Goal: Task Accomplishment & Management: Use online tool/utility

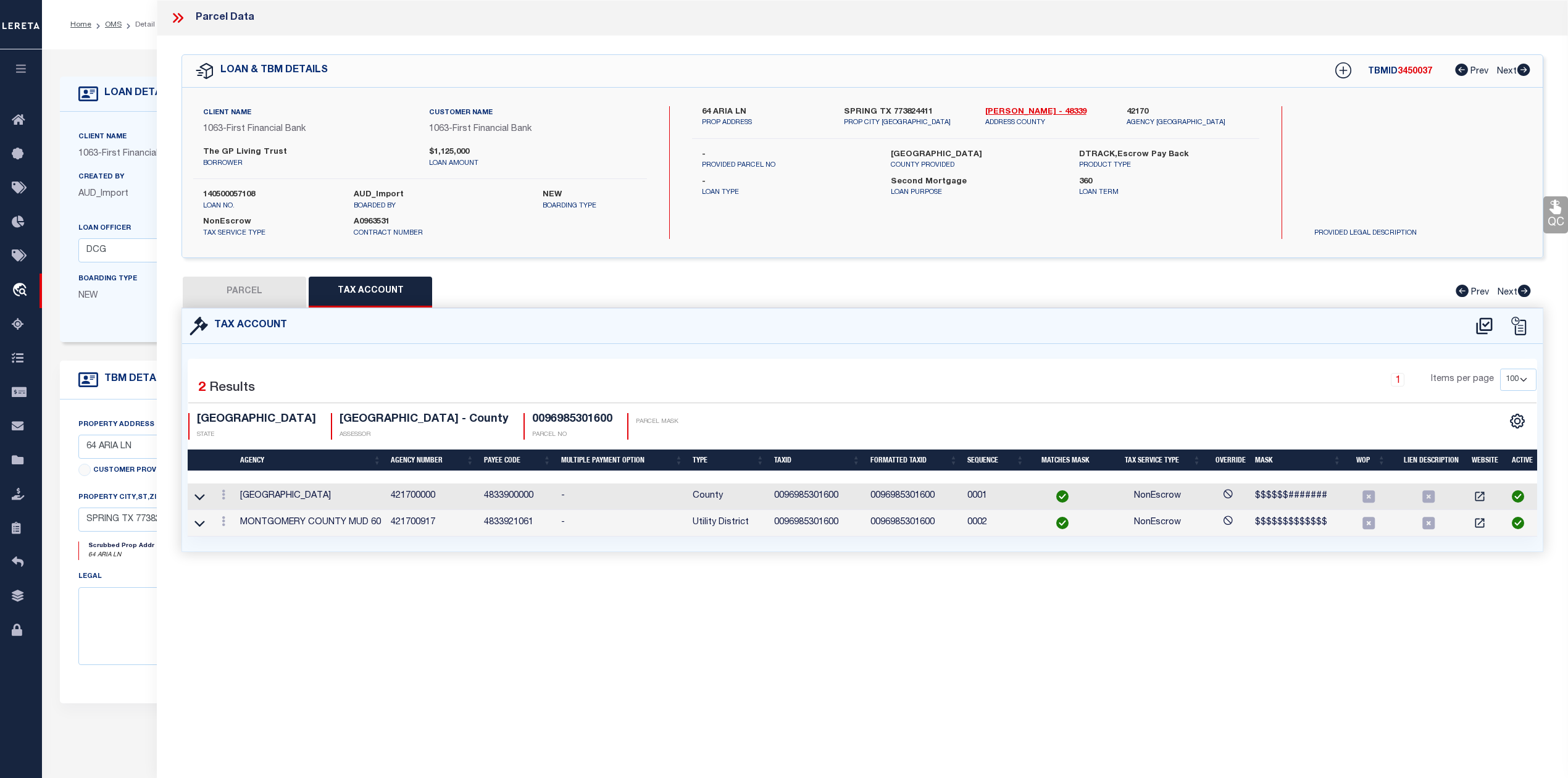
select select "100"
select select "7091"
select select "791"
select select "100"
select select "NonEscrow"
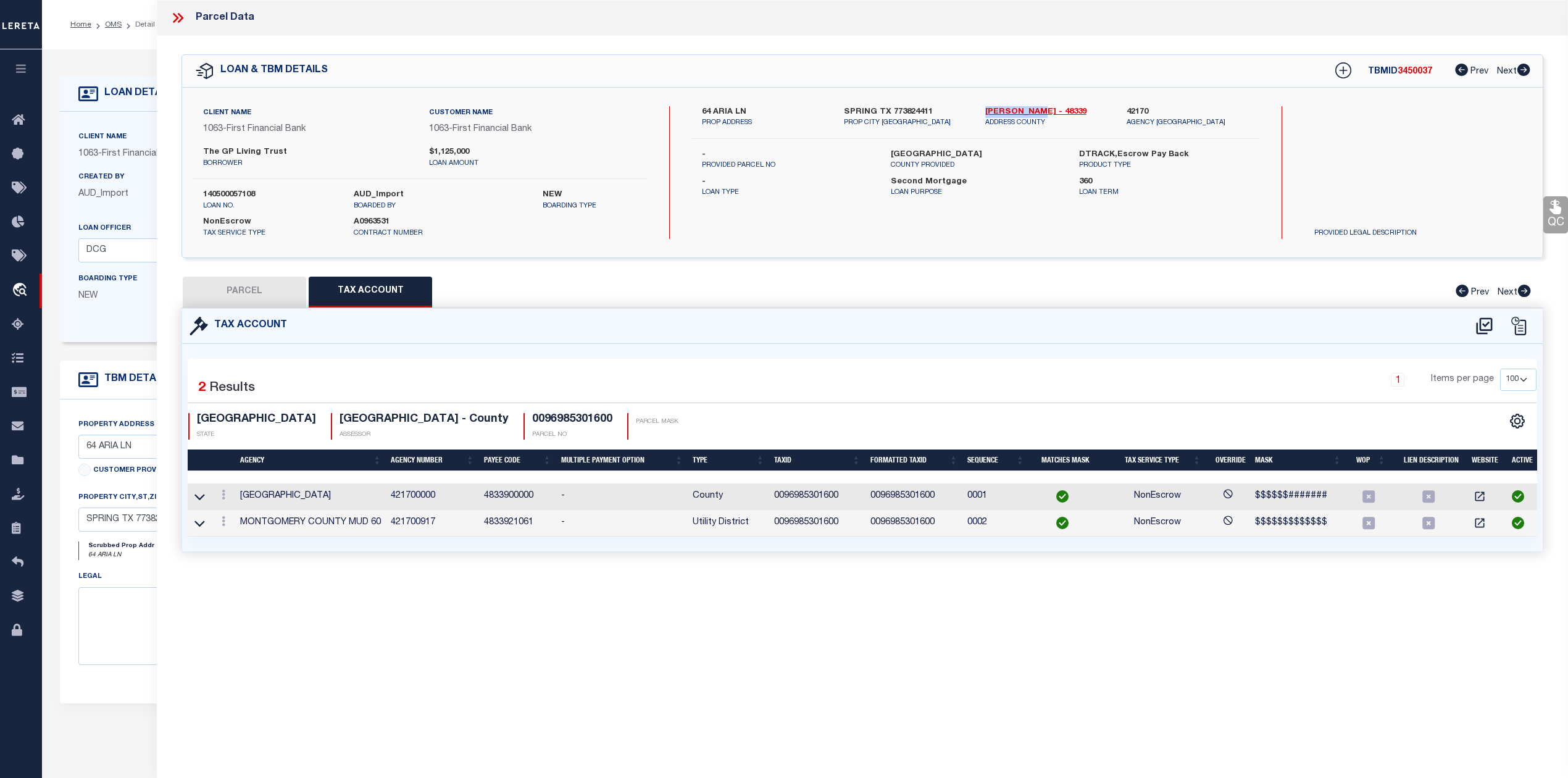
click at [267, 294] on button "PARCEL" at bounding box center [244, 292] width 124 height 31
select select "AS"
select select
checkbox input "false"
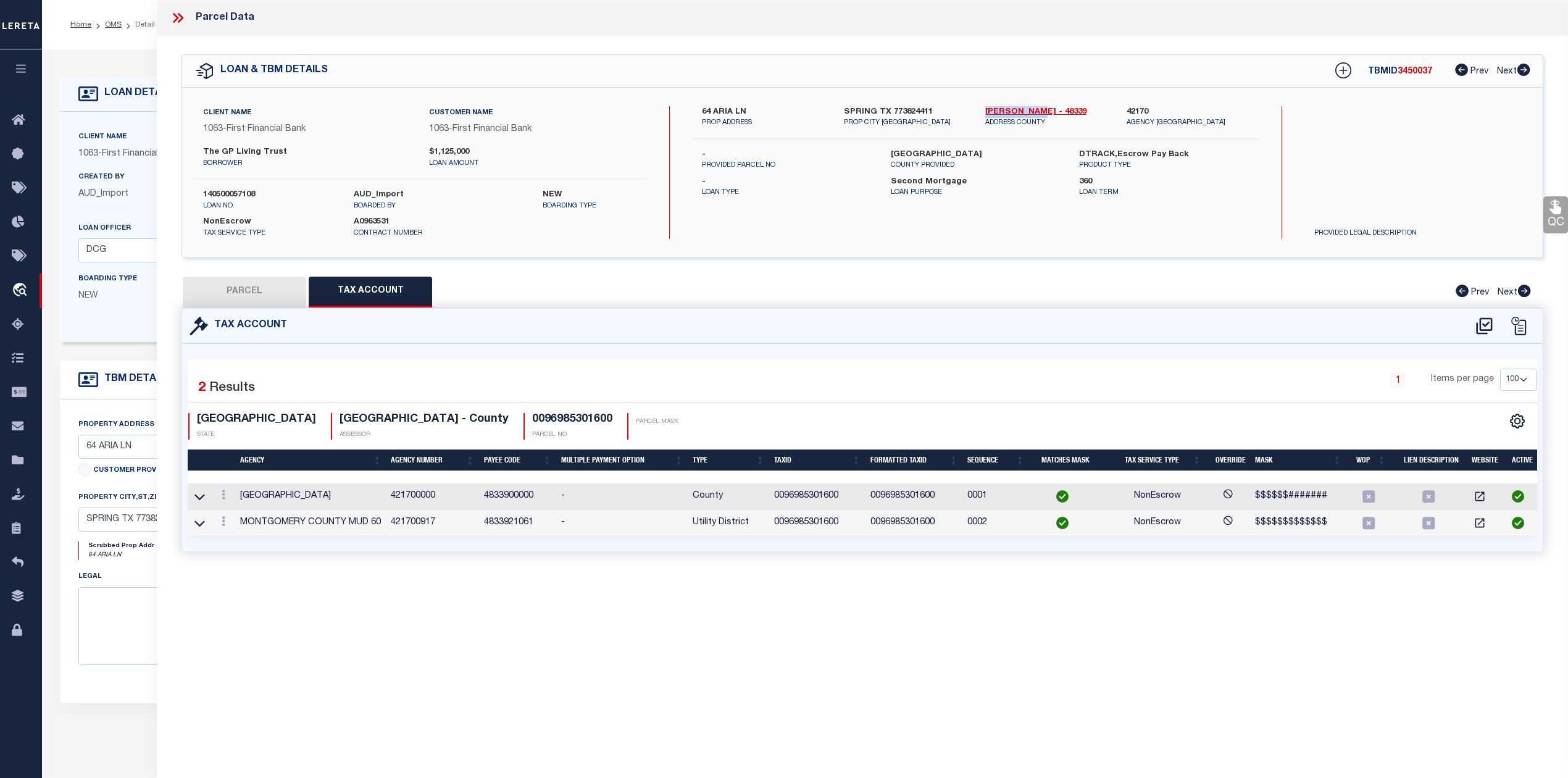
checkbox input "false"
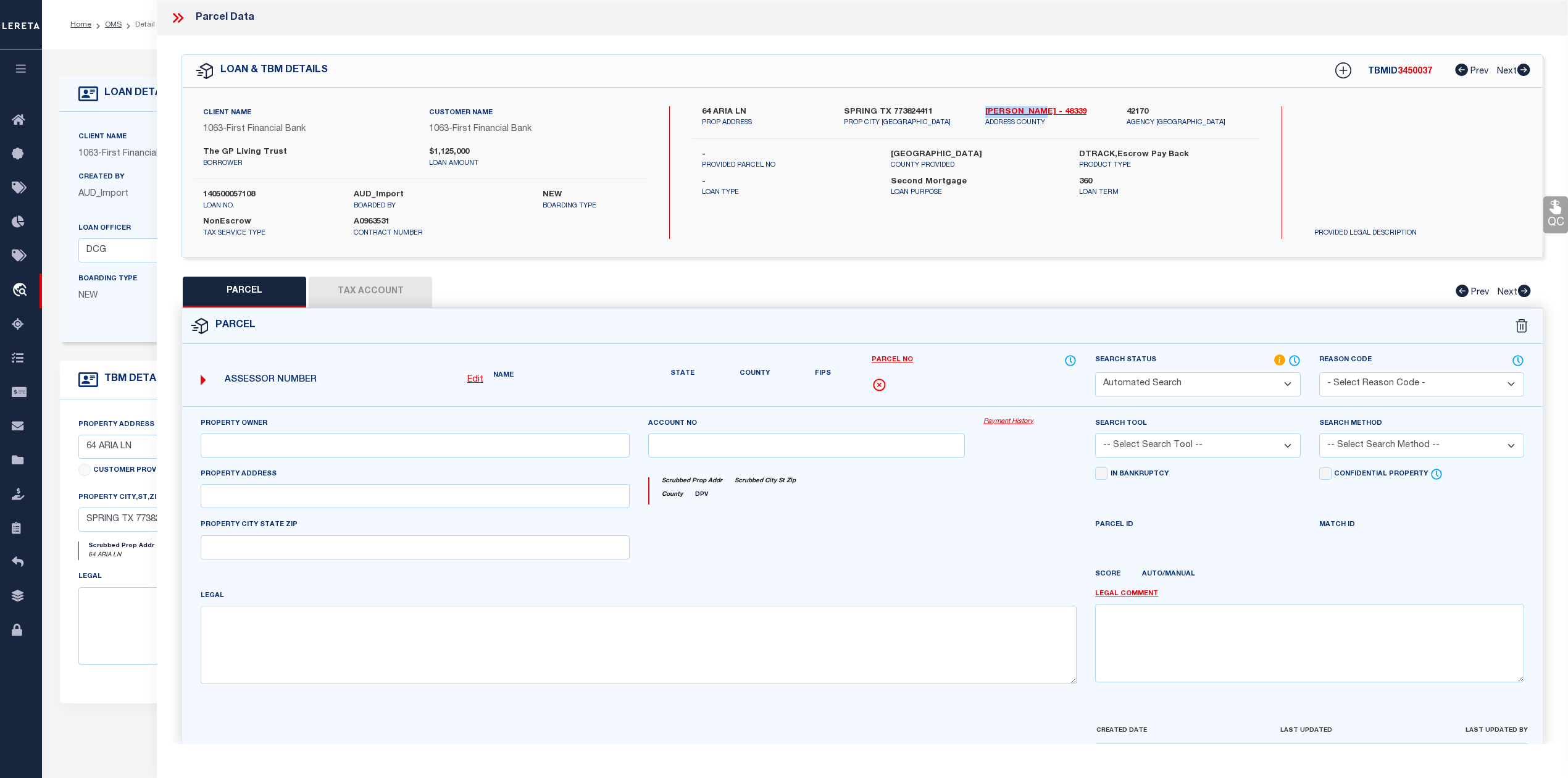
select select "QC"
type input "GP LIVING TRUST"
select select "AGW"
select select "LEG"
type input "64 ARIA ISLE DR"
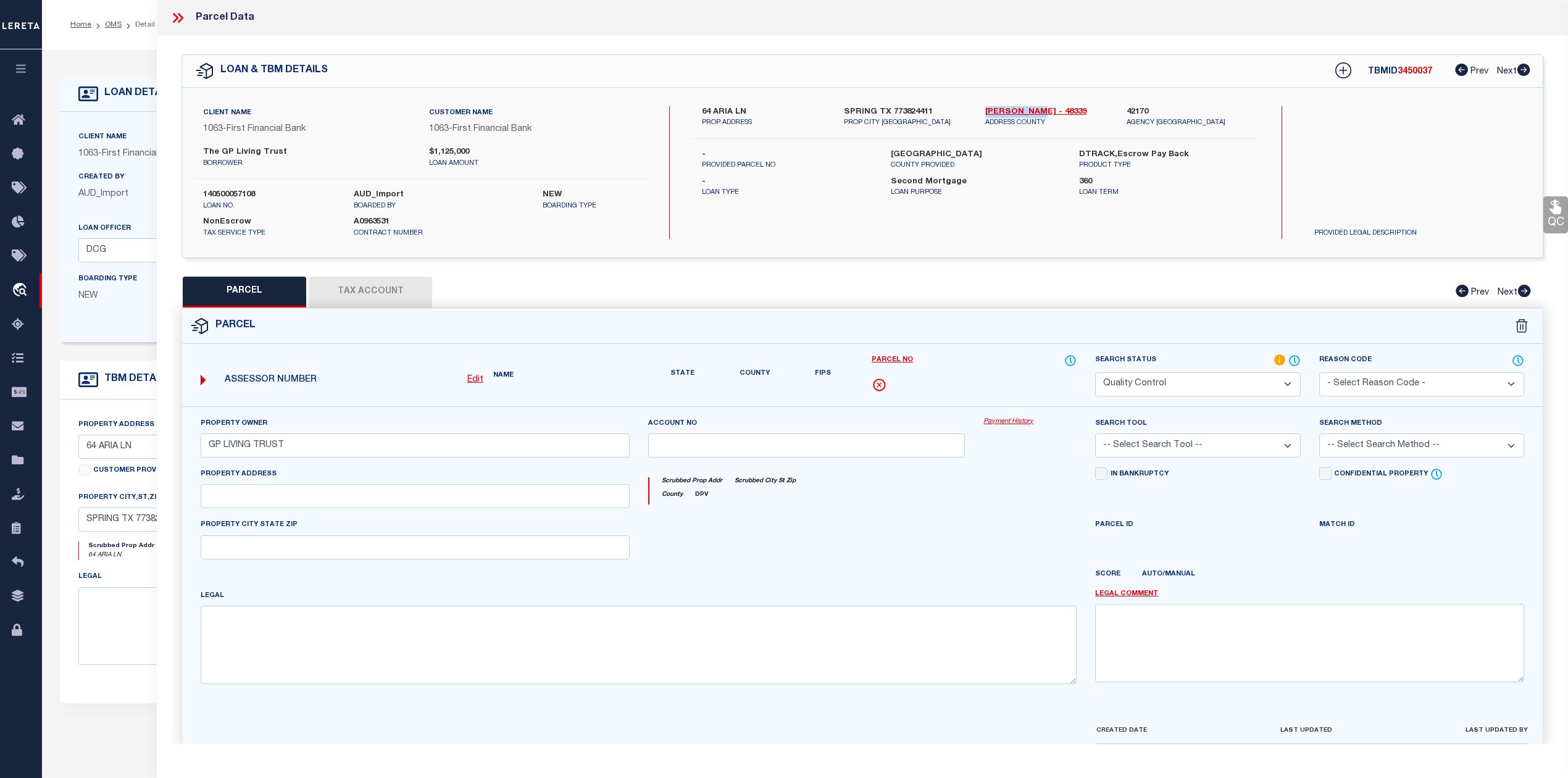
type input "SPRING TX 77380"
type textarea "S969853 - Wdlnds Lake Woodlands East Shore 16 Replat No 1, BLOCK 1, Lot 16"
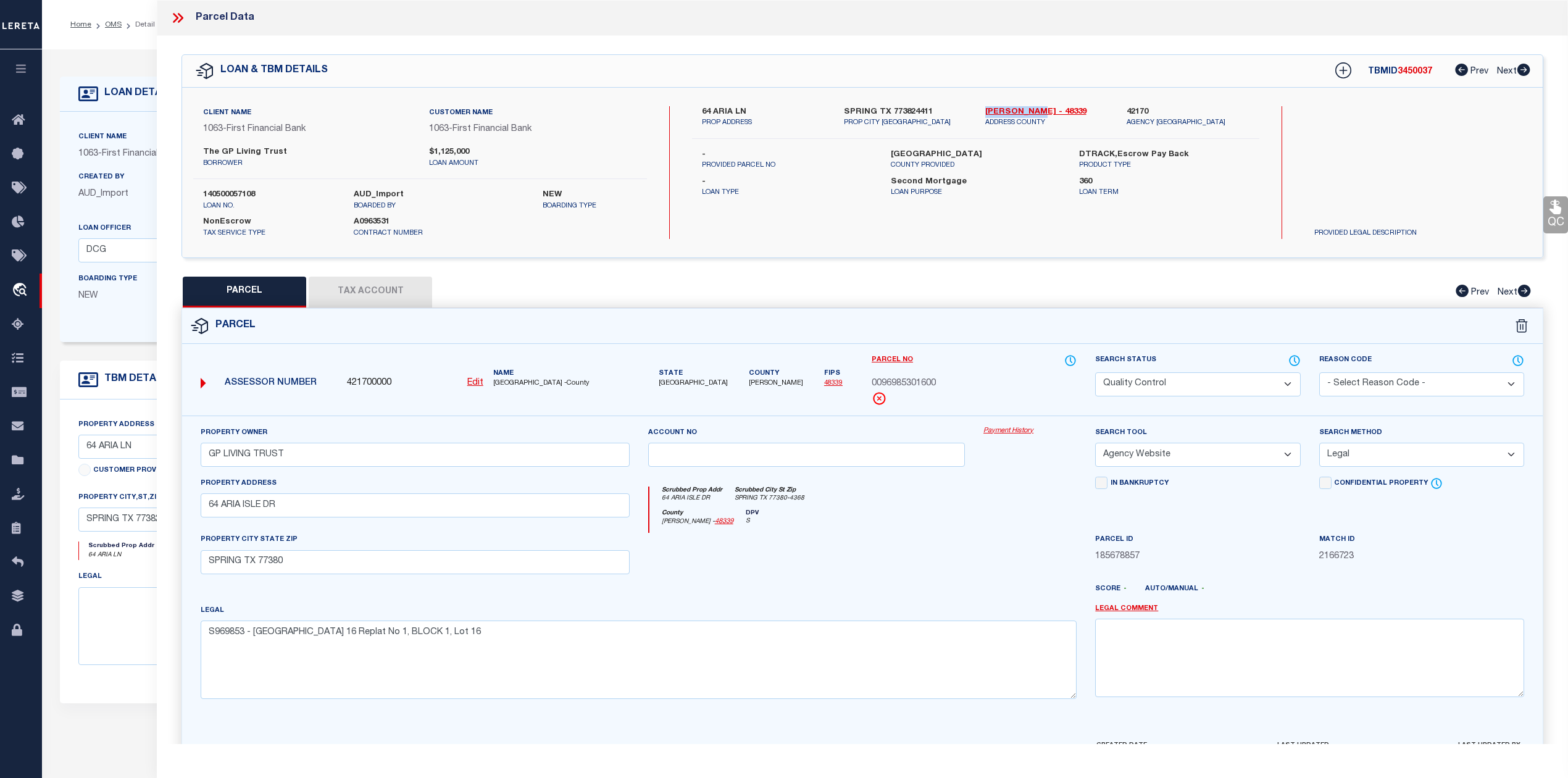
click at [374, 294] on button "Tax Account" at bounding box center [370, 292] width 124 height 31
select select "100"
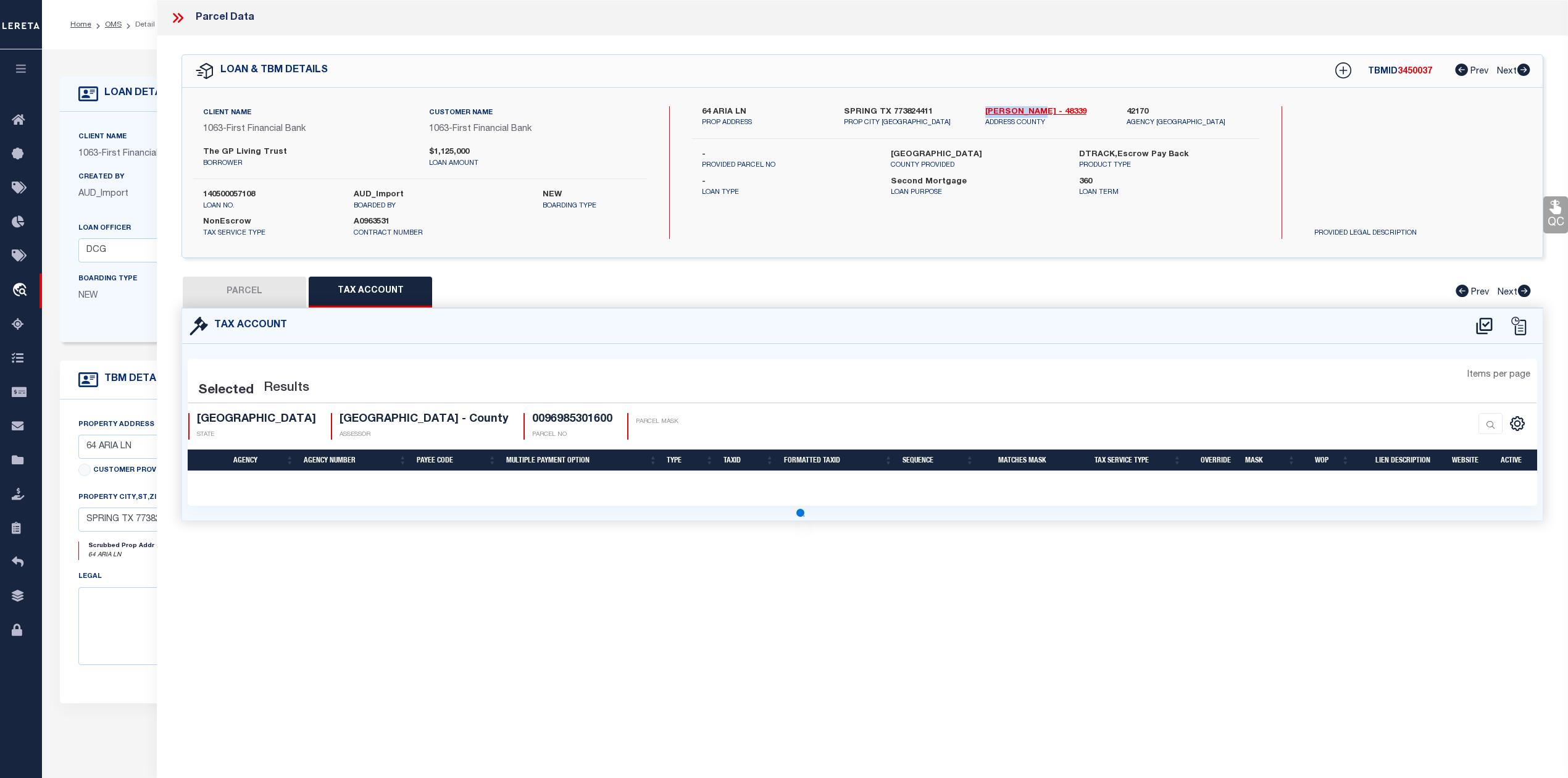
select select "100"
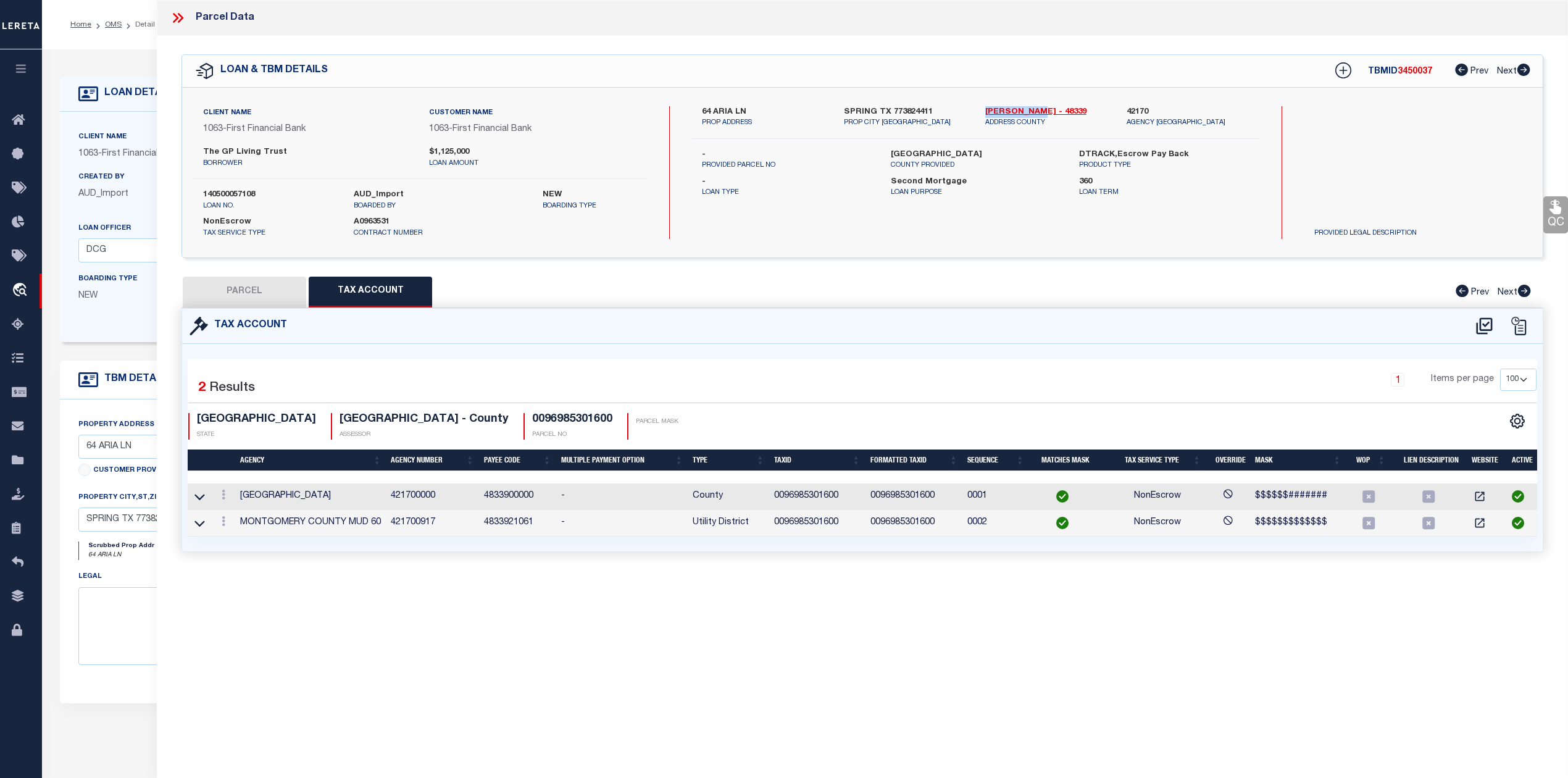
click at [244, 288] on button "PARCEL" at bounding box center [244, 292] width 124 height 31
select select "AS"
select select
checkbox input "false"
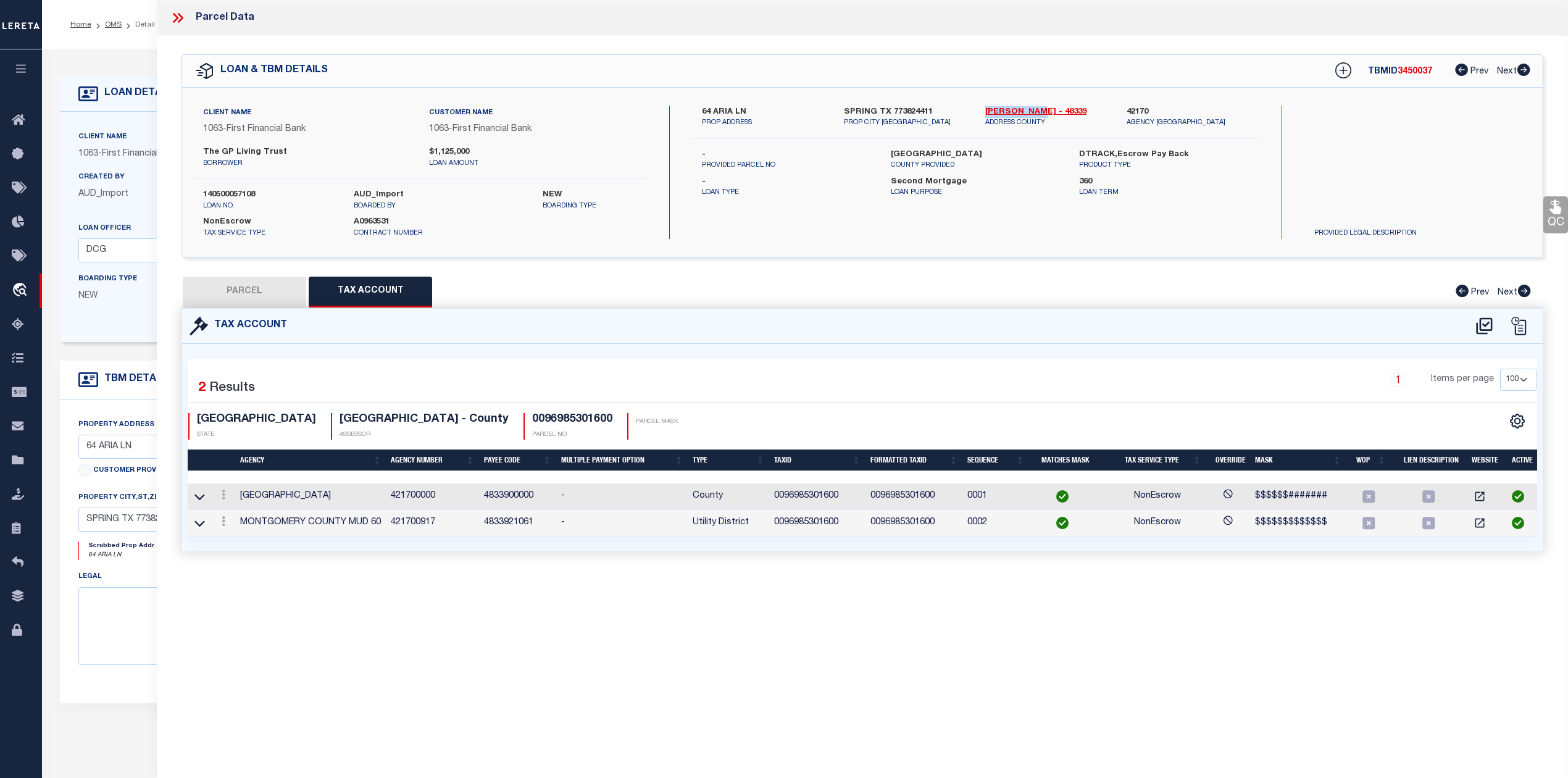
checkbox input "false"
select select "QC"
type input "GP LIVING TRUST"
select select "AGW"
select select "LEG"
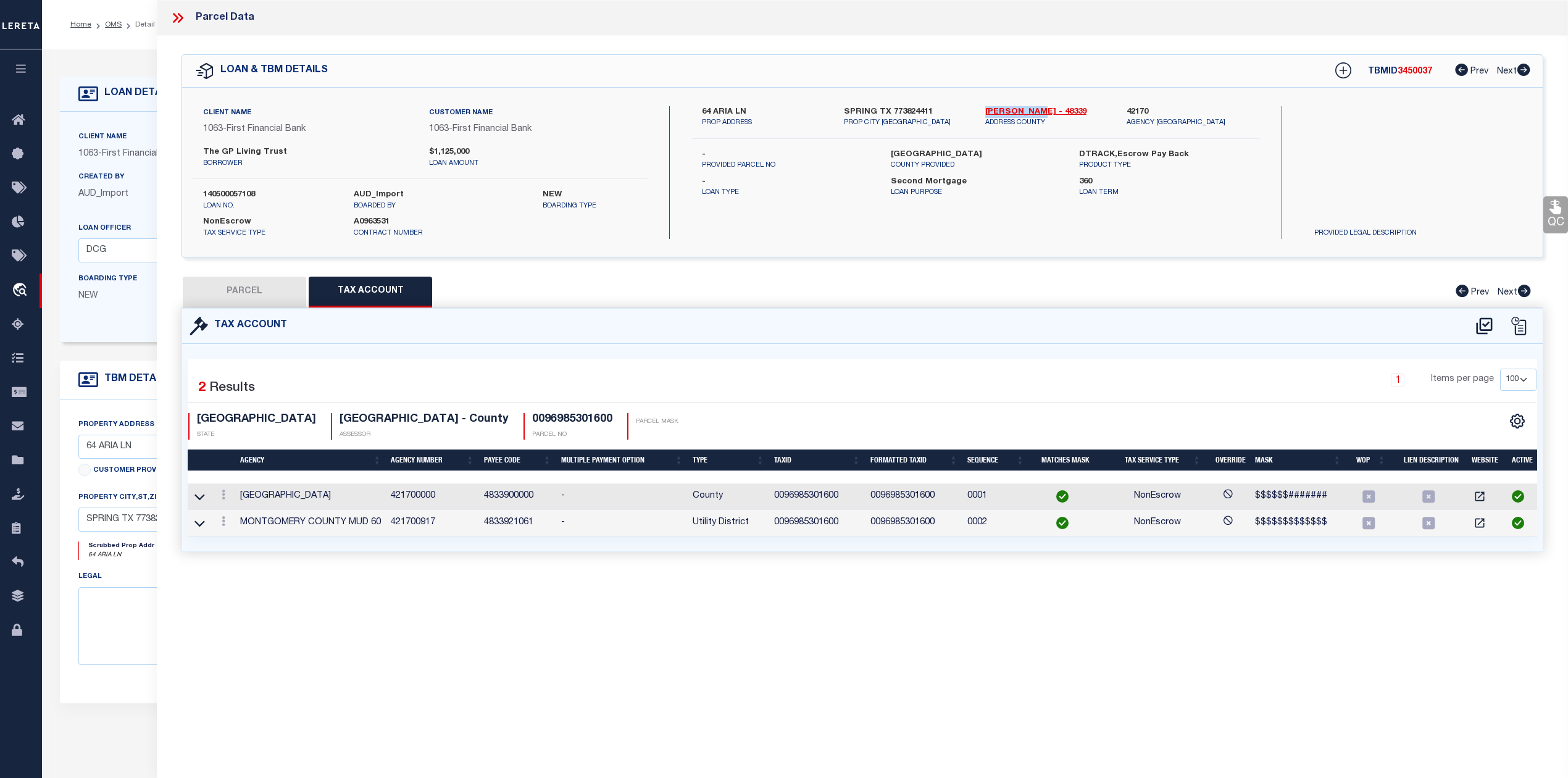
type input "64 ARIA ISLE DR"
type input "SPRING TX 77380"
type textarea "S969853 - Wdlnds Lake Woodlands East Shore 16 Replat No 1, BLOCK 1, Lot 16"
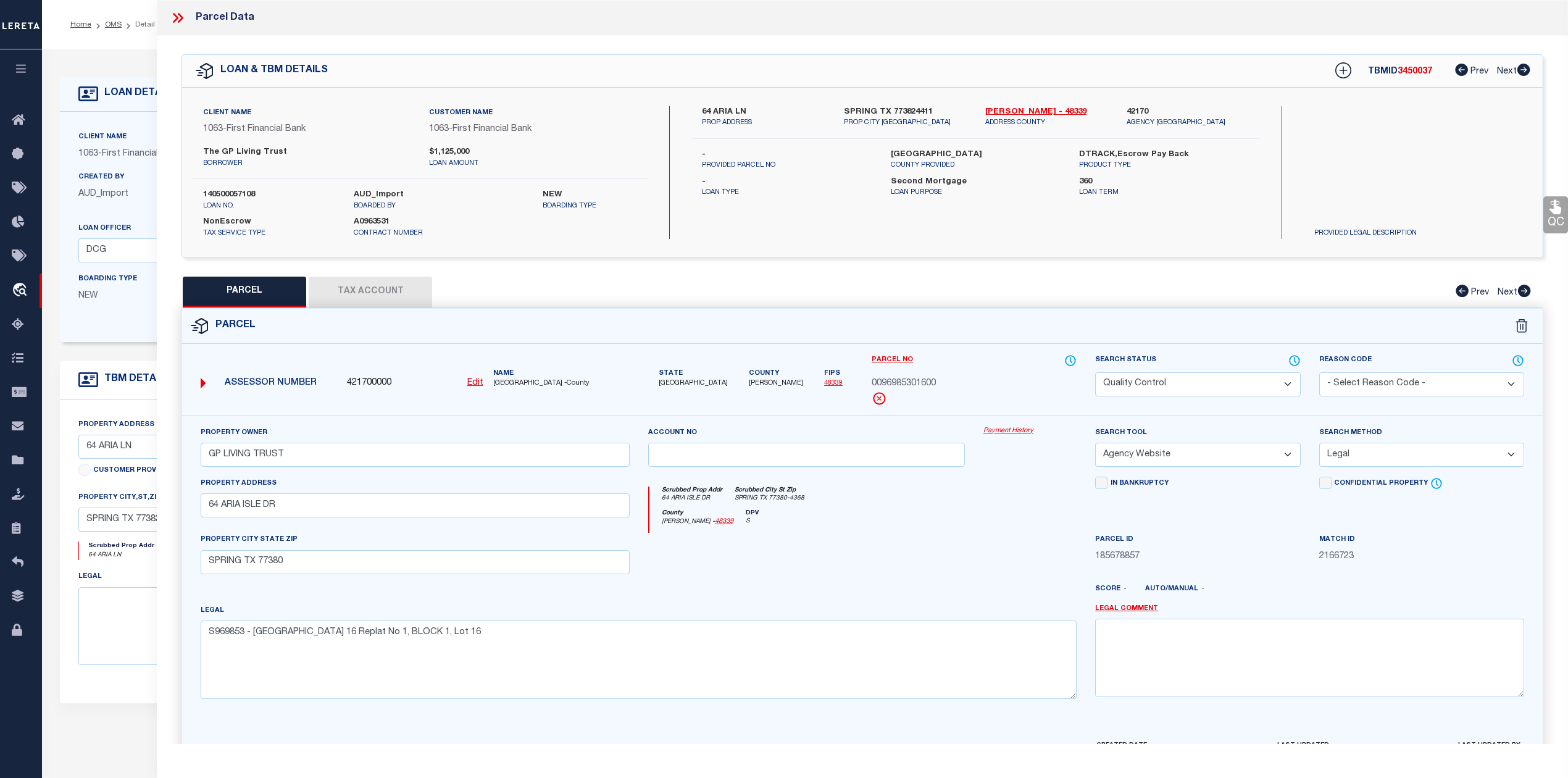
click at [835, 258] on div "QC QC QC" at bounding box center [862, 410] width 1411 height 748
click at [178, 15] on icon at bounding box center [177, 18] width 16 height 16
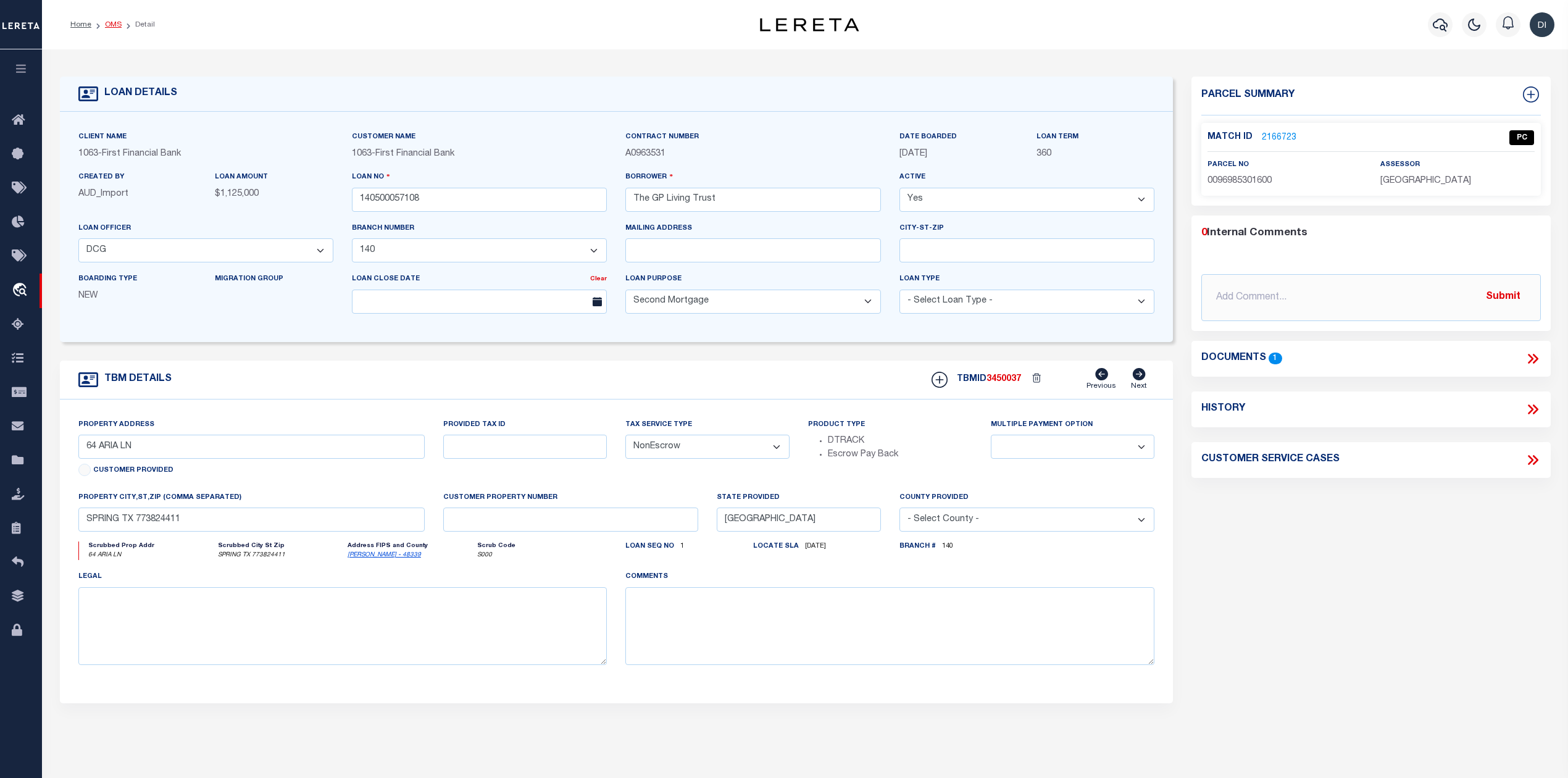
click at [119, 25] on link "OMS" at bounding box center [113, 25] width 17 height 8
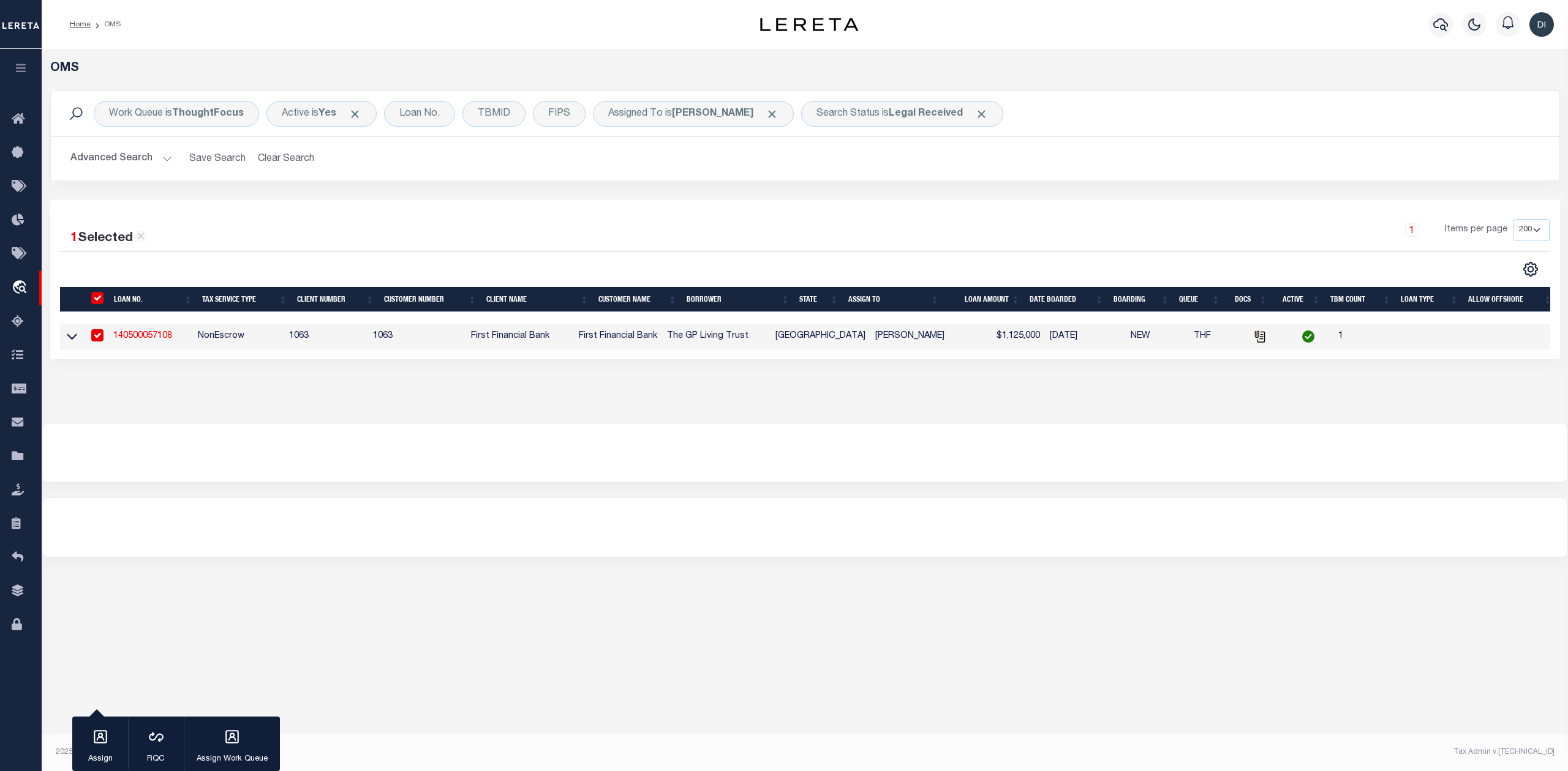
click at [497, 250] on div "1 Items per page 10 25 50 100 200" at bounding box center [994, 234] width 1112 height 32
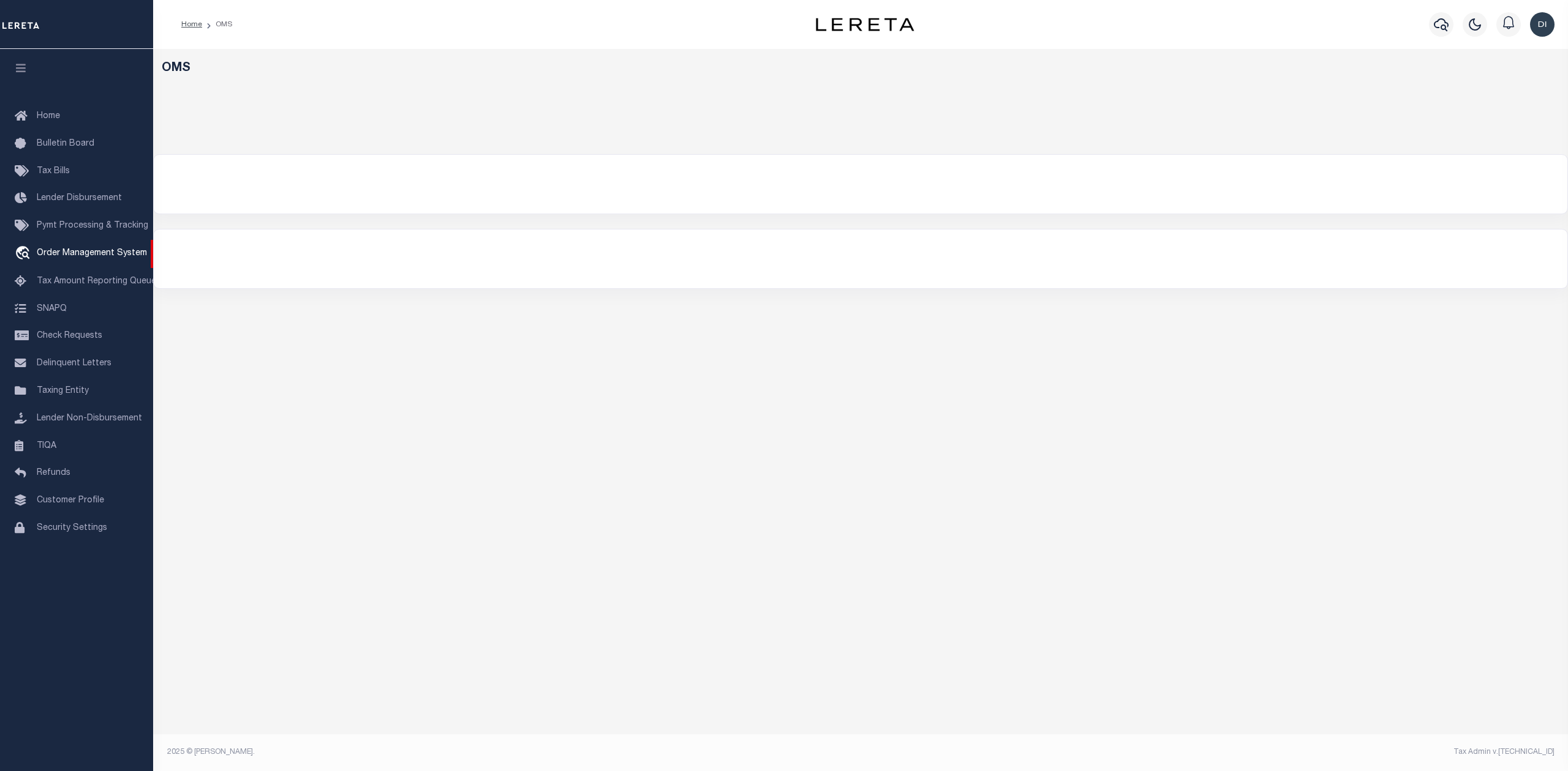
select select "200"
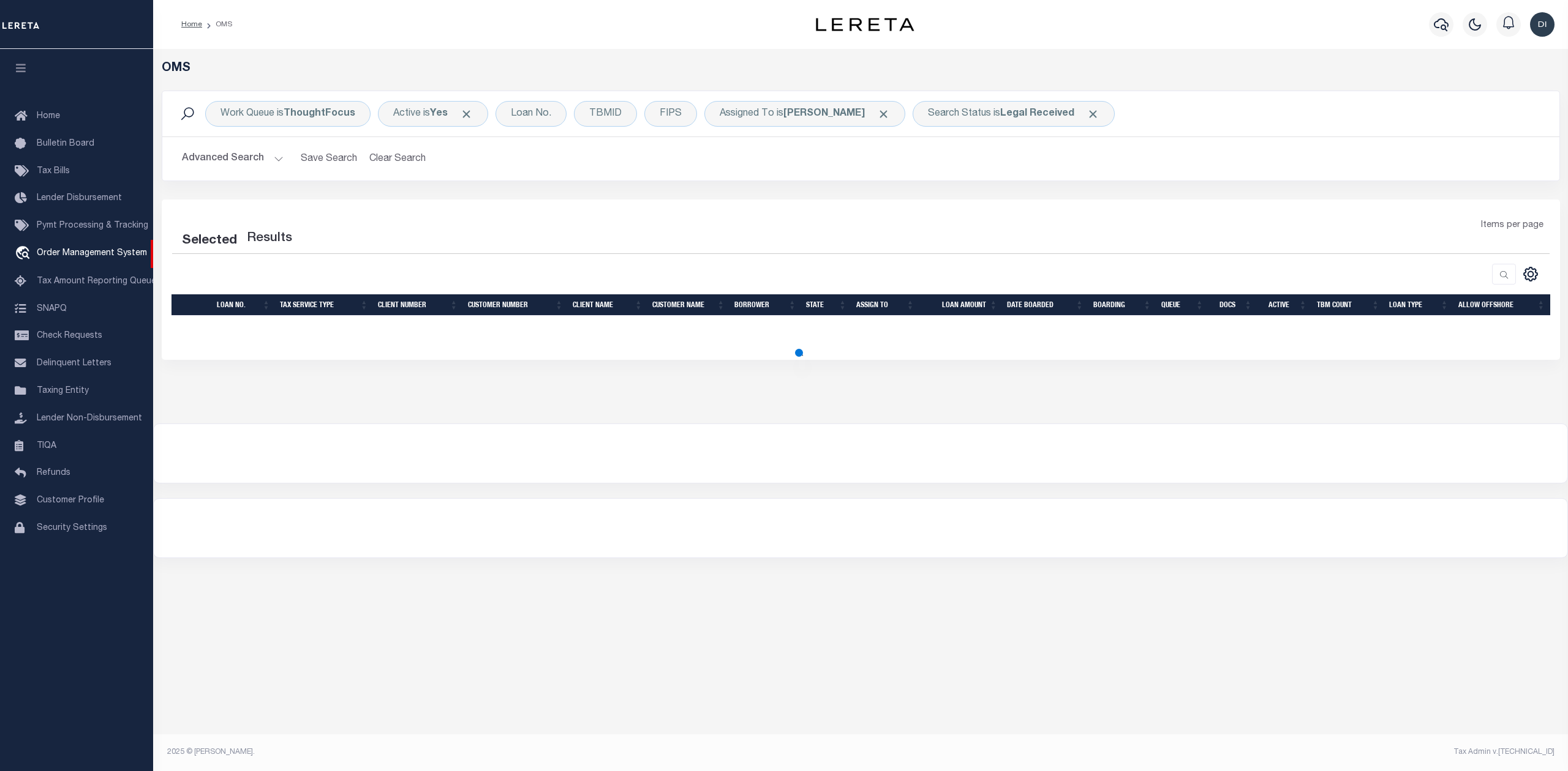
select select "200"
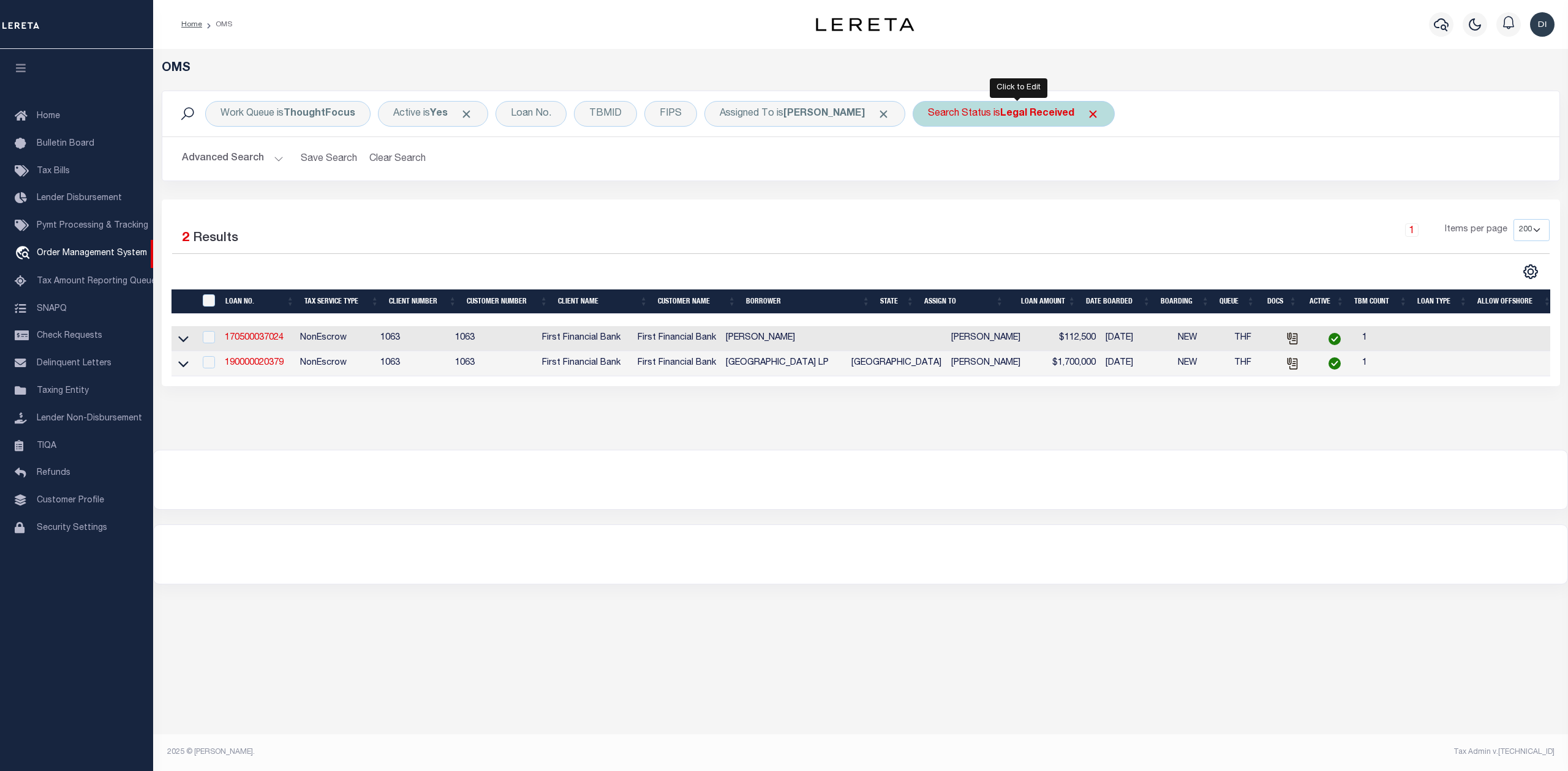
click at [1029, 116] on b "Legal Received" at bounding box center [1037, 114] width 74 height 10
click at [999, 174] on select "Automated Search Bad Parcel Complete Duplicate Parcel High Dollar Reporting In …" at bounding box center [1019, 174] width 181 height 23
select select "PH"
click at [933, 163] on select "Automated Search Bad Parcel Complete Duplicate Parcel High Dollar Reporting In …" at bounding box center [1019, 174] width 181 height 23
click at [1089, 205] on input "Apply" at bounding box center [1090, 200] width 36 height 20
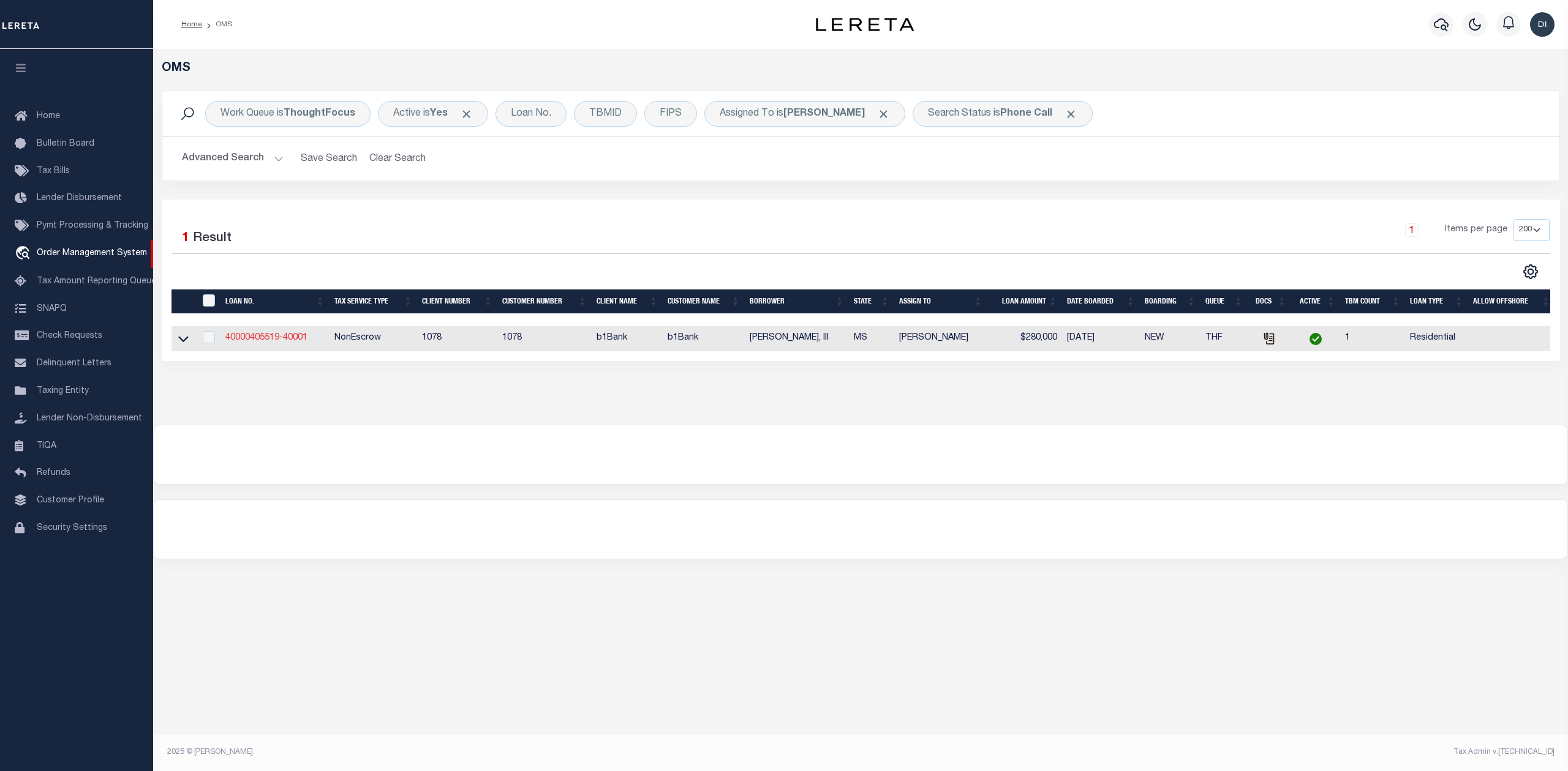
click at [270, 337] on link "40000405519-40001" at bounding box center [266, 338] width 82 height 9
type input "40000405519-40001"
type input "Elwin C Ordoyne, III"
select select
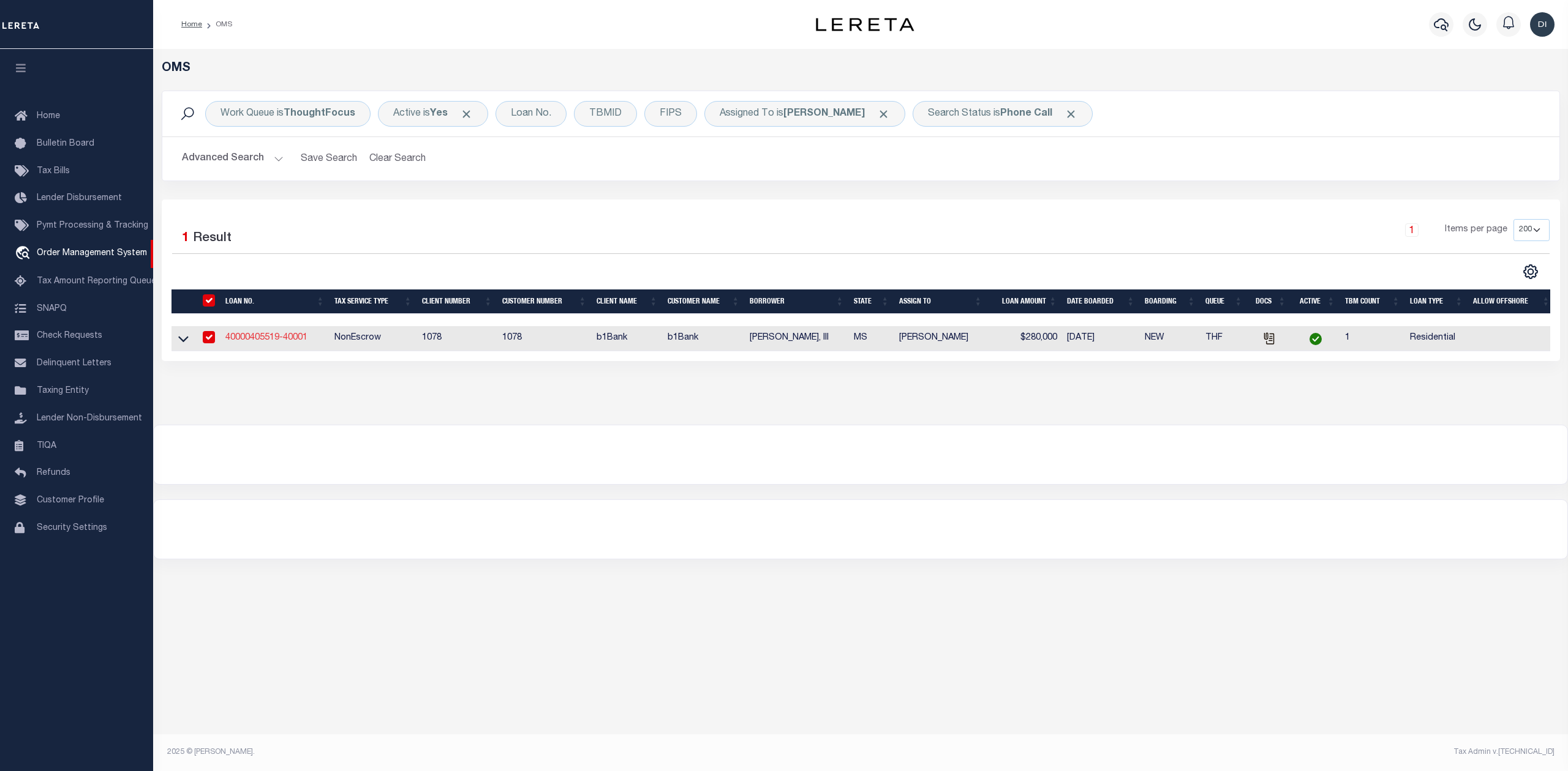
type input "07/28/2025"
select select "10"
select select "NonEscrow"
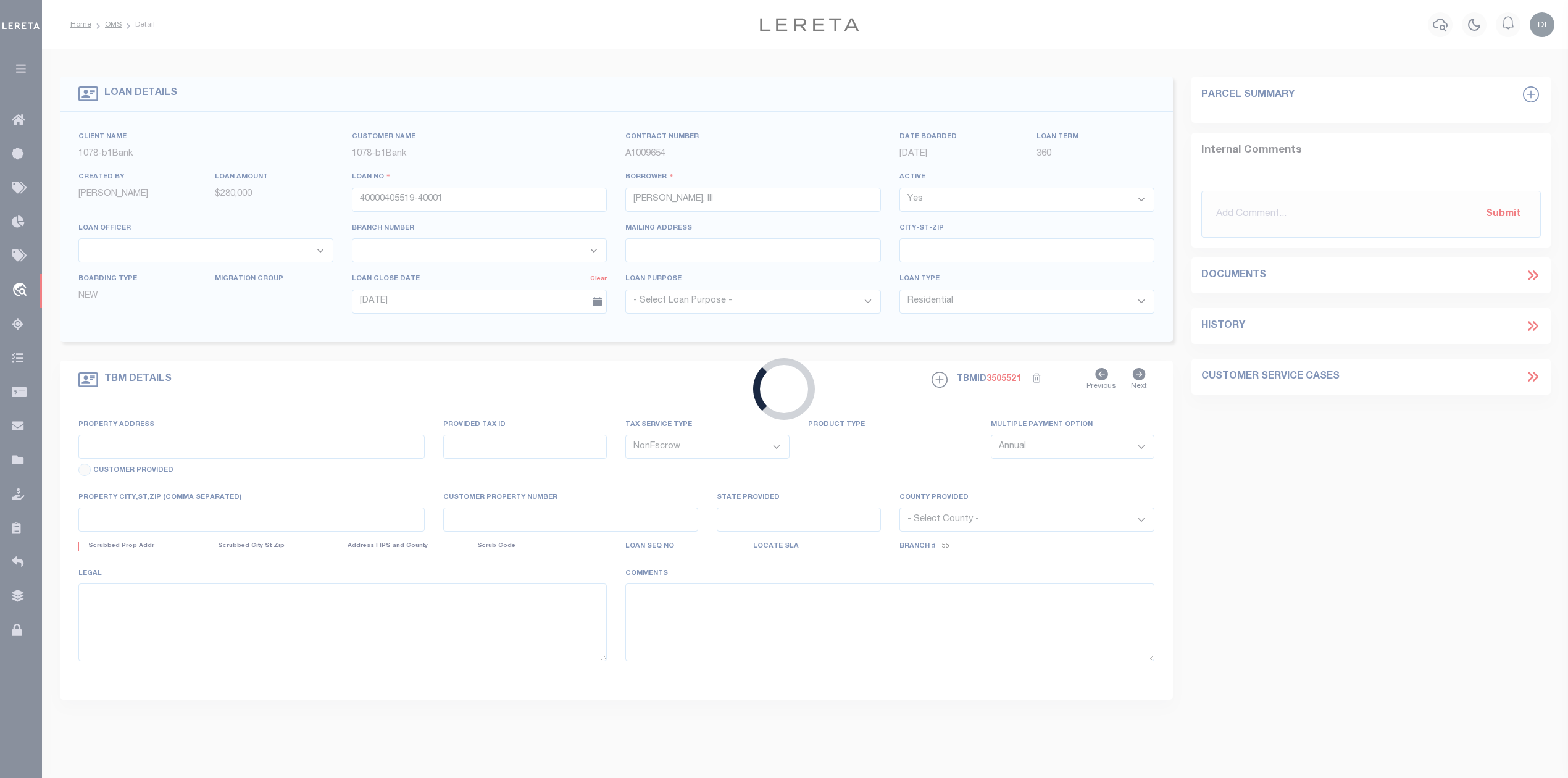
select select "14174"
select select "5238"
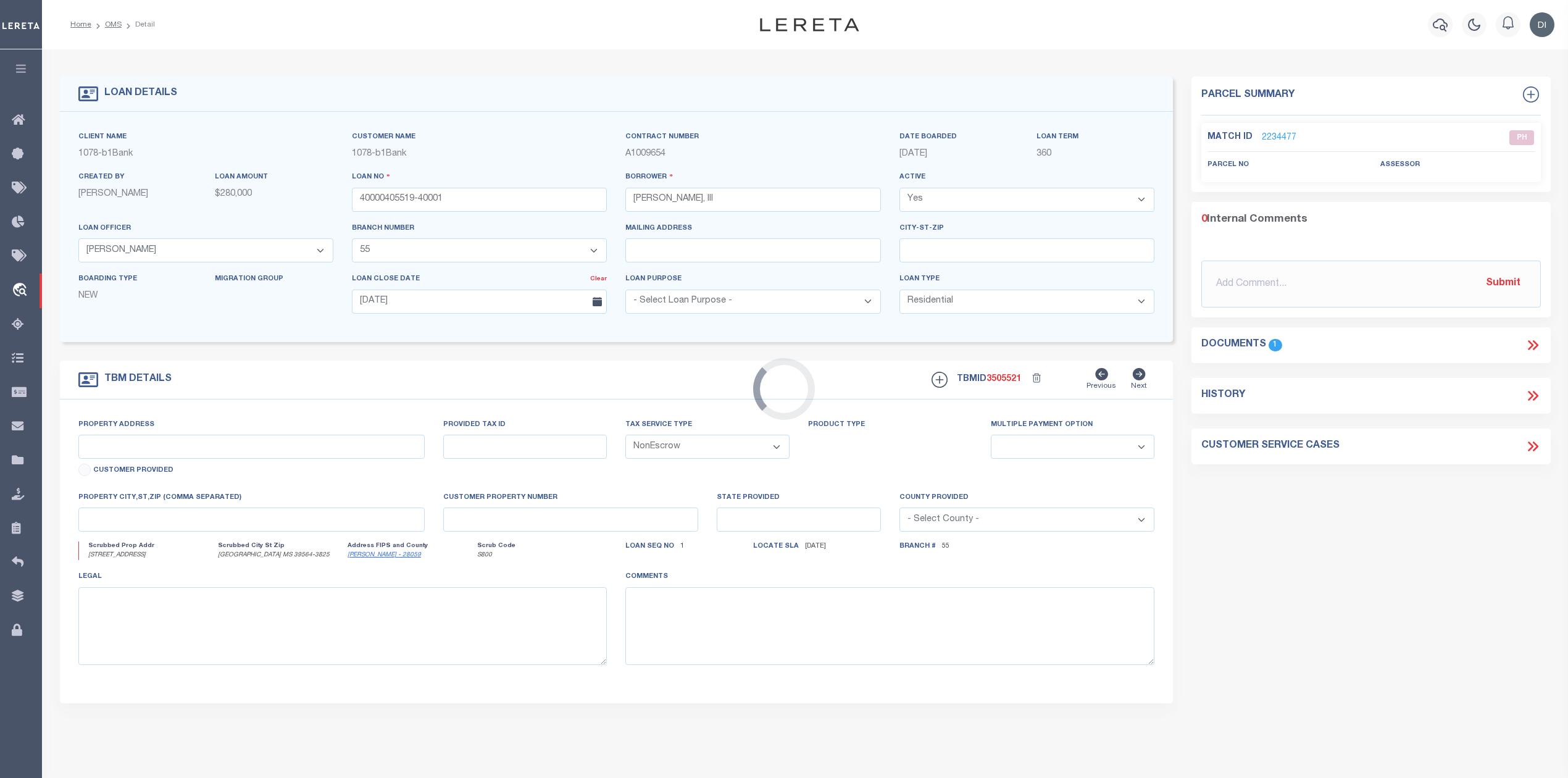
type input "1515 Government St #A303,"
select select
type input "Ocean Springs, MS 39564"
type input "61140002.003"
type input "MS"
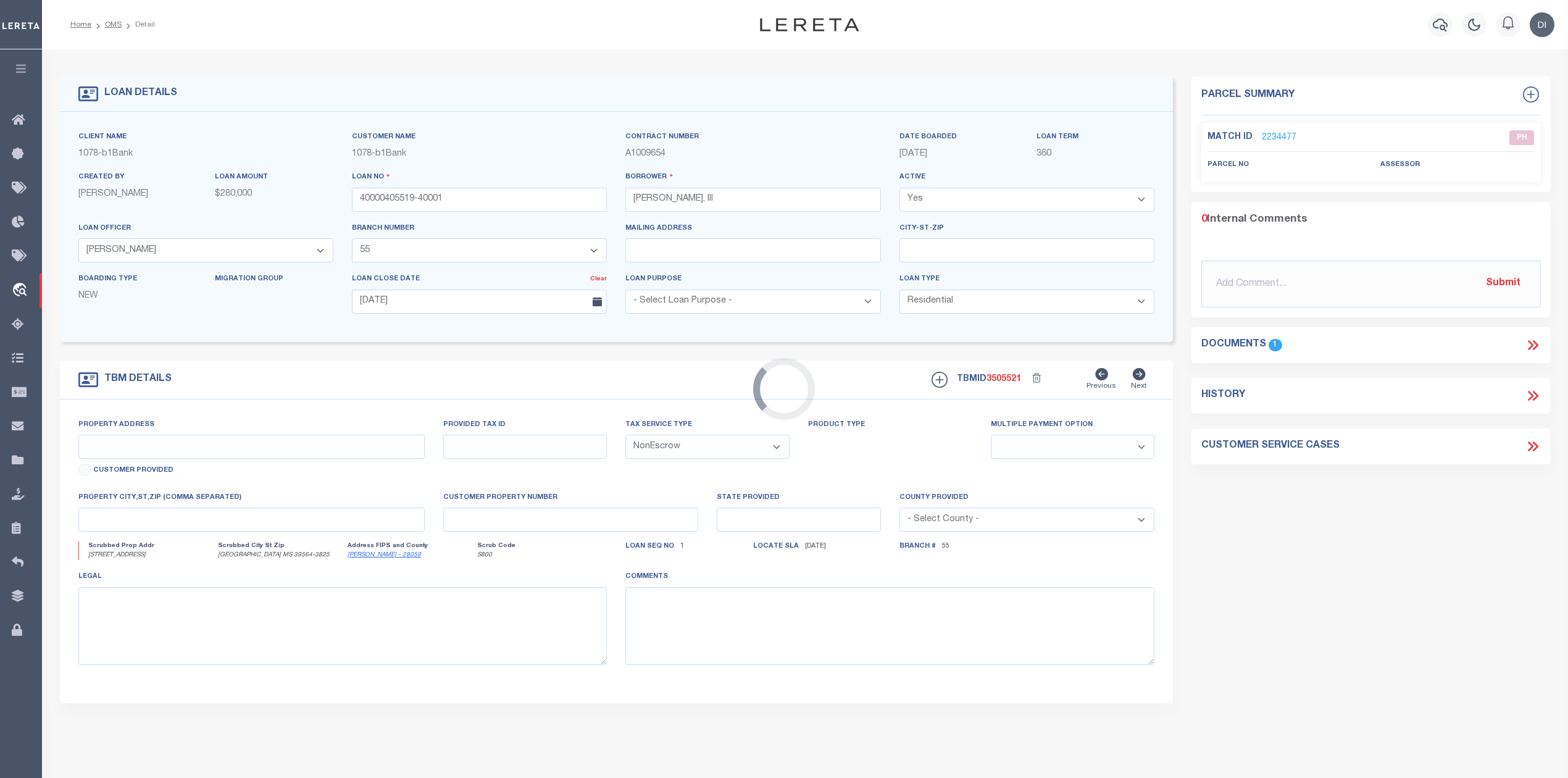
type textarea "A parcel of land situated in the City of Ocean Springs, Jackson County, Mississ…"
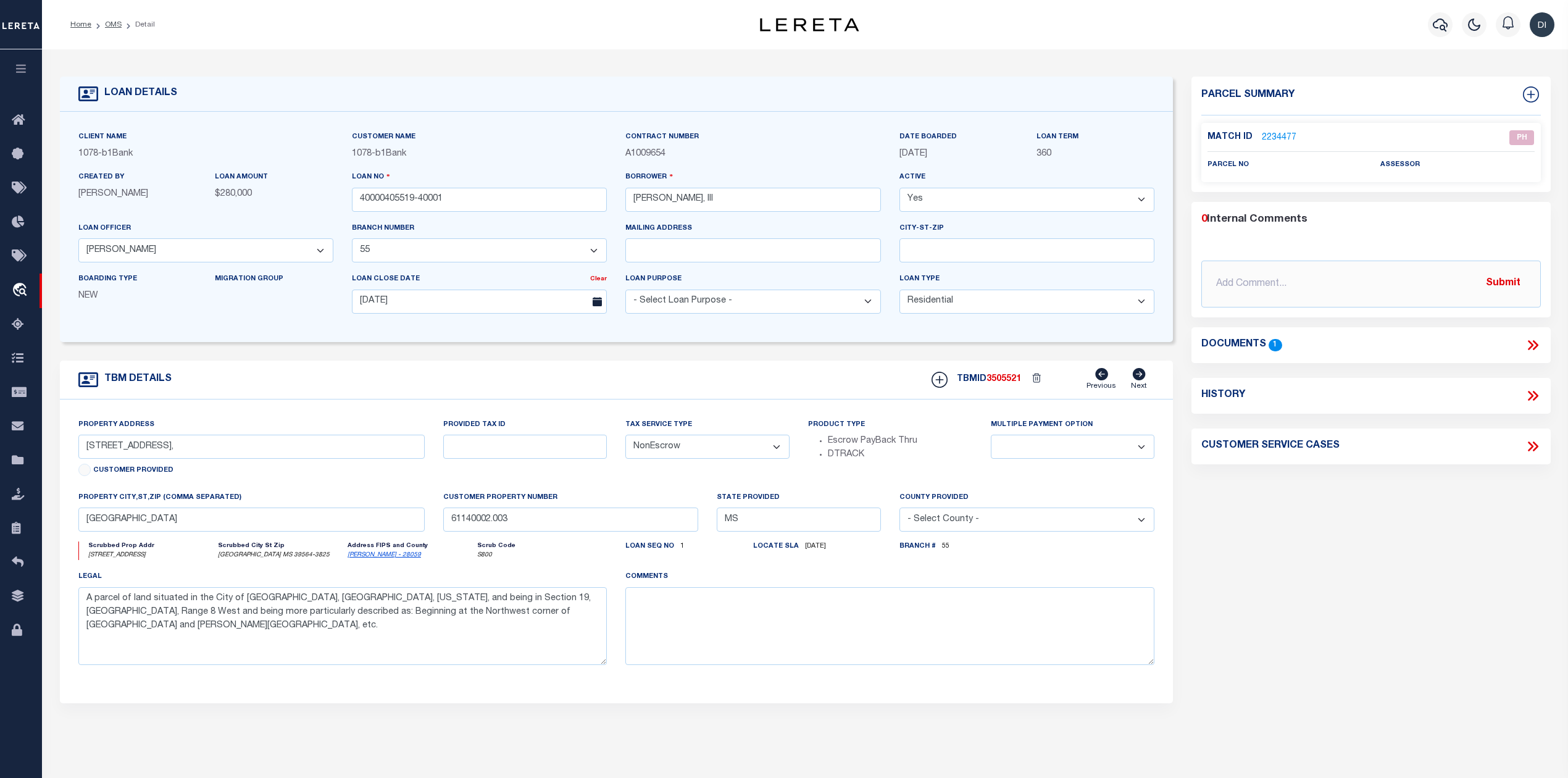
click at [1535, 342] on icon at bounding box center [1536, 346] width 6 height 10
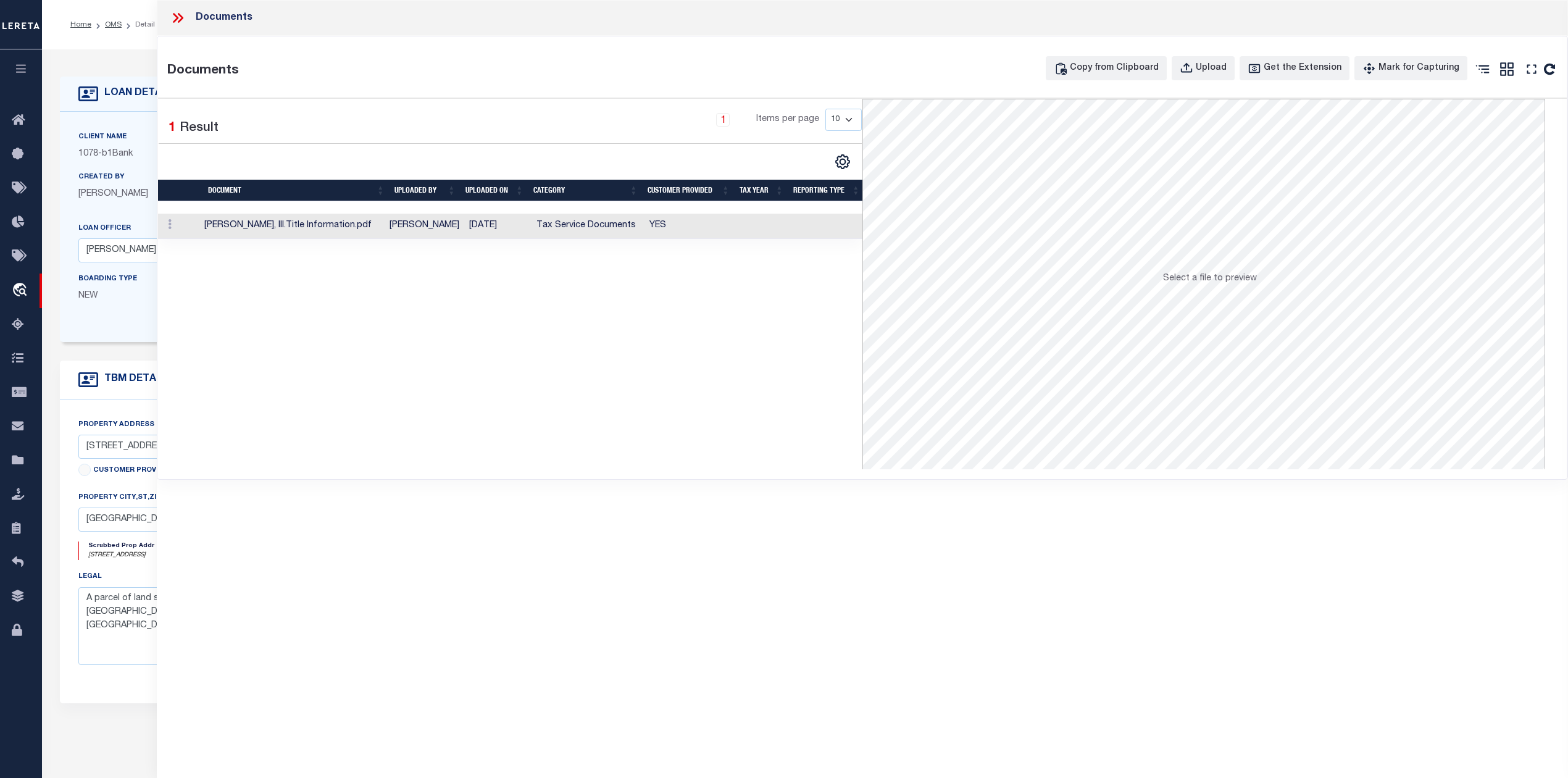
click at [699, 228] on td "YES" at bounding box center [689, 227] width 91 height 25
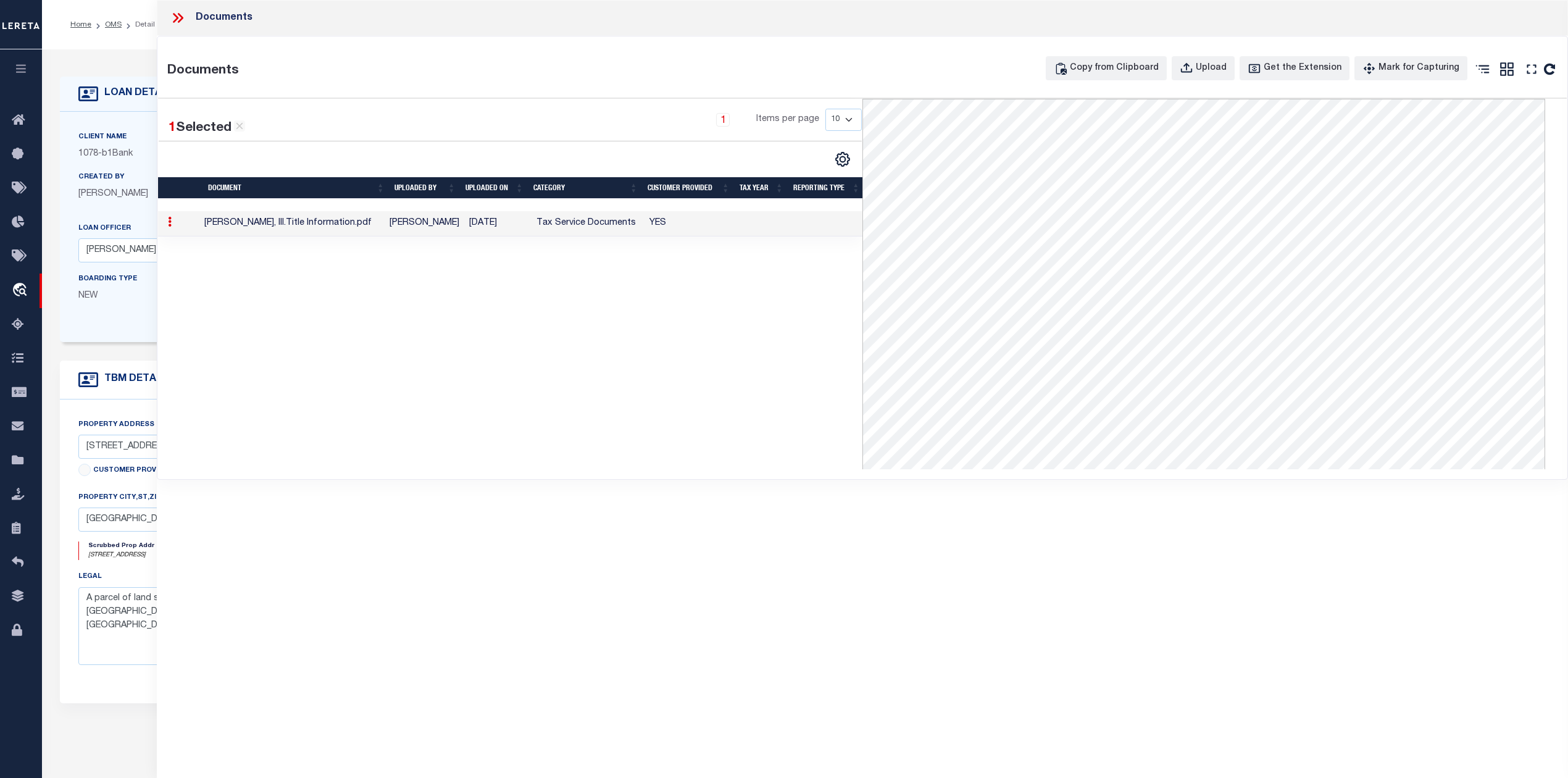
click at [179, 18] on icon at bounding box center [177, 18] width 16 height 16
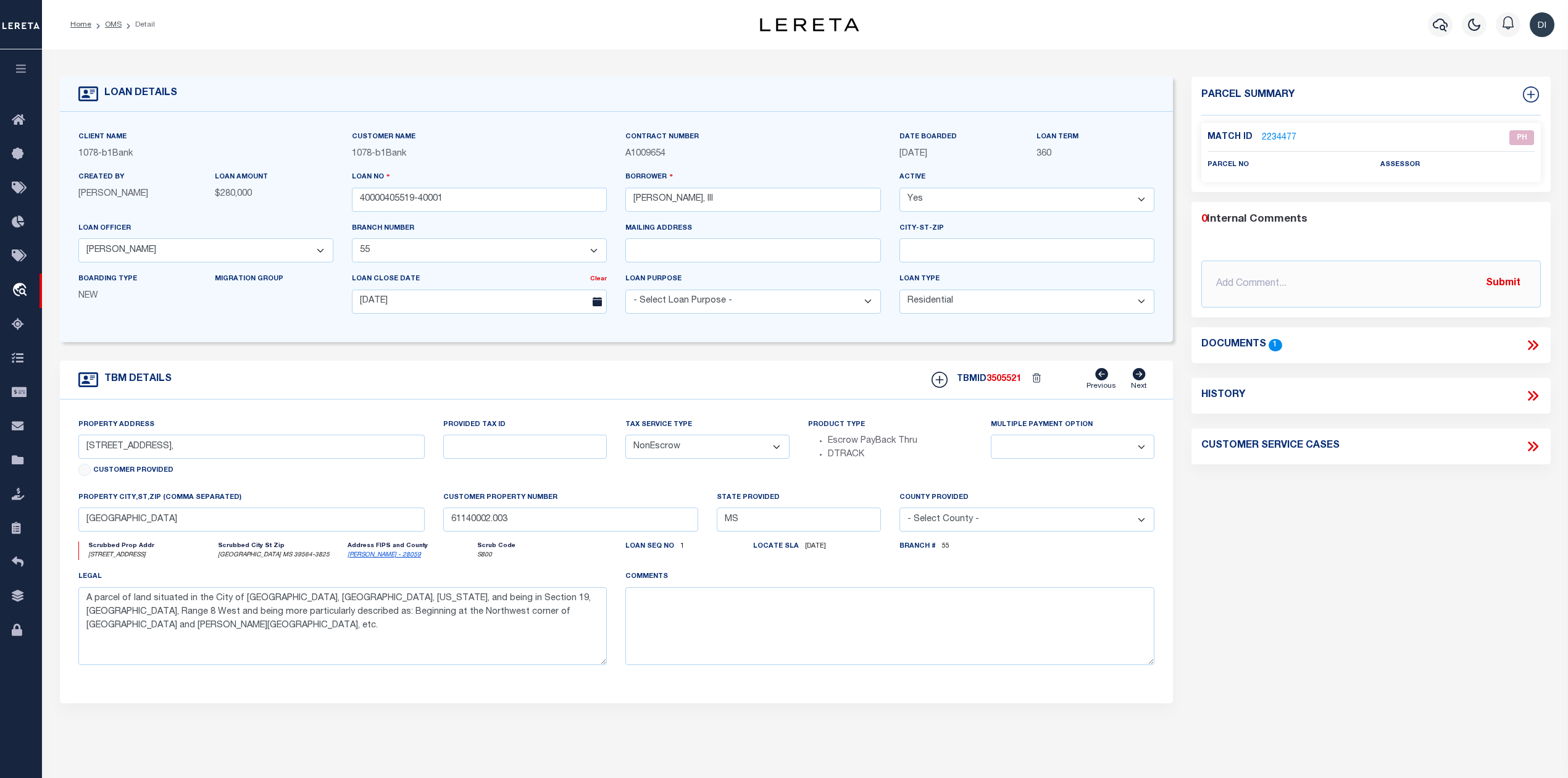
click at [1273, 131] on link "2234477" at bounding box center [1280, 137] width 35 height 13
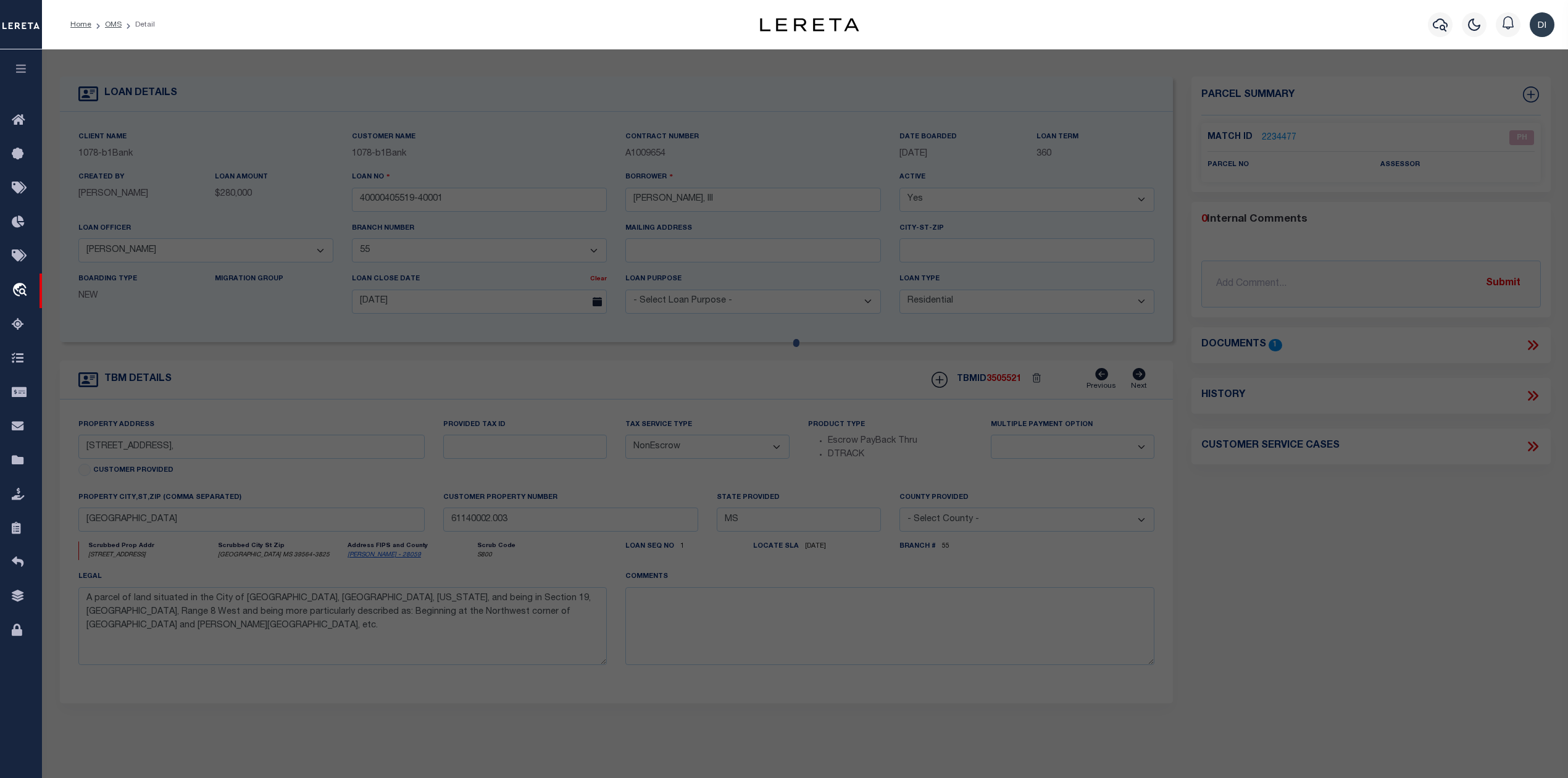
checkbox input "false"
select select "PH"
checkbox input "false"
type textarea "Document uploaded that satisfies a legal requirement, changing from [GEOGRAPHIC…"
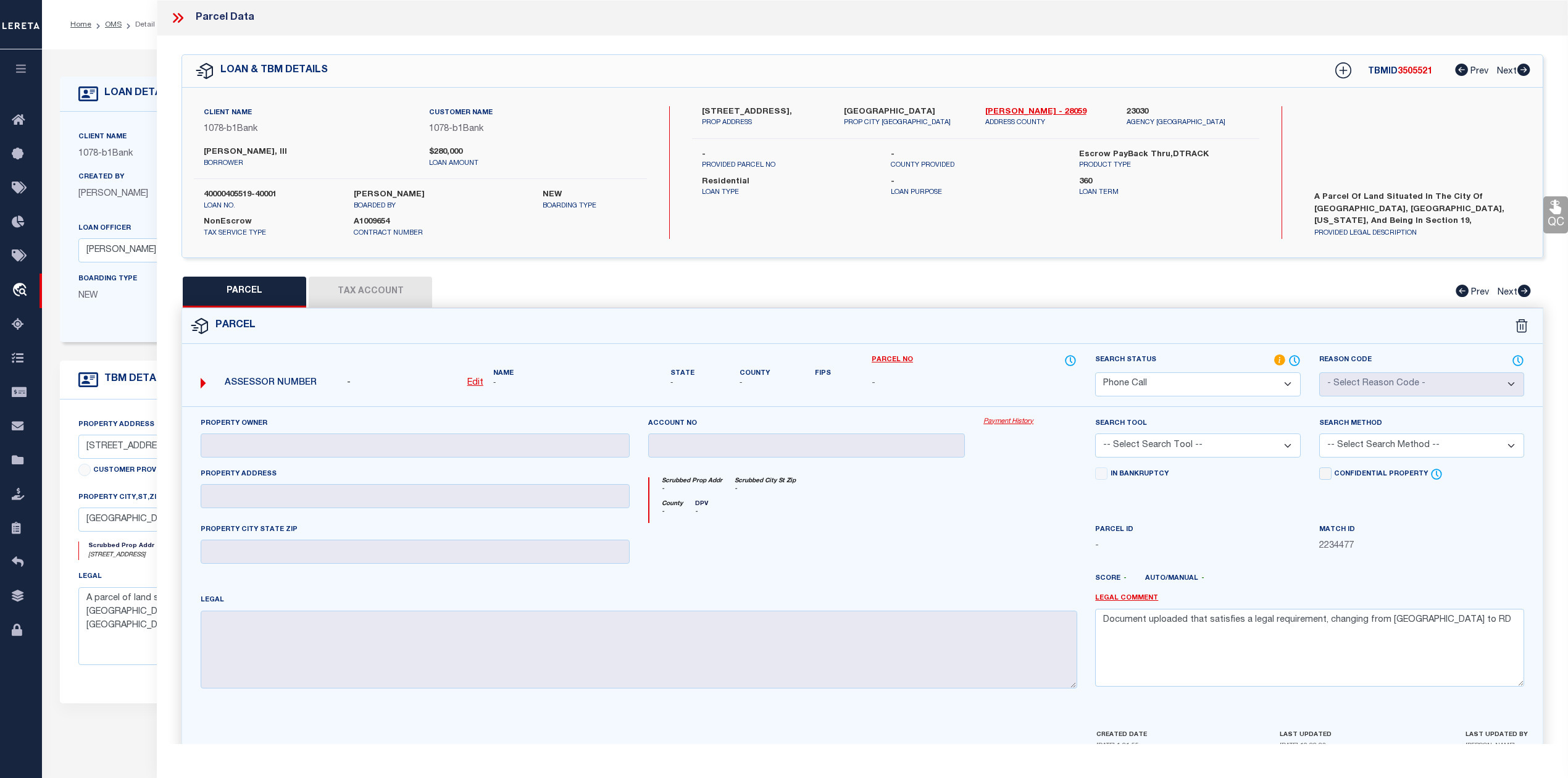
click at [856, 266] on div "QC QC QC" at bounding box center [862, 404] width 1411 height 737
click at [528, 313] on div "Parcel" at bounding box center [862, 326] width 1361 height 35
drag, startPoint x: 697, startPoint y: 106, endPoint x: 769, endPoint y: 109, distance: 72.1
click at [769, 109] on div "1515 Government St #A303, PROP ADDRESS" at bounding box center [763, 117] width 141 height 22
copy label "1515 Government"
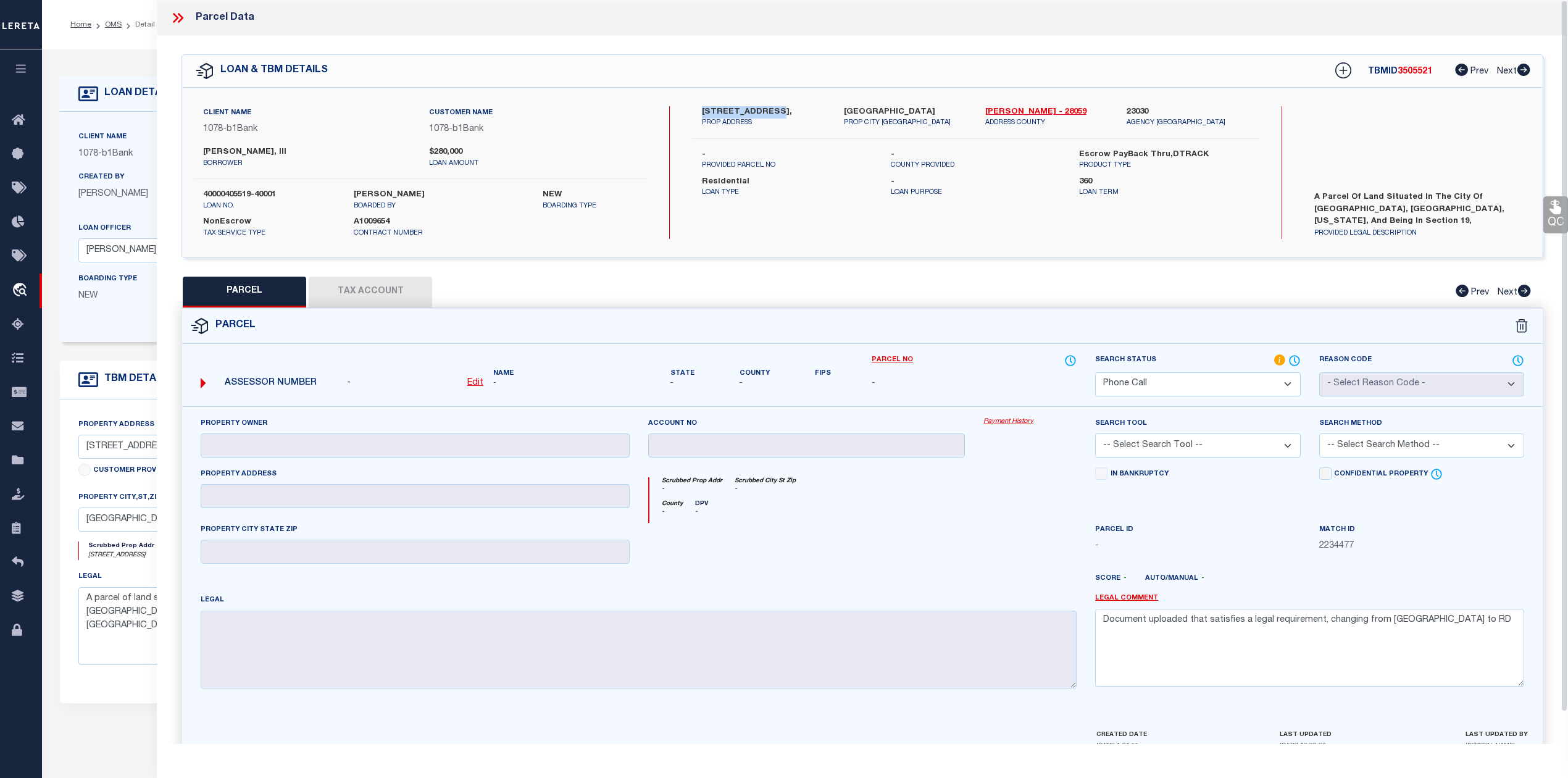
click at [713, 109] on label "1515 Government St #A303," at bounding box center [763, 112] width 123 height 13
click at [740, 107] on label "1515 Government St #A303," at bounding box center [763, 112] width 123 height 13
copy label "Government"
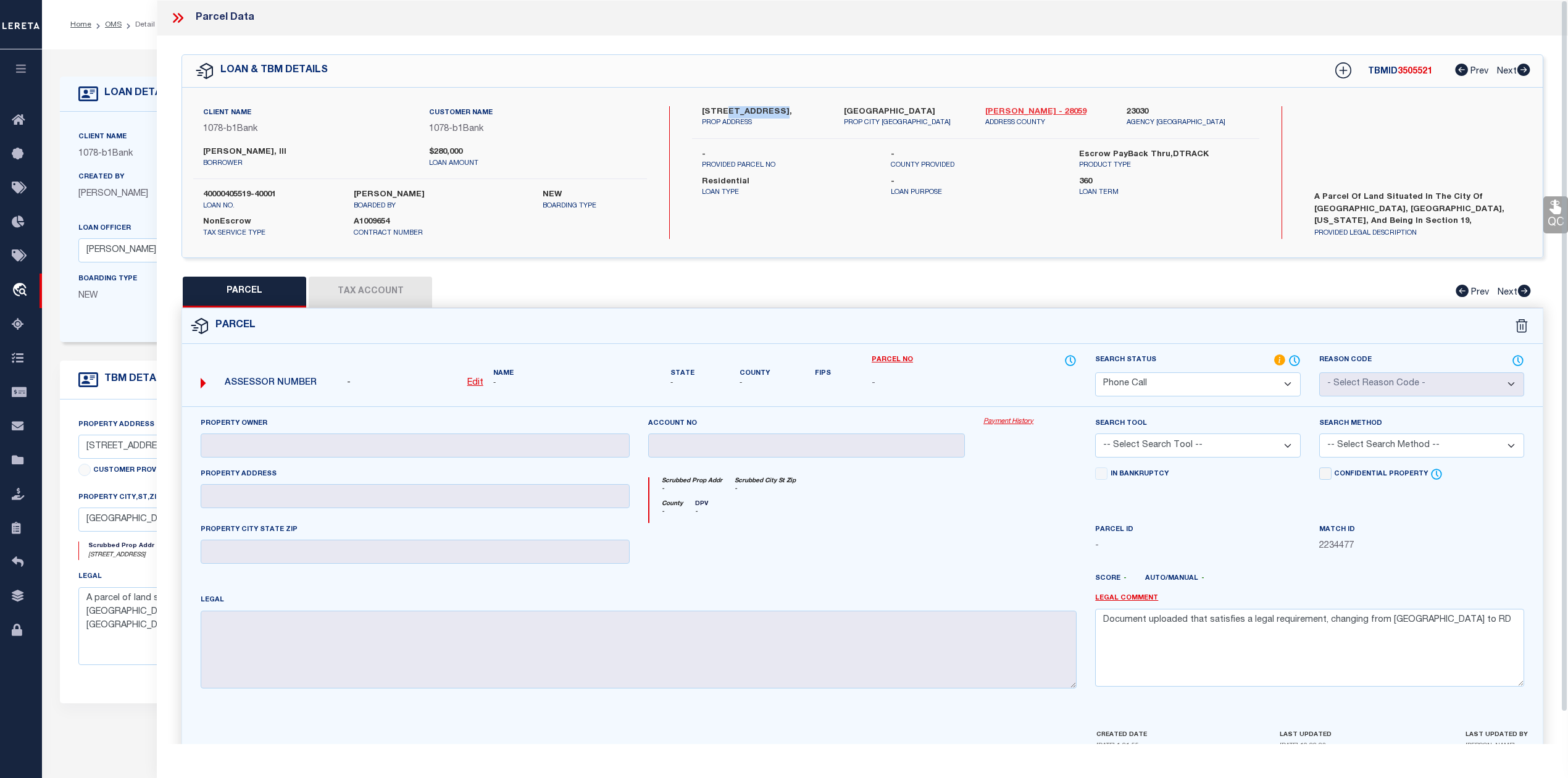
click at [991, 110] on link "Jackson - 28059" at bounding box center [1046, 112] width 123 height 13
click at [1278, 385] on select "Automated Search Bad Parcel Complete Duplicate Parcel High Dollar Reporting In …" at bounding box center [1197, 385] width 205 height 24
select select "NP"
click at [1095, 373] on select "Automated Search Bad Parcel Complete Duplicate Parcel High Dollar Reporting In …" at bounding box center [1197, 385] width 205 height 24
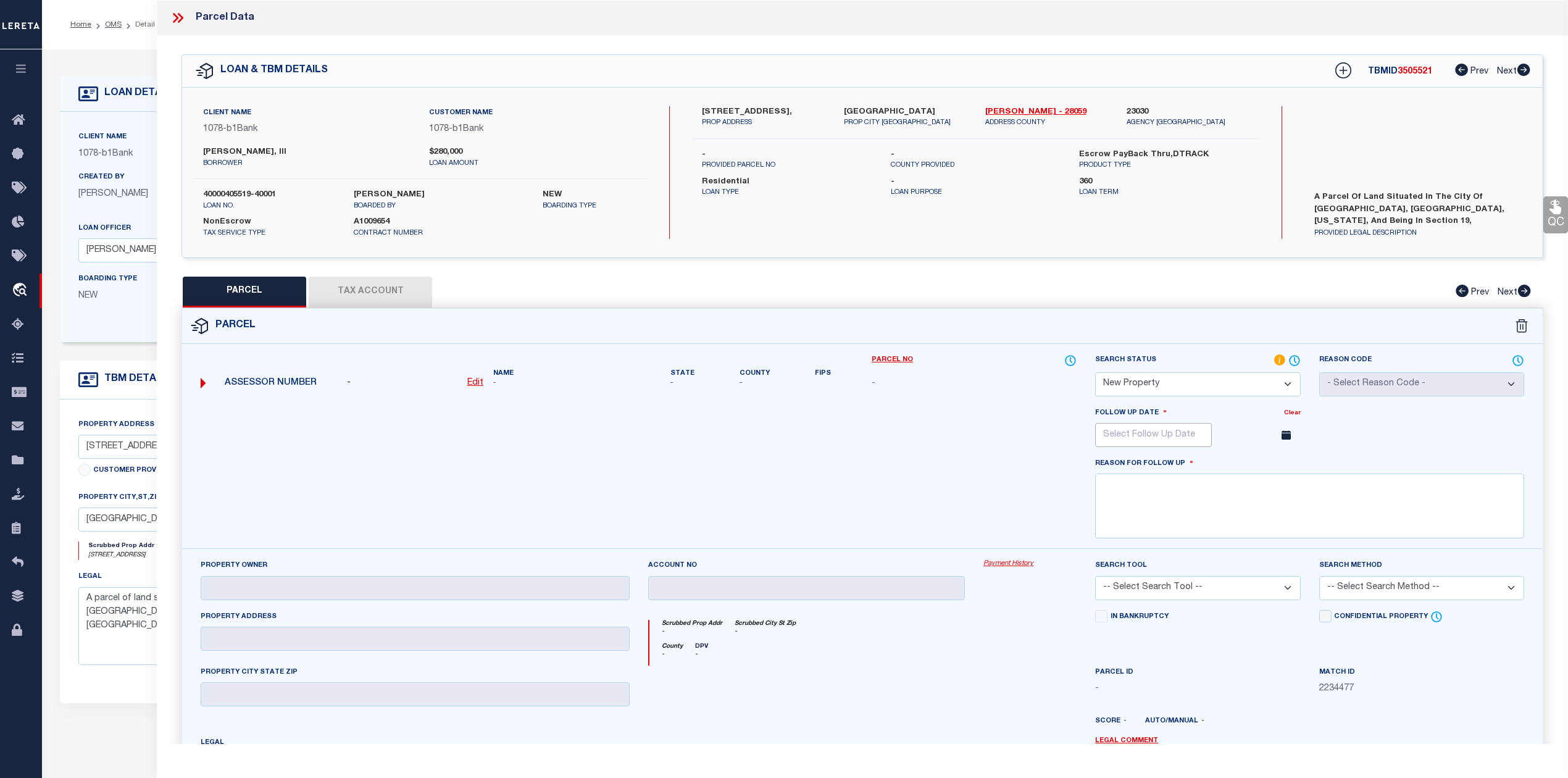
click at [1173, 437] on input "text" at bounding box center [1153, 435] width 117 height 24
click at [1274, 465] on icon at bounding box center [1275, 463] width 9 height 9
select select "10"
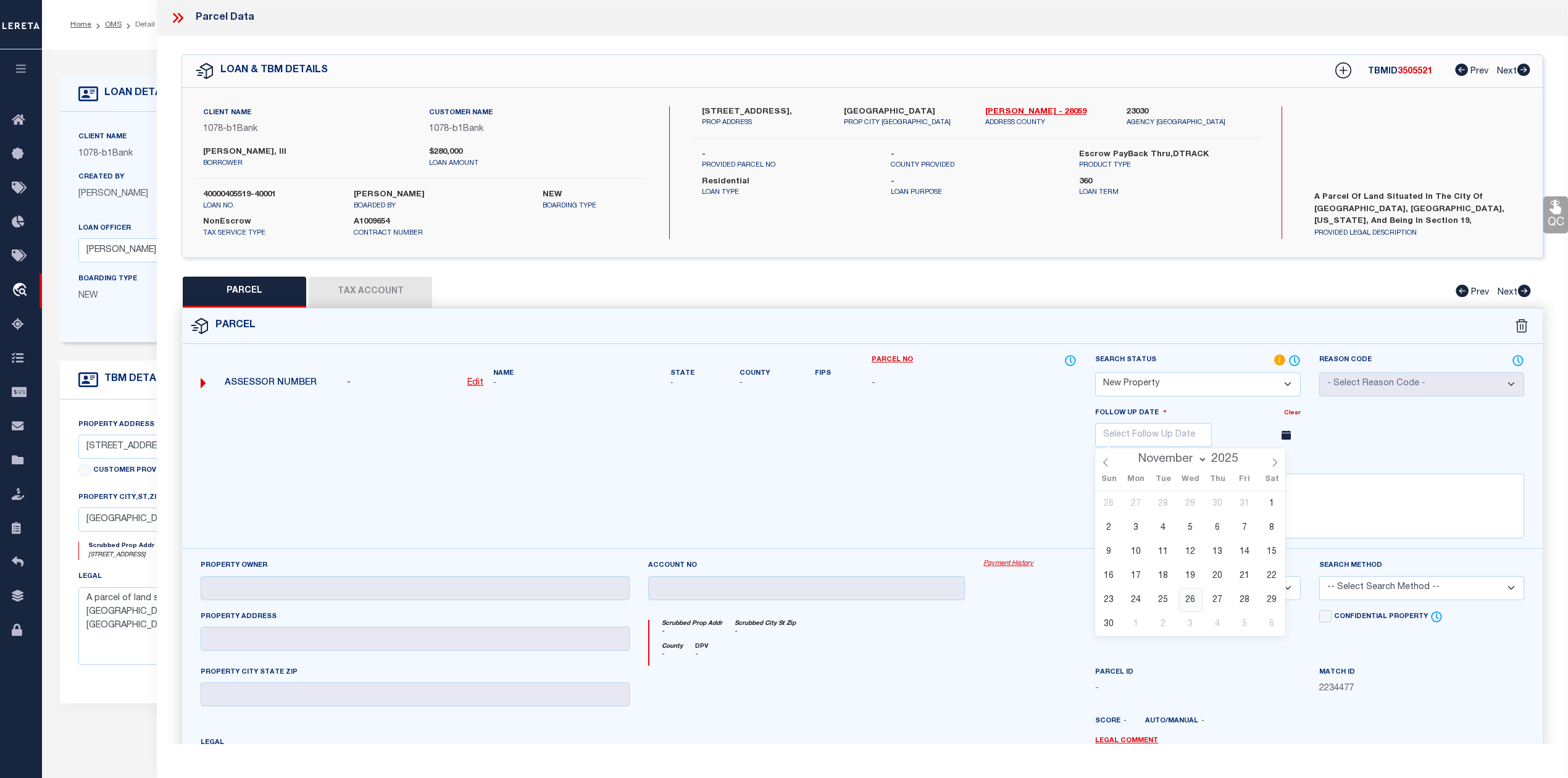
click at [1191, 601] on span "26" at bounding box center [1190, 600] width 24 height 24
type input "11/26/2025"
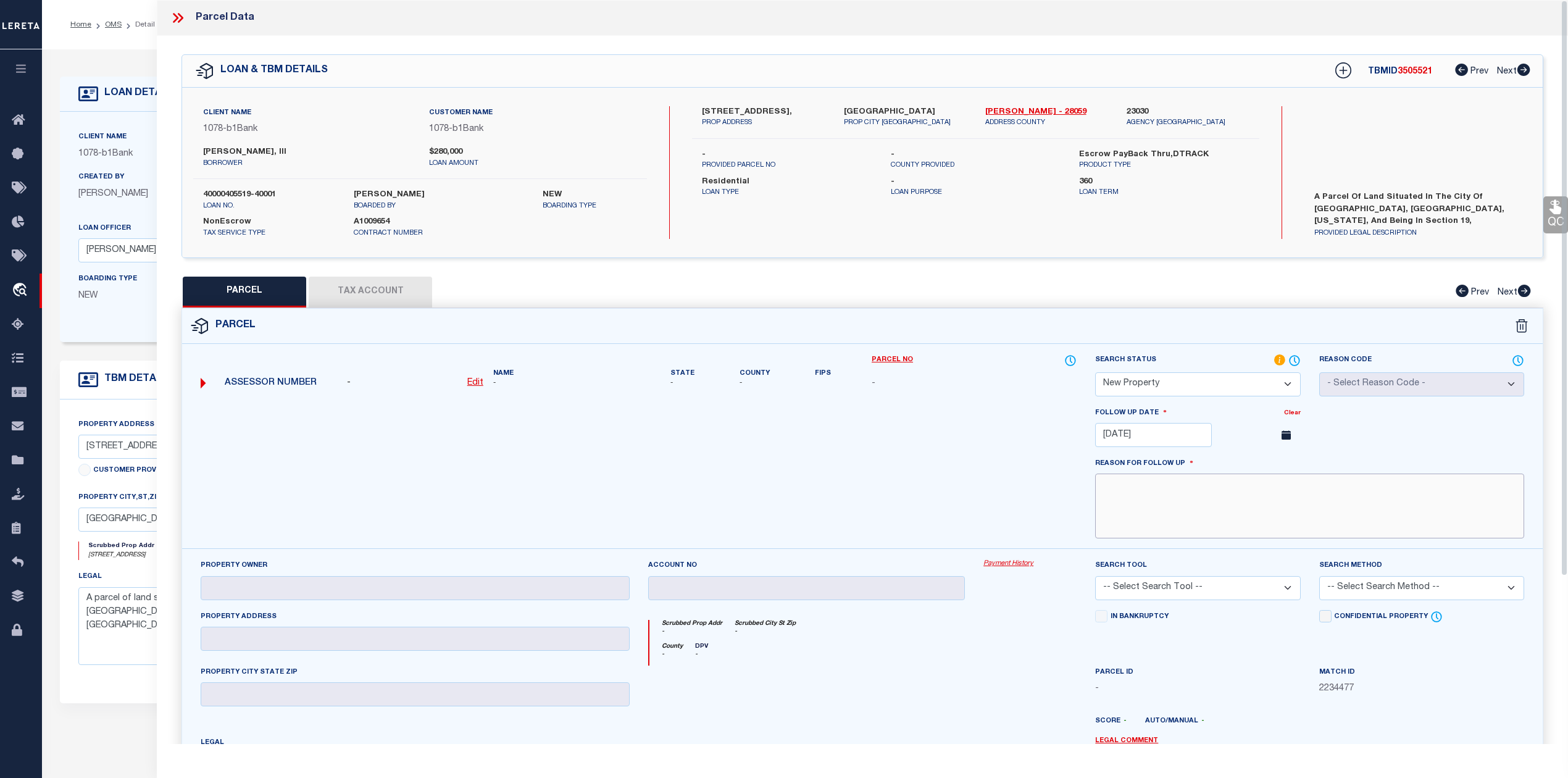
click at [1182, 519] on textarea at bounding box center [1309, 506] width 429 height 65
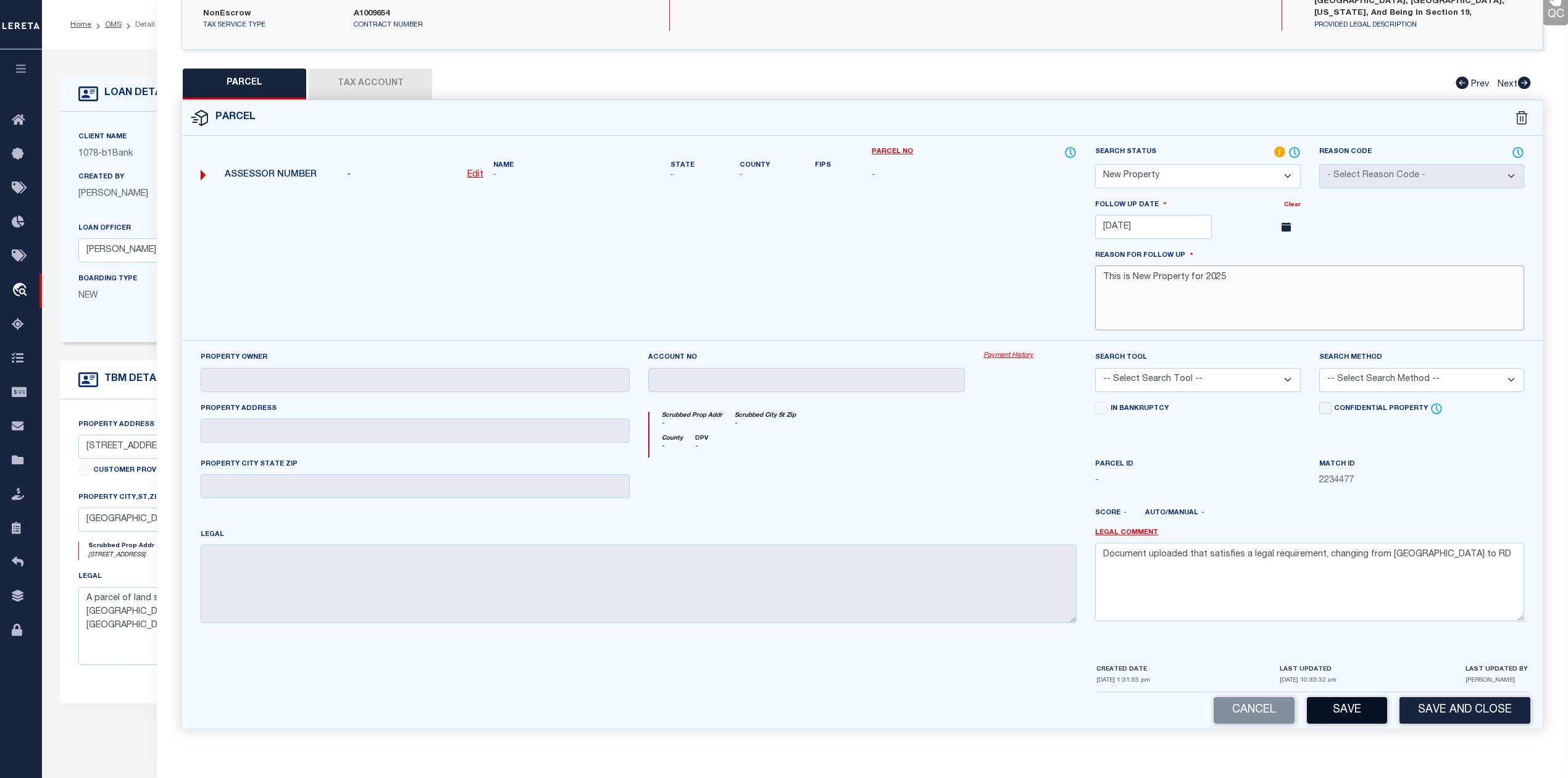
type textarea "This is New Property for 2025"
click at [1342, 707] on button "Save" at bounding box center [1347, 710] width 80 height 26
select select "AS"
checkbox input "false"
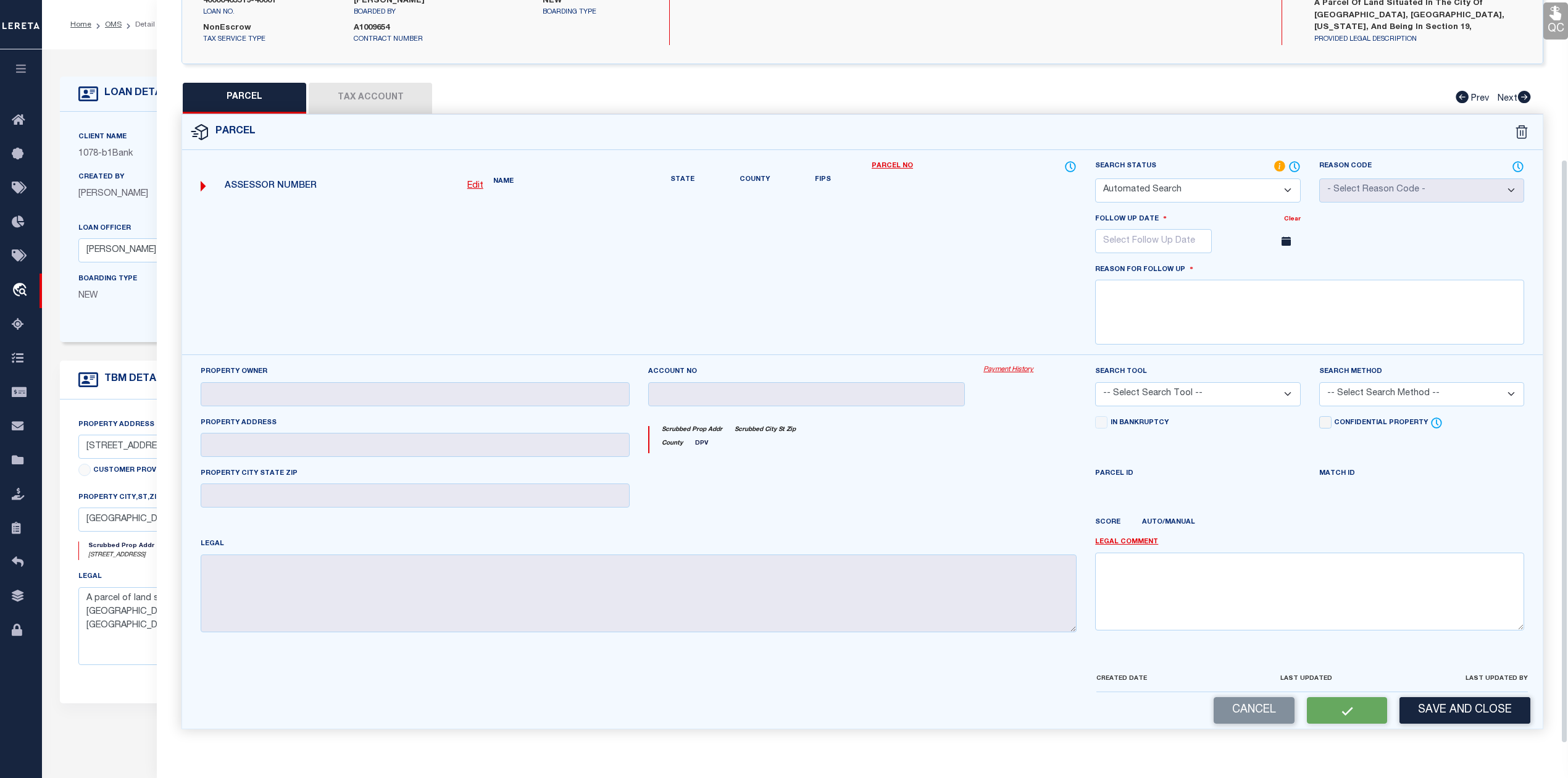
select select "NP"
type input "11/26/2025"
type textarea "This is New Property for 2025"
checkbox input "false"
type textarea "Document uploaded that satisfies a legal requirement, changing from [GEOGRAPHIC…"
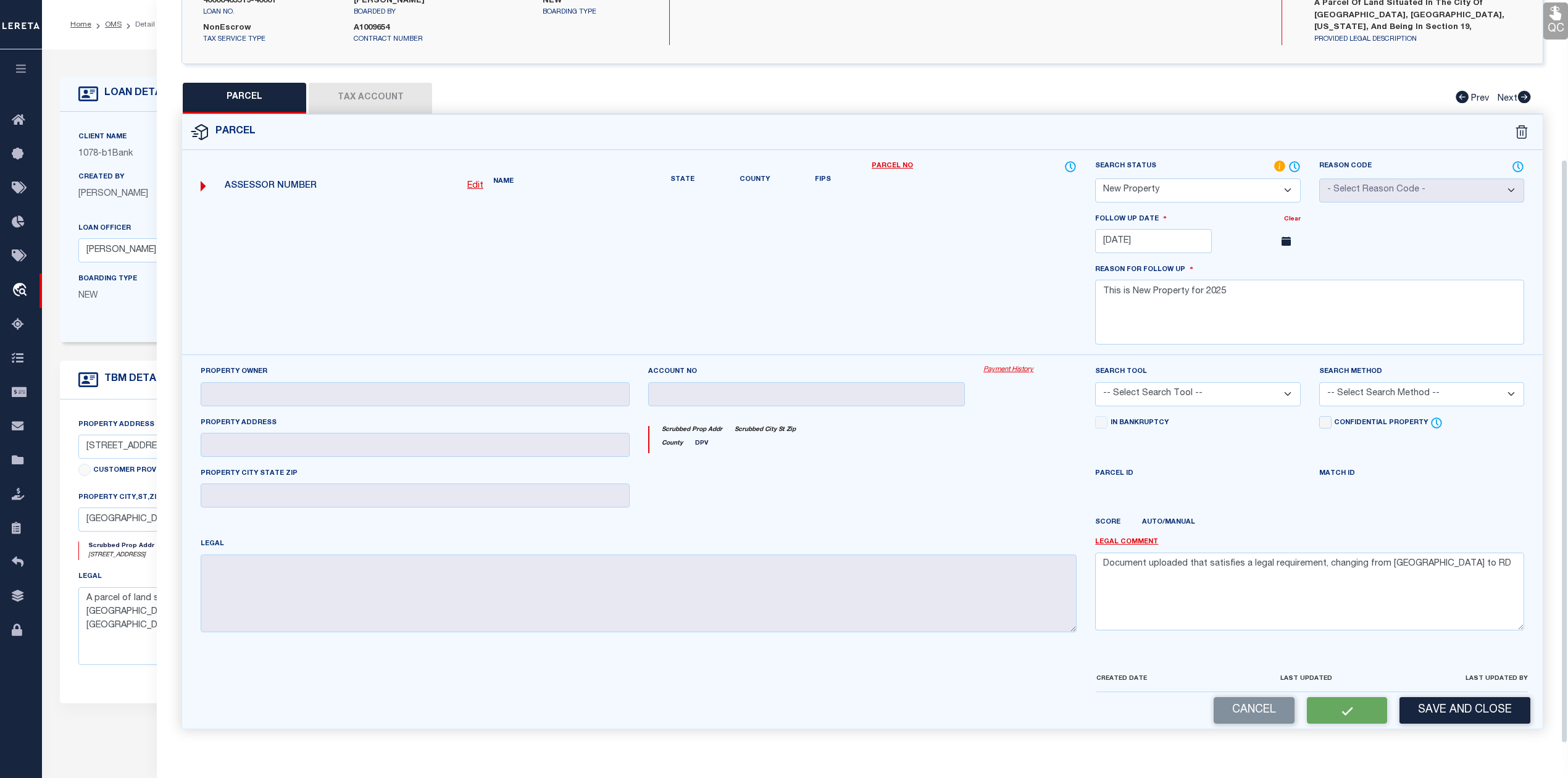
scroll to position [179, 0]
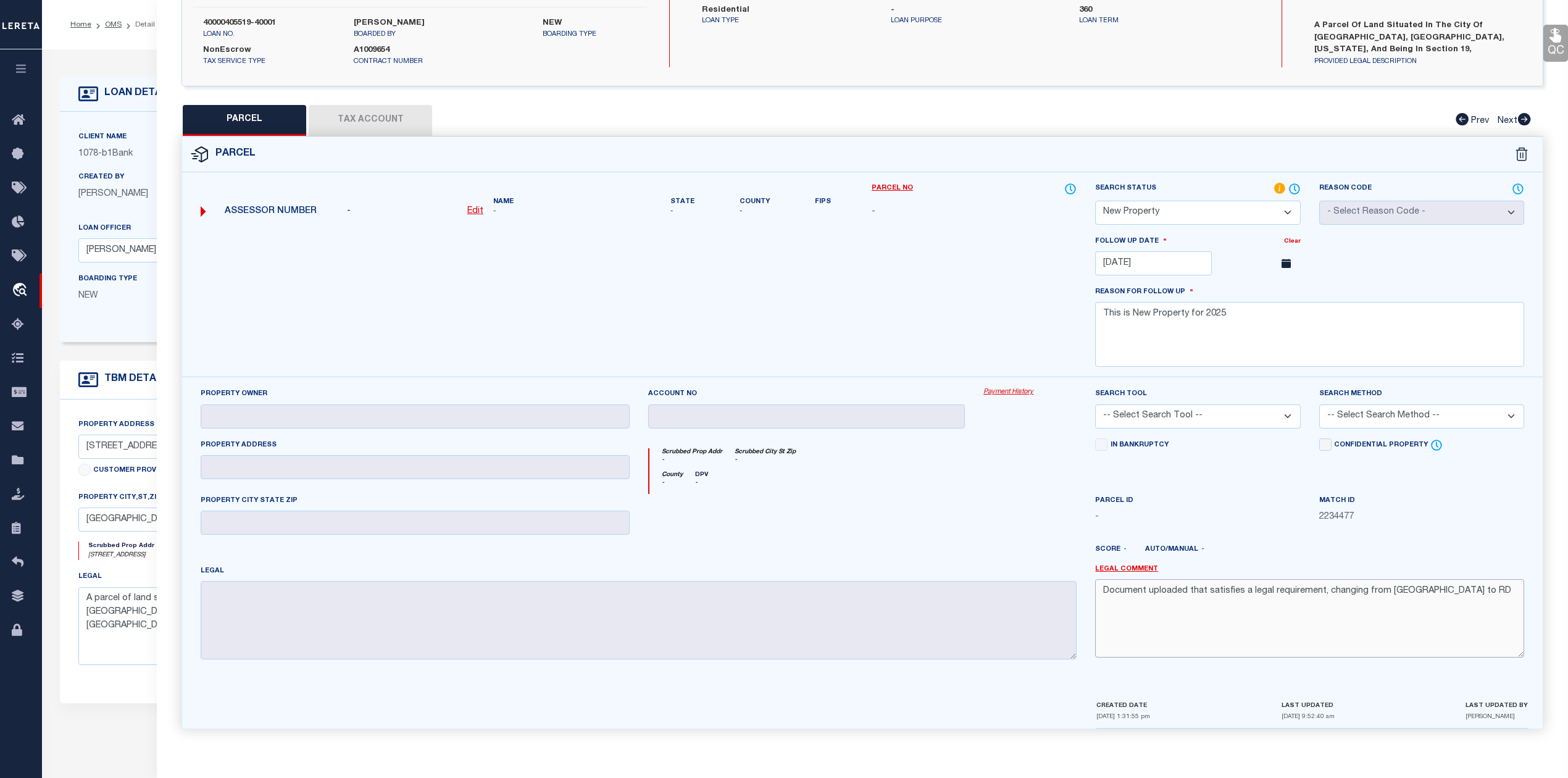
drag, startPoint x: 1431, startPoint y: 589, endPoint x: 1130, endPoint y: 592, distance: 301.0
click at [1134, 592] on textarea "Document uploaded that satisfies a legal requirement, changing from [GEOGRAPHIC…" at bounding box center [1309, 618] width 429 height 78
click at [1097, 591] on textarea "Document uploaded that satisfies a legal requirement, changing from [GEOGRAPHIC…" at bounding box center [1309, 618] width 429 height 78
click at [1251, 607] on textarea "Document uploaded that satisfies a legal requirement, changing from [GEOGRAPHIC…" at bounding box center [1309, 618] width 429 height 78
drag, startPoint x: 1430, startPoint y: 589, endPoint x: 1102, endPoint y: 590, distance: 328.0
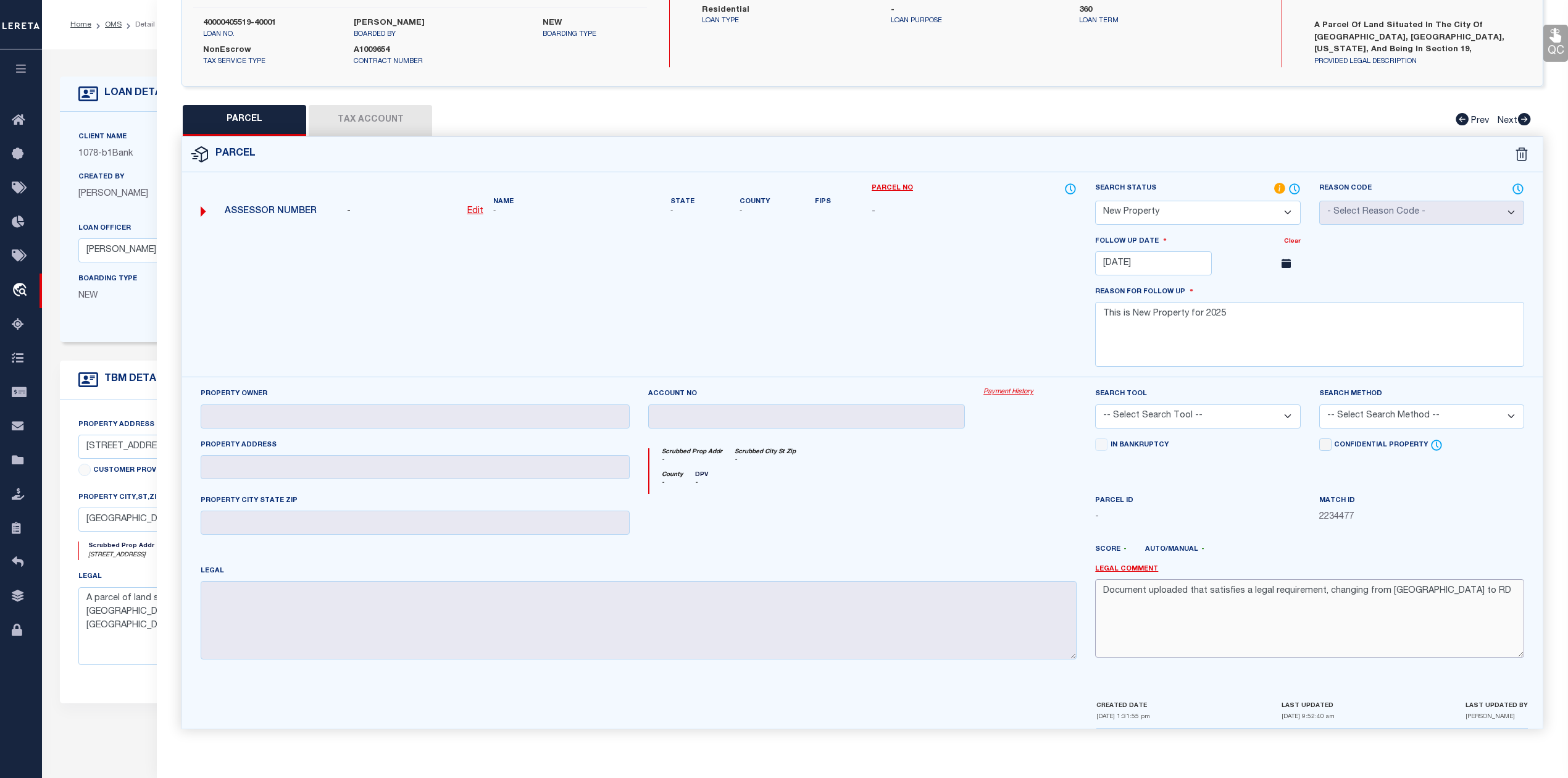
click at [1102, 590] on textarea "Document uploaded that satisfies a legal requirement, changing from [GEOGRAPHIC…" at bounding box center [1309, 618] width 429 height 78
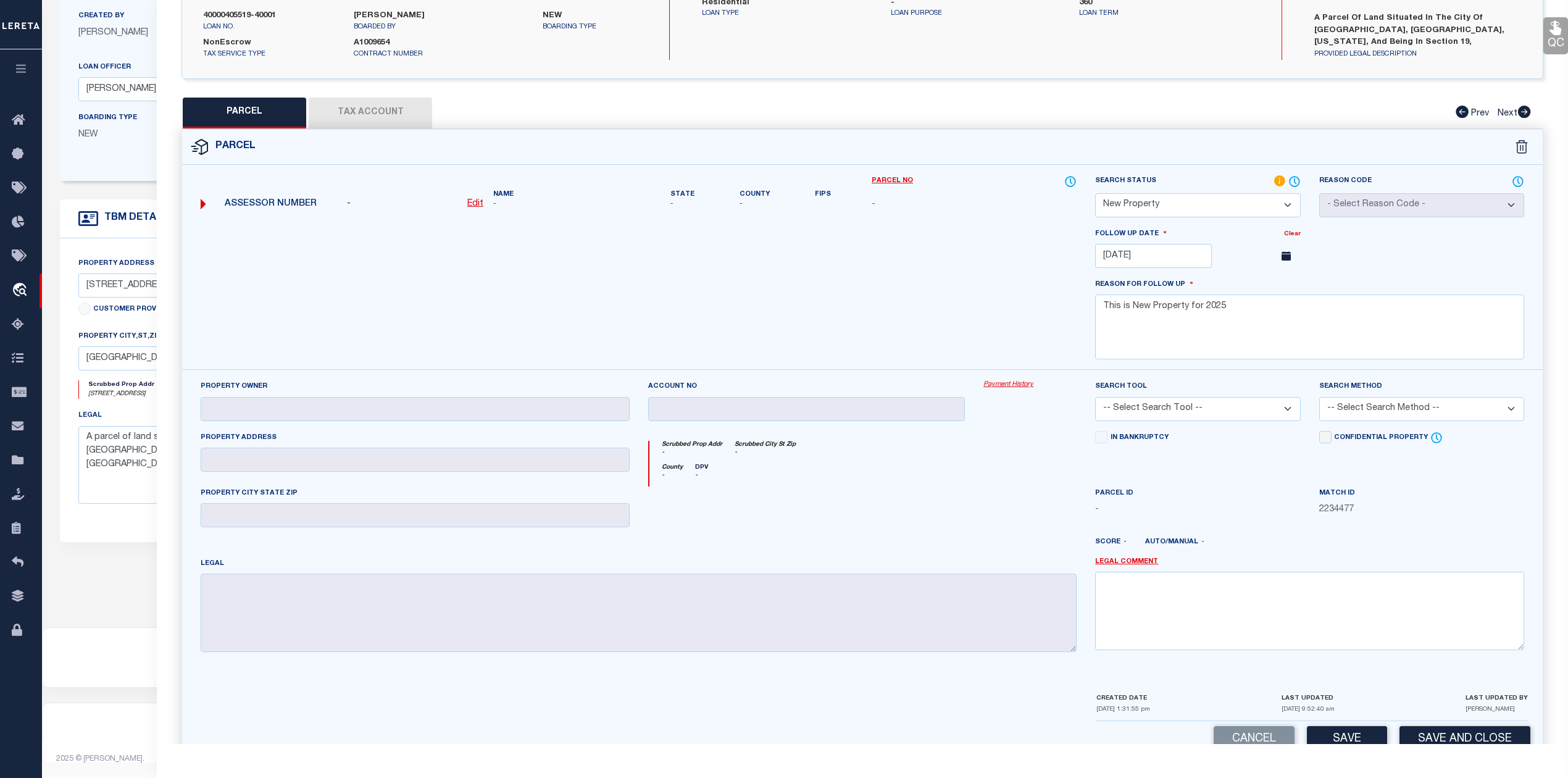
click at [1060, 514] on div at bounding box center [1030, 512] width 112 height 51
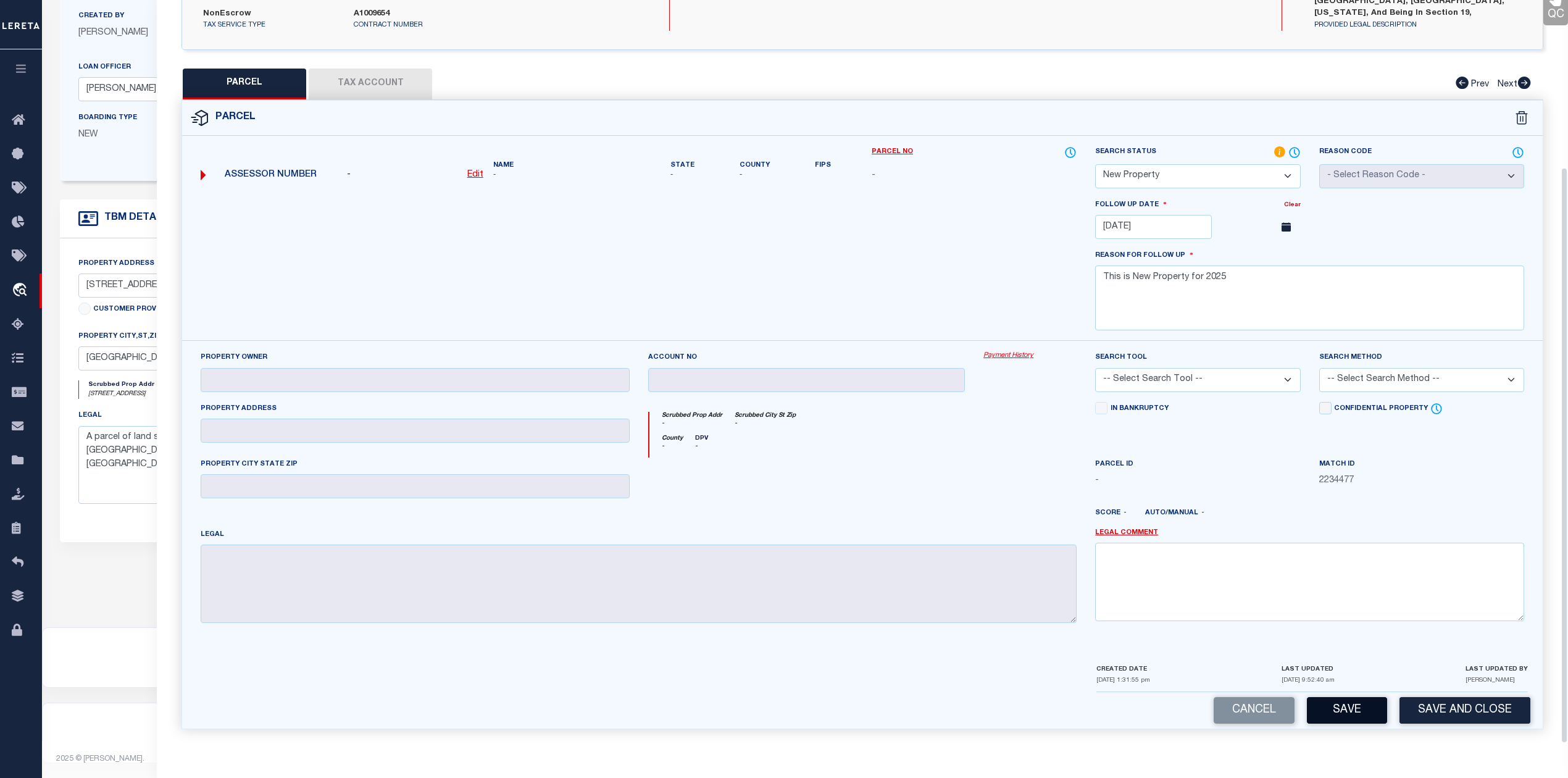
click at [1346, 705] on button "Save" at bounding box center [1347, 710] width 80 height 26
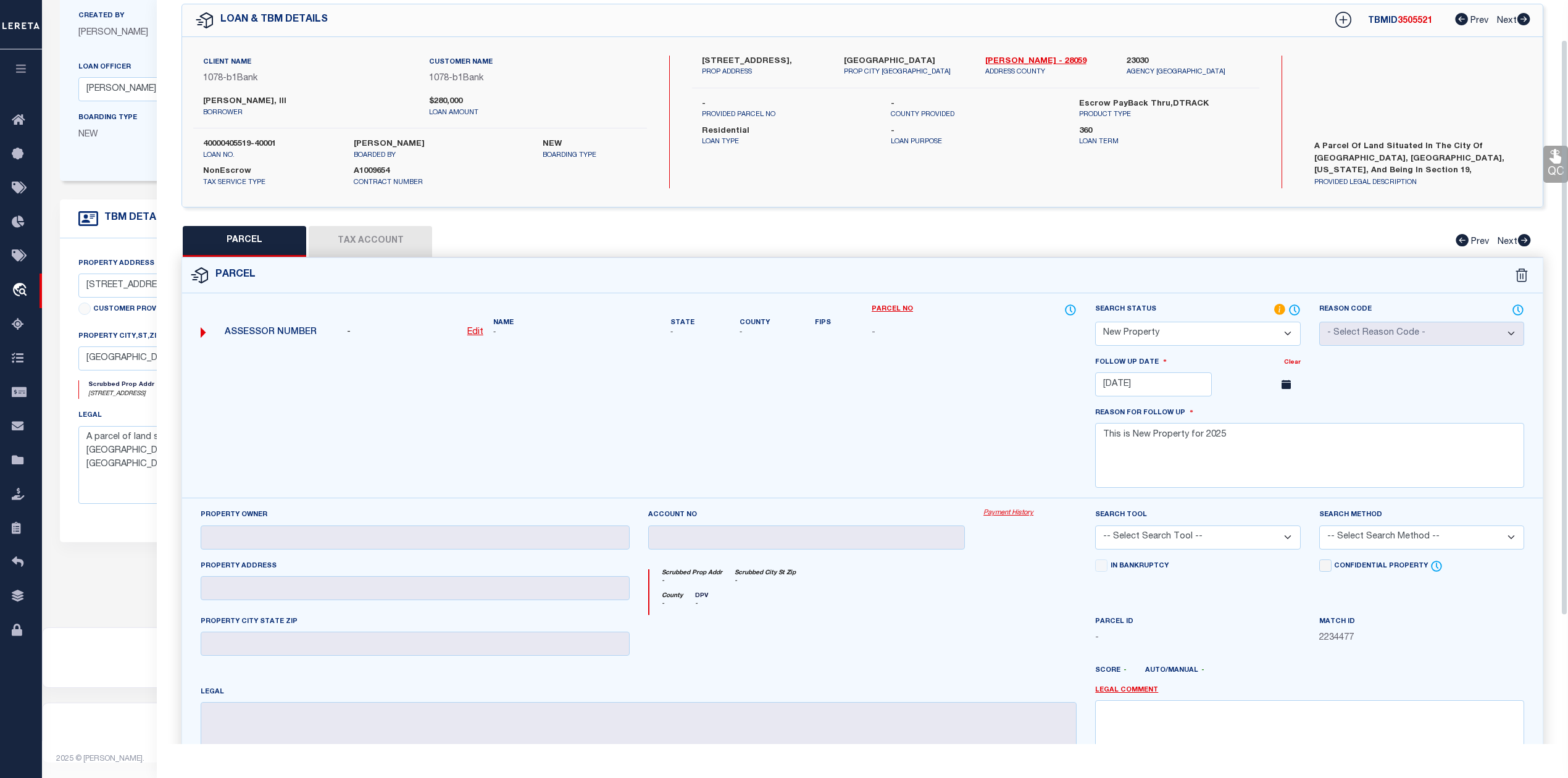
select select "AS"
checkbox input "false"
select select "NP"
type input "11/26/2025"
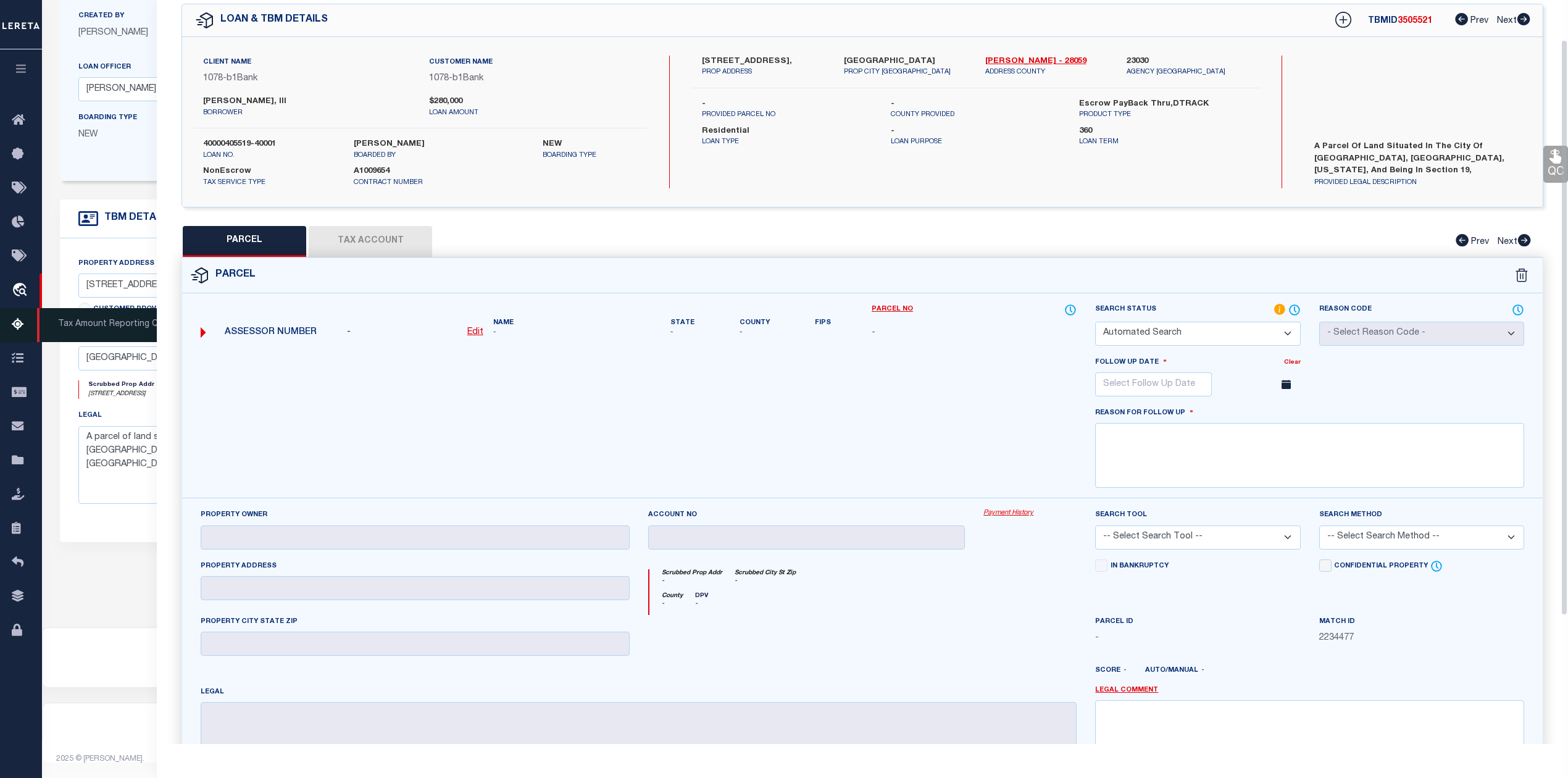
type textarea "This is New Property for 2025"
checkbox input "false"
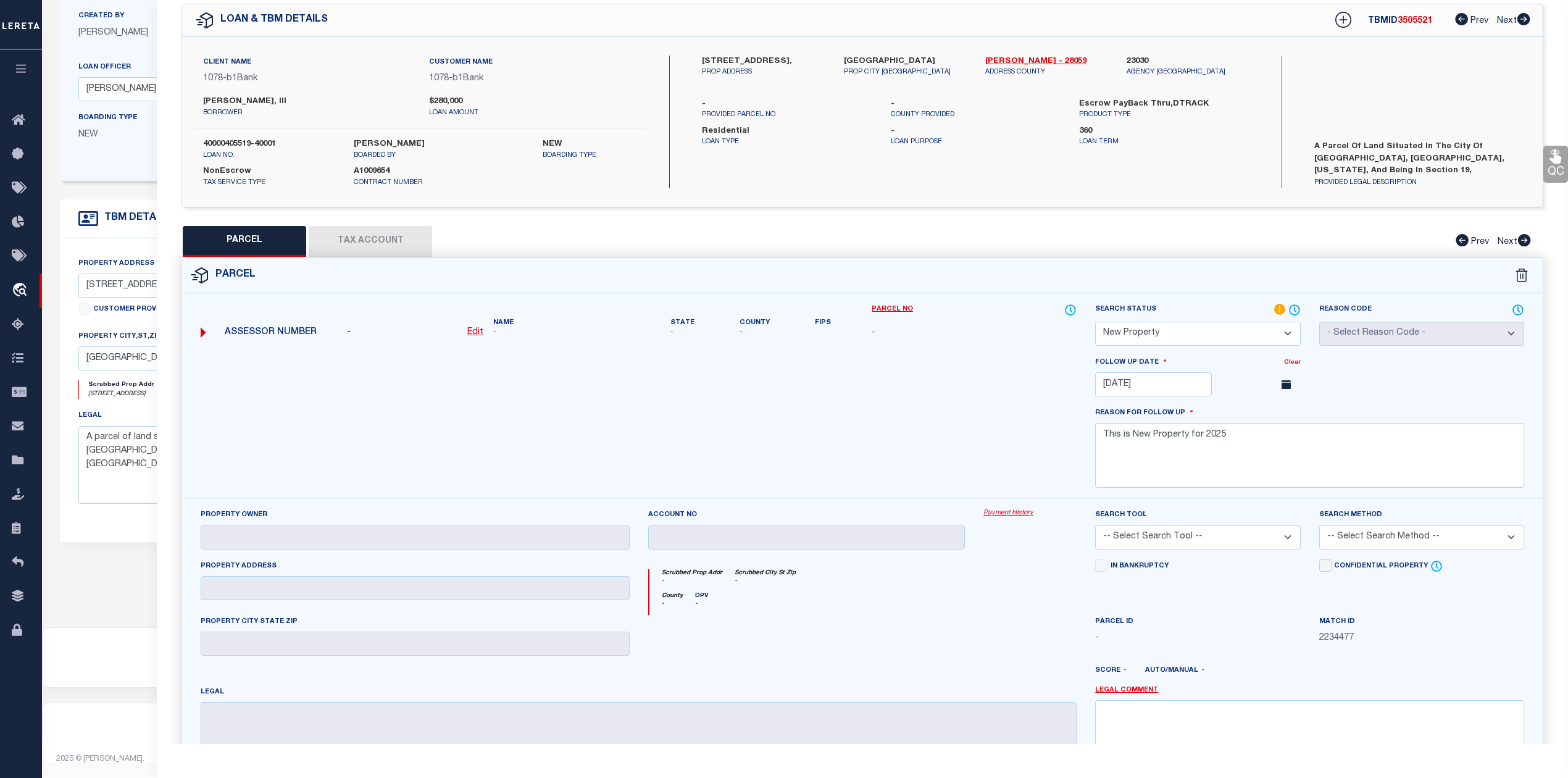
click at [1408, 17] on span "3505521" at bounding box center [1415, 20] width 35 height 9
copy span "3505521"
drag, startPoint x: 199, startPoint y: 139, endPoint x: 303, endPoint y: 141, distance: 104.0
click at [303, 141] on div "40000405519-40001 loan no." at bounding box center [269, 149] width 151 height 22
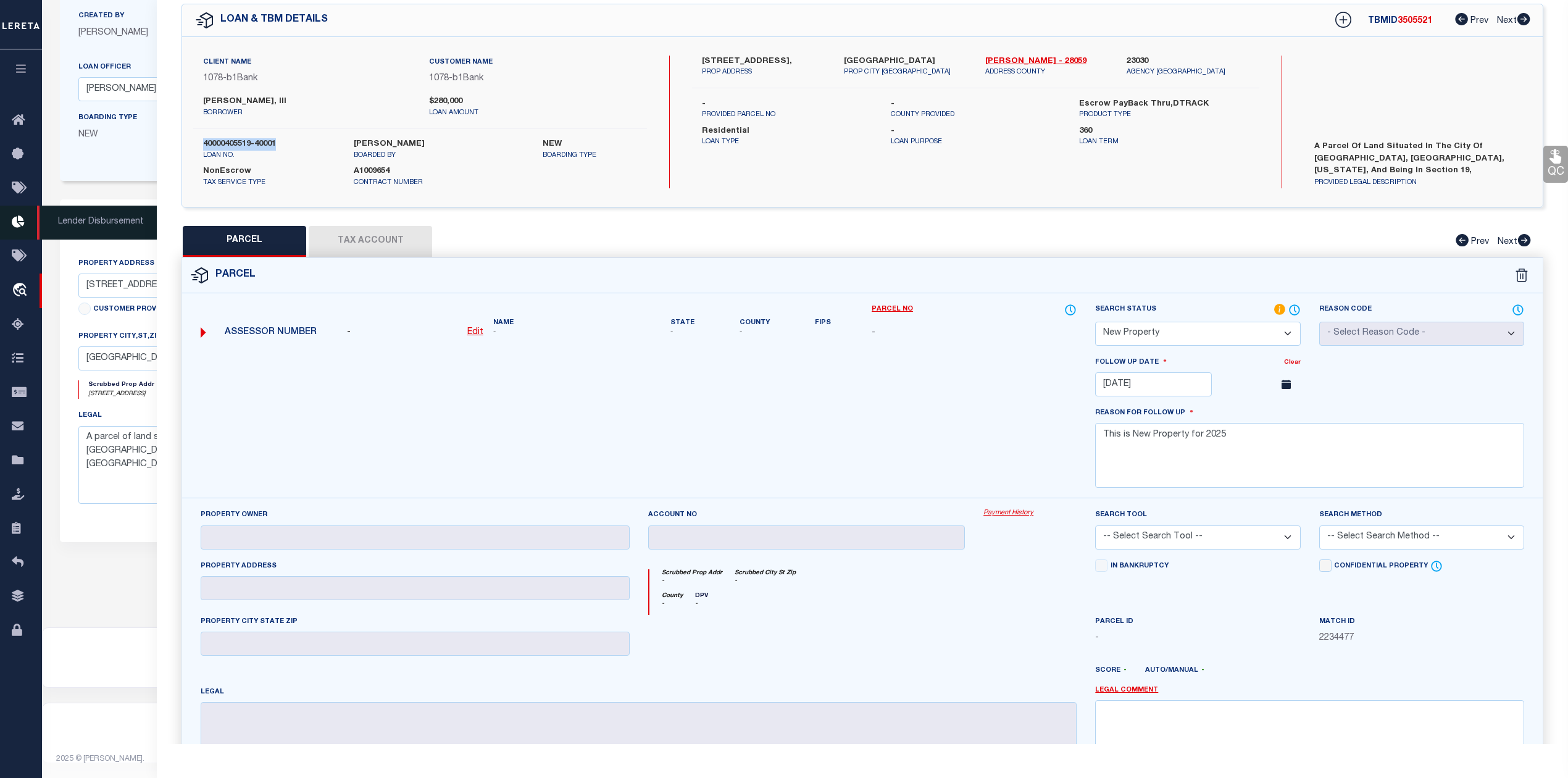
copy label "40000405519-40001"
drag, startPoint x: 979, startPoint y: 56, endPoint x: 1019, endPoint y: 61, distance: 40.3
click at [1019, 61] on div "Jackson - 28059 ADDRESS COUNTY" at bounding box center [1046, 66] width 141 height 22
copy link "[PERSON_NAME]"
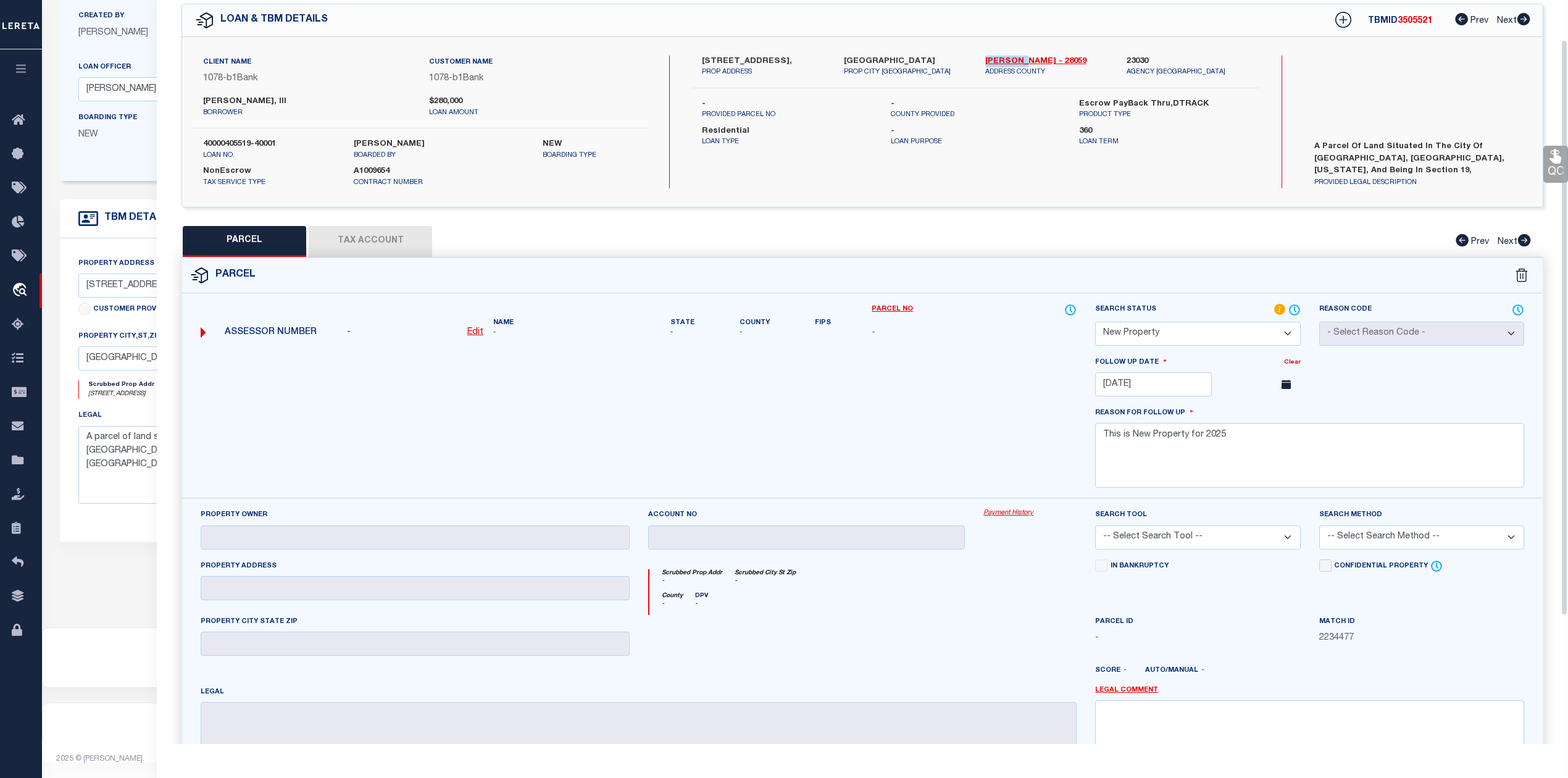
click at [856, 381] on div at bounding box center [638, 426] width 894 height 143
click at [376, 238] on div "PARCEL Tax Account Prev Next" at bounding box center [862, 241] width 1362 height 31
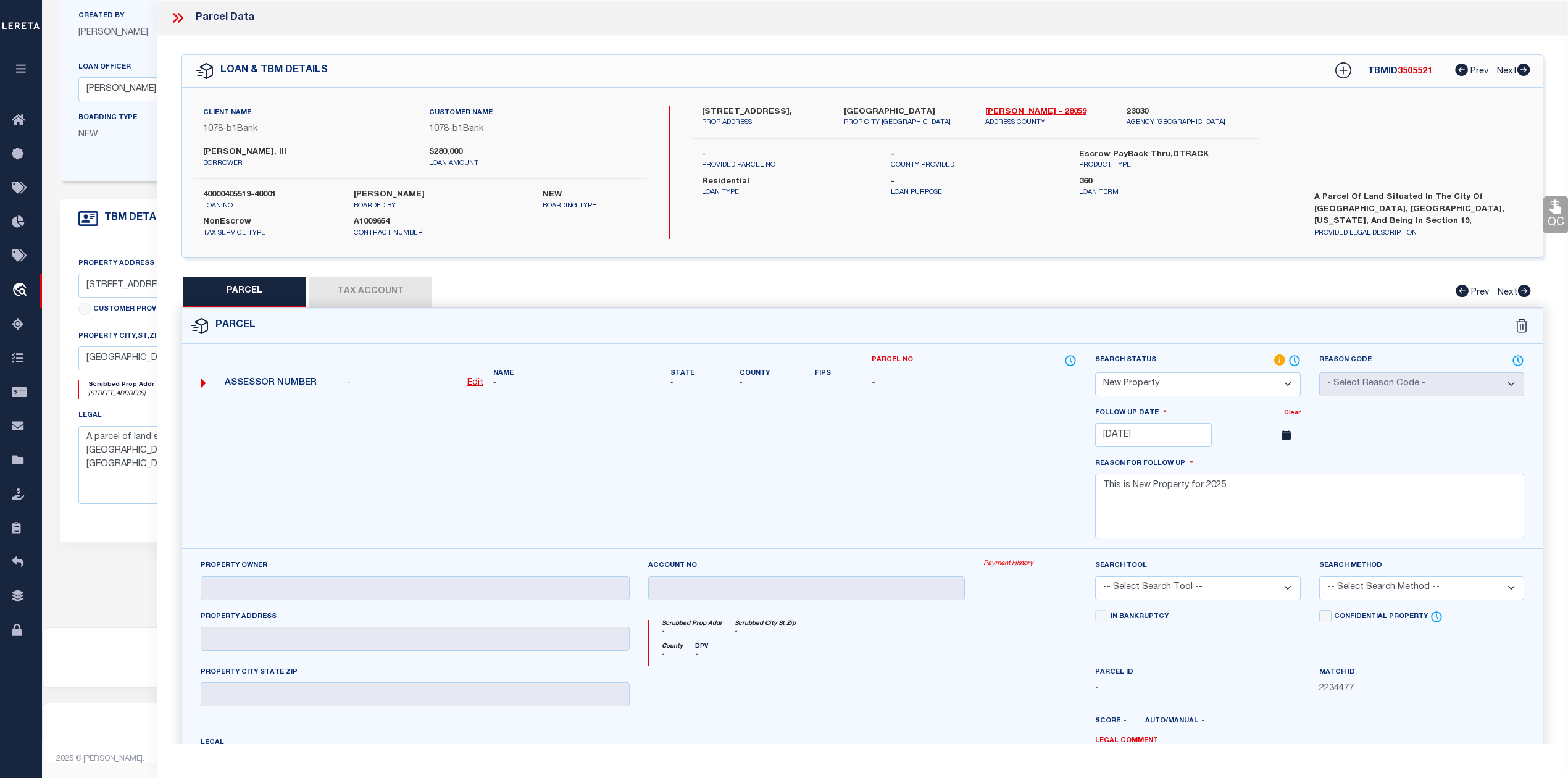
click at [171, 13] on icon at bounding box center [177, 18] width 16 height 16
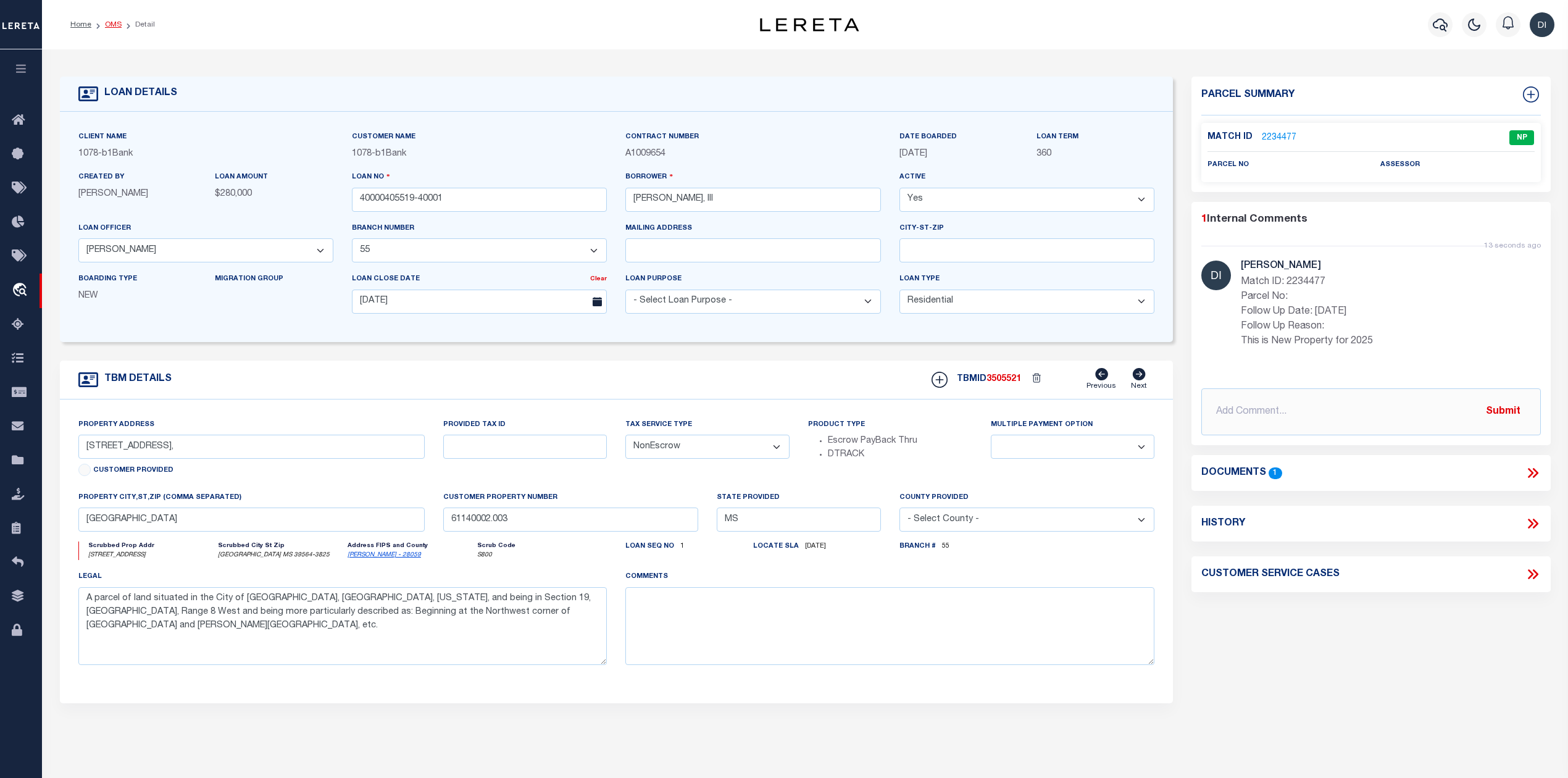
click at [115, 27] on link "OMS" at bounding box center [113, 25] width 17 height 8
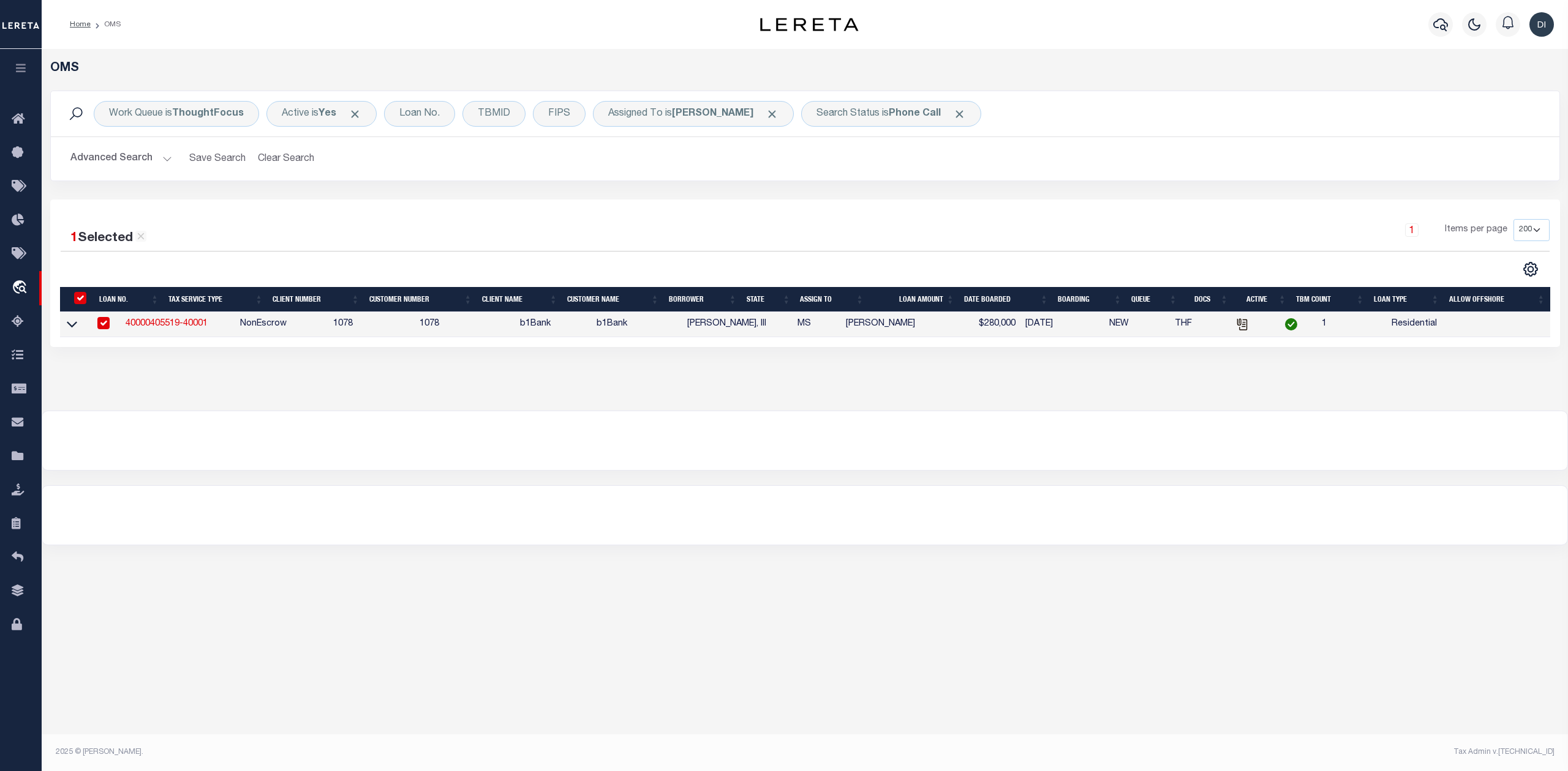
click at [375, 258] on div "1 Selected 1 Result 1 Items per page 10 25 50 100 200" at bounding box center [805, 248] width 1509 height 58
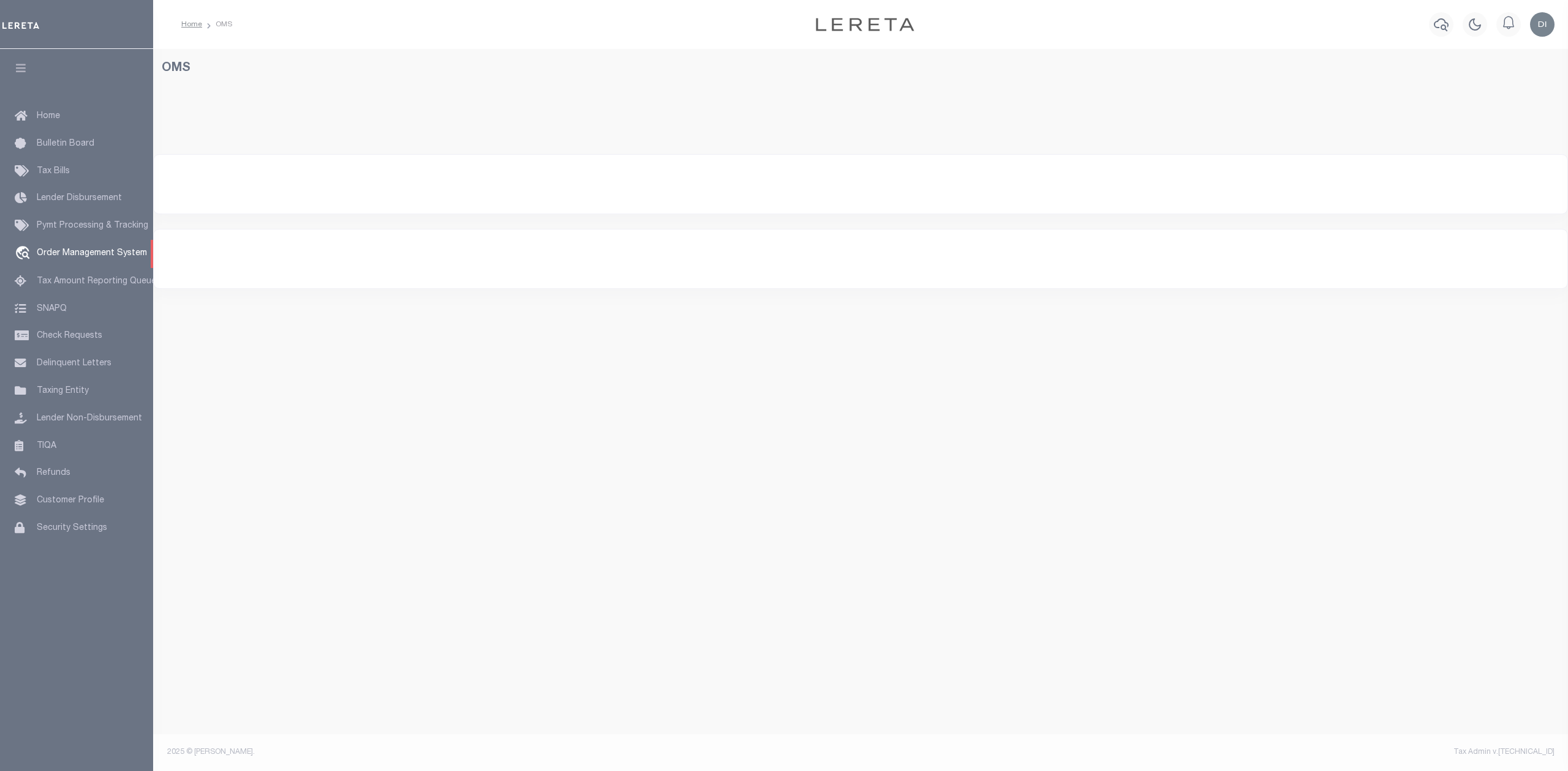
select select "200"
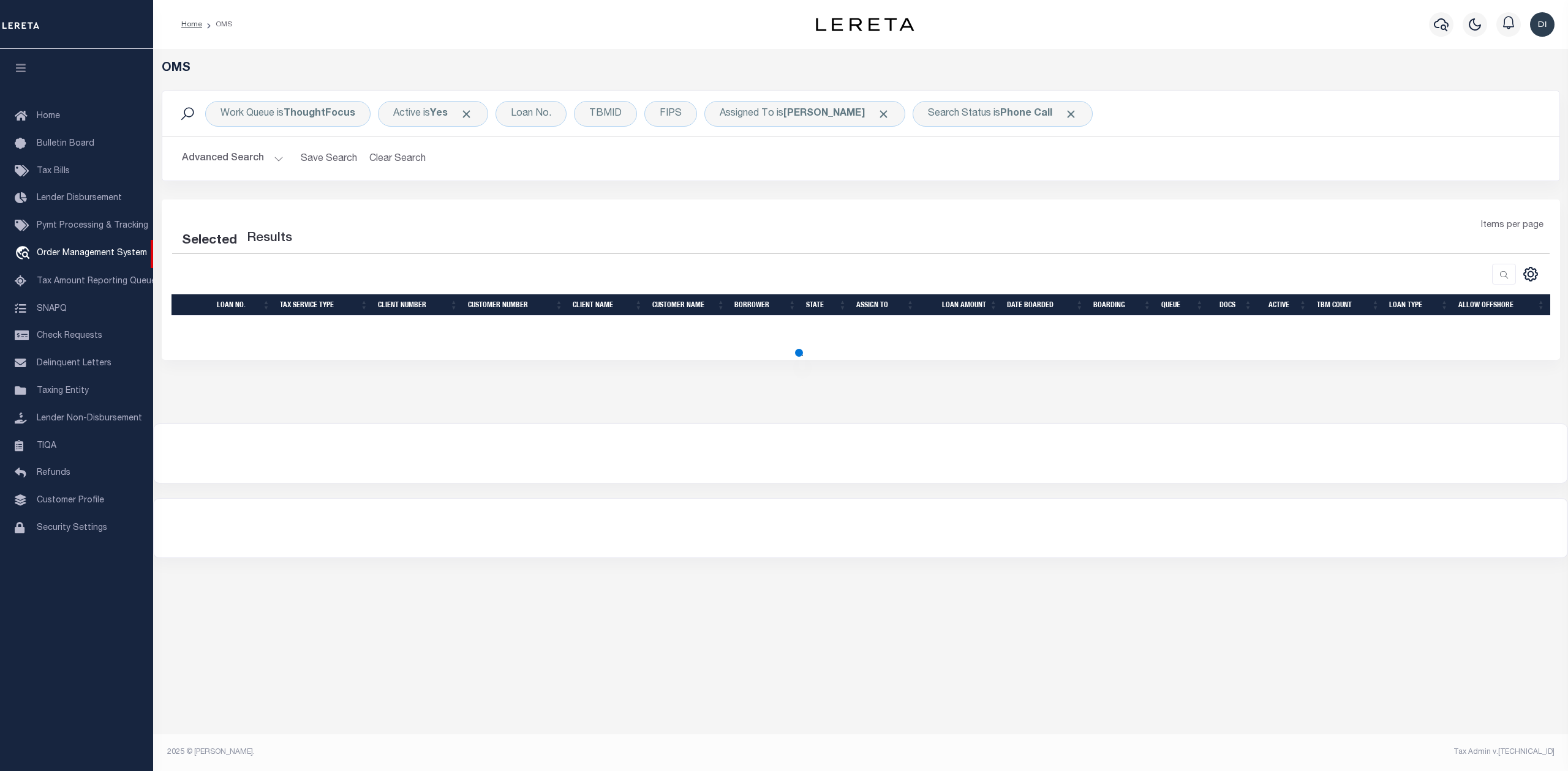
select select "200"
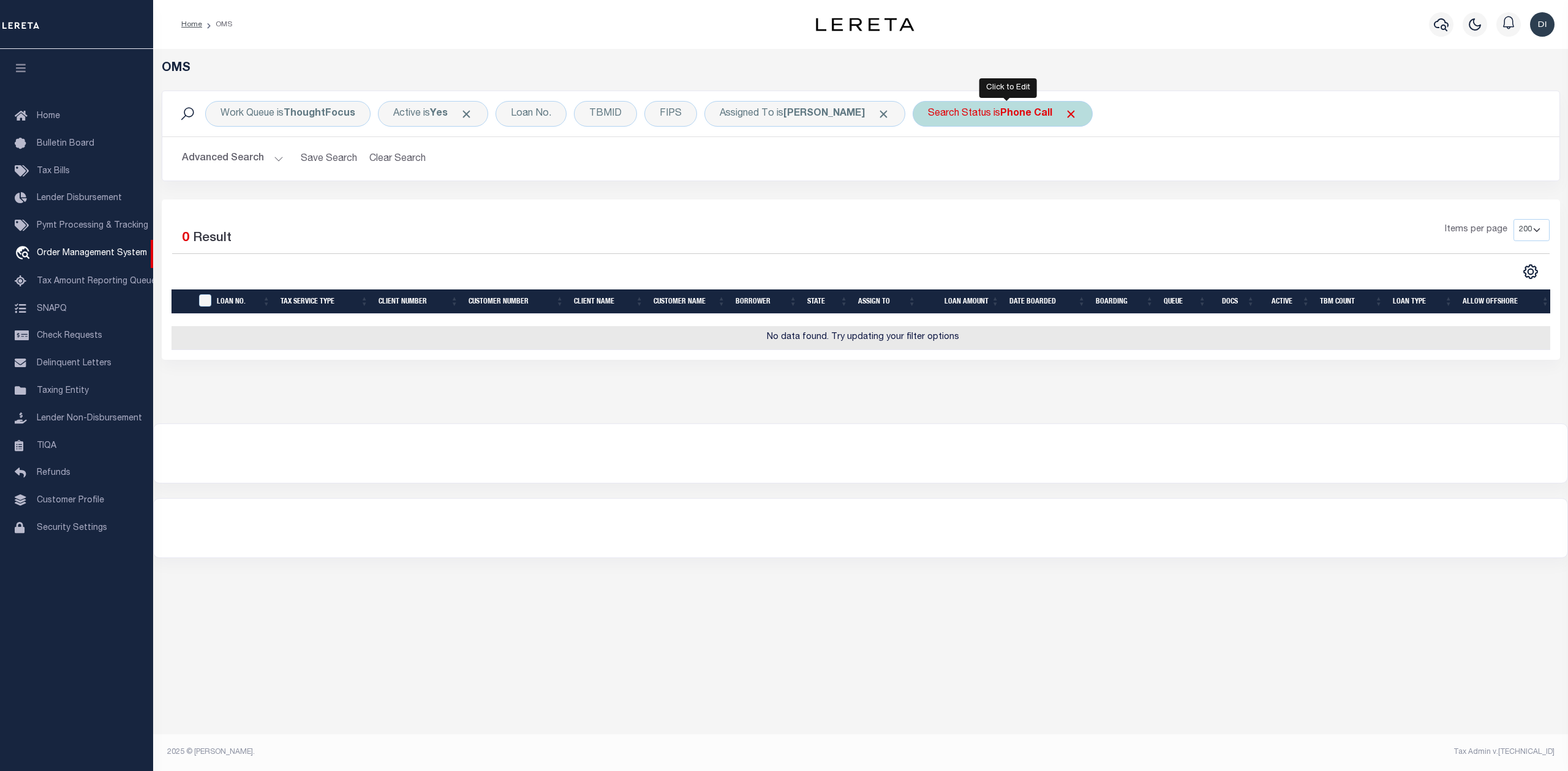
click at [1024, 113] on b "Phone Call" at bounding box center [1026, 114] width 52 height 10
click at [967, 175] on select "Automated Search Bad Parcel Complete Duplicate Parcel High Dollar Reporting In …" at bounding box center [1019, 174] width 181 height 23
select select "IP"
click at [933, 163] on select "Automated Search Bad Parcel Complete Duplicate Parcel High Dollar Reporting In …" at bounding box center [1019, 174] width 181 height 23
click at [1097, 200] on input "Apply" at bounding box center [1090, 200] width 36 height 20
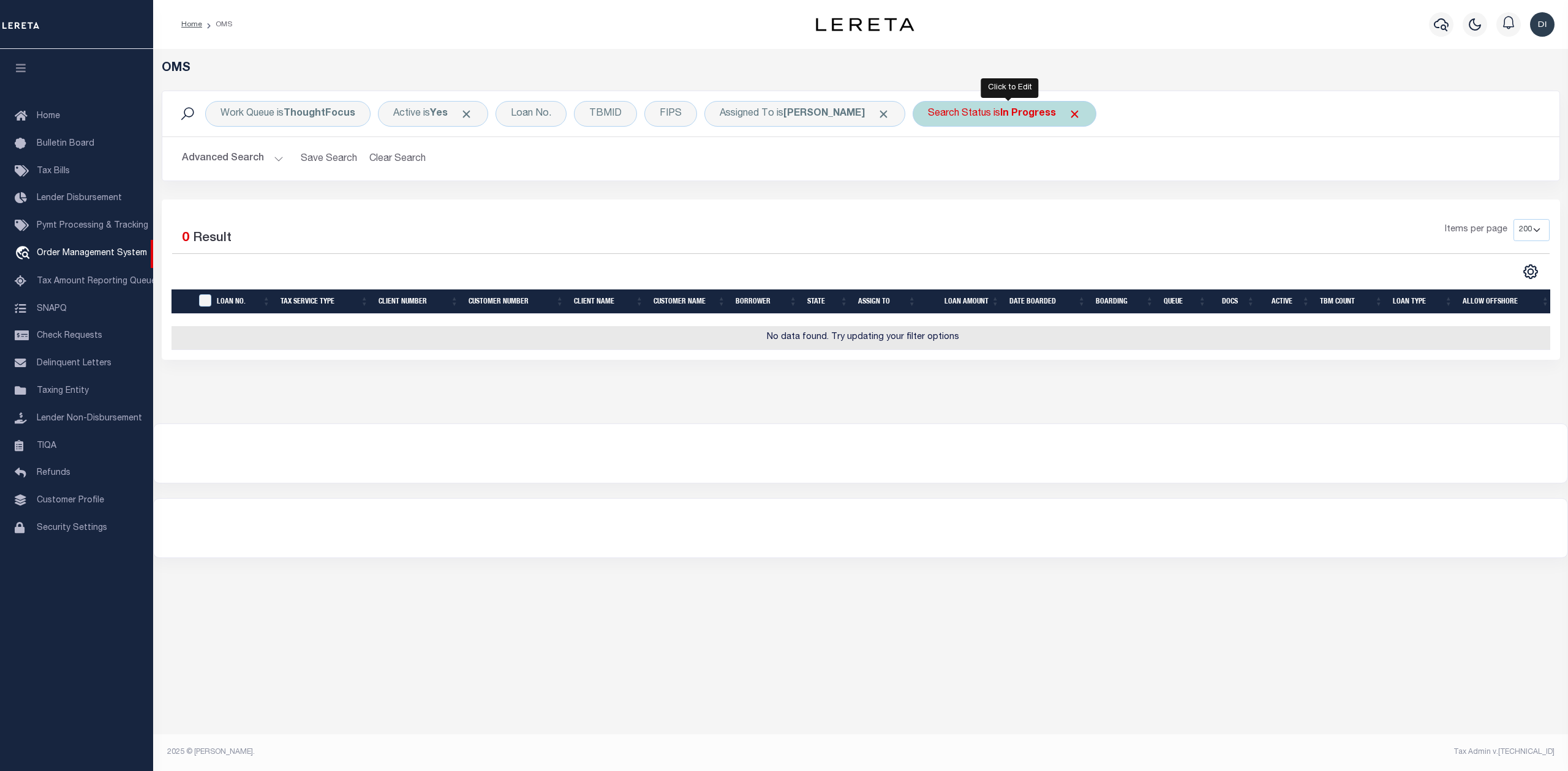
click at [1034, 113] on b "In Progress" at bounding box center [1028, 114] width 56 height 10
click at [993, 175] on select "Automated Search Bad Parcel Complete Duplicate Parcel High Dollar Reporting In …" at bounding box center [1019, 174] width 181 height 23
select select "RD"
click at [933, 163] on select "Automated Search Bad Parcel Complete Duplicate Parcel High Dollar Reporting In …" at bounding box center [1019, 174] width 181 height 23
click at [1098, 204] on input "Apply" at bounding box center [1090, 200] width 36 height 20
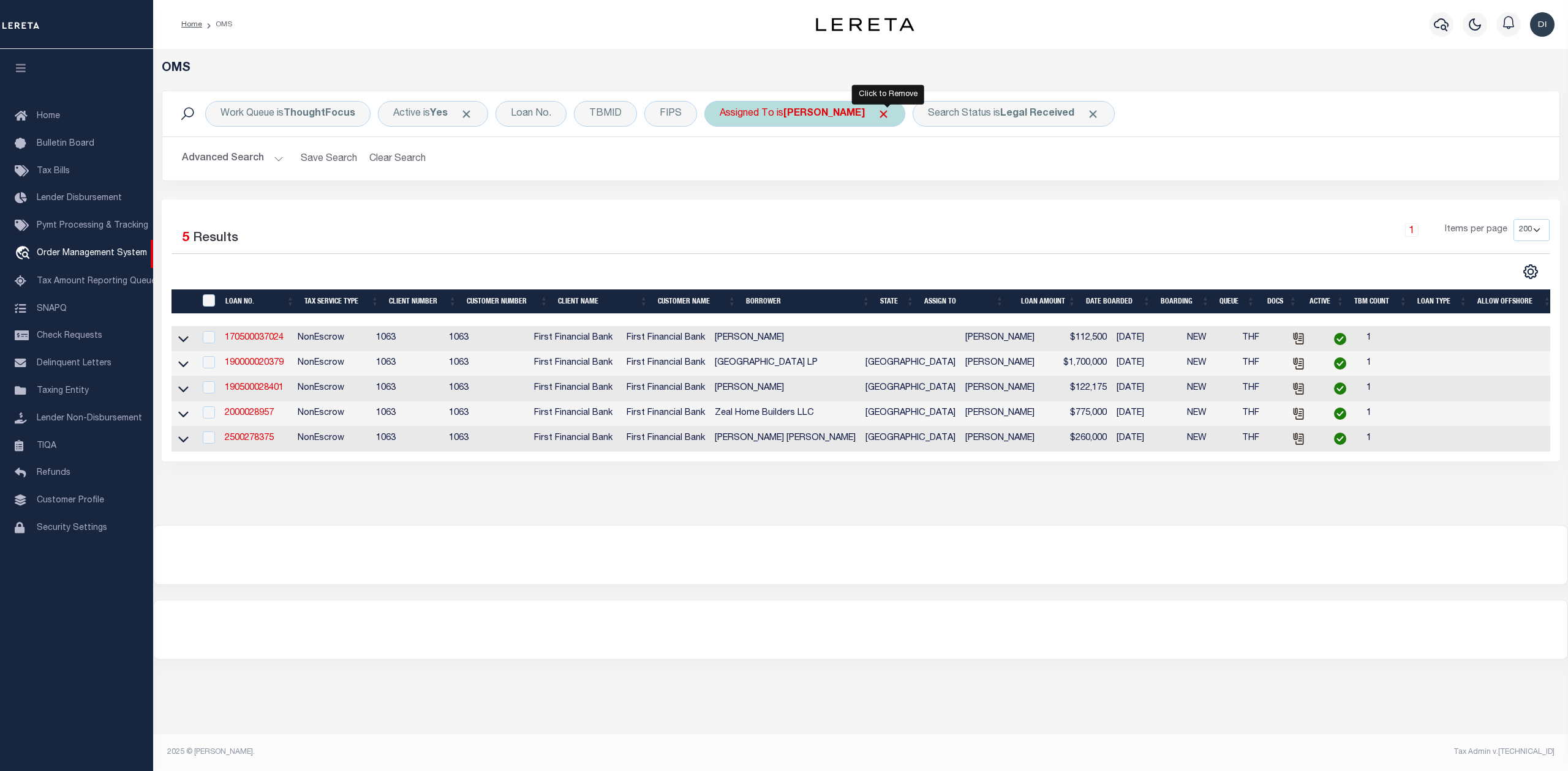
click at [885, 113] on span "Click to Remove" at bounding box center [882, 114] width 13 height 13
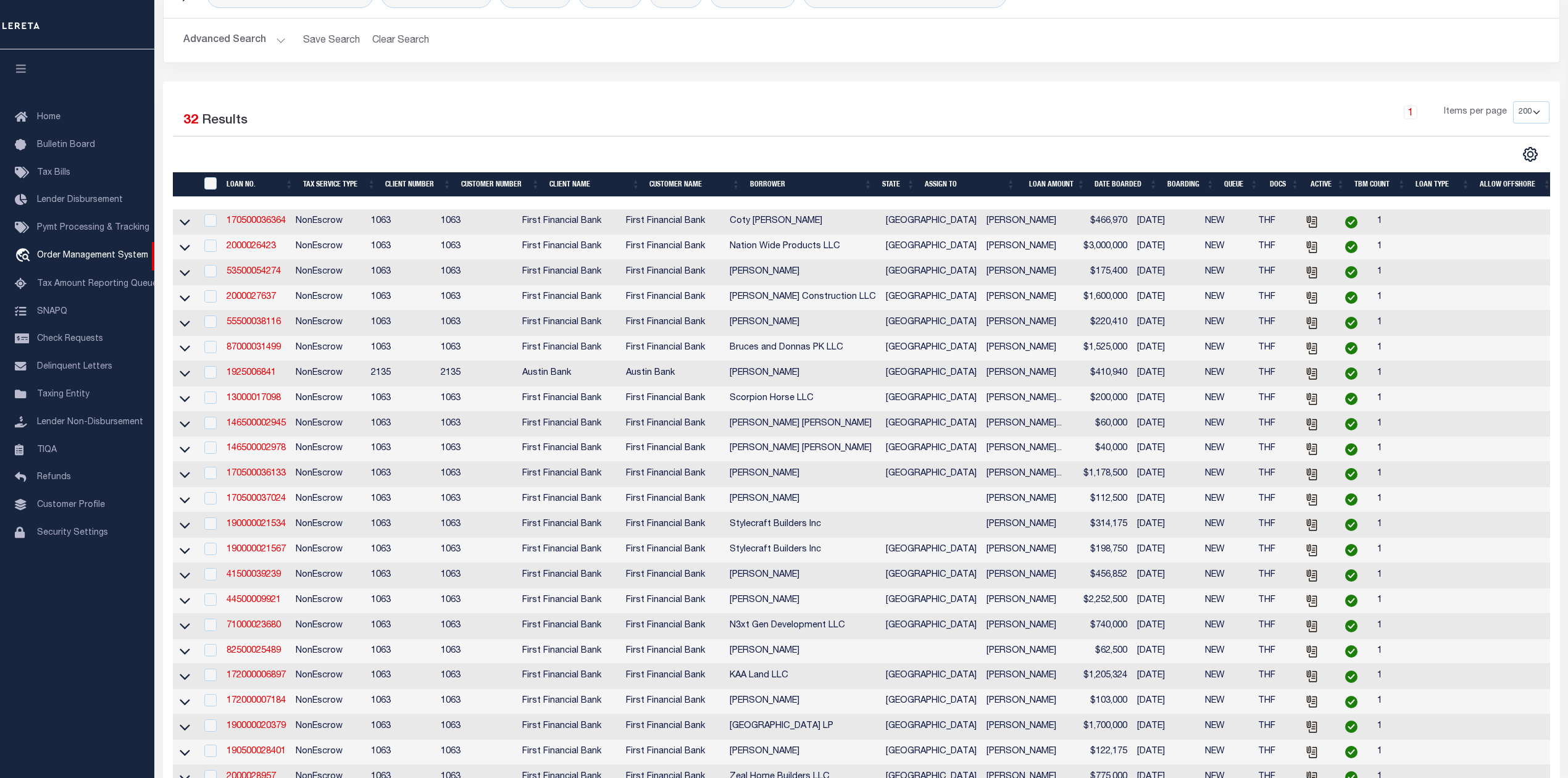
scroll to position [38, 0]
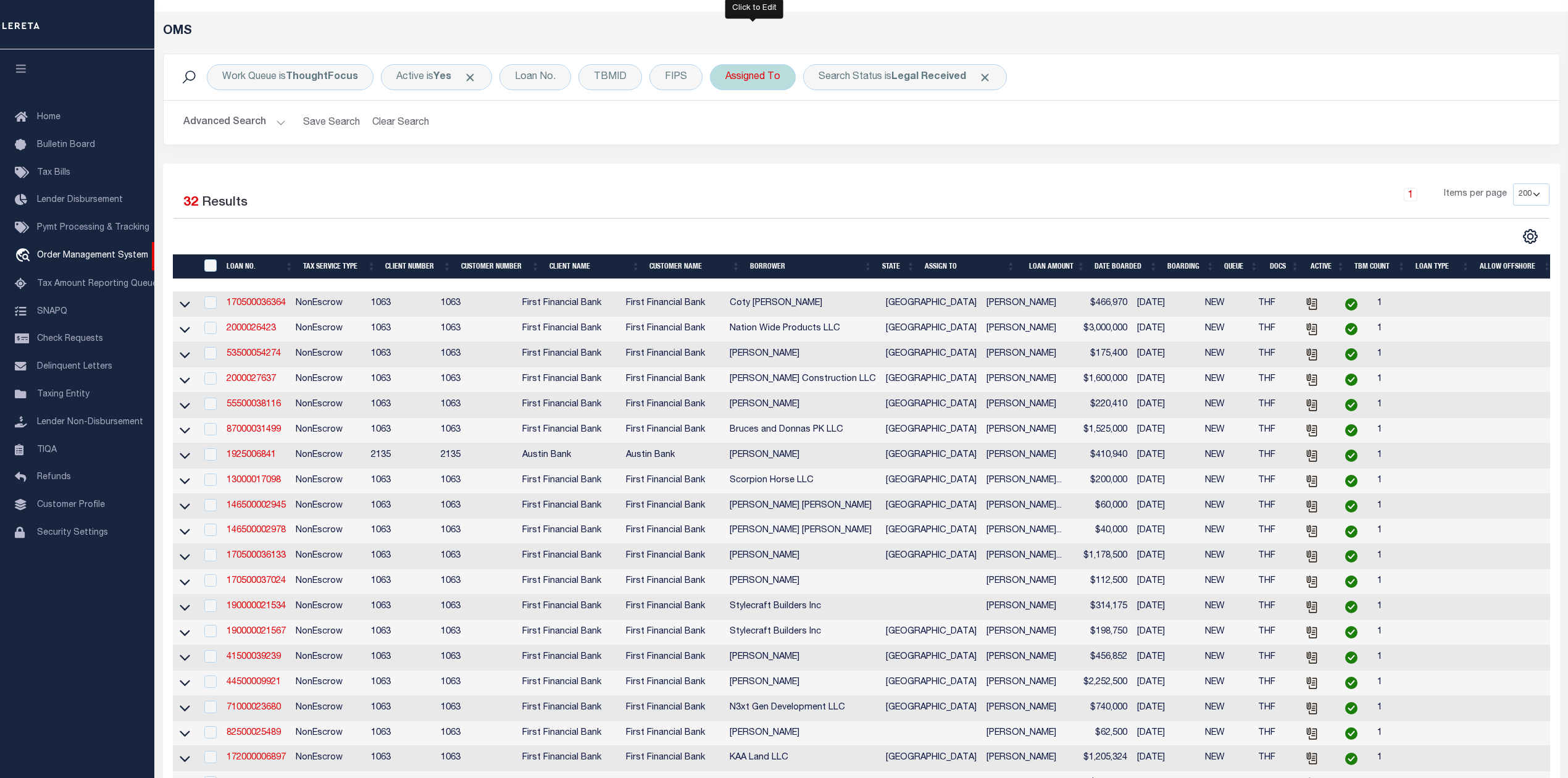
click at [732, 78] on div "Assigned To" at bounding box center [753, 77] width 86 height 26
click at [753, 136] on select "--Unassigned-- [PERSON_NAME] [PERSON_NAME] [PERSON_NAME] [PERSON_NAME], [PERSON…" at bounding box center [817, 137] width 182 height 23
select select "[PERSON_NAME]"
click at [727, 127] on select "--Unassigned-- [PERSON_NAME] [PERSON_NAME] [PERSON_NAME] [PERSON_NAME], [PERSON…" at bounding box center [817, 137] width 182 height 23
click at [895, 168] on input "Apply" at bounding box center [889, 165] width 36 height 20
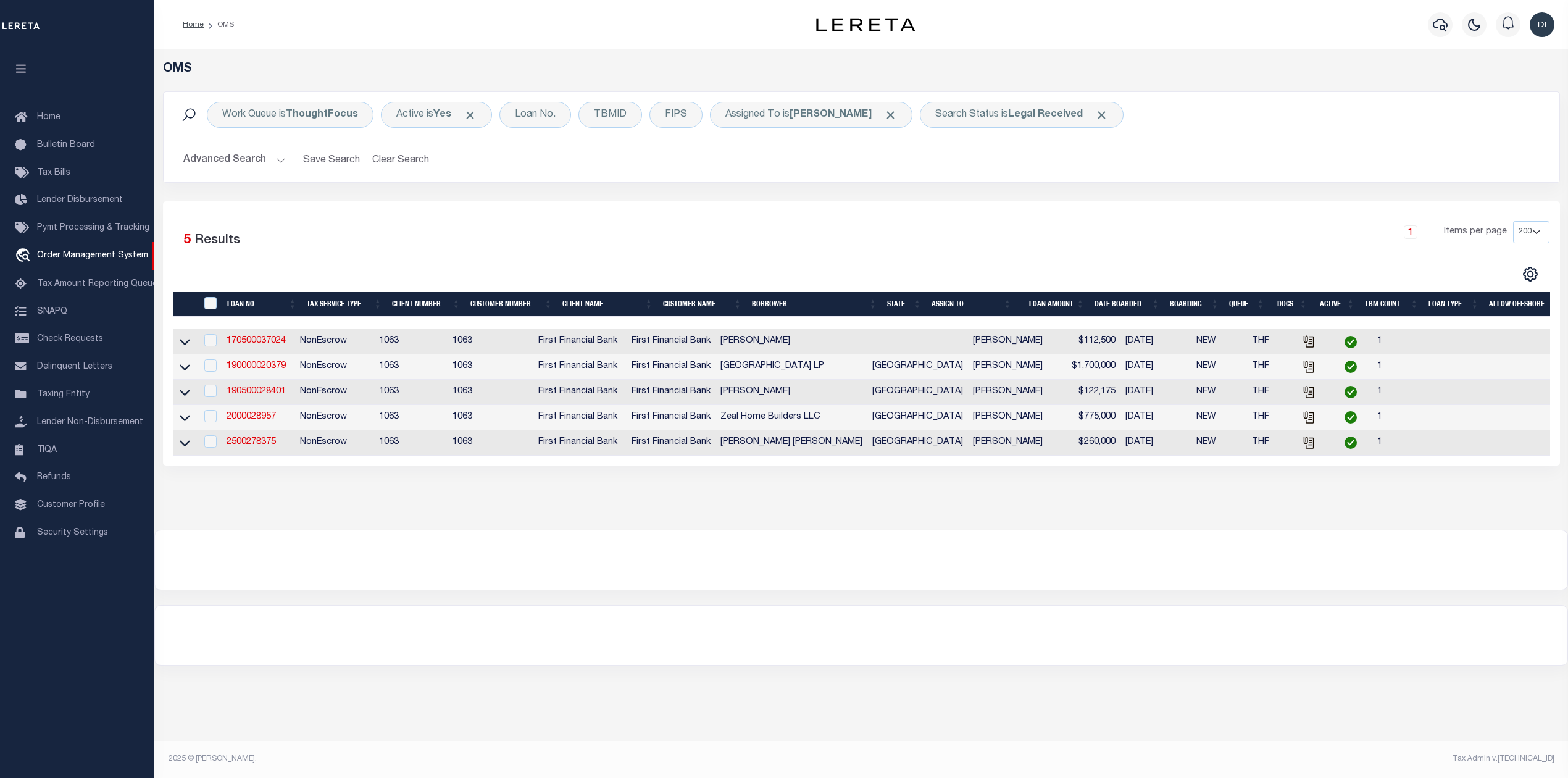
scroll to position [0, 0]
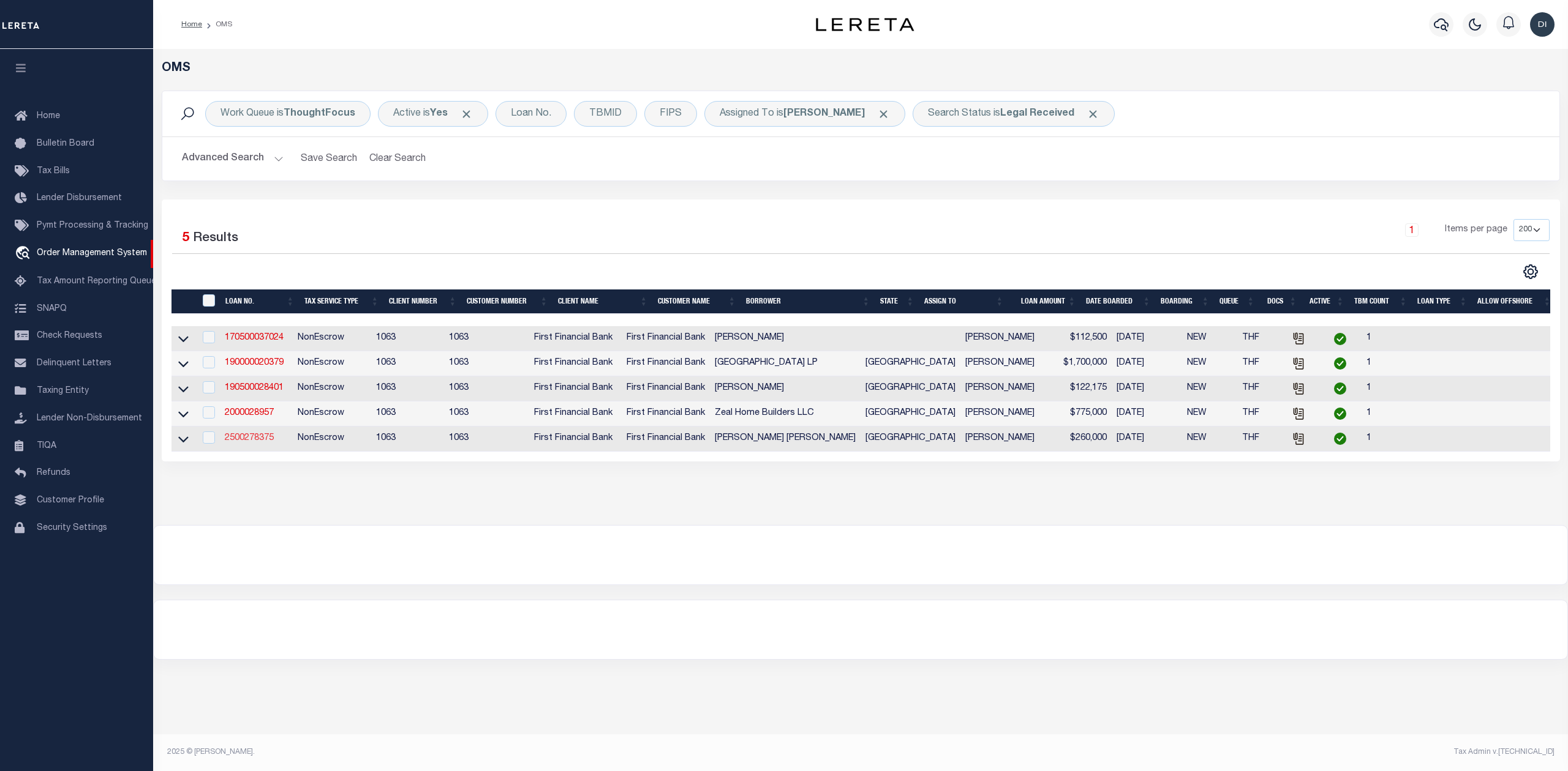
click at [243, 441] on link "2500278375" at bounding box center [249, 438] width 49 height 9
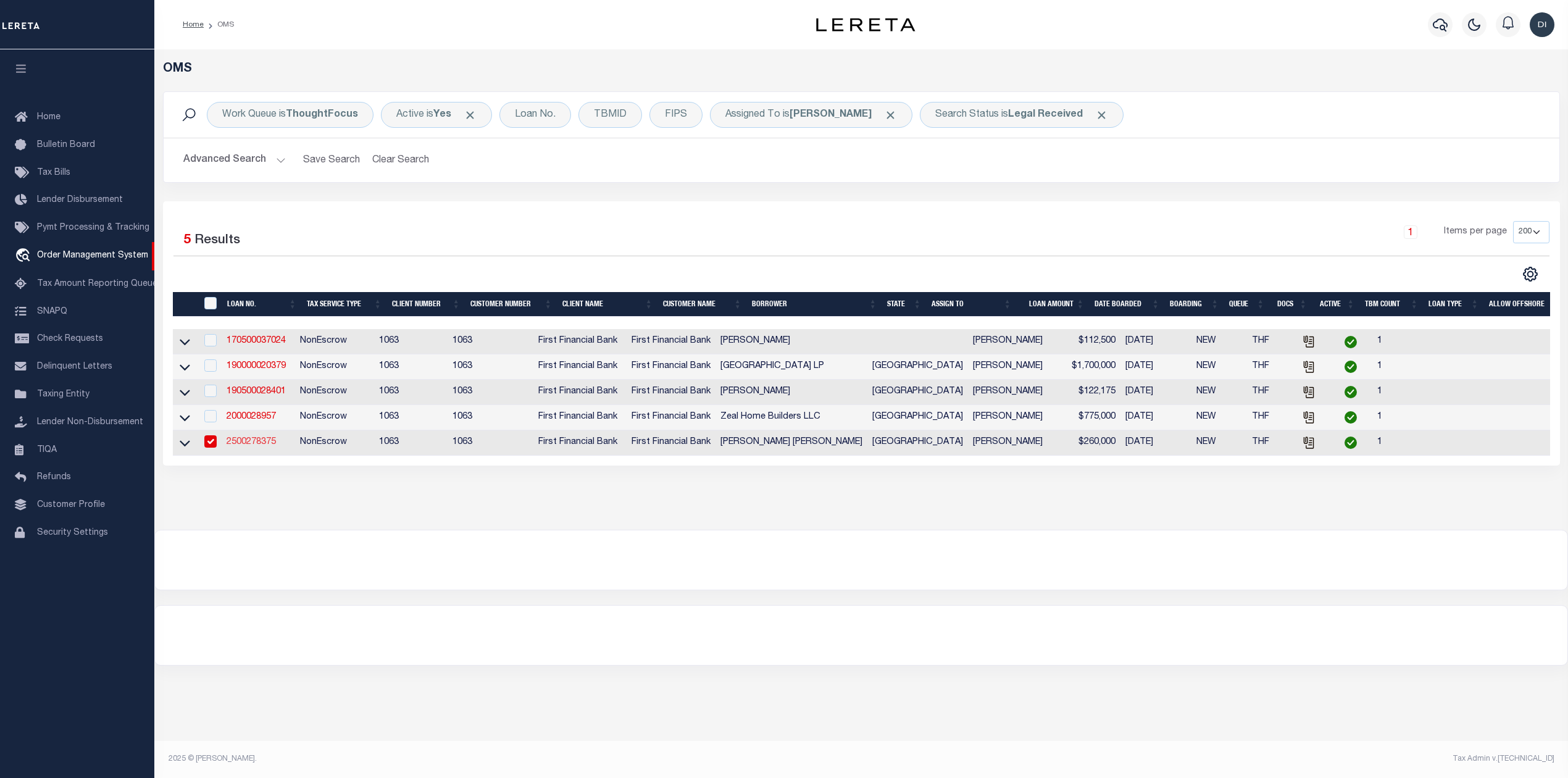
type input "2500278375"
type input "[PERSON_NAME] [PERSON_NAME]"
select select
select select "400"
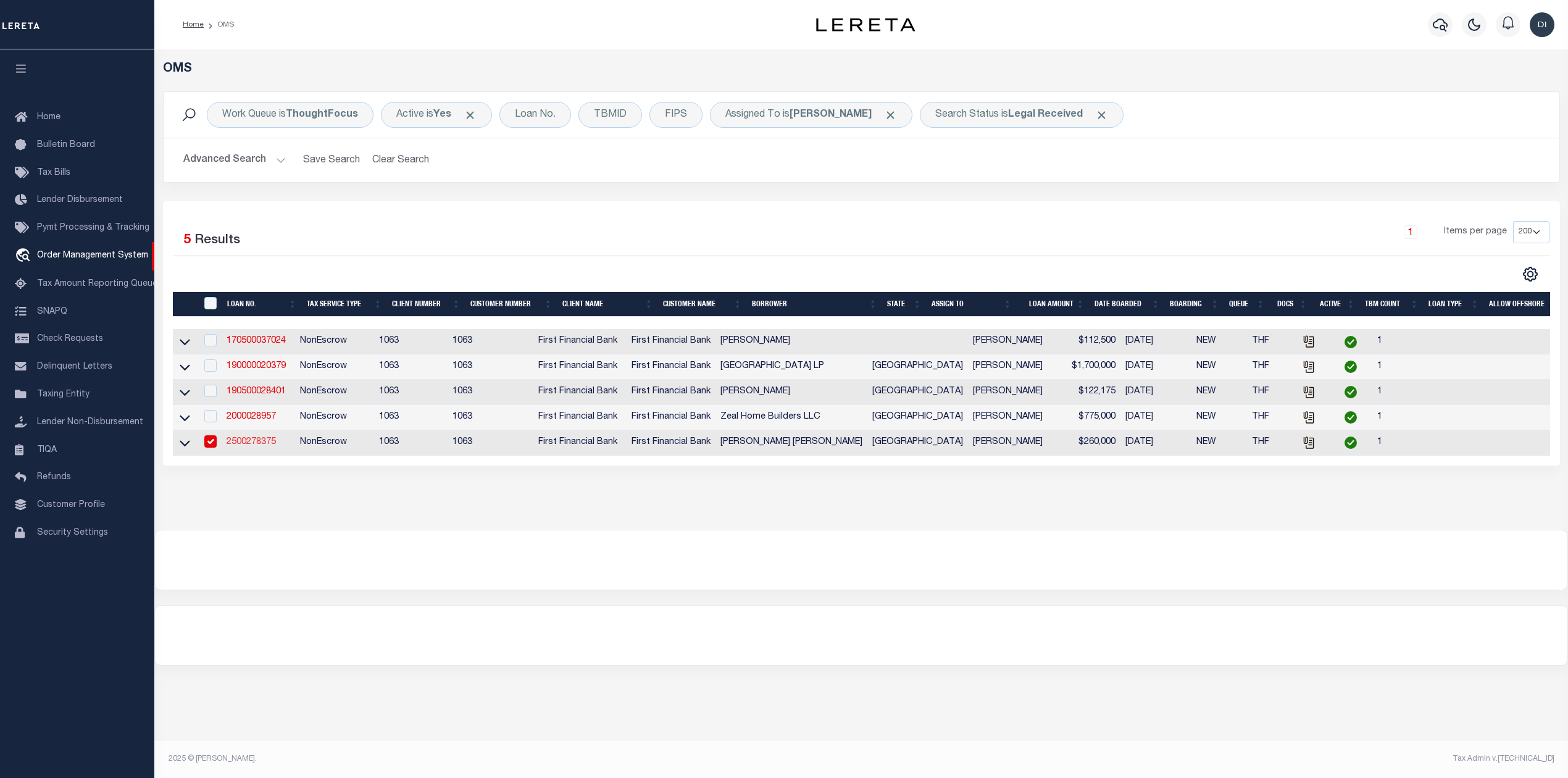
select select "NonEscrow"
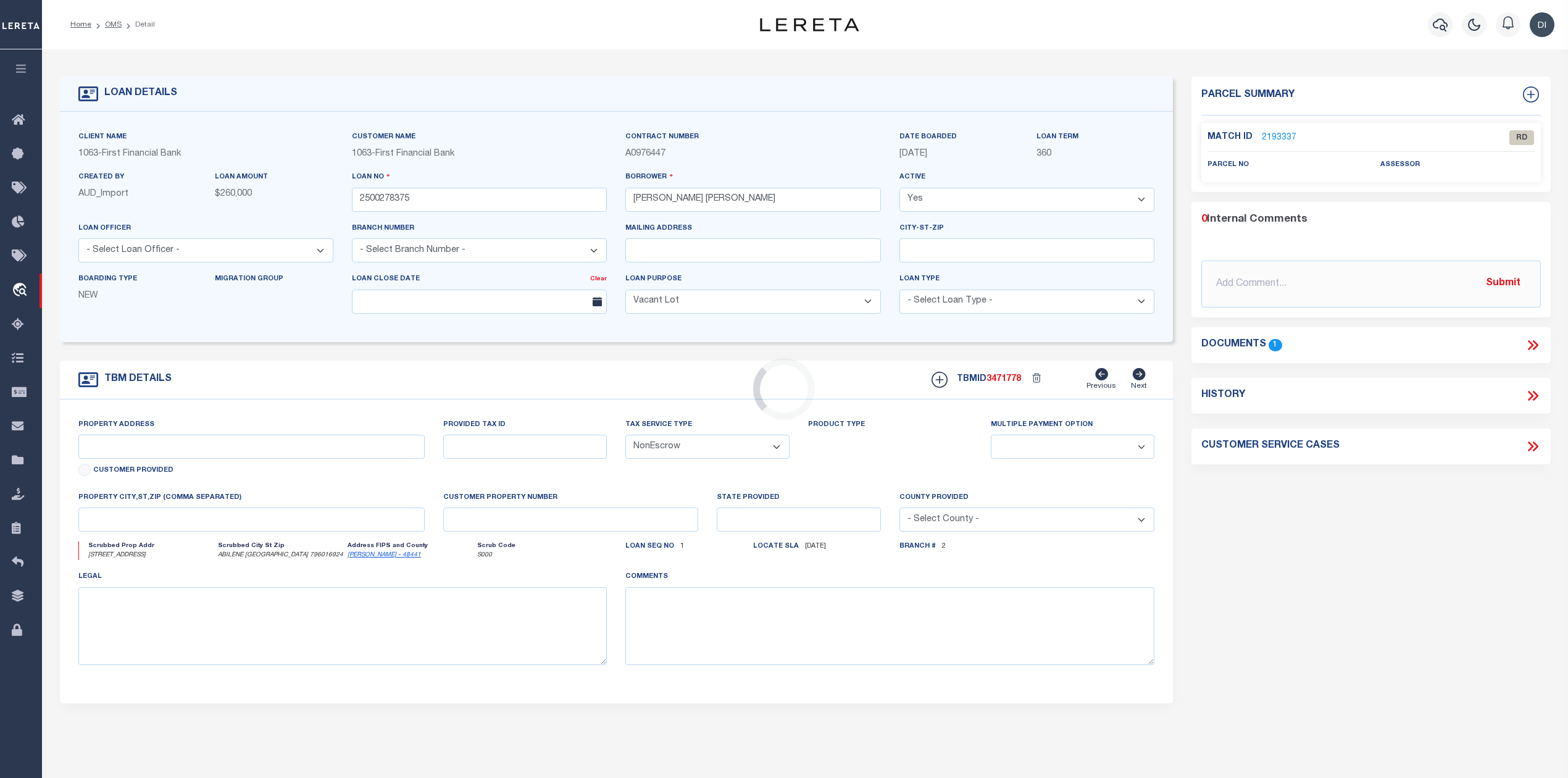
select select "42905"
select select "490"
type input "[STREET_ADDRESS]"
select select
type input "ABILENE [GEOGRAPHIC_DATA] 796016924"
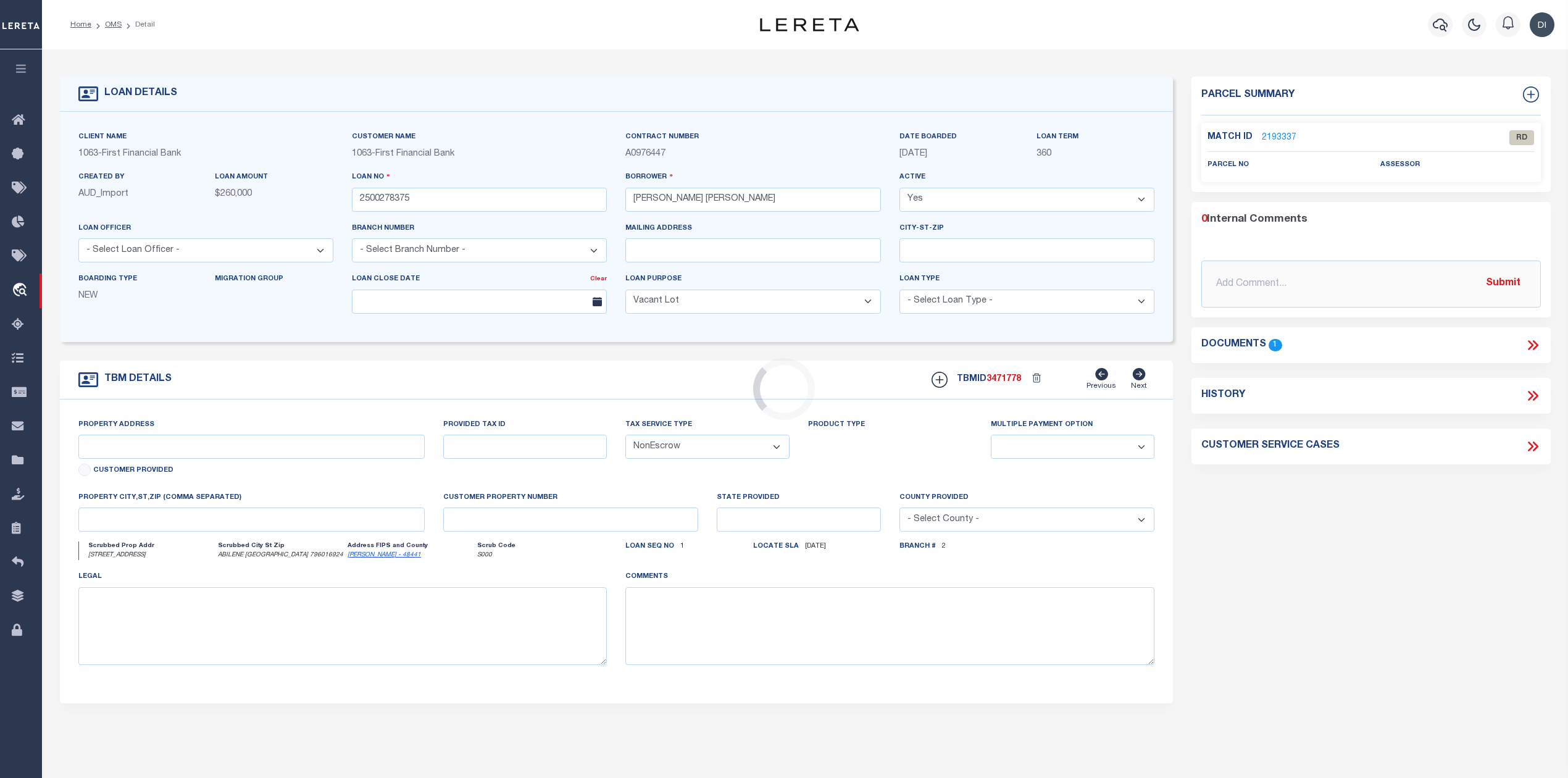
type input "[GEOGRAPHIC_DATA]"
select select
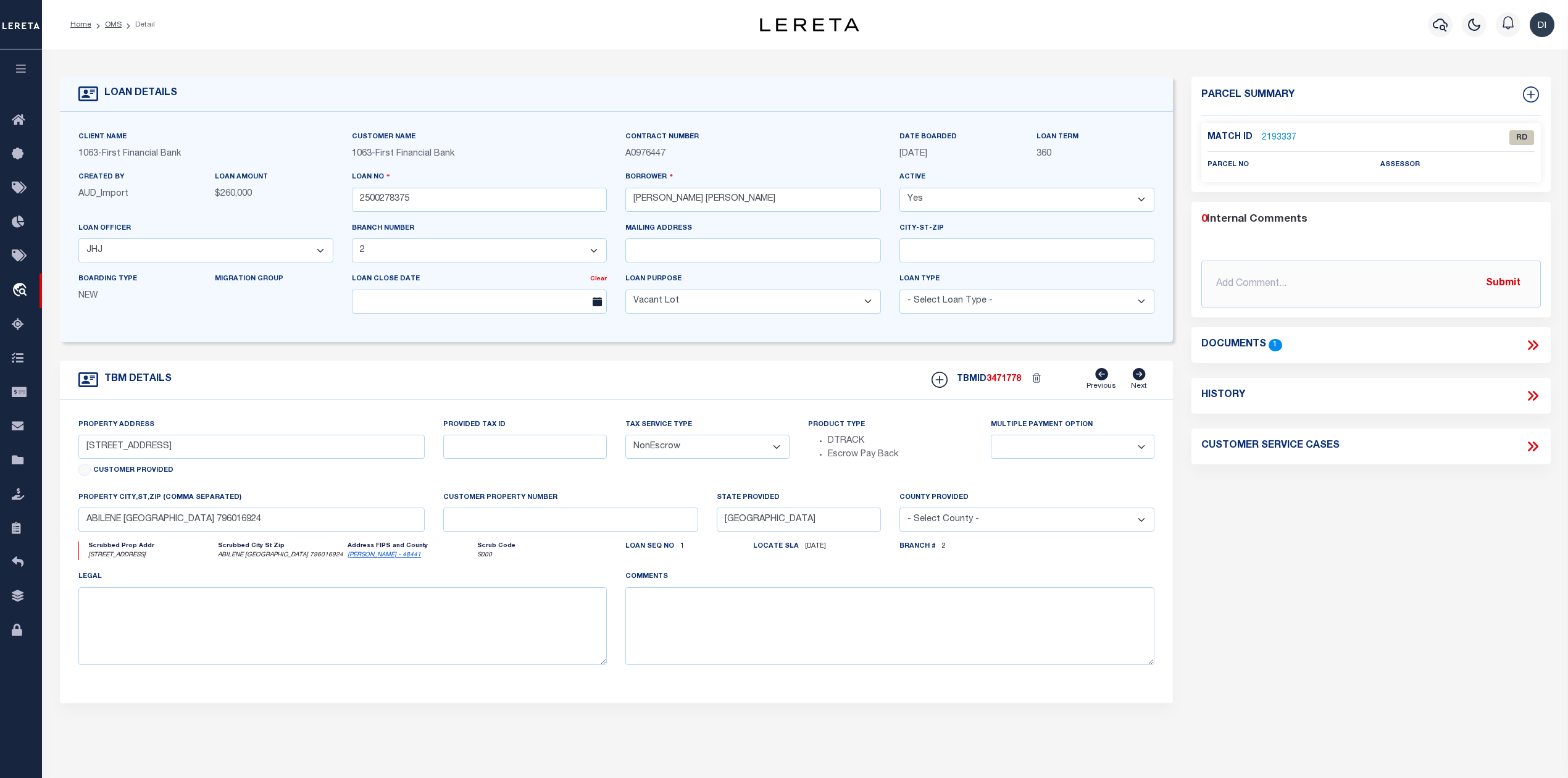
click at [1530, 347] on icon at bounding box center [1533, 345] width 16 height 16
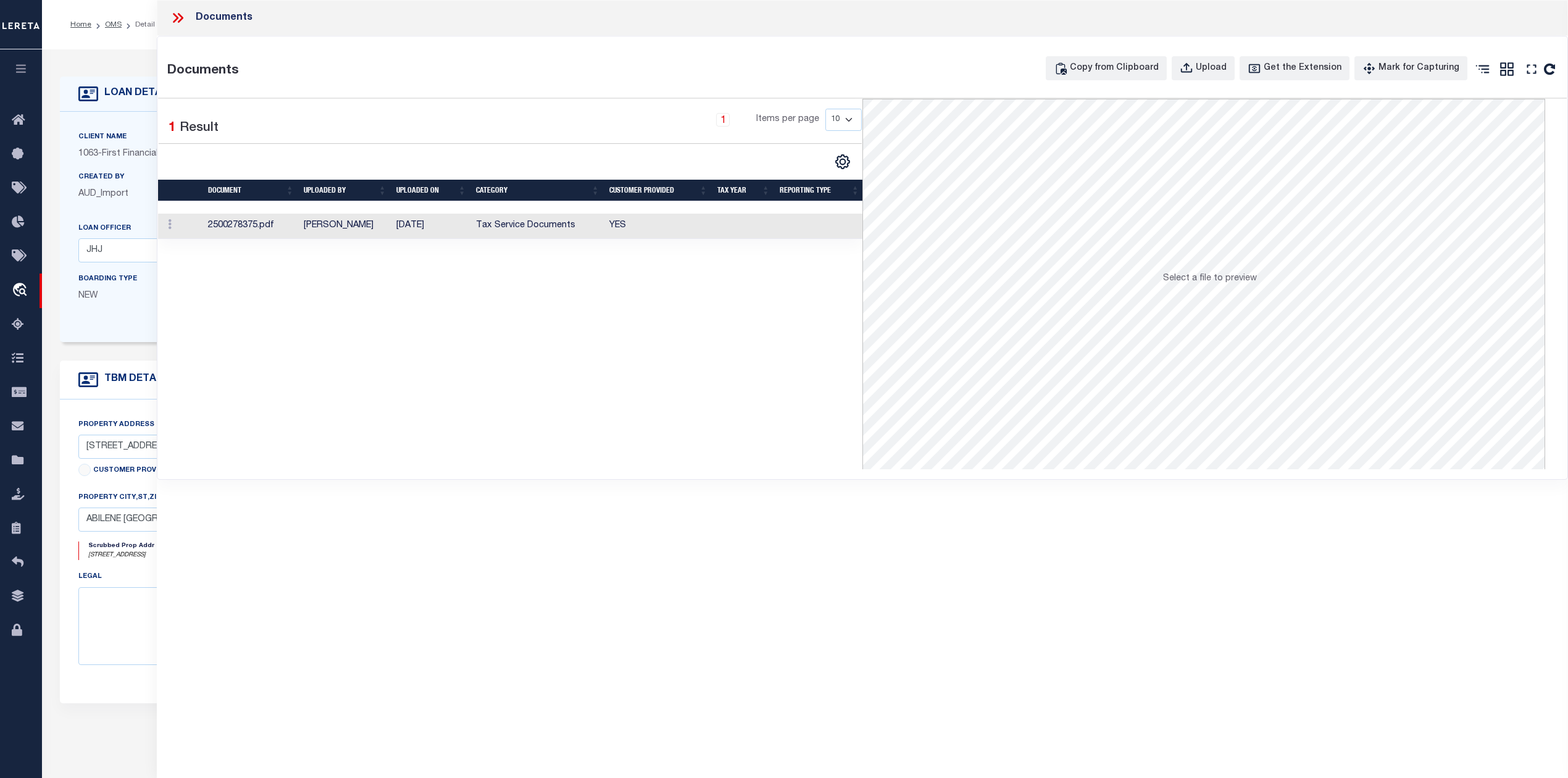
click at [571, 231] on td "Tax Service Documents" at bounding box center [537, 227] width 133 height 25
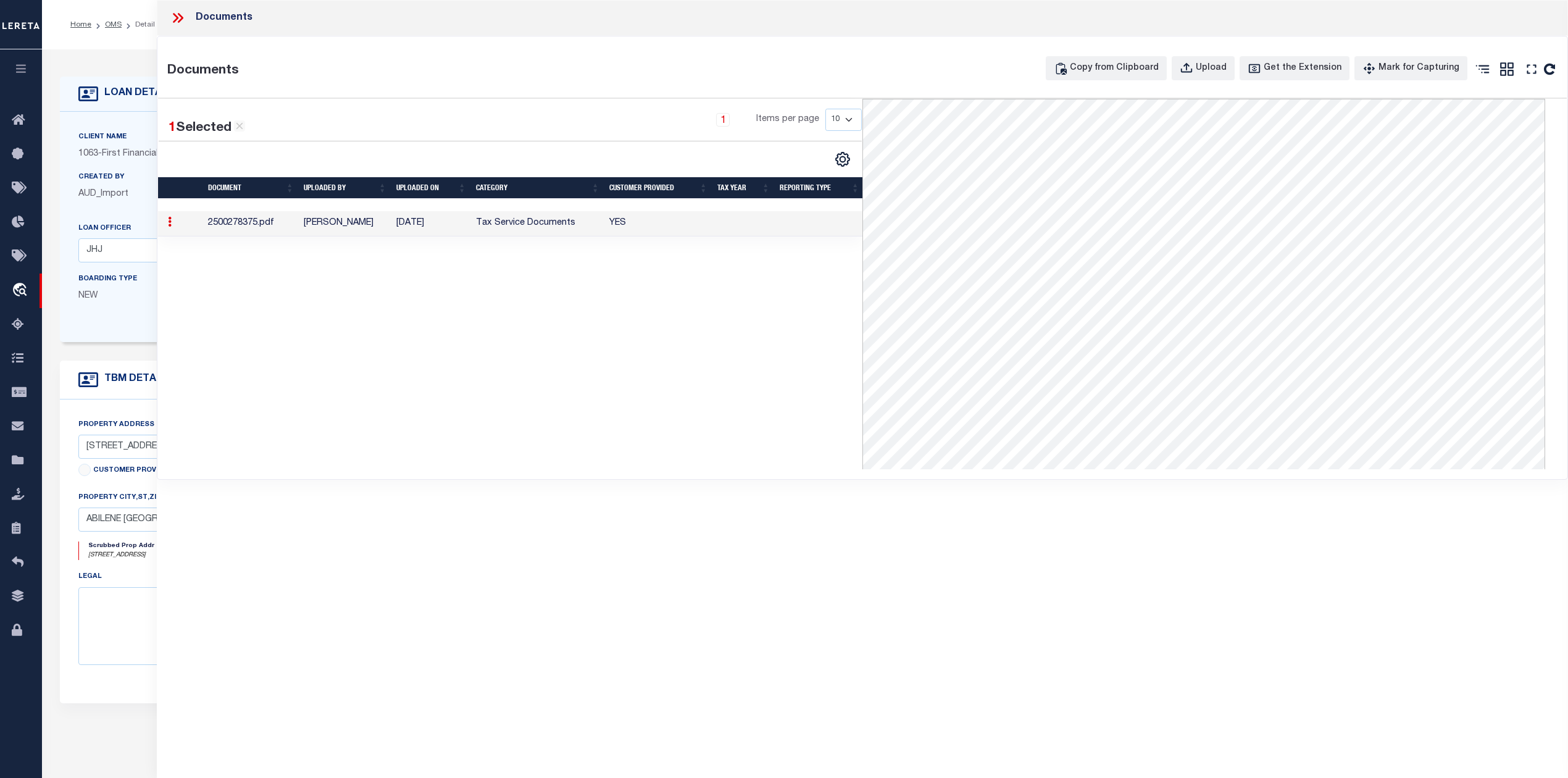
click at [129, 322] on div "Boarding Type NEW Migration Group" at bounding box center [205, 298] width 273 height 51
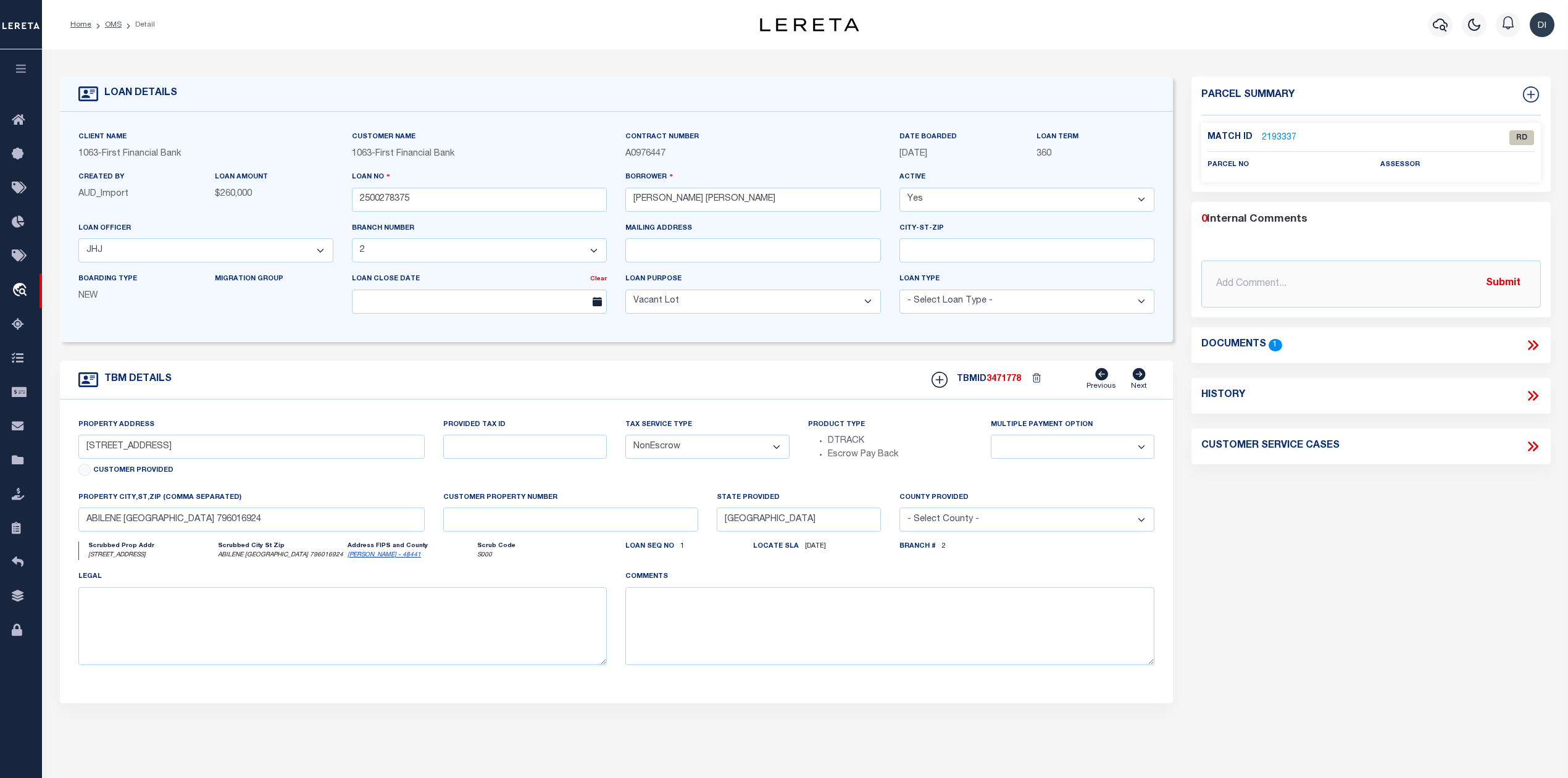
click at [1278, 130] on p "2193337" at bounding box center [1280, 137] width 35 height 14
click at [1277, 136] on link "2193337" at bounding box center [1280, 137] width 35 height 13
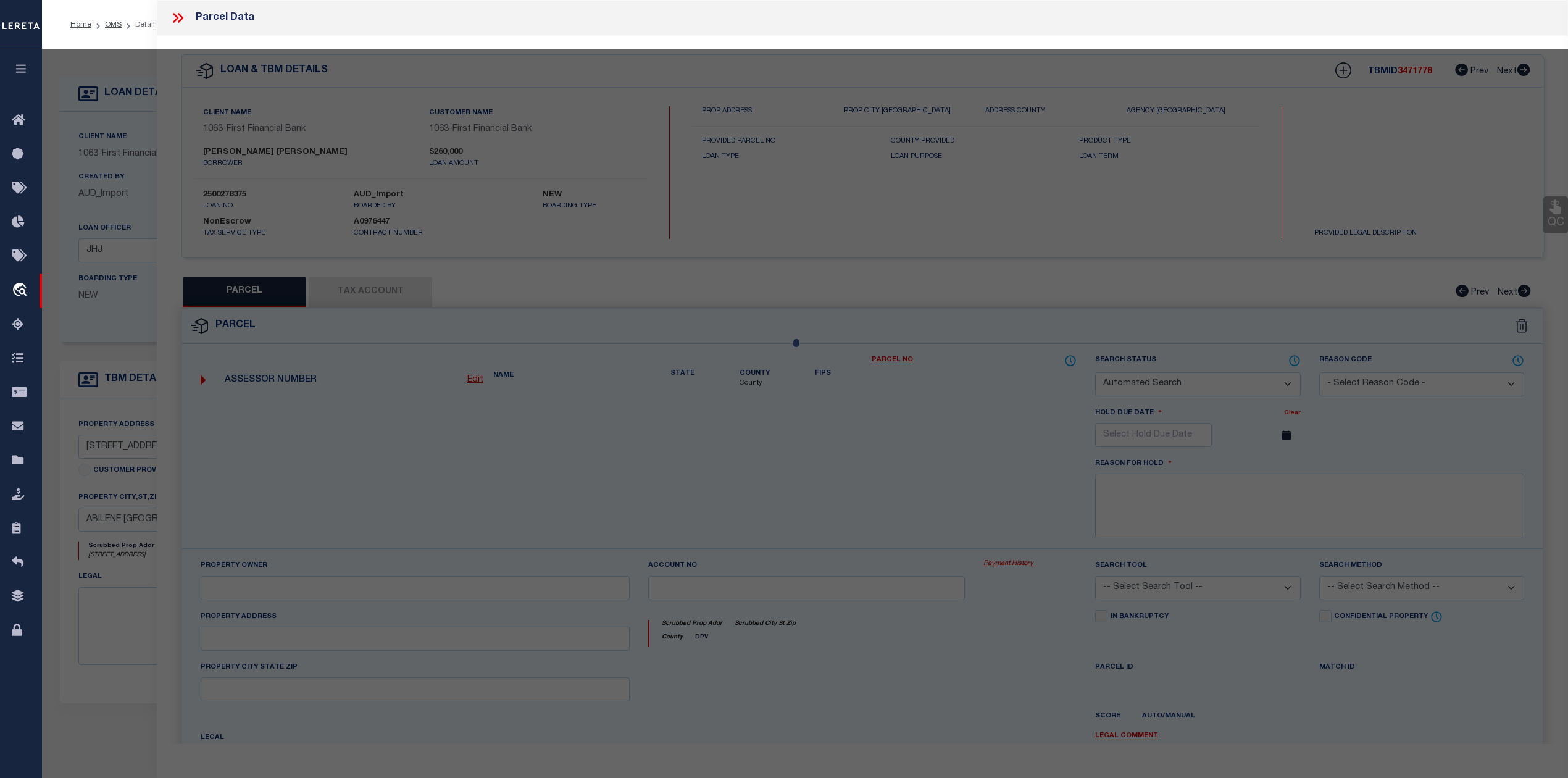
checkbox input "false"
select select "RD"
checkbox input "false"
type textarea "Document uploaded that satisfies a legal requirement, changing from [GEOGRAPHIC…"
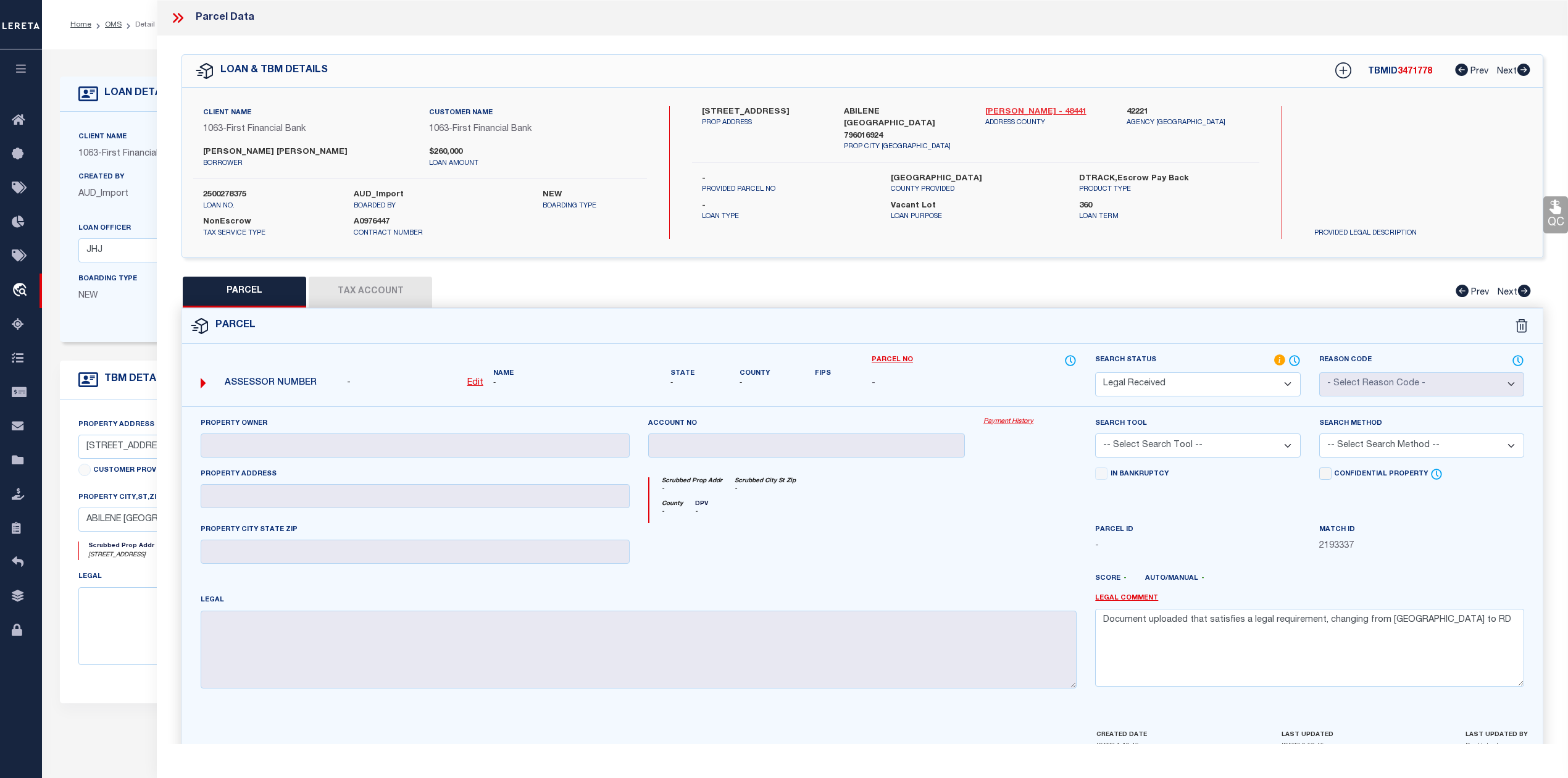
click at [1002, 107] on link "Taylor - 48441" at bounding box center [1046, 112] width 123 height 13
click at [710, 109] on label "436 MESQUITE LN" at bounding box center [763, 112] width 123 height 13
copy label "436"
click at [744, 109] on label "436 MESQUITE LN" at bounding box center [763, 112] width 123 height 13
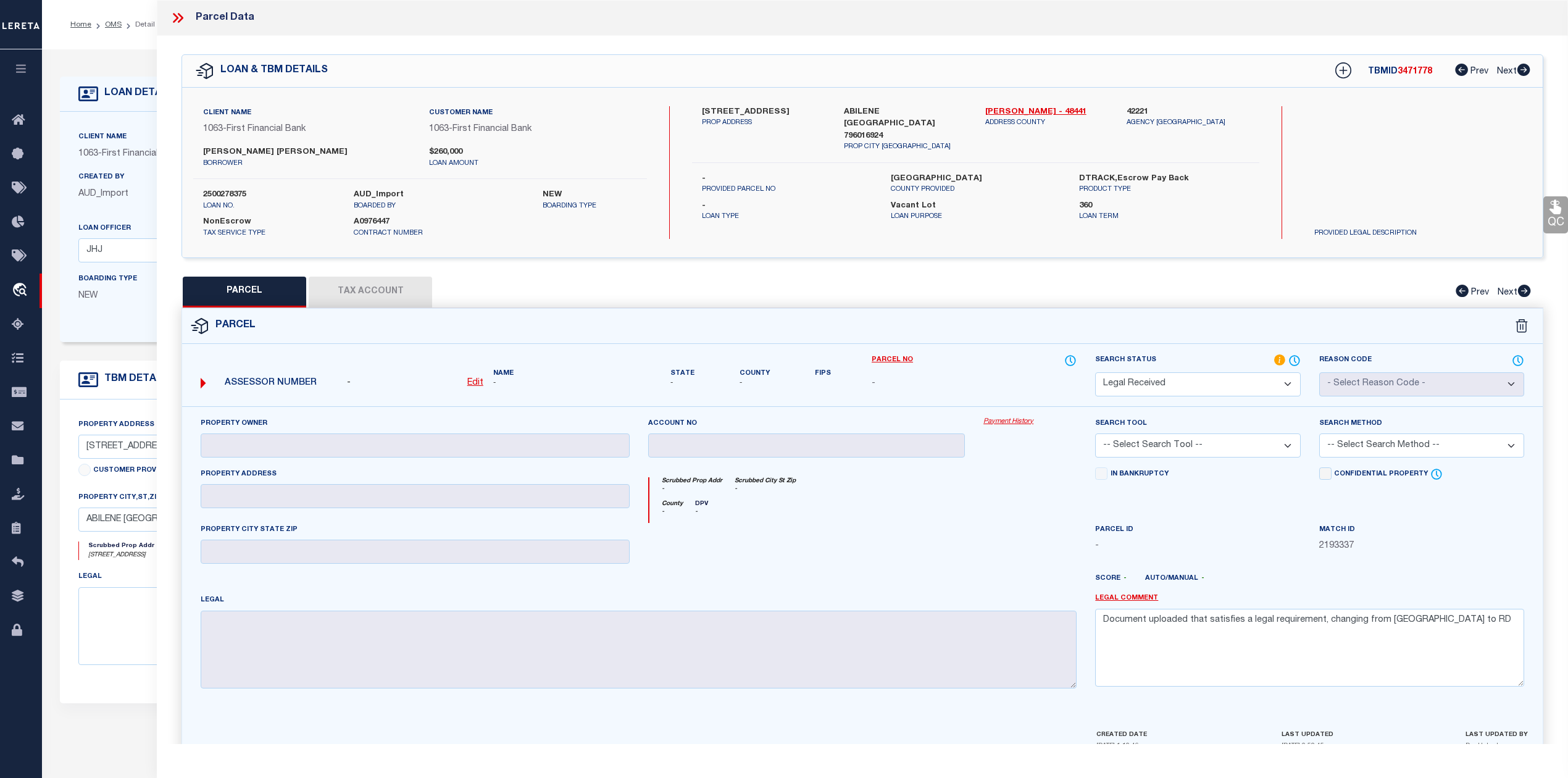
click at [744, 109] on label "436 MESQUITE LN" at bounding box center [763, 112] width 123 height 13
copy label "MESQUITE"
drag, startPoint x: 202, startPoint y: 149, endPoint x: 314, endPoint y: 152, distance: 112.0
click at [314, 152] on div "David Andrews Linahan borrower" at bounding box center [307, 157] width 226 height 22
copy label "David Andrews Linahan"
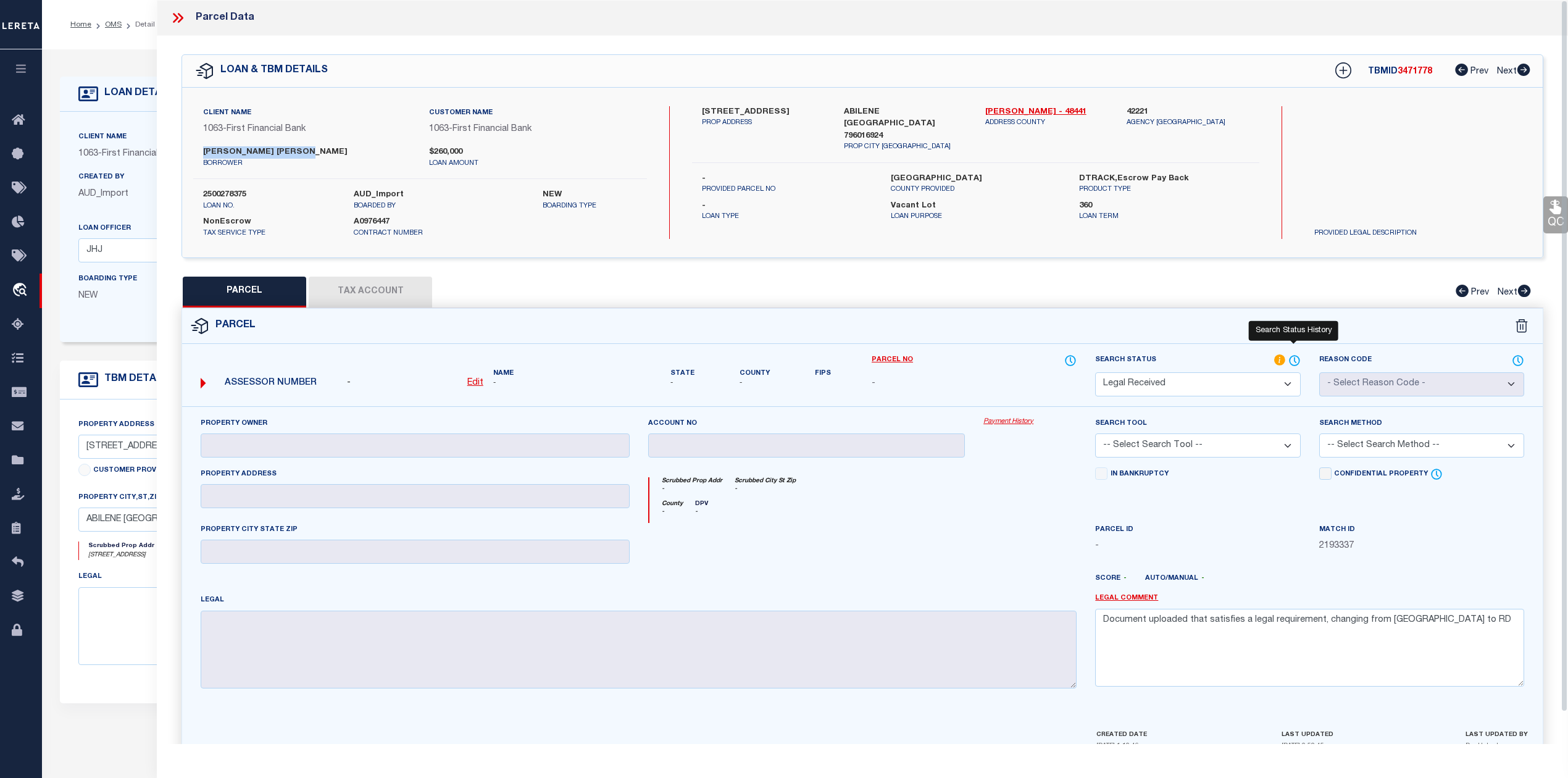
click at [1295, 359] on icon at bounding box center [1295, 361] width 13 height 14
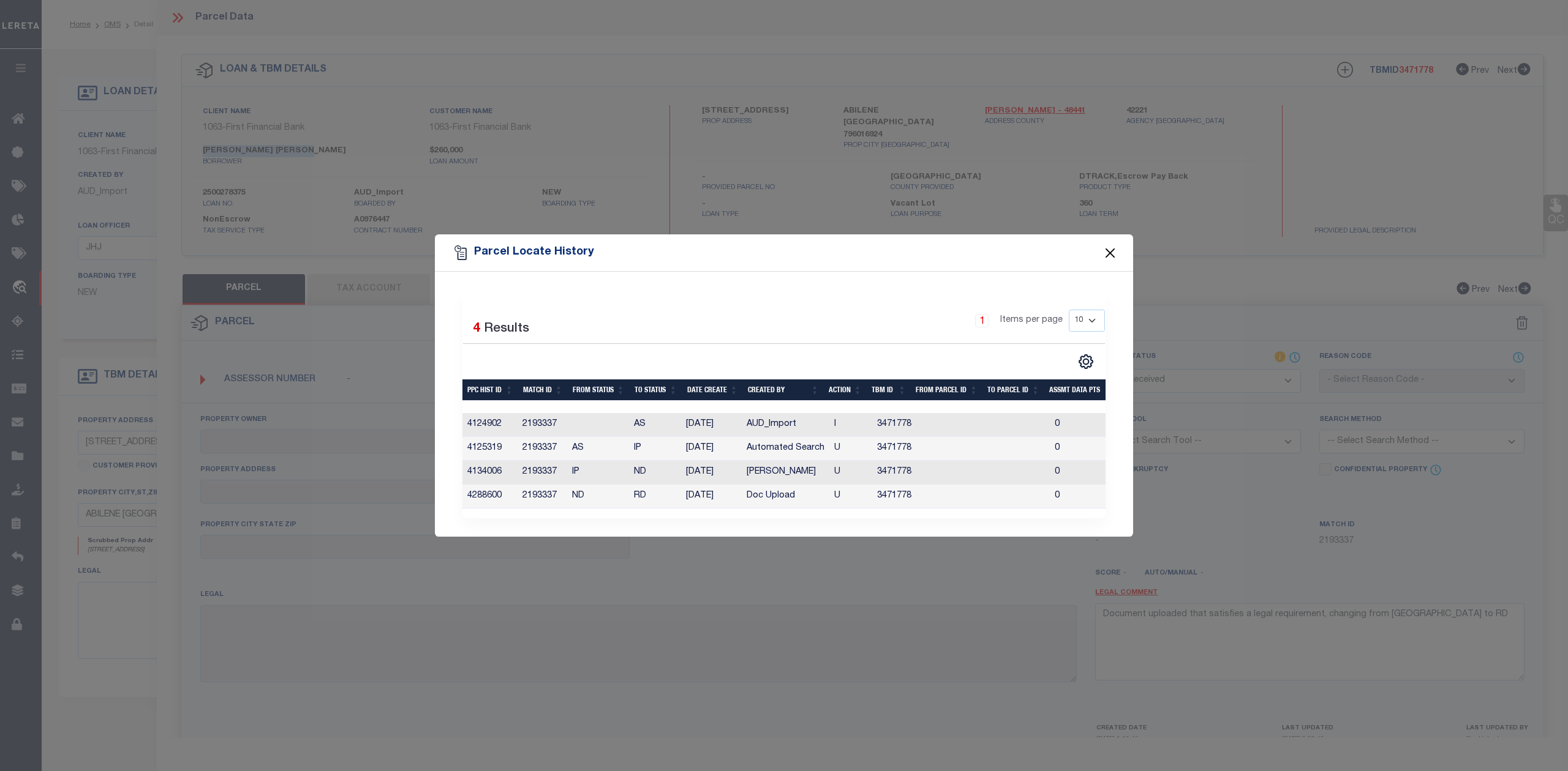
click at [1110, 249] on button "Close" at bounding box center [1110, 253] width 15 height 15
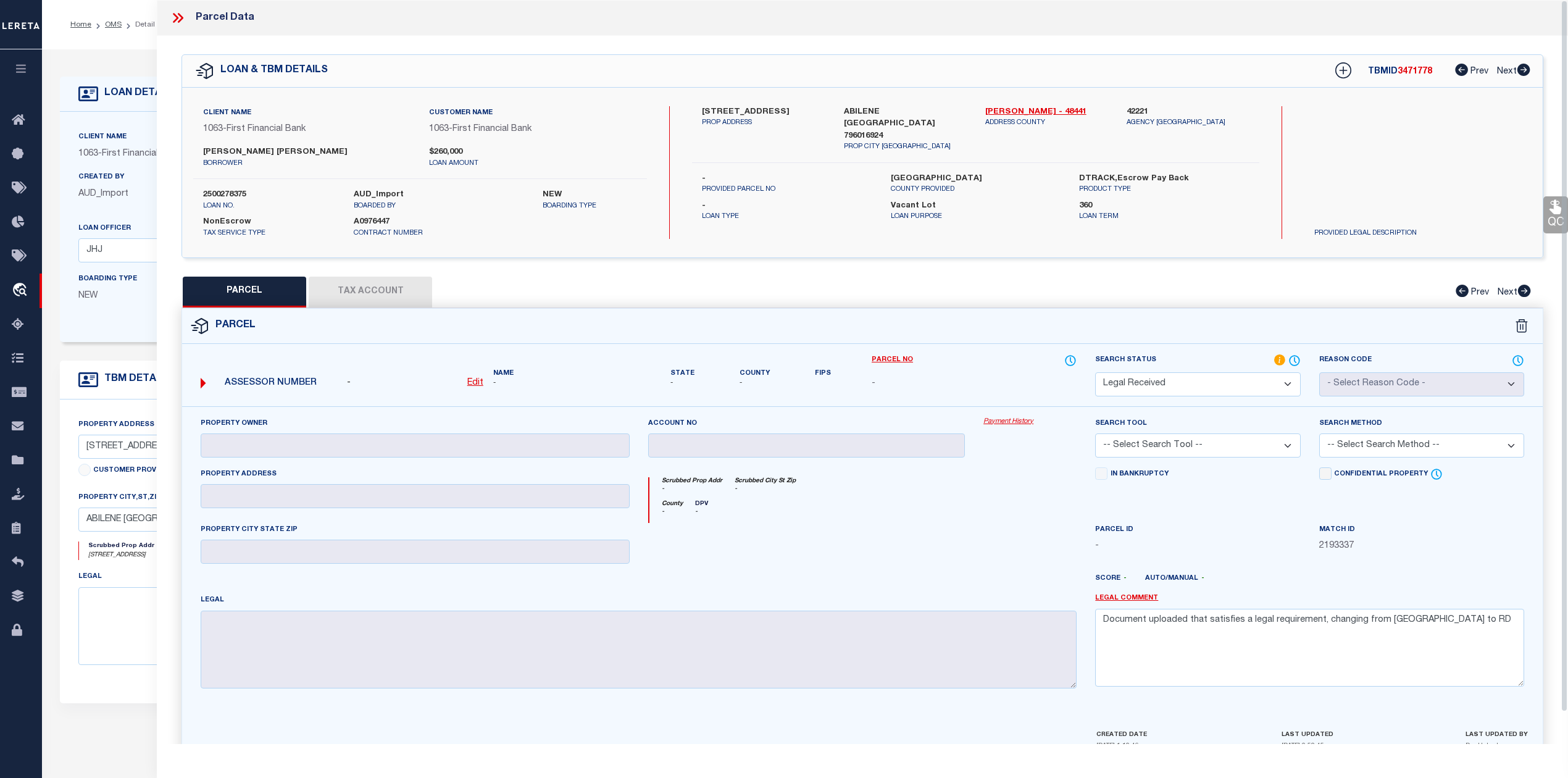
click at [737, 107] on label "436 MESQUITE LN" at bounding box center [763, 112] width 123 height 13
copy label "MESQUITE"
drag, startPoint x: 201, startPoint y: 151, endPoint x: 304, endPoint y: 152, distance: 103.0
click at [304, 152] on div "David Andrews Linahan borrower" at bounding box center [307, 157] width 226 height 22
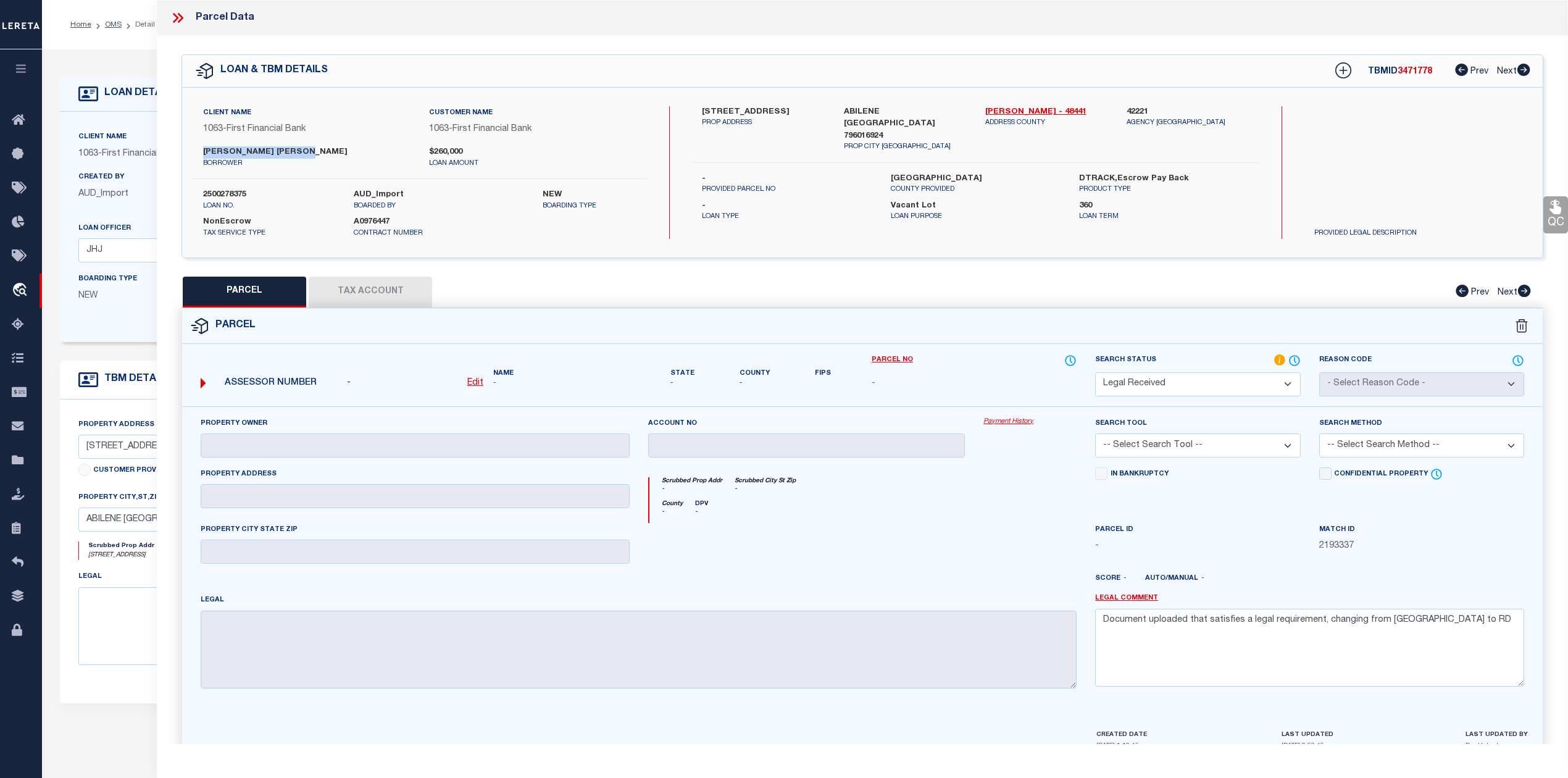
copy label "David Andrews Linahan"
click at [468, 381] on u "Edit" at bounding box center [475, 383] width 16 height 9
select select "RD"
type textarea "-"
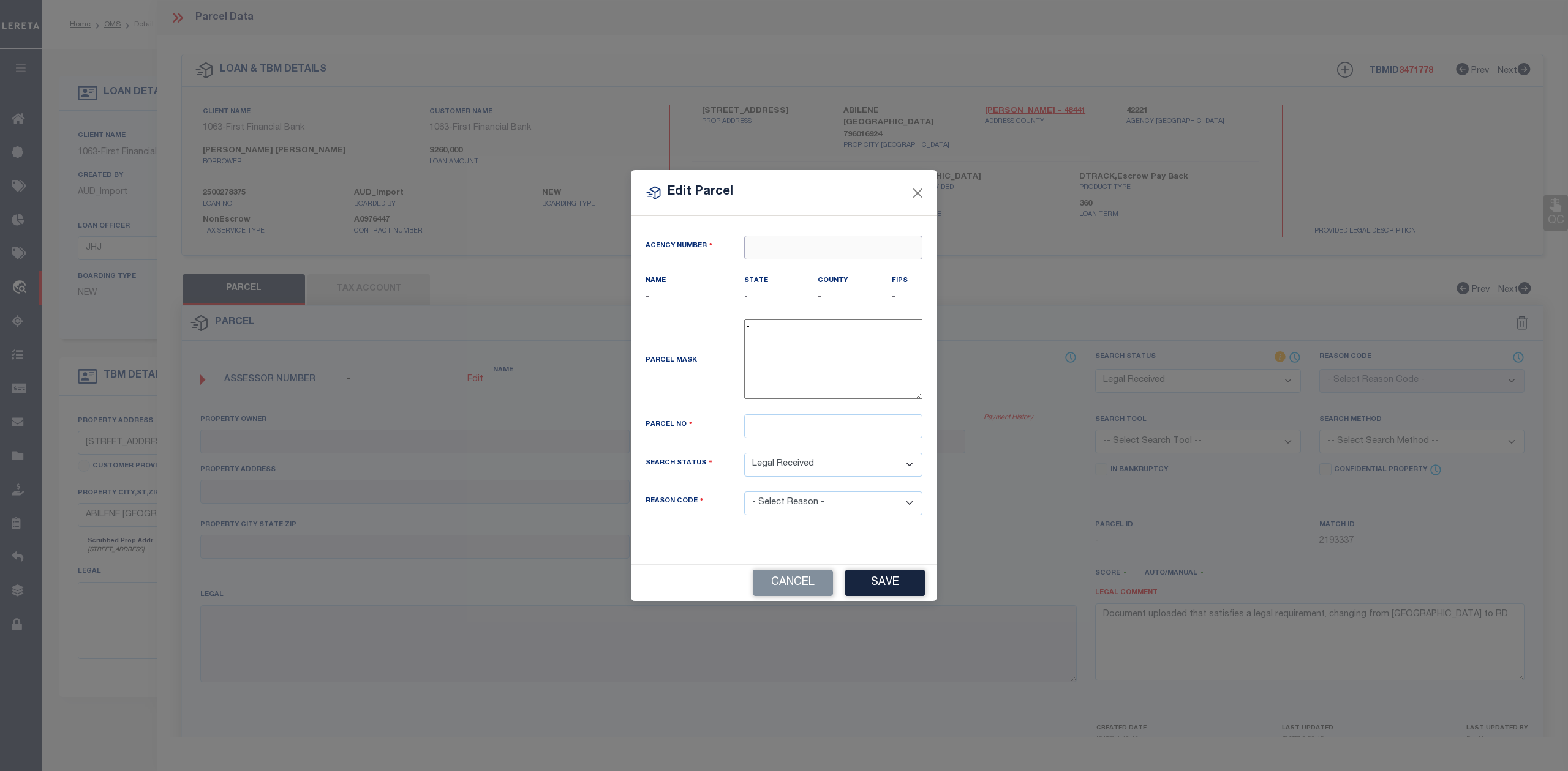
click at [798, 246] on input "text" at bounding box center [833, 247] width 179 height 24
click at [808, 262] on div "422210000 : TAYLOR COUNTY" at bounding box center [832, 276] width 177 height 35
type input "422210000"
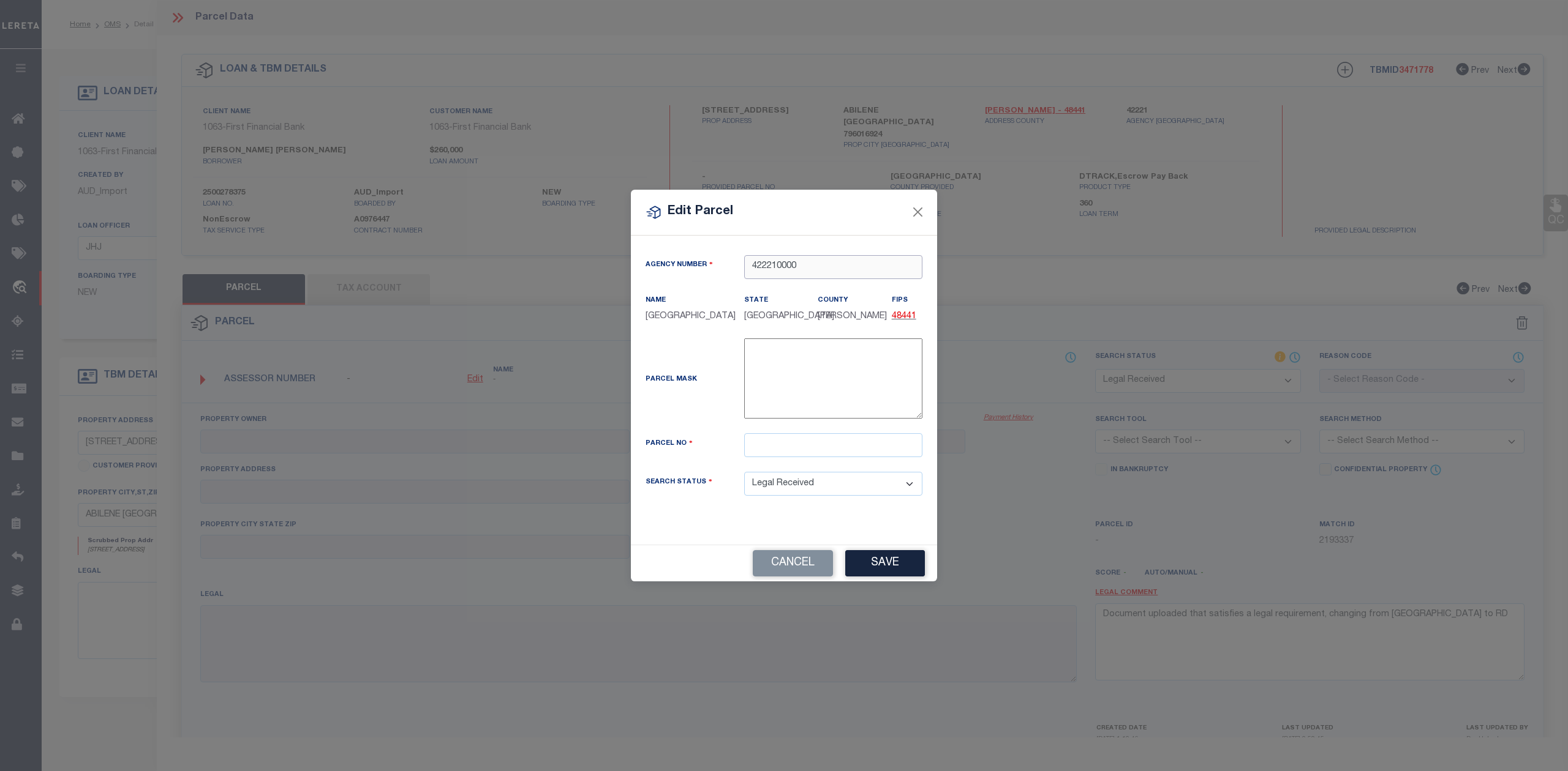
type input "422210000"
click at [784, 445] on input "text" at bounding box center [833, 445] width 179 height 24
paste input "1096548"
type input "1096548"
click at [882, 553] on button "Save" at bounding box center [884, 563] width 79 height 26
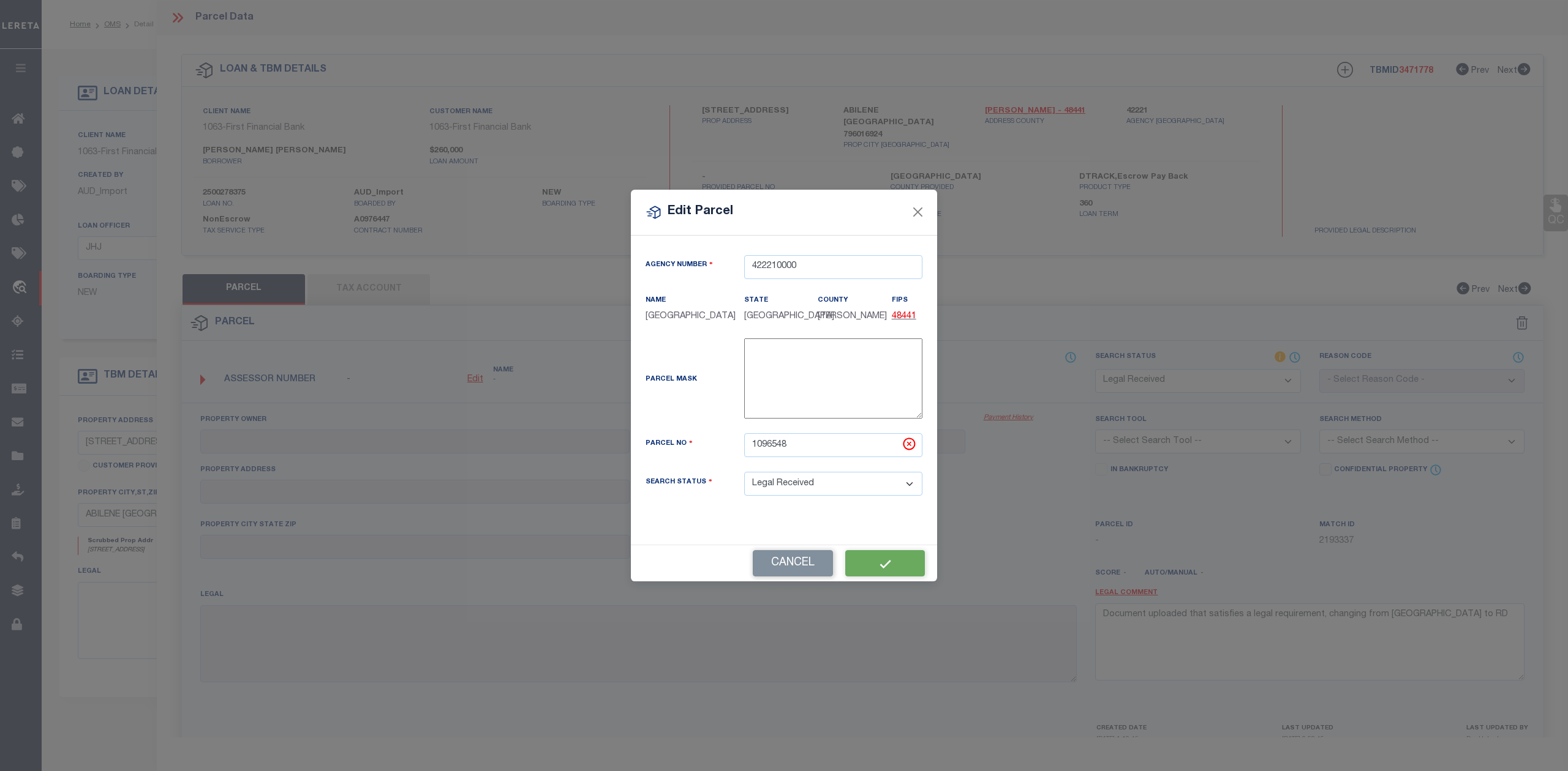
select select "RD"
checkbox input "false"
type textarea "Document uploaded that satisfies a legal requirement, changing from [GEOGRAPHIC…"
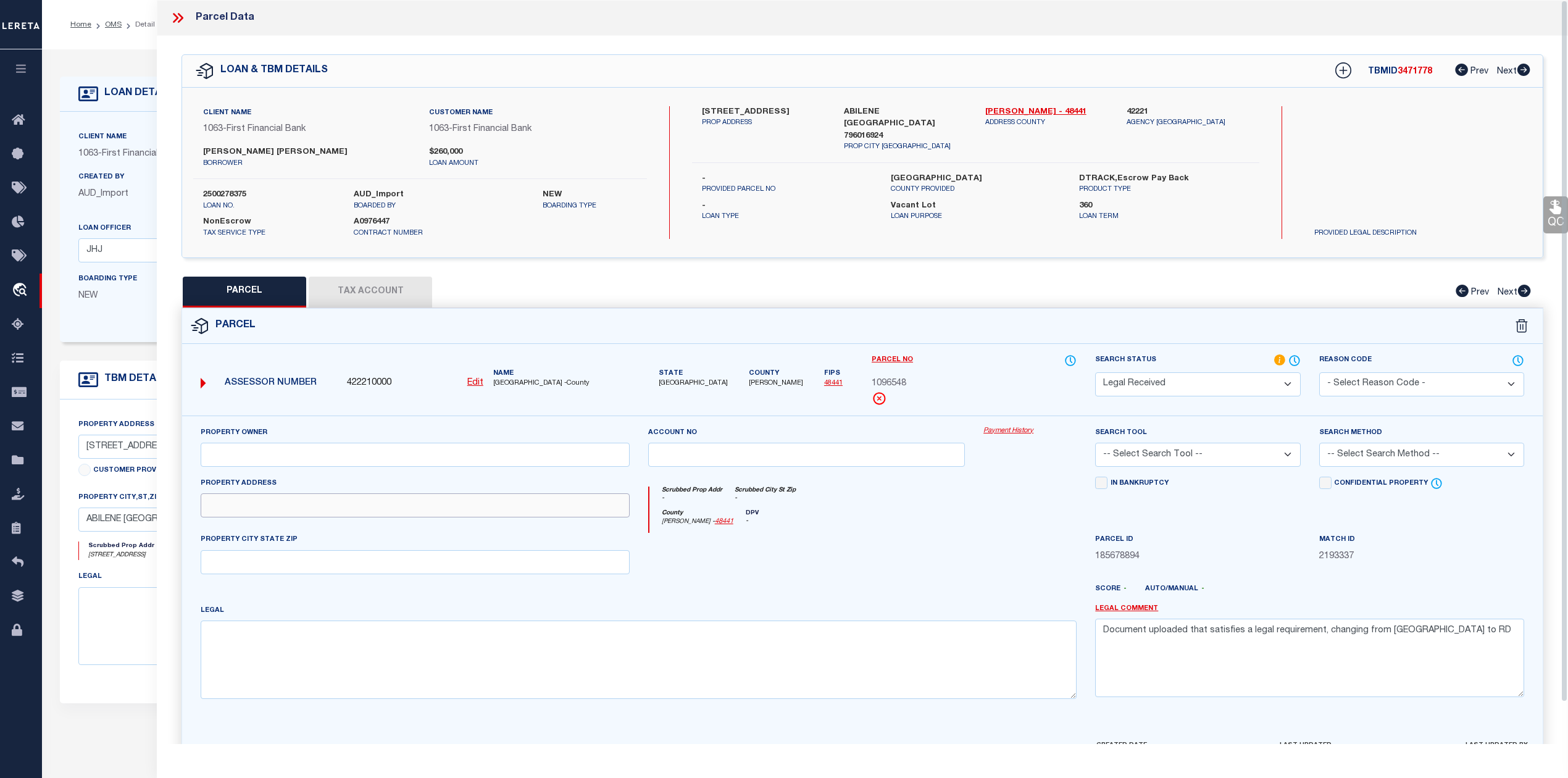
click at [226, 513] on input "text" at bounding box center [415, 505] width 429 height 24
paste input "MESQUITE LN"
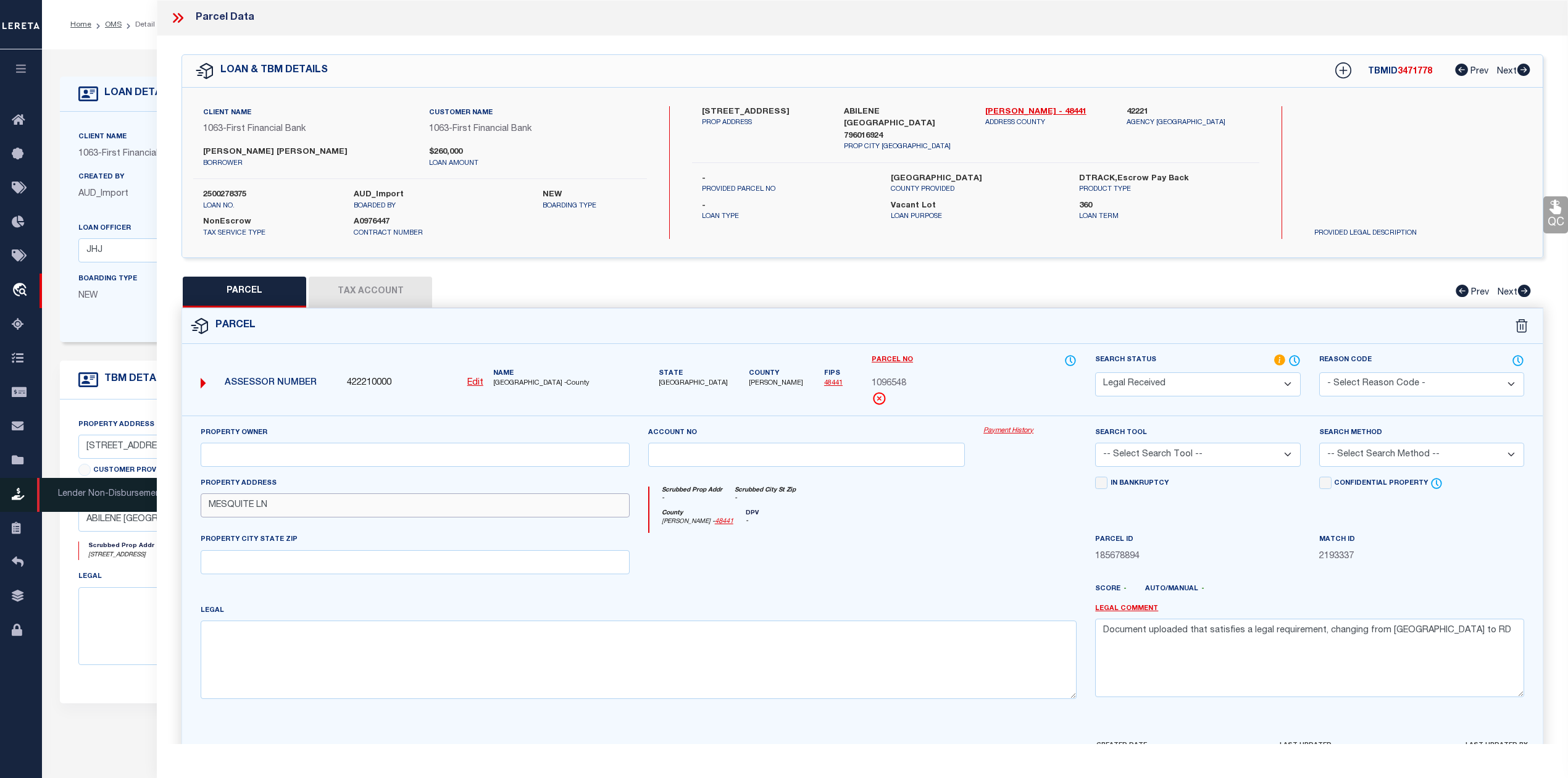
type input "MESQUITE LN"
click at [271, 564] on input "text" at bounding box center [415, 562] width 429 height 24
paste input "[GEOGRAPHIC_DATA]"
type input "[GEOGRAPHIC_DATA]"
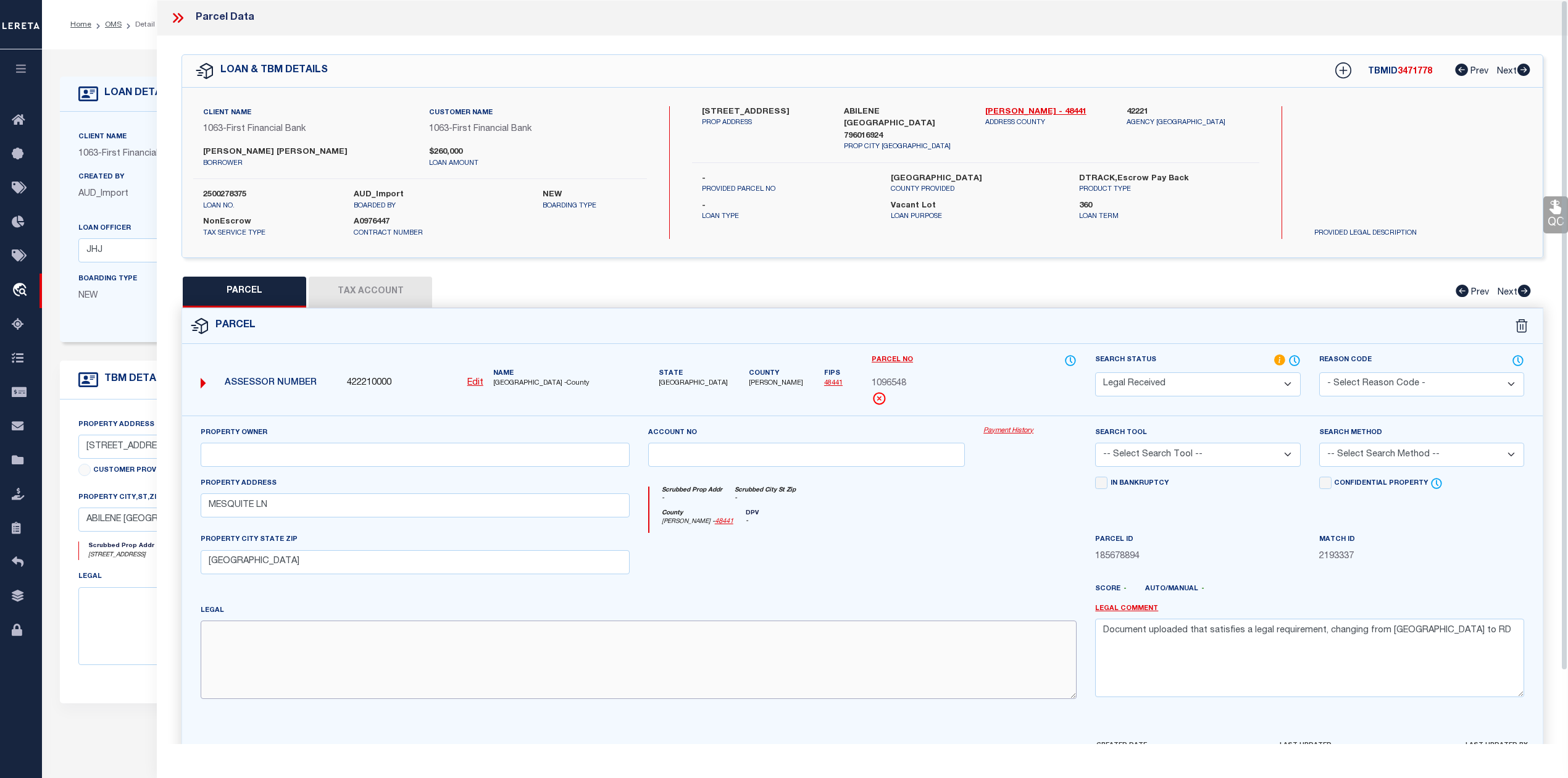
click at [253, 682] on textarea at bounding box center [638, 660] width 876 height 78
paste textarea "LINAHAN ADDN, LOT 1, ACRES 2.773"
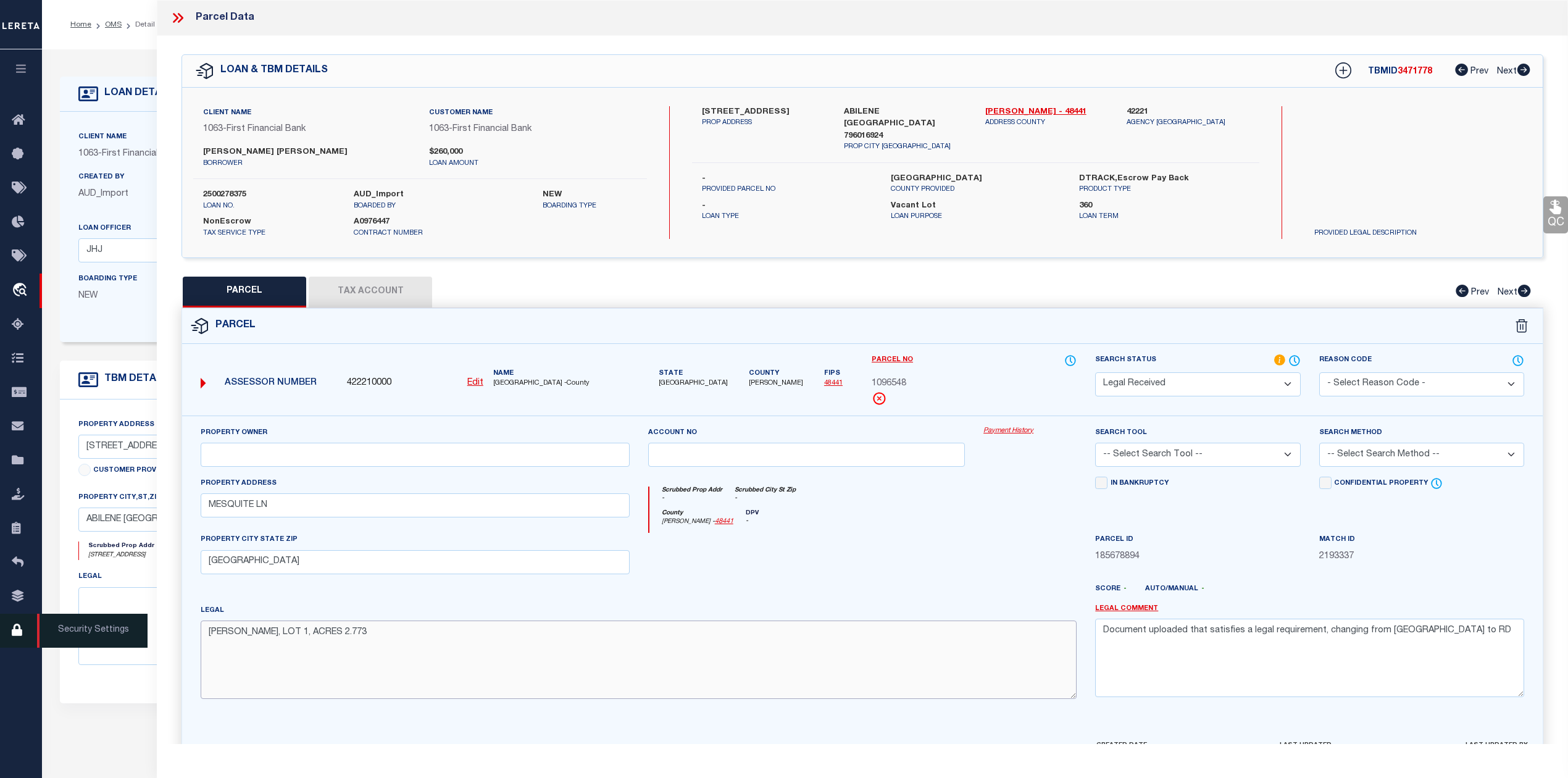
type textarea "LINAHAN ADDN, LOT 1, ACRES 2.773"
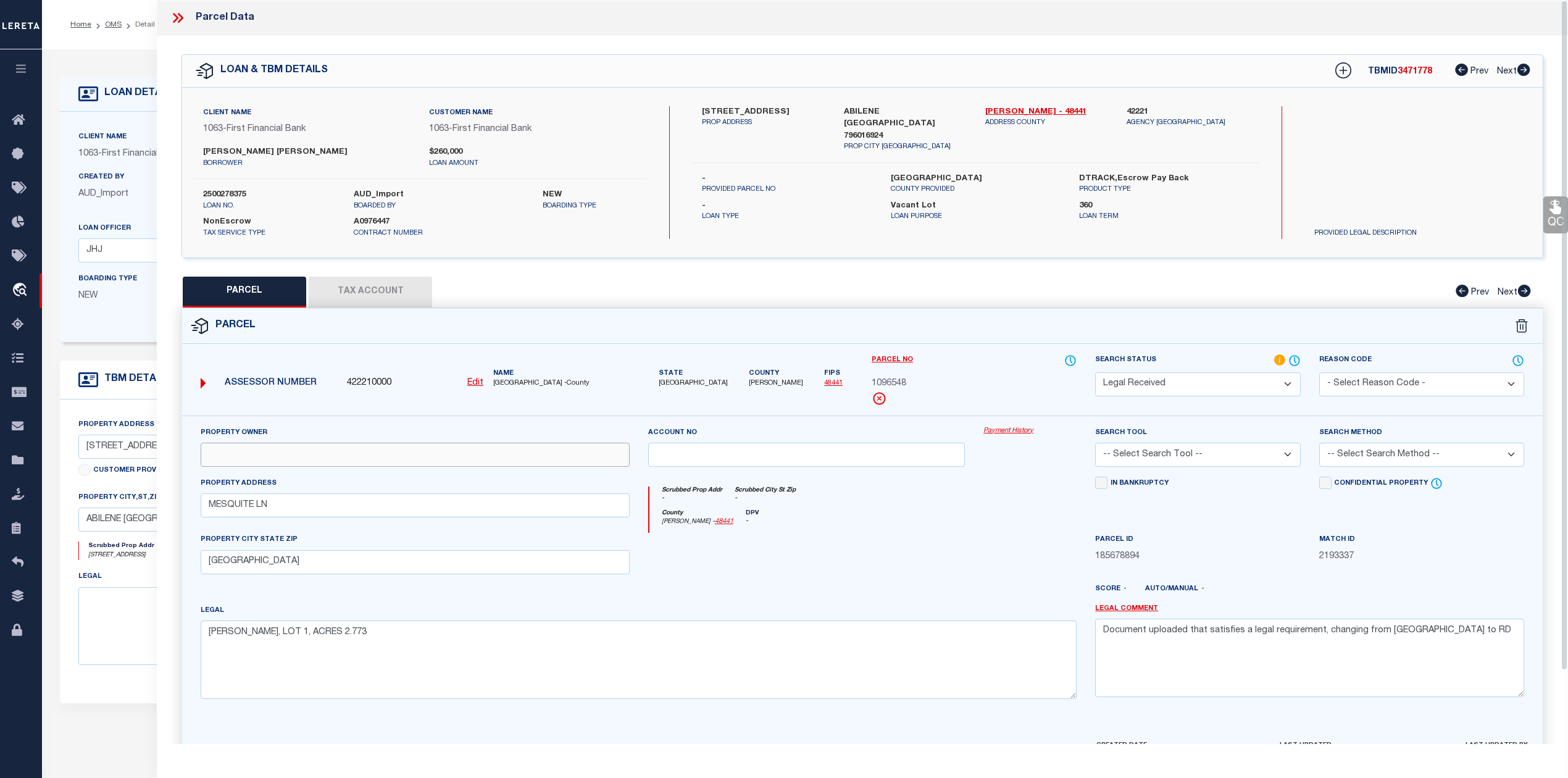
click at [283, 459] on input "text" at bounding box center [415, 455] width 429 height 24
paste input "LINAHAN DAVID ANDREW"
type input "LINAHAN DAVID ANDREW"
drag, startPoint x: 1446, startPoint y: 645, endPoint x: 1102, endPoint y: 636, distance: 344.1
click at [1102, 636] on textarea "Document uploaded that satisfies a legal requirement, changing from [GEOGRAPHIC…" at bounding box center [1309, 658] width 429 height 78
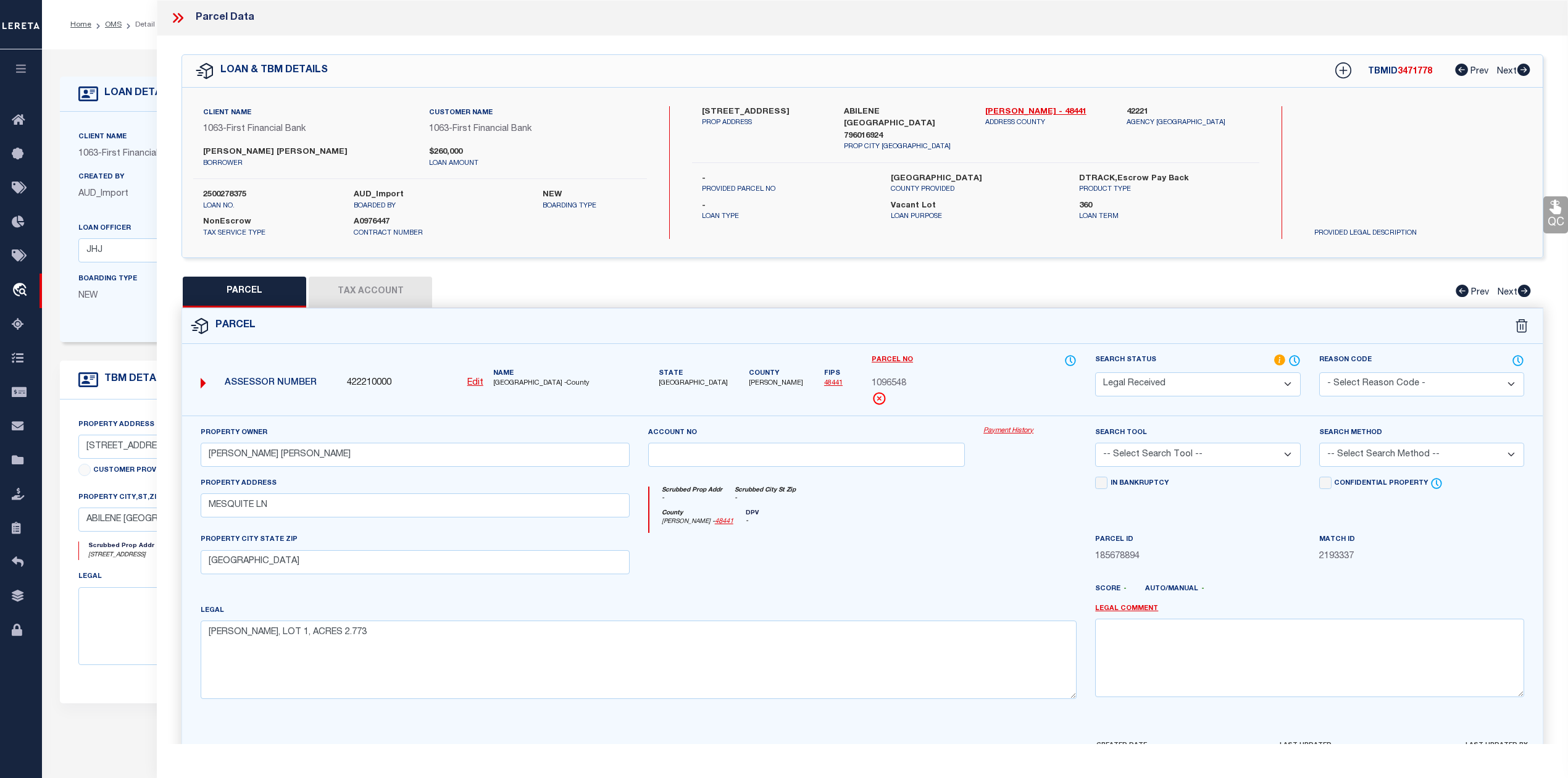
click at [1262, 457] on select "-- Select Search Tool -- 3rd Party Website Agency File Agency Website ATLS CNV-…" at bounding box center [1197, 455] width 205 height 24
select select "AGW"
click at [1095, 445] on select "-- Select Search Tool -- 3rd Party Website Agency File Agency Website ATLS CNV-…" at bounding box center [1197, 455] width 205 height 24
click at [1370, 455] on select "-- Select Search Method -- Property Address Legal Liability Info Provided" at bounding box center [1422, 455] width 205 height 24
select select "LEG"
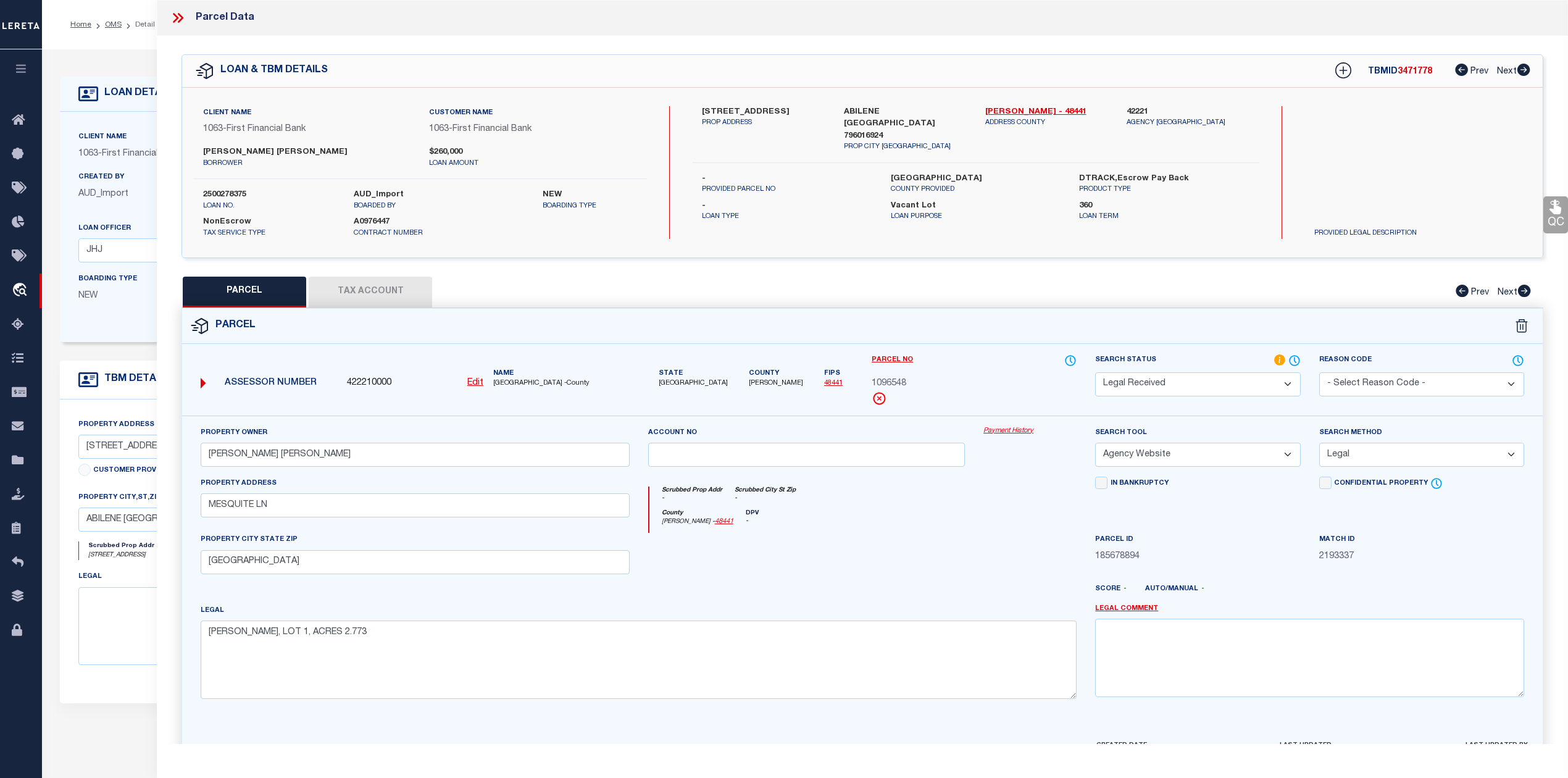
click at [1320, 445] on select "-- Select Search Method -- Property Address Legal Liability Info Provided" at bounding box center [1422, 455] width 205 height 24
click at [207, 507] on input "MESQUITE LN" at bounding box center [415, 505] width 429 height 24
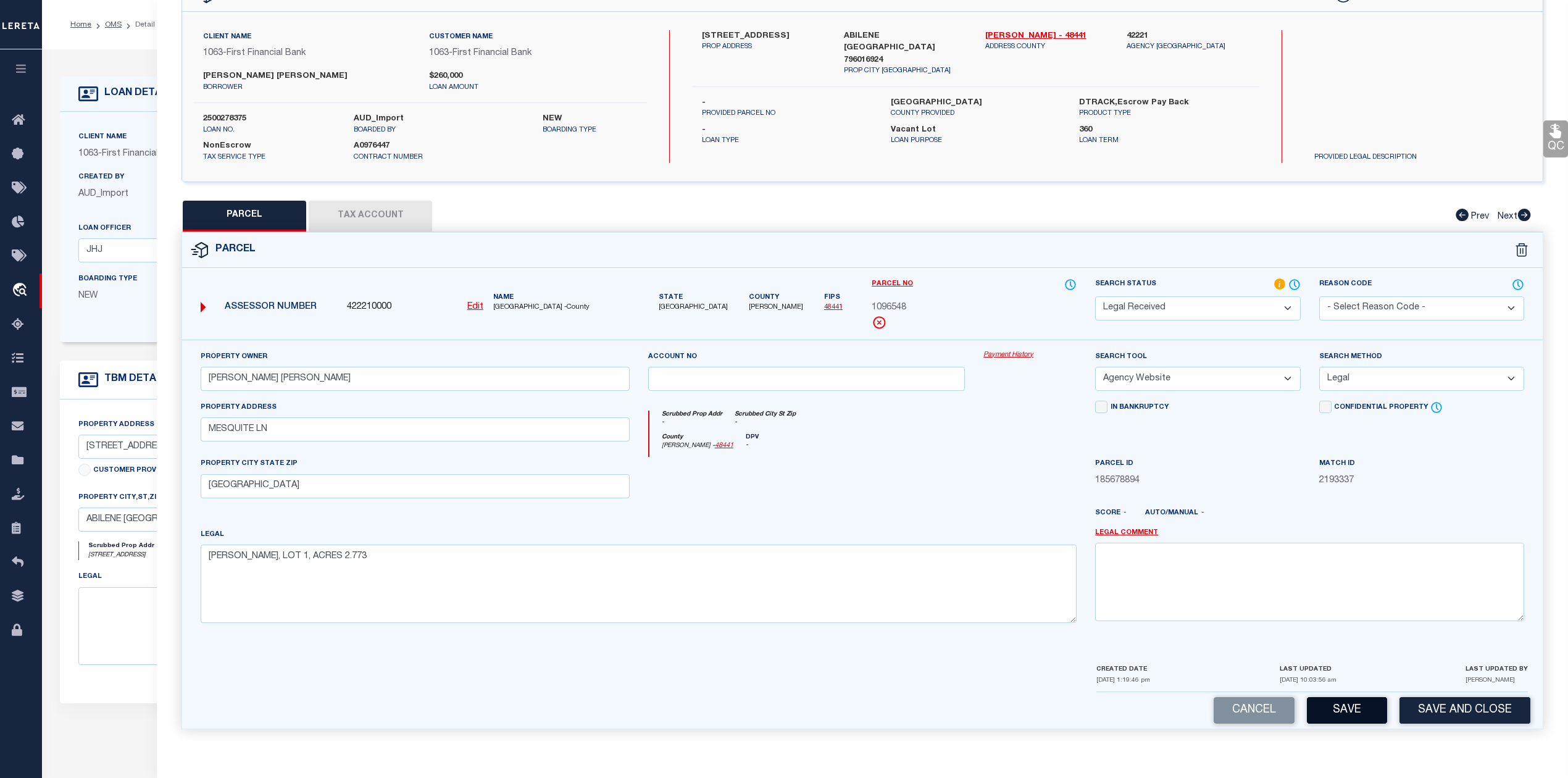
click at [1349, 702] on button "Save" at bounding box center [1347, 710] width 80 height 26
click at [383, 205] on div "QC QC QC" at bounding box center [862, 352] width 1411 height 785
select select "AS"
select select
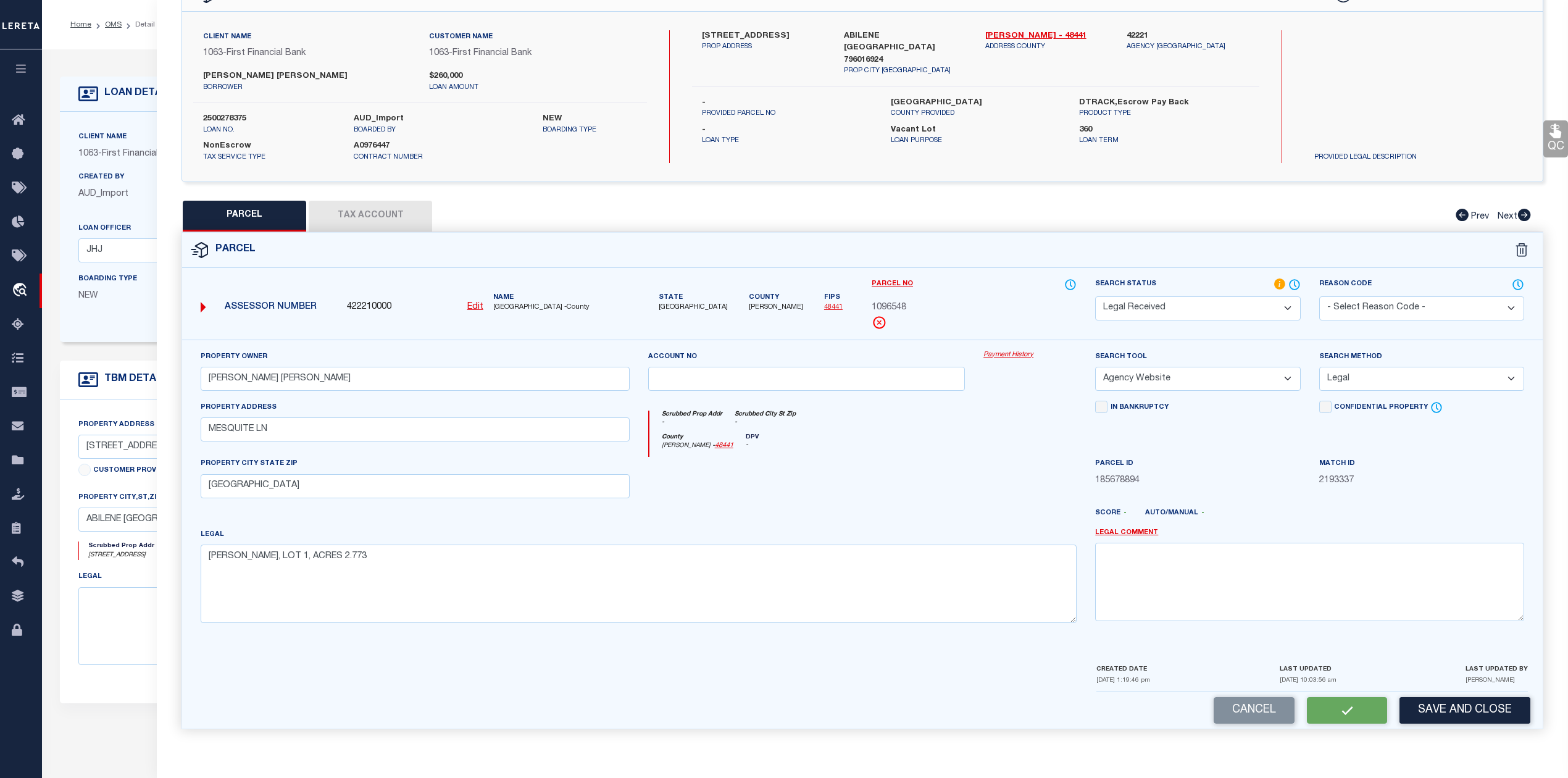
checkbox input "false"
select select "RD"
type input "LINAHAN DAVID ANDREW"
select select "AGW"
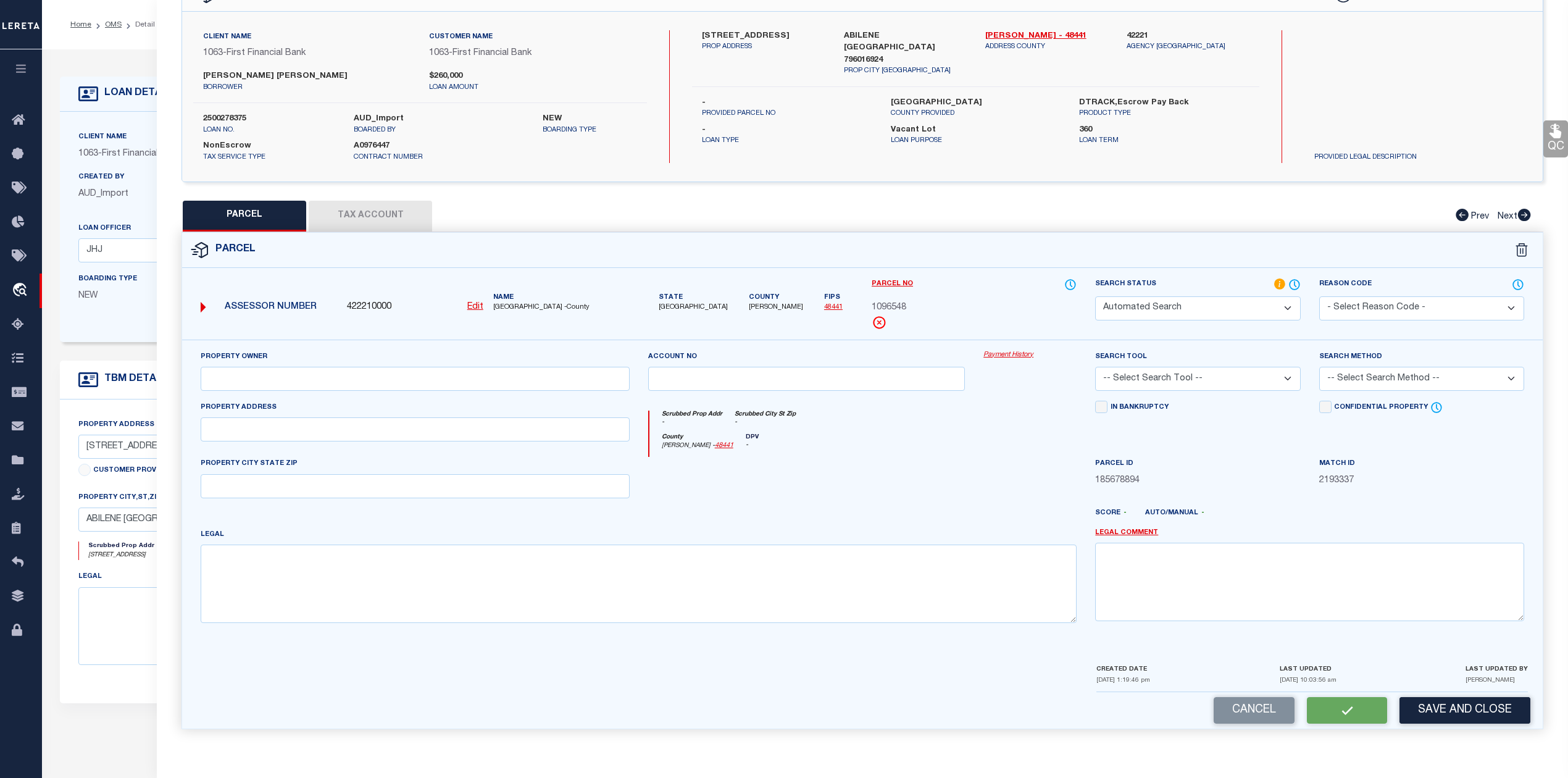
select select "LEG"
type input "MESQUITE LN"
type input "[GEOGRAPHIC_DATA]"
type textarea "LINAHAN ADDN, LOT 1, ACRES 2.773"
click at [392, 194] on div "QC QC QC" at bounding box center [862, 352] width 1411 height 785
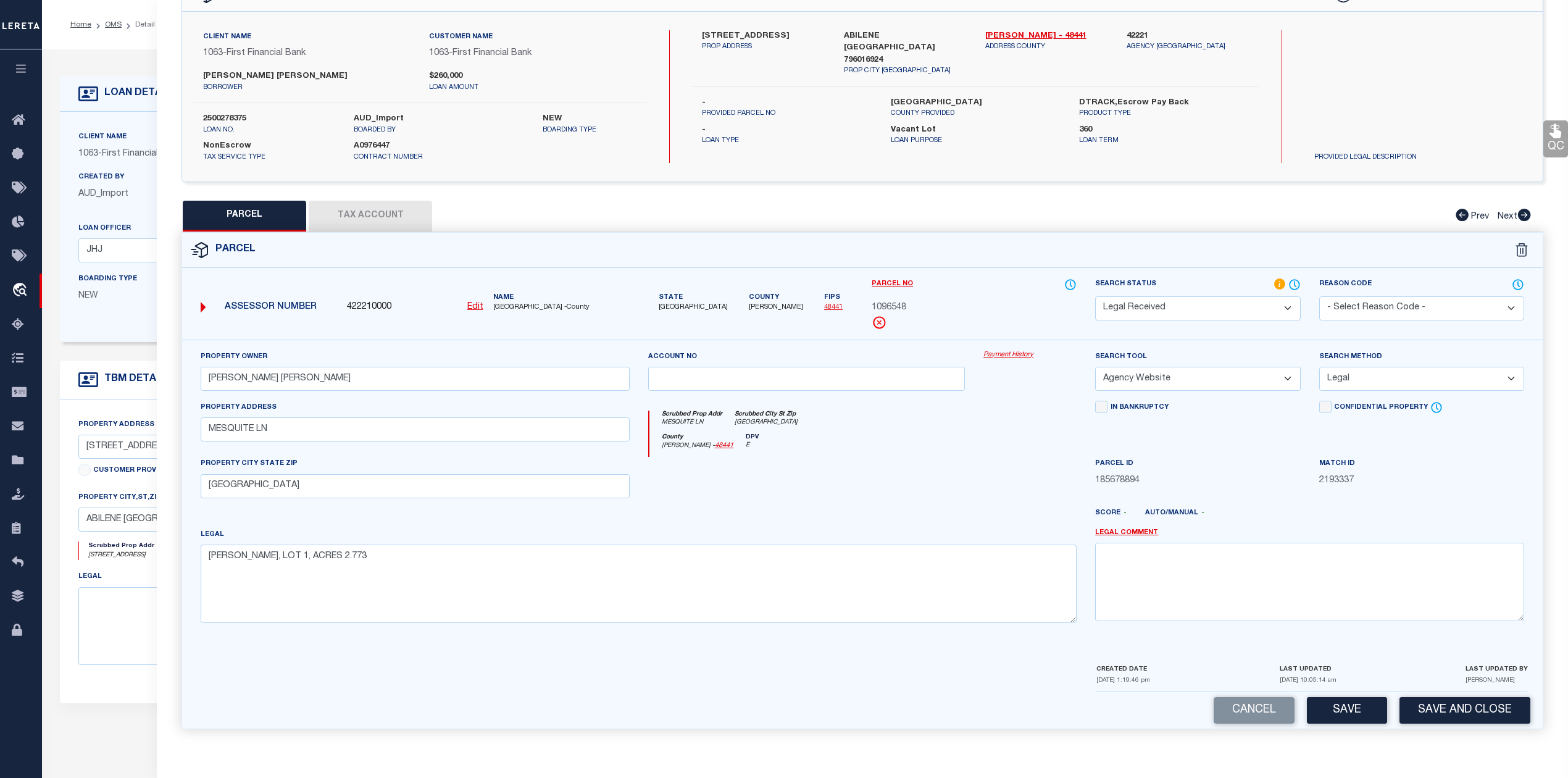
click at [398, 226] on button "Tax Account" at bounding box center [370, 216] width 124 height 31
select select "100"
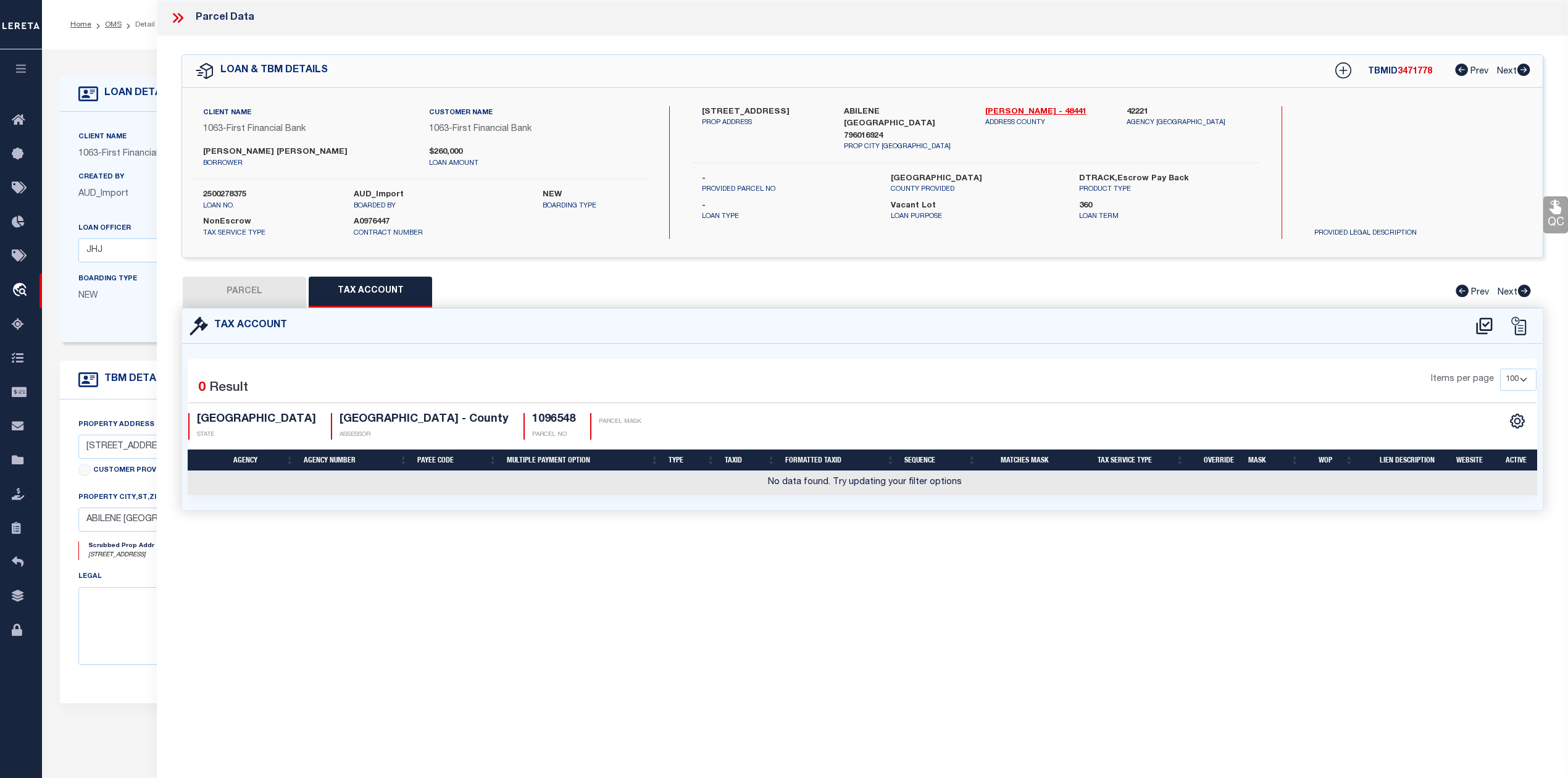
scroll to position [0, 0]
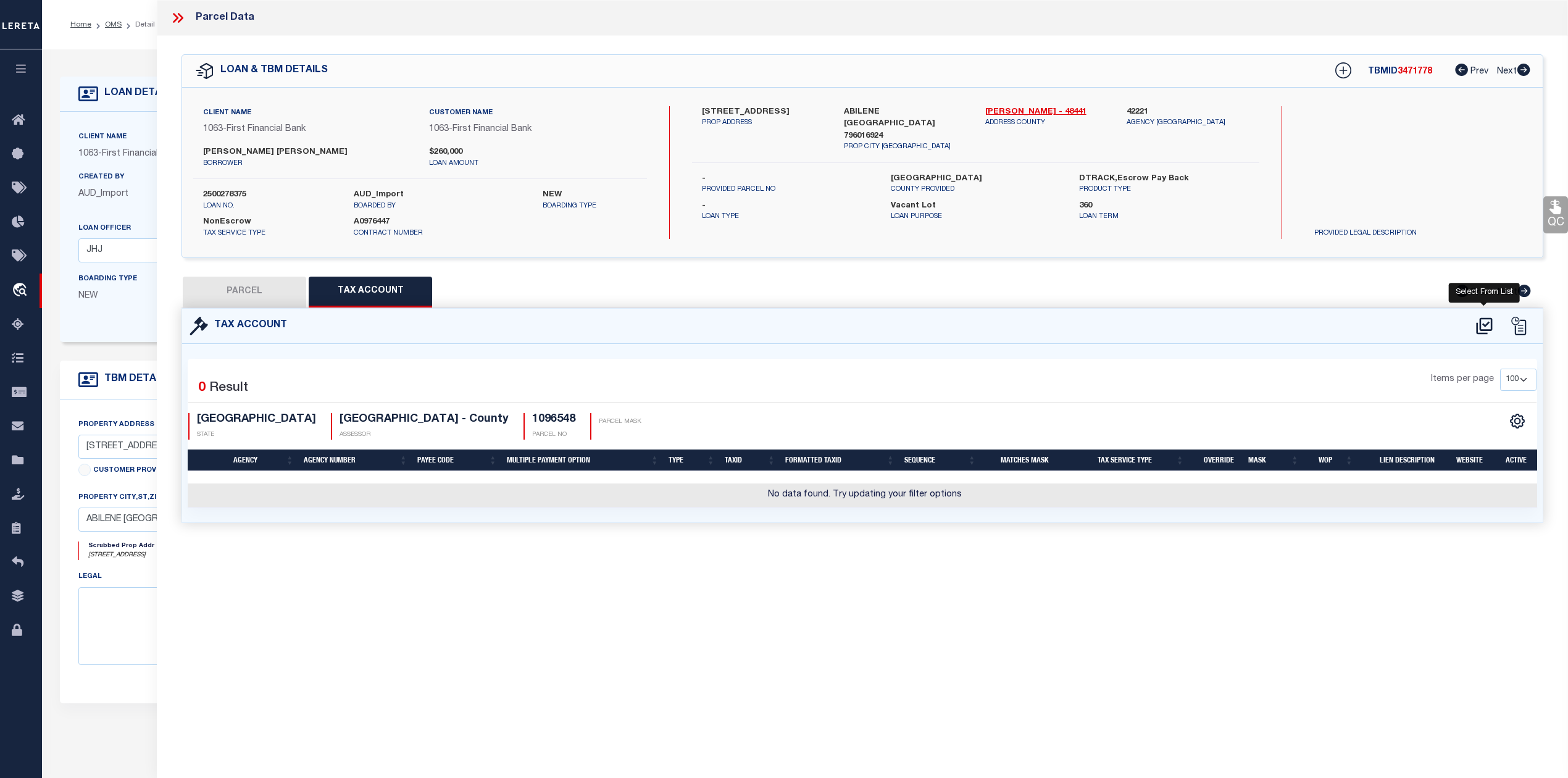
click at [1485, 322] on icon at bounding box center [1484, 326] width 20 height 19
select select "100"
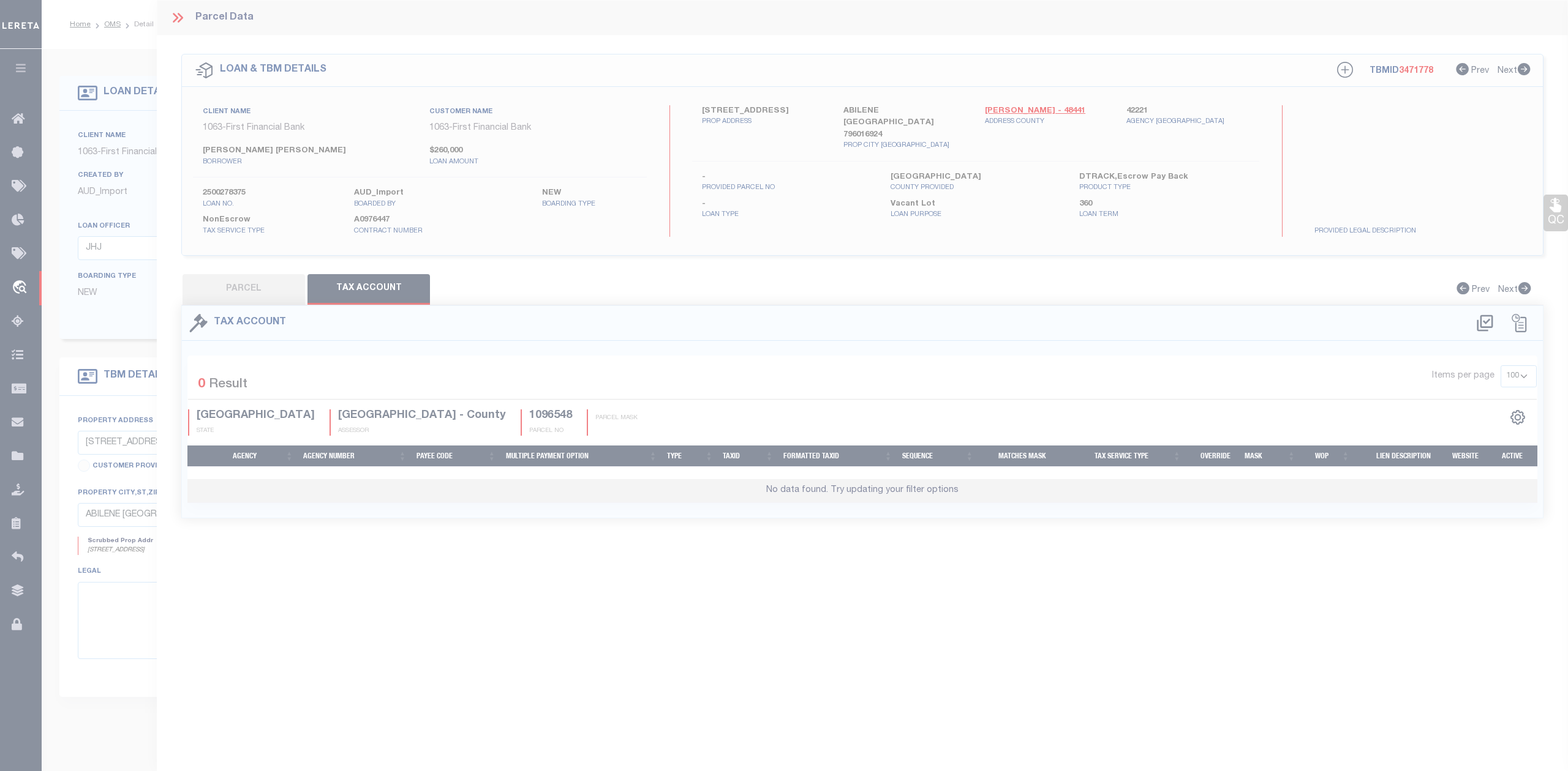
select select "100"
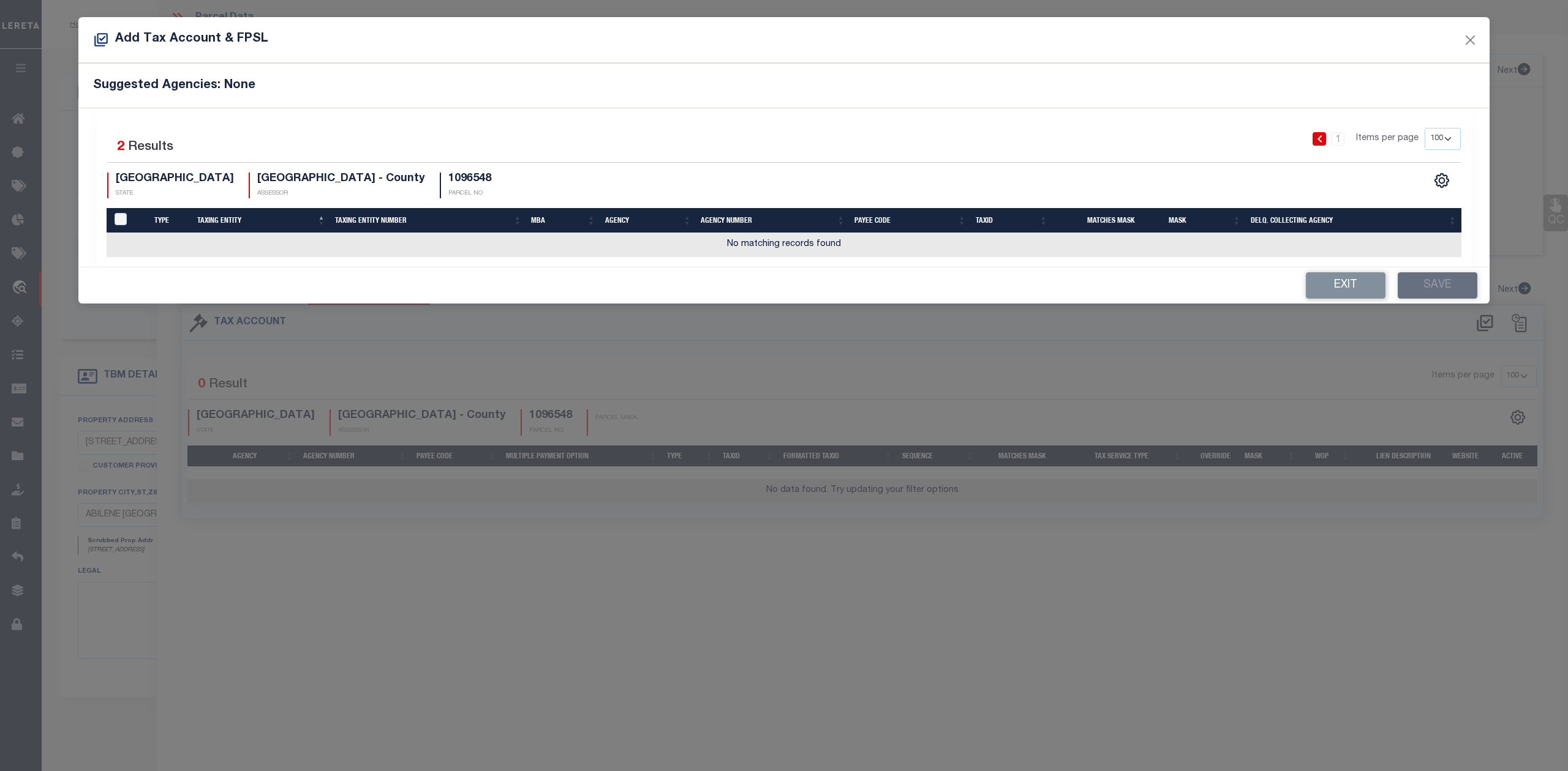
click at [224, 220] on th "Taxing Entity" at bounding box center [261, 221] width 138 height 25
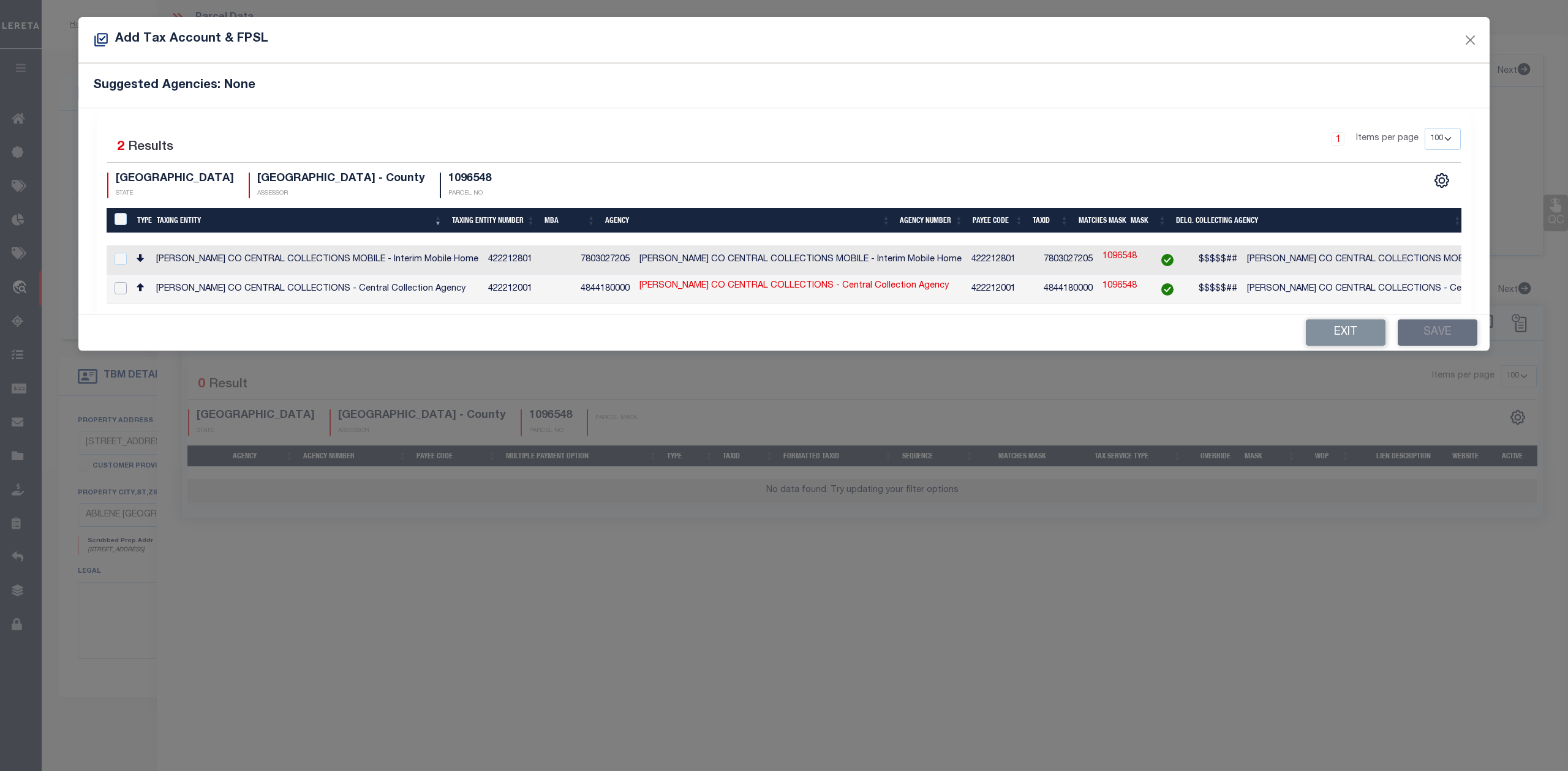
click at [118, 288] on input "checkbox" at bounding box center [121, 288] width 13 height 13
checkbox input "true"
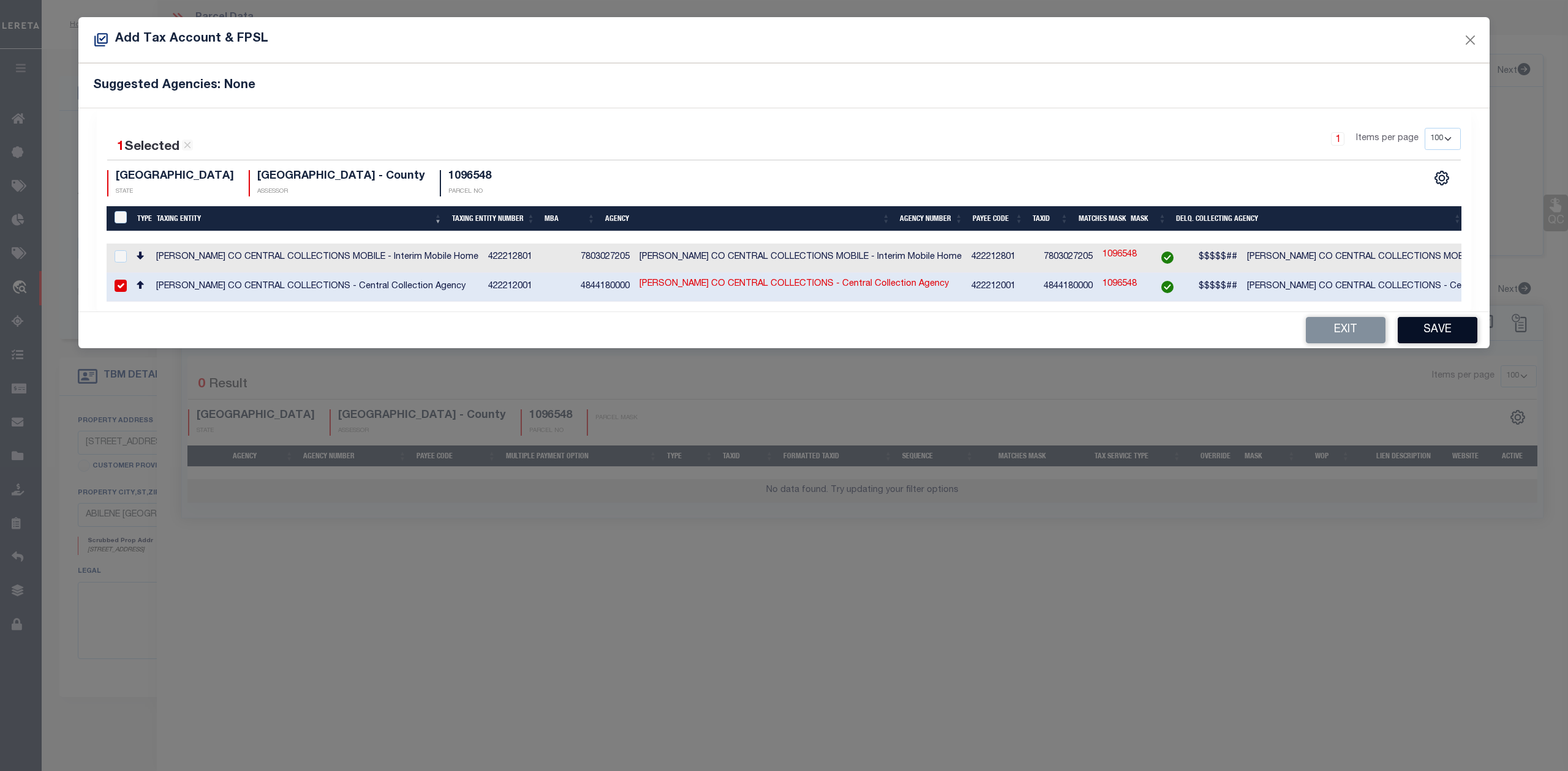
click at [1443, 331] on button "Save" at bounding box center [1438, 330] width 79 height 26
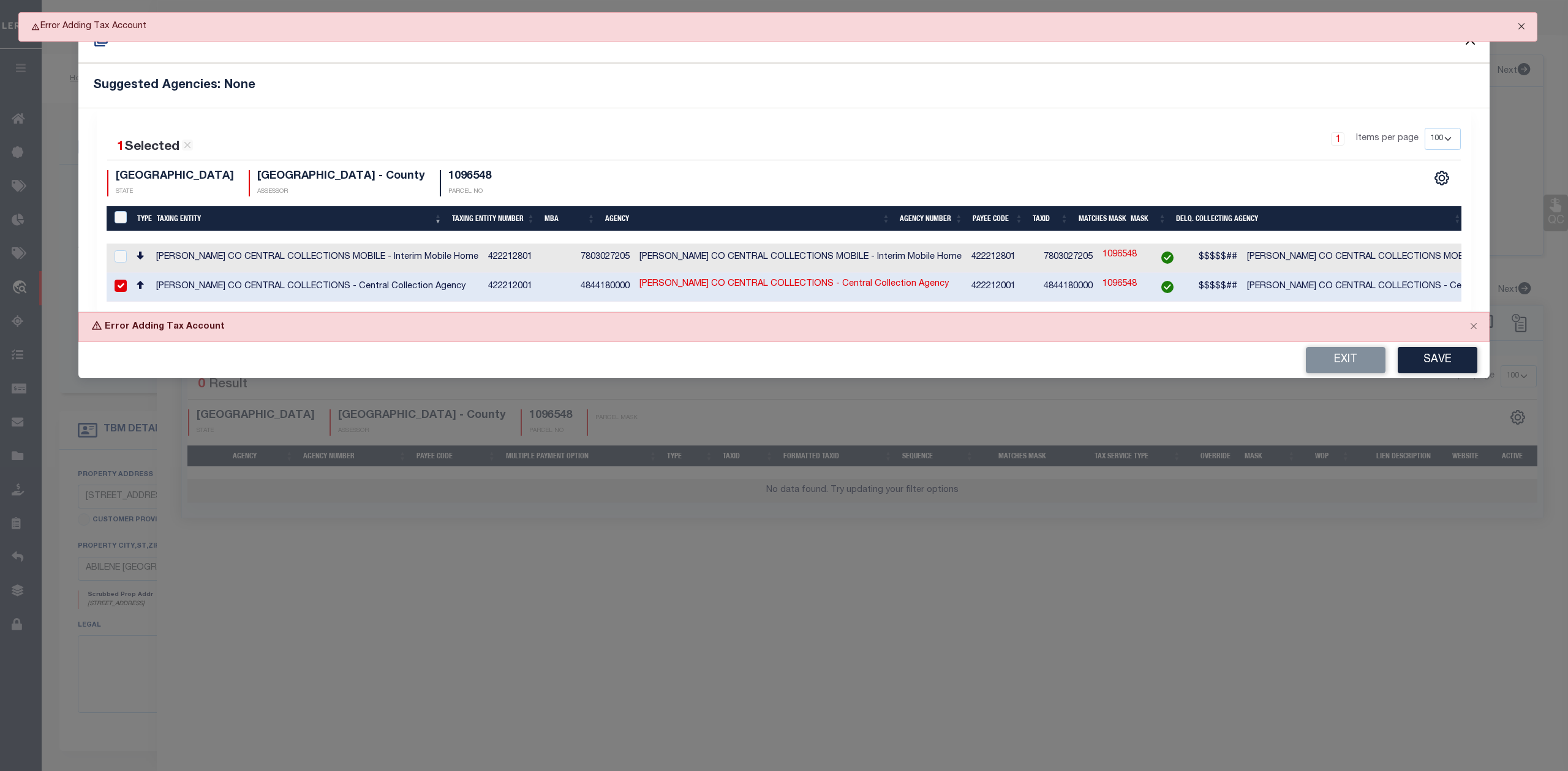
click at [1519, 28] on button "Close" at bounding box center [1522, 26] width 31 height 27
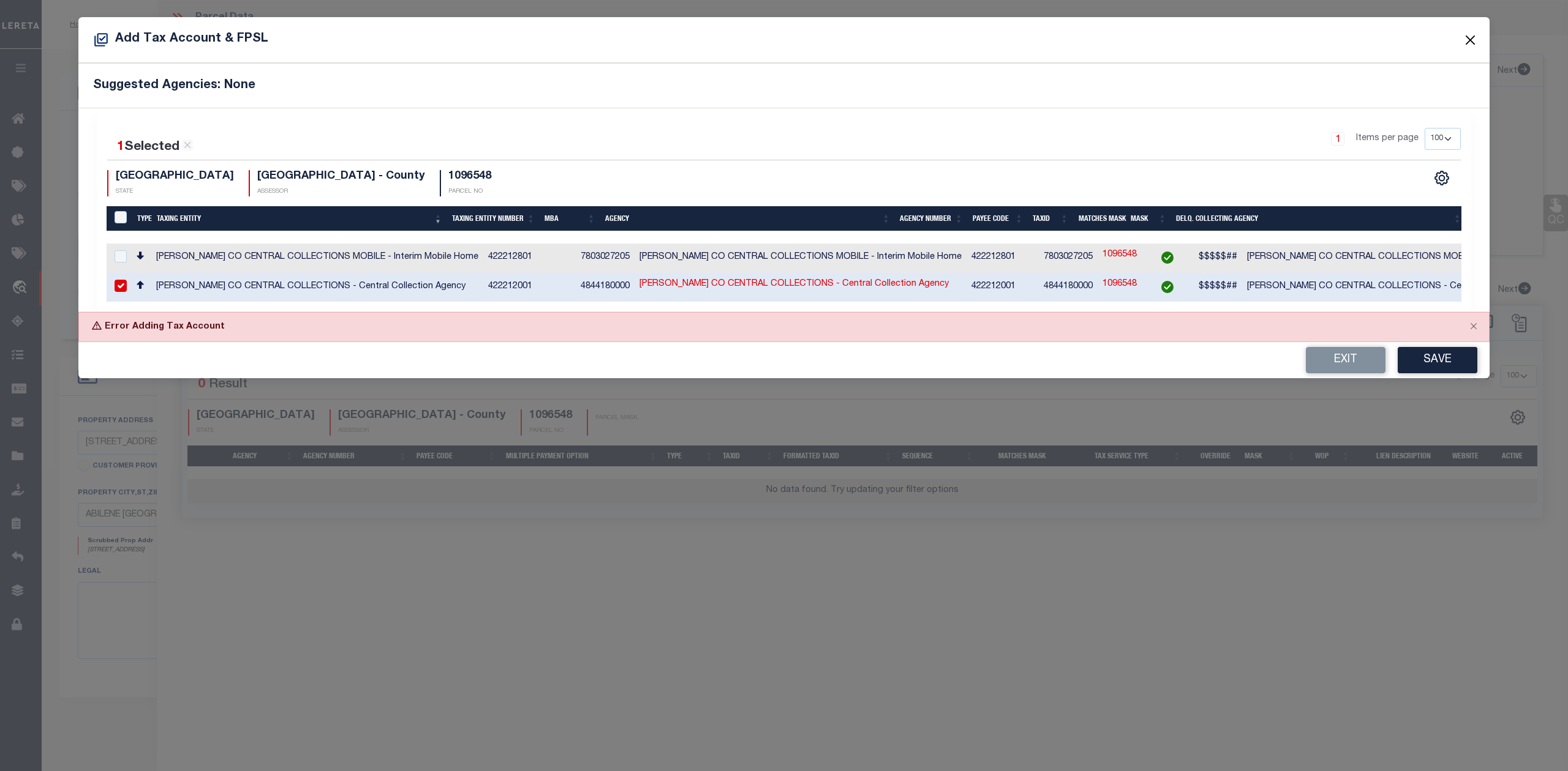
click at [1473, 37] on button "Close" at bounding box center [1470, 40] width 15 height 15
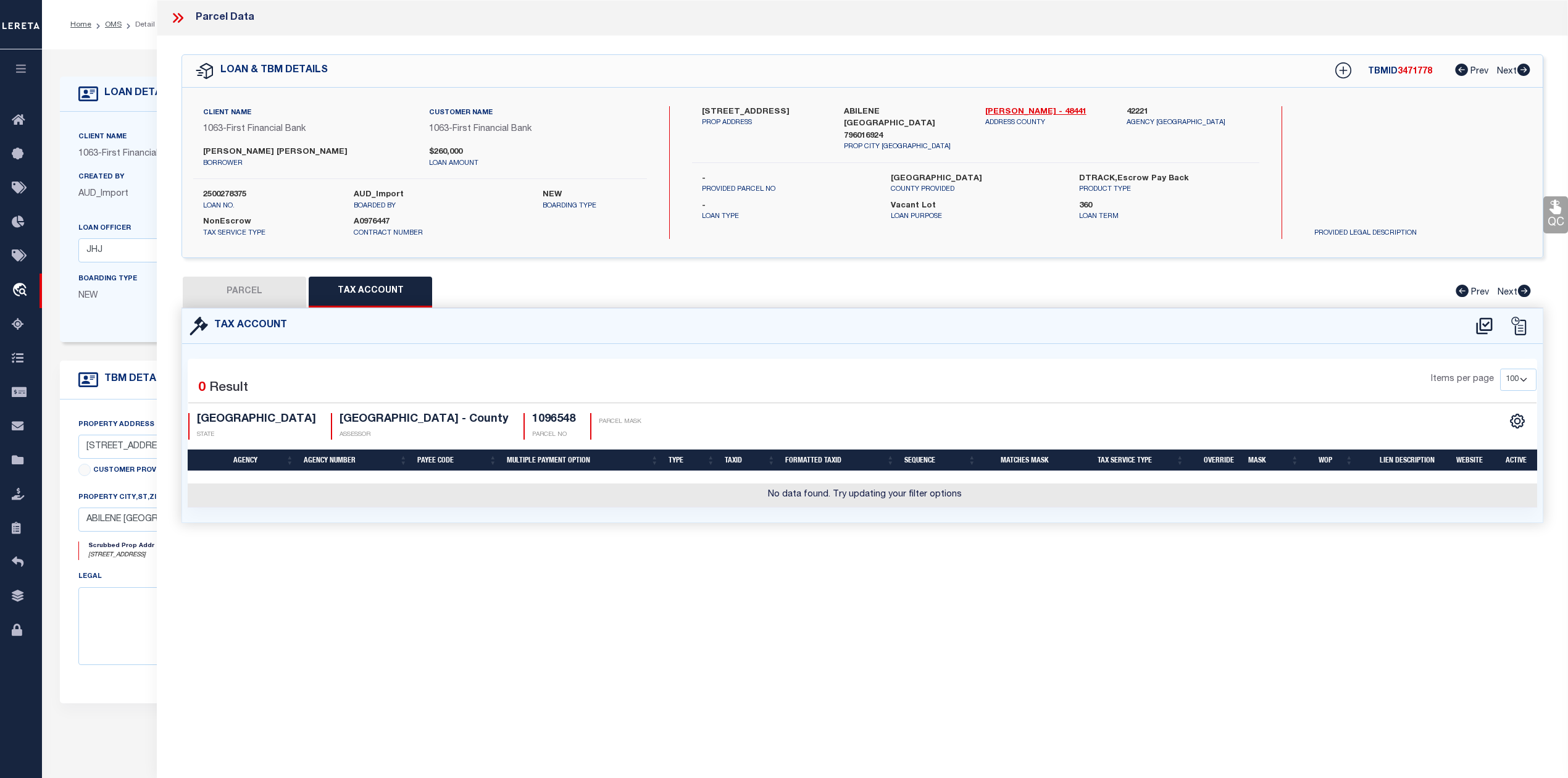
click at [256, 284] on button "PARCEL" at bounding box center [244, 292] width 124 height 31
select select "AS"
select select
checkbox input "false"
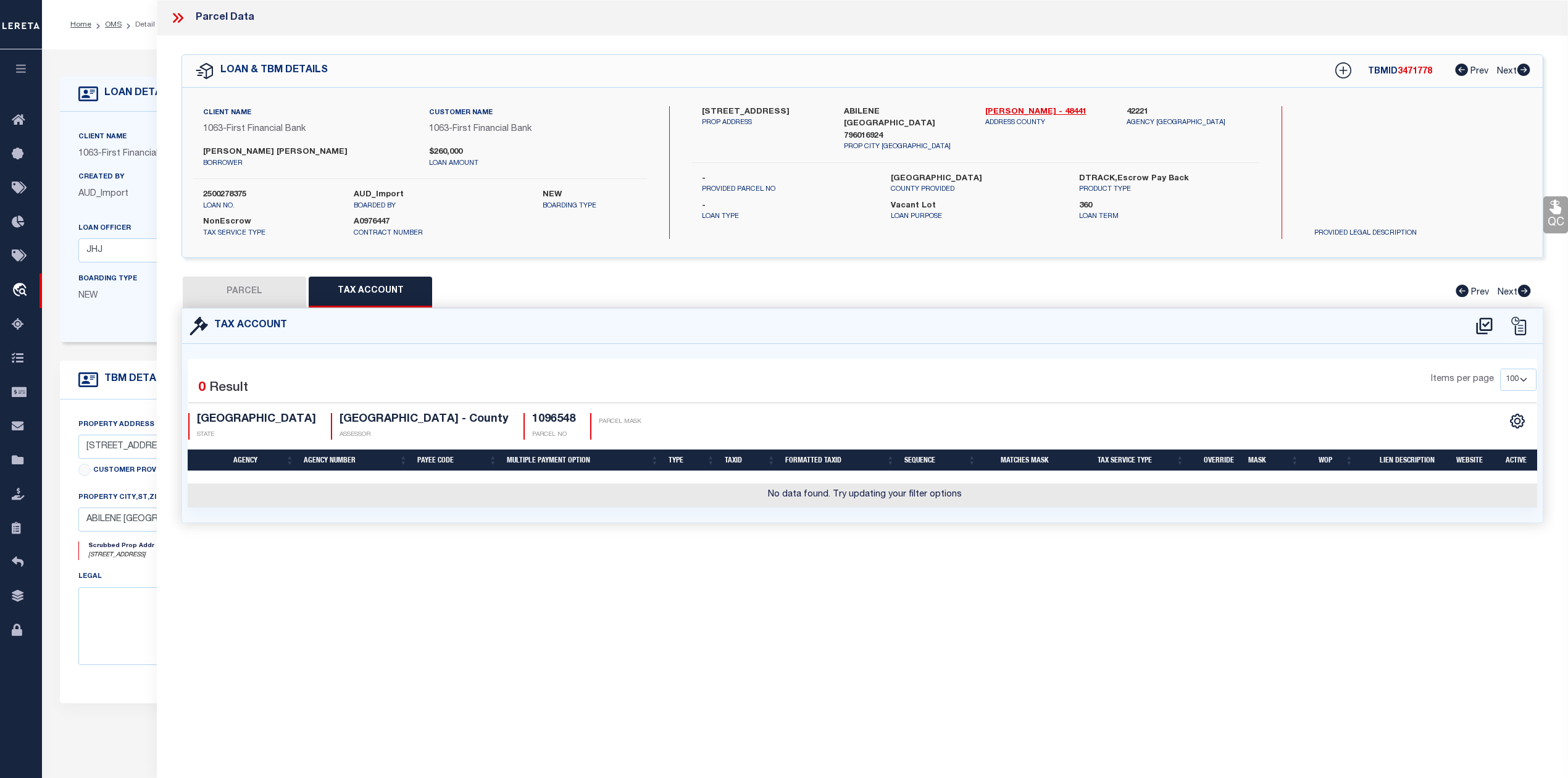
checkbox input "false"
select select "RD"
type input "LINAHAN DAVID ANDREW"
select select "AGW"
select select "LEG"
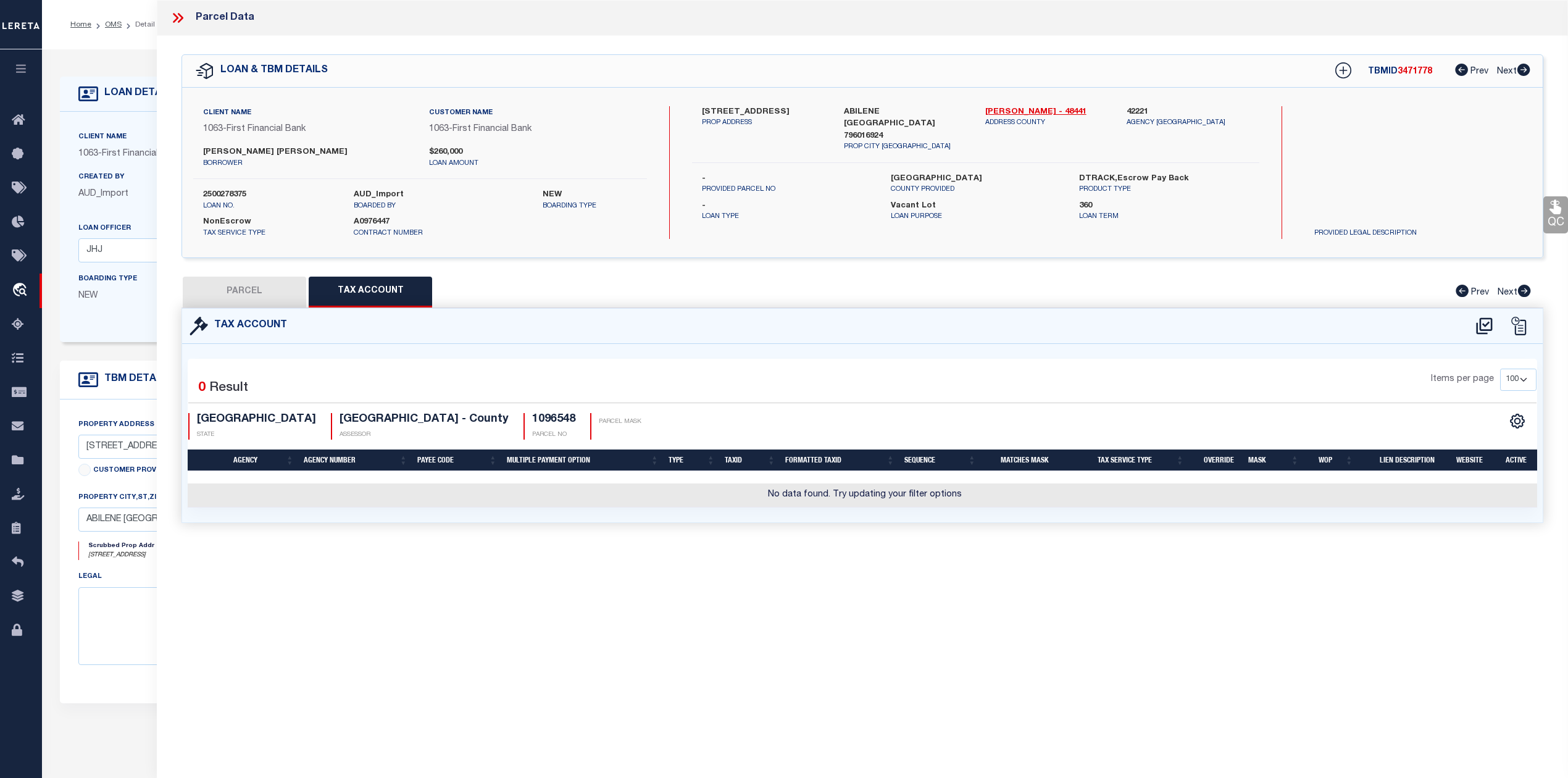
type input "MESQUITE LN"
type input "[GEOGRAPHIC_DATA]"
type textarea "LINAHAN ADDN, LOT 1, ACRES 2.773"
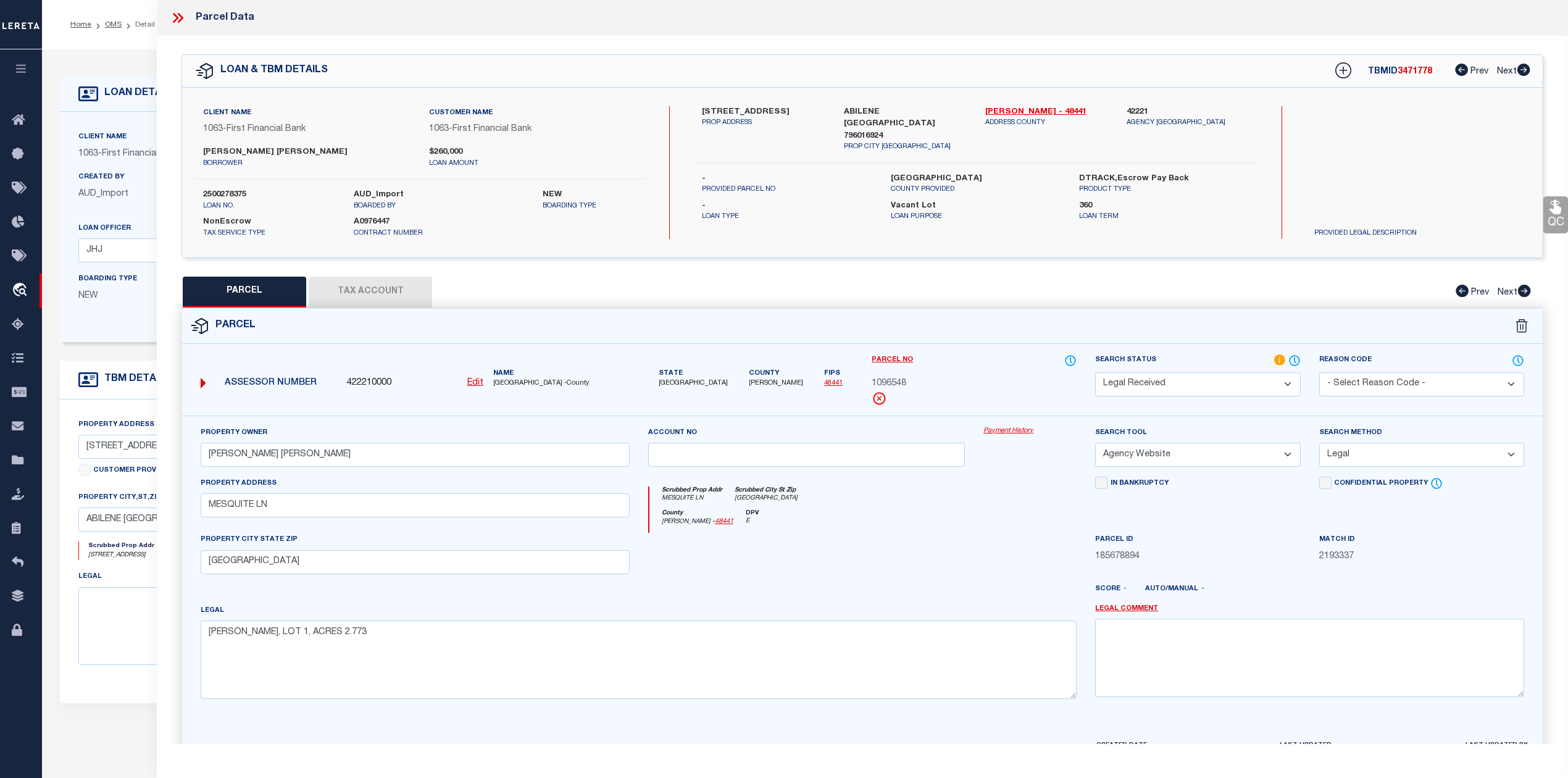
click at [403, 295] on button "Tax Account" at bounding box center [370, 292] width 124 height 31
select select "100"
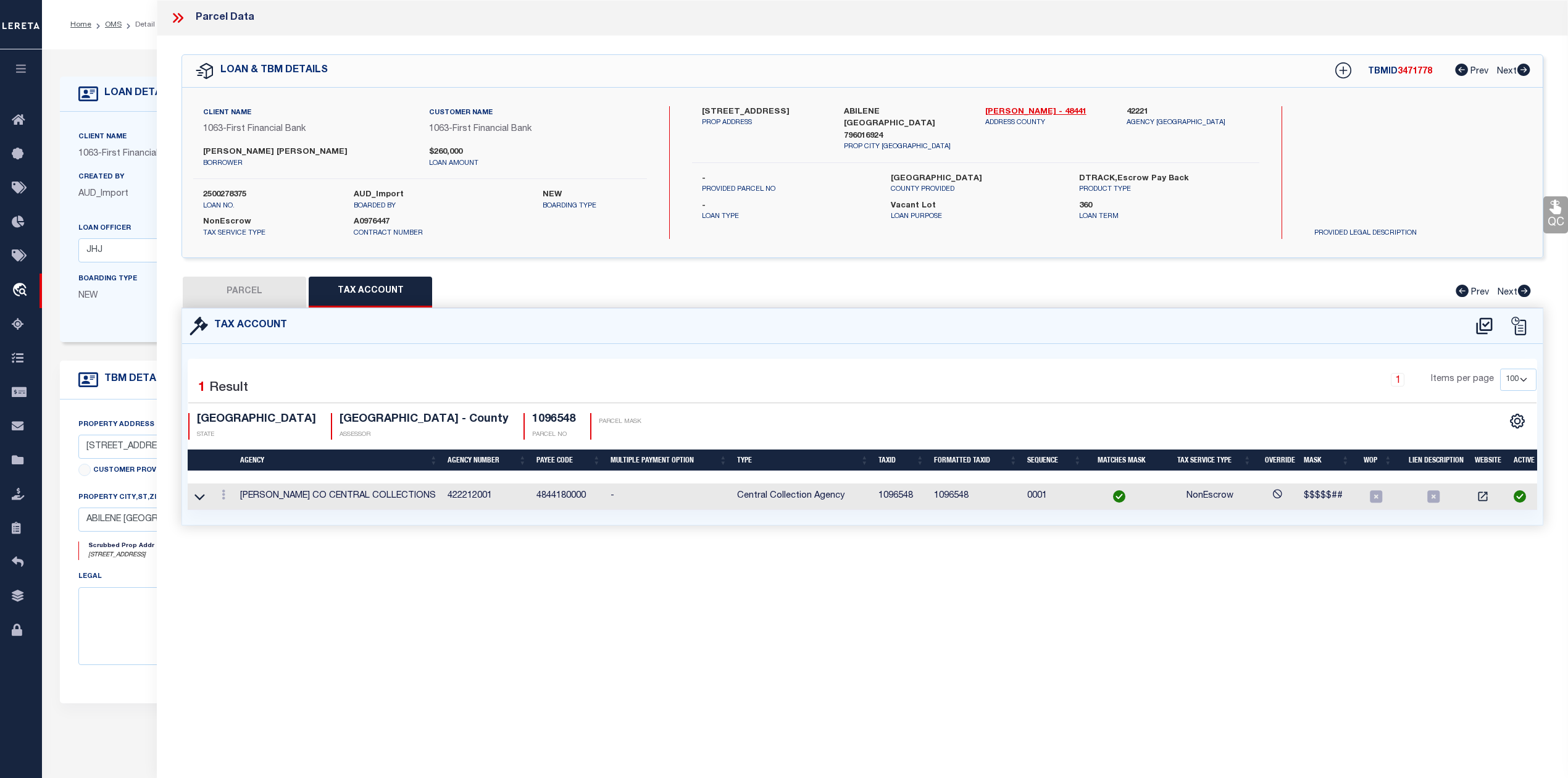
click at [272, 297] on button "PARCEL" at bounding box center [244, 292] width 124 height 31
select select "AS"
select select
checkbox input "false"
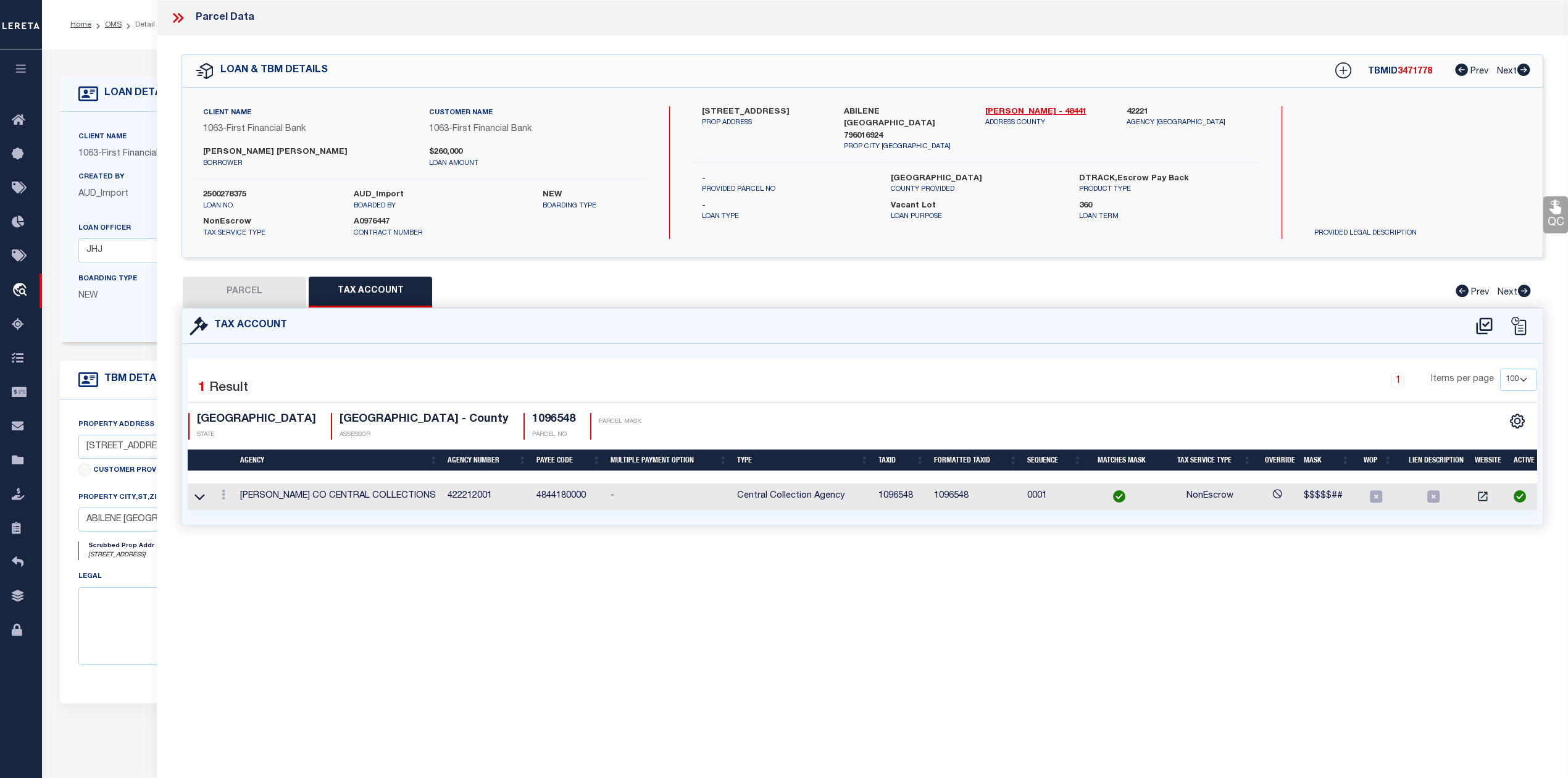
checkbox input "false"
select select "RD"
type input "LINAHAN DAVID ANDREW"
select select "AGW"
select select "LEG"
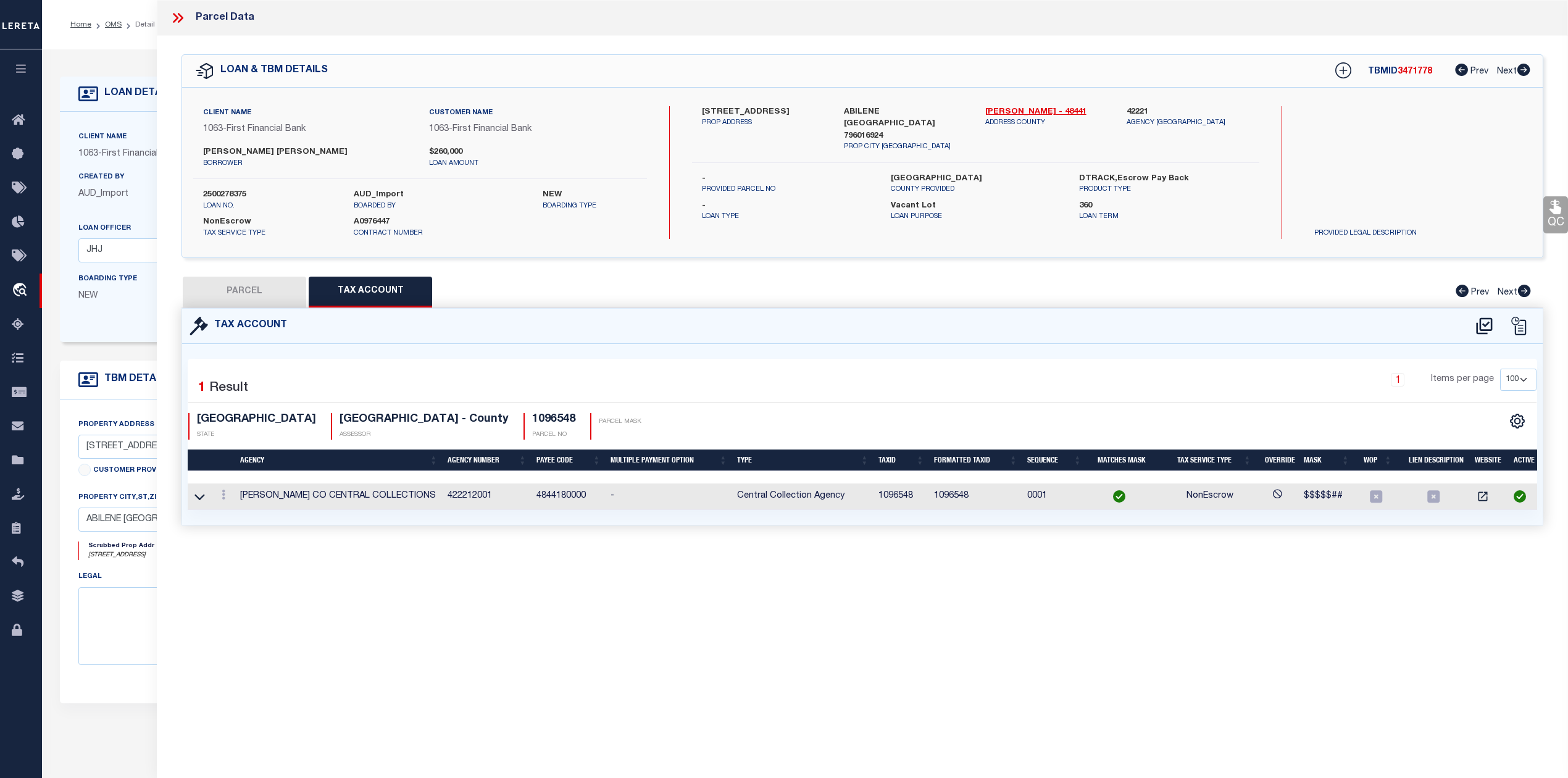
type input "MESQUITE LN"
type input "[GEOGRAPHIC_DATA]"
type textarea "LINAHAN ADDN, LOT 1, ACRES 2.773"
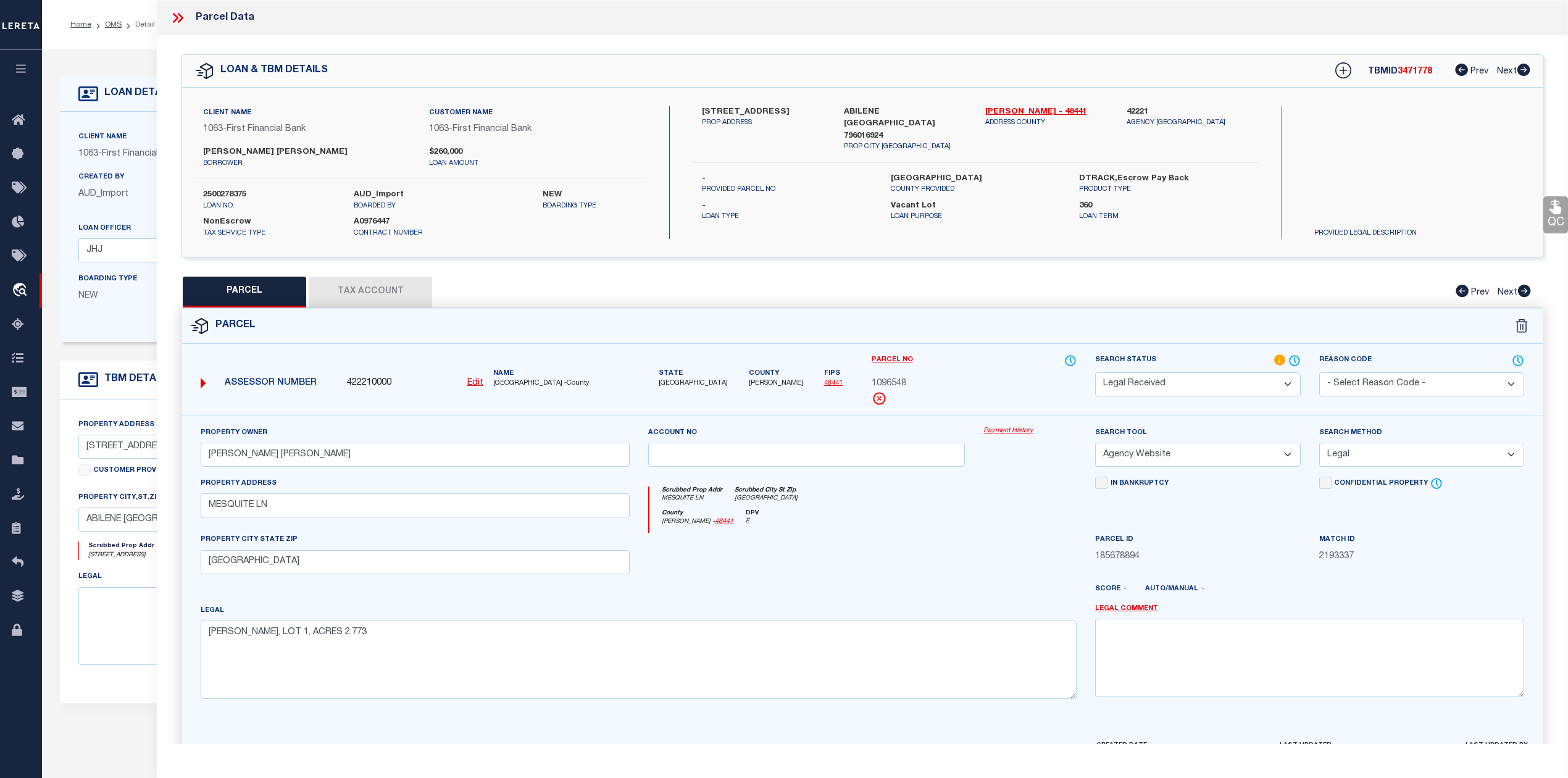
click at [1288, 384] on select "Automated Search Bad Parcel Complete Duplicate Parcel High Dollar Reporting In …" at bounding box center [1197, 385] width 205 height 24
click at [1095, 373] on select "Automated Search Bad Parcel Complete Duplicate Parcel High Dollar Reporting In …" at bounding box center [1197, 385] width 205 height 24
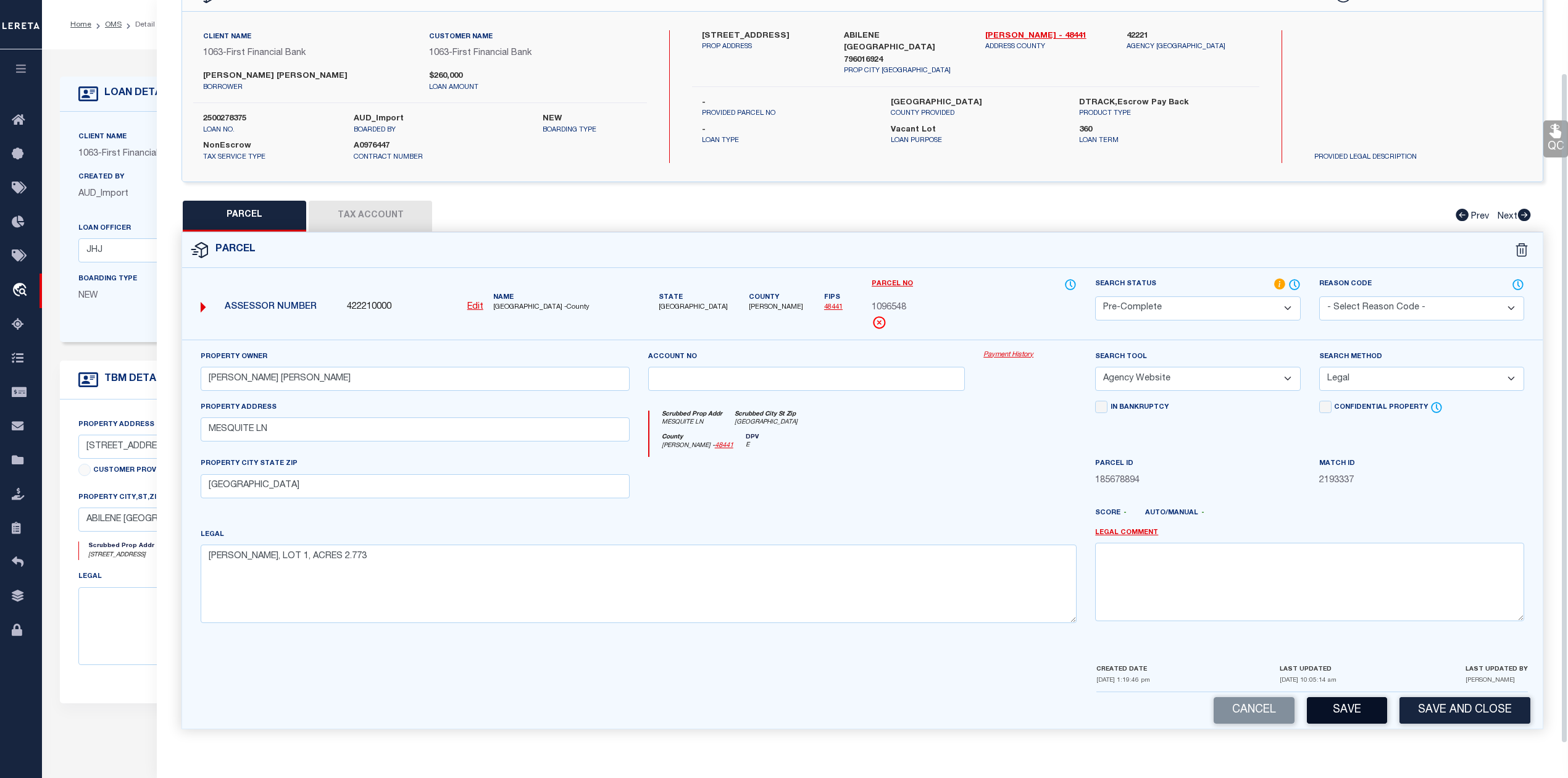
click at [1360, 712] on button "Save" at bounding box center [1347, 710] width 80 height 26
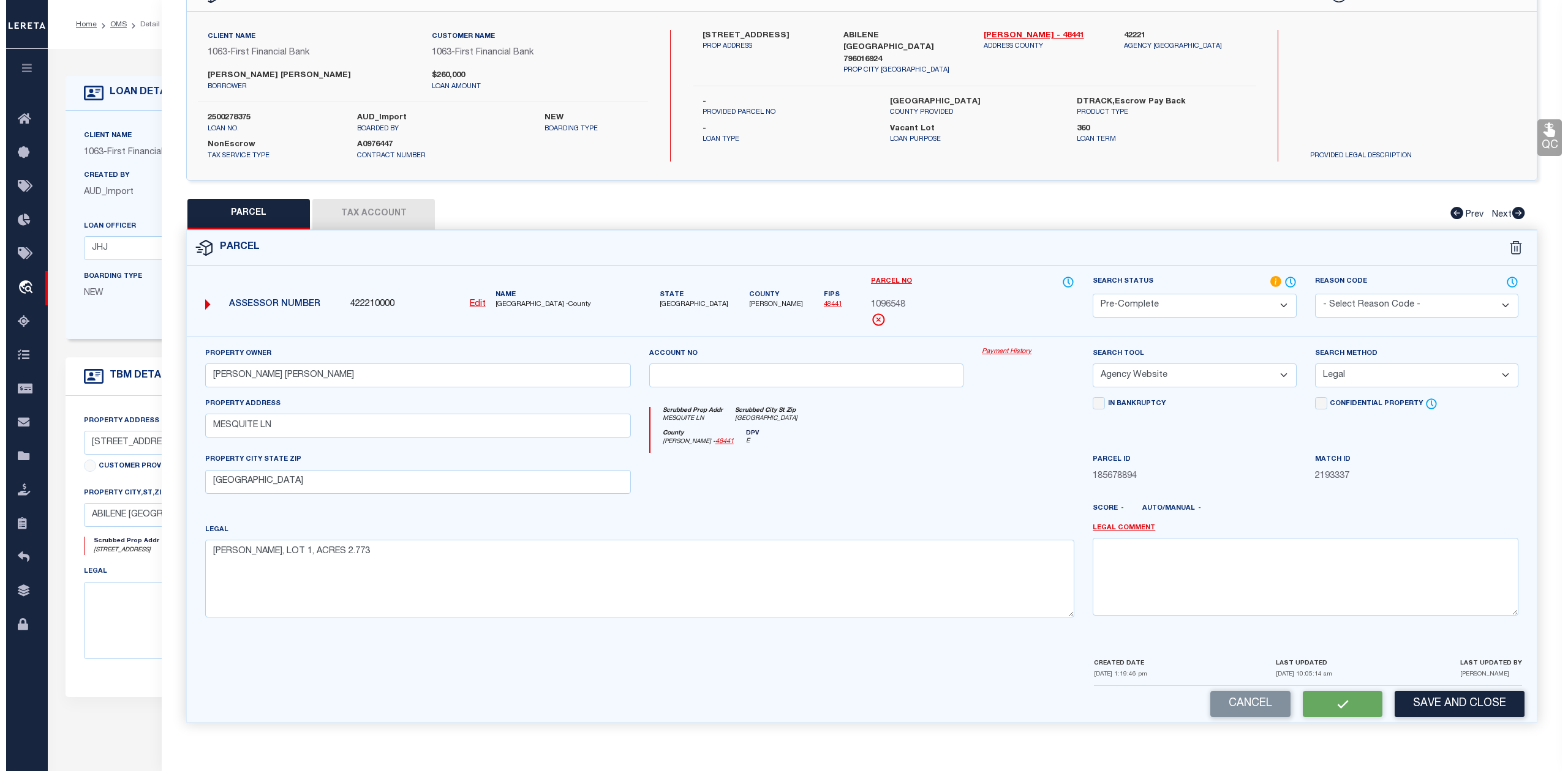
scroll to position [0, 0]
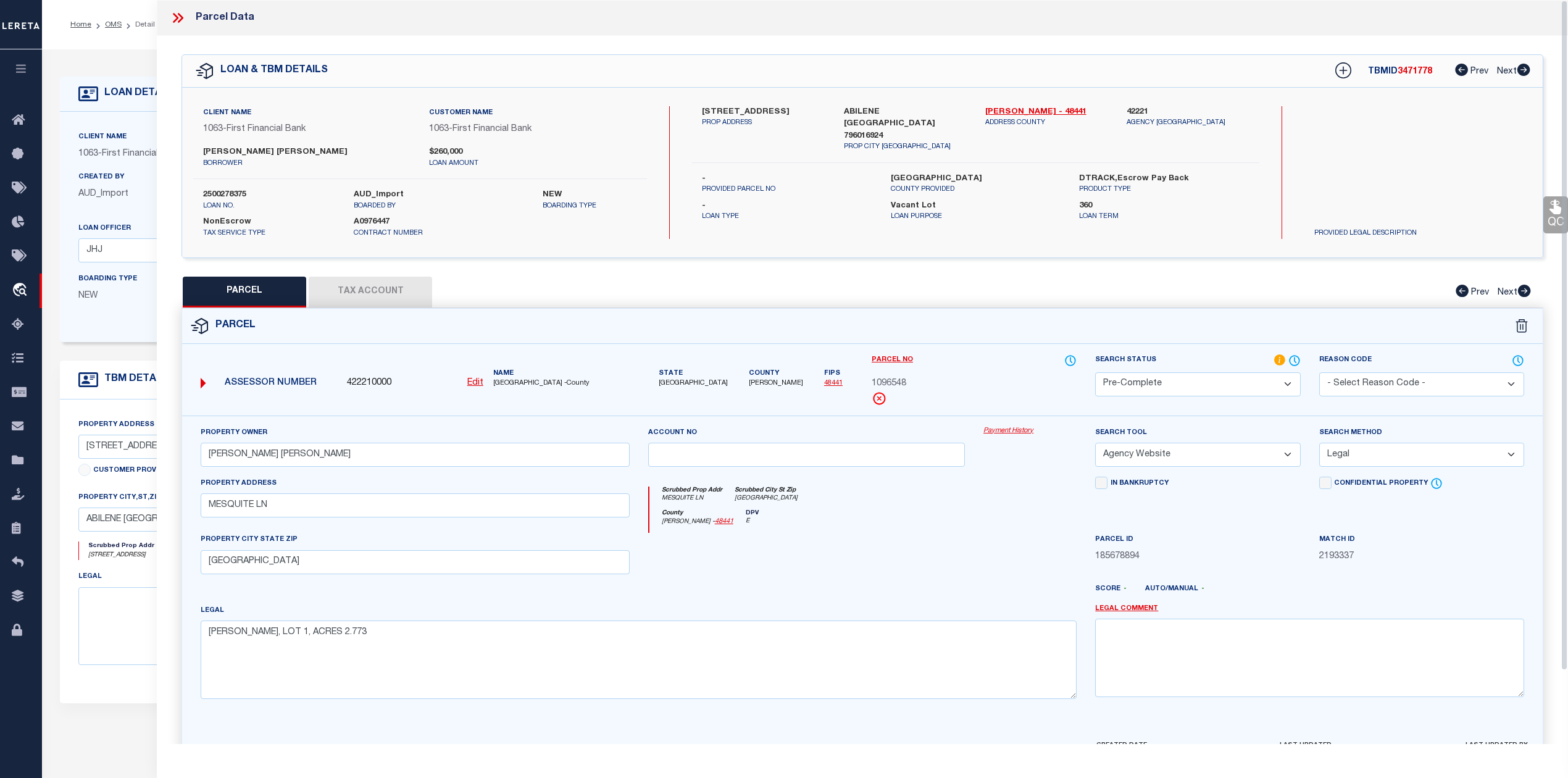
select select "AS"
select select
checkbox input "false"
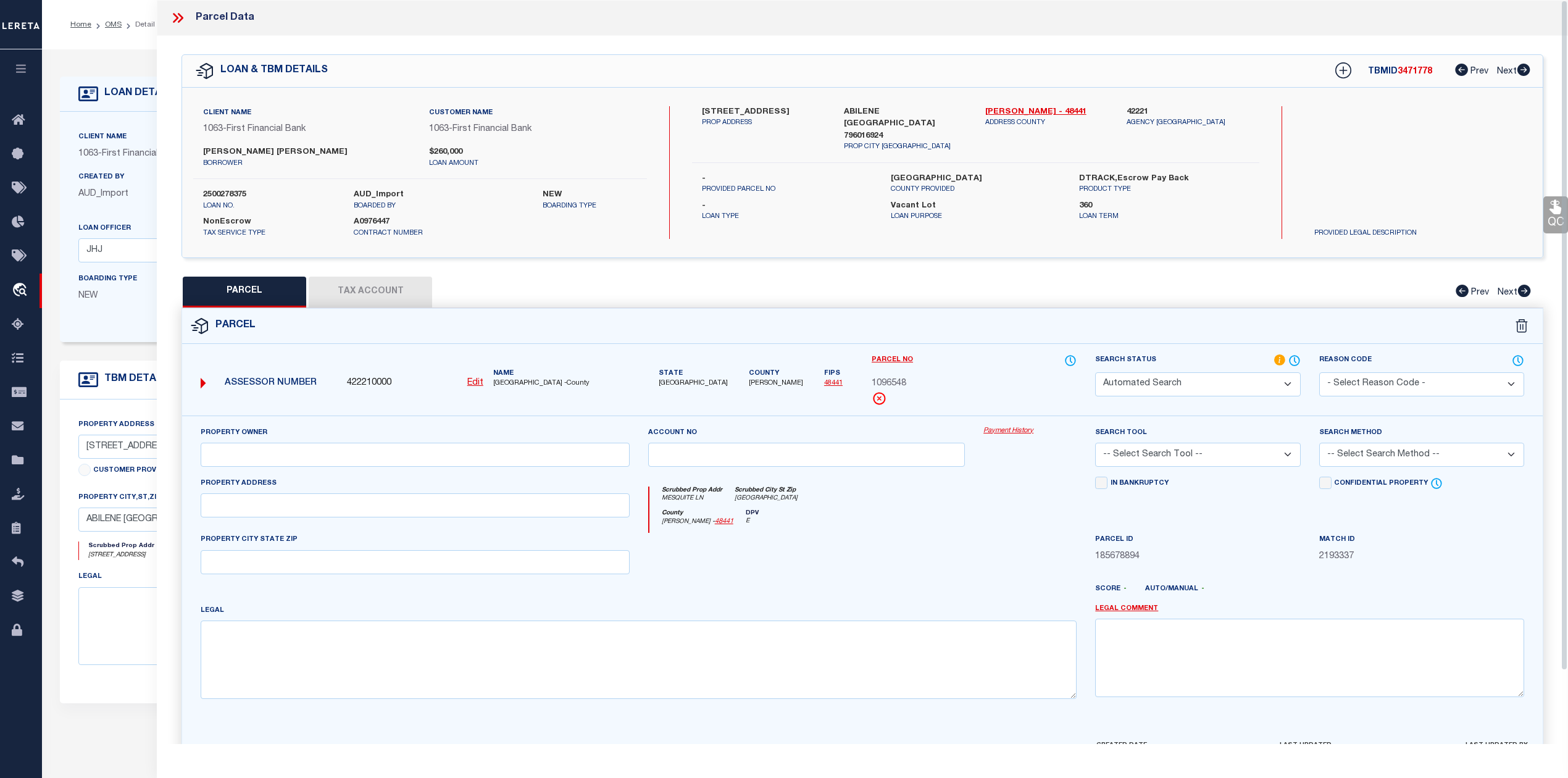
select select "PC"
type input "LINAHAN DAVID ANDREW"
select select "AGW"
select select "LEG"
type input "MESQUITE LN"
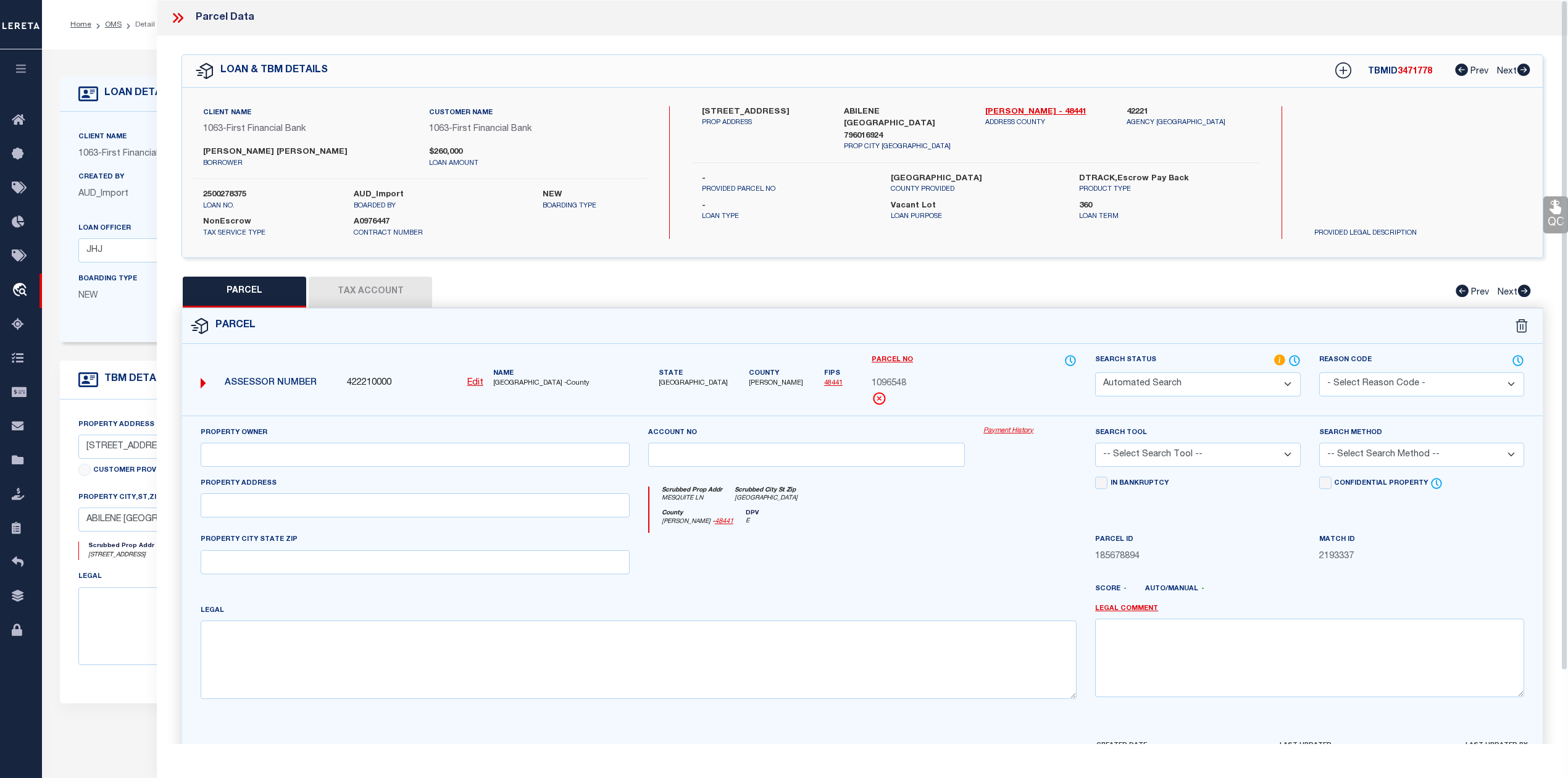
type input "[GEOGRAPHIC_DATA]"
type textarea "LINAHAN ADDN, LOT 1, ACRES 2.773"
click at [1410, 68] on span "3471778" at bounding box center [1415, 71] width 35 height 9
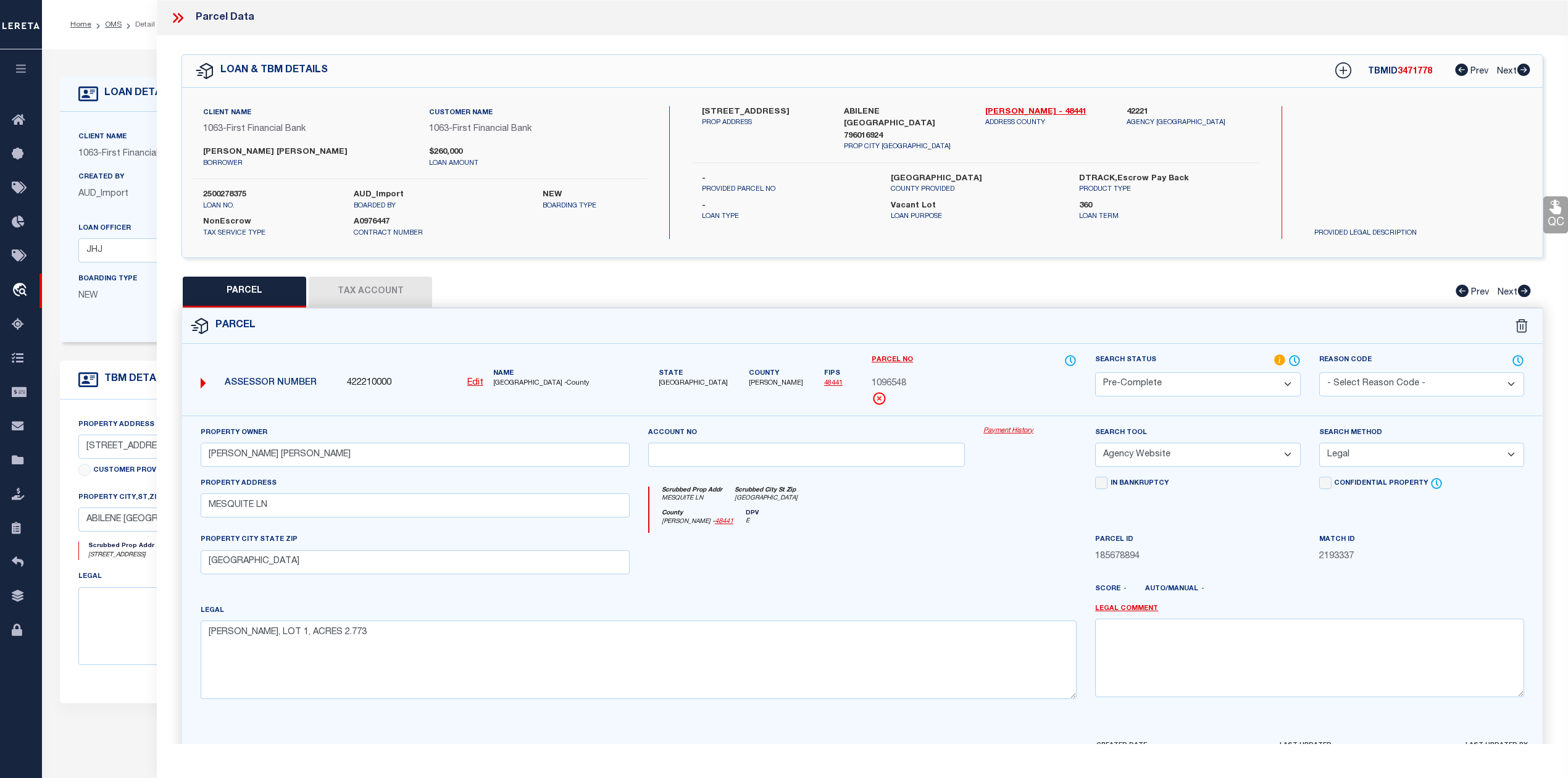
click at [1410, 68] on span "3471778" at bounding box center [1415, 71] width 35 height 9
copy span "3471778"
click at [220, 189] on label "2500278375" at bounding box center [270, 195] width 132 height 13
copy label "2500278375"
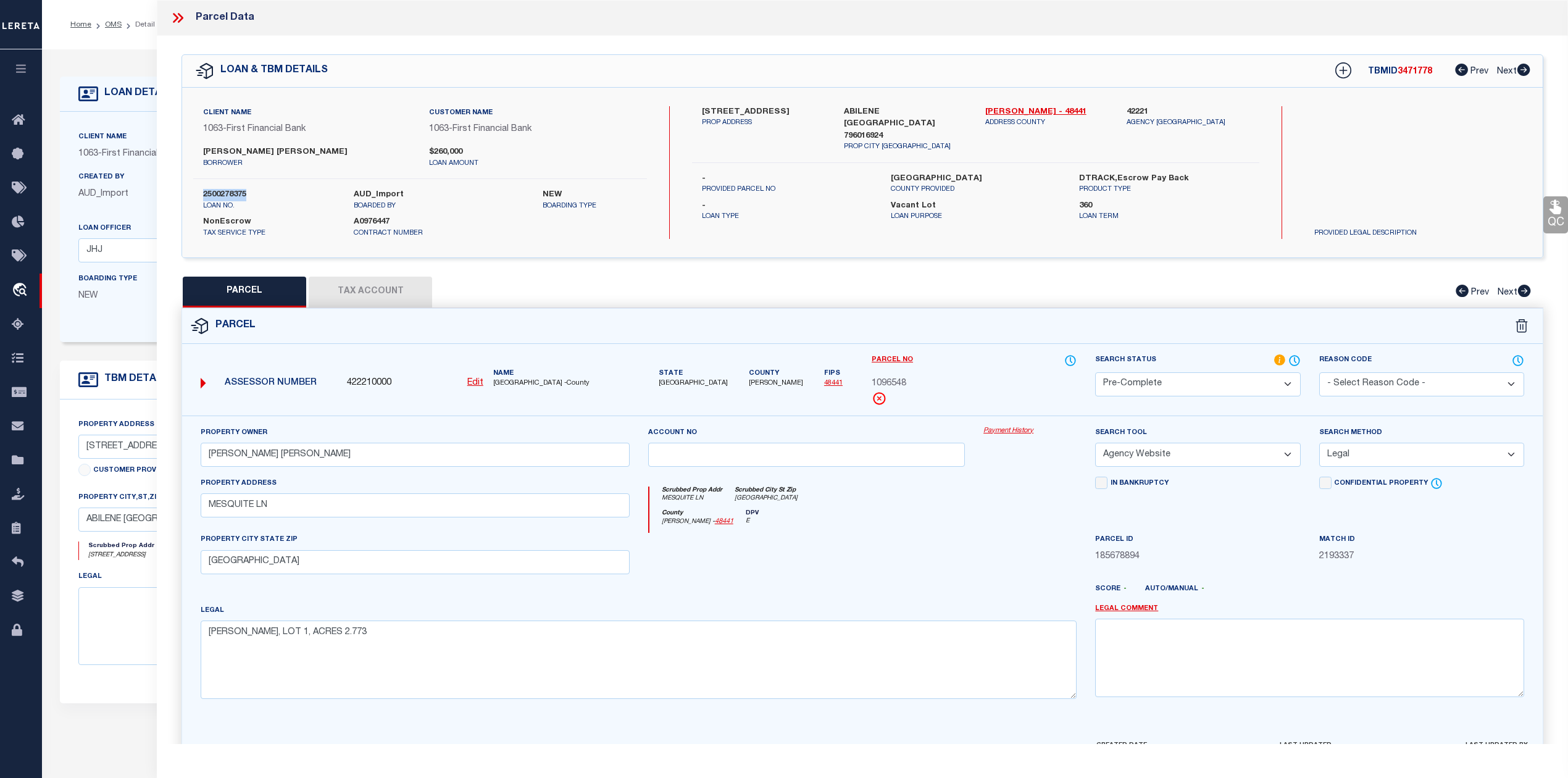
click at [507, 382] on span "TAYLOR COUNTY -County" at bounding box center [562, 384] width 136 height 11
copy span "TAYLOR"
click at [405, 294] on button "Tax Account" at bounding box center [370, 292] width 124 height 31
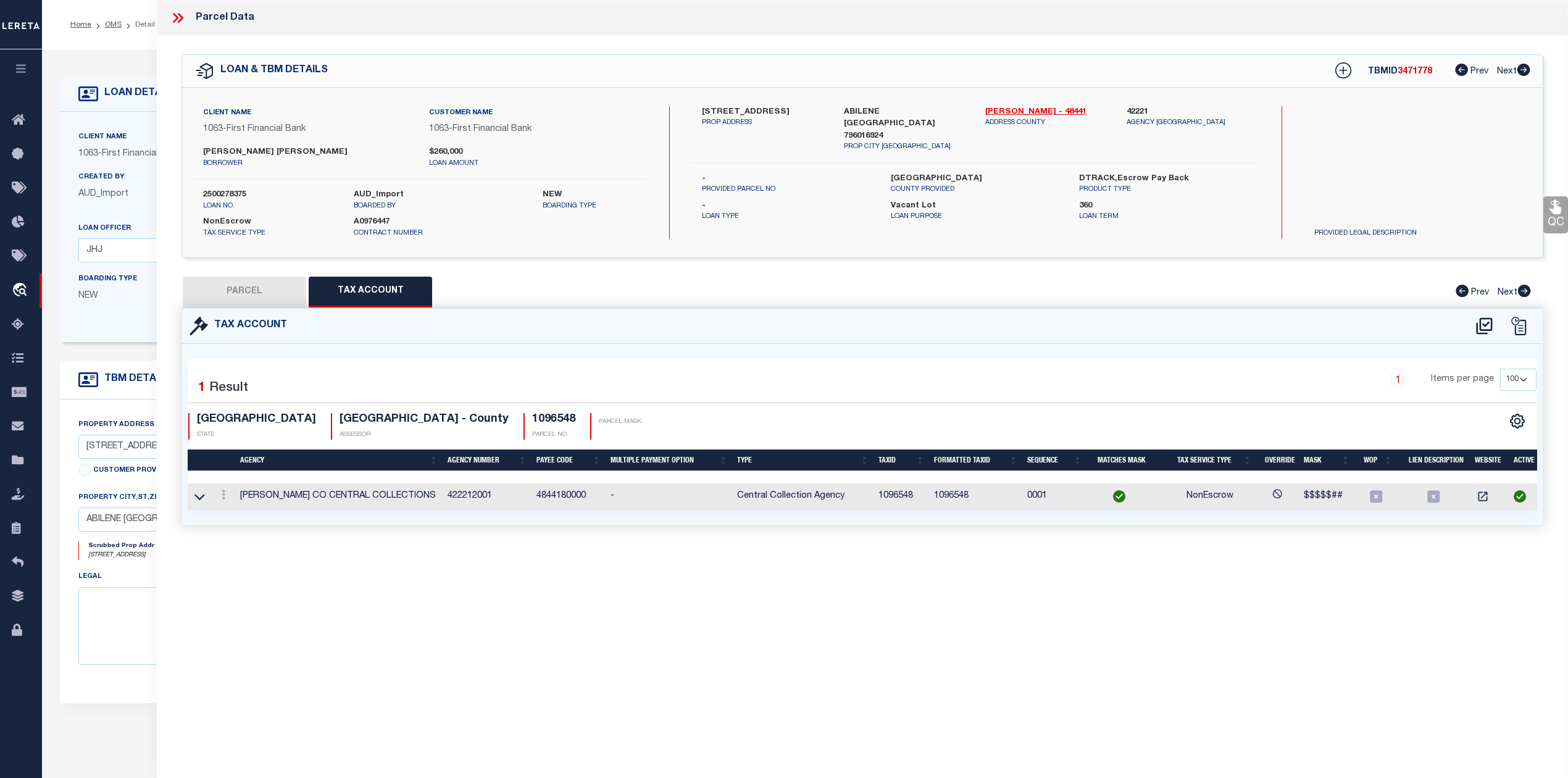
select select "100"
click at [245, 294] on button "PARCEL" at bounding box center [244, 292] width 124 height 31
select select "AS"
select select
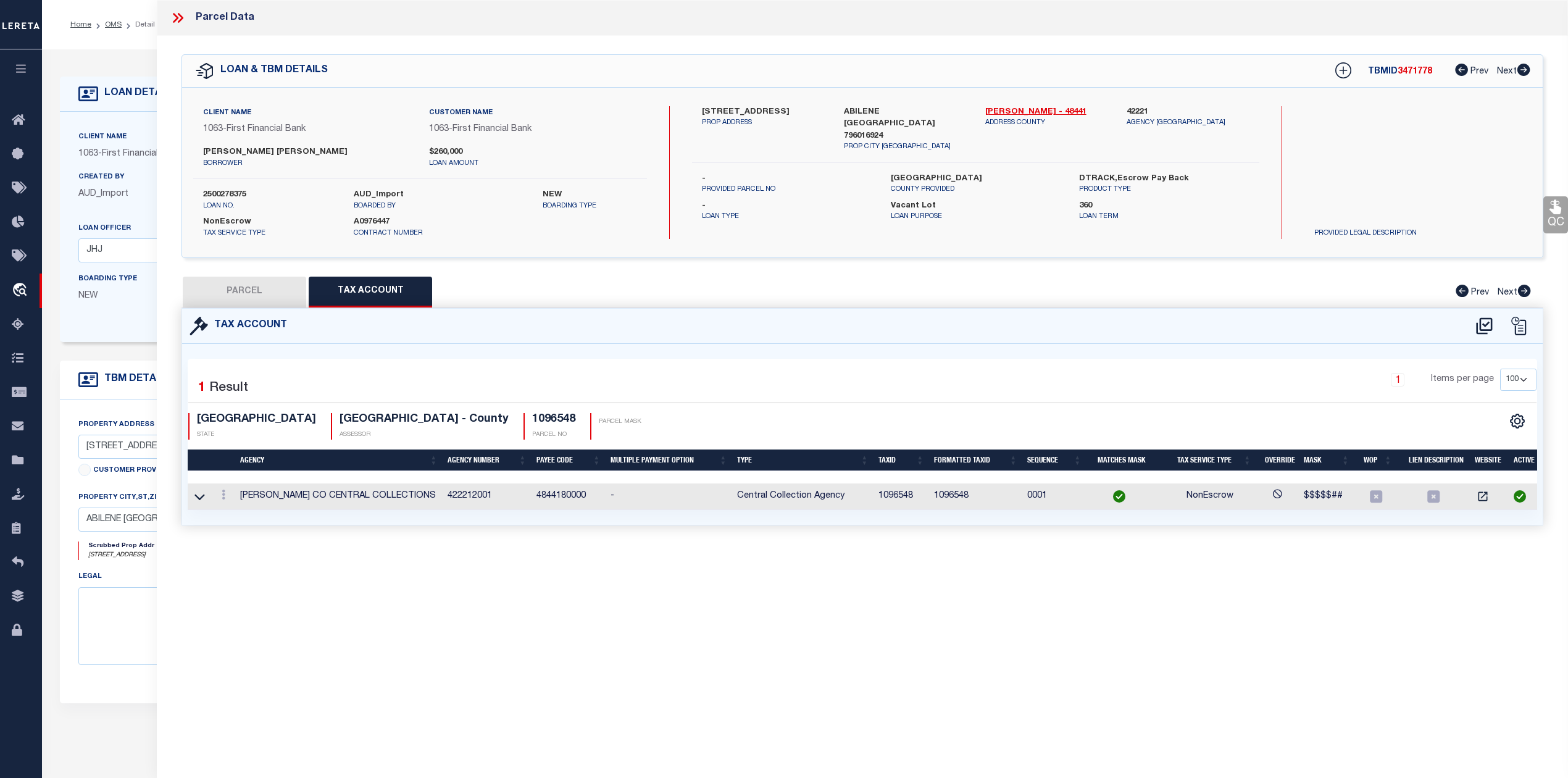
checkbox input "false"
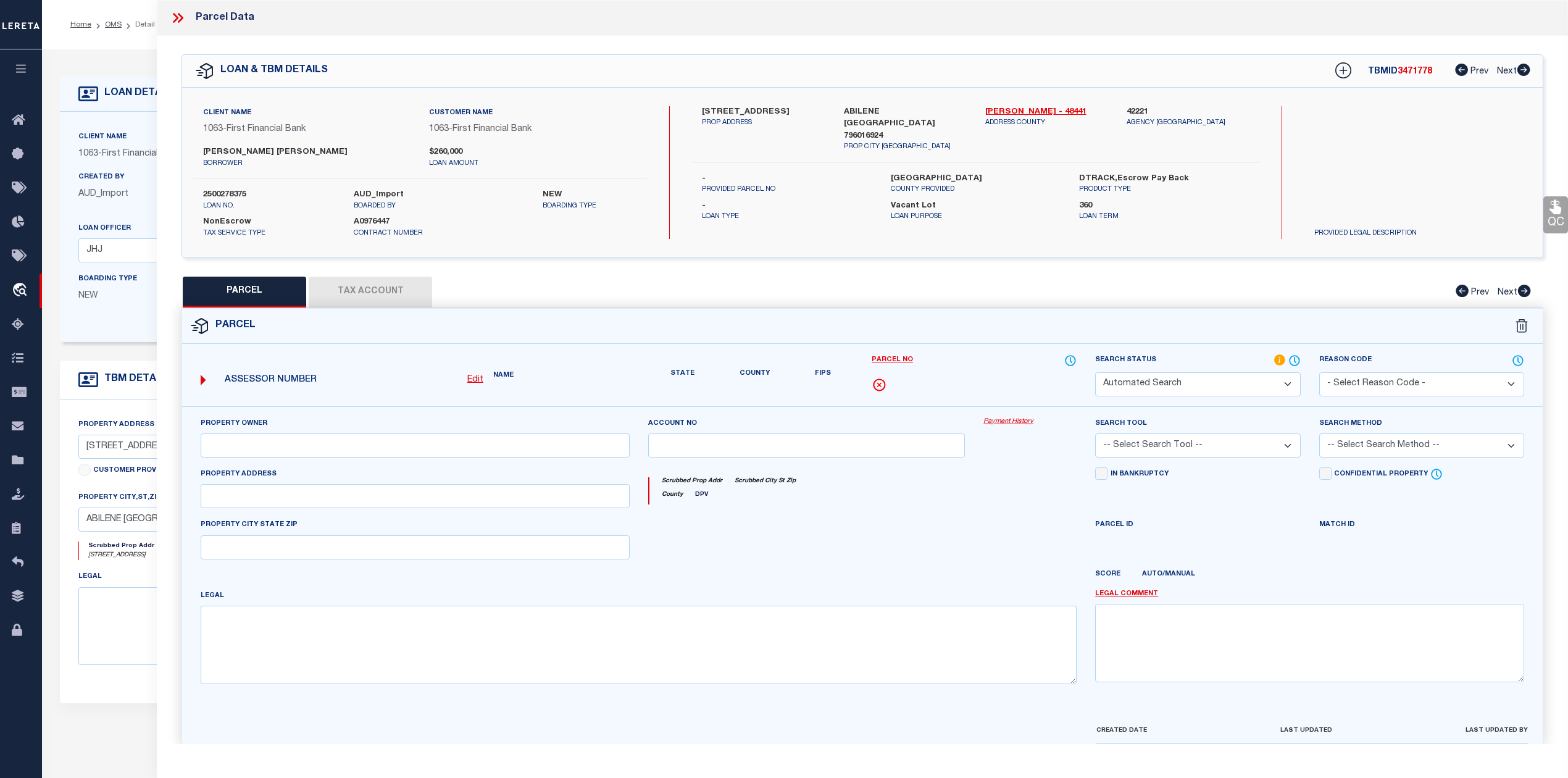
select select "CP"
type input "LINAHAN DAVID ANDREW"
select select "AGW"
select select "LEG"
type input "MESQUITE LN"
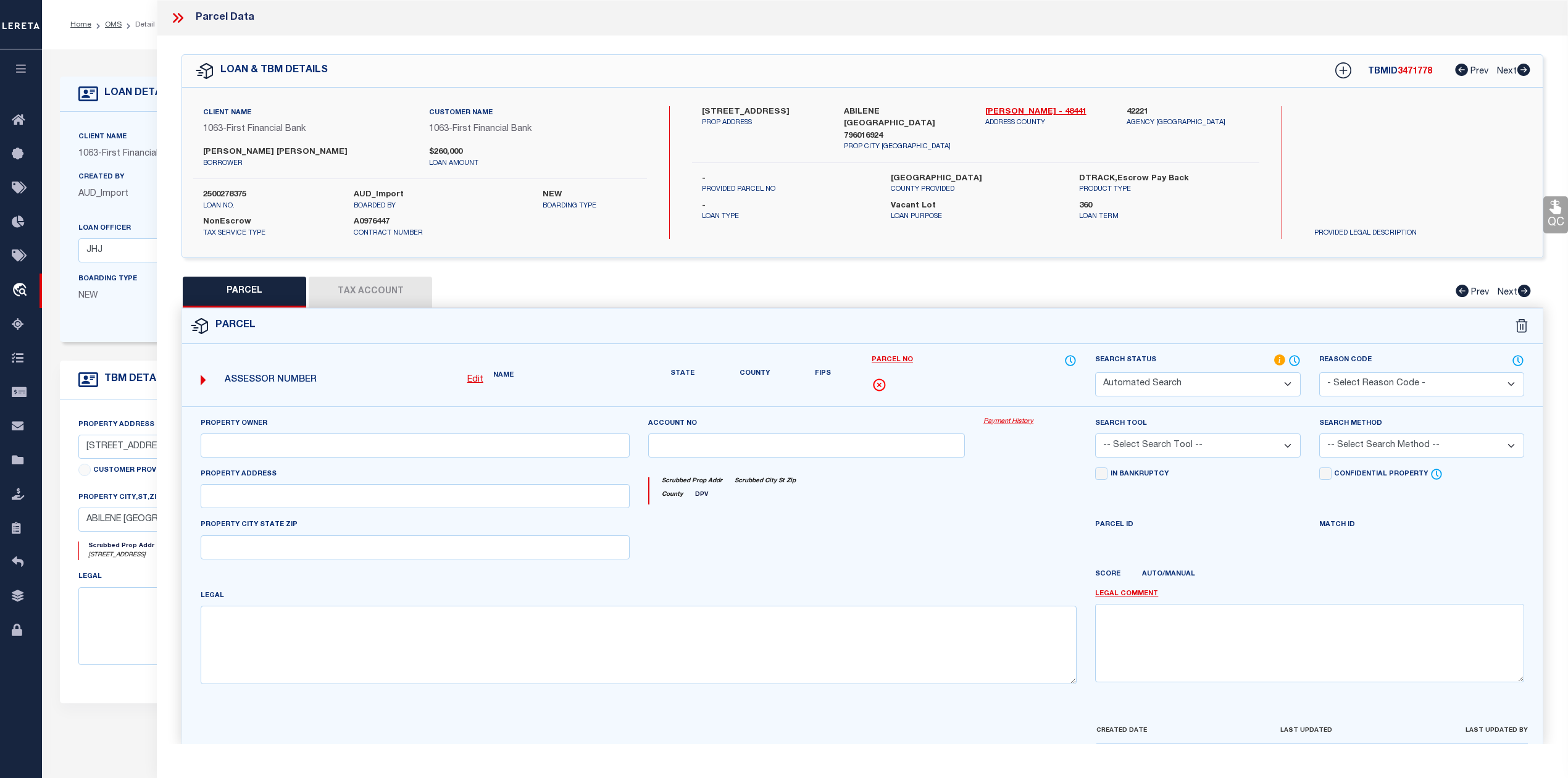
type input "[GEOGRAPHIC_DATA]"
type textarea "LINAHAN ADDN, LOT 1, ACRES 2.773"
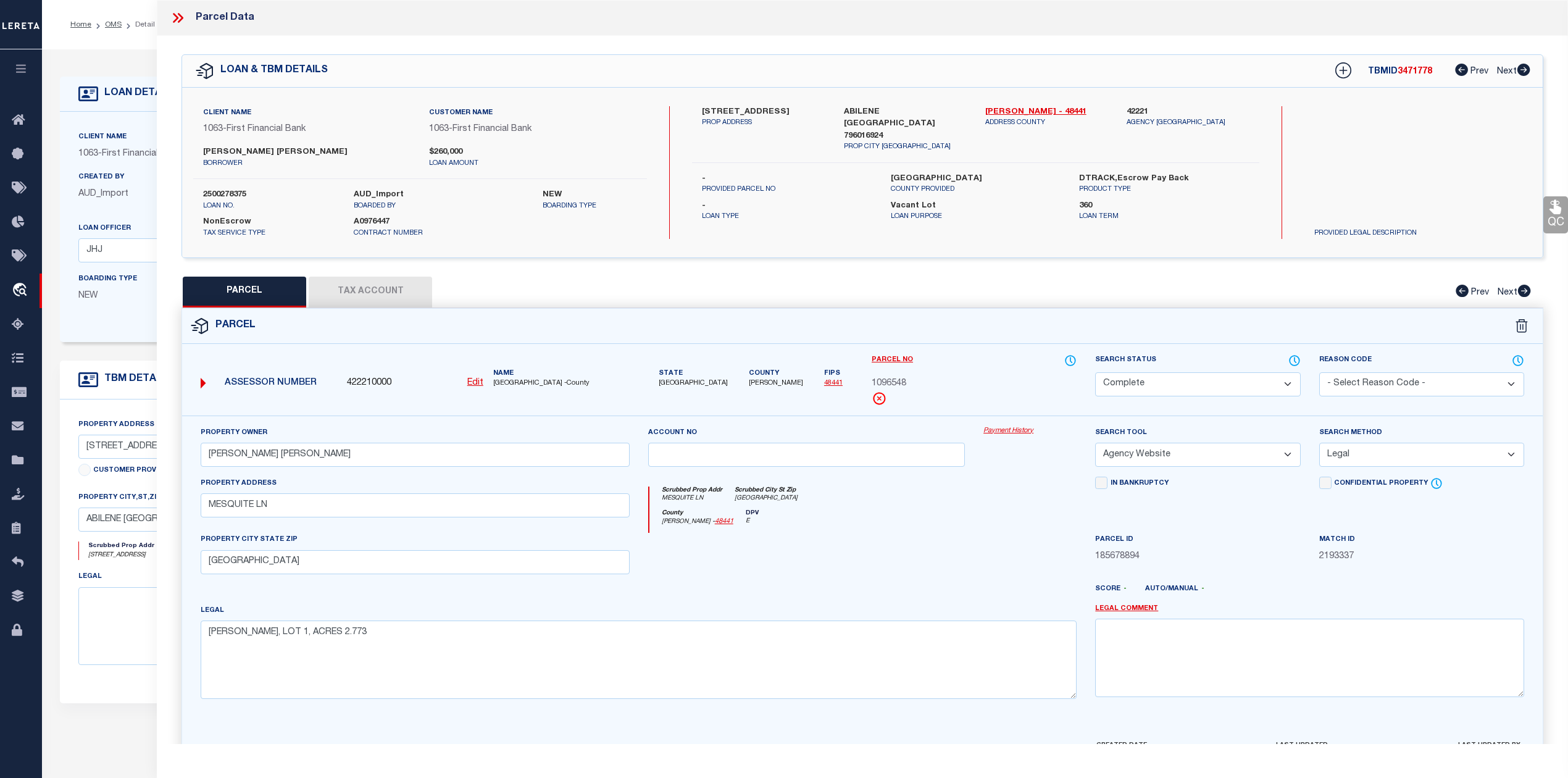
click at [894, 383] on span "1096548" at bounding box center [890, 385] width 35 height 14
copy span "1096548"
click at [398, 295] on button "Tax Account" at bounding box center [370, 292] width 124 height 31
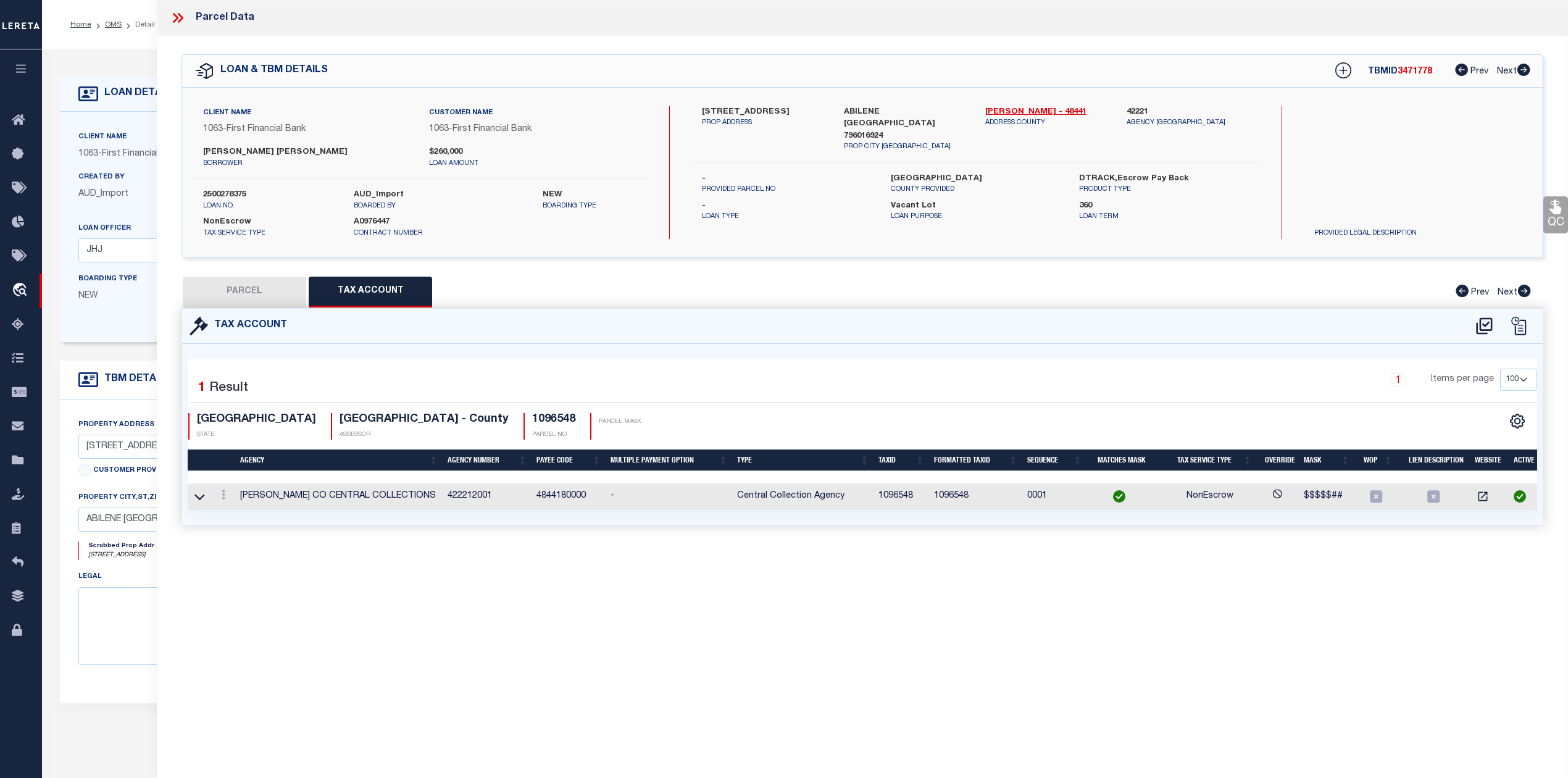
select select "100"
click at [265, 291] on button "PARCEL" at bounding box center [244, 292] width 124 height 31
select select "AS"
select select
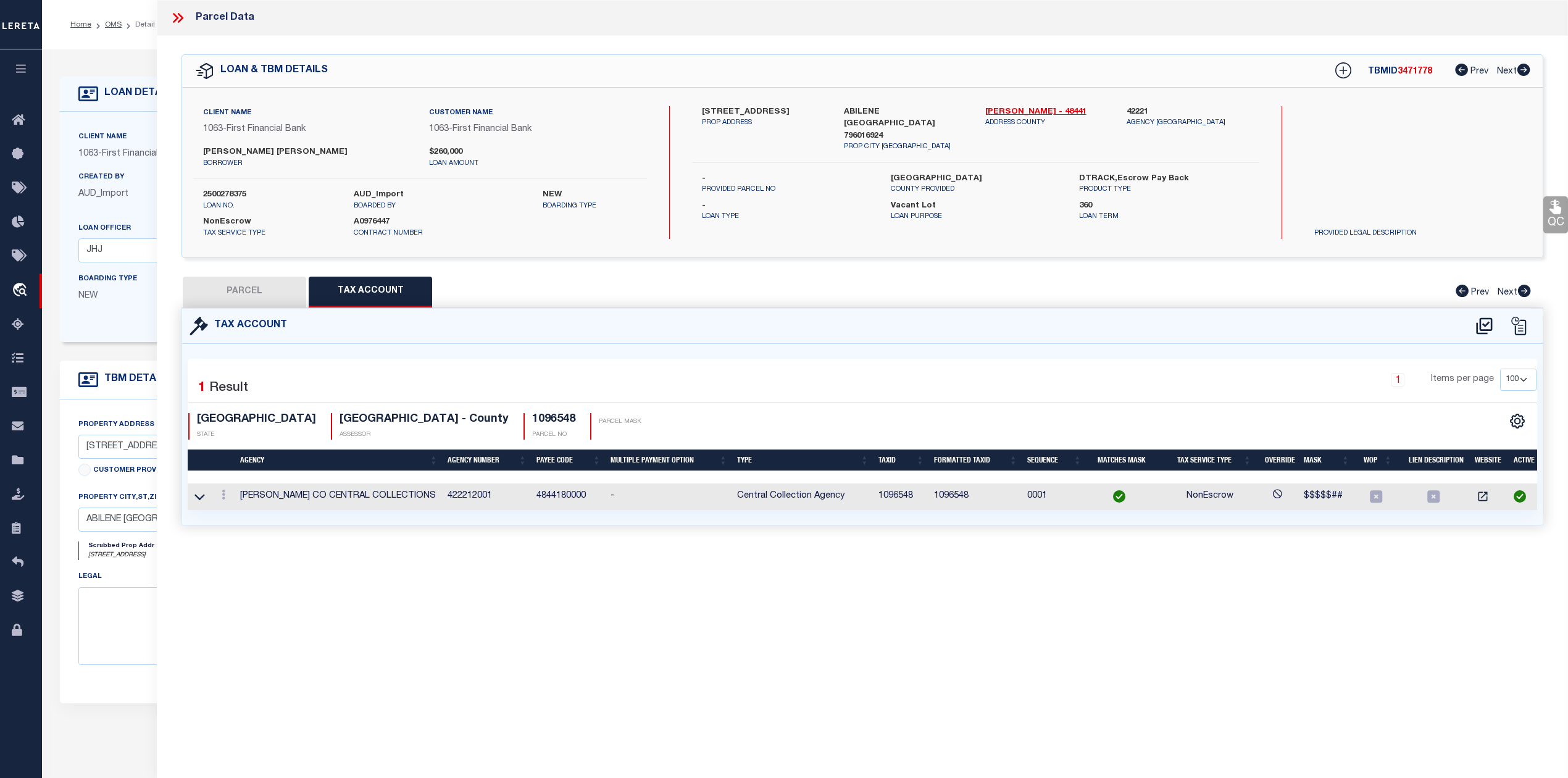
checkbox input "false"
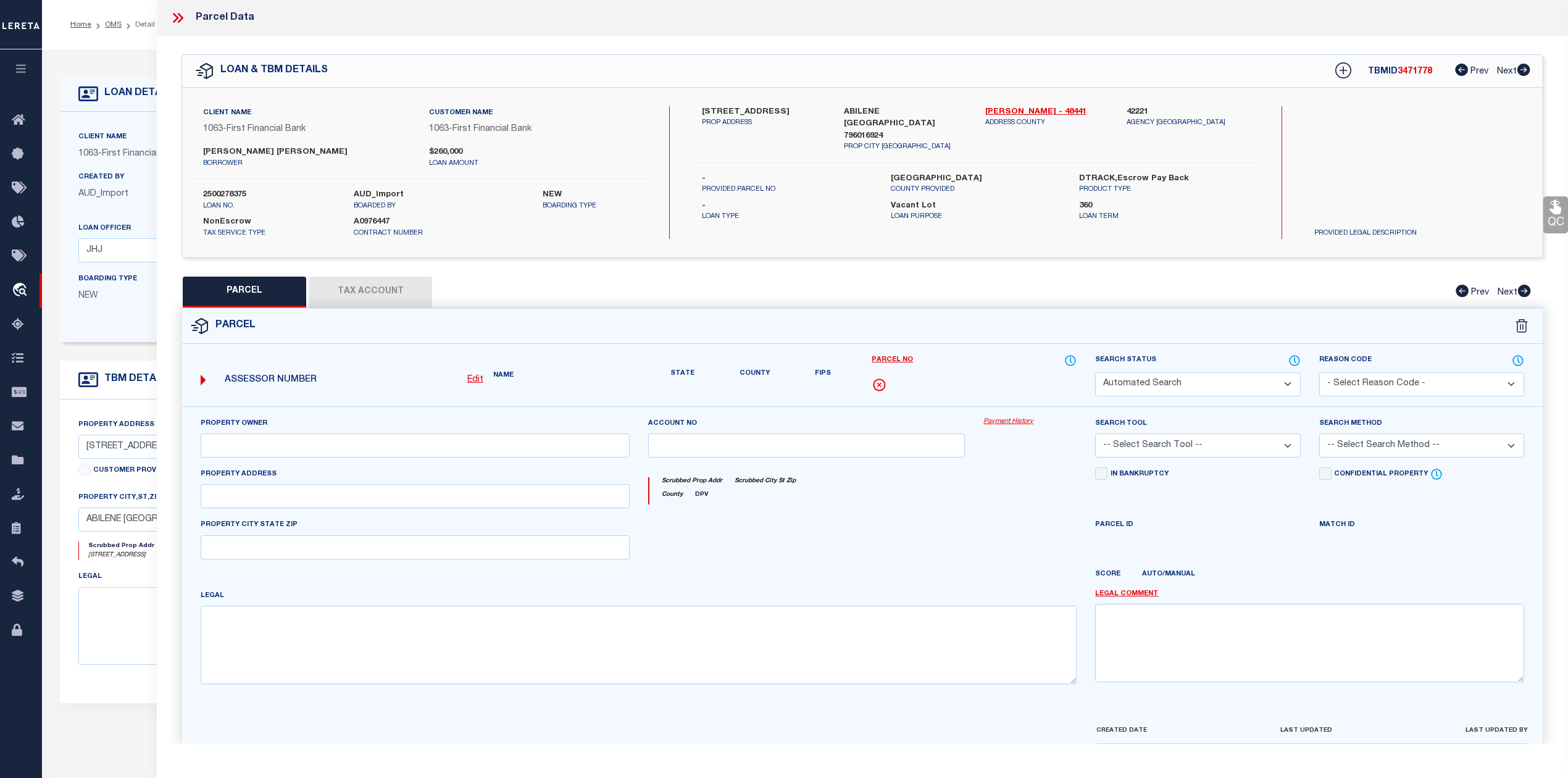
select select "CP"
type input "LINAHAN DAVID ANDREW"
select select "AGW"
select select "LEG"
type input "MESQUITE LN"
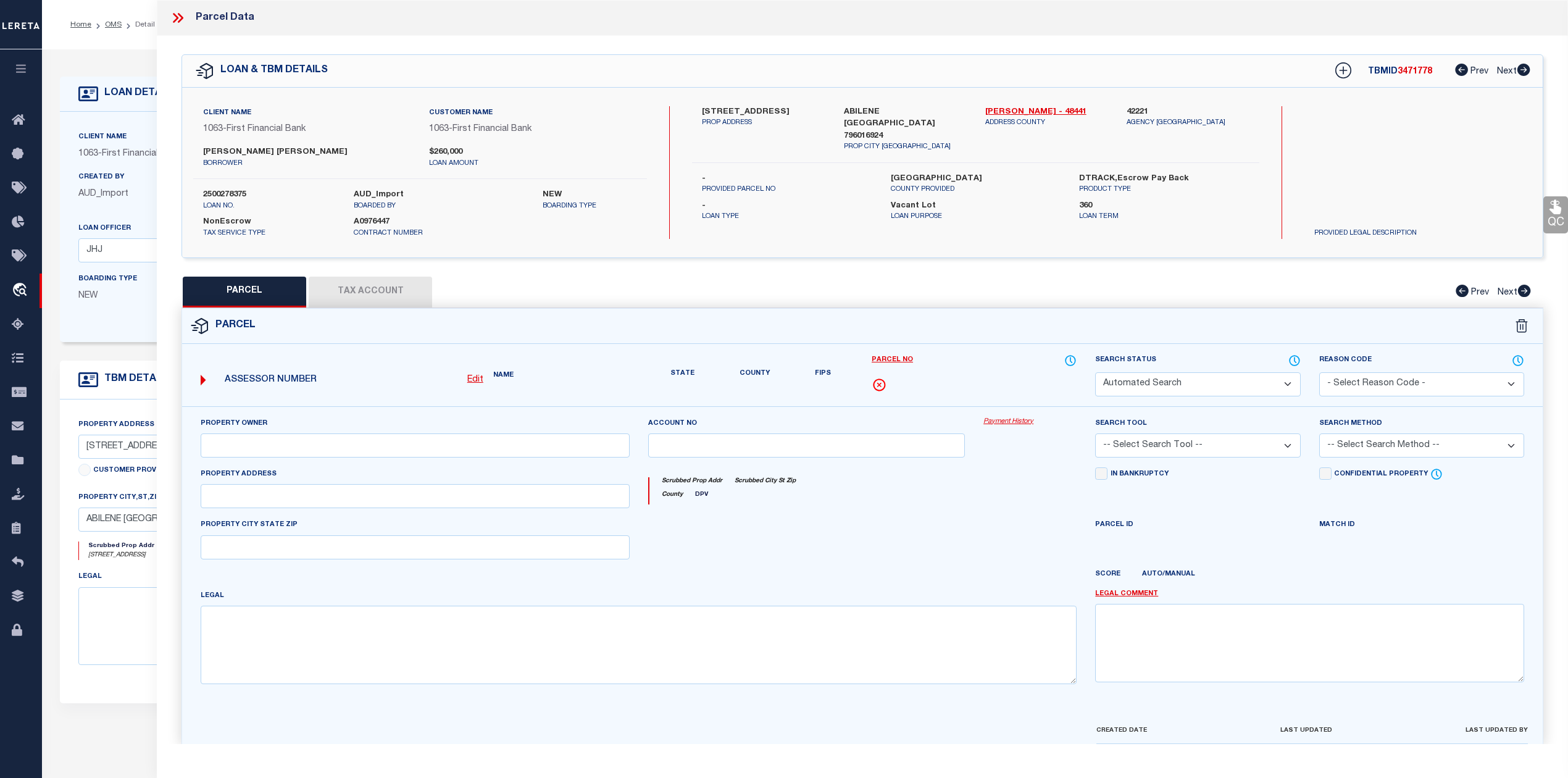
type input "[GEOGRAPHIC_DATA]"
type textarea "LINAHAN ADDN, LOT 1, ACRES 2.773"
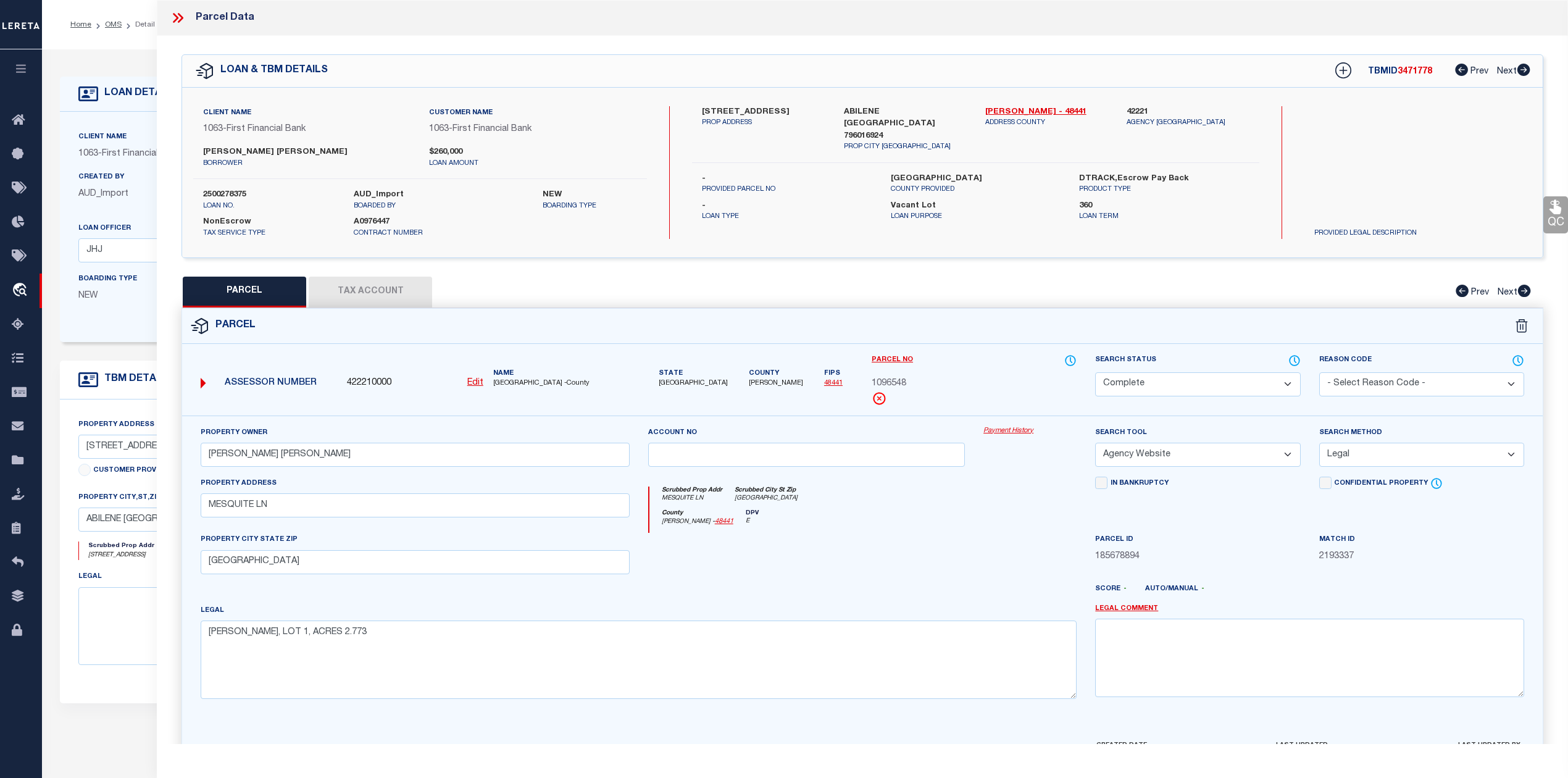
click at [181, 18] on icon at bounding box center [177, 18] width 16 height 16
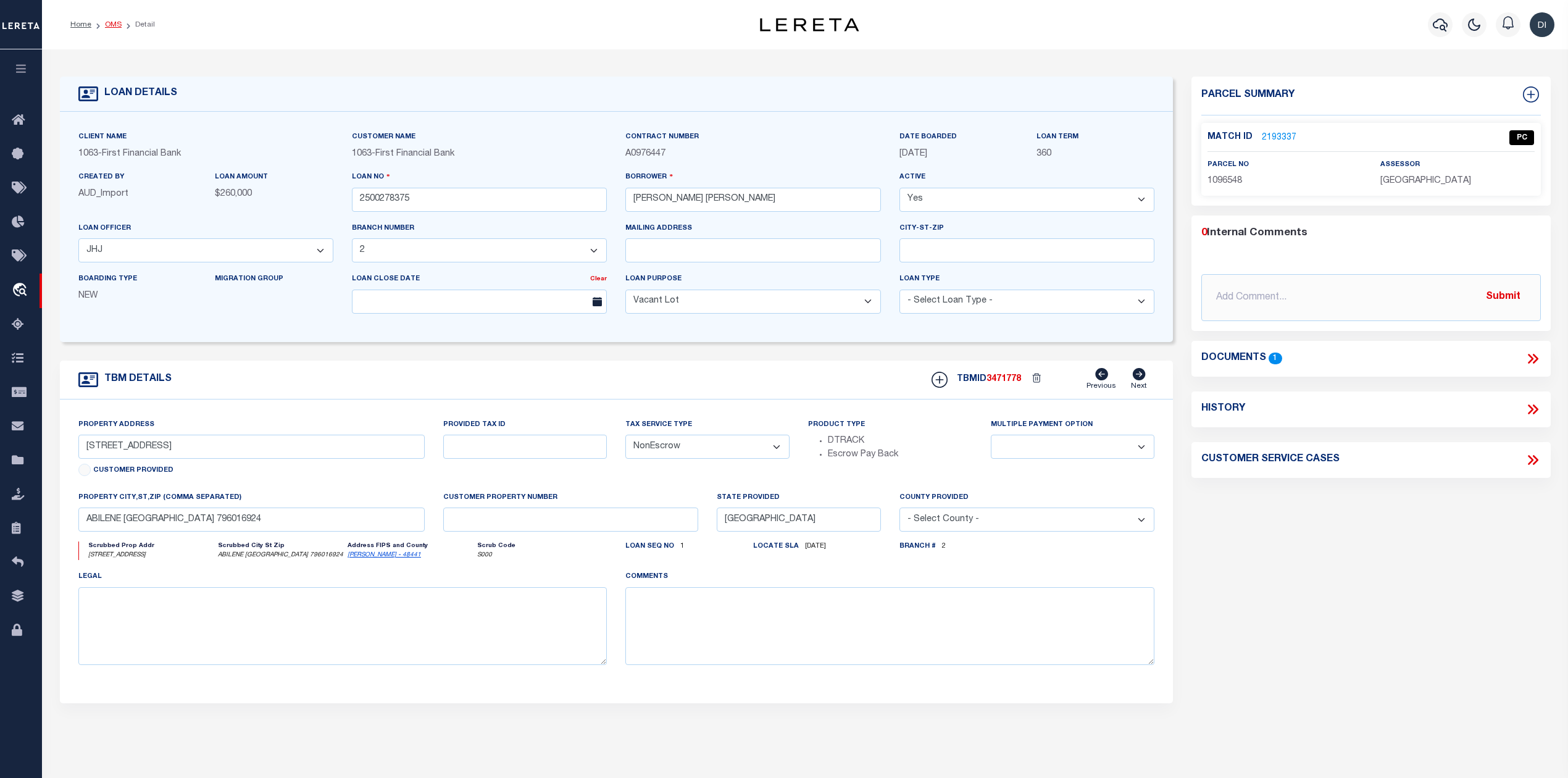
click at [118, 26] on link "OMS" at bounding box center [113, 25] width 17 height 8
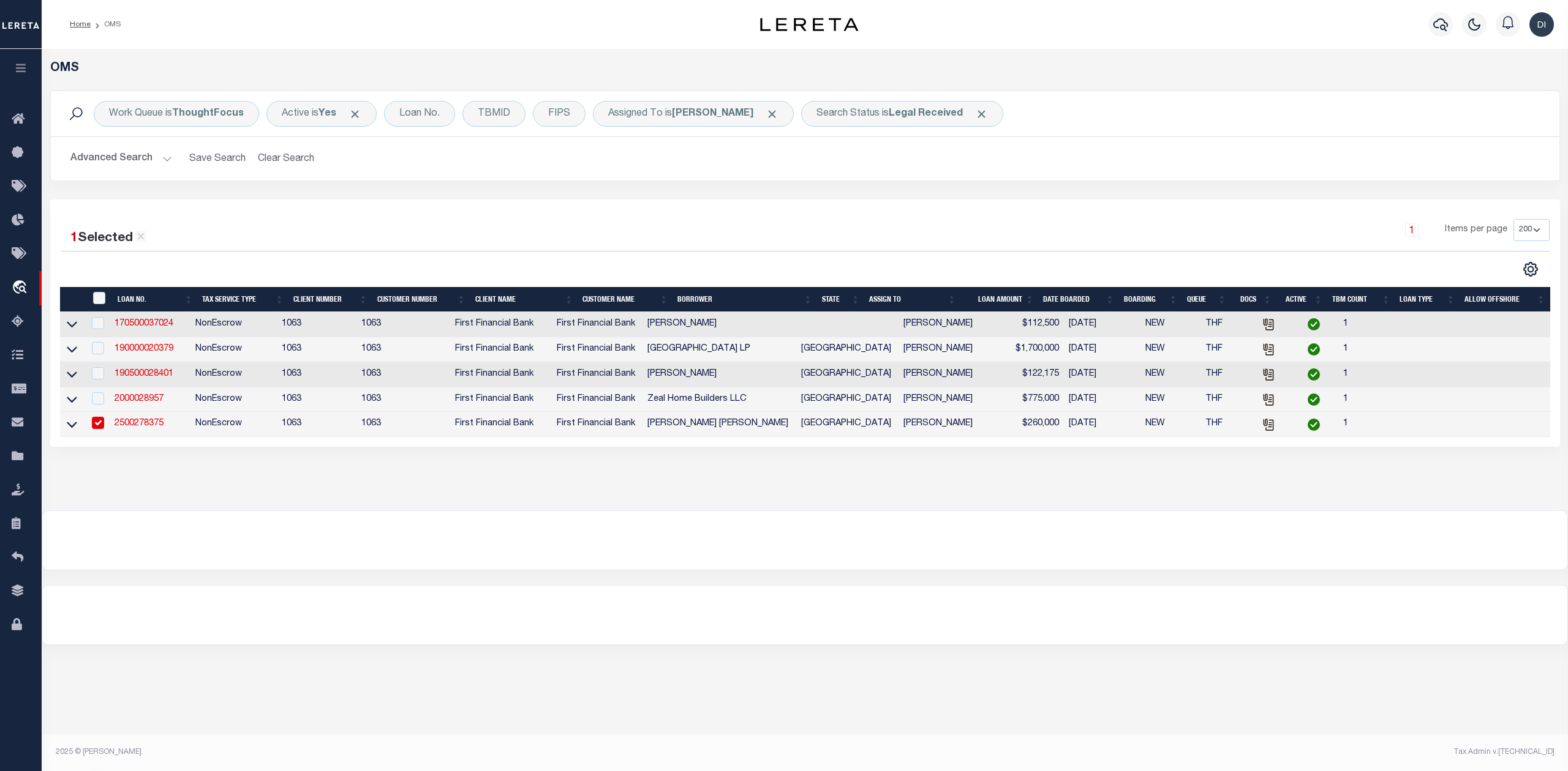
click at [626, 202] on div "1 Selected 5 Results 1 Items per page 10 25 50 100 200" at bounding box center [805, 323] width 1510 height 247
click at [522, 250] on div "1 Items per page 10 25 50 100 200" at bounding box center [994, 234] width 1112 height 32
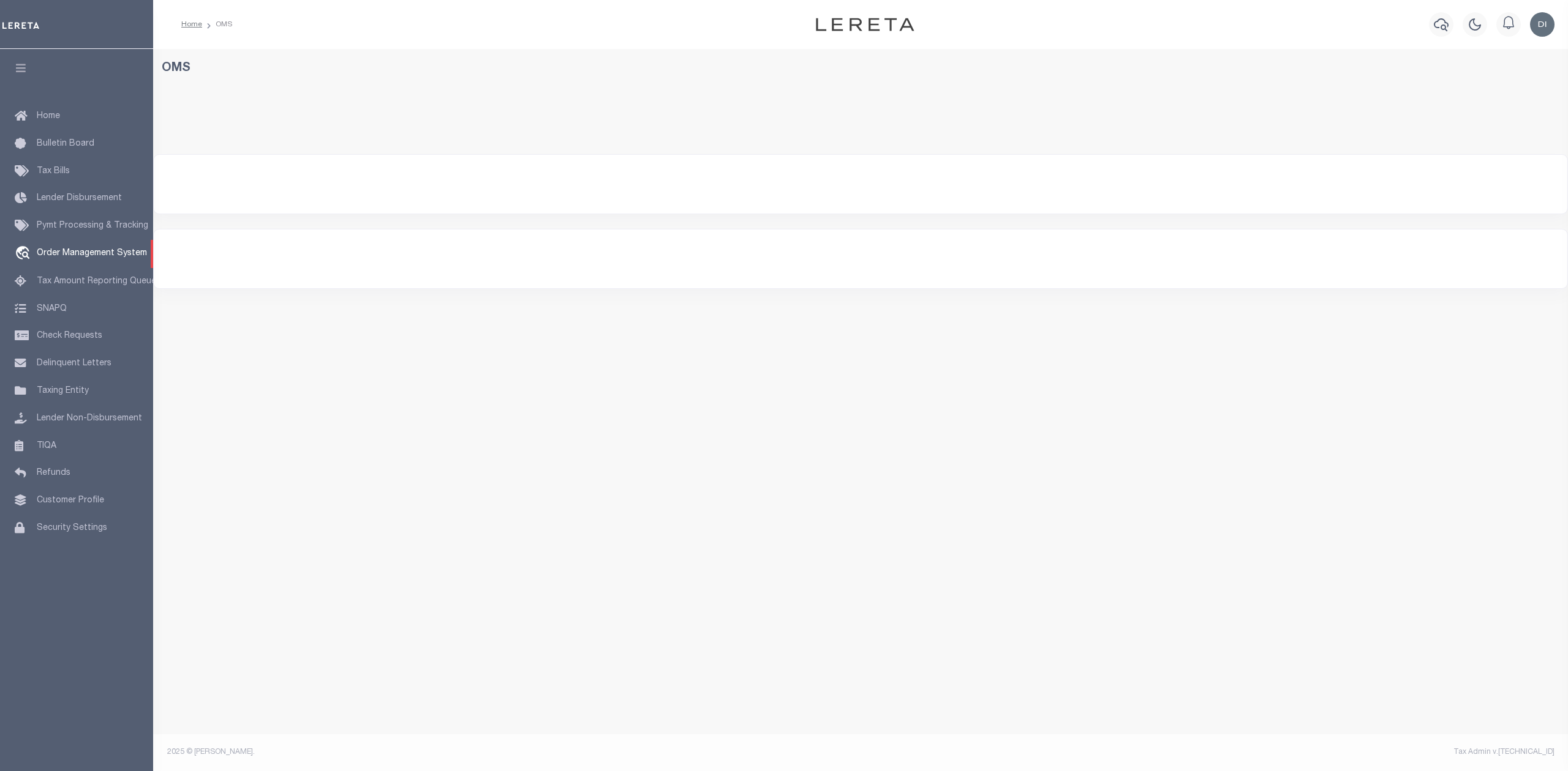
select select "200"
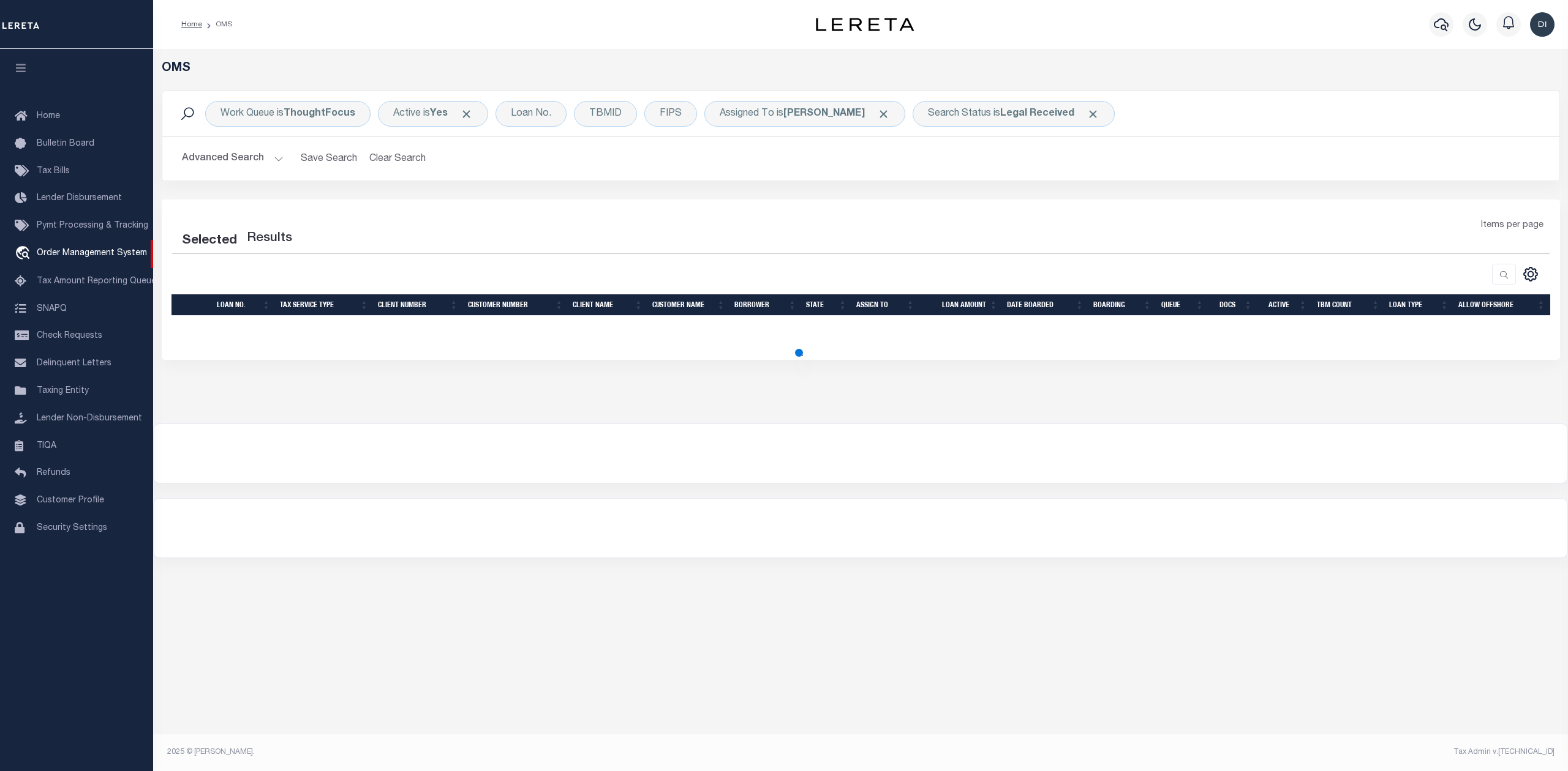
select select "200"
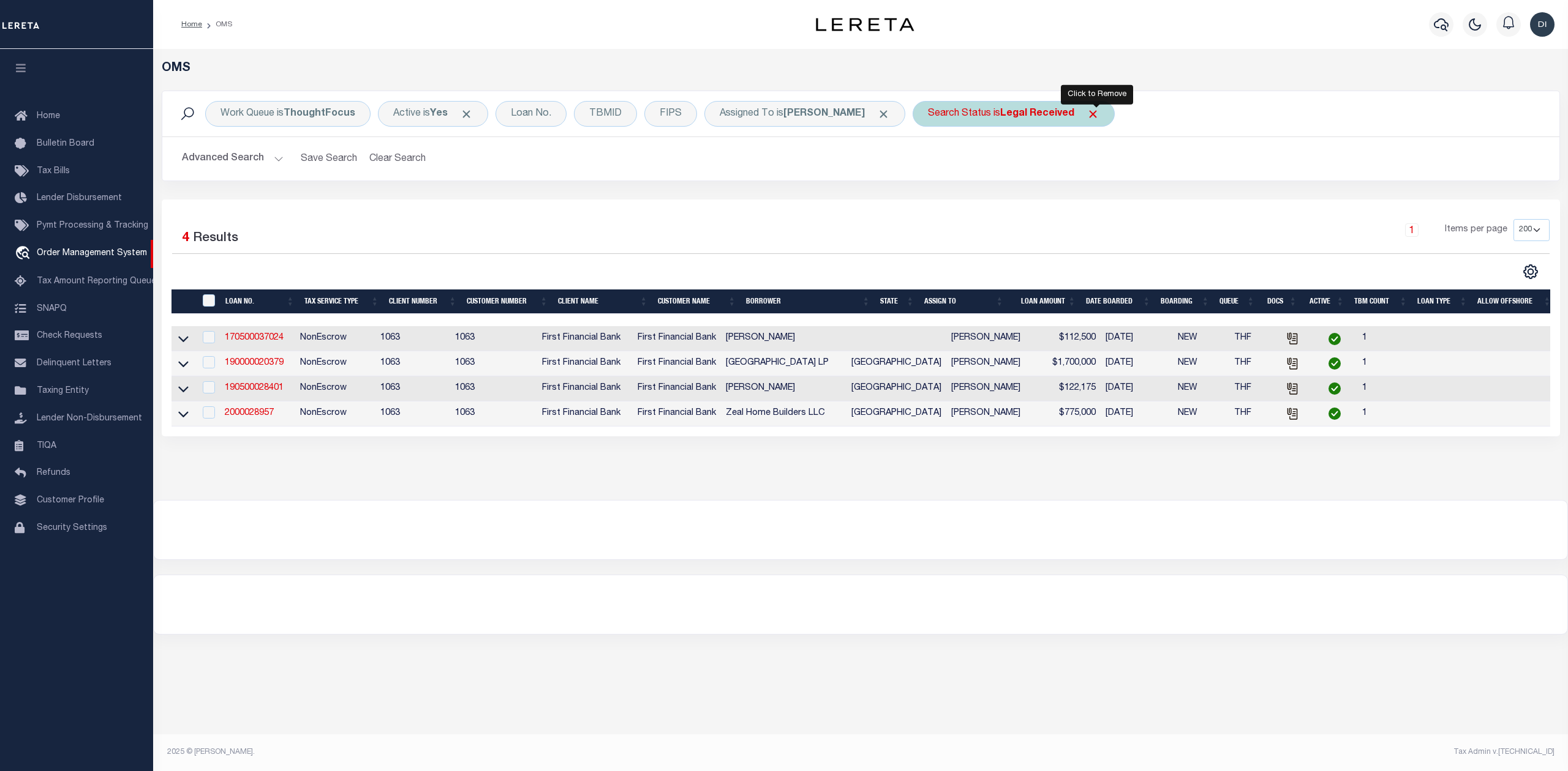
click at [1097, 115] on span "Click to Remove" at bounding box center [1092, 114] width 13 height 13
click at [670, 207] on div "Selected 4 Results 1 Items per page 10 25 50 100 200" at bounding box center [860, 318] width 1398 height 237
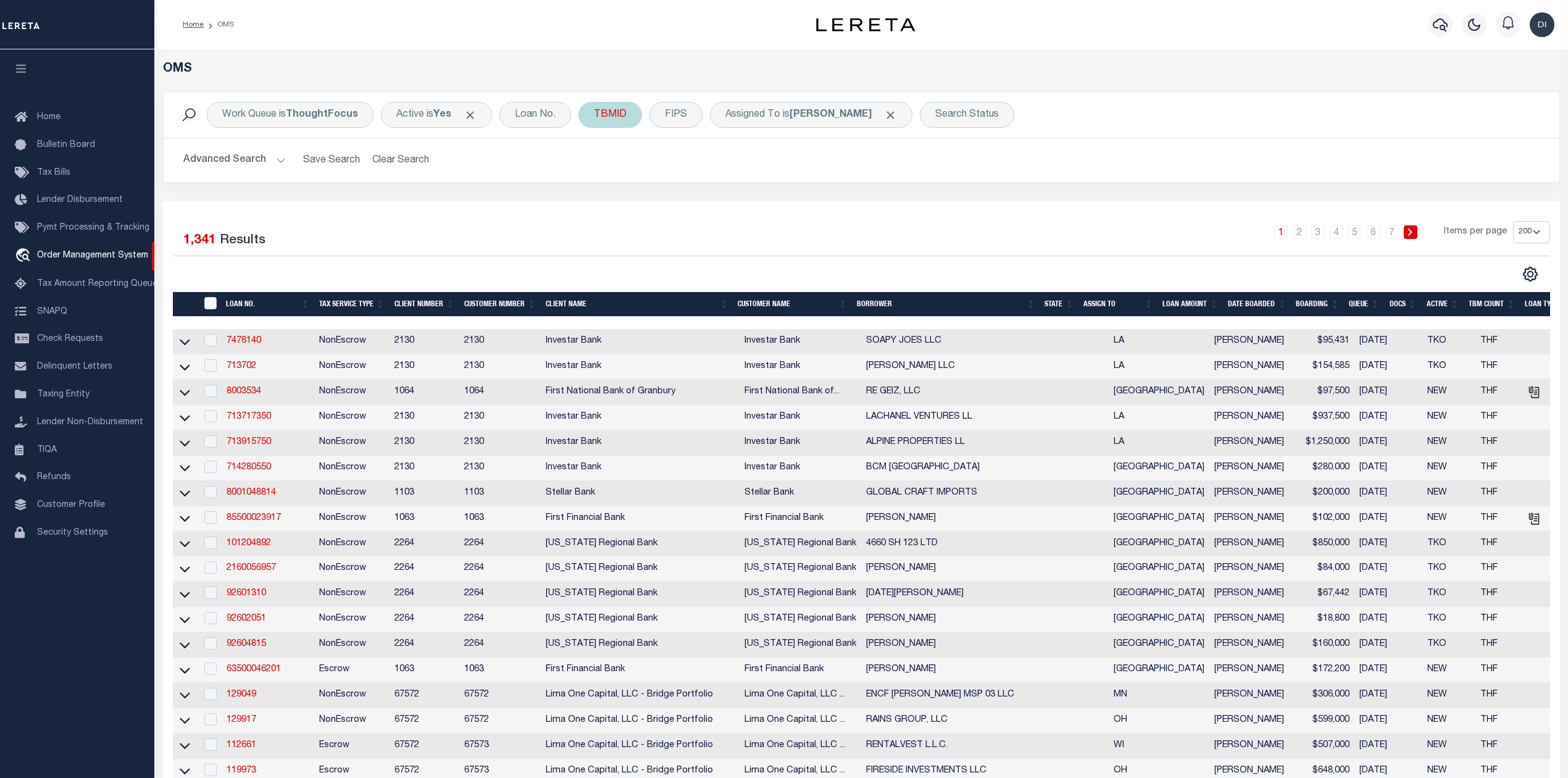
click at [607, 119] on div "TBMID" at bounding box center [609, 115] width 63 height 26
click at [622, 167] on input "number" at bounding box center [685, 170] width 182 height 23
type input "3450037"
click at [759, 199] on input "Apply" at bounding box center [757, 197] width 36 height 20
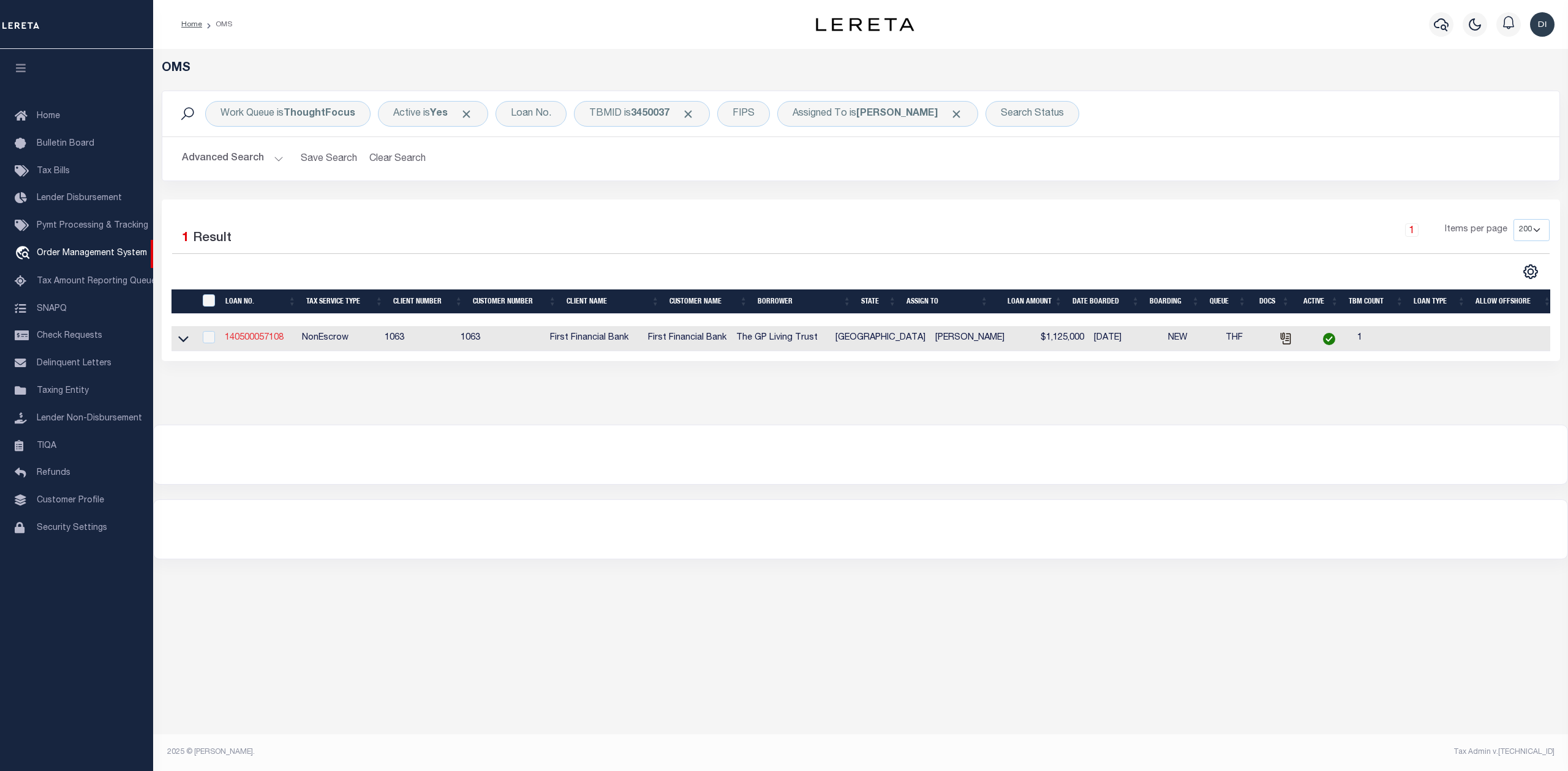
click at [267, 336] on link "140500057108" at bounding box center [254, 338] width 59 height 9
type input "140500057108"
type input "The GP Living Trust"
select select
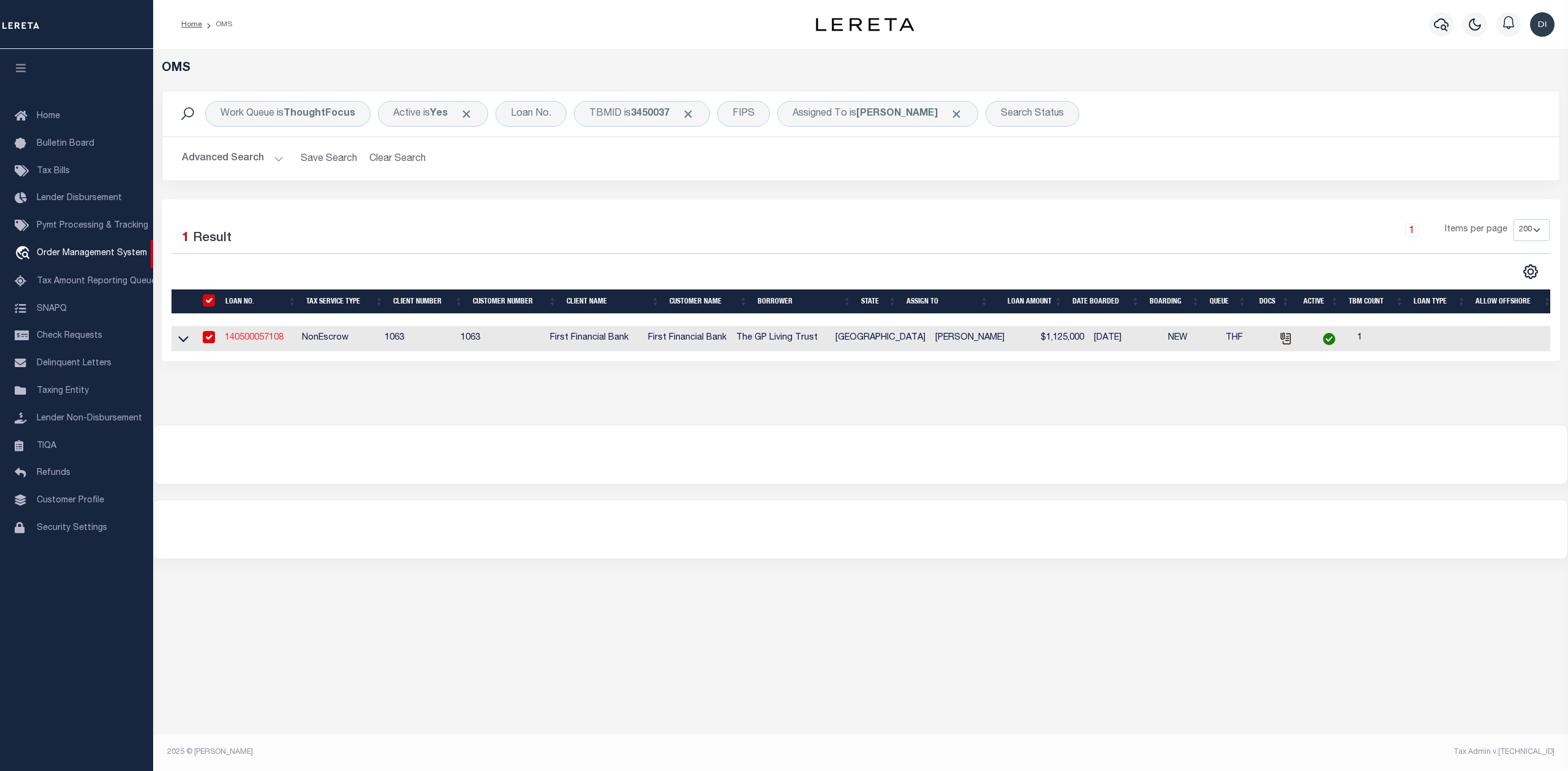
select select "100"
select select "NonEscrow"
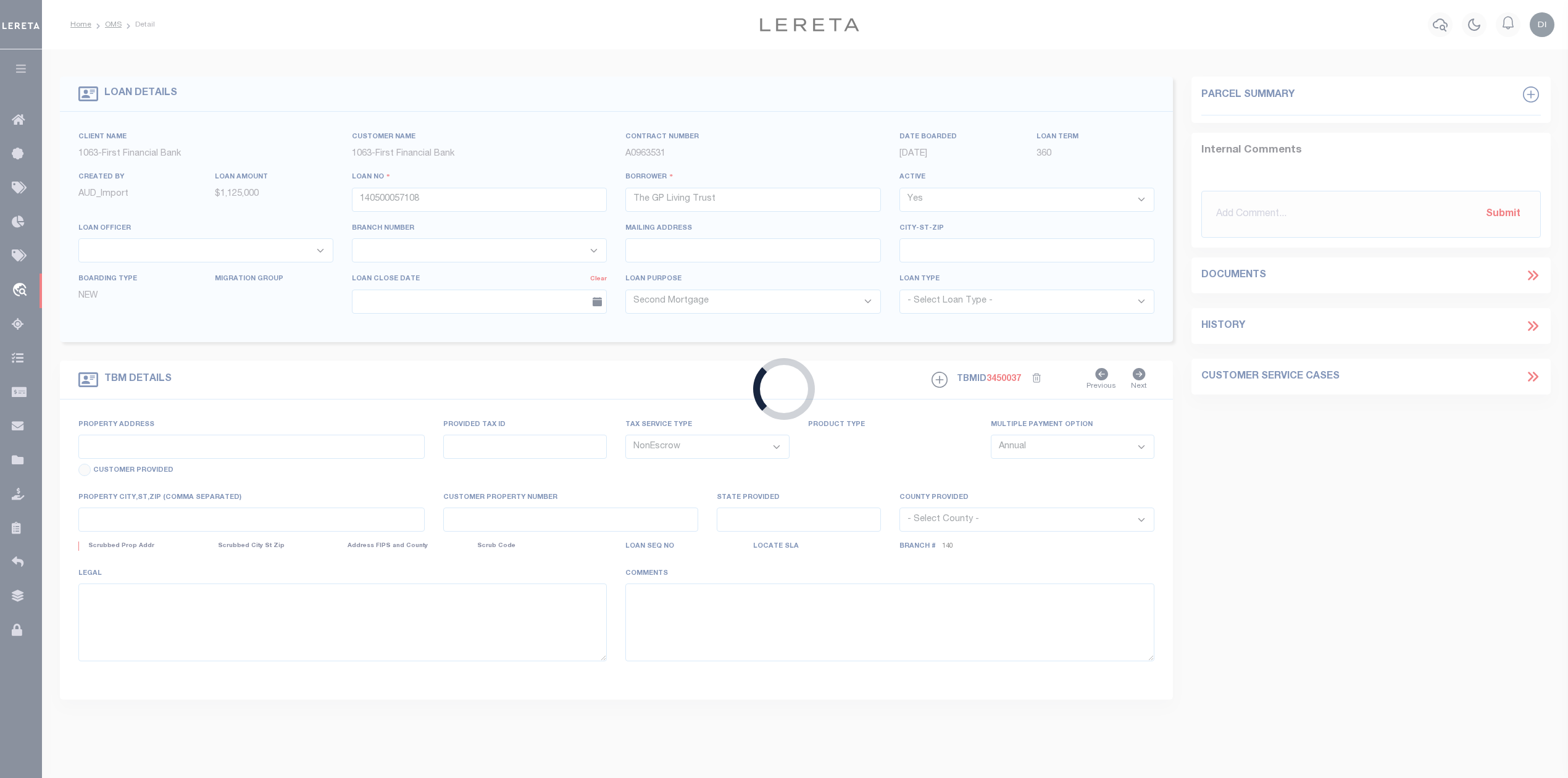
type input "64 ARIA LN"
select select
type input "SPRING TX 773824411"
type input "[GEOGRAPHIC_DATA]"
select select
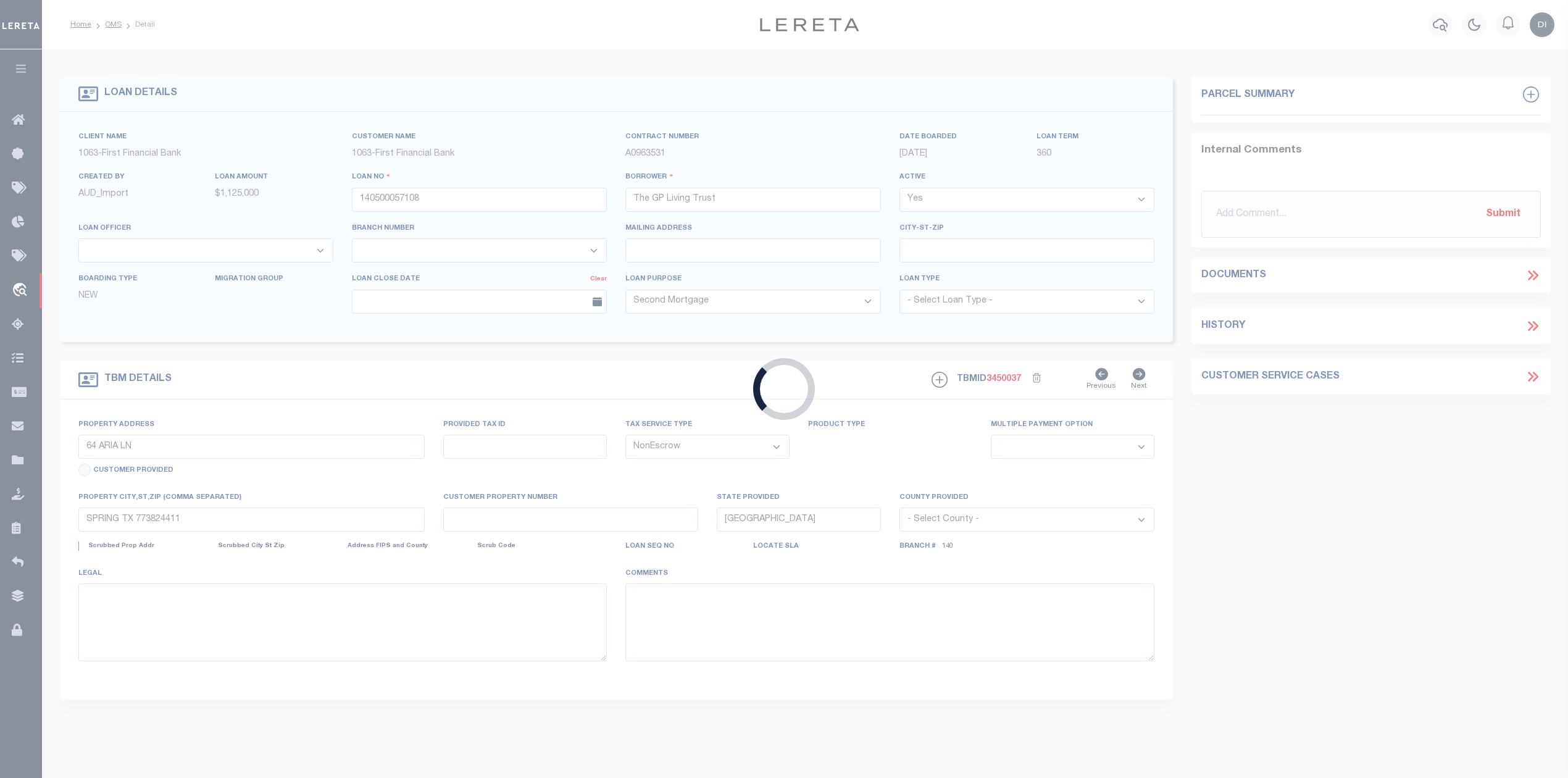
select select "7091"
select select "791"
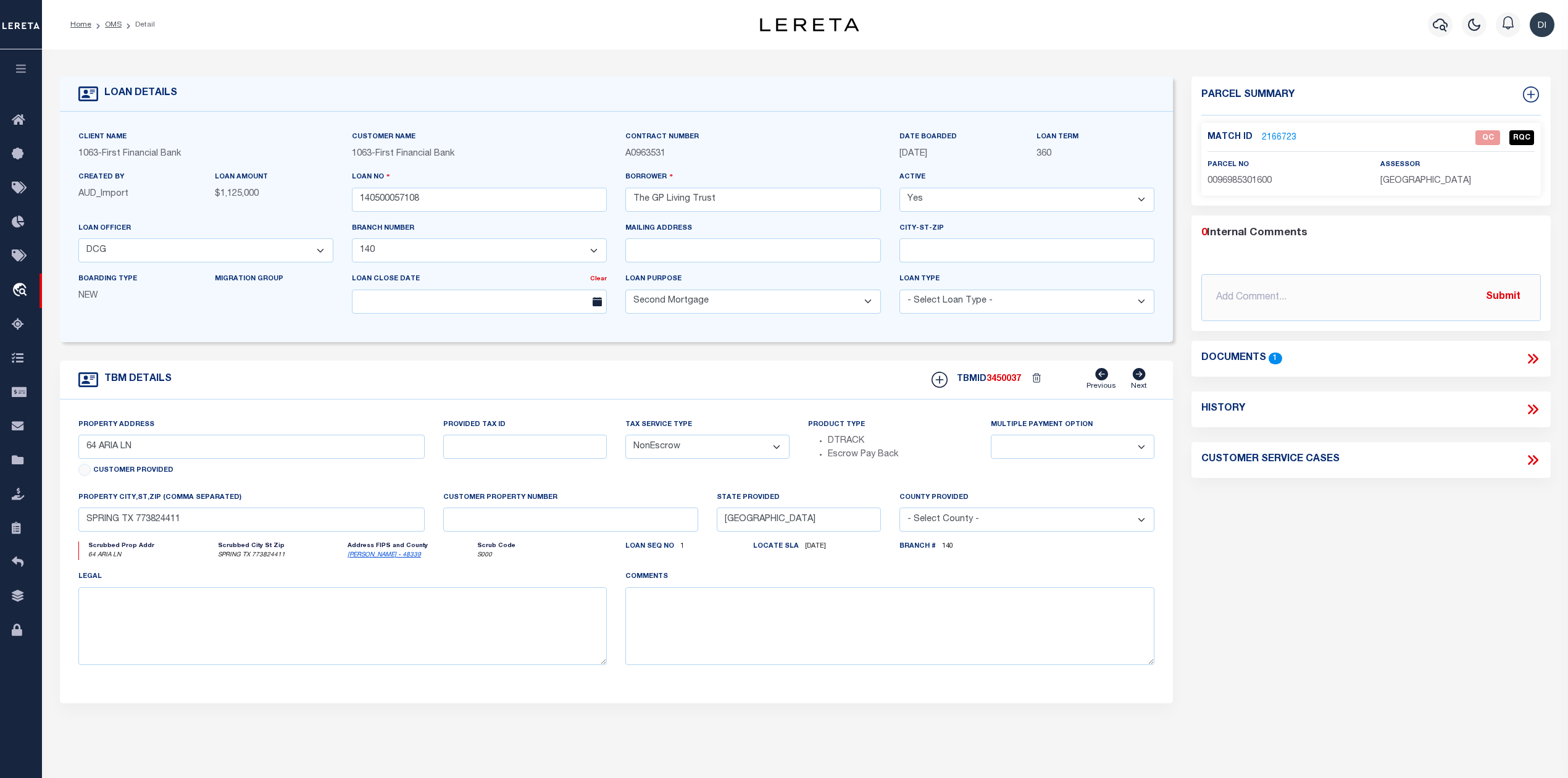
click at [1285, 136] on link "2166723" at bounding box center [1280, 137] width 35 height 13
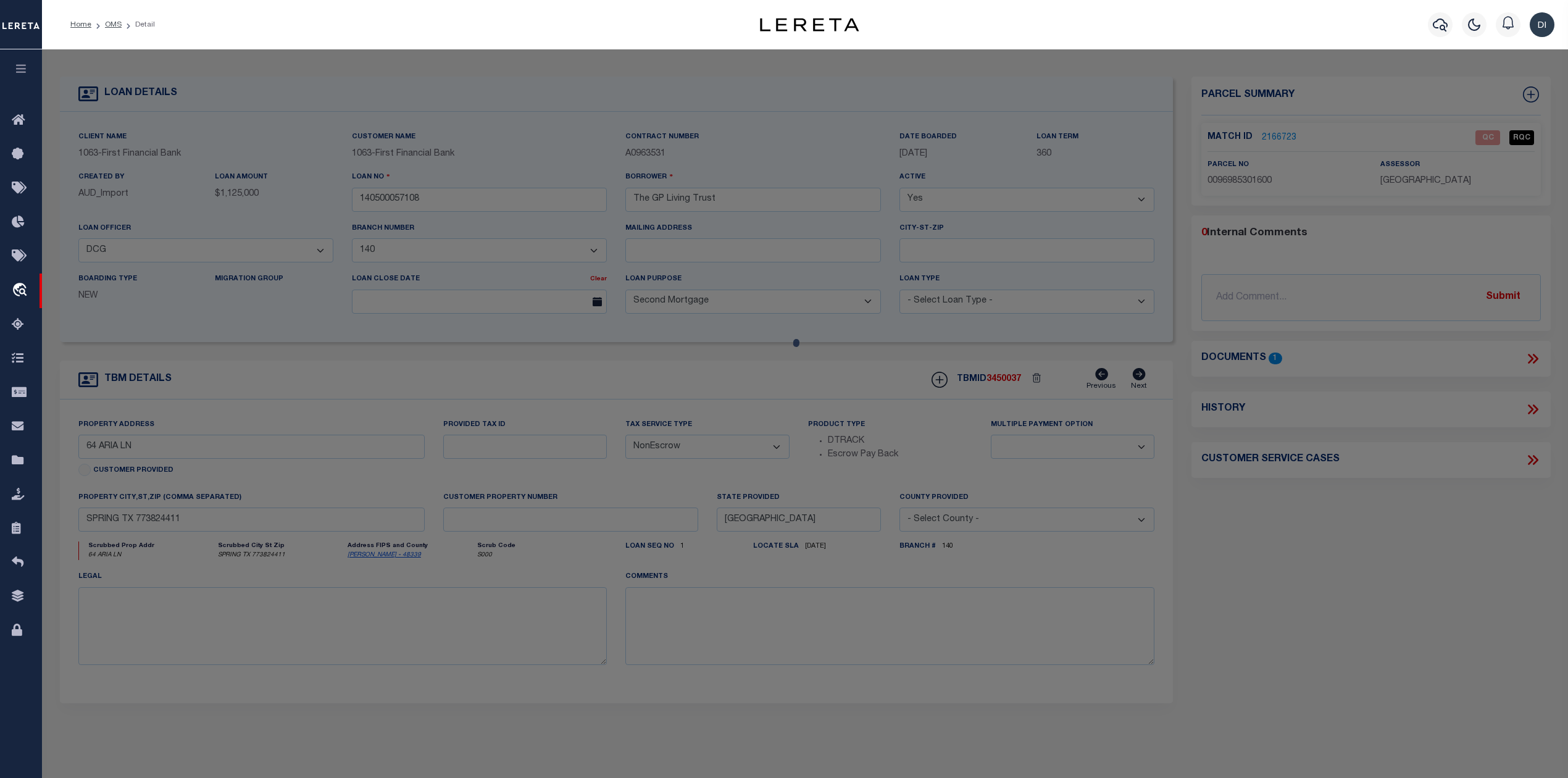
checkbox input "false"
select select "QC"
type input "GP LIVING TRUST"
select select "AGW"
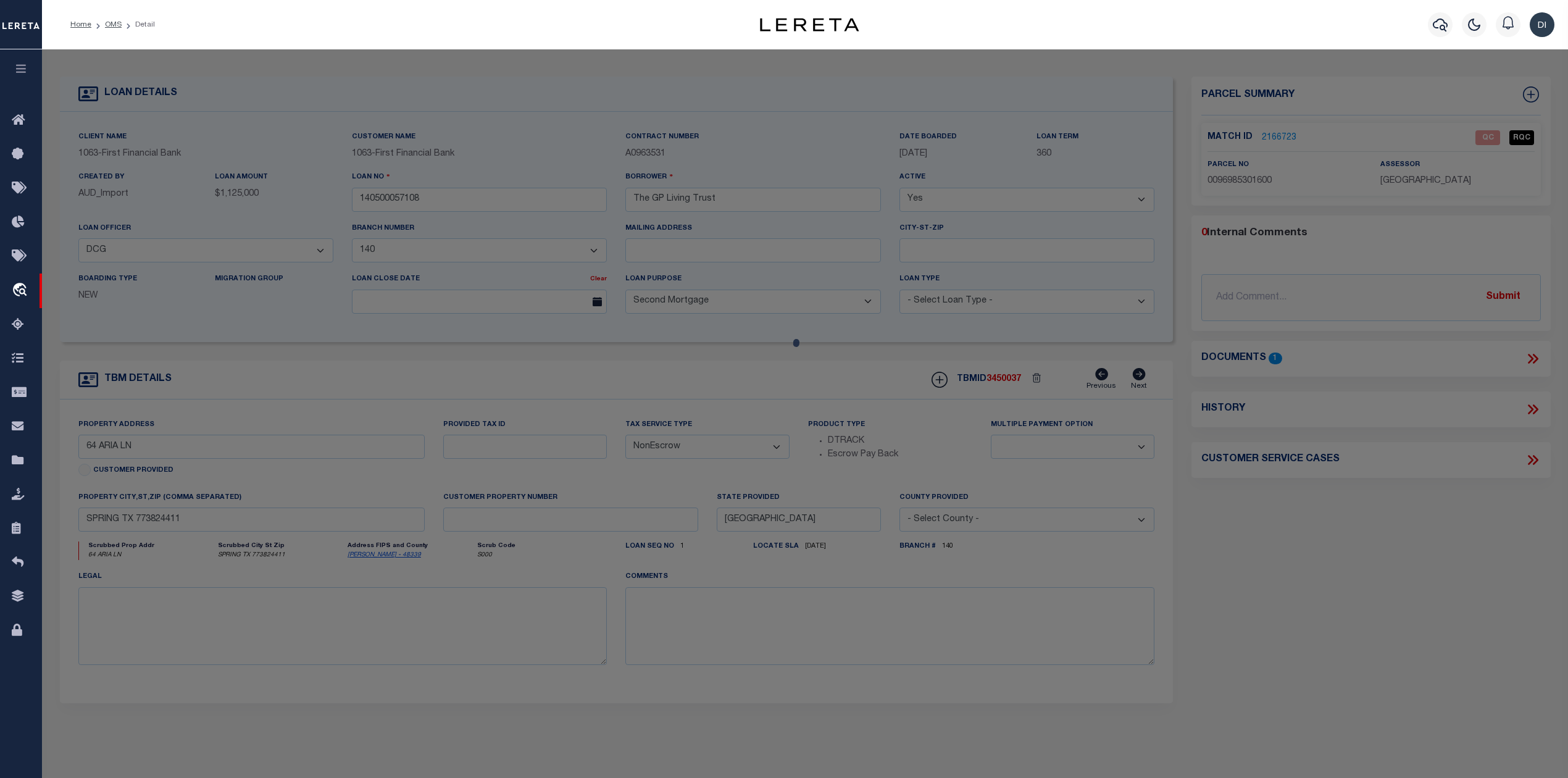
select select "LEG"
type input "64 ARIA ISLE DR"
type input "SPRING TX 77380"
type textarea "S969853 - Wdlnds Lake Woodlands East Shore 16 Replat No 1, BLOCK 1, Lot 16"
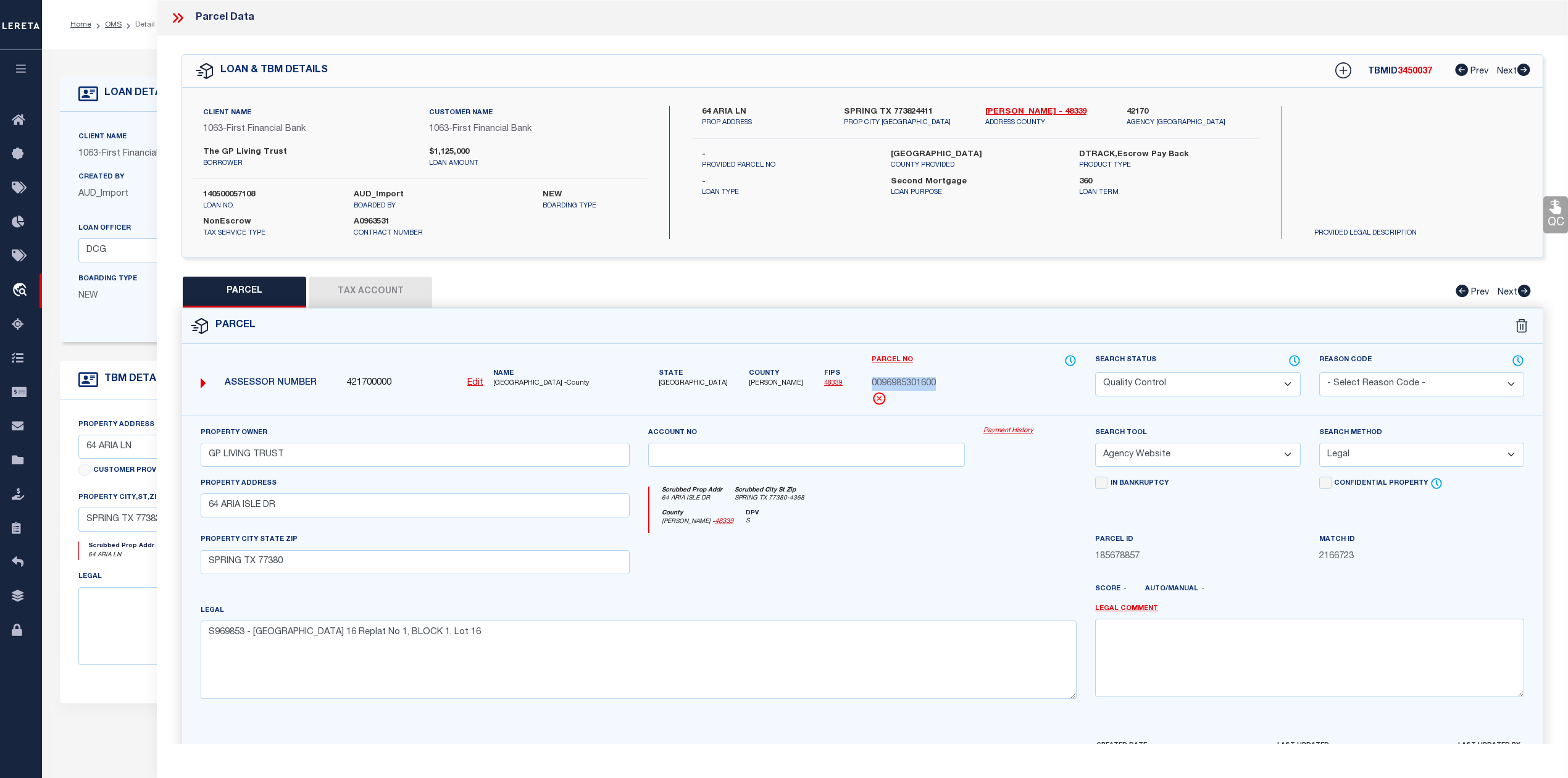
drag, startPoint x: 870, startPoint y: 384, endPoint x: 955, endPoint y: 386, distance: 85.0
click at [955, 386] on div "Parcel No 0096985301600" at bounding box center [974, 385] width 224 height 61
copy span "0096985301600"
click at [350, 284] on button "Tax Account" at bounding box center [370, 292] width 124 height 31
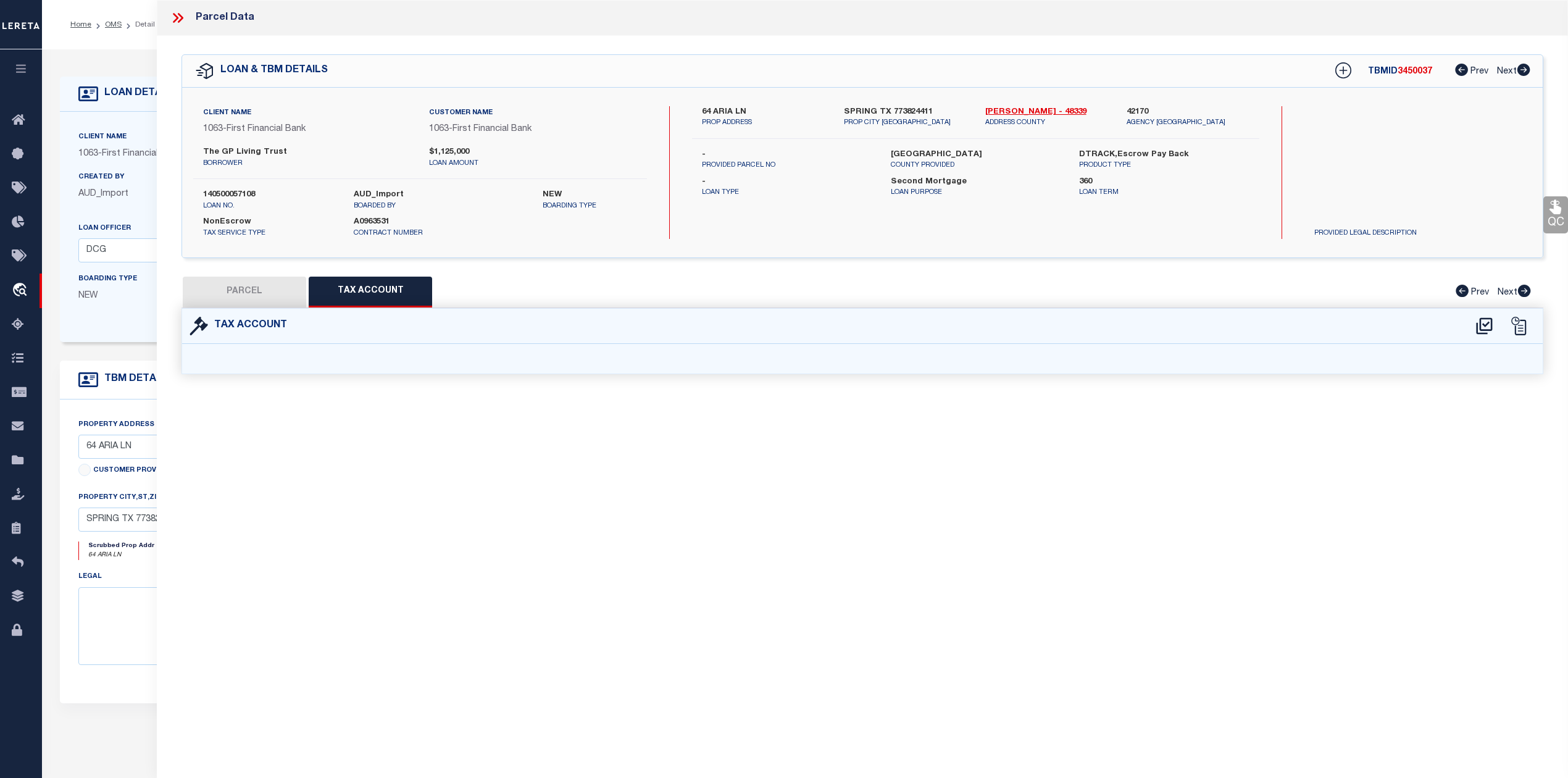
select select "100"
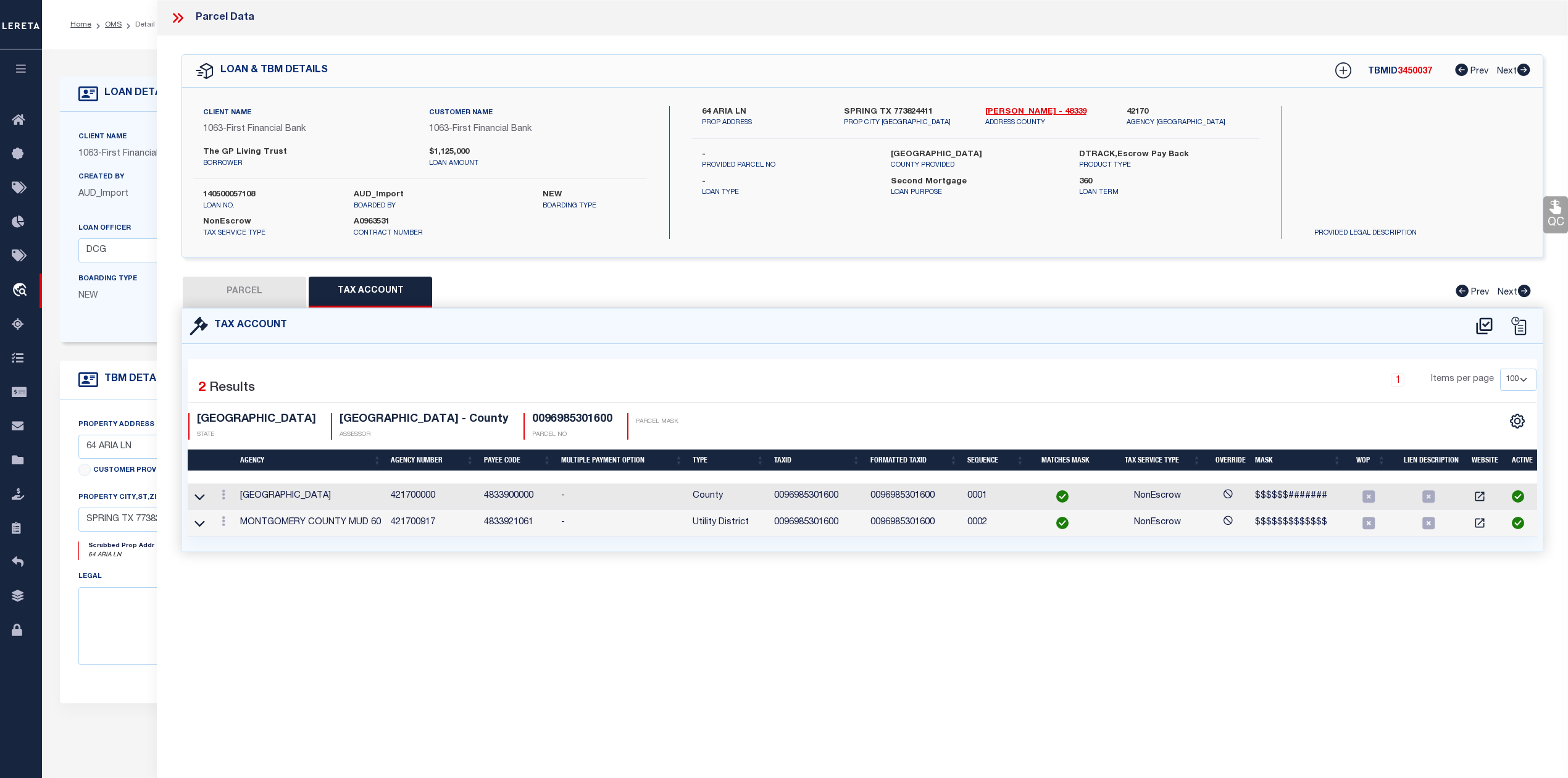
click at [176, 19] on icon at bounding box center [176, 18] width 6 height 10
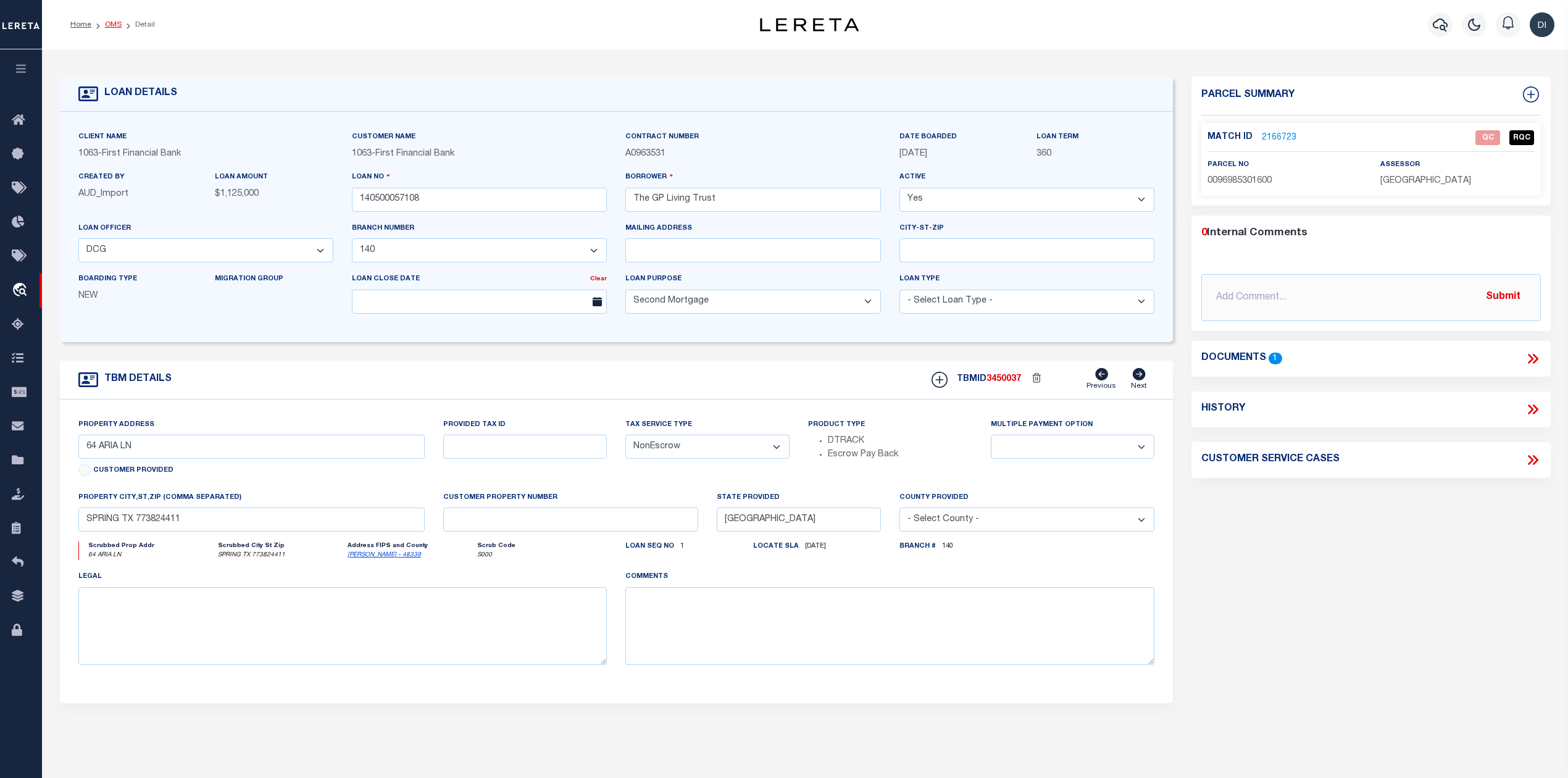
click at [111, 24] on link "OMS" at bounding box center [113, 25] width 17 height 8
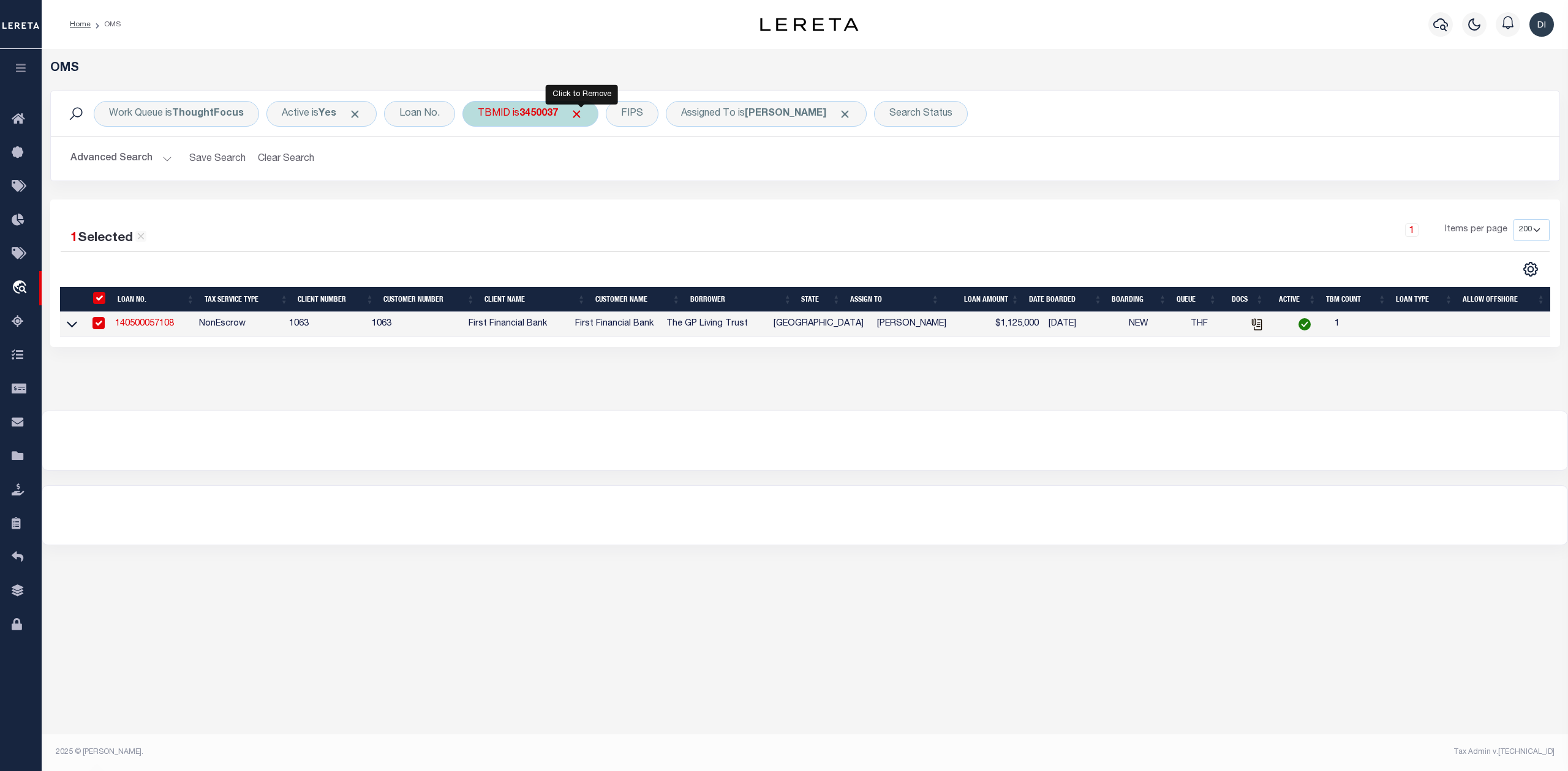
click at [581, 117] on span "Click to Remove" at bounding box center [576, 114] width 13 height 13
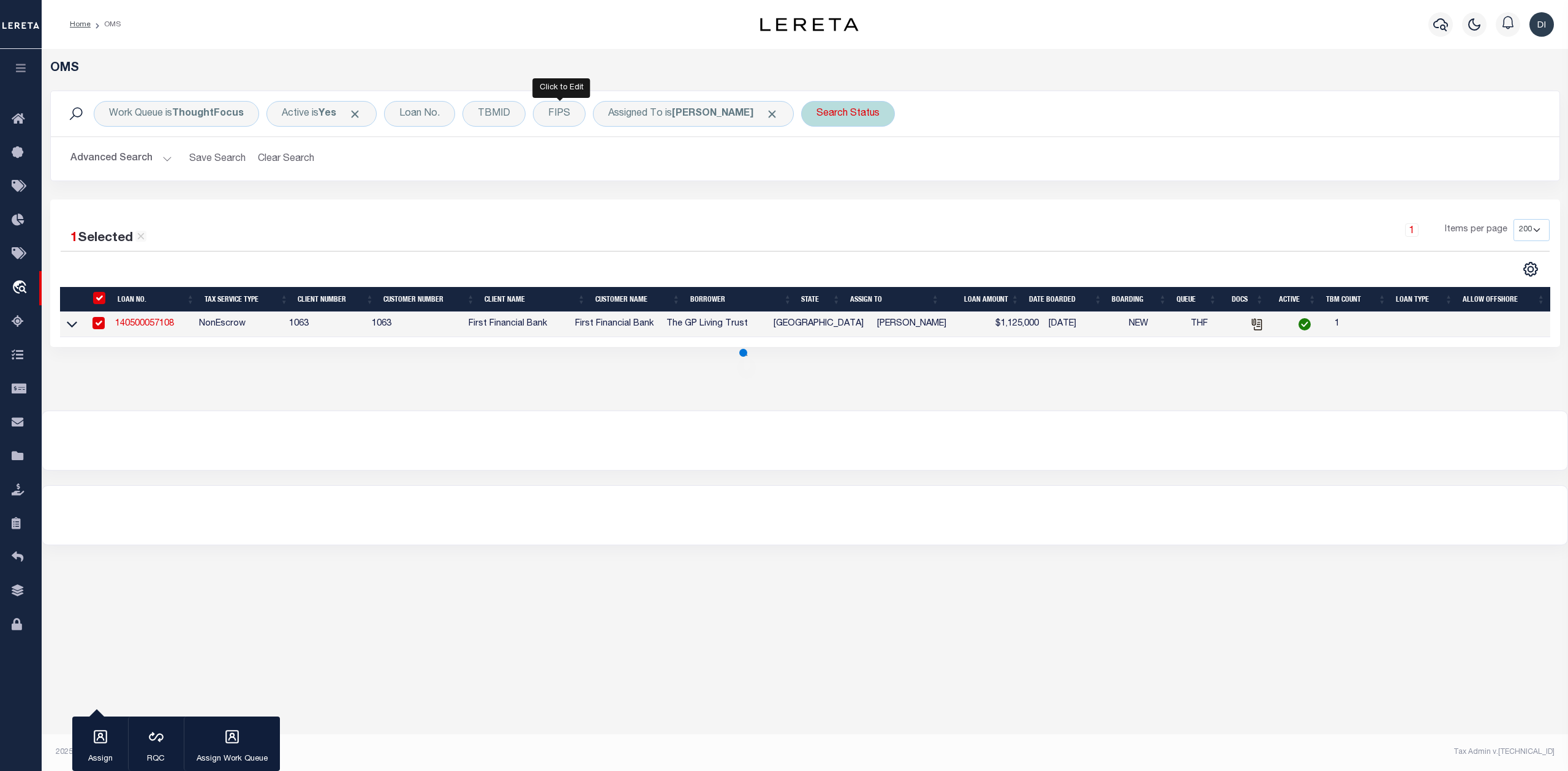
click at [946, 207] on div "1 Selected 1 Result 1 Items per page 10 25 50 100 200" at bounding box center [805, 273] width 1510 height 148
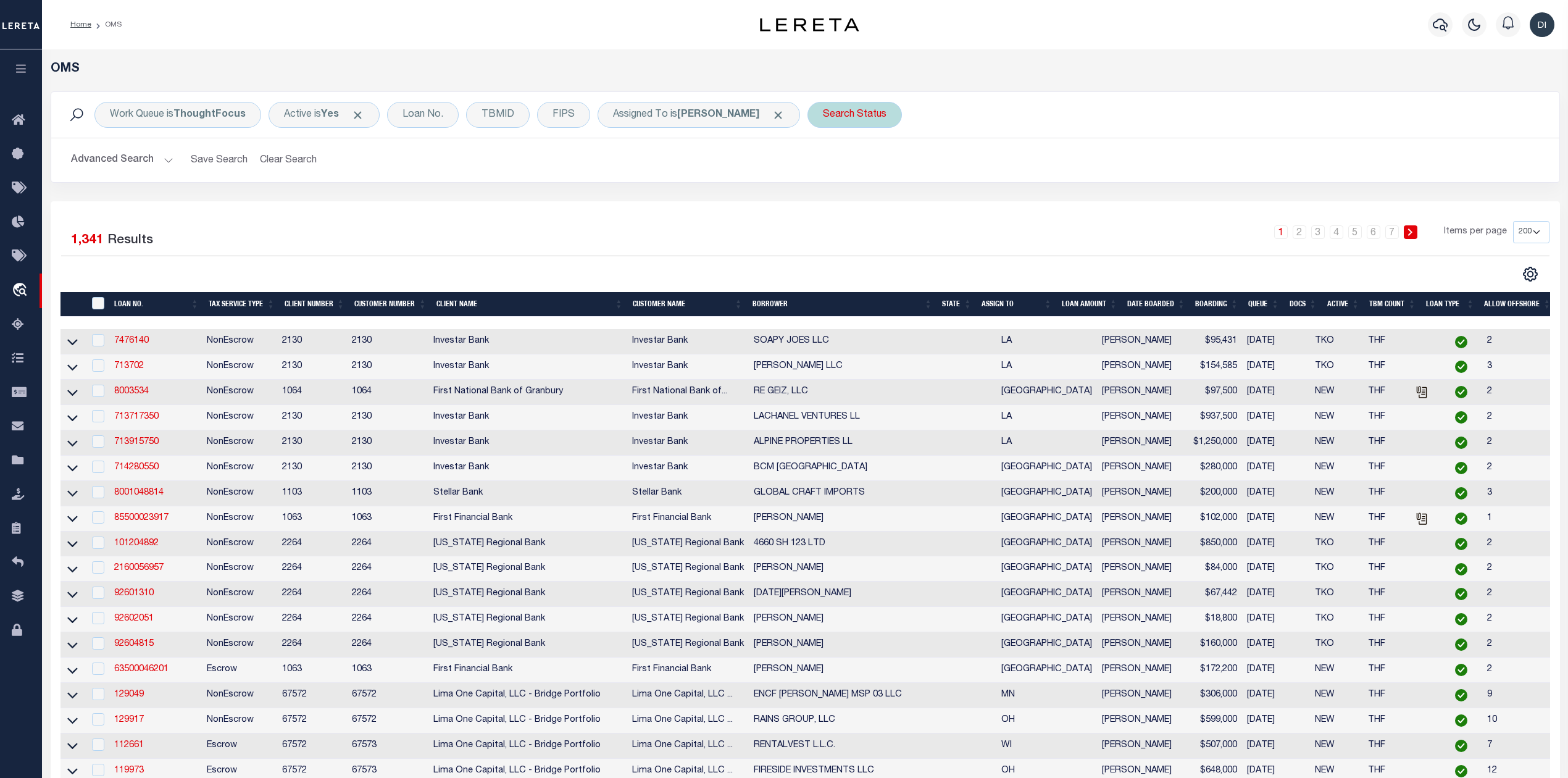
click at [863, 119] on div "Search Status" at bounding box center [855, 115] width 94 height 26
click at [862, 173] on select "Automated Search Bad Parcel Complete Duplicate Parcel High Dollar Reporting In …" at bounding box center [914, 175] width 182 height 23
select select "RD"
click at [828, 165] on select "Automated Search Bad Parcel Complete Duplicate Parcel High Dollar Reporting In …" at bounding box center [914, 175] width 182 height 23
click at [981, 205] on input "Apply" at bounding box center [986, 202] width 36 height 20
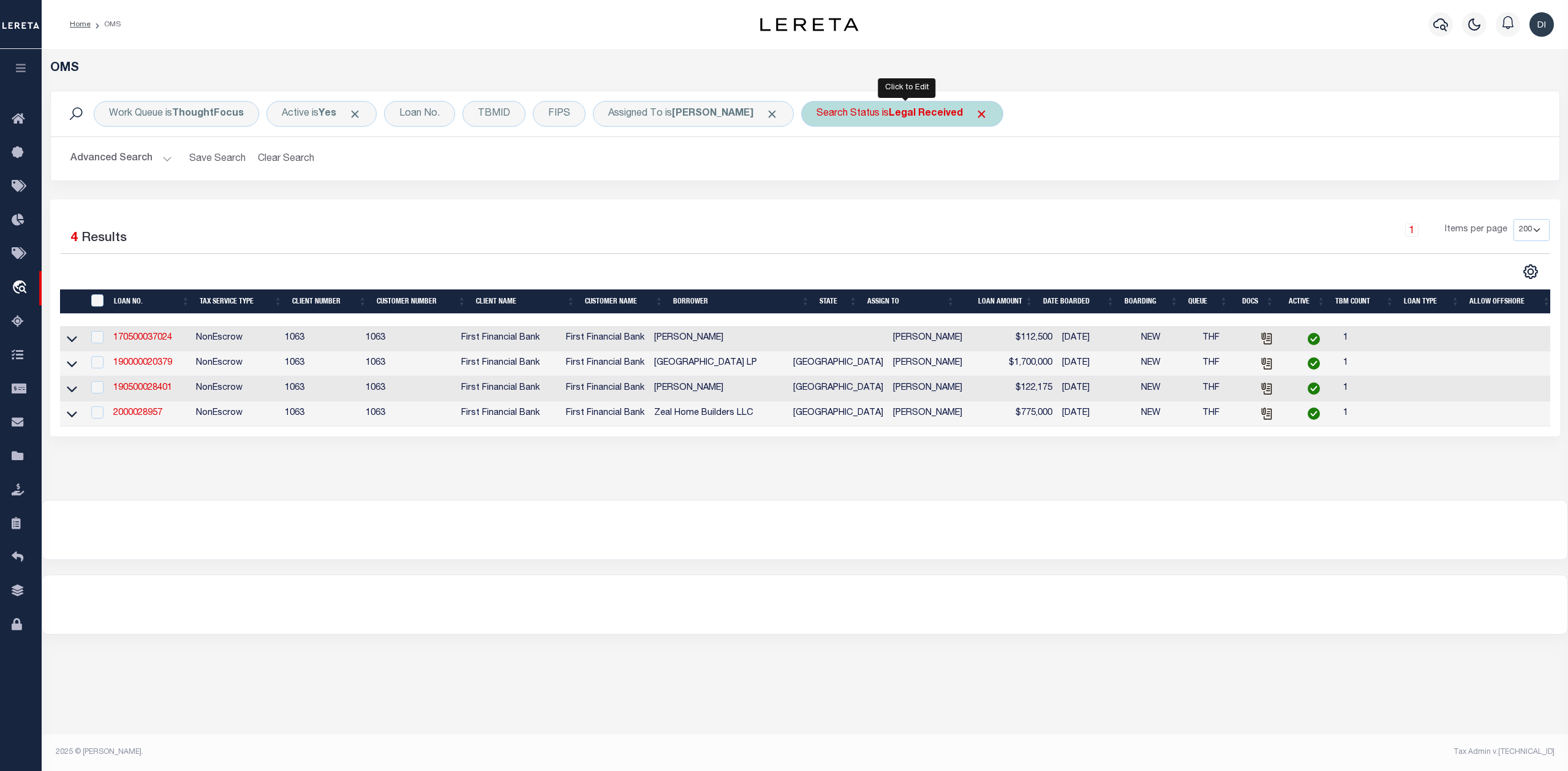
click at [922, 116] on b "Legal Received" at bounding box center [926, 114] width 74 height 10
click at [902, 175] on select "Automated Search Bad Parcel Complete Duplicate Parcel High Dollar Reporting In …" at bounding box center [907, 174] width 181 height 23
select select "QC"
click at [822, 163] on select "Automated Search Bad Parcel Complete Duplicate Parcel High Dollar Reporting In …" at bounding box center [907, 174] width 181 height 23
click at [988, 202] on input "Apply" at bounding box center [978, 200] width 36 height 20
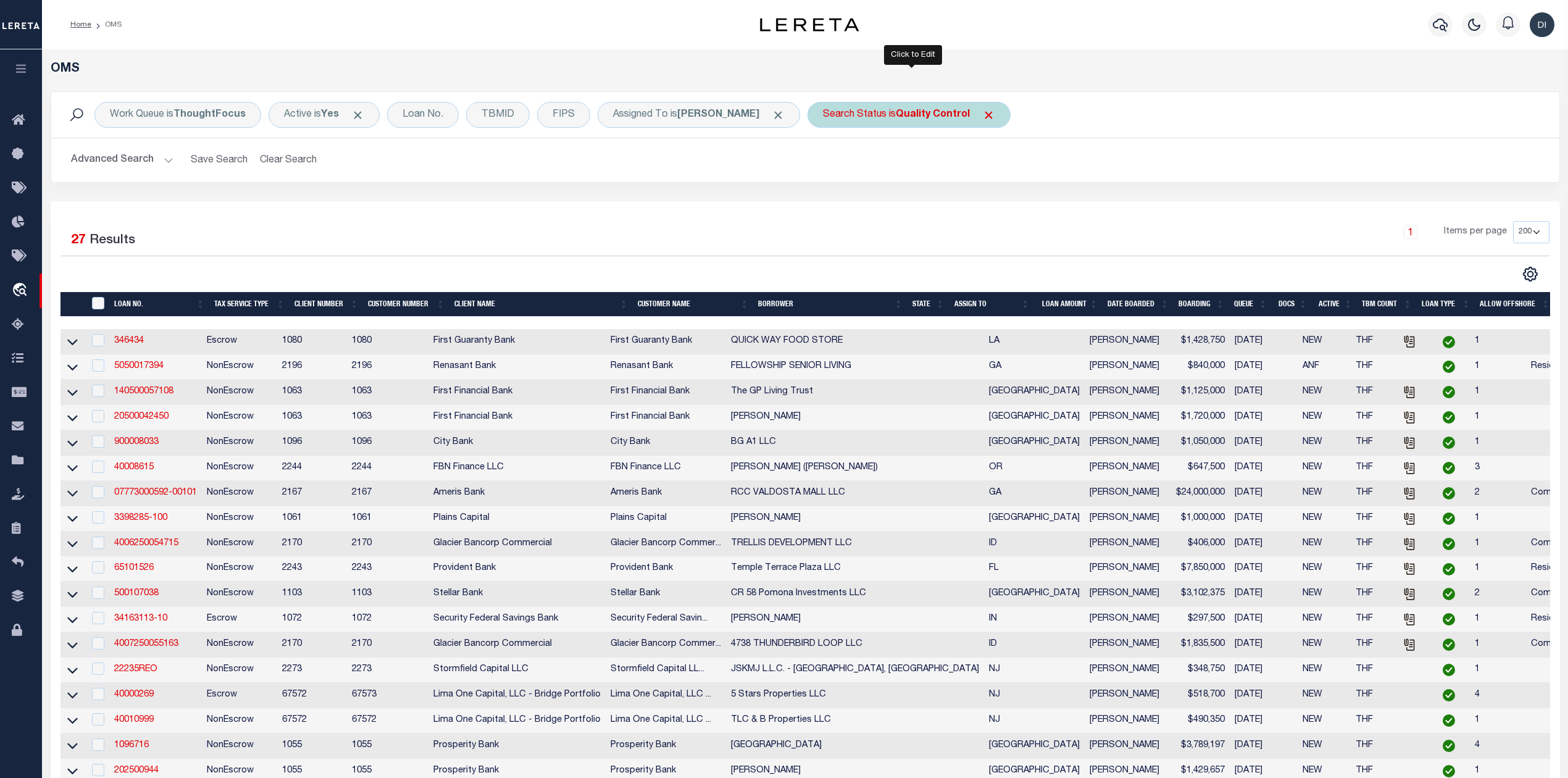
click at [914, 110] on b "Quality Control" at bounding box center [933, 115] width 74 height 10
click at [908, 171] on select "Automated Search Bad Parcel Complete Duplicate Parcel High Dollar Reporting In …" at bounding box center [914, 175] width 182 height 23
select select "RD"
click at [828, 165] on select "Automated Search Bad Parcel Complete Duplicate Parcel High Dollar Reporting In …" at bounding box center [914, 175] width 182 height 23
click at [996, 205] on input "Apply" at bounding box center [986, 202] width 36 height 20
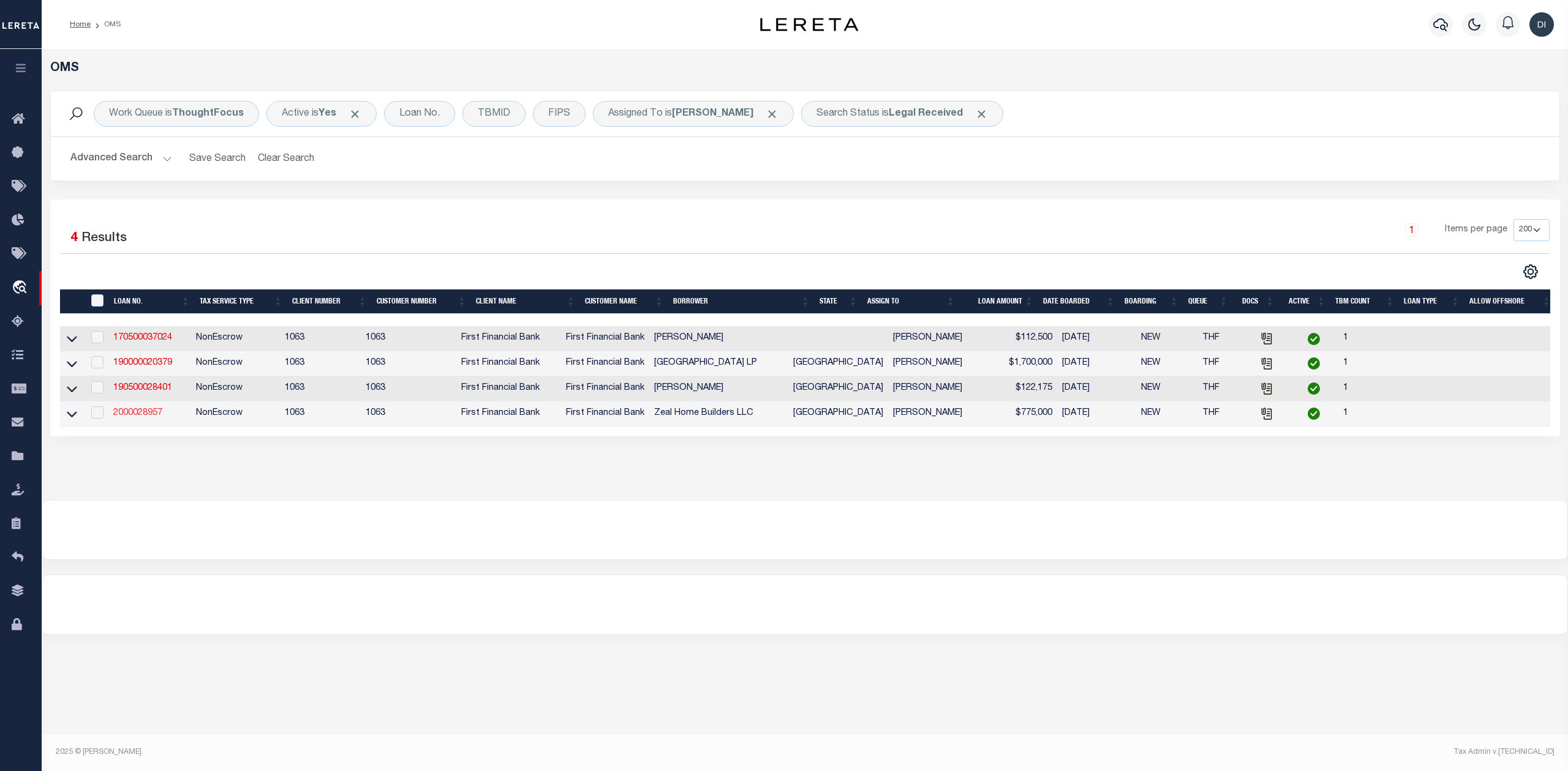
click at [151, 418] on link "2000028957" at bounding box center [137, 413] width 49 height 9
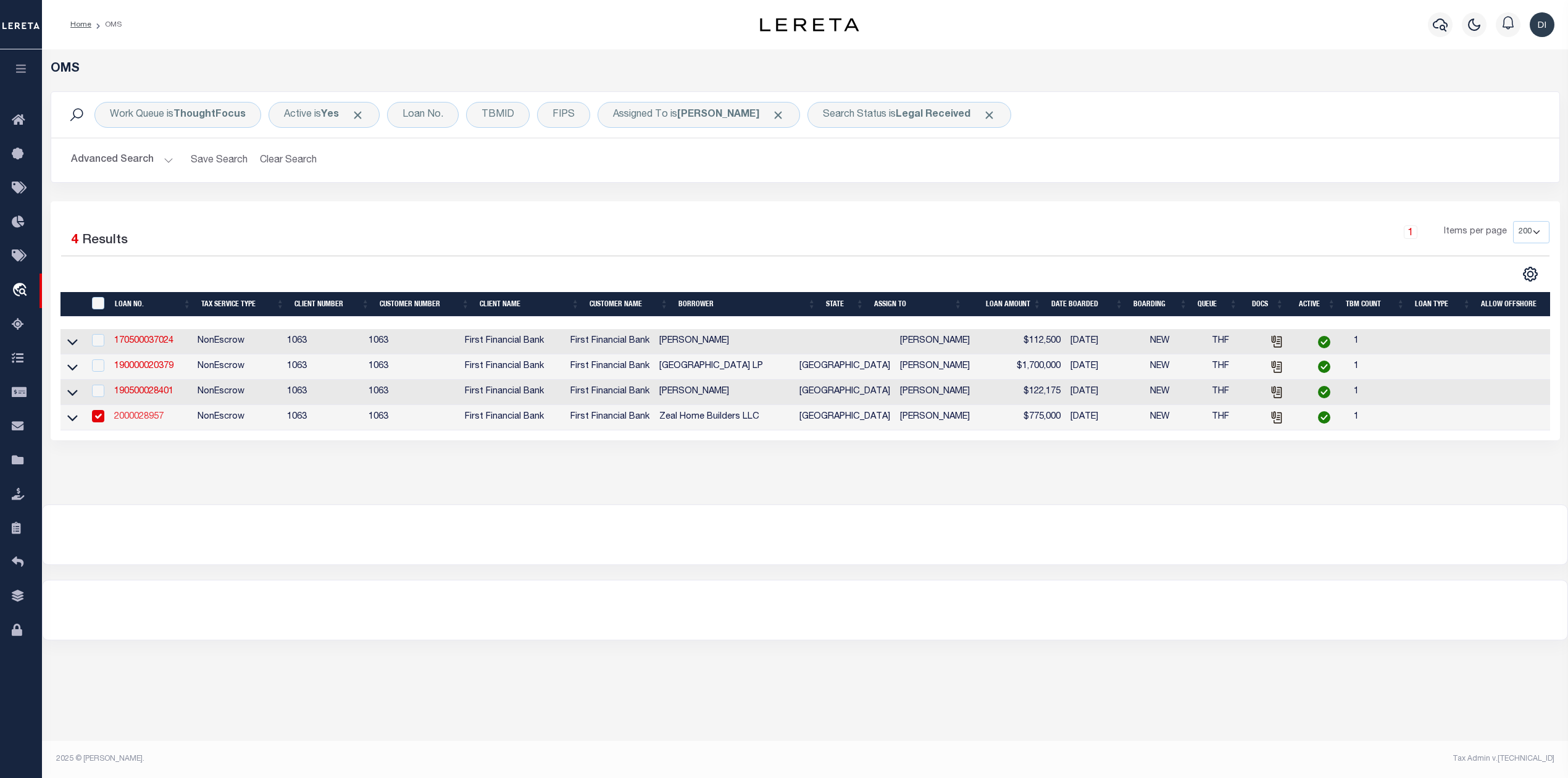
type input "2000028957"
type input "Zeal Home Builders LLC"
select select "773"
select select "490"
select select "400"
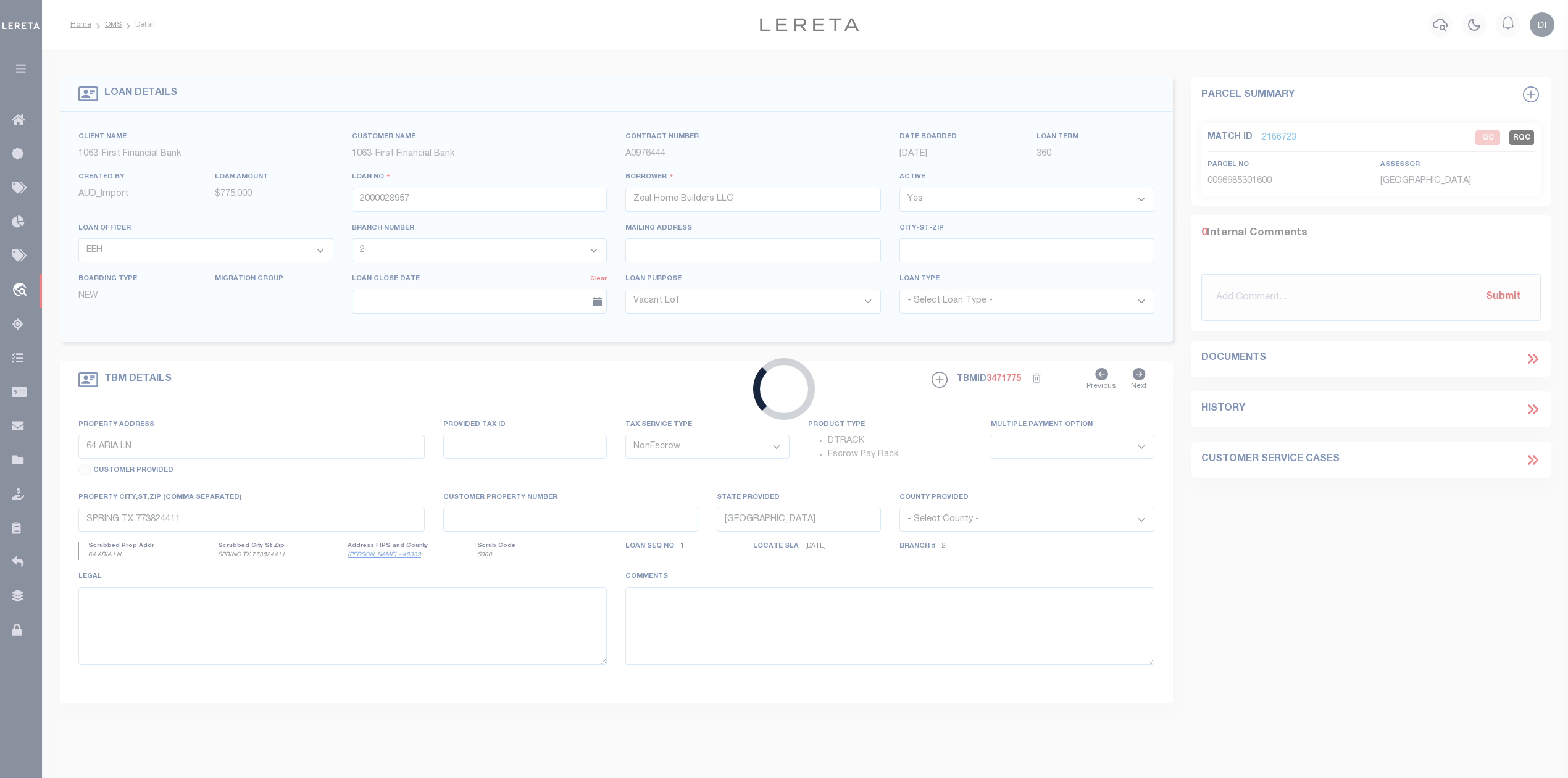
type input "3903 N FM 51"
select select
type input "Weatherford TX 76085"
select select
select select "773"
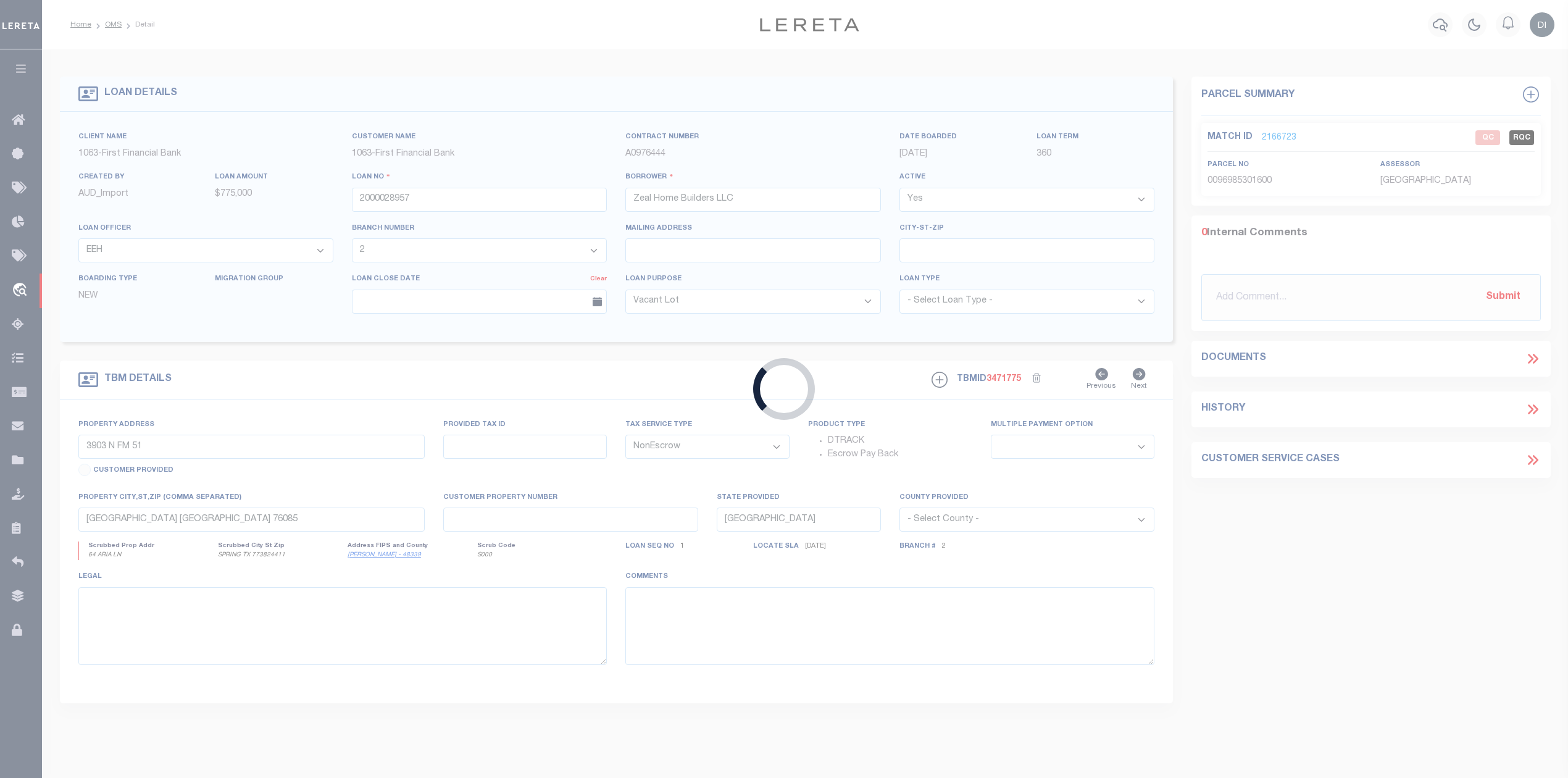
select select "490"
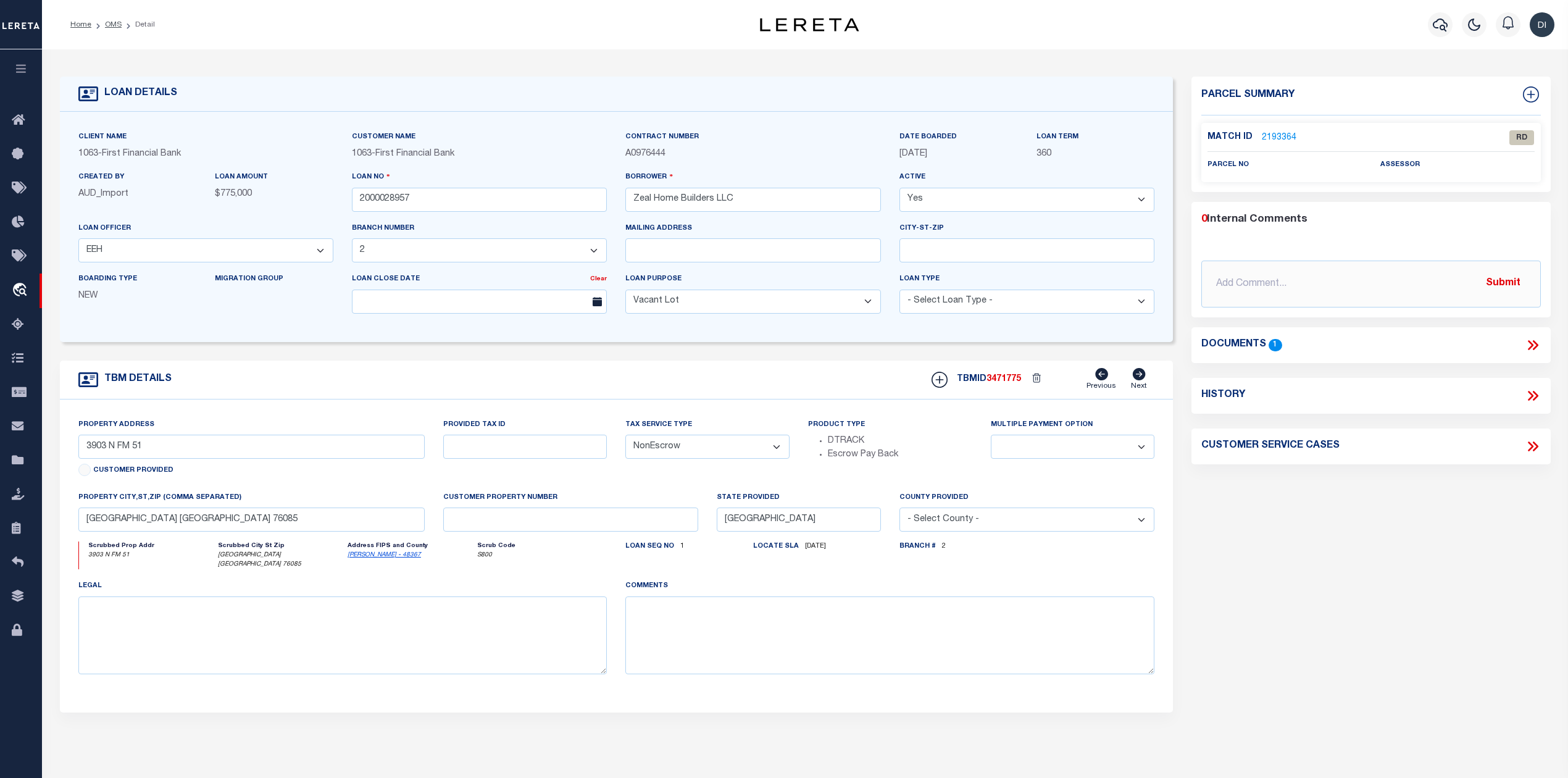
click at [1532, 346] on icon at bounding box center [1531, 346] width 6 height 10
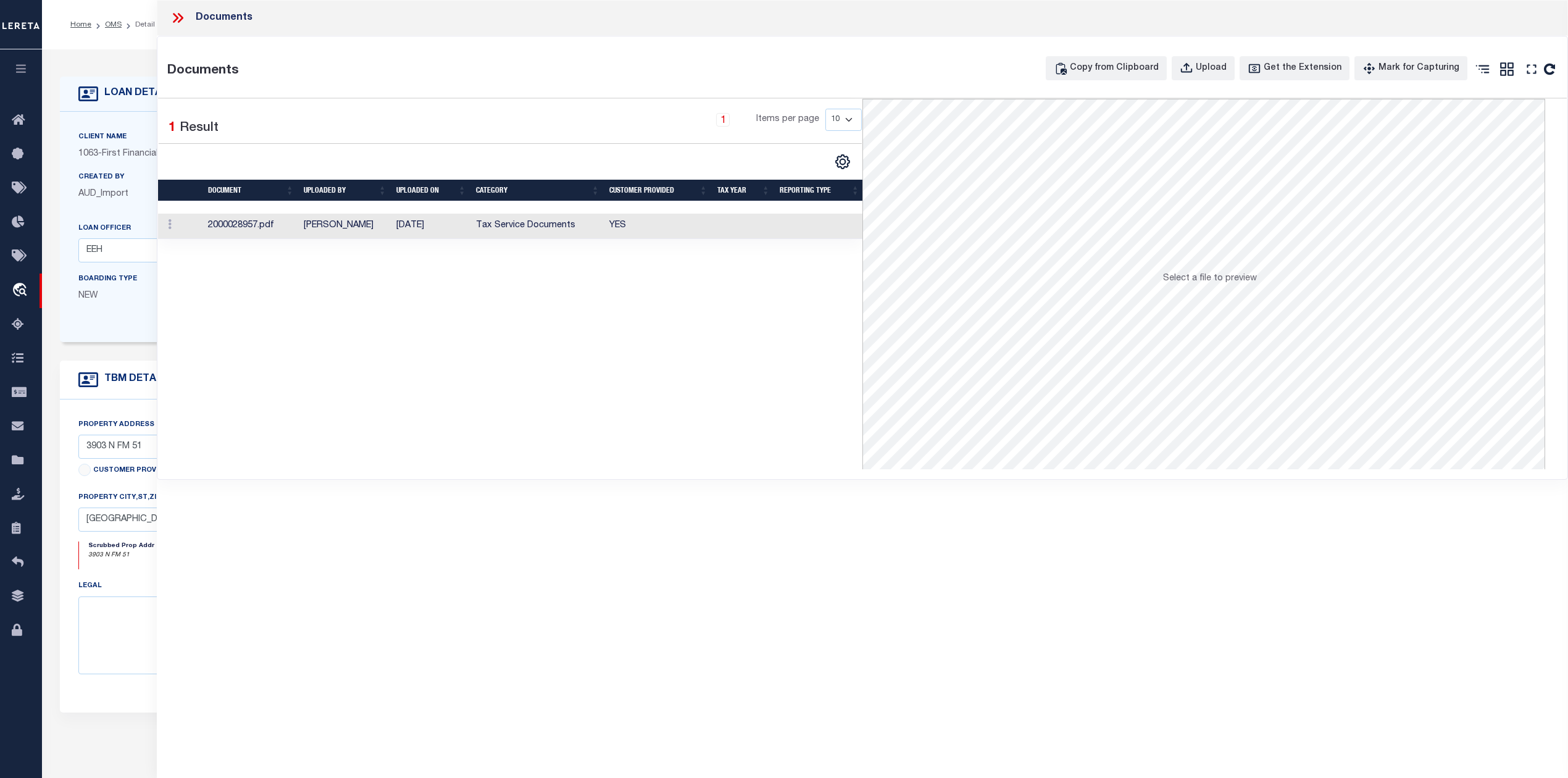
click at [440, 228] on td "[DATE]" at bounding box center [431, 227] width 80 height 25
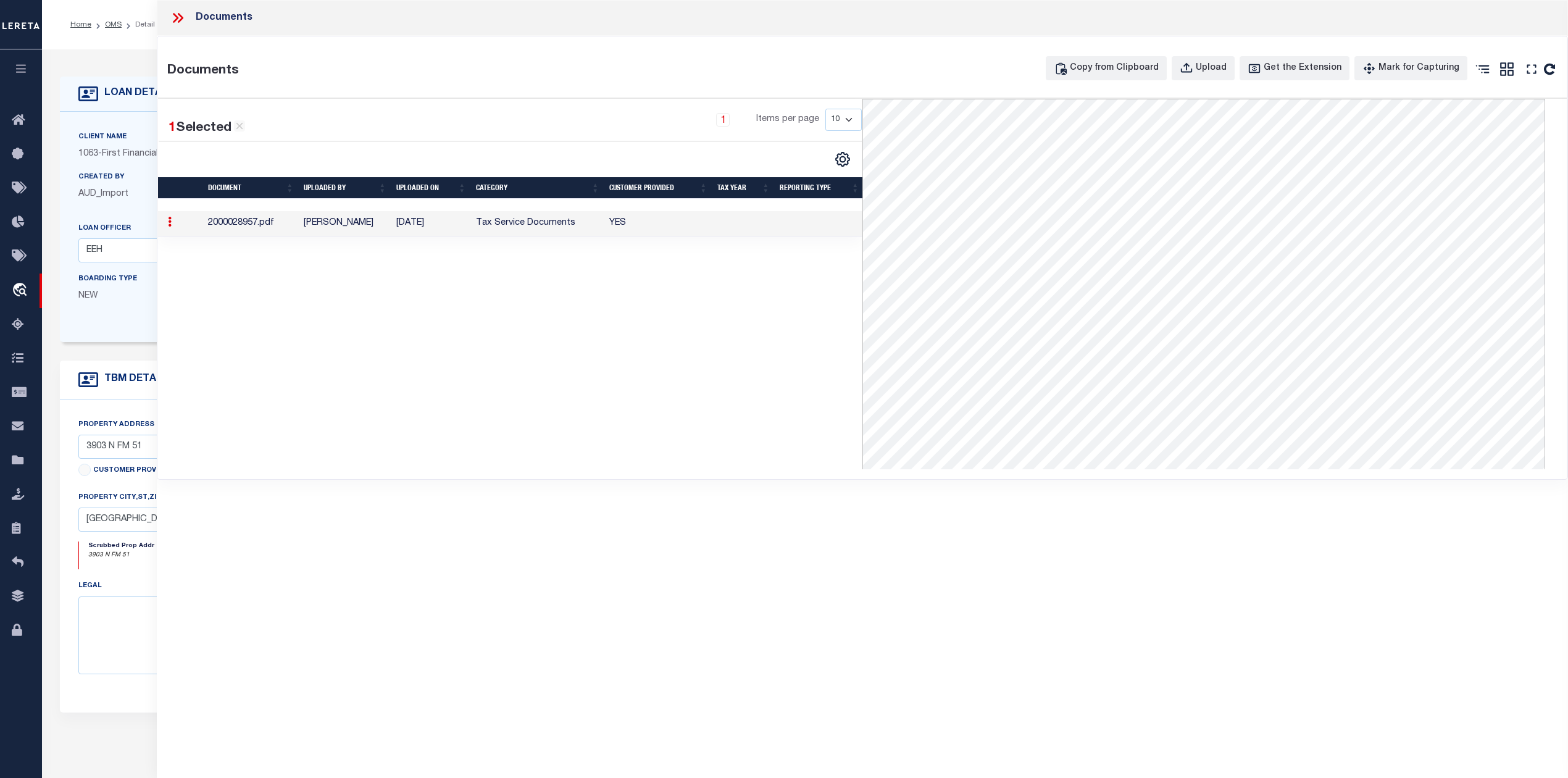
click at [174, 13] on icon at bounding box center [177, 18] width 16 height 16
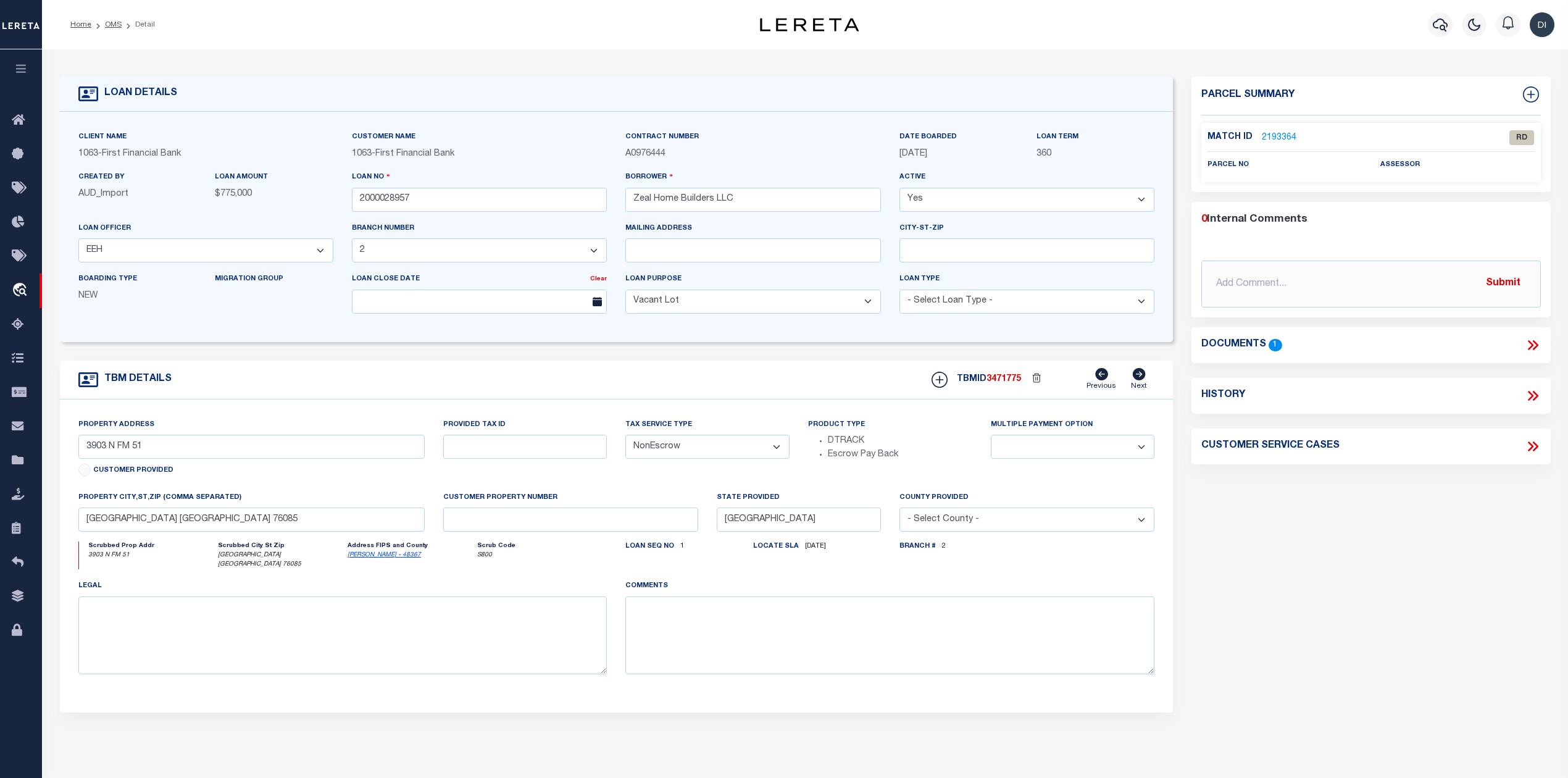
click at [1286, 134] on link "2193364" at bounding box center [1280, 137] width 35 height 13
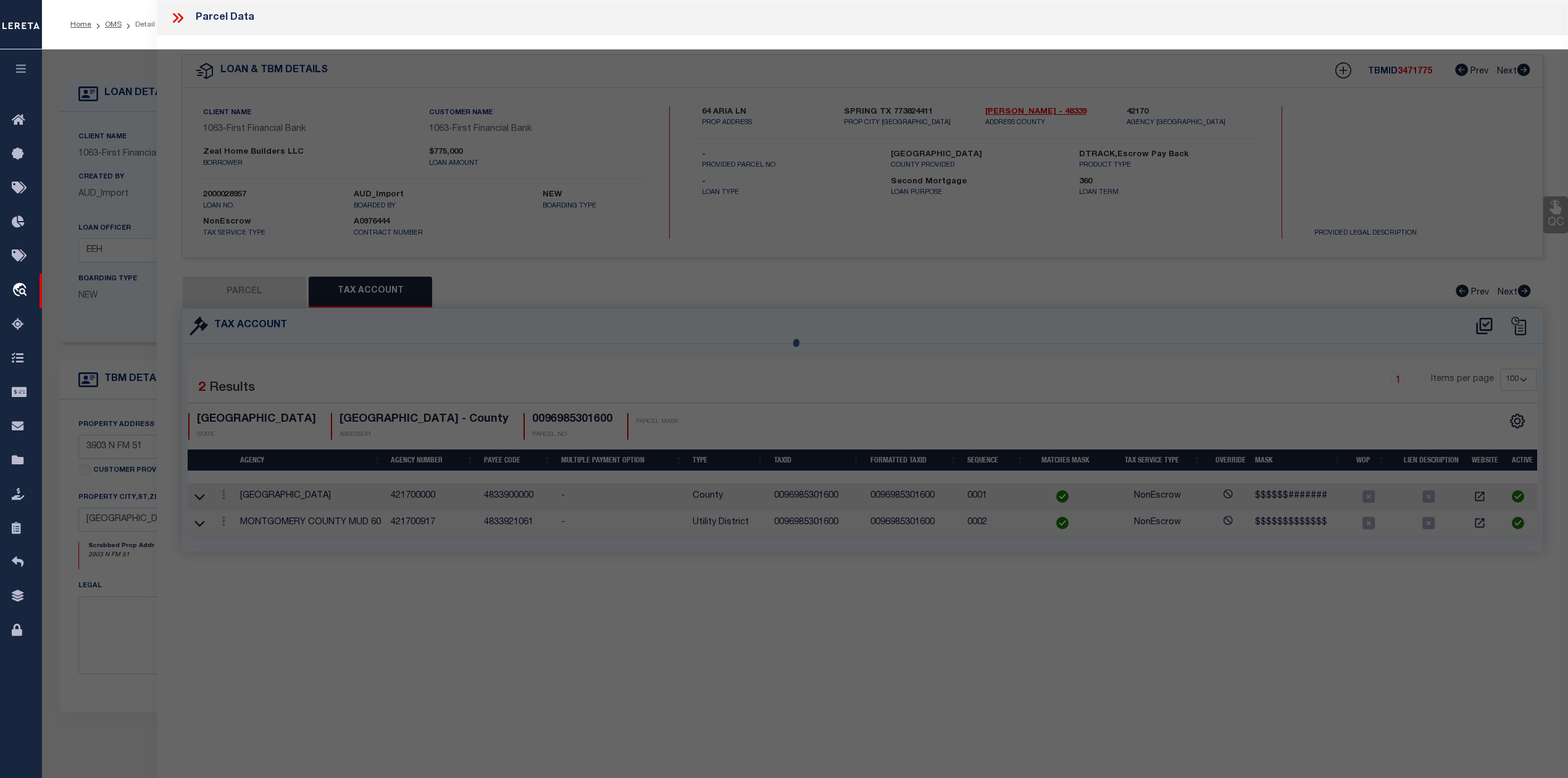
select select "AS"
select select
checkbox input "false"
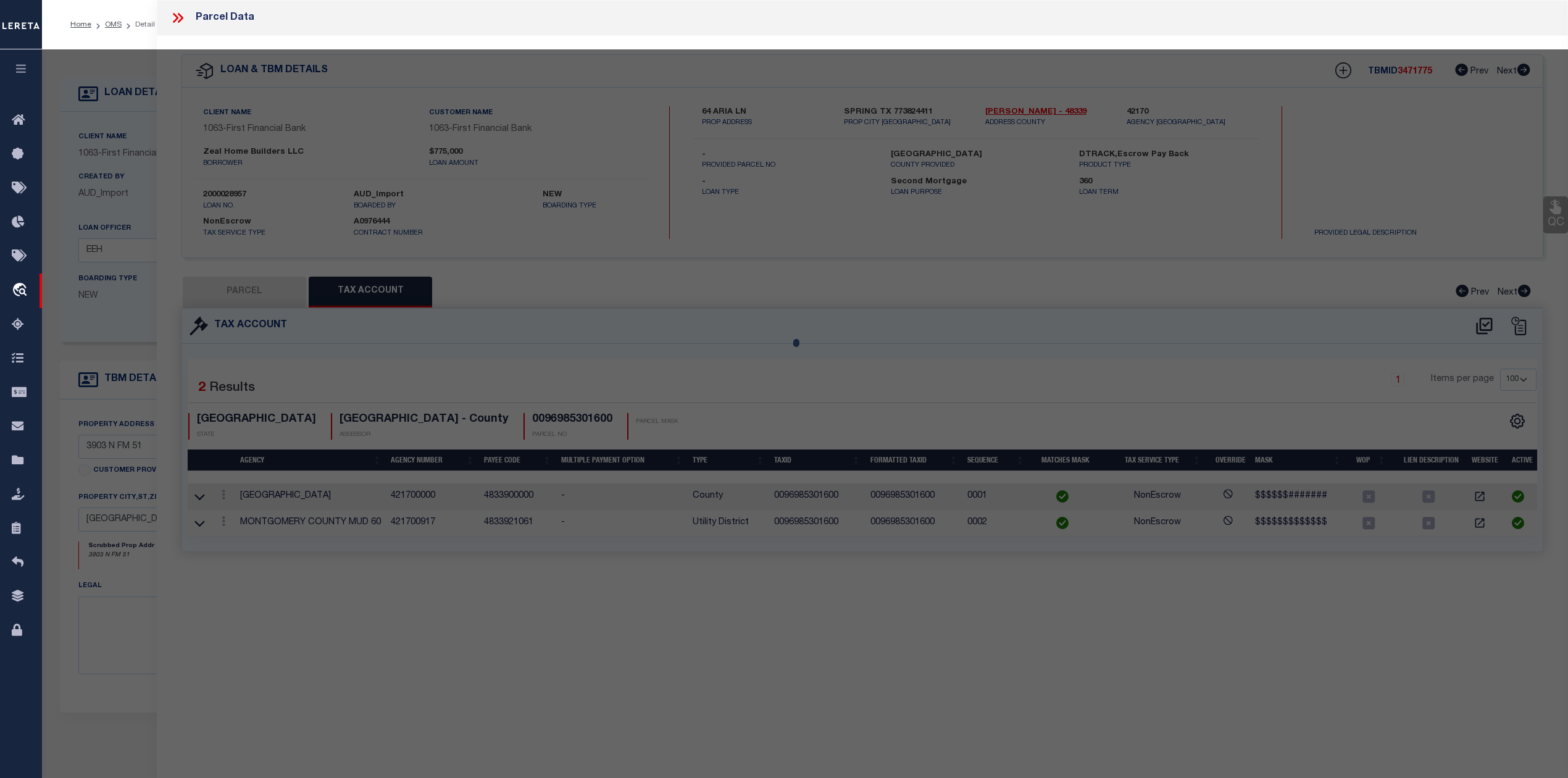
select select "RD"
checkbox input "false"
type textarea "Document uploaded that satisfies a legal requirement, changing from [GEOGRAPHIC…"
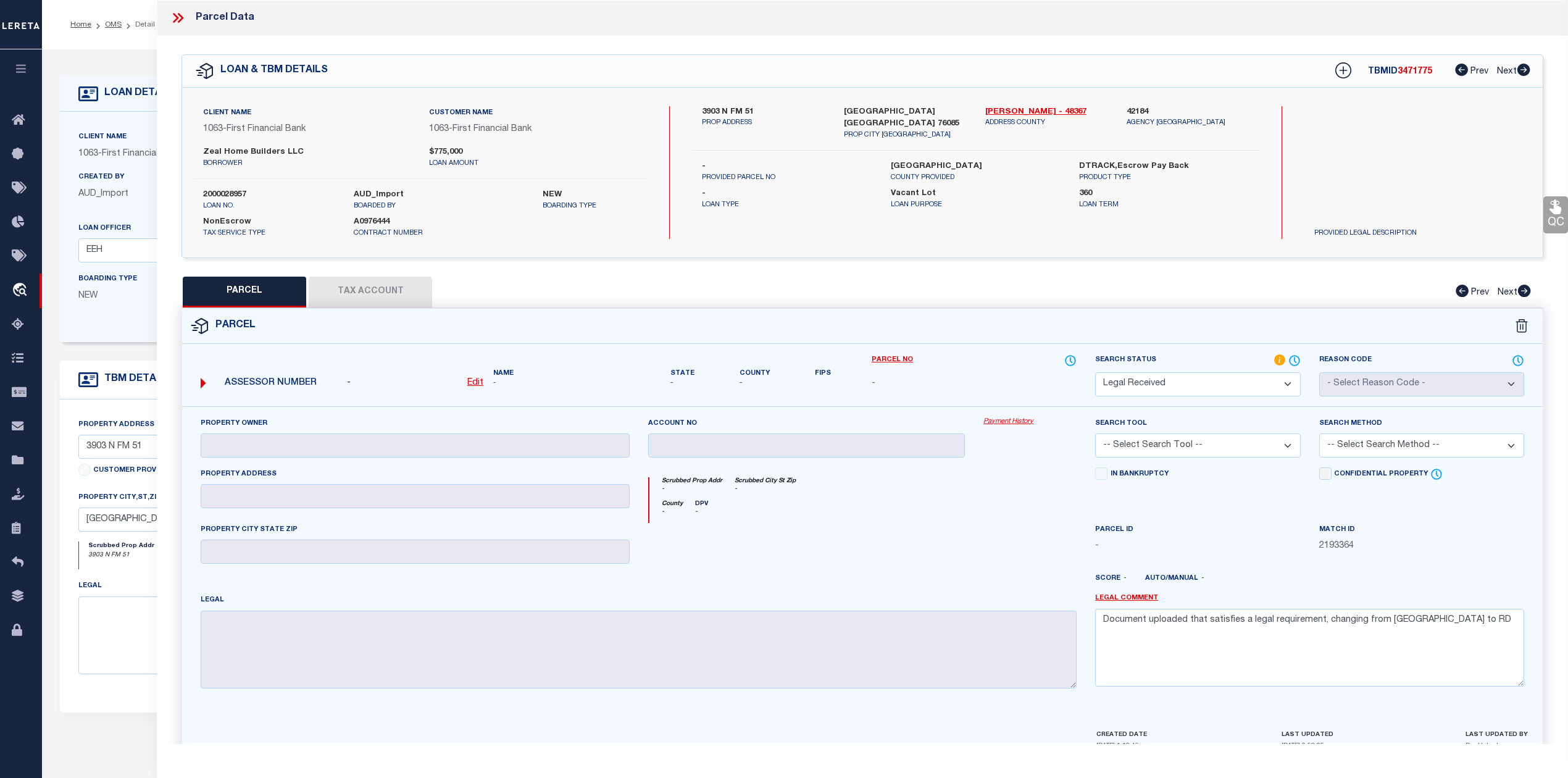
click at [371, 304] on div "PARCEL Tax Account Prev Next" at bounding box center [862, 292] width 1362 height 31
click at [993, 110] on link "Parker - 48367" at bounding box center [1046, 112] width 123 height 13
click at [711, 111] on label "3903 N FM 51" at bounding box center [763, 112] width 123 height 13
copy label "3903"
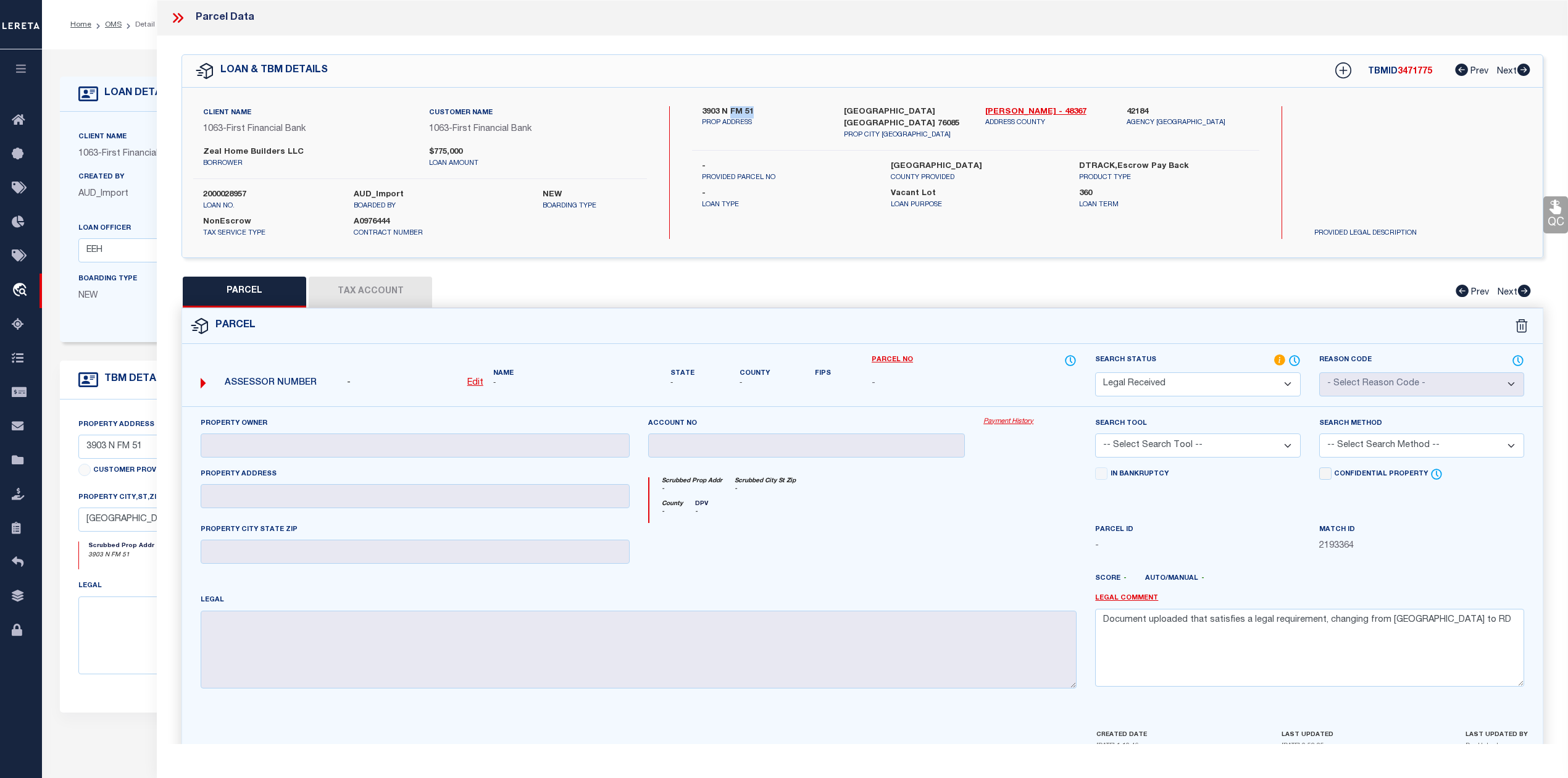
drag, startPoint x: 757, startPoint y: 107, endPoint x: 730, endPoint y: 109, distance: 27.1
click at [730, 109] on label "3903 N FM 51" at bounding box center [763, 112] width 123 height 13
copy label "FM 51"
click at [715, 109] on label "3903 N FM 51" at bounding box center [763, 112] width 123 height 13
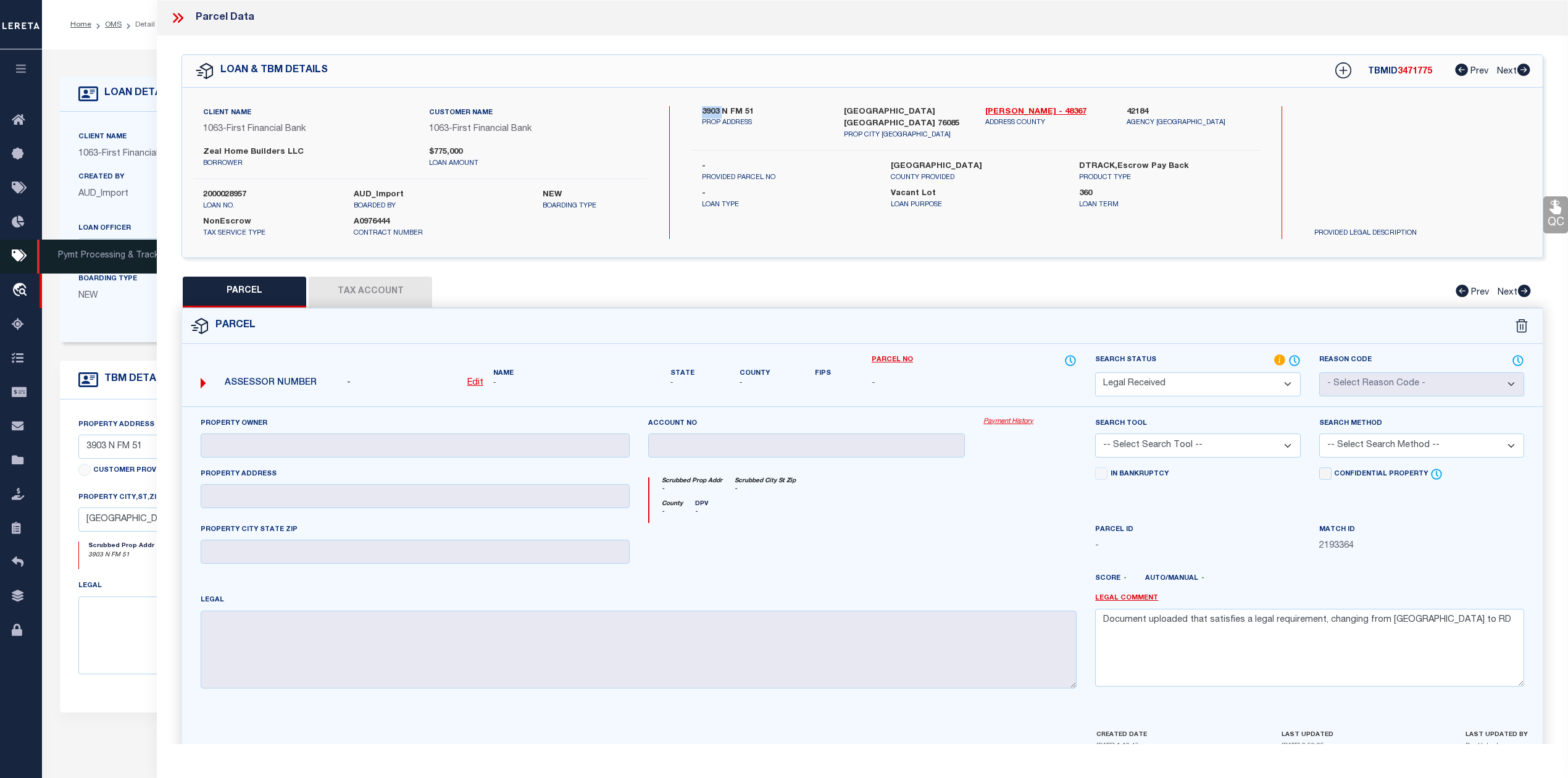
copy label "3903"
drag, startPoint x: 195, startPoint y: 151, endPoint x: 245, endPoint y: 152, distance: 50.0
click at [245, 152] on div "Zeal Home Builders LLC borrower" at bounding box center [307, 157] width 226 height 22
copy label "Zeal Home"
click at [475, 387] on u "Edit" at bounding box center [475, 383] width 16 height 9
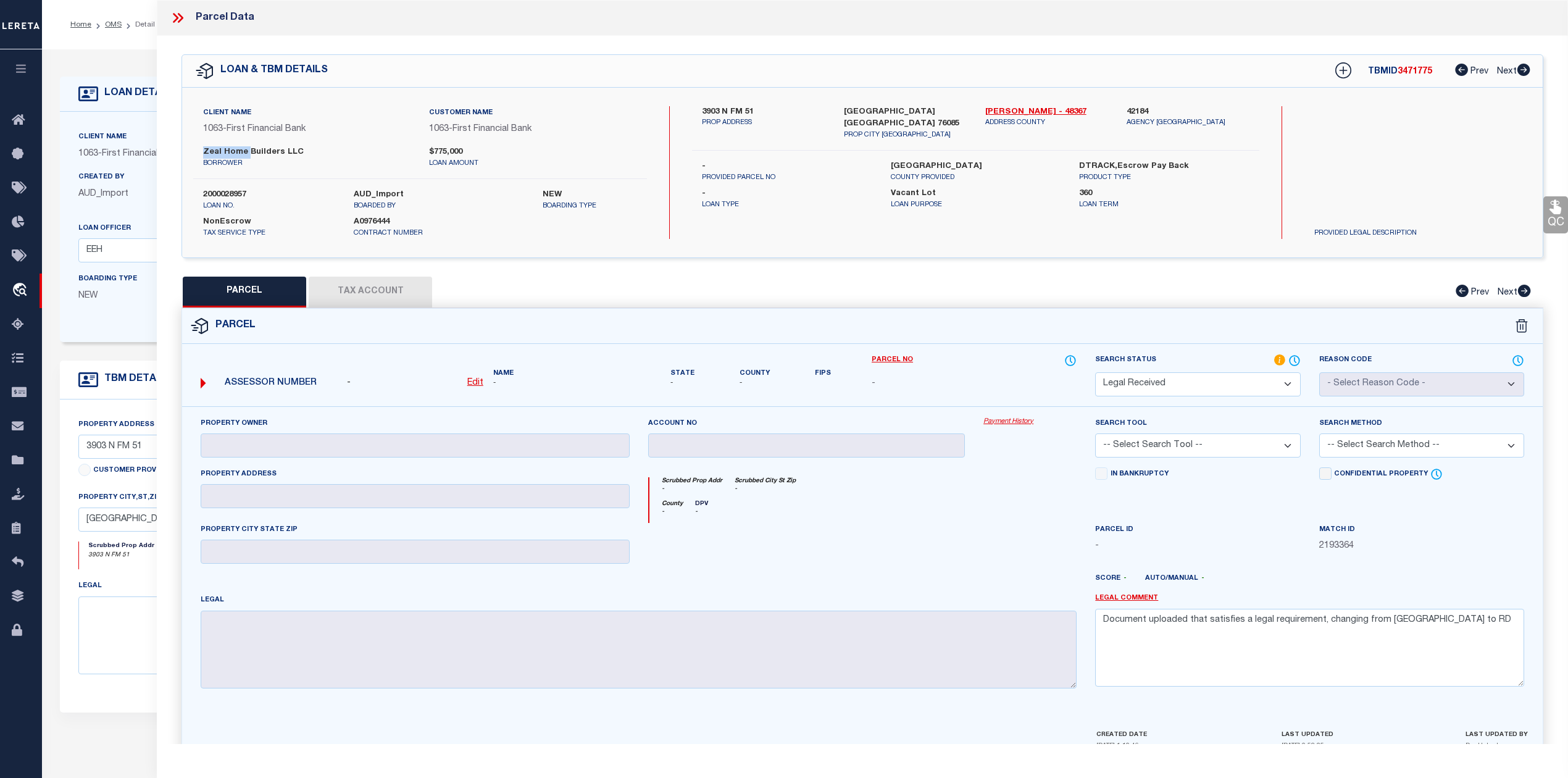
select select "RD"
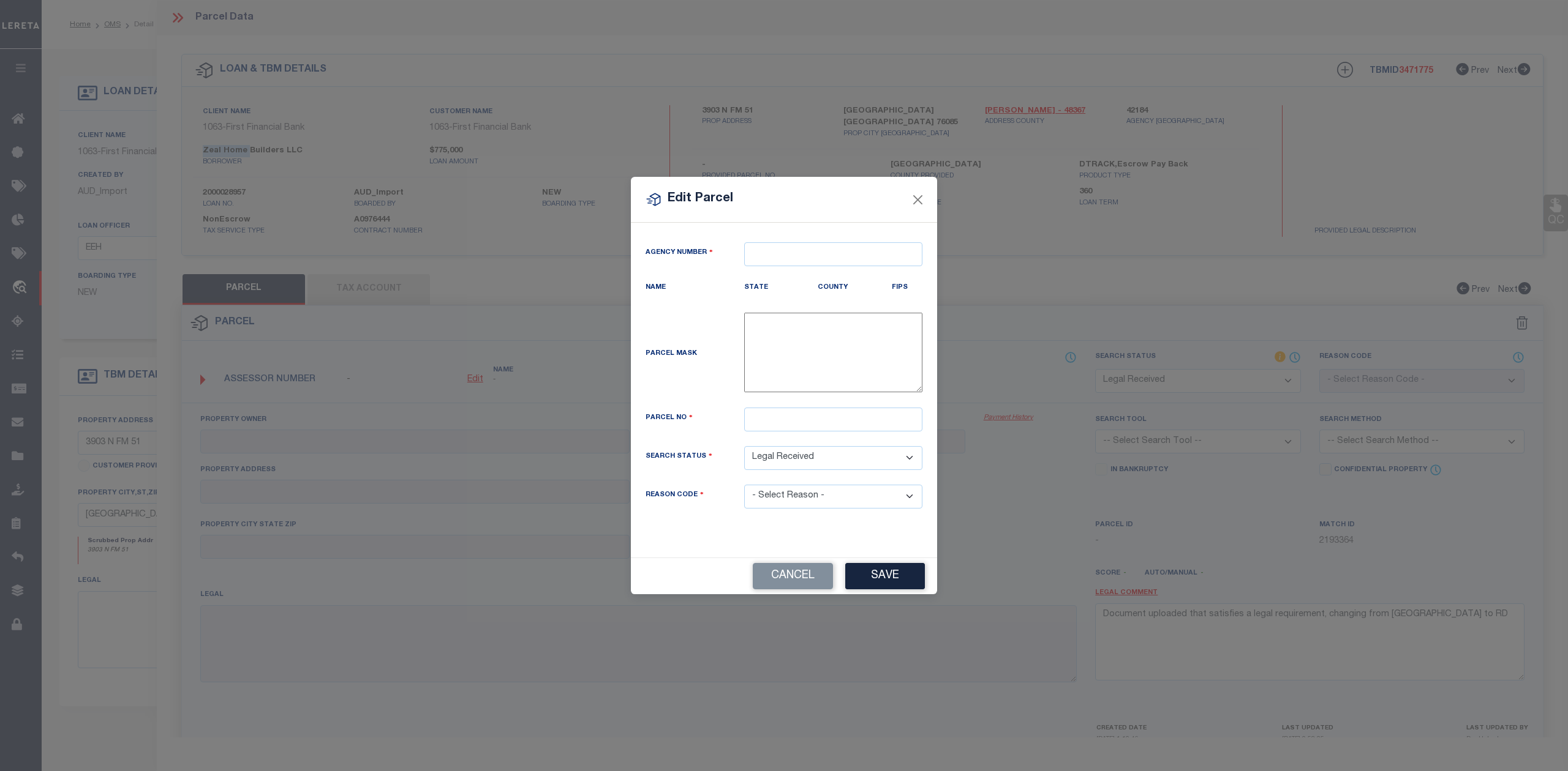
type textarea "-"
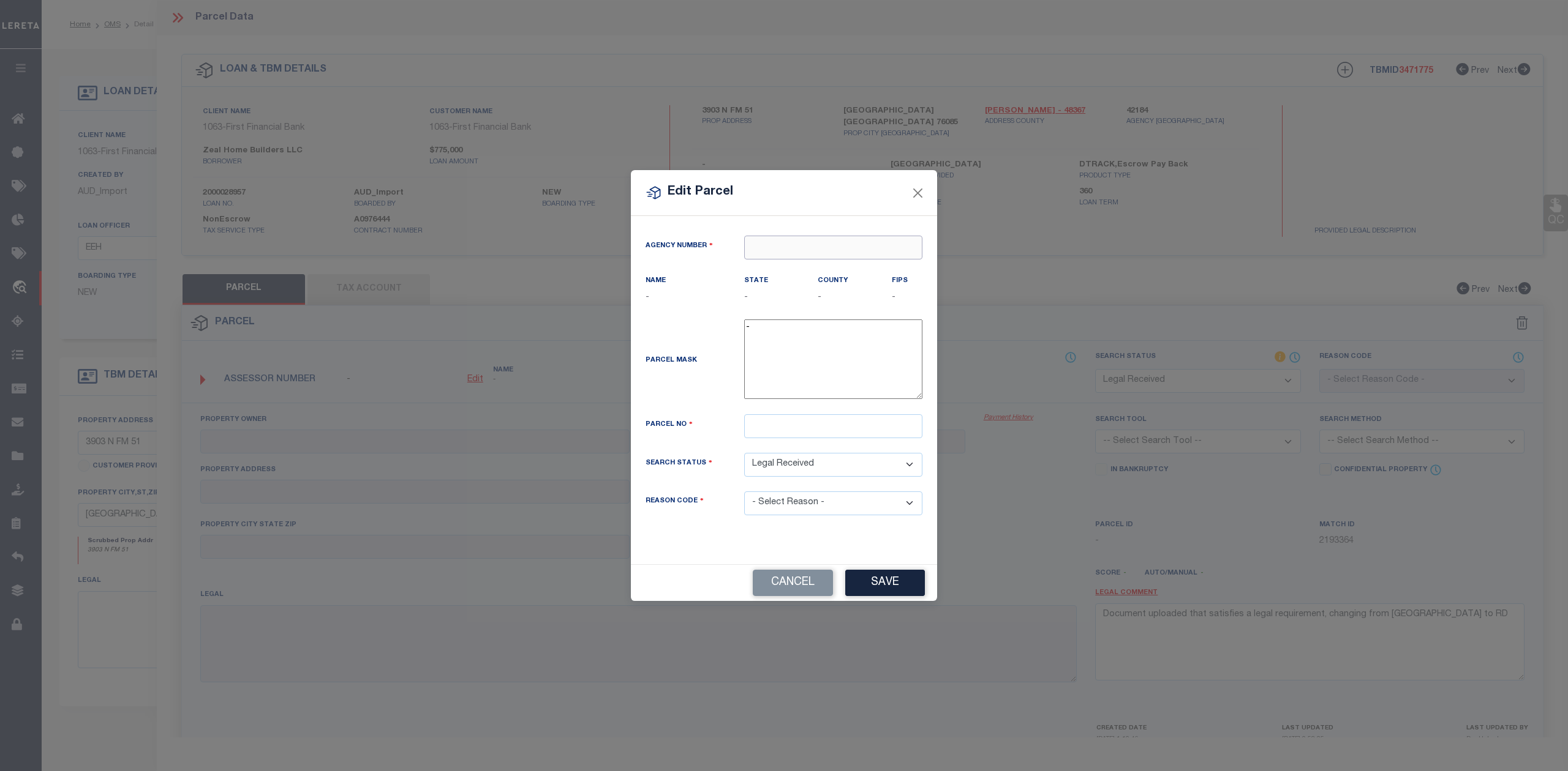
click at [806, 243] on input "text" at bounding box center [833, 247] width 179 height 24
click at [798, 263] on div "421840000 : PARKER COUNTY" at bounding box center [832, 276] width 177 height 35
type input "421840000"
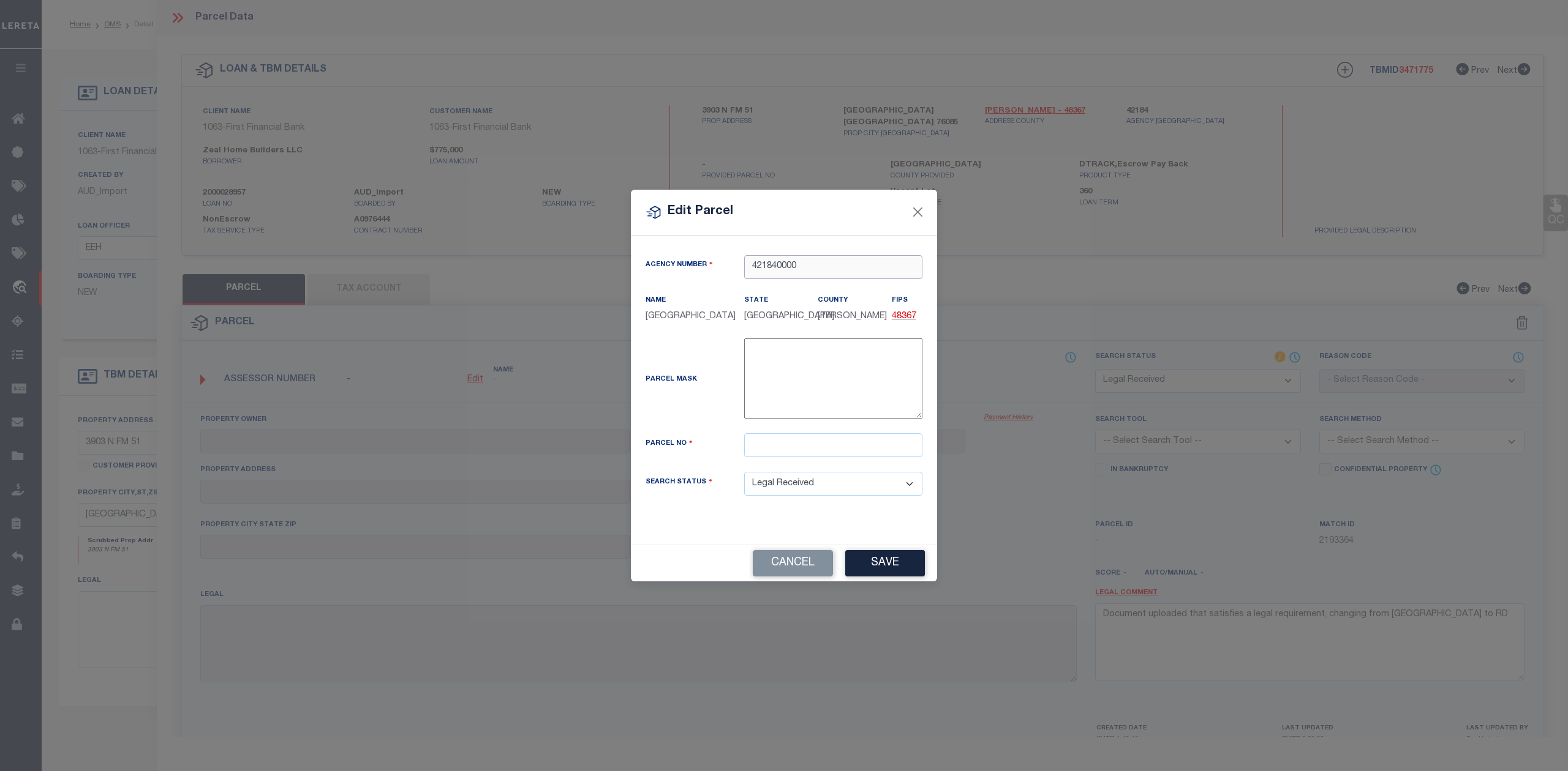
type input "421840000"
click at [771, 446] on input "text" at bounding box center [833, 445] width 179 height 24
paste input "R000109754"
type input "R000109754"
click at [888, 557] on button "Save" at bounding box center [884, 563] width 79 height 26
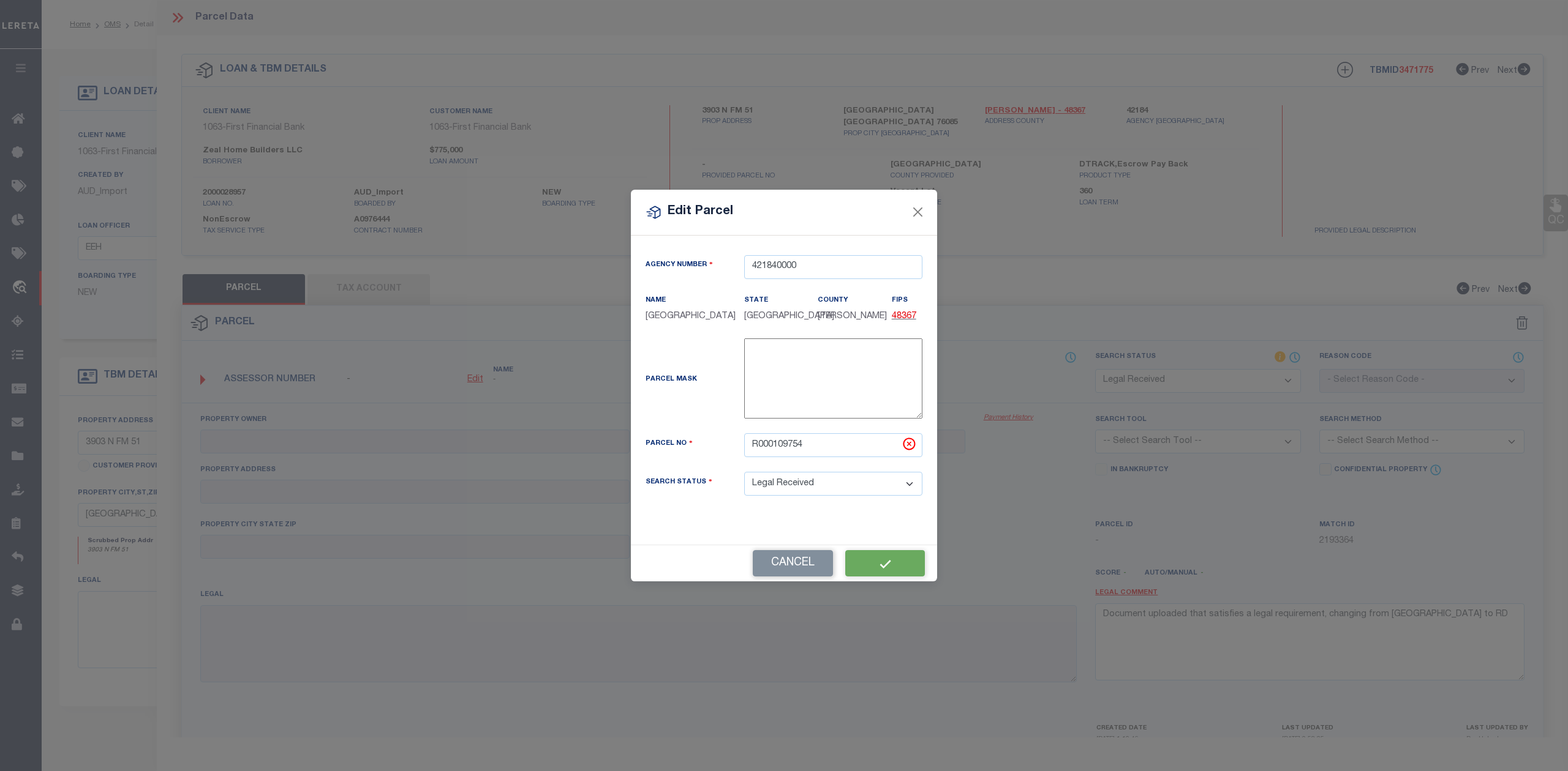
select select "RD"
checkbox input "false"
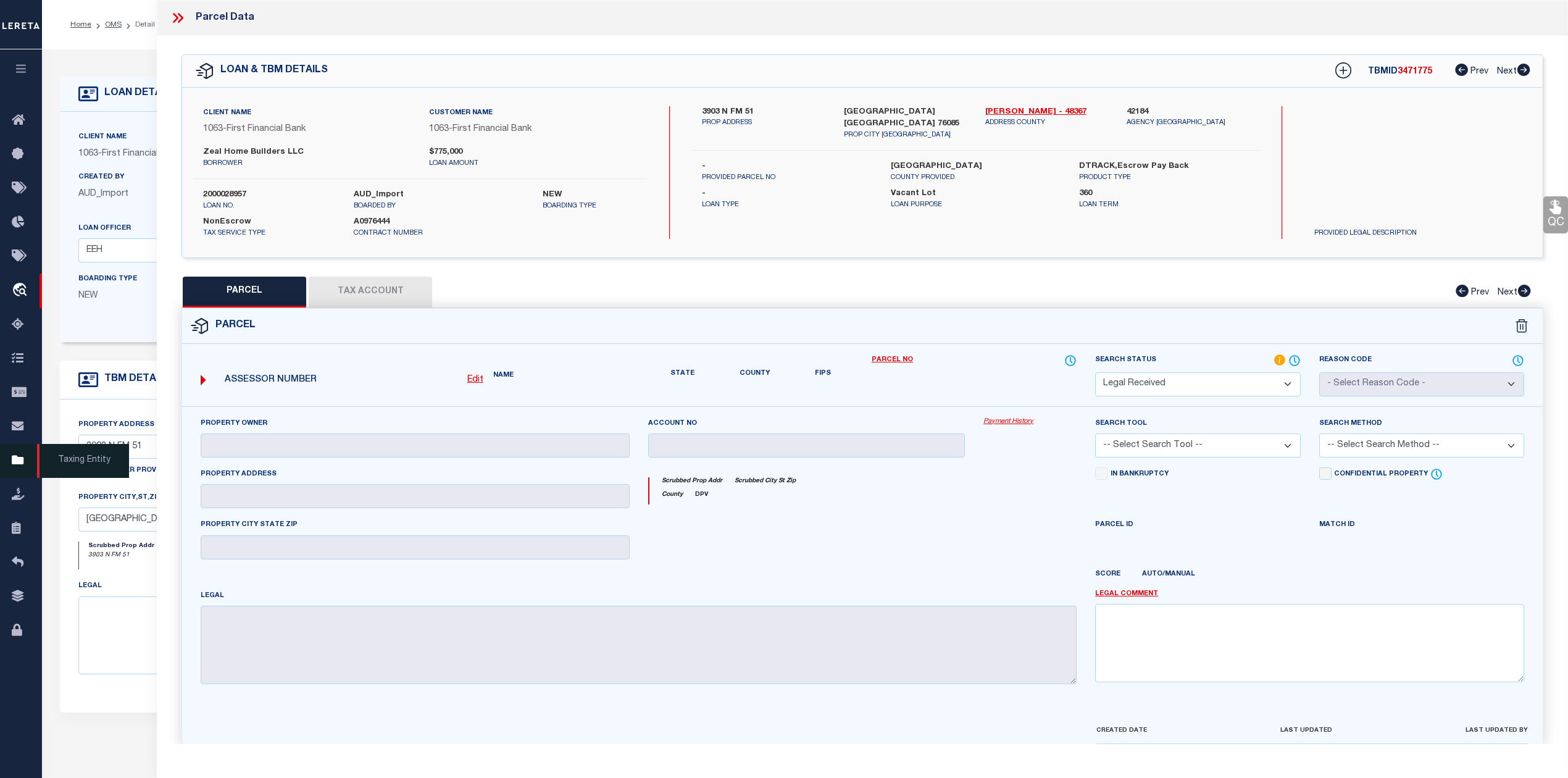
checkbox input "false"
type textarea "Document uploaded that satisfies a legal requirement, changing from [GEOGRAPHIC…"
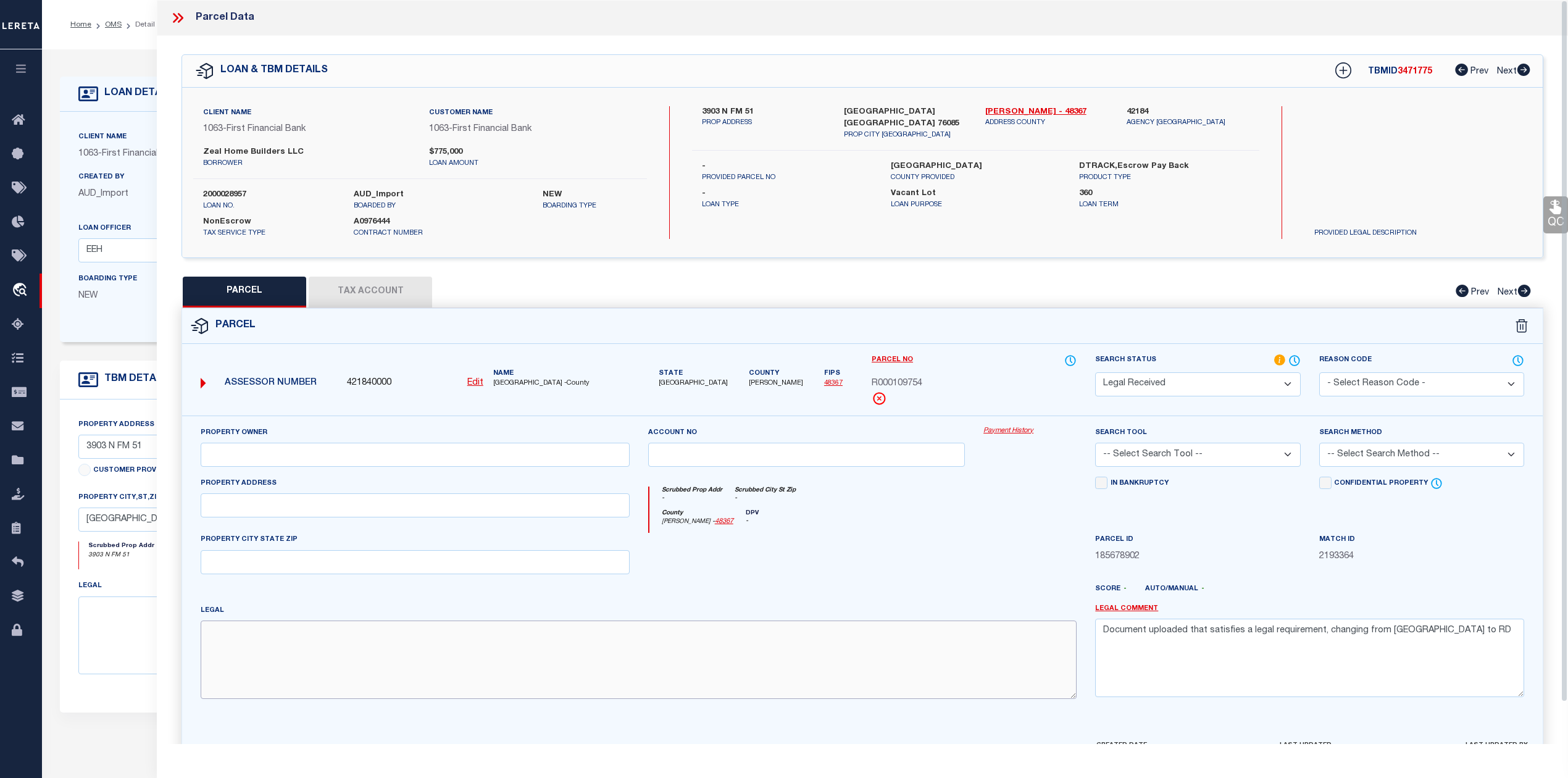
click at [385, 631] on textarea at bounding box center [638, 660] width 876 height 78
paste textarea "Acres: 10.014, Lot: 14, Blk: 1, Subd: PLATINUM RIDGE ESTATES"
type textarea "Acres: 10.014, Lot: 14, Blk: 1, Subd: PLATINUM RIDGE ESTATES"
drag, startPoint x: 1448, startPoint y: 636, endPoint x: 1106, endPoint y: 638, distance: 342.0
click at [1106, 638] on textarea "Document uploaded that satisfies a legal requirement, changing from [GEOGRAPHIC…" at bounding box center [1309, 658] width 429 height 78
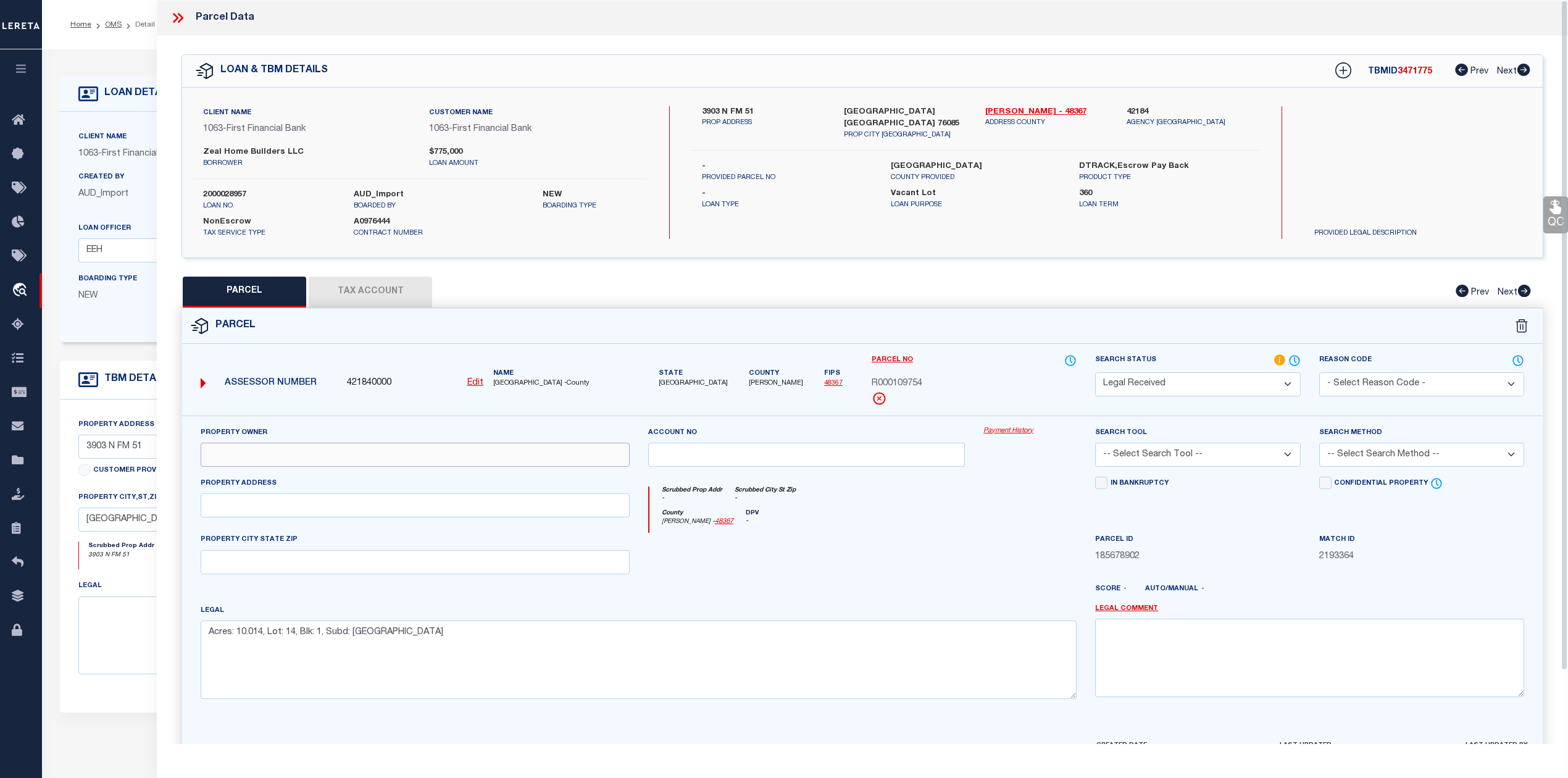
click at [289, 456] on input "text" at bounding box center [415, 455] width 429 height 24
paste input "ZEAL HOME BUILDERS LLC"
type input "ZEAL HOME BUILDERS LLC"
click at [1265, 458] on select "-- Select Search Tool -- 3rd Party Website Agency File Agency Website ATLS CNV-…" at bounding box center [1197, 455] width 205 height 24
select select "AGW"
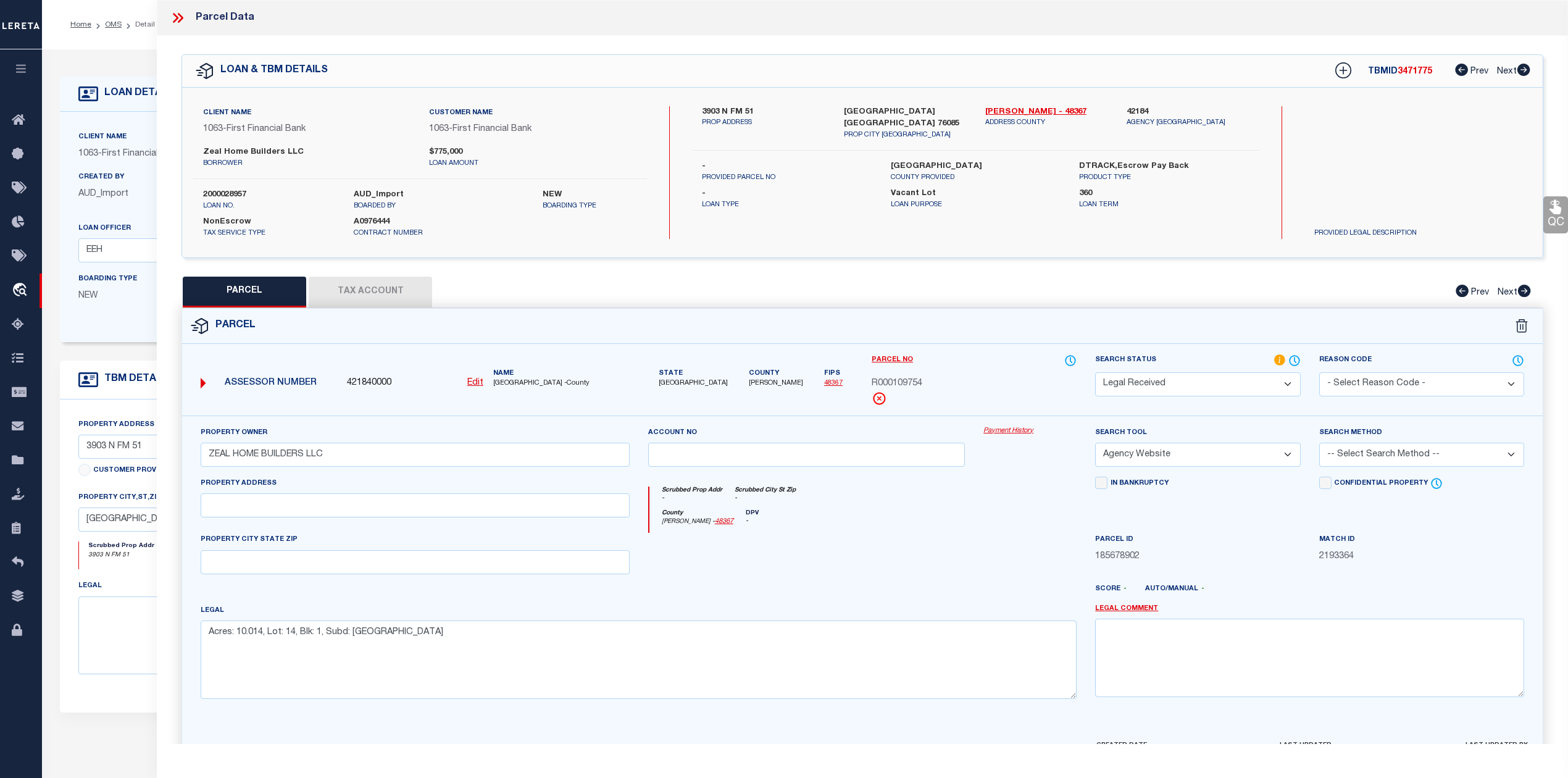
click at [1095, 445] on select "-- Select Search Tool -- 3rd Party Website Agency File Agency Website ATLS CNV-…" at bounding box center [1197, 455] width 205 height 24
click at [1387, 445] on select "-- Select Search Method -- Property Address Legal Liability Info Provided" at bounding box center [1422, 455] width 205 height 24
select select "LEG"
click at [1320, 445] on select "-- Select Search Method -- Property Address Legal Liability Info Provided" at bounding box center [1422, 455] width 205 height 24
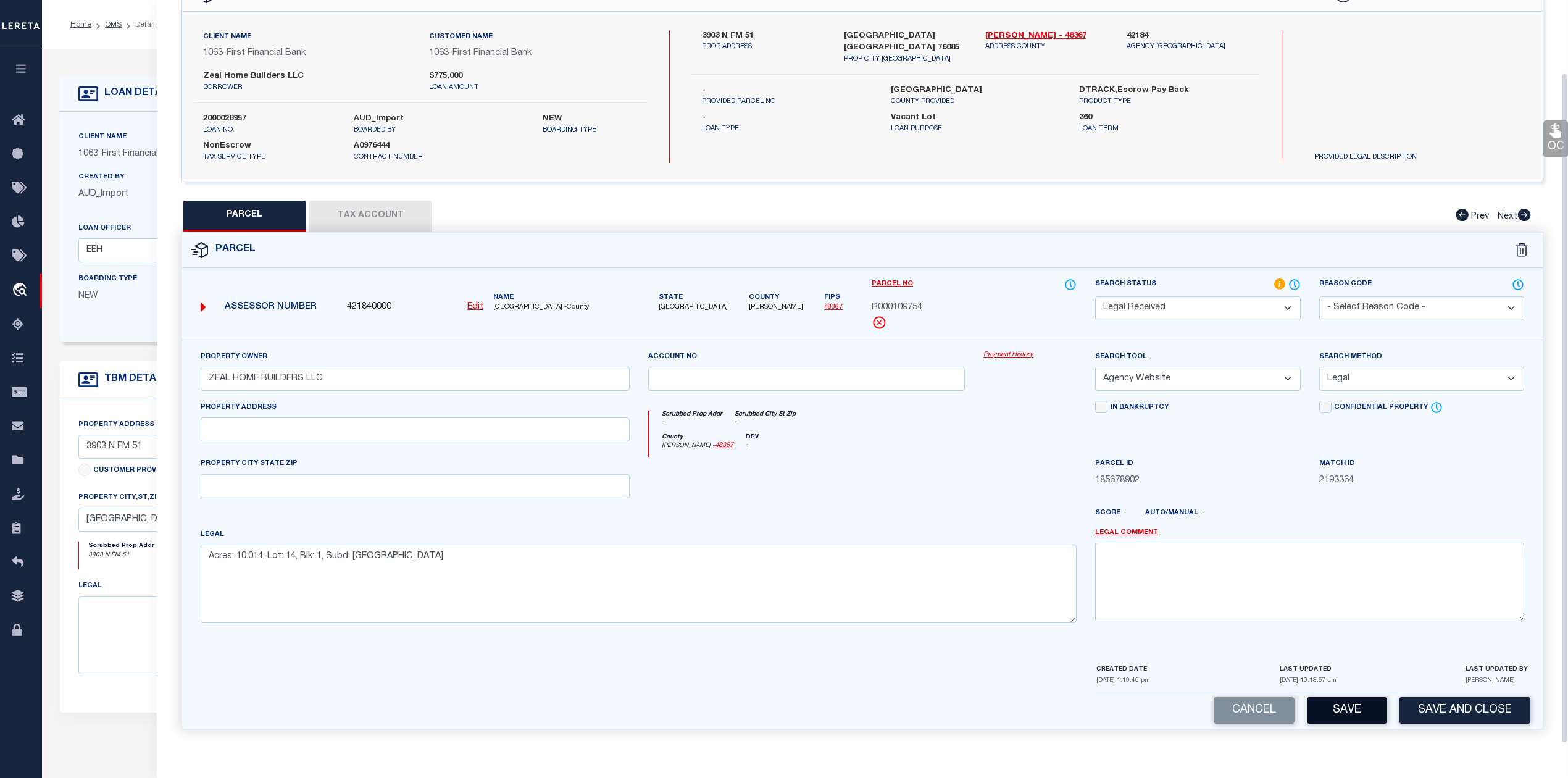
click at [1357, 707] on button "Save" at bounding box center [1347, 710] width 80 height 26
click at [378, 204] on button "Tax Account" at bounding box center [370, 216] width 124 height 31
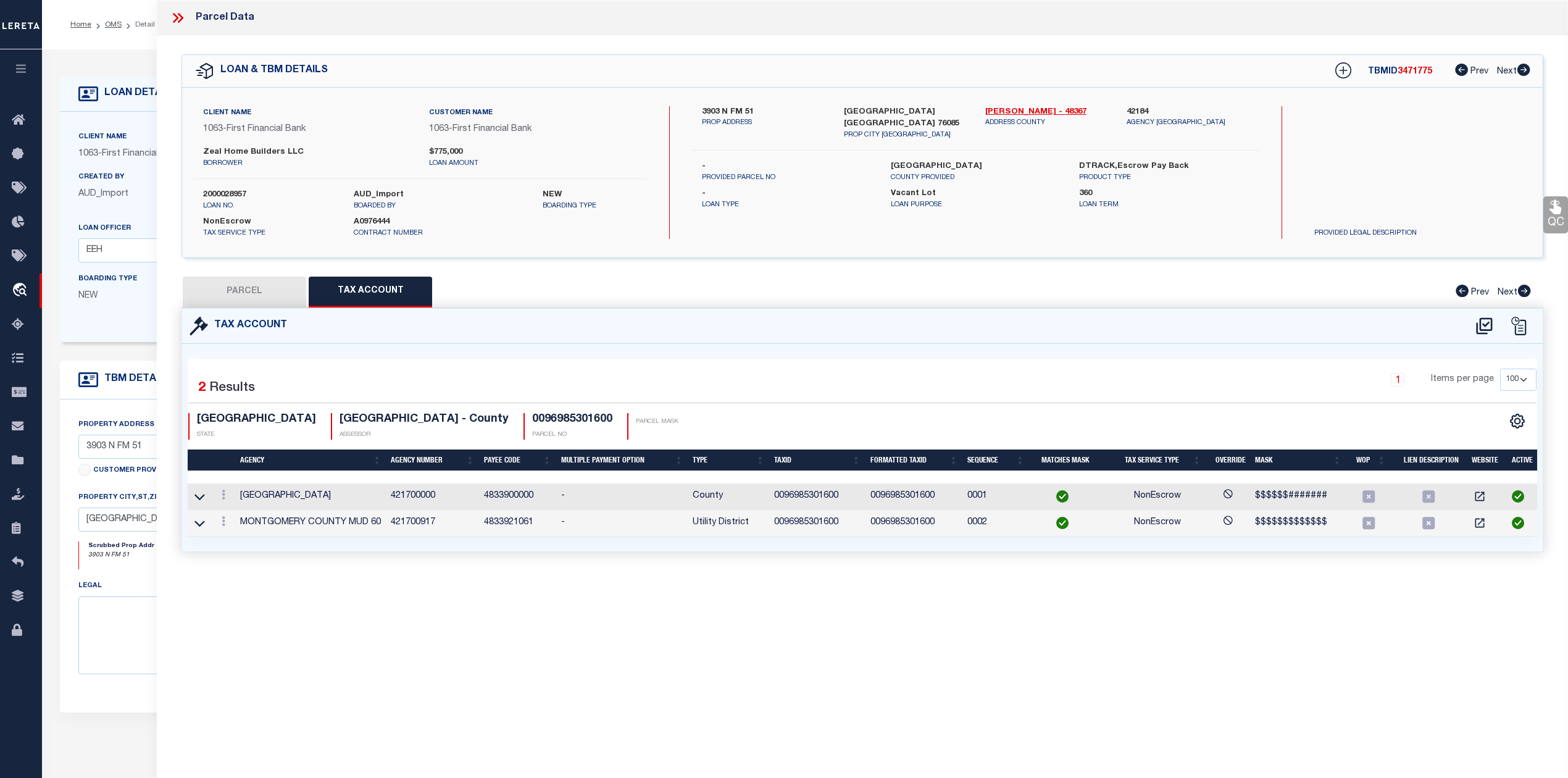
select select "100"
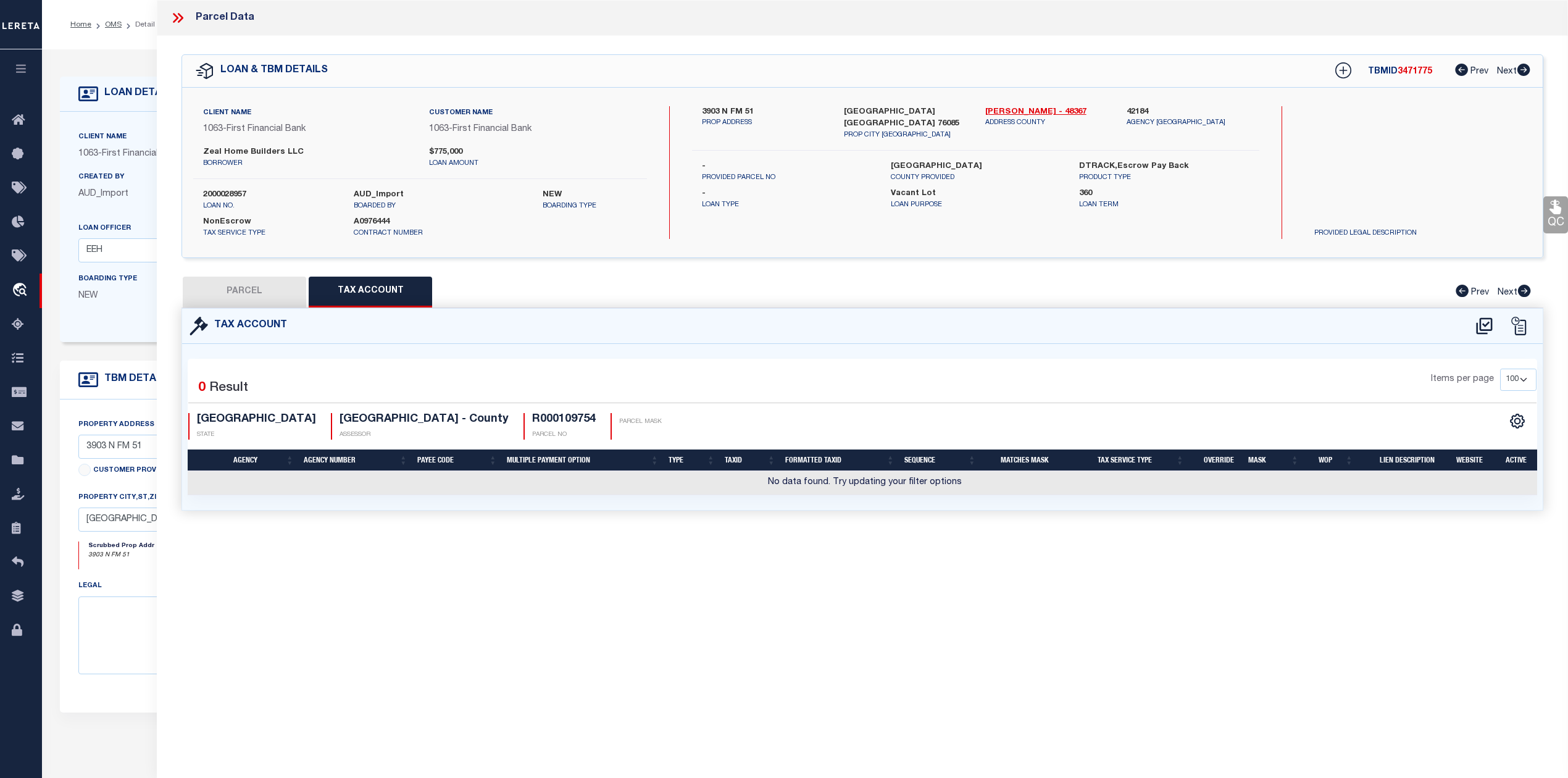
scroll to position [0, 0]
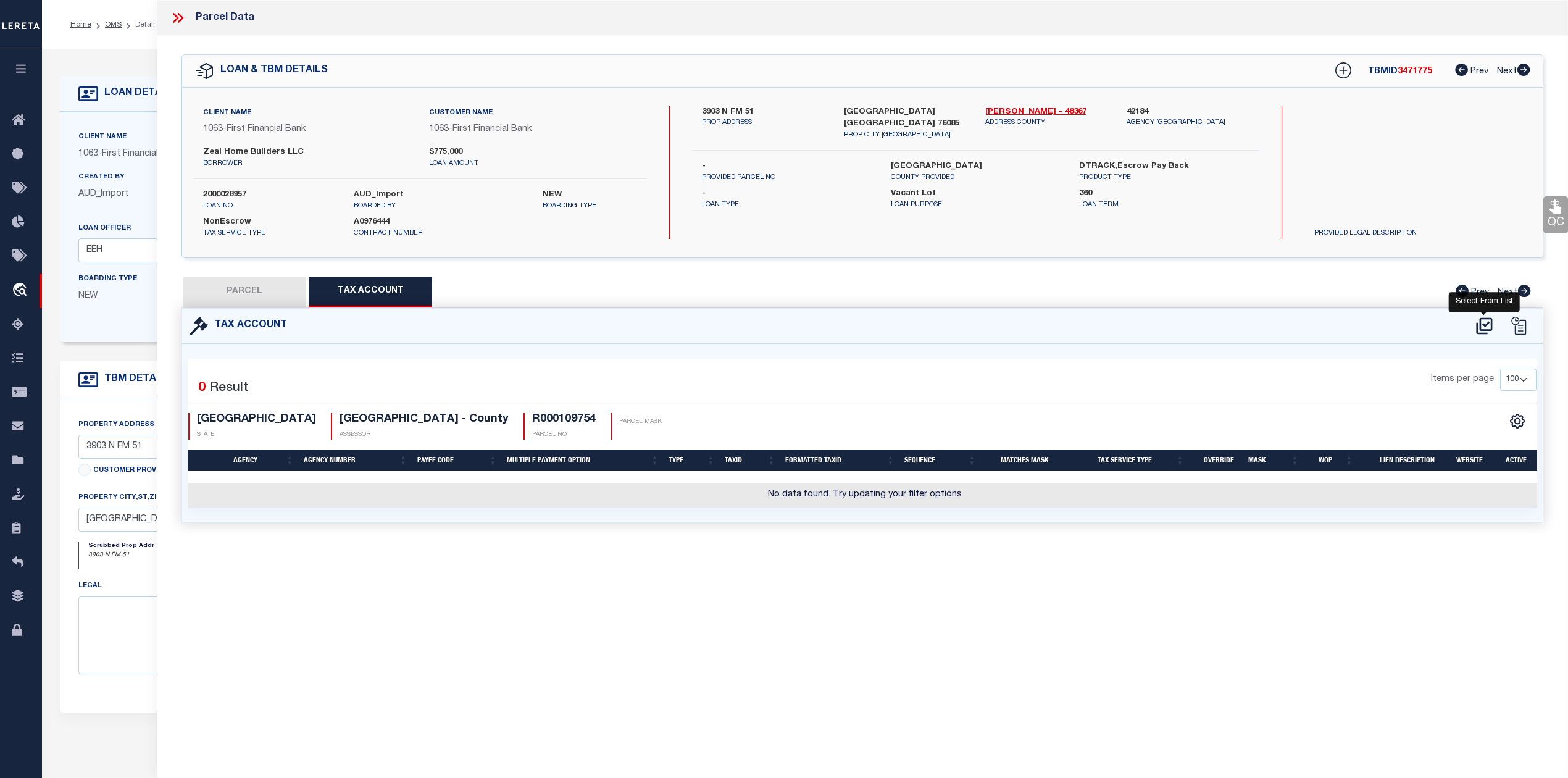
click at [1482, 326] on icon at bounding box center [1484, 326] width 20 height 19
select select "100"
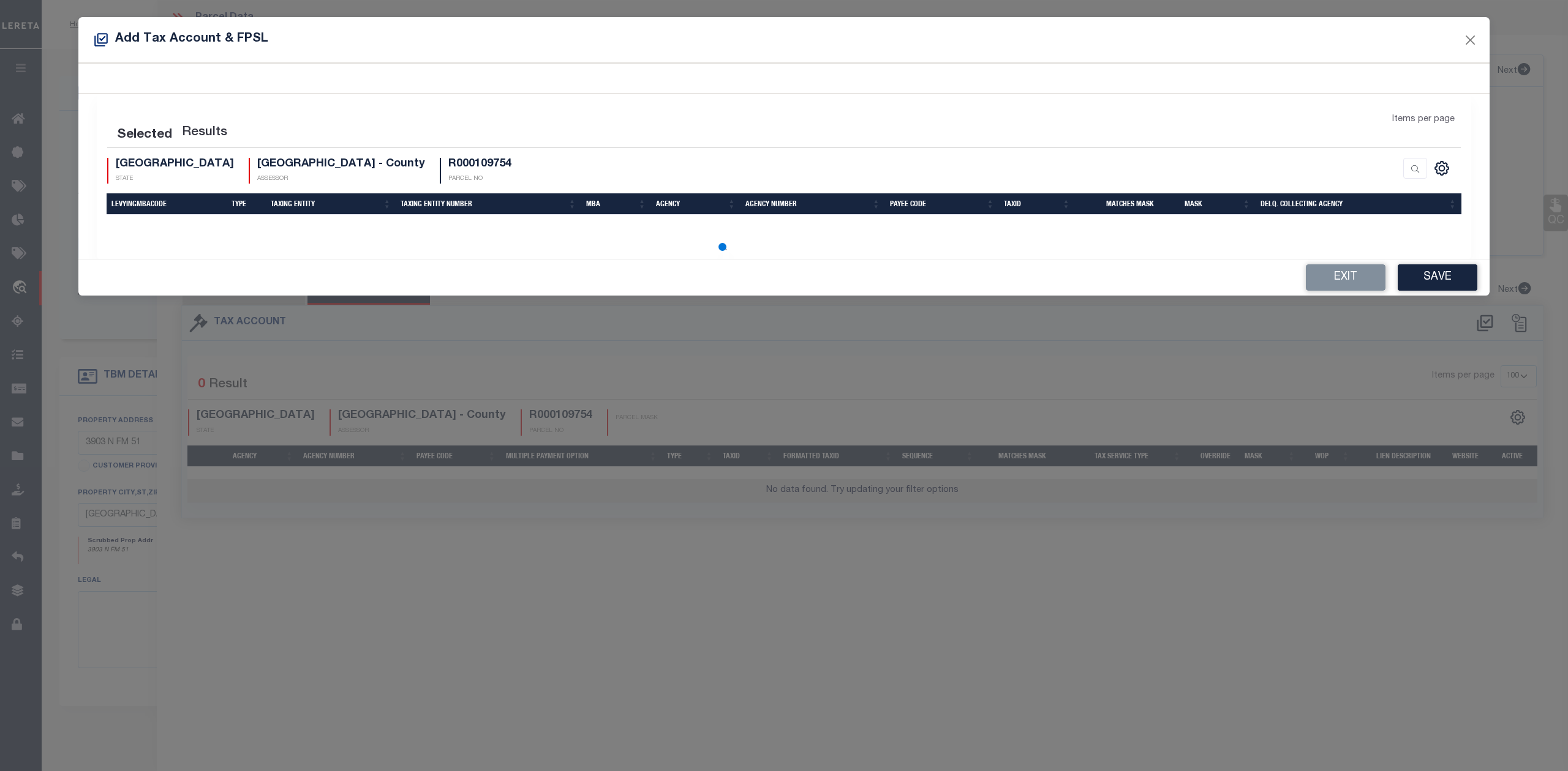
select select "100"
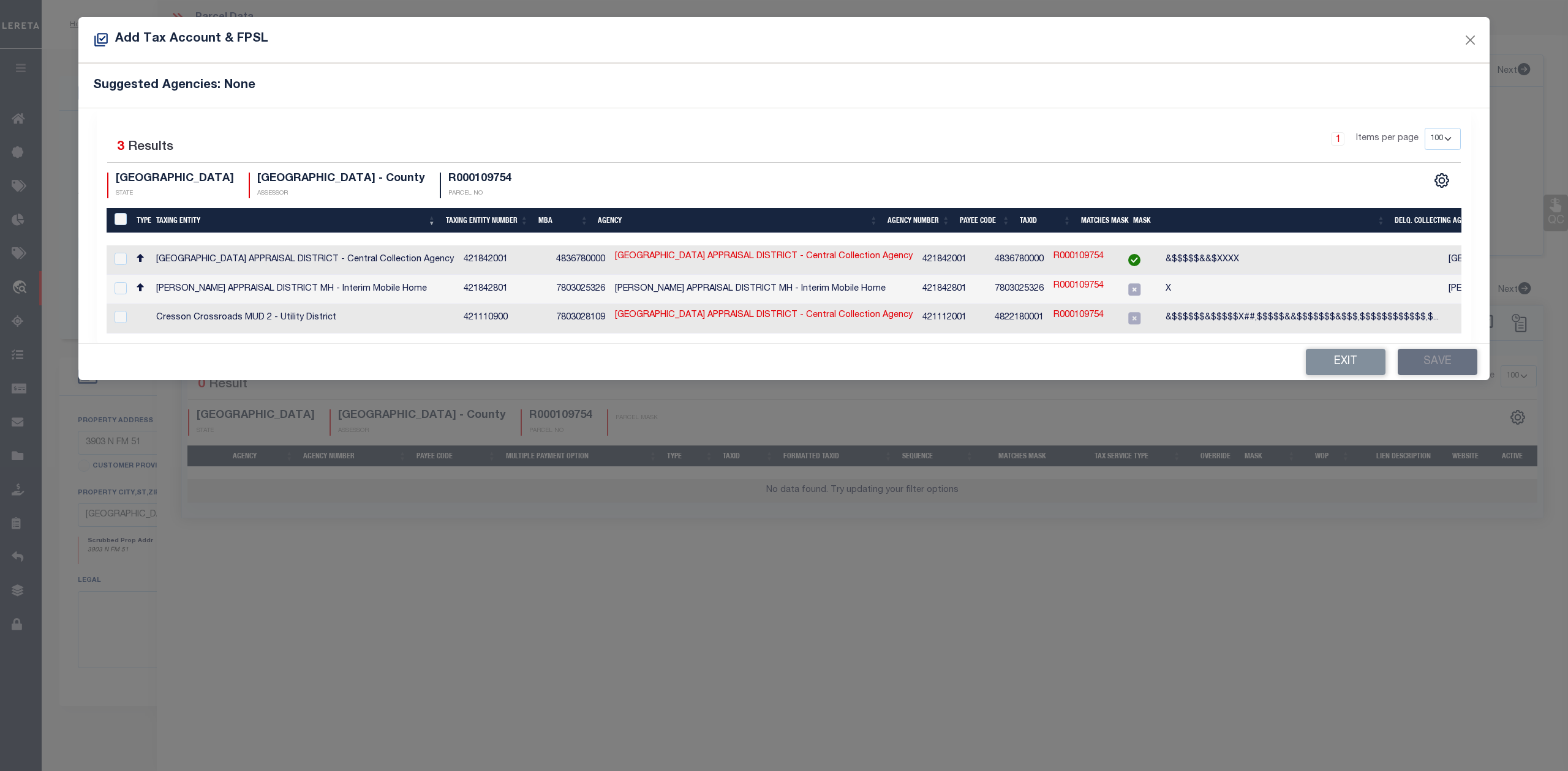
click at [183, 224] on th "Taxing Entity" at bounding box center [296, 221] width 290 height 25
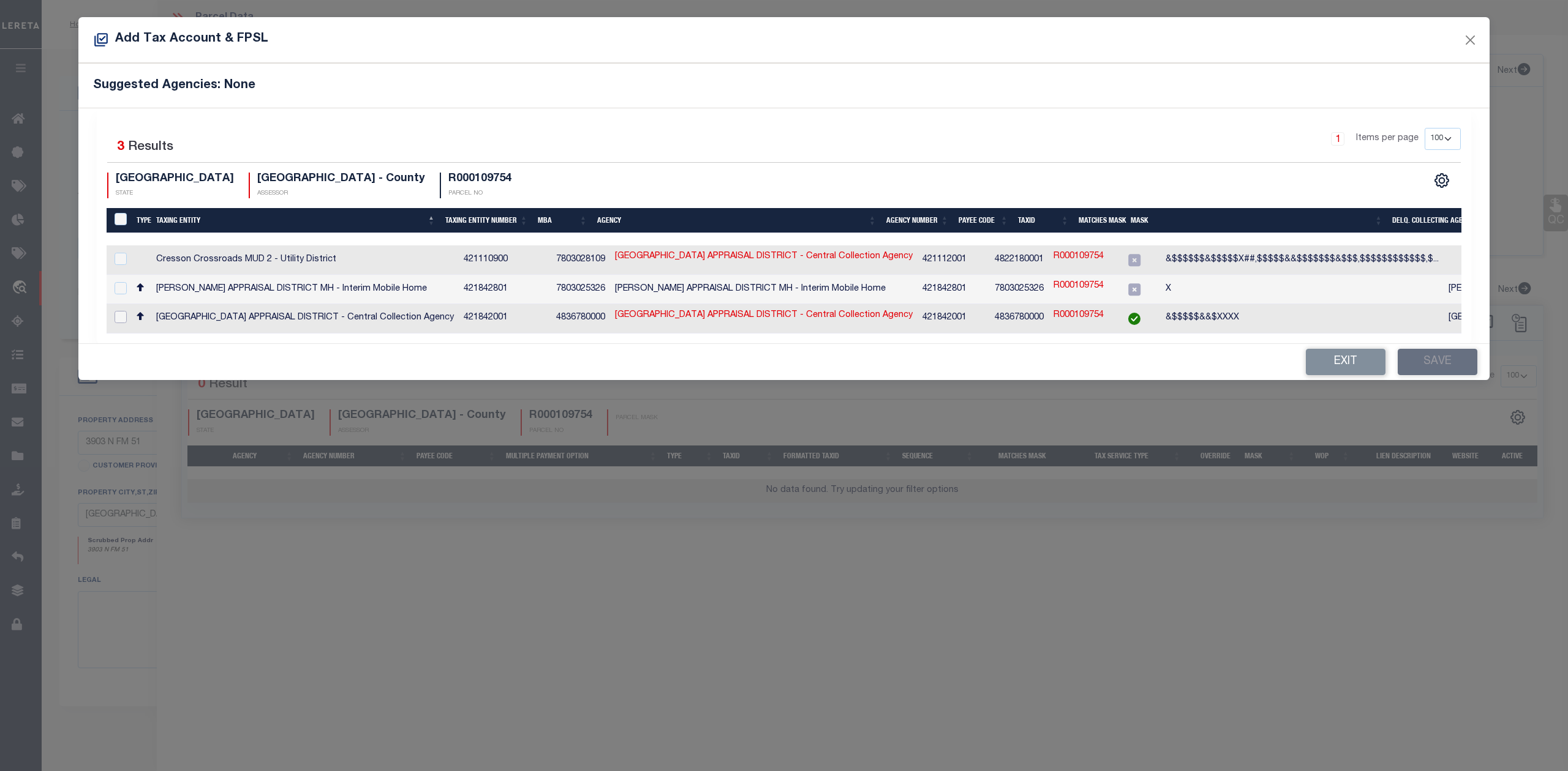
click at [124, 314] on input "checkbox" at bounding box center [121, 317] width 13 height 13
checkbox input "true"
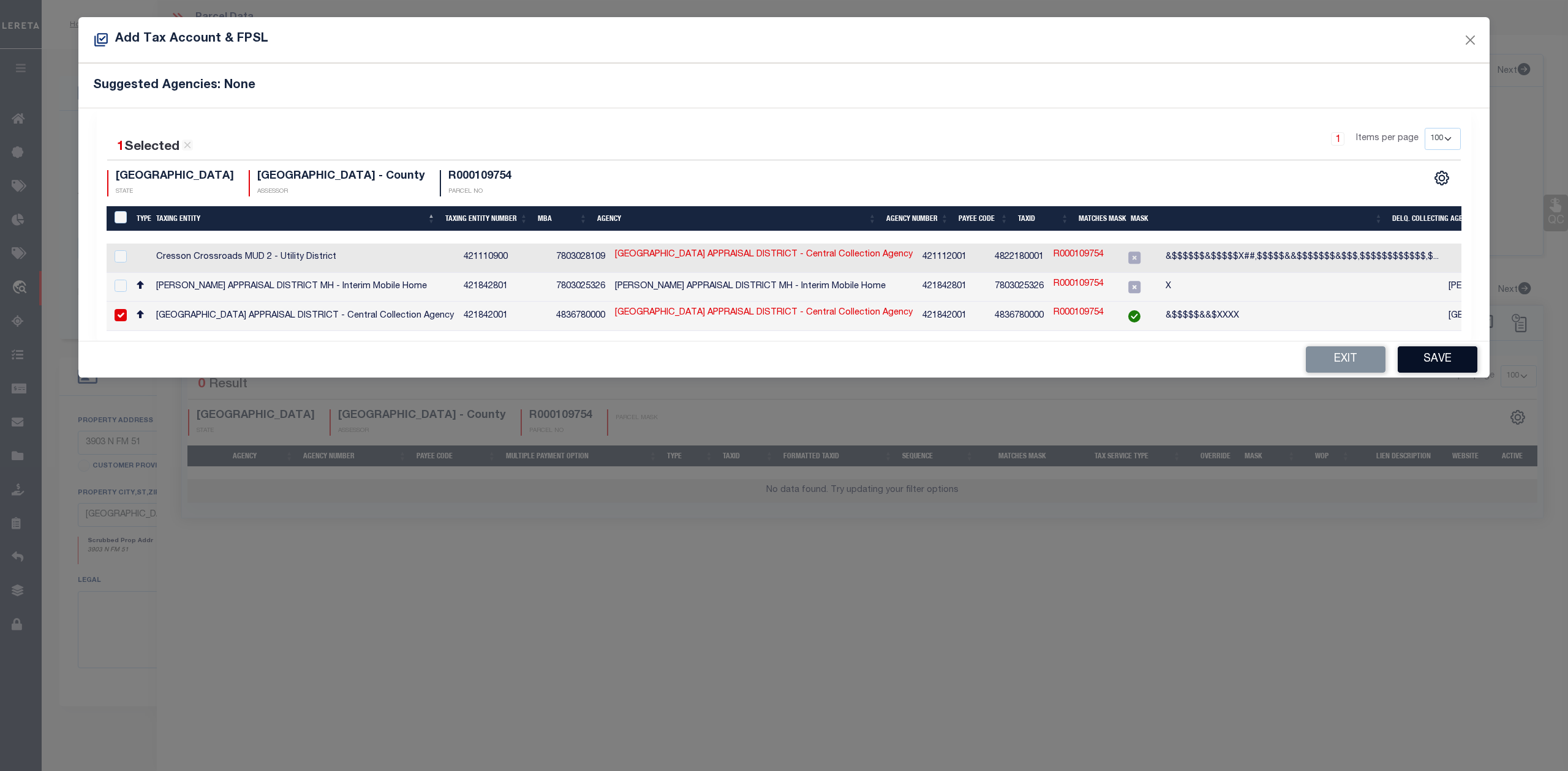
click at [1437, 361] on button "Save" at bounding box center [1438, 359] width 79 height 26
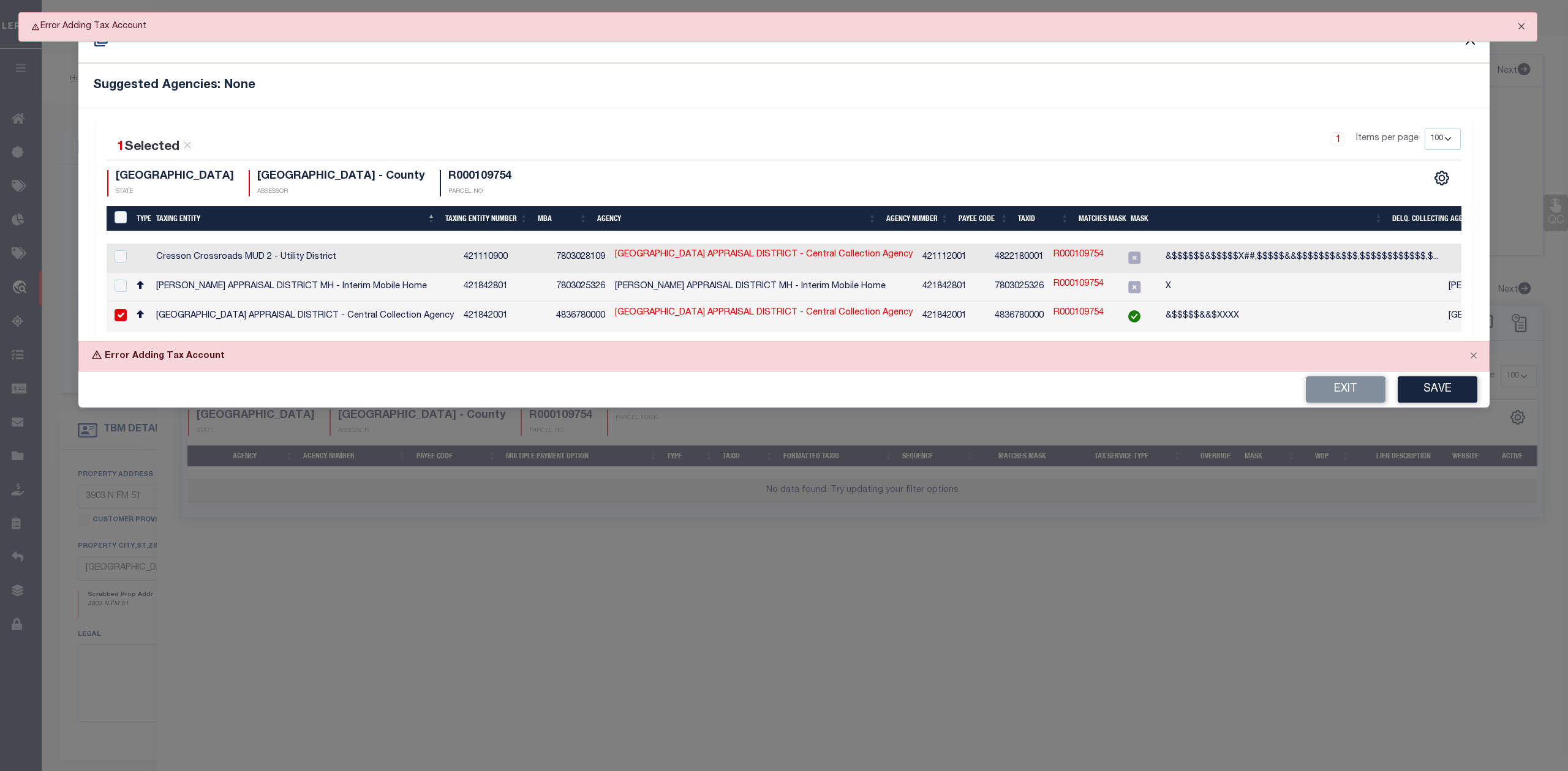
click at [1521, 25] on button "Close" at bounding box center [1522, 26] width 31 height 27
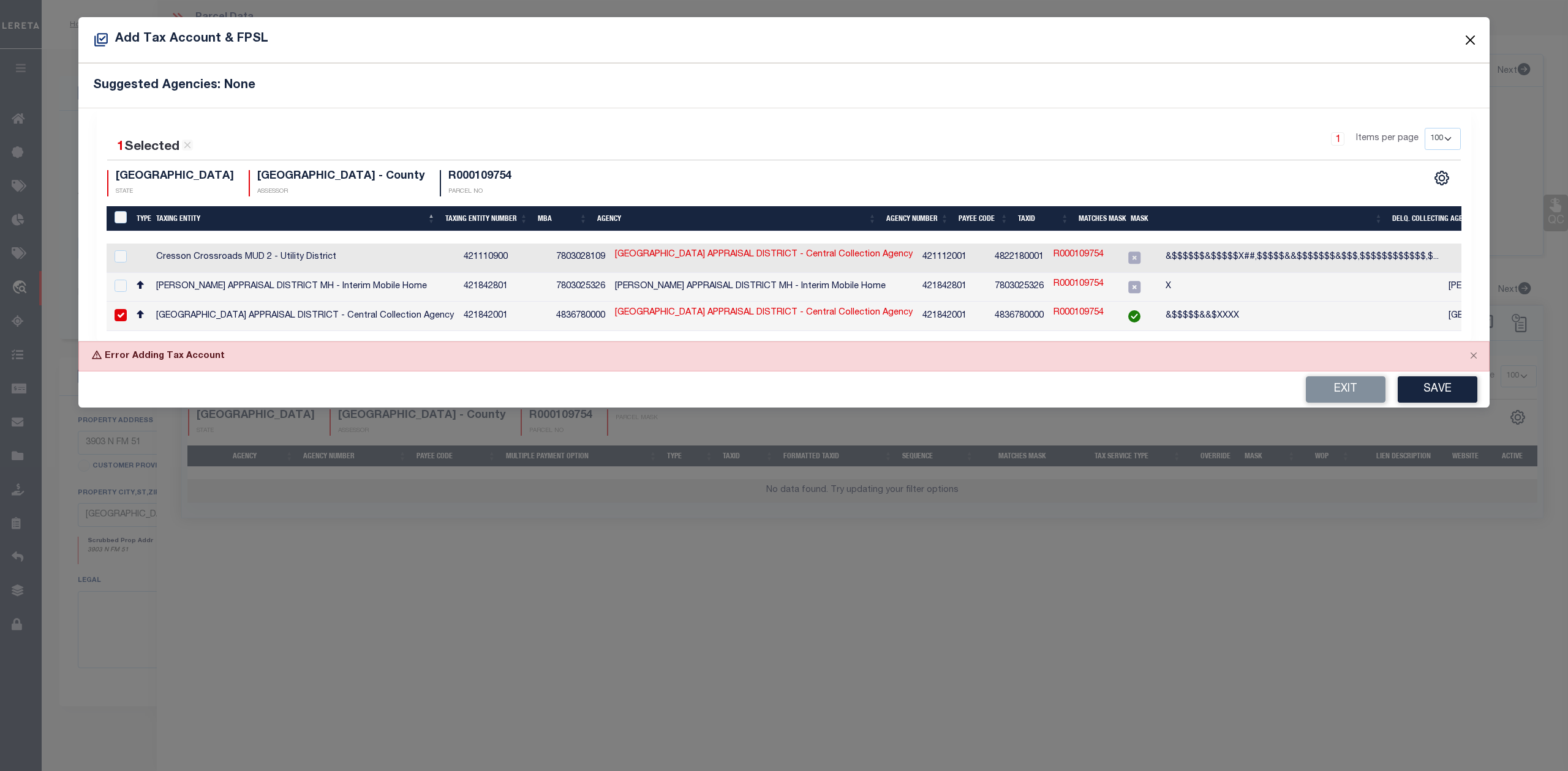
click at [1468, 40] on button "Close" at bounding box center [1470, 40] width 15 height 15
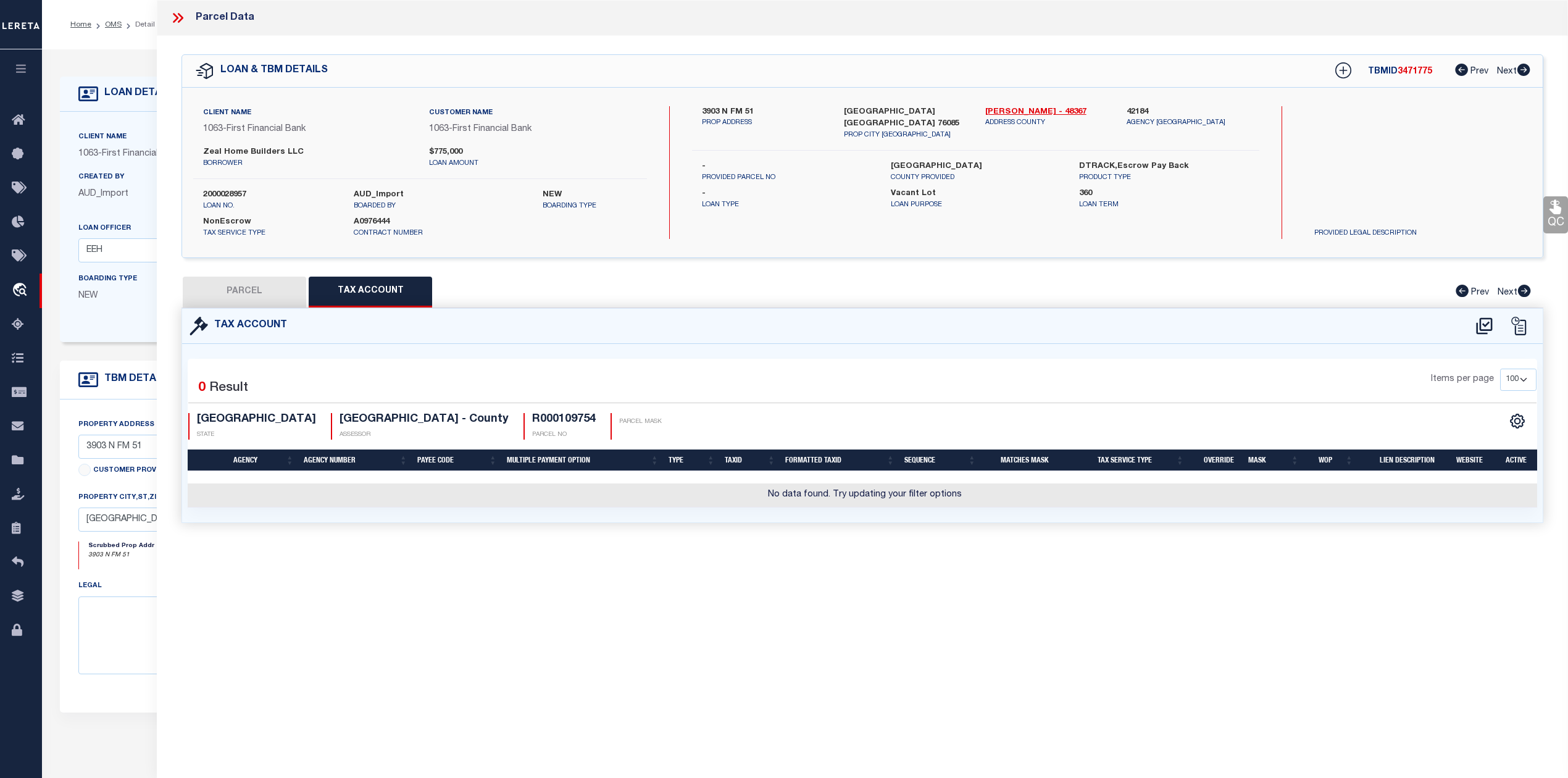
click at [280, 282] on button "PARCEL" at bounding box center [244, 292] width 124 height 31
select select "AS"
select select
checkbox input "false"
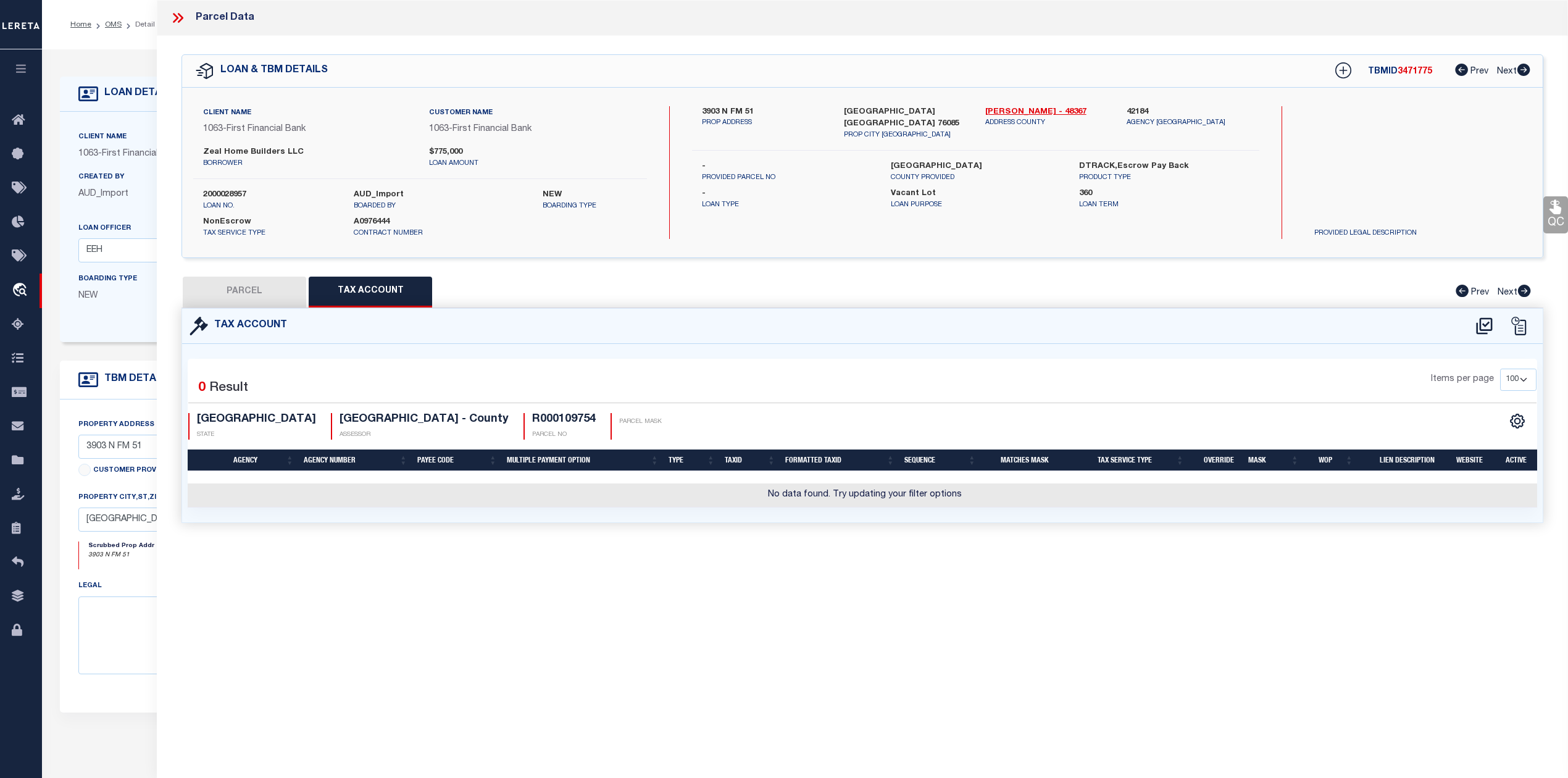
checkbox input "false"
select select "RD"
type input "ZEAL HOME BUILDERS LLC"
select select "AGW"
select select "LEG"
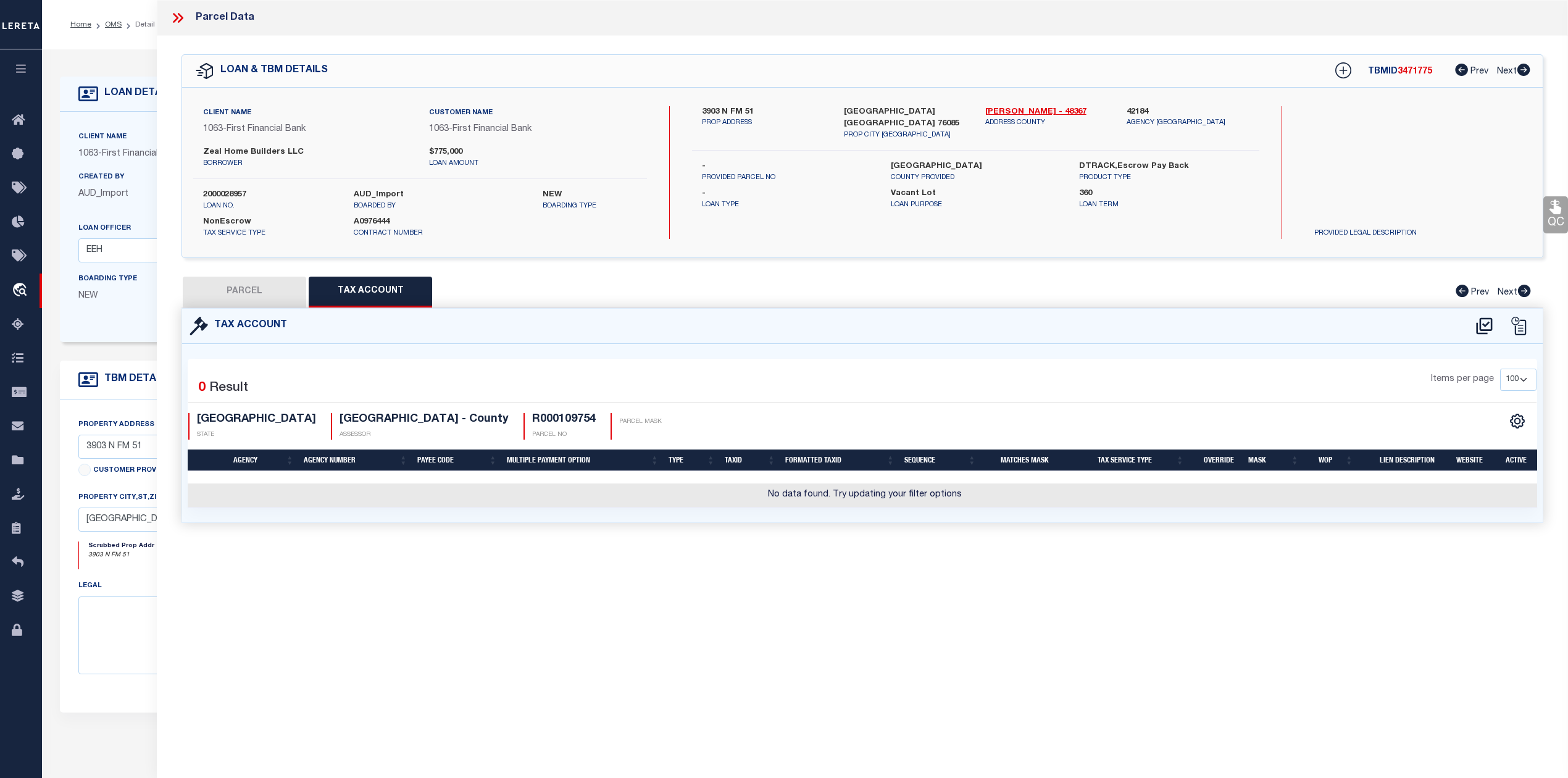
type textarea "Acres: 10.014, Lot: 14, Blk: 1, Subd: PLATINUM RIDGE ESTATES"
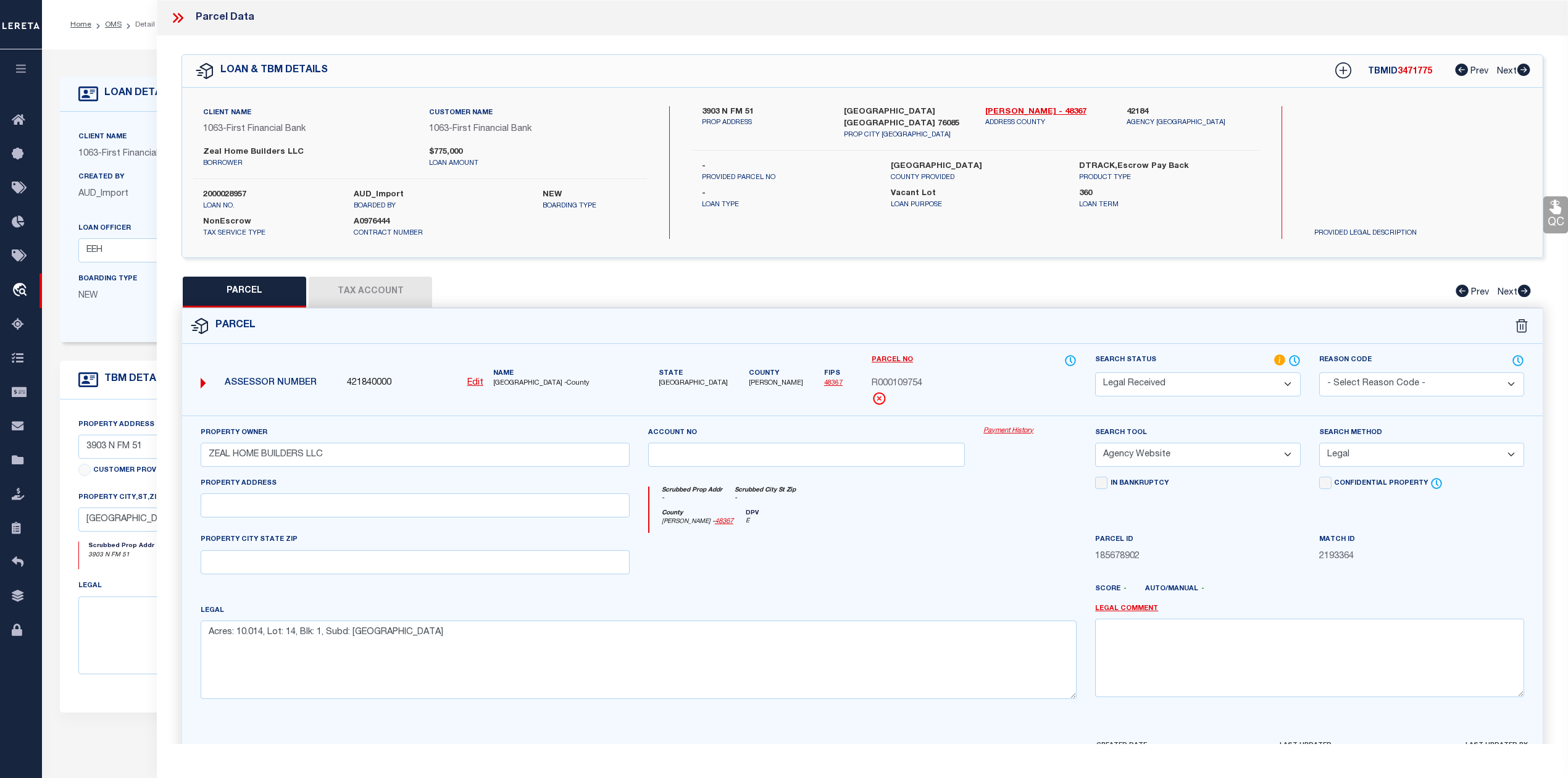
click at [367, 286] on button "Tax Account" at bounding box center [370, 292] width 124 height 31
select select "100"
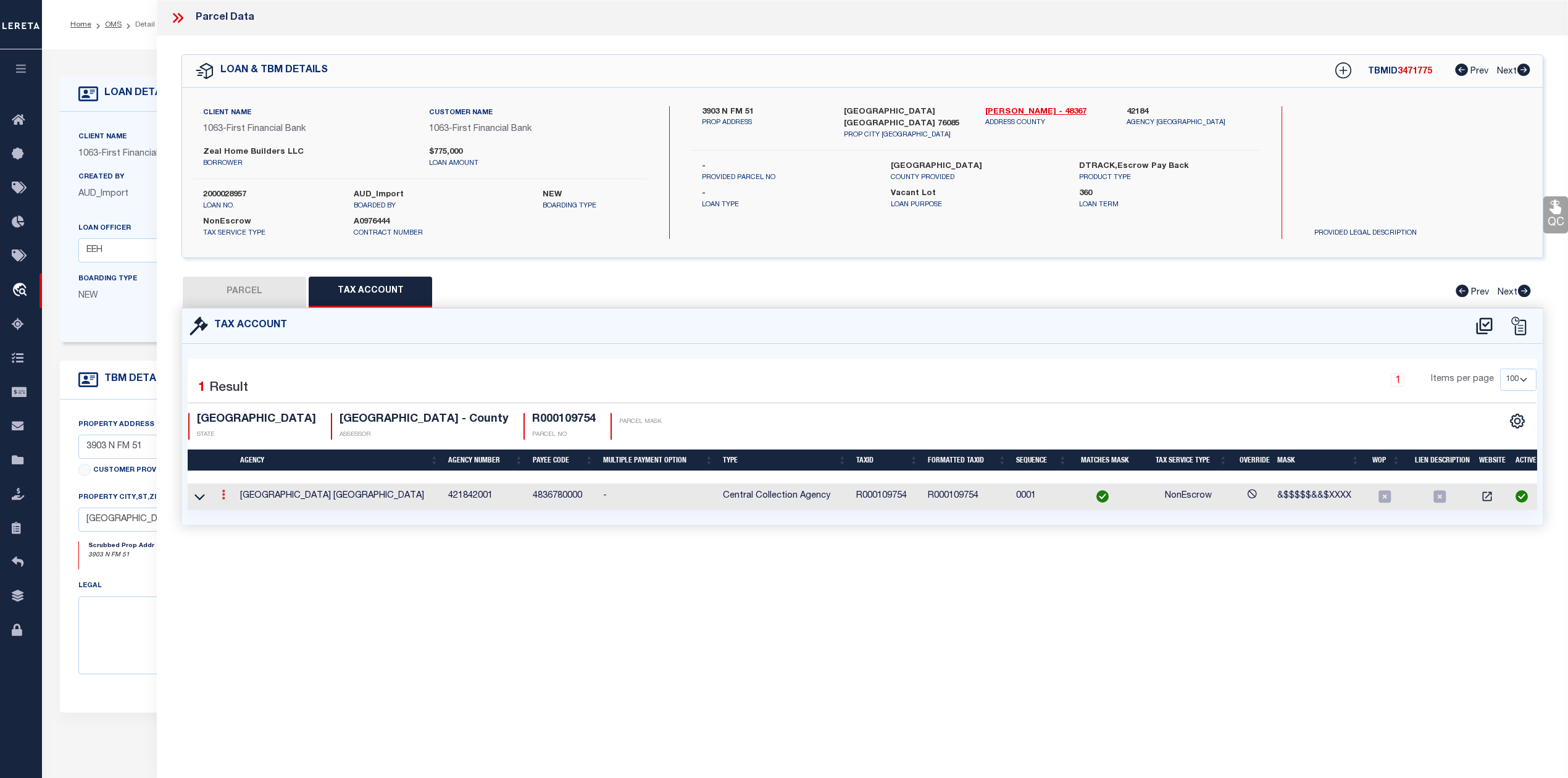
click at [223, 500] on icon at bounding box center [224, 495] width 4 height 10
click at [234, 518] on icon "" at bounding box center [237, 514] width 10 height 10
type input "R000109754"
type textarea "&$$$$$&&$XXXX"
checkbox input "true"
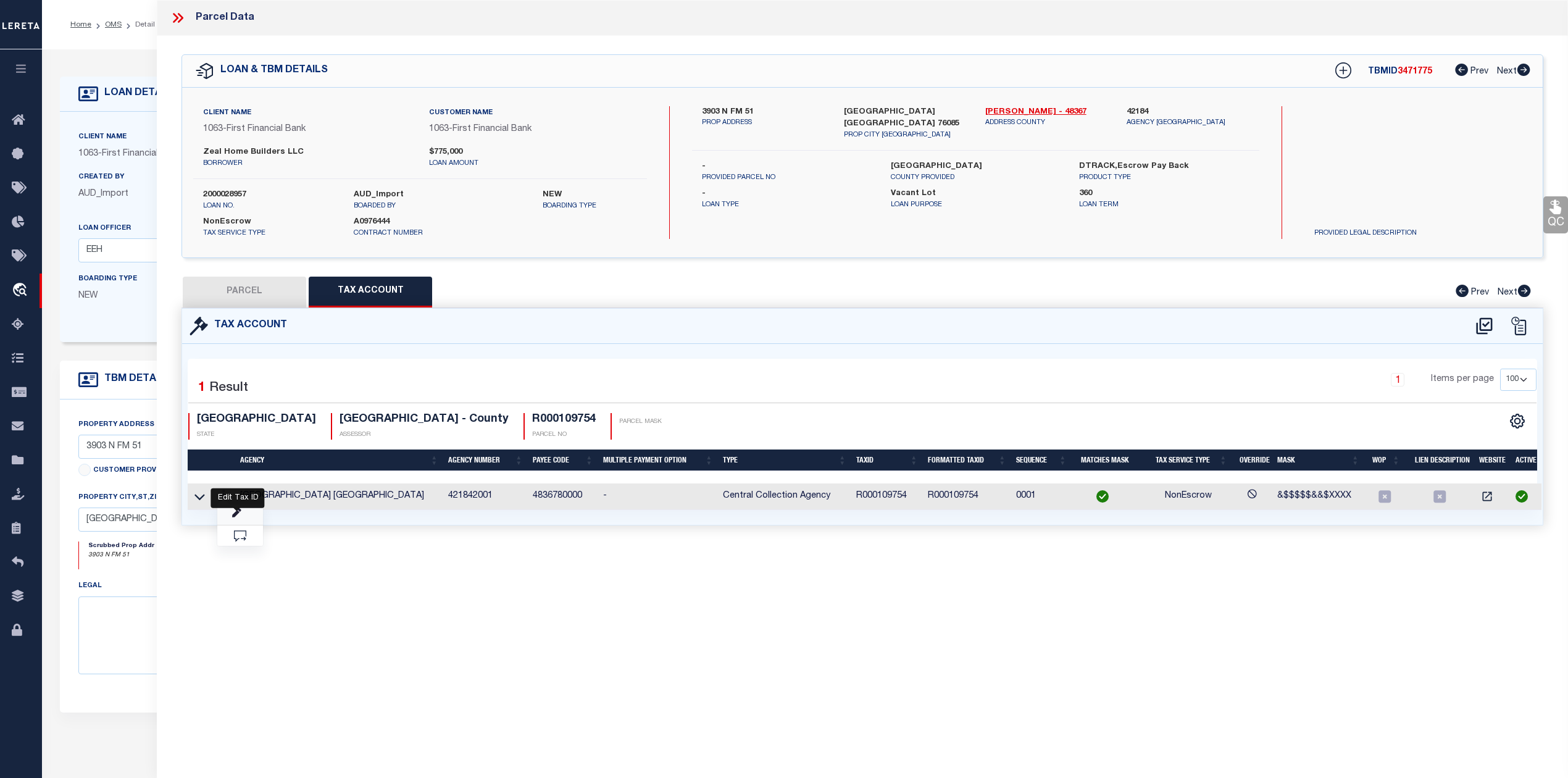
type input "XXXXXXXXXXXXXXXX*"
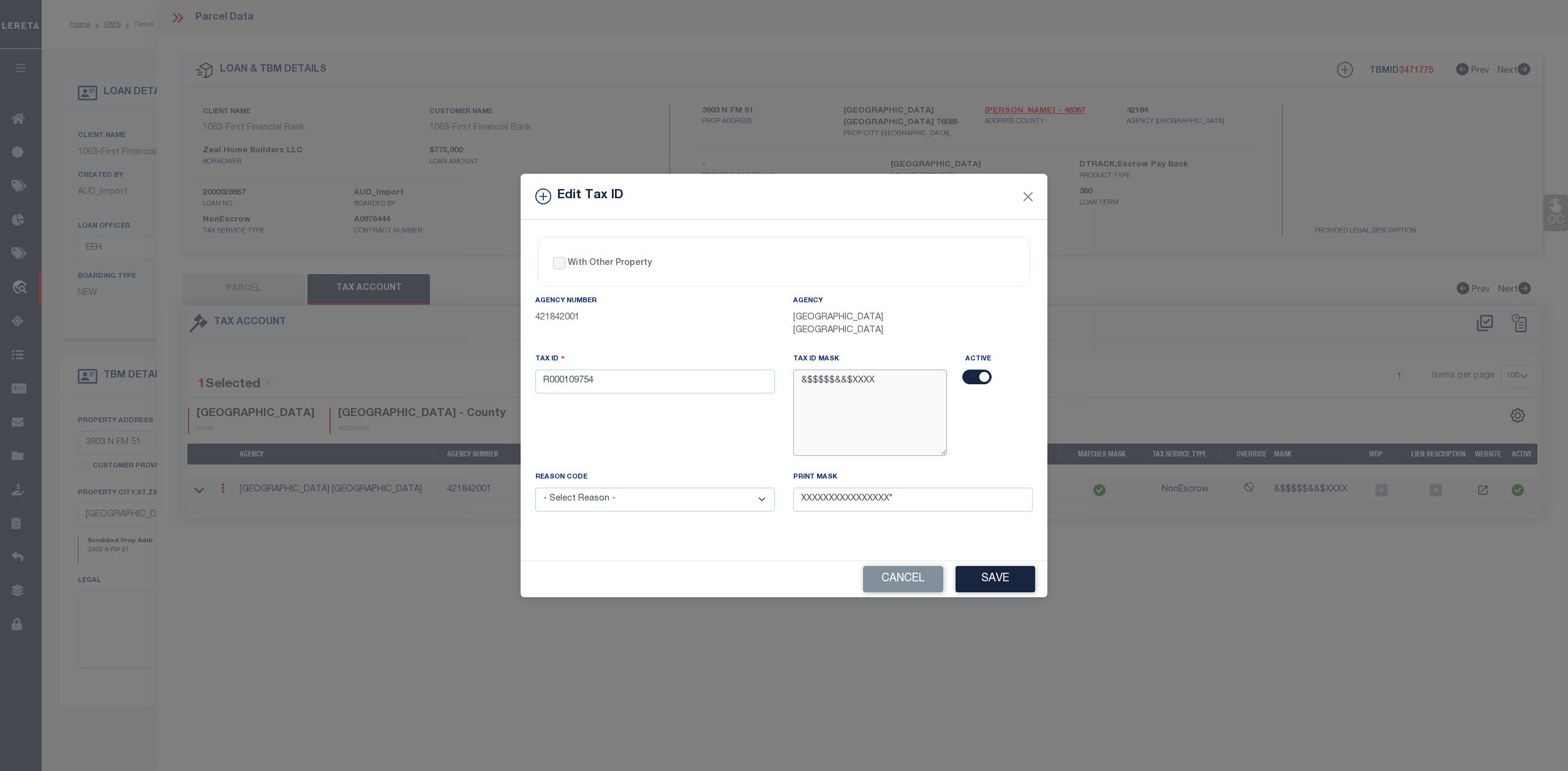
drag, startPoint x: 870, startPoint y: 381, endPoint x: 861, endPoint y: 382, distance: 9.1
click at [861, 382] on textarea "&$$$$$&&$XXXX" at bounding box center [870, 412] width 154 height 86
click at [865, 376] on textarea "&$$$$$&&$XXXX" at bounding box center [870, 412] width 154 height 86
click at [862, 381] on textarea "&$$$$$&&$XXXX" at bounding box center [870, 412] width 154 height 86
click at [863, 382] on textarea "&$$$$$&&$XXXX" at bounding box center [870, 412] width 154 height 86
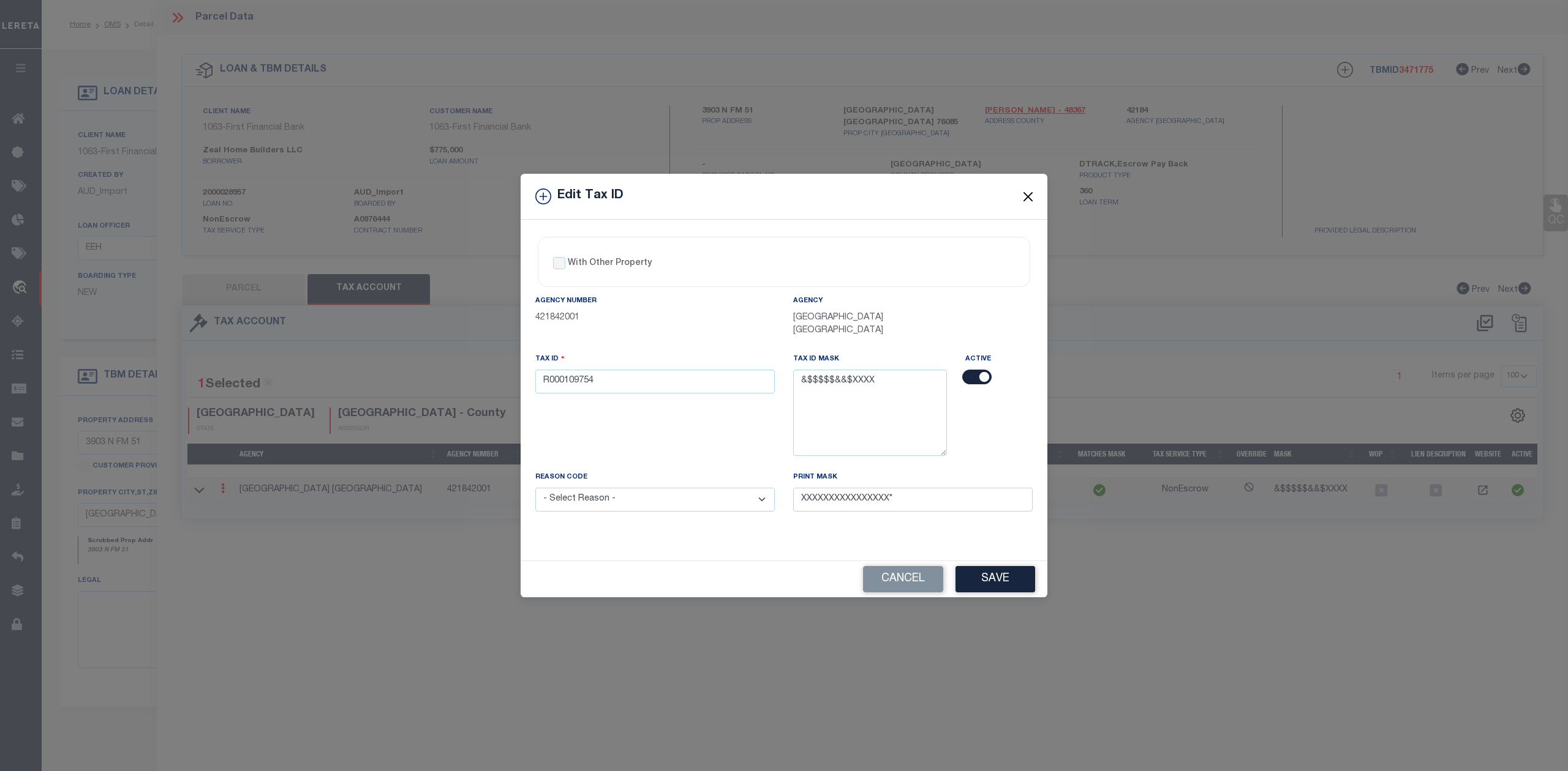
click at [1029, 195] on button "Close" at bounding box center [1028, 196] width 15 height 15
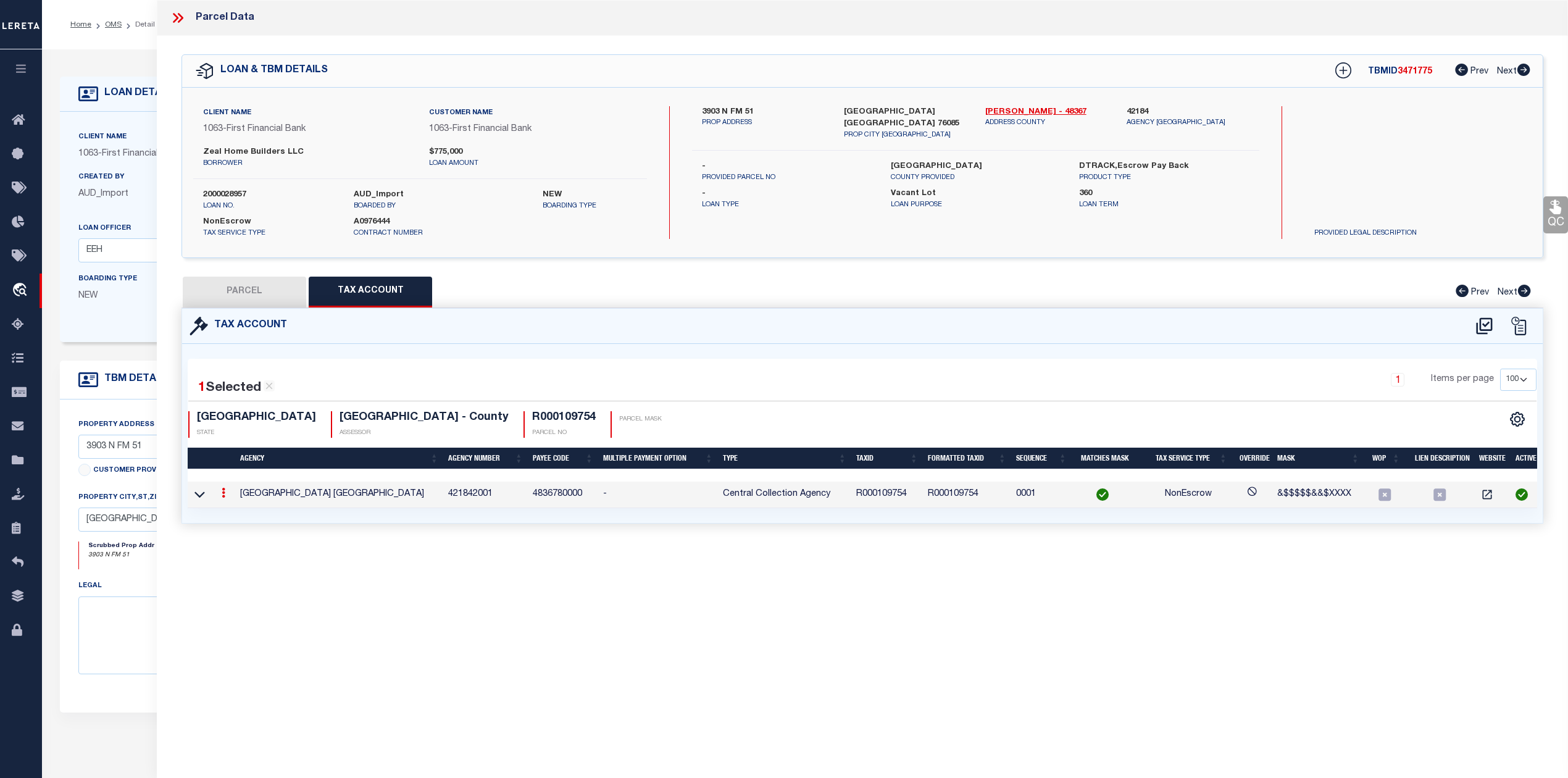
click at [261, 284] on button "PARCEL" at bounding box center [244, 292] width 124 height 31
select select "AS"
select select
checkbox input "false"
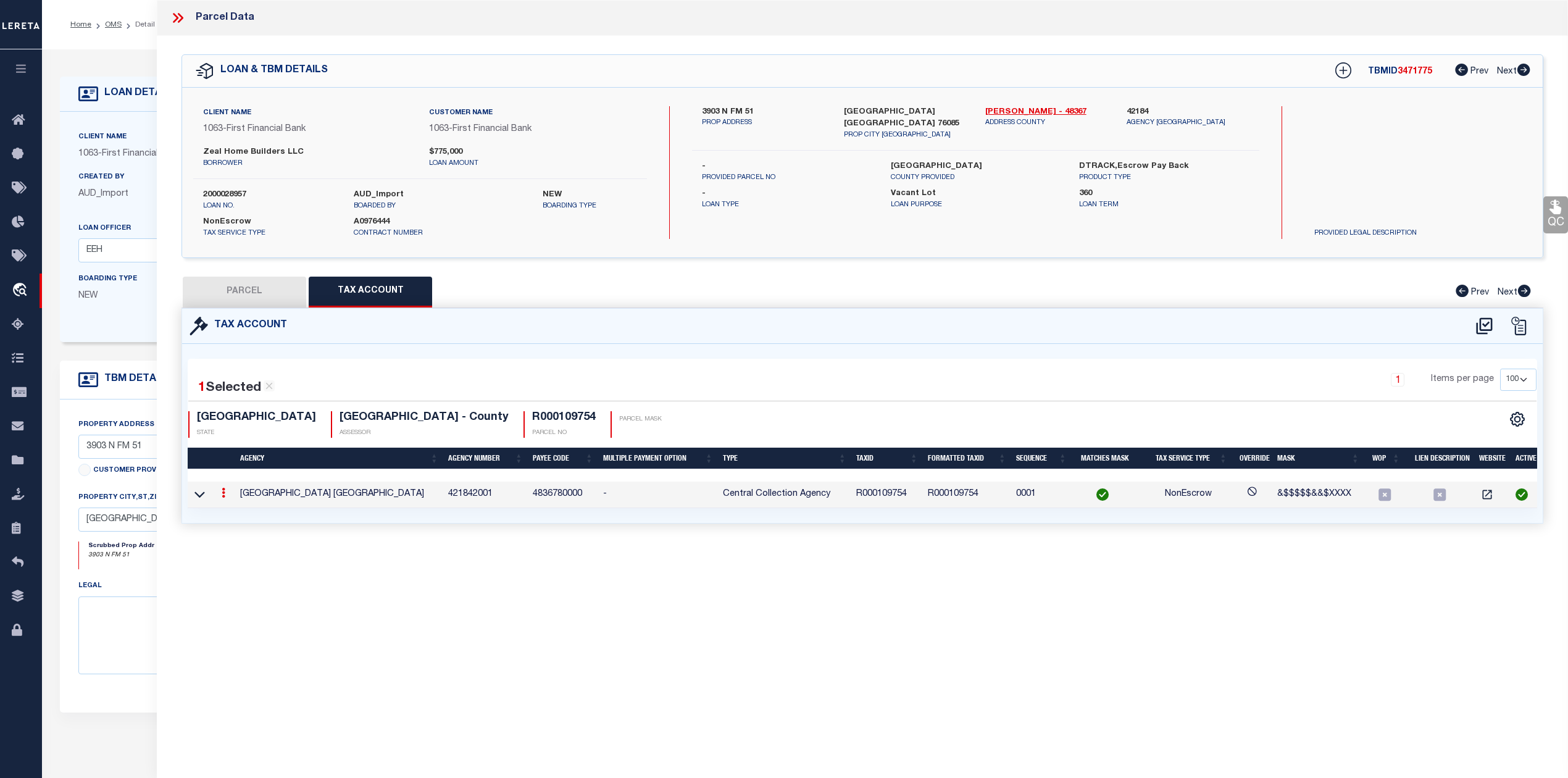
checkbox input "false"
select select "RD"
type input "ZEAL HOME BUILDERS LLC"
select select "AGW"
select select "LEG"
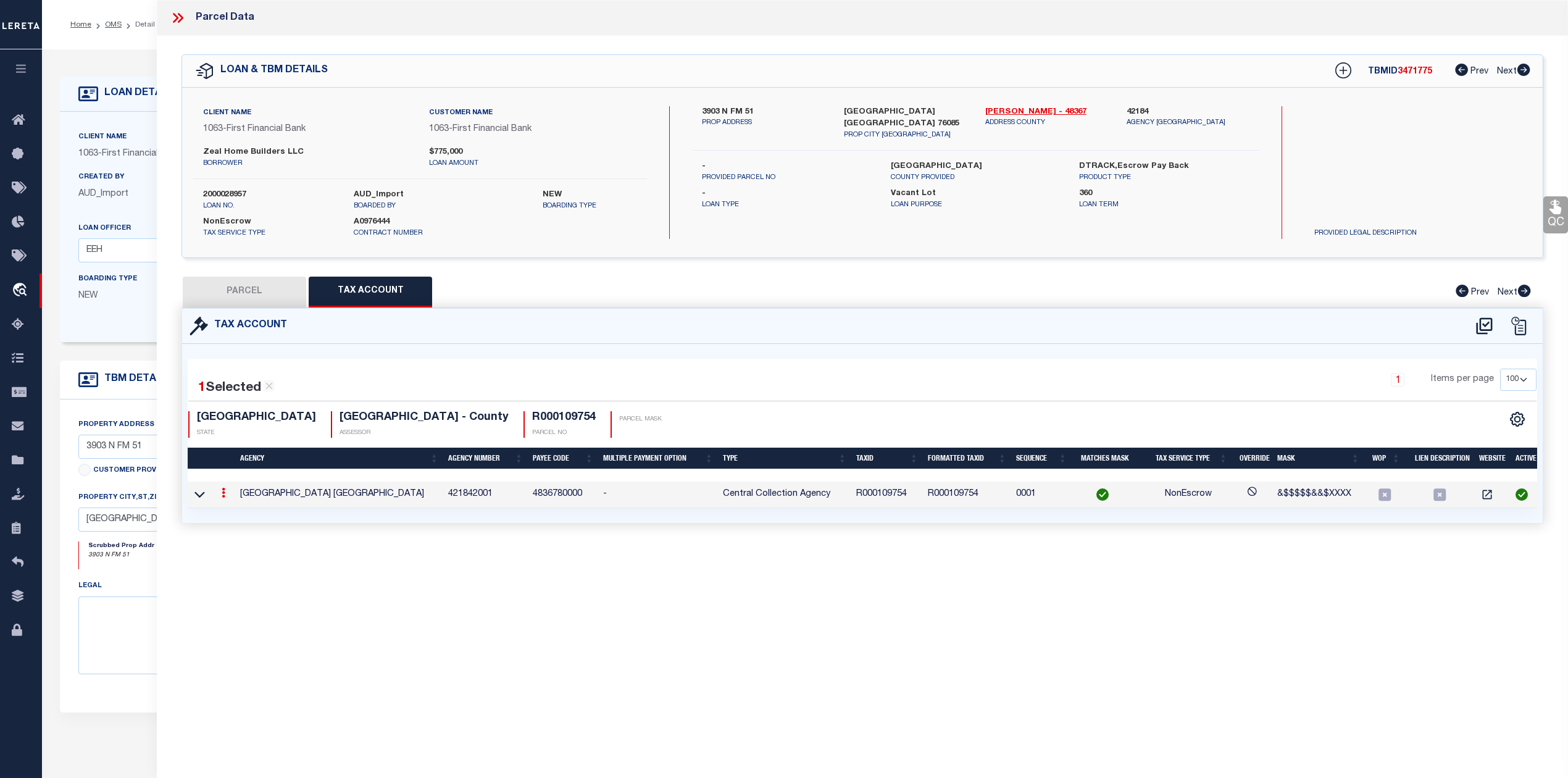
type textarea "Acres: 10.014, Lot: 14, Blk: 1, Subd: PLATINUM RIDGE ESTATES"
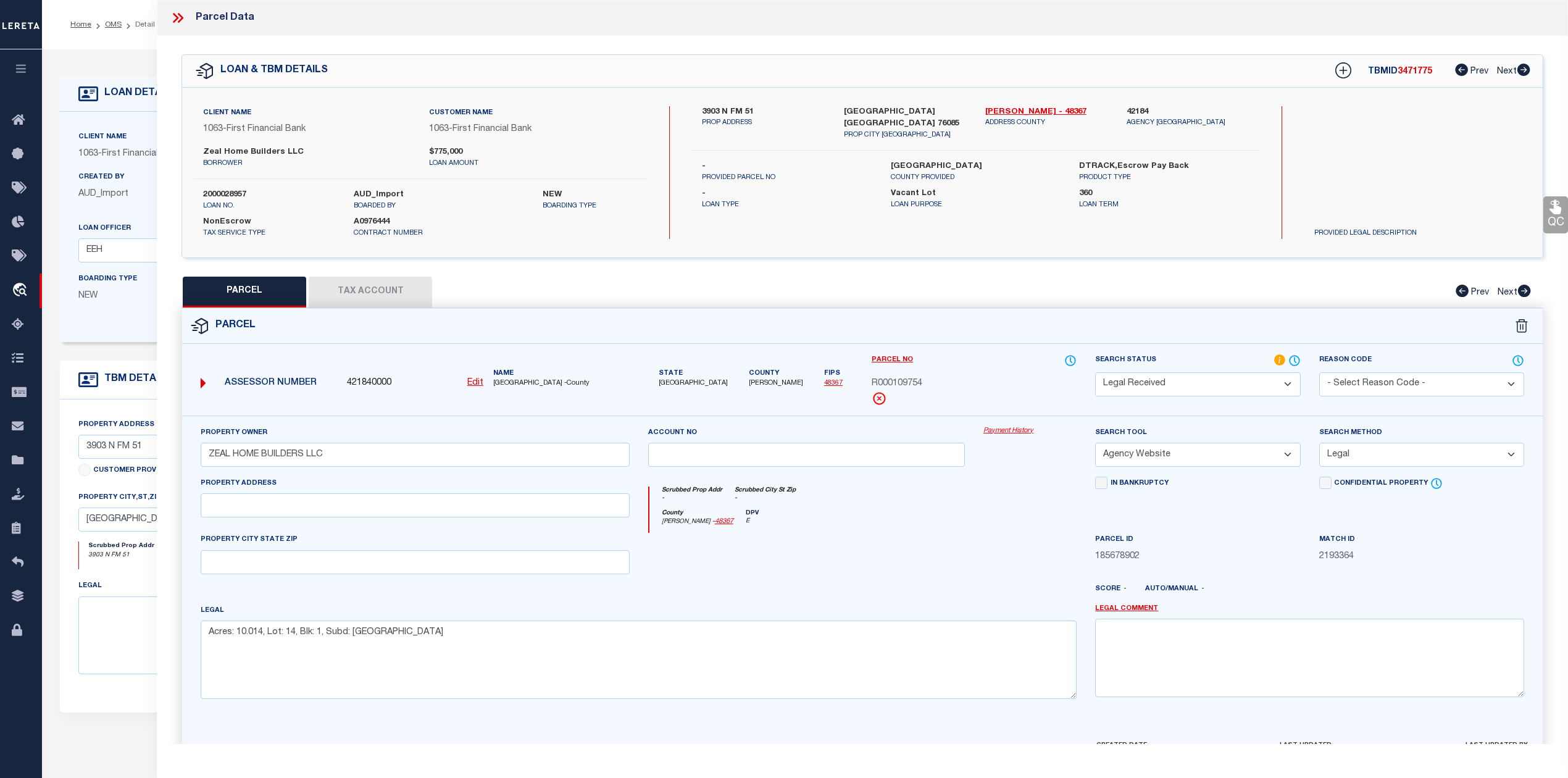
click at [475, 383] on u "Edit" at bounding box center [475, 383] width 16 height 9
select select "RD"
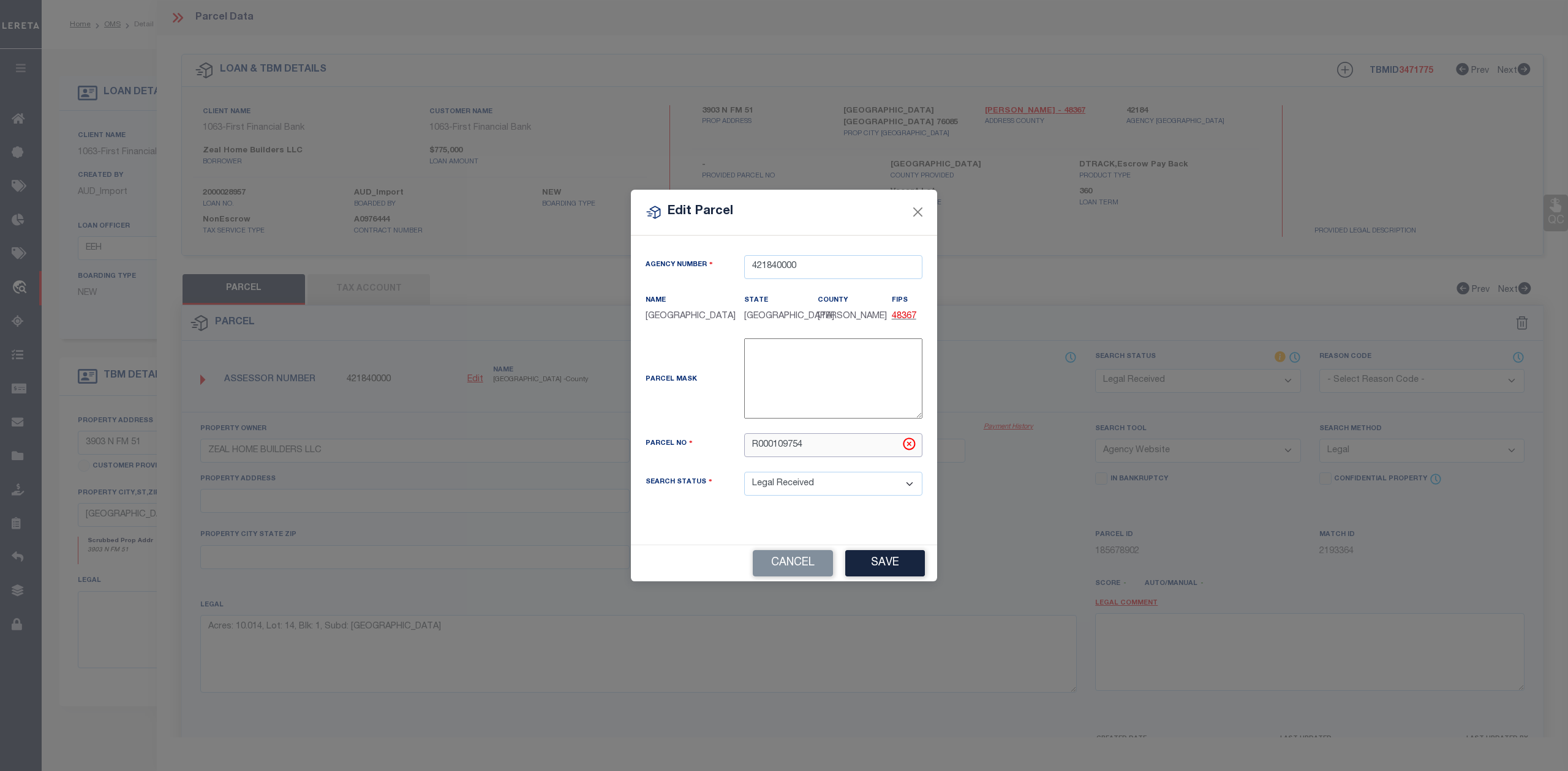
drag, startPoint x: 813, startPoint y: 449, endPoint x: 674, endPoint y: 434, distance: 139.8
click at [674, 434] on div "Parcel No R000109754" at bounding box center [784, 445] width 295 height 24
paste input "16291.001.014.00"
click at [753, 446] on input "16291.001.014.00" at bounding box center [833, 445] width 179 height 24
click at [781, 446] on input "16291.001.014.00" at bounding box center [833, 445] width 179 height 24
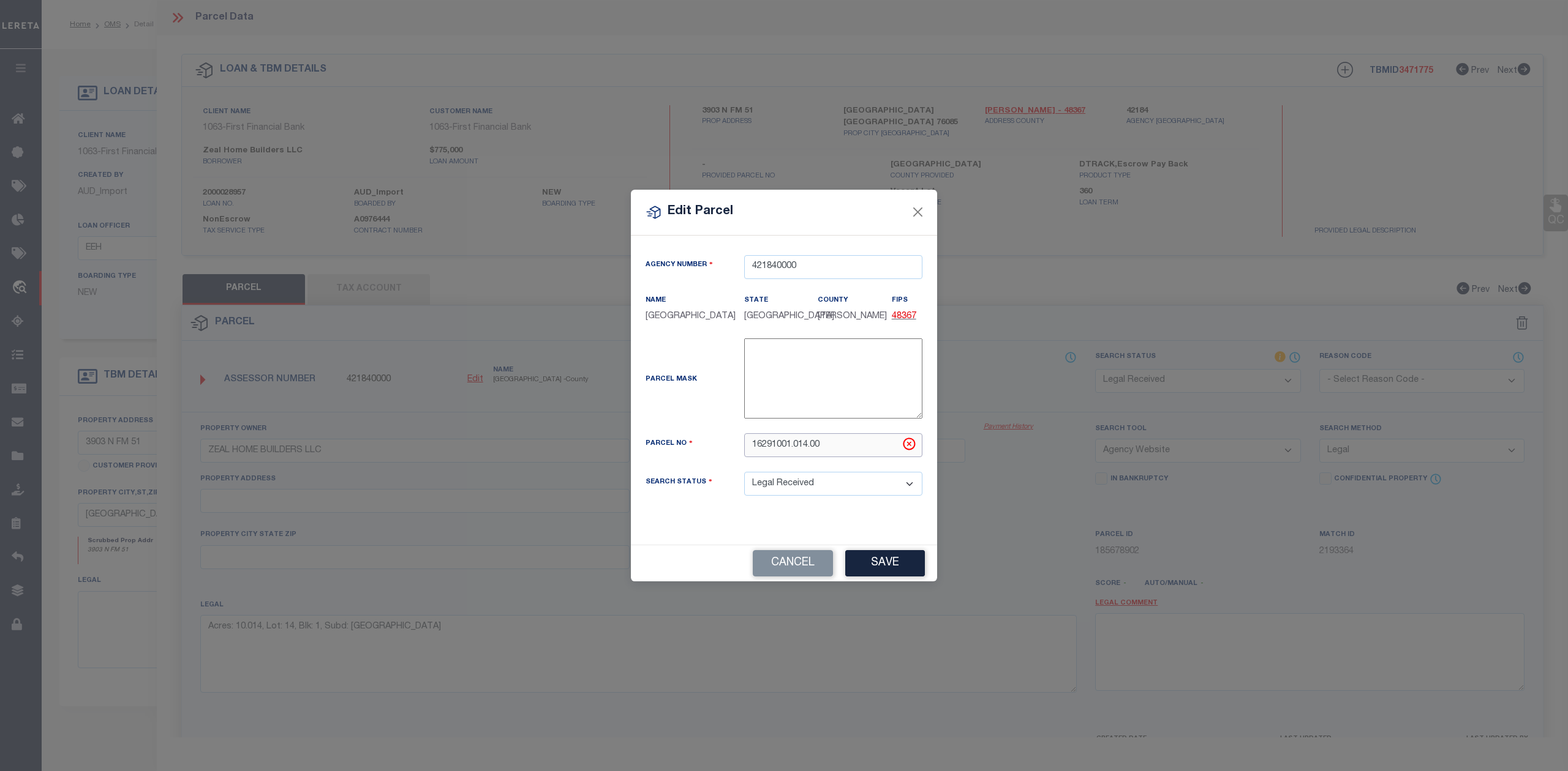
click at [795, 446] on input "16291001.014.00" at bounding box center [833, 445] width 179 height 24
click at [809, 445] on input "16291001014.00" at bounding box center [833, 445] width 179 height 24
type input "1629100101400"
click at [894, 568] on button "Save" at bounding box center [884, 563] width 79 height 26
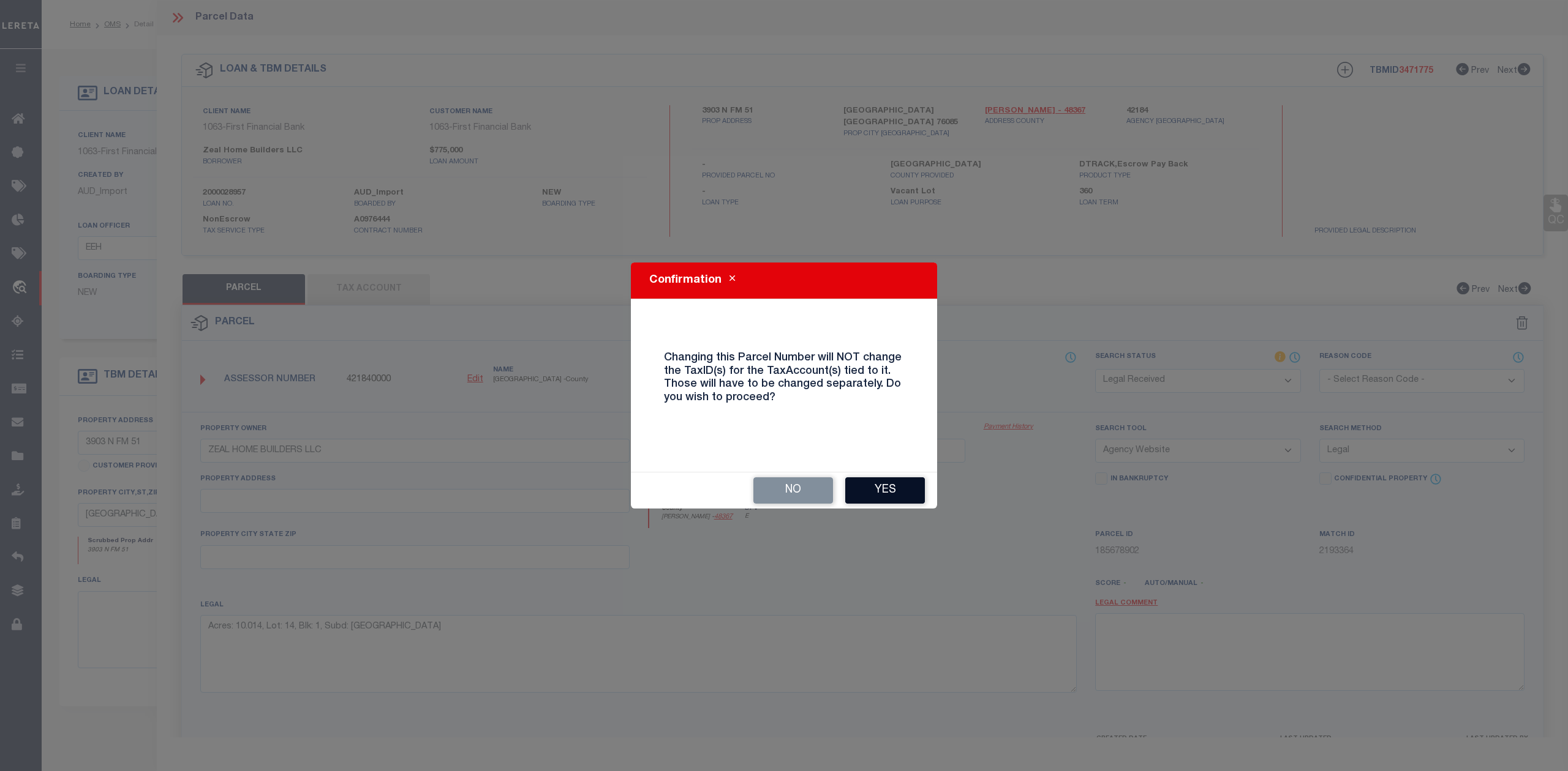
click at [880, 498] on button "Yes" at bounding box center [884, 490] width 79 height 26
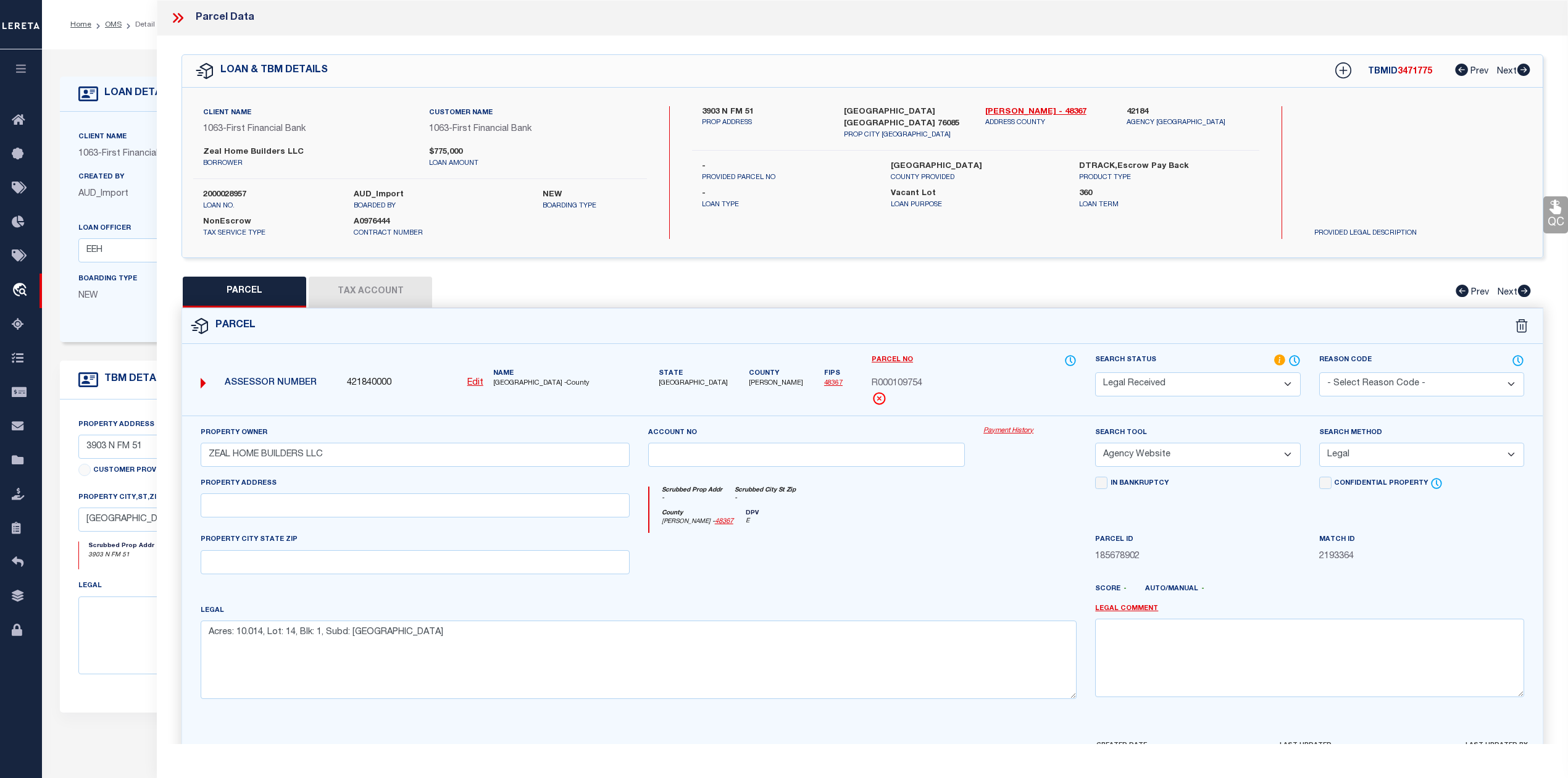
select select "RD"
select select
checkbox input "false"
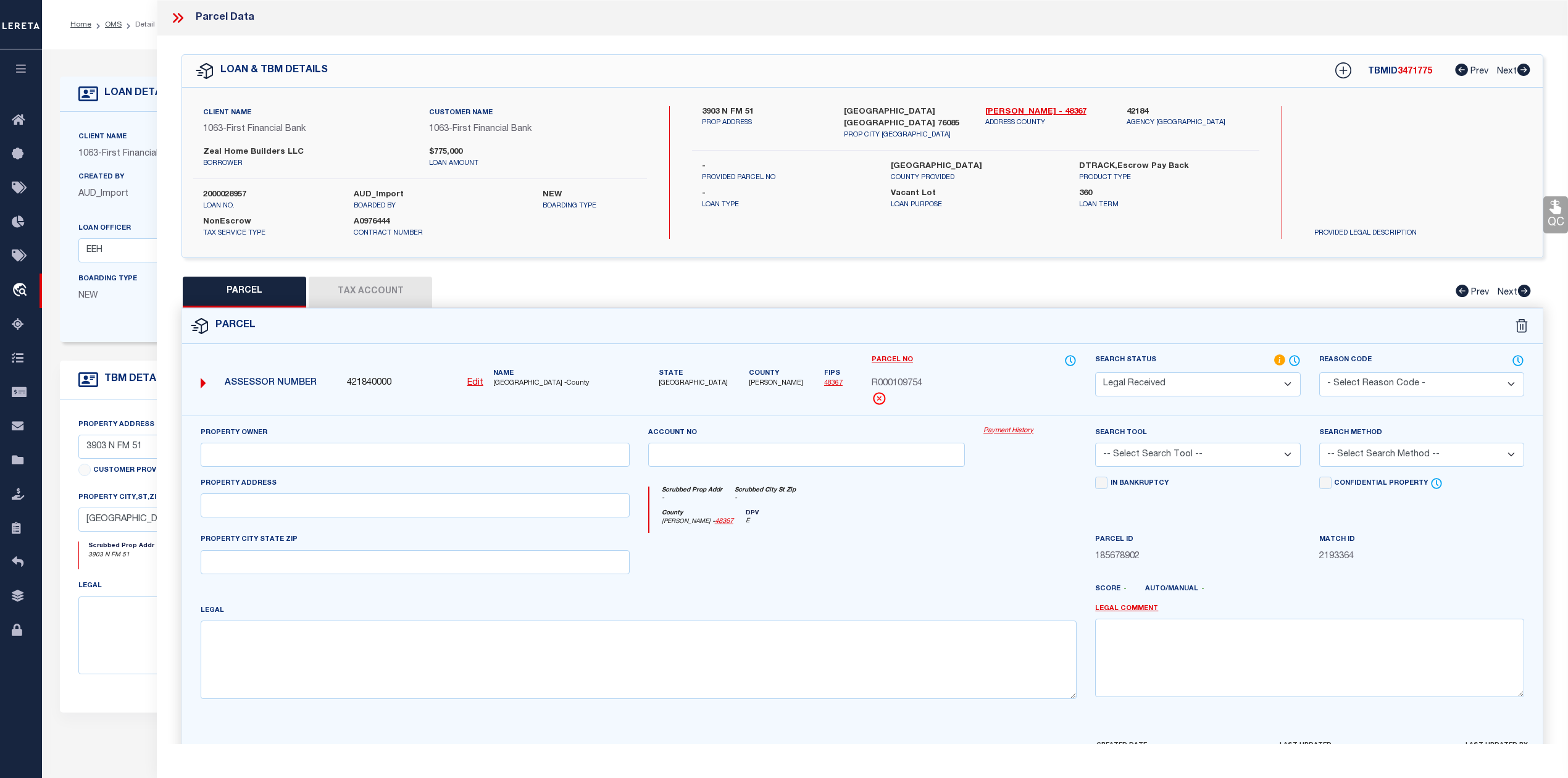
type input "ZEAL HOME BUILDERS LLC"
select select "AGW"
select select "LEG"
type textarea "Acres: 10.014, Lot: 14, Blk: 1, Subd: PLATINUM RIDGE ESTATES"
click at [376, 302] on button "Tax Account" at bounding box center [370, 292] width 124 height 31
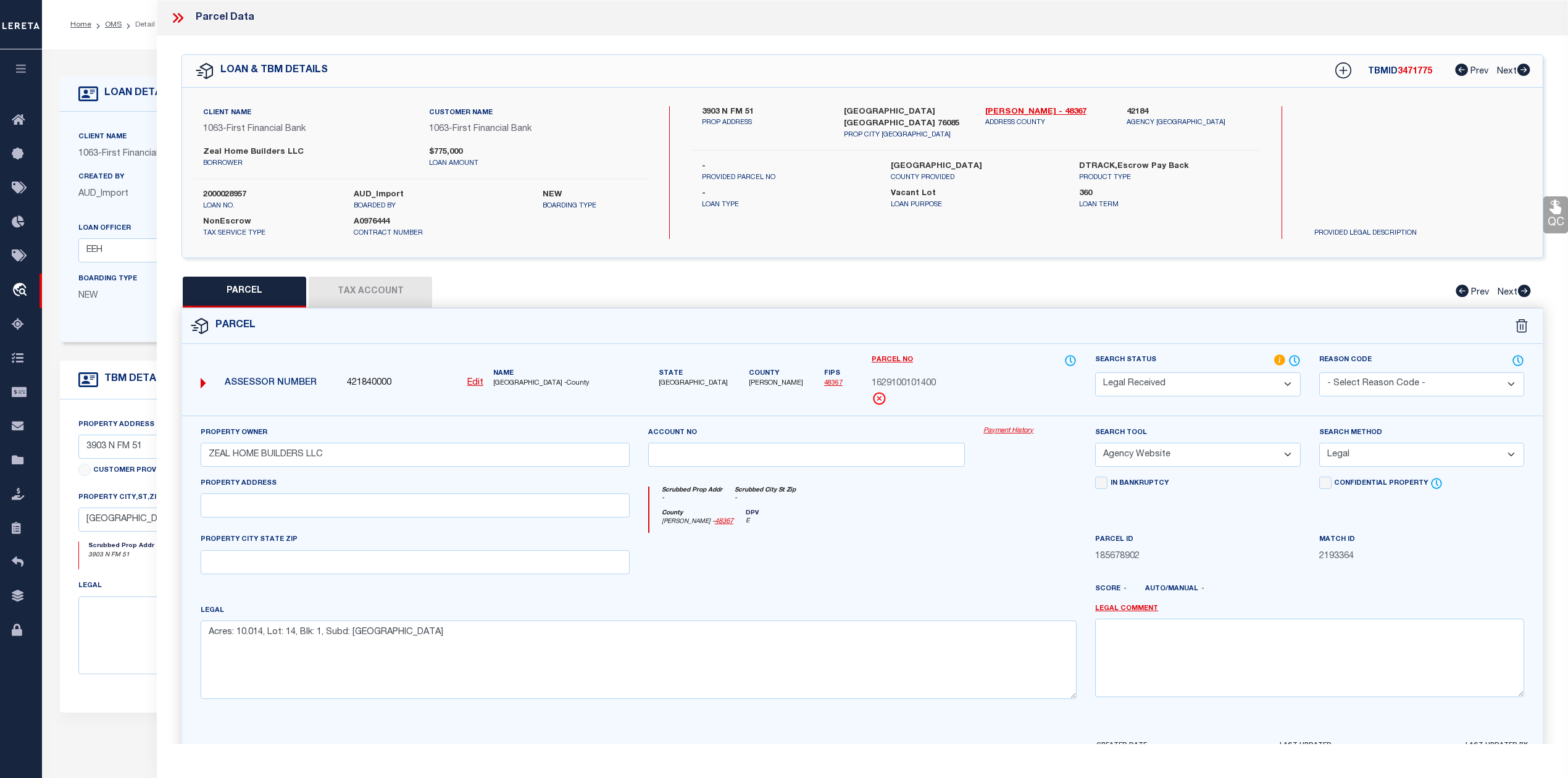
select select "100"
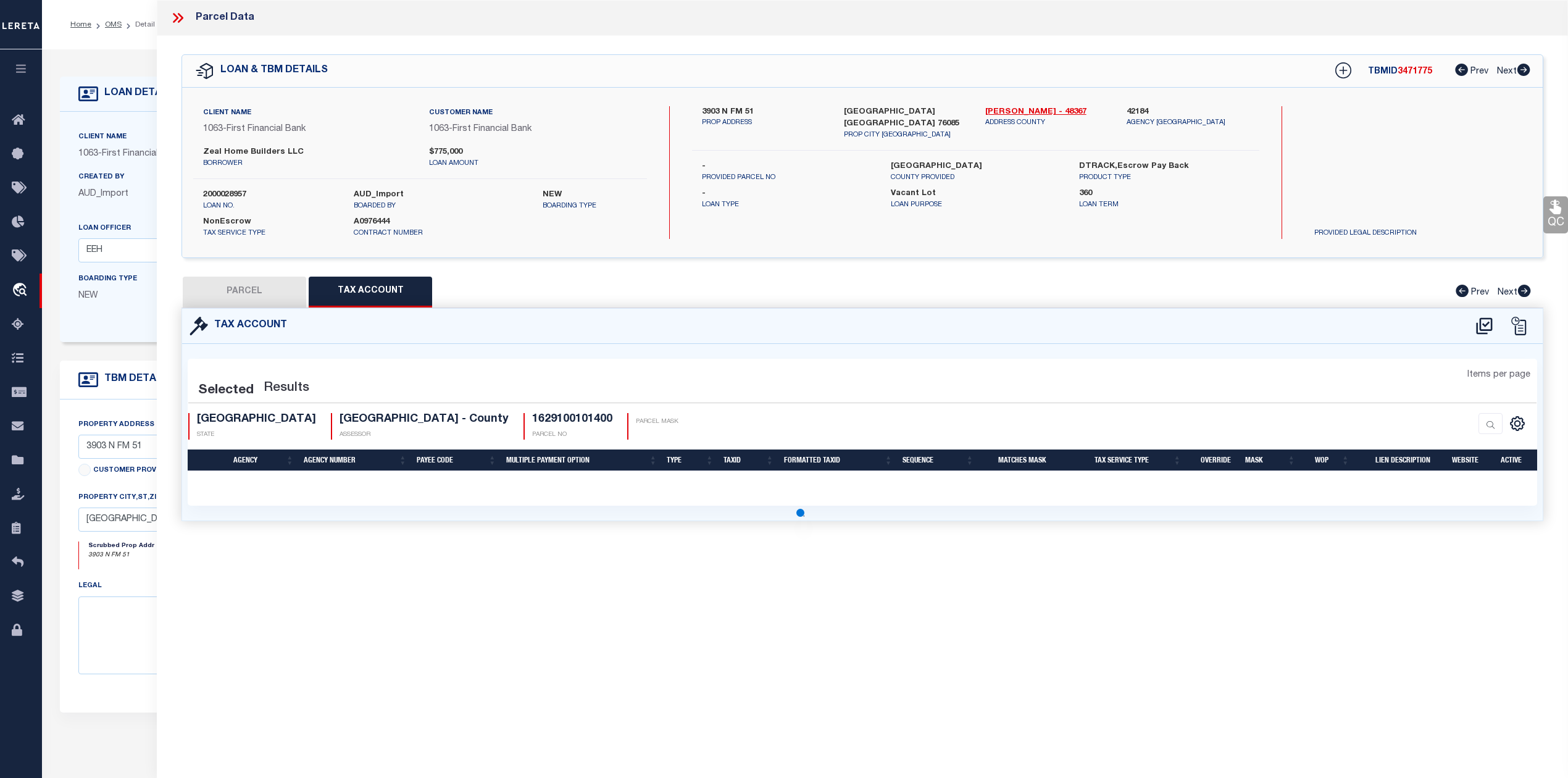
select select "100"
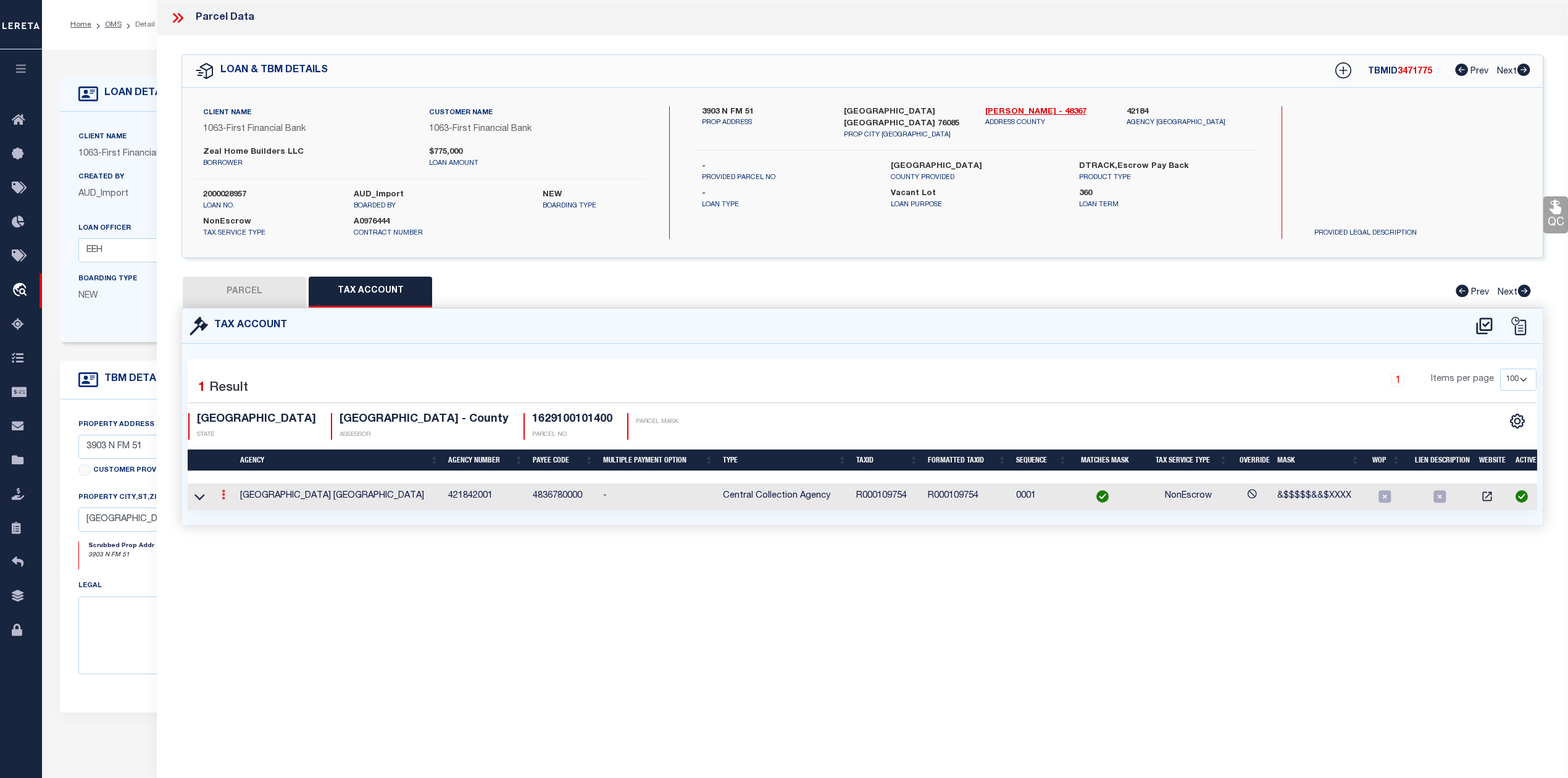
click at [225, 496] on icon at bounding box center [224, 495] width 4 height 10
click at [234, 514] on icon "" at bounding box center [237, 514] width 10 height 10
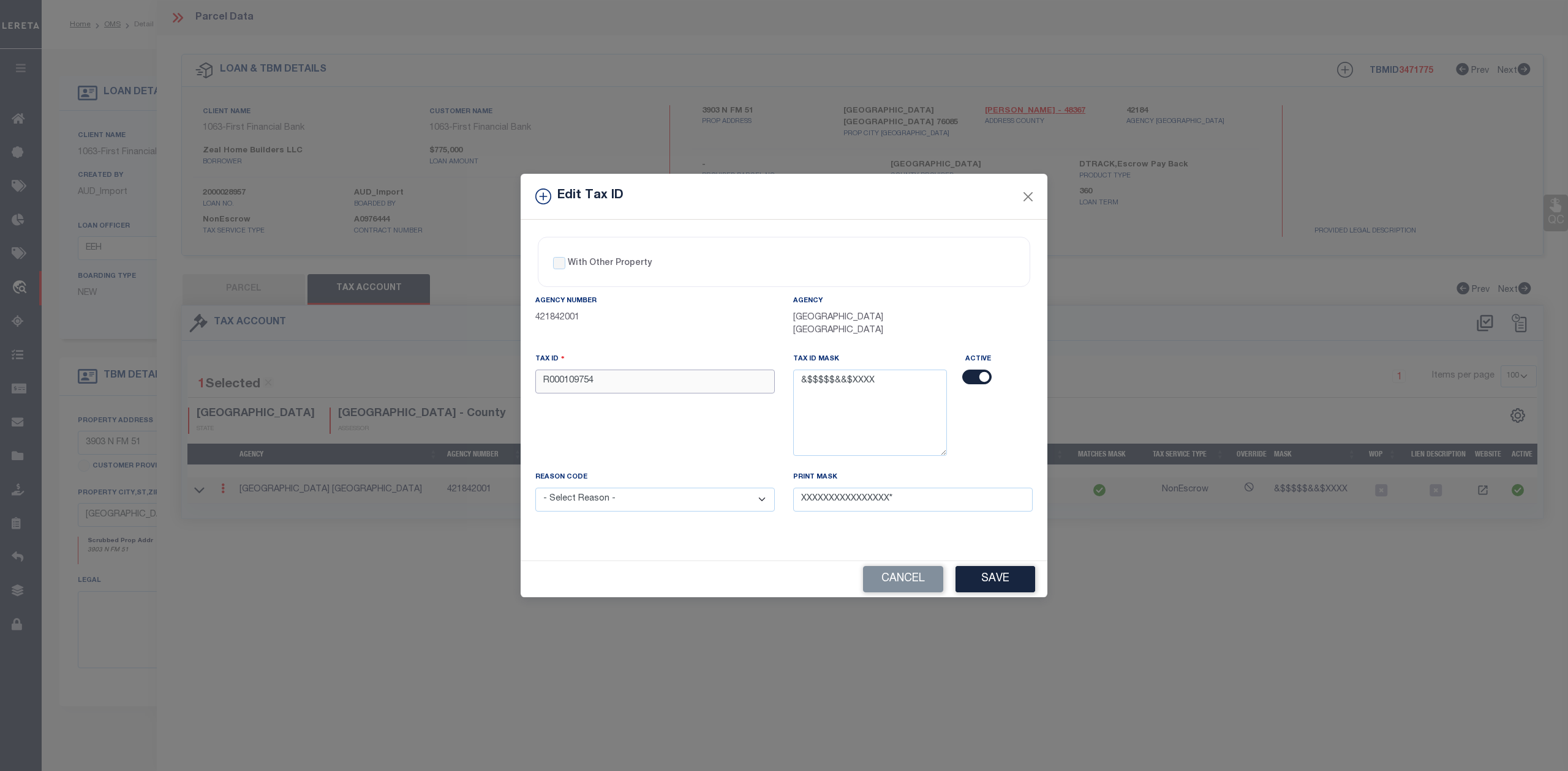
drag, startPoint x: 619, startPoint y: 379, endPoint x: 502, endPoint y: 375, distance: 117.1
click at [502, 375] on div "Edit Tax ID With Other Property With Other Property Type Temporary" at bounding box center [784, 385] width 1568 height 771
paste input "16291.001.014.00"
click at [605, 378] on input "16291.001.014.00" at bounding box center [655, 381] width 239 height 24
click at [589, 380] on input "16291.001.01400" at bounding box center [655, 381] width 239 height 24
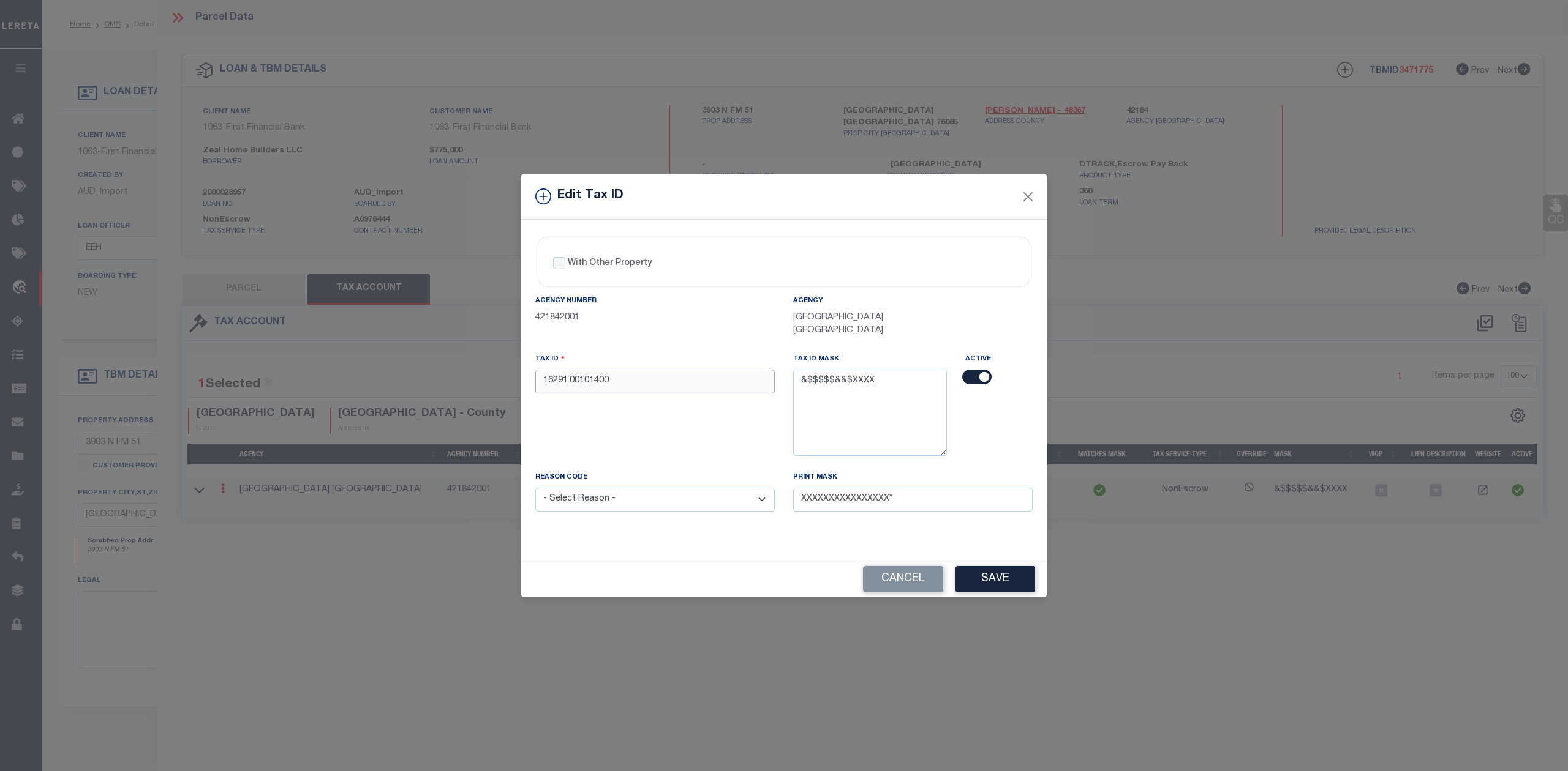
click at [571, 380] on input "16291.00101400" at bounding box center [655, 381] width 239 height 24
type input "1629100101400"
click at [1000, 574] on button "Save" at bounding box center [995, 579] width 79 height 26
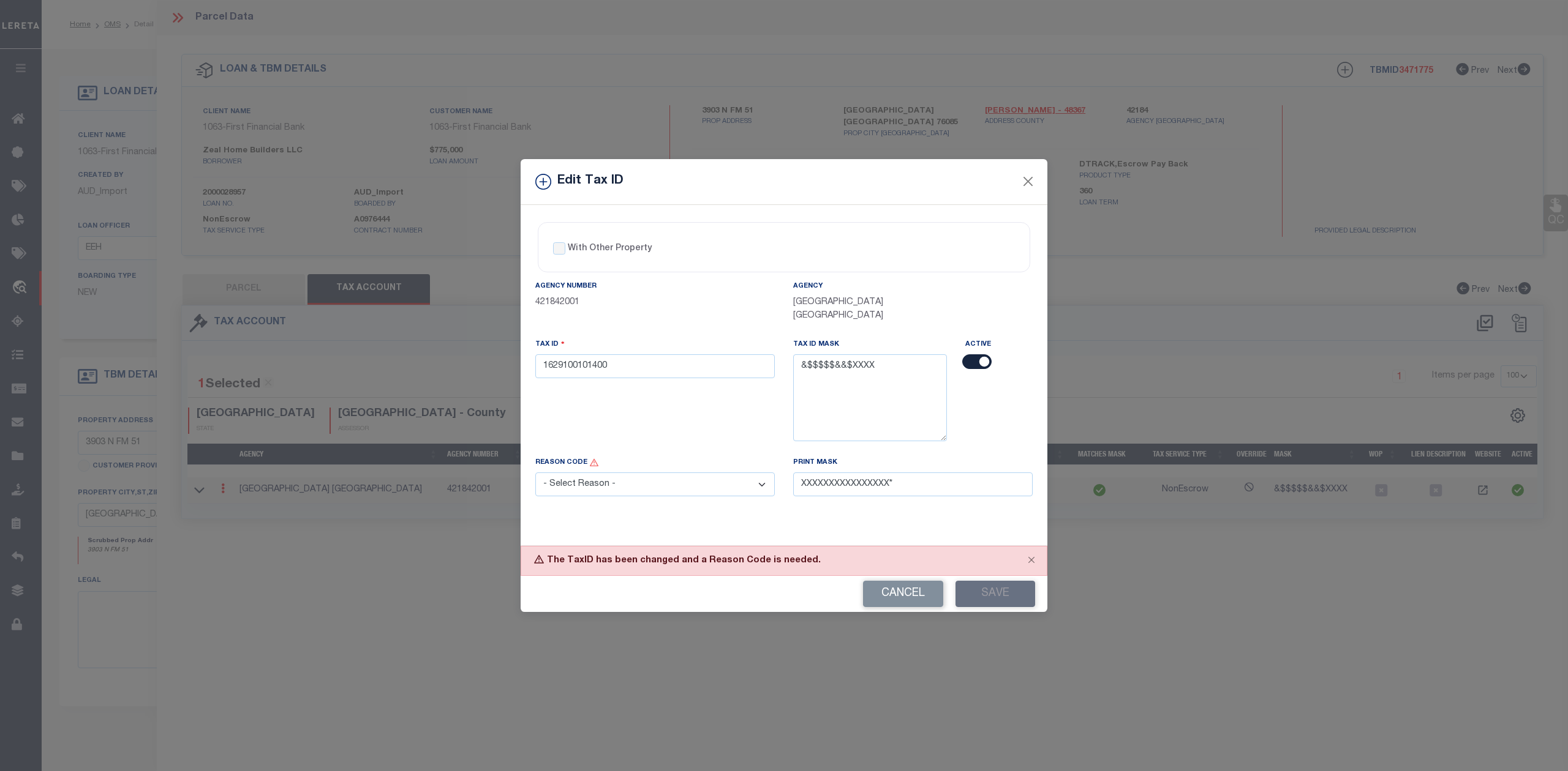
click at [735, 490] on select "- Select Reason - 099 - Other (Provide additional detail) ACT - Agency Changed …" at bounding box center [655, 484] width 239 height 24
select select "ACT"
click at [535, 475] on select "- Select Reason - 099 - Other (Provide additional detail) ACT - Agency Changed …" at bounding box center [655, 484] width 239 height 24
click at [1027, 179] on button "Close" at bounding box center [1028, 181] width 15 height 15
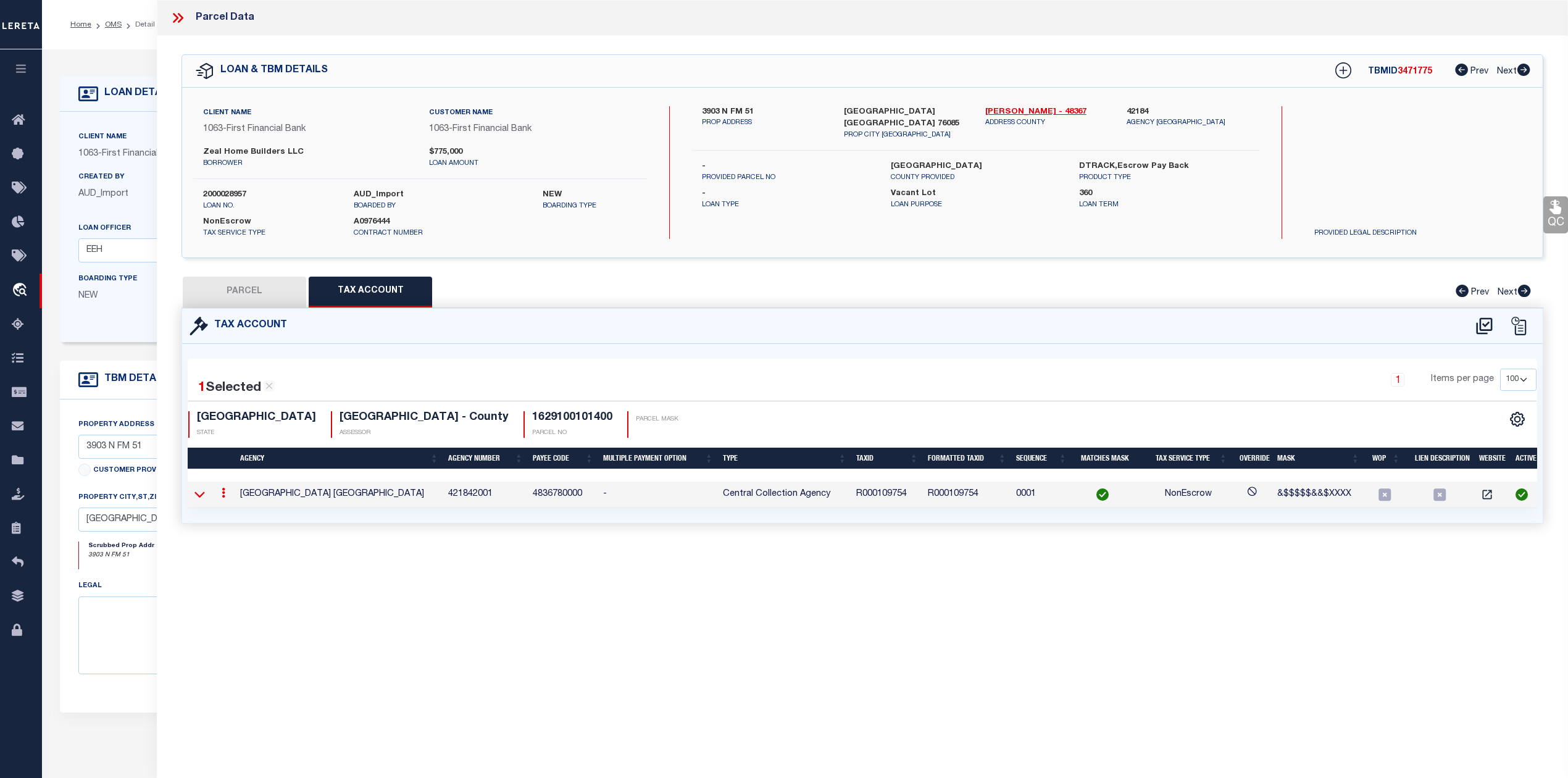
click at [201, 496] on icon at bounding box center [200, 494] width 11 height 13
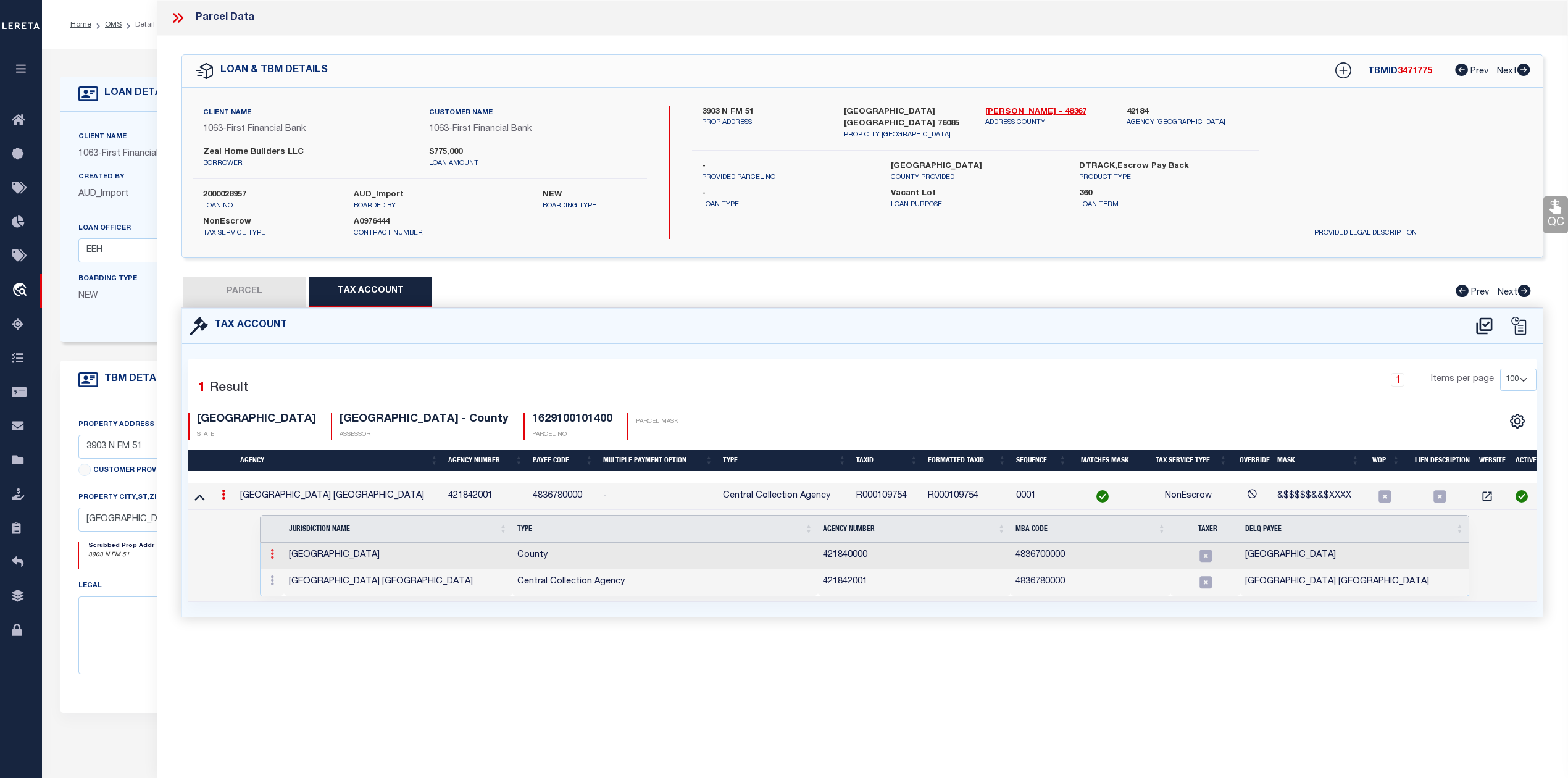
click at [273, 556] on icon at bounding box center [273, 554] width 4 height 10
click at [291, 576] on img at bounding box center [287, 574] width 13 height 13
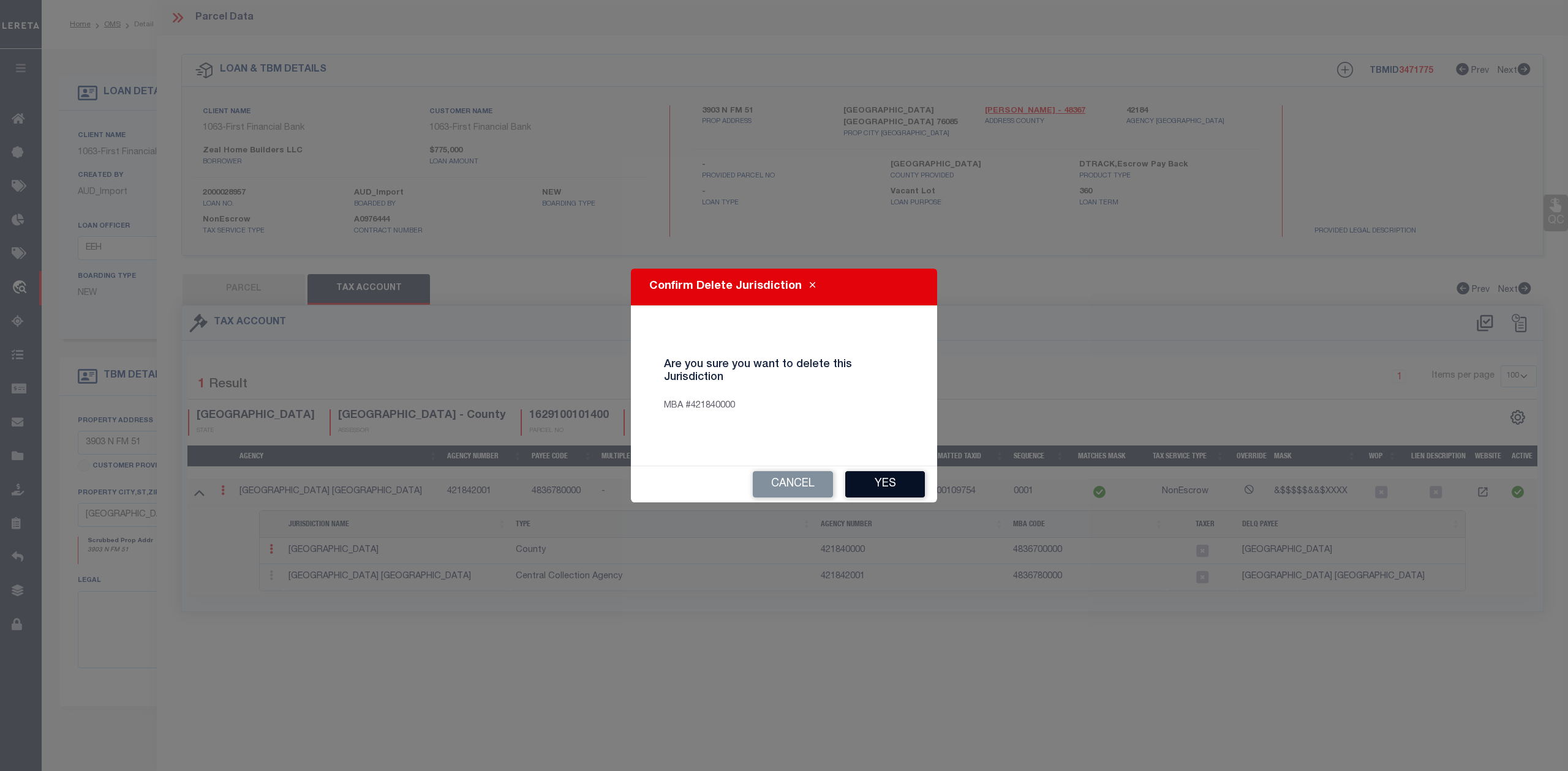
click at [900, 487] on button "Yes" at bounding box center [884, 483] width 79 height 26
select select "100"
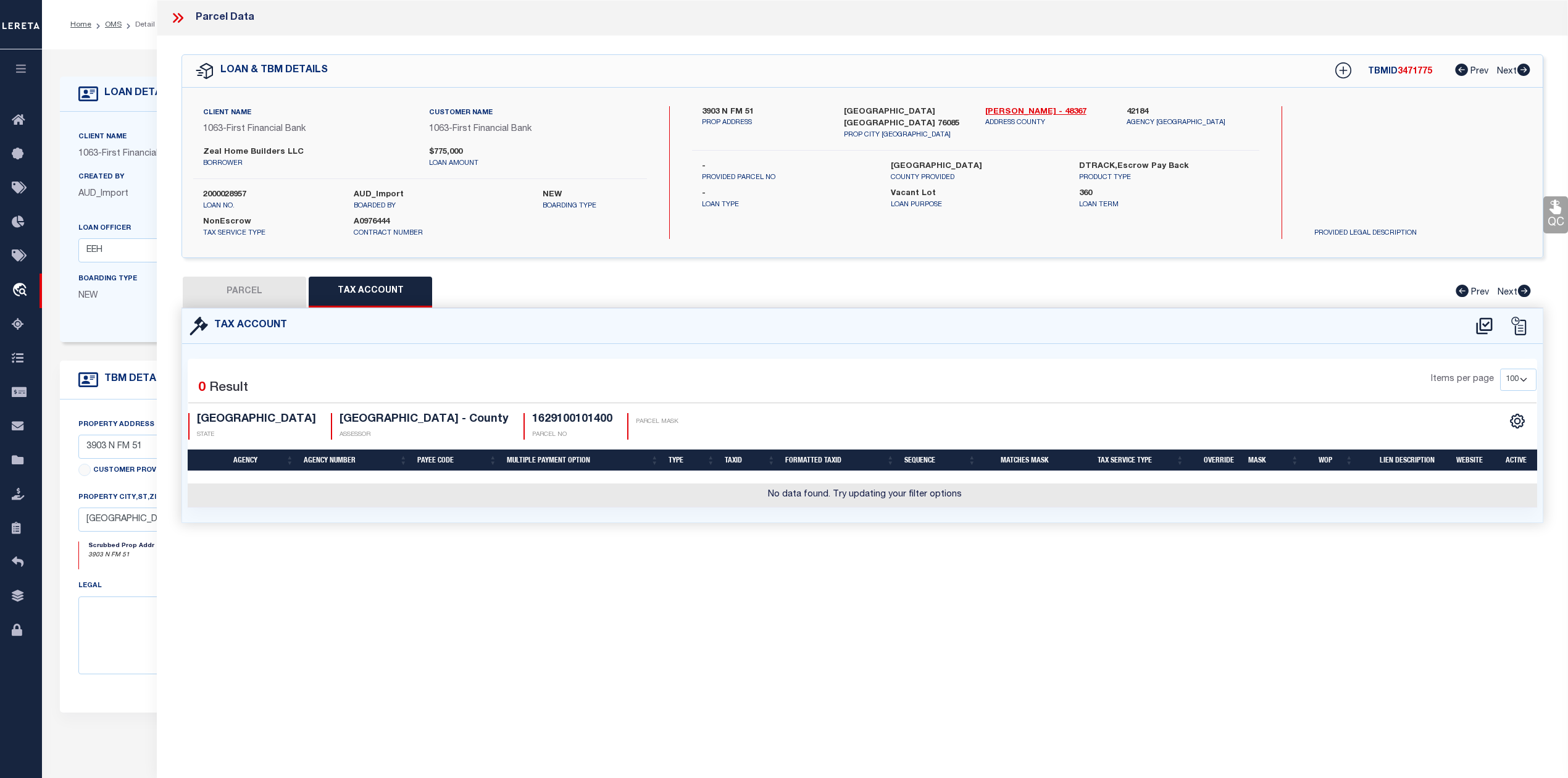
click at [231, 299] on button "PARCEL" at bounding box center [244, 292] width 124 height 31
select select "AS"
select select
checkbox input "false"
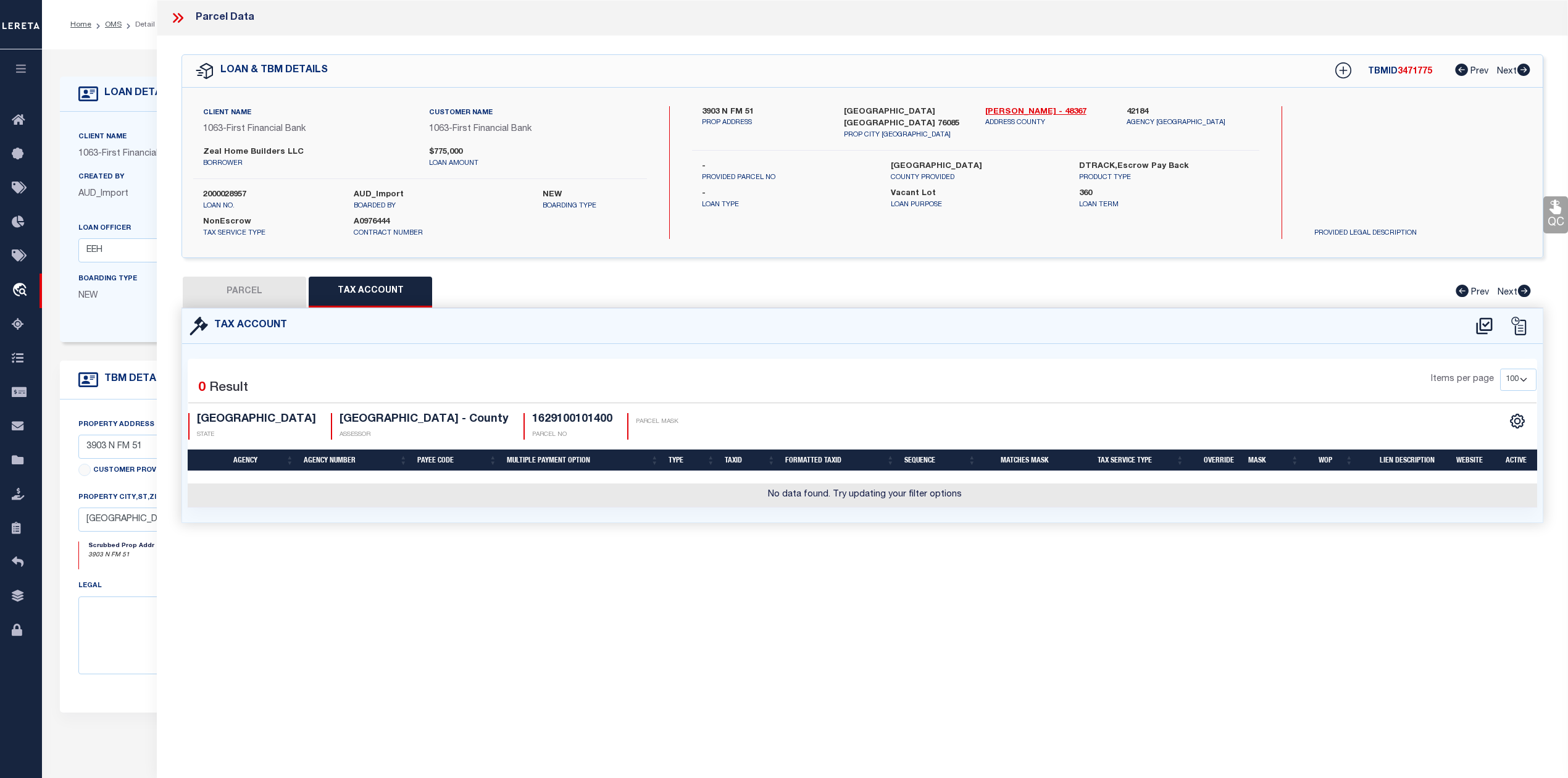
checkbox input "false"
select select "RD"
type input "ZEAL HOME BUILDERS LLC"
select select "AGW"
select select "LEG"
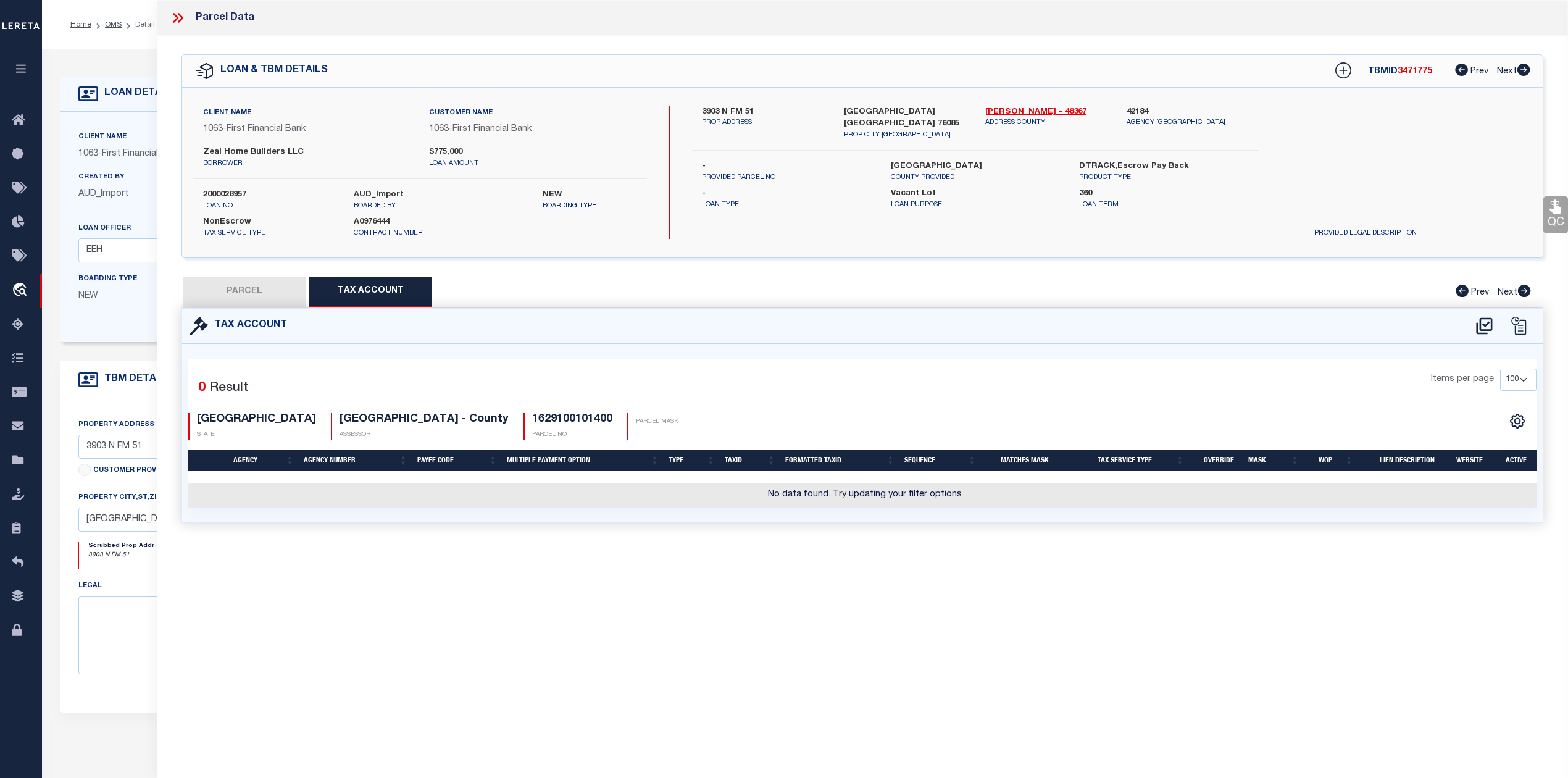
type textarea "Acres: 10.014, Lot: 14, Blk: 1, Subd: PLATINUM RIDGE ESTATES"
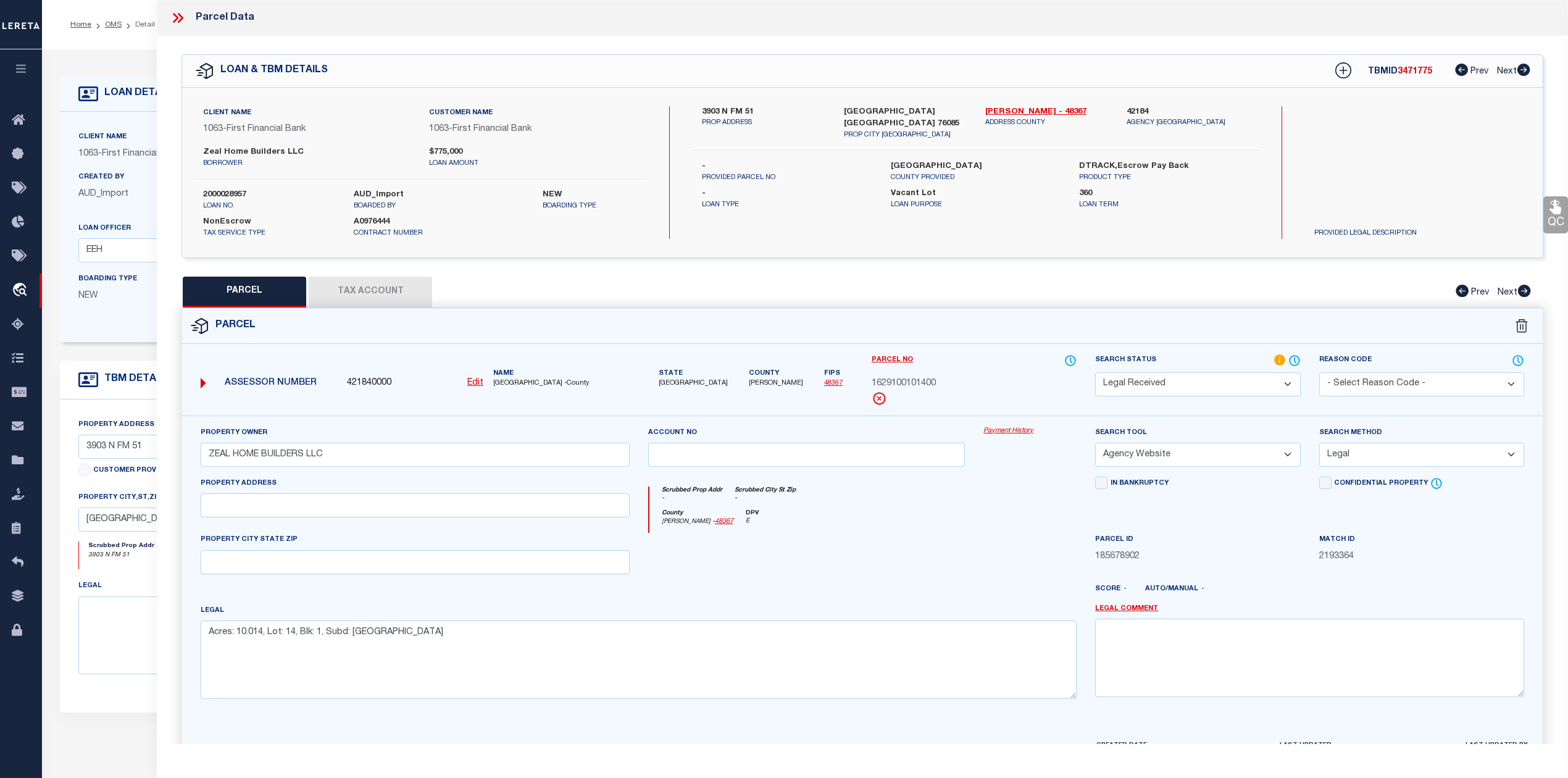
click at [369, 300] on button "Tax Account" at bounding box center [370, 292] width 124 height 31
select select "100"
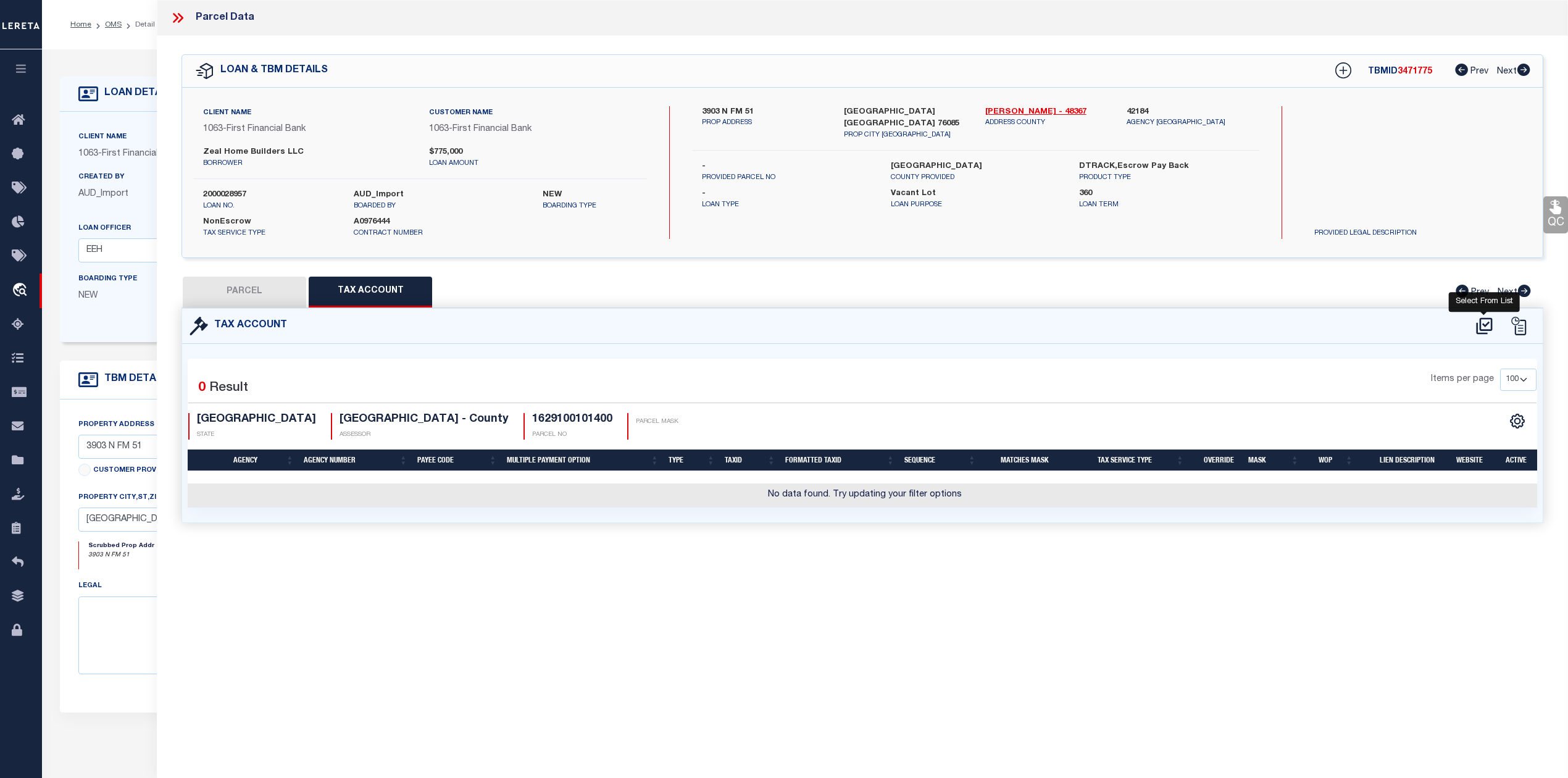
click at [1485, 322] on icon at bounding box center [1484, 326] width 20 height 19
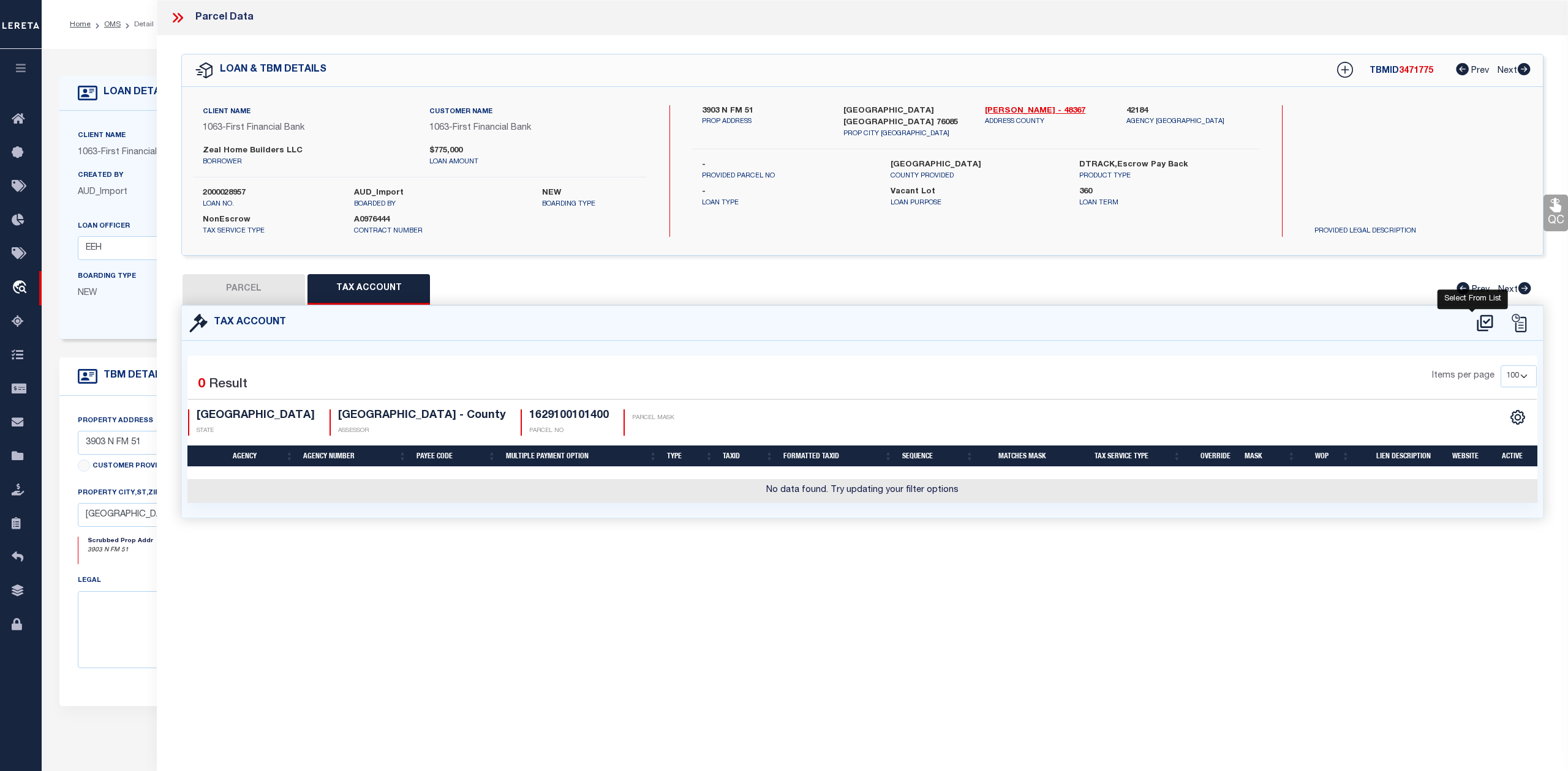
select select "100"
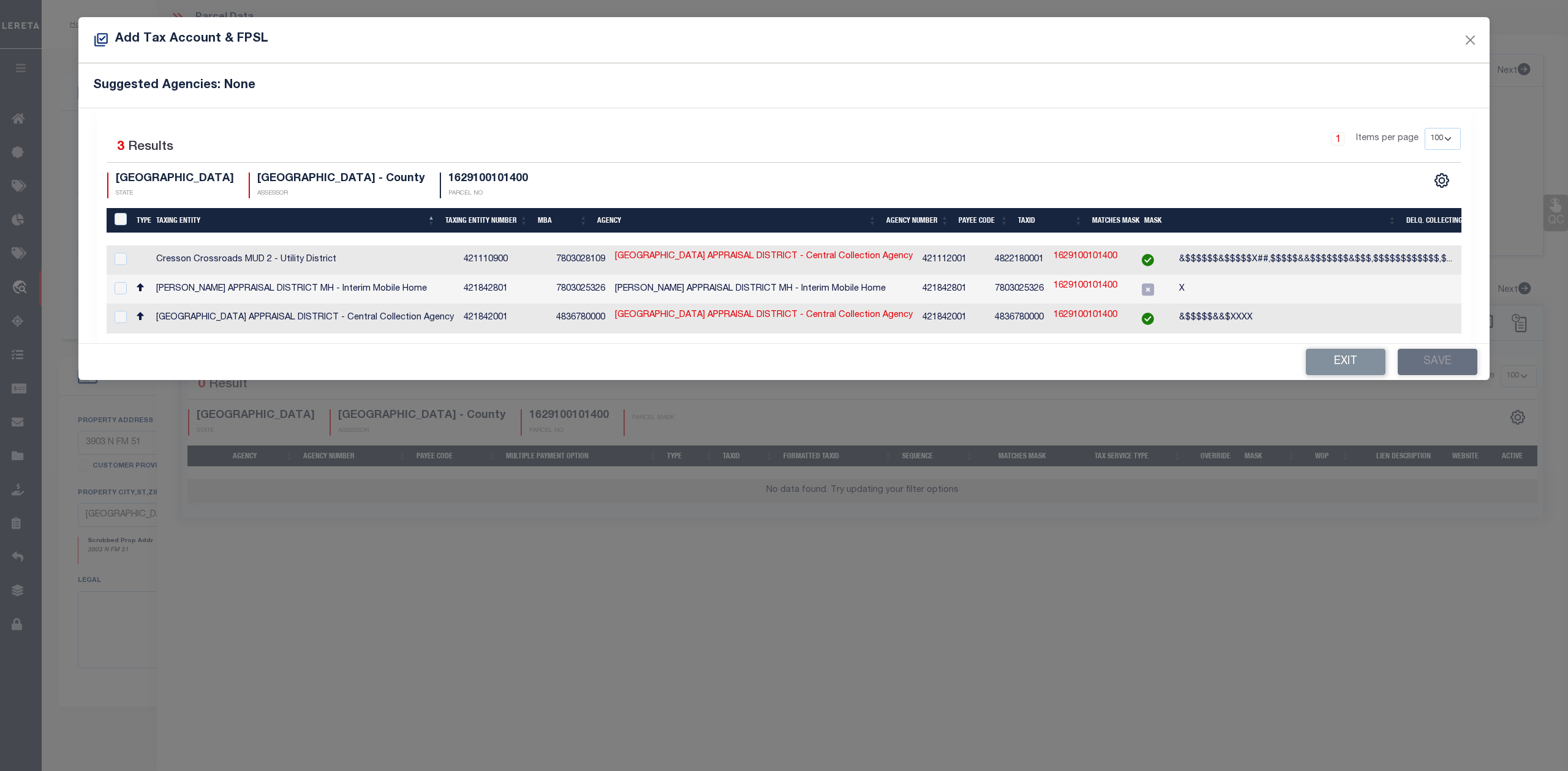
click at [113, 314] on div at bounding box center [119, 317] width 15 height 14
checkbox input "true"
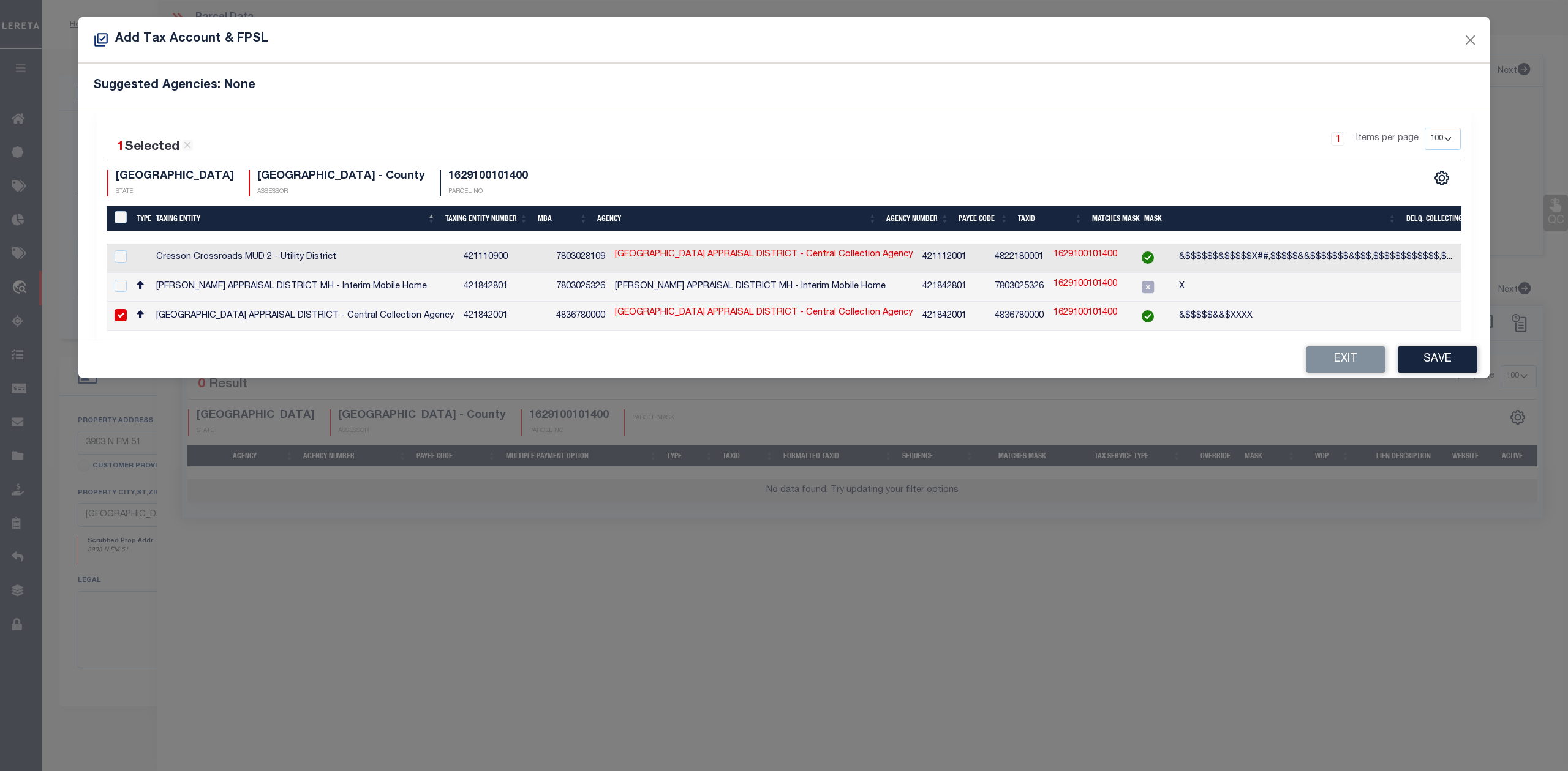
click at [1056, 309] on link "1629100101400" at bounding box center [1085, 314] width 64 height 14
type input "1629100101400"
type textarea "&$$$$$&&$XXXX"
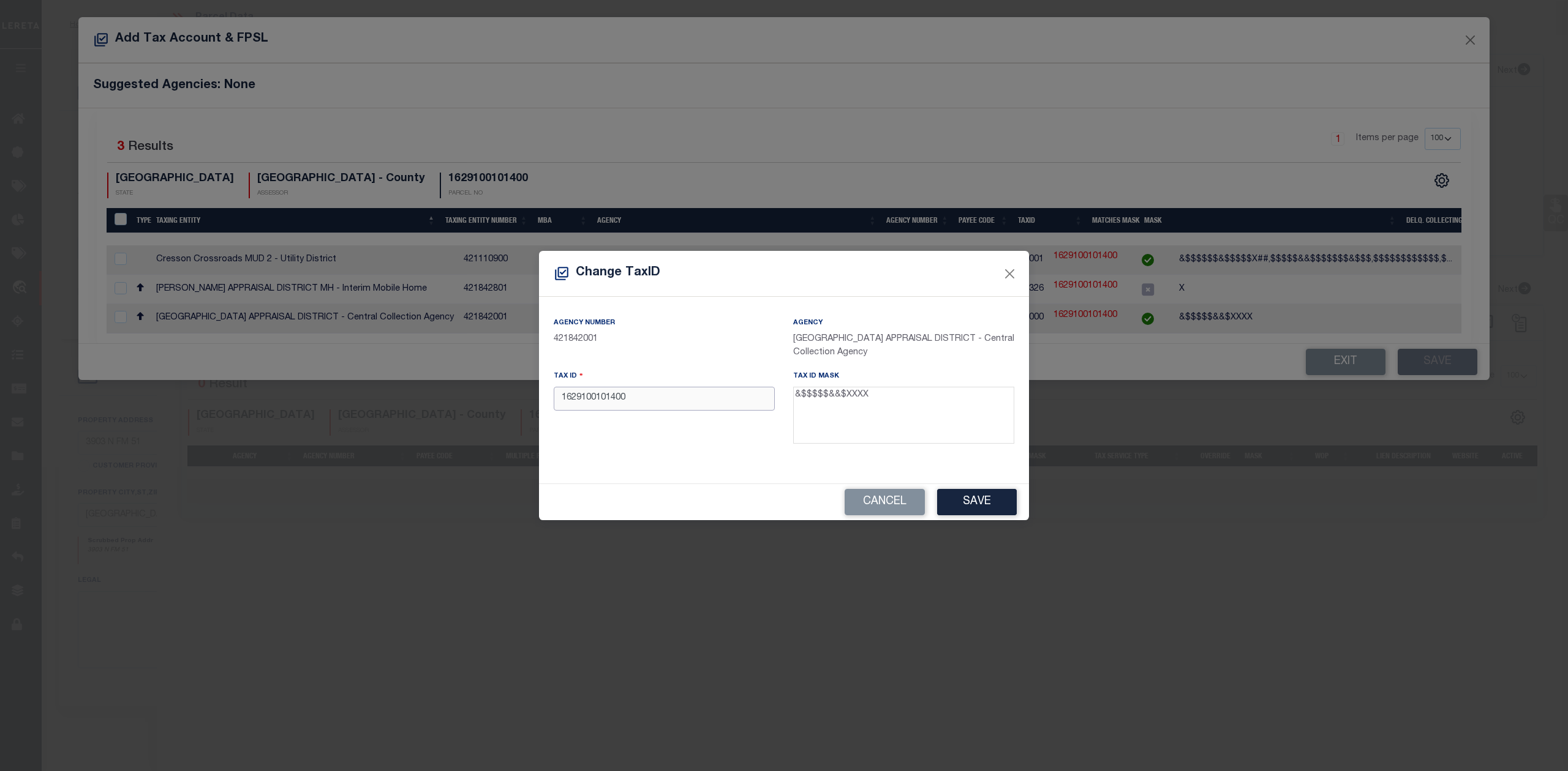
drag, startPoint x: 630, startPoint y: 399, endPoint x: 623, endPoint y: 402, distance: 7.6
click at [623, 402] on input "1629100101400" at bounding box center [663, 399] width 221 height 24
click at [860, 398] on textarea "&$$$$$&&$XXXX" at bounding box center [904, 416] width 221 height 58
click at [1003, 270] on button "Close" at bounding box center [1010, 273] width 15 height 15
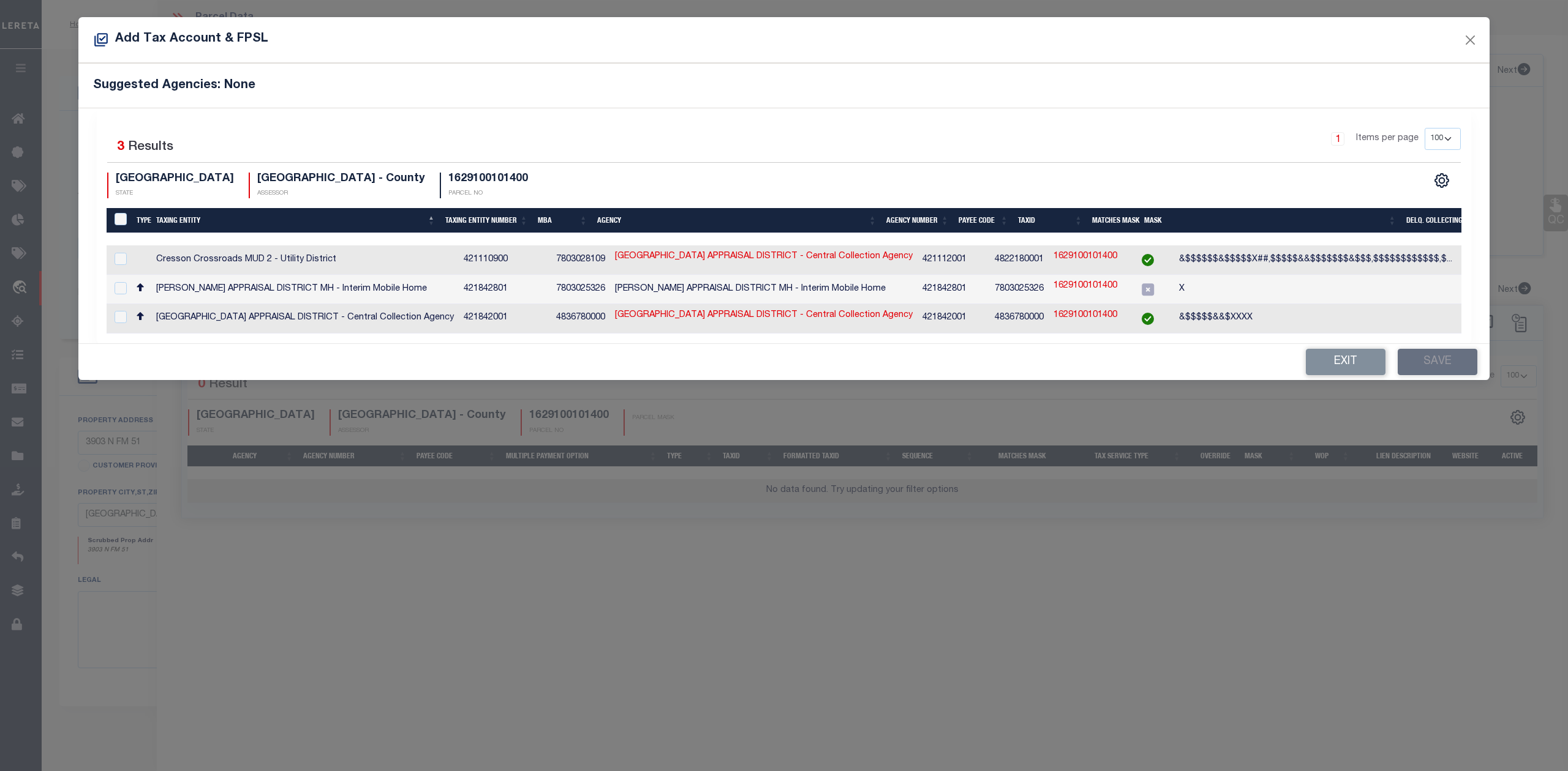
click at [113, 313] on div at bounding box center [119, 317] width 15 height 14
checkbox input "true"
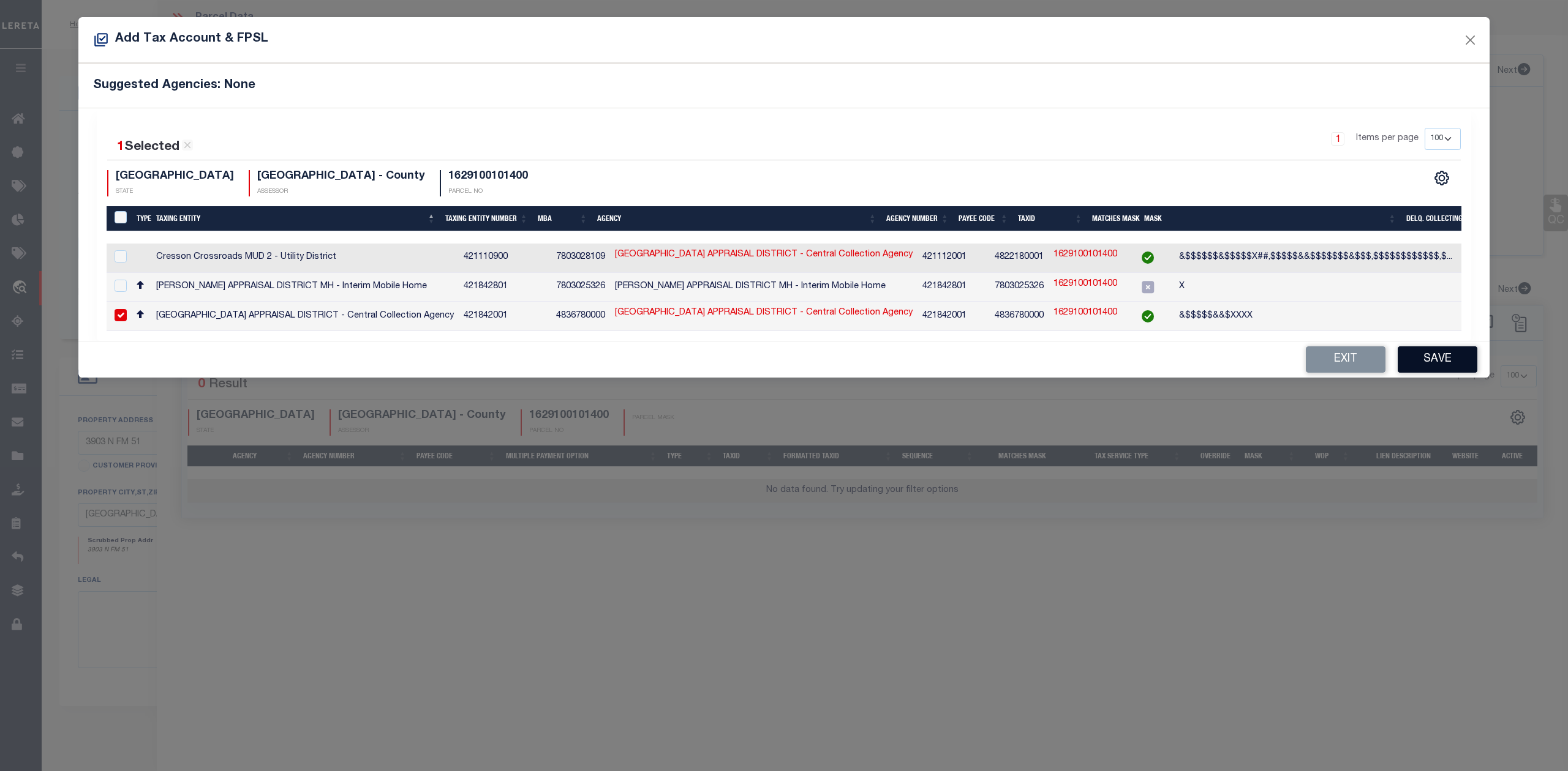
click at [1428, 356] on button "Save" at bounding box center [1438, 359] width 79 height 26
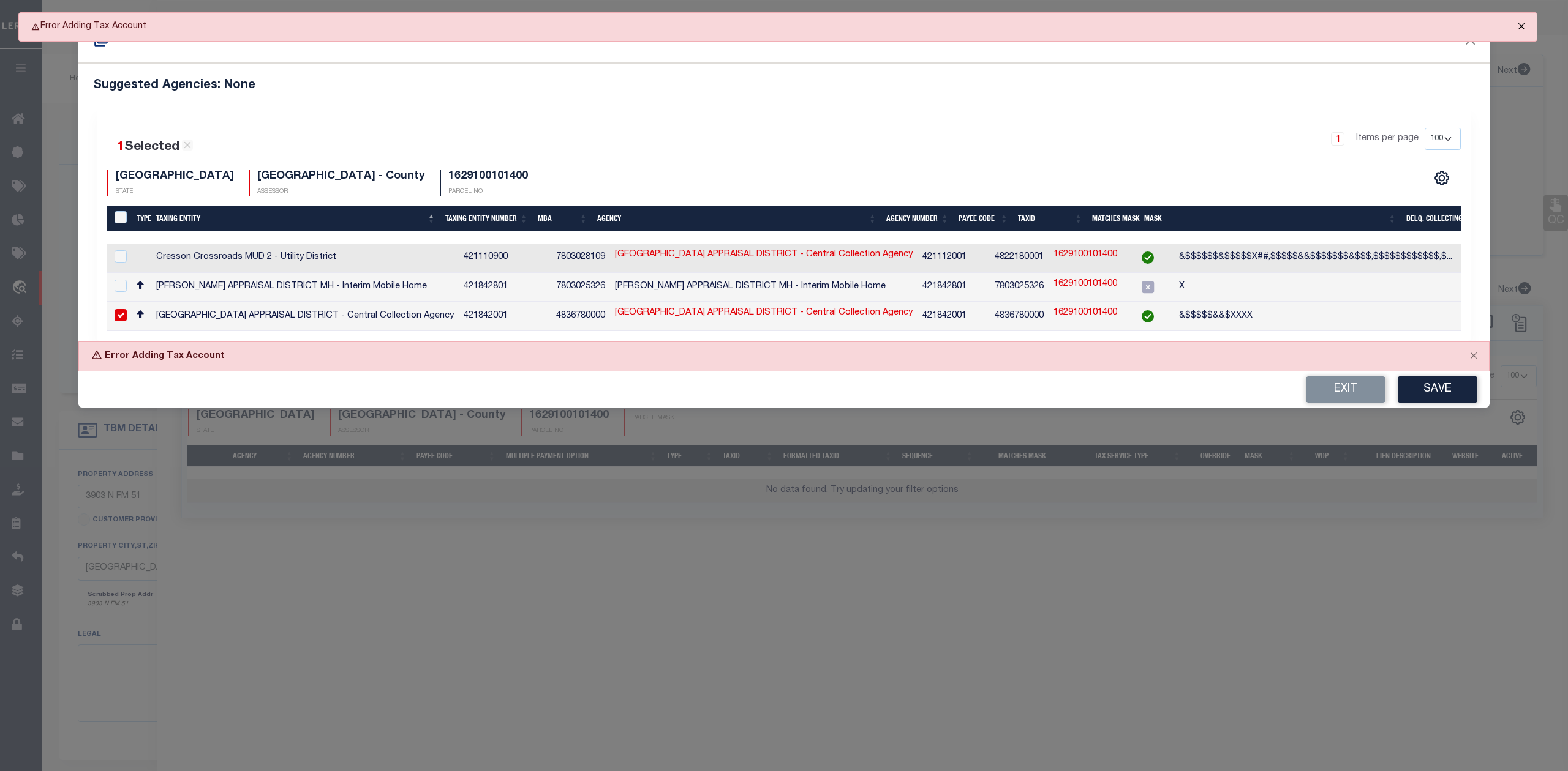
click at [1522, 20] on button "Close" at bounding box center [1522, 26] width 31 height 27
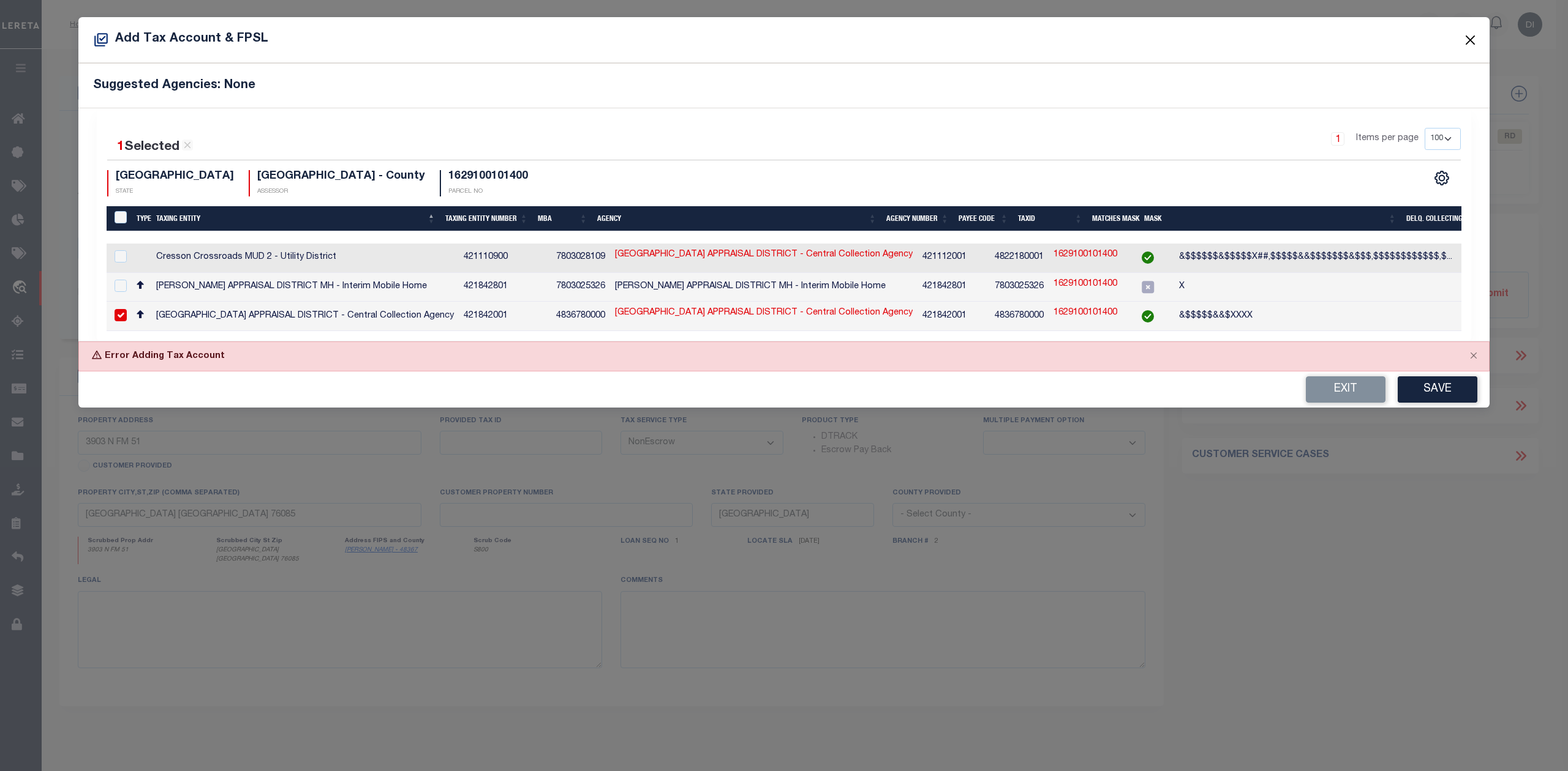
click at [1470, 40] on button "Close" at bounding box center [1470, 40] width 15 height 15
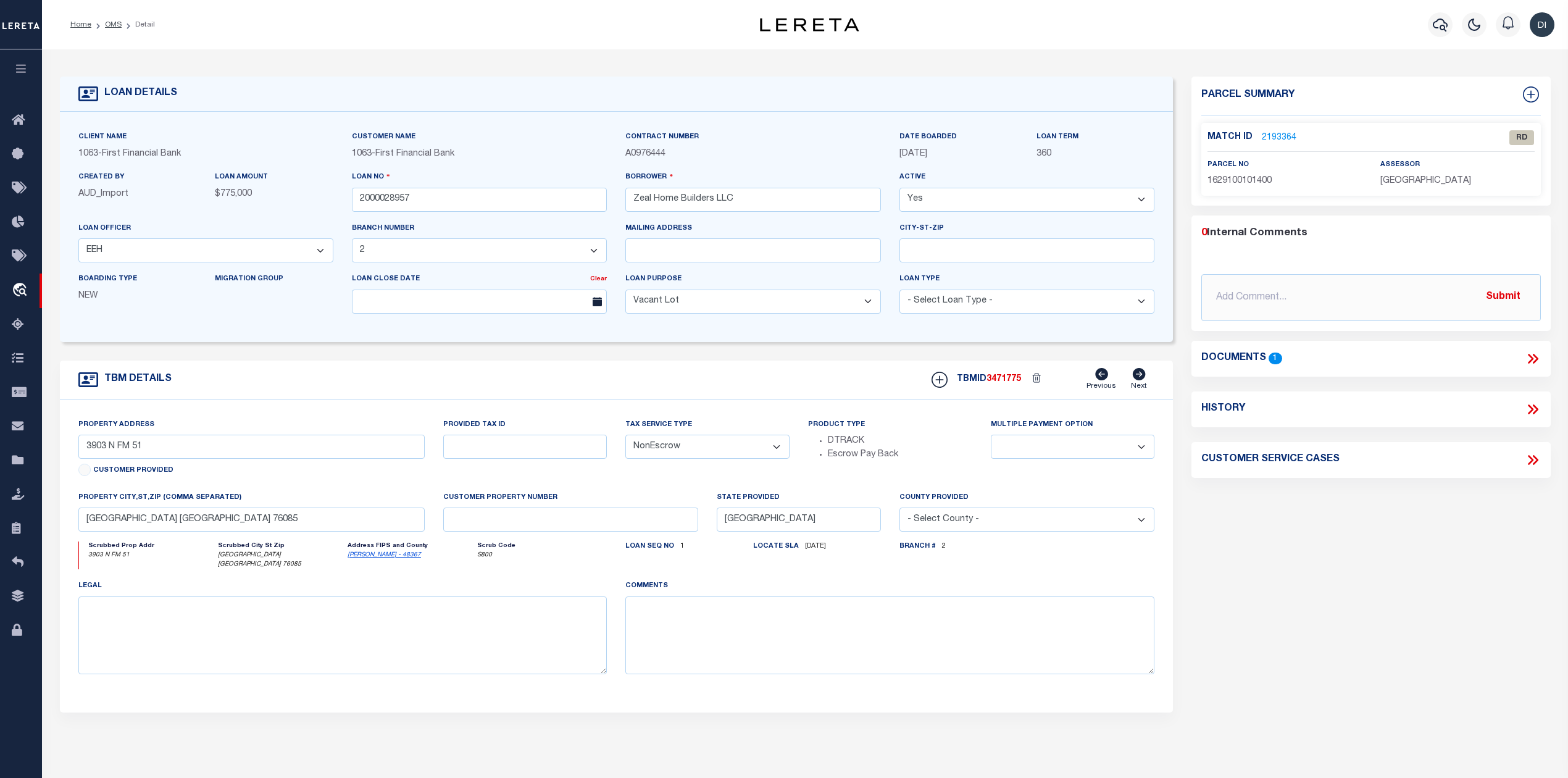
click at [1283, 134] on link "2193364" at bounding box center [1280, 137] width 35 height 13
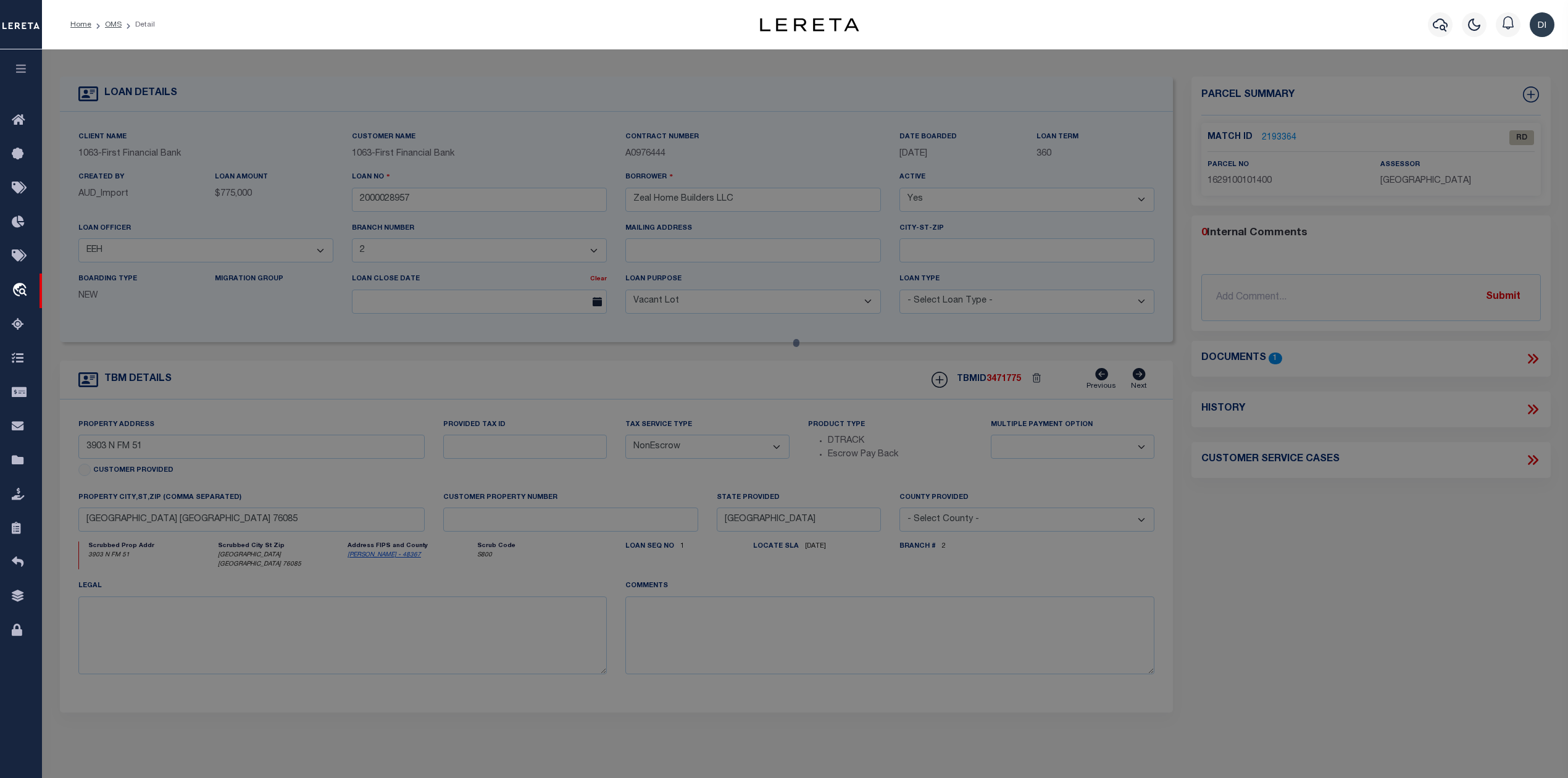
select select "AS"
select select
checkbox input "false"
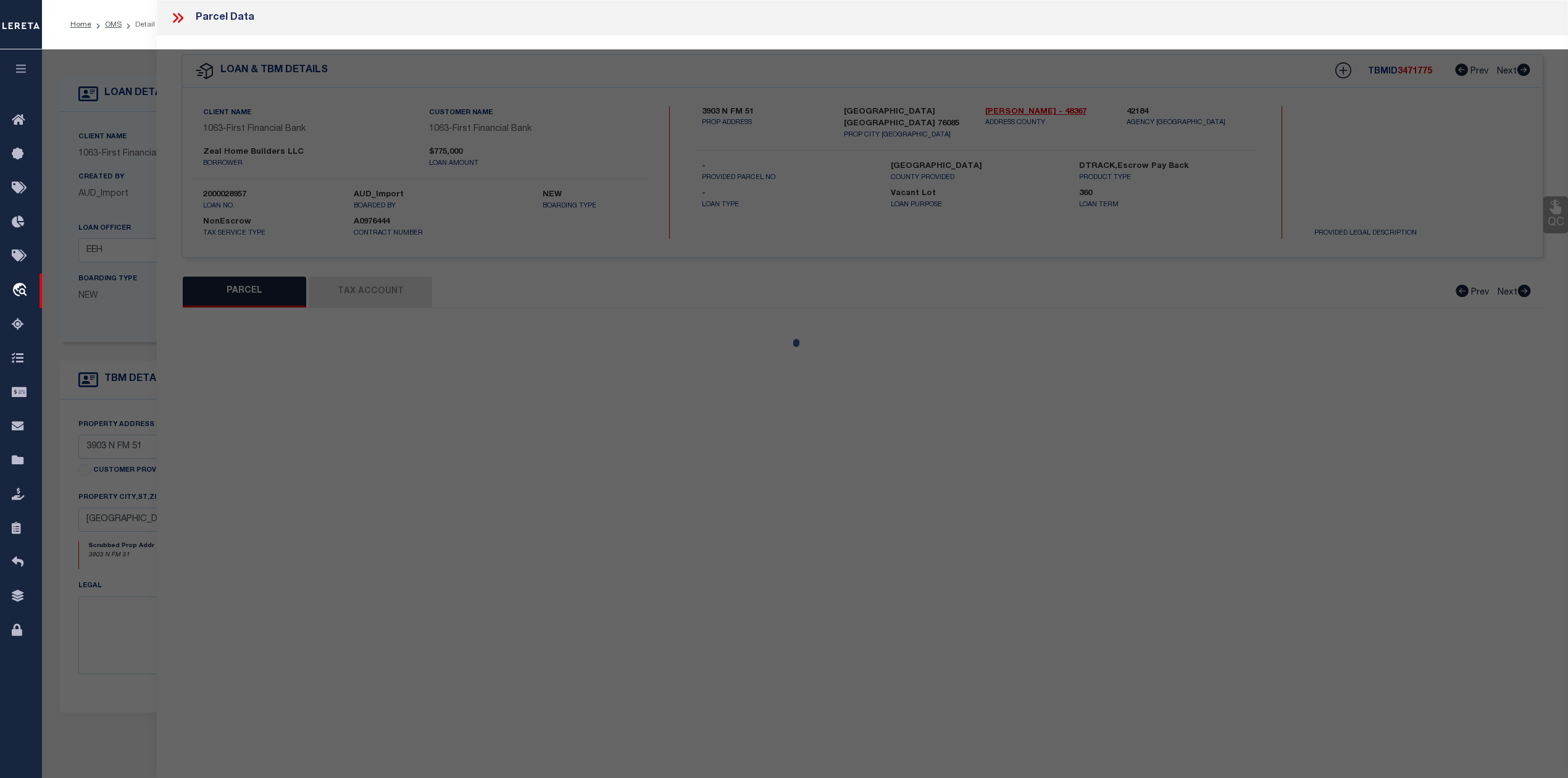
select select "RD"
type input "ZEAL HOME BUILDERS LLC"
select select "AGW"
select select "LEG"
type textarea "Acres: 10.014, Lot: 14, Blk: 1, Subd: PLATINUM RIDGE ESTATES"
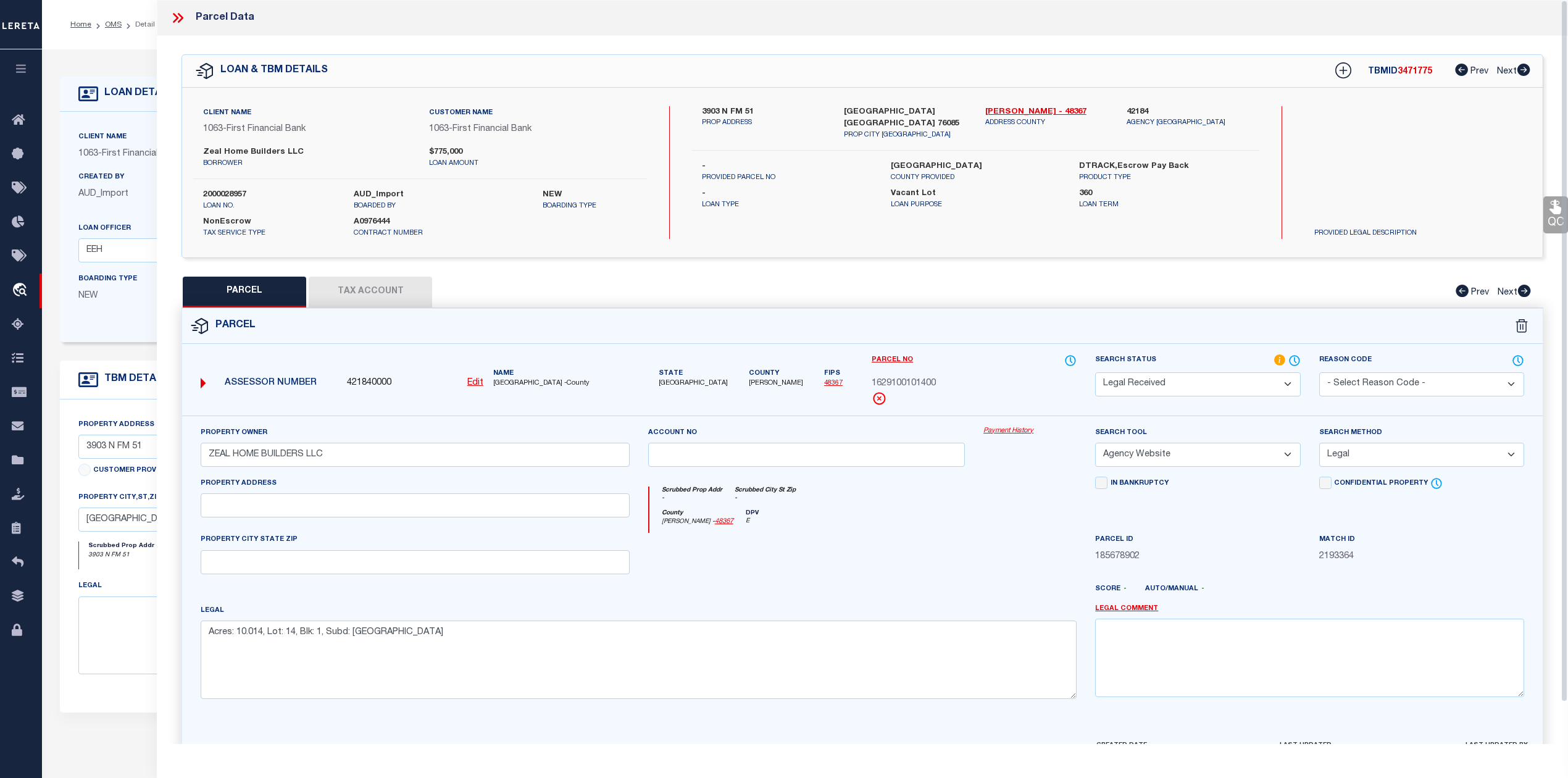
click at [382, 292] on button "Tax Account" at bounding box center [370, 292] width 124 height 31
select select "100"
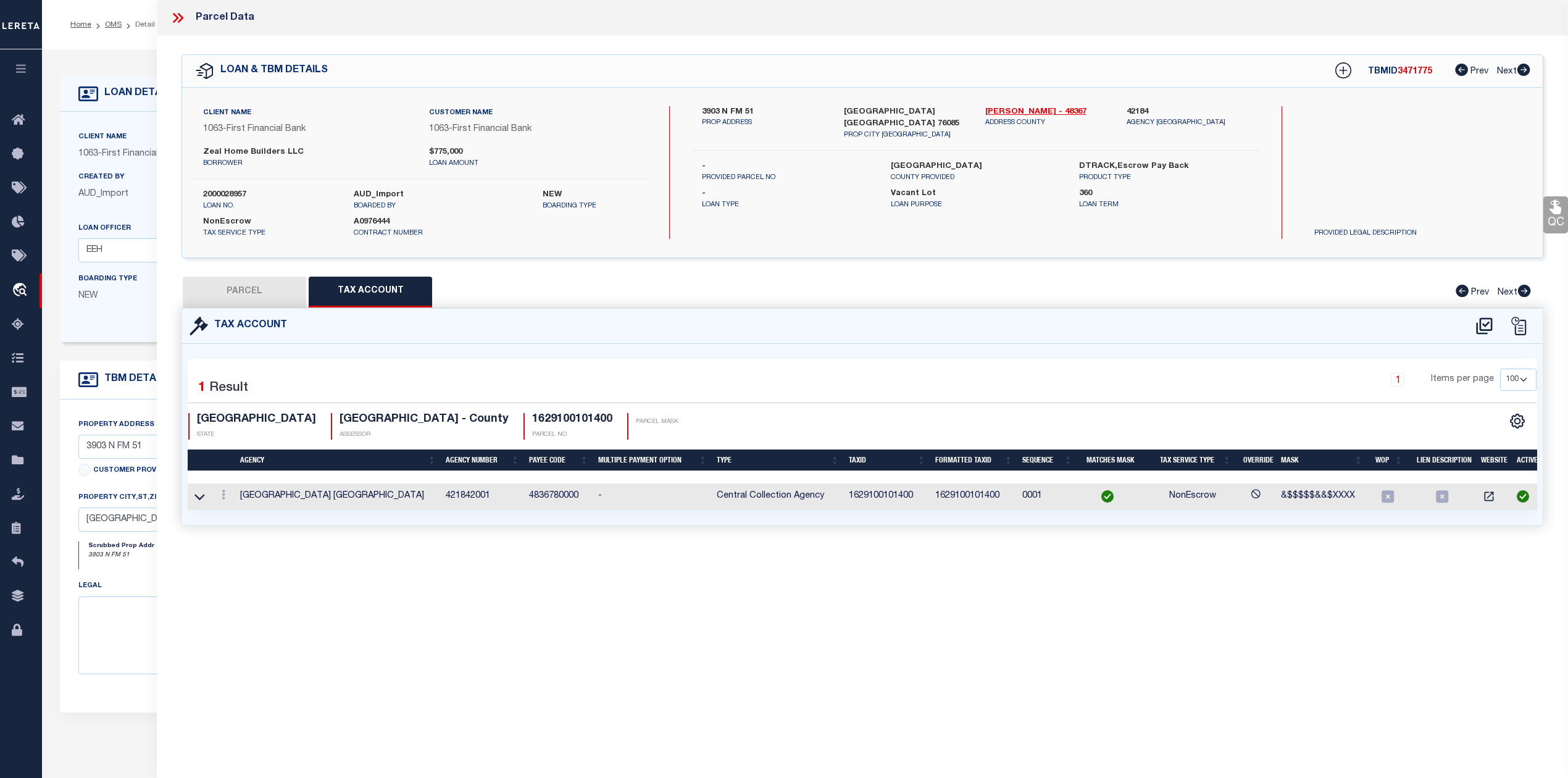
click at [260, 297] on button "PARCEL" at bounding box center [244, 292] width 124 height 31
select select "AS"
select select
checkbox input "false"
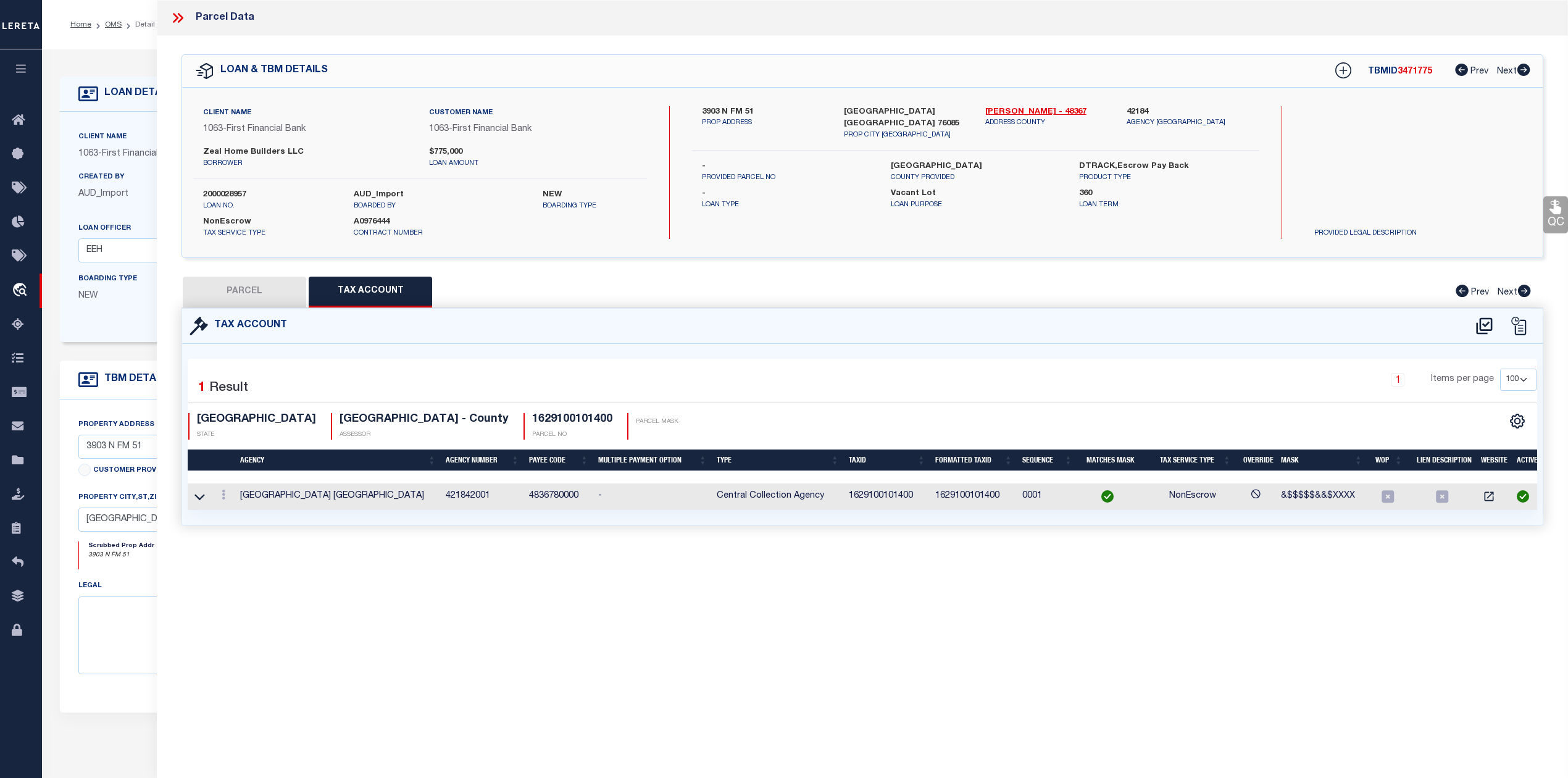
checkbox input "false"
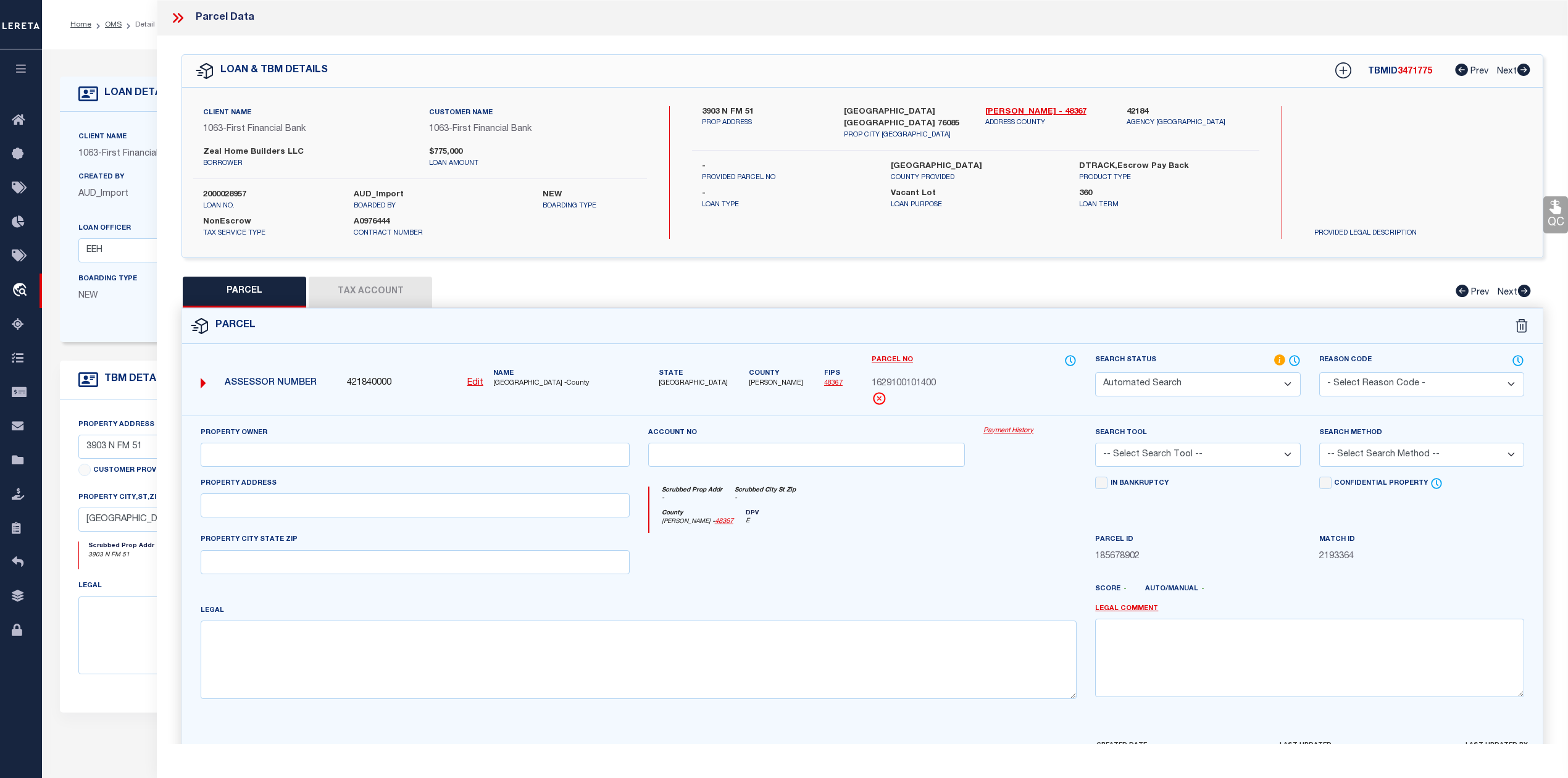
select select "RD"
type input "ZEAL HOME BUILDERS LLC"
select select "AGW"
select select "LEG"
type textarea "Acres: 10.014, Lot: 14, Blk: 1, Subd: PLATINUM RIDGE ESTATES"
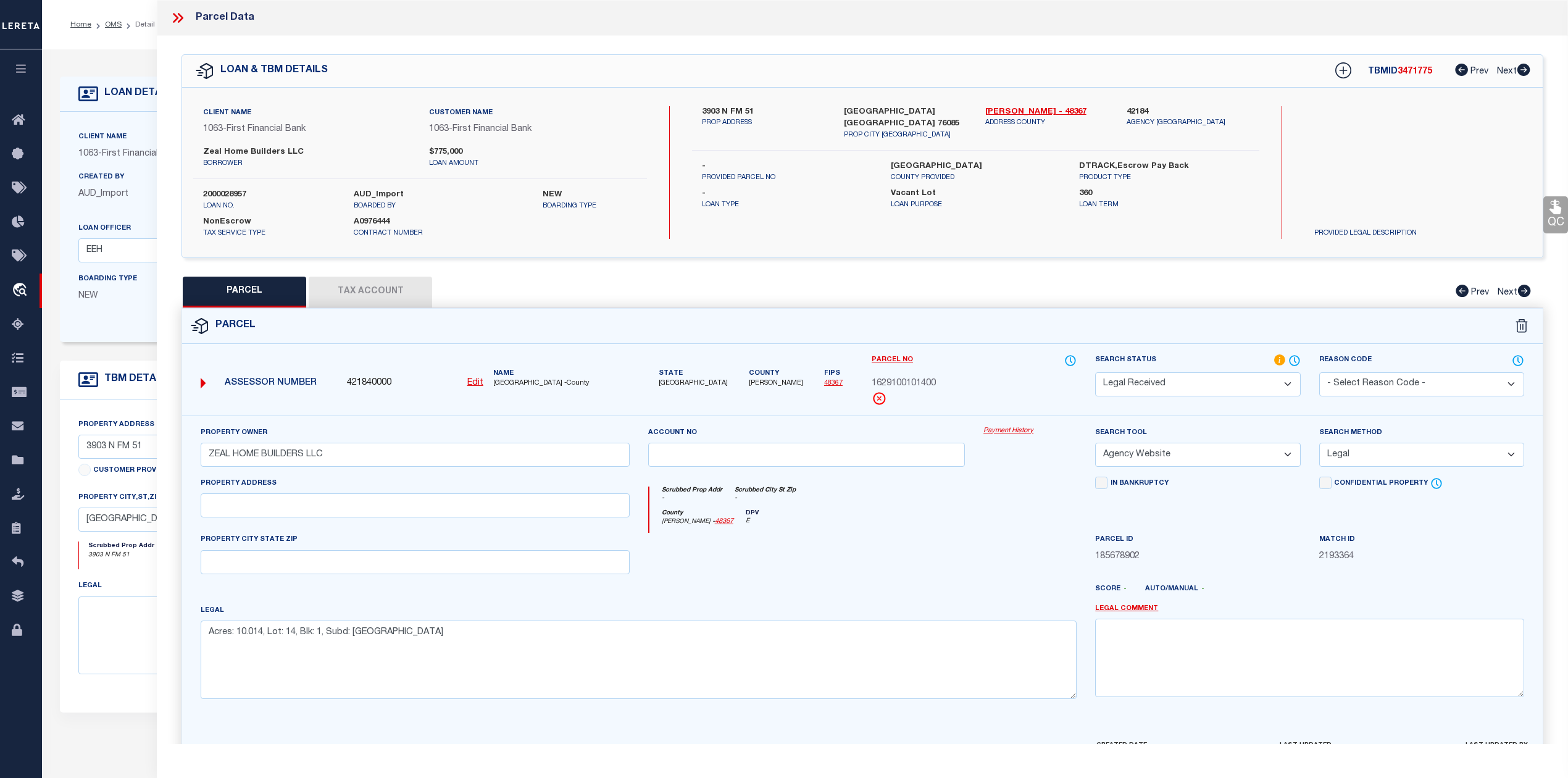
click at [1280, 381] on select "Automated Search Bad Parcel Complete Duplicate Parcel High Dollar Reporting In …" at bounding box center [1197, 385] width 205 height 24
click at [1095, 373] on select "Automated Search Bad Parcel Complete Duplicate Parcel High Dollar Reporting In …" at bounding box center [1197, 385] width 205 height 24
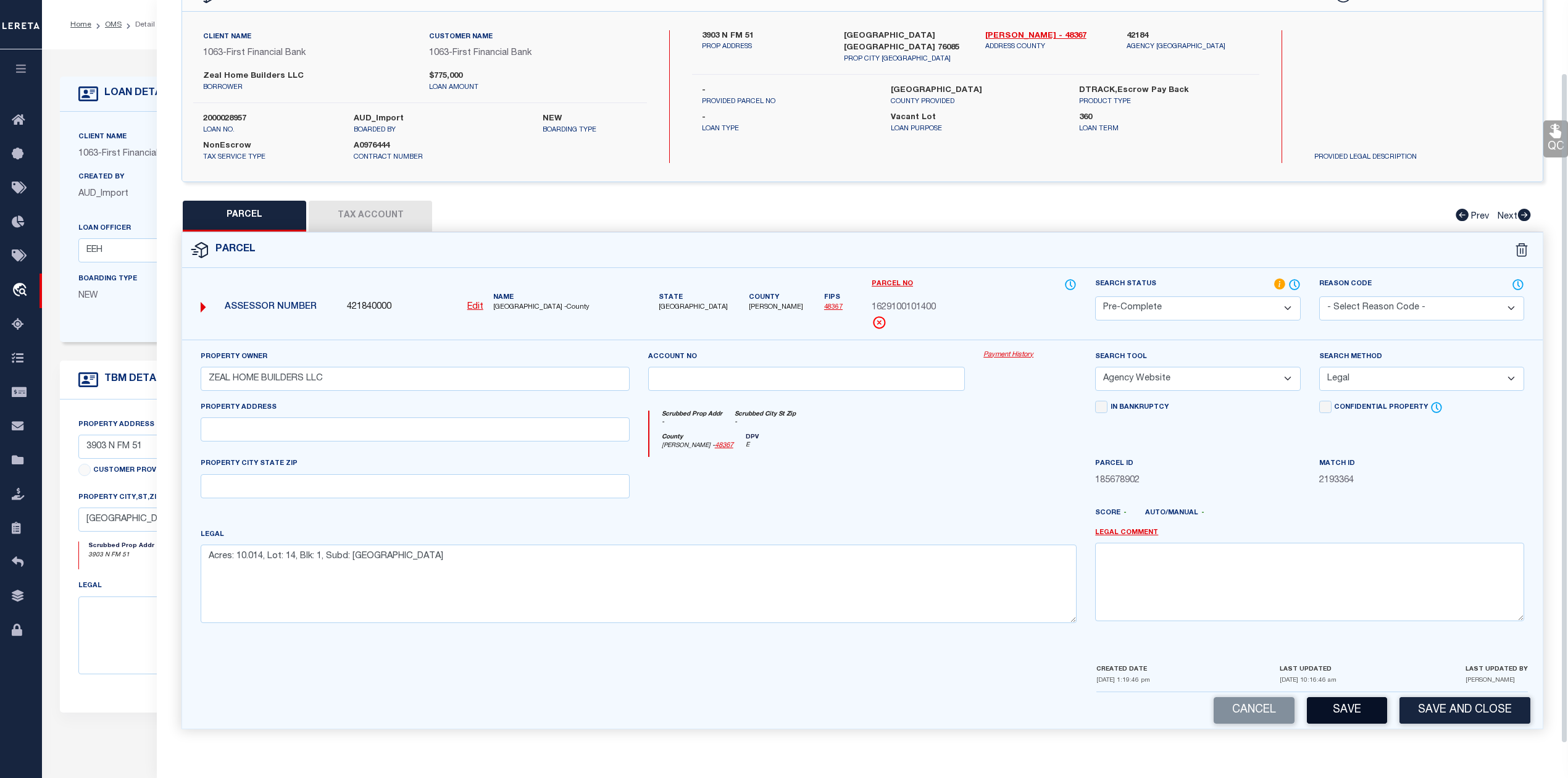
click at [1342, 711] on button "Save" at bounding box center [1347, 710] width 80 height 26
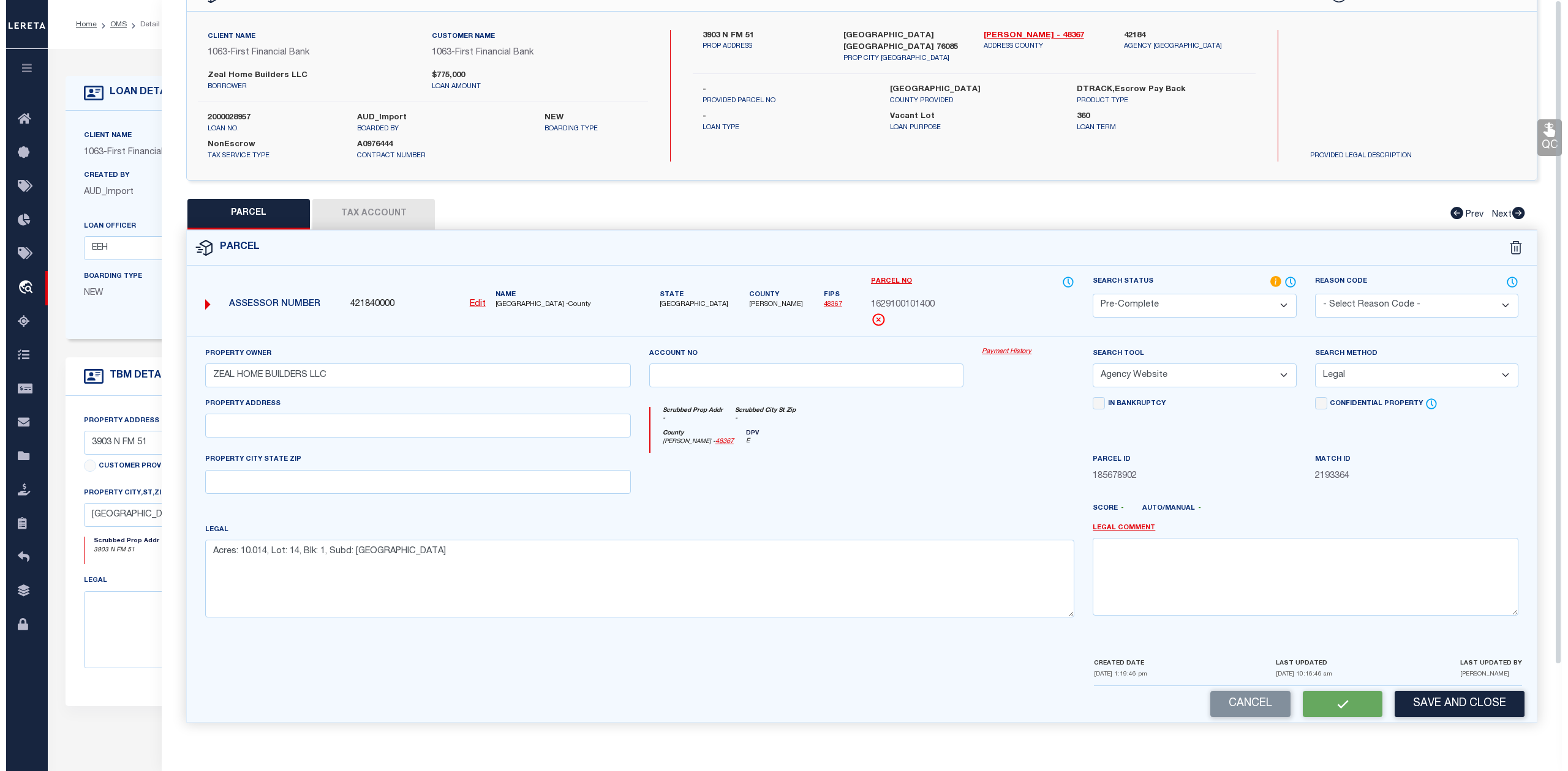
scroll to position [0, 0]
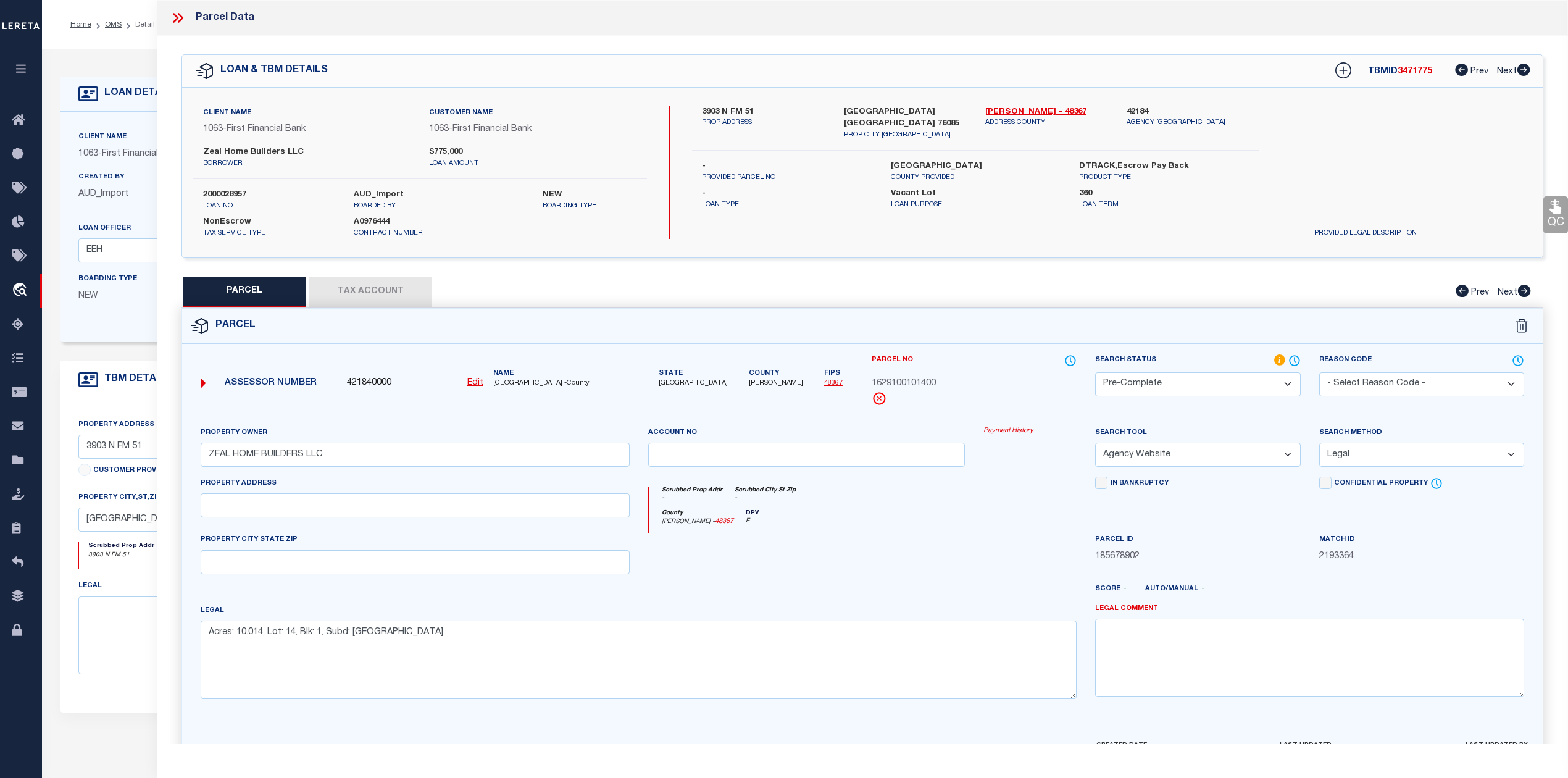
select select "AS"
select select
checkbox input "false"
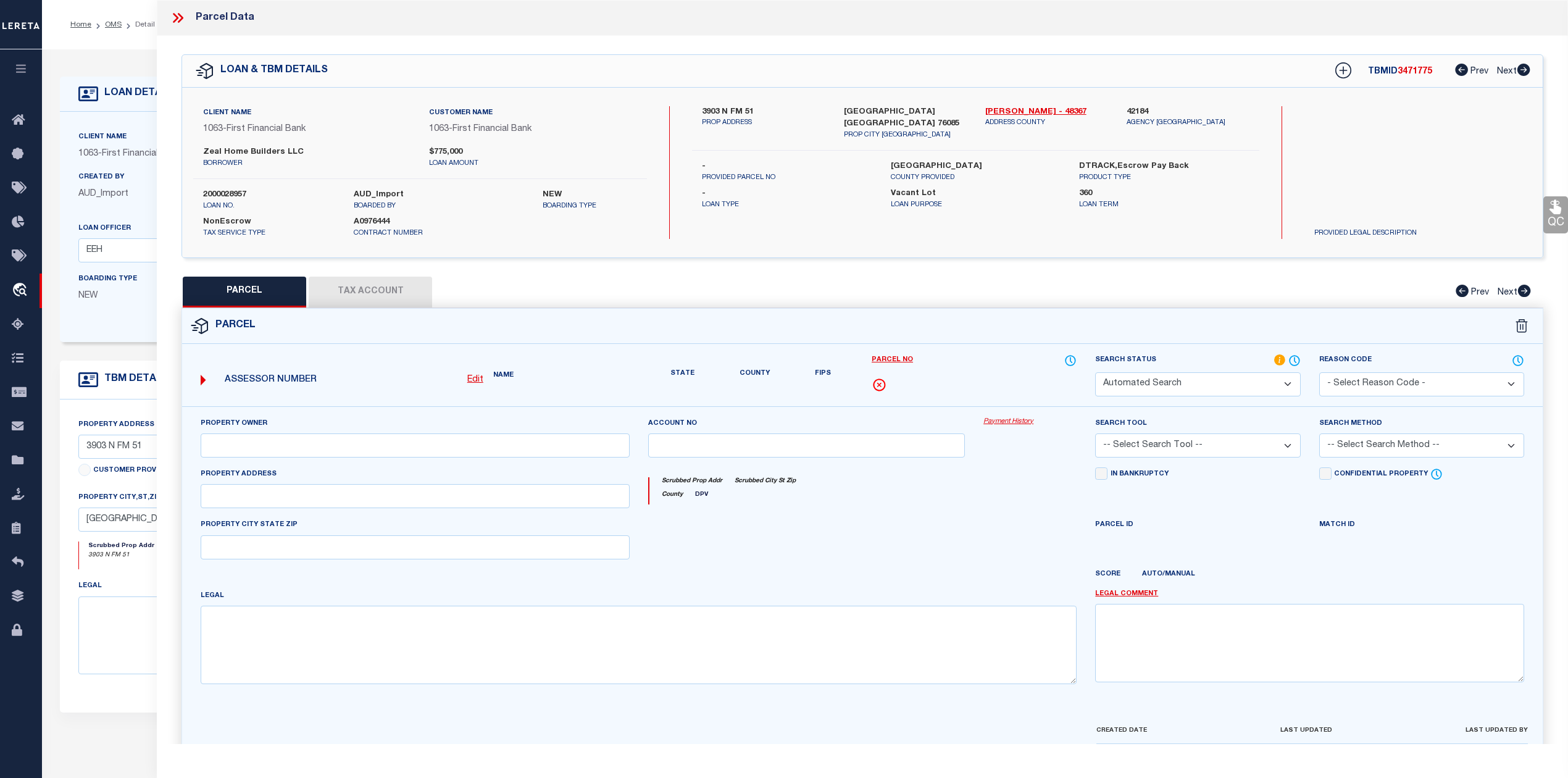
select select "PC"
type input "ZEAL HOME BUILDERS LLC"
select select "AGW"
select select "LEG"
type textarea "Acres: 10.014, Lot: 14, Blk: 1, Subd: PLATINUM RIDGE ESTATES"
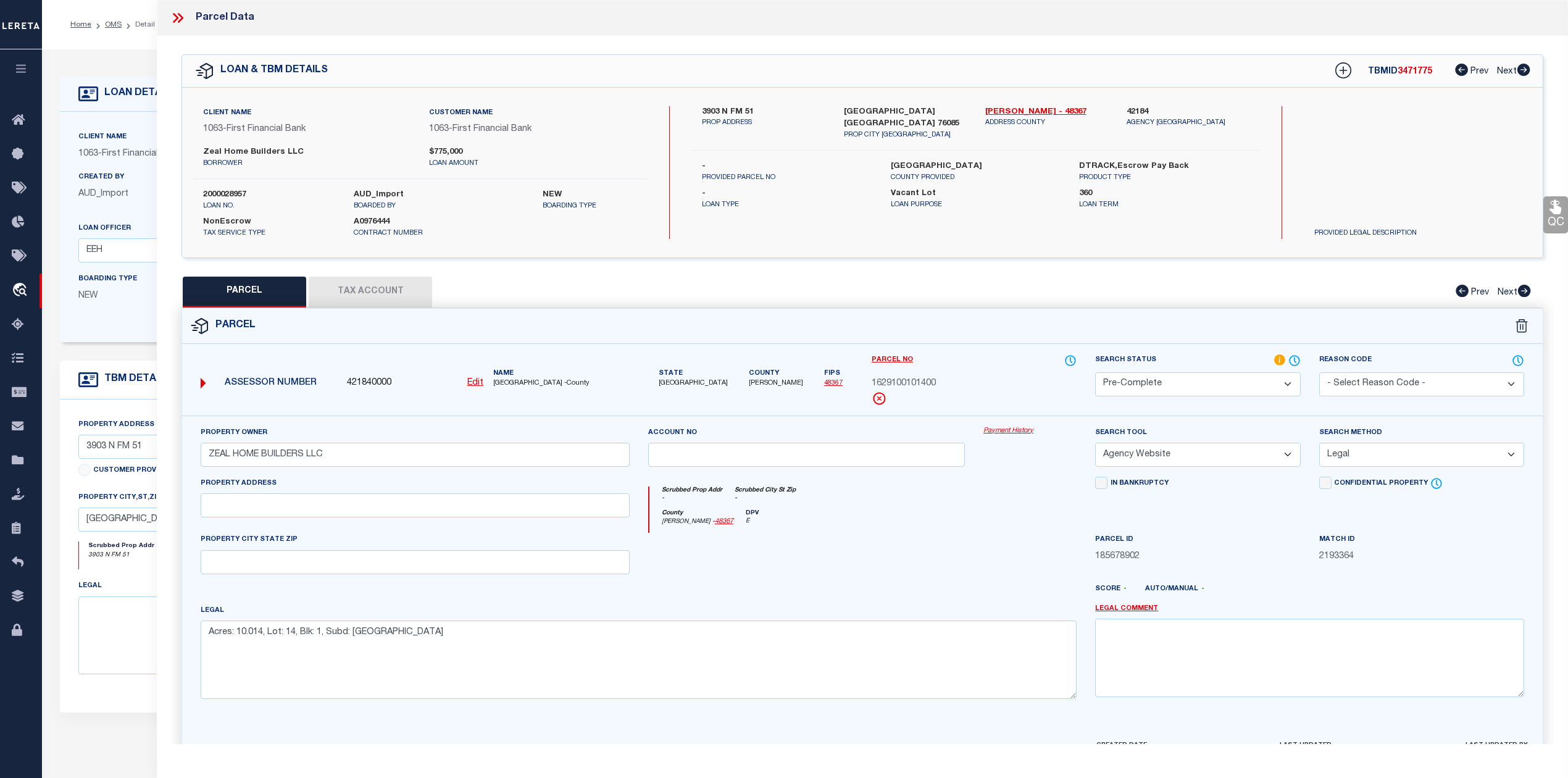
click at [1408, 67] on span "3471775" at bounding box center [1415, 71] width 35 height 9
copy span "3471775"
click at [222, 193] on label "2000028957" at bounding box center [270, 195] width 132 height 13
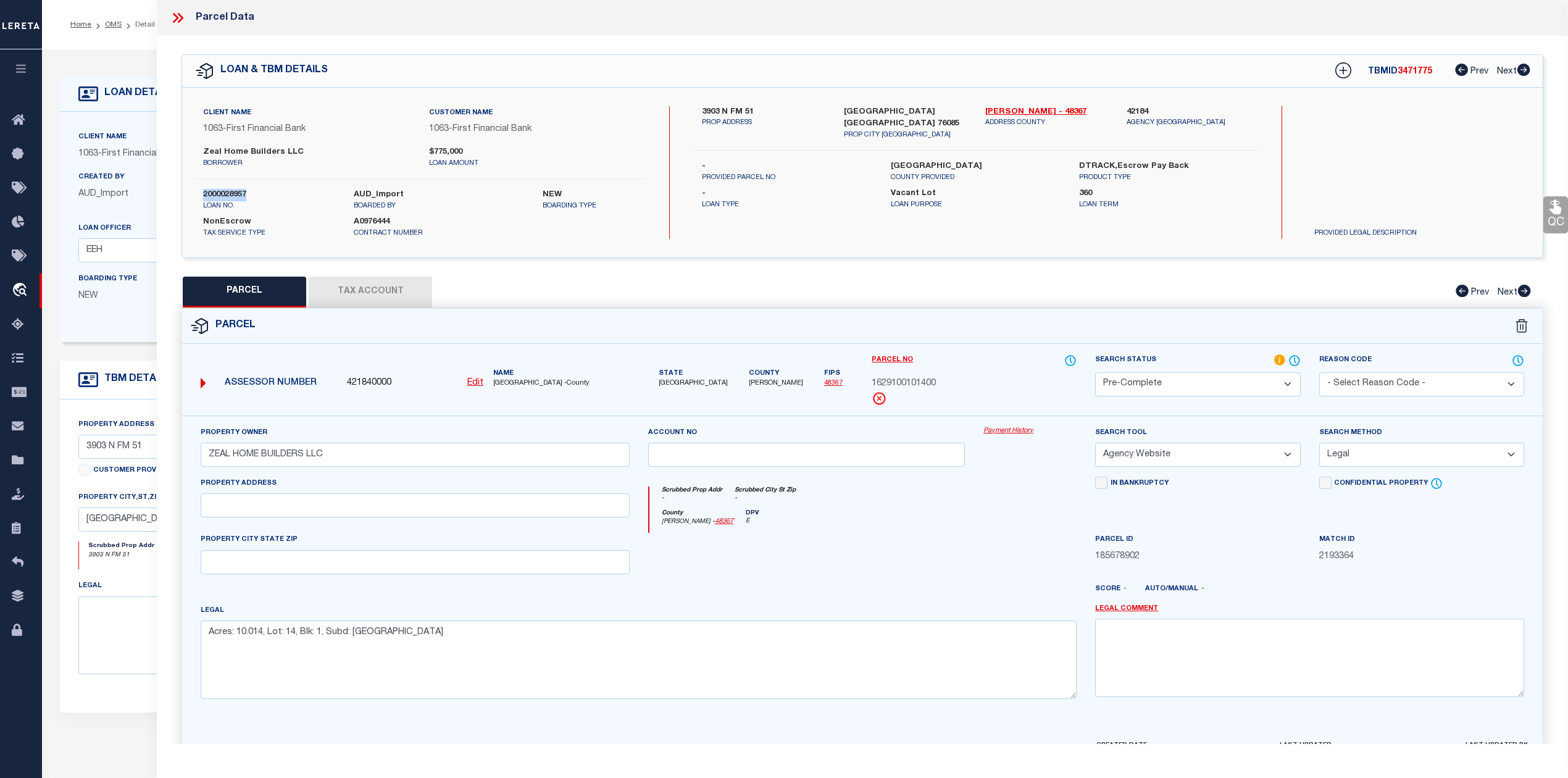
copy label "2000028957"
drag, startPoint x: 983, startPoint y: 109, endPoint x: 1014, endPoint y: 110, distance: 31.0
click at [1014, 110] on div "Parker - 48367 ADDRESS COUNTY" at bounding box center [1046, 124] width 141 height 35
copy link "[PERSON_NAME]"
click at [917, 386] on span "1629100101400" at bounding box center [904, 385] width 64 height 14
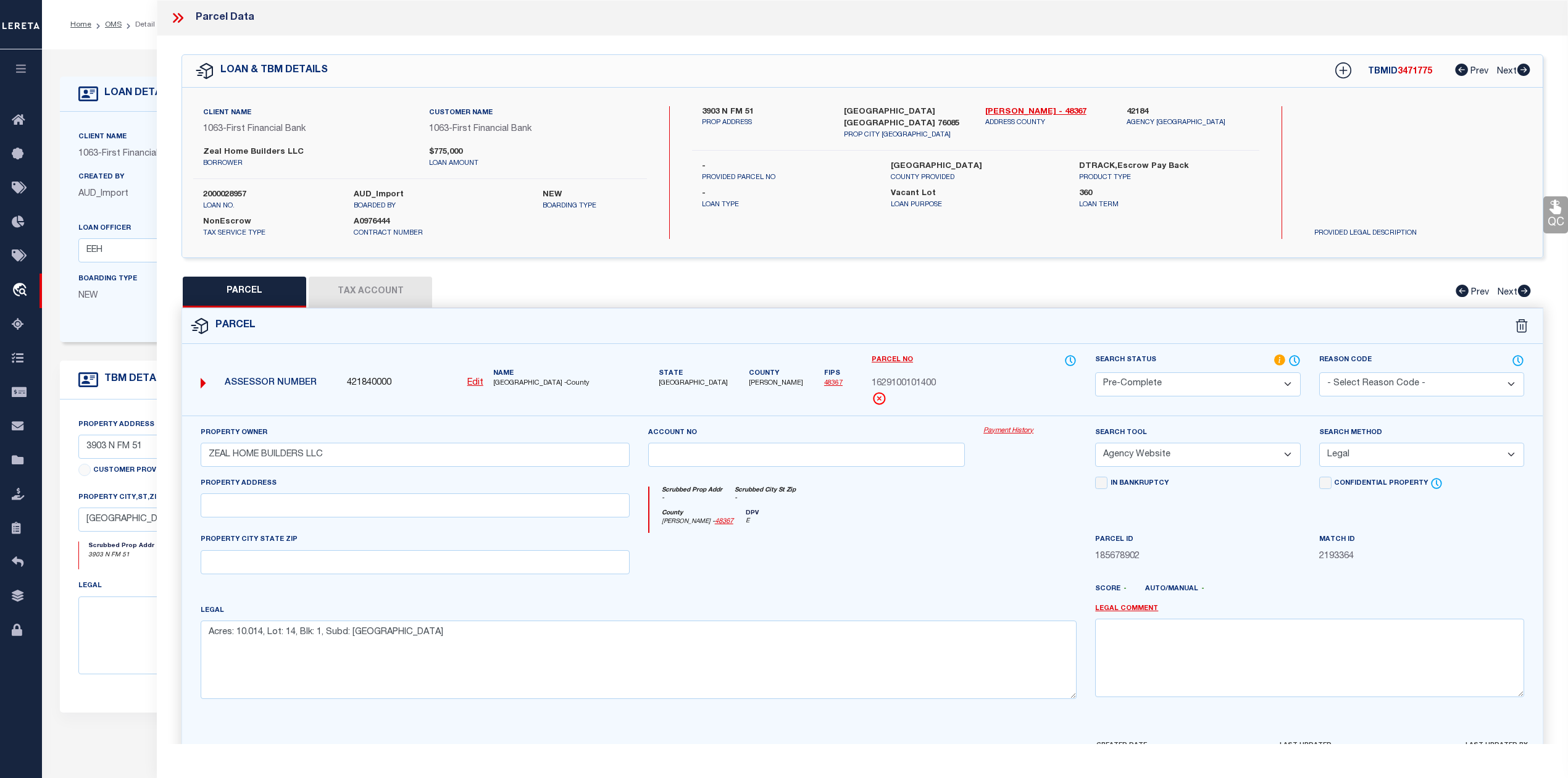
click at [928, 389] on span "1629100101400" at bounding box center [904, 385] width 64 height 14
click at [917, 386] on span "1629100101400" at bounding box center [904, 385] width 64 height 14
copy span "1629100101400"
click at [893, 546] on div at bounding box center [807, 558] width 336 height 51
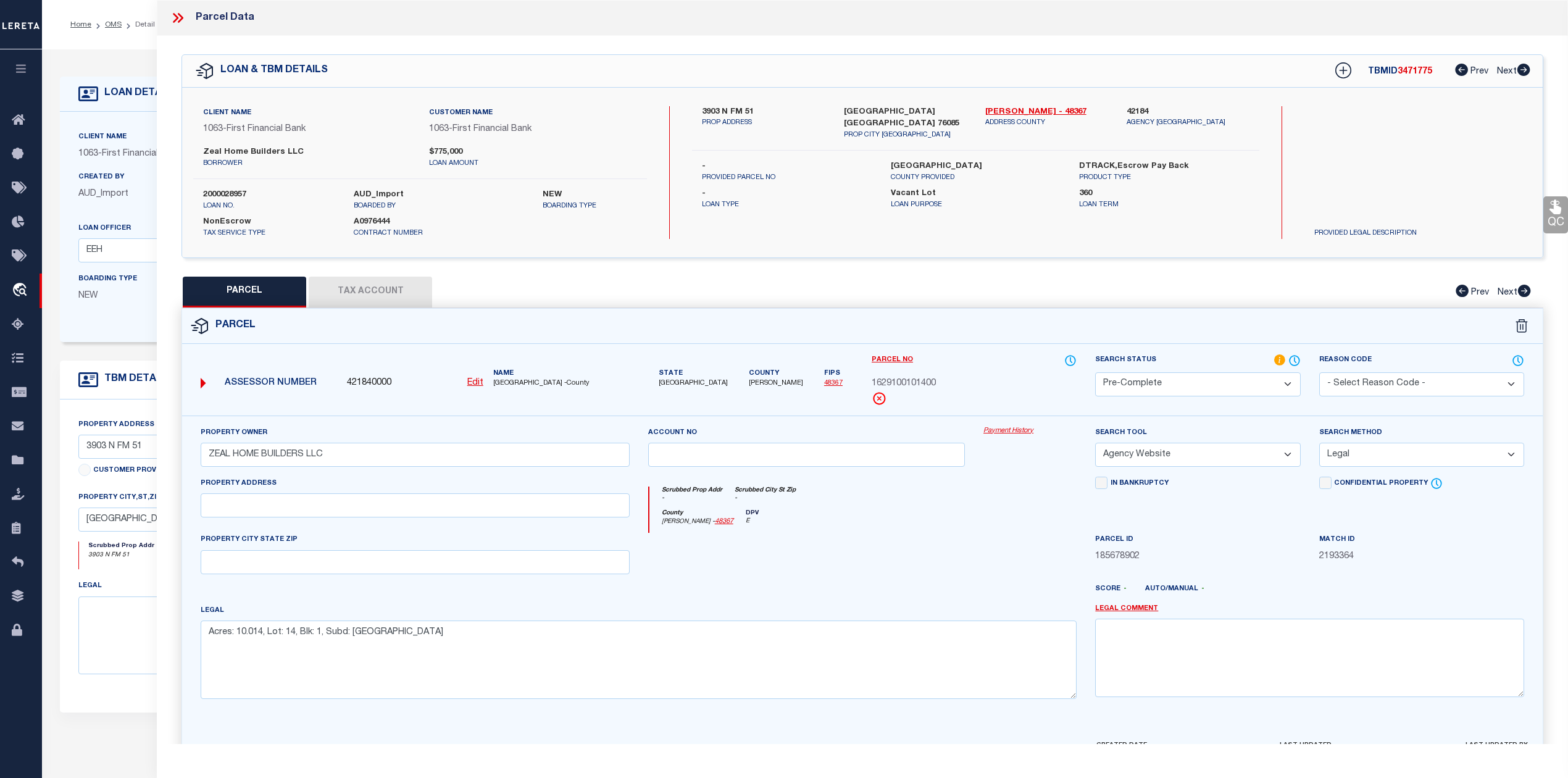
click at [366, 298] on button "Tax Account" at bounding box center [370, 292] width 124 height 31
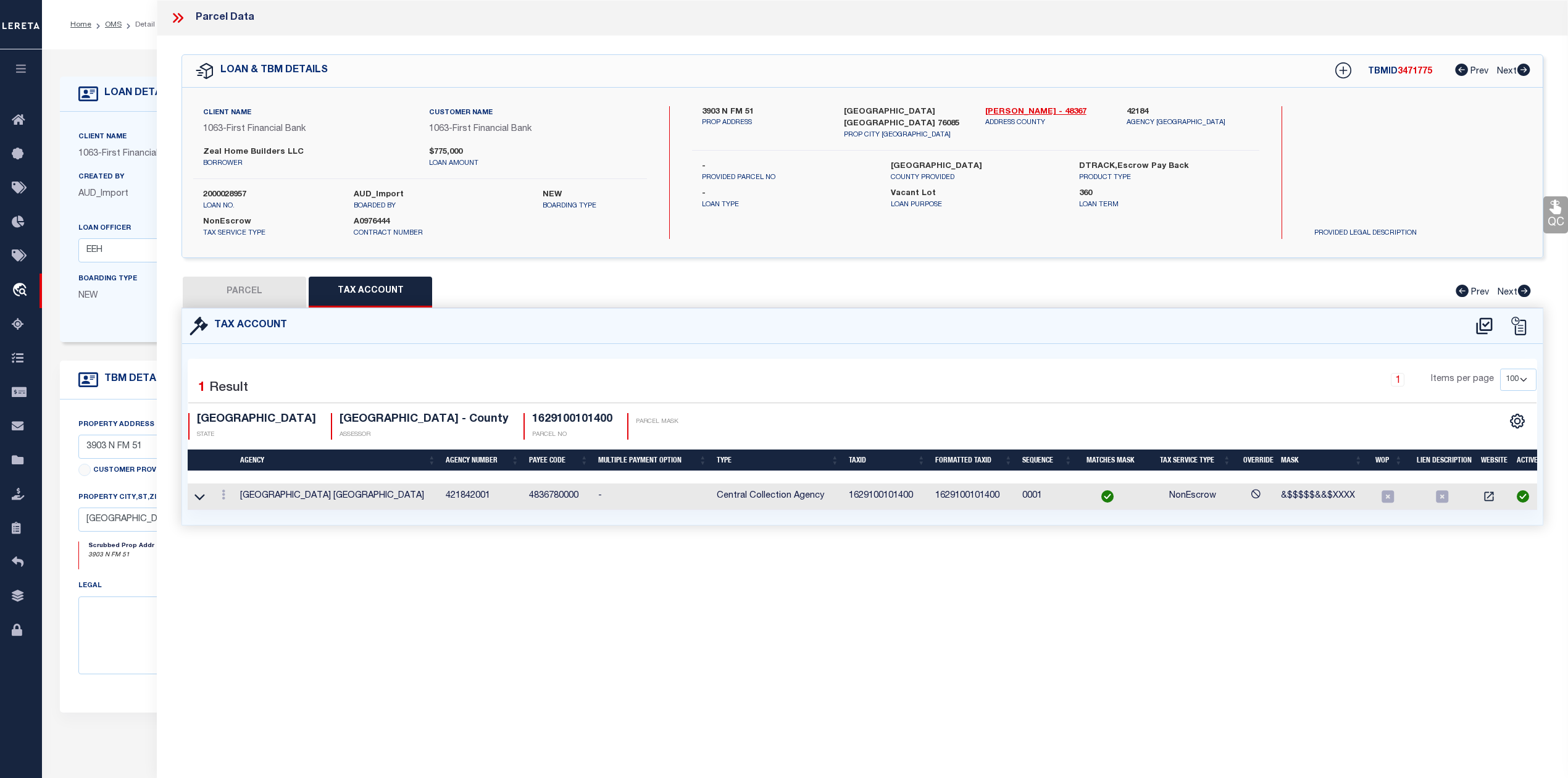
select select "100"
click at [258, 295] on button "PARCEL" at bounding box center [244, 292] width 124 height 31
select select "AS"
select select
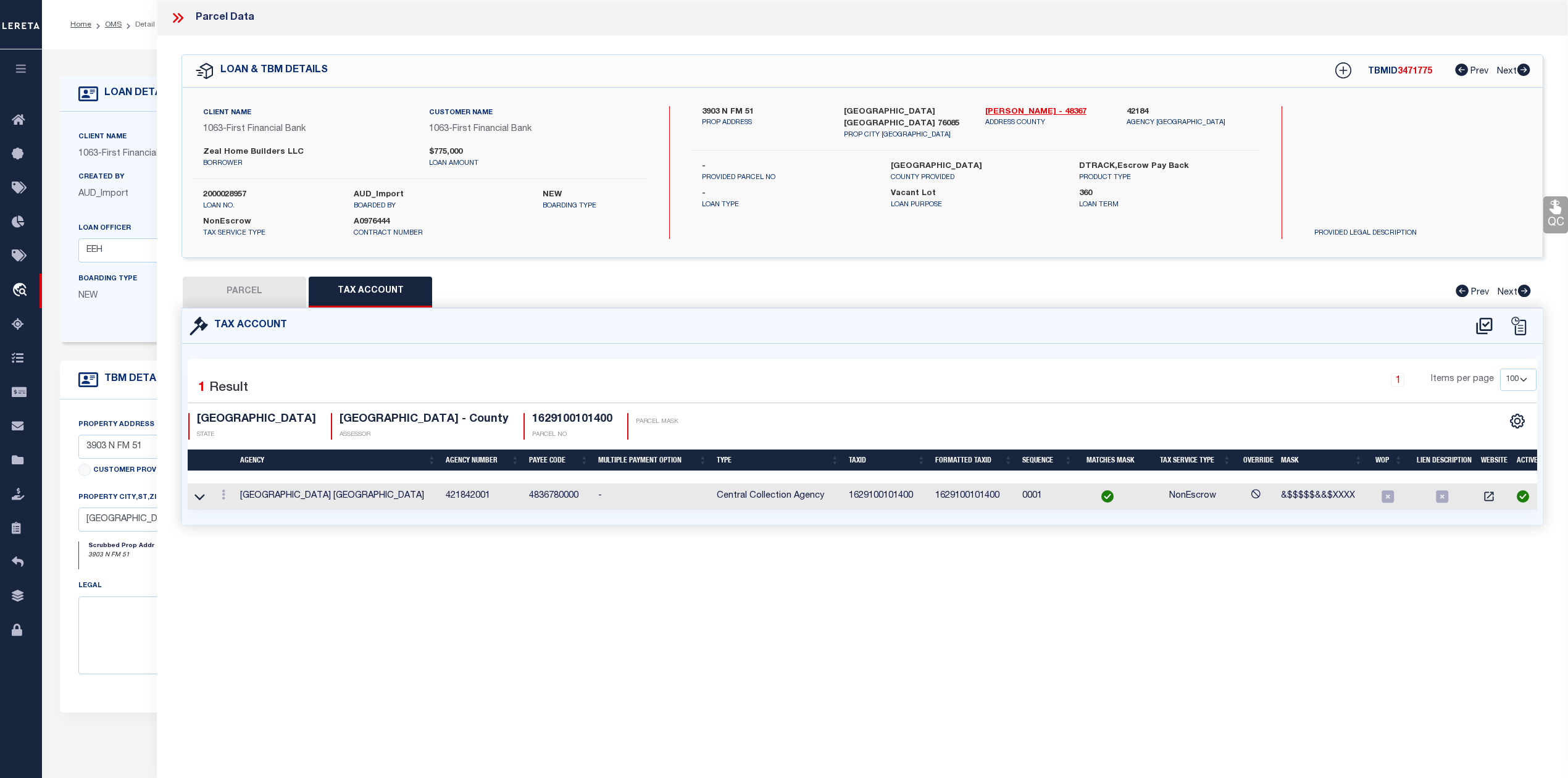
checkbox input "false"
select select "PC"
type input "ZEAL HOME BUILDERS LLC"
select select "AGW"
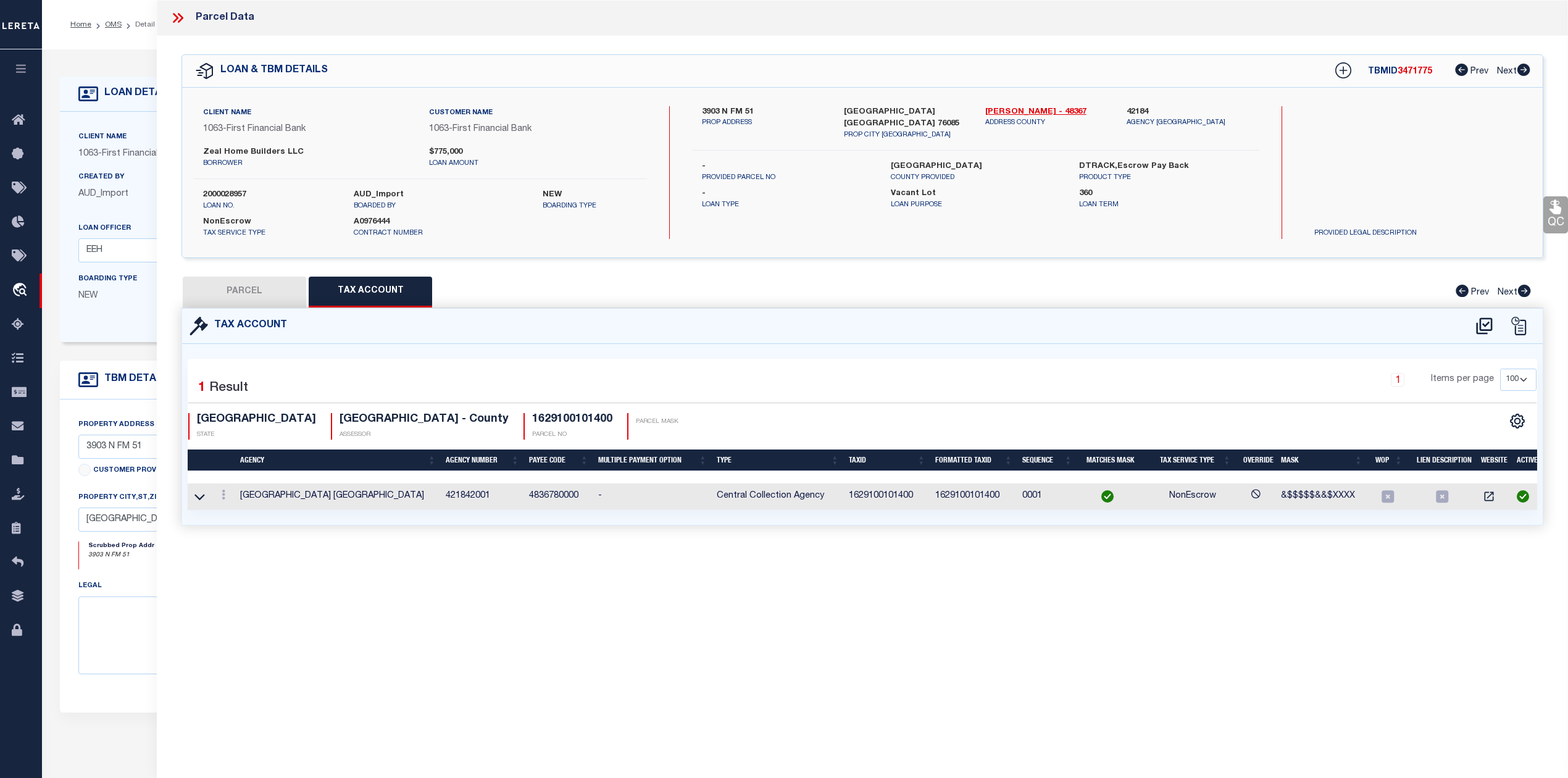
select select "LEG"
type textarea "Acres: 10.014, Lot: 14, Blk: 1, Subd: PLATINUM RIDGE ESTATES"
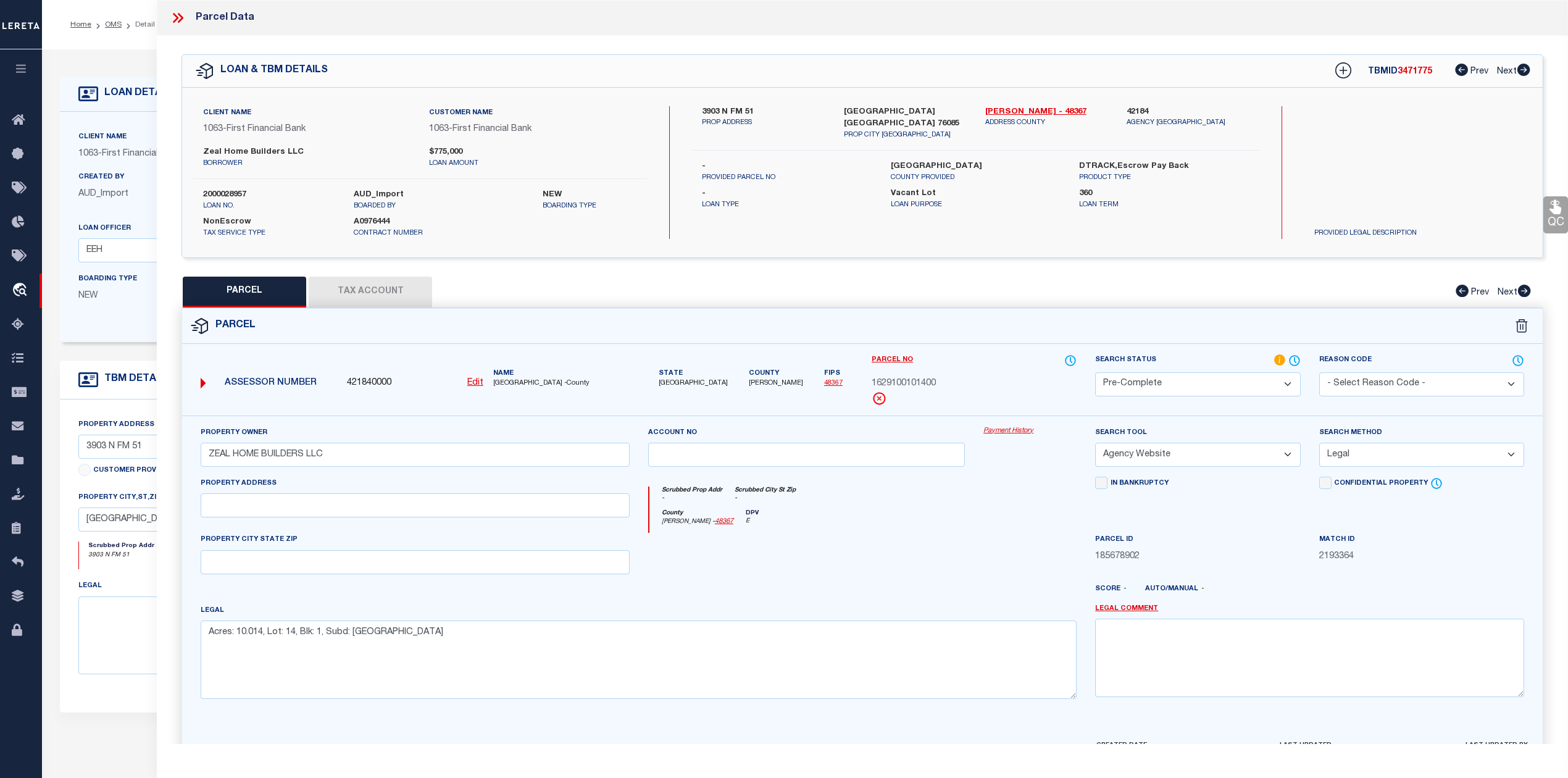
click at [176, 14] on icon at bounding box center [177, 18] width 16 height 16
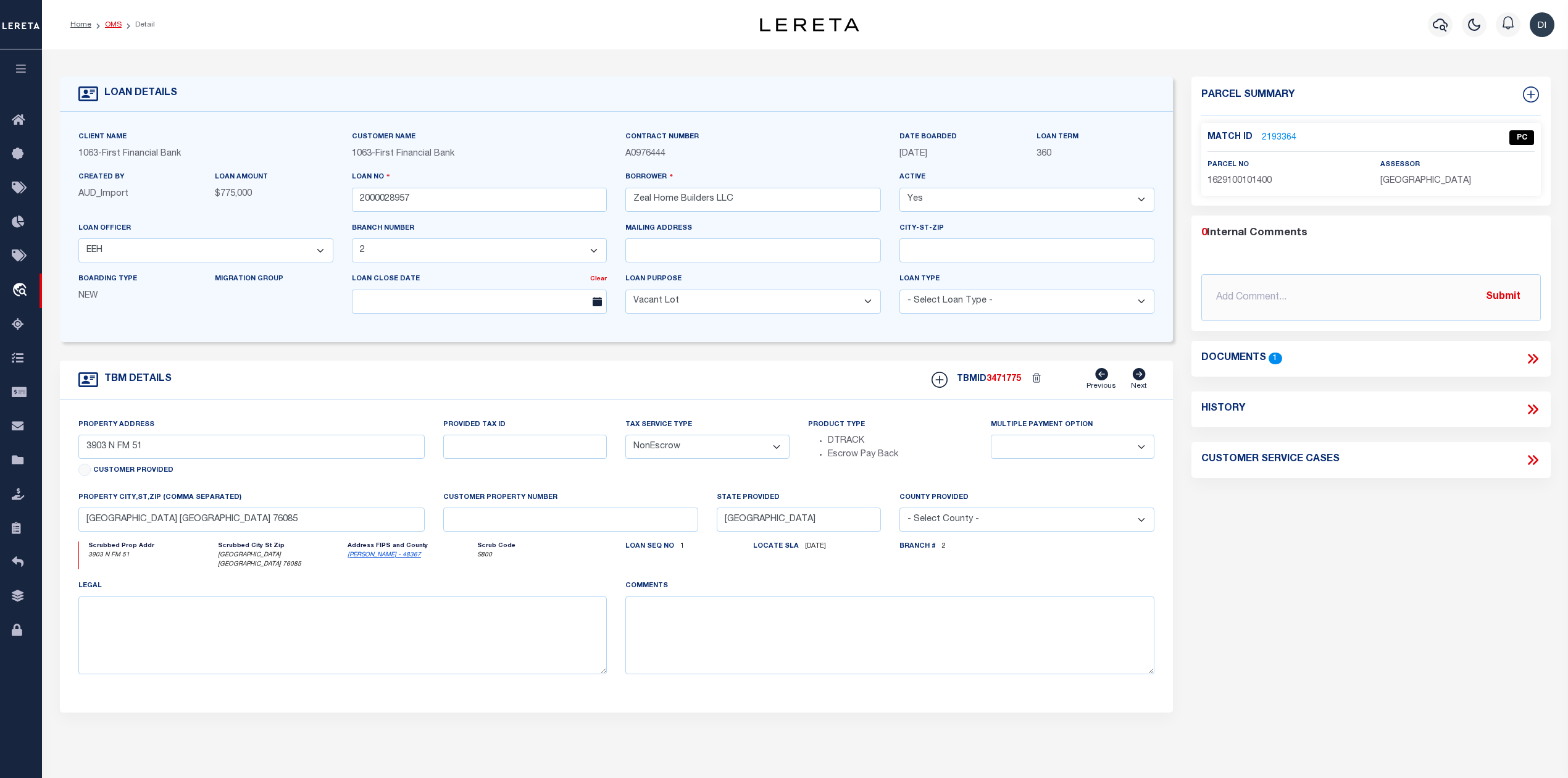
click at [112, 24] on link "OMS" at bounding box center [113, 25] width 17 height 8
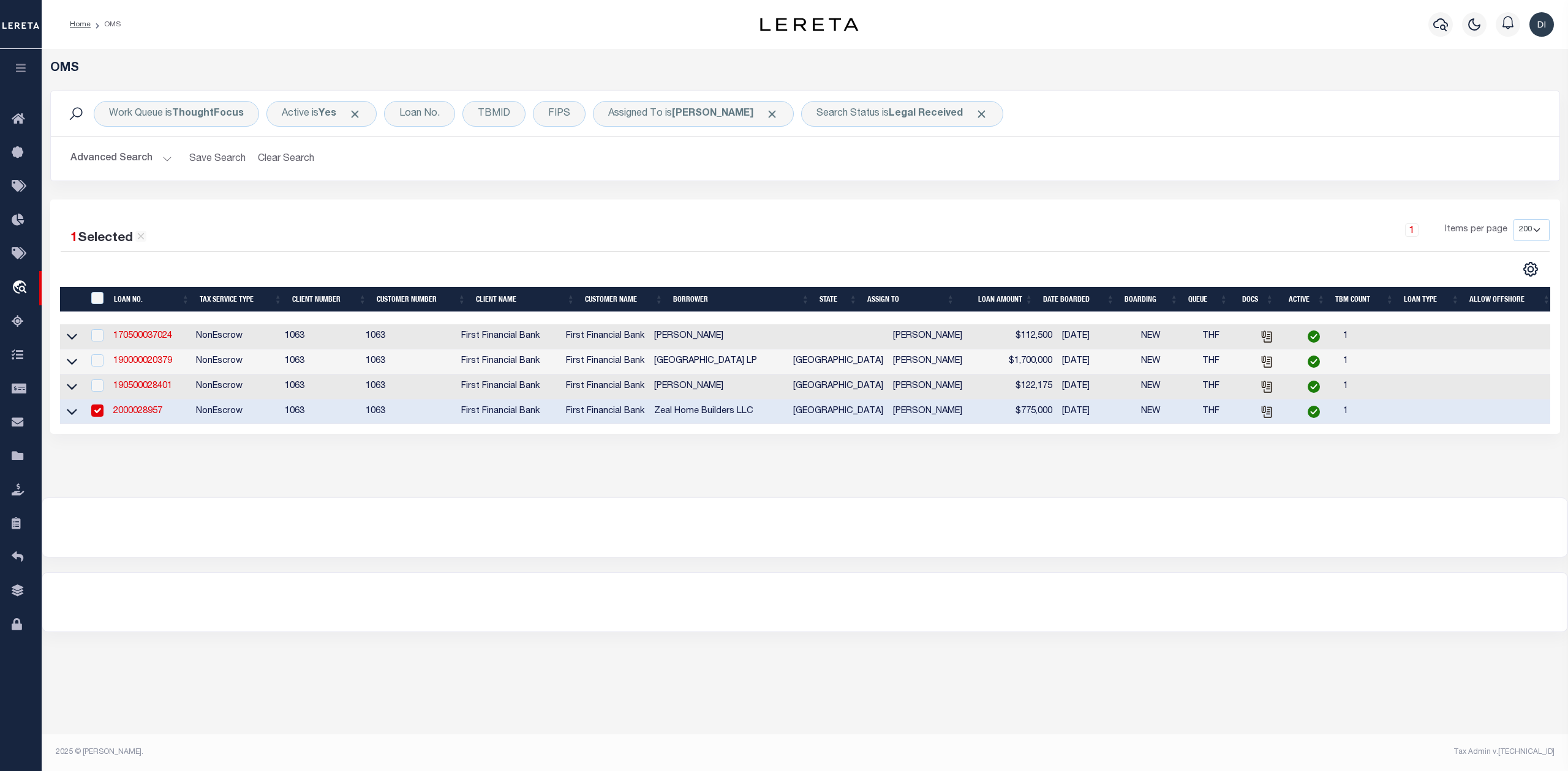
click at [436, 272] on div at bounding box center [433, 269] width 744 height 15
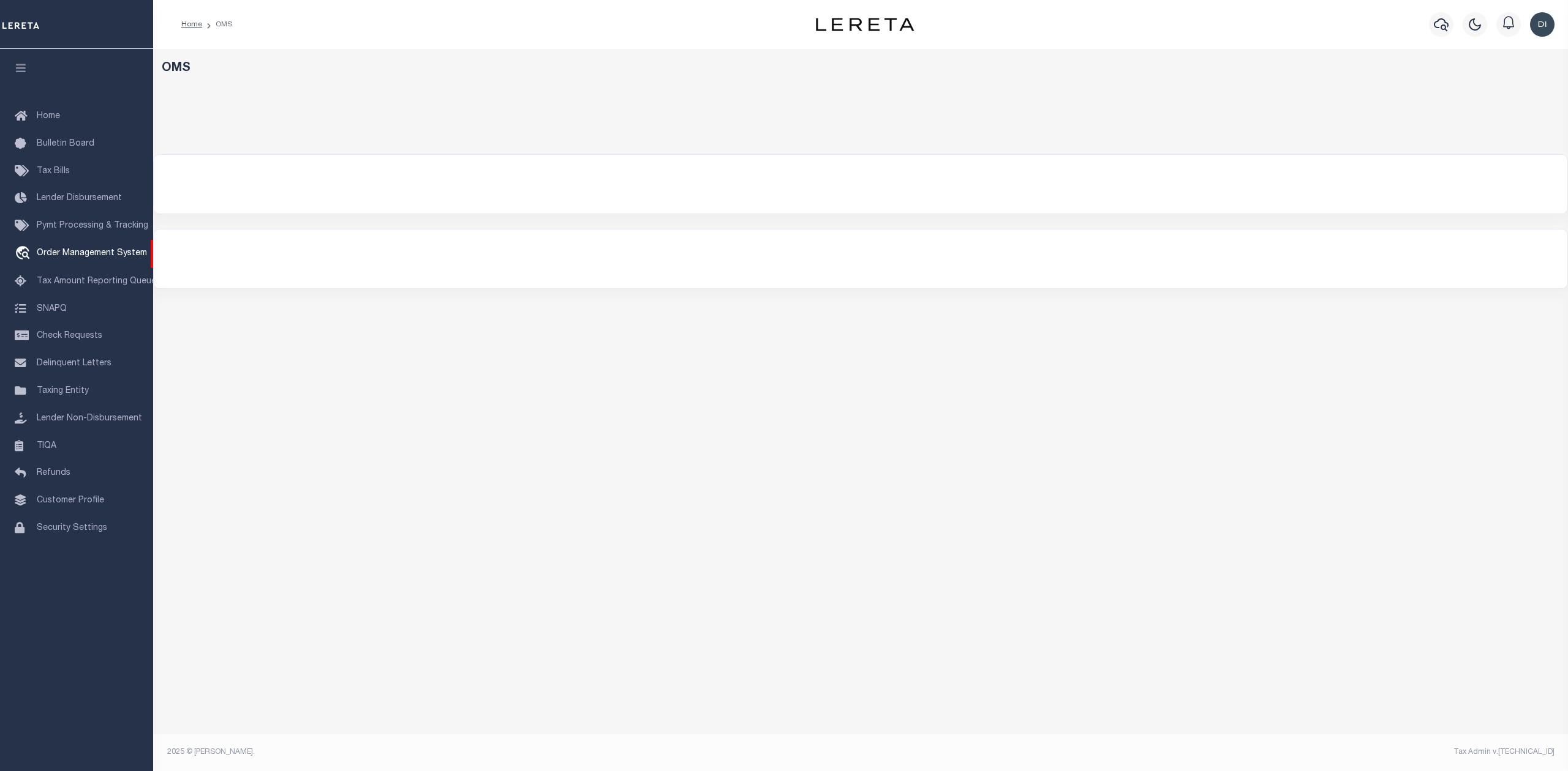
select select "200"
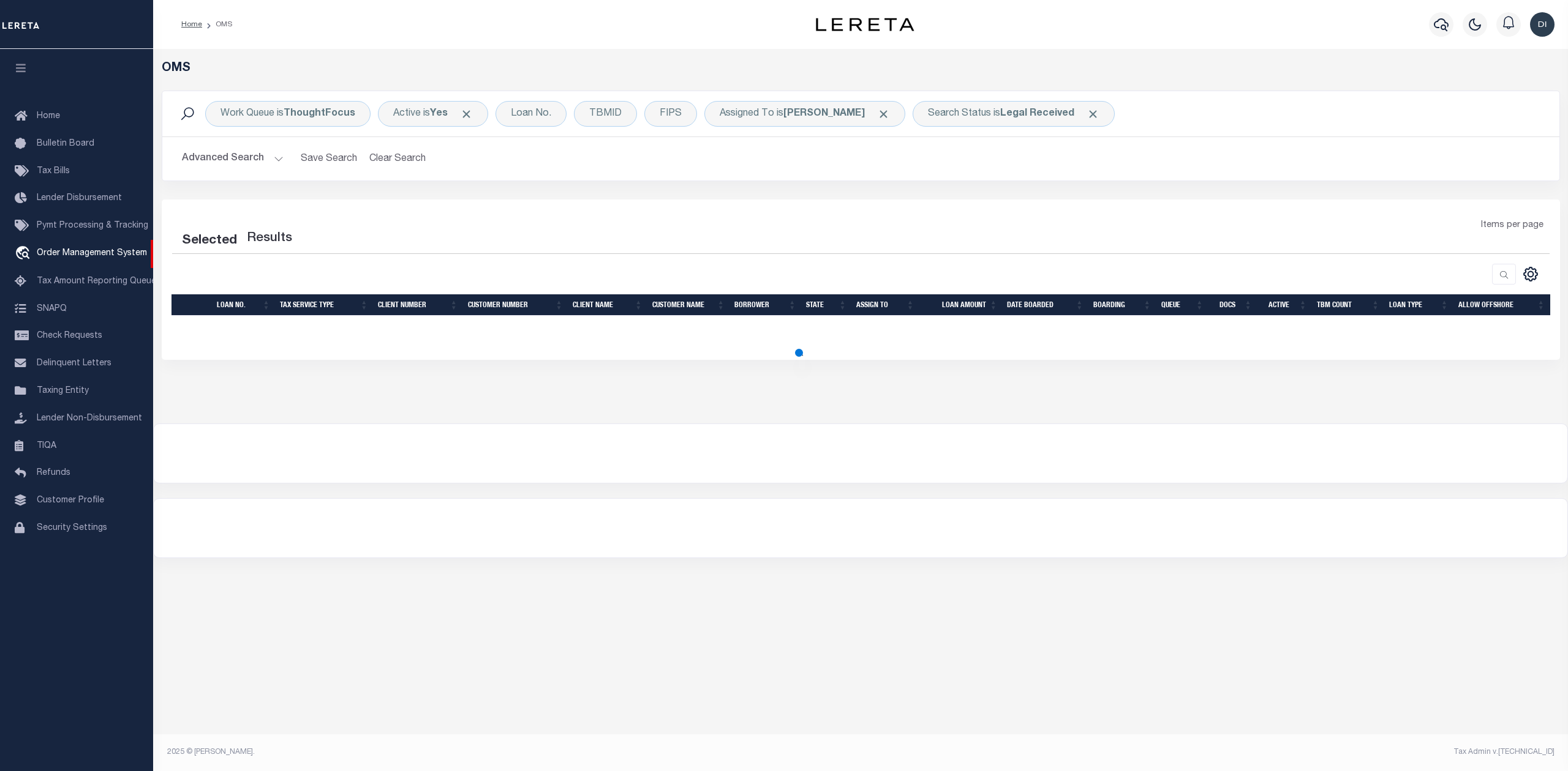
select select "200"
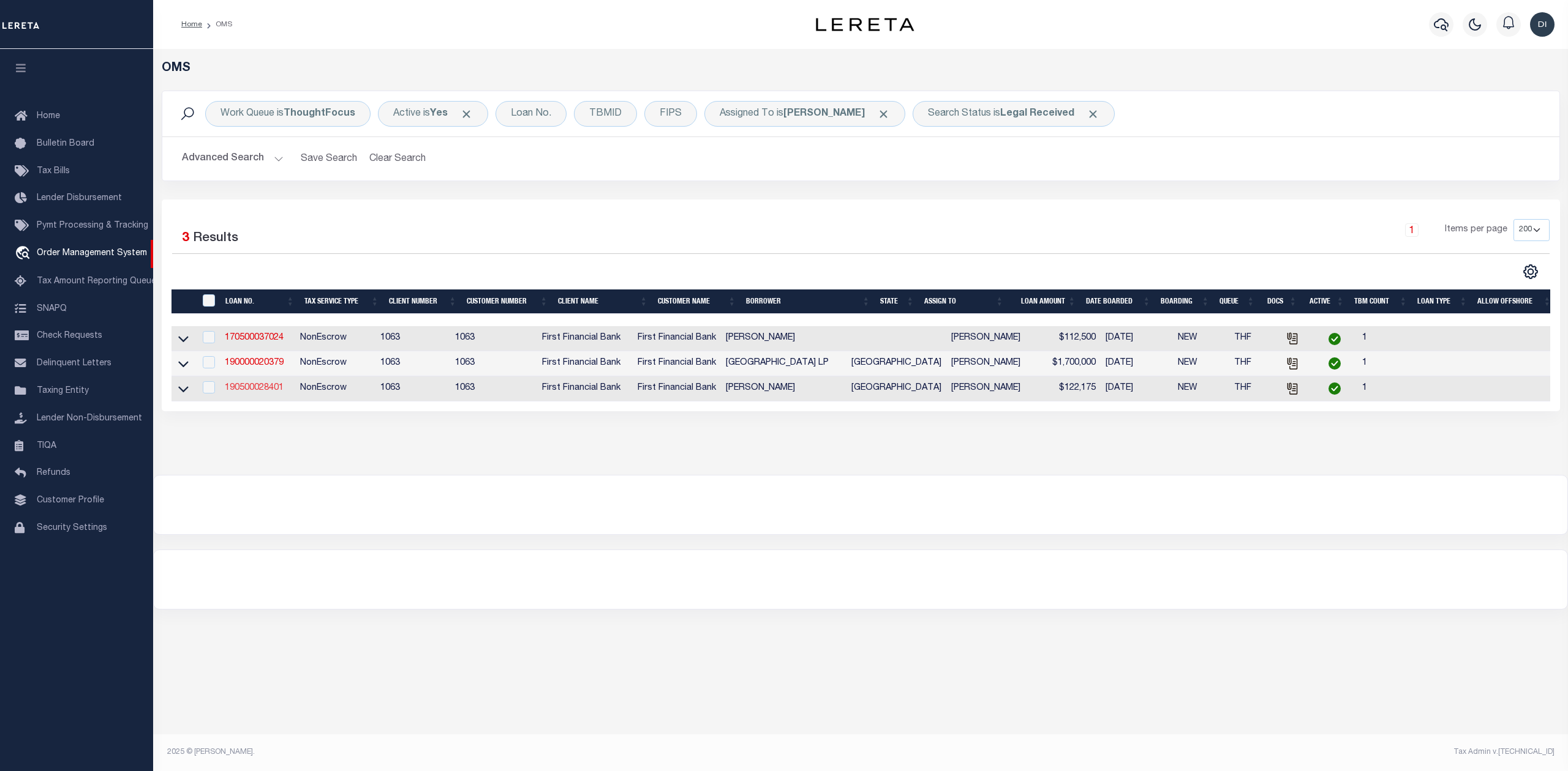
click at [275, 393] on link "190500028401" at bounding box center [254, 388] width 59 height 9
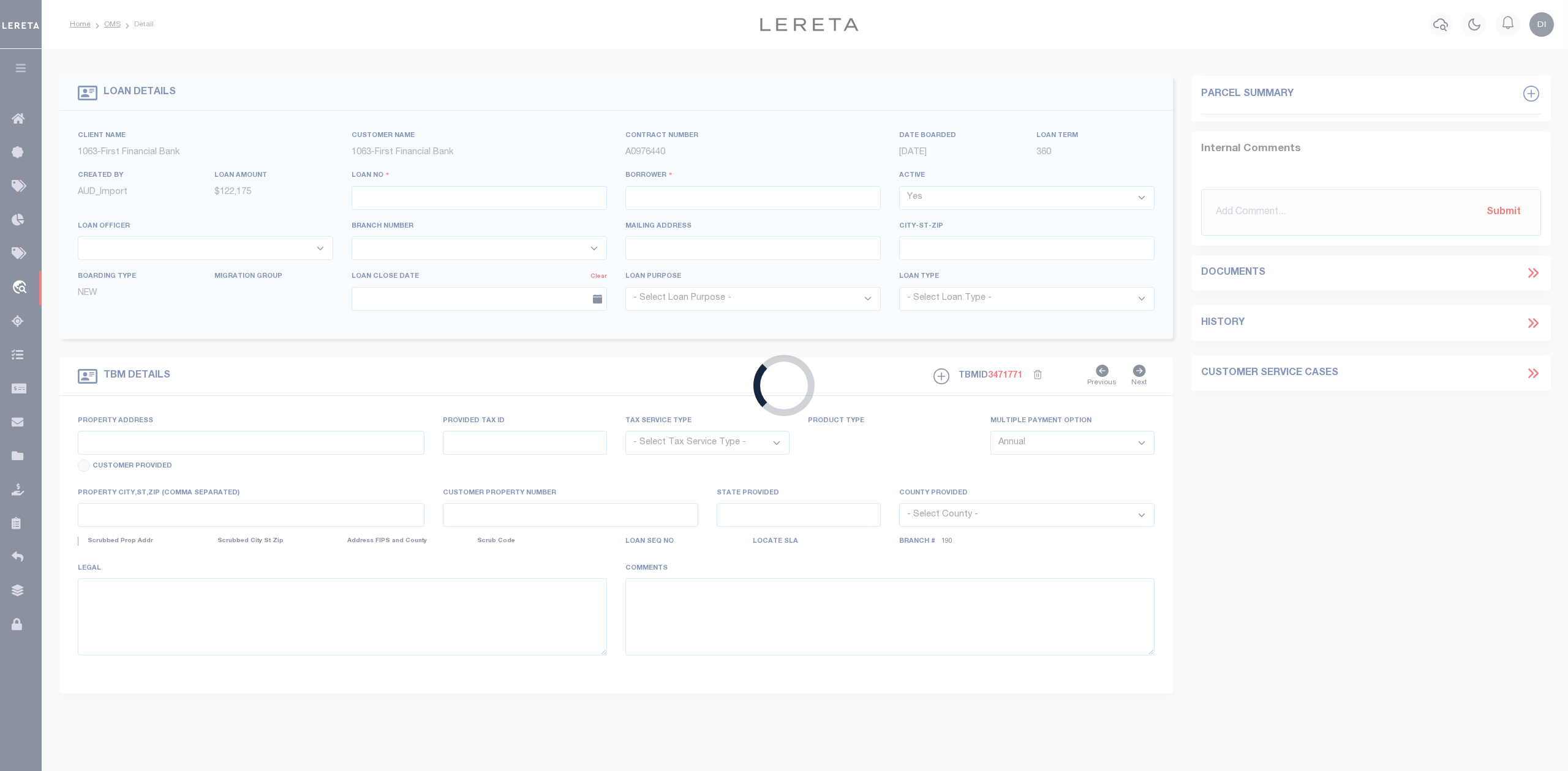
type input "190500028401"
type input "[PERSON_NAME]"
select select
select select "100"
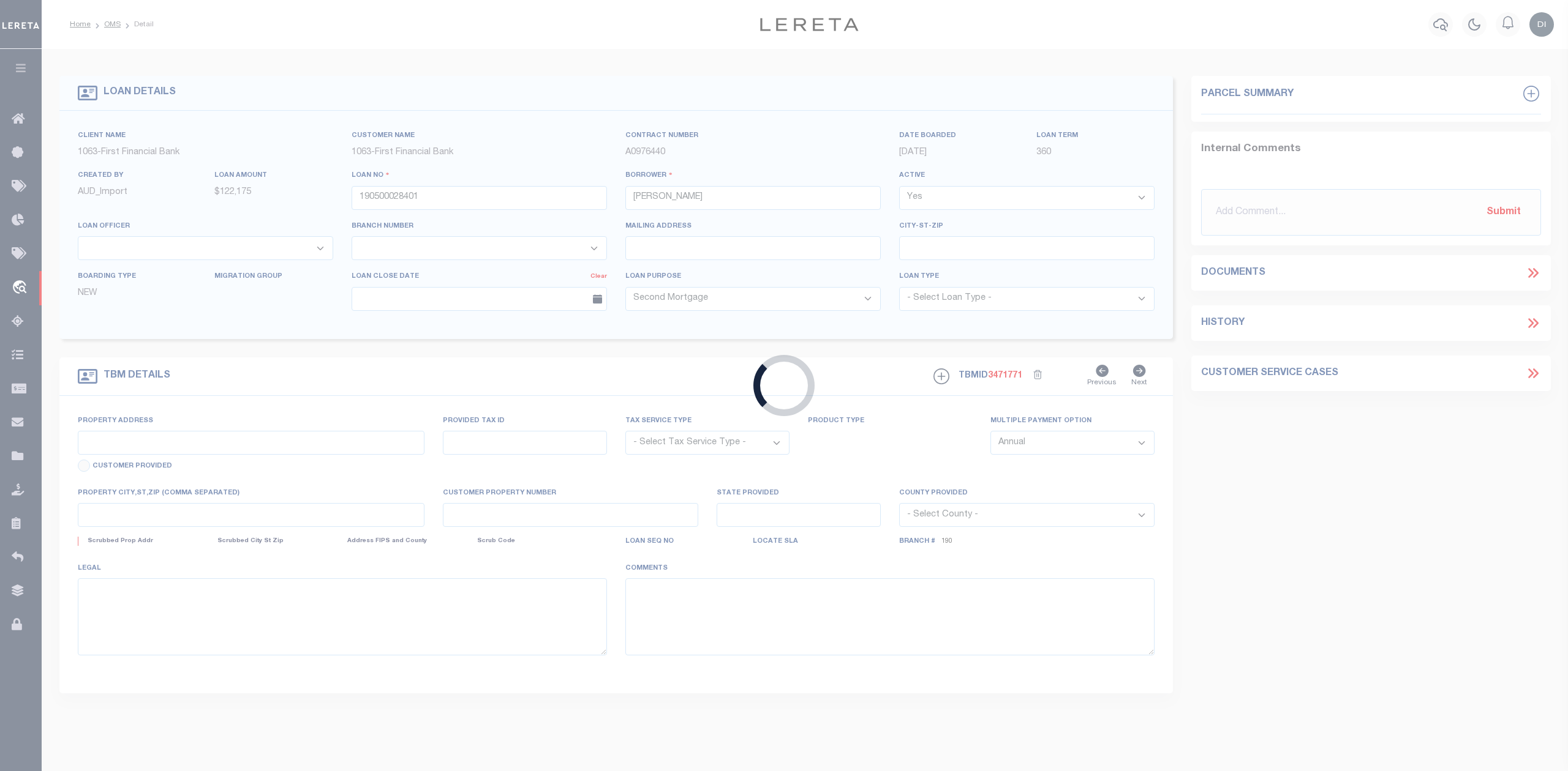
select select "NonEscrow"
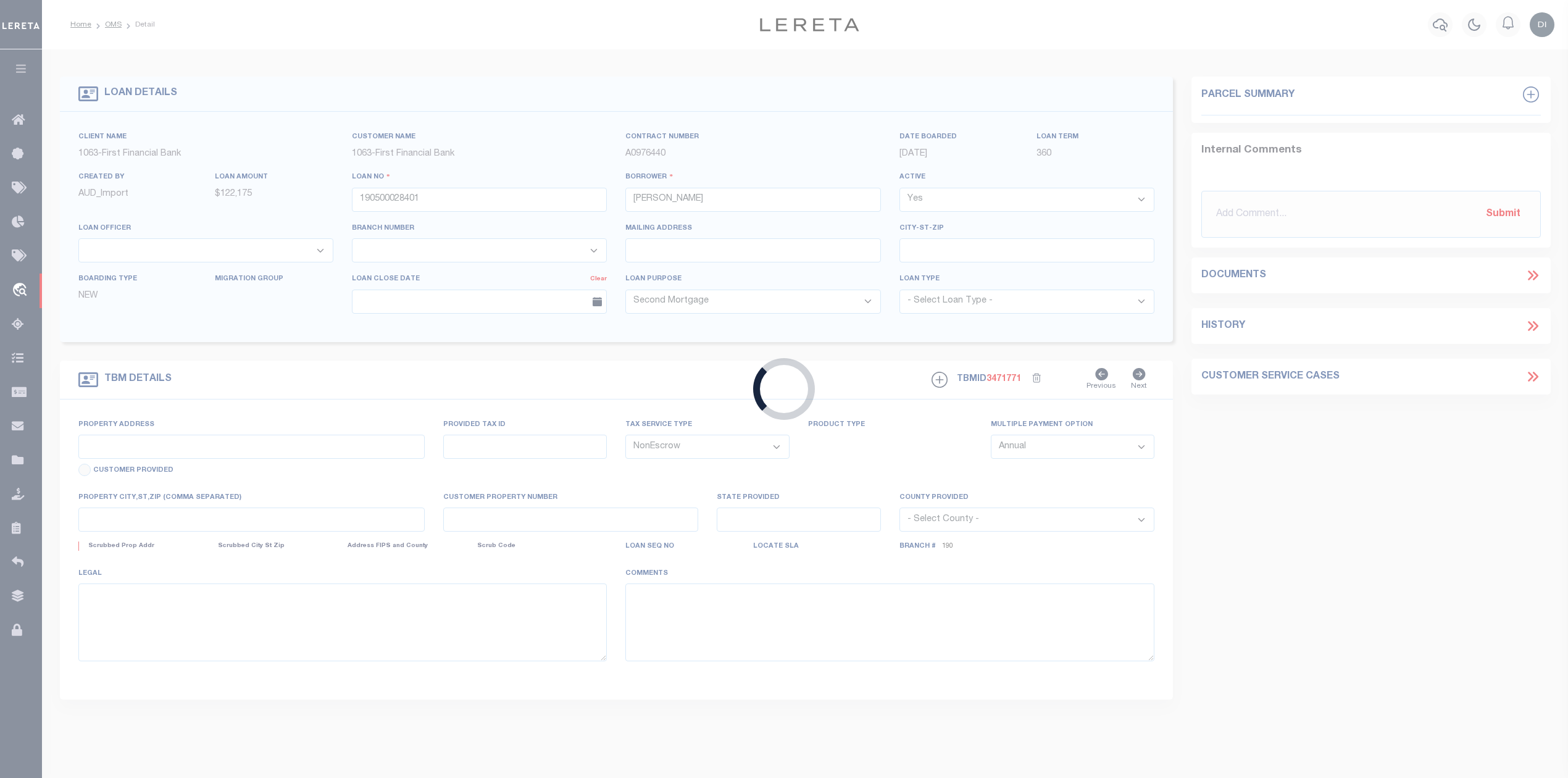
type input "[STREET_ADDRESS][US_STATE]"
select select
type input "DENTON TX 762015675"
type input "[GEOGRAPHIC_DATA]"
select select
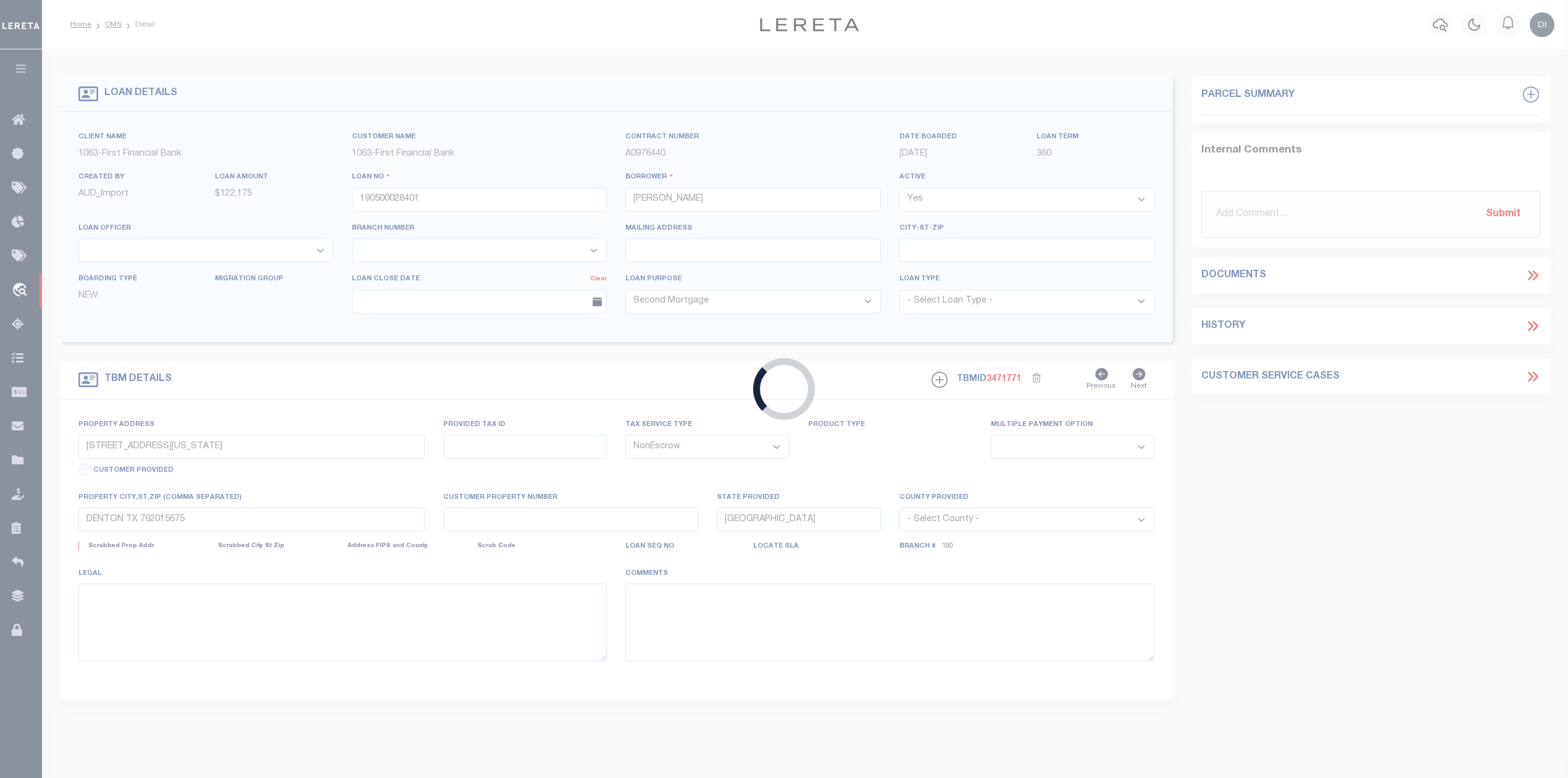
select select "15217"
select select "3703"
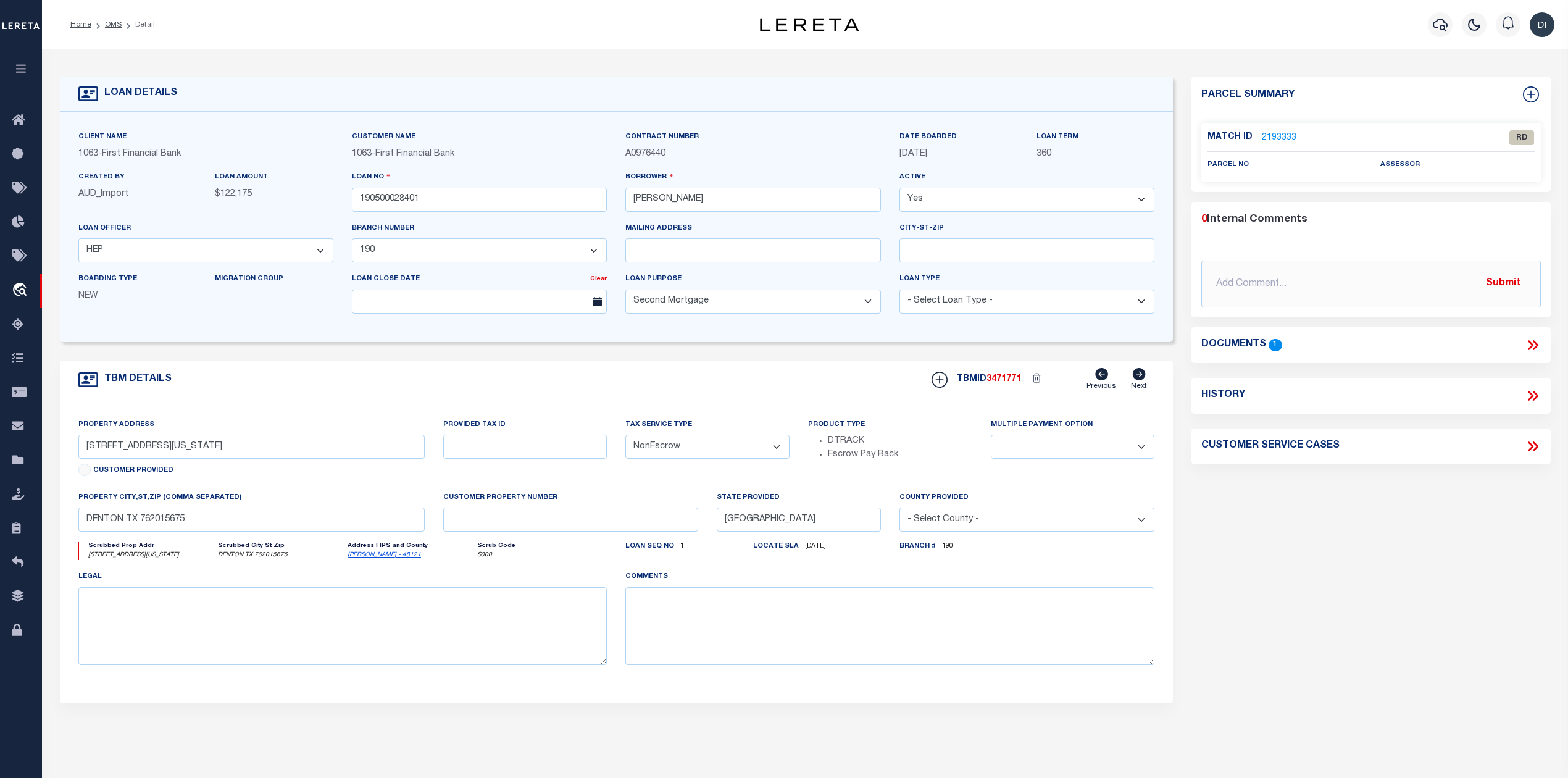
click at [1525, 348] on icon at bounding box center [1533, 345] width 16 height 16
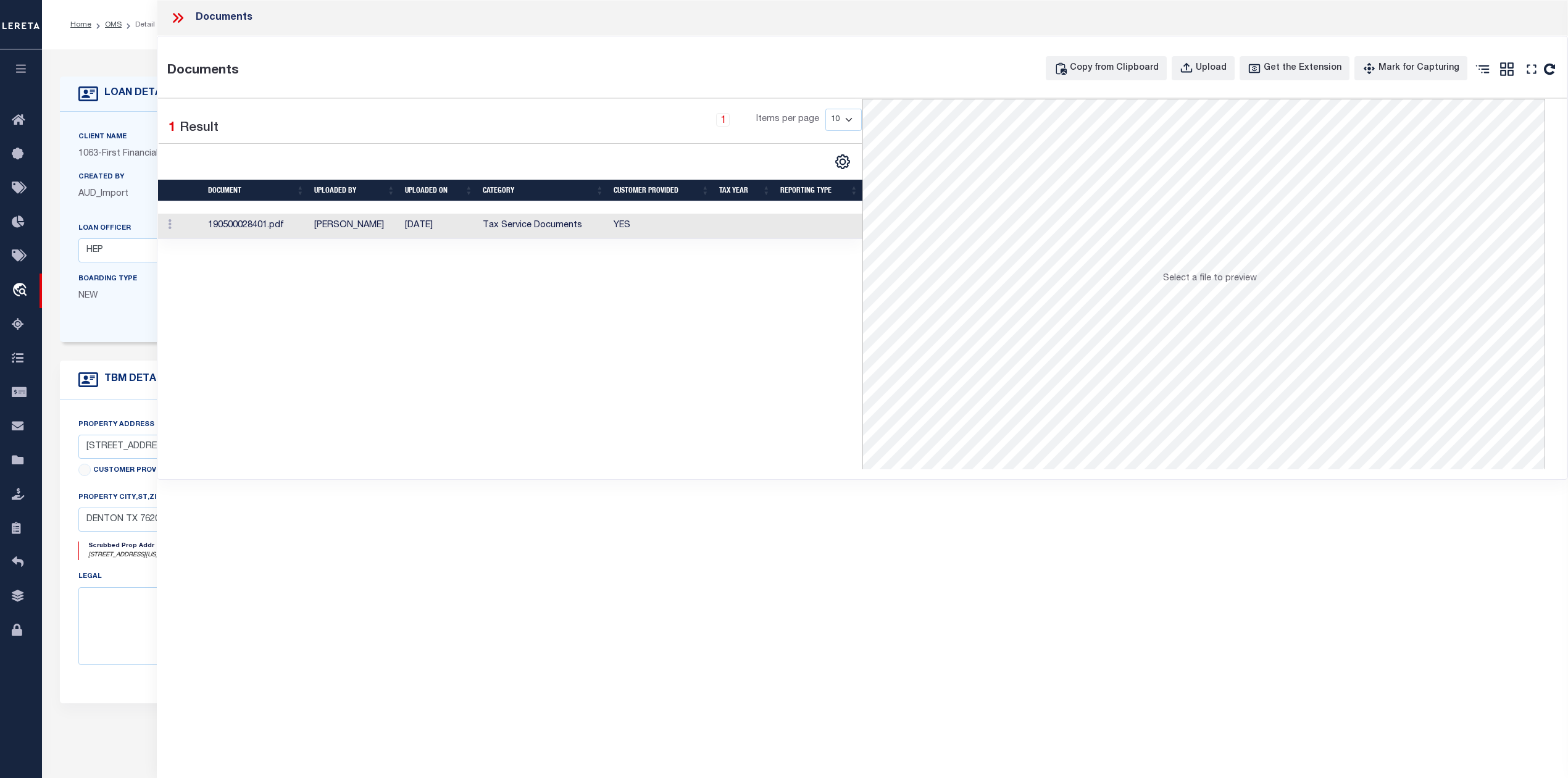
click at [456, 221] on td "[DATE]" at bounding box center [439, 227] width 78 height 25
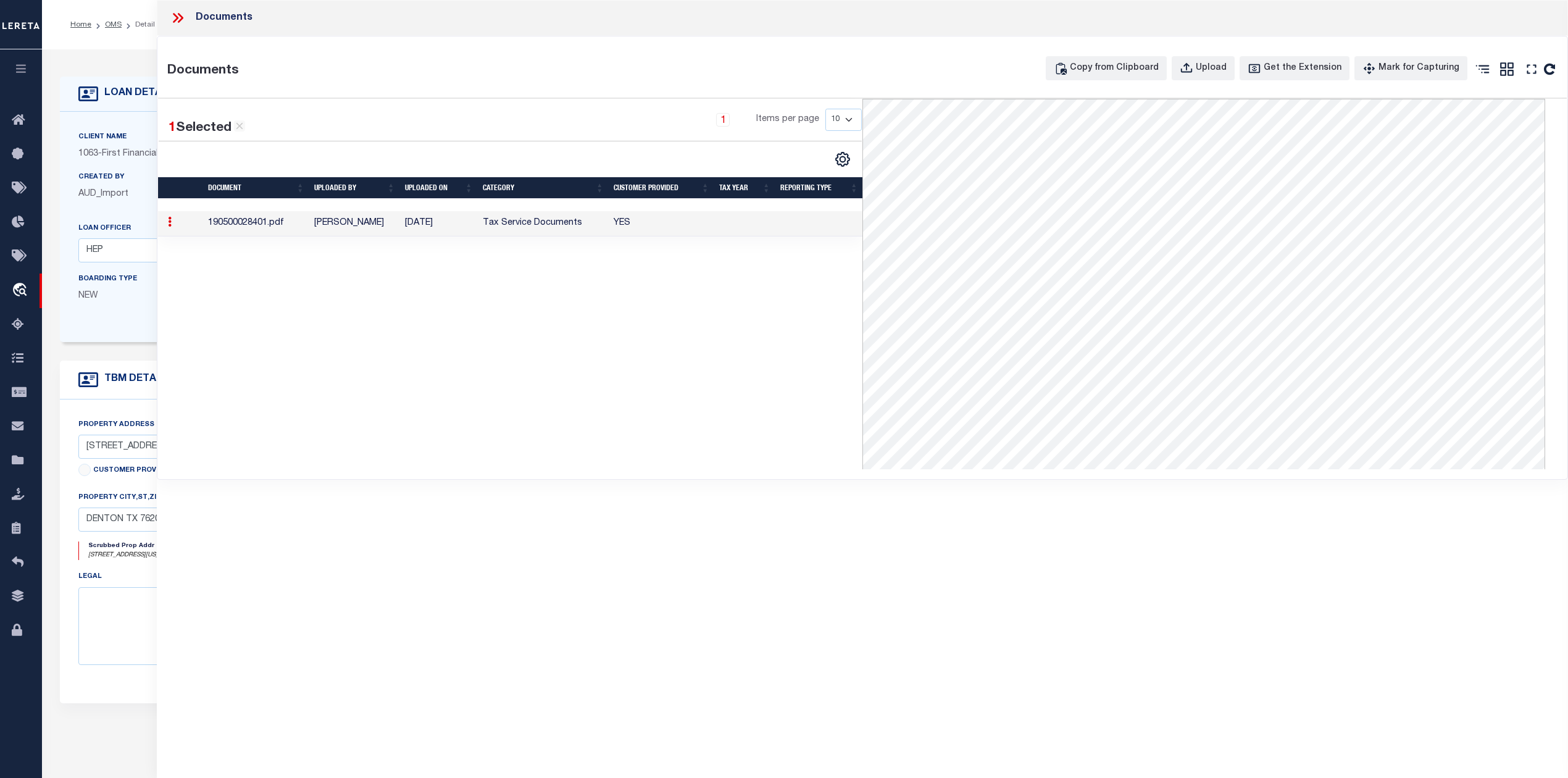
click at [173, 19] on icon at bounding box center [177, 18] width 16 height 16
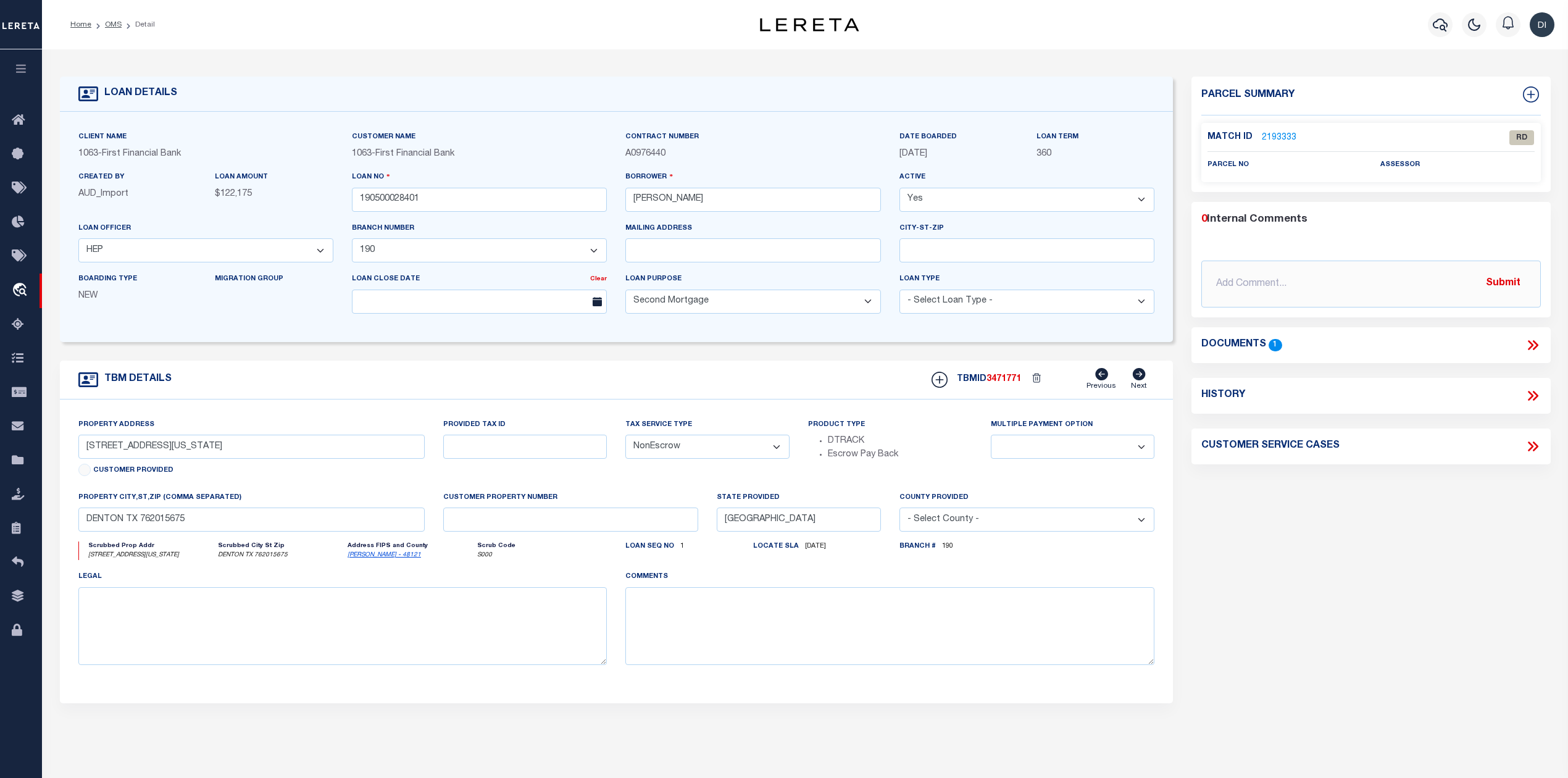
click at [1278, 132] on link "2193333" at bounding box center [1280, 137] width 35 height 13
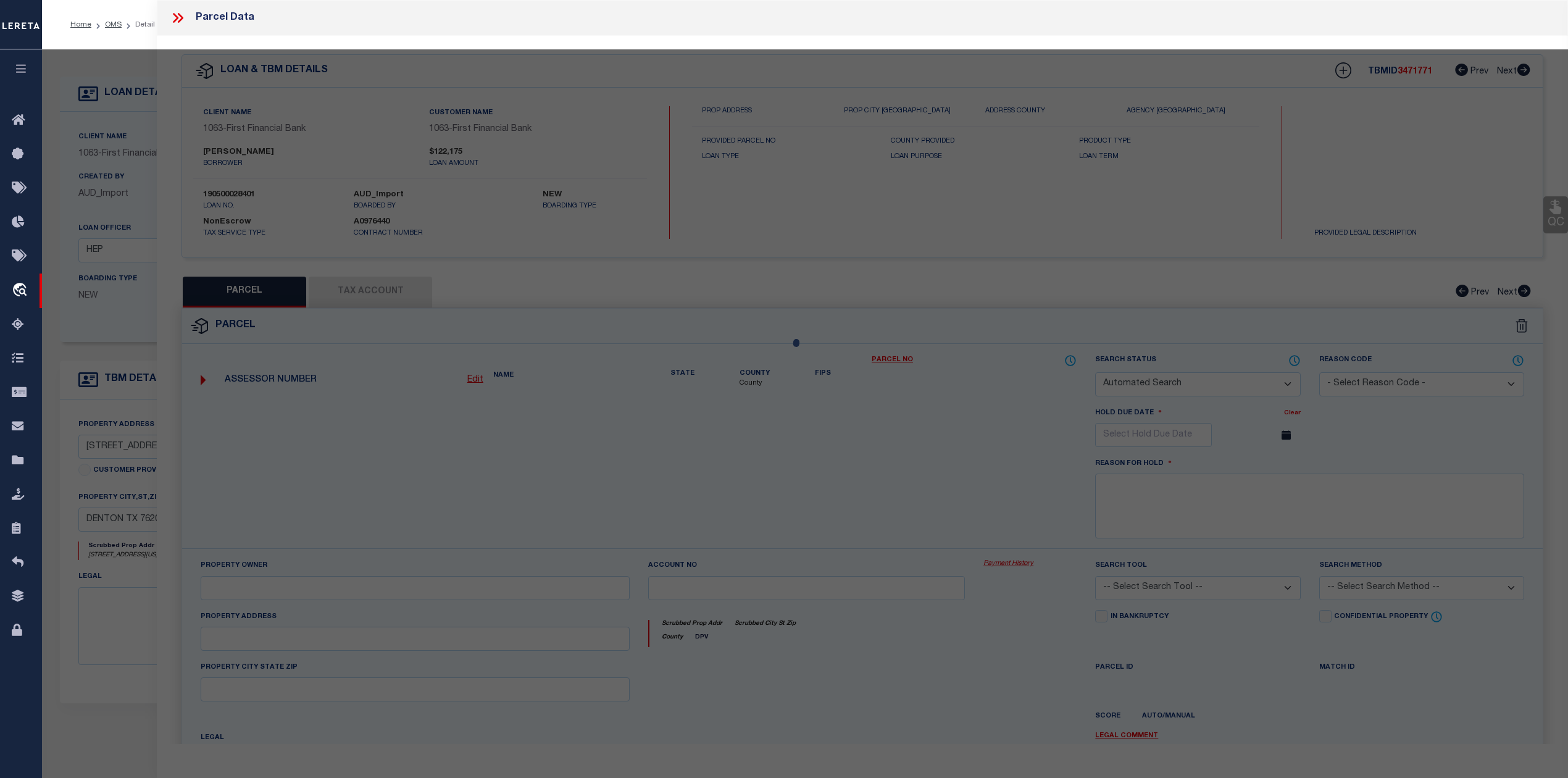
checkbox input "false"
select select "RD"
checkbox input "false"
type textarea "Document uploaded that satisfies a legal requirement, changing from [GEOGRAPHIC…"
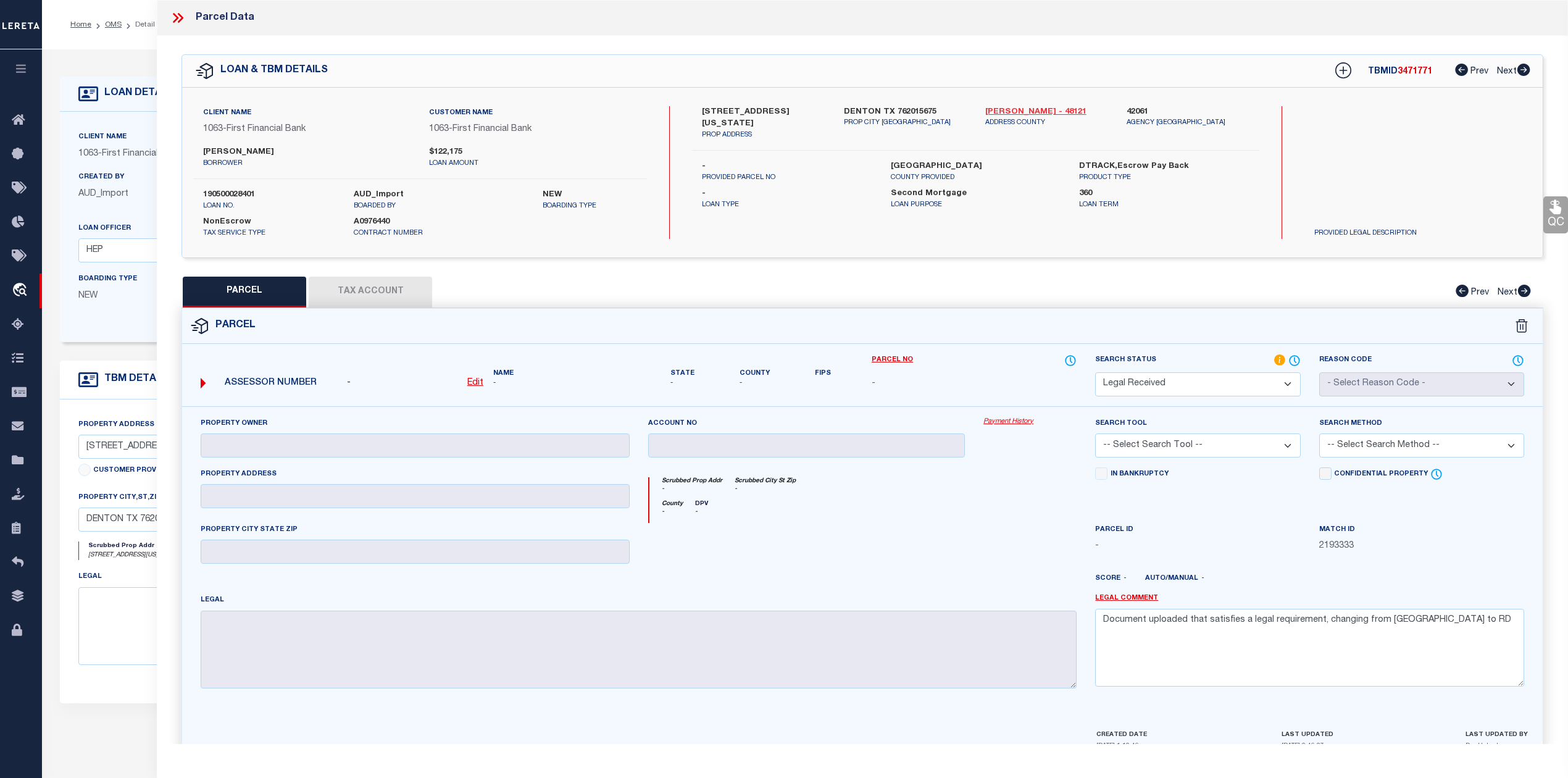
click at [1013, 111] on link "[PERSON_NAME] - 48121" at bounding box center [1046, 112] width 123 height 13
click at [224, 151] on label "[PERSON_NAME]" at bounding box center [307, 152] width 207 height 13
copy label "[PERSON_NAME]"
click at [248, 153] on label "[PERSON_NAME]" at bounding box center [307, 152] width 207 height 13
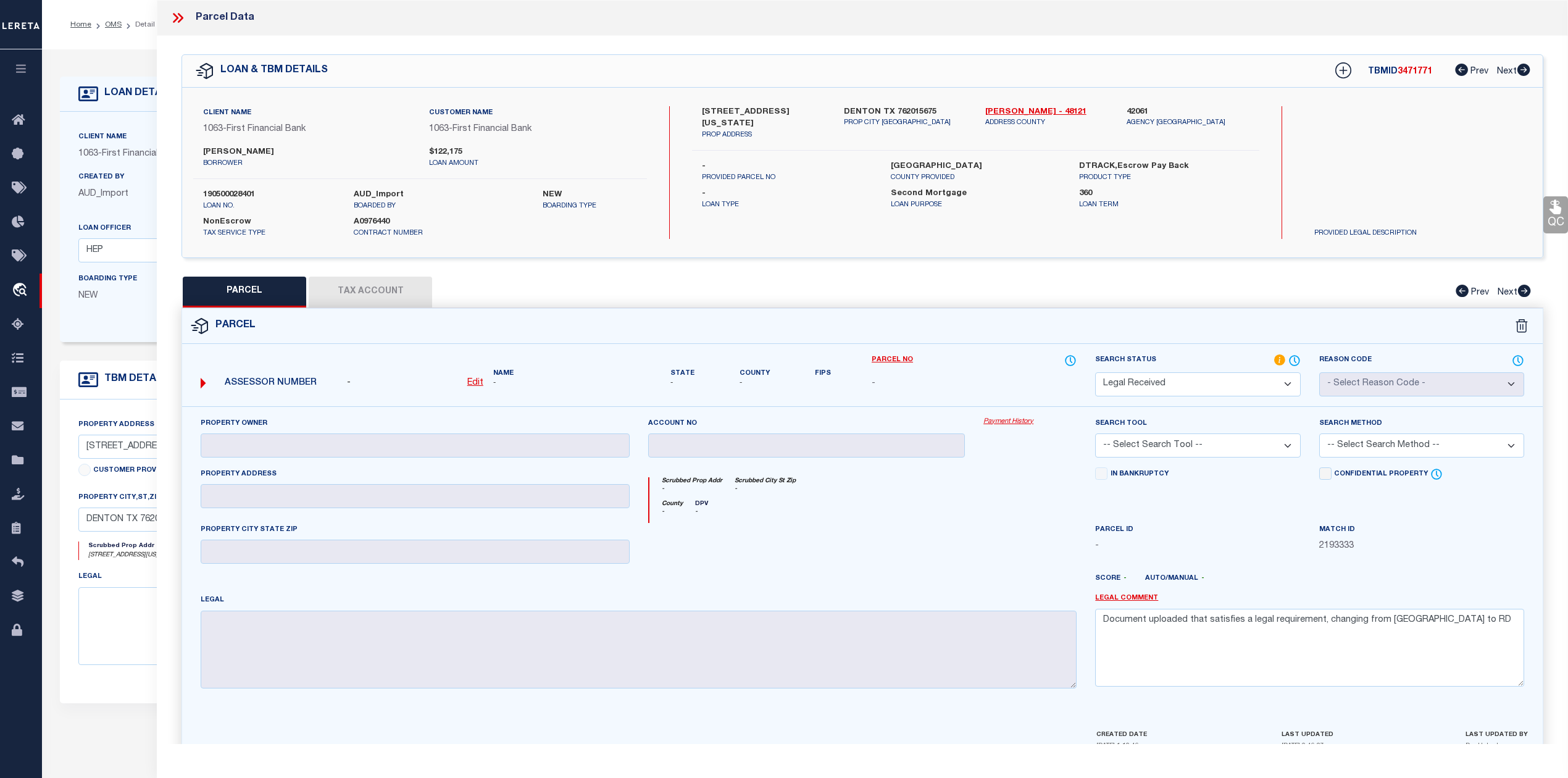
click at [248, 153] on label "[PERSON_NAME]" at bounding box center [307, 152] width 207 height 13
copy label "[PERSON_NAME]"
drag, startPoint x: 697, startPoint y: 107, endPoint x: 724, endPoint y: 112, distance: 27.5
click at [724, 112] on div "[STREET_ADDRESS][US_STATE] PROP ADDRESS" at bounding box center [763, 124] width 141 height 35
copy label "218 N"
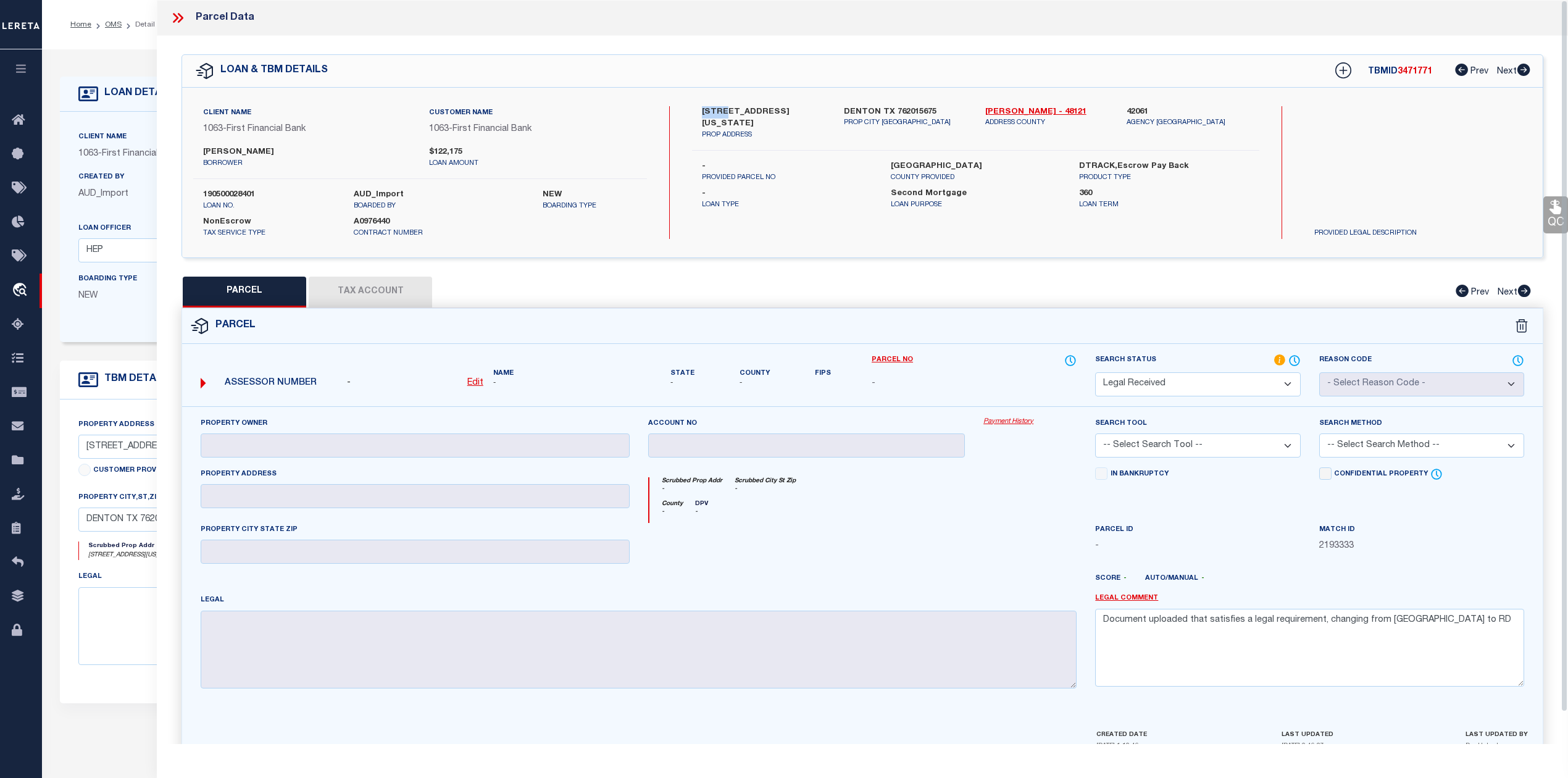
click at [475, 383] on u "Edit" at bounding box center [475, 383] width 16 height 9
select select "RD"
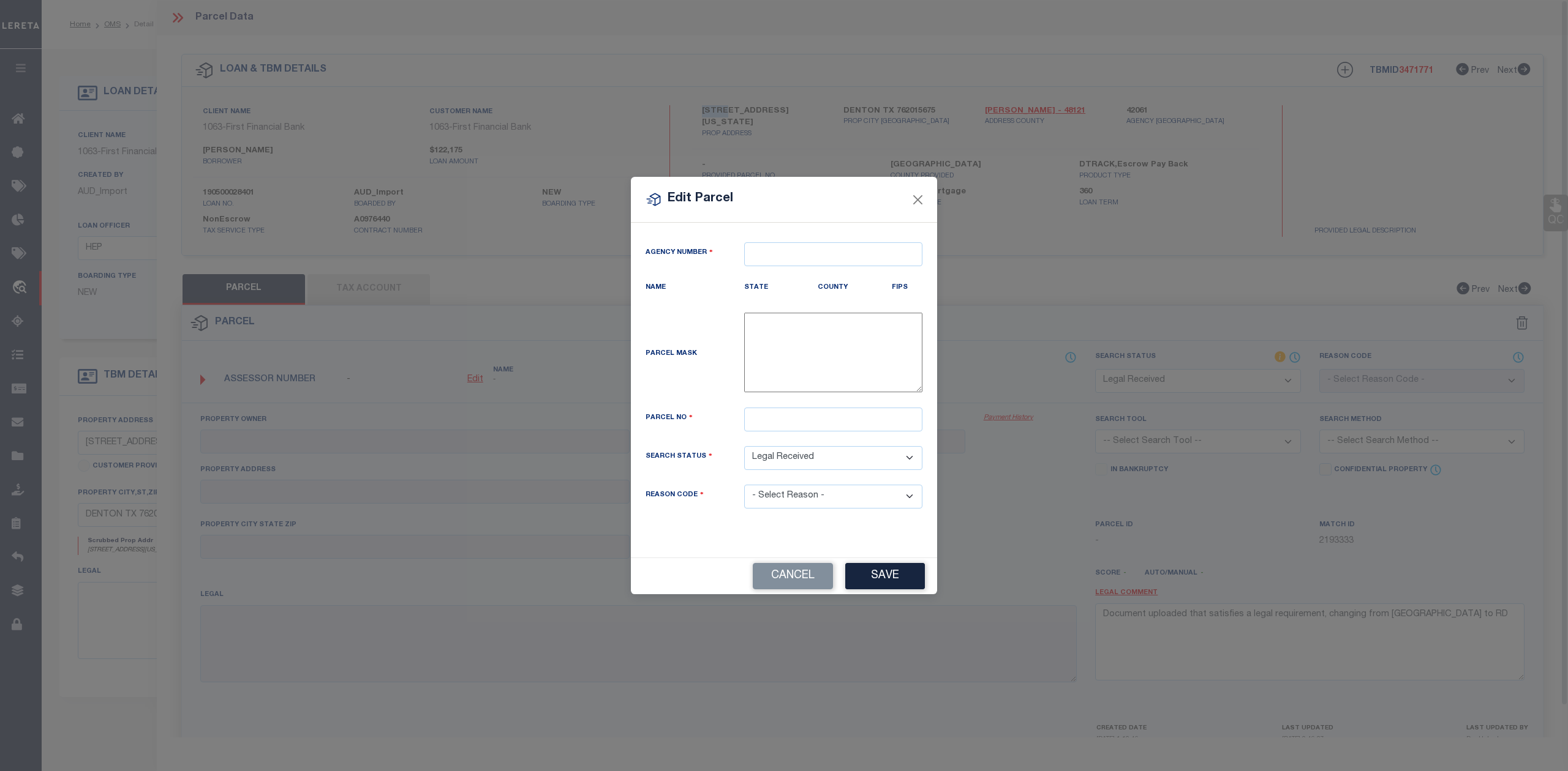
type textarea "-"
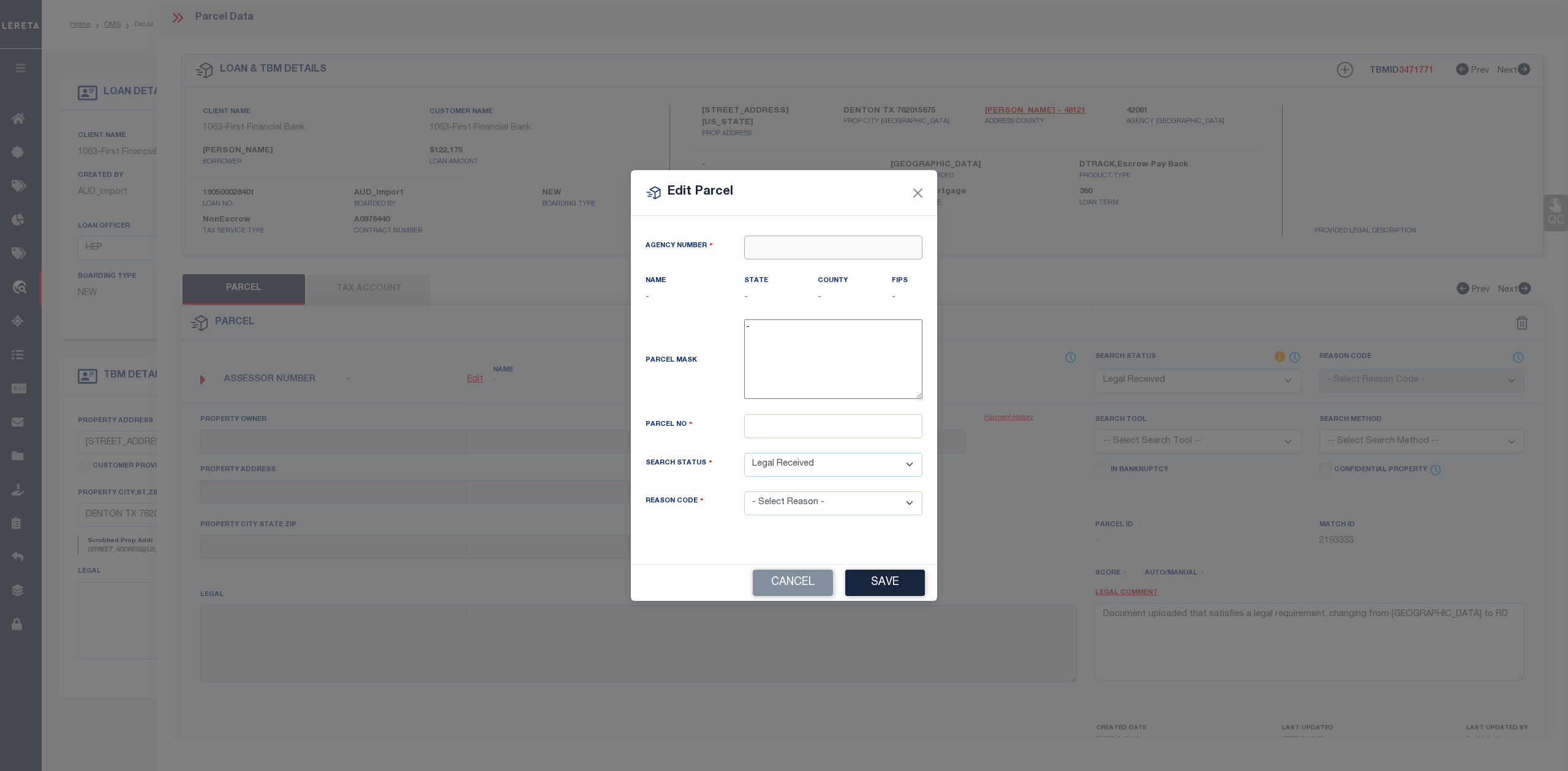
click at [763, 251] on input "text" at bounding box center [833, 247] width 179 height 24
click at [793, 269] on div "420610000 : [GEOGRAPHIC_DATA]" at bounding box center [832, 276] width 177 height 35
type input "420610000"
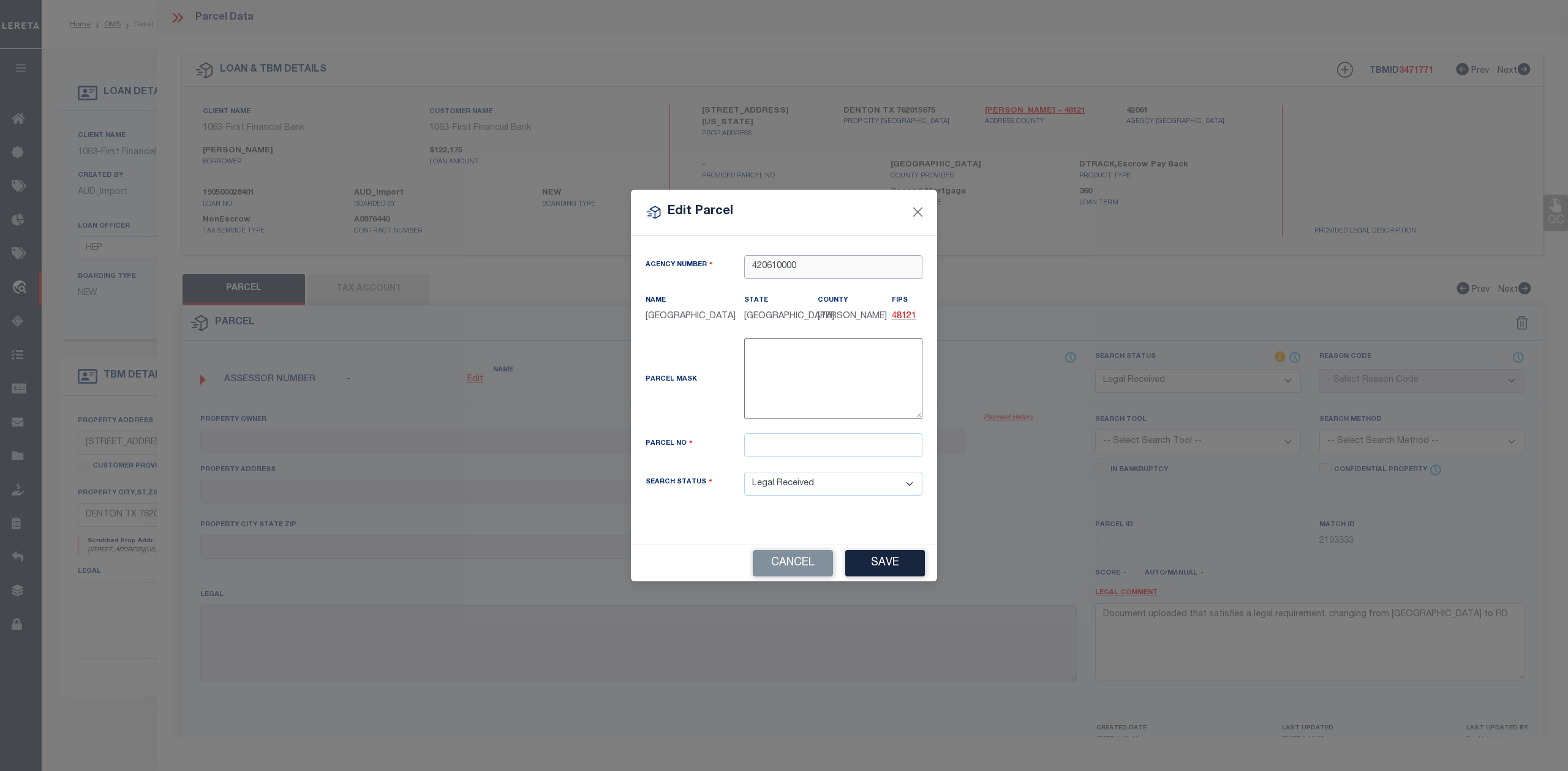
type input "420610000"
click at [790, 448] on input "text" at bounding box center [833, 445] width 179 height 24
paste input "119799DEN"
type input "119799DEN"
click at [701, 387] on div "Parcel Mask" at bounding box center [686, 381] width 98 height 17
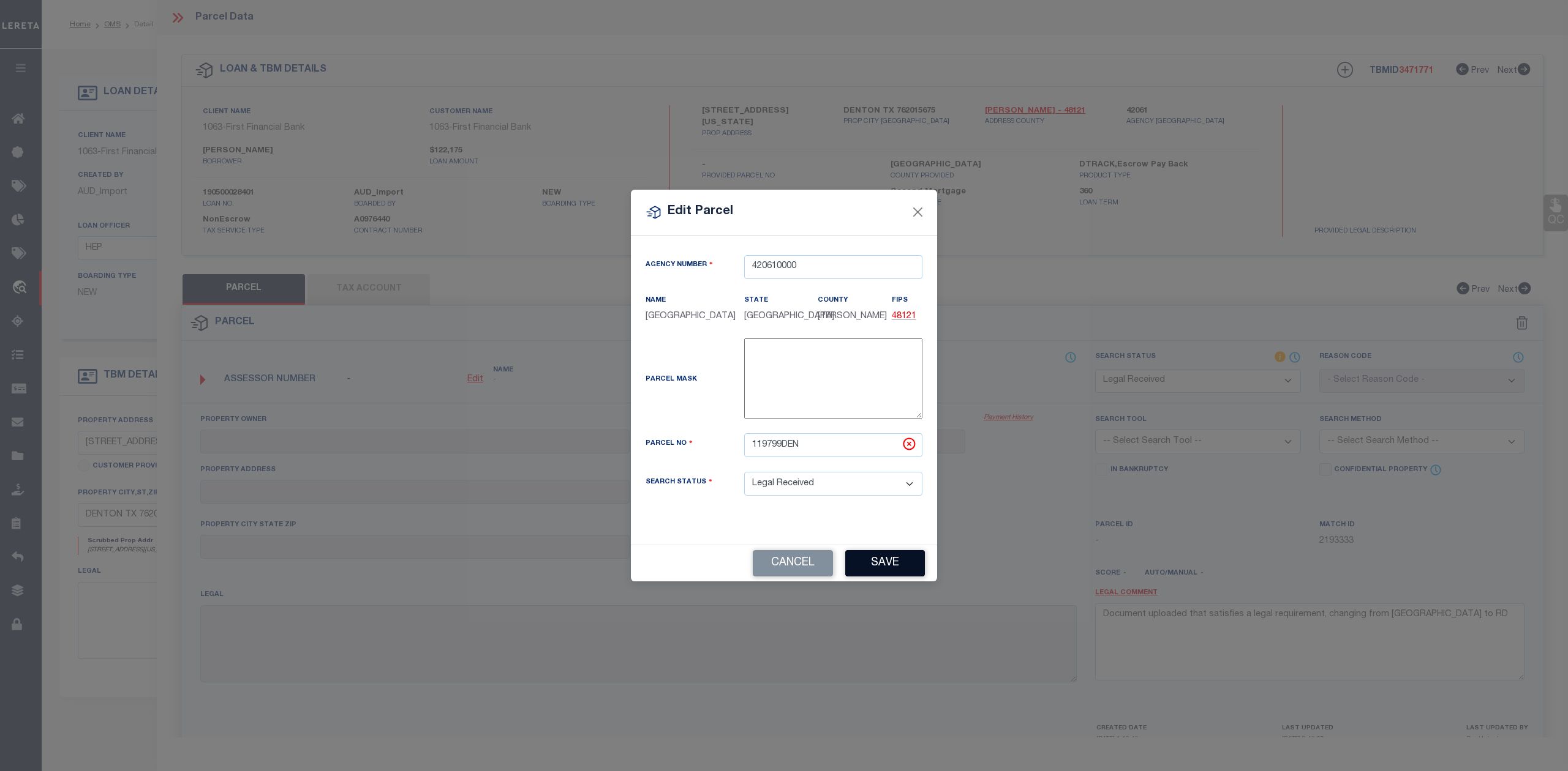
click at [885, 564] on button "Save" at bounding box center [884, 563] width 79 height 26
select select "RD"
checkbox input "false"
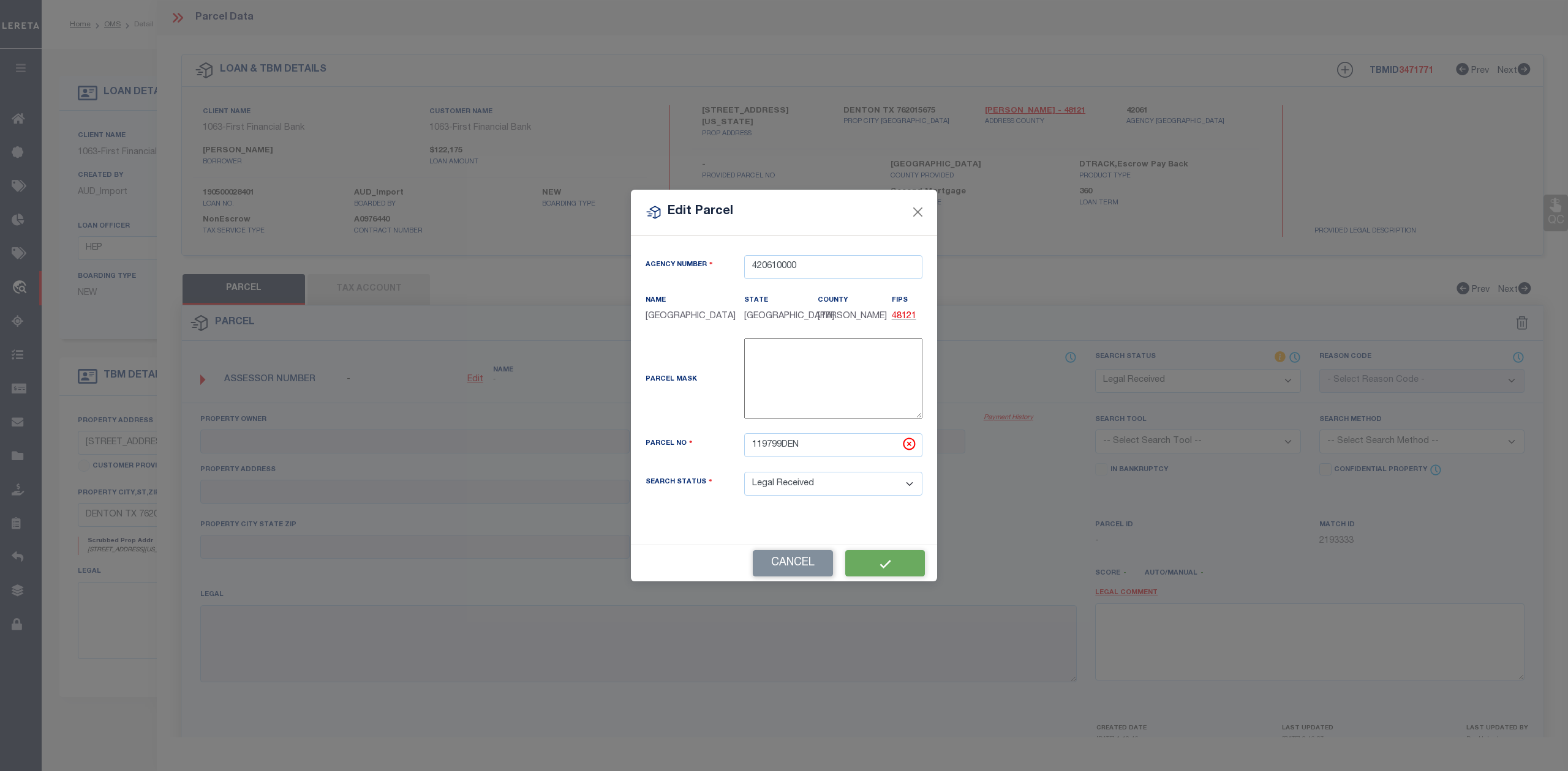
type textarea "Document uploaded that satisfies a legal requirement, changing from [GEOGRAPHIC…"
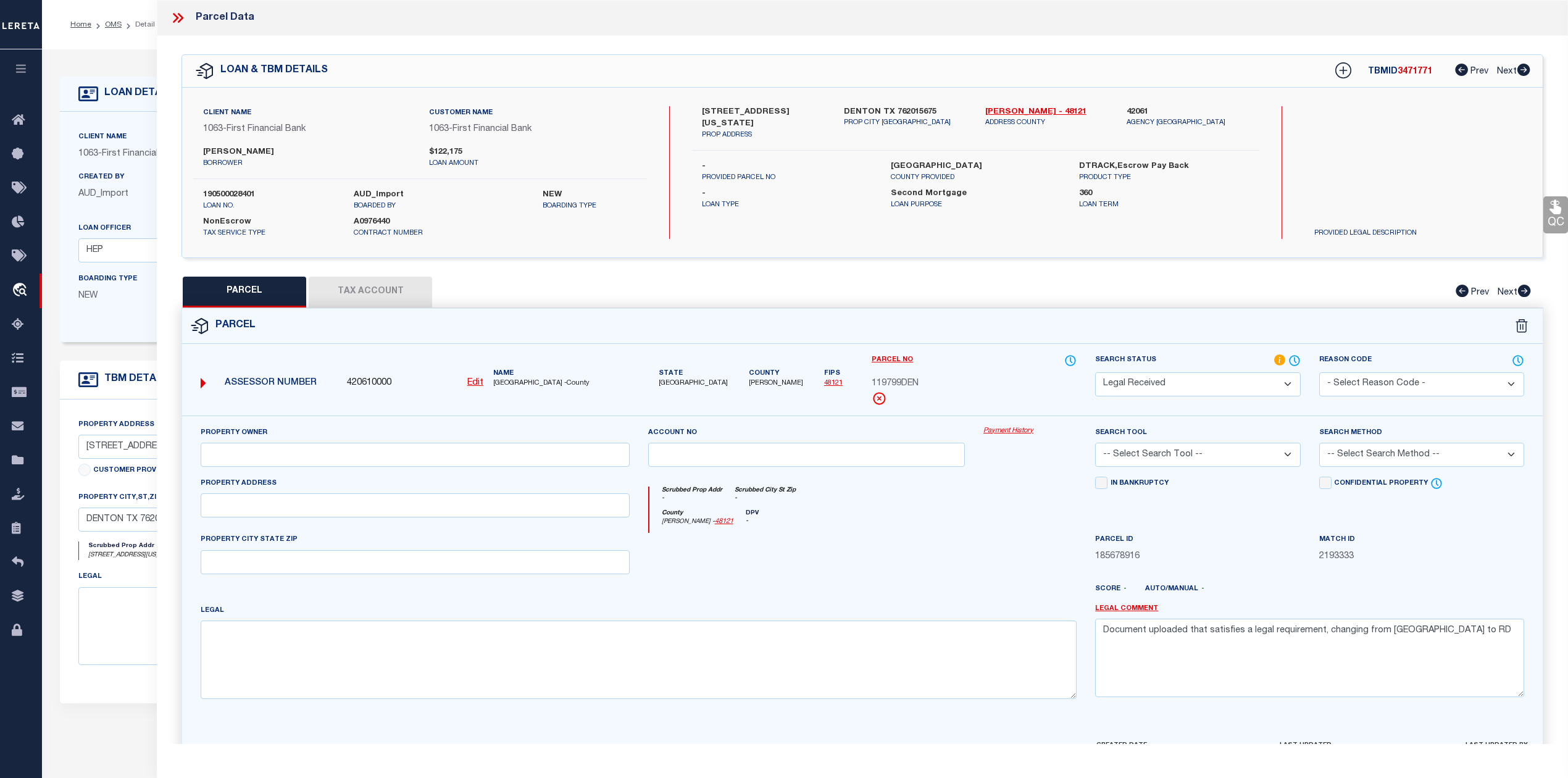
click at [385, 287] on button "Tax Account" at bounding box center [370, 292] width 124 height 31
select select "100"
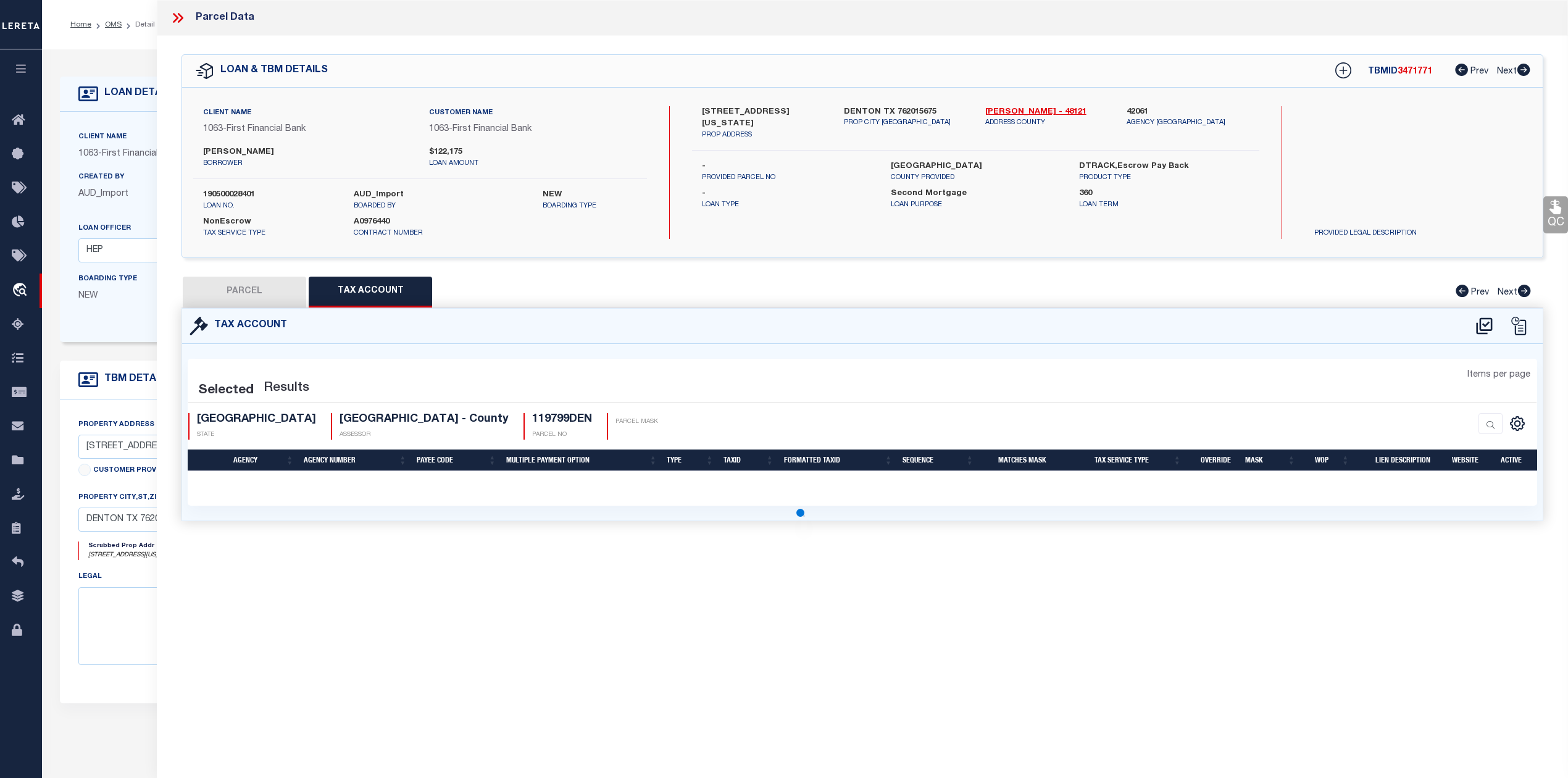
select select "100"
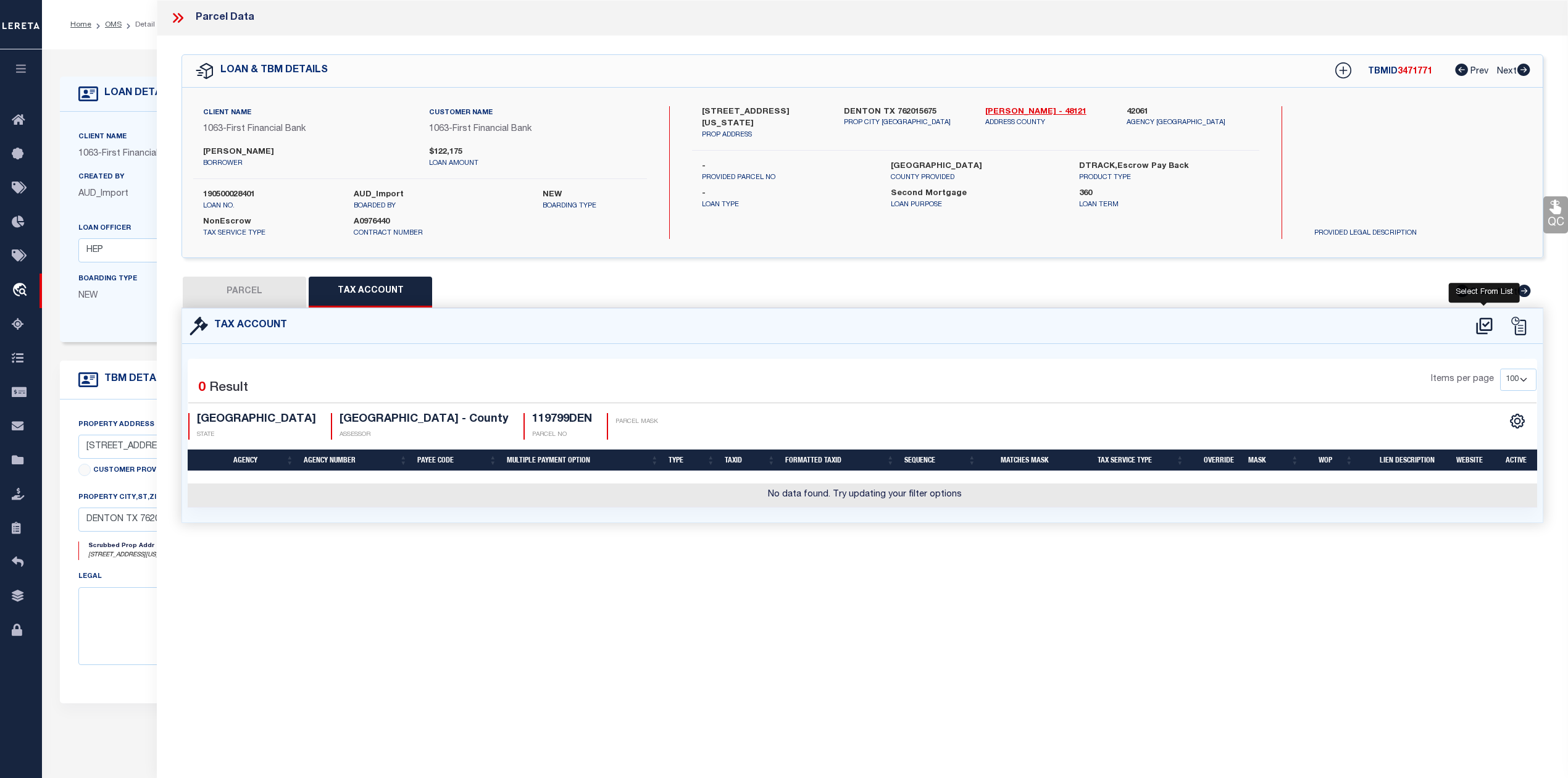
click at [1482, 325] on icon at bounding box center [1484, 326] width 20 height 19
select select "100"
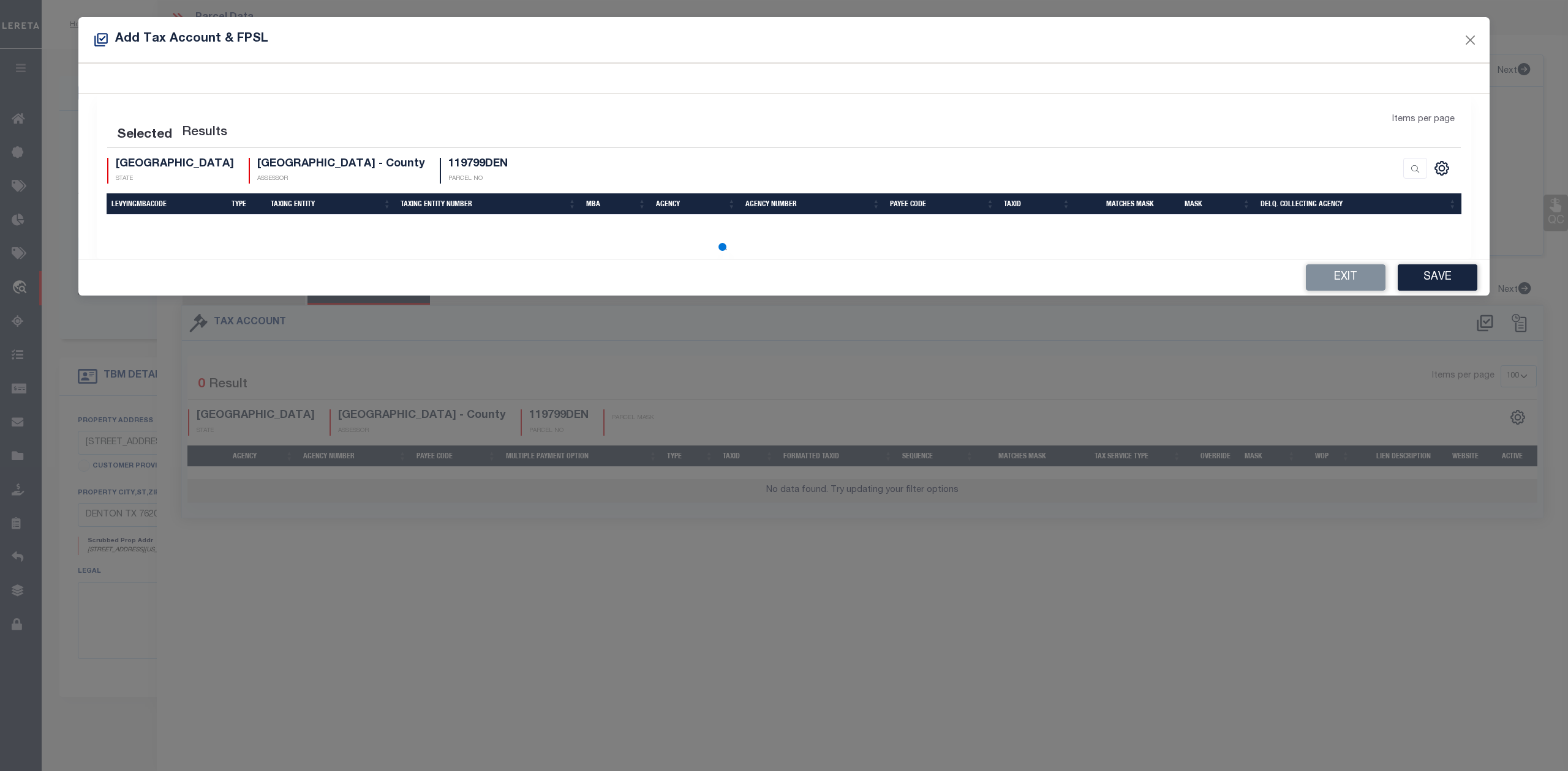
select select "100"
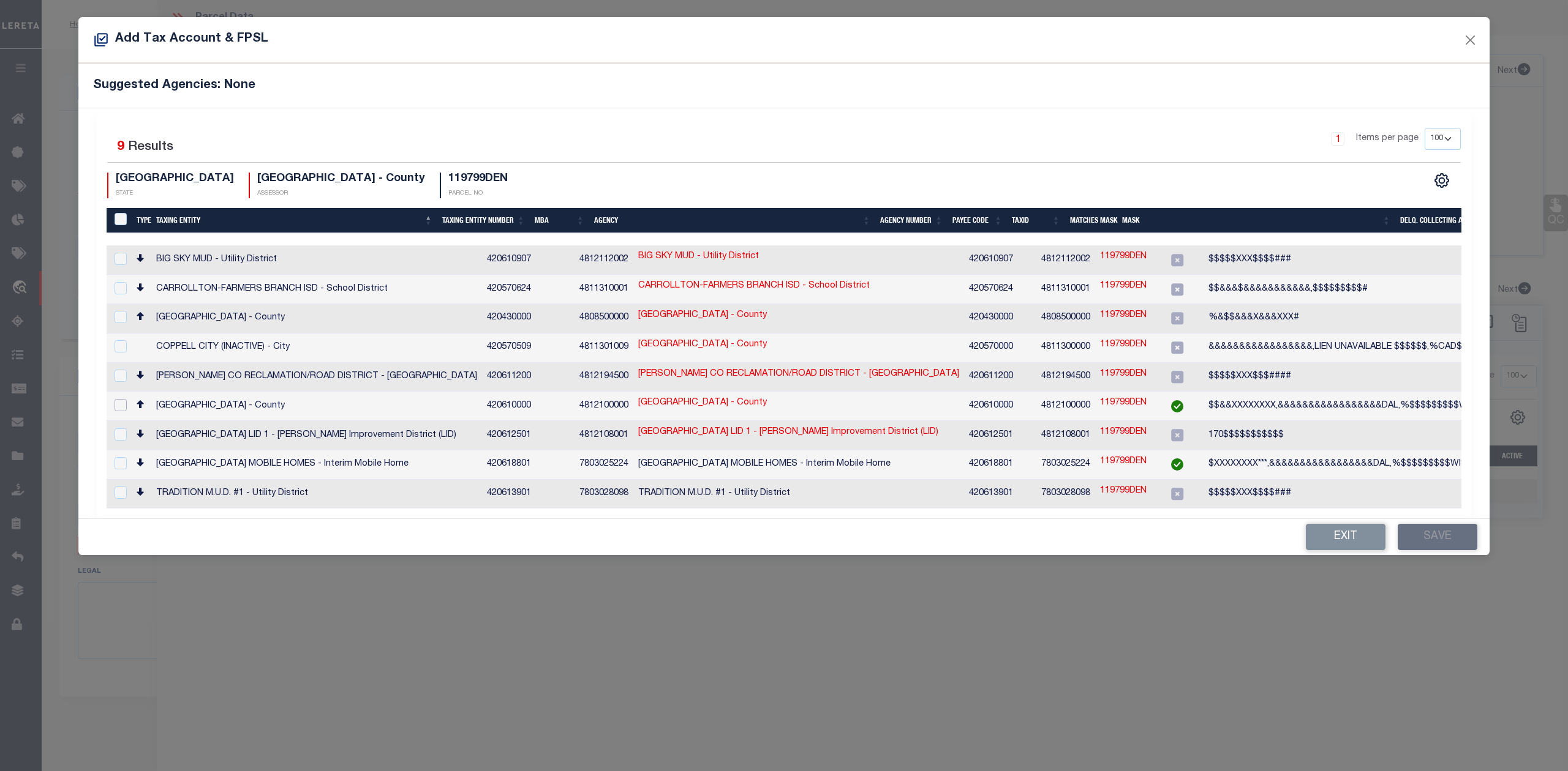
click at [118, 399] on input "checkbox" at bounding box center [121, 405] width 13 height 13
checkbox input "true"
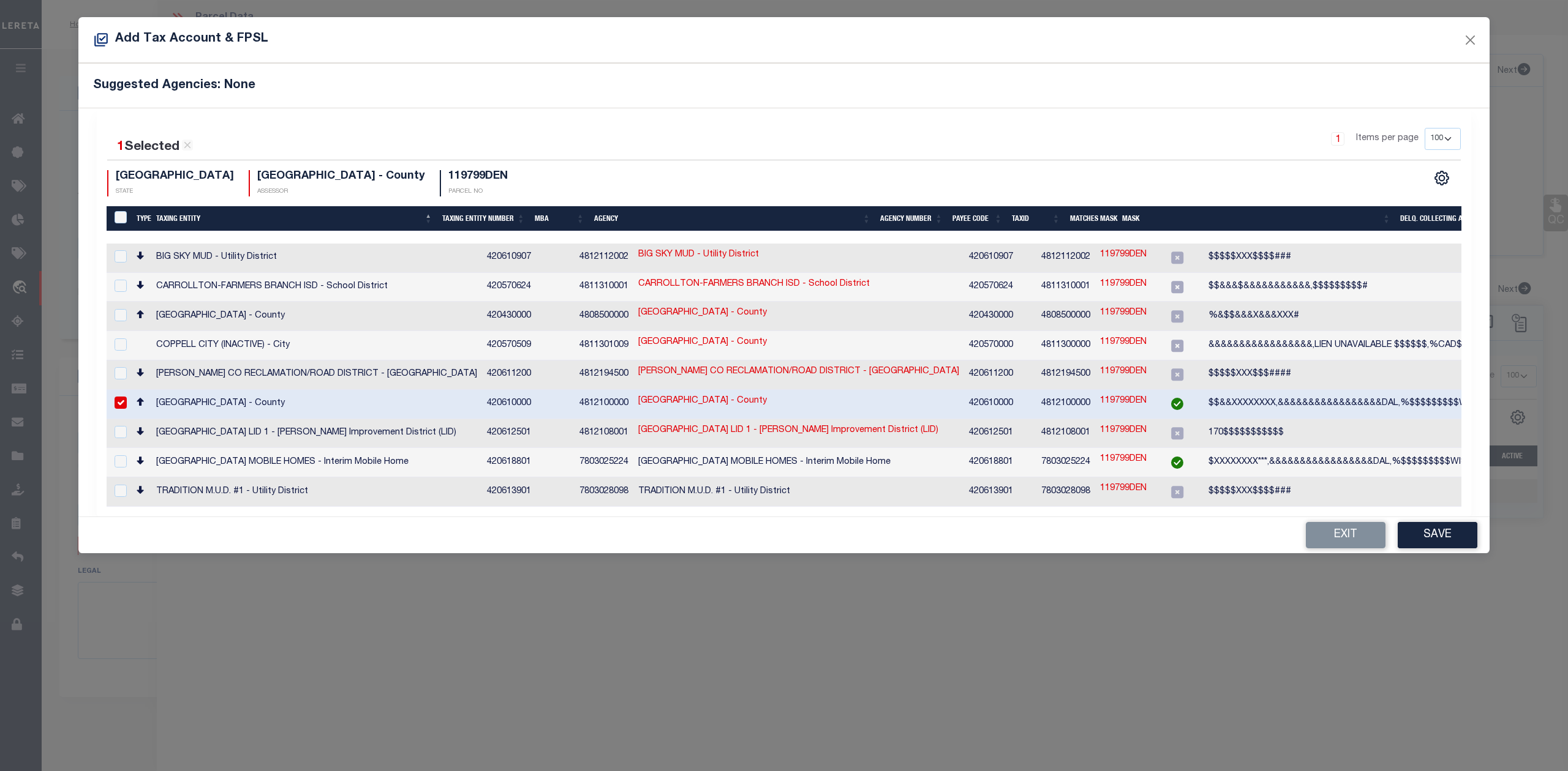
click at [721, 186] on div "TX STATE DENTON COUNTY - County ASSESSOR 119799DEN PARCEL NO" at bounding box center [445, 182] width 677 height 26
click at [1437, 534] on button "Save" at bounding box center [1438, 535] width 79 height 26
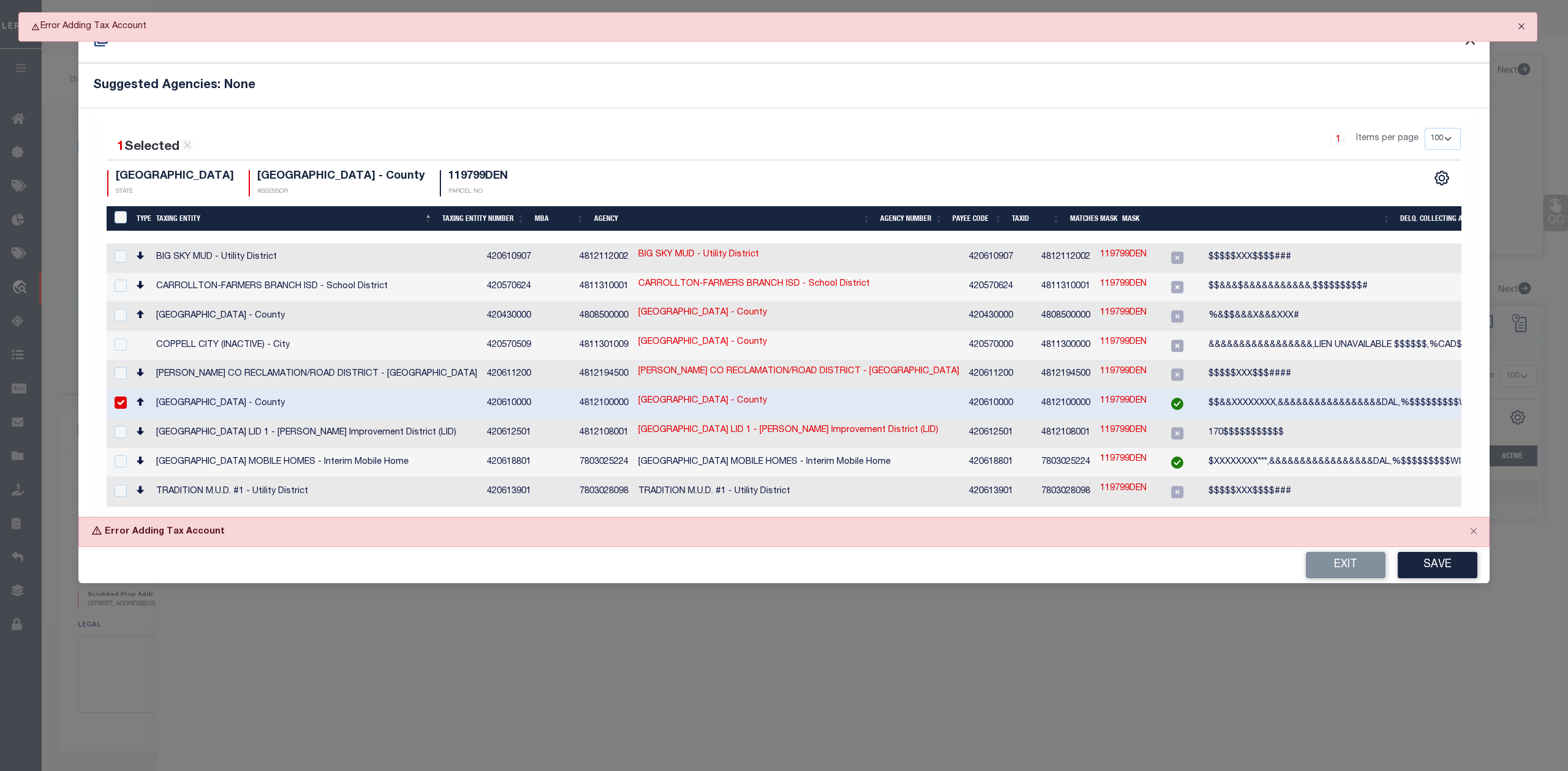
click at [1524, 25] on button "Close" at bounding box center [1522, 26] width 31 height 27
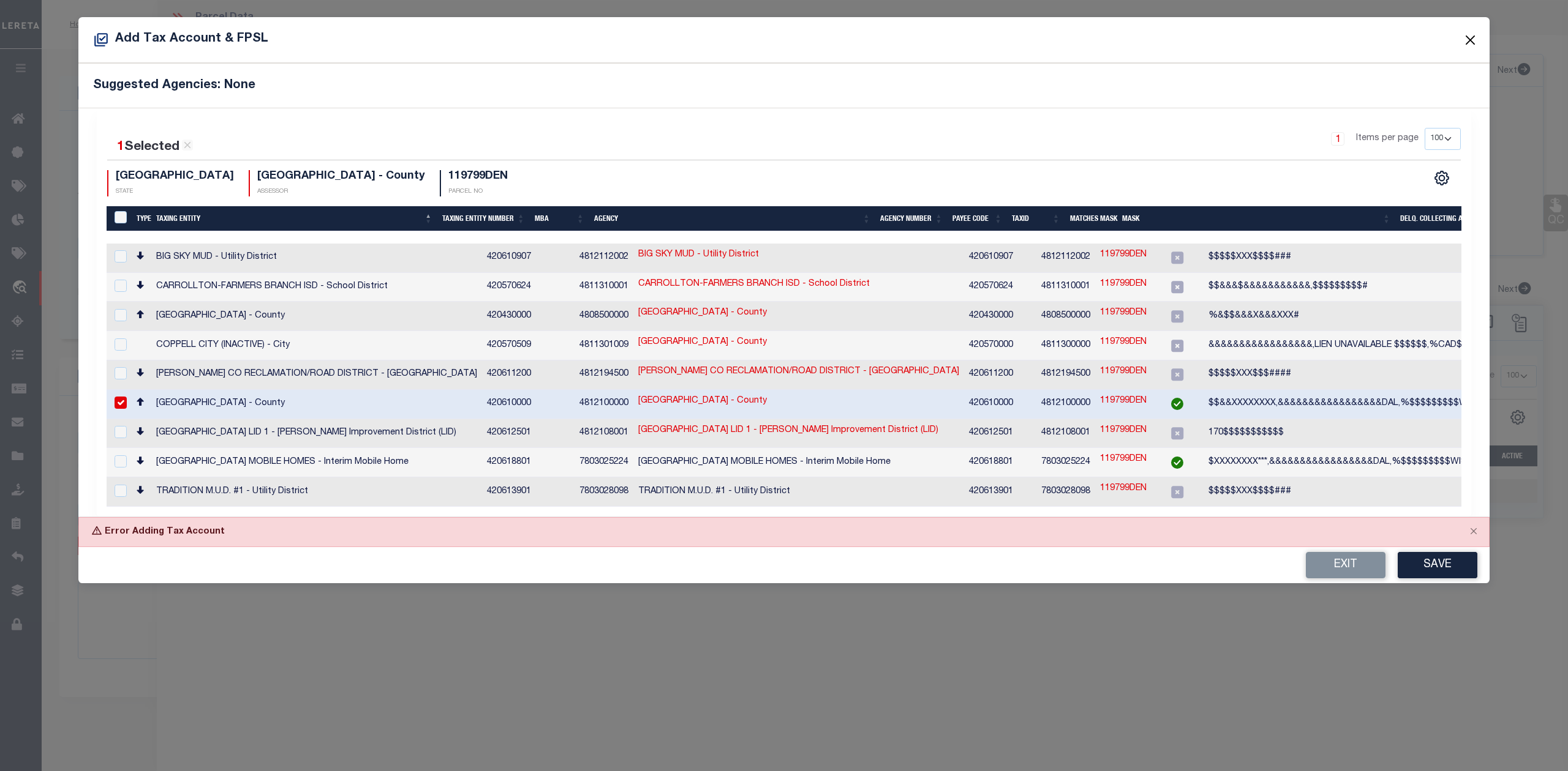
click at [1473, 40] on button "Close" at bounding box center [1470, 40] width 15 height 15
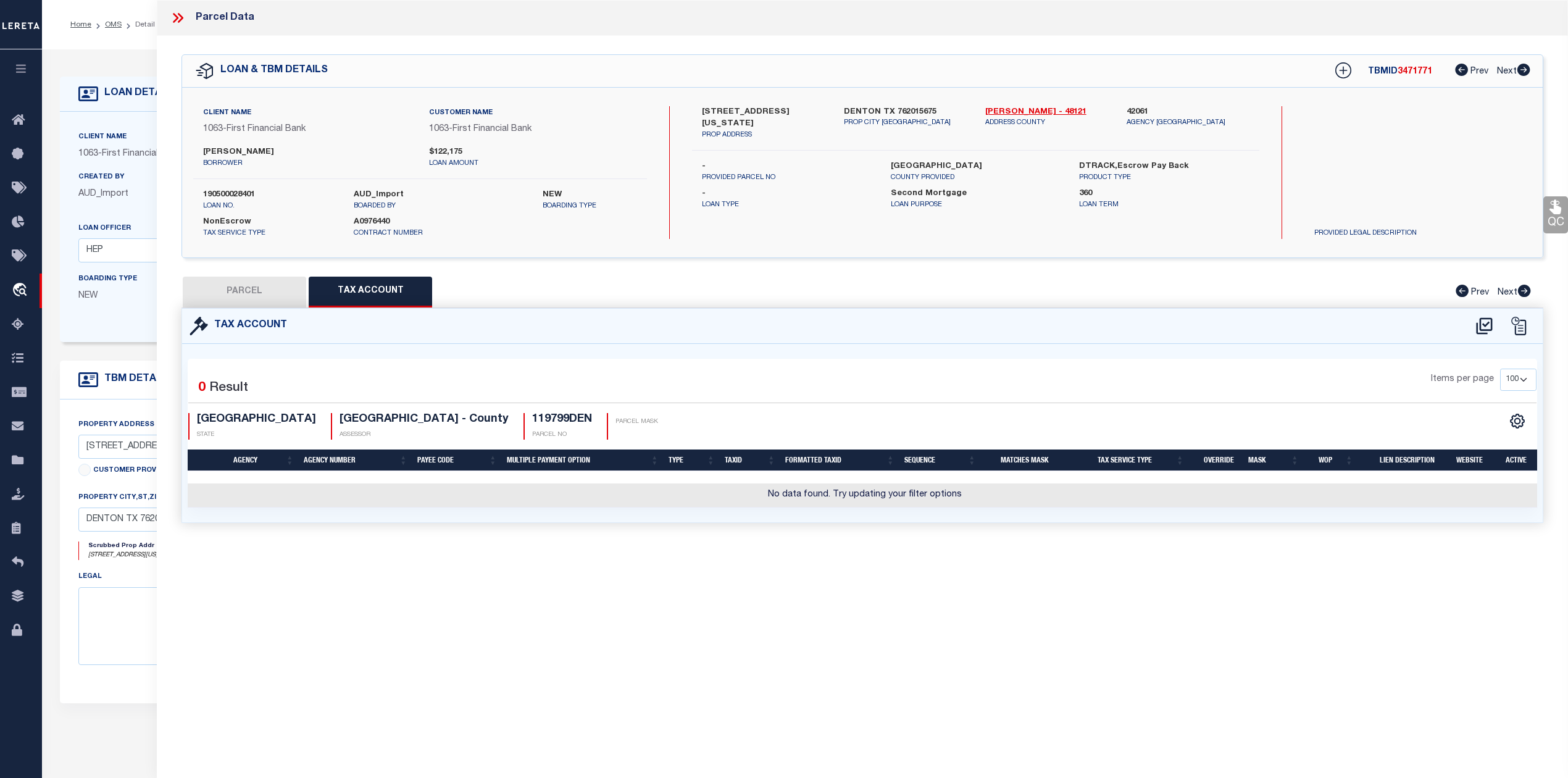
click at [273, 287] on button "PARCEL" at bounding box center [244, 292] width 124 height 31
select select "AS"
checkbox input "false"
select select "RD"
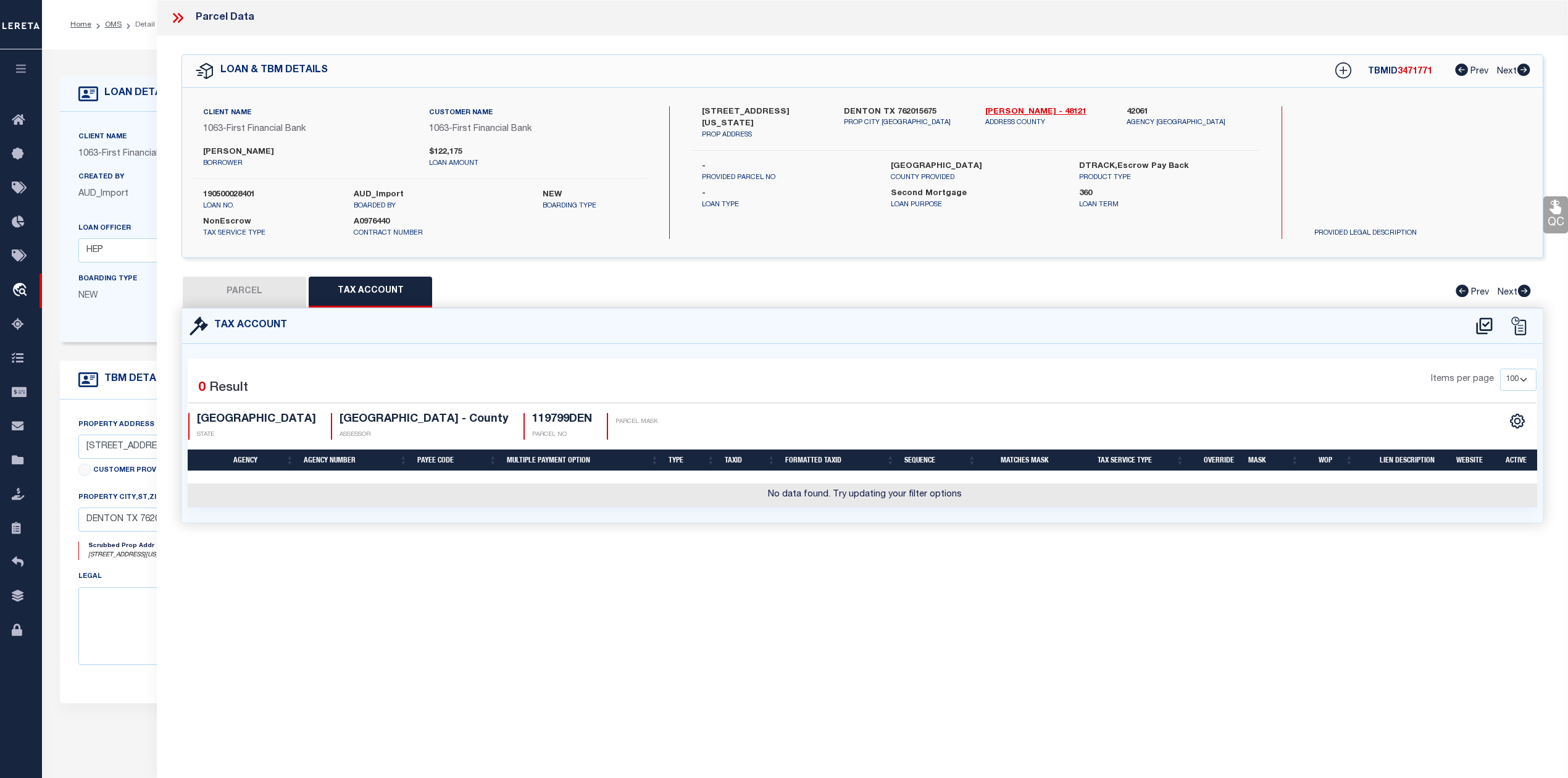
checkbox input "false"
type textarea "Document uploaded that satisfies a legal requirement, changing from [GEOGRAPHIC…"
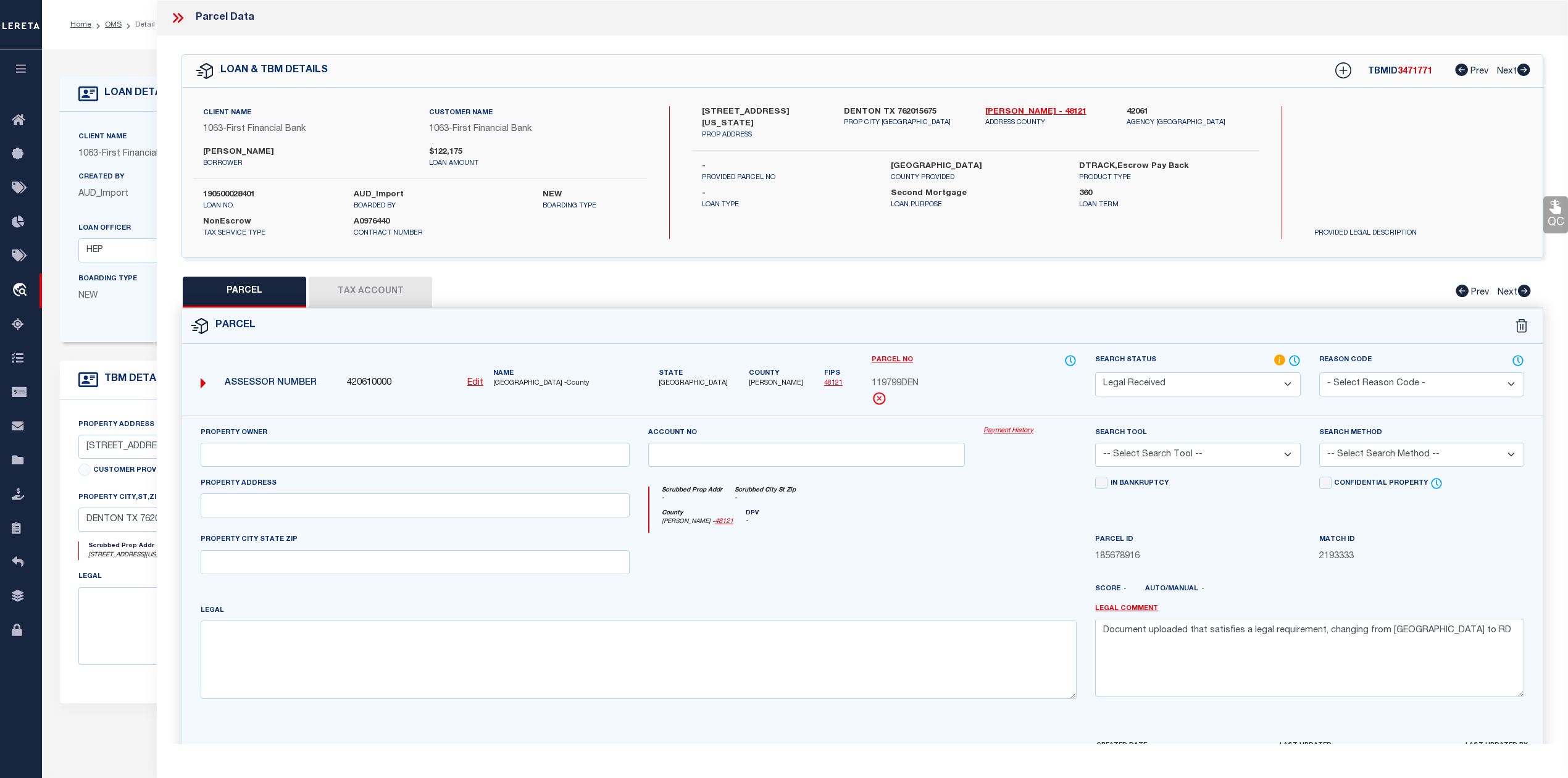
click at [359, 288] on button "Tax Account" at bounding box center [370, 292] width 124 height 31
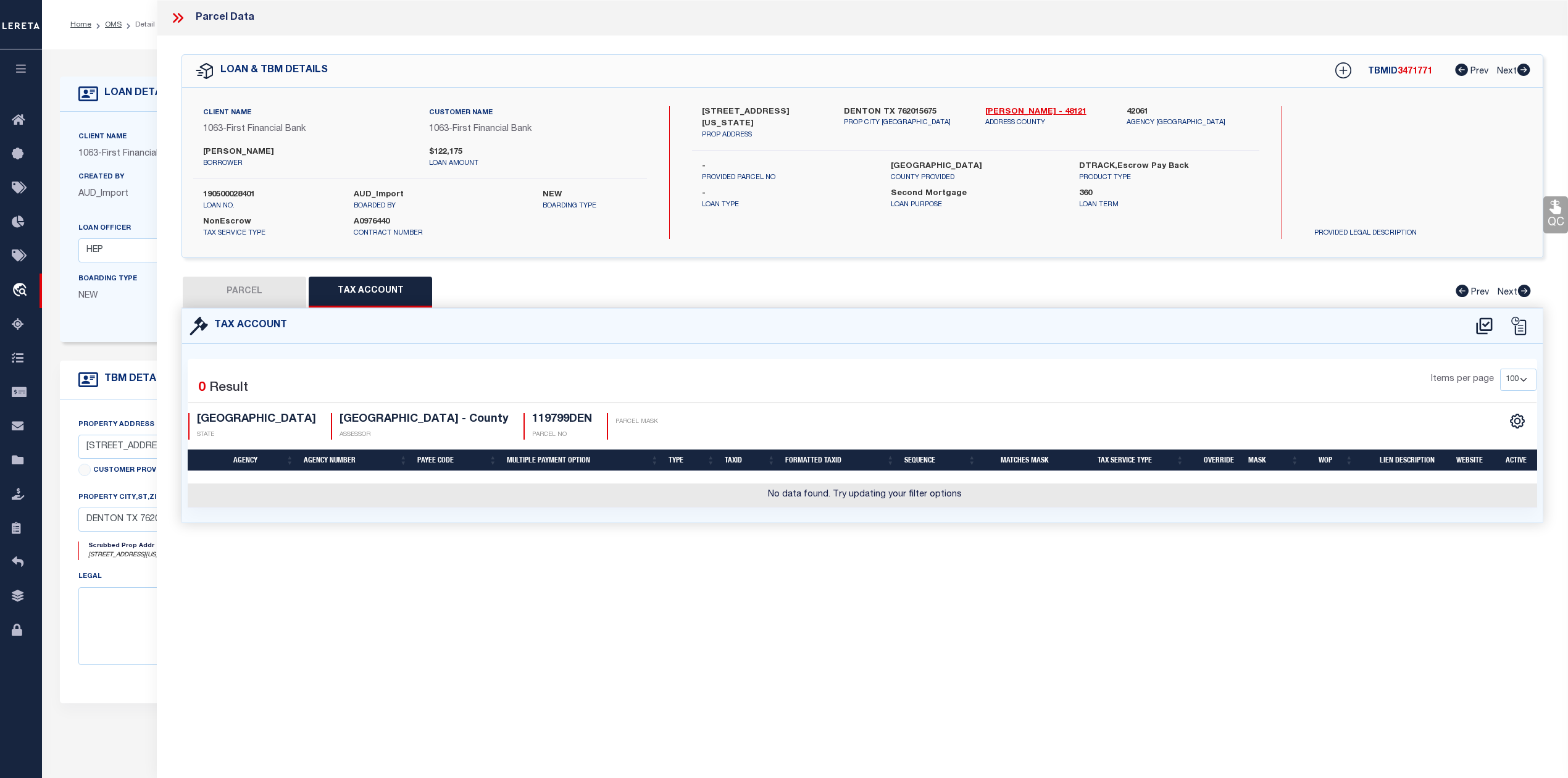
select select "100"
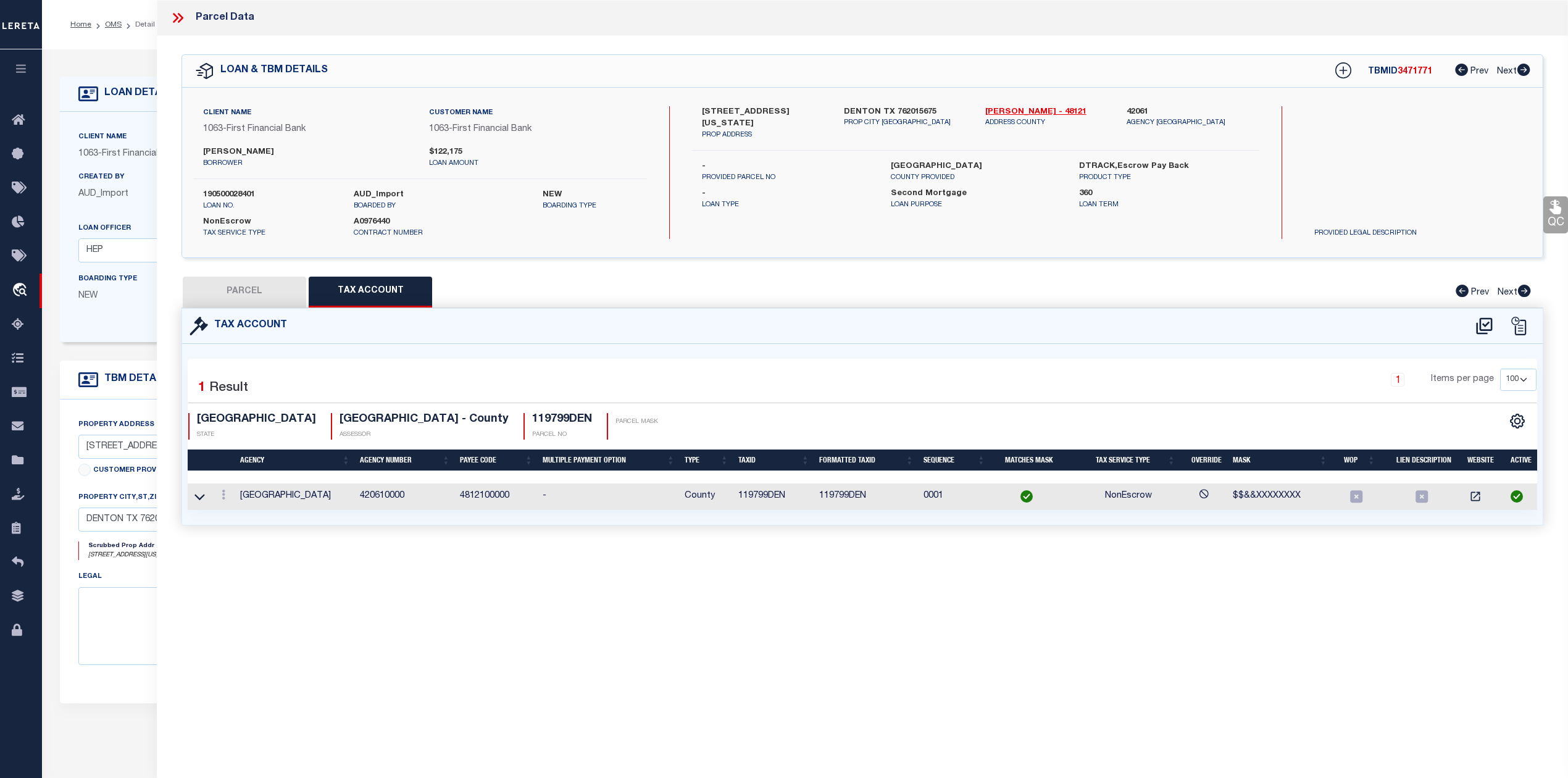
click at [279, 290] on button "PARCEL" at bounding box center [244, 292] width 124 height 31
select select "AS"
checkbox input "false"
select select "RD"
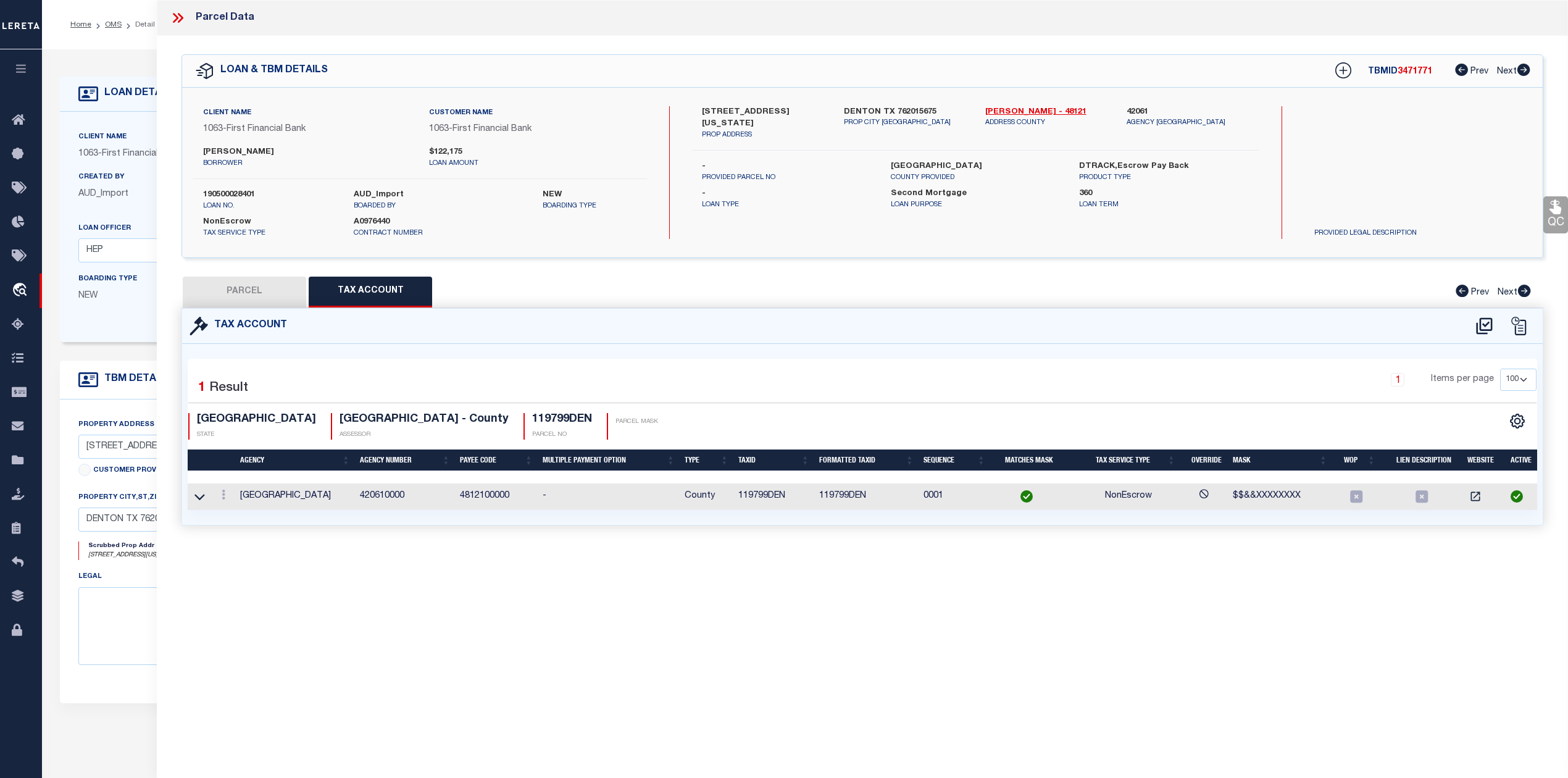
checkbox input "false"
type textarea "Document uploaded that satisfies a legal requirement, changing from [GEOGRAPHIC…"
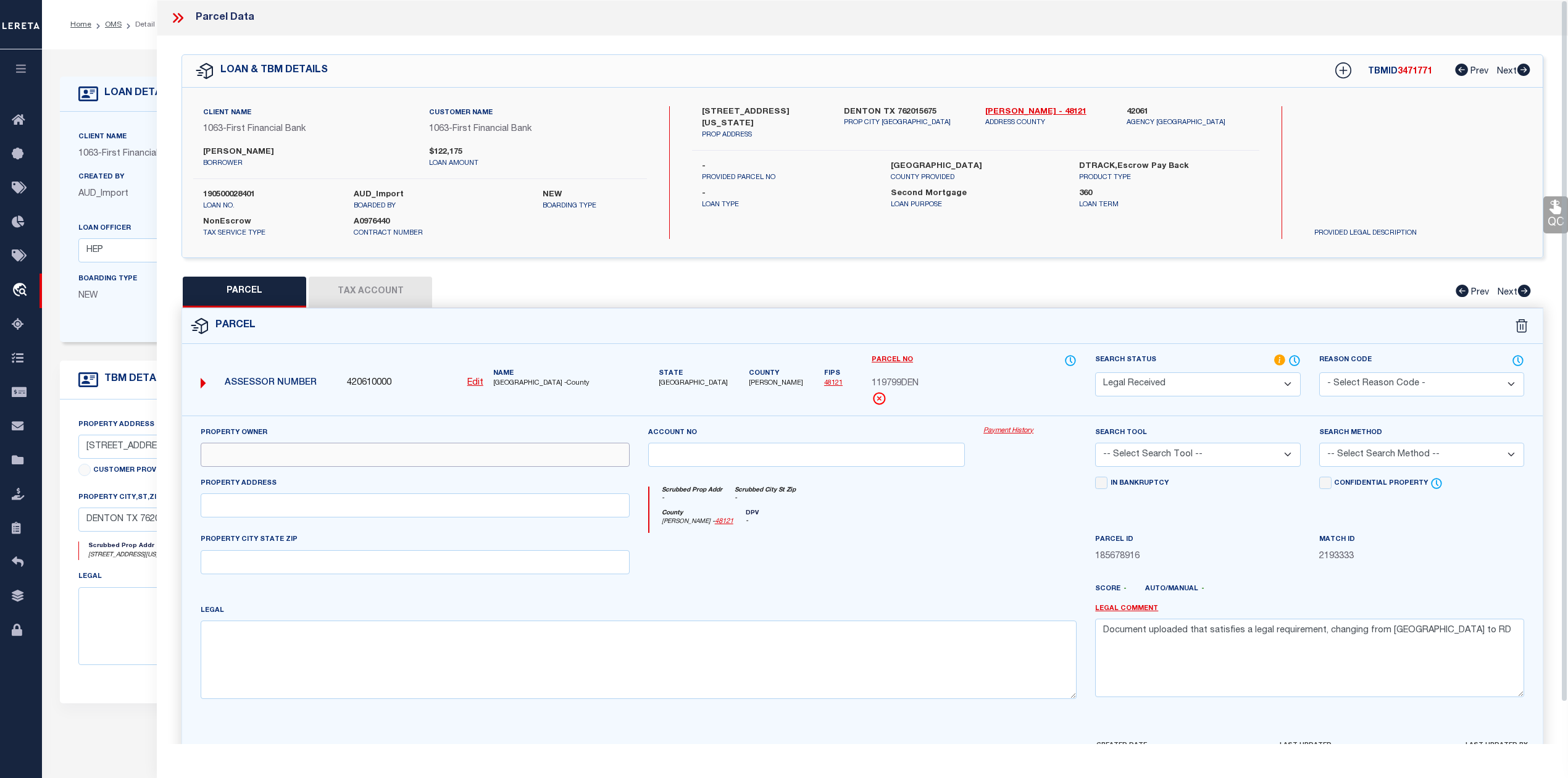
click at [259, 467] on input "text" at bounding box center [415, 455] width 429 height 24
paste input "SCOTT VINCENT JOHN & ADRIENNE DIANN"
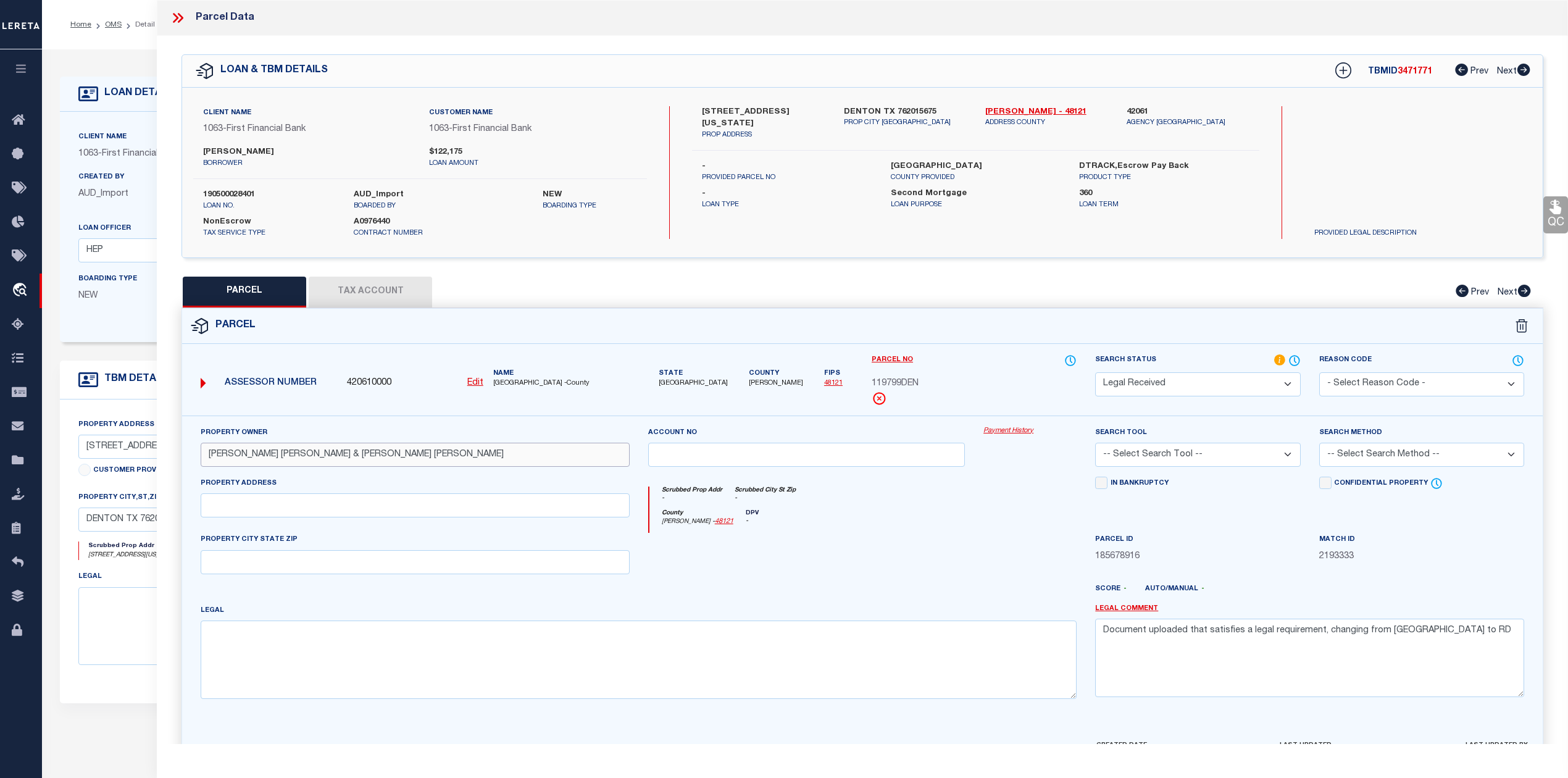
type input "SCOTT VINCENT JOHN & ADRIENNE DIANN"
click at [271, 653] on textarea at bounding box center [638, 660] width 876 height 78
paste textarea "EAGLES LANDING CONDOMINIUMS BLD D UNT 310 PLUS 1.9223 % INT IN COM"
type textarea "EAGLES LANDING CONDOMINIUMS BLD D UNT 310 PLUS 1.9223 % INT IN COM"
click at [271, 510] on input "text" at bounding box center [415, 505] width 429 height 24
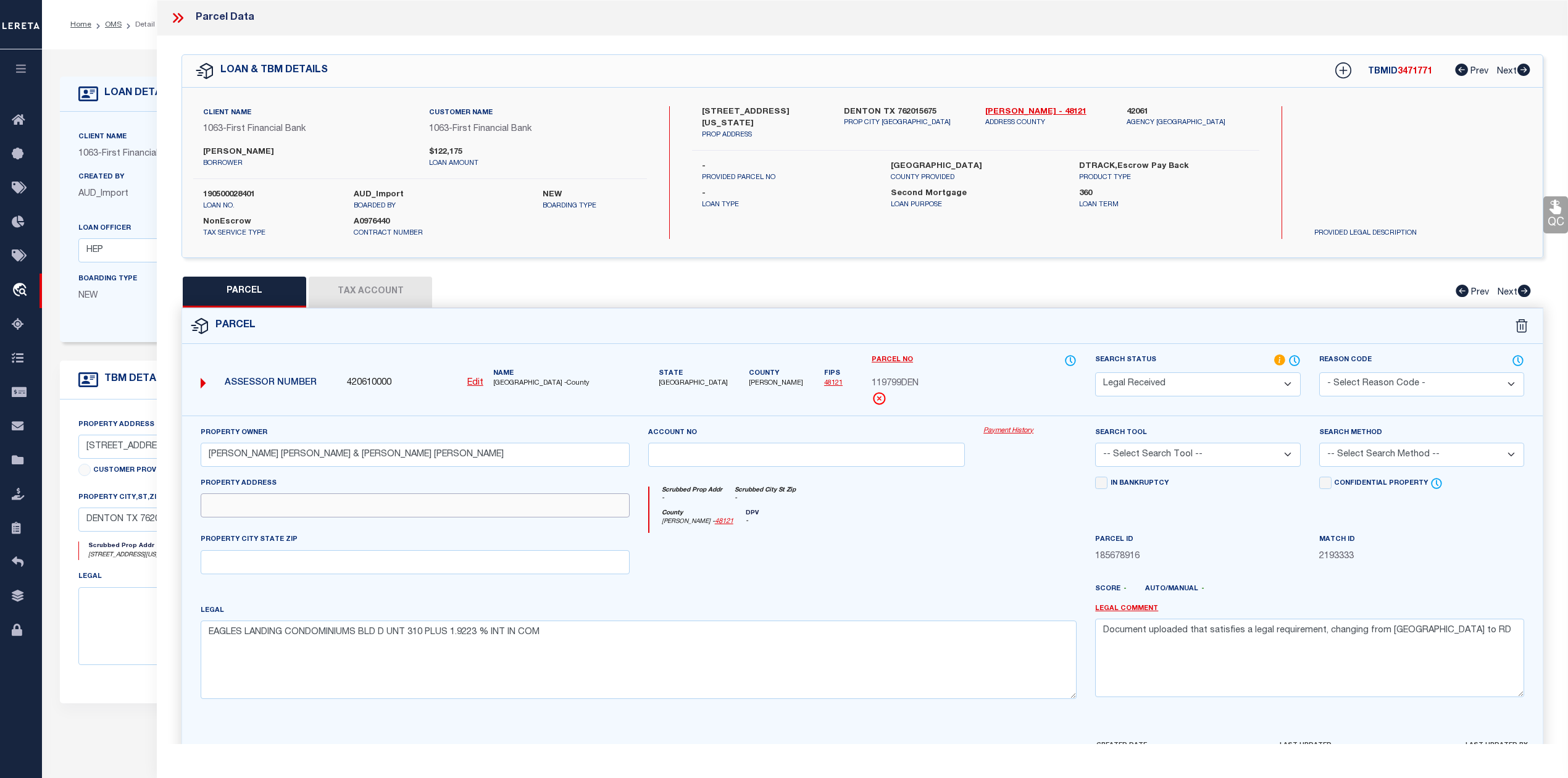
paste input "0000218 NORTH TEXAS BLVD"
type input "0000218 NORTH TEXAS BLVD"
click at [1281, 453] on select "-- Select Search Tool -- 3rd Party Website Agency File Agency Website ATLS CNV-…" at bounding box center [1197, 455] width 205 height 24
select select "AGW"
click at [1095, 445] on select "-- Select Search Tool -- 3rd Party Website Agency File Agency Website ATLS CNV-…" at bounding box center [1197, 455] width 205 height 24
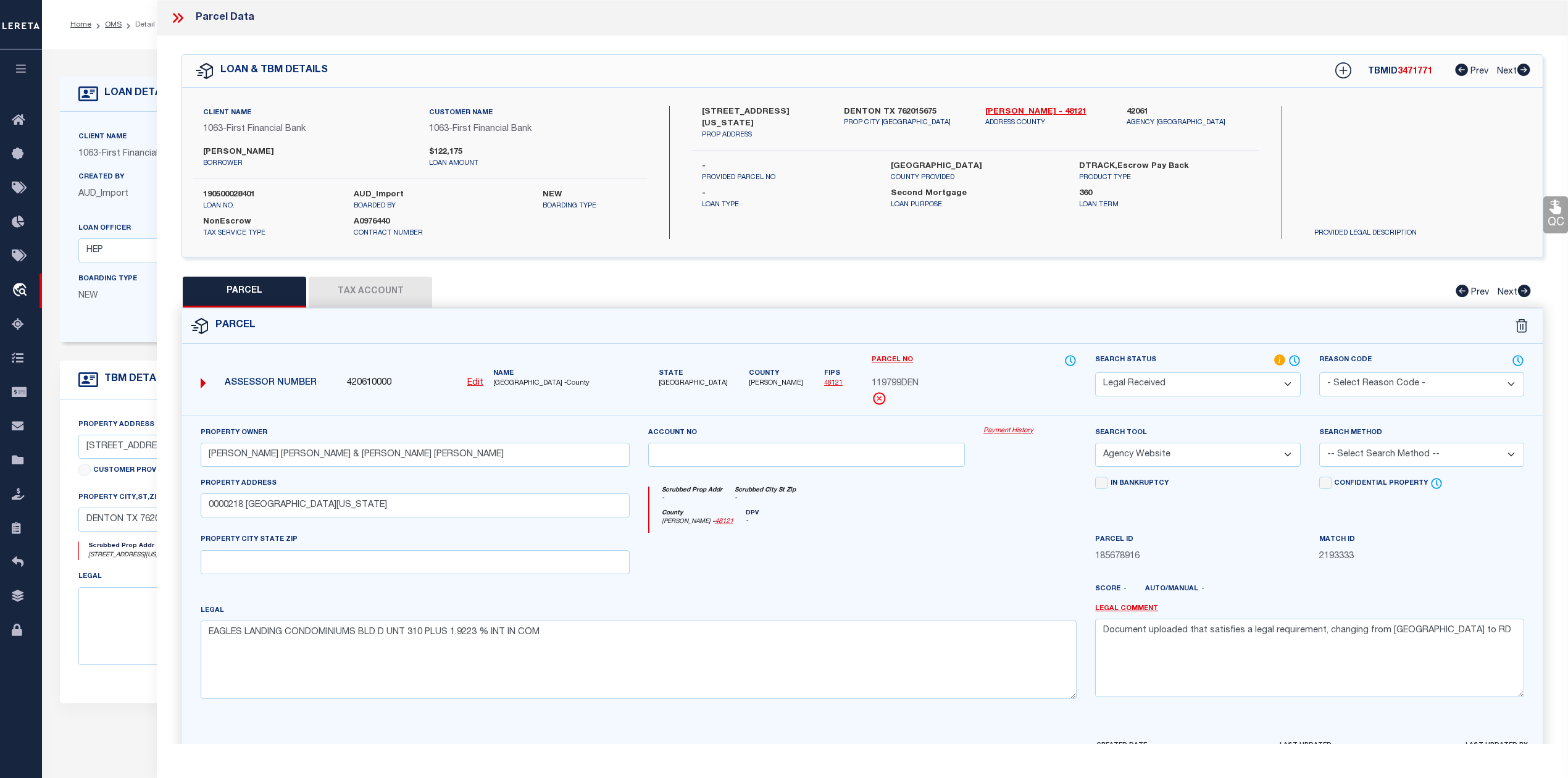
click at [1379, 455] on select "-- Select Search Method -- Property Address Legal Liability Info Provided" at bounding box center [1422, 455] width 205 height 24
select select "LEG"
click at [1320, 445] on select "-- Select Search Method -- Property Address Legal Liability Info Provided" at bounding box center [1422, 455] width 205 height 24
drag, startPoint x: 1433, startPoint y: 638, endPoint x: 1100, endPoint y: 646, distance: 333.1
click at [1100, 646] on textarea "Document uploaded that satisfies a legal requirement, changing from [GEOGRAPHIC…" at bounding box center [1309, 658] width 429 height 78
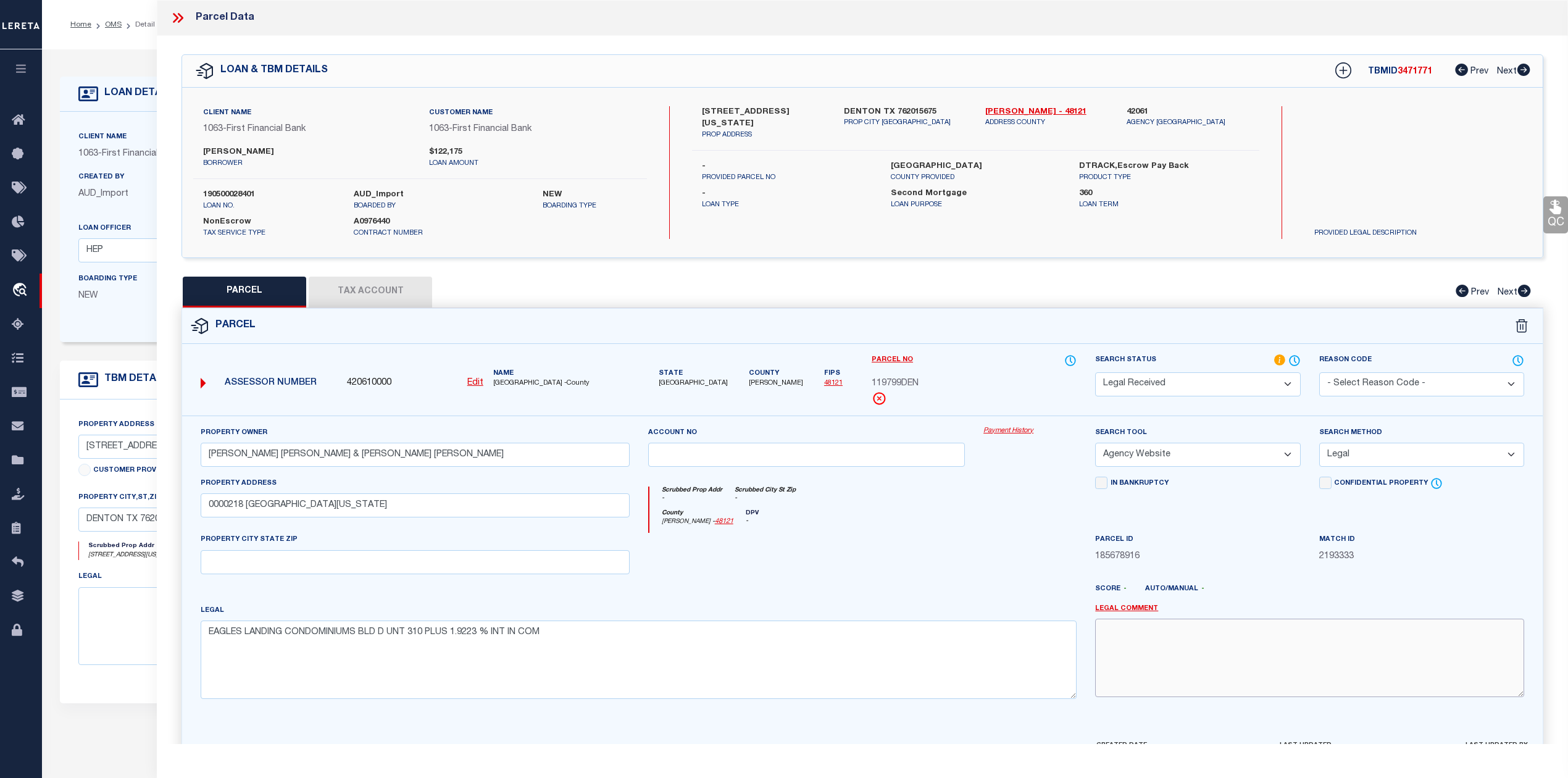
scroll to position [80, 0]
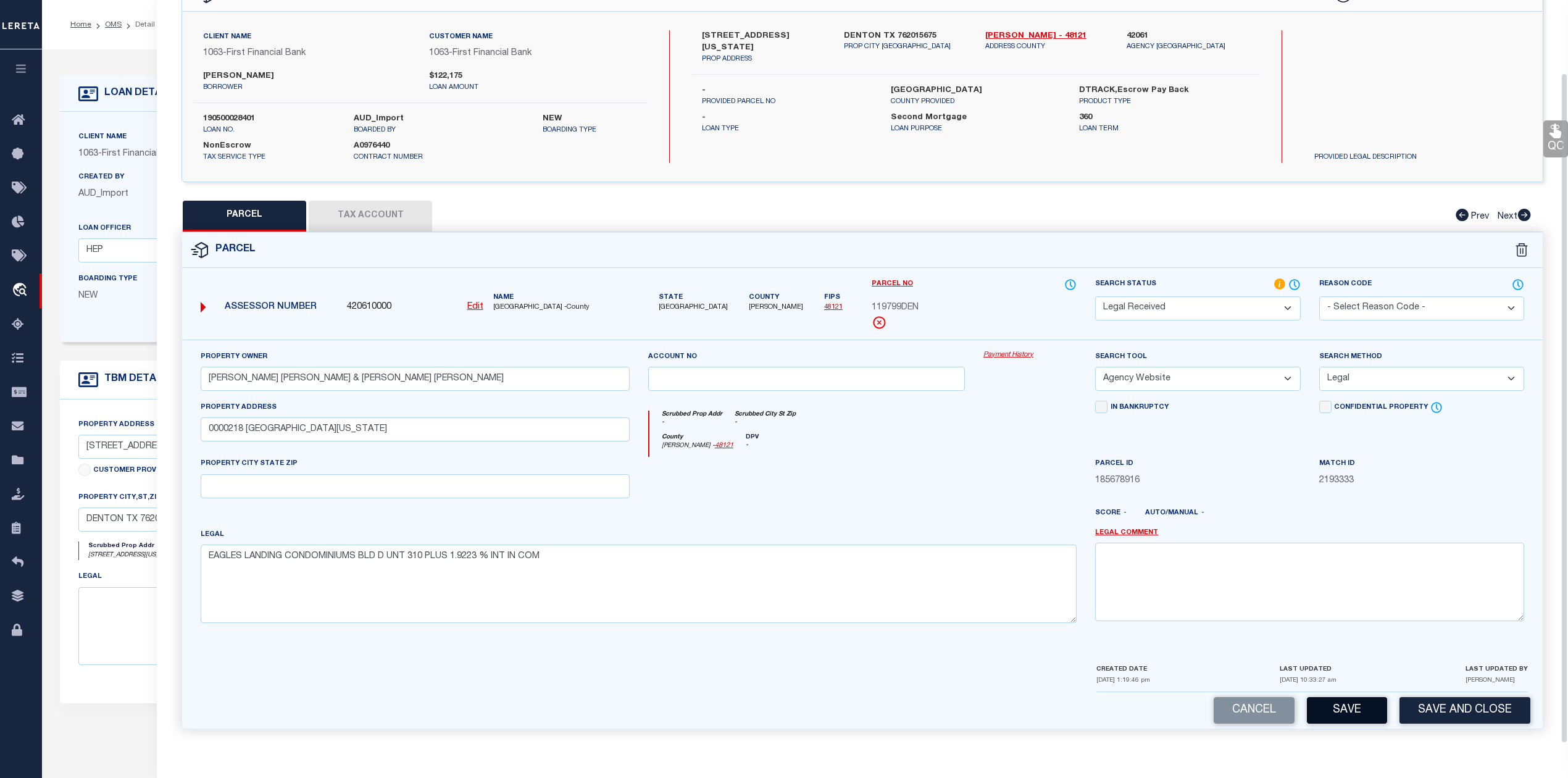
click at [1335, 700] on button "Save" at bounding box center [1347, 710] width 80 height 26
click at [384, 211] on button "Tax Account" at bounding box center [370, 216] width 124 height 31
select select "100"
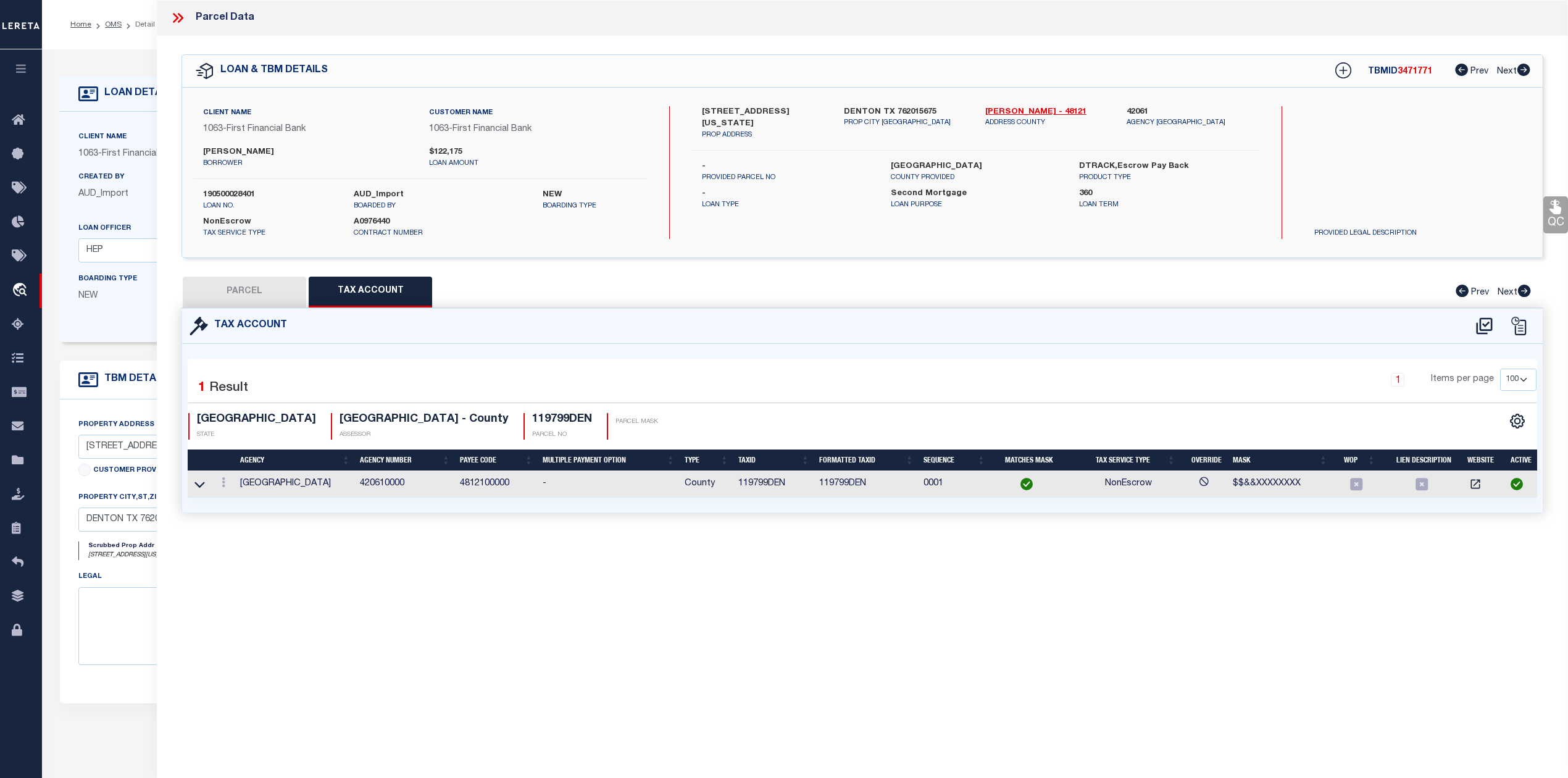
scroll to position [0, 0]
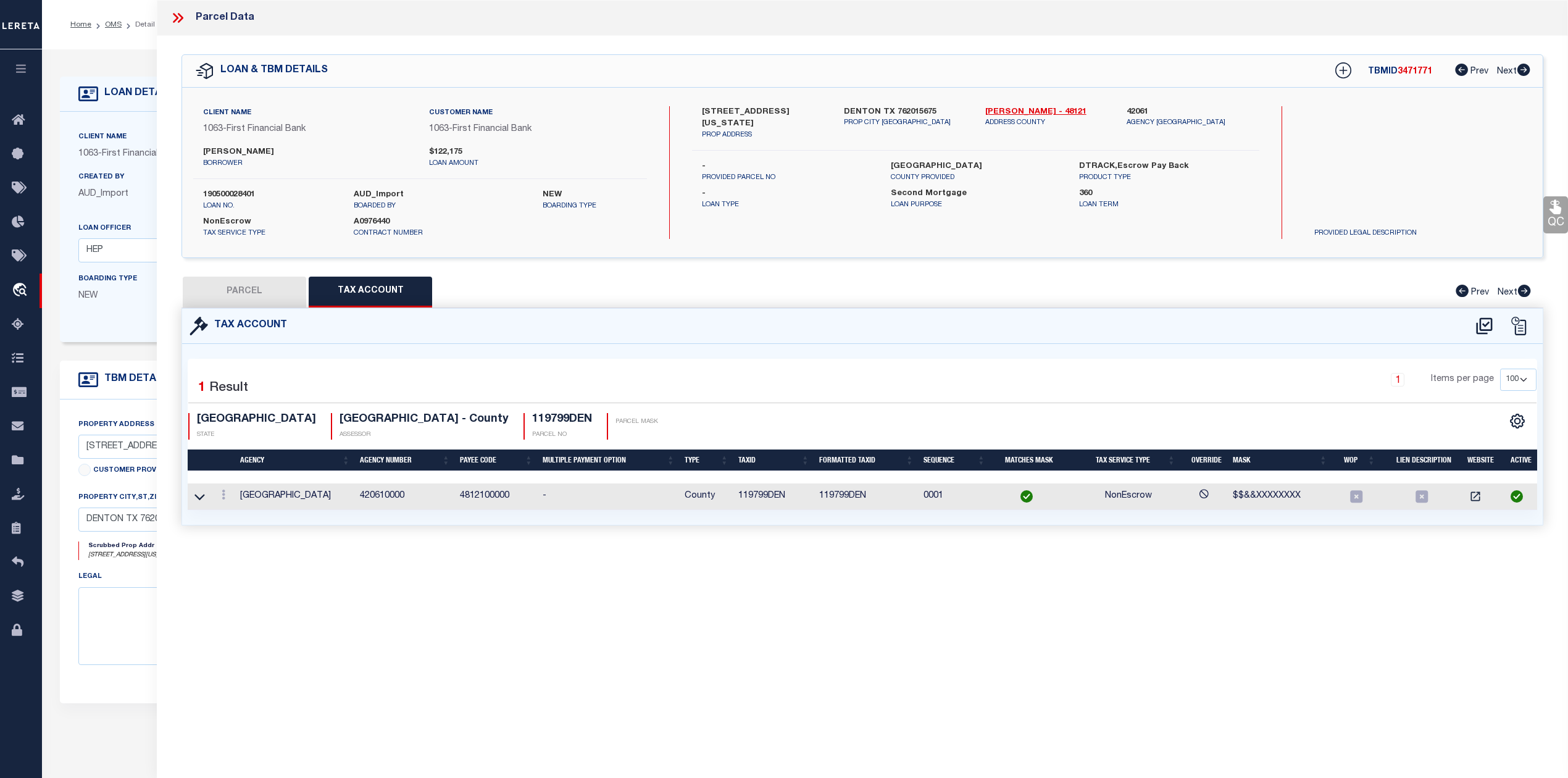
click at [252, 294] on button "PARCEL" at bounding box center [244, 292] width 124 height 31
select select "AS"
select select
checkbox input "false"
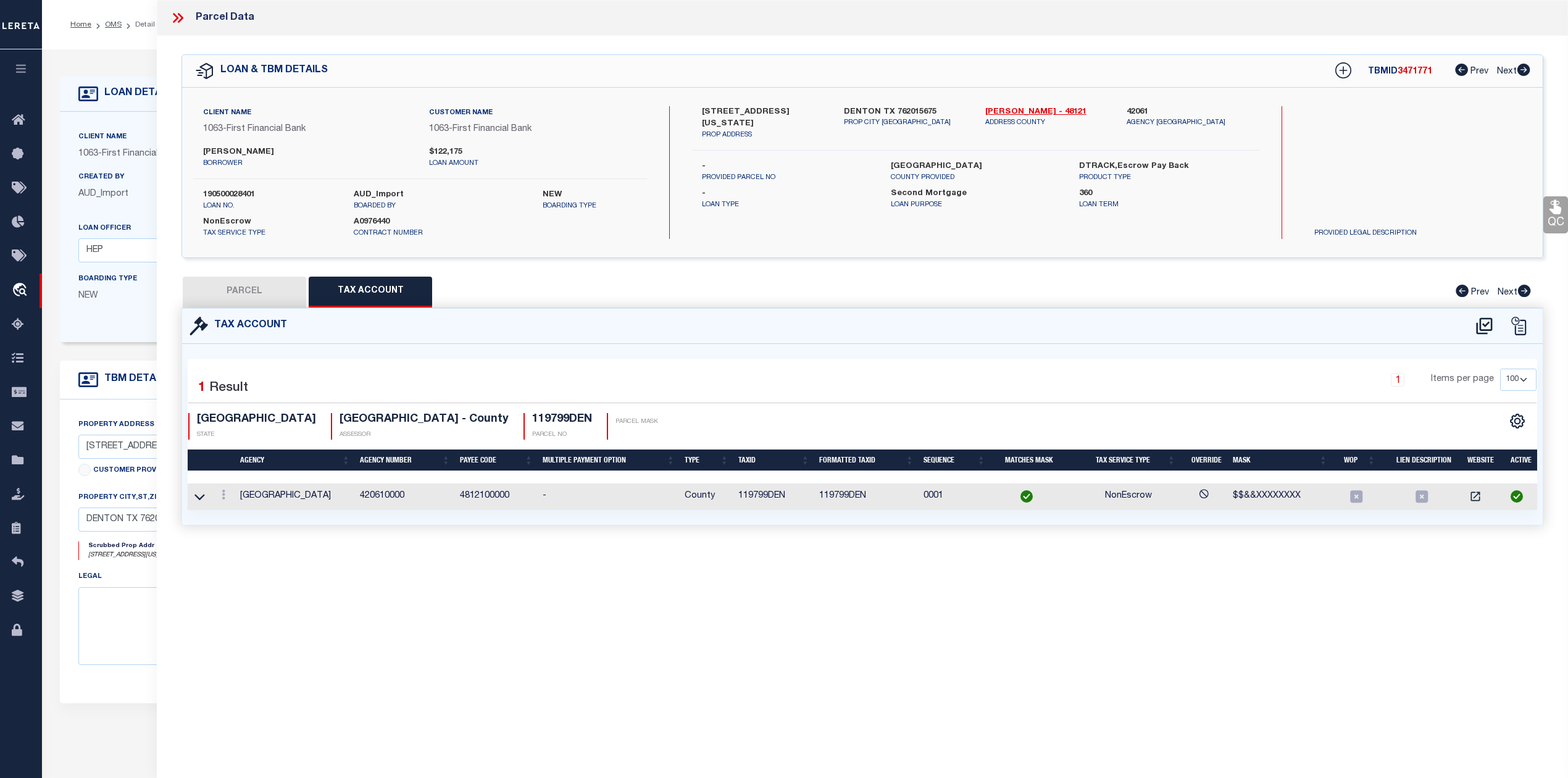
checkbox input "false"
select select "RD"
type input "SCOTT VINCENT JOHN & ADRIENNE DIANN"
select select "AGW"
select select "LEG"
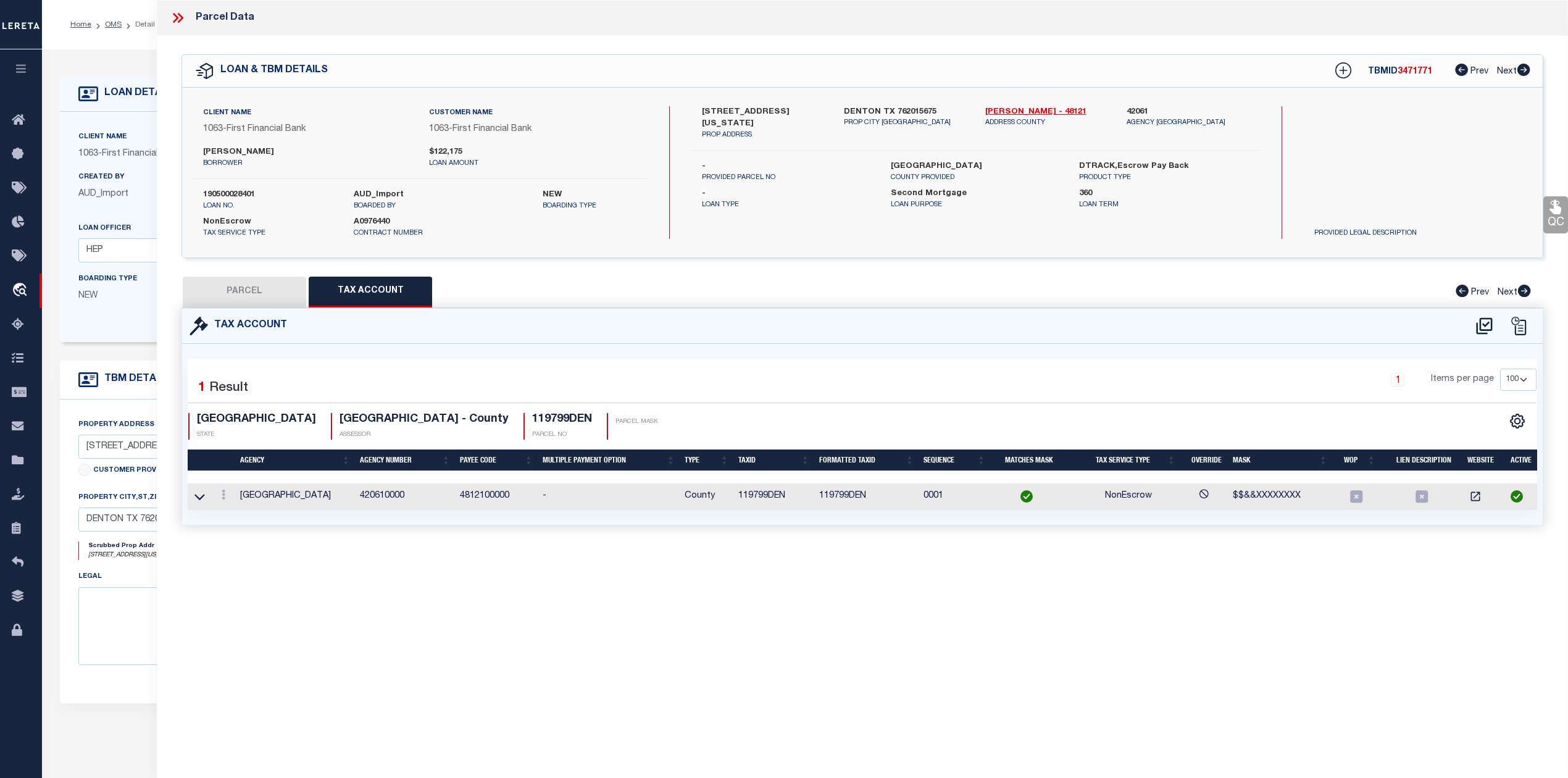
type input "0000218 NORTH TEXAS BLVD"
type textarea "EAGLES LANDING CONDOMINIUMS BLD D UNT 310 PLUS 1.9223 % INT IN COM"
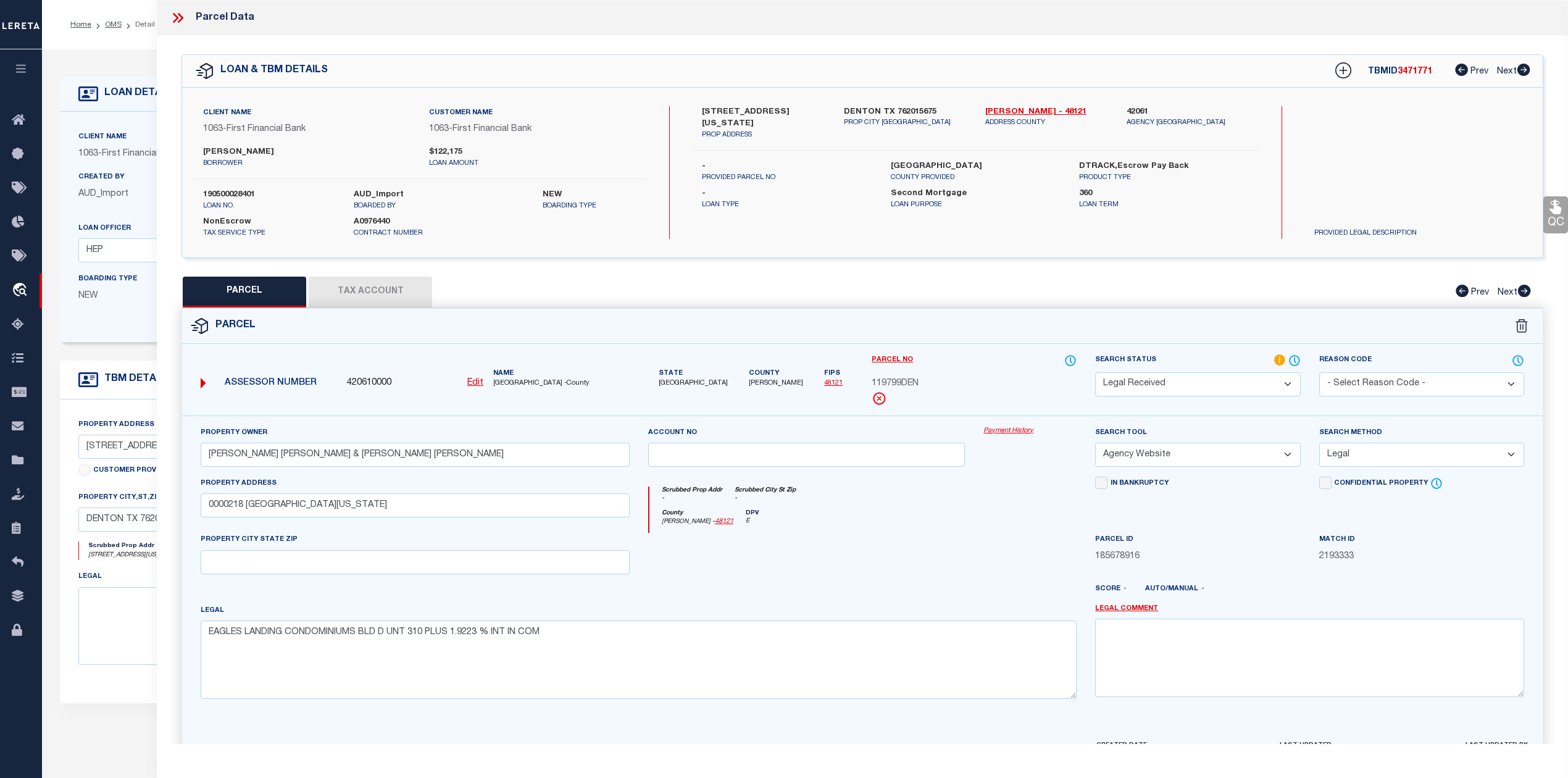
click at [1413, 72] on span "3471771" at bounding box center [1415, 71] width 35 height 9
copy span "3471771"
click at [243, 196] on label "190500028401" at bounding box center [270, 195] width 132 height 13
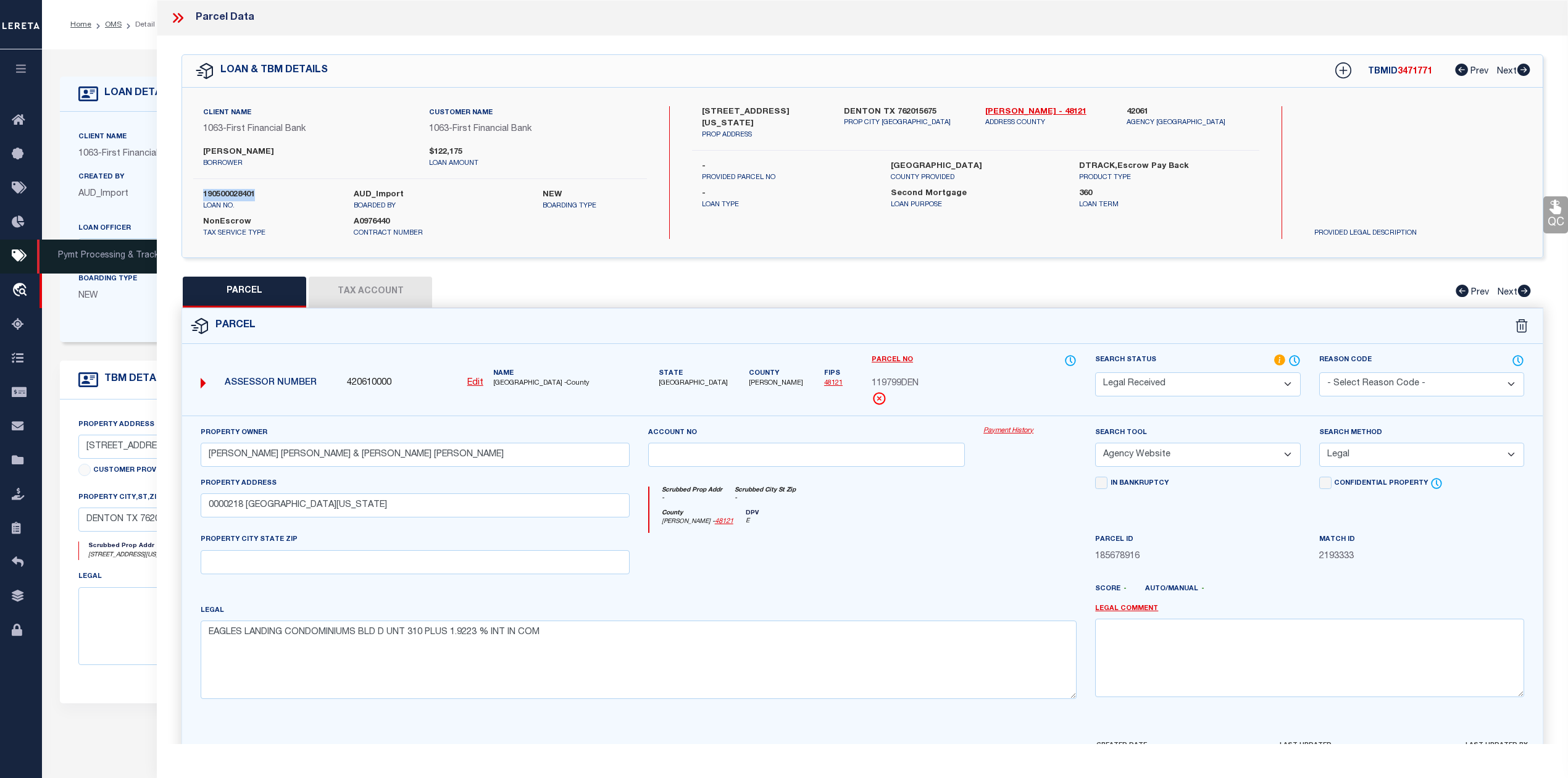
copy label "190500028401"
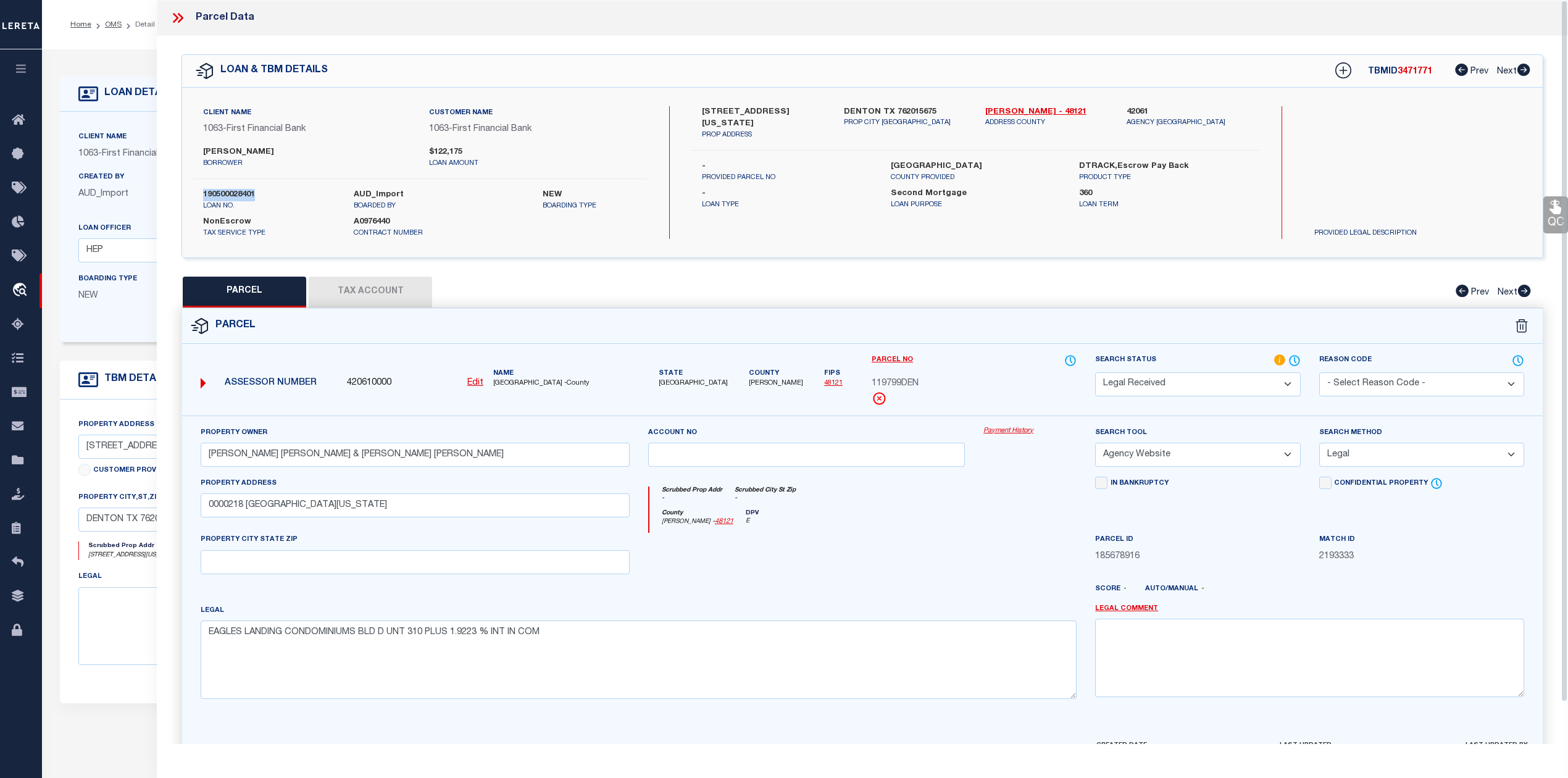
click at [504, 385] on span "DENTON COUNTY -County" at bounding box center [562, 384] width 136 height 11
copy span "DENTON"
click at [371, 300] on button "Tax Account" at bounding box center [370, 292] width 124 height 31
select select "100"
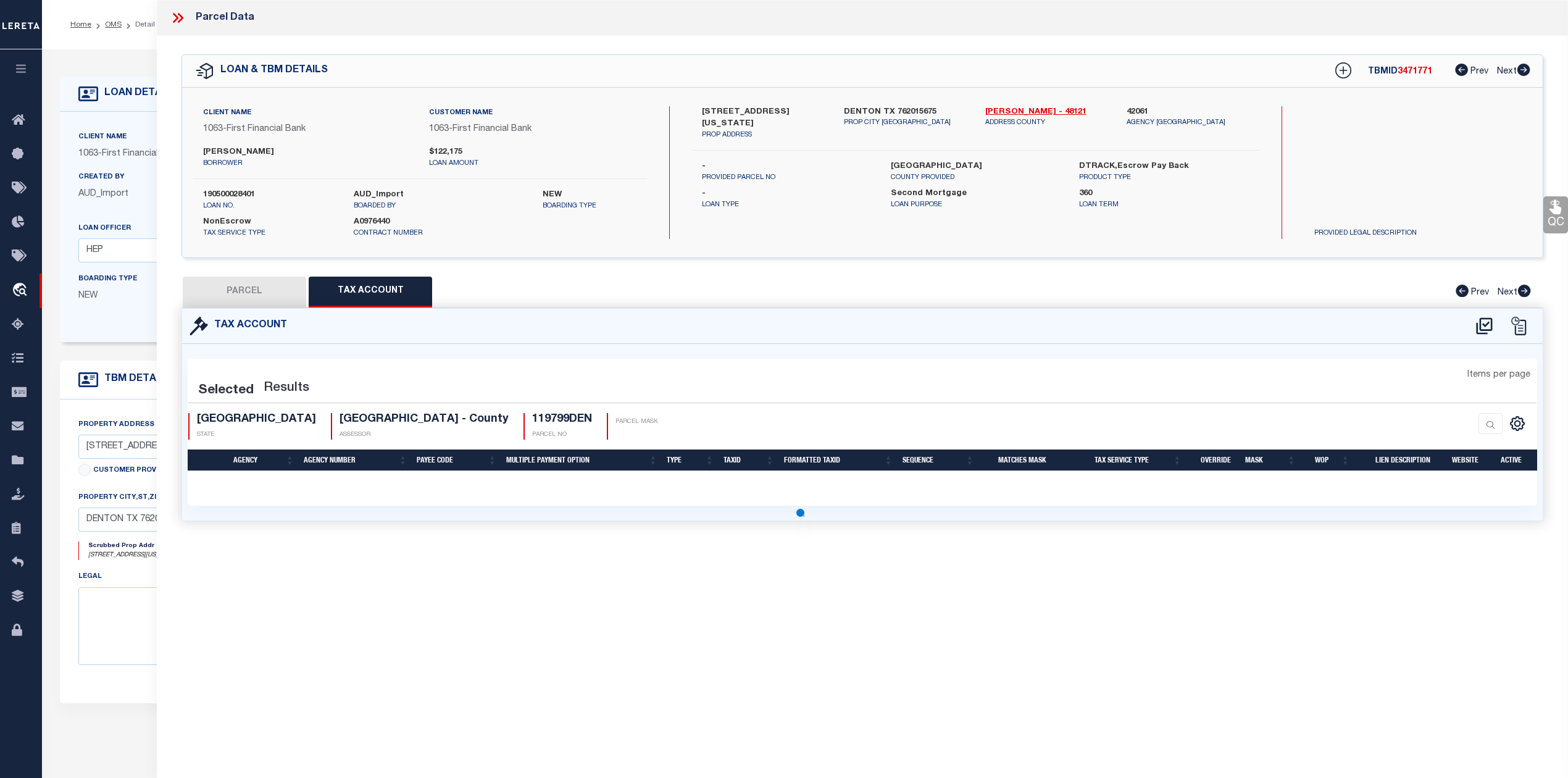
select select "100"
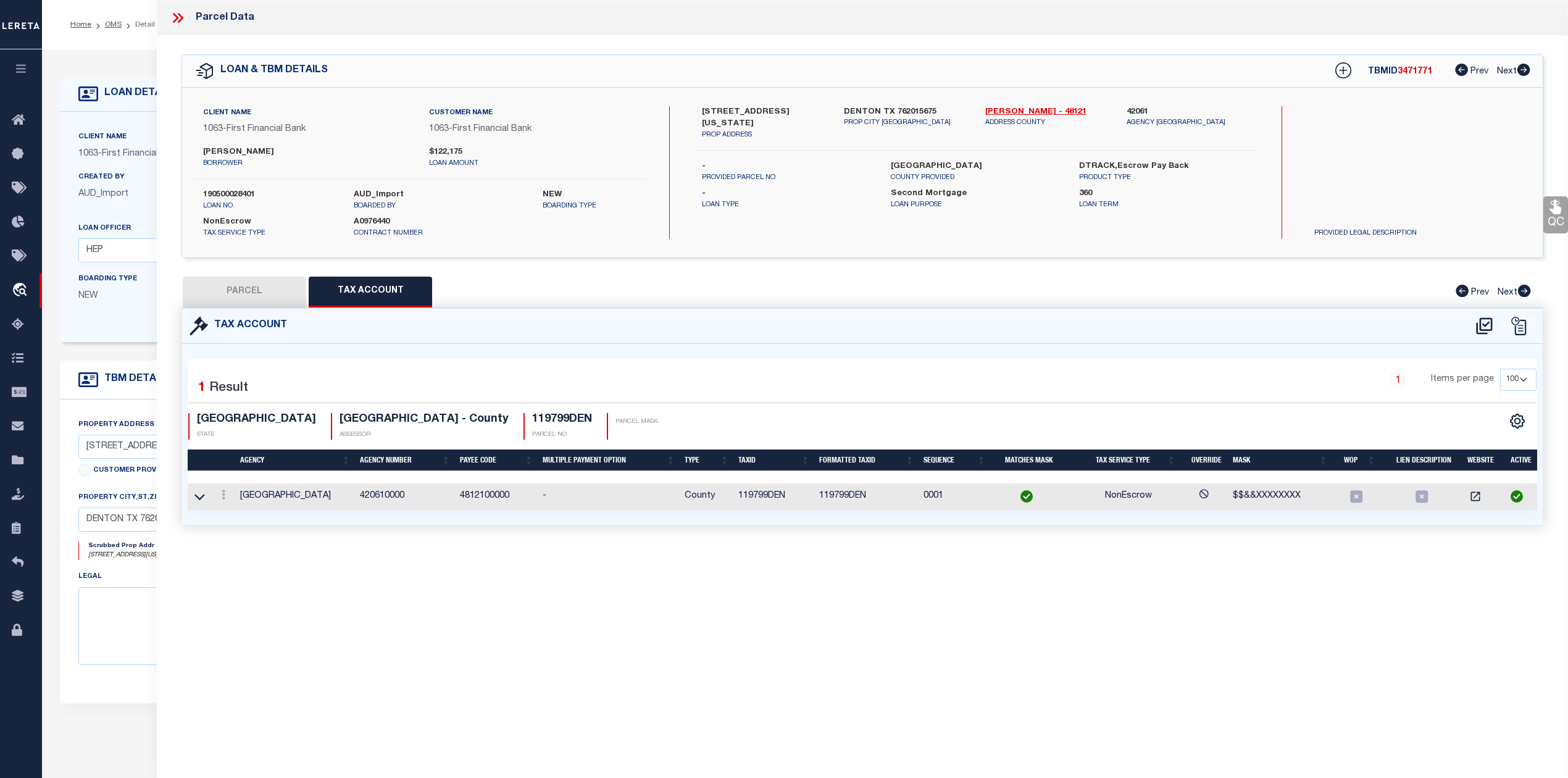
click at [268, 295] on button "PARCEL" at bounding box center [244, 292] width 124 height 31
select select "AS"
select select
checkbox input "false"
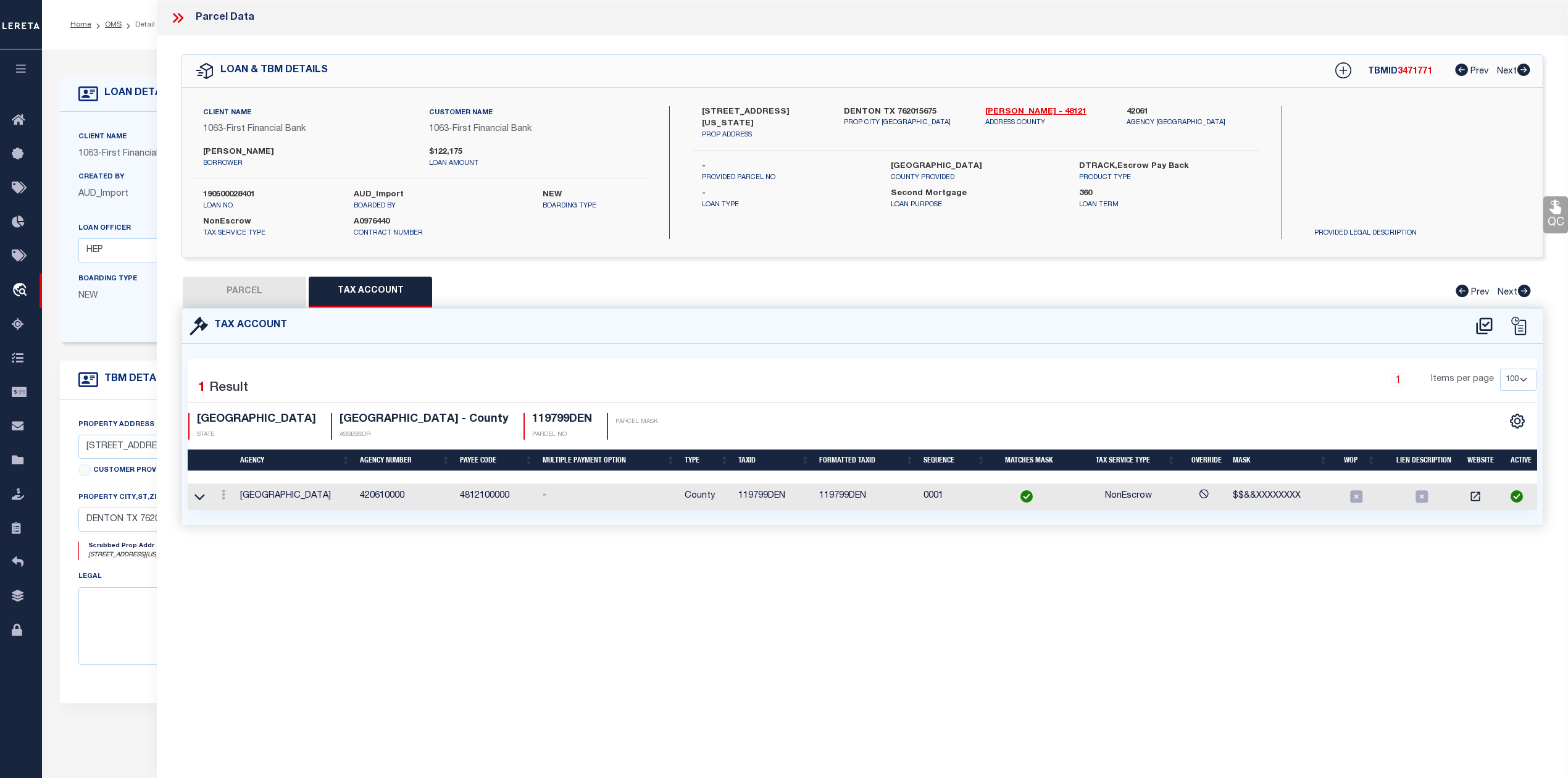
checkbox input "false"
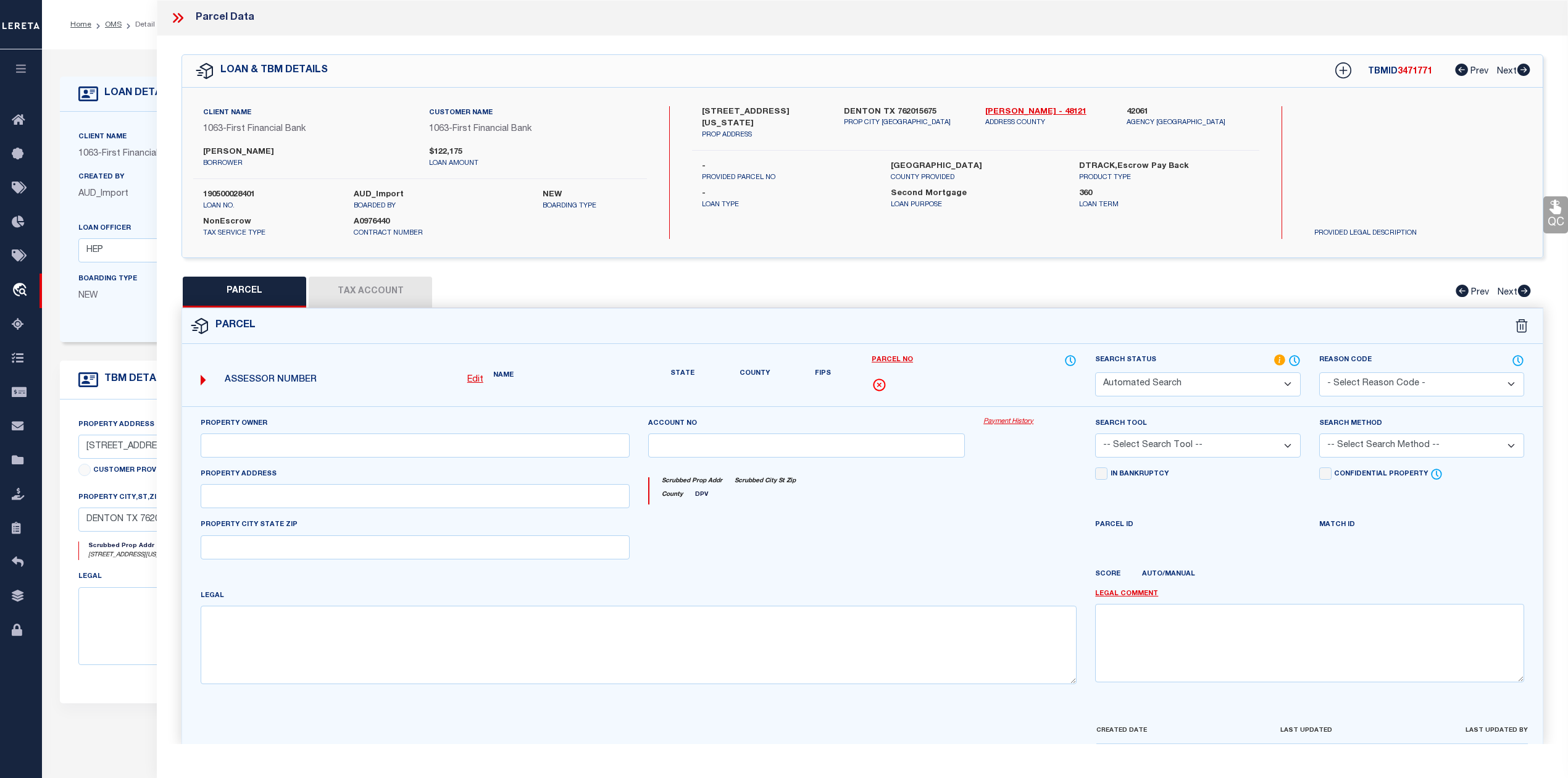
select select "RD"
type input "SCOTT VINCENT JOHN & ADRIENNE DIANN"
select select "AGW"
select select "LEG"
type input "0000218 NORTH TEXAS BLVD"
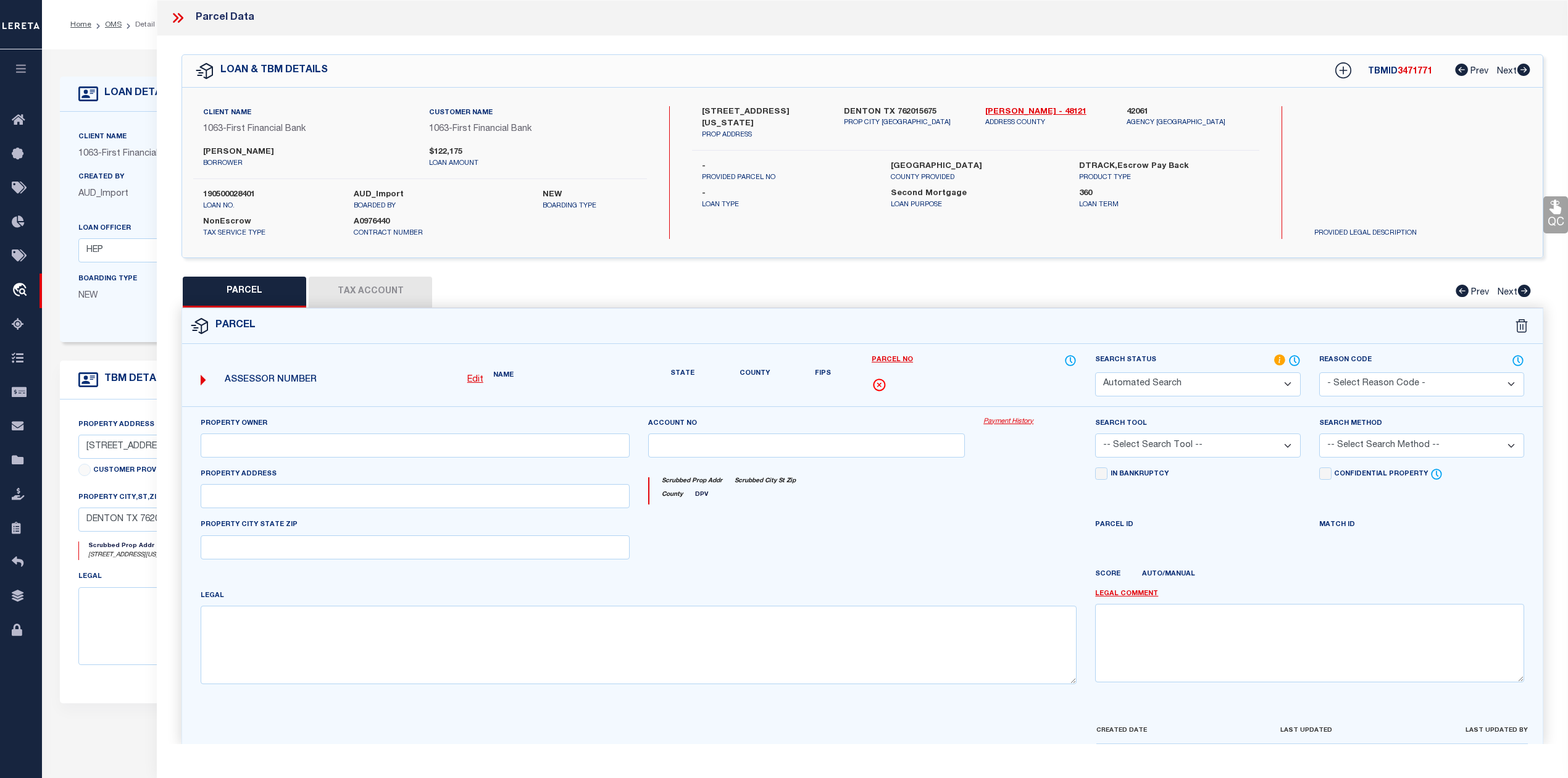
type textarea "EAGLES LANDING CONDOMINIUMS BLD D UNT 310 PLUS 1.9223 % INT IN COM"
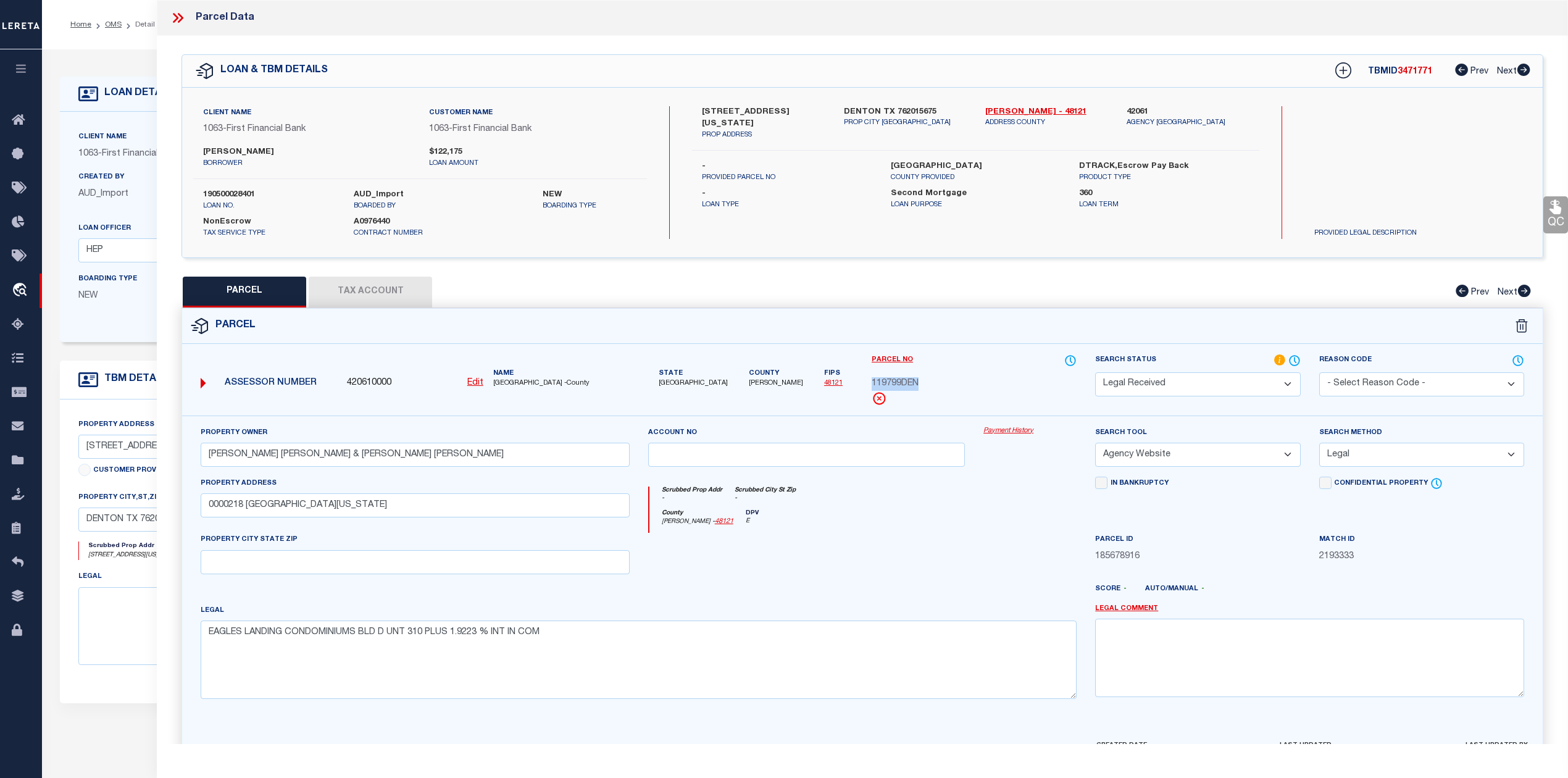
drag, startPoint x: 872, startPoint y: 381, endPoint x: 941, endPoint y: 385, distance: 69.1
click at [941, 385] on div "119799DEN" at bounding box center [974, 385] width 205 height 14
copy span "119799DEN"
click at [860, 554] on div at bounding box center [807, 558] width 336 height 51
click at [366, 290] on button "Tax Account" at bounding box center [370, 292] width 124 height 31
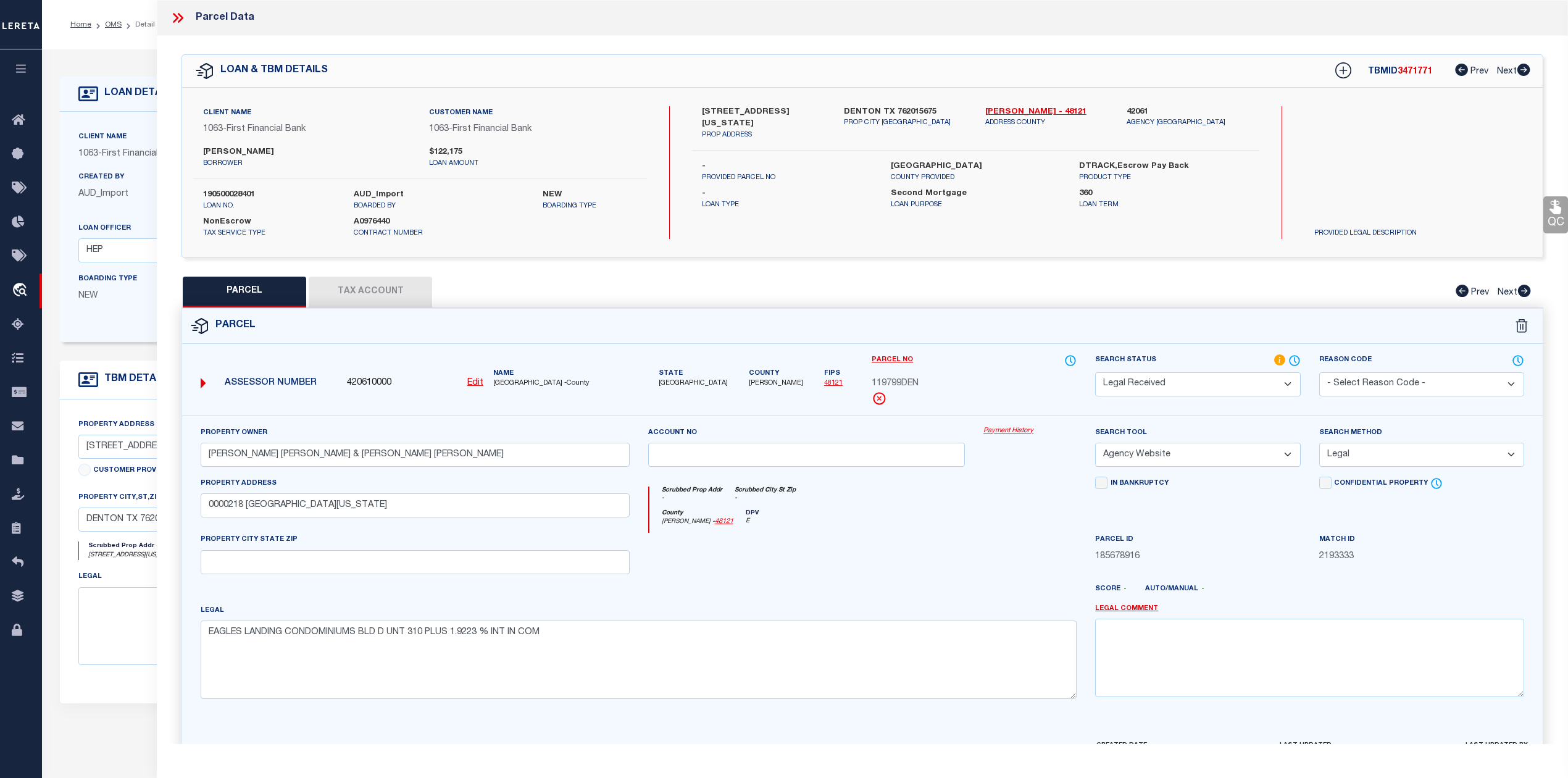
select select "100"
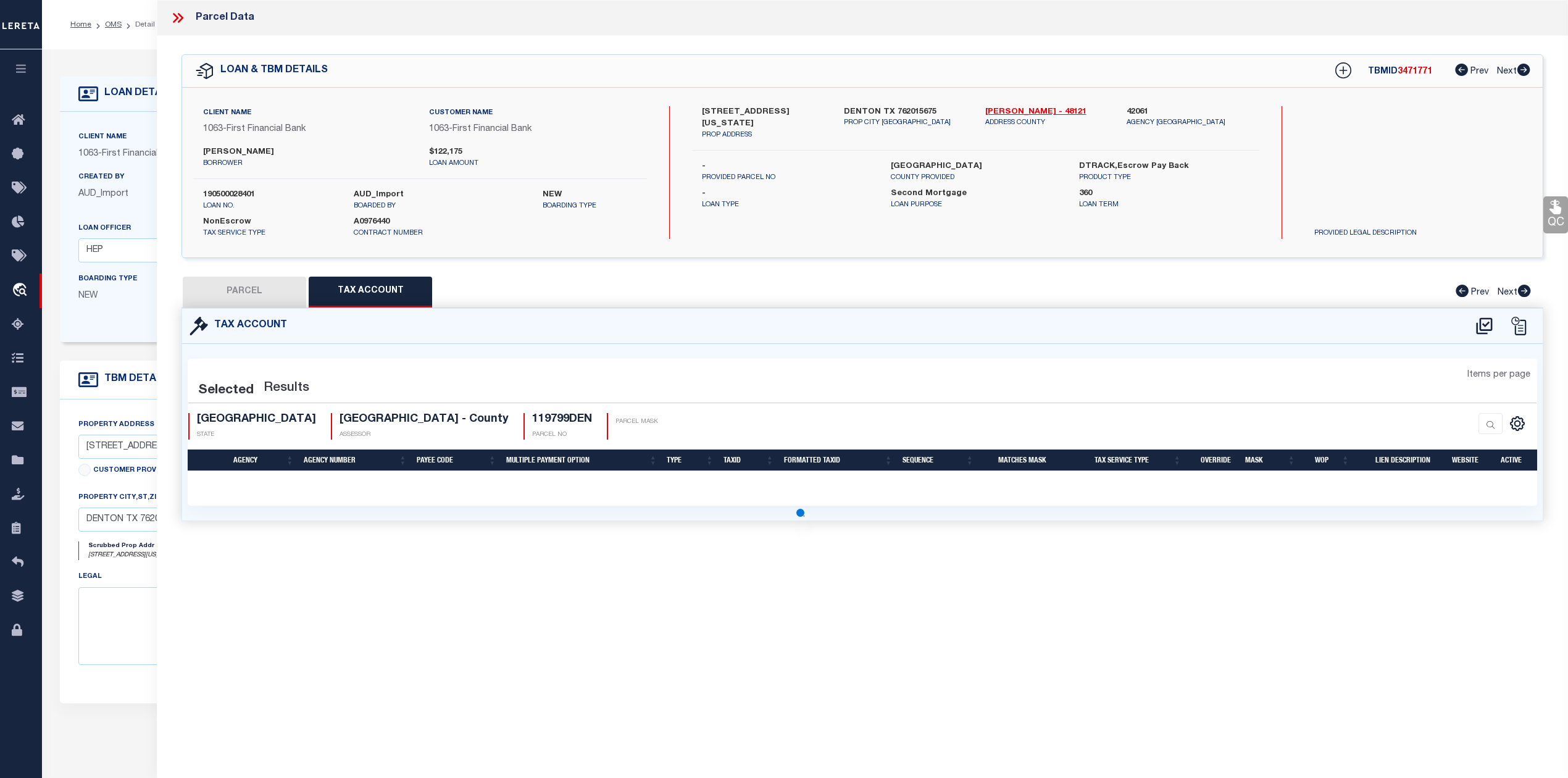
select select "100"
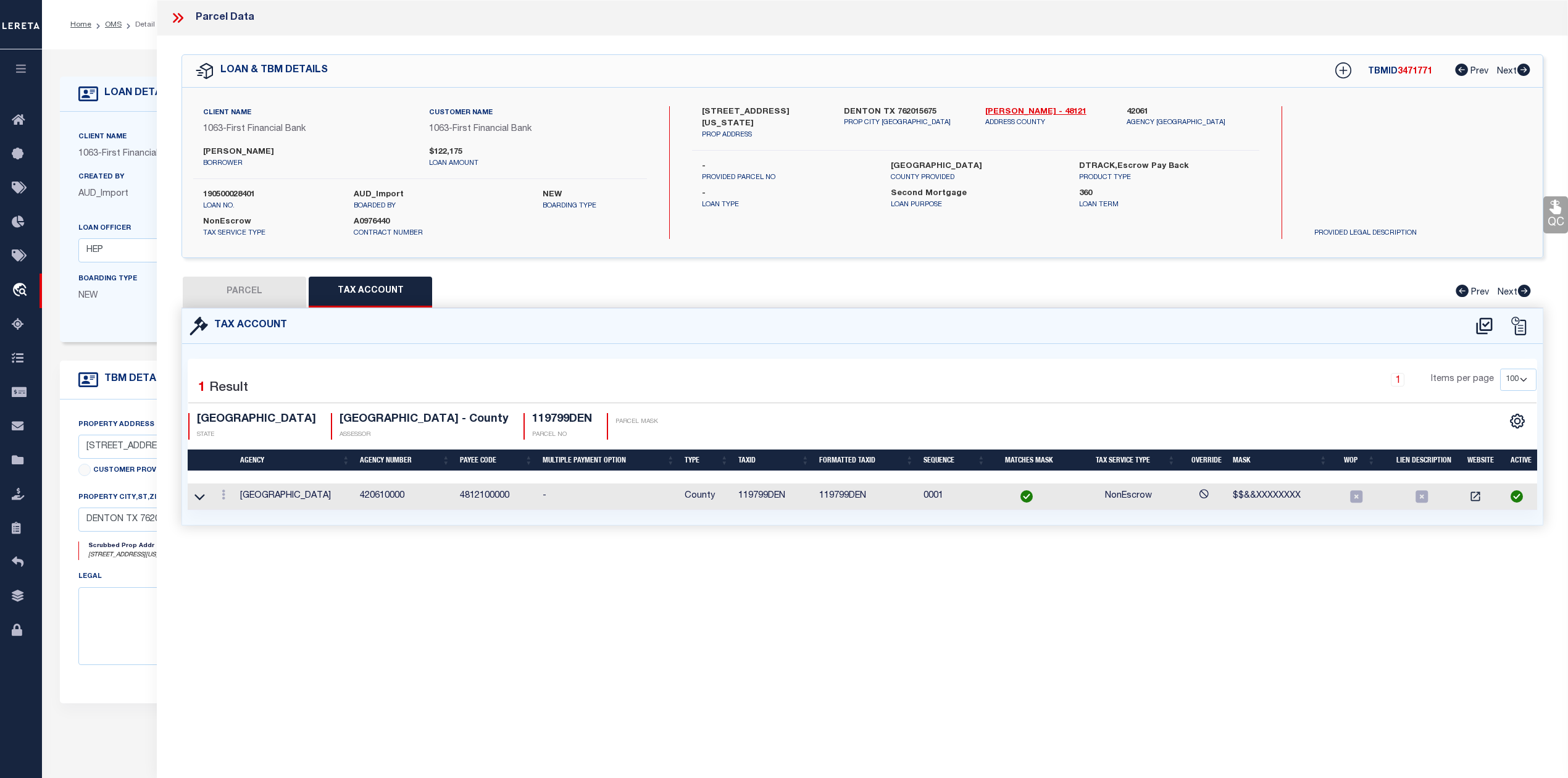
click at [245, 294] on button "PARCEL" at bounding box center [244, 292] width 124 height 31
select select "AS"
select select
checkbox input "false"
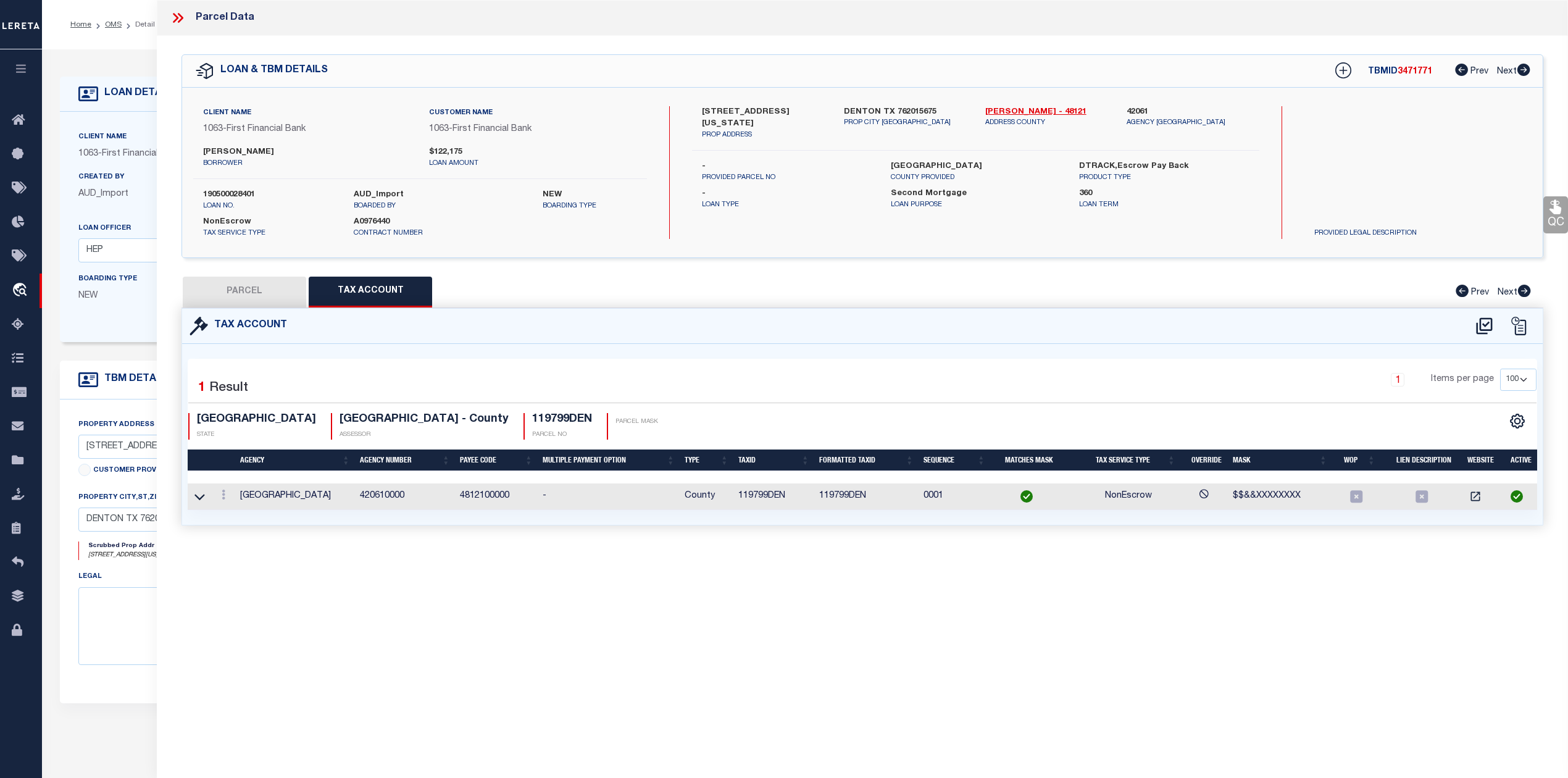
checkbox input "false"
select select "RD"
type input "SCOTT VINCENT JOHN & ADRIENNE DIANN"
select select "AGW"
select select "LEG"
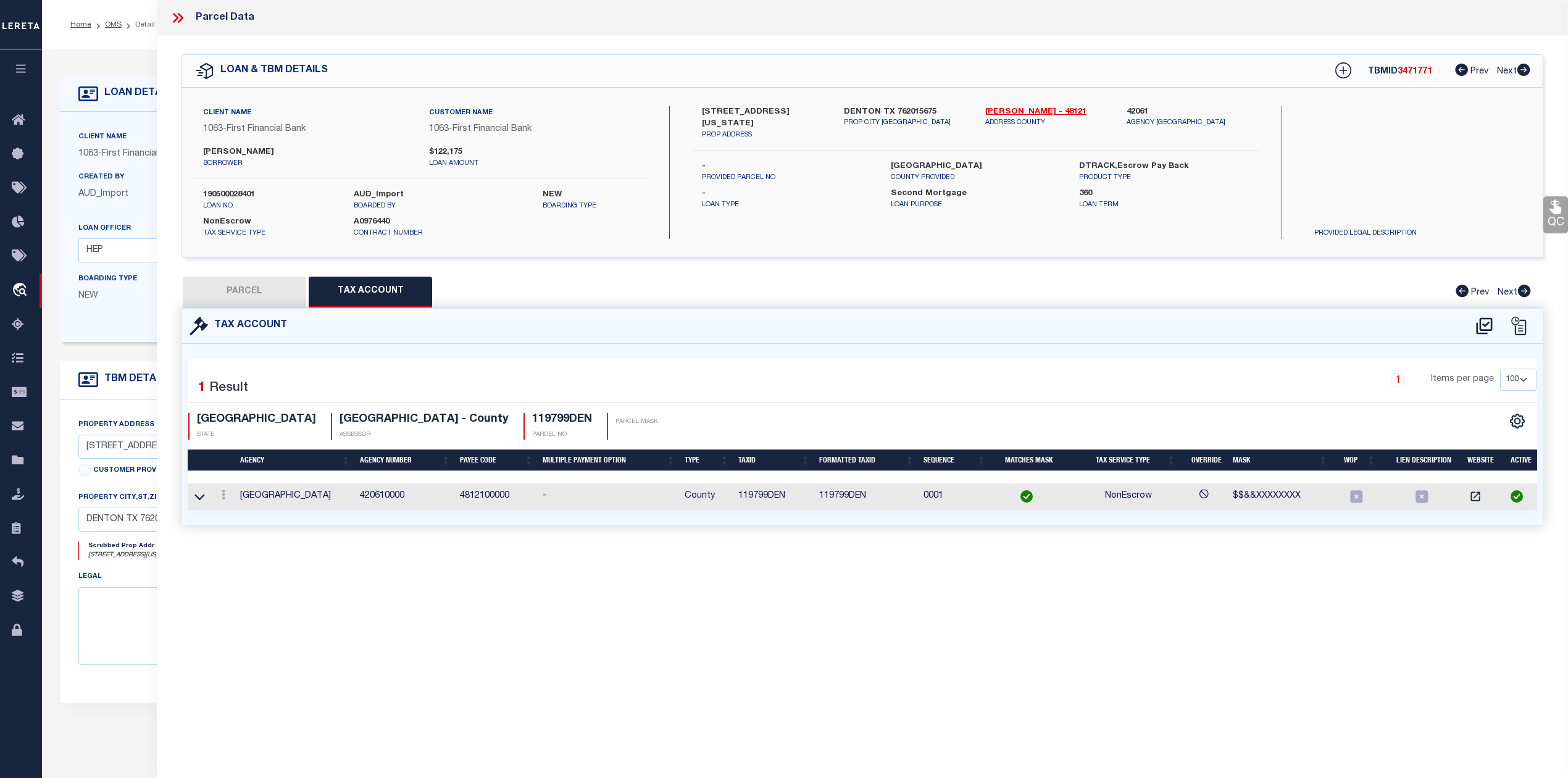
type input "0000218 NORTH TEXAS BLVD"
type textarea "EAGLES LANDING CONDOMINIUMS BLD D UNT 310 PLUS 1.9223 % INT IN COM"
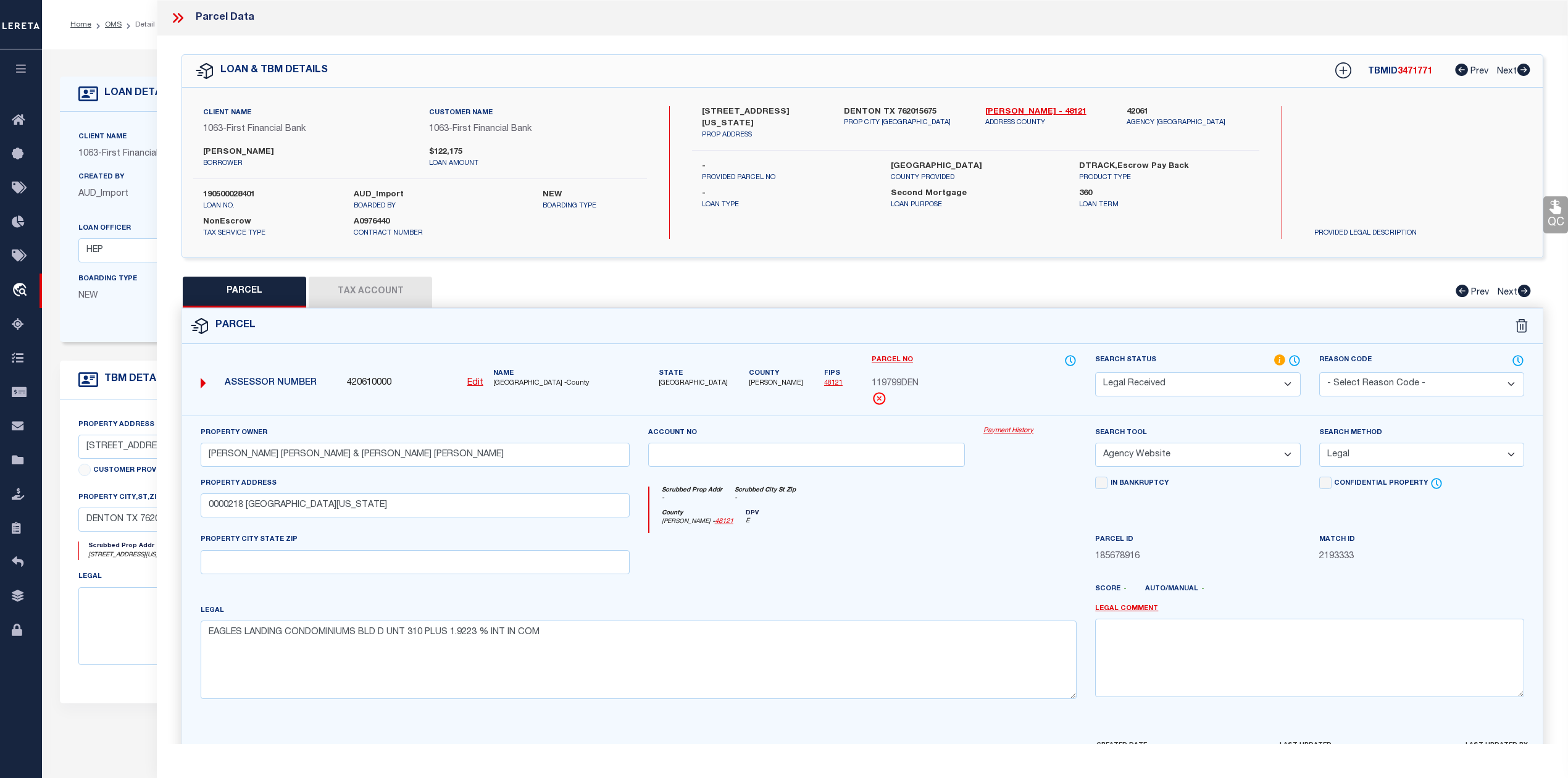
click at [1283, 385] on select "Automated Search Bad Parcel Complete Duplicate Parcel High Dollar Reporting In …" at bounding box center [1197, 385] width 205 height 24
select select "PC"
click at [1095, 373] on select "Automated Search Bad Parcel Complete Duplicate Parcel High Dollar Reporting In …" at bounding box center [1197, 385] width 205 height 24
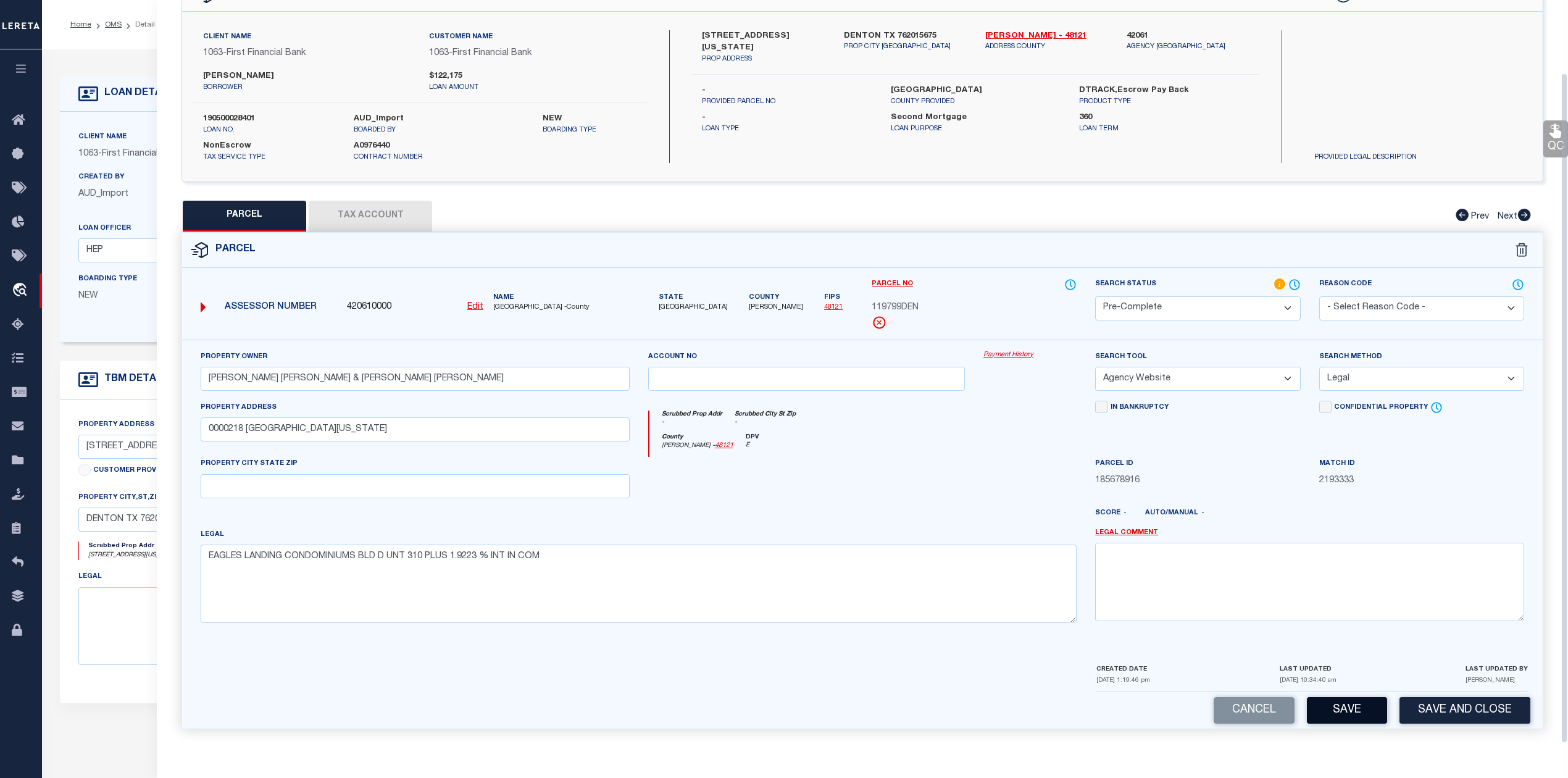
click at [1336, 709] on button "Save" at bounding box center [1347, 710] width 80 height 26
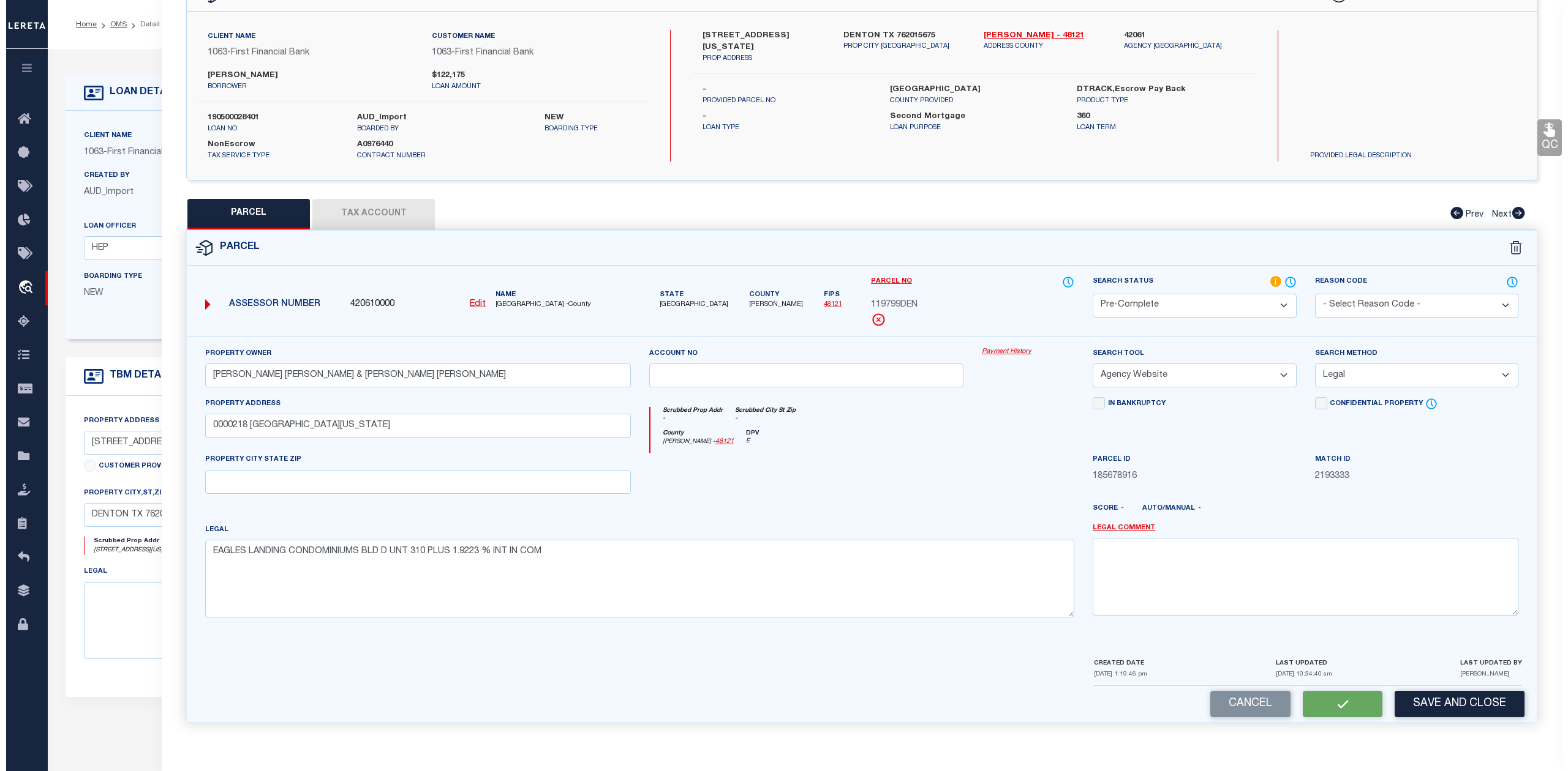
scroll to position [0, 0]
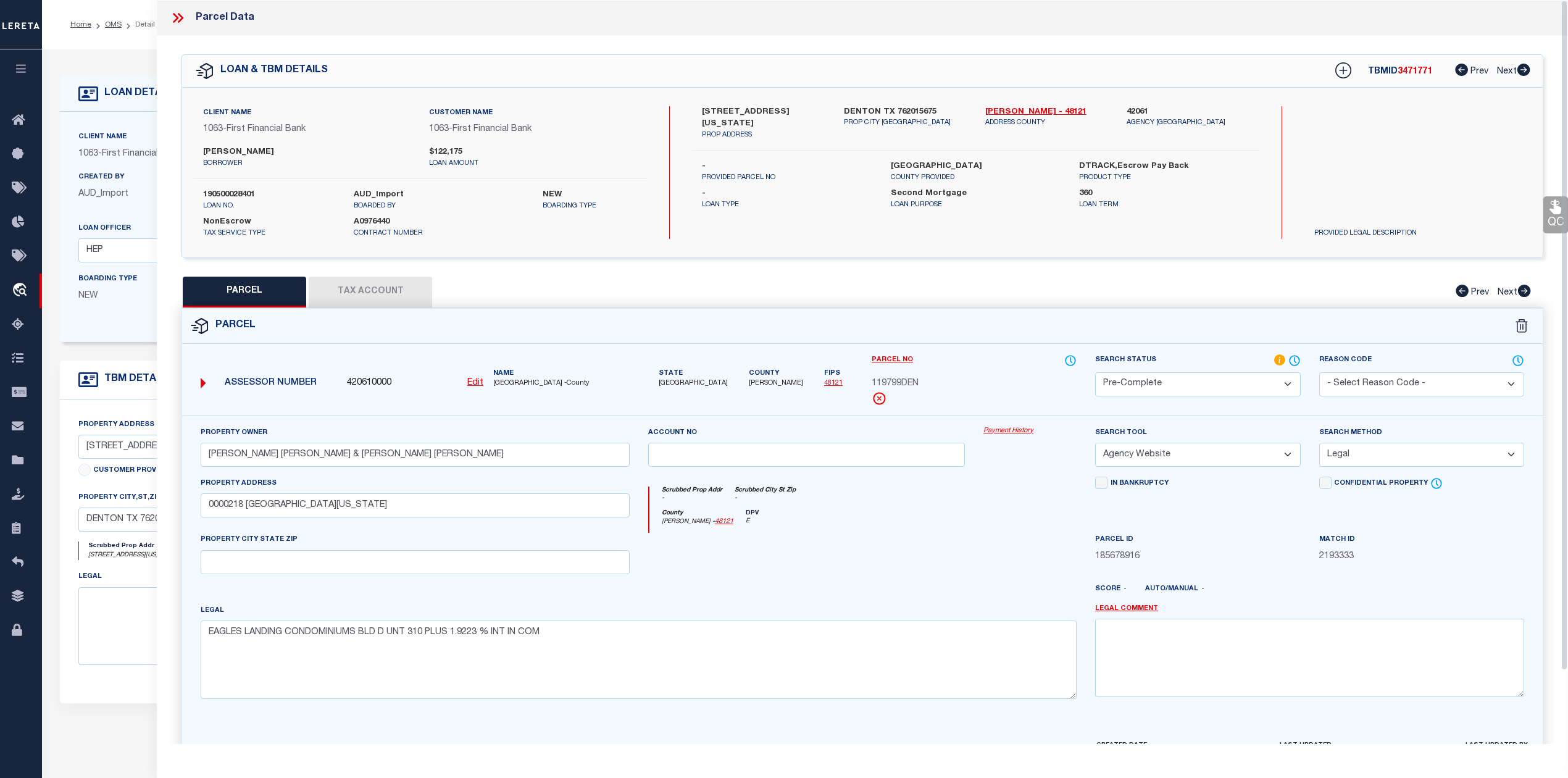
click at [389, 291] on button "Tax Account" at bounding box center [370, 292] width 124 height 31
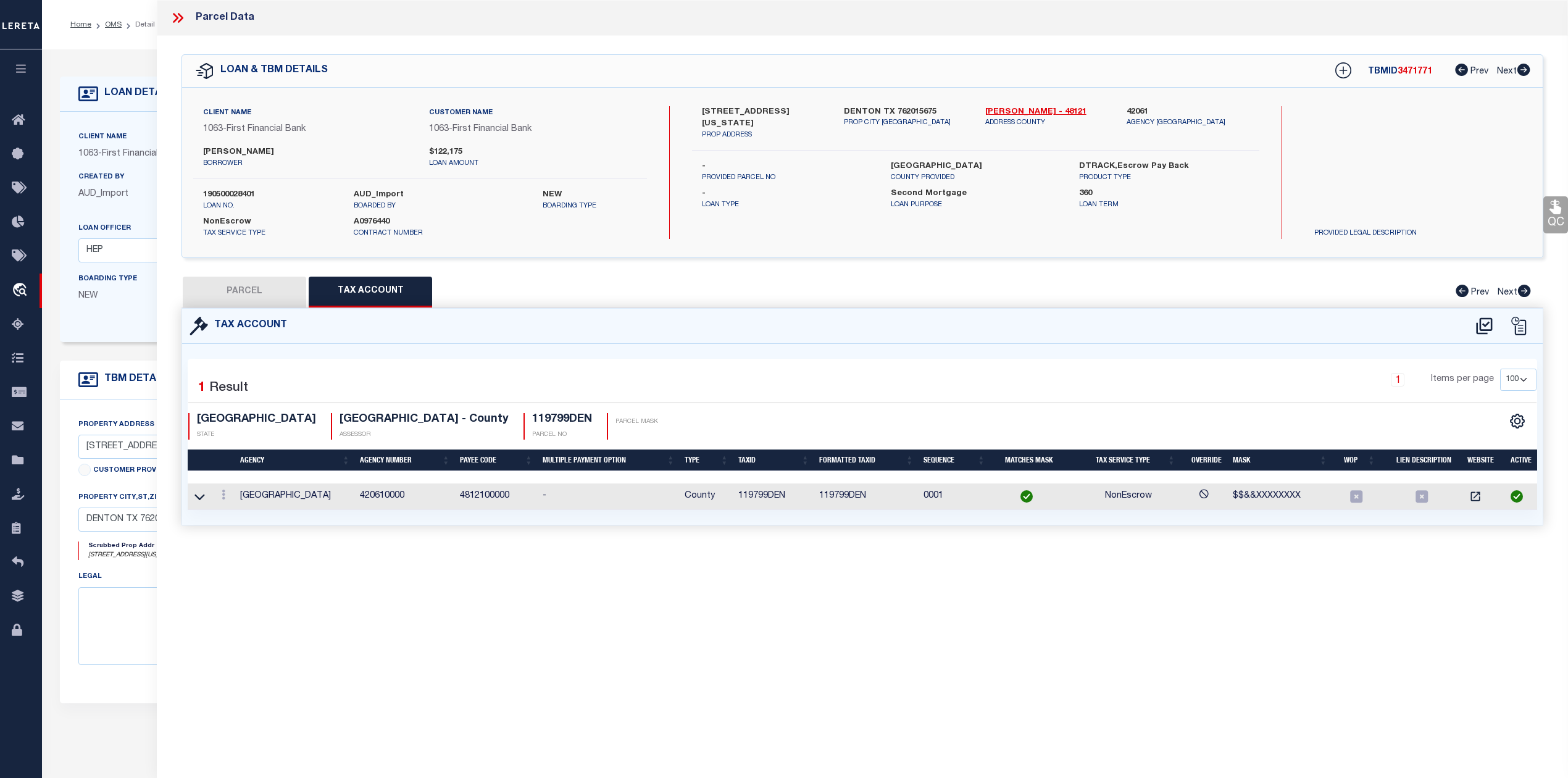
select select "100"
click at [242, 294] on button "PARCEL" at bounding box center [244, 292] width 124 height 31
select select "AS"
select select
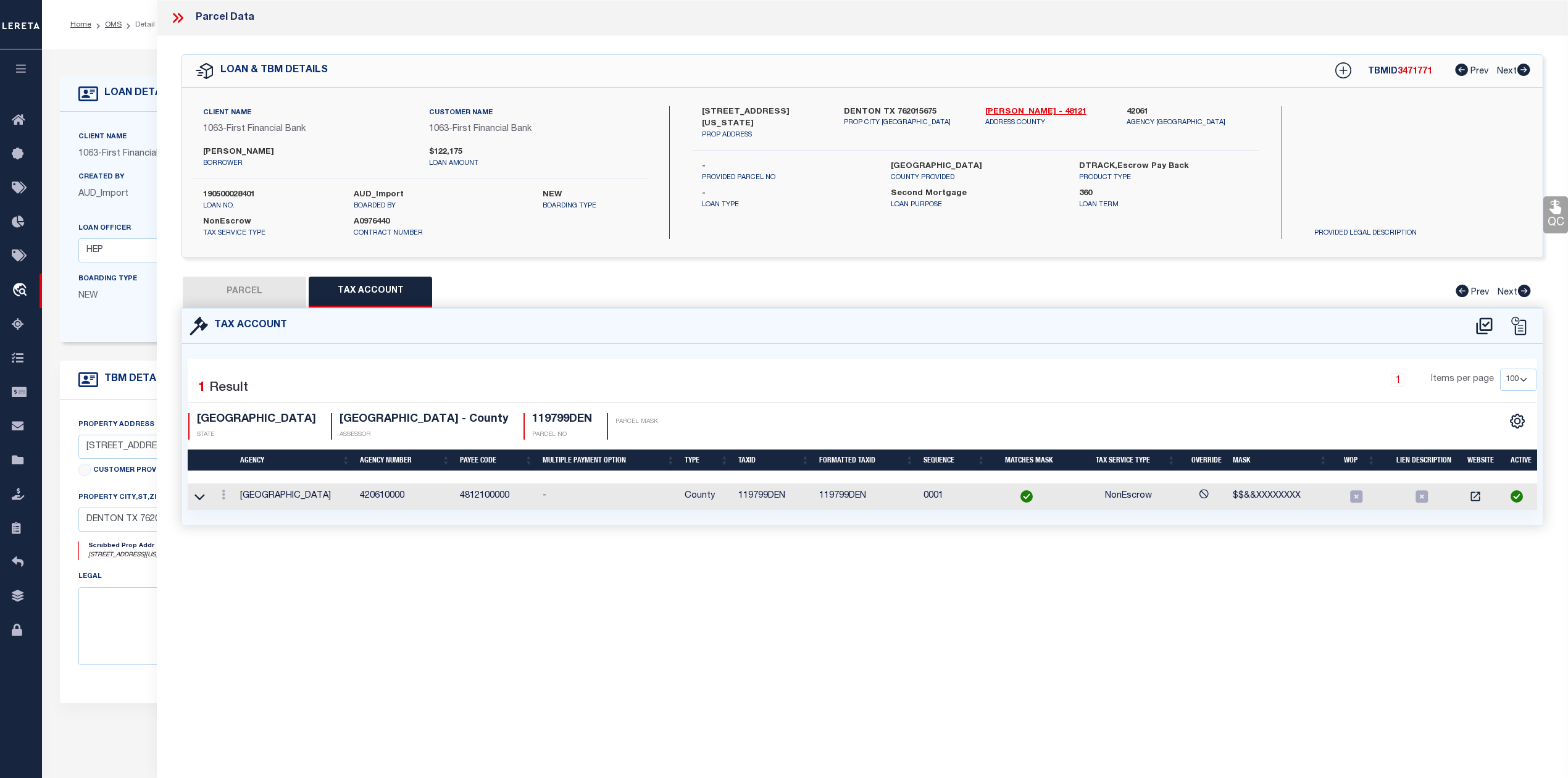
checkbox input "false"
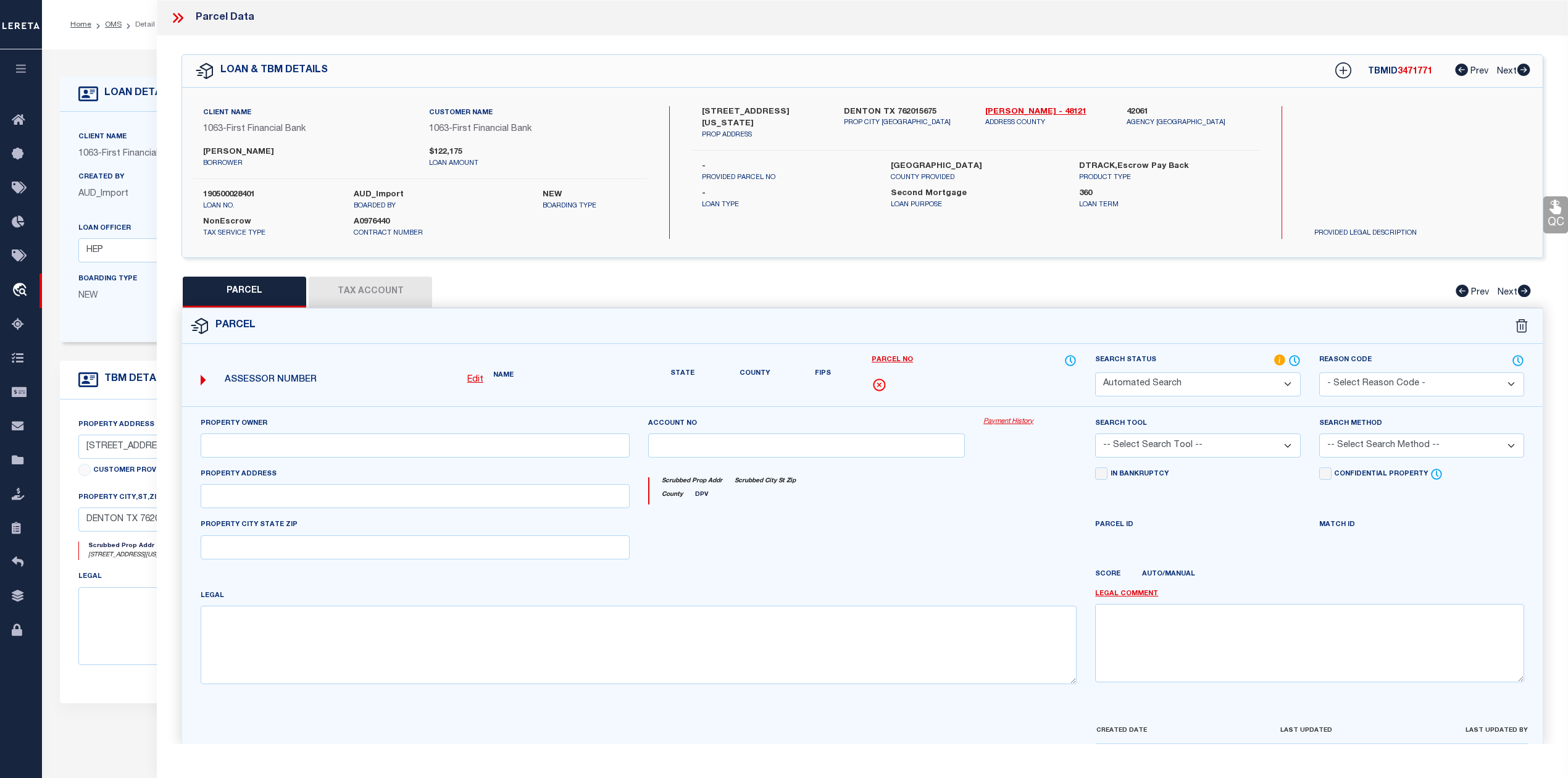
select select "PC"
type input "SCOTT VINCENT JOHN & ADRIENNE DIANN"
select select "AGW"
select select "LEG"
type input "0000218 NORTH TEXAS BLVD"
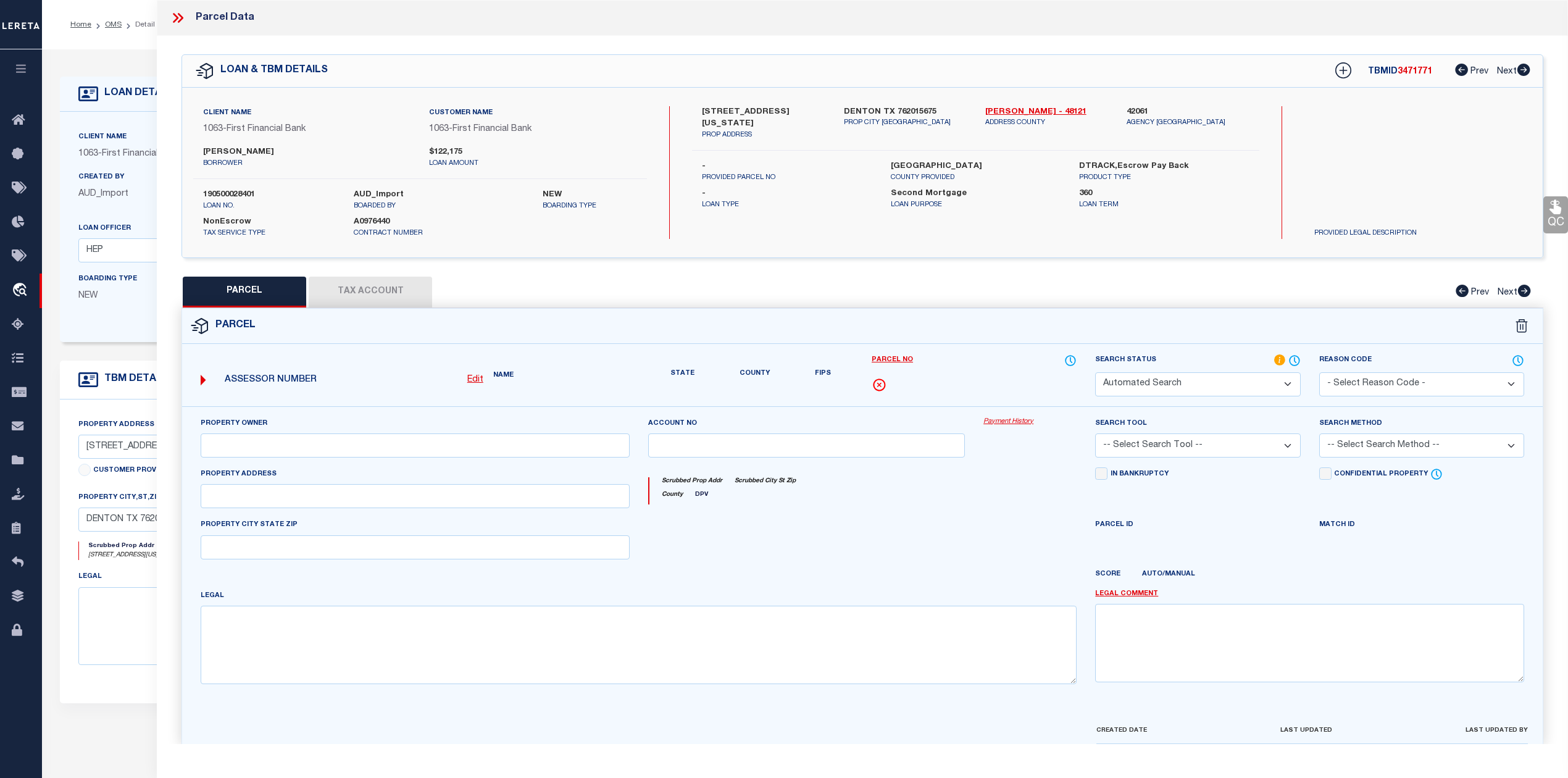
type textarea "EAGLES LANDING CONDOMINIUMS BLD D UNT 310 PLUS 1.9223 % INT IN COM"
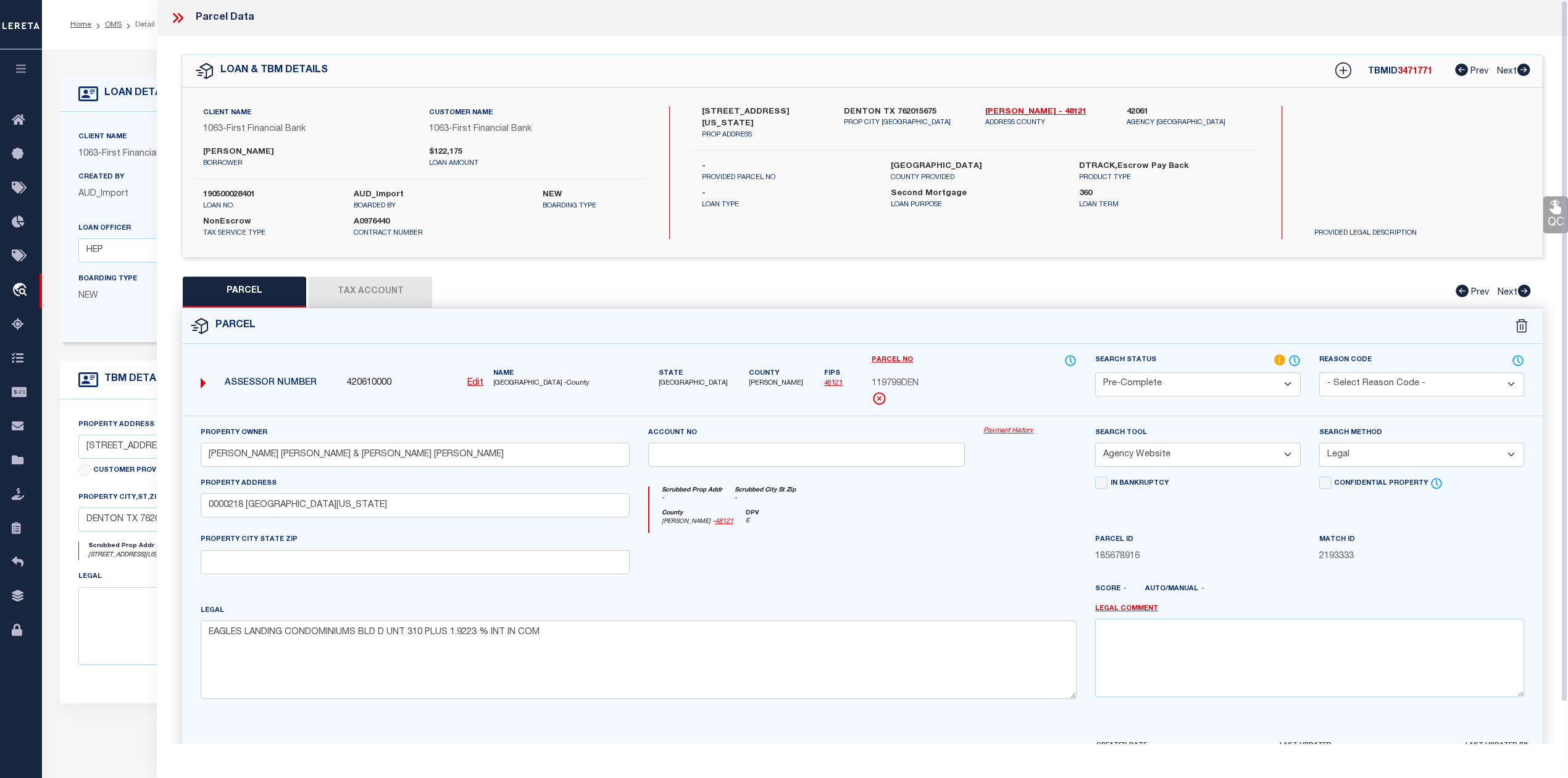
drag, startPoint x: 357, startPoint y: 302, endPoint x: 197, endPoint y: 41, distance: 306.1
click at [357, 302] on button "Tax Account" at bounding box center [370, 292] width 124 height 31
select select "100"
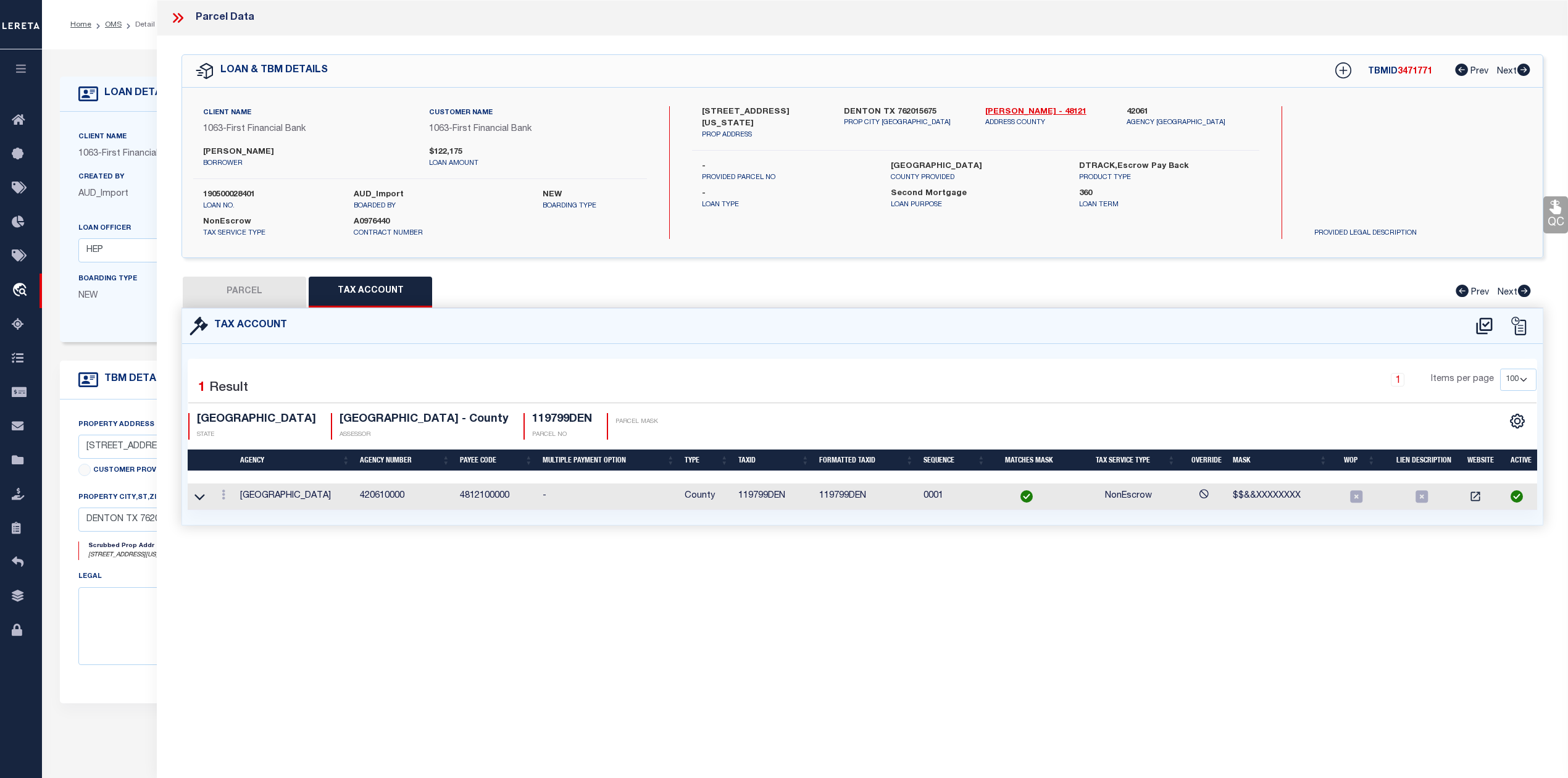
click at [176, 15] on icon at bounding box center [177, 18] width 16 height 16
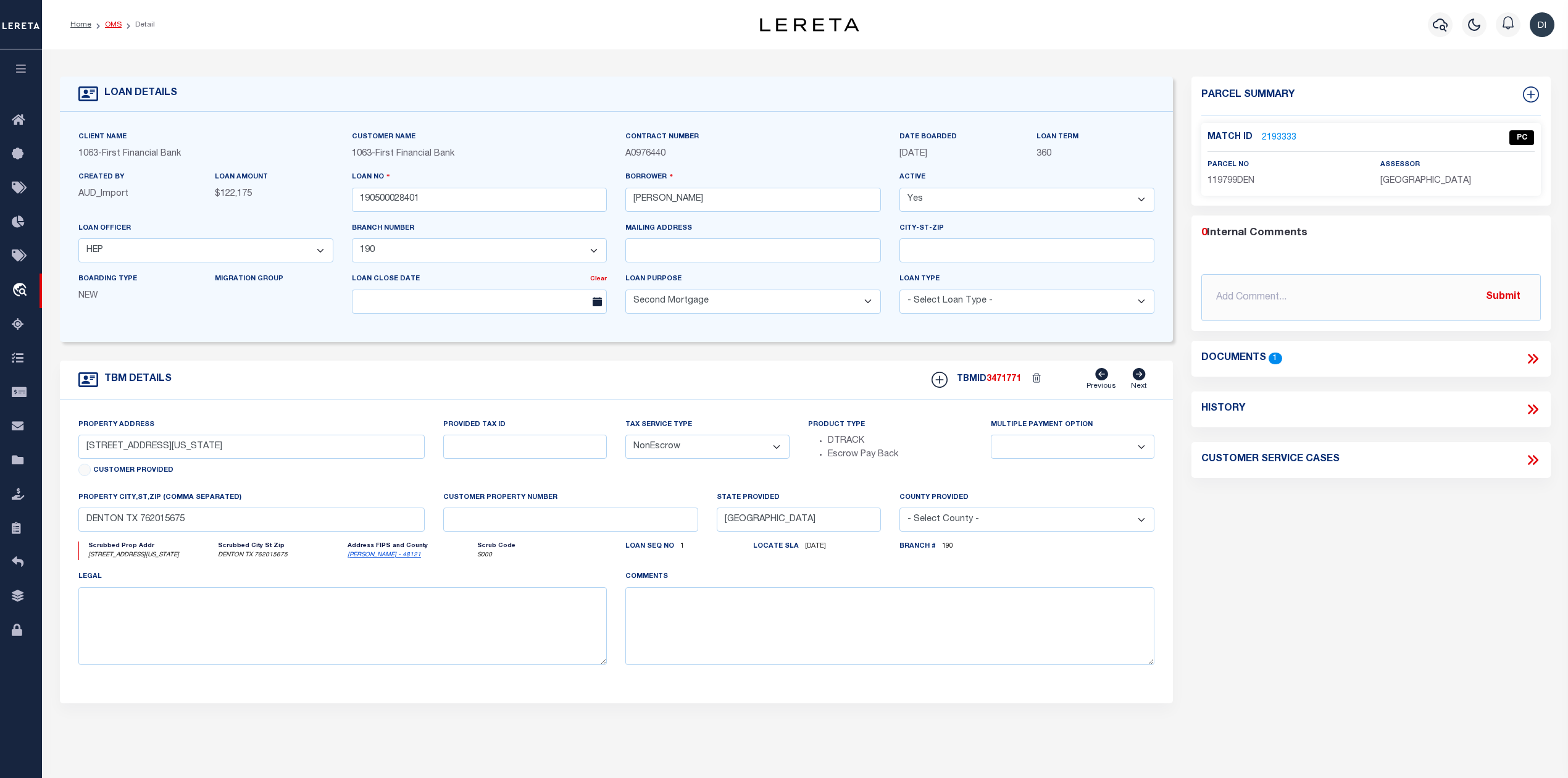
click at [110, 23] on link "OMS" at bounding box center [113, 25] width 17 height 8
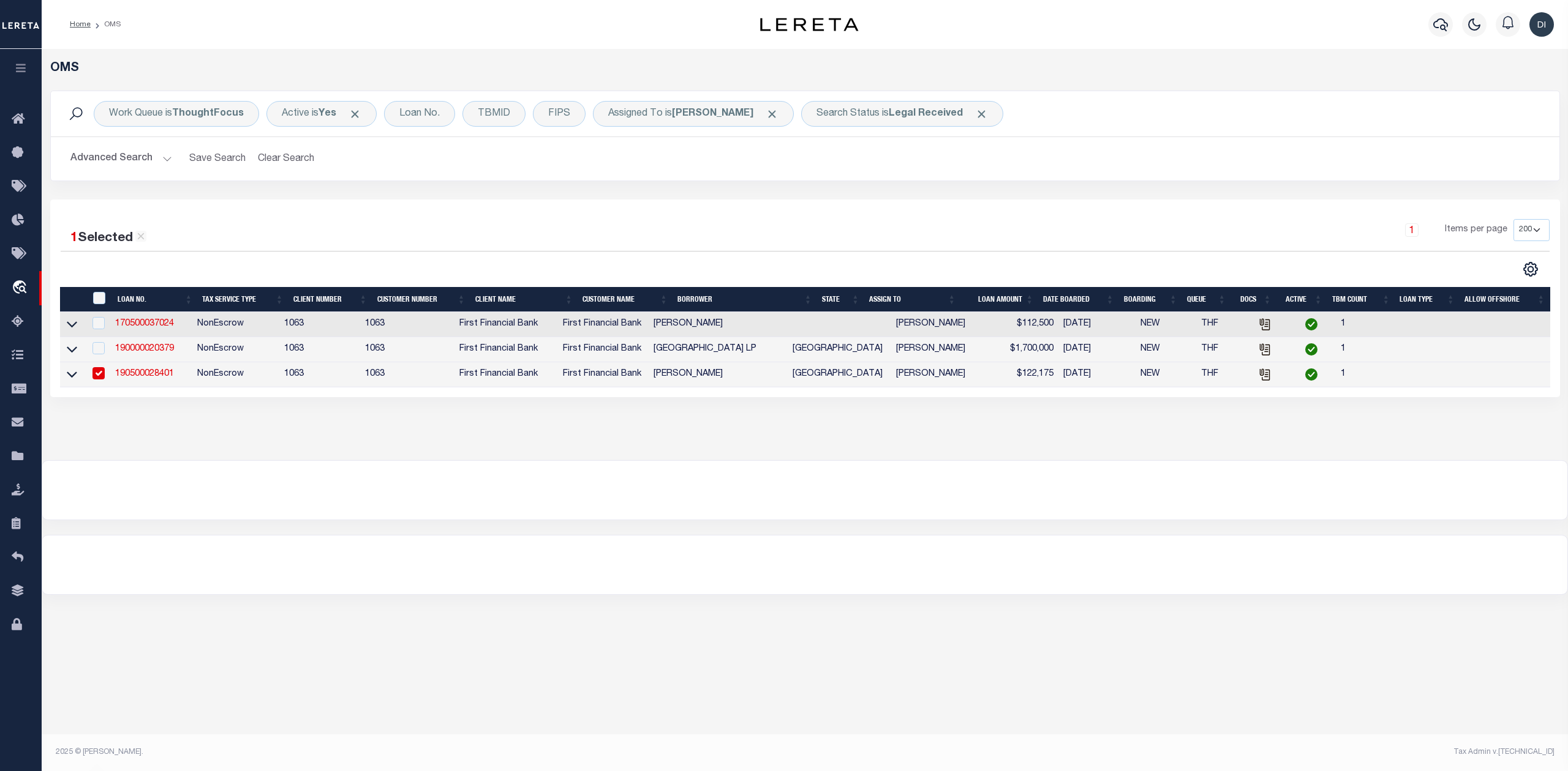
click at [574, 275] on div at bounding box center [433, 269] width 744 height 15
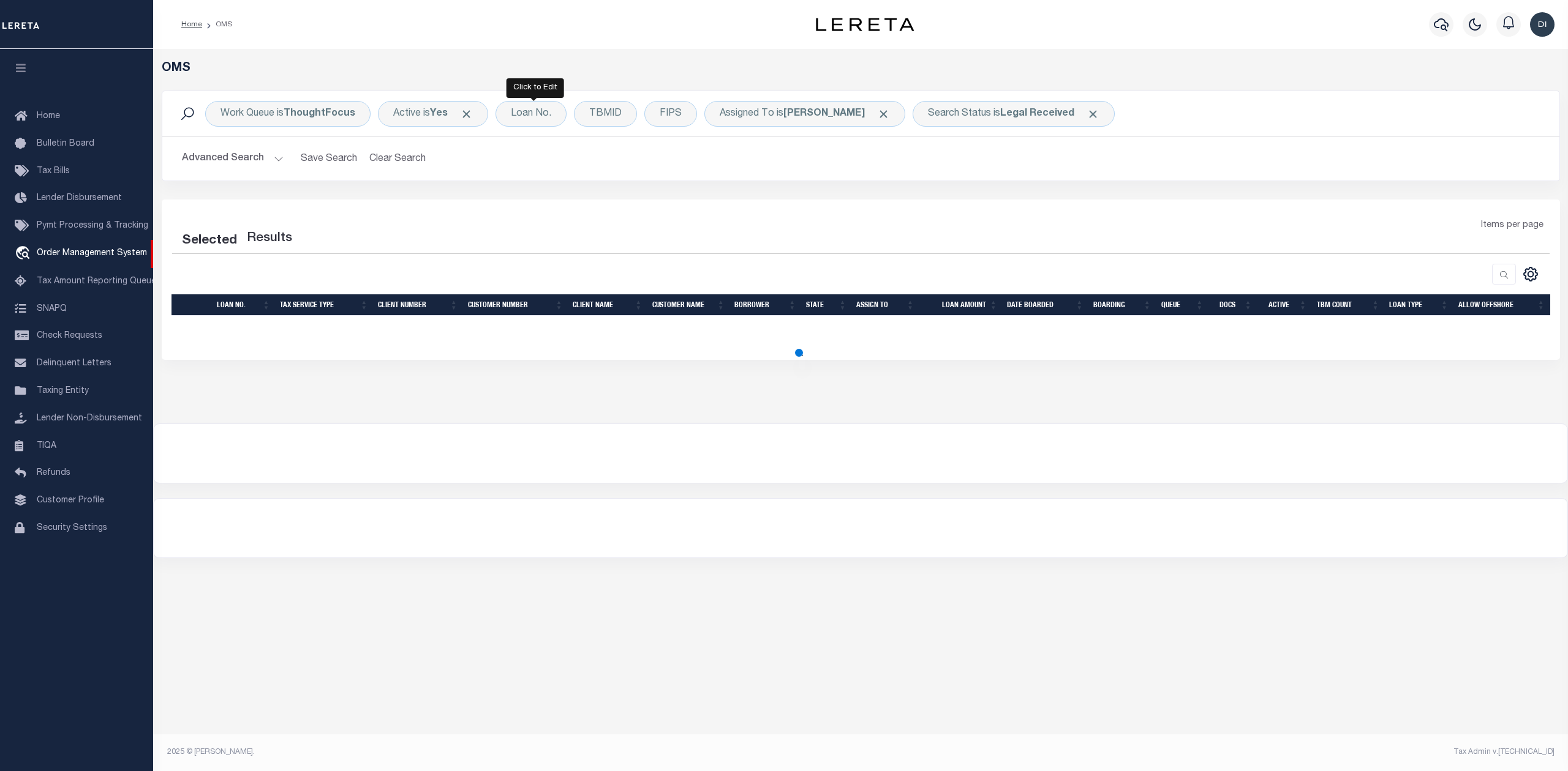
select select "200"
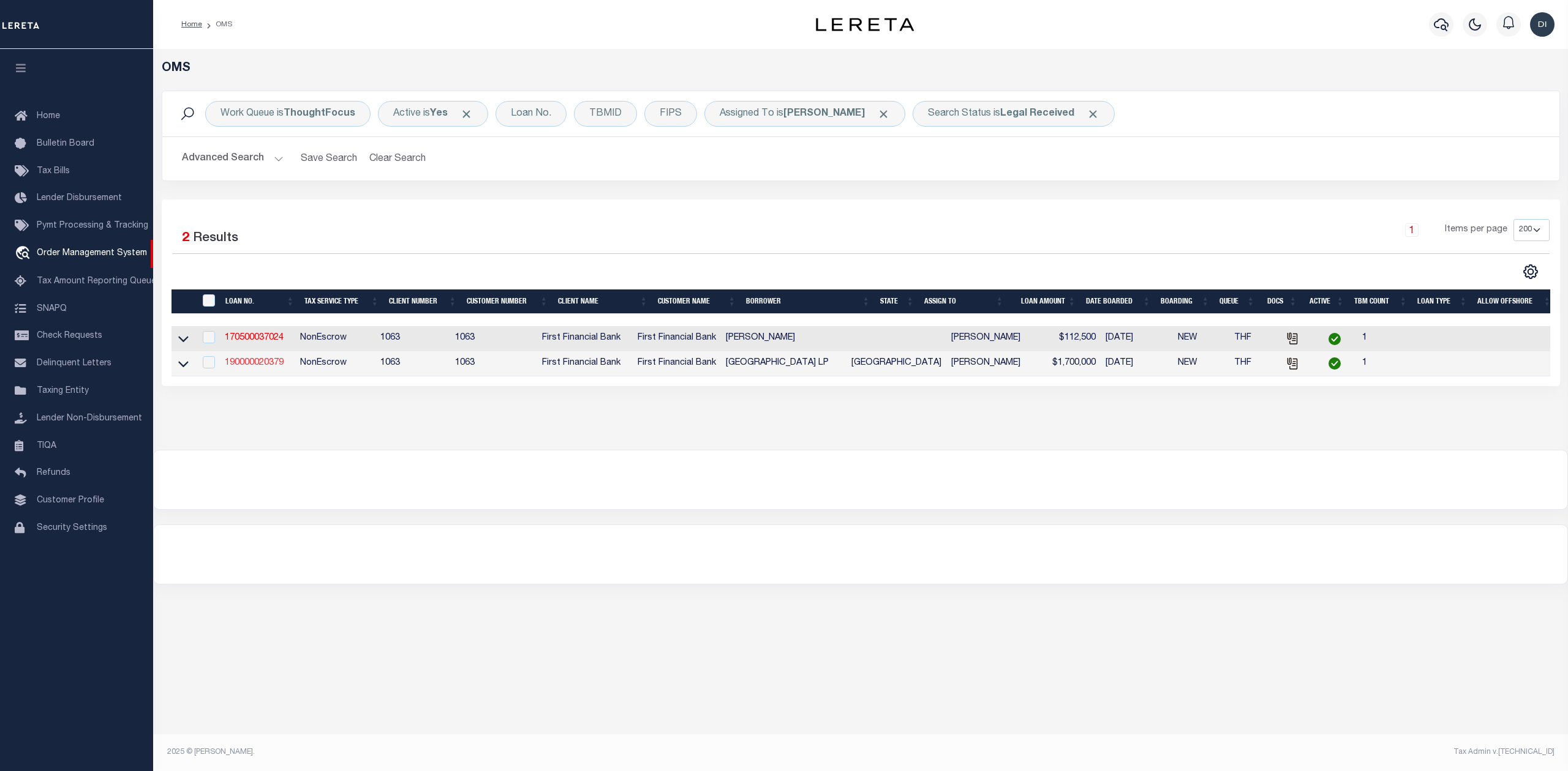
click at [248, 366] on link "190000020379" at bounding box center [254, 363] width 59 height 9
type input "190000020379"
type input "[GEOGRAPHIC_DATA] LP"
select select
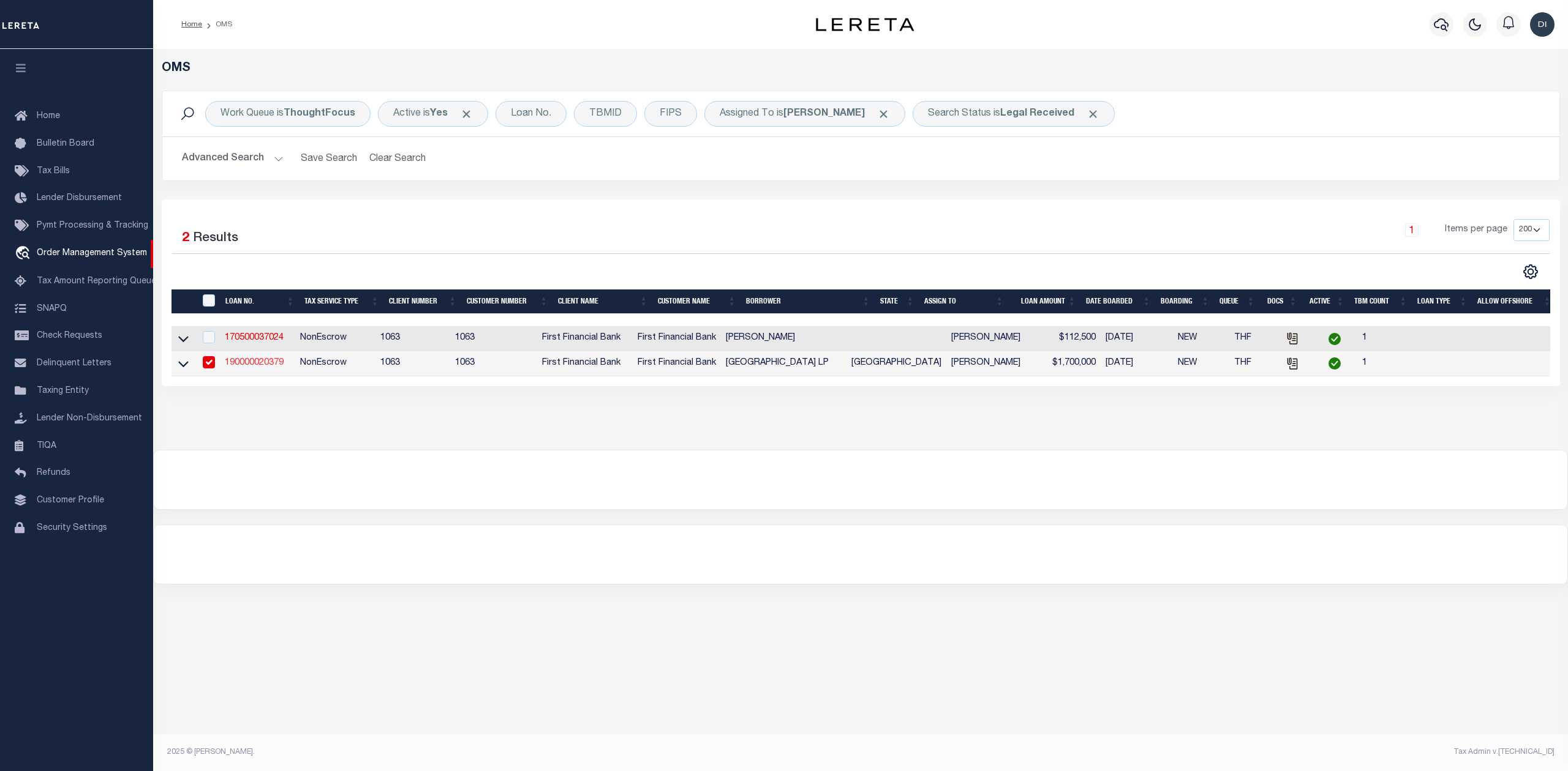
select select "100"
select select "NonEscrow"
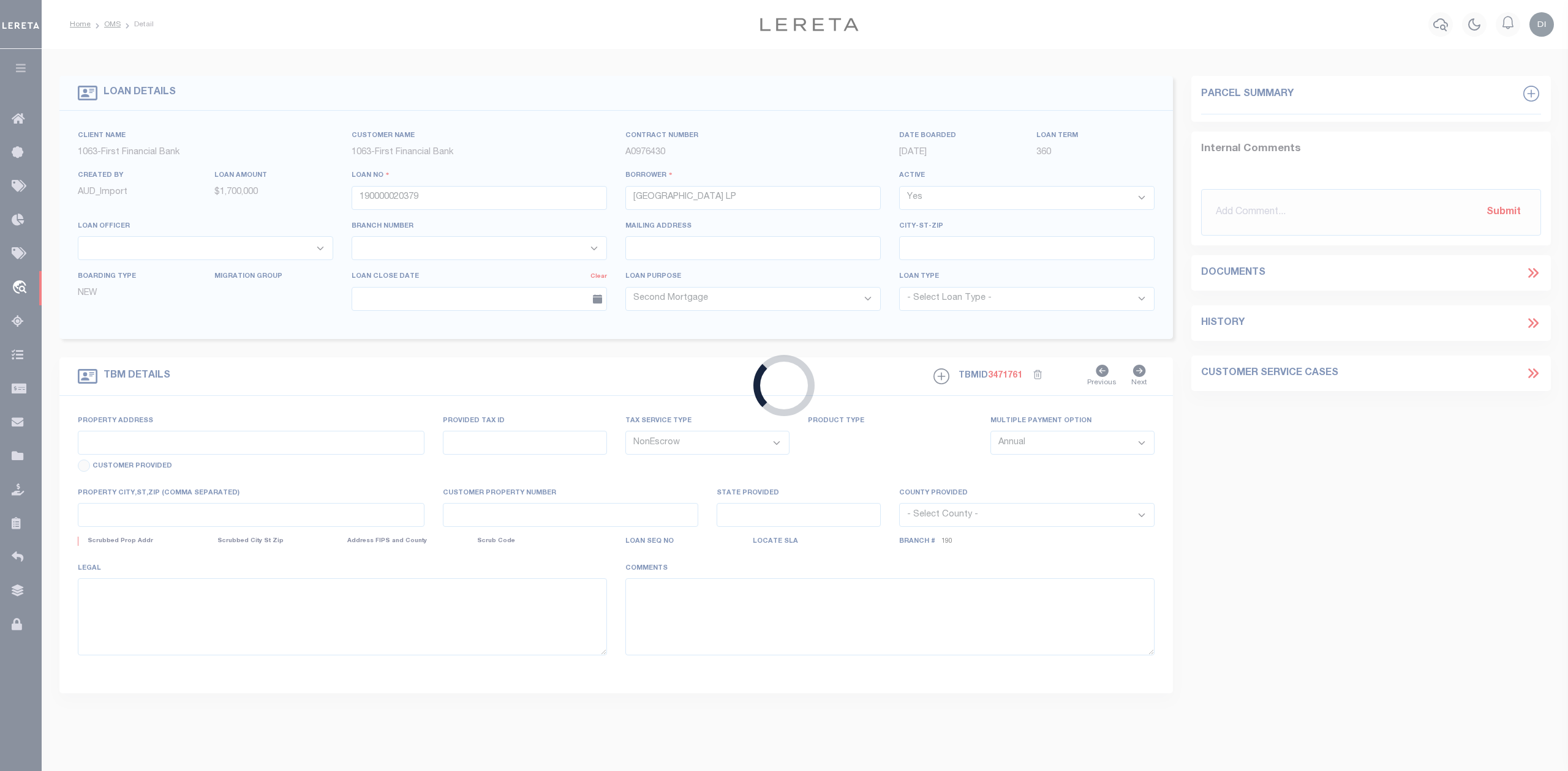
type input "7185/7203 [PERSON_NAME][GEOGRAPHIC_DATA]"
select select
type input "[GEOGRAPHIC_DATA] [GEOGRAPHIC_DATA] 77845"
type input "[GEOGRAPHIC_DATA]"
select select
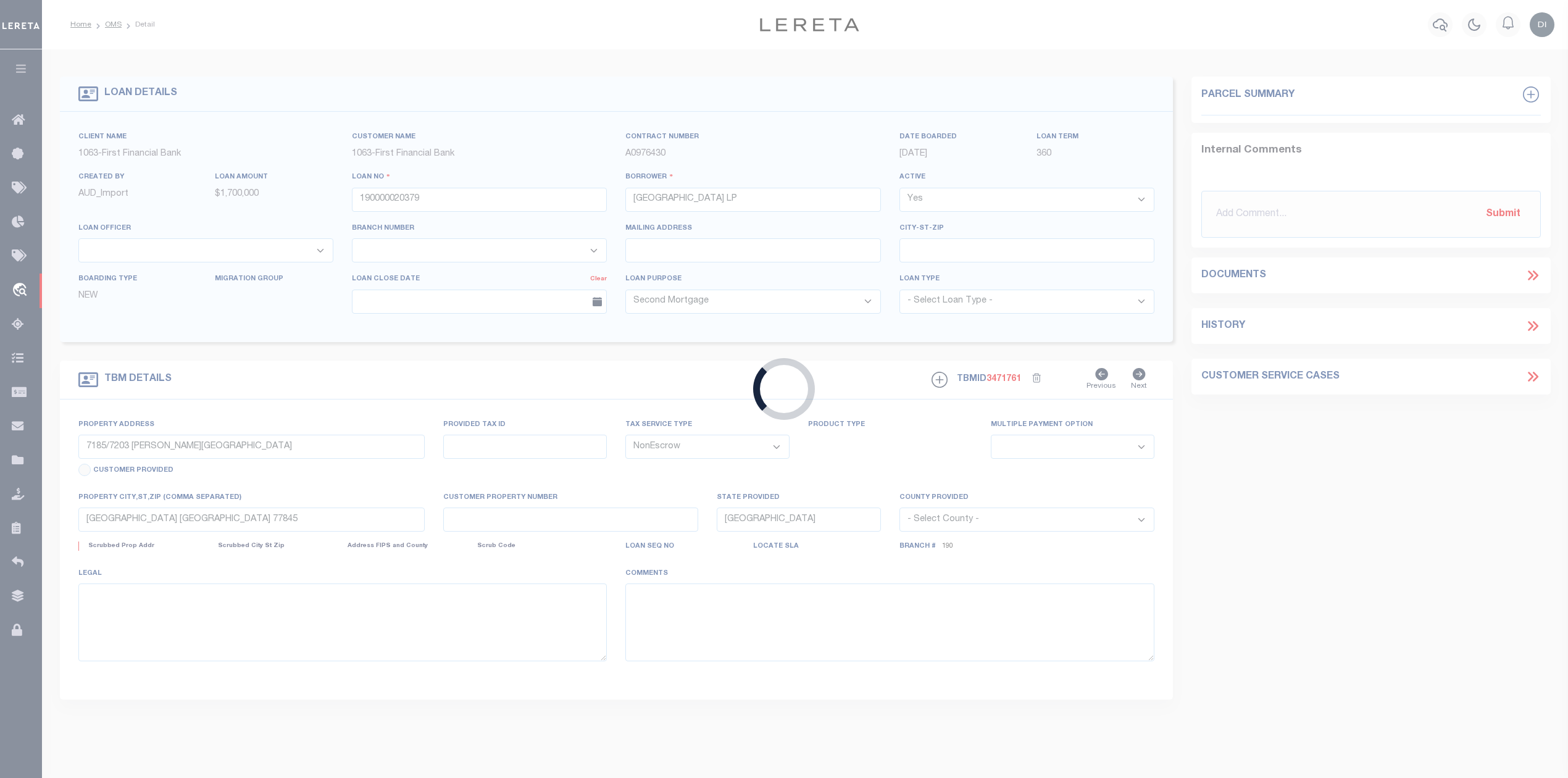
select select "9377"
select select "3703"
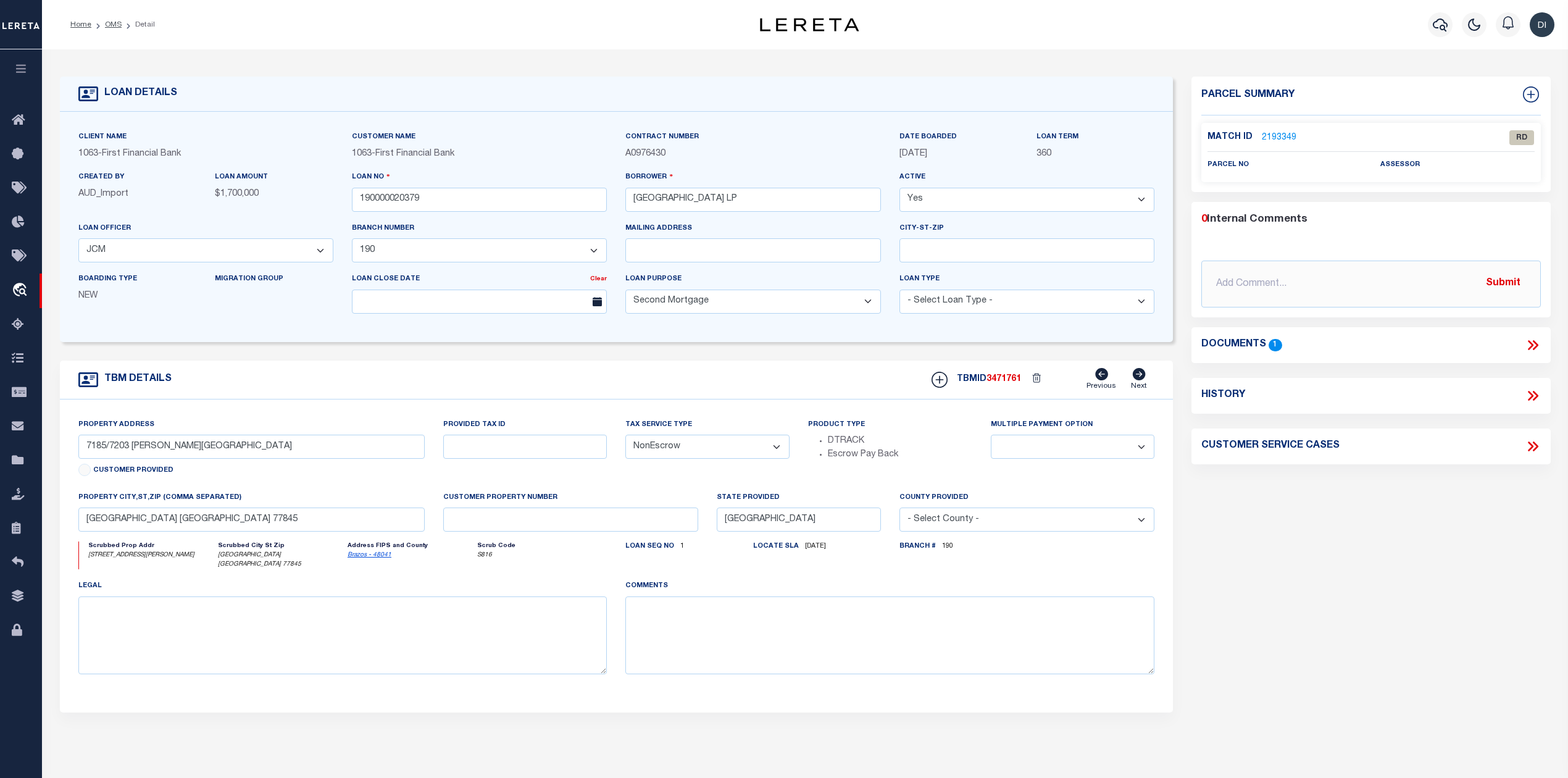
click at [1527, 342] on icon at bounding box center [1533, 345] width 16 height 16
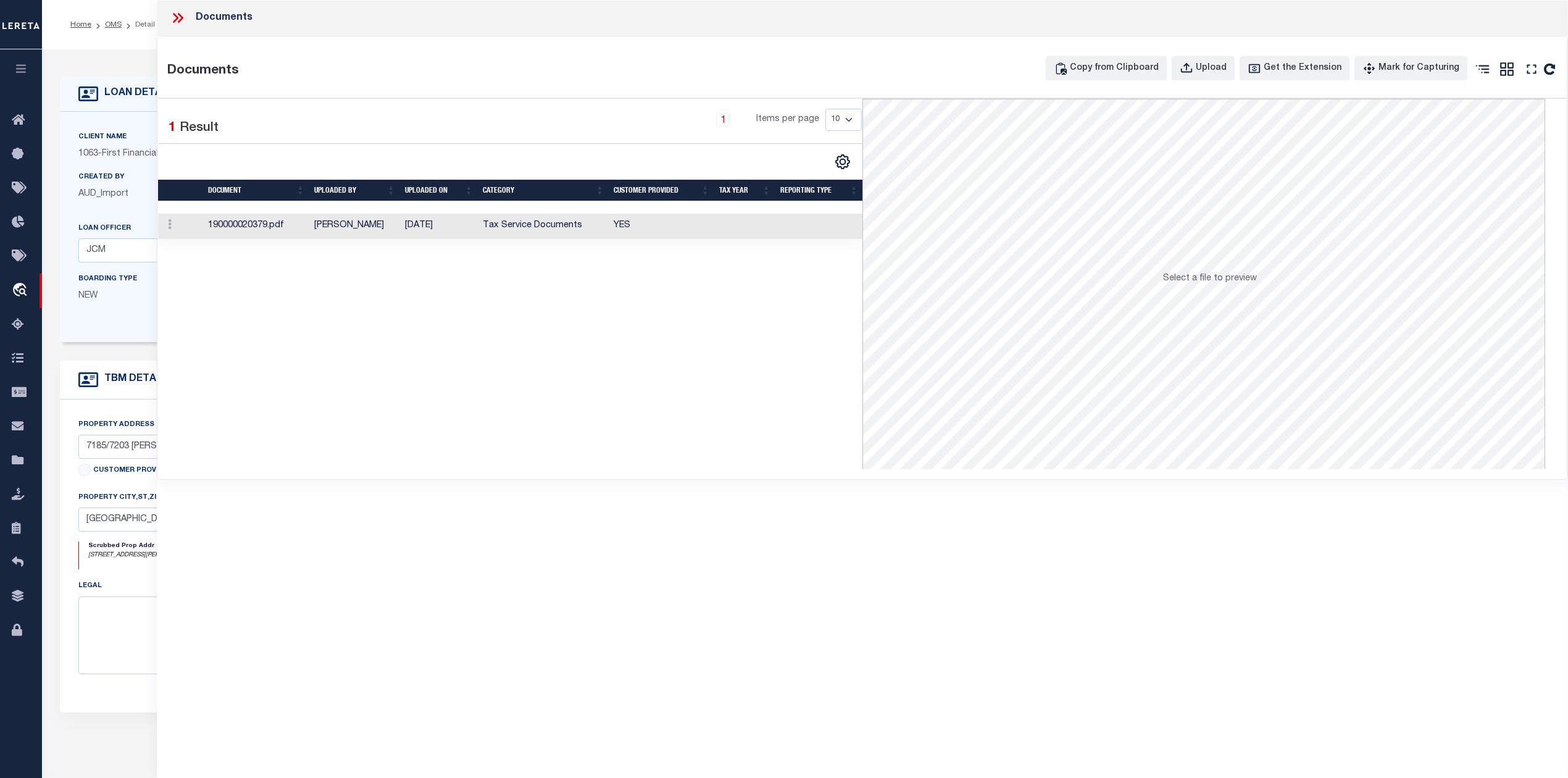
click at [462, 225] on td "[DATE]" at bounding box center [439, 227] width 78 height 25
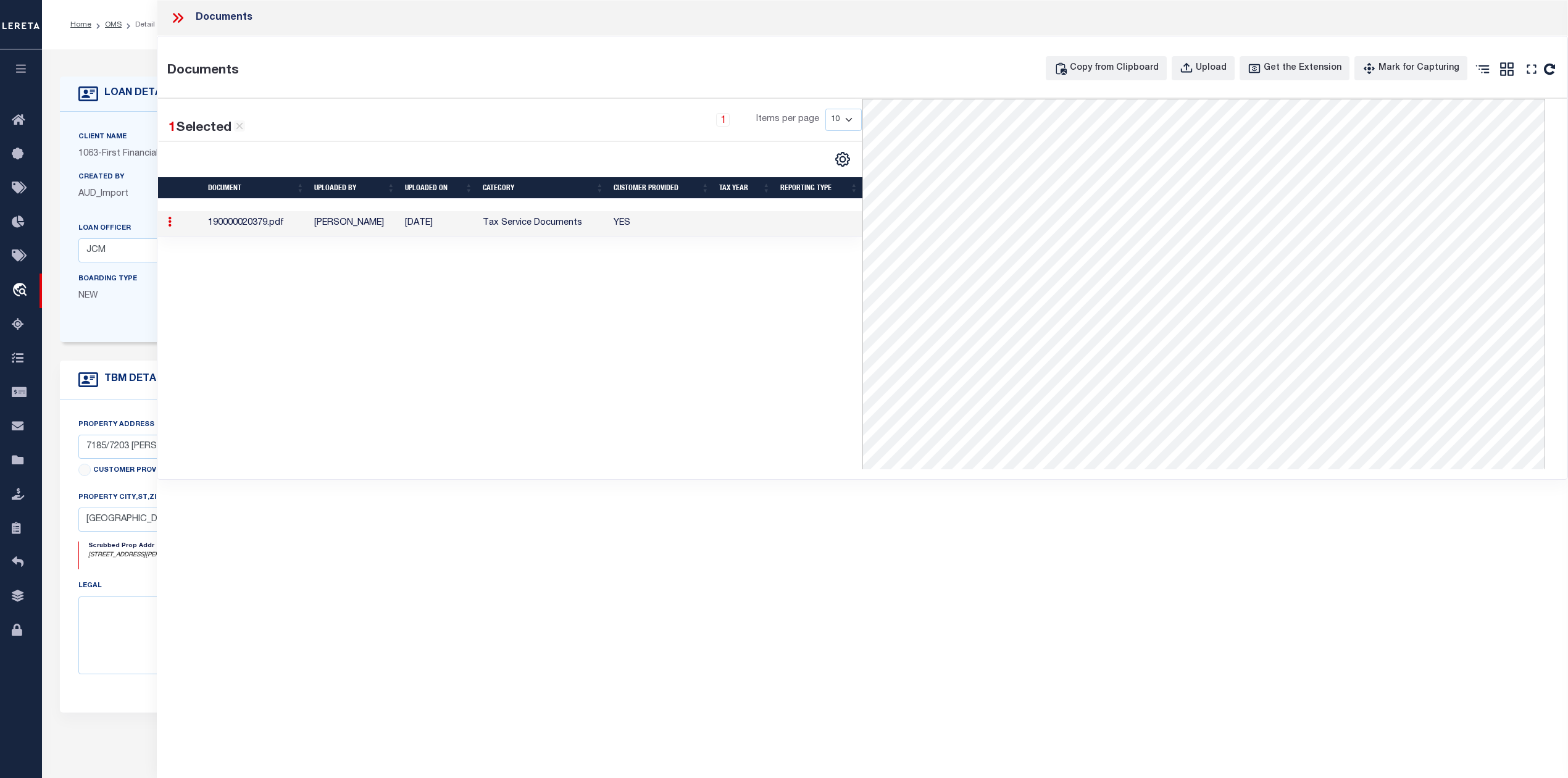
click at [178, 19] on icon at bounding box center [176, 18] width 6 height 10
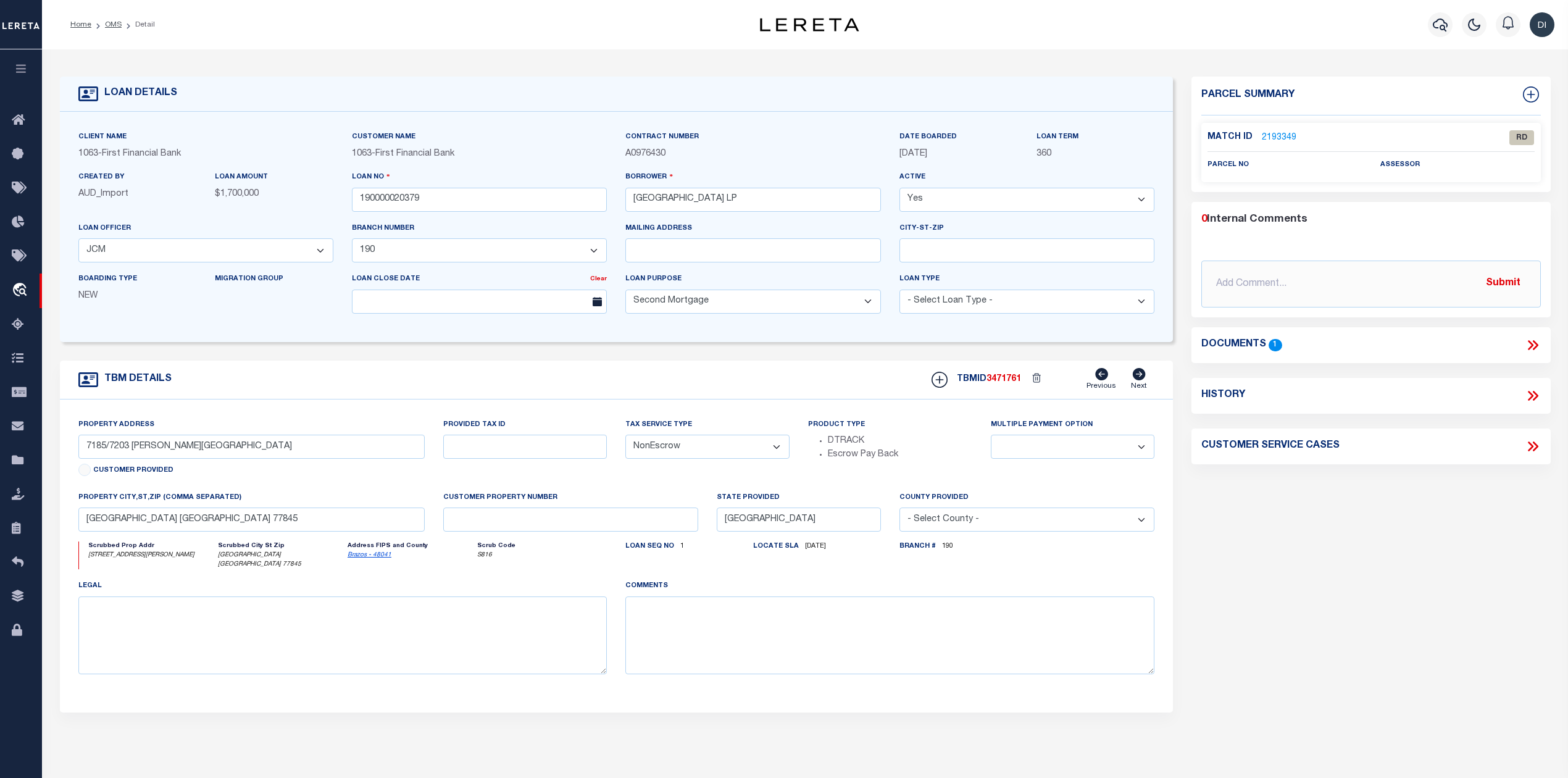
click at [1279, 137] on link "2193349" at bounding box center [1280, 137] width 35 height 13
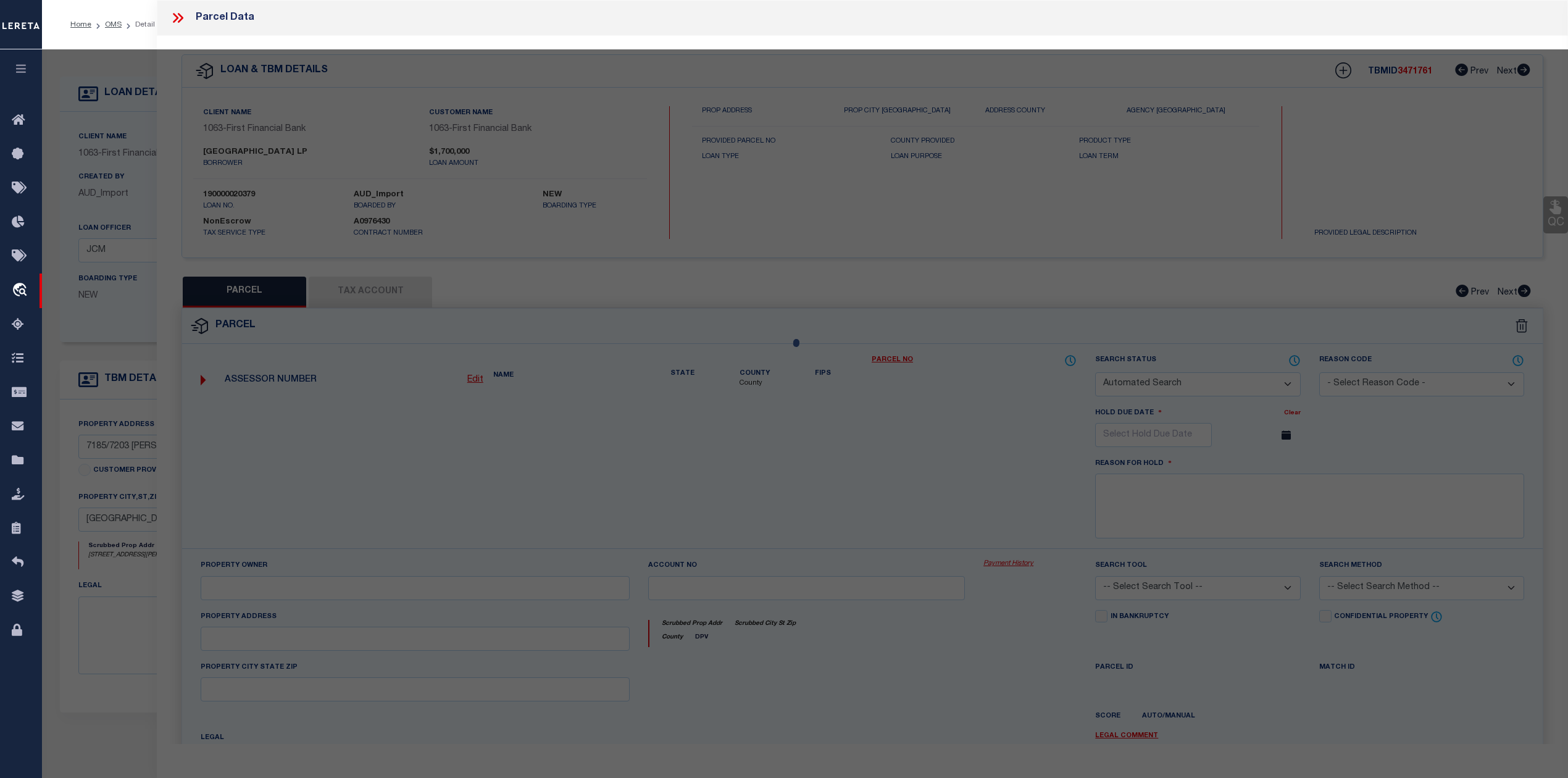
checkbox input "false"
select select "RD"
checkbox input "false"
type textarea "Document uploaded that satisfies a legal requirement, changing from [GEOGRAPHIC…"
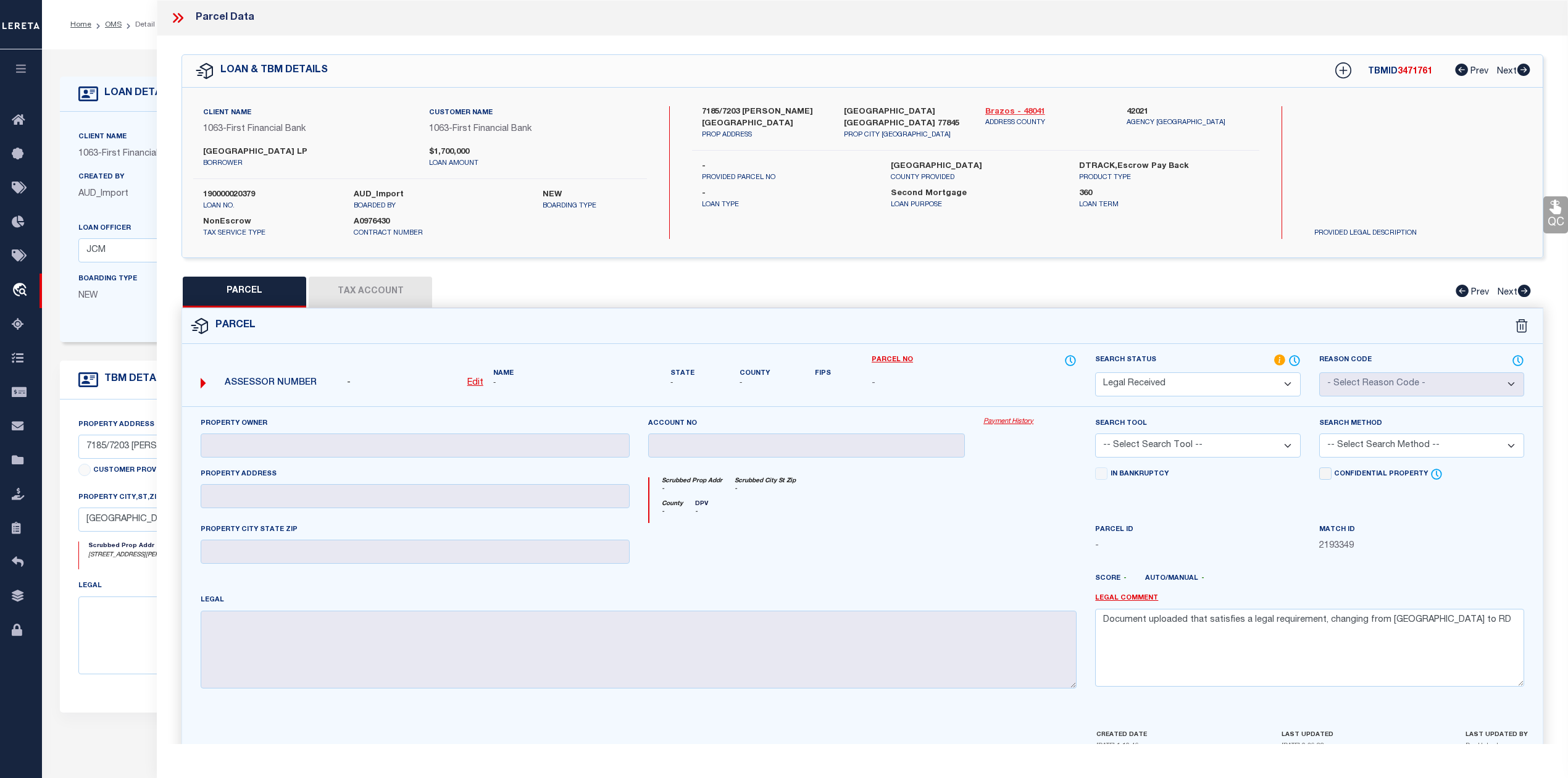
click at [1003, 109] on link "Brazos - 48041" at bounding box center [1046, 112] width 123 height 13
click at [711, 109] on label "7185/7203 [PERSON_NAME][GEOGRAPHIC_DATA]" at bounding box center [763, 118] width 123 height 24
copy label "7185"
click at [761, 107] on label "7185/7203 [PERSON_NAME][GEOGRAPHIC_DATA]" at bounding box center [763, 118] width 123 height 24
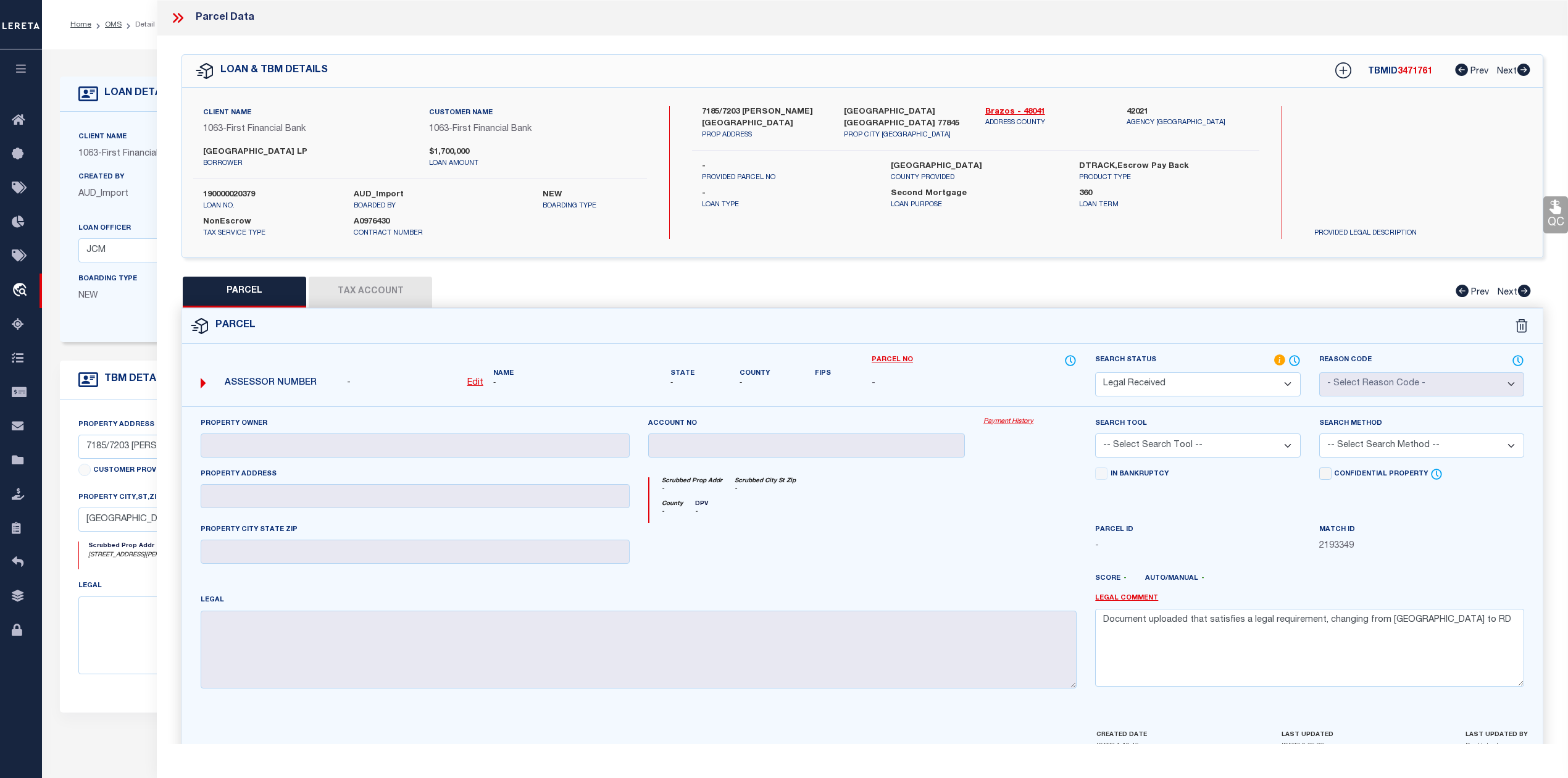
click at [761, 107] on label "7185/7203 [PERSON_NAME][GEOGRAPHIC_DATA]" at bounding box center [763, 118] width 123 height 24
copy label "[PERSON_NAME]"
drag, startPoint x: 197, startPoint y: 150, endPoint x: 261, endPoint y: 155, distance: 64.2
click at [261, 155] on div "[GEOGRAPHIC_DATA] LP borrower" at bounding box center [307, 157] width 226 height 22
copy label "[GEOGRAPHIC_DATA]"
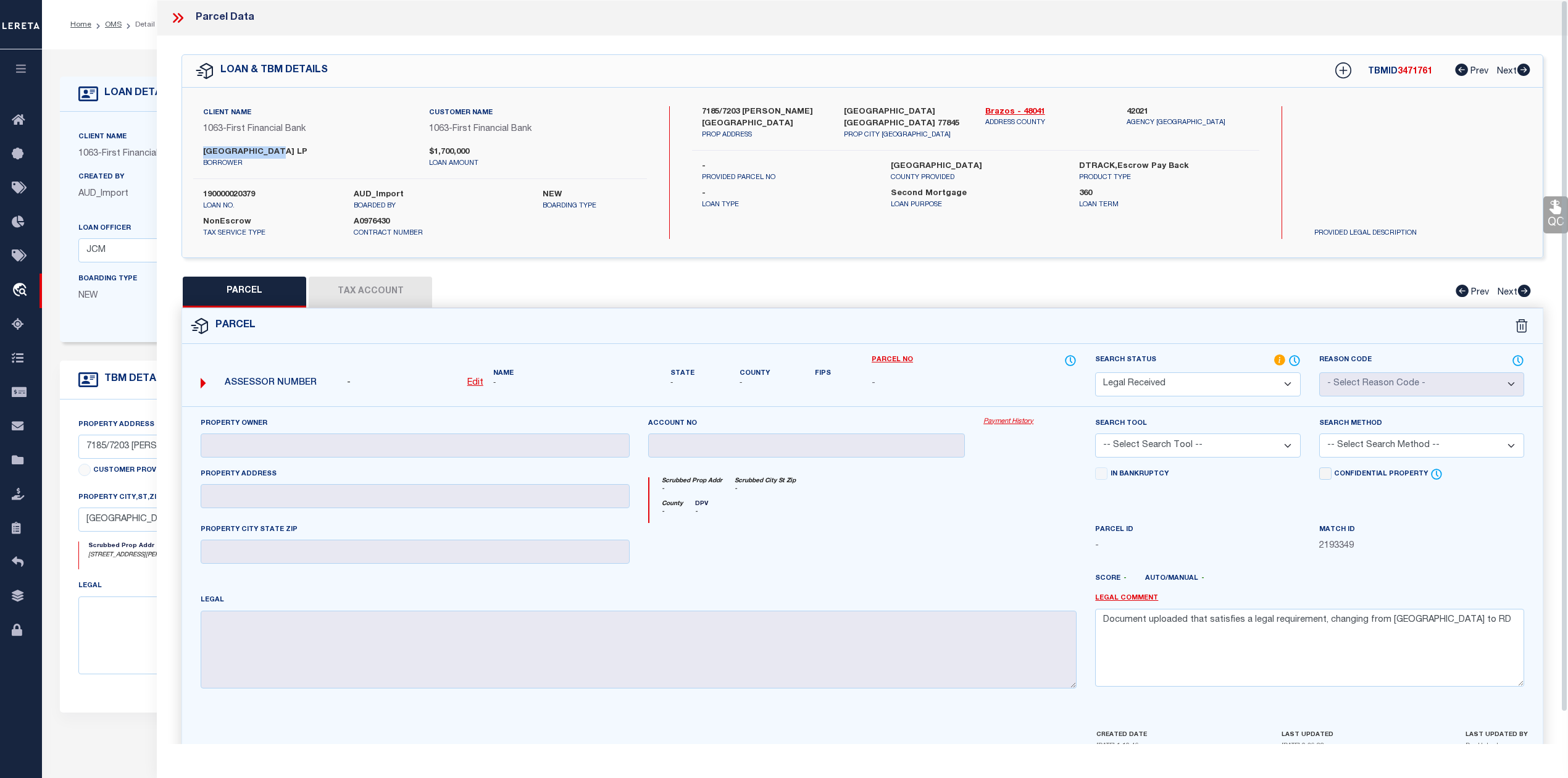
click at [475, 382] on u "Edit" at bounding box center [475, 383] width 16 height 9
select select "RD"
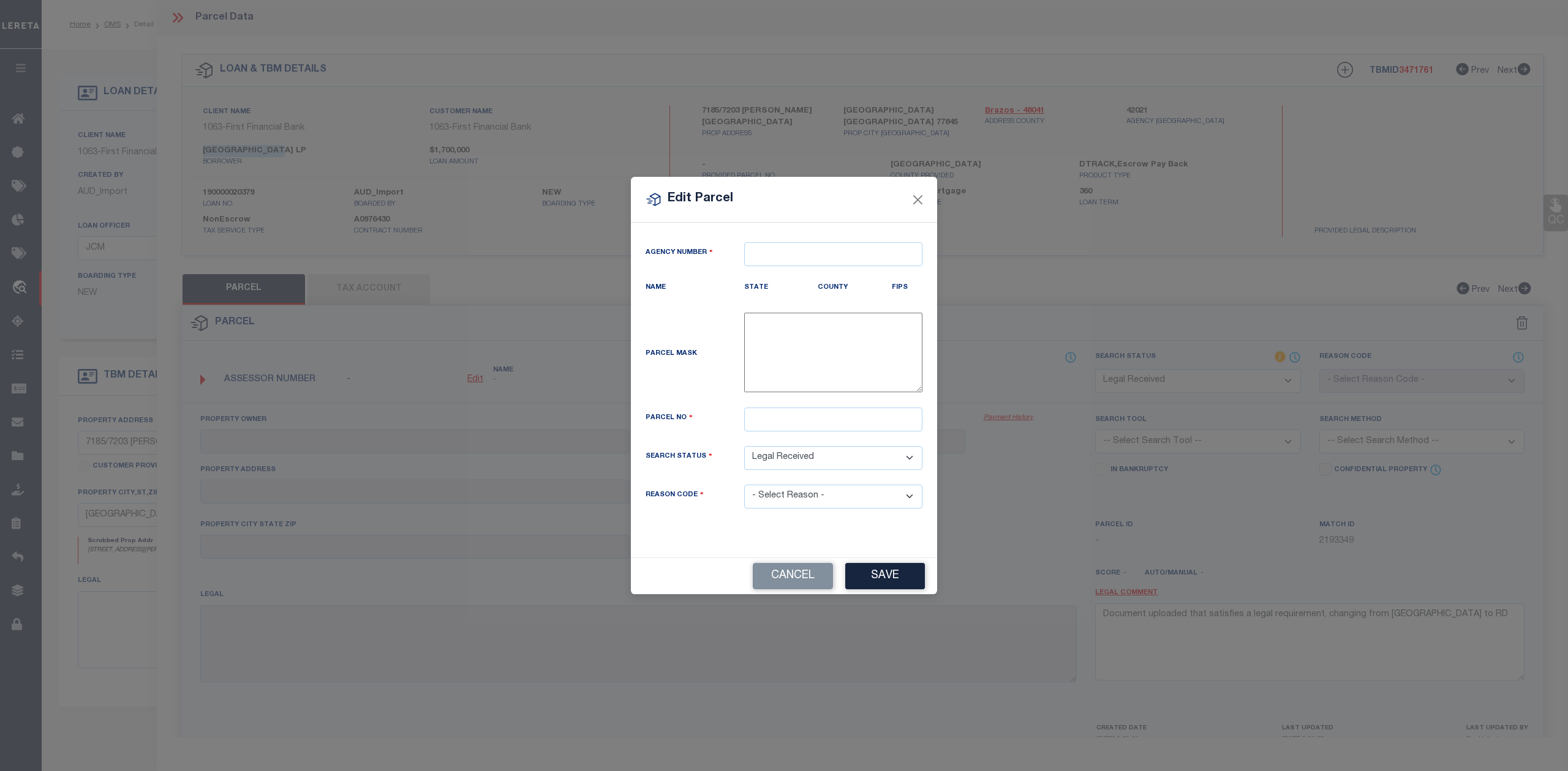
type textarea "-"
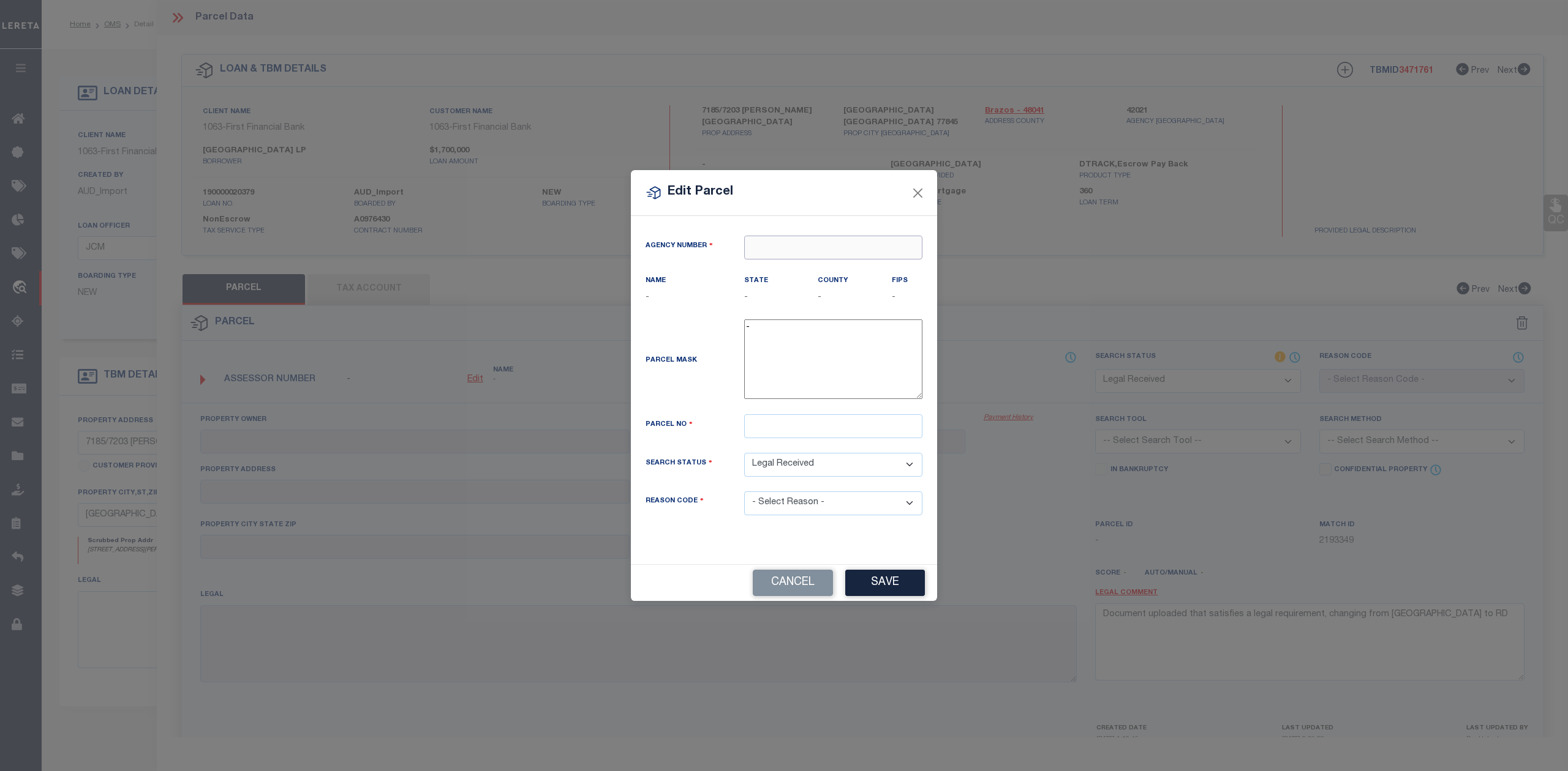
click at [780, 248] on input "text" at bounding box center [833, 247] width 179 height 24
click at [813, 262] on div "420210000 : [GEOGRAPHIC_DATA]" at bounding box center [832, 276] width 177 height 35
type input "420210000"
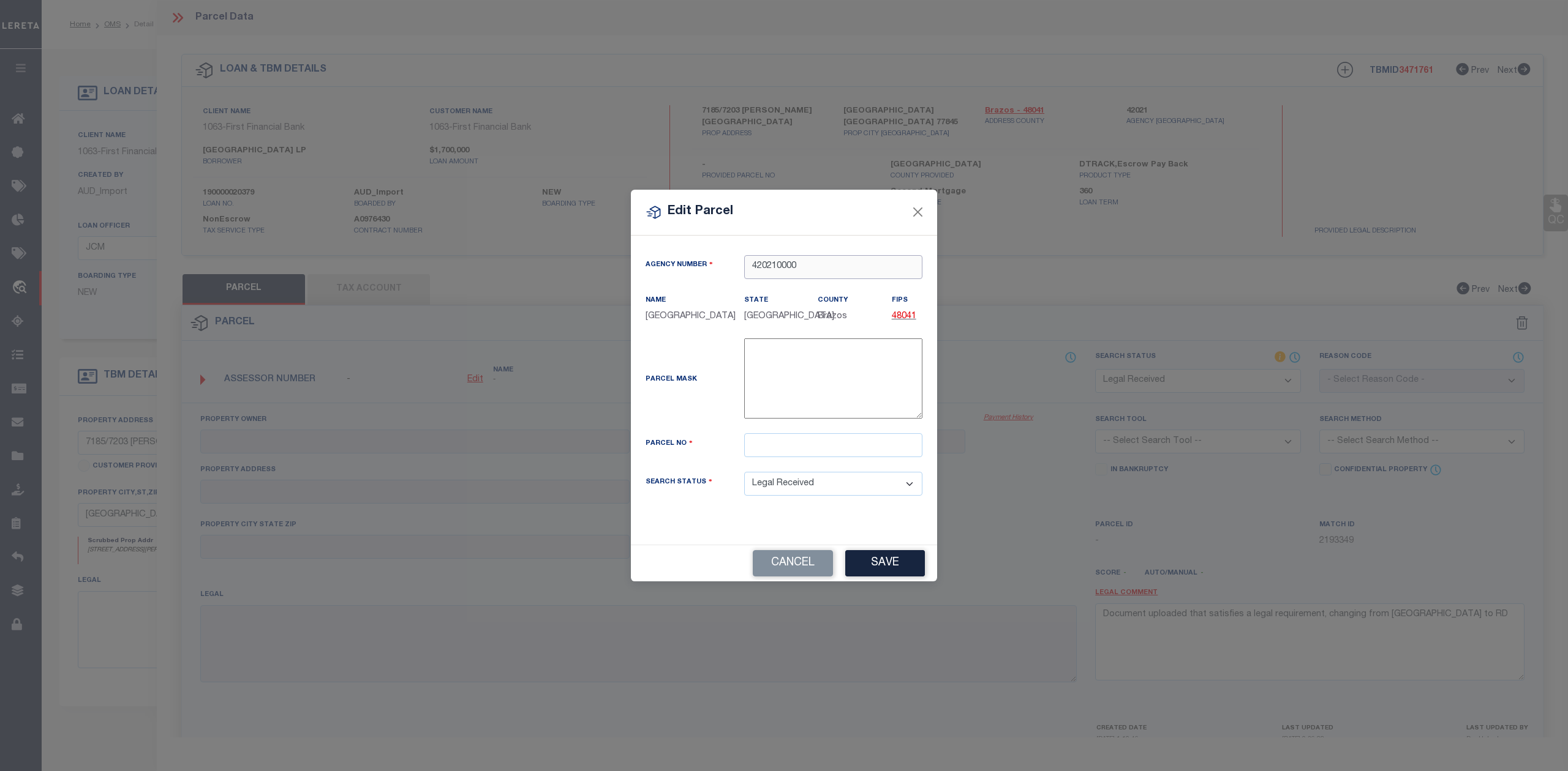
type input "420210000"
click at [775, 450] on input "text" at bounding box center [833, 445] width 179 height 24
paste input "12078"
type input "12078"
click at [870, 562] on button "Save" at bounding box center [884, 563] width 79 height 26
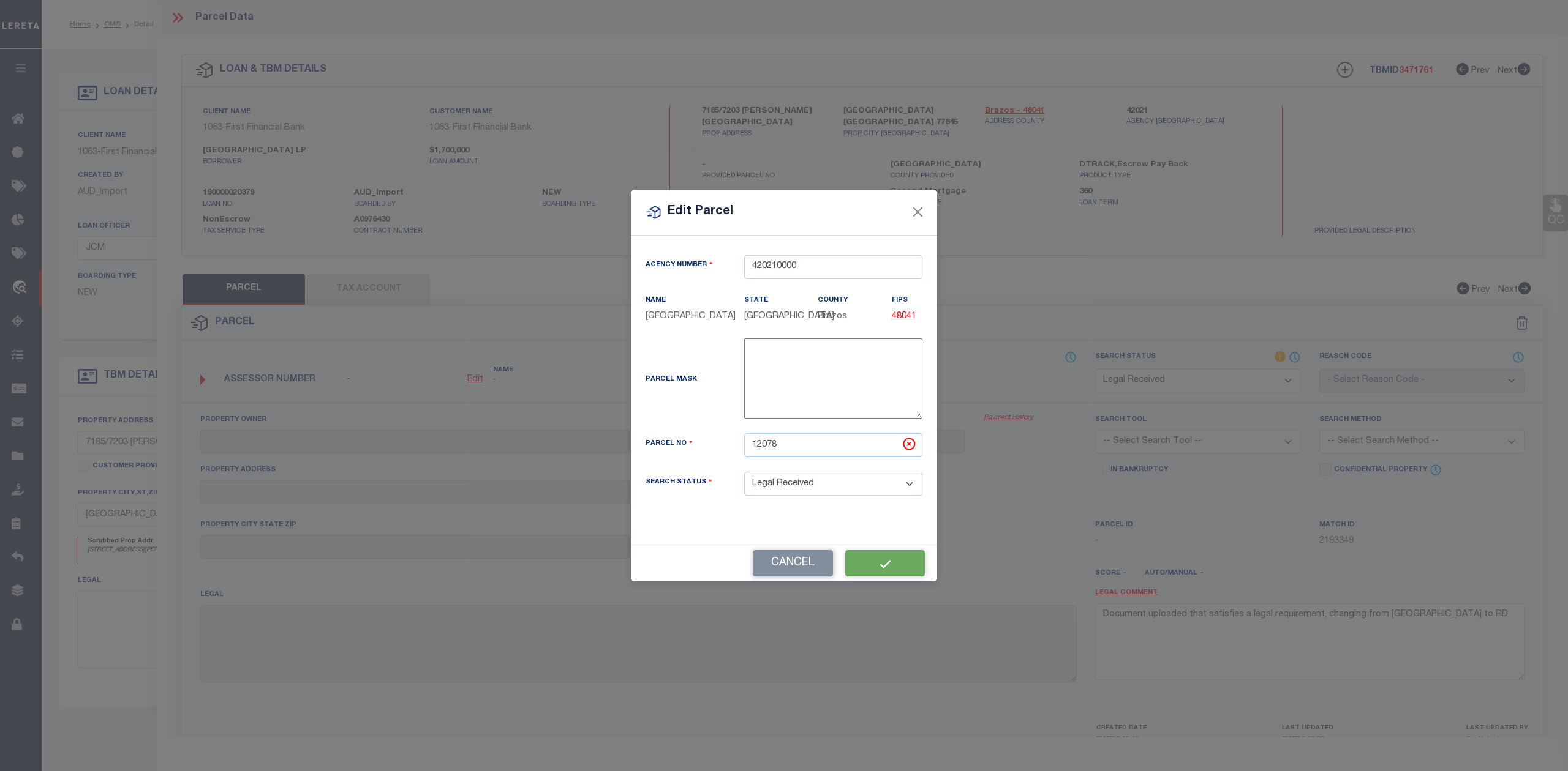
select select "RD"
checkbox input "false"
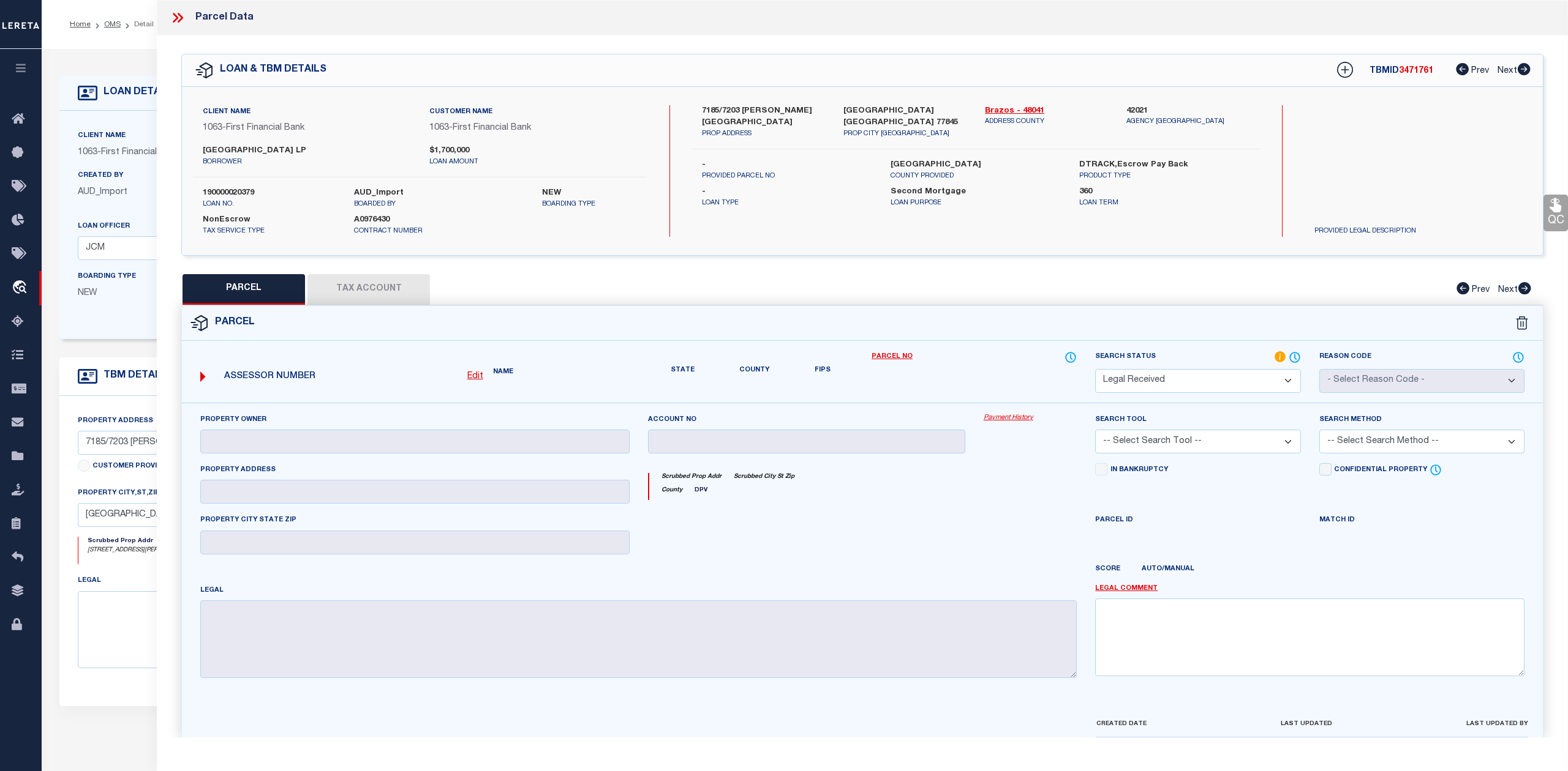
checkbox input "false"
type textarea "Document uploaded that satisfies a legal requirement, changing from [GEOGRAPHIC…"
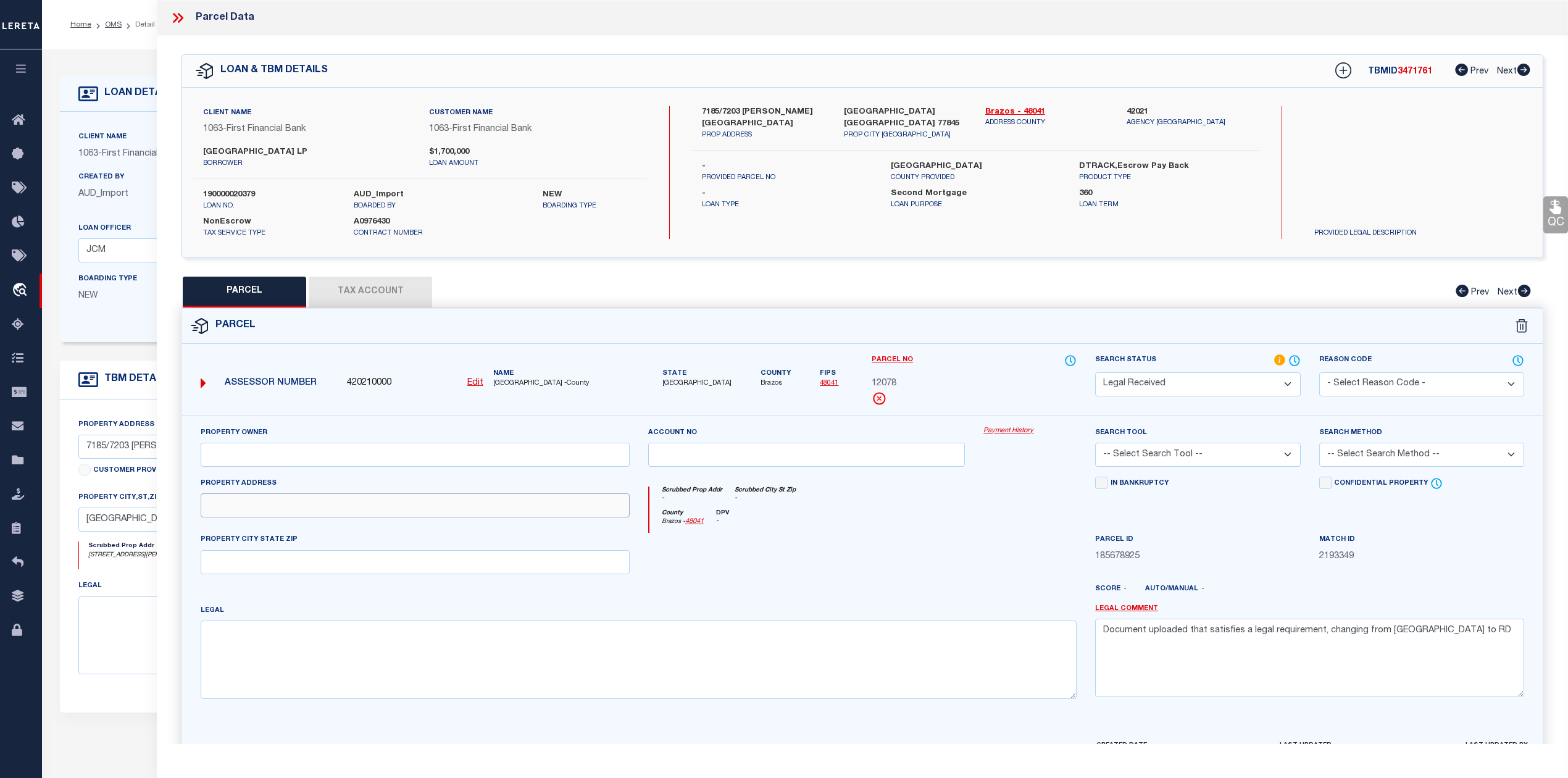
click at [222, 505] on input "text" at bounding box center [415, 505] width 429 height 24
paste input "7185 [PERSON_NAME] PKY"
type input "7185 [PERSON_NAME] PKY"
click at [263, 572] on input "text" at bounding box center [415, 562] width 429 height 24
paste input "[GEOGRAPHIC_DATA]"
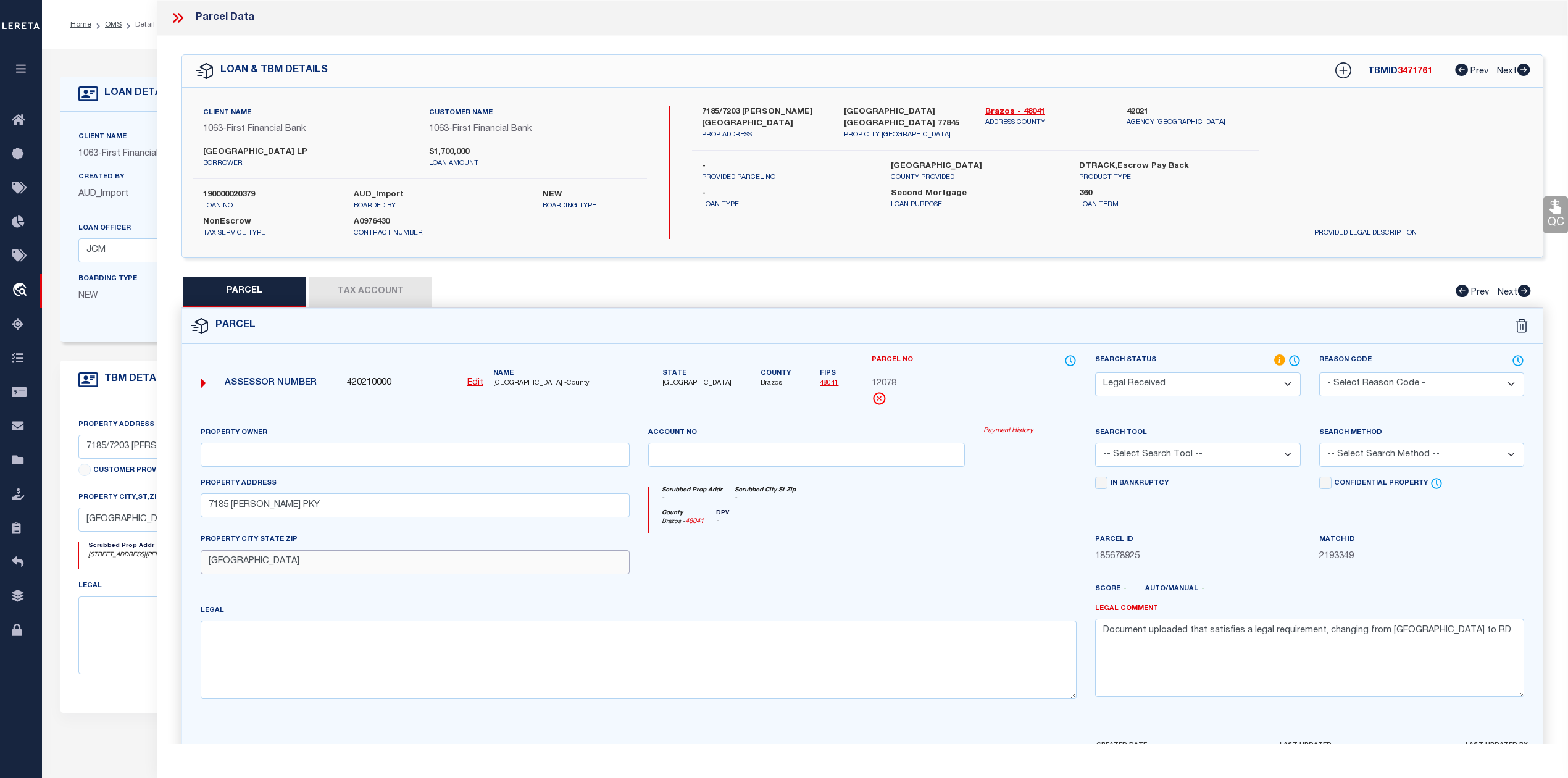
type input "[GEOGRAPHIC_DATA]"
click at [779, 576] on div at bounding box center [807, 558] width 336 height 51
click at [247, 650] on textarea at bounding box center [638, 660] width 876 height 78
paste textarea "A002700, [PERSON_NAME] ([MEDICAL_DATA]), TRACT 6, 1.0 ACRES"
type textarea "A002700, [PERSON_NAME] ([MEDICAL_DATA]), TRACT 6, 1.0 ACRES"
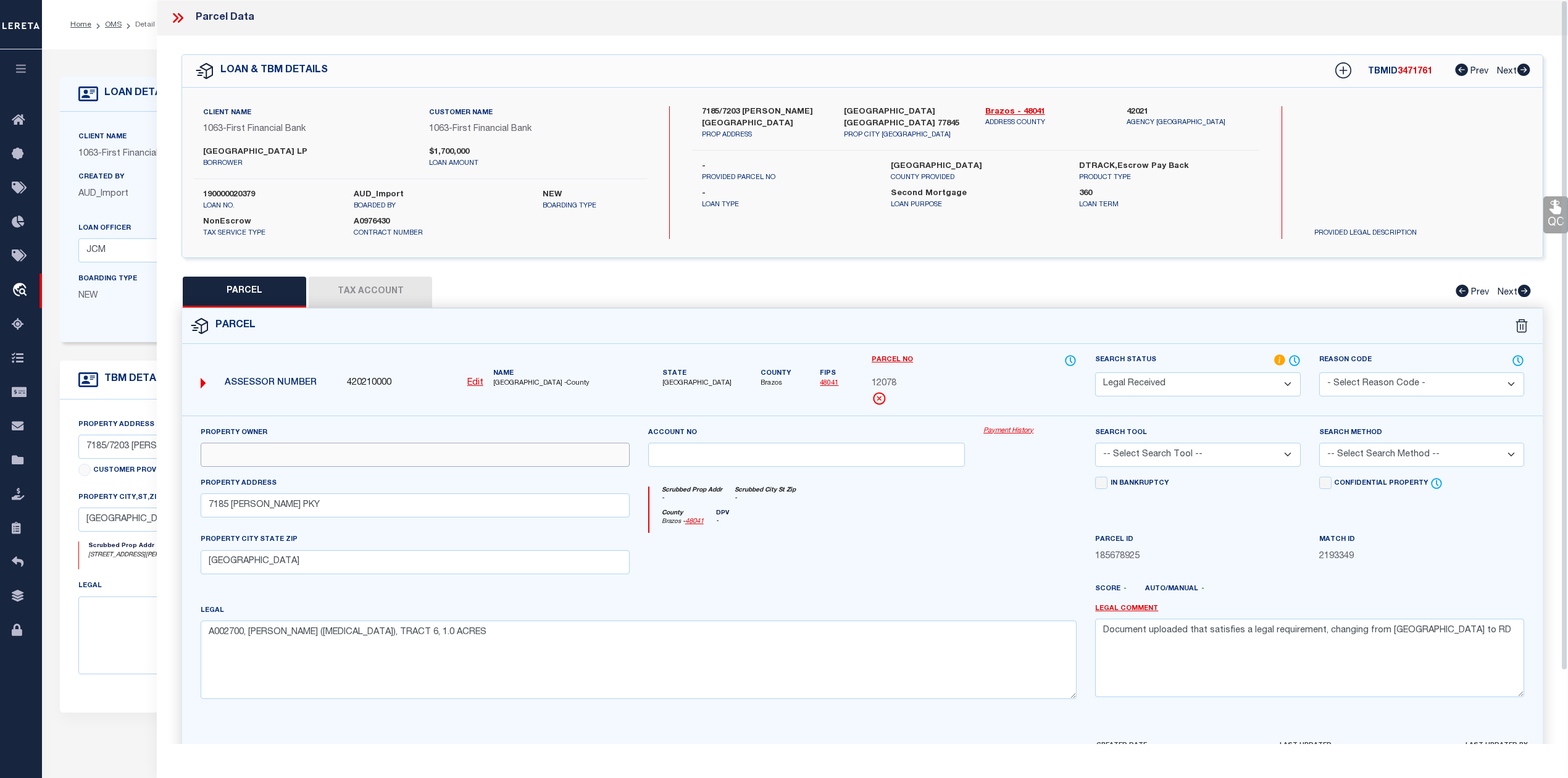
click at [342, 459] on input "text" at bounding box center [415, 455] width 429 height 24
paste input "PLEASANT VALLEY RESERVE LP"
type input "PLEASANT VALLEY RESERVE LP"
click at [1283, 459] on select "-- Select Search Tool -- 3rd Party Website Agency File Agency Website ATLS CNV-…" at bounding box center [1197, 455] width 205 height 24
select select "AGW"
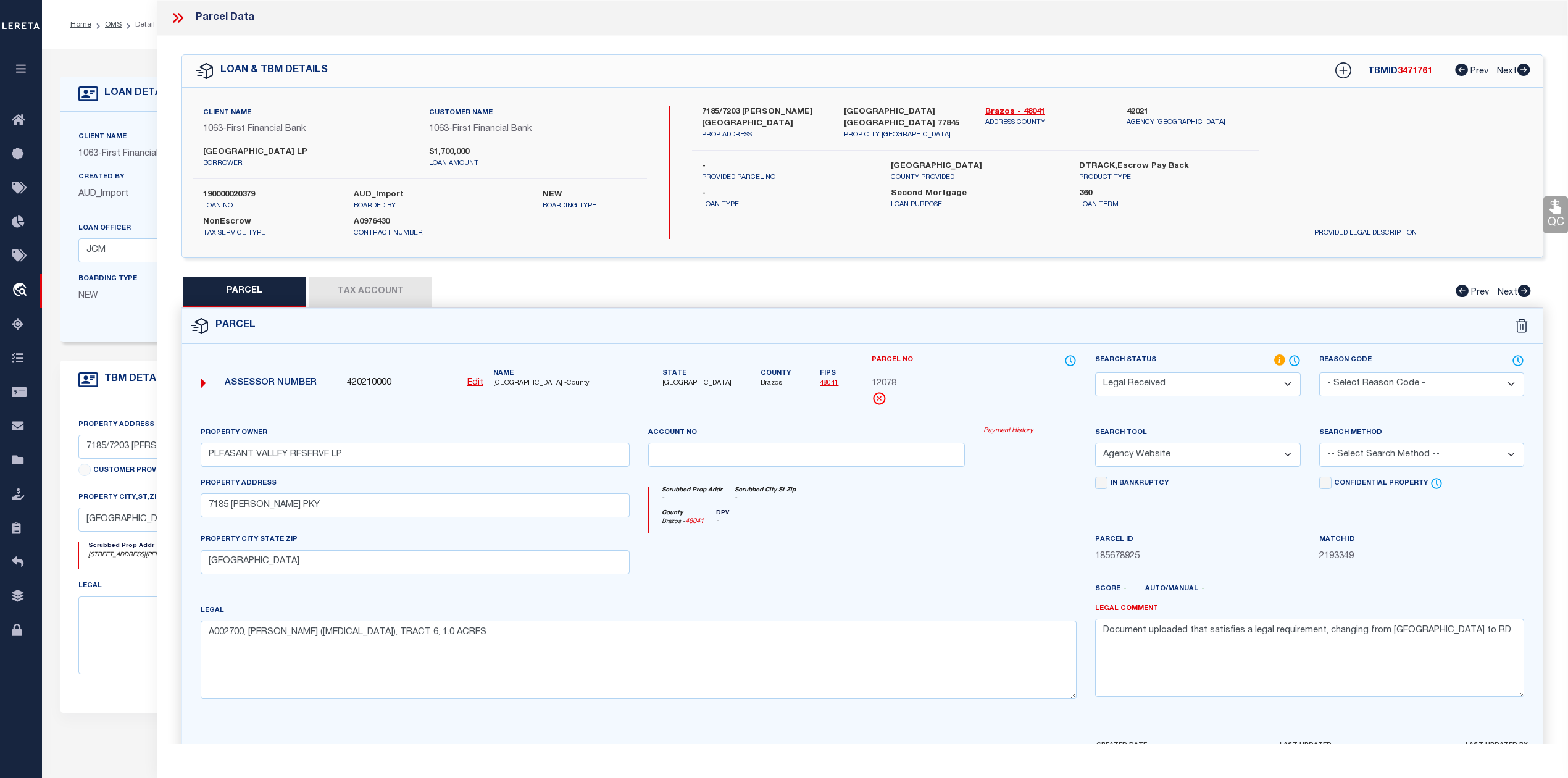
click at [1095, 445] on select "-- Select Search Tool -- 3rd Party Website Agency File Agency Website ATLS CNV-…" at bounding box center [1197, 455] width 205 height 24
click at [1374, 461] on select "-- Select Search Method -- Property Address Legal Liability Info Provided" at bounding box center [1422, 455] width 205 height 24
select select "LEG"
click at [1320, 445] on select "-- Select Search Method -- Property Address Legal Liability Info Provided" at bounding box center [1422, 455] width 205 height 24
drag, startPoint x: 1433, startPoint y: 638, endPoint x: 1084, endPoint y: 642, distance: 349.0
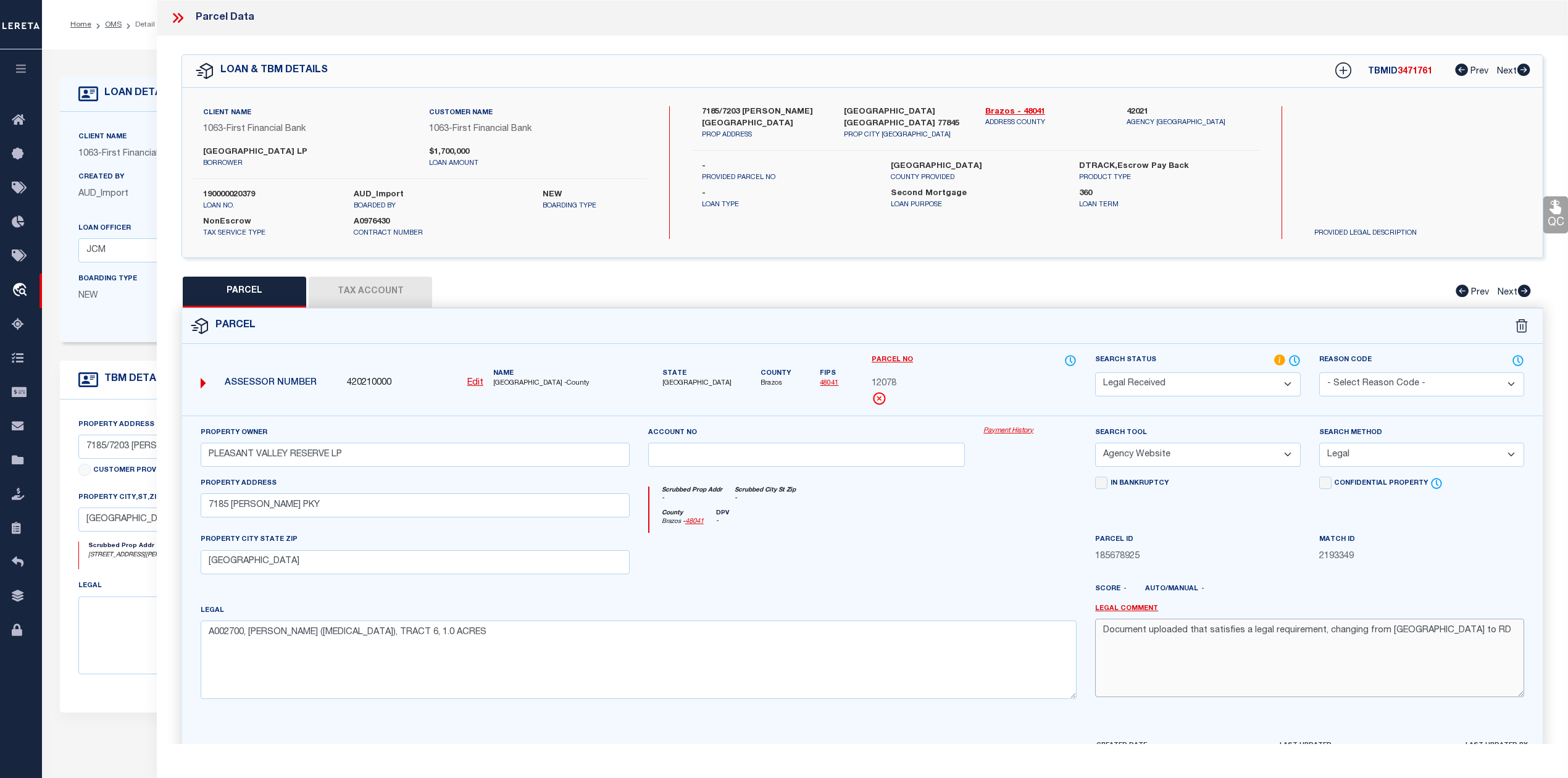
click at [1084, 642] on div "Property Owner PLEASANT VALLEY RESERVE LP Account no Payment History Search Too…" at bounding box center [862, 568] width 1342 height 283
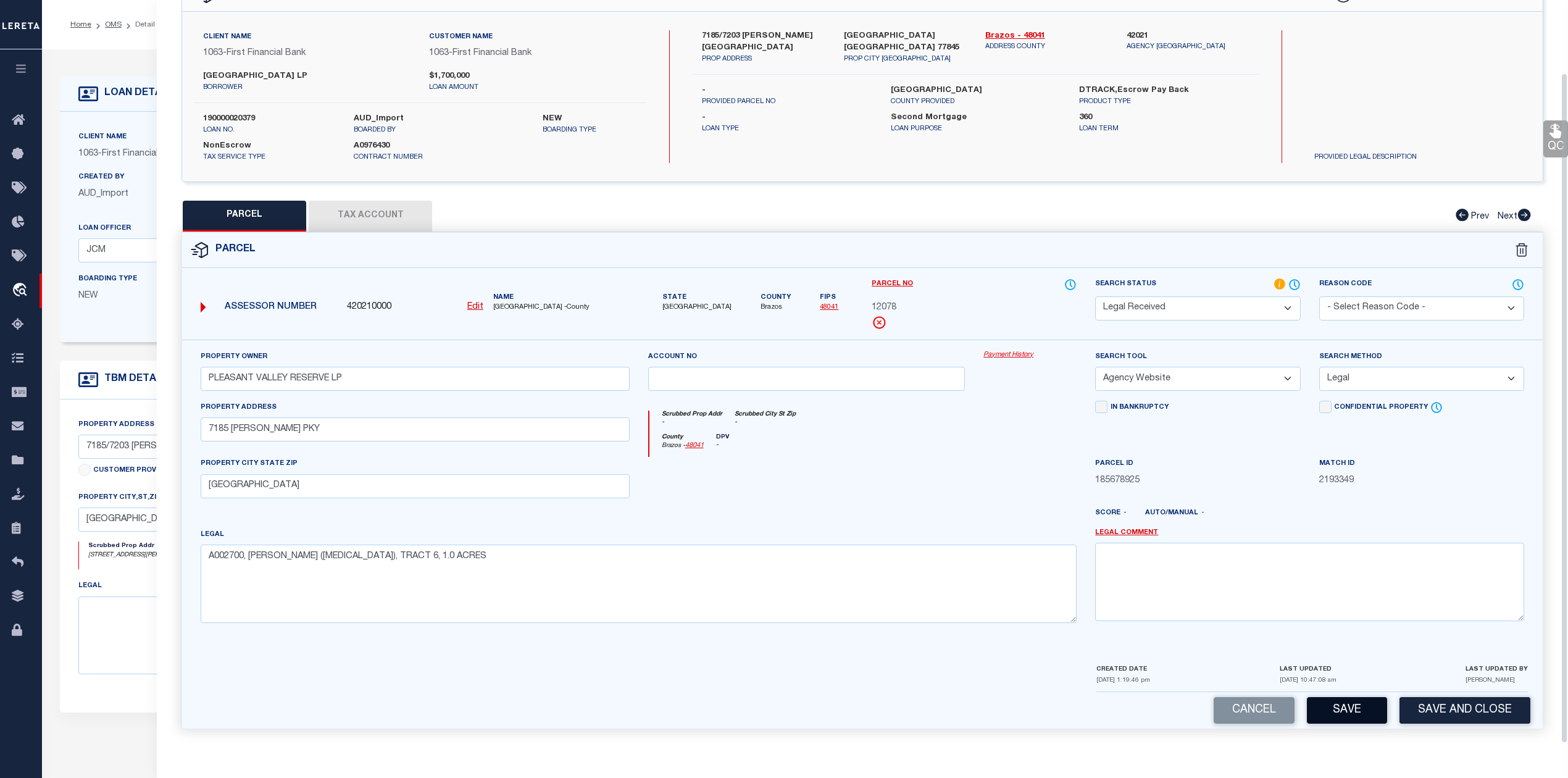
click at [1352, 712] on button "Save" at bounding box center [1347, 710] width 80 height 26
click at [379, 216] on button "Tax Account" at bounding box center [370, 216] width 124 height 31
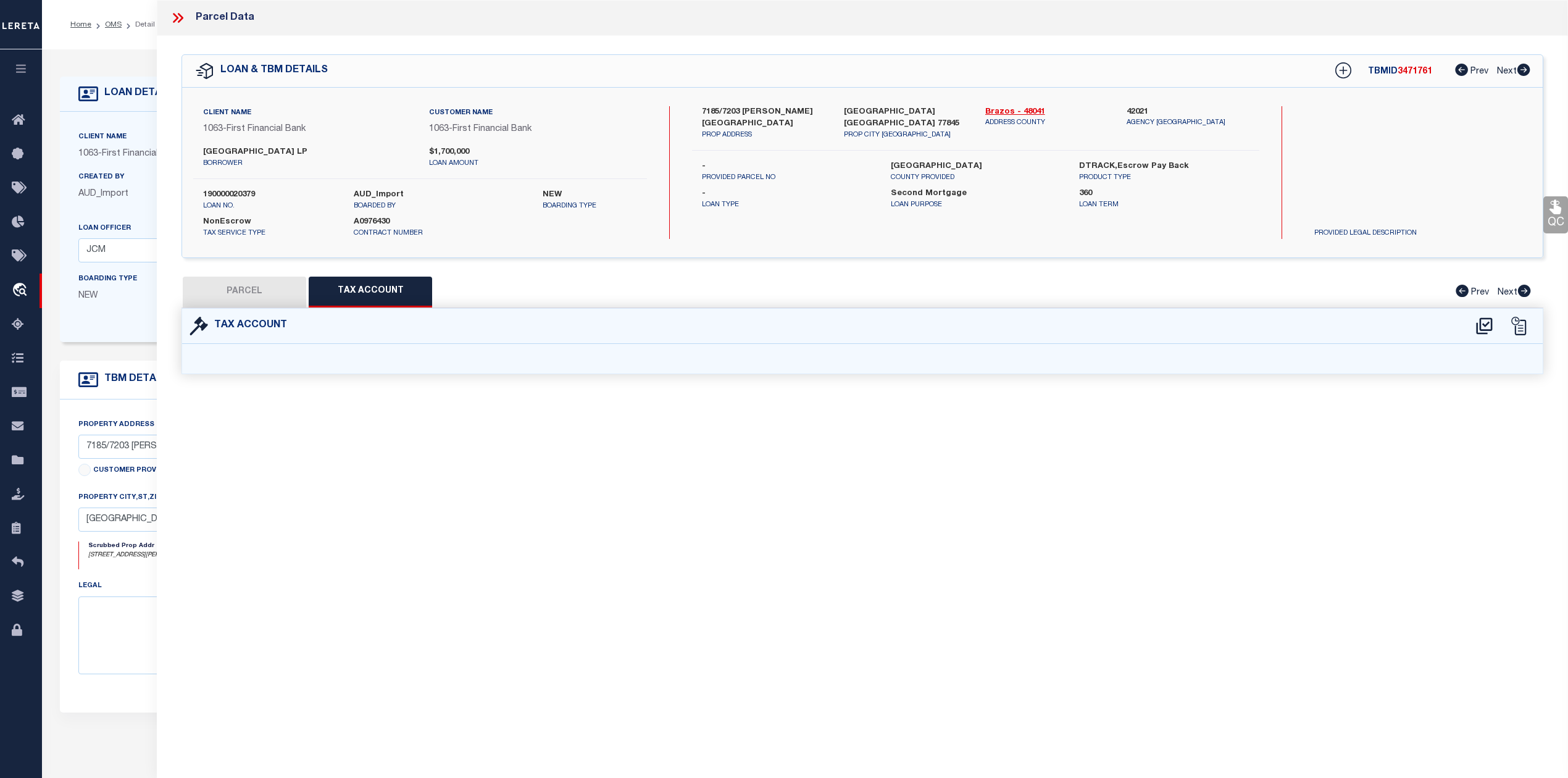
select select "100"
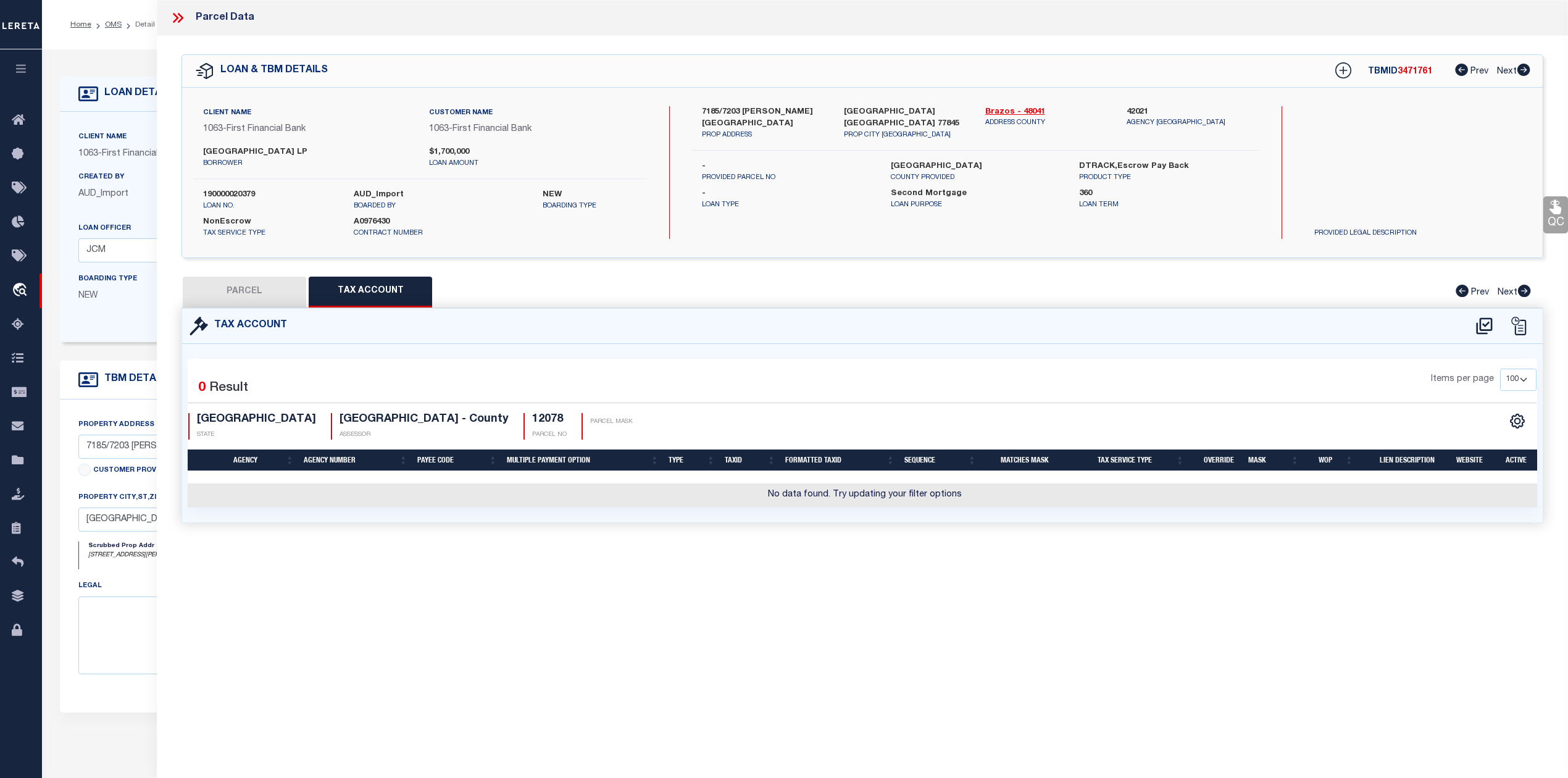
scroll to position [0, 0]
click at [1483, 327] on icon at bounding box center [1484, 326] width 20 height 19
select select "100"
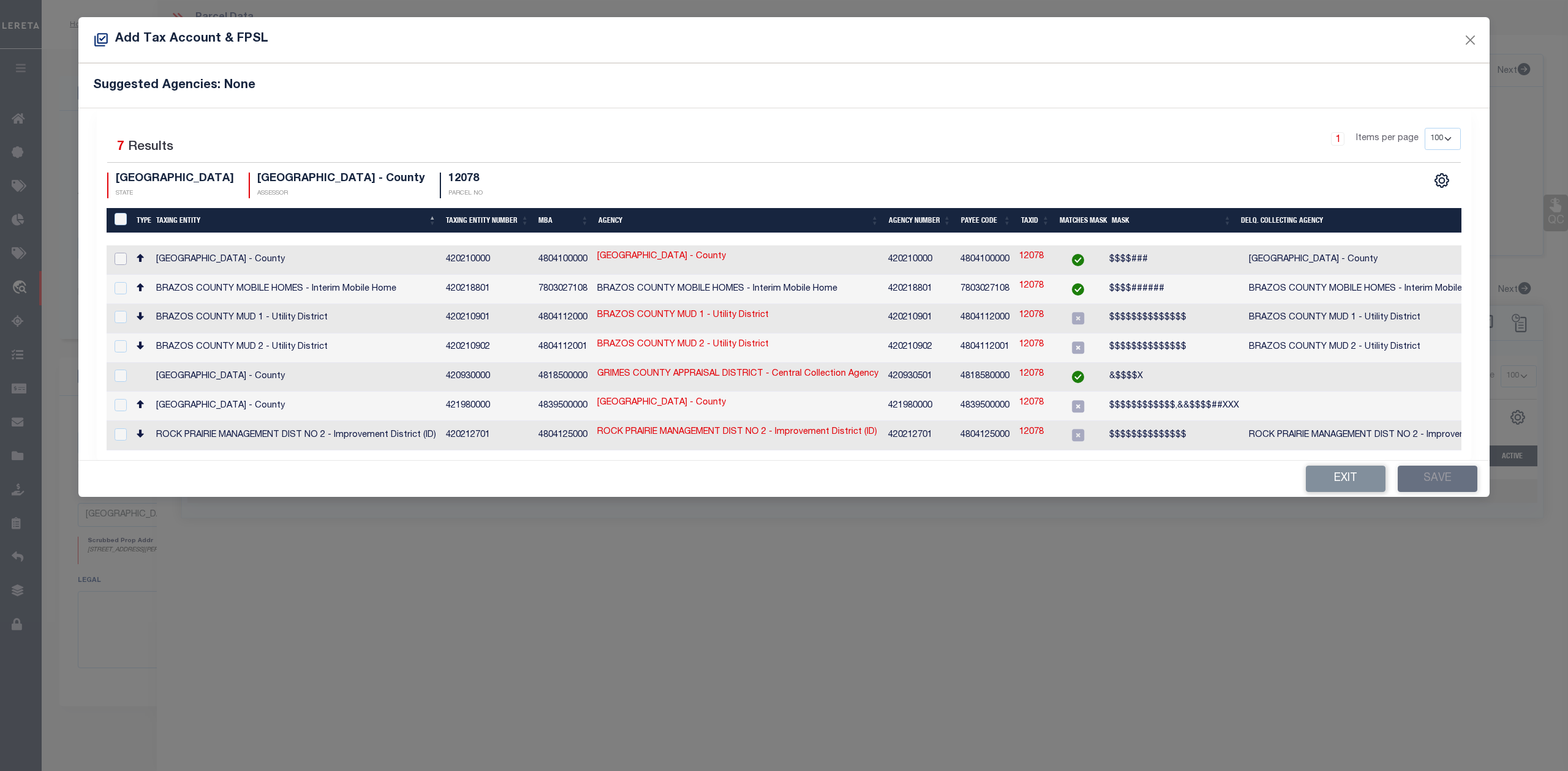
click at [124, 259] on input "checkbox" at bounding box center [121, 259] width 13 height 13
checkbox input "true"
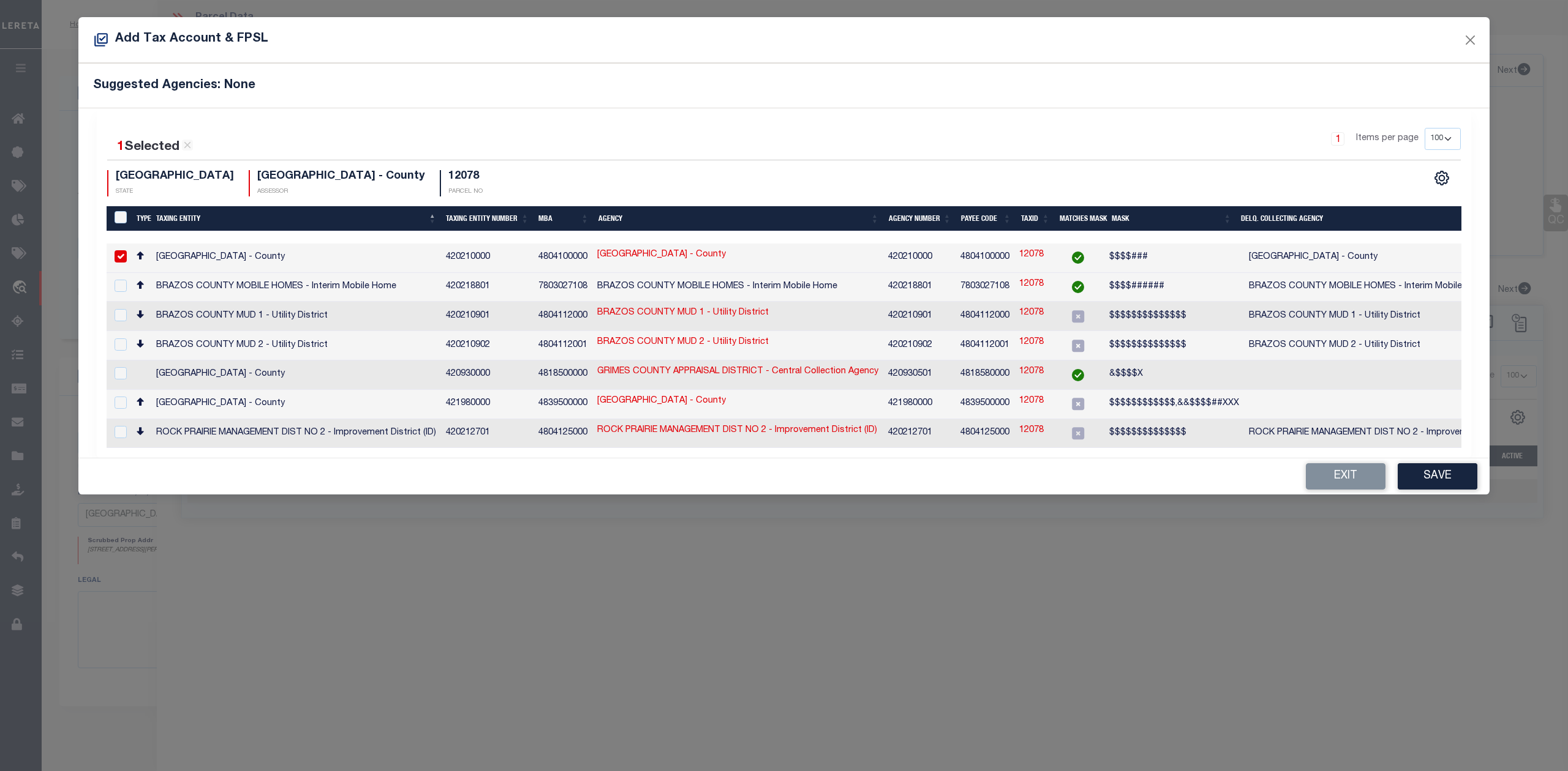
click at [733, 183] on div "TX STATE [GEOGRAPHIC_DATA] - County ASSESSOR 12078 PARCEL NO" at bounding box center [445, 182] width 677 height 26
click at [1439, 470] on button "Save" at bounding box center [1438, 476] width 79 height 26
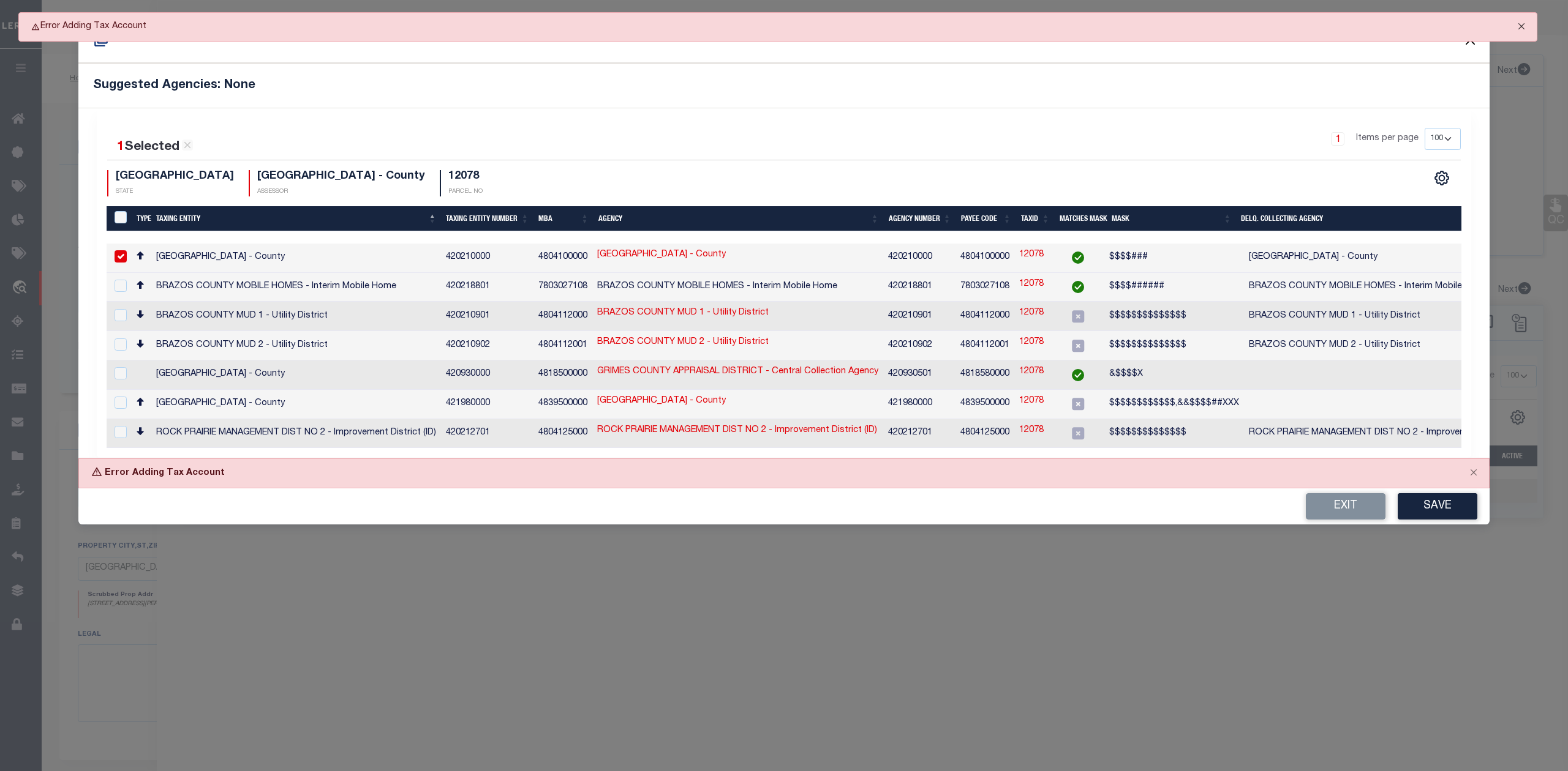
click at [1522, 27] on button "Close" at bounding box center [1522, 26] width 31 height 27
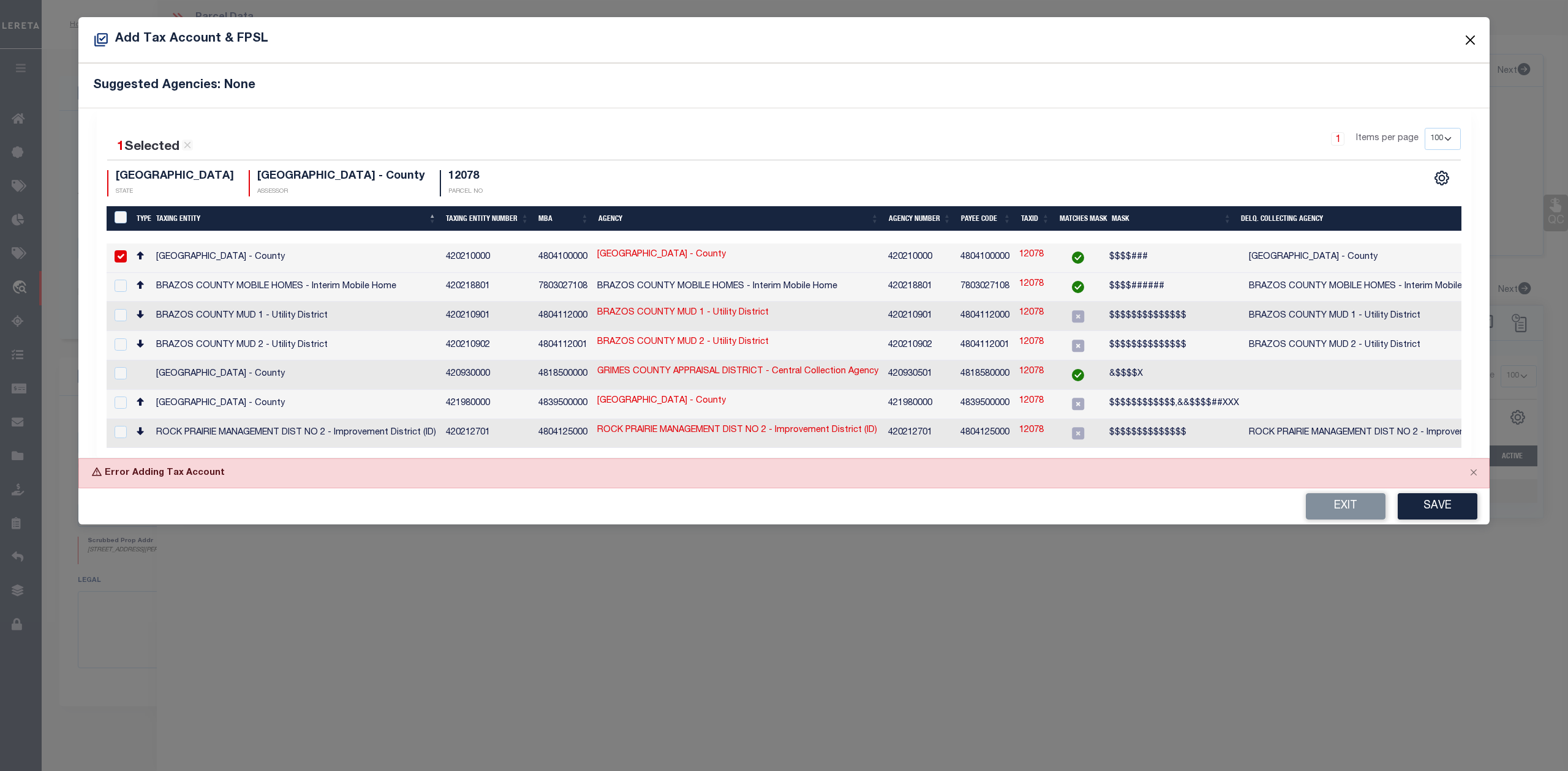
click at [1475, 40] on button "Close" at bounding box center [1470, 40] width 15 height 15
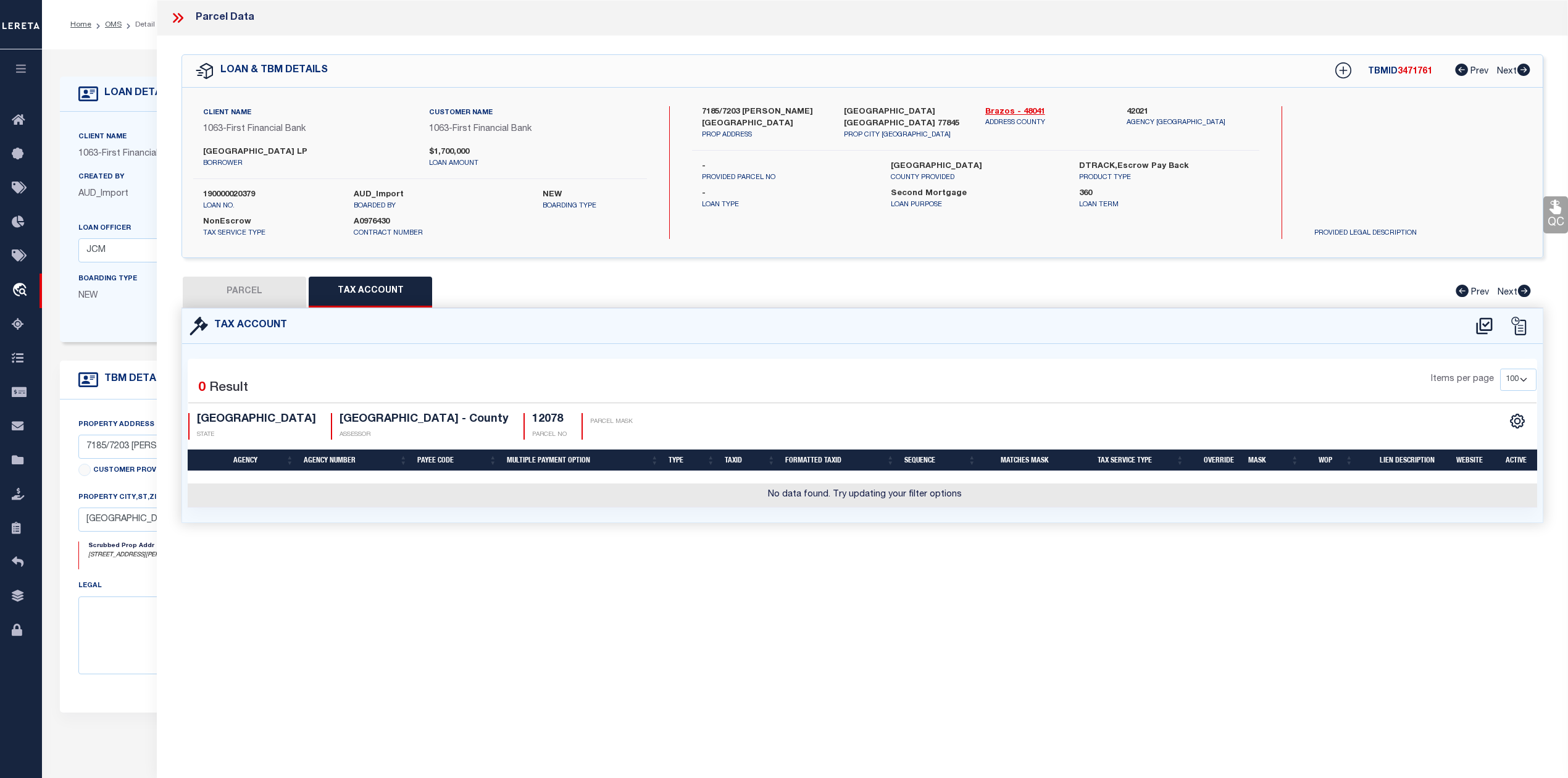
click at [252, 279] on button "PARCEL" at bounding box center [244, 292] width 124 height 31
select select "AS"
select select
checkbox input "false"
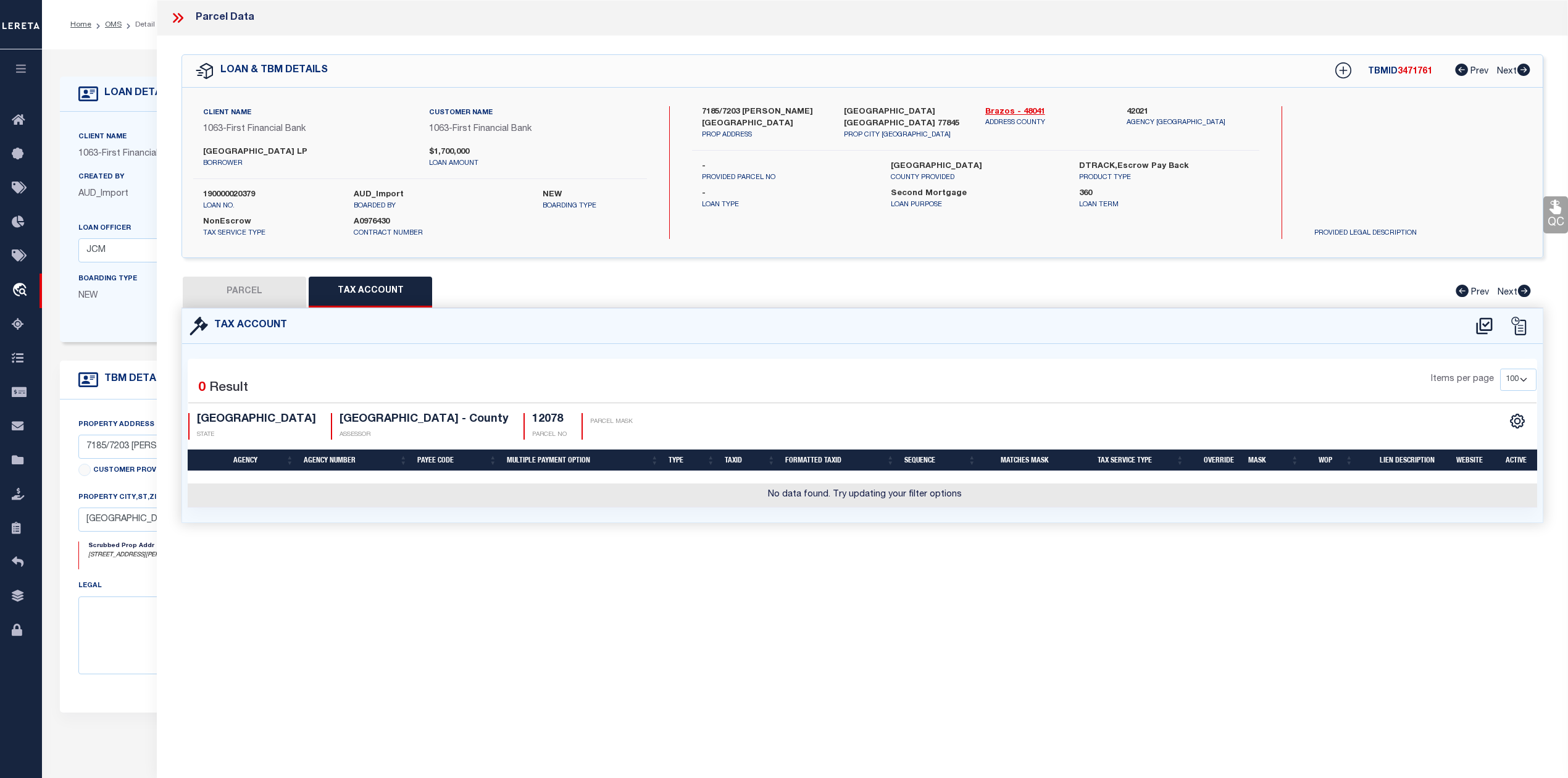
checkbox input "false"
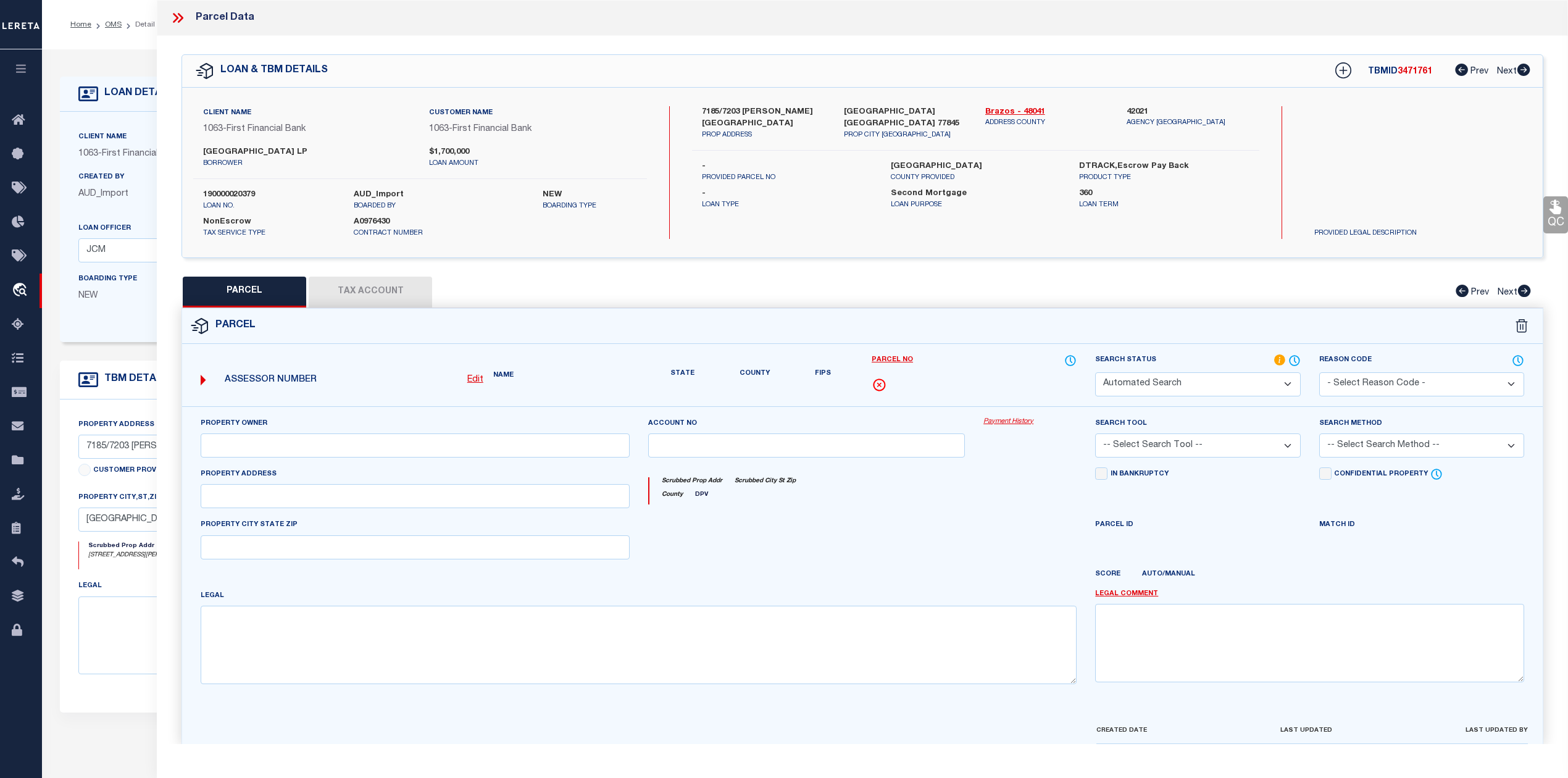
select select "RD"
type input "PLEASANT VALLEY RESERVE LP"
select select "AGW"
select select "LEG"
type input "7185 [PERSON_NAME] PKY"
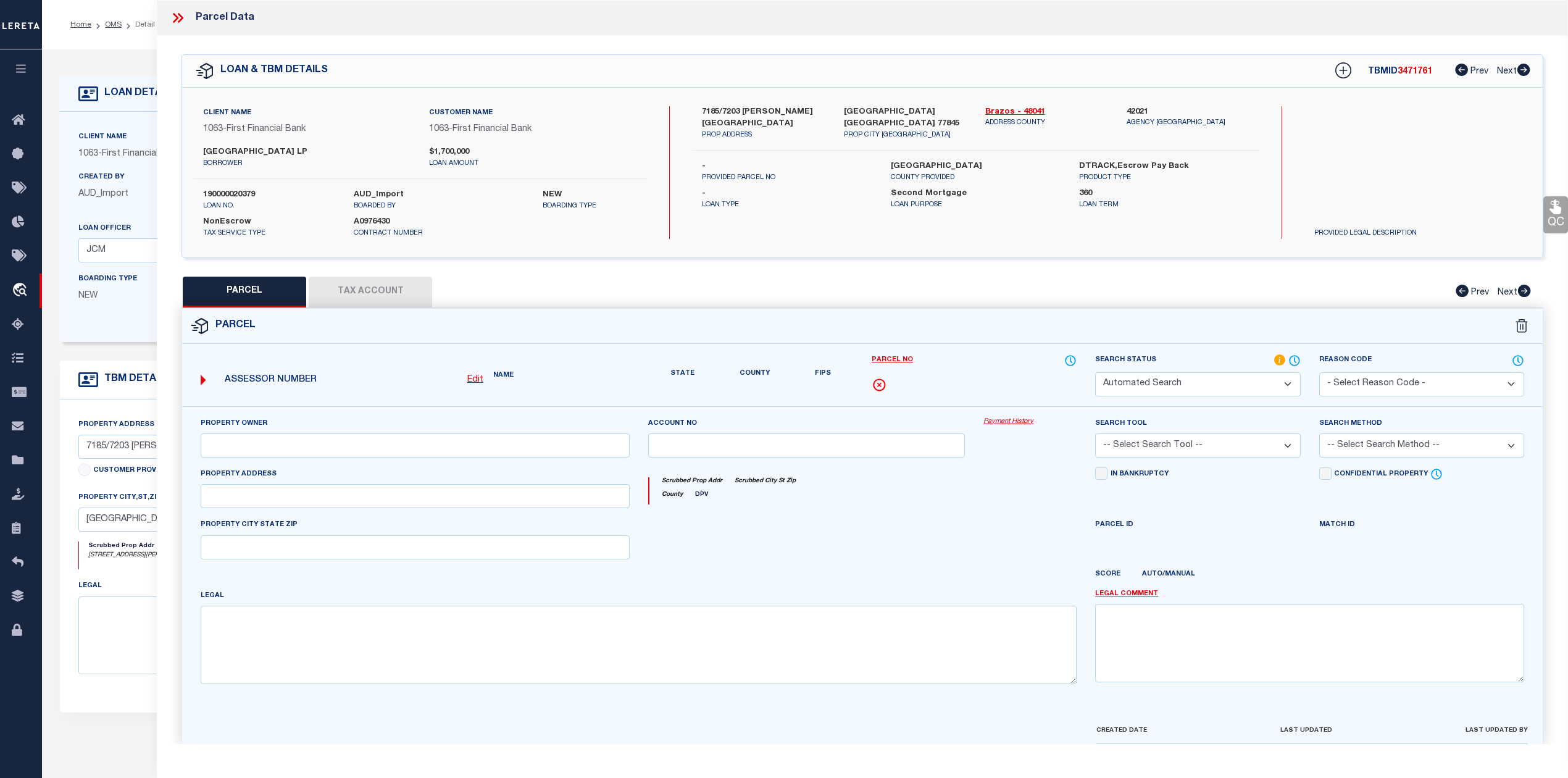
type input "[GEOGRAPHIC_DATA]"
type textarea "A002700, [PERSON_NAME] ([MEDICAL_DATA]), TRACT 6, 1.0 ACRES"
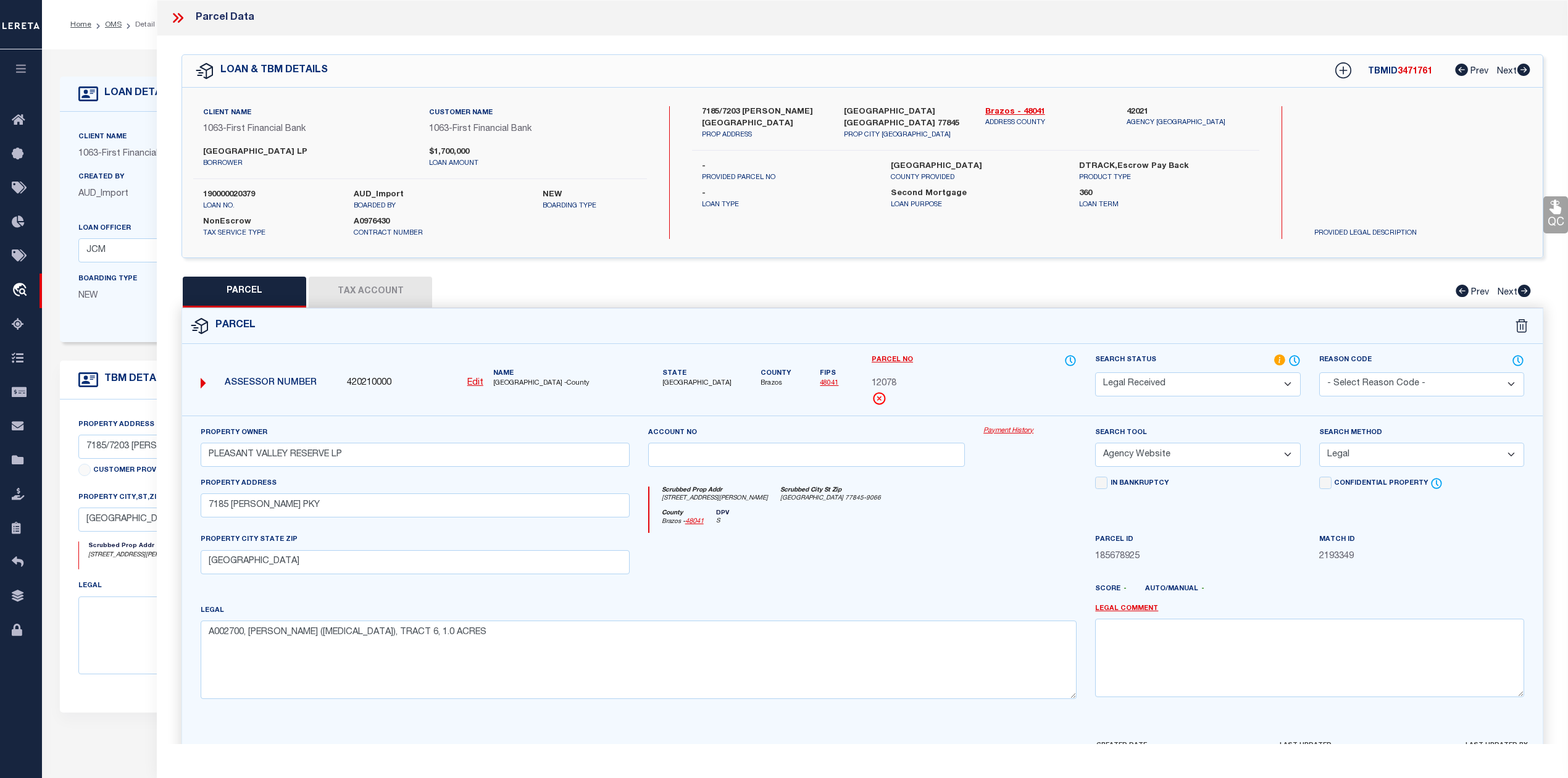
click at [373, 283] on button "Tax Account" at bounding box center [370, 292] width 124 height 31
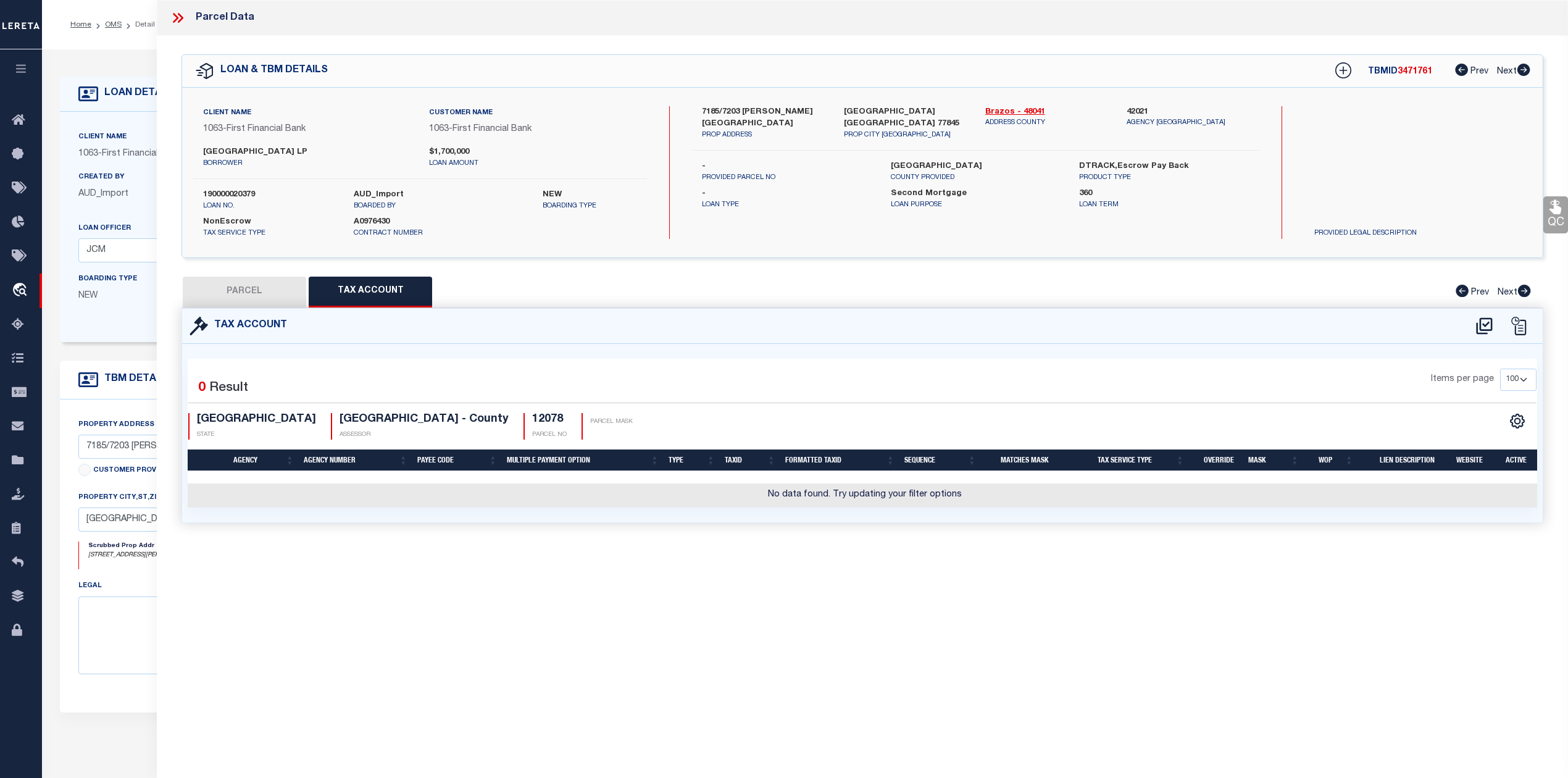
select select "100"
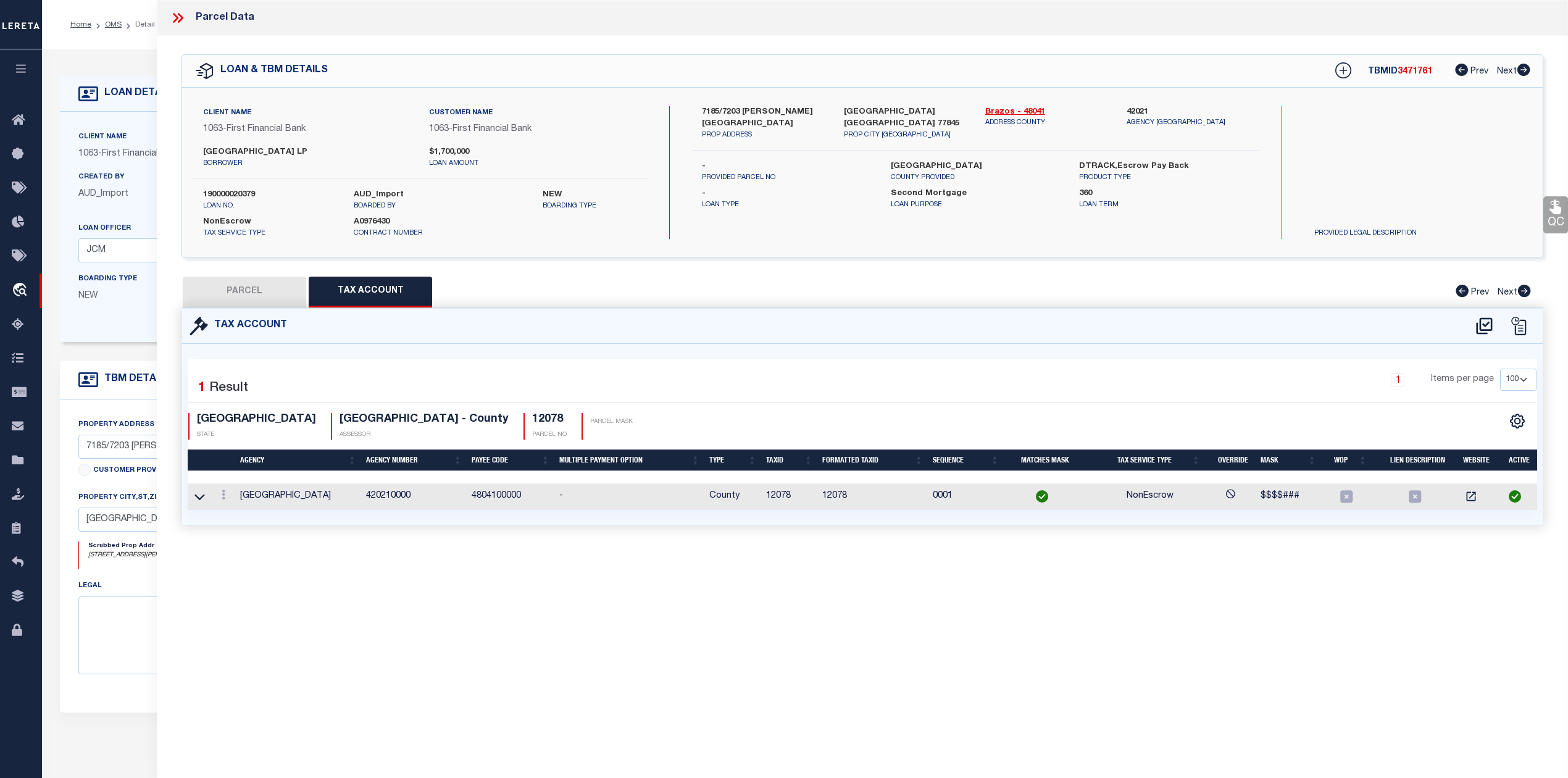
click at [258, 297] on button "PARCEL" at bounding box center [244, 292] width 124 height 31
select select "AS"
select select
checkbox input "false"
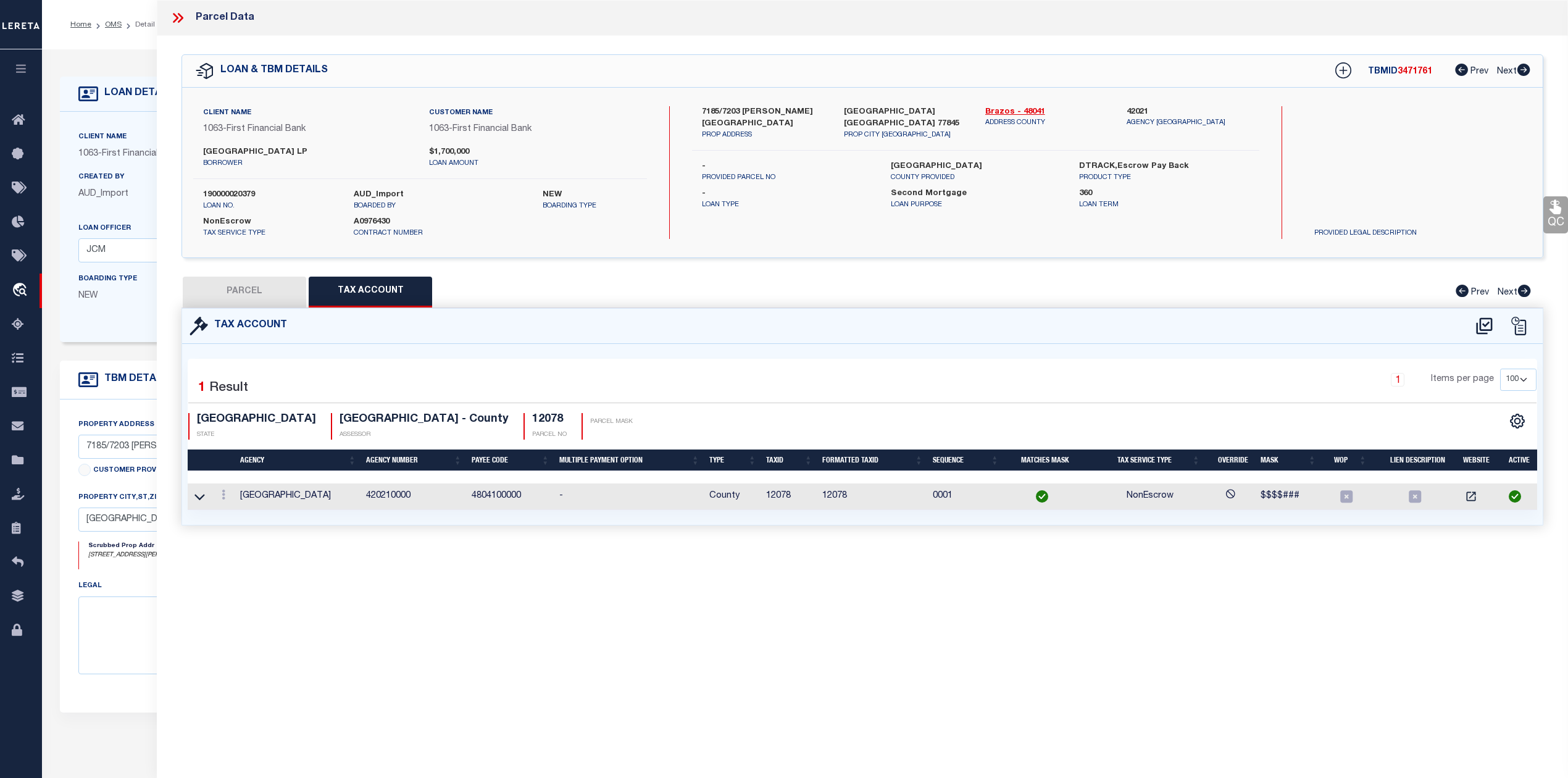
checkbox input "false"
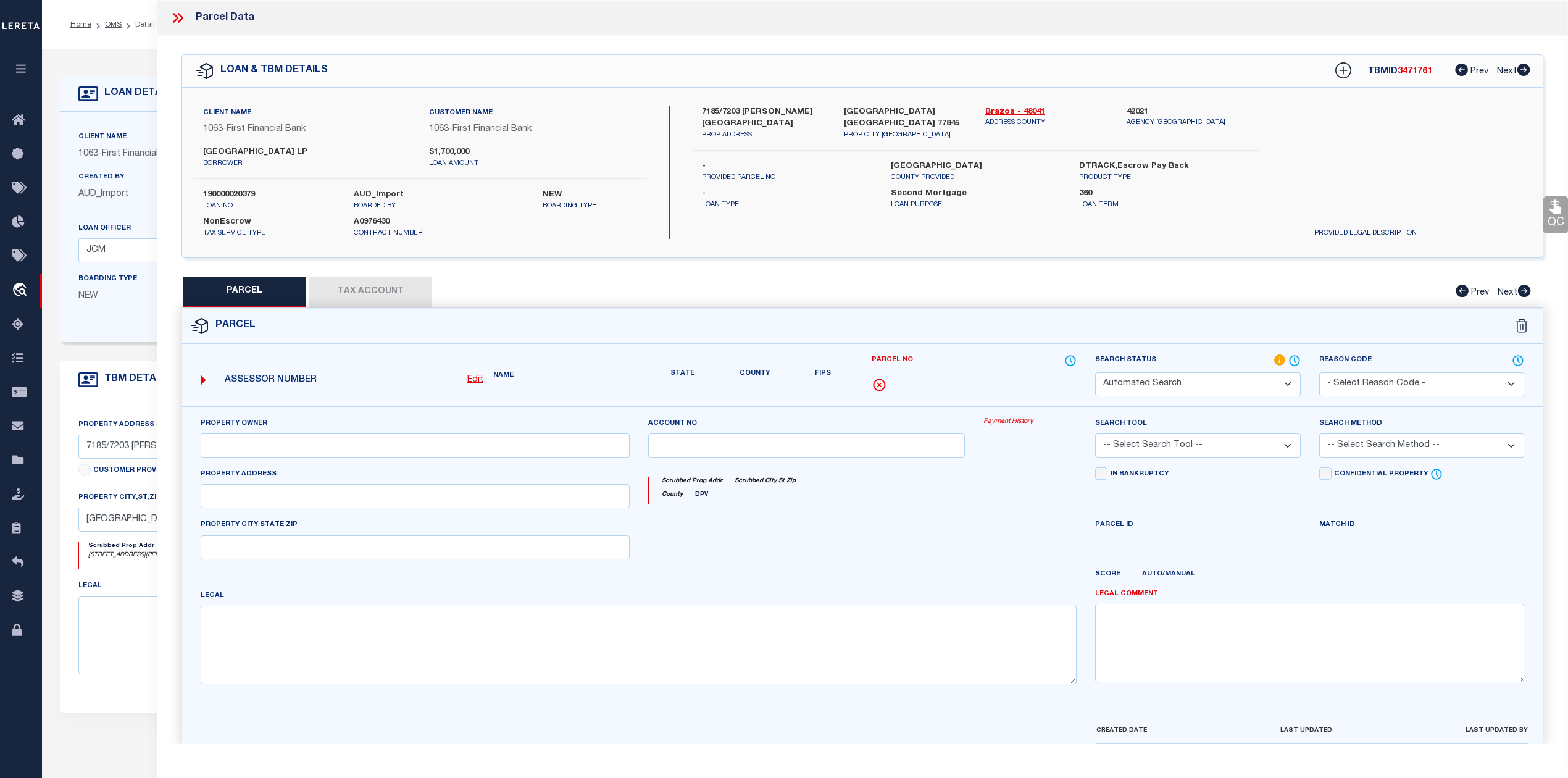
select select "RD"
type input "PLEASANT VALLEY RESERVE LP"
select select "AGW"
select select "LEG"
type input "7185 [PERSON_NAME] PKY"
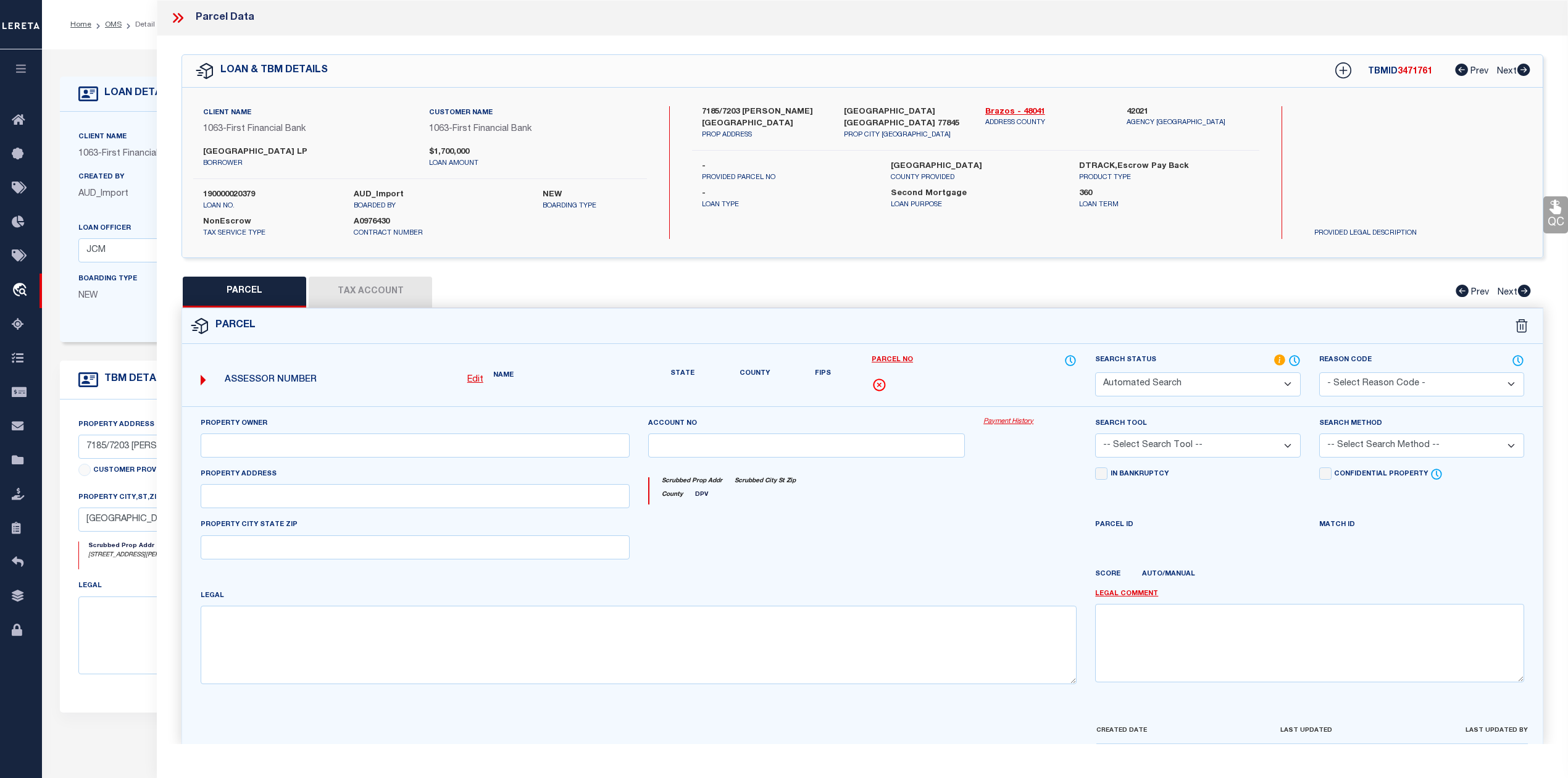
type input "[GEOGRAPHIC_DATA]"
type textarea "A002700, [PERSON_NAME] ([MEDICAL_DATA]), TRACT 6, 1.0 ACRES"
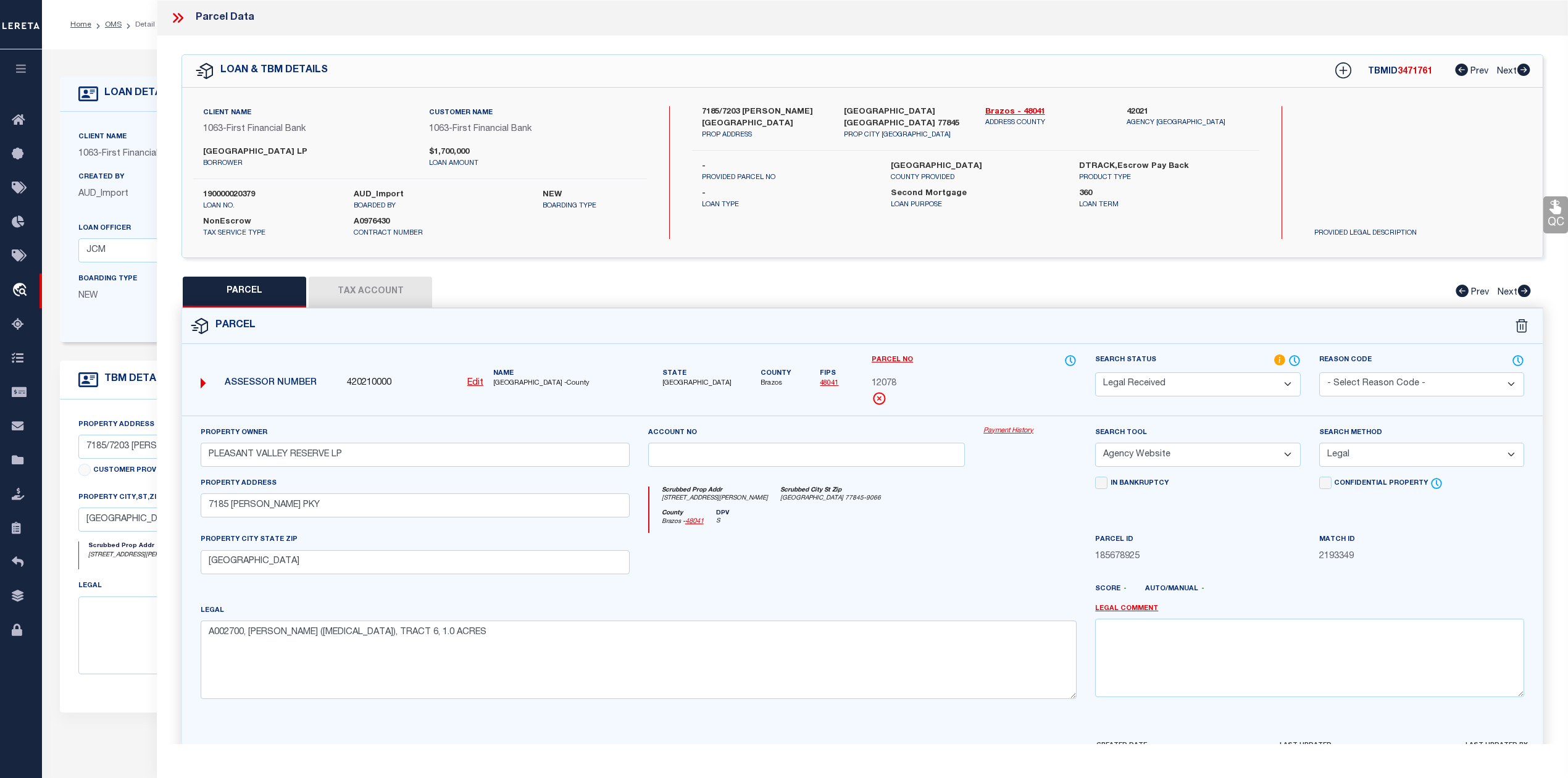
click at [893, 514] on div "County Brazos - 48041 DPV S" at bounding box center [863, 521] width 428 height 24
click at [1340, 67] on icon at bounding box center [1343, 70] width 16 height 16
select select "IP"
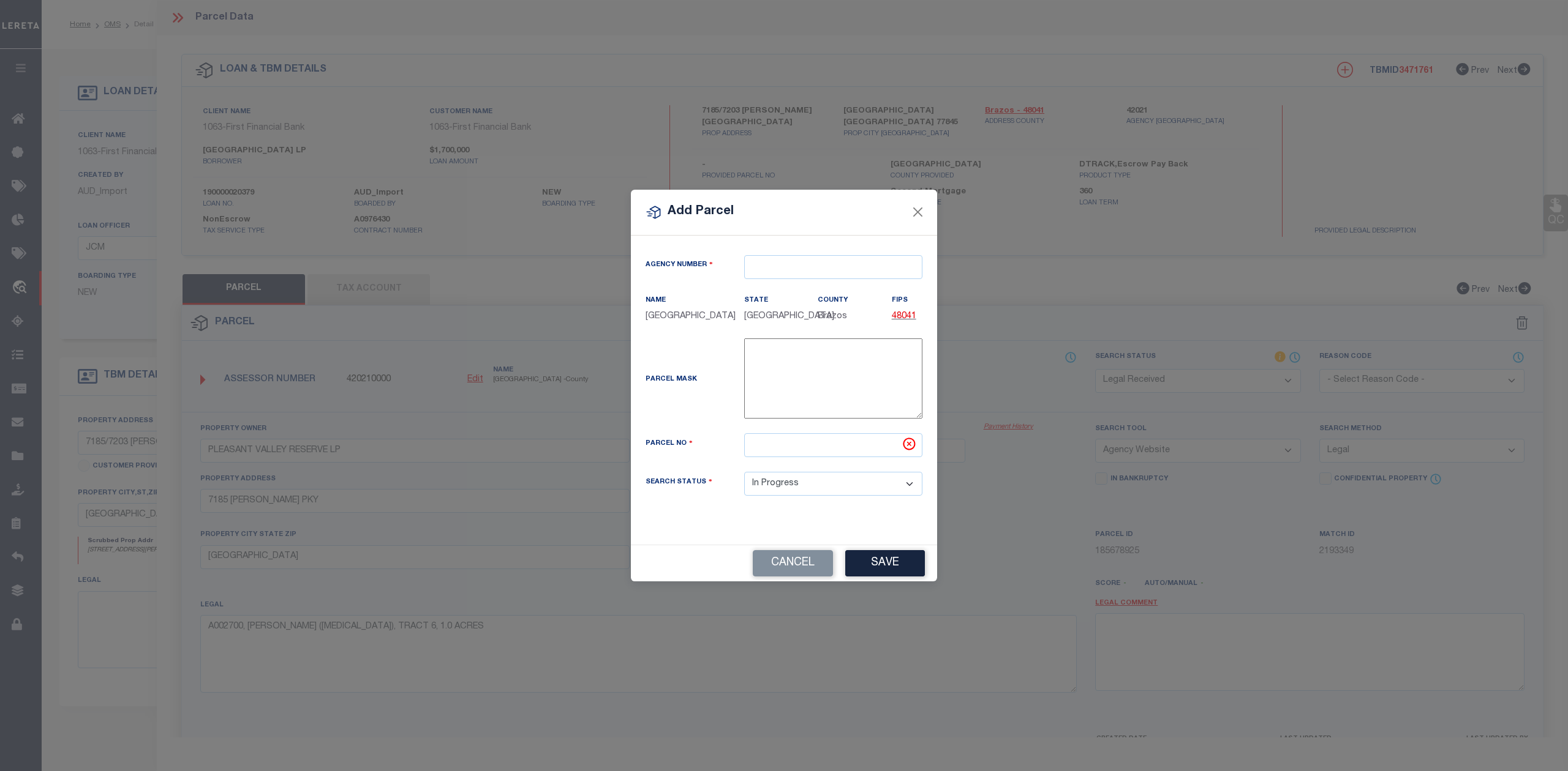
type textarea "-"
click at [776, 262] on input "text" at bounding box center [833, 267] width 179 height 24
click at [801, 291] on div "420210000 : [GEOGRAPHIC_DATA]" at bounding box center [832, 296] width 177 height 35
type input "420210000"
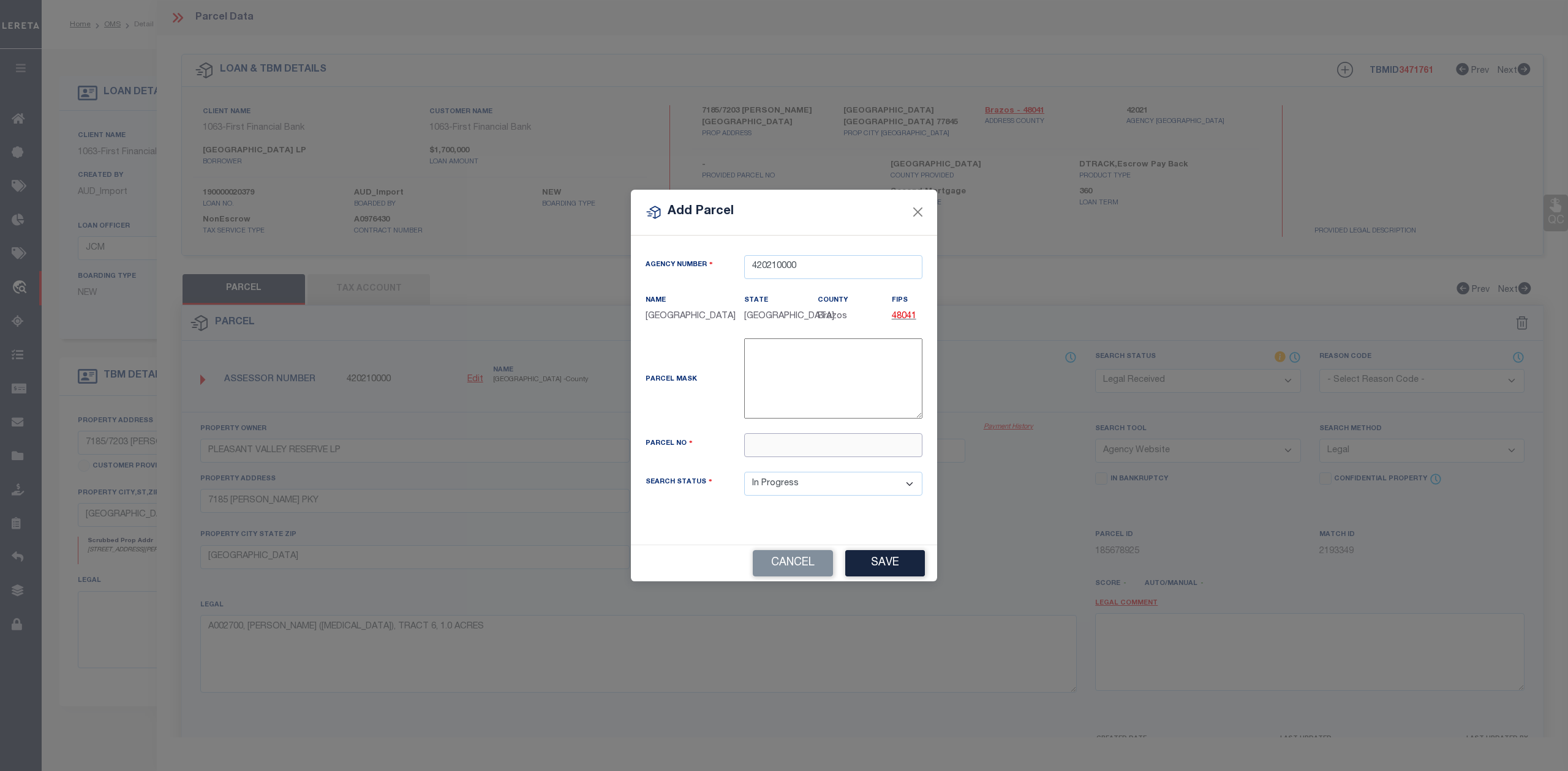
click at [782, 449] on input "text" at bounding box center [833, 445] width 179 height 24
paste input "12076"
type input "12076"
click at [885, 570] on button "Save" at bounding box center [884, 563] width 79 height 26
select select "IP"
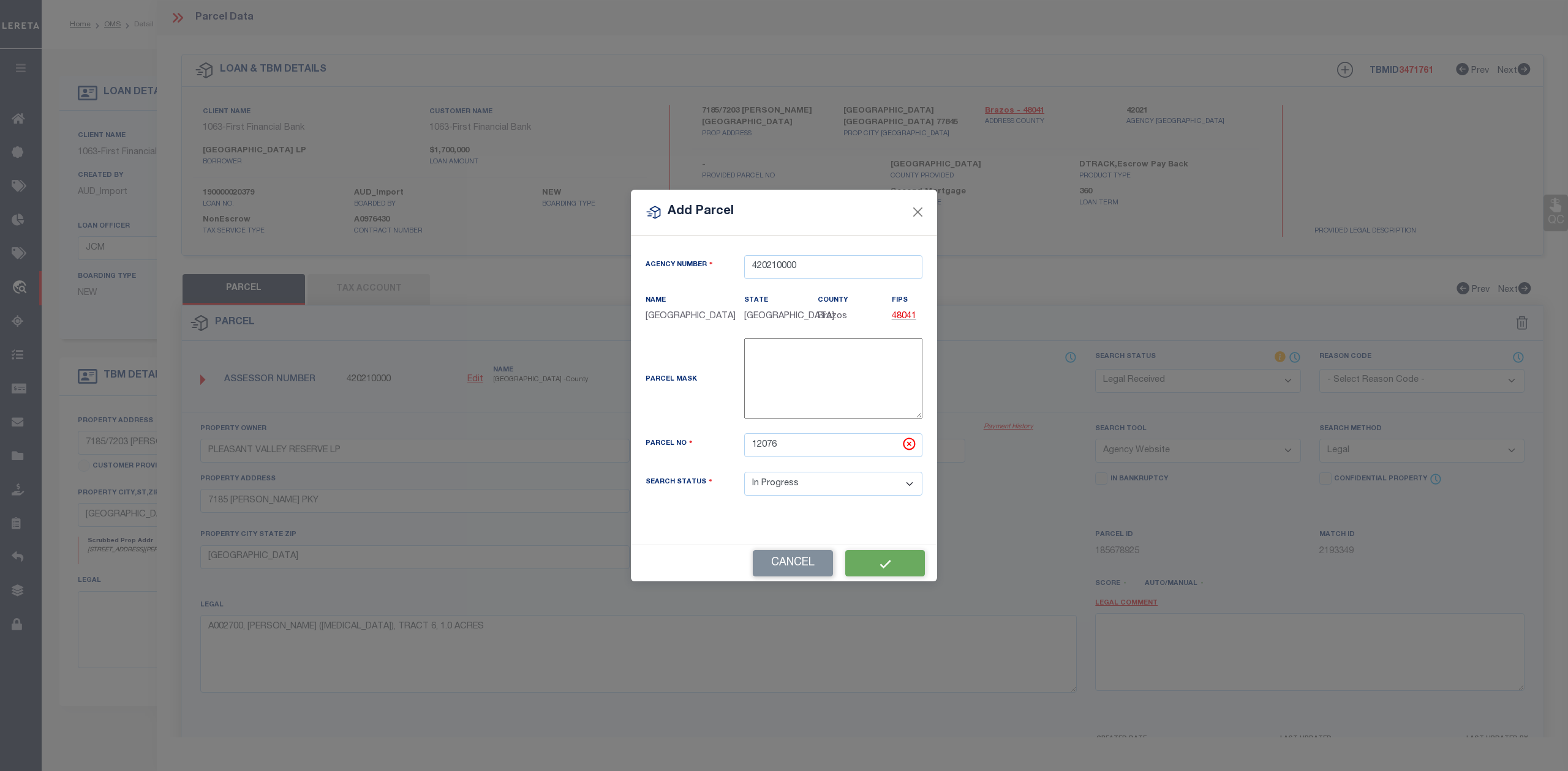
select select
checkbox input "false"
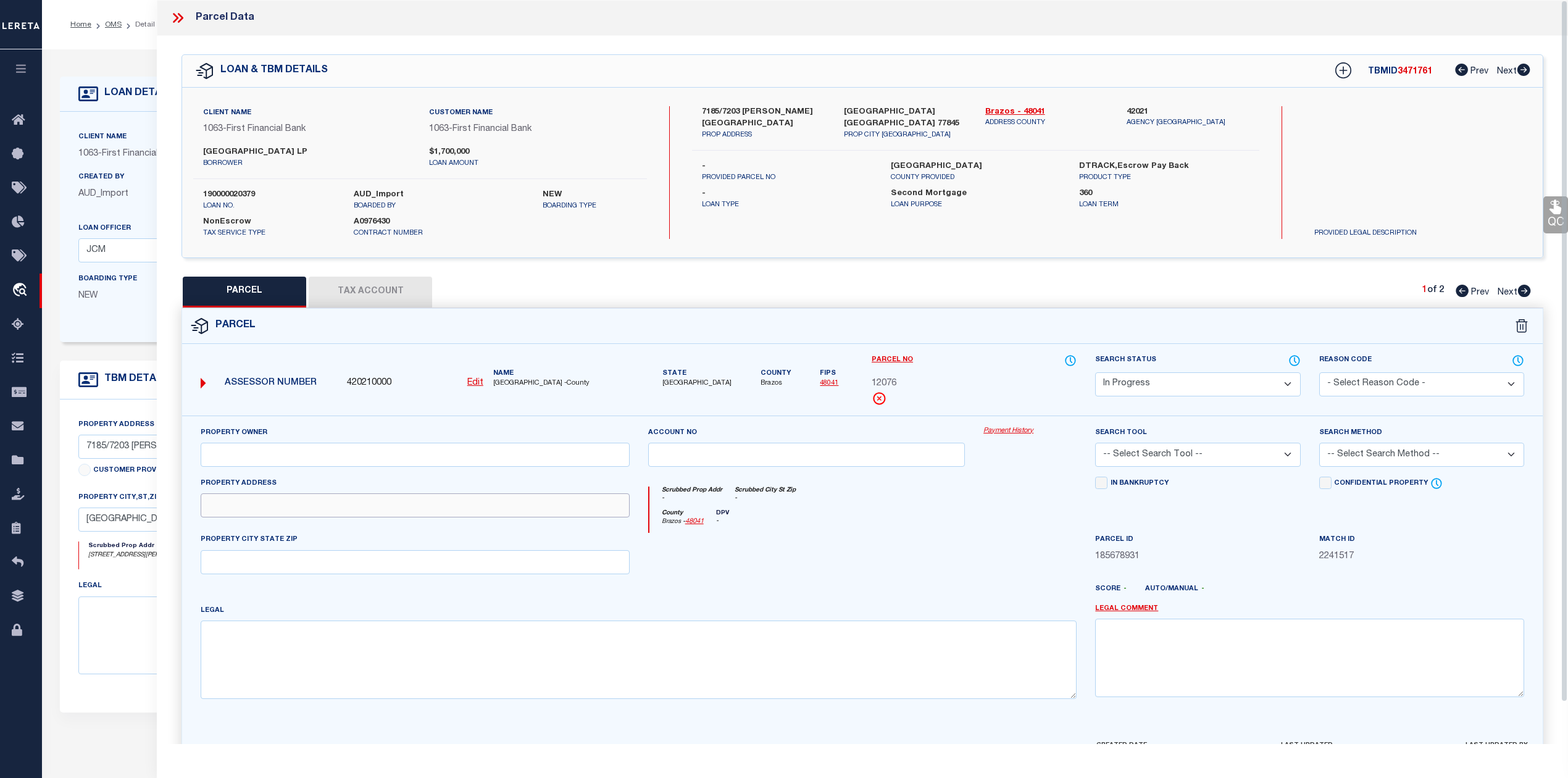
click at [231, 507] on input "text" at bounding box center [415, 505] width 429 height 24
paste input "[STREET_ADDRESS][PERSON_NAME]"
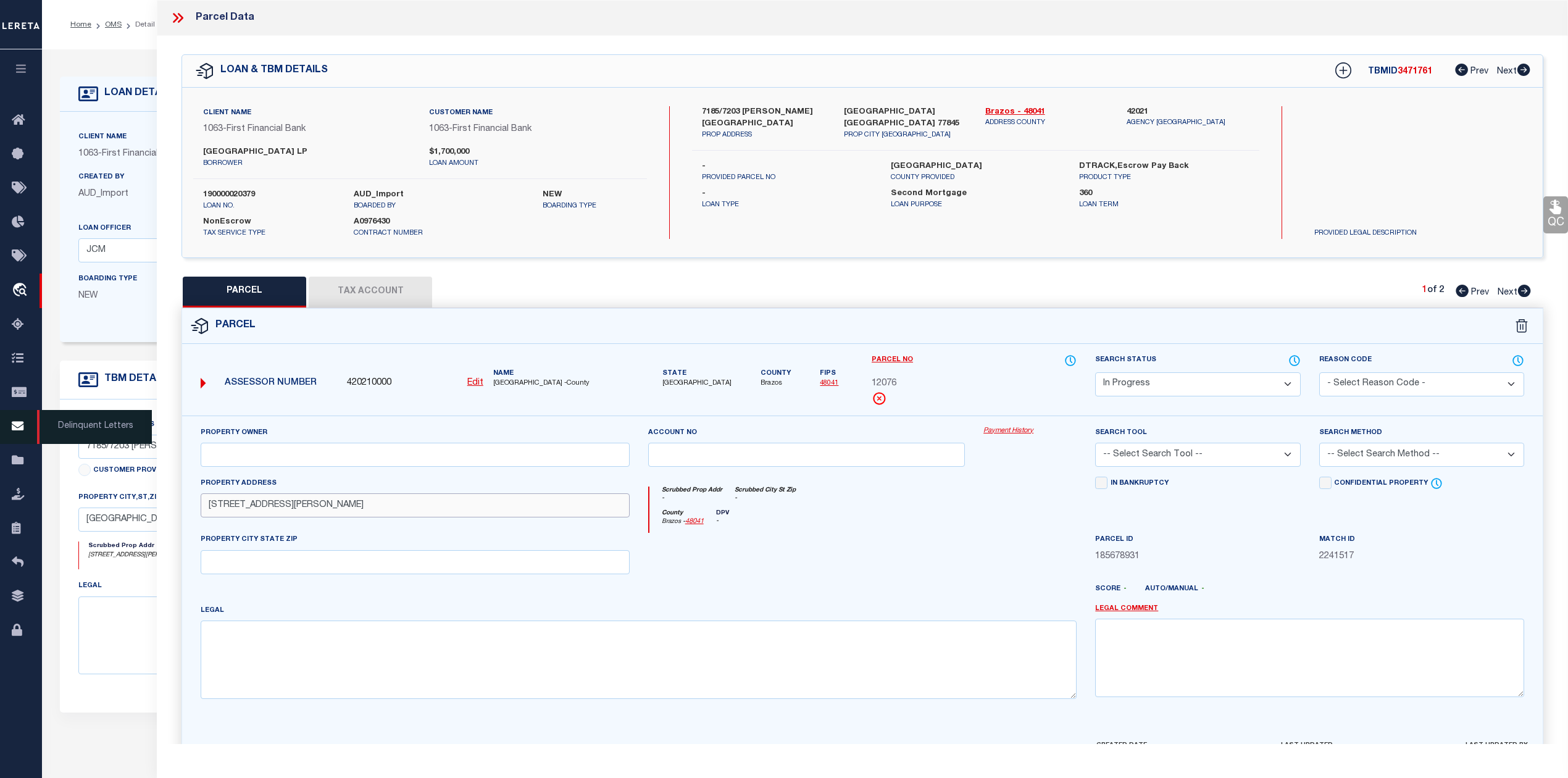
type input "[STREET_ADDRESS][PERSON_NAME]"
click at [231, 560] on input "text" at bounding box center [415, 562] width 429 height 24
paste input "[GEOGRAPHIC_DATA]"
type input "[GEOGRAPHIC_DATA]"
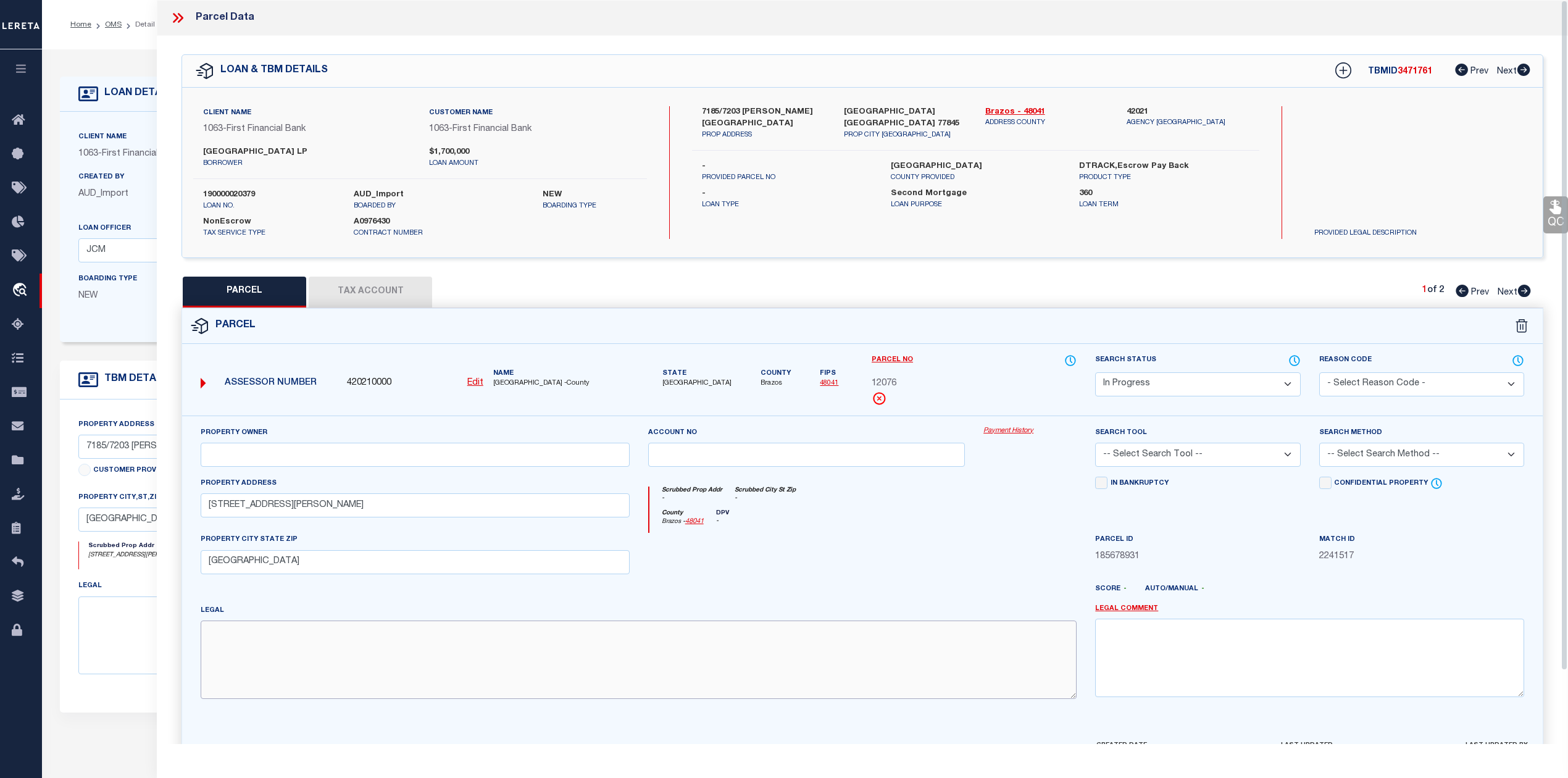
click at [273, 663] on textarea at bounding box center [638, 660] width 876 height 78
paste textarea "A002700, [PERSON_NAME] ([MEDICAL_DATA]), TRACT 4.1, 18.27 ACRES"
type textarea "A002700, [PERSON_NAME] ([MEDICAL_DATA]), TRACT 4.1, 18.27 ACRES"
click at [369, 457] on input "text" at bounding box center [415, 455] width 429 height 24
paste input "PLEASANT VALLEY RESERVE LP"
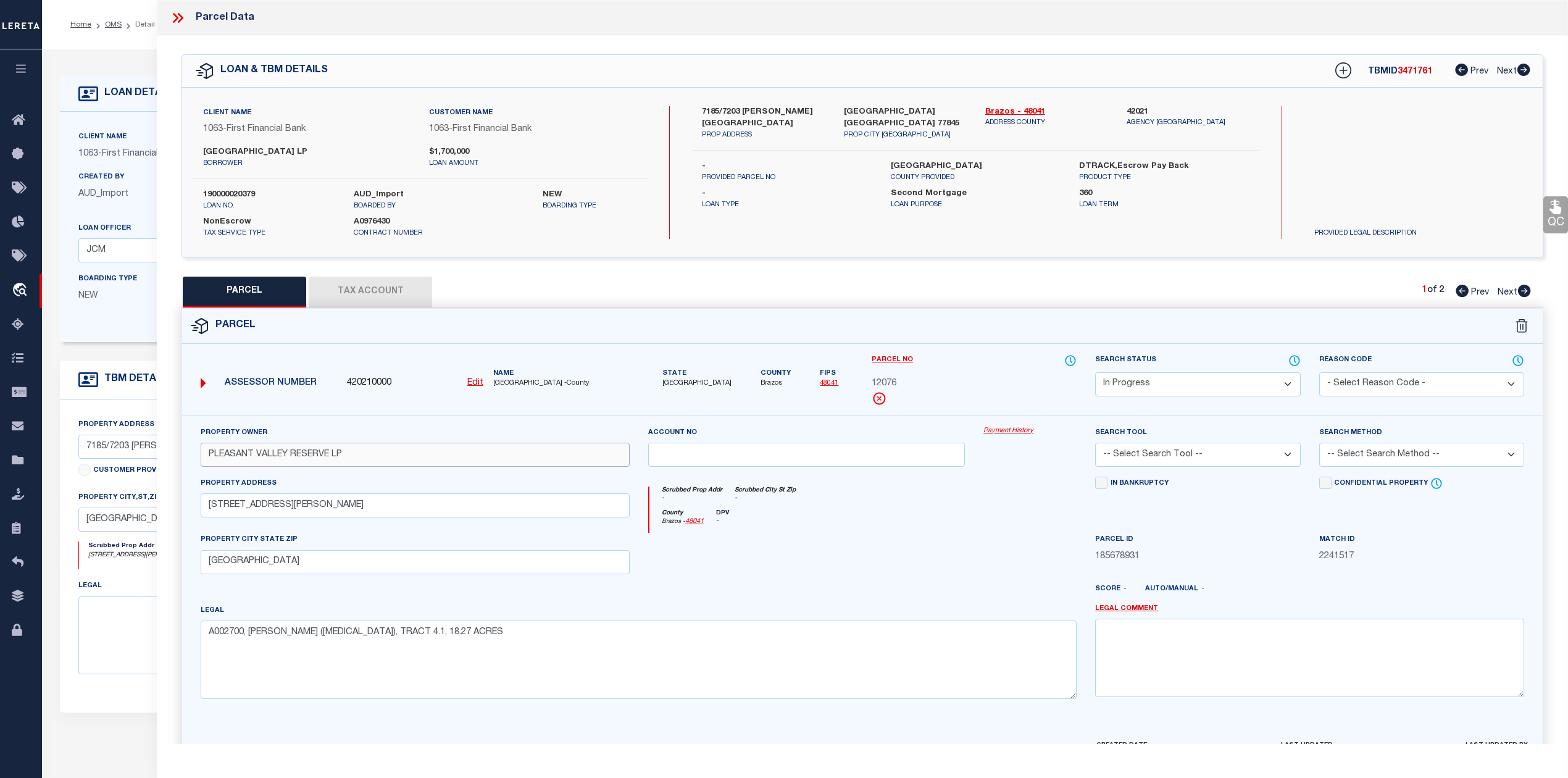
type input "PLEASANT VALLEY RESERVE LP"
click at [1200, 459] on select "-- Select Search Tool -- 3rd Party Website Agency File Agency Website ATLS CNV-…" at bounding box center [1197, 455] width 205 height 24
select select "AGW"
click at [1095, 445] on select "-- Select Search Tool -- 3rd Party Website Agency File Agency Website ATLS CNV-…" at bounding box center [1197, 455] width 205 height 24
click at [1460, 456] on select "-- Select Search Method -- Property Address Legal Liability Info Provided" at bounding box center [1422, 455] width 205 height 24
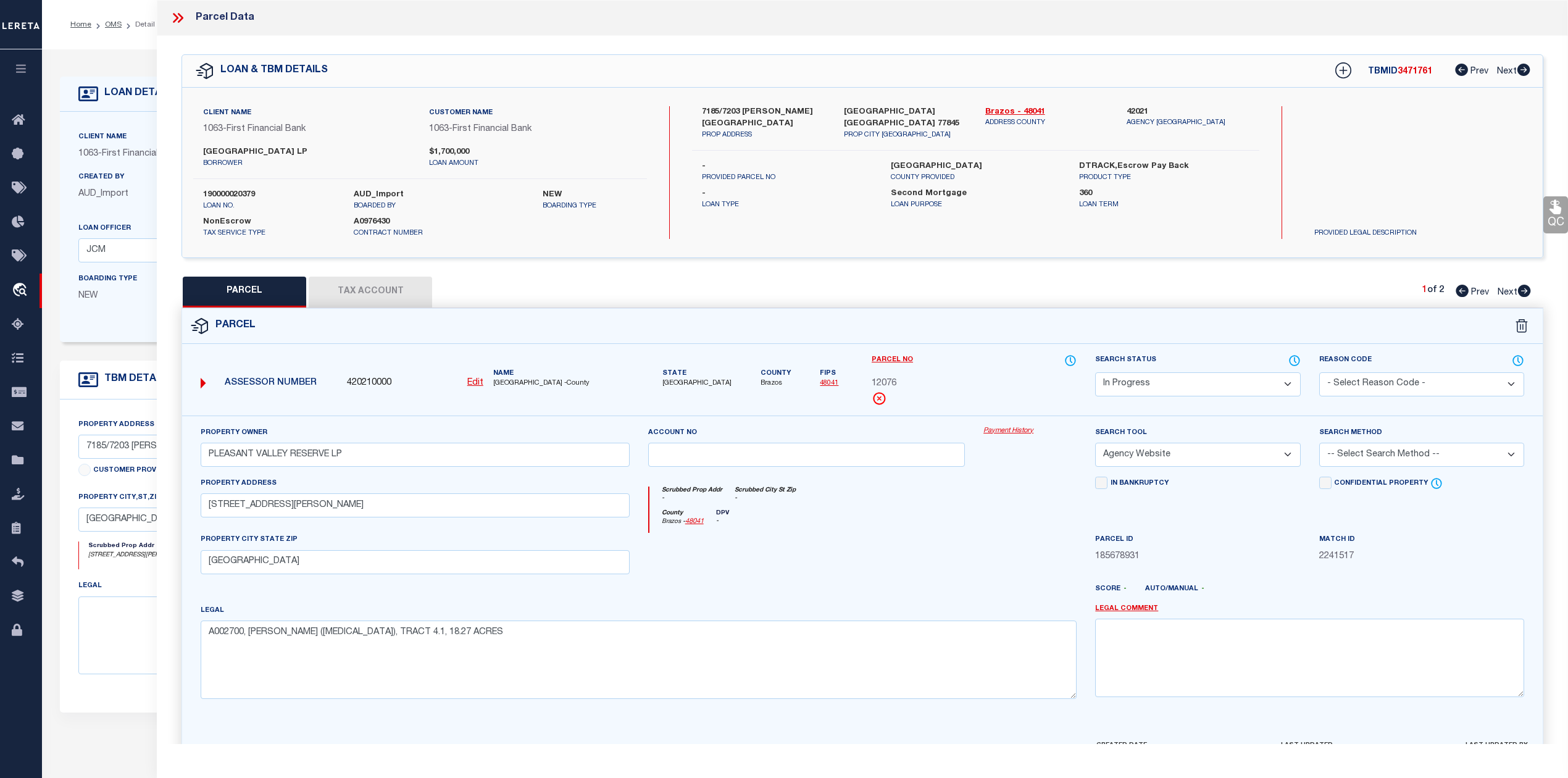
select select "LEG"
click at [1320, 445] on select "-- Select Search Method -- Property Address Legal Liability Info Provided" at bounding box center [1422, 455] width 205 height 24
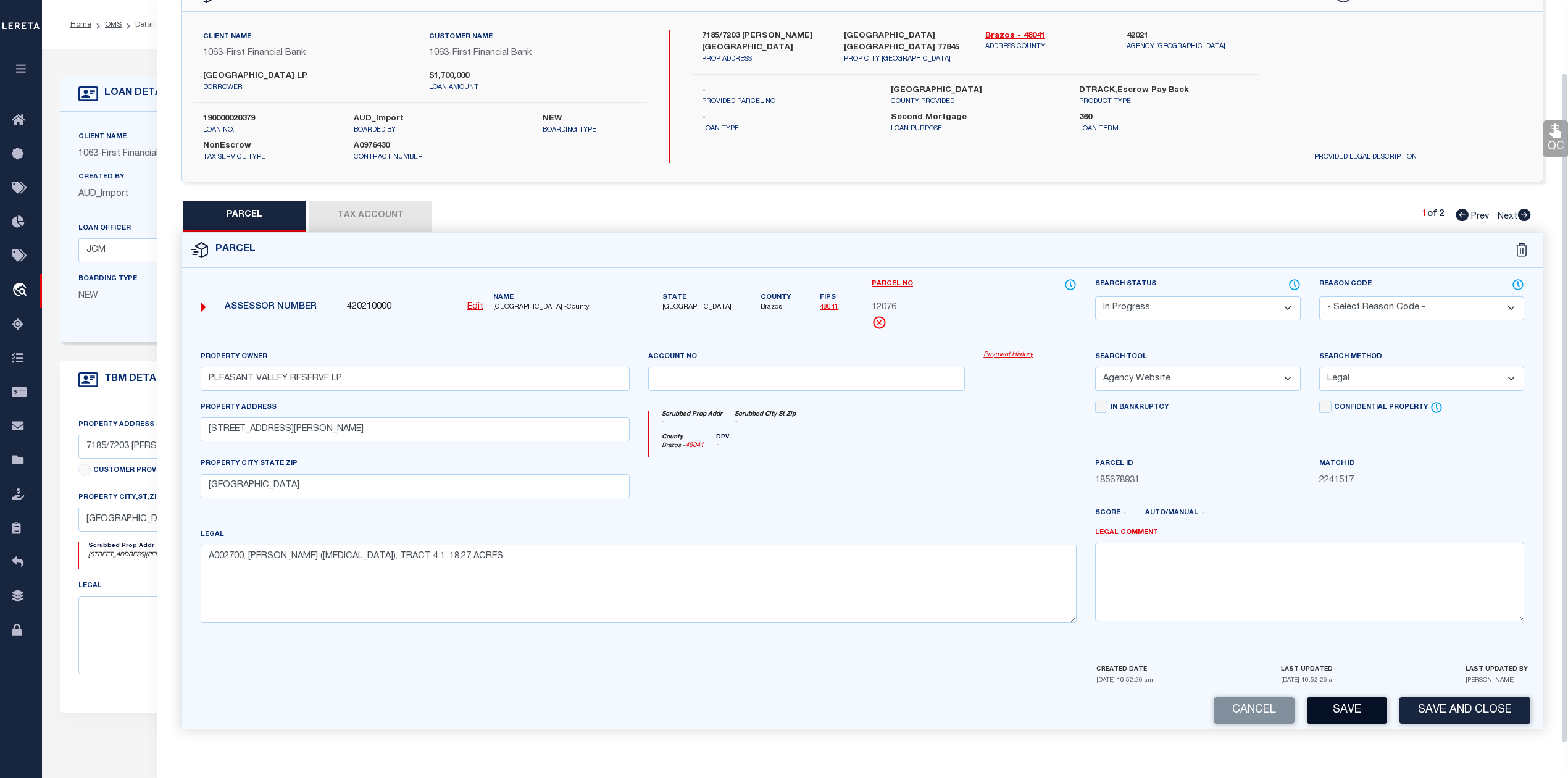
click at [1354, 714] on button "Save" at bounding box center [1347, 710] width 80 height 26
select select "AS"
select select
checkbox input "false"
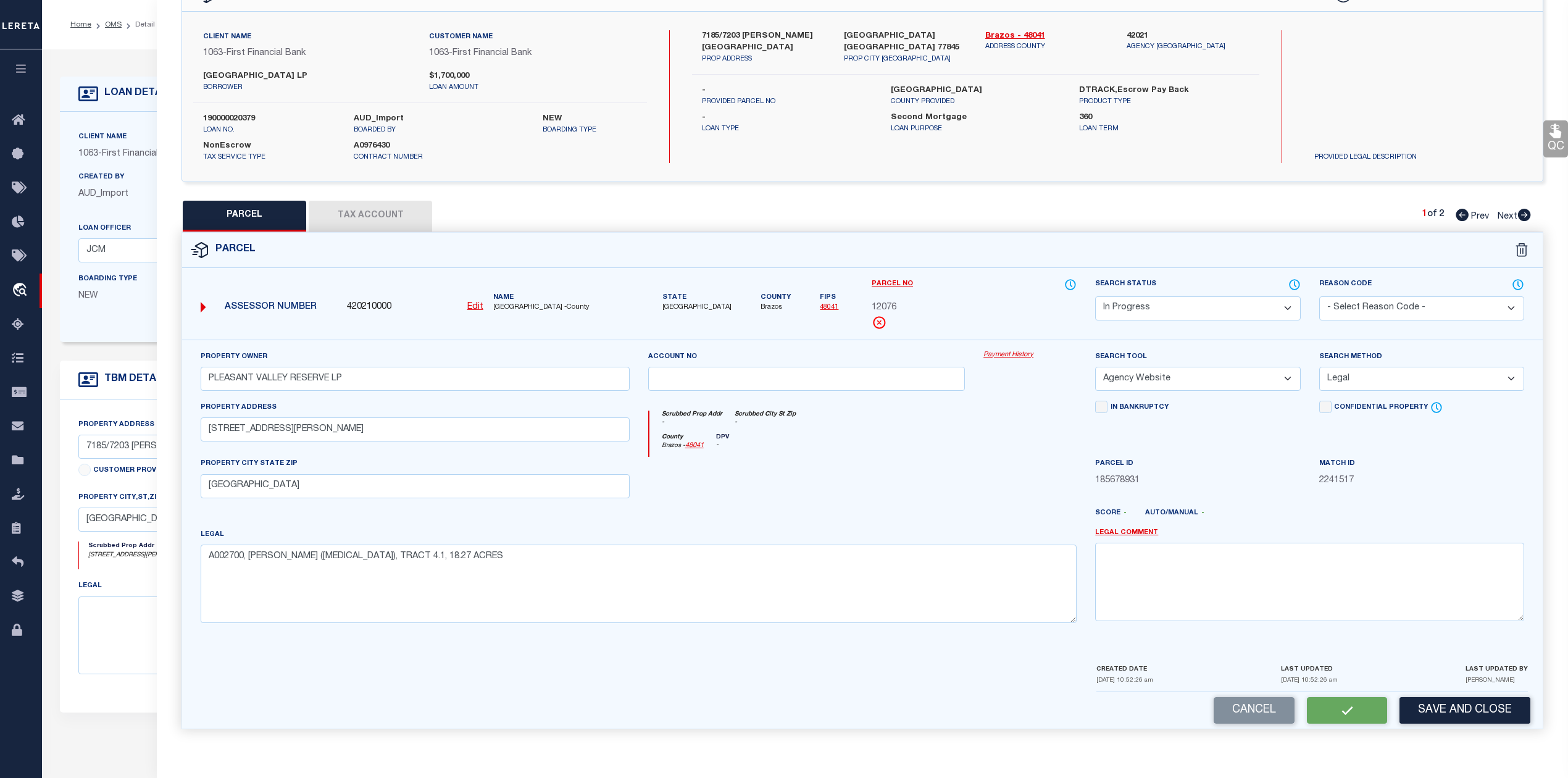
checkbox input "false"
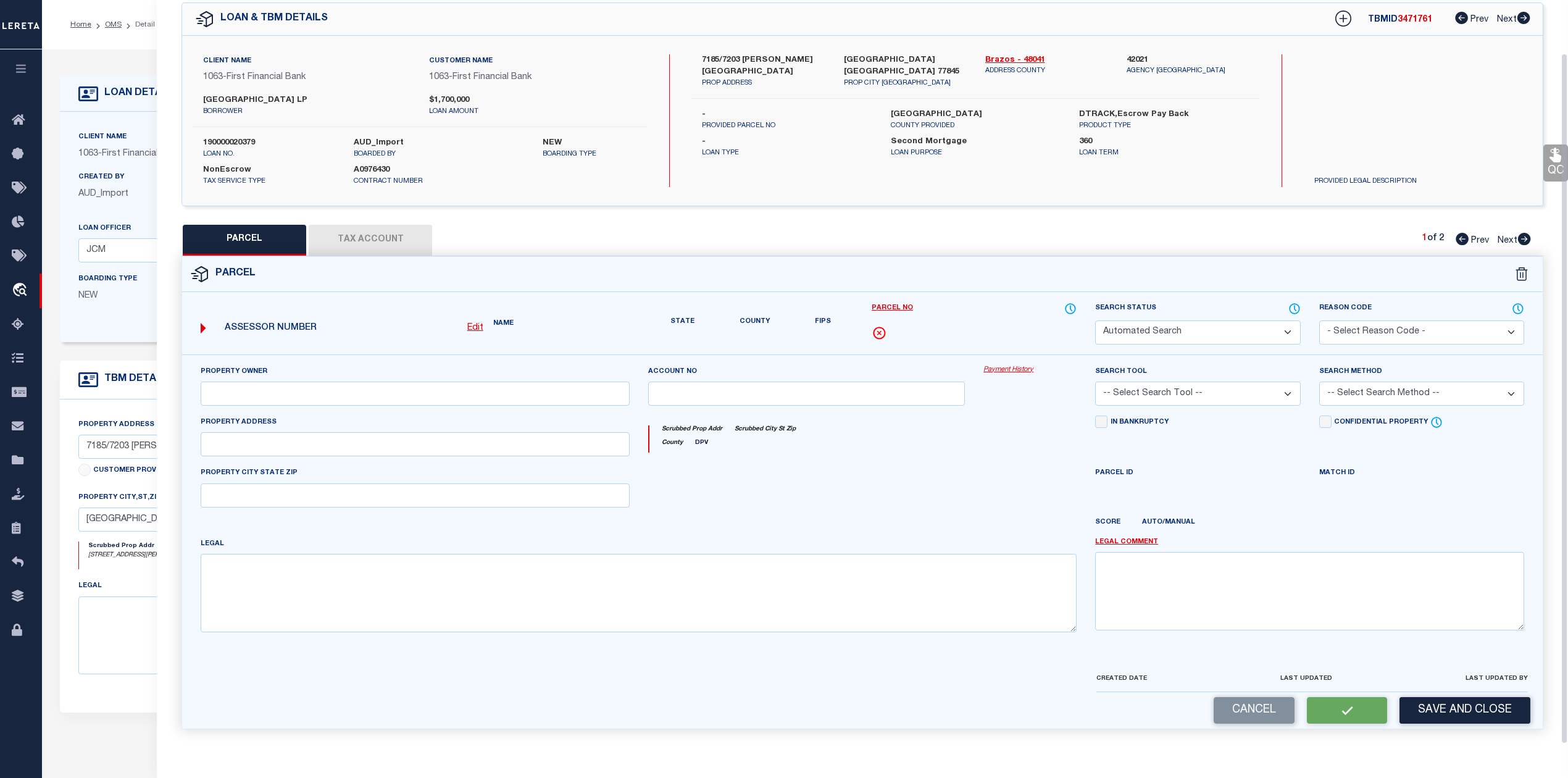
select select "IP"
type input "PLEASANT VALLEY RESERVE LP"
select select "AGW"
select select "LEG"
type input "[STREET_ADDRESS][PERSON_NAME]"
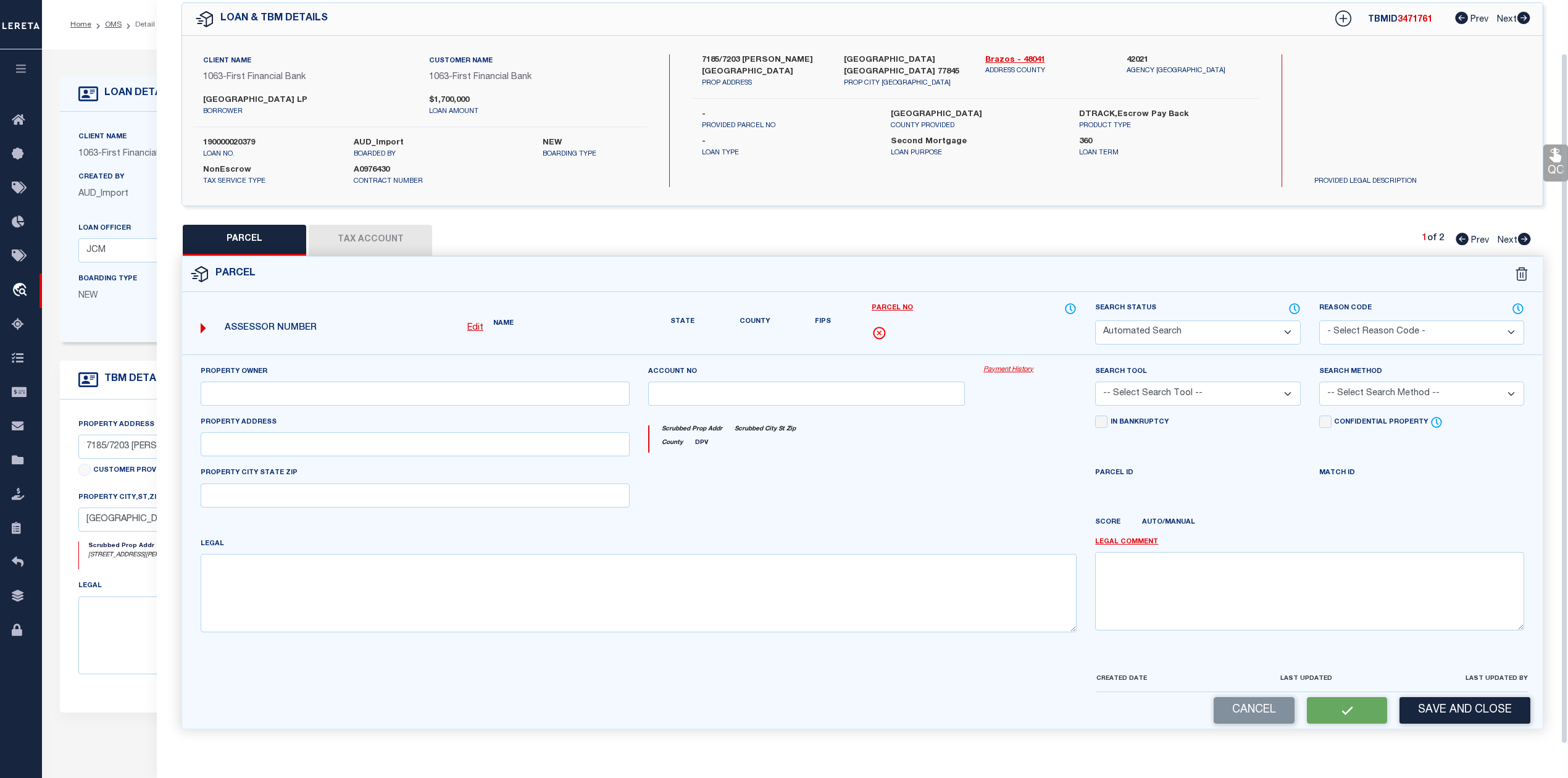
type input "[GEOGRAPHIC_DATA]"
type textarea "A002700, [PERSON_NAME] ([MEDICAL_DATA]), TRACT 4.1, 18.27 ACRES"
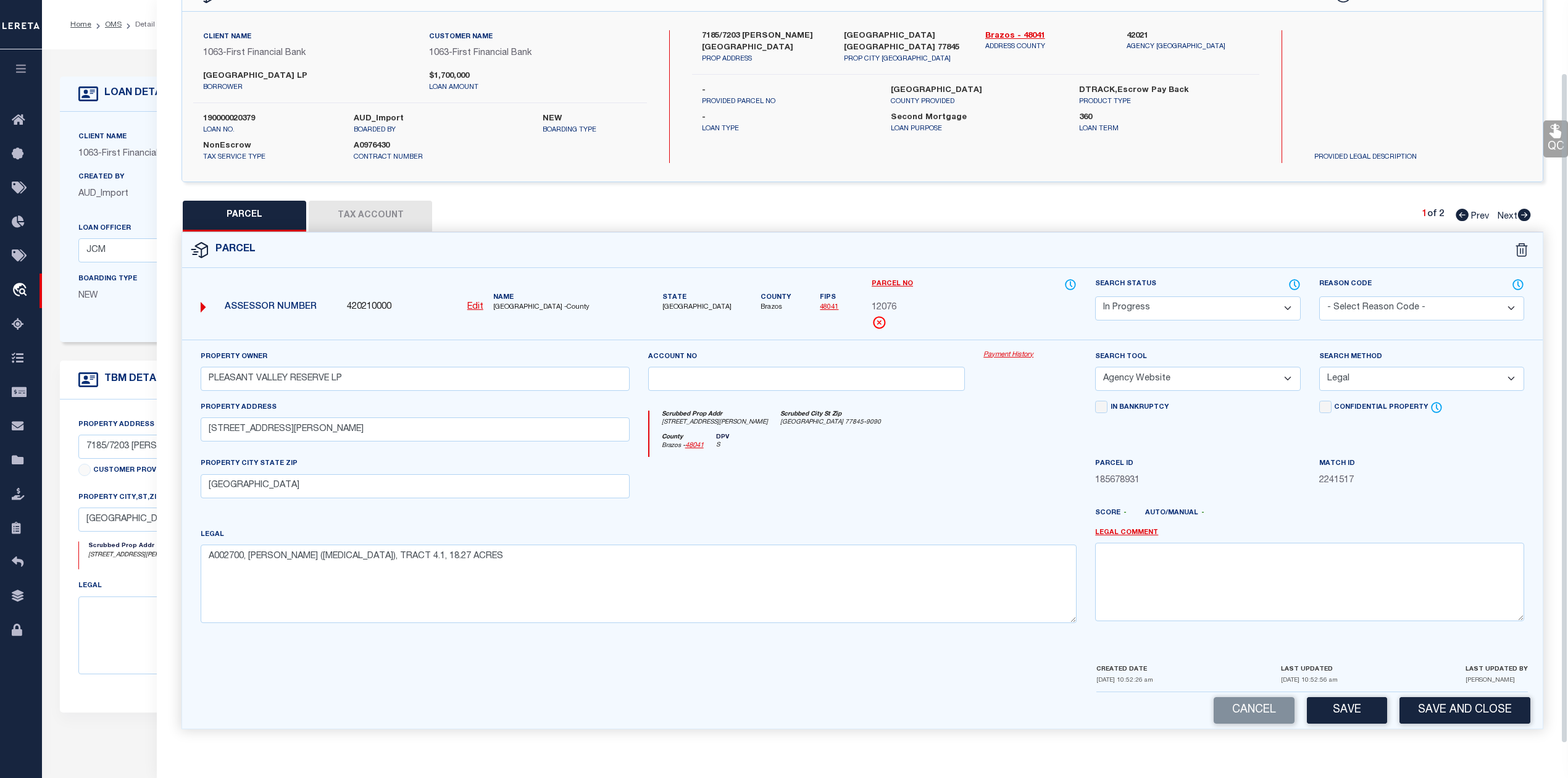
click at [371, 215] on button "Tax Account" at bounding box center [370, 216] width 124 height 31
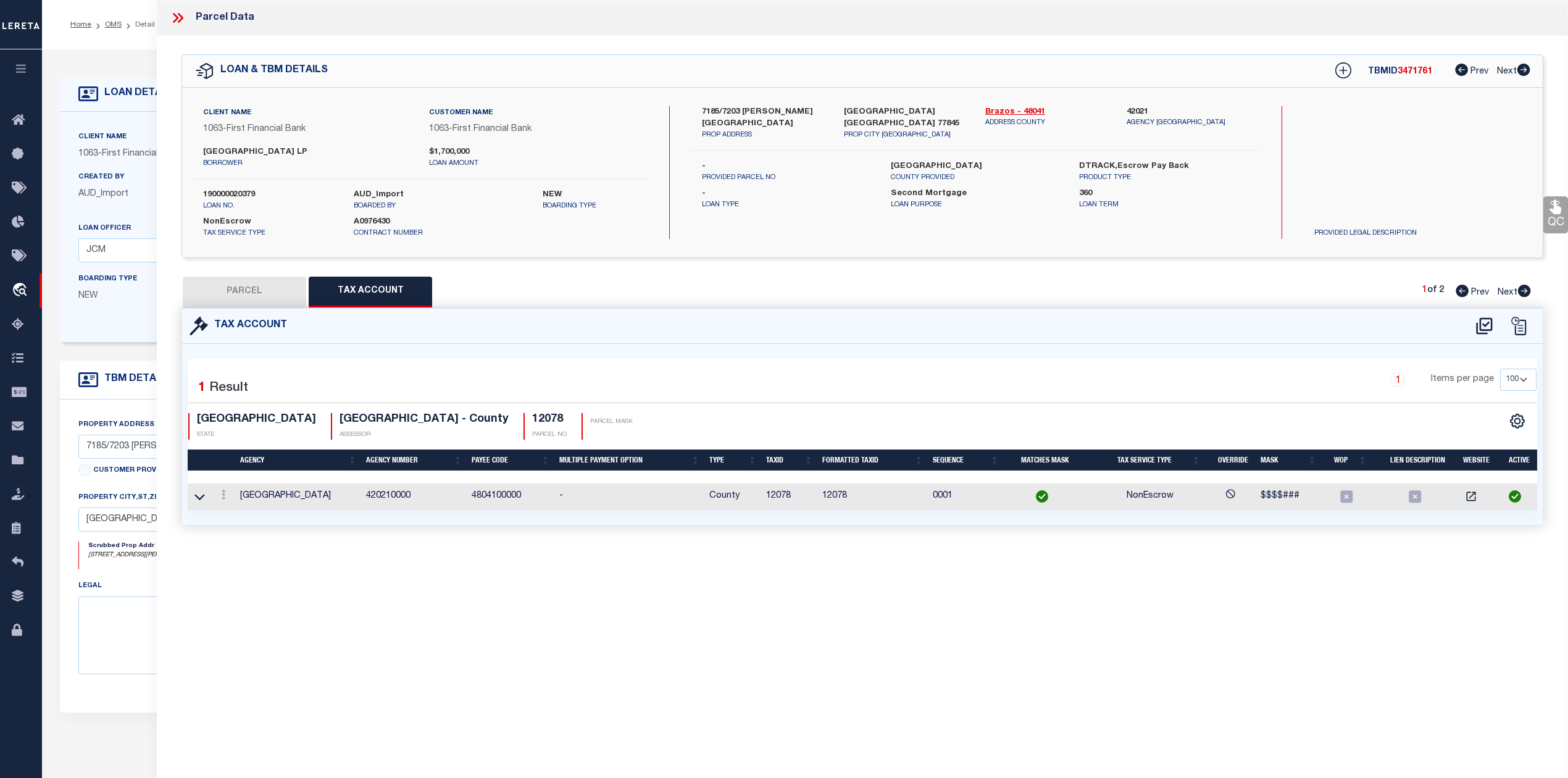
select select "100"
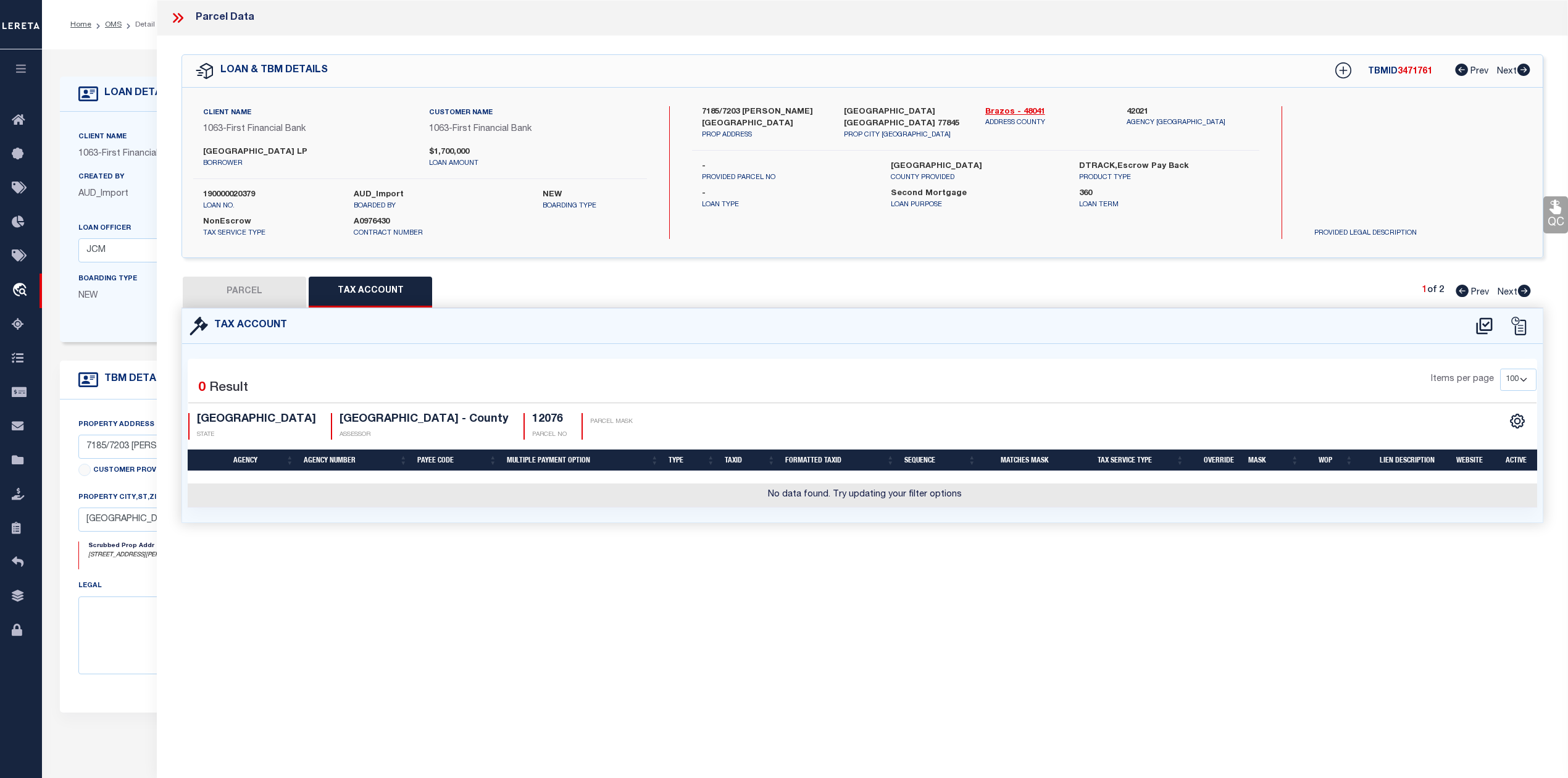
scroll to position [0, 0]
click at [1479, 328] on icon at bounding box center [1484, 326] width 20 height 19
select select "100"
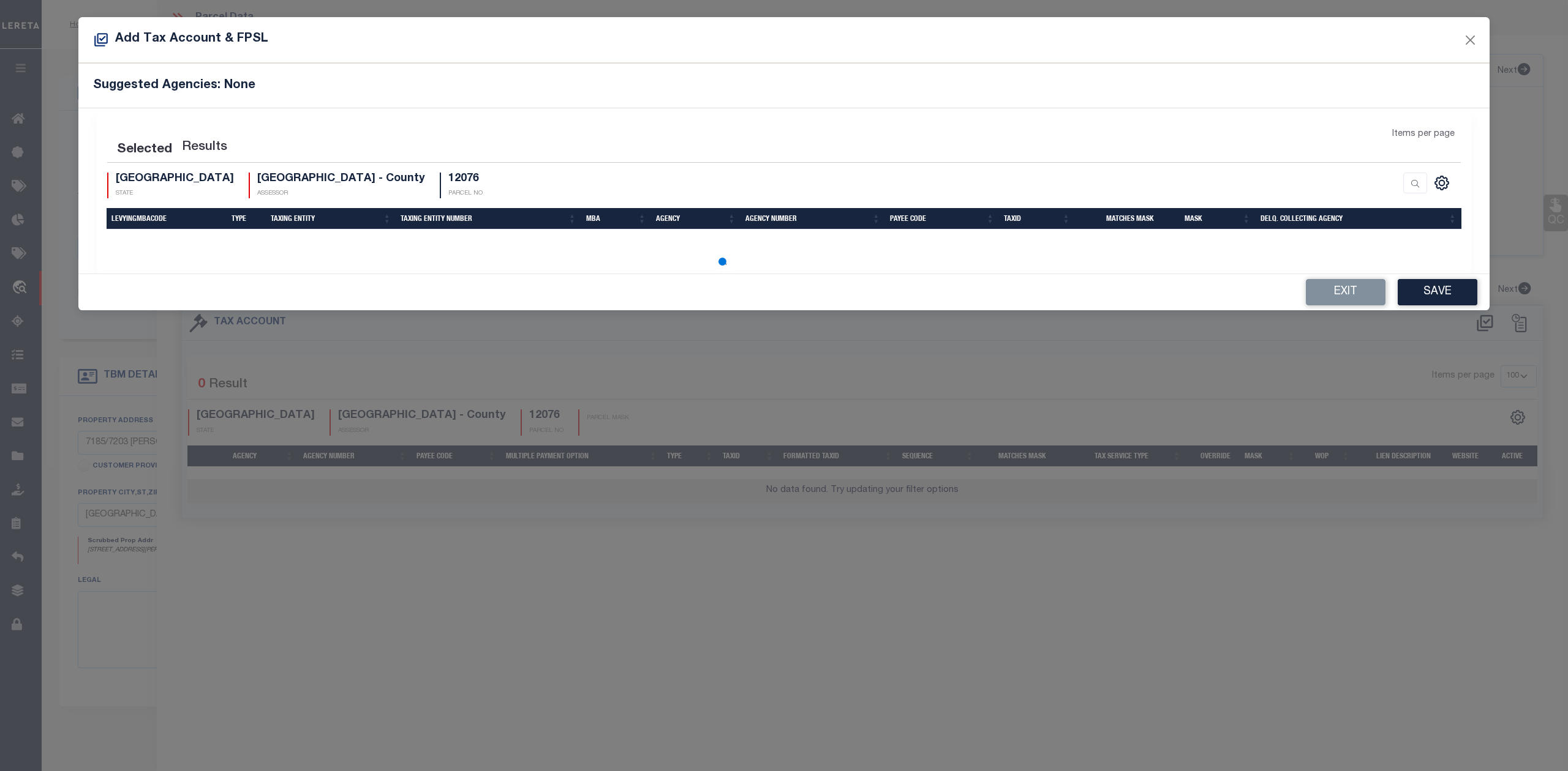
select select "100"
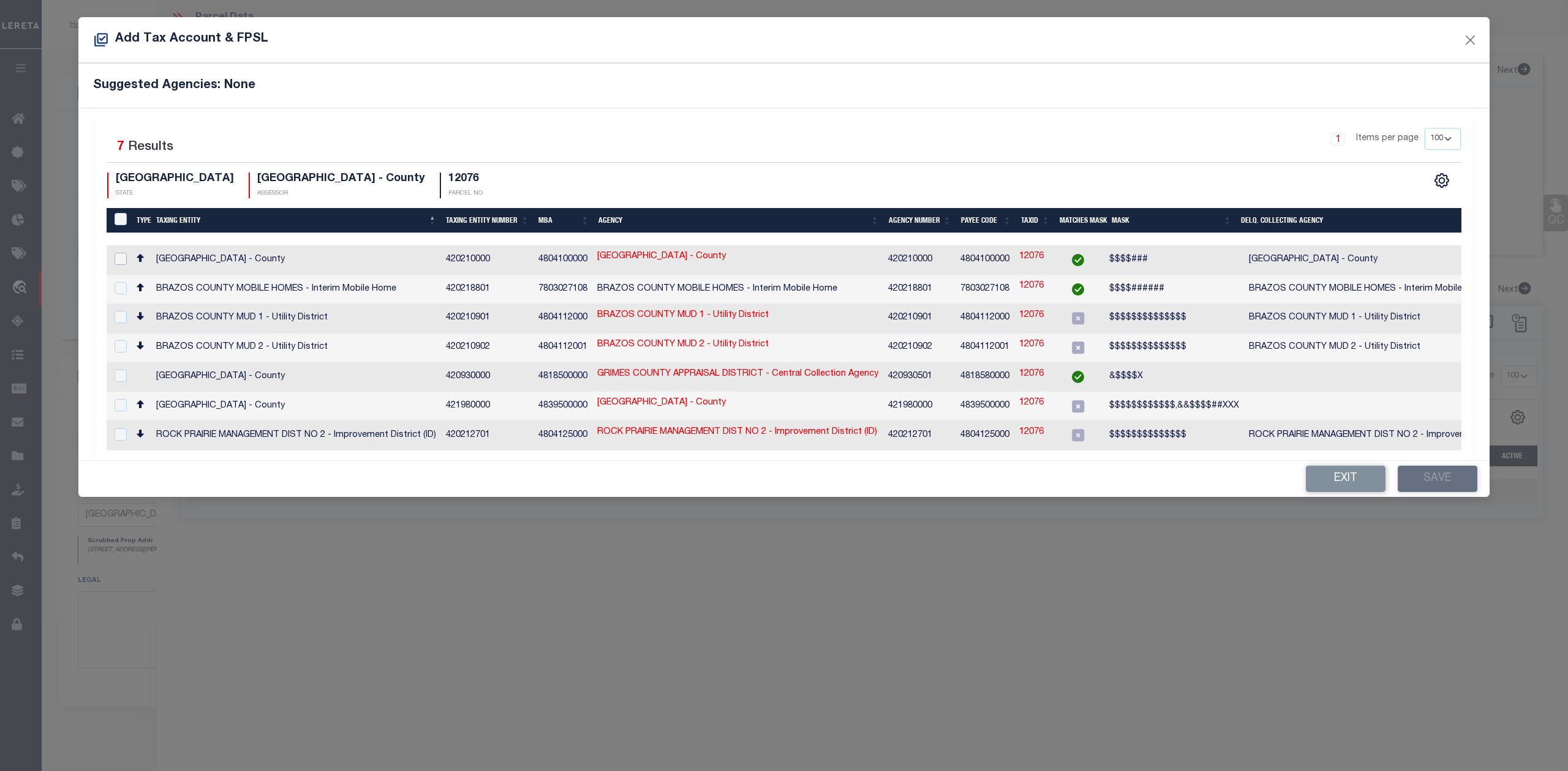
click at [124, 261] on input "checkbox" at bounding box center [121, 259] width 13 height 13
checkbox input "true"
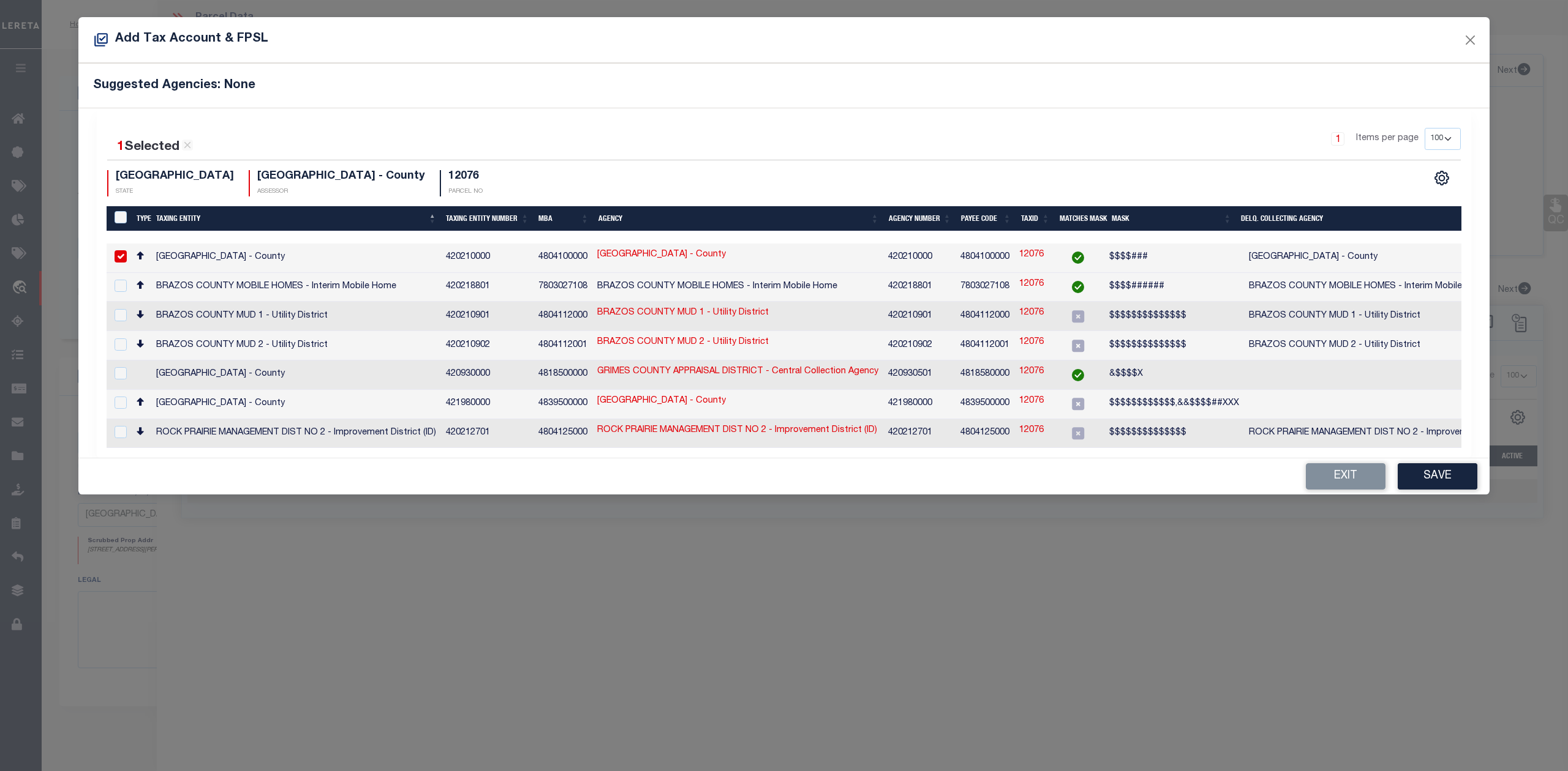
click at [716, 173] on div "TX STATE [GEOGRAPHIC_DATA] - County ASSESSOR 12076 PARCEL NO" at bounding box center [445, 182] width 677 height 26
click at [1439, 471] on button "Save" at bounding box center [1438, 476] width 79 height 26
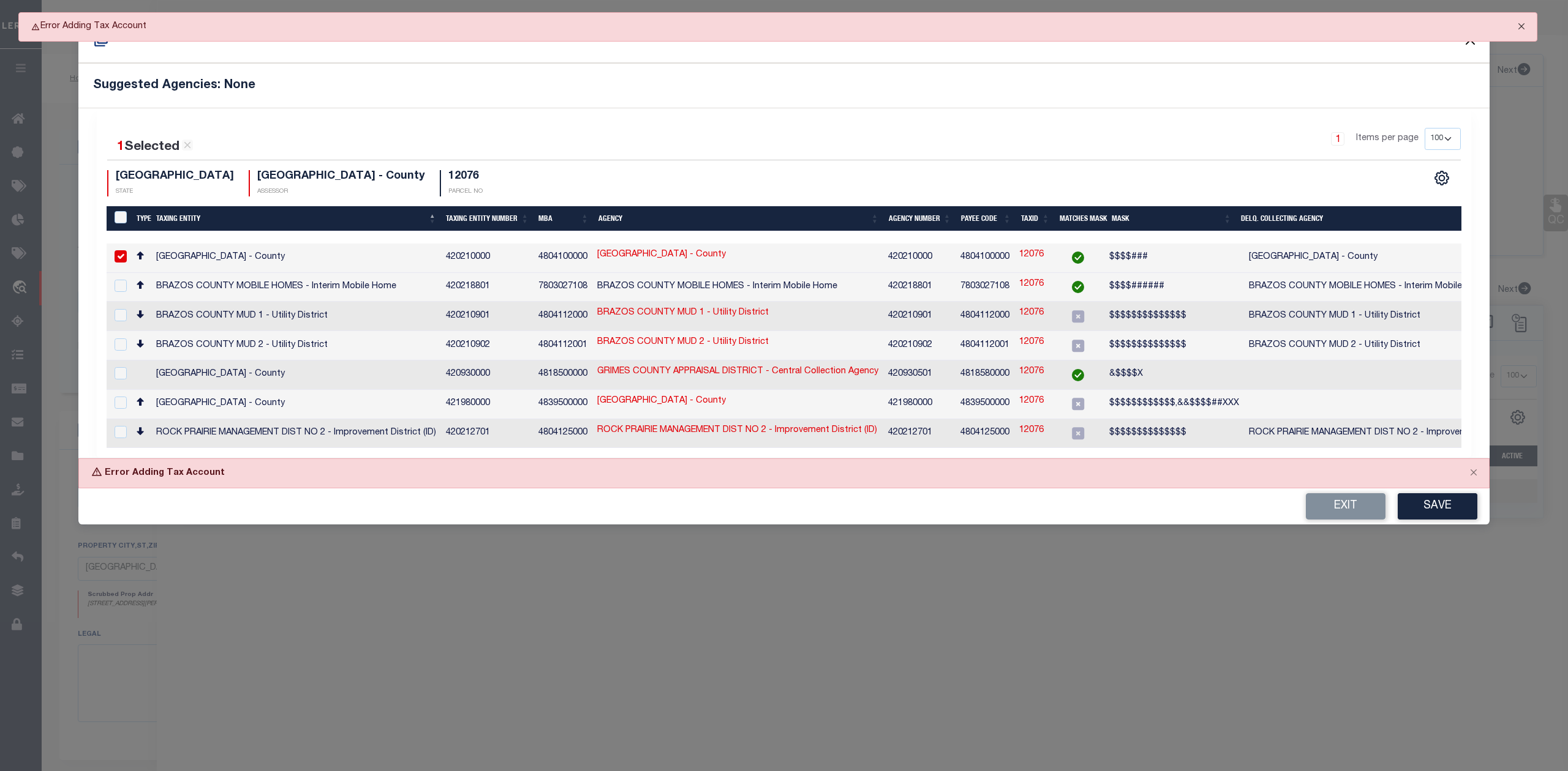
click at [1525, 21] on button "Close" at bounding box center [1522, 26] width 31 height 27
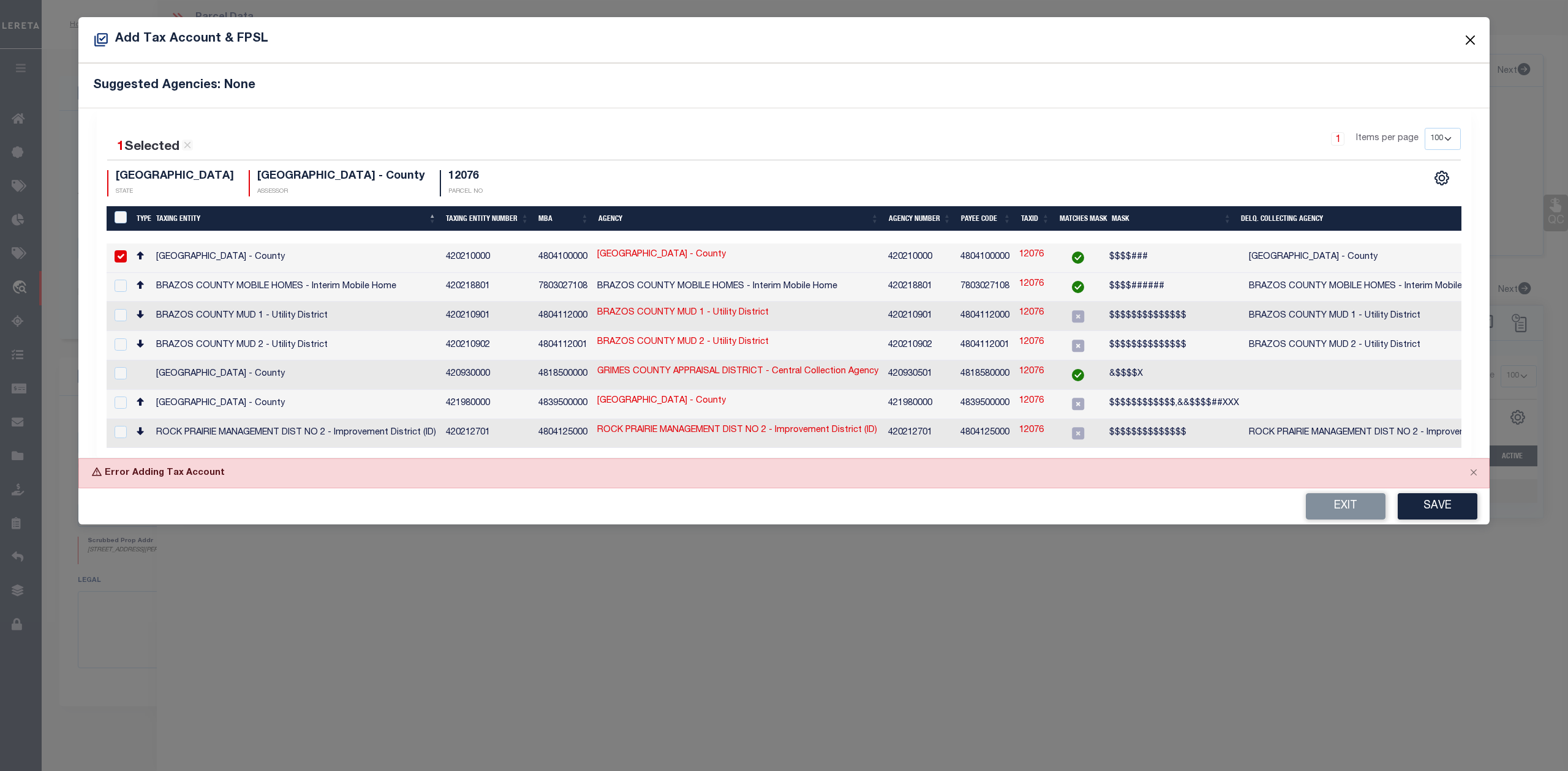
click at [1470, 42] on button "Close" at bounding box center [1470, 40] width 15 height 15
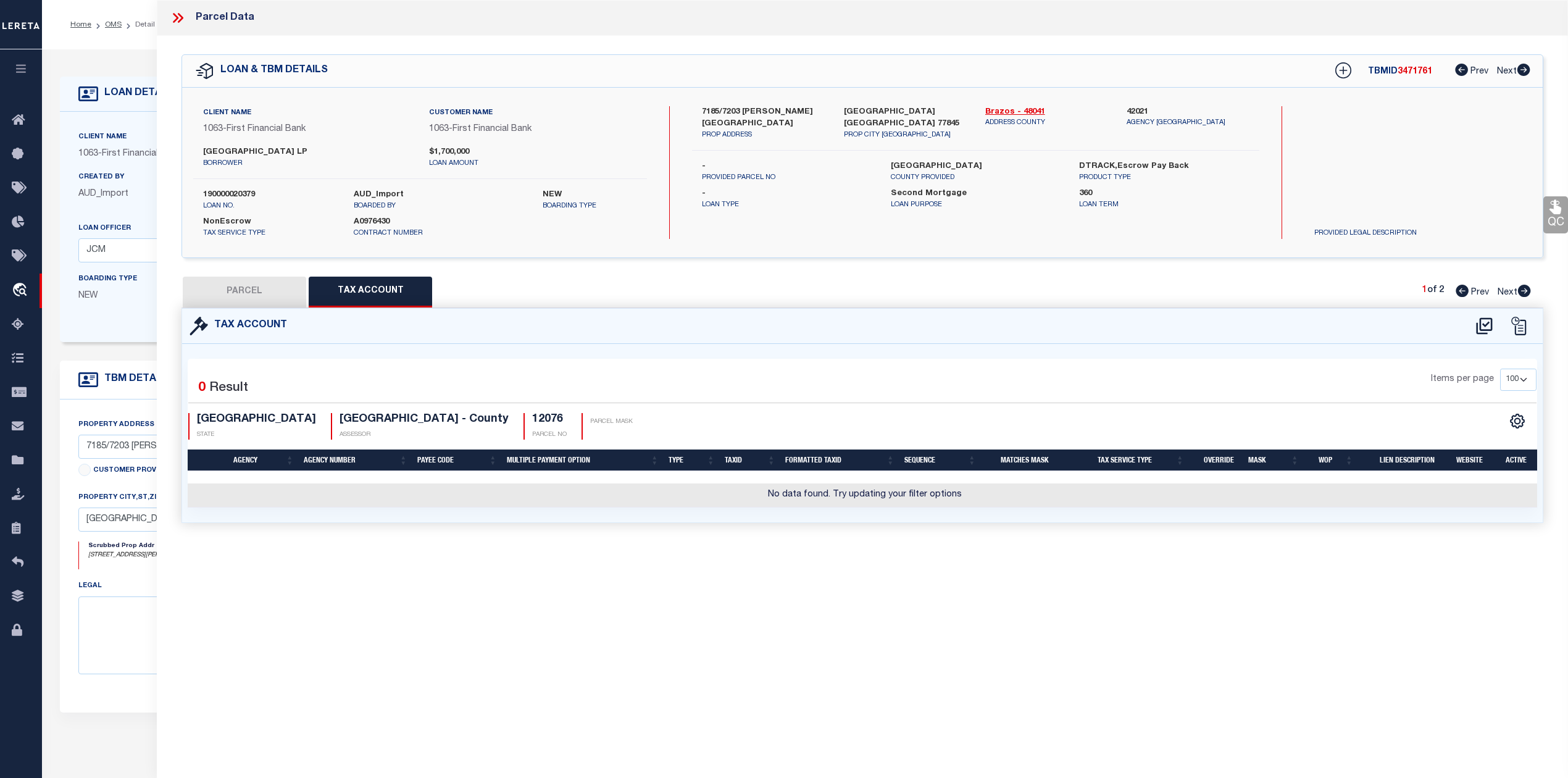
click at [252, 289] on button "PARCEL" at bounding box center [244, 292] width 124 height 31
select select "AS"
select select
checkbox input "false"
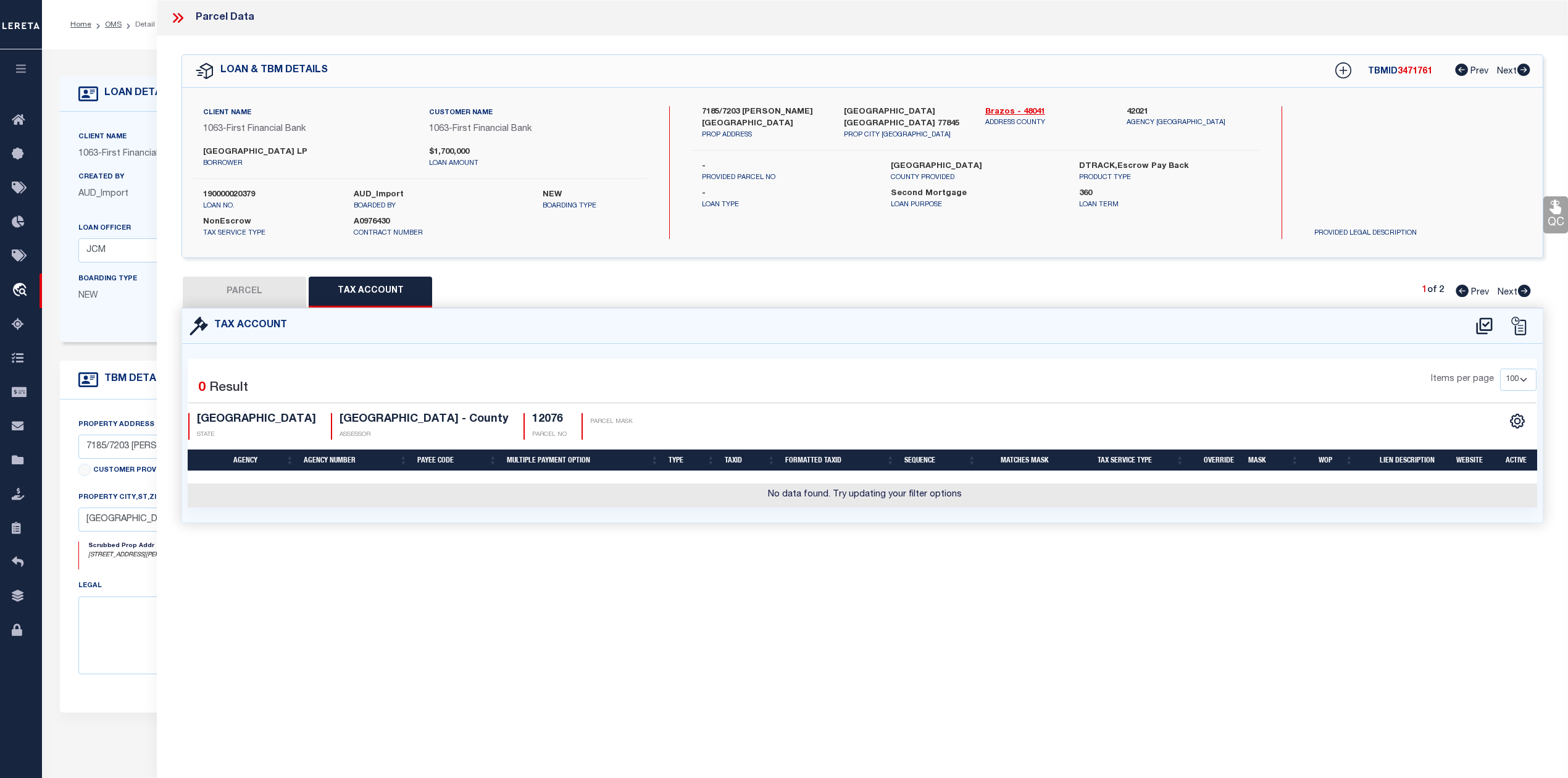
checkbox input "false"
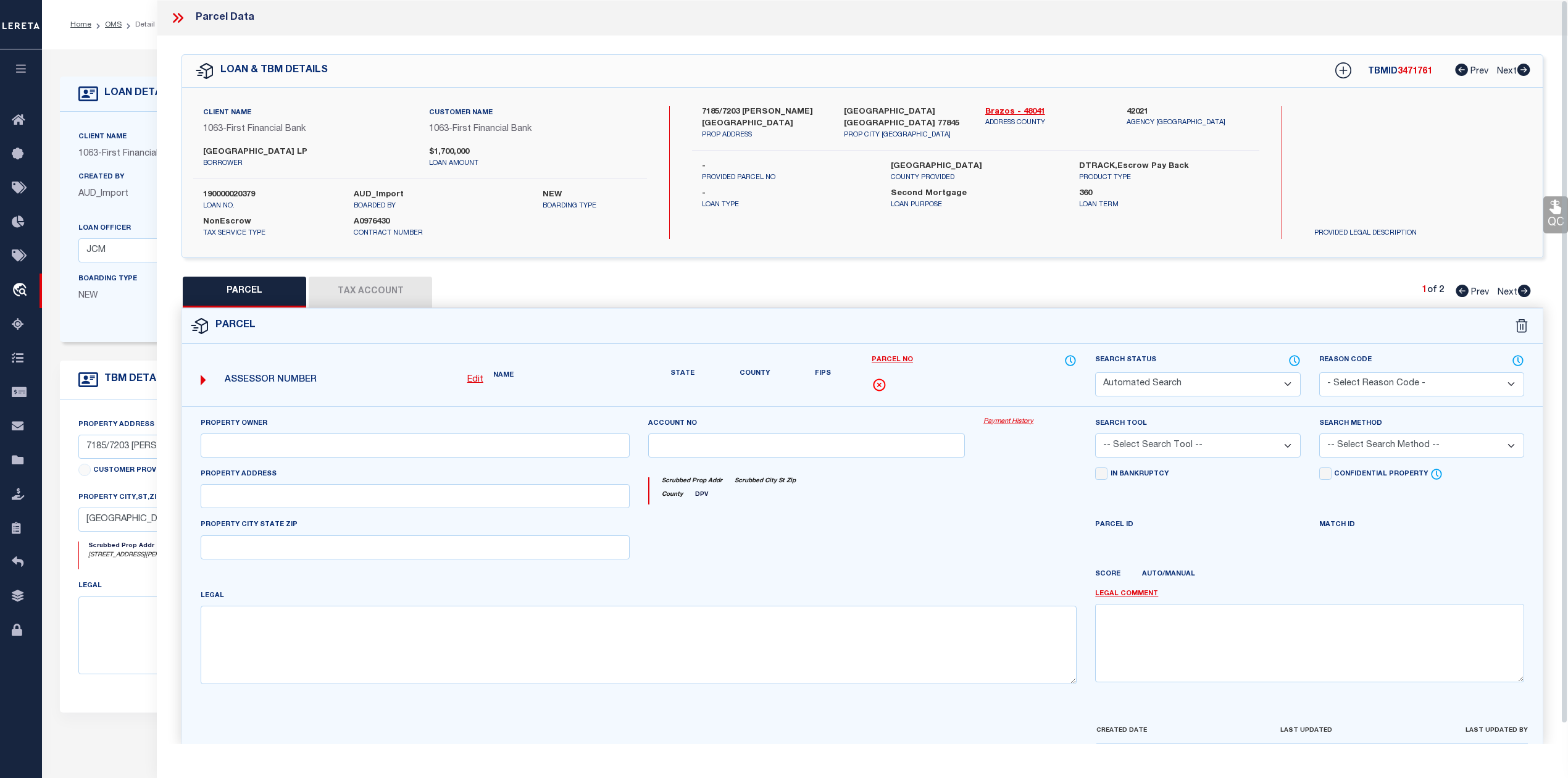
select select "IP"
type input "PLEASANT VALLEY RESERVE LP"
select select "AGW"
select select "LEG"
type input "[STREET_ADDRESS][PERSON_NAME]"
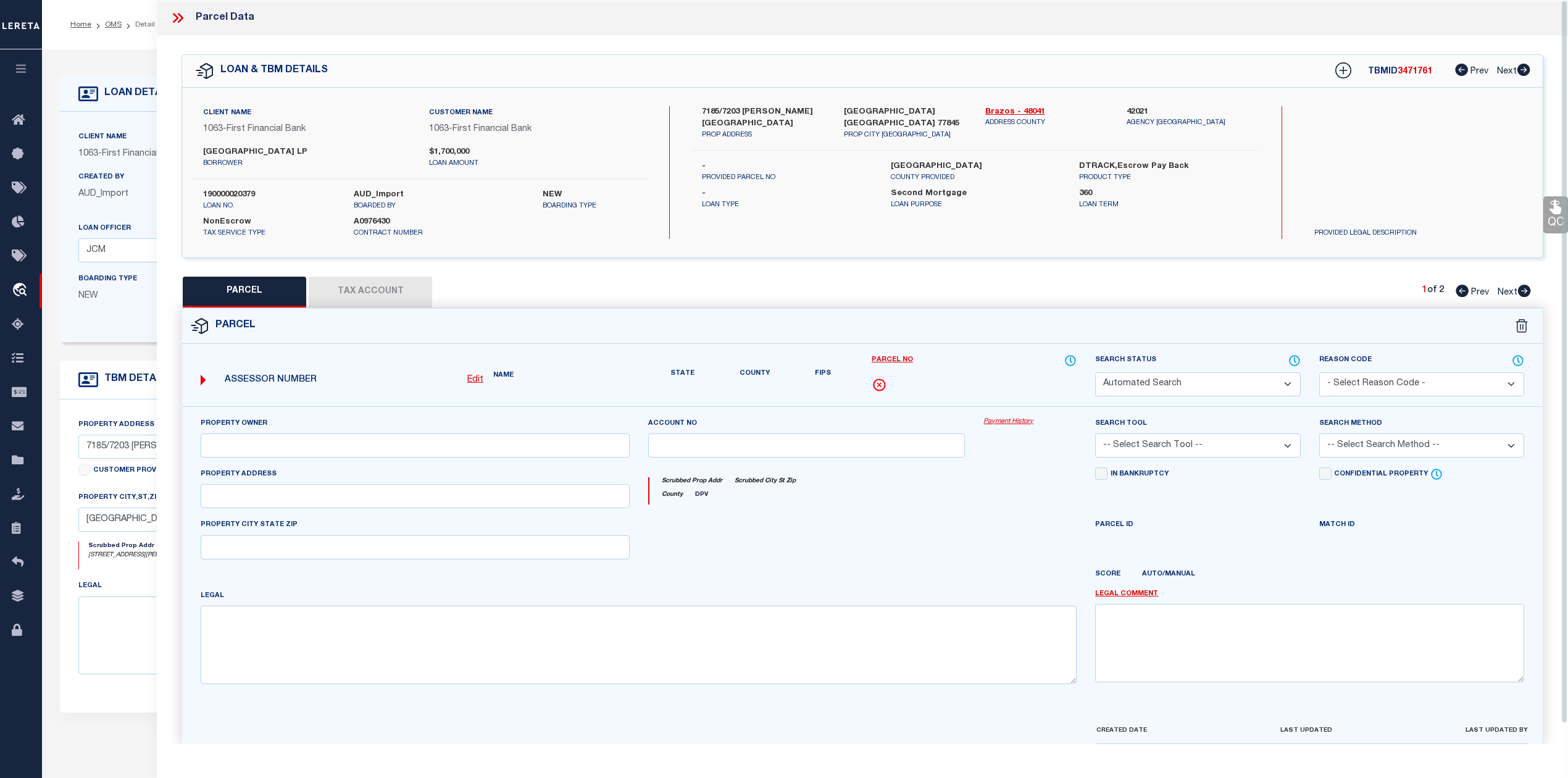
type input "[GEOGRAPHIC_DATA]"
type textarea "A002700, [PERSON_NAME] ([MEDICAL_DATA]), TRACT 4.1, 18.27 ACRES"
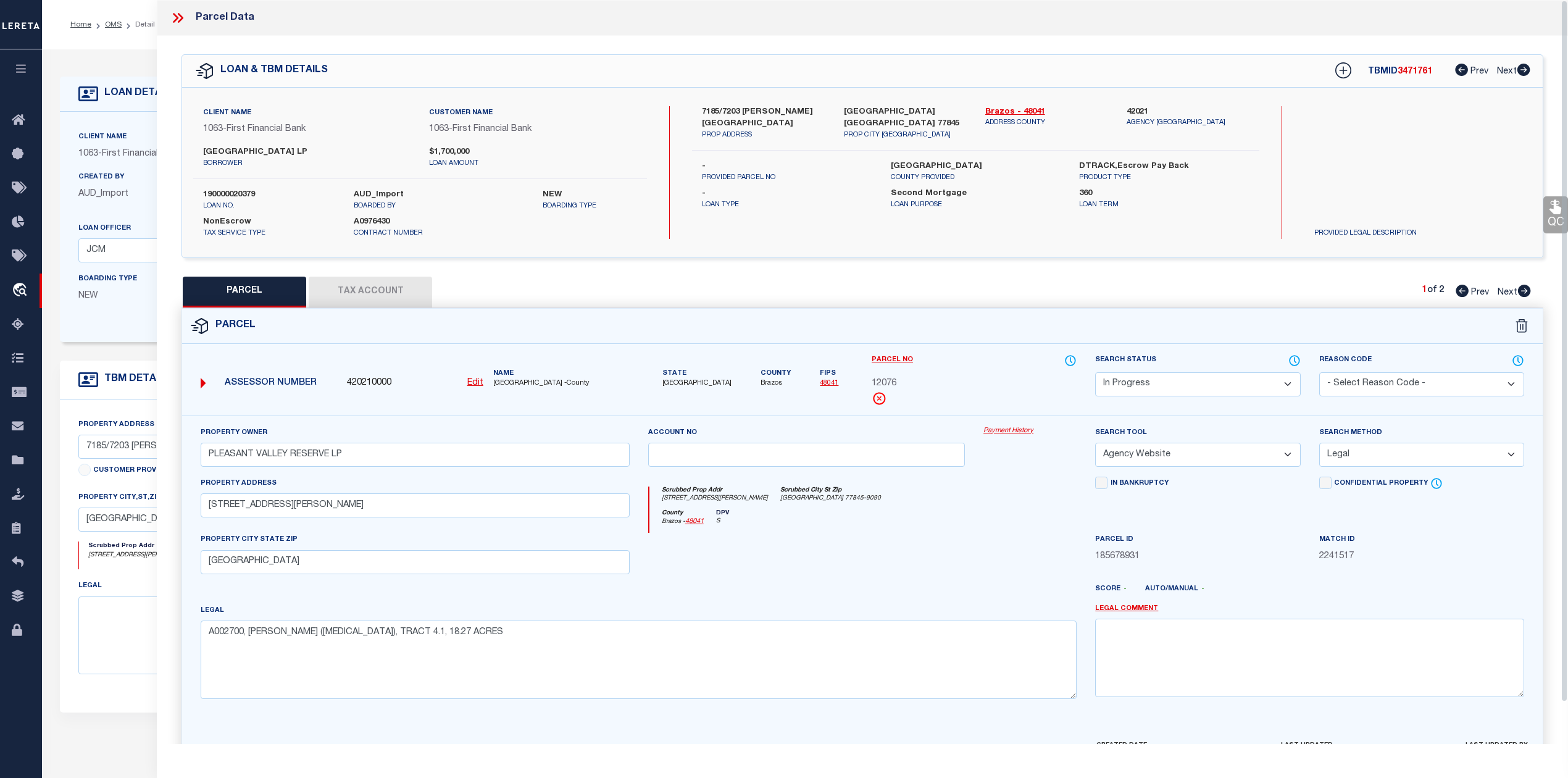
click at [377, 290] on button "Tax Account" at bounding box center [370, 292] width 124 height 31
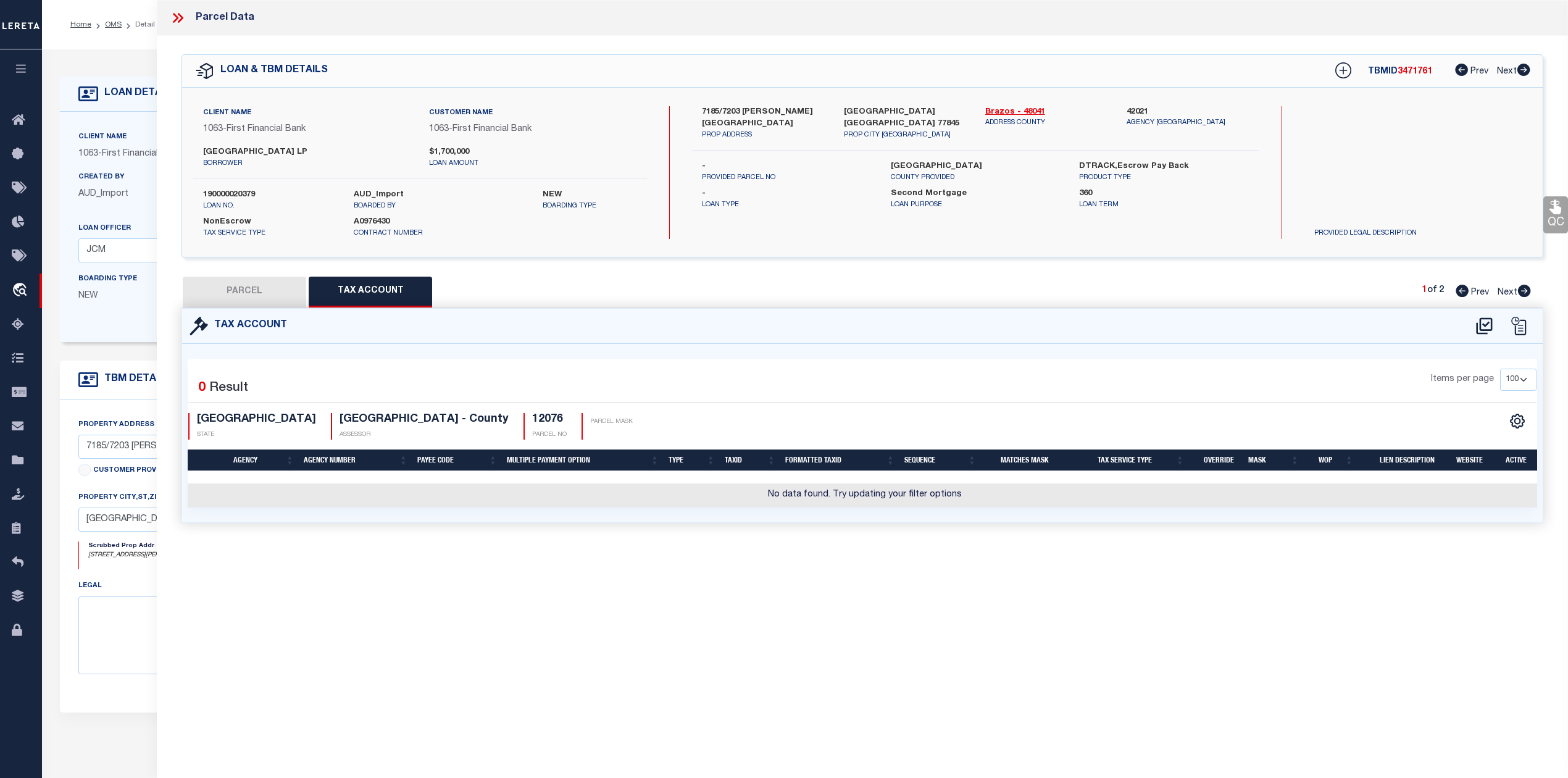
select select "100"
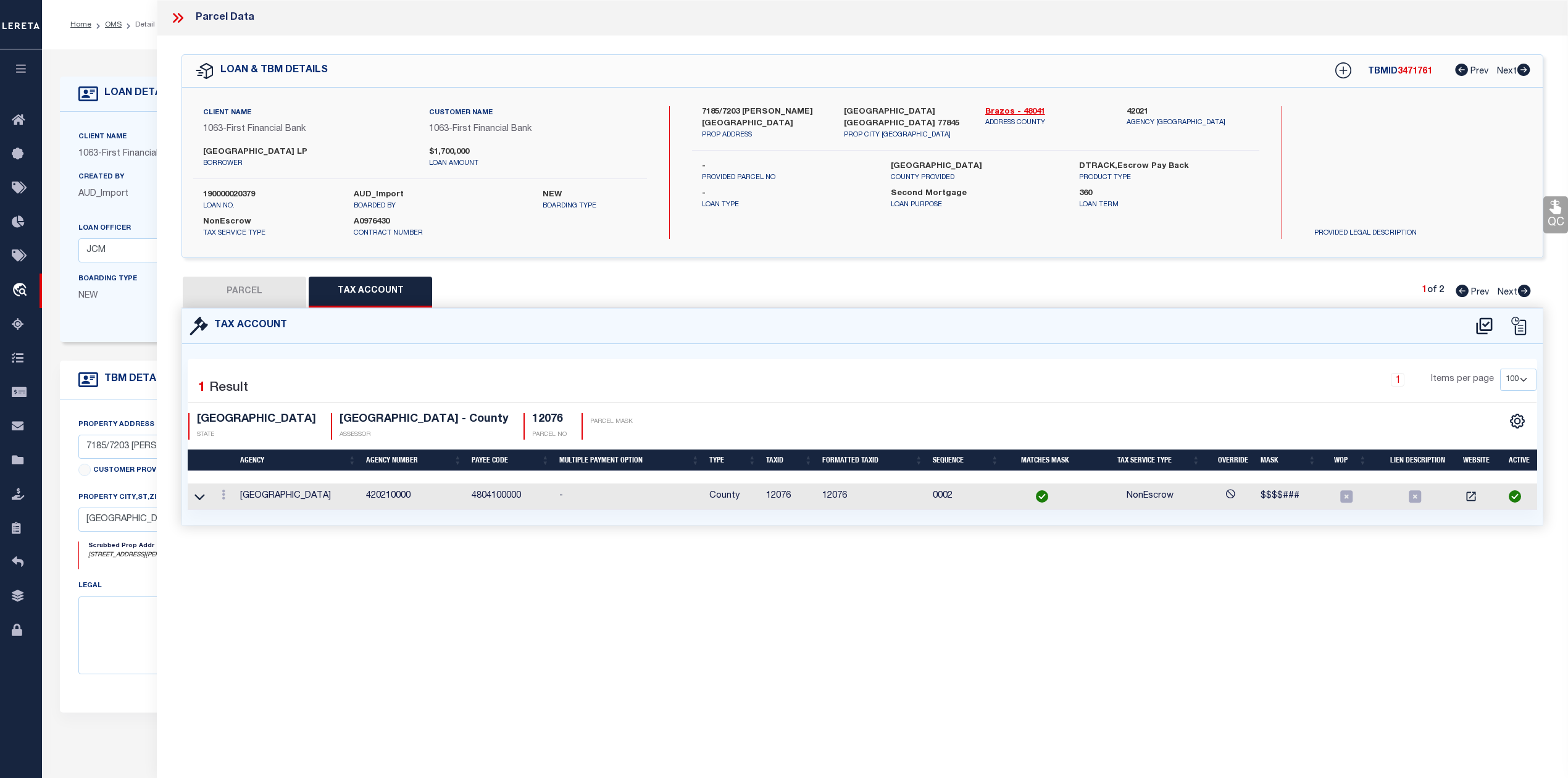
click at [254, 288] on button "PARCEL" at bounding box center [244, 292] width 124 height 31
select select "AS"
select select
checkbox input "false"
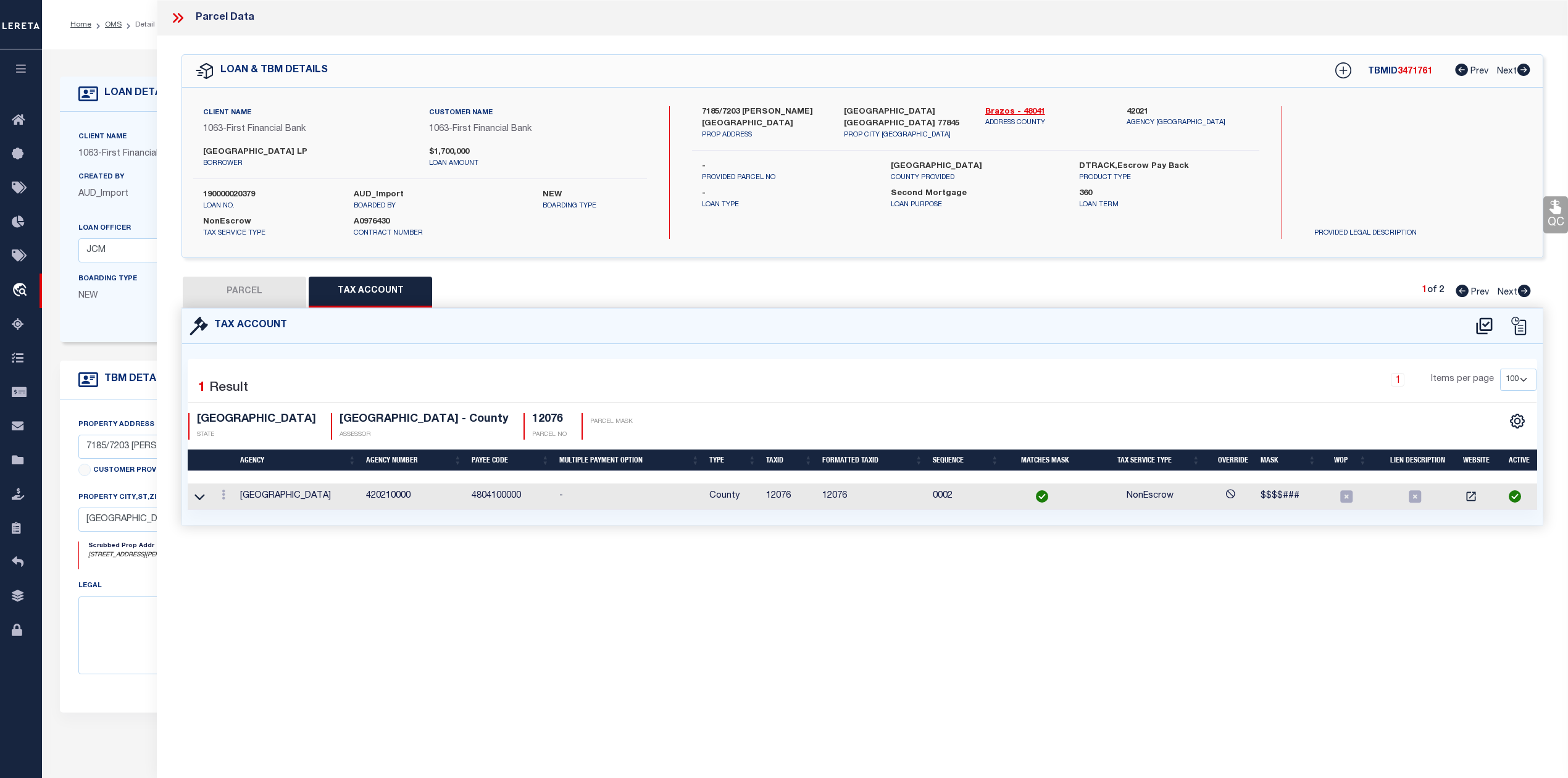
checkbox input "false"
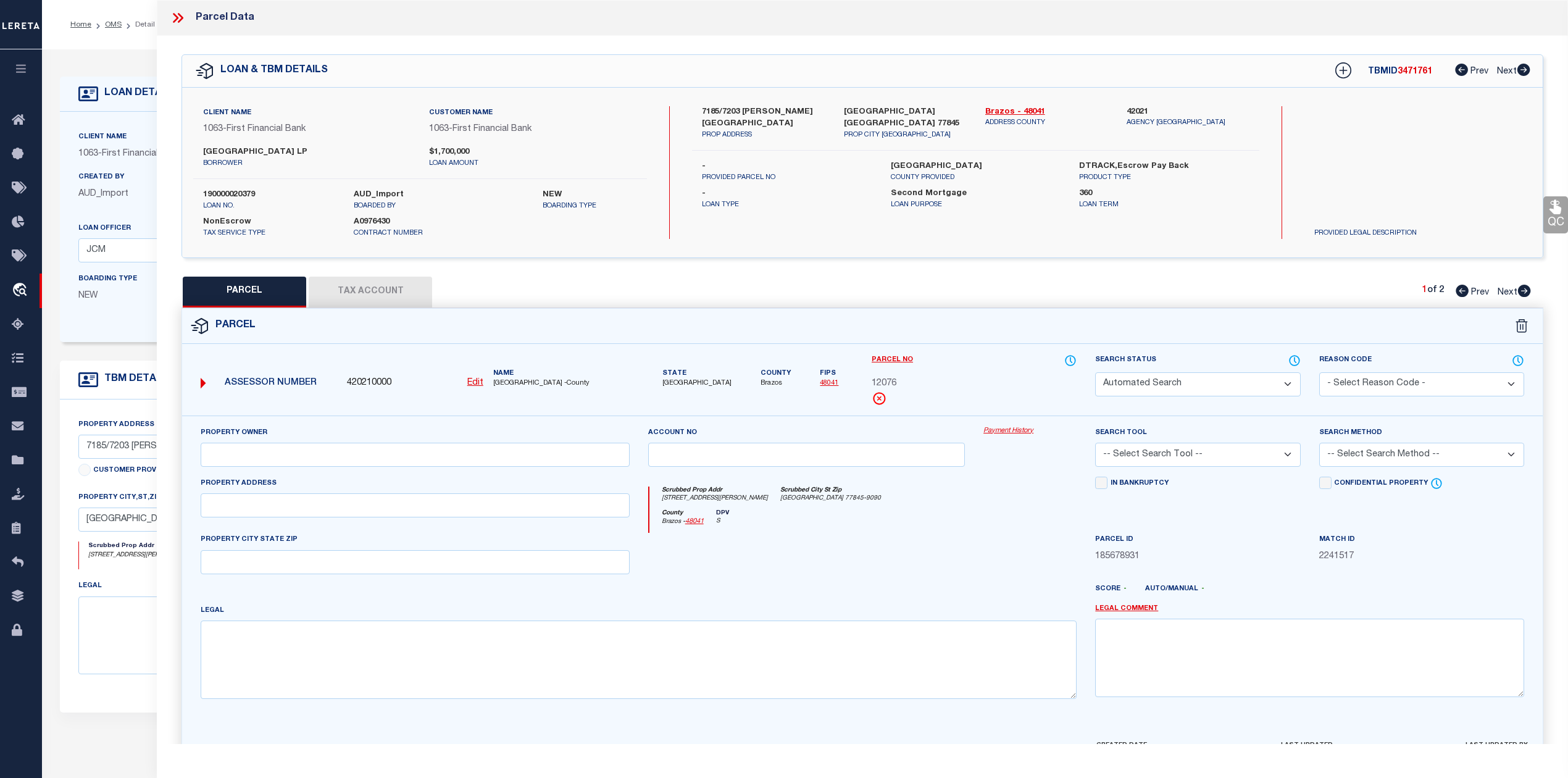
select select "IP"
type input "PLEASANT VALLEY RESERVE LP"
select select "AGW"
select select "LEG"
type input "[STREET_ADDRESS][PERSON_NAME]"
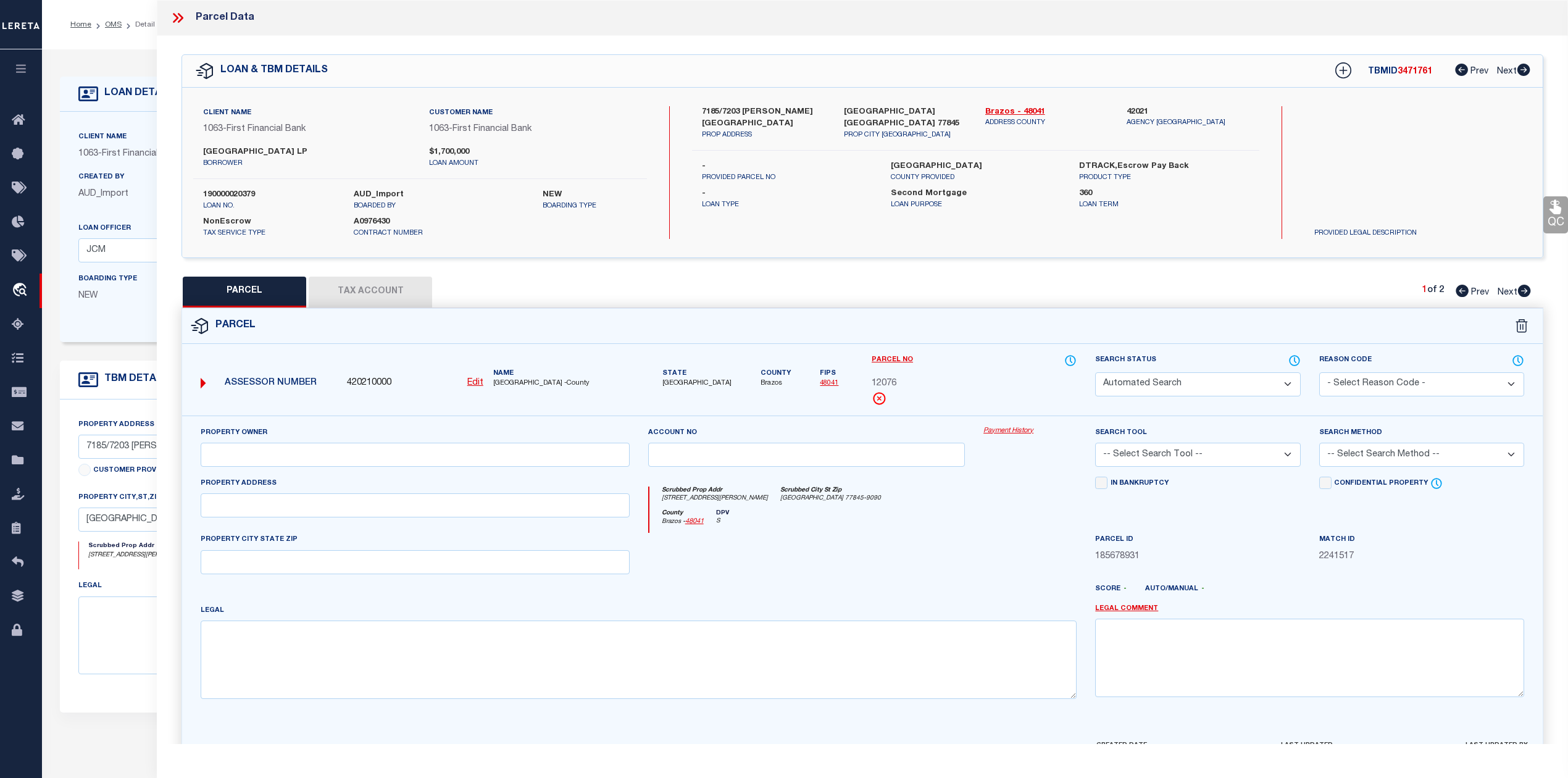
type input "[GEOGRAPHIC_DATA]"
type textarea "A002700, [PERSON_NAME] ([MEDICAL_DATA]), TRACT 4.1, 18.27 ACRES"
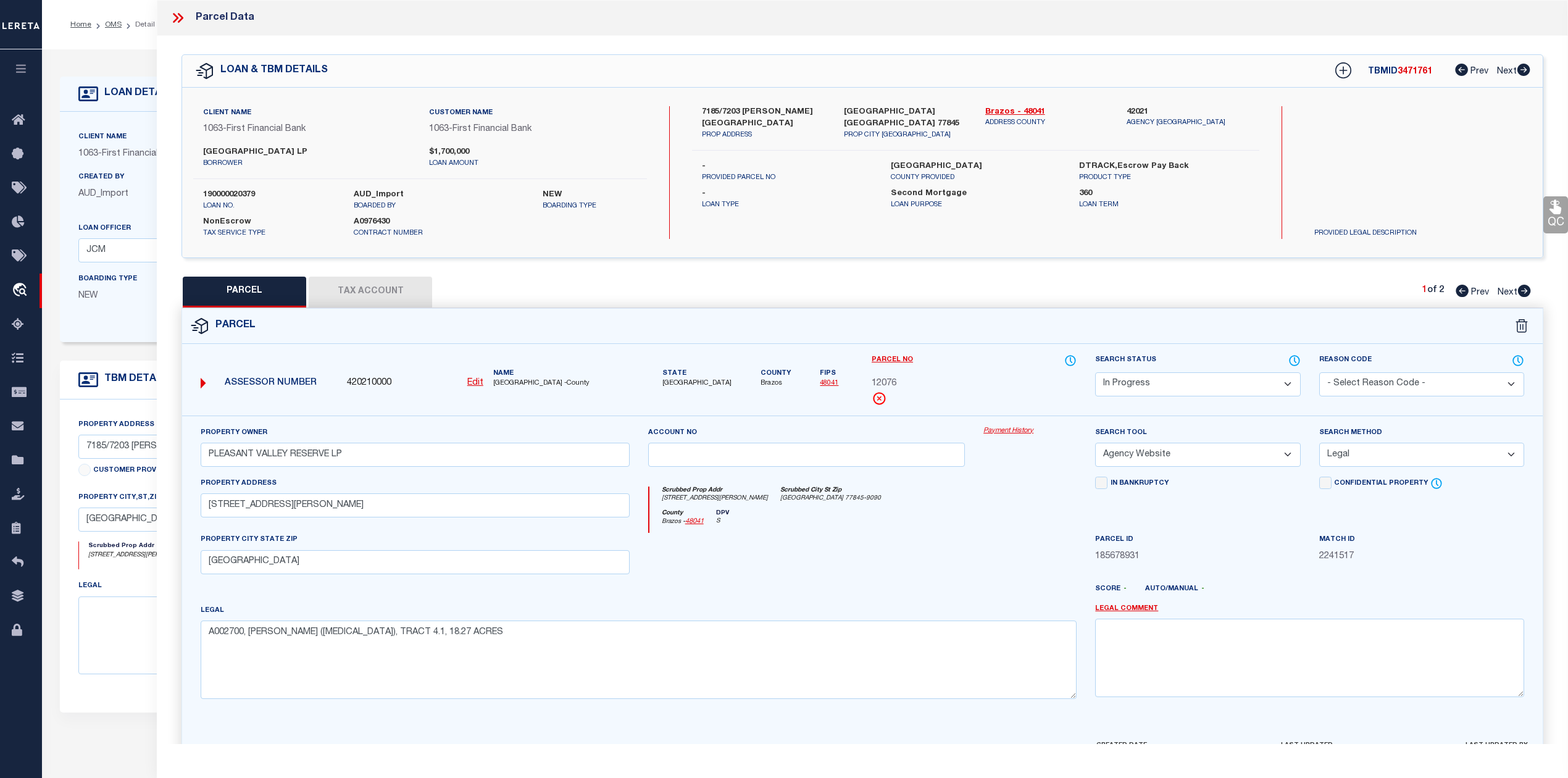
click at [1278, 386] on select "Automated Search Bad Parcel Complete Duplicate Parcel High Dollar Reporting In …" at bounding box center [1197, 385] width 205 height 24
click at [1095, 373] on select "Automated Search Bad Parcel Complete Duplicate Parcel High Dollar Reporting In …" at bounding box center [1197, 385] width 205 height 24
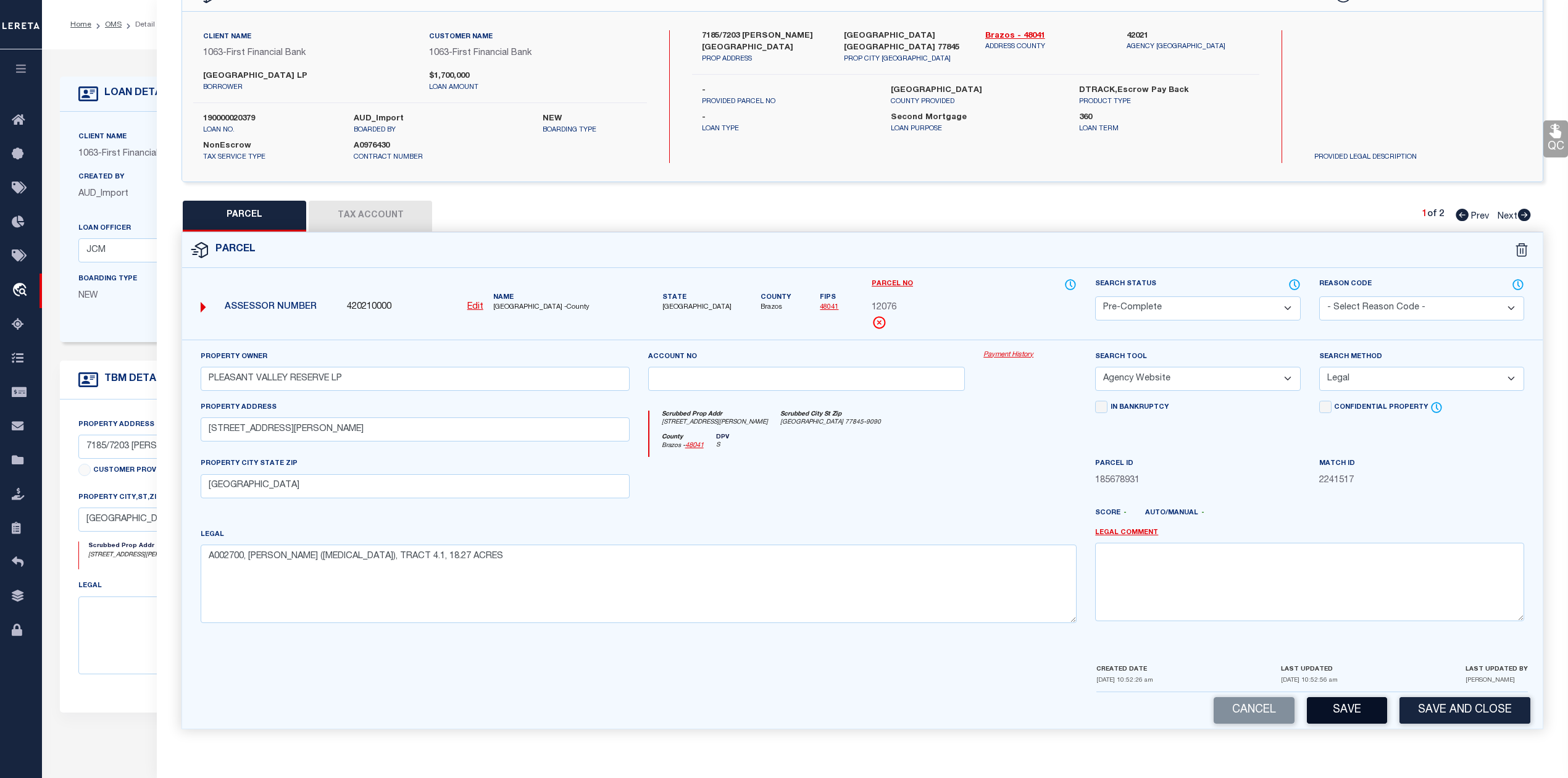
click at [1343, 703] on button "Save" at bounding box center [1347, 710] width 80 height 26
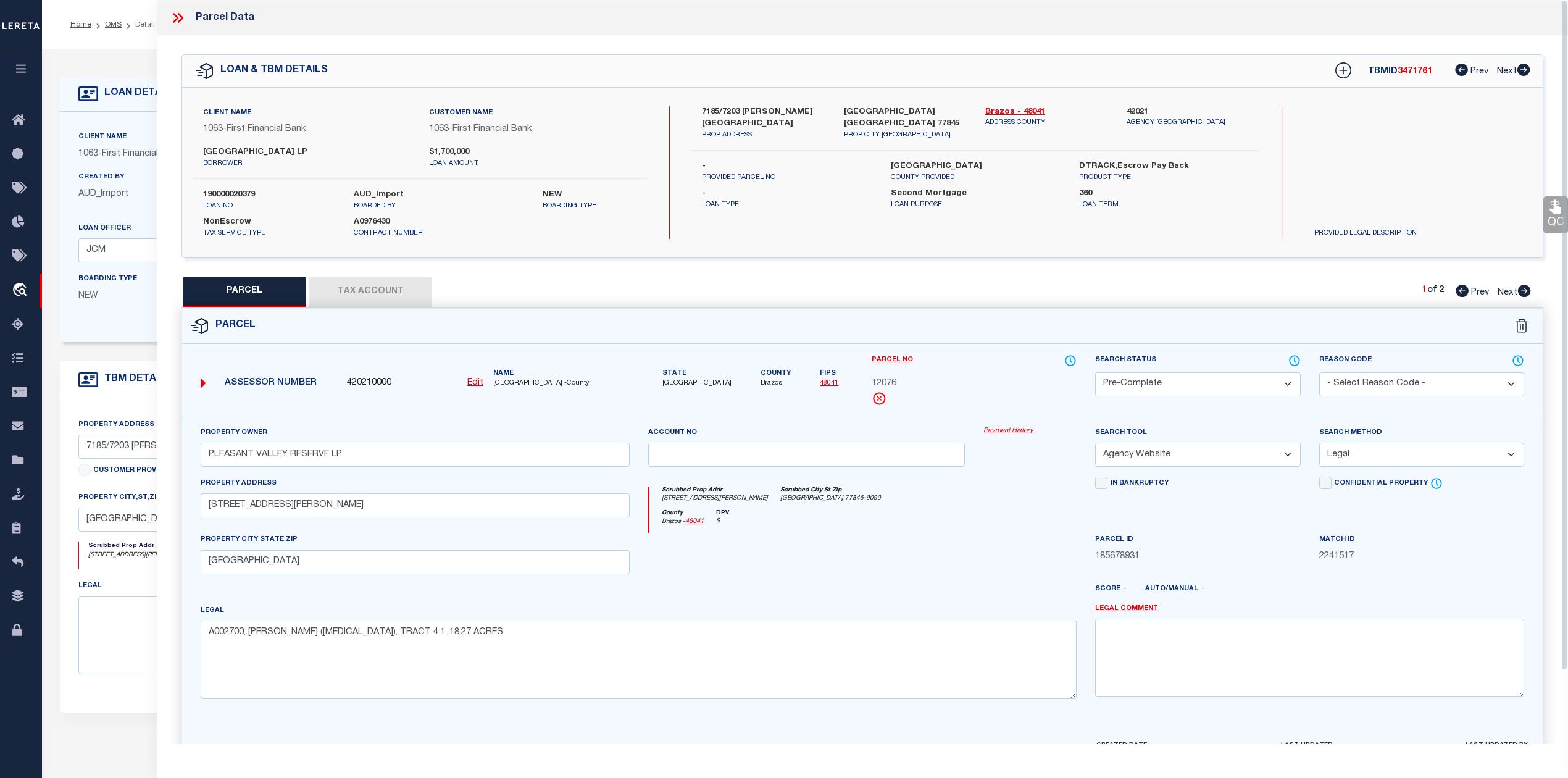
select select "AS"
select select
checkbox input "false"
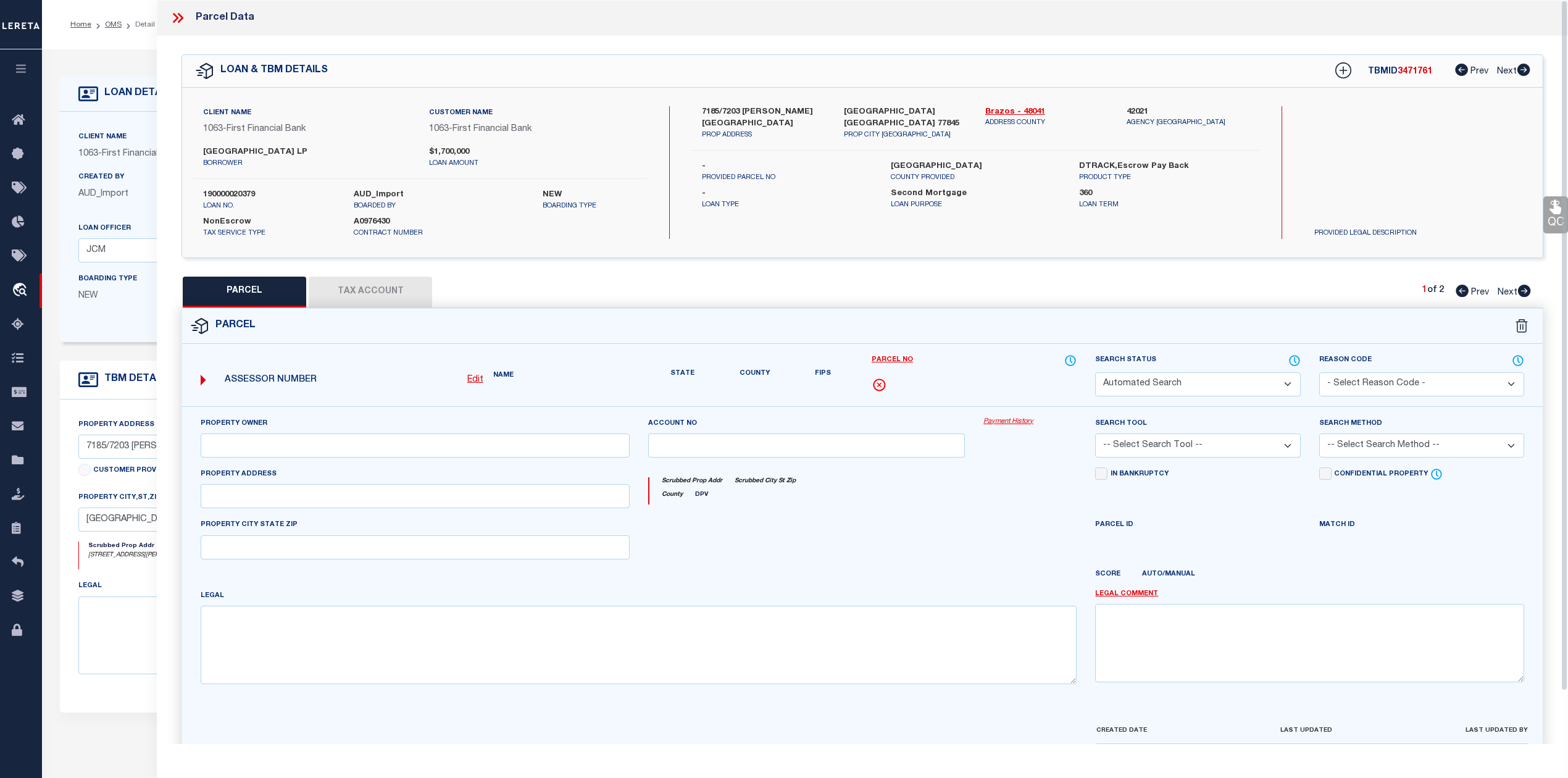
select select "PC"
type input "PLEASANT VALLEY RESERVE LP"
select select "AGW"
select select "LEG"
type input "7203 RAYMOND STOTZER PKY"
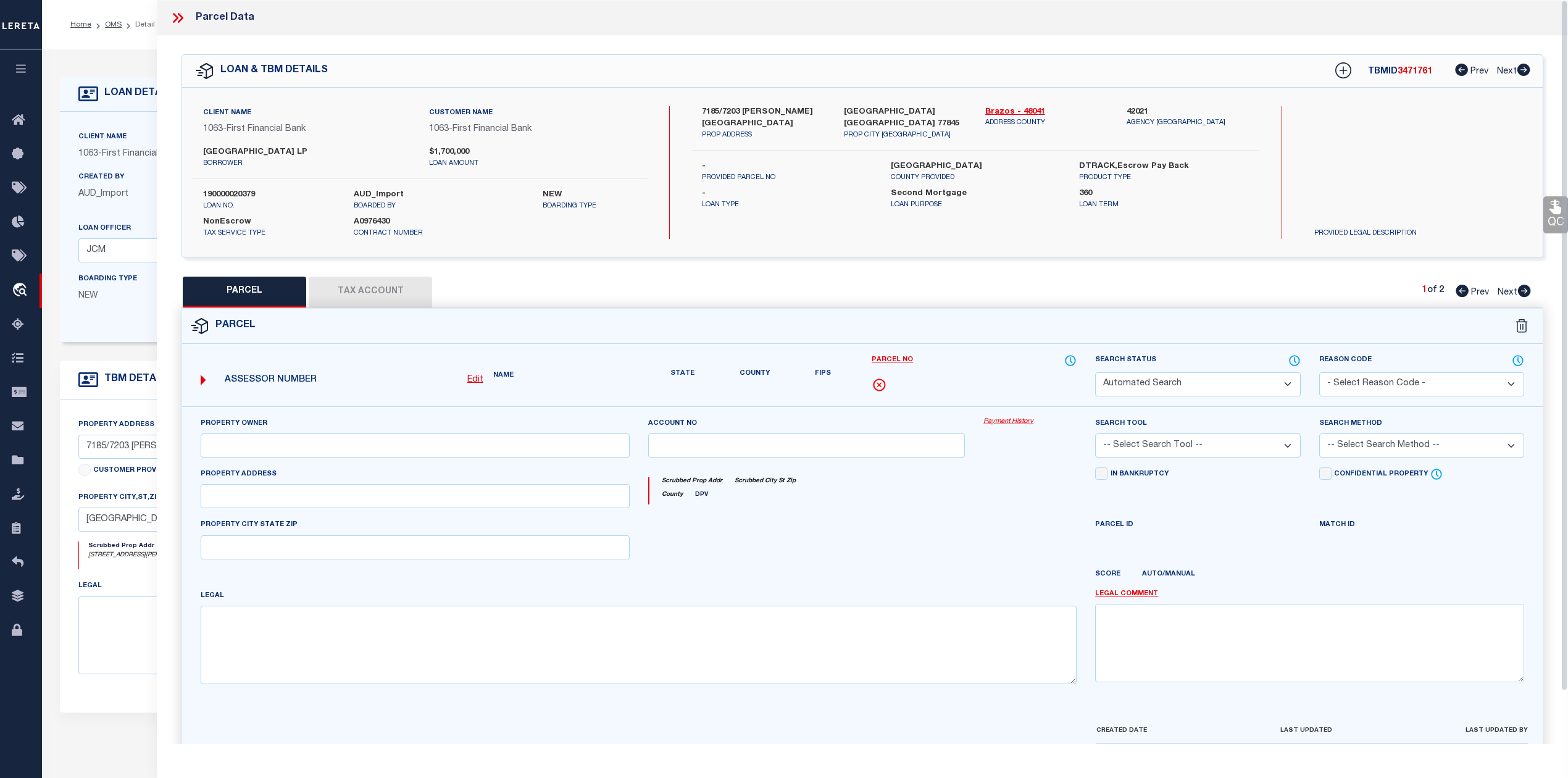
type input "COLLEGE STATION, TX 77845"
type textarea "A002700, S JONES (OCL), TRACT 4.1, 18.27 ACRES"
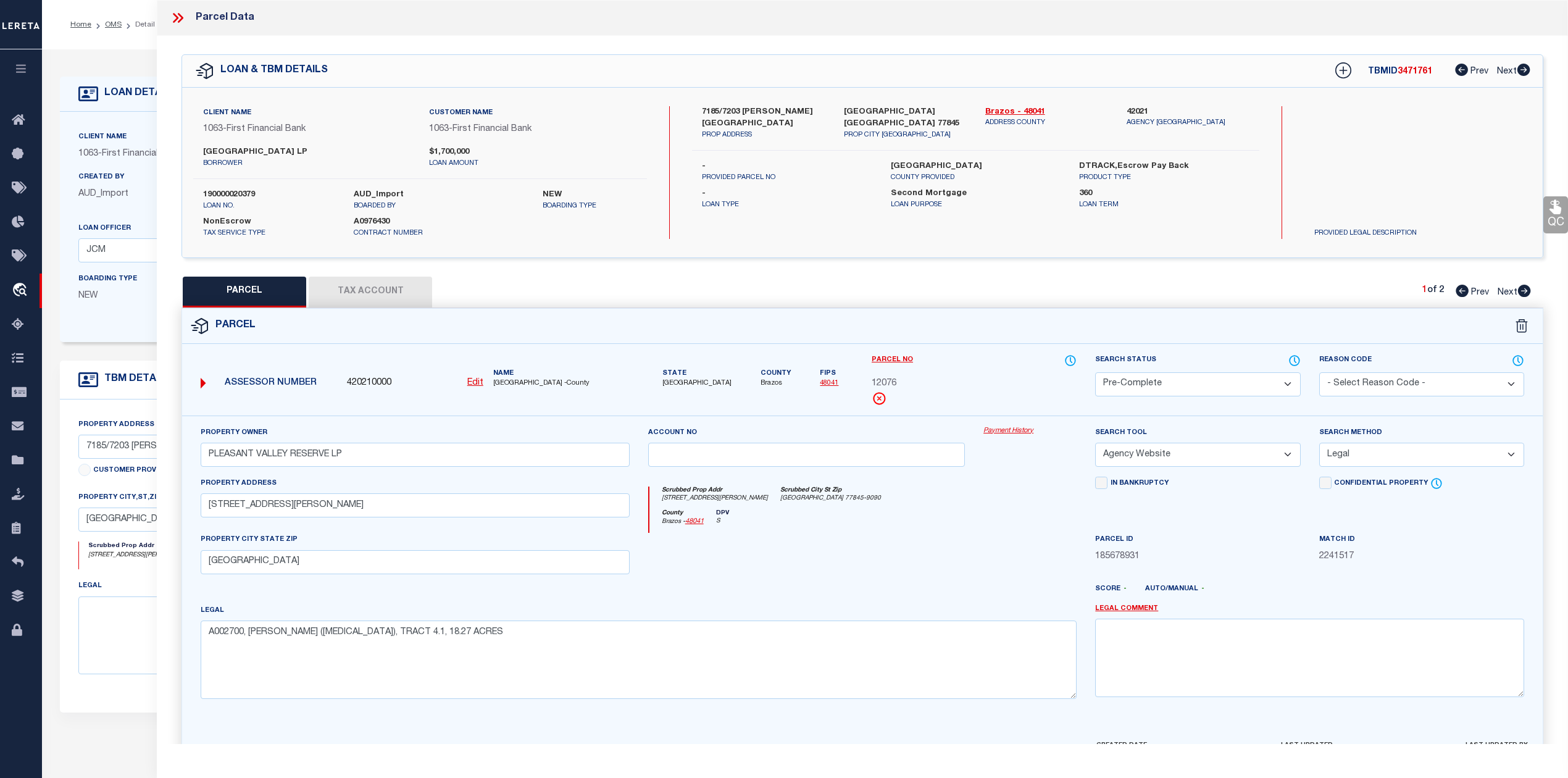
click at [1525, 290] on icon at bounding box center [1524, 290] width 14 height 13
select select "AS"
select select
checkbox input "false"
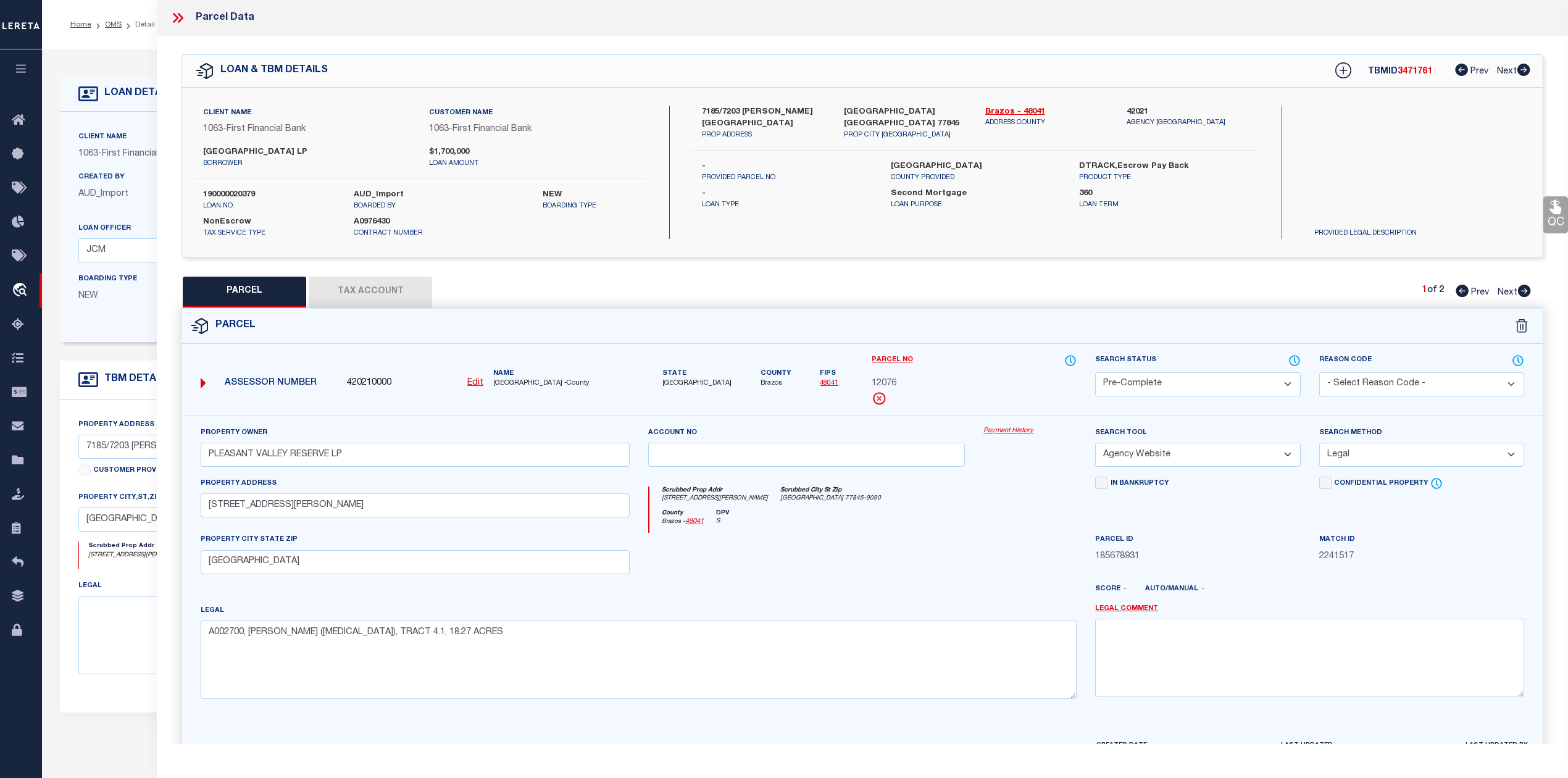
checkbox input "false"
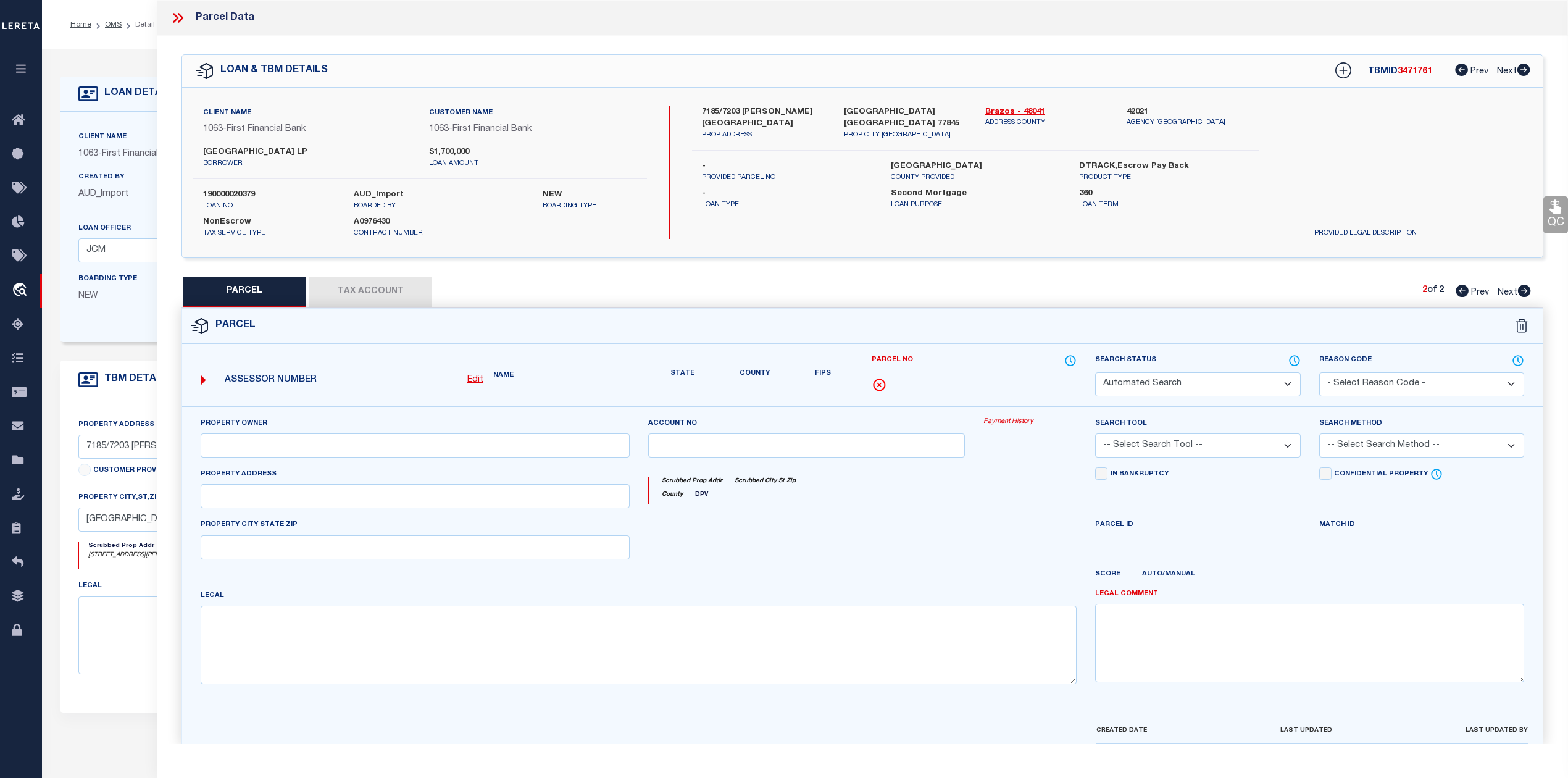
select select "RD"
type input "PLEASANT VALLEY RESERVE LP"
select select "AGW"
select select "LEG"
type input "7185 RAYMOND STOTZER PKY"
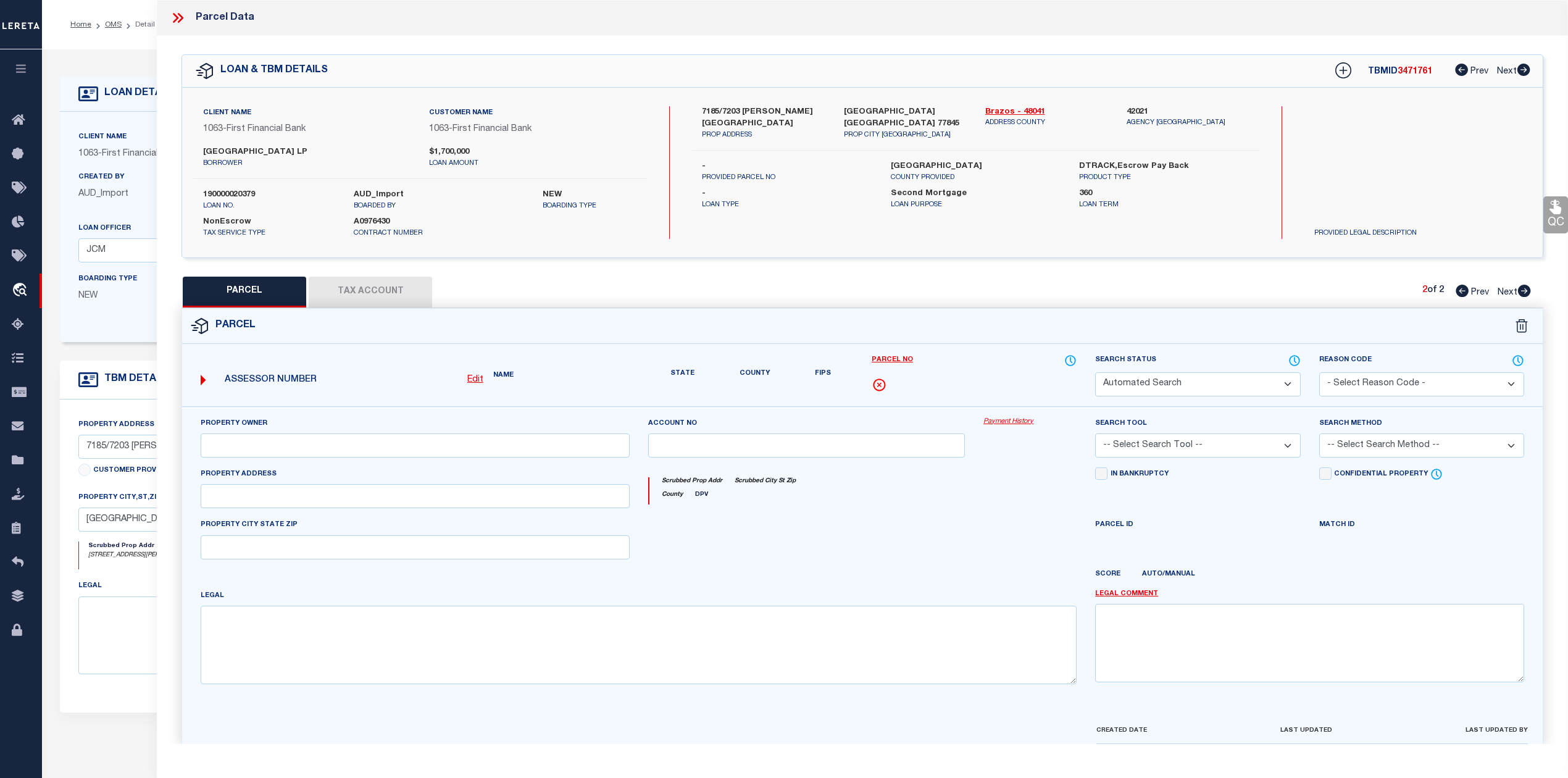
type input "COLLEGE STATION, TX 77845"
type textarea "A002700, S JONES (OCL), TRACT 6, 1.0 ACRES"
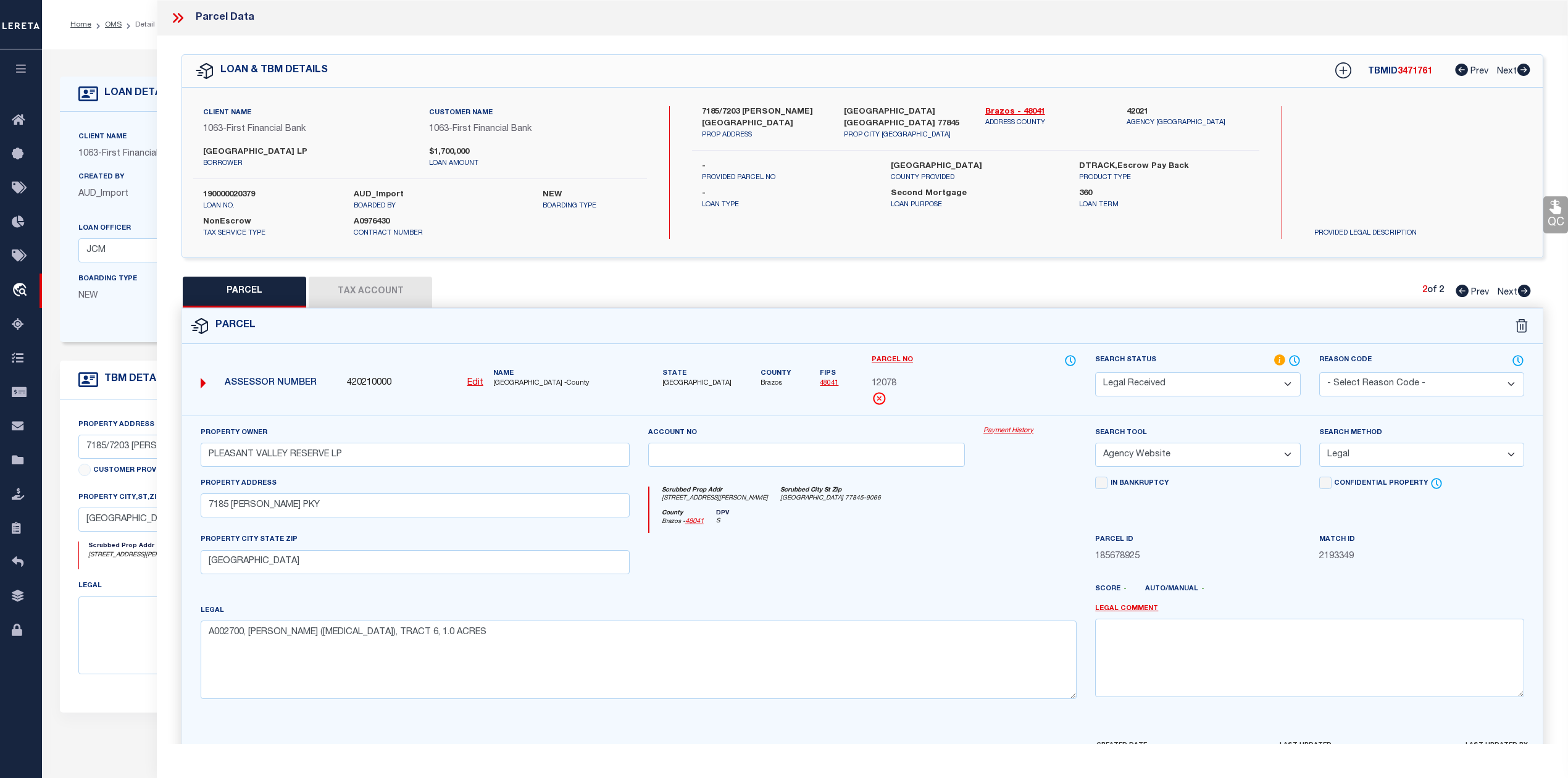
click at [1288, 381] on select "Automated Search Bad Parcel Complete Duplicate Parcel High Dollar Reporting In …" at bounding box center [1197, 385] width 205 height 24
click at [1095, 373] on select "Automated Search Bad Parcel Complete Duplicate Parcel High Dollar Reporting In …" at bounding box center [1197, 385] width 205 height 24
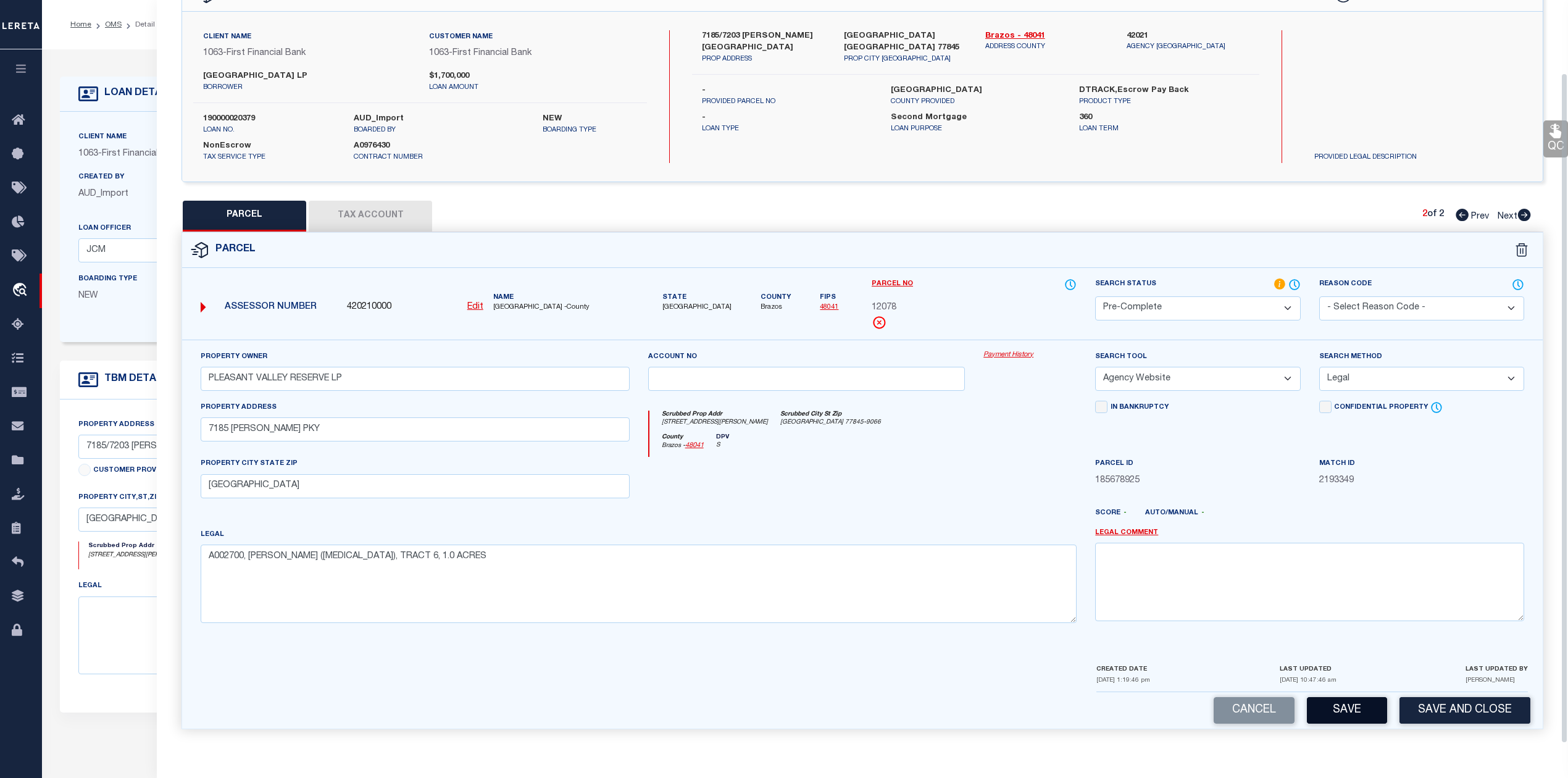
click at [1347, 705] on button "Save" at bounding box center [1347, 710] width 80 height 26
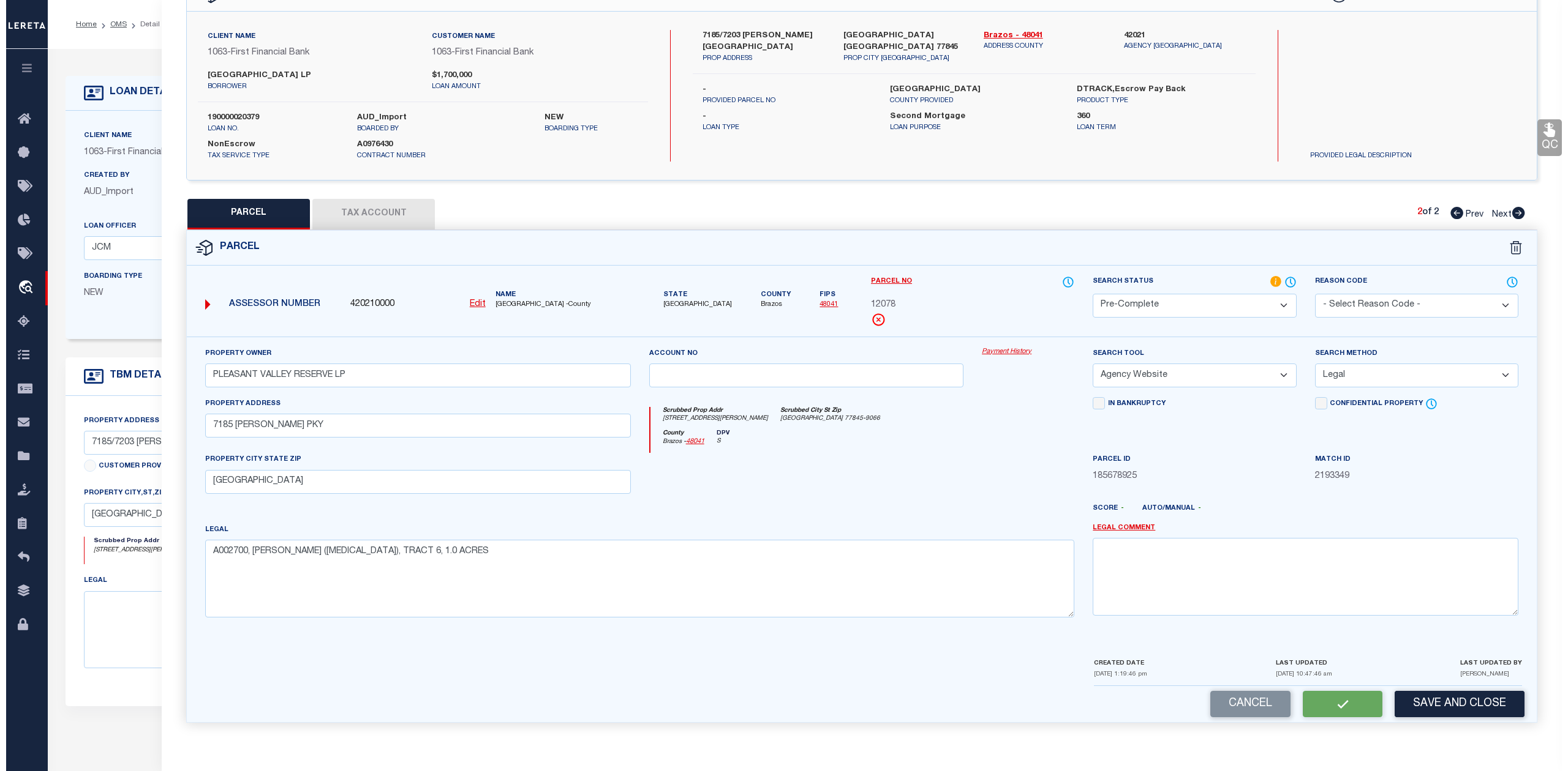
scroll to position [0, 0]
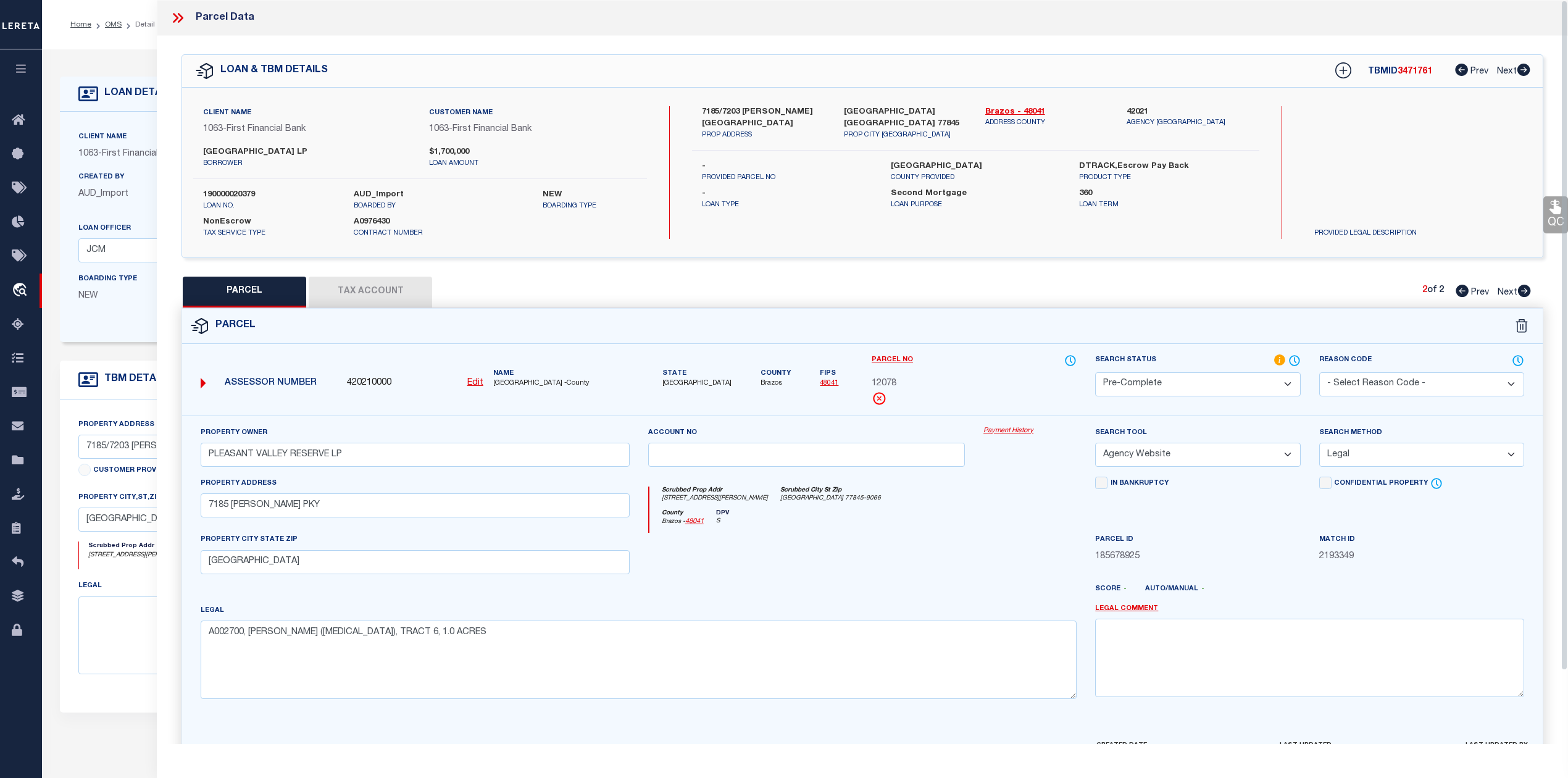
select select "AS"
select select
checkbox input "false"
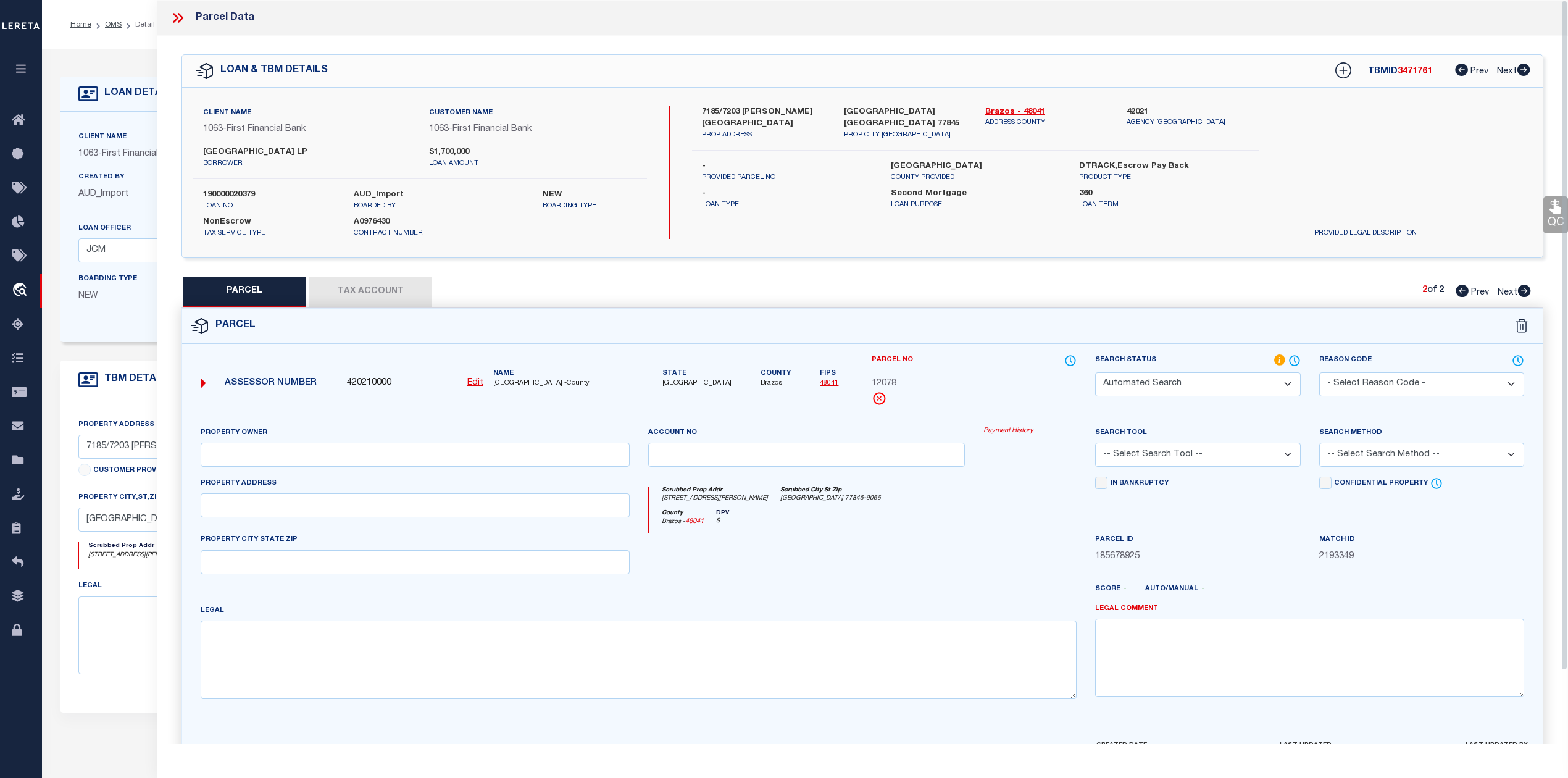
select select "PC"
type input "PLEASANT VALLEY RESERVE LP"
select select "AGW"
select select "LEG"
type input "7185 RAYMOND STOTZER PKY"
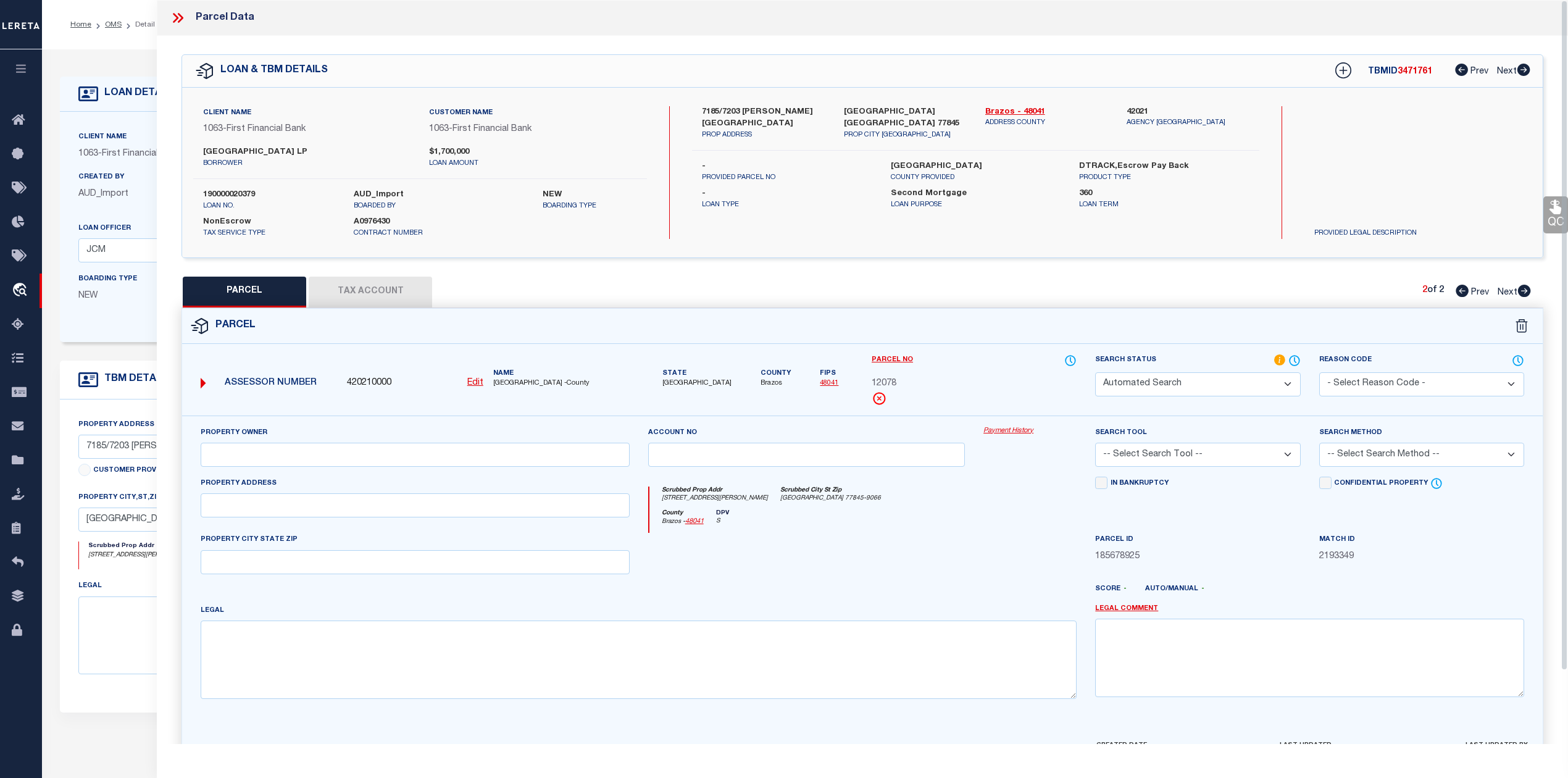
type input "COLLEGE STATION, TX 77845"
type textarea "A002700, S JONES (OCL), TRACT 6, 1.0 ACRES"
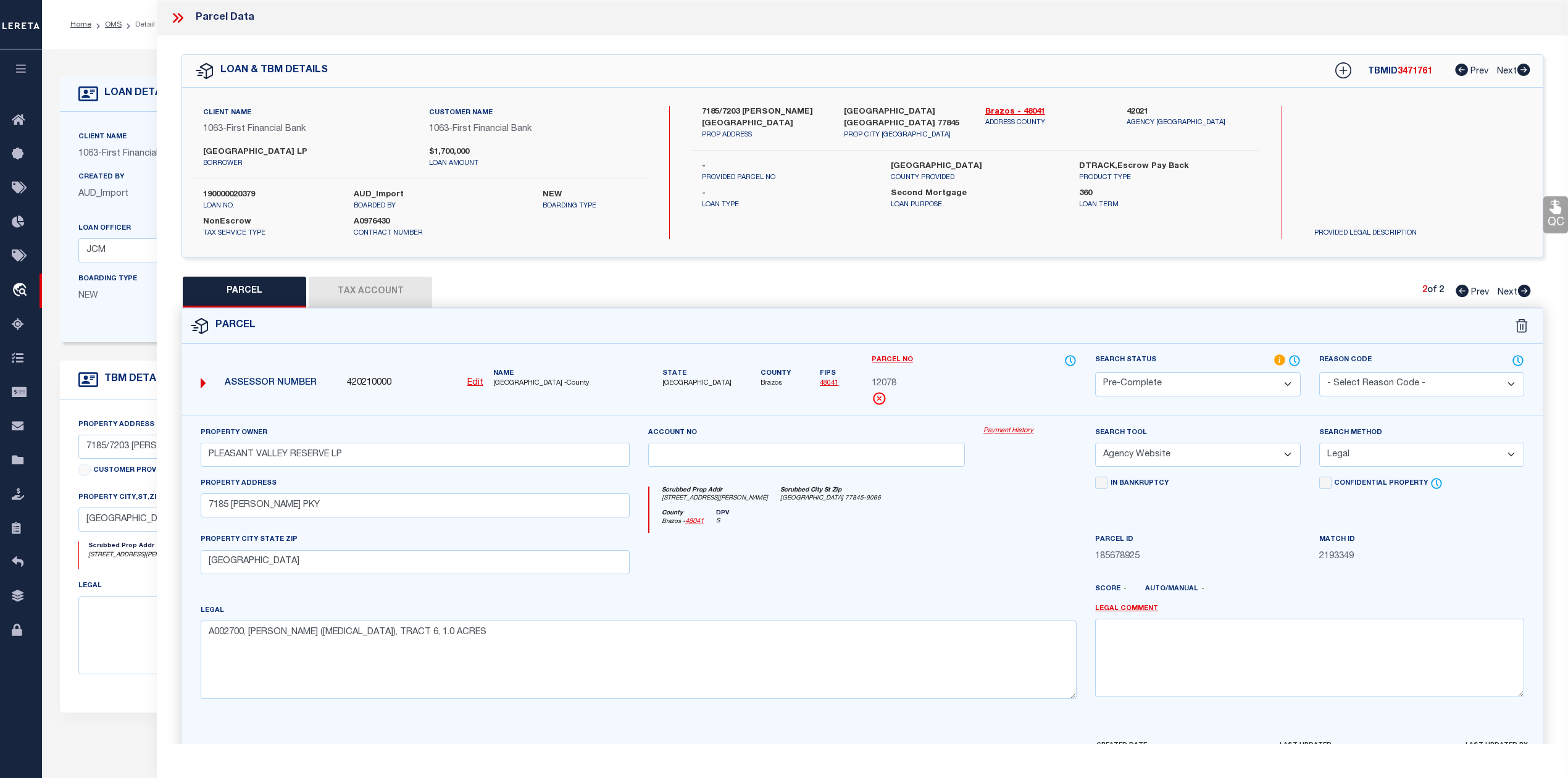
click at [1457, 290] on icon at bounding box center [1462, 290] width 13 height 13
select select "AS"
click at [391, 288] on button "Tax Account" at bounding box center [370, 292] width 124 height 31
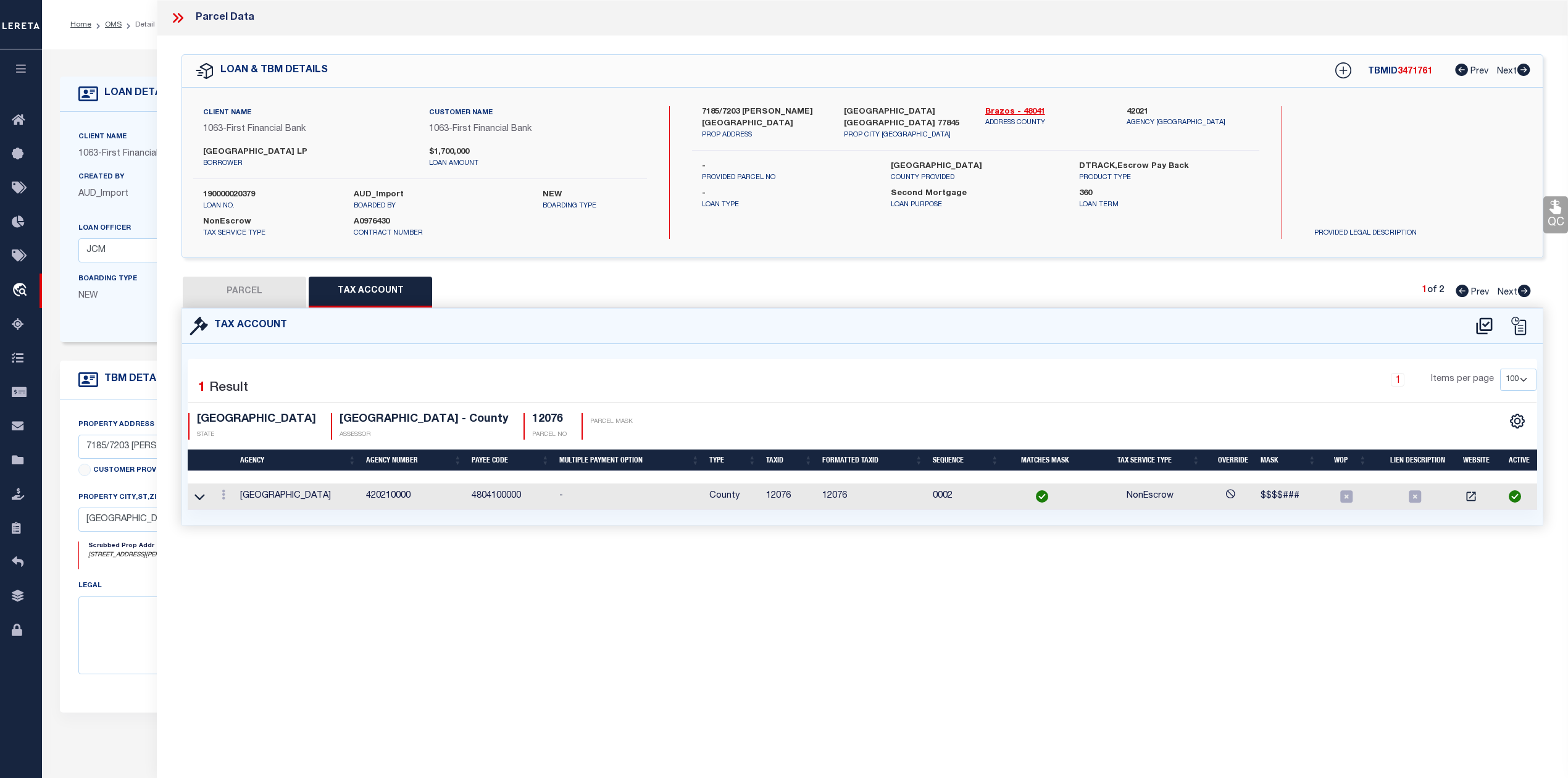
click at [252, 295] on button "PARCEL" at bounding box center [244, 292] width 124 height 31
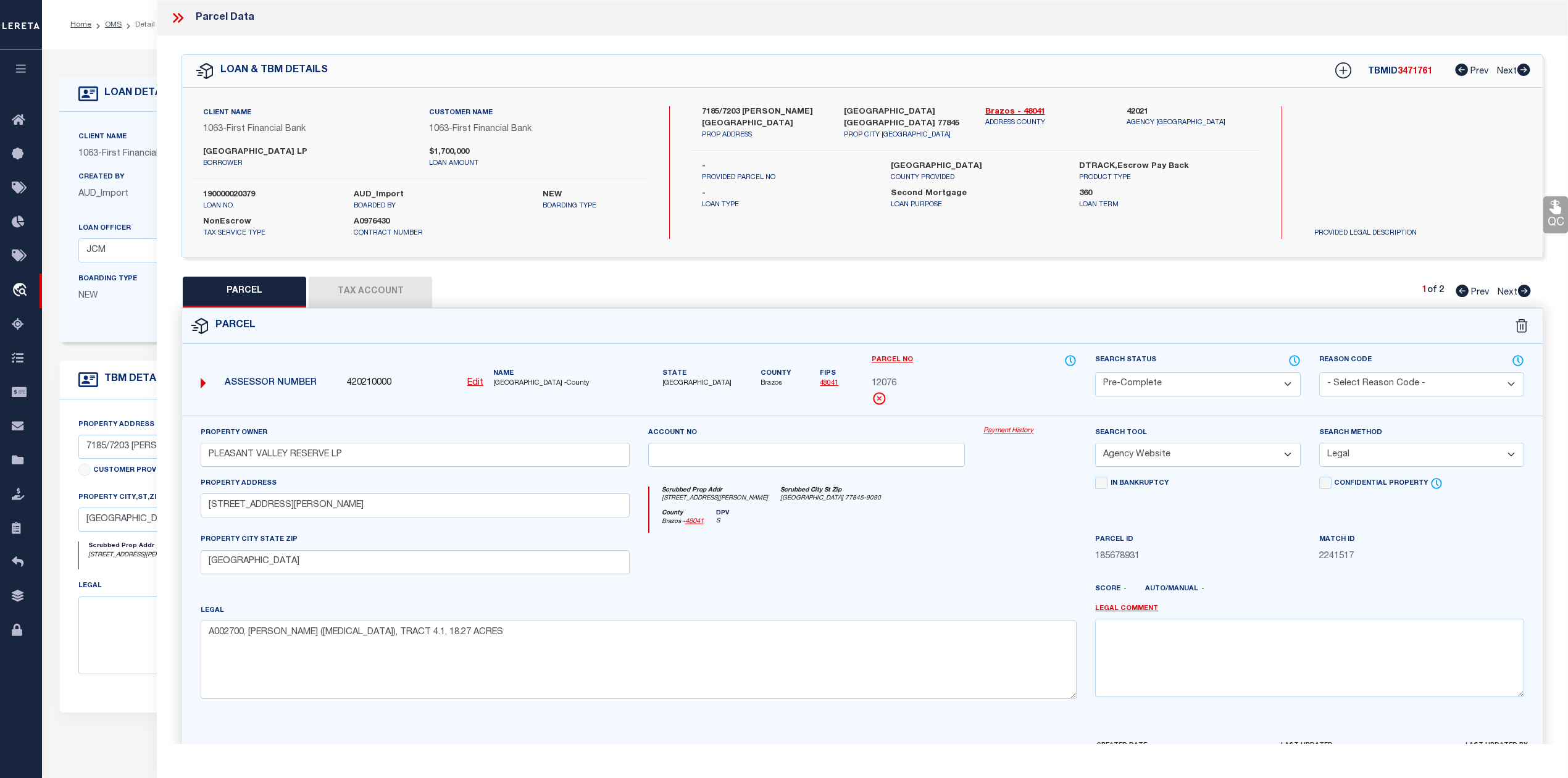
click at [1409, 74] on span "3471761" at bounding box center [1415, 71] width 35 height 9
copy span "3471761"
click at [240, 192] on label "190000020379" at bounding box center [270, 195] width 132 height 13
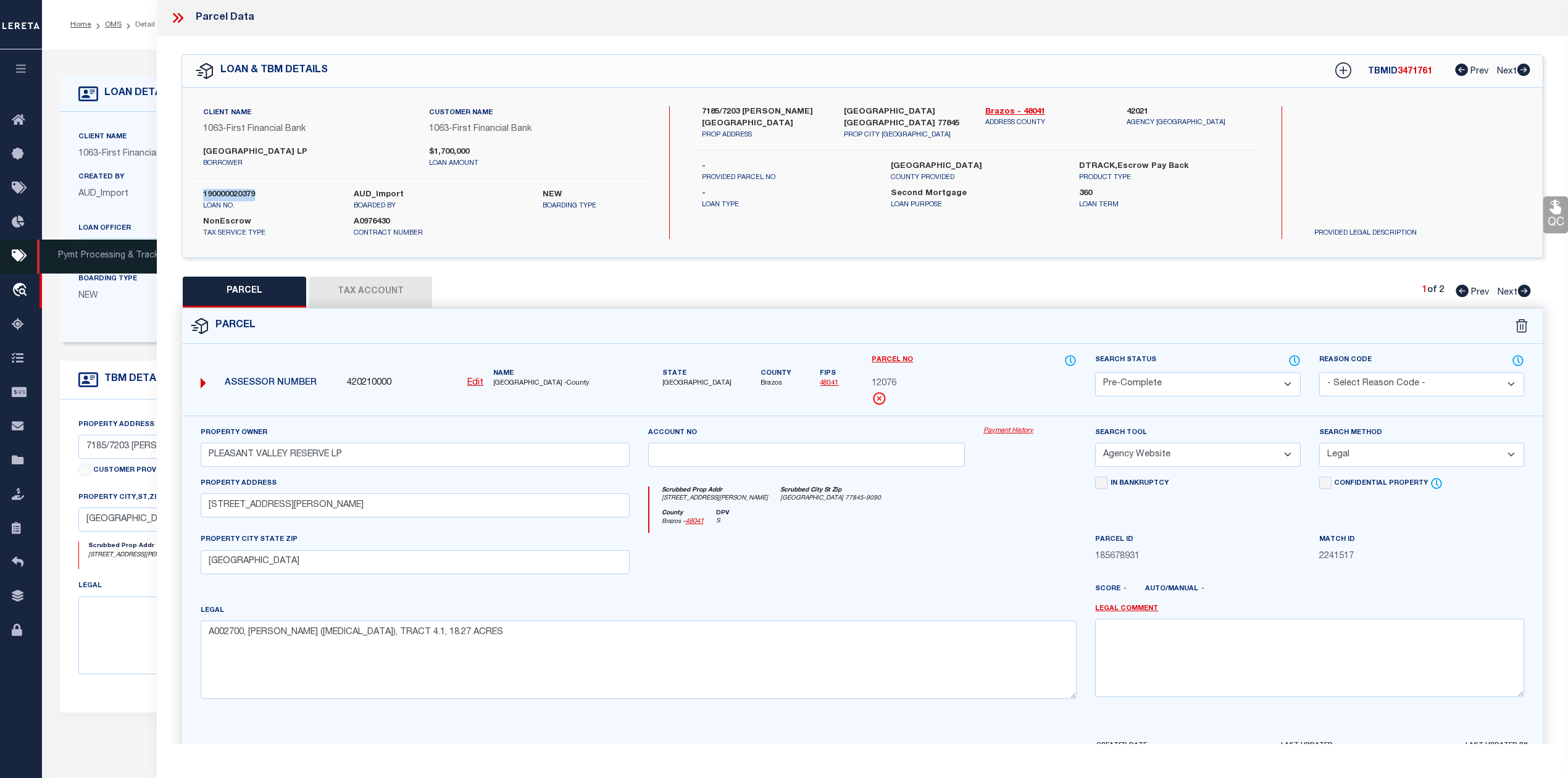
copy label "190000020379"
click at [504, 386] on span "BRAZOS COUNTY -County" at bounding box center [562, 384] width 136 height 11
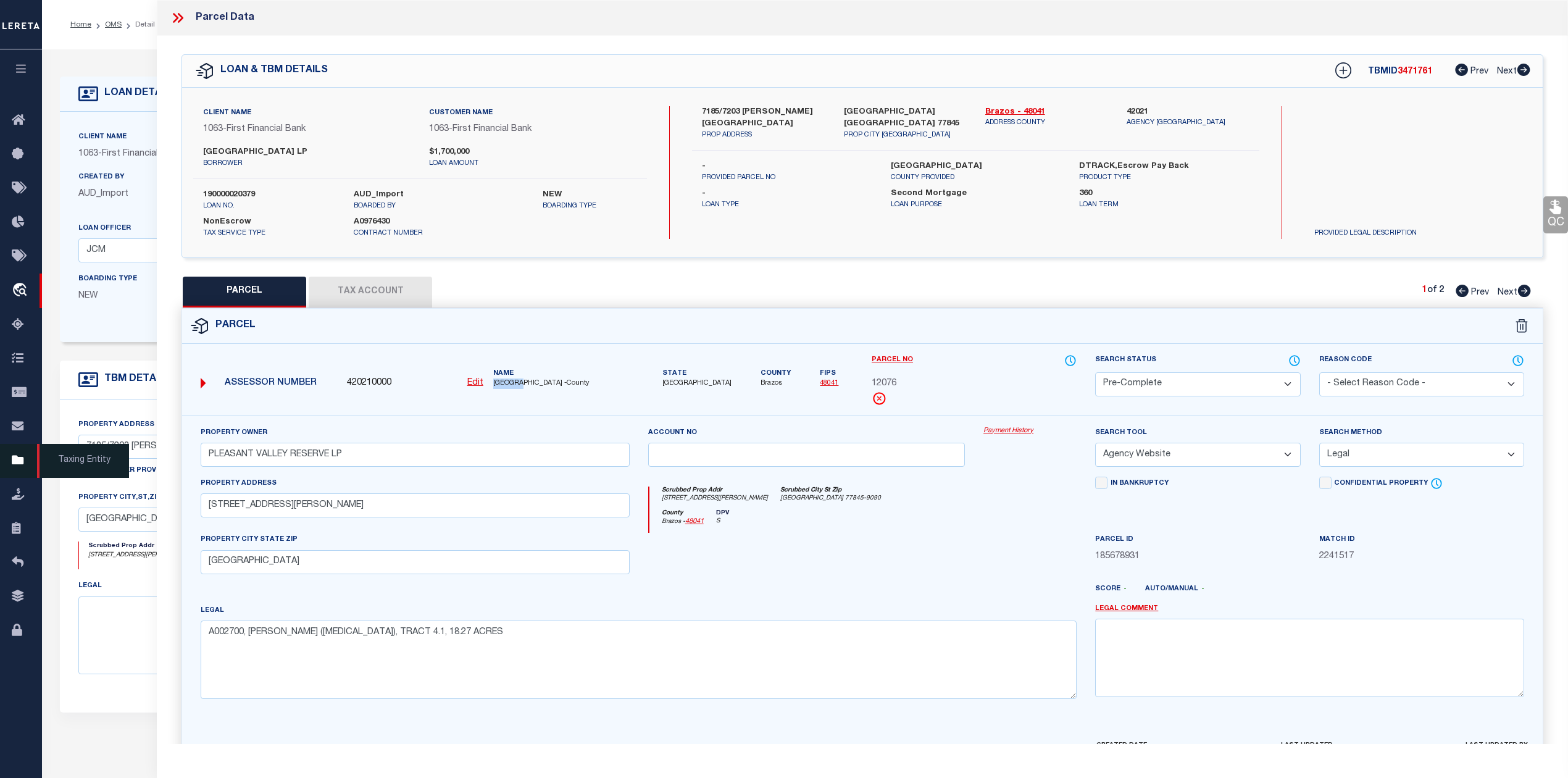
copy span "BRAZOS"
click at [883, 386] on span "12076" at bounding box center [884, 385] width 24 height 14
copy span "12076"
drag, startPoint x: 1525, startPoint y: 290, endPoint x: 1513, endPoint y: 291, distance: 12.0
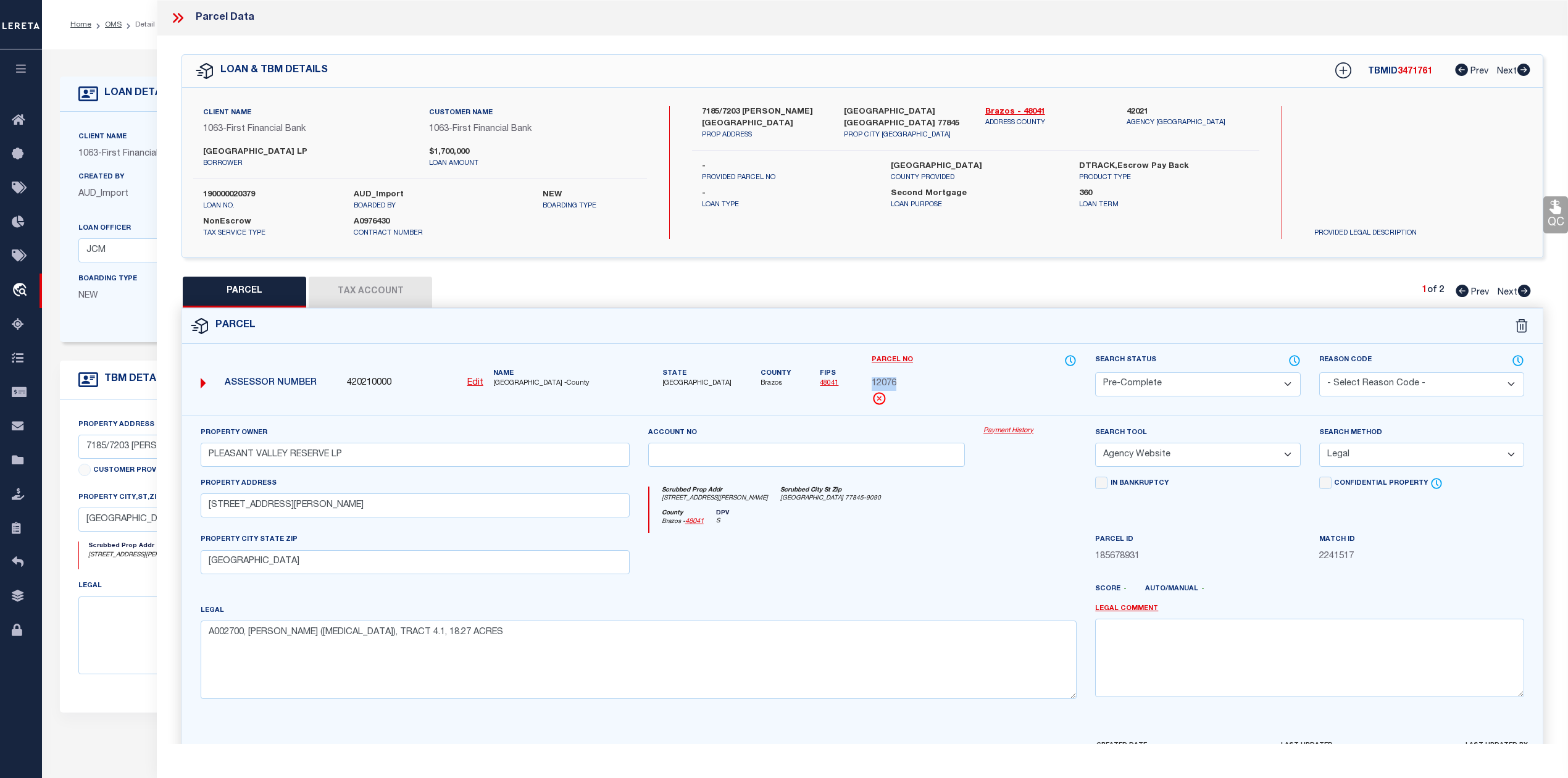
click at [1525, 290] on icon at bounding box center [1524, 290] width 13 height 13
click at [892, 383] on span "12078" at bounding box center [884, 385] width 24 height 14
copy span "12078"
drag, startPoint x: 947, startPoint y: 558, endPoint x: 818, endPoint y: 460, distance: 162.0
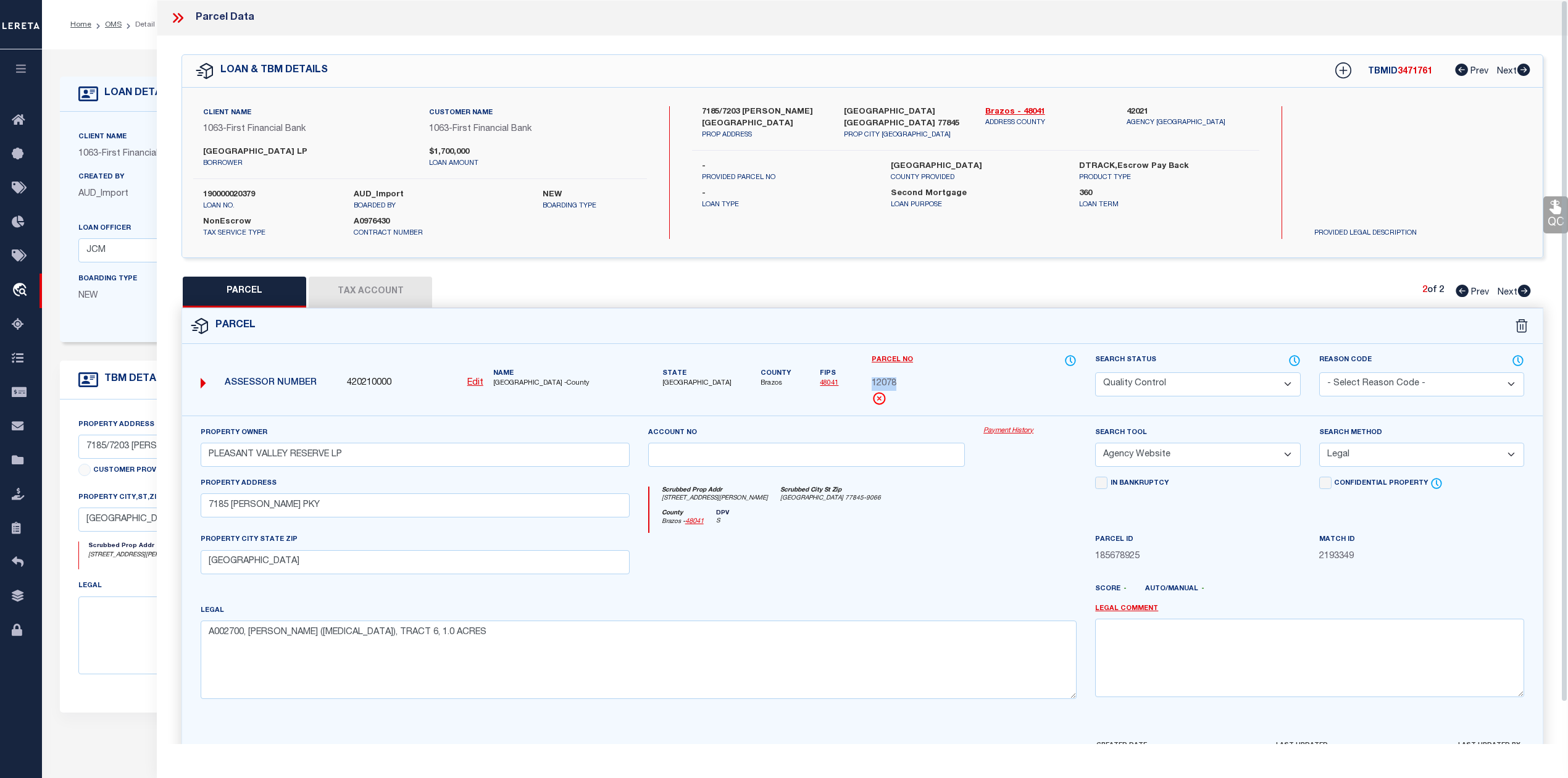
click at [947, 558] on div at bounding box center [807, 558] width 336 height 51
click at [405, 295] on button "Tax Account" at bounding box center [370, 292] width 124 height 31
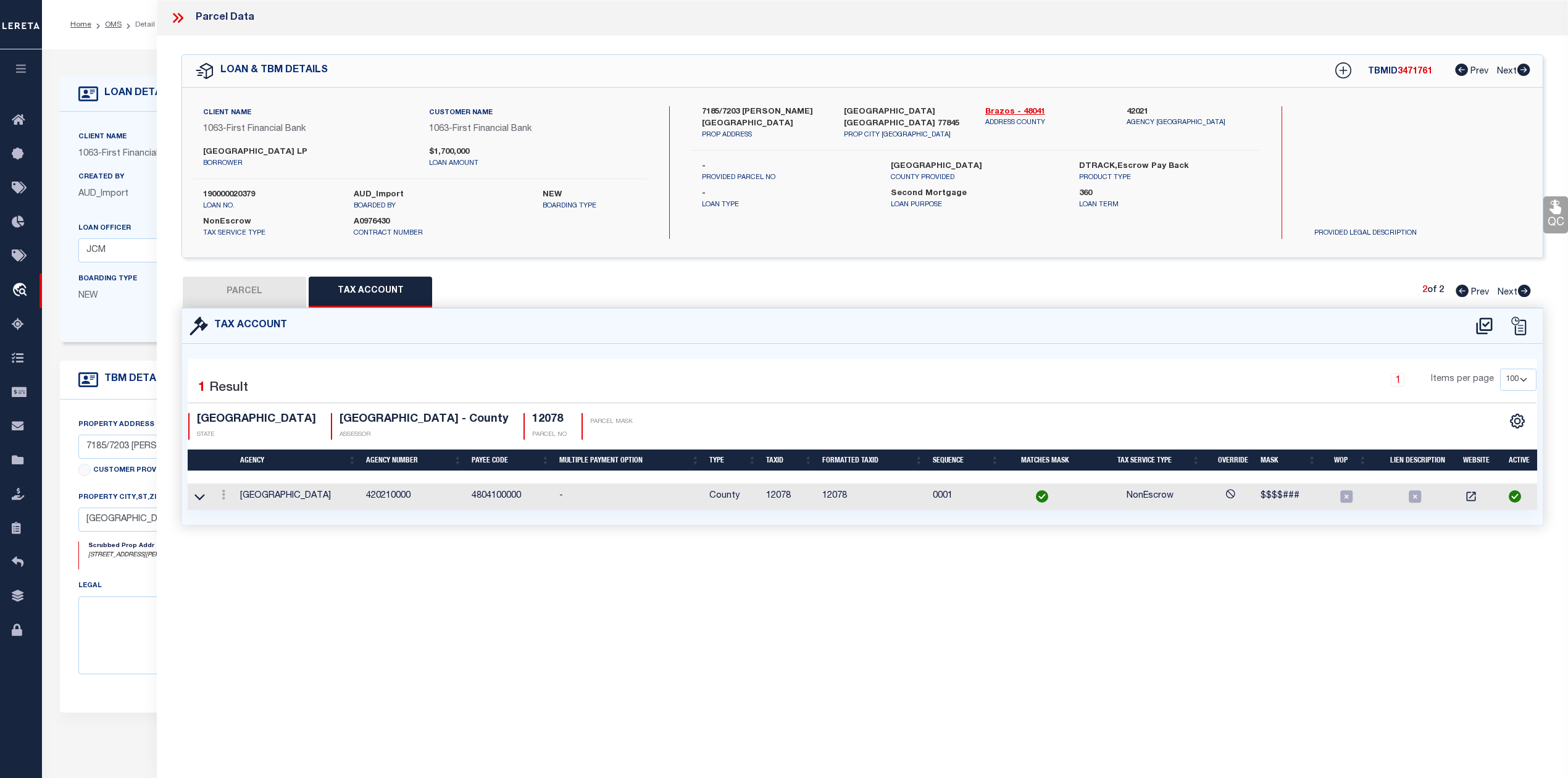
click at [252, 300] on button "PARCEL" at bounding box center [244, 292] width 124 height 31
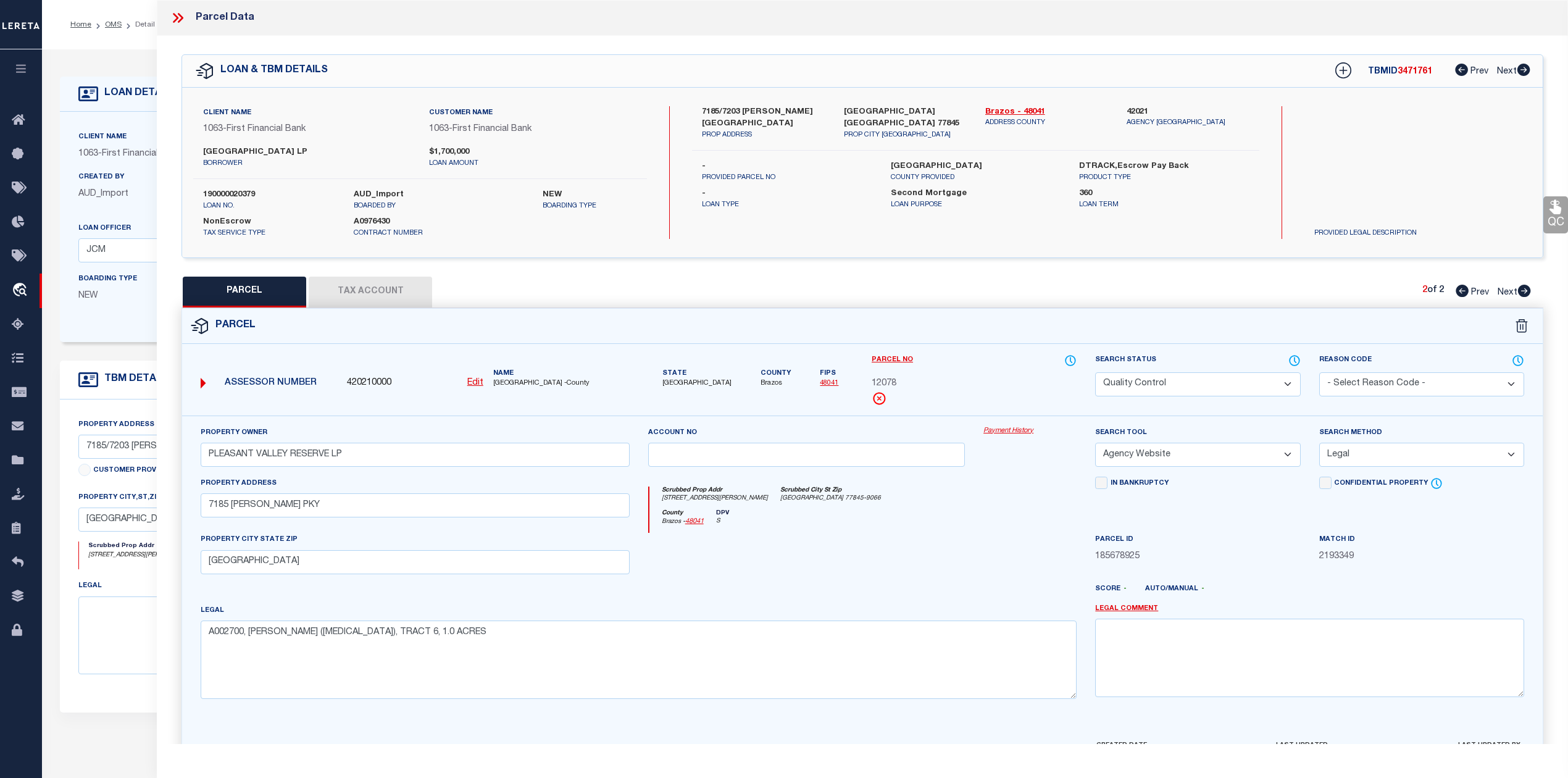
click at [1462, 290] on icon at bounding box center [1462, 290] width 13 height 13
click at [388, 298] on button "Tax Account" at bounding box center [370, 292] width 124 height 31
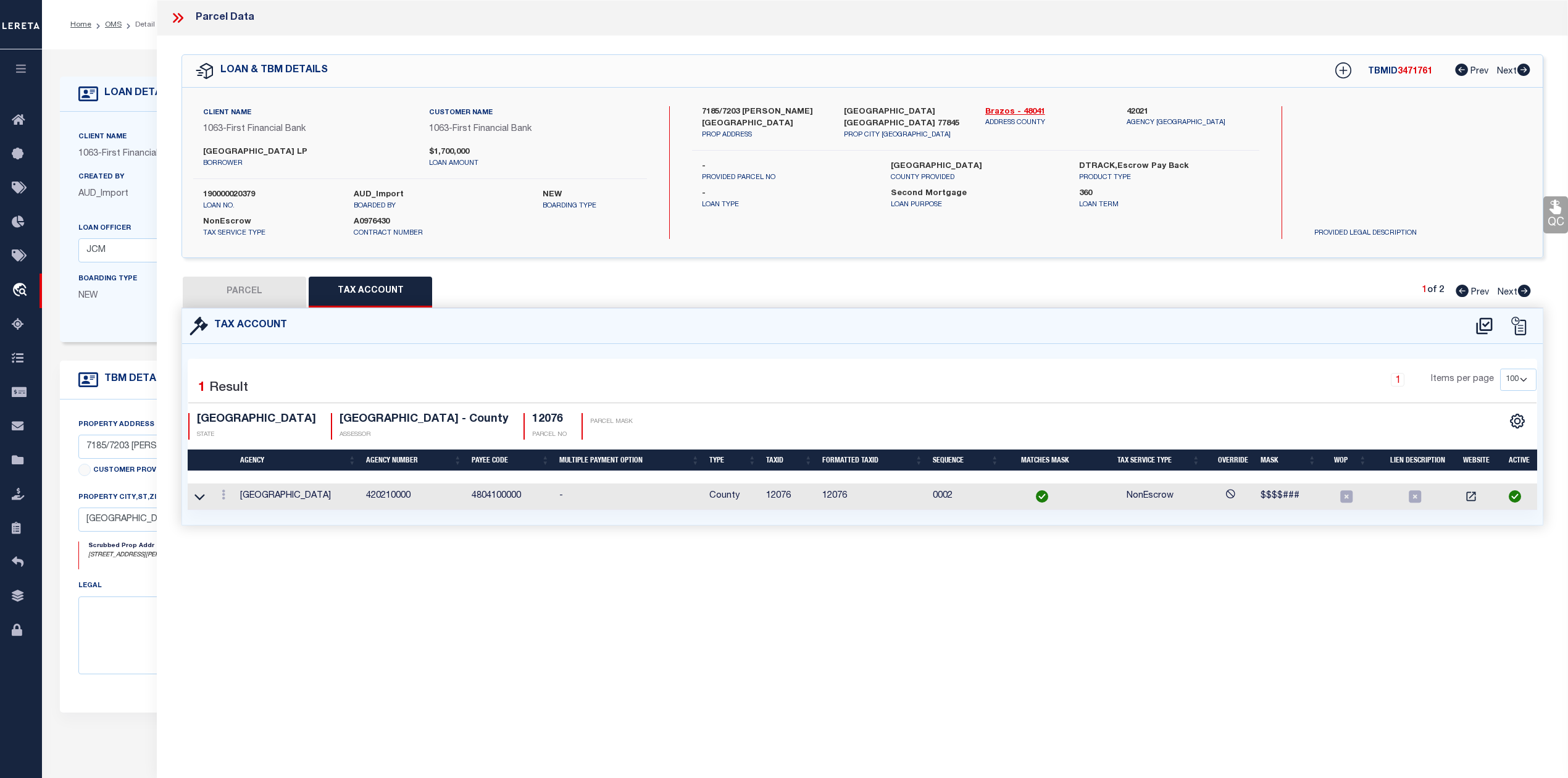
click at [223, 299] on button "PARCEL" at bounding box center [244, 292] width 124 height 31
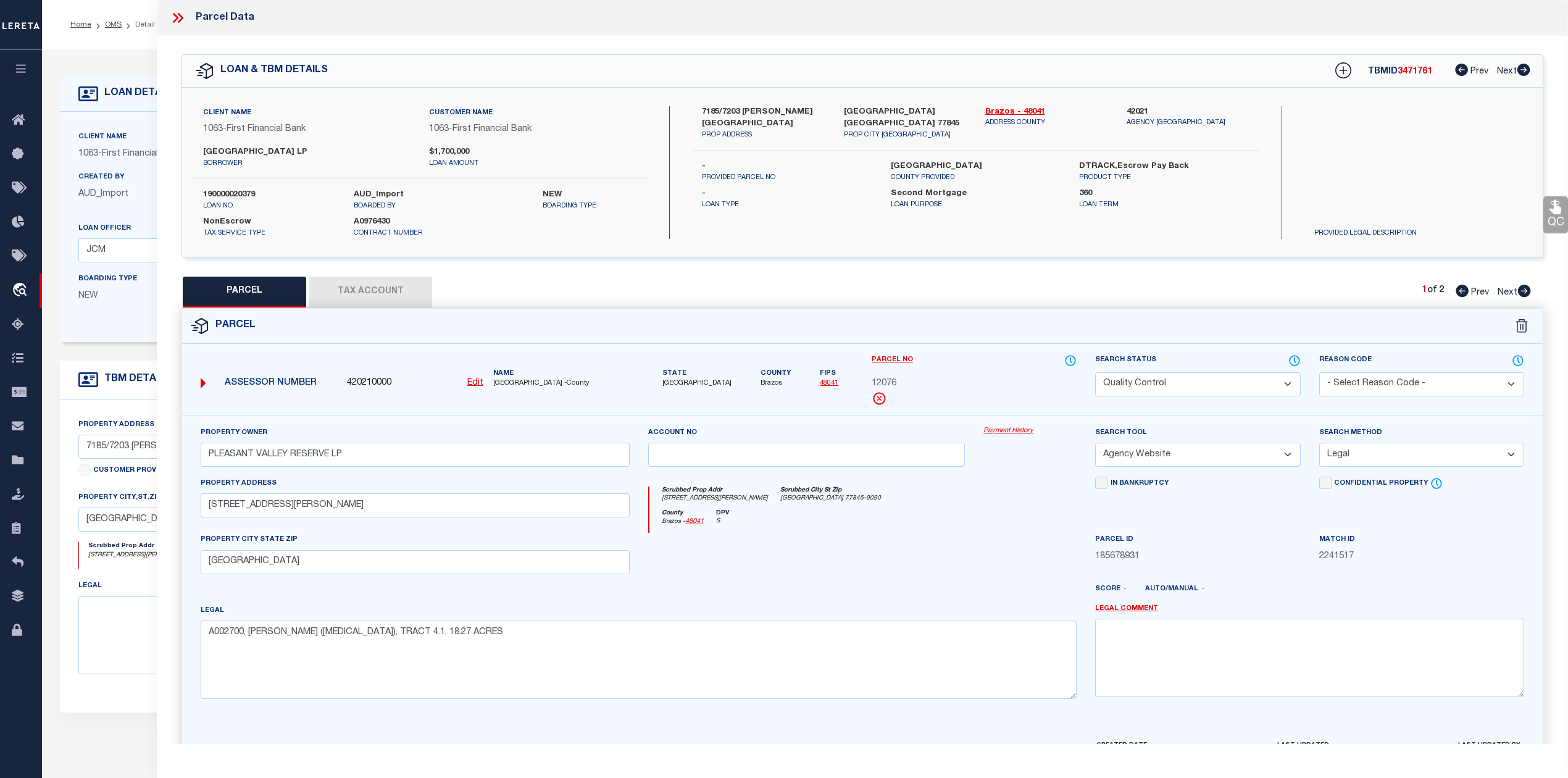
click at [173, 18] on icon at bounding box center [177, 18] width 16 height 16
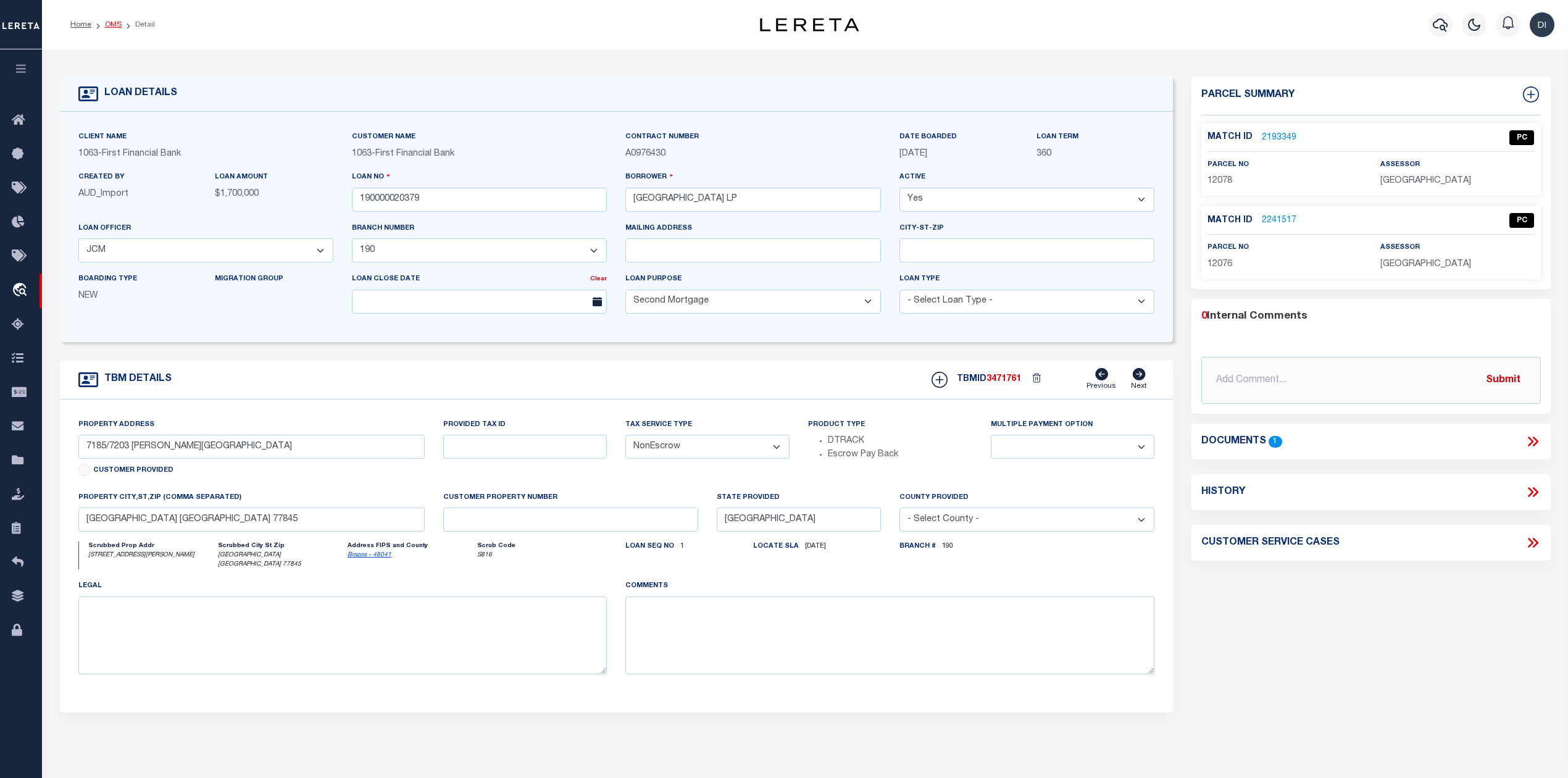
click at [109, 24] on link "OMS" at bounding box center [113, 25] width 17 height 8
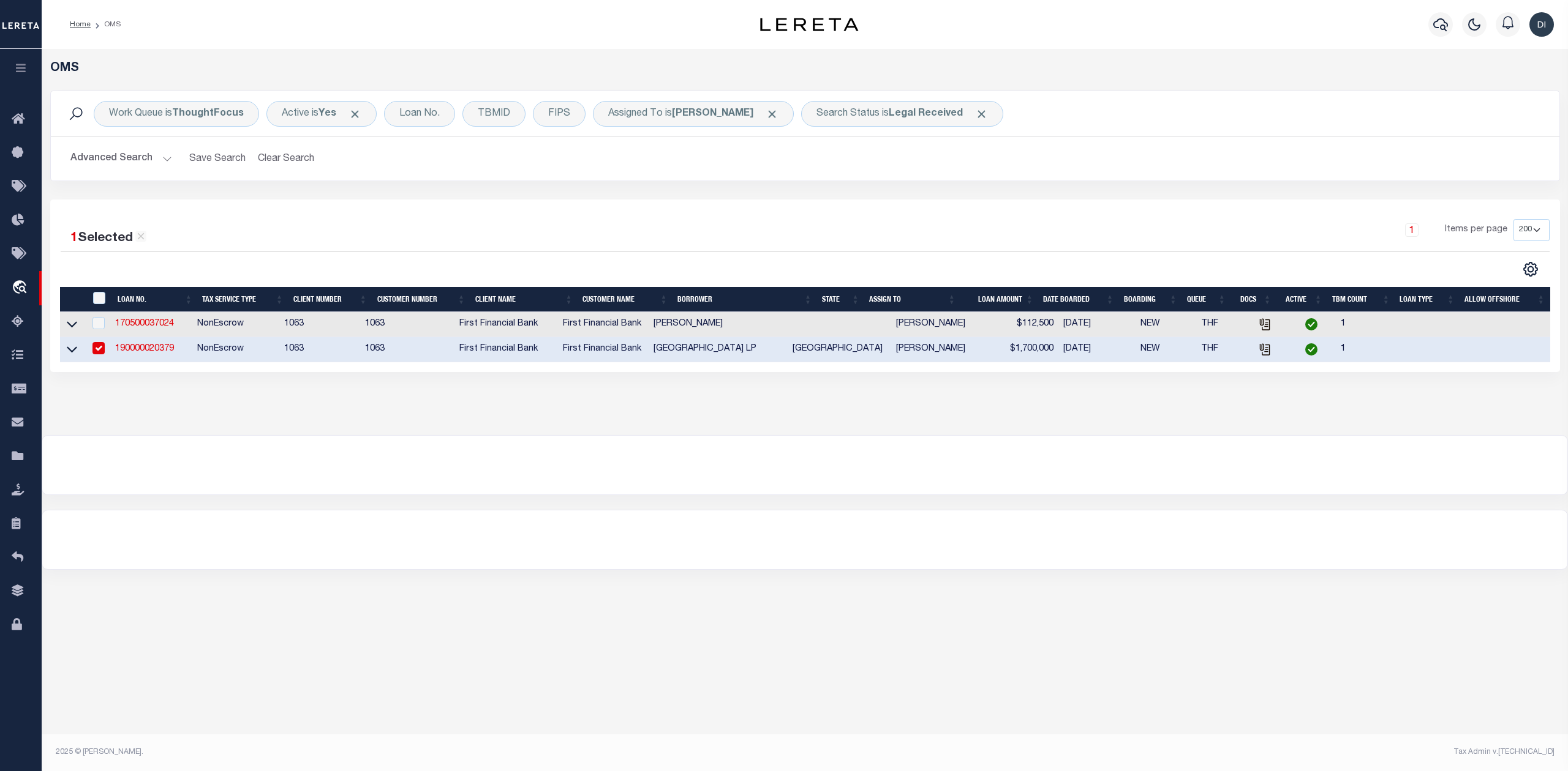
click at [601, 268] on div at bounding box center [433, 269] width 744 height 15
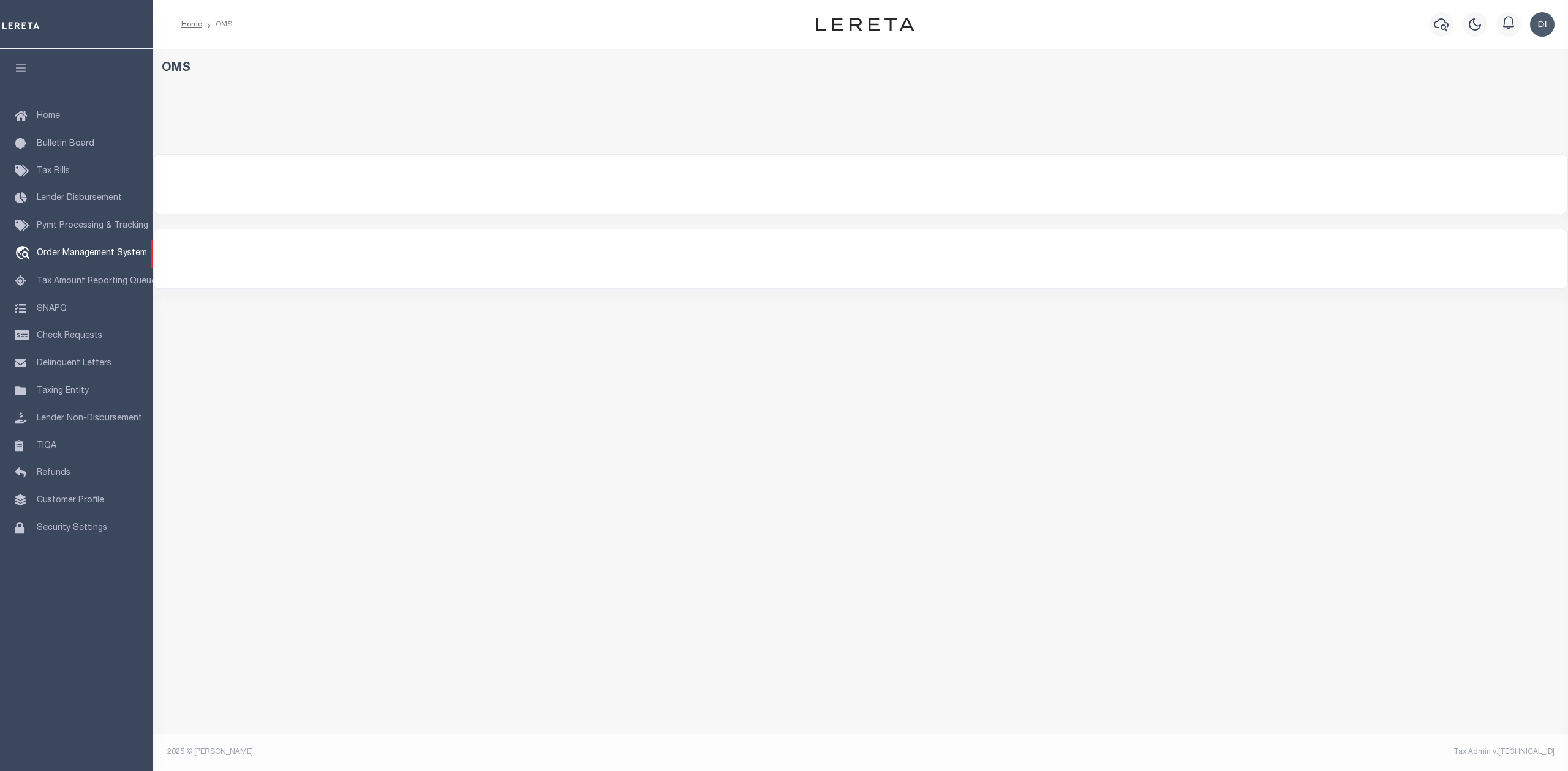
select select "200"
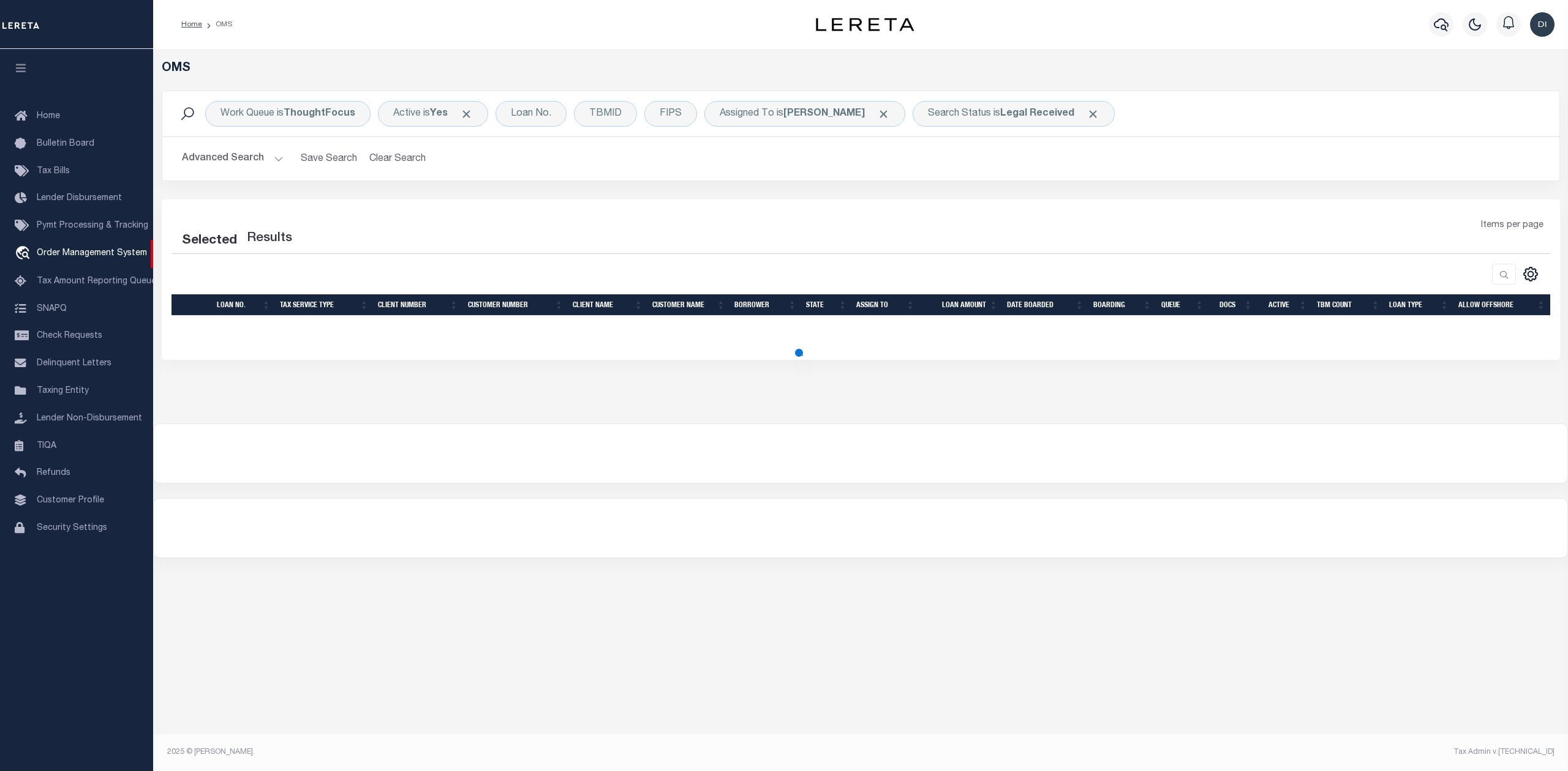
select select "200"
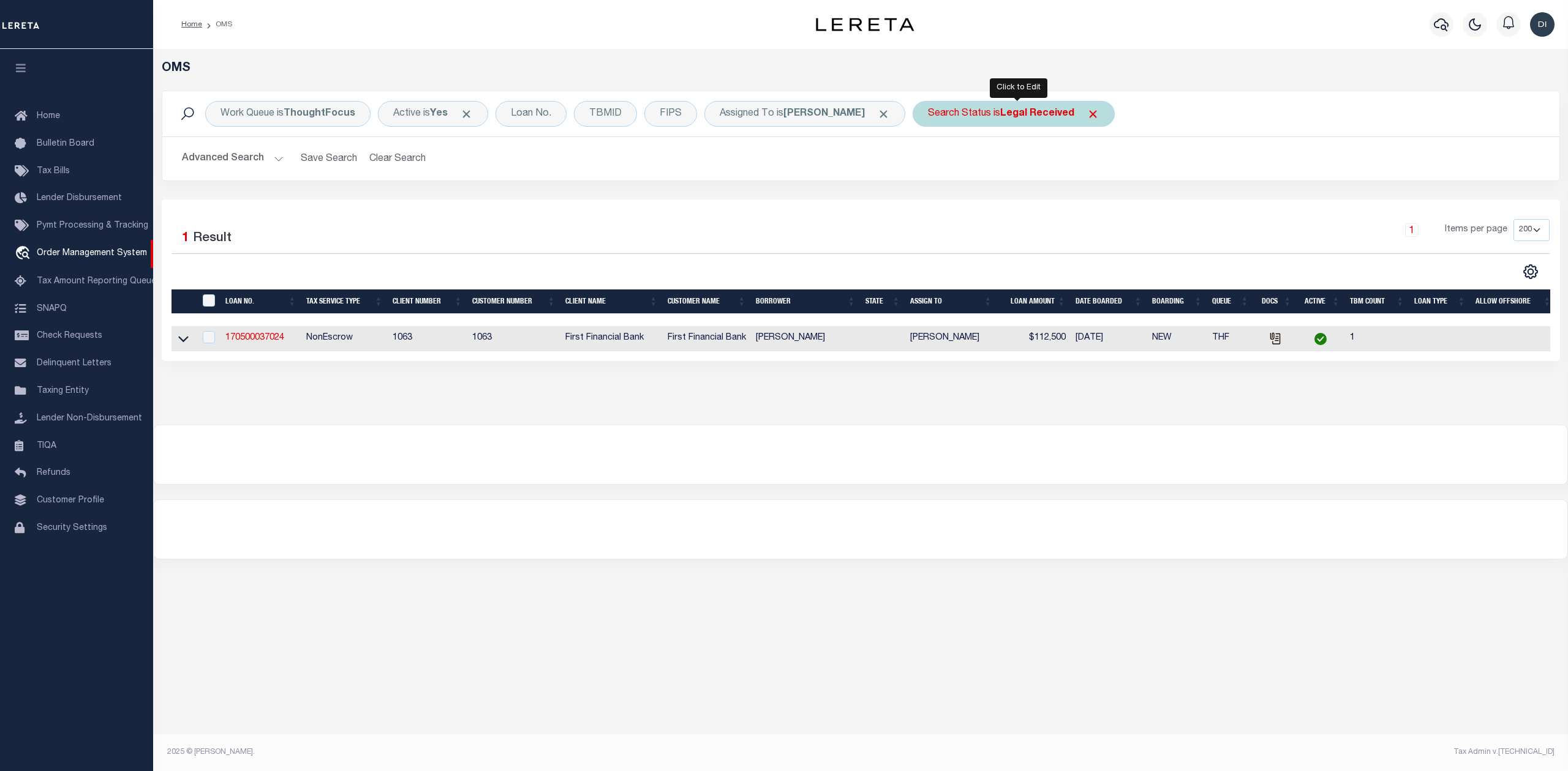
click at [1030, 111] on b "Legal Received" at bounding box center [1037, 114] width 74 height 10
select select "RD"
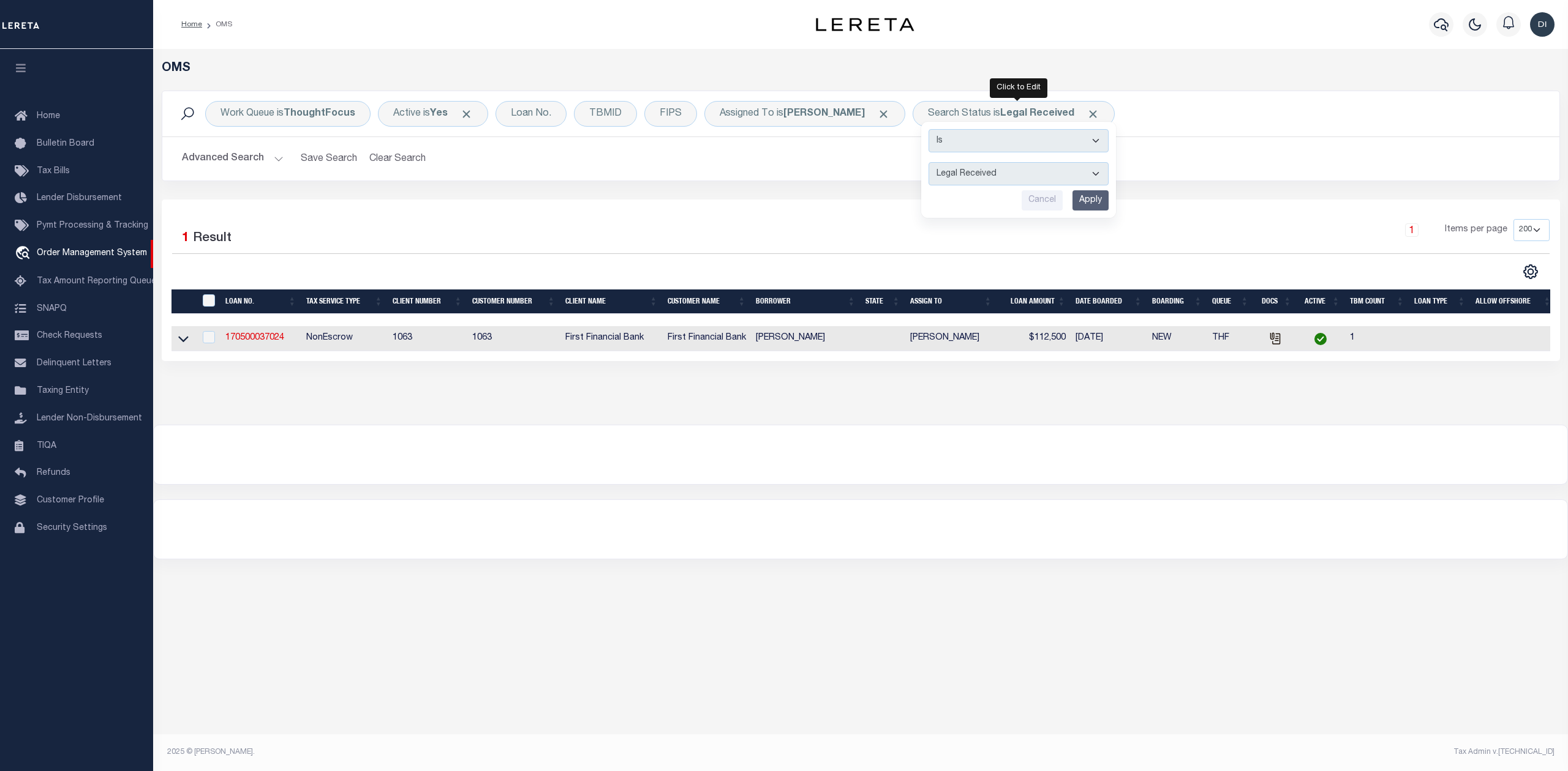
click at [726, 204] on div "Selected 1 Result 1 Items per page 10 25 50 100 200" at bounding box center [860, 280] width 1398 height 161
click at [269, 337] on link "170500037024" at bounding box center [254, 338] width 59 height 9
type input "170500037024"
type input "[PERSON_NAME]"
select select
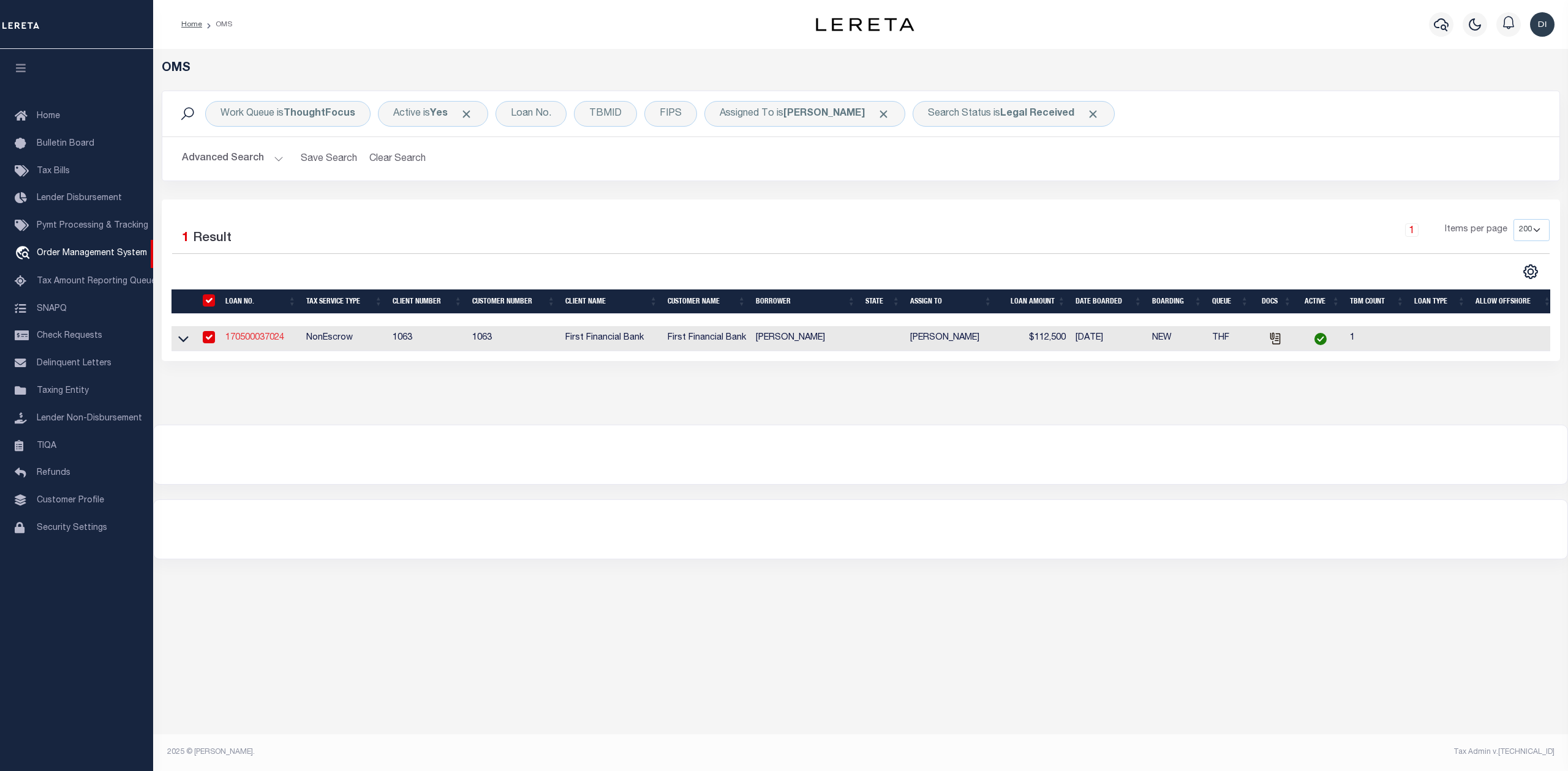
select select
select select "100"
select select "NonEscrow"
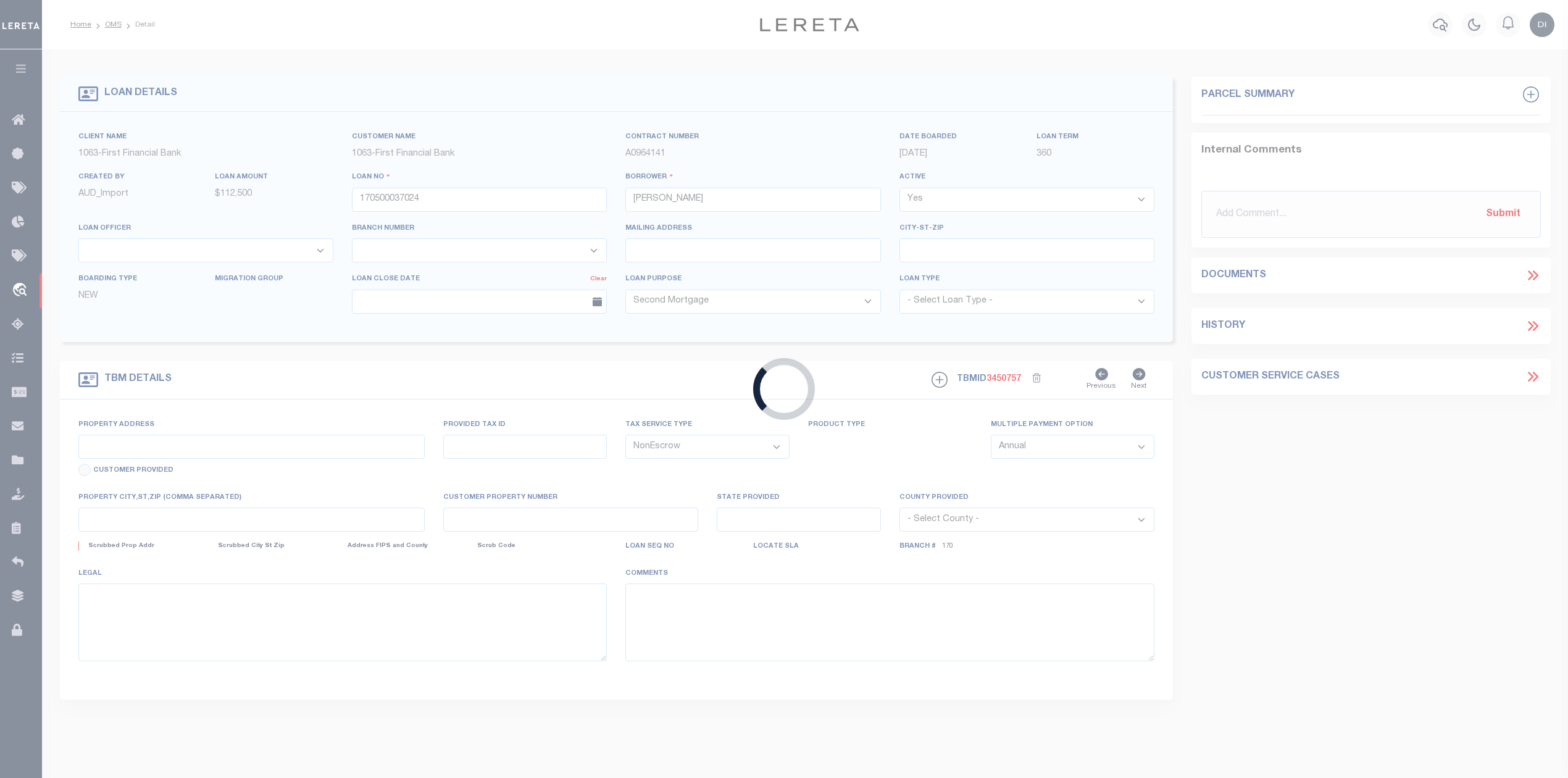
type input "LOT 61 RYCEN DR"
select select
type input "[PERSON_NAME] TX 786050000"
select select "4583"
select select "2311"
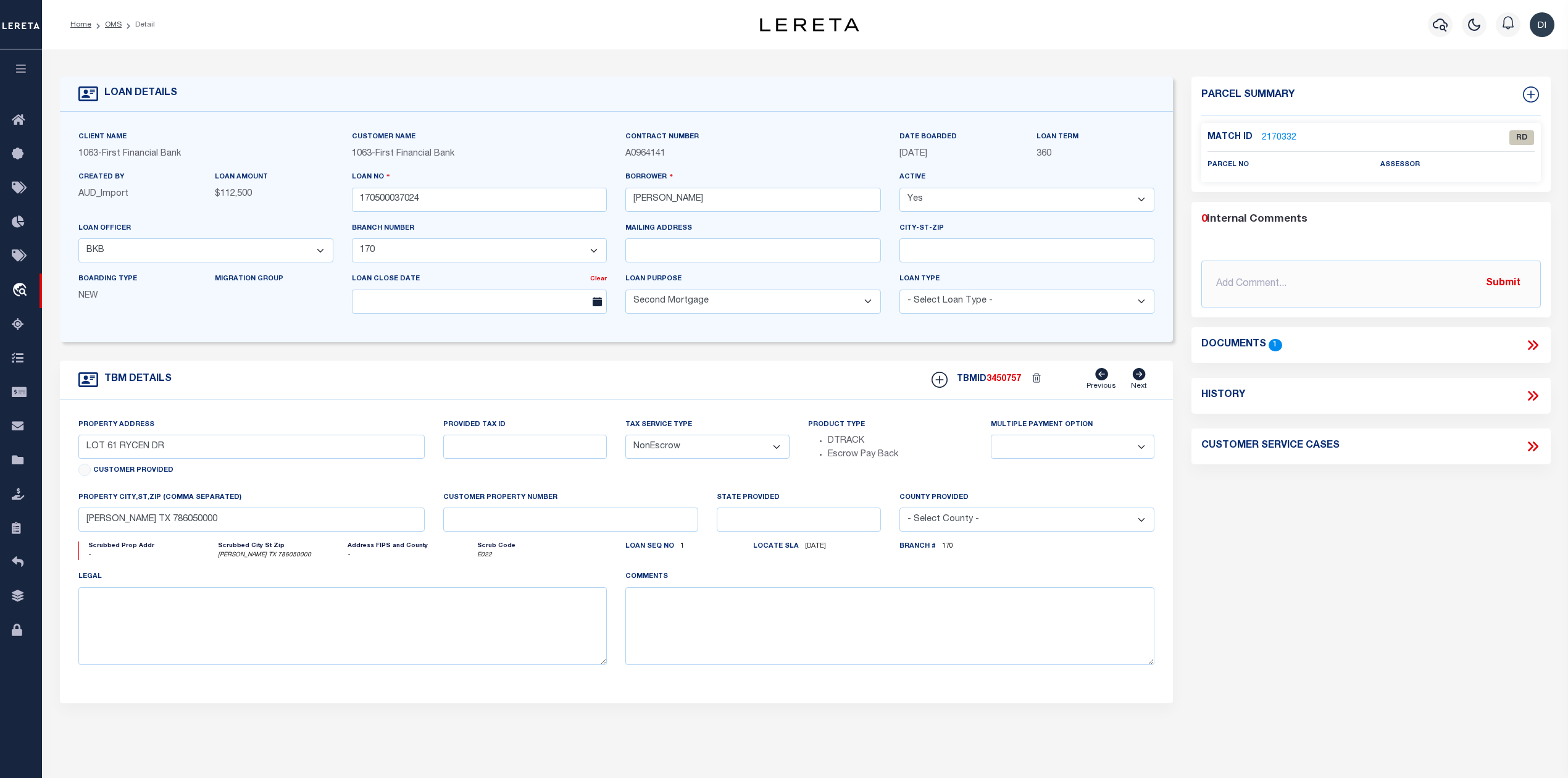
click at [1529, 344] on icon at bounding box center [1533, 345] width 16 height 16
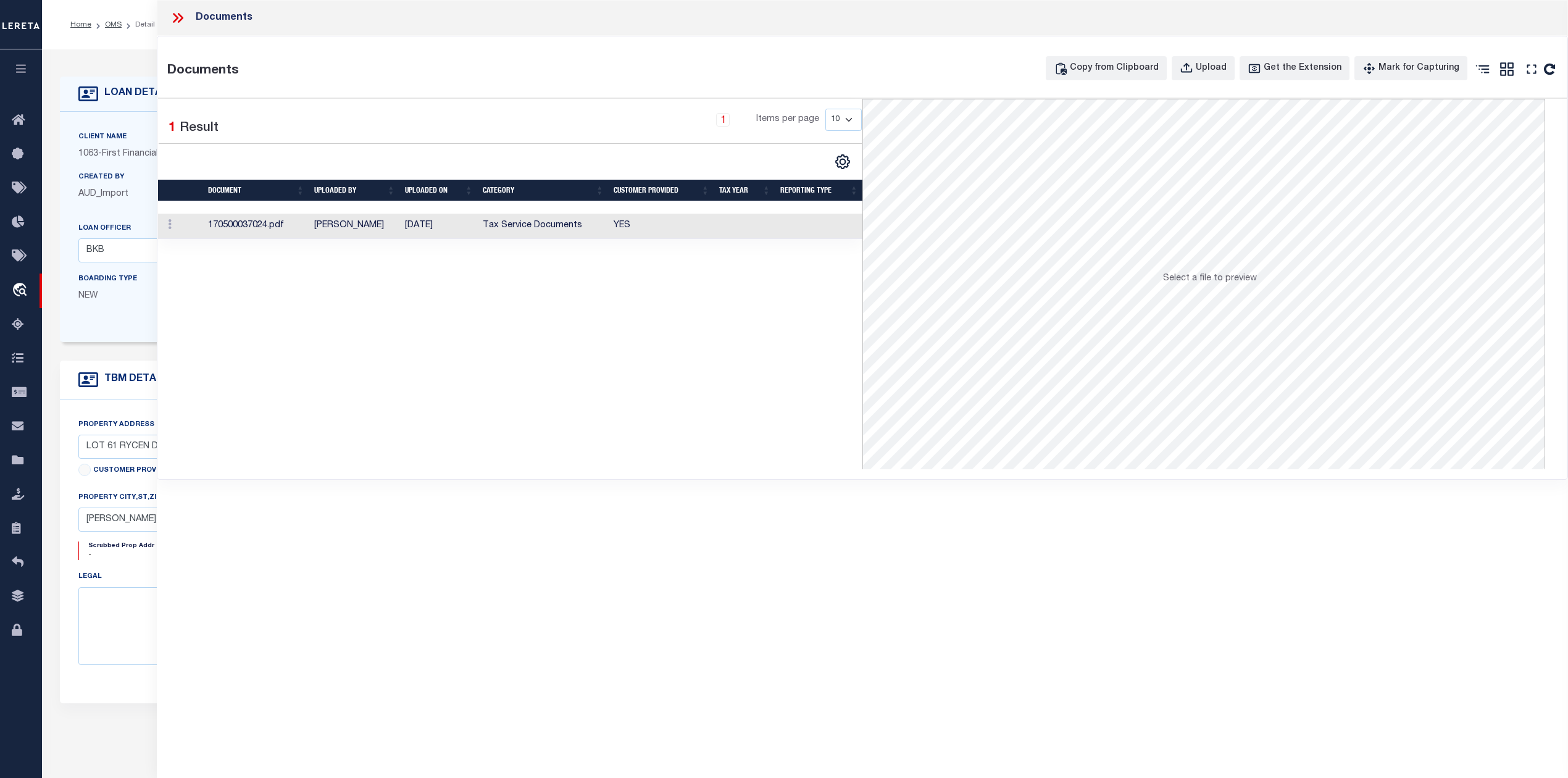
click at [456, 231] on td "[DATE]" at bounding box center [439, 227] width 78 height 25
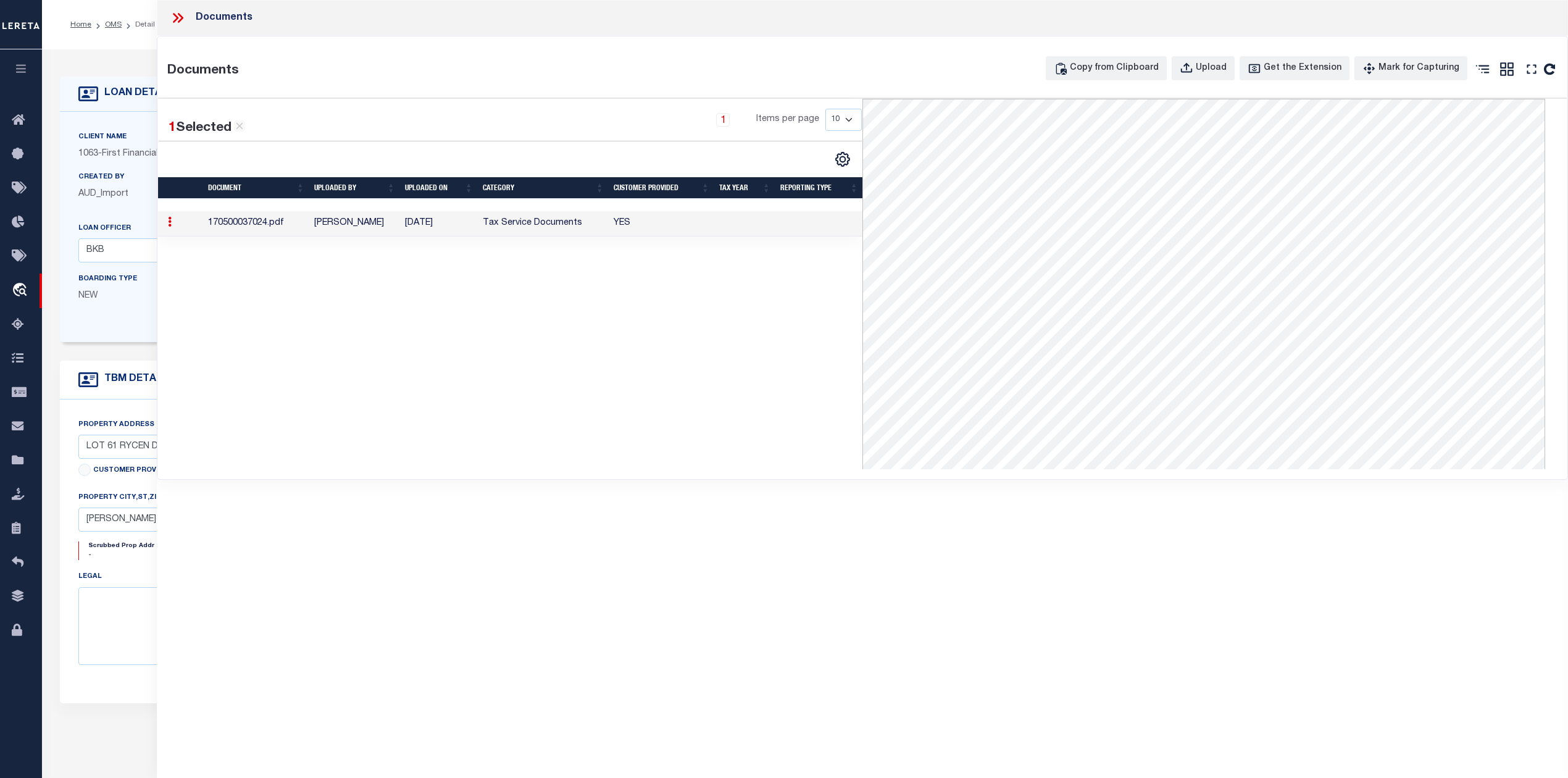
click at [181, 16] on icon at bounding box center [181, 18] width 6 height 10
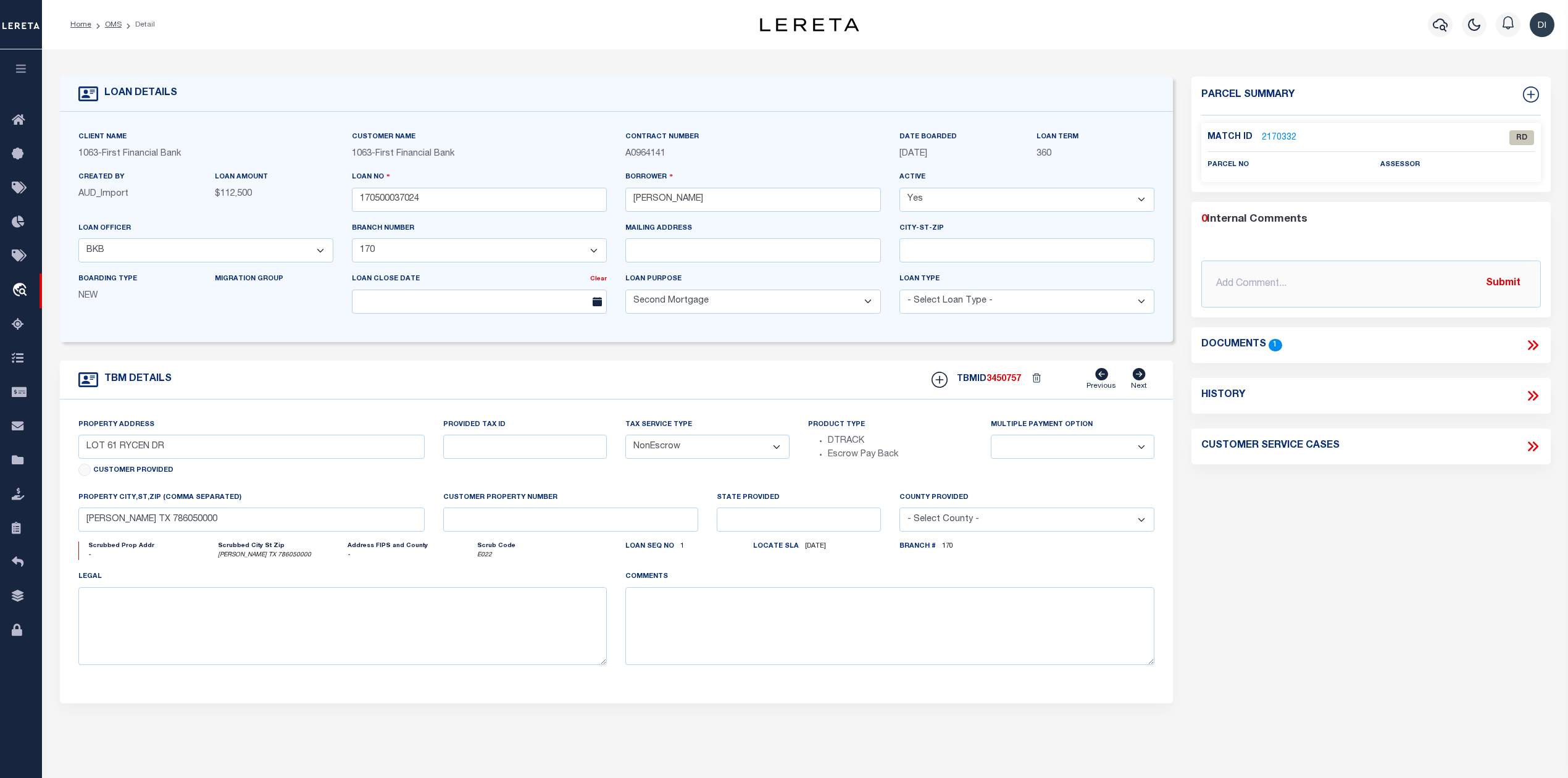
click at [1267, 136] on link "2170332" at bounding box center [1280, 137] width 35 height 13
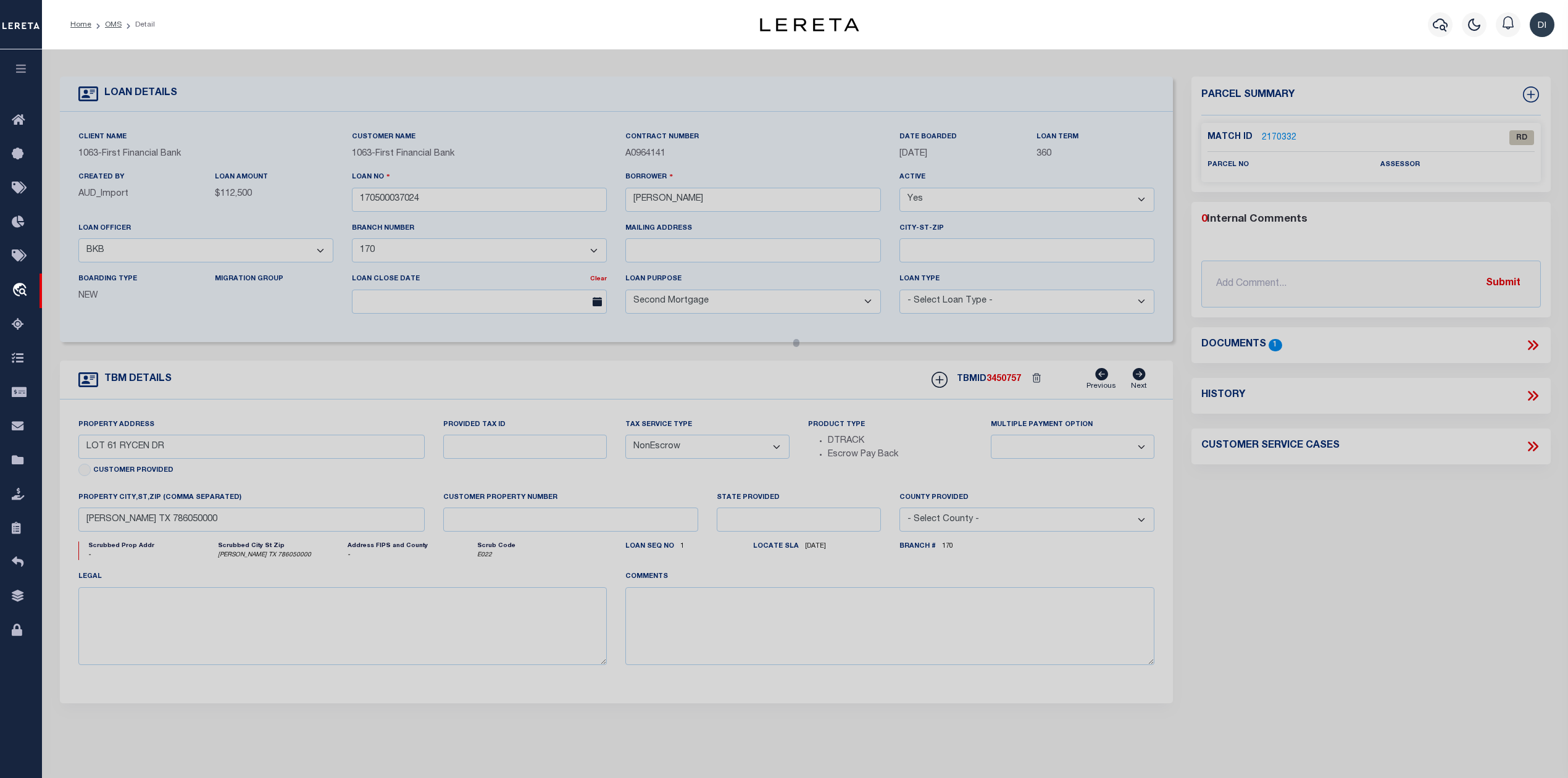
checkbox input "false"
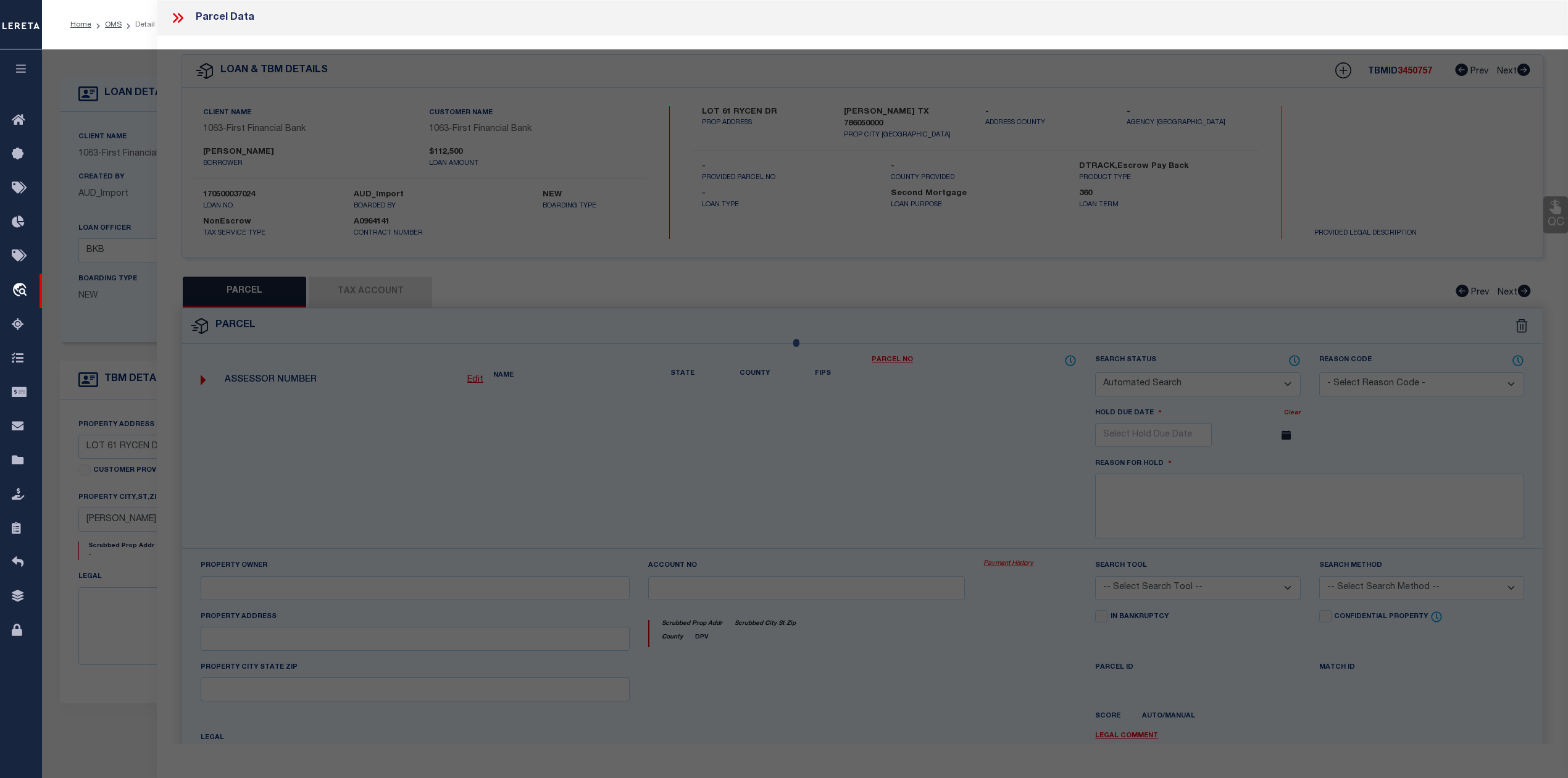
select select "RD"
checkbox input "false"
type textarea "Document uploaded that satisfies a legal requirement, changing from ND to RD"
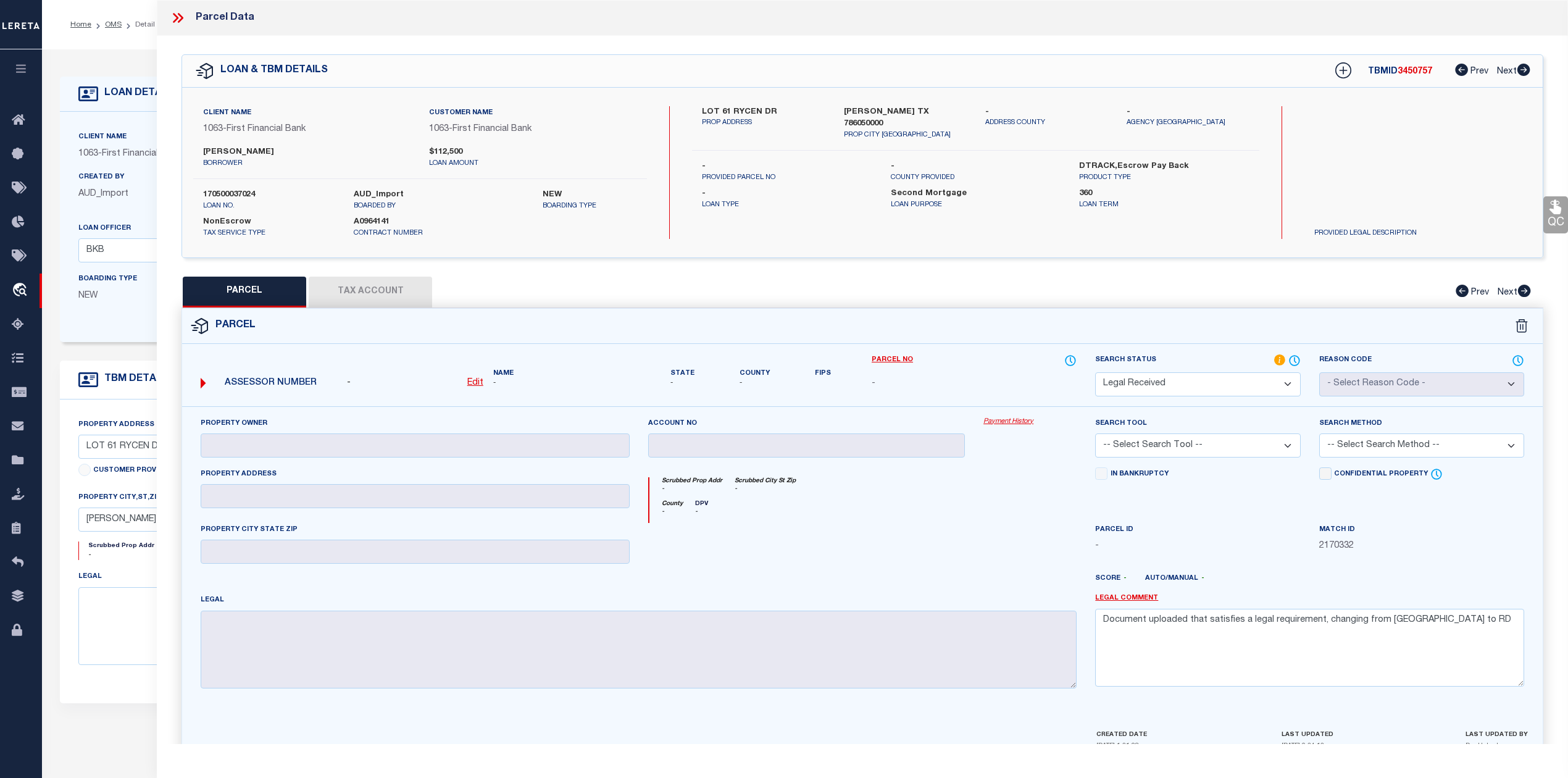
click at [752, 107] on label "LOT 61 RYCEN DR" at bounding box center [763, 112] width 123 height 13
copy label "RYCEN"
click at [472, 384] on u "Edit" at bounding box center [475, 383] width 16 height 9
select select "RD"
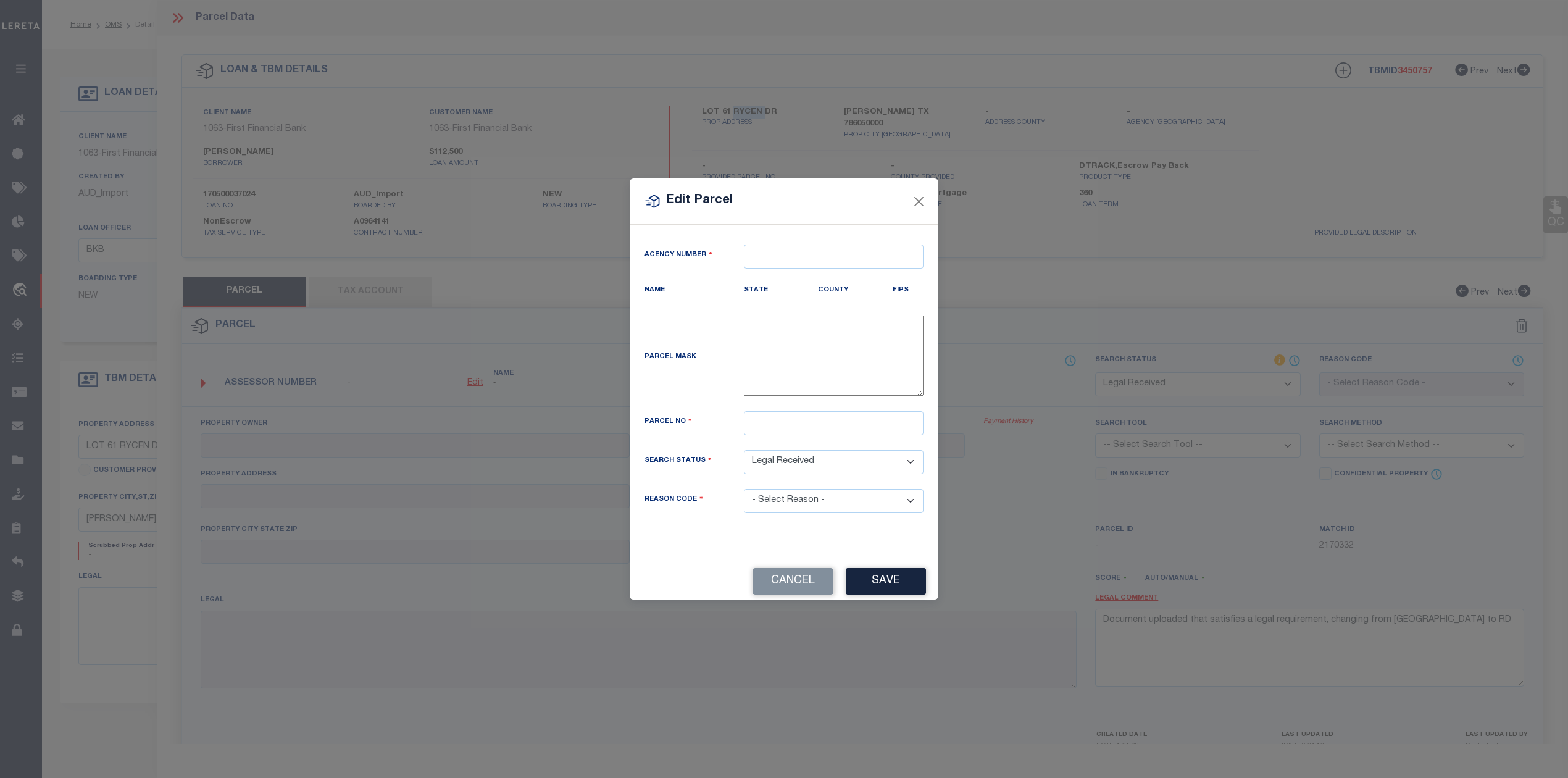
type textarea "-"
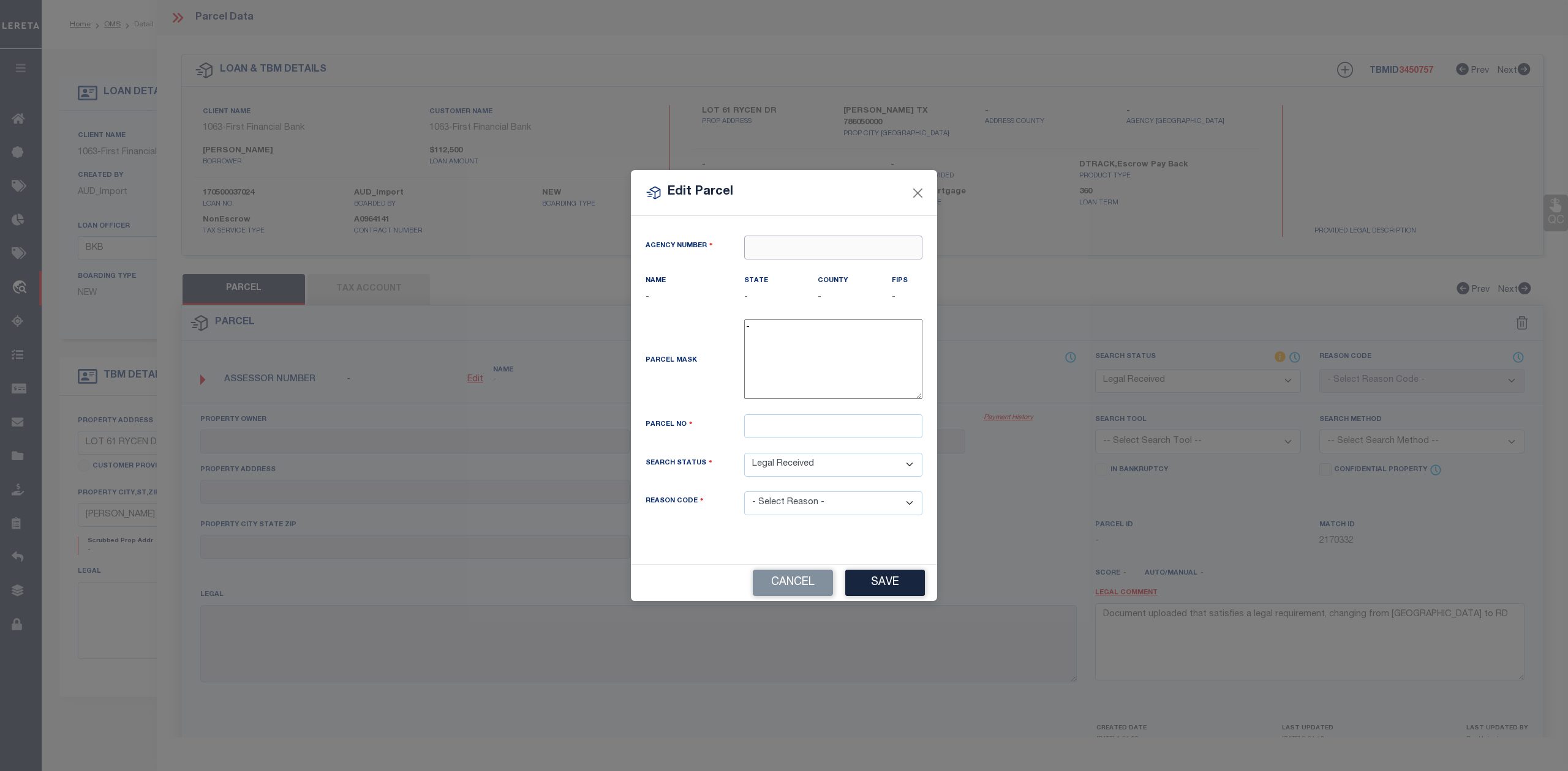
click at [801, 249] on input "text" at bounding box center [833, 247] width 179 height 24
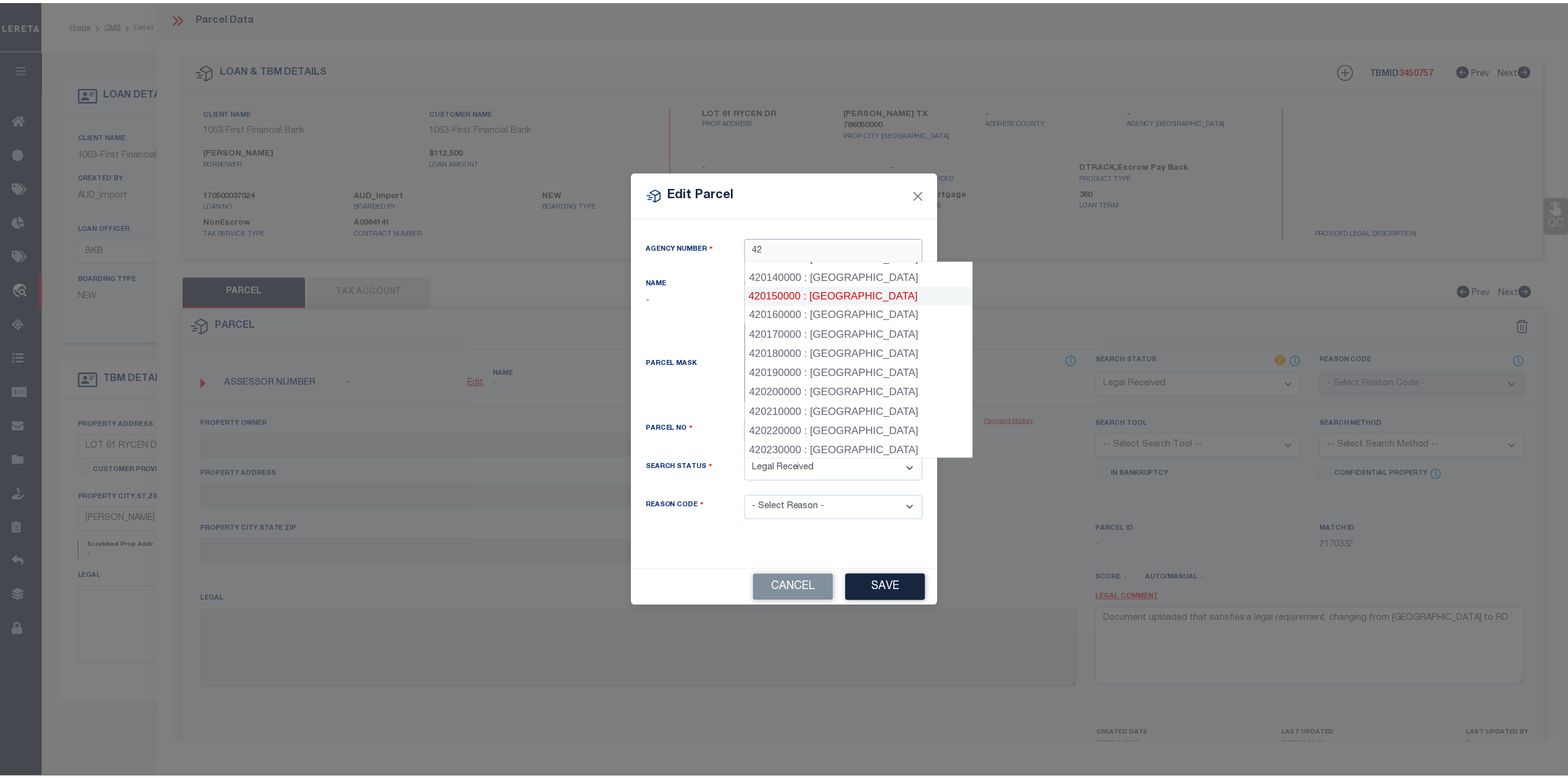
scroll to position [412, 0]
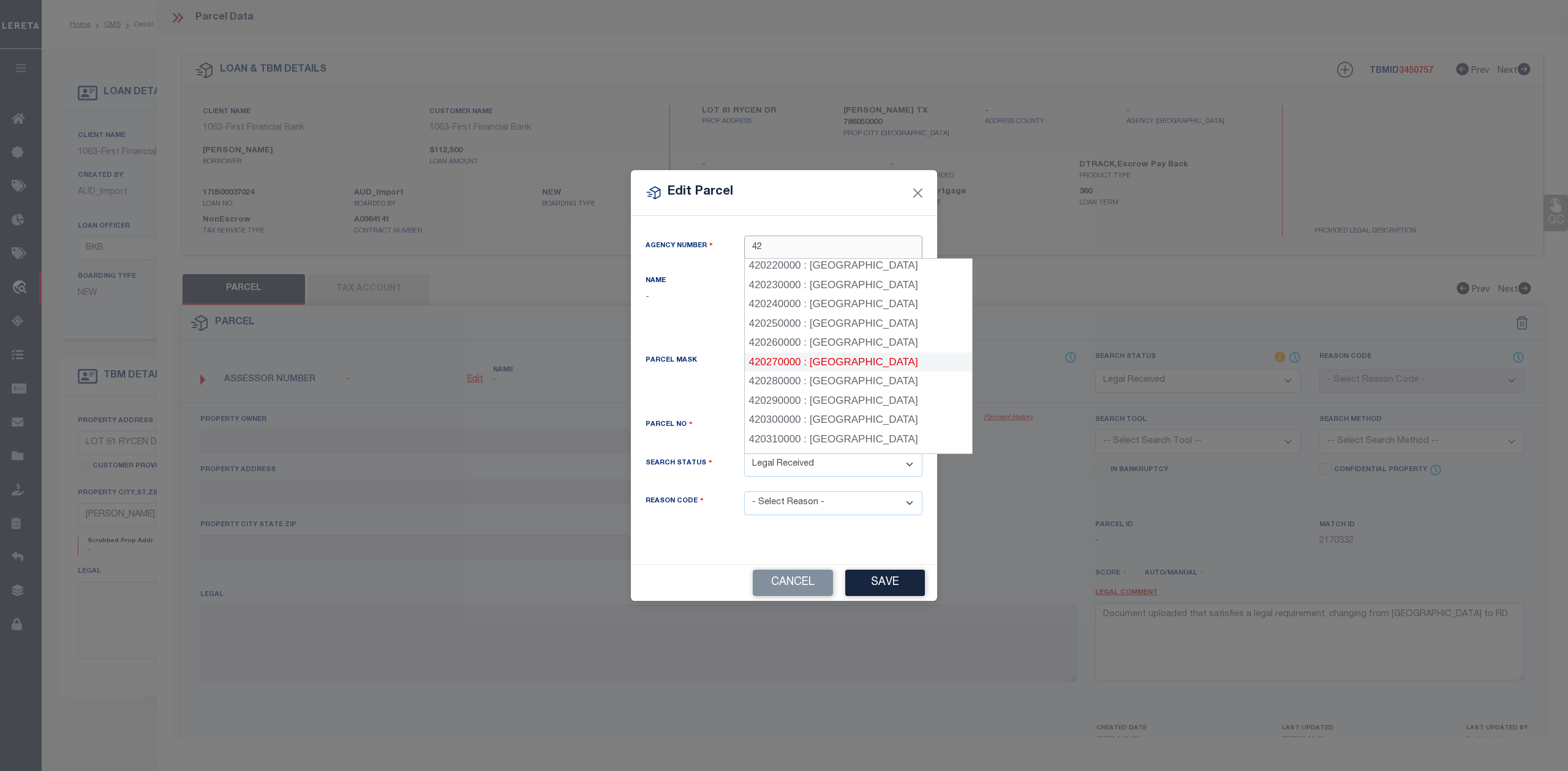
click at [846, 360] on div "420270000 : BURNET COUNTY" at bounding box center [857, 362] width 227 height 19
type input "420270000"
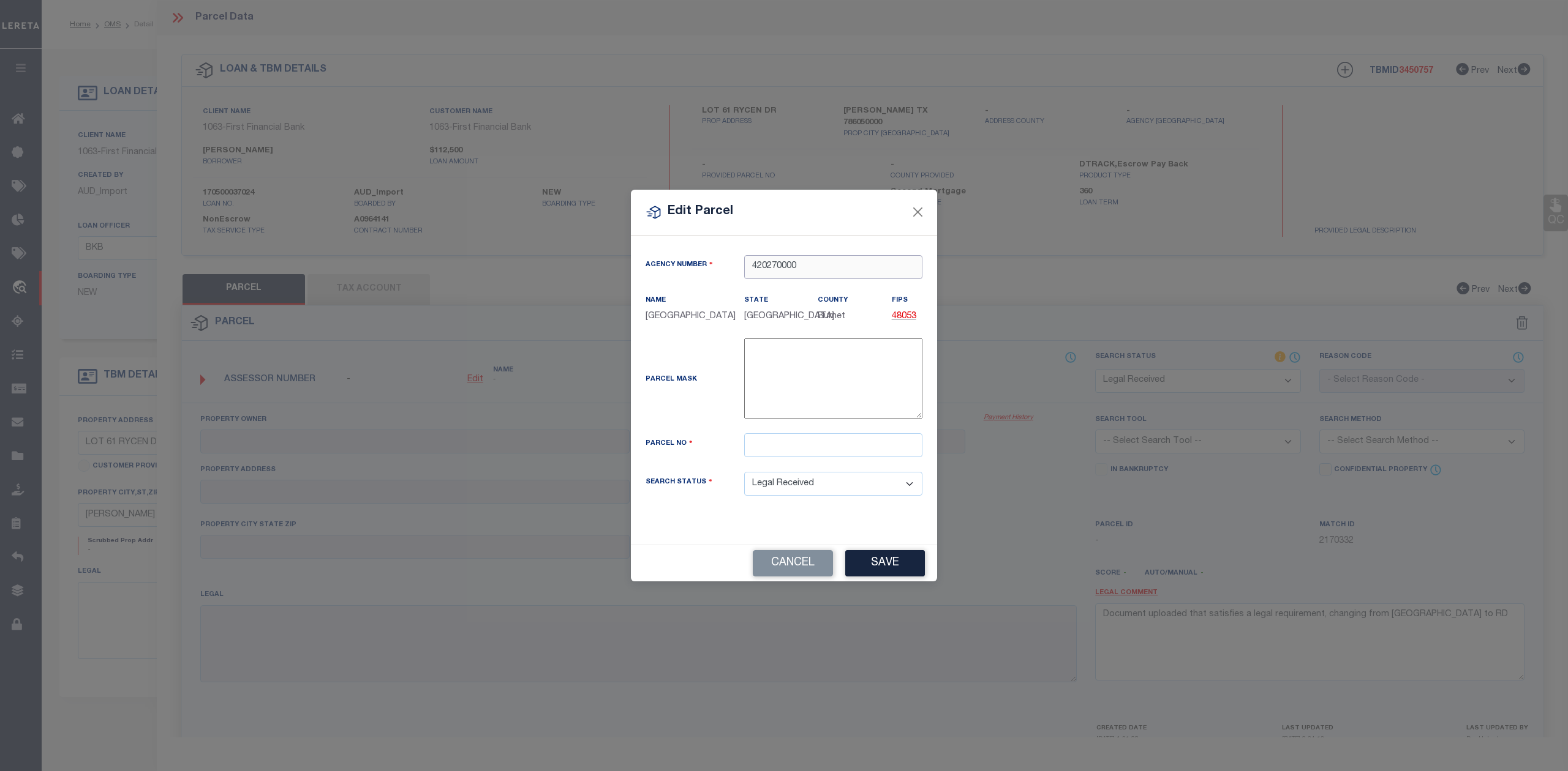
type input "420270000"
click at [795, 453] on input "text" at bounding box center [833, 445] width 179 height 24
paste input "123166"
type input "123166"
click at [680, 404] on div "Parcel Mask -" at bounding box center [784, 381] width 295 height 85
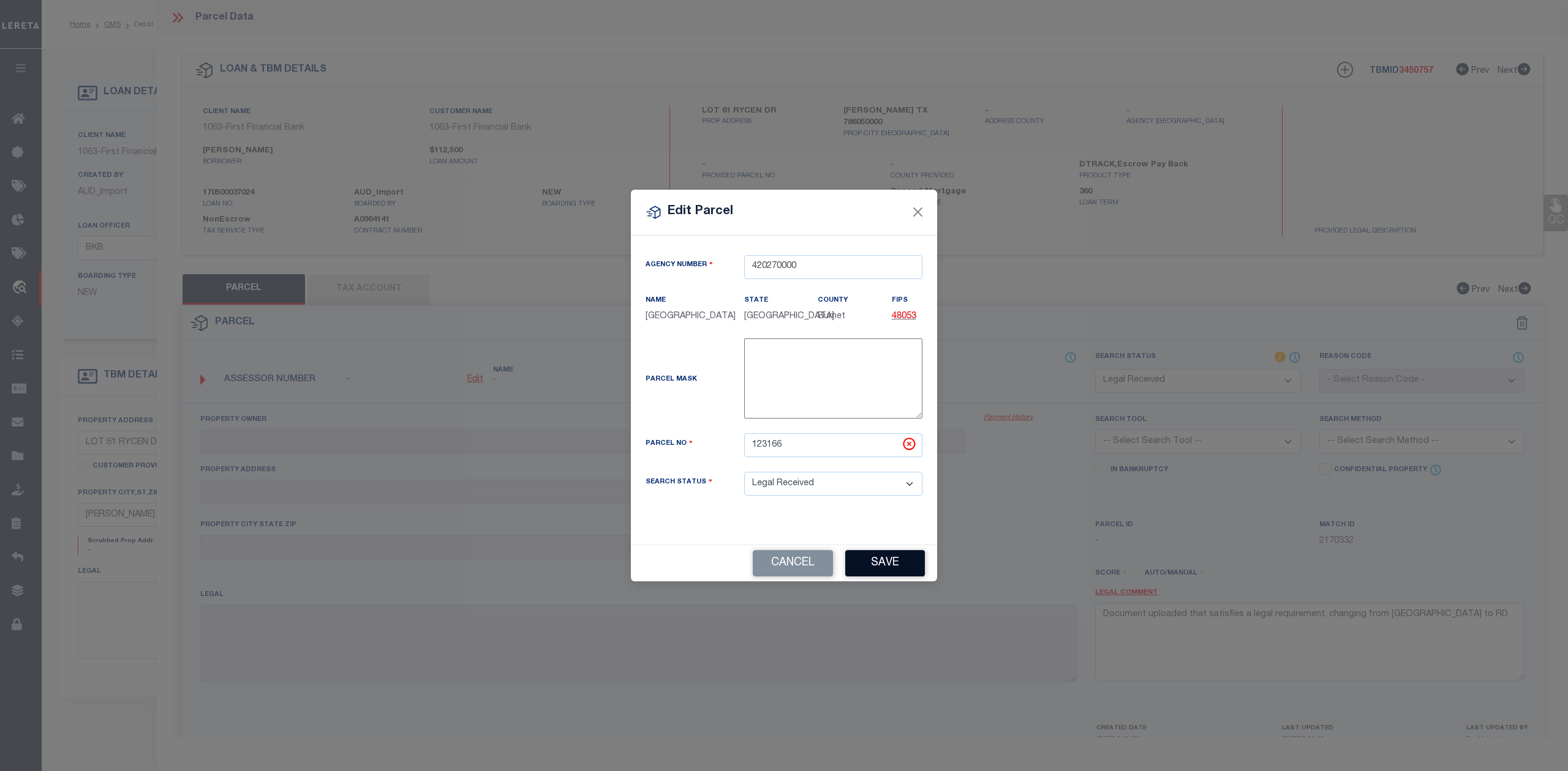
click at [881, 559] on button "Save" at bounding box center [884, 563] width 79 height 26
select select "RD"
checkbox input "false"
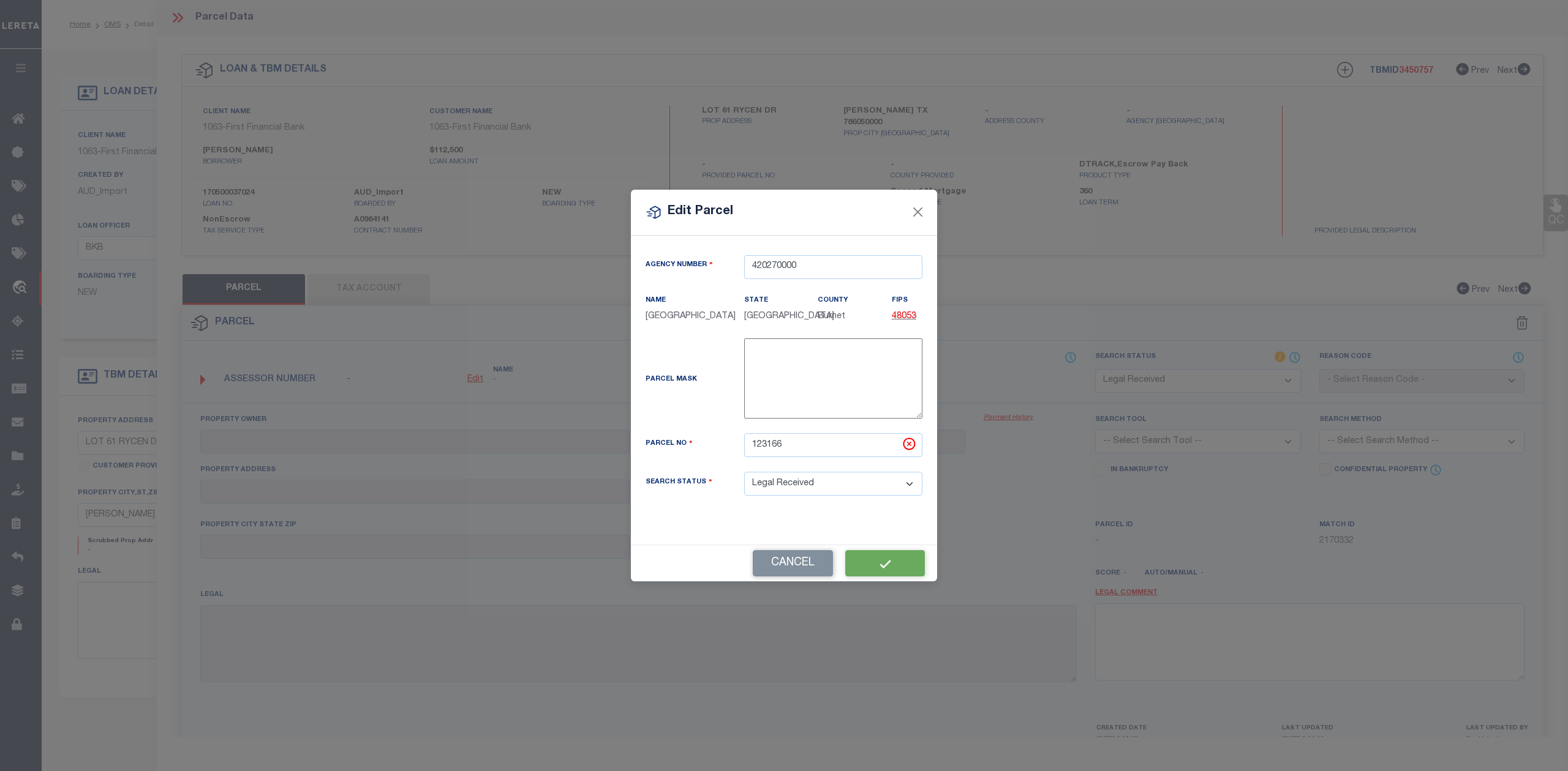
type textarea "Document uploaded that satisfies a legal requirement, changing from ND to RD"
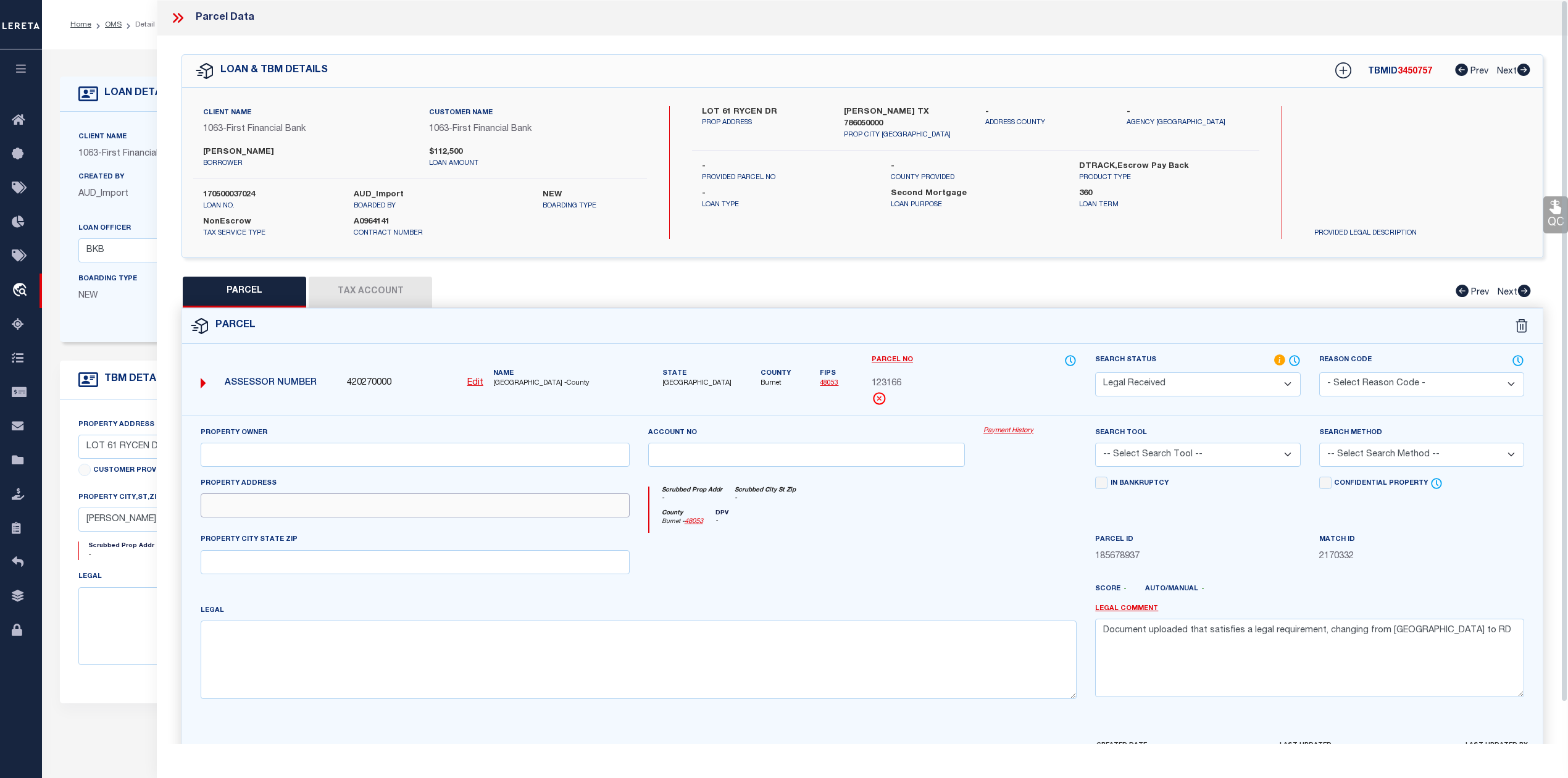
click at [247, 515] on input "text" at bounding box center [415, 505] width 429 height 24
paste input "RYCEN DRIVE"
type input "RYCEN DRIVE"
click at [222, 561] on input "text" at bounding box center [415, 562] width 429 height 24
paste input "BERTRAM, TX 78605"
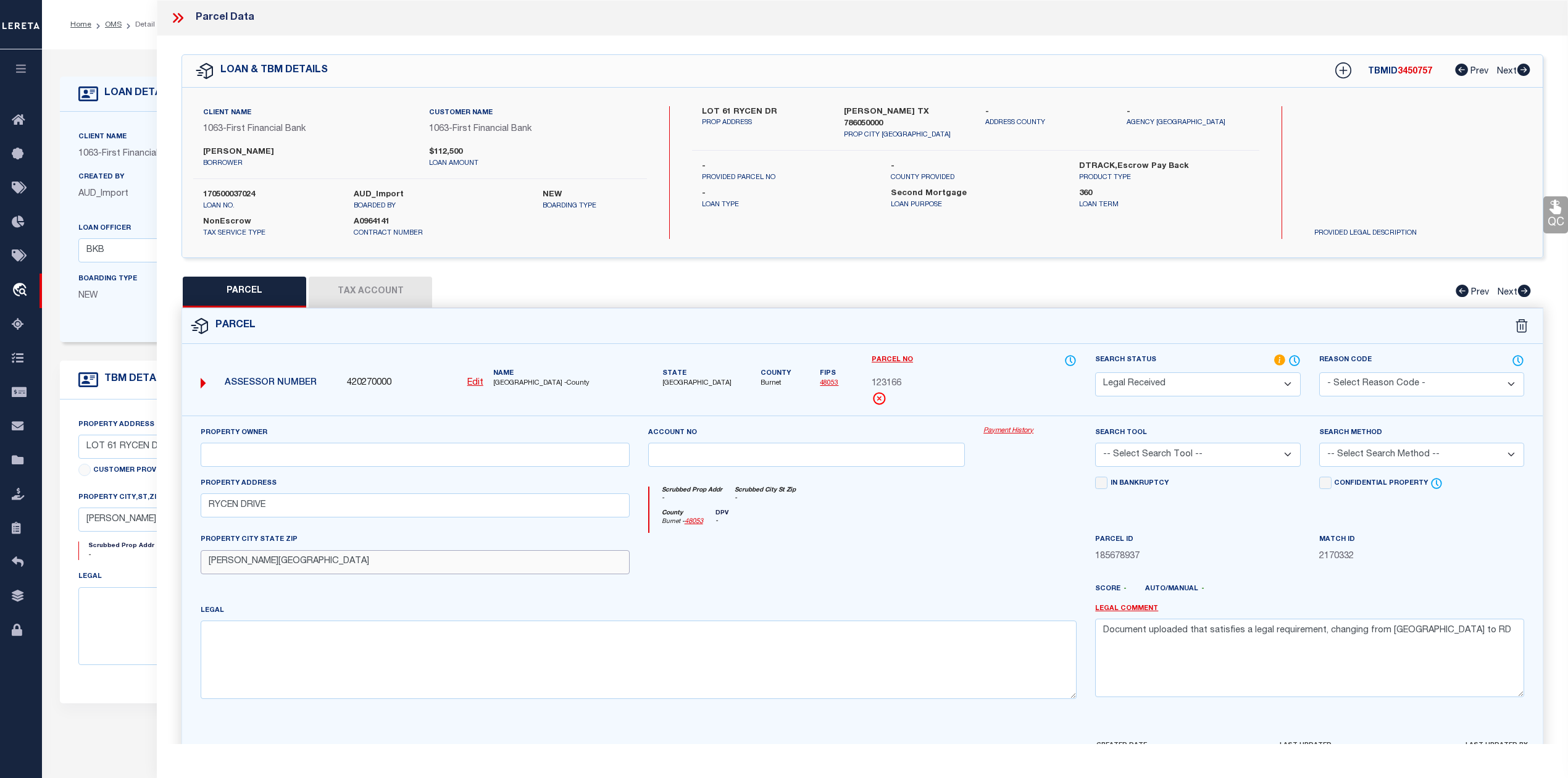
type input "BERTRAM, TX 78605"
click at [336, 665] on textarea at bounding box center [638, 660] width 876 height 78
paste textarea "S7528 SERENITY SPRINGS LOT 61, PHASE 2 2.05"
type textarea "S7528 SERENITY SPRINGS LOT 61, PHASE 2 2.05"
click at [274, 456] on input "text" at bounding box center [415, 455] width 429 height 24
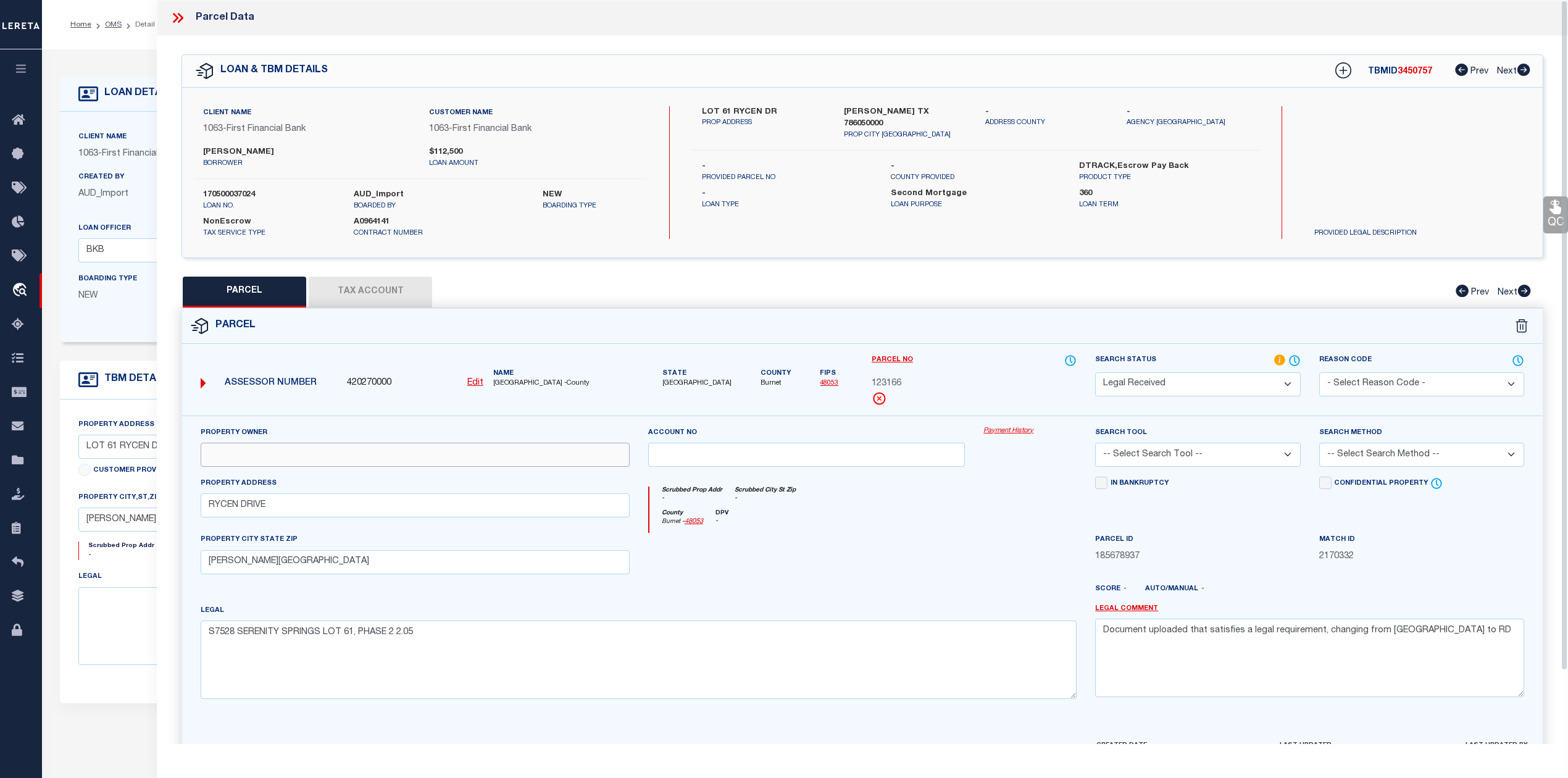
paste input "BUMPUS SERENA & ROSS"
type input "BUMPUS SERENA & ROSS"
click at [1275, 456] on select "-- Select Search Tool -- 3rd Party Website Agency File Agency Website ATLS CNV-…" at bounding box center [1197, 455] width 205 height 24
select select "AGW"
click at [1095, 445] on select "-- Select Search Tool -- 3rd Party Website Agency File Agency Website ATLS CNV-…" at bounding box center [1197, 455] width 205 height 24
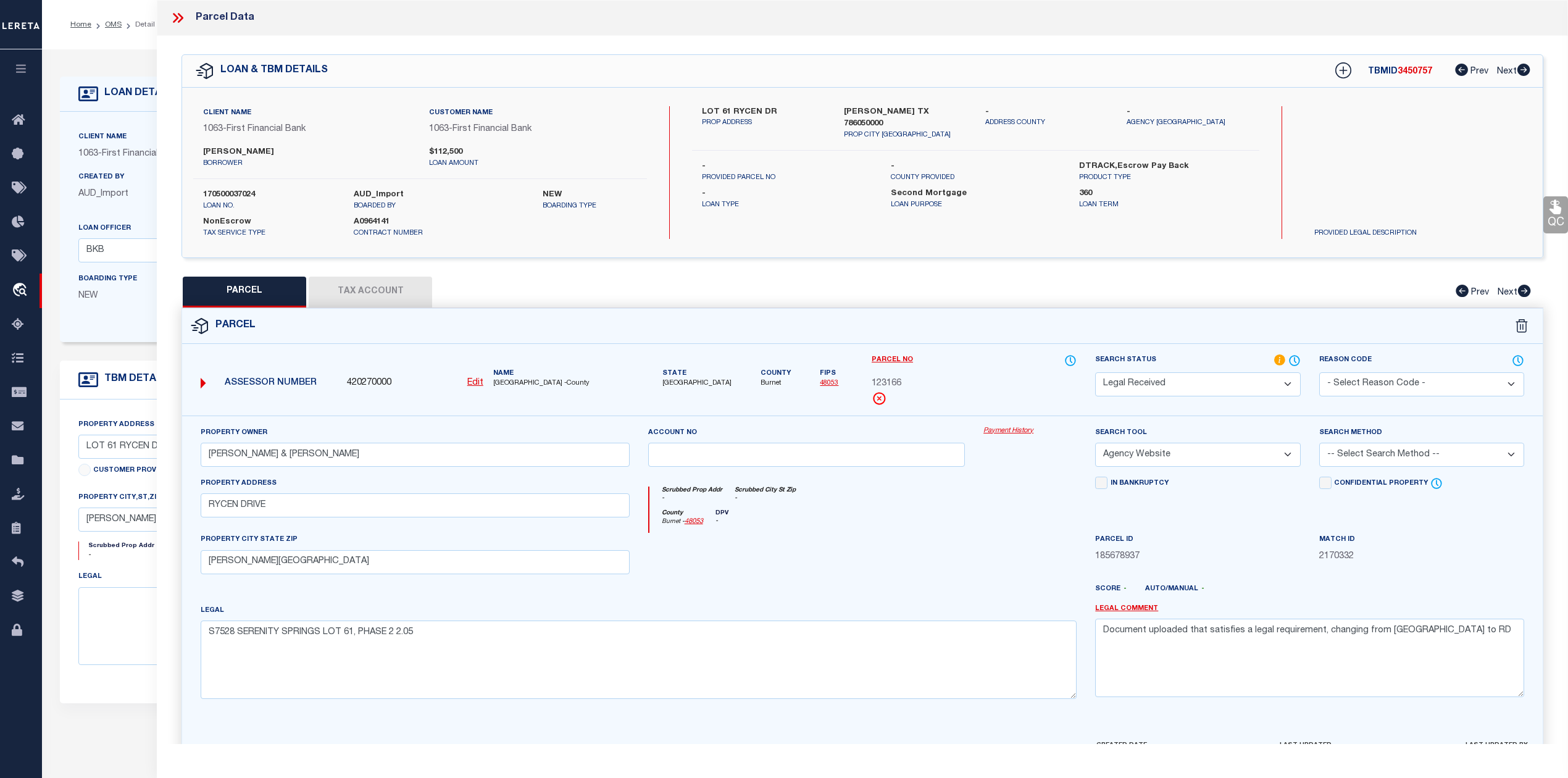
click at [1370, 458] on select "-- Select Search Method -- Property Address Legal Liability Info Provided" at bounding box center [1422, 455] width 205 height 24
select select "LEG"
click at [1320, 445] on select "-- Select Search Method -- Property Address Legal Liability Info Provided" at bounding box center [1422, 455] width 205 height 24
drag, startPoint x: 1430, startPoint y: 638, endPoint x: 1078, endPoint y: 658, distance: 352.6
click at [1078, 658] on div "Property Owner BUMPUS SERENA & ROSS Account no Payment History Search Tool -- S…" at bounding box center [862, 568] width 1342 height 283
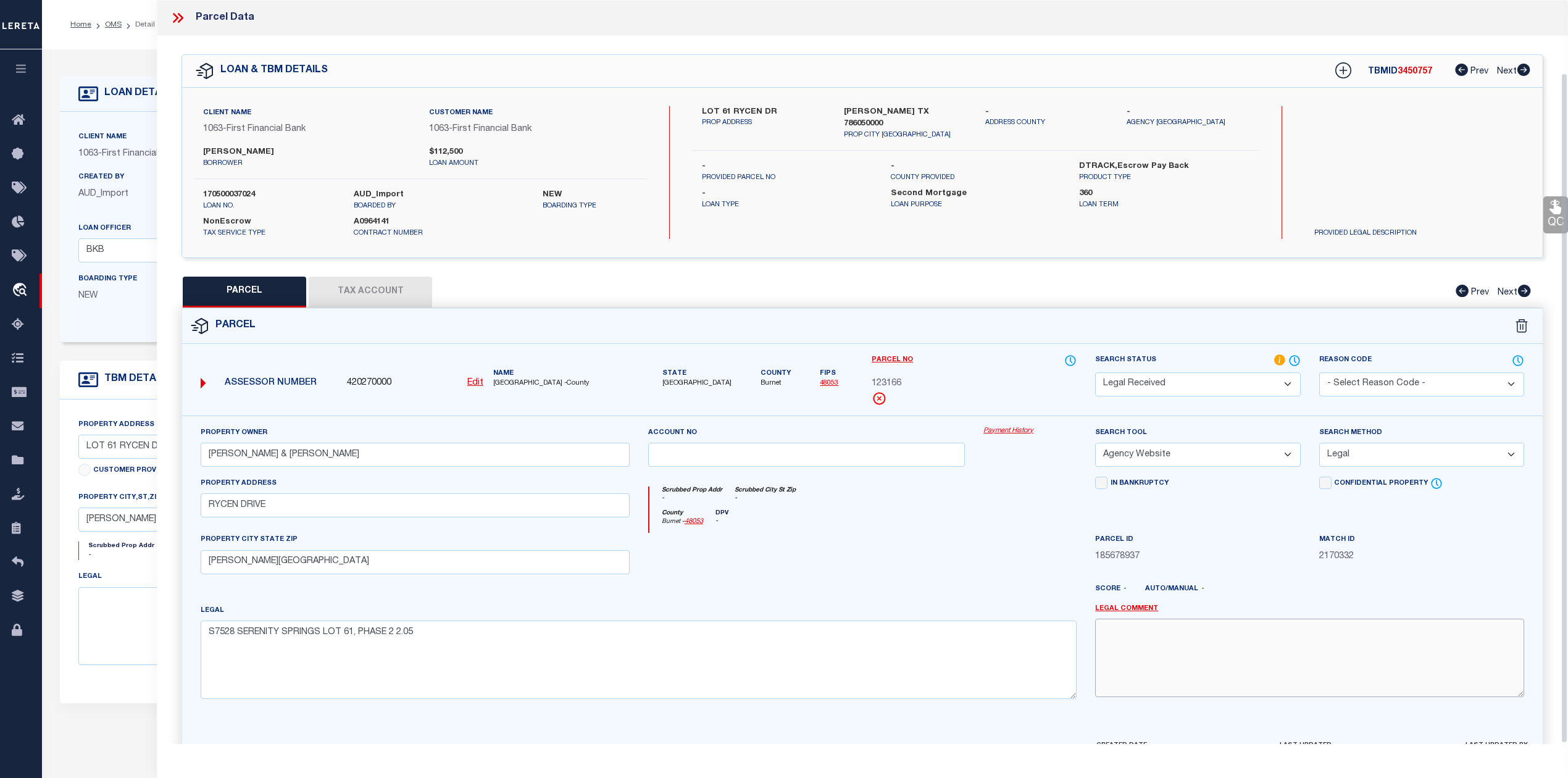
scroll to position [80, 0]
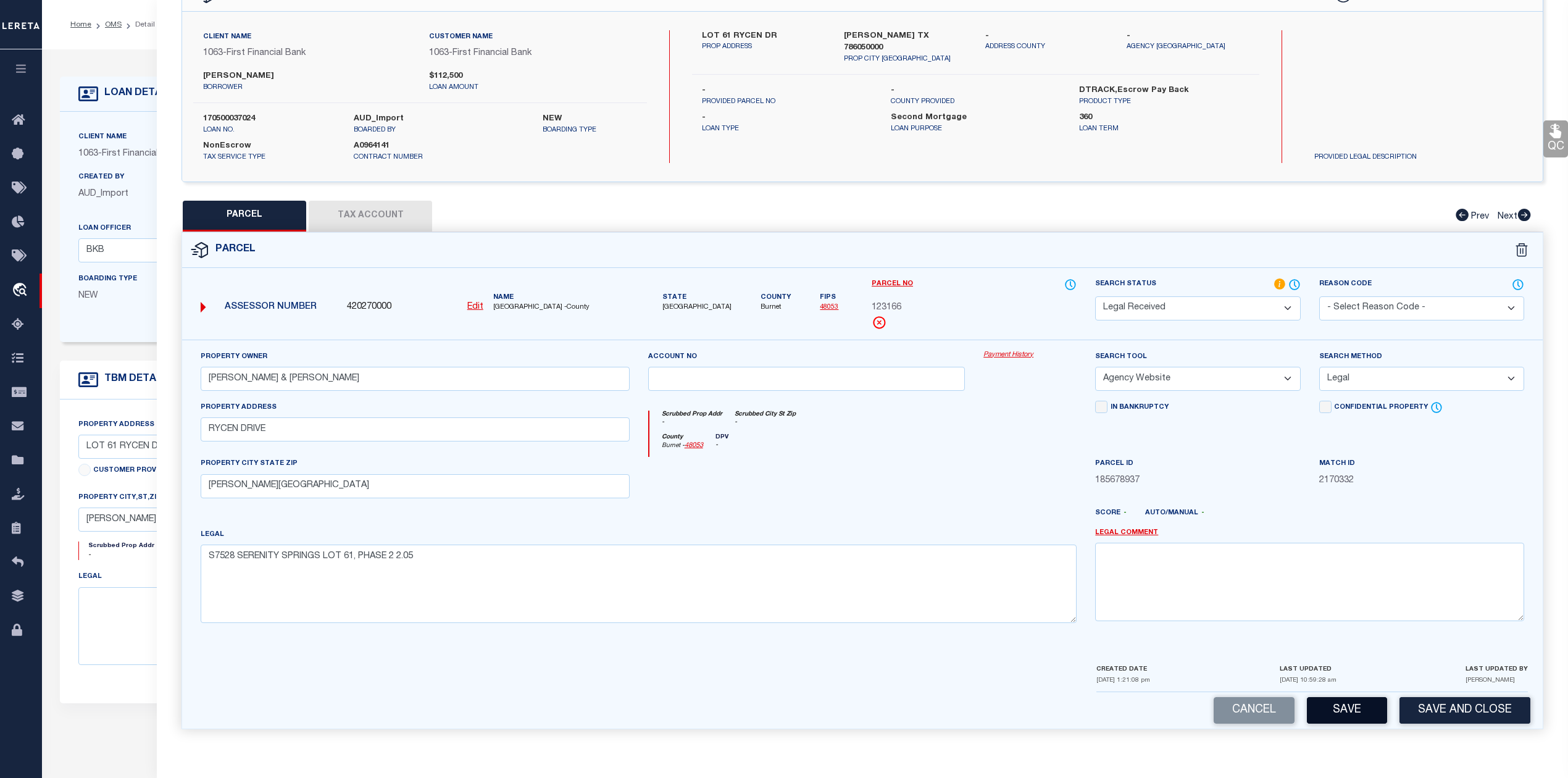
click at [1338, 712] on button "Save" at bounding box center [1347, 710] width 80 height 26
click at [383, 206] on button "Tax Account" at bounding box center [370, 216] width 124 height 31
select select "100"
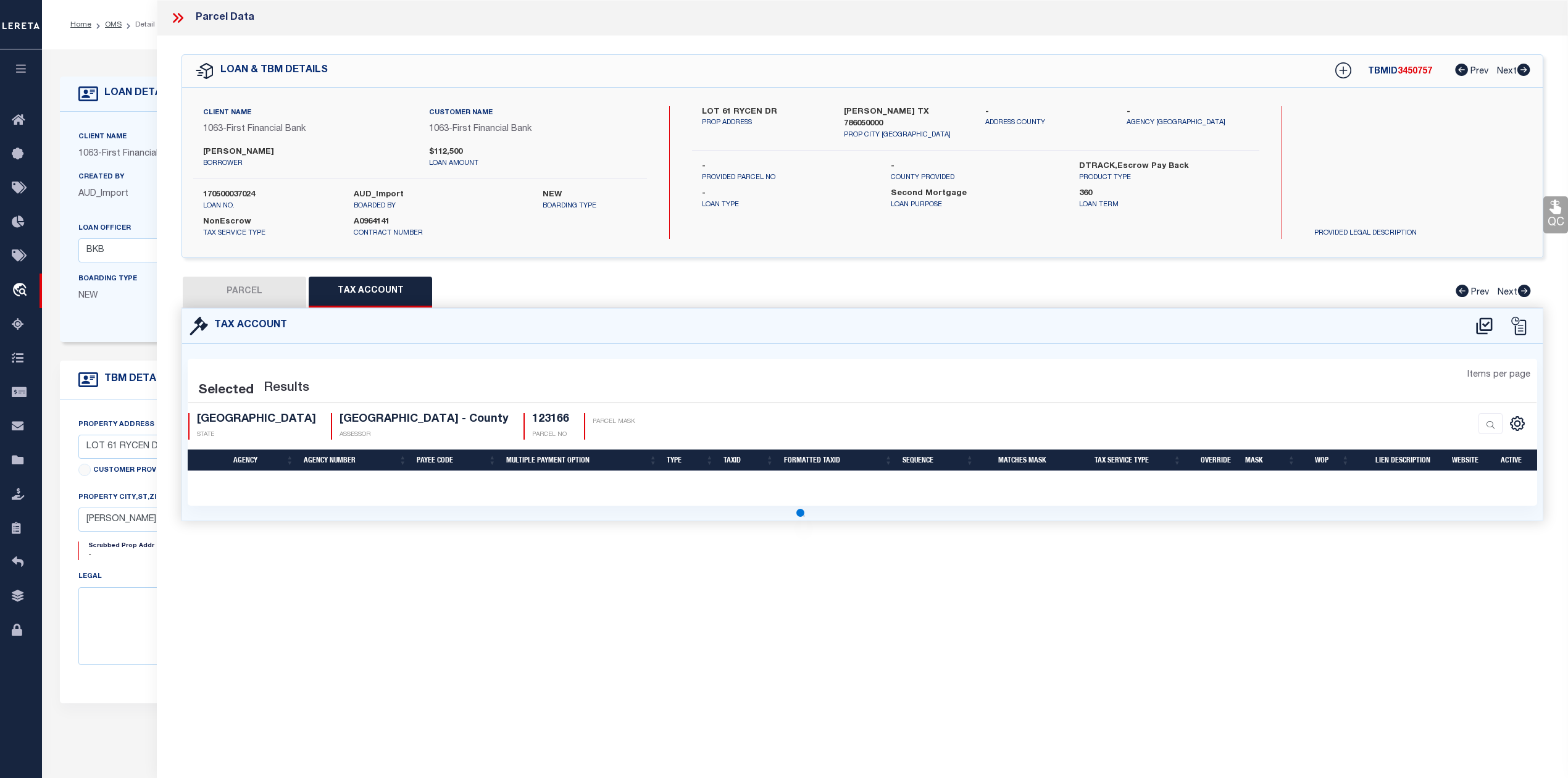
scroll to position [0, 0]
select select "100"
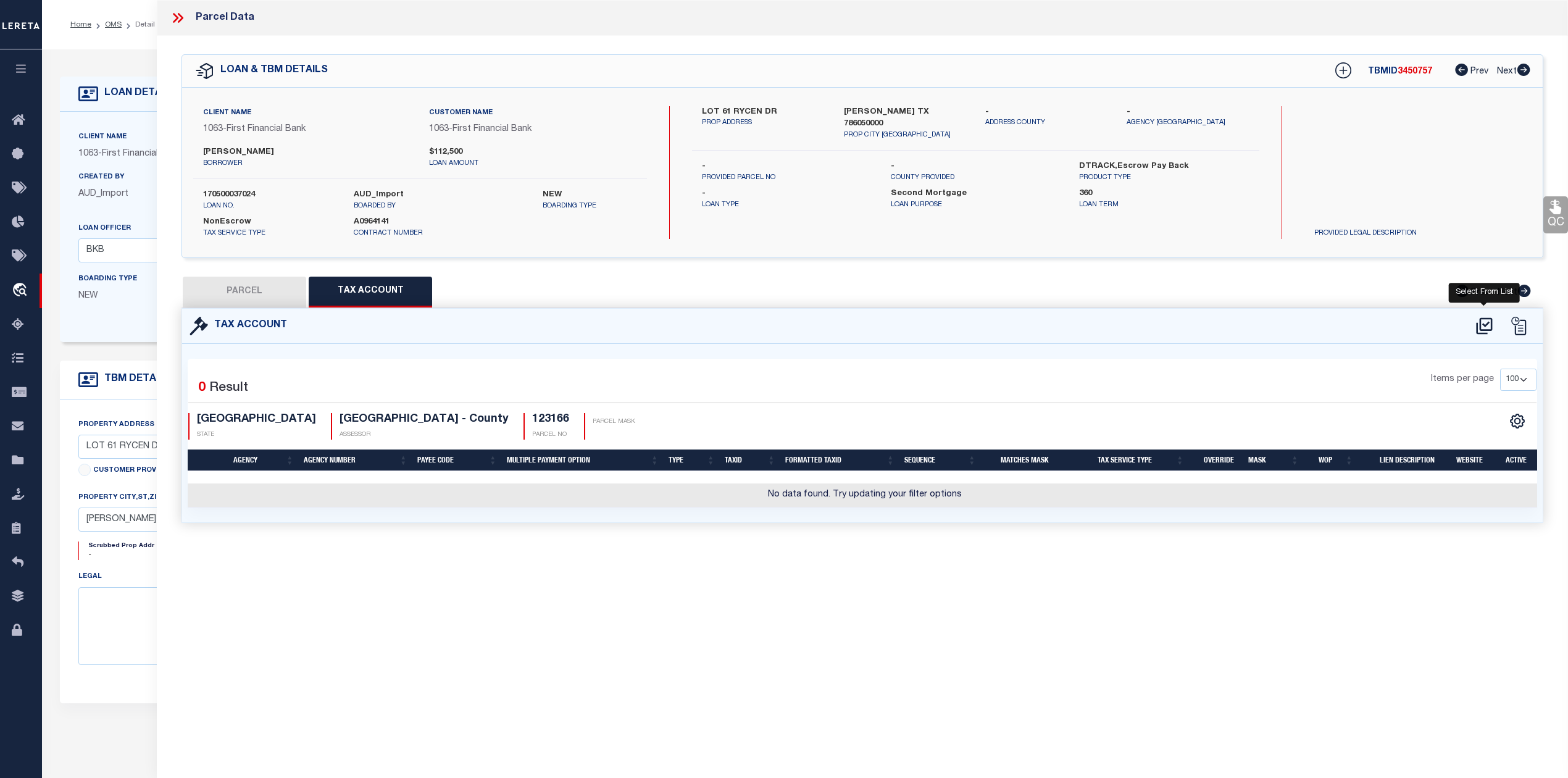
click at [1483, 324] on icon at bounding box center [1484, 325] width 16 height 17
select select "100"
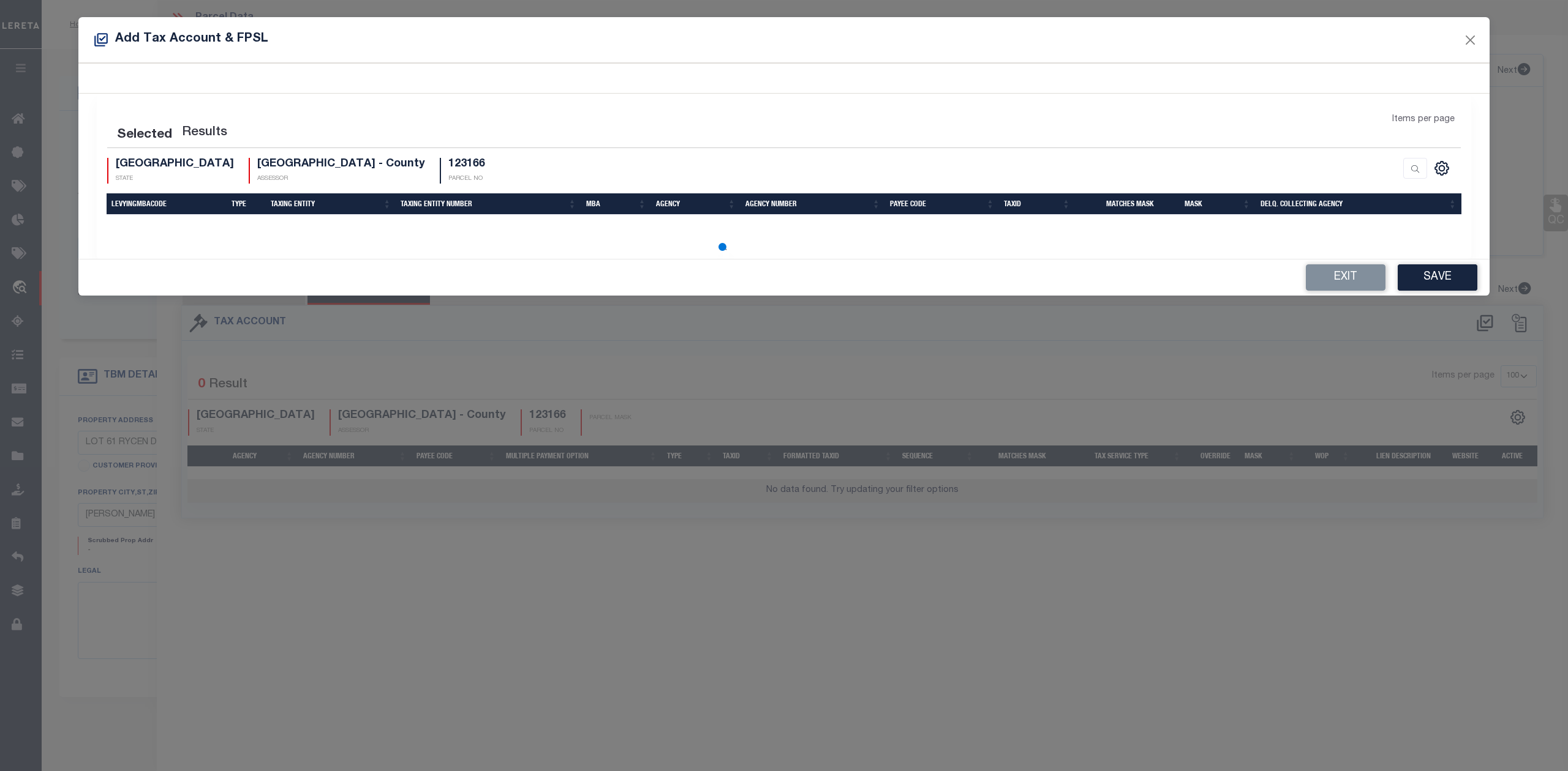
select select "100"
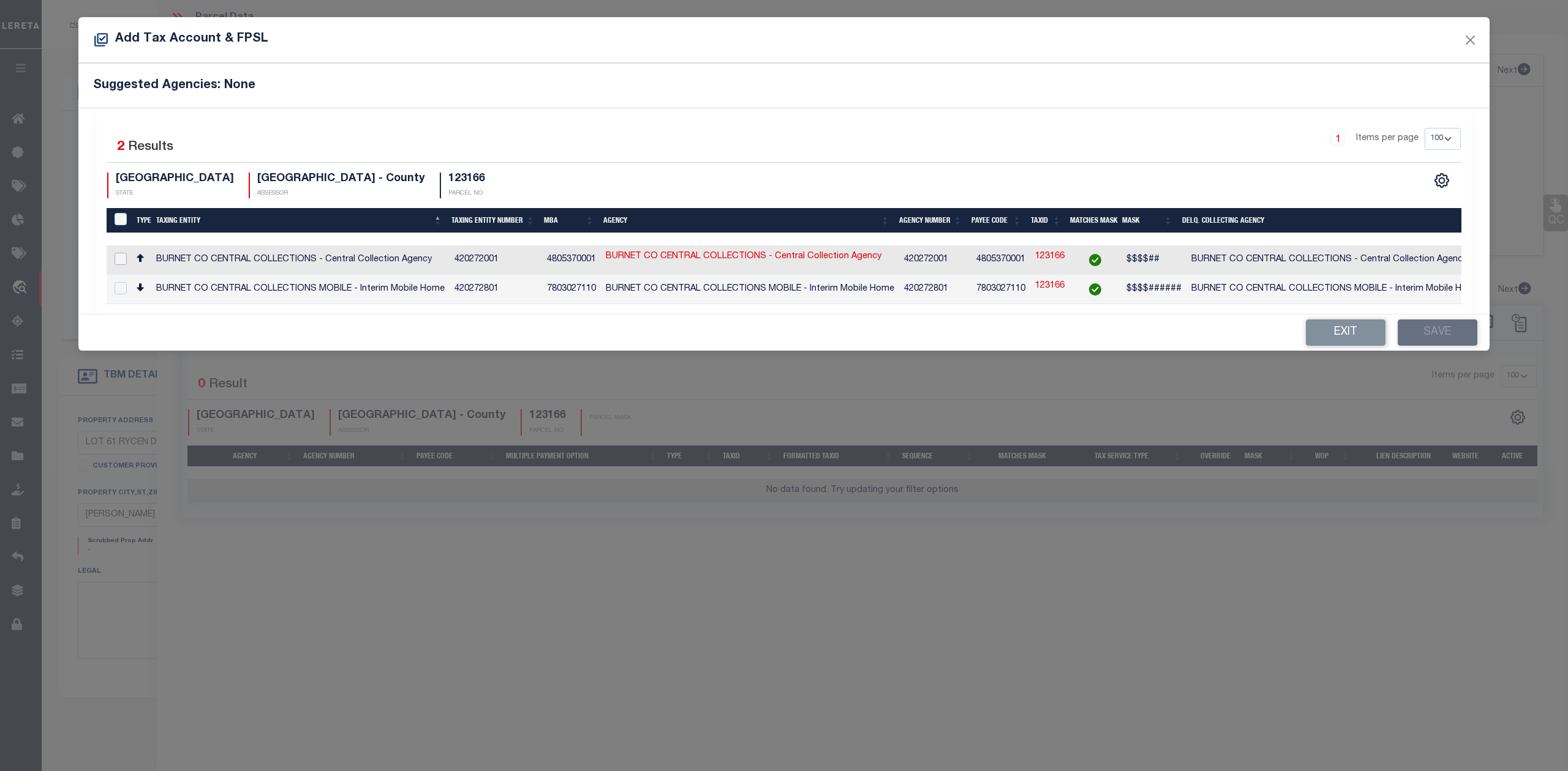
click at [121, 262] on input "checkbox" at bounding box center [121, 259] width 13 height 13
checkbox input "true"
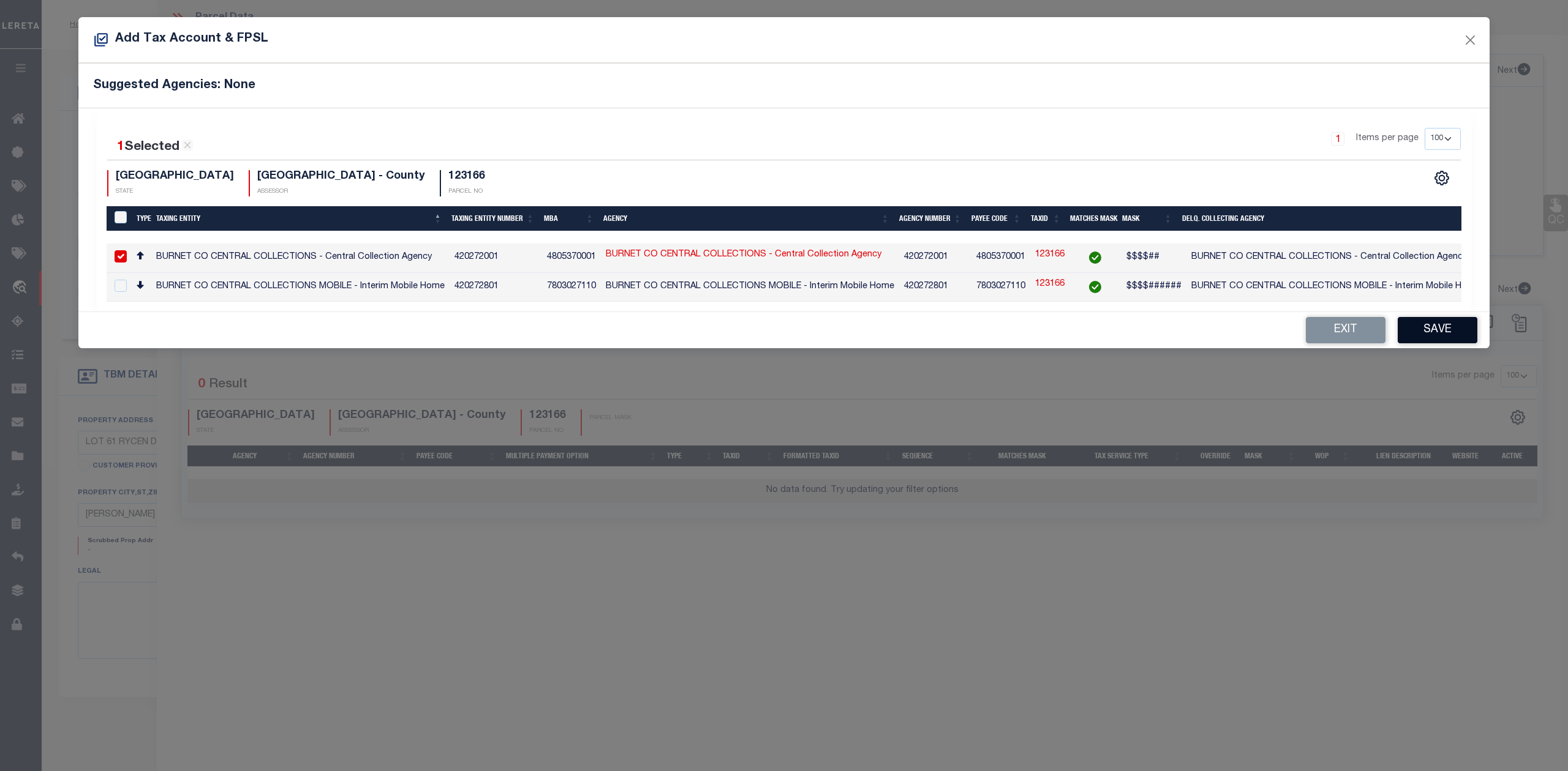
click at [1443, 339] on button "Save" at bounding box center [1438, 330] width 79 height 26
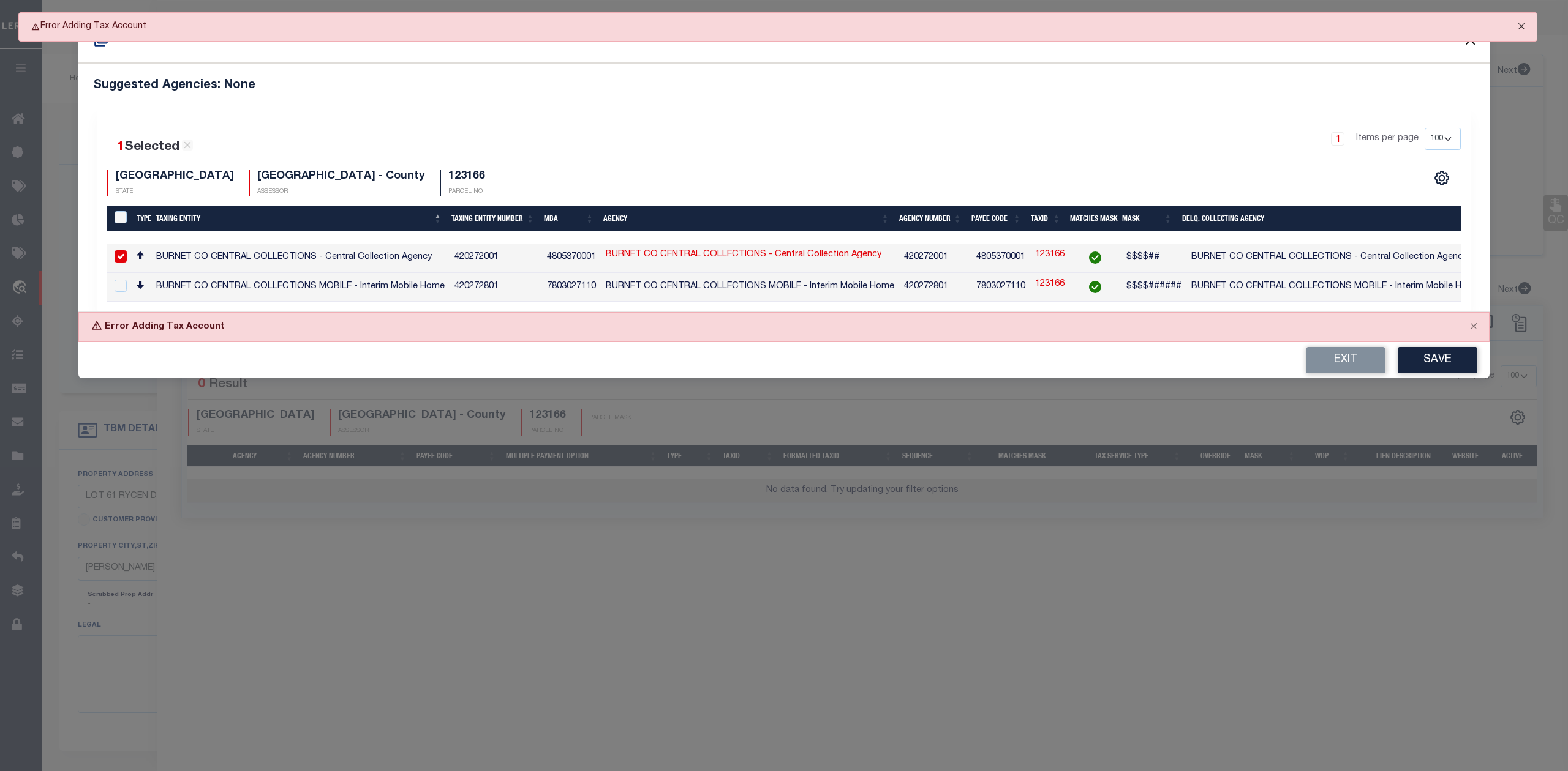
click at [1523, 24] on button "Close" at bounding box center [1522, 26] width 31 height 27
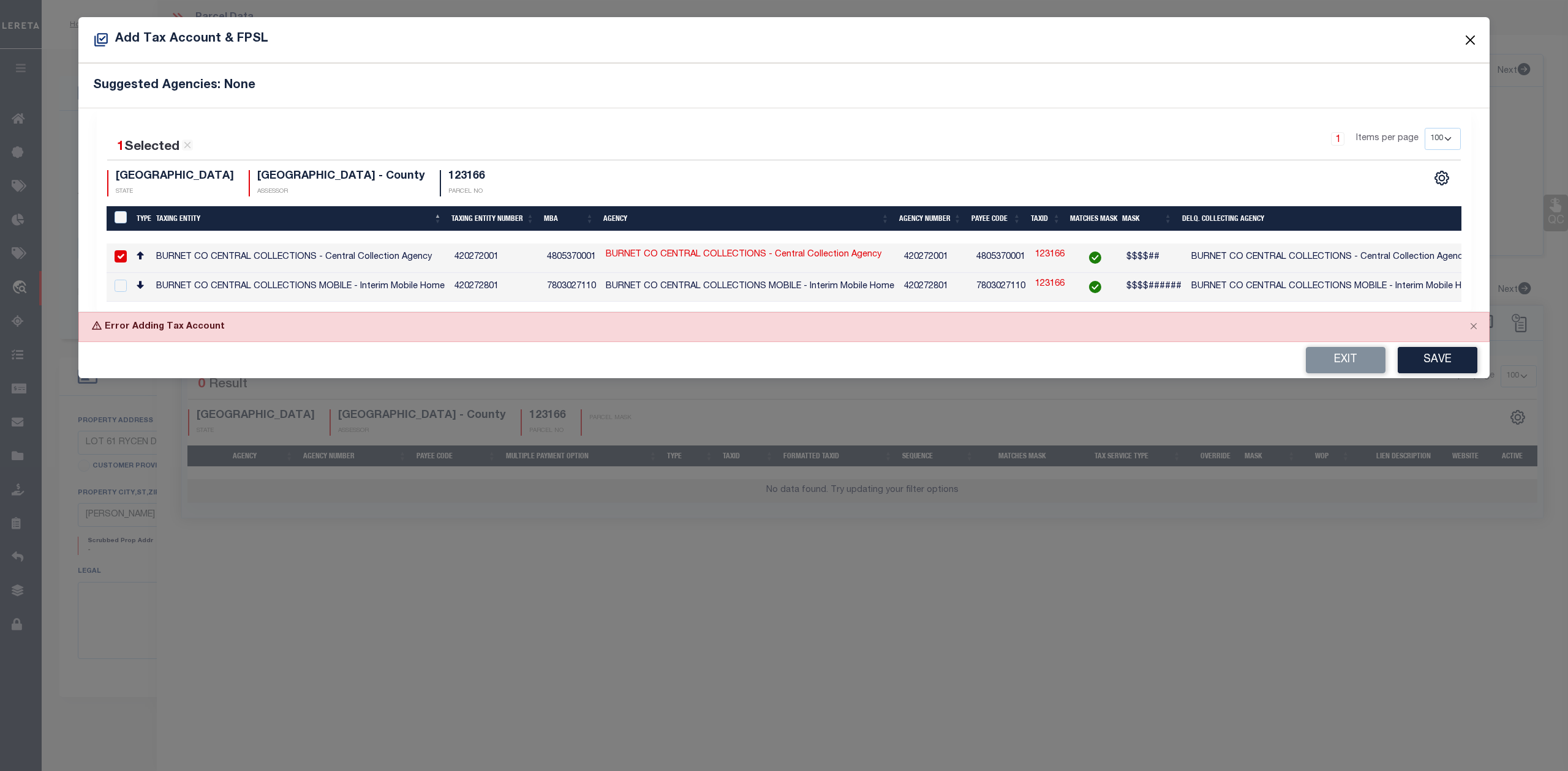
click at [1468, 41] on button "Close" at bounding box center [1470, 40] width 15 height 15
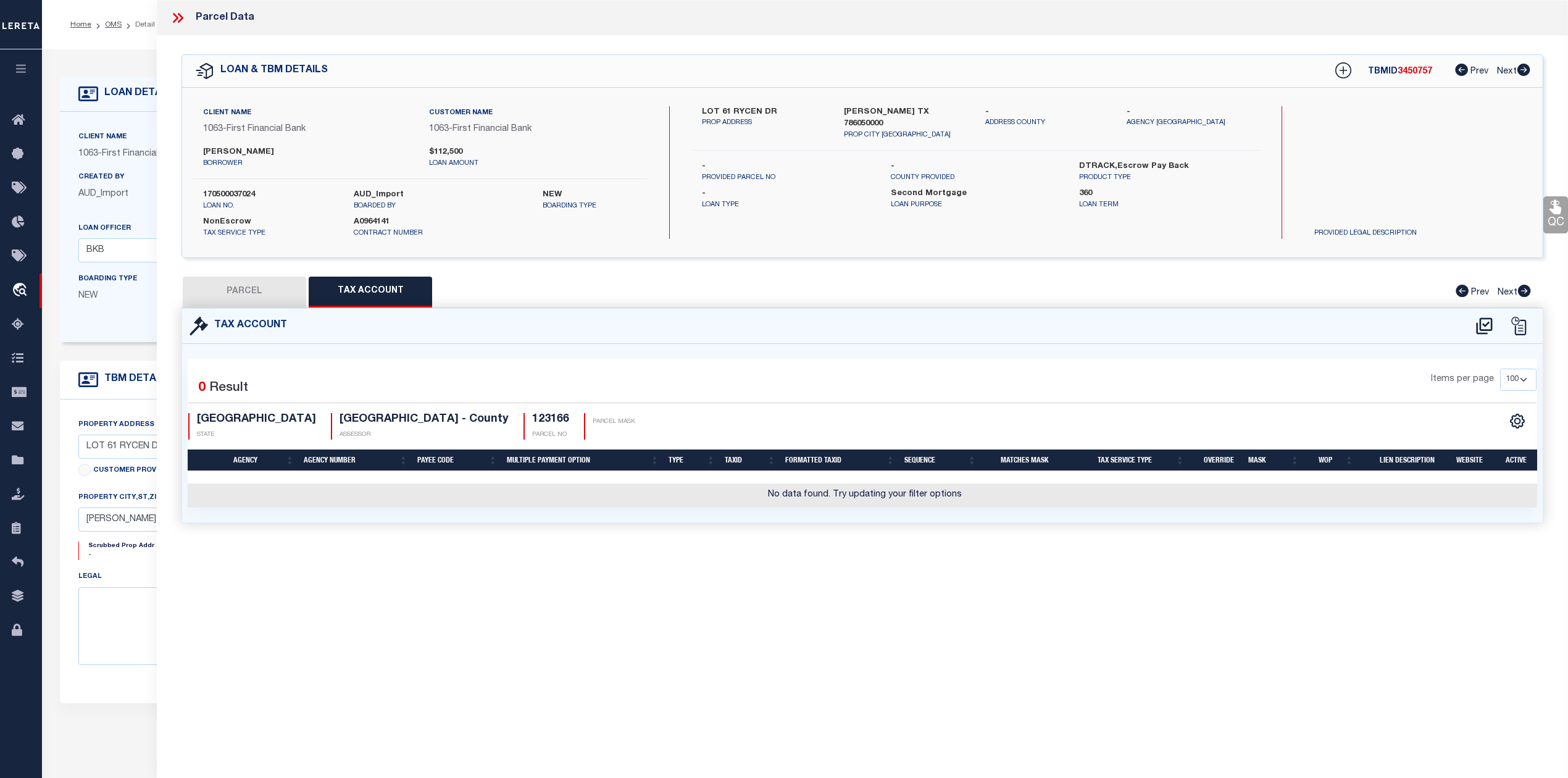
click at [242, 295] on button "PARCEL" at bounding box center [244, 292] width 124 height 31
select select "AS"
select select
checkbox input "false"
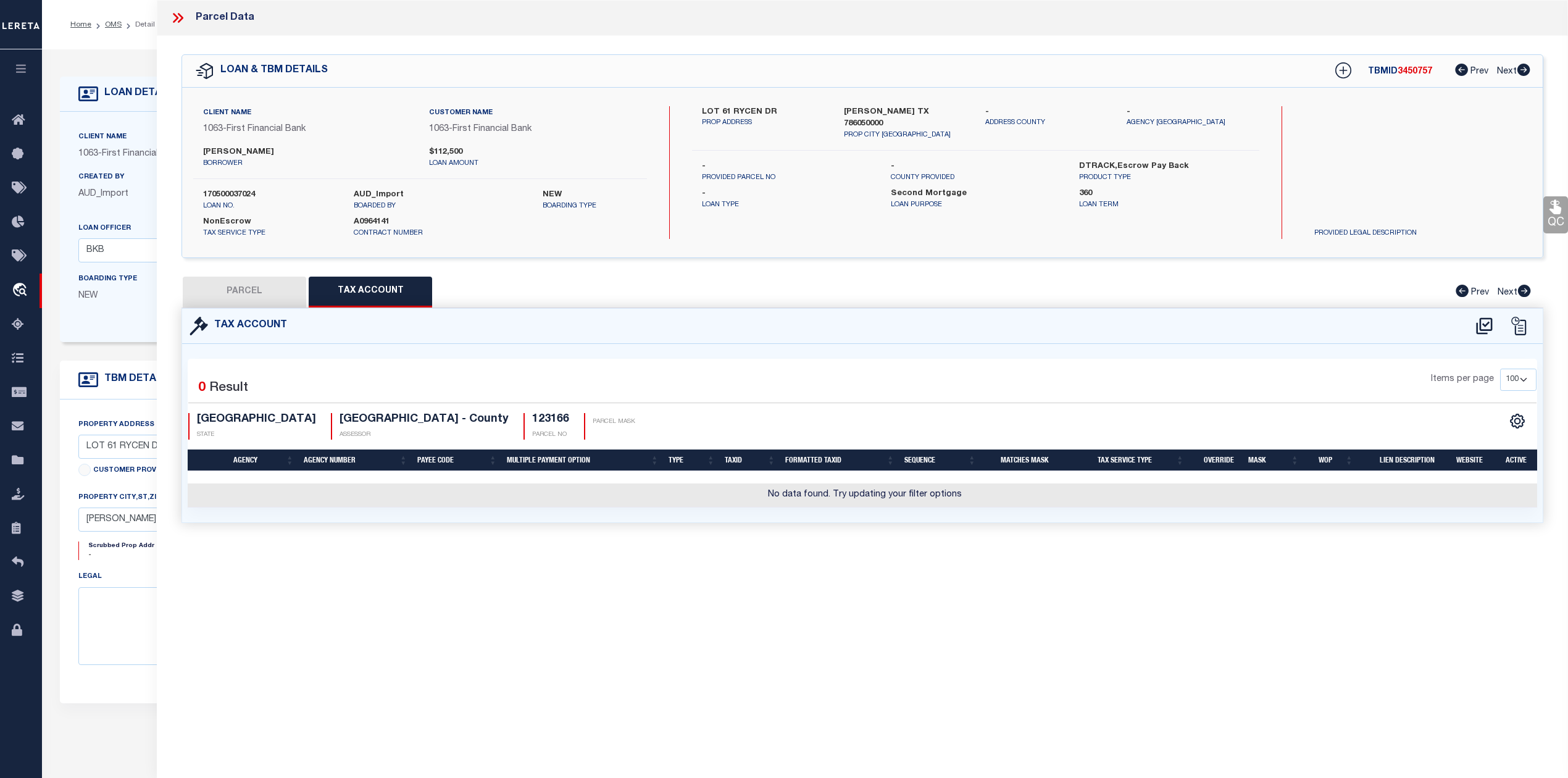
checkbox input "false"
select select "RD"
type input "BUMPUS SERENA & ROSS"
select select "AGW"
select select "LEG"
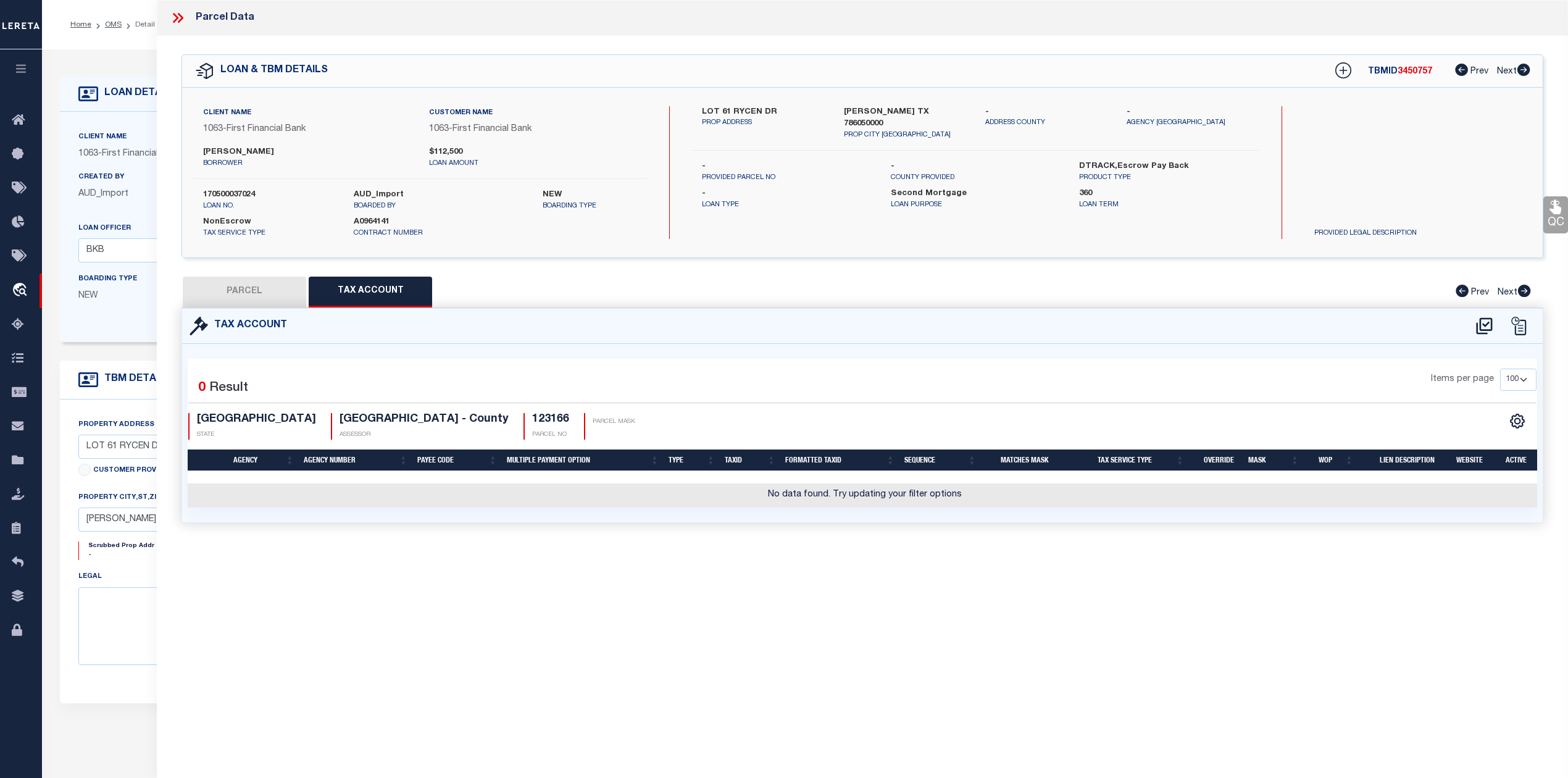
type input "RYCEN DRIVE"
type input "BERTRAM, TX 78605"
type textarea "S7528 SERENITY SPRINGS LOT 61, PHASE 2 2.05"
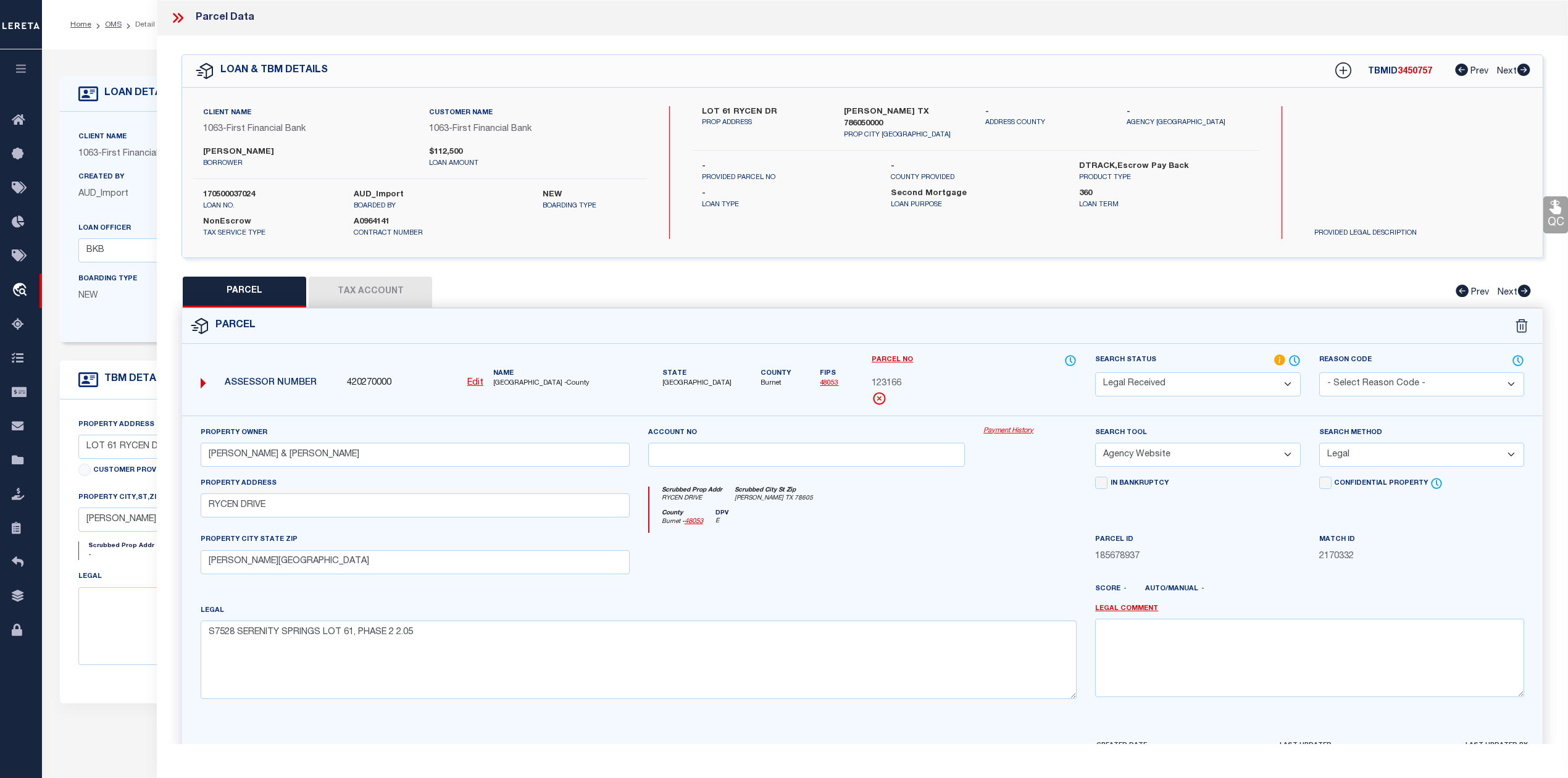
click at [385, 289] on button "Tax Account" at bounding box center [370, 292] width 124 height 31
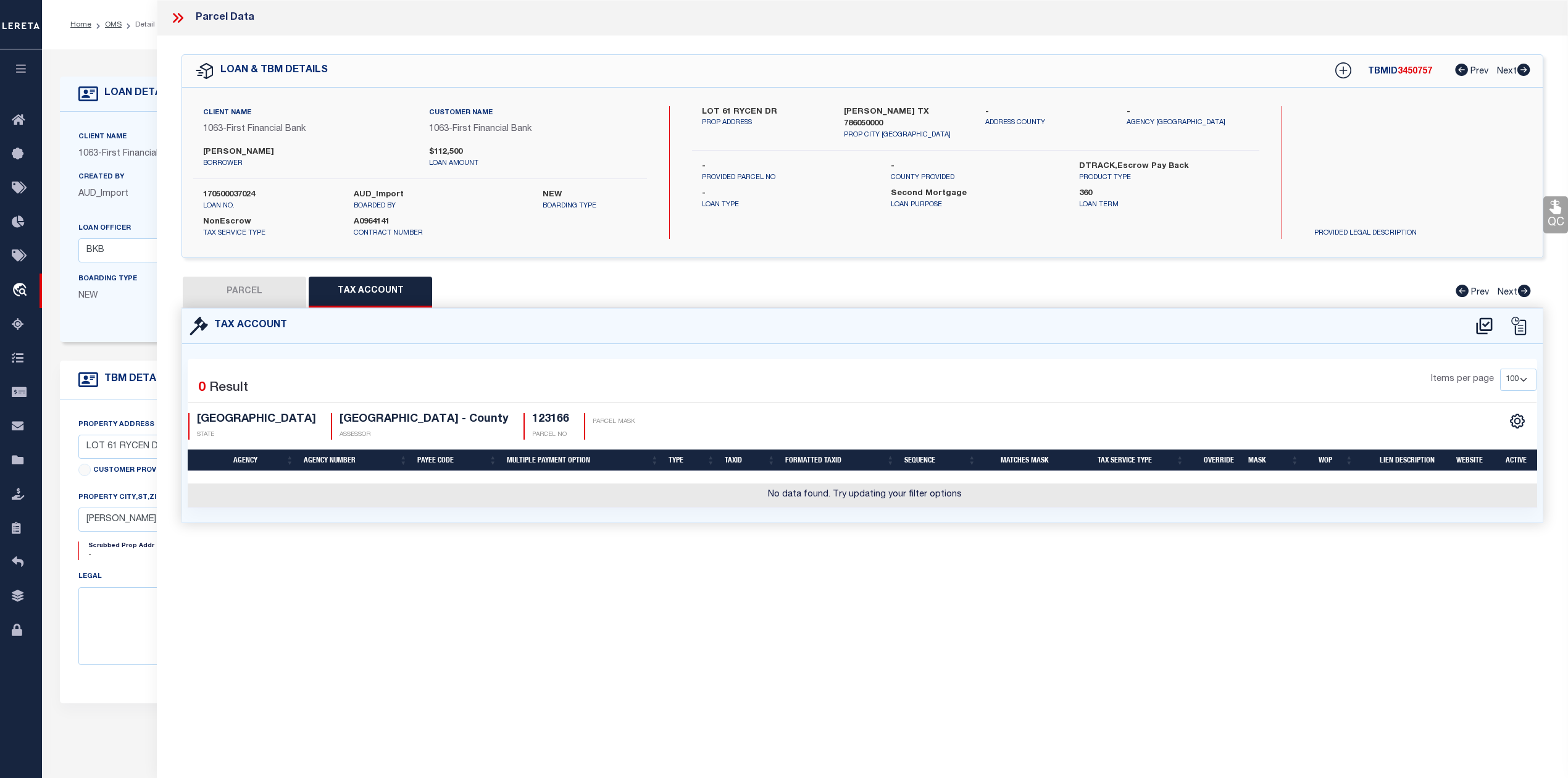
select select "100"
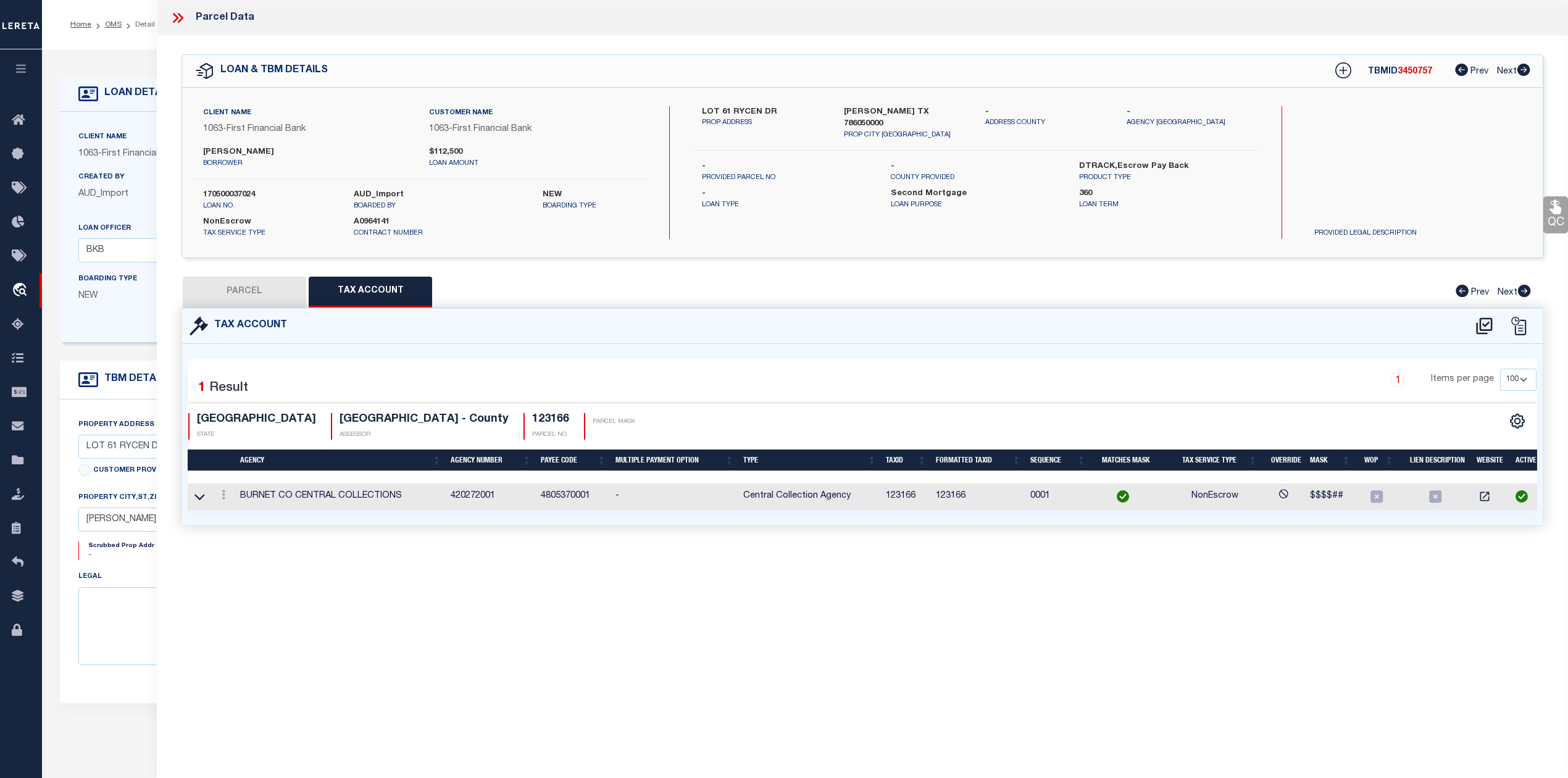
click at [260, 294] on button "PARCEL" at bounding box center [244, 292] width 124 height 31
select select "AS"
select select
checkbox input "false"
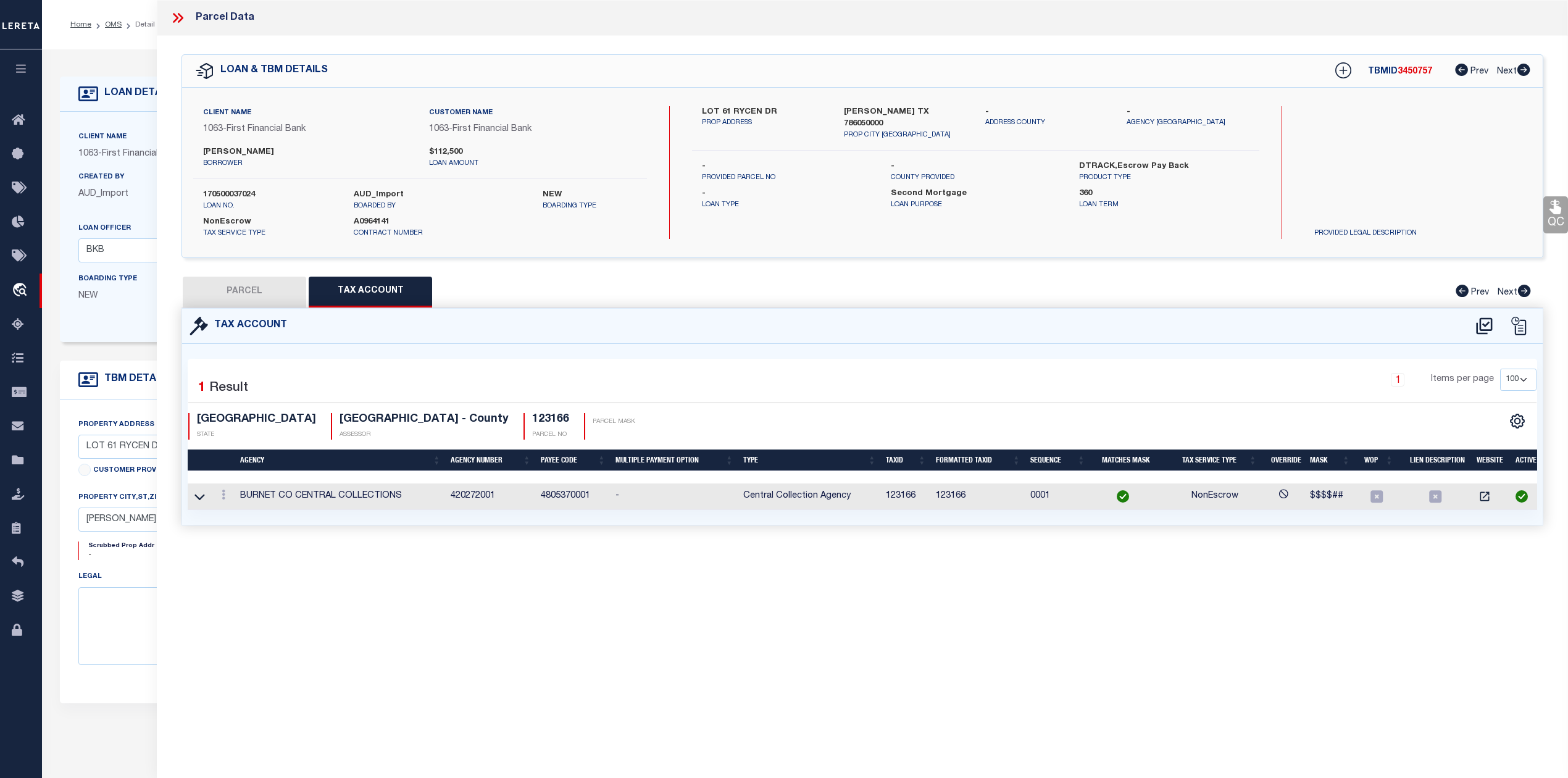
checkbox input "false"
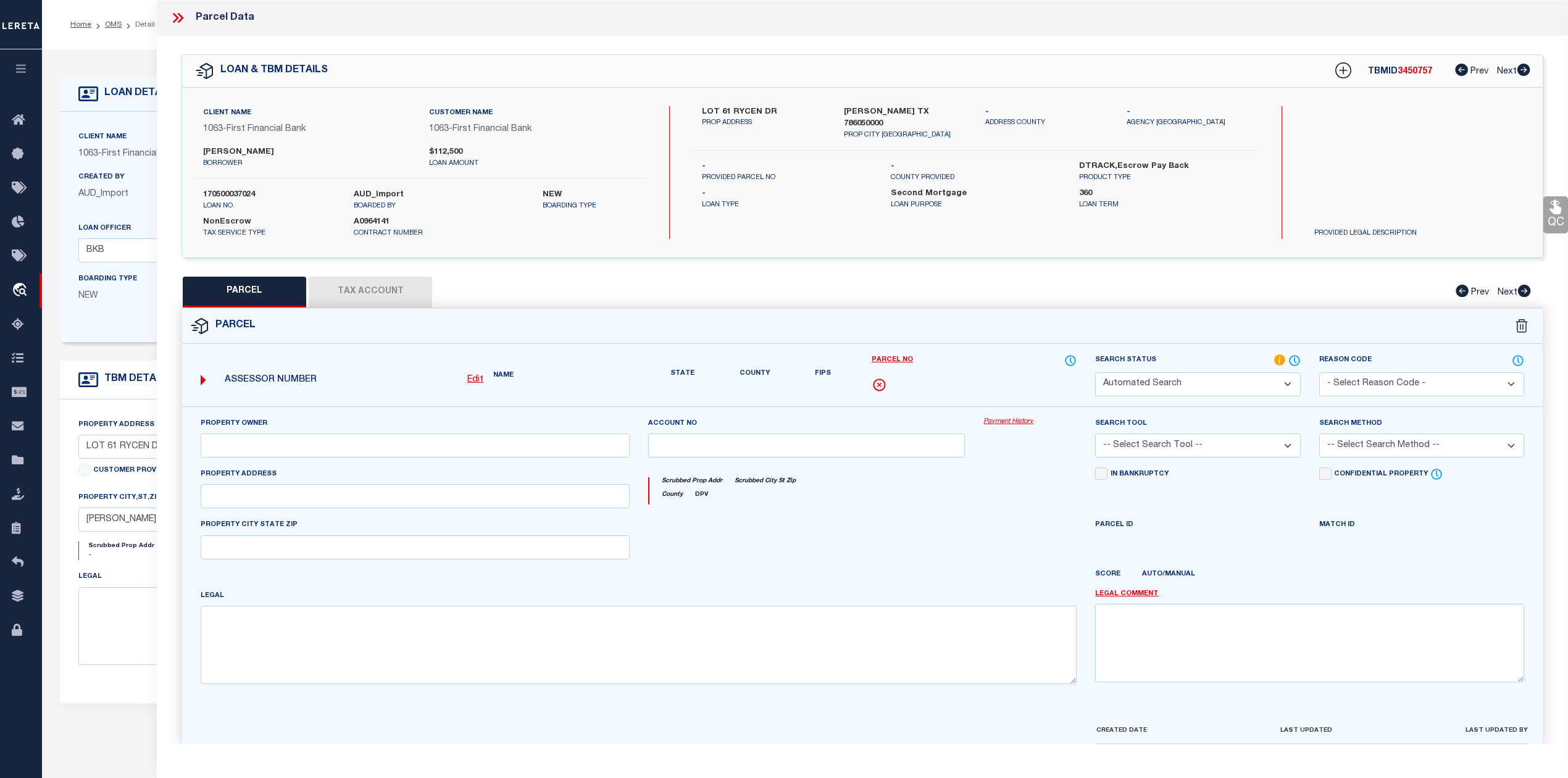
select select "RD"
type input "BUMPUS SERENA & ROSS"
select select "AGW"
select select "LEG"
type input "RYCEN DRIVE"
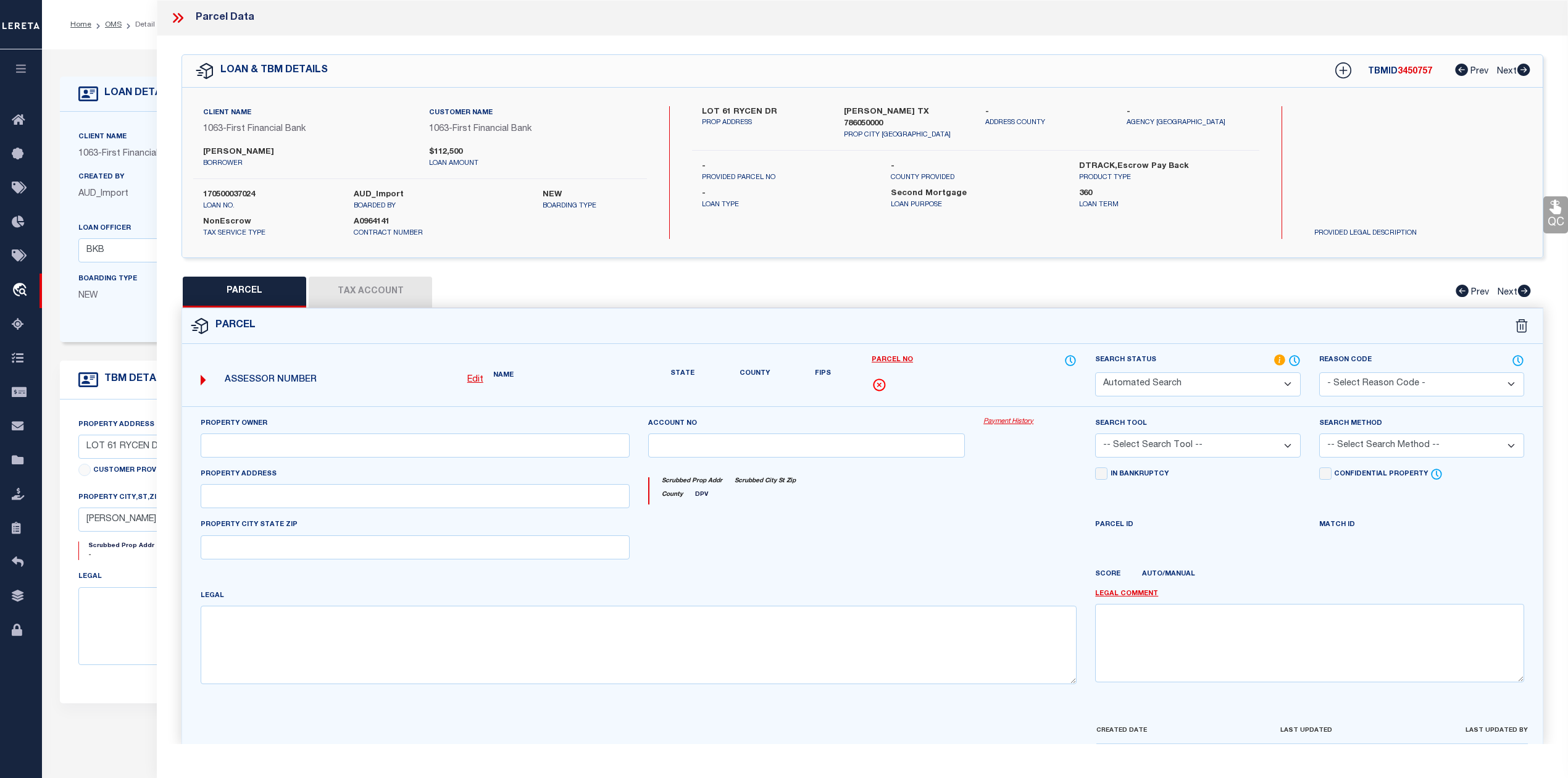
type input "BERTRAM, TX 78605"
type textarea "S7528 SERENITY SPRINGS LOT 61, PHASE 2 2.05"
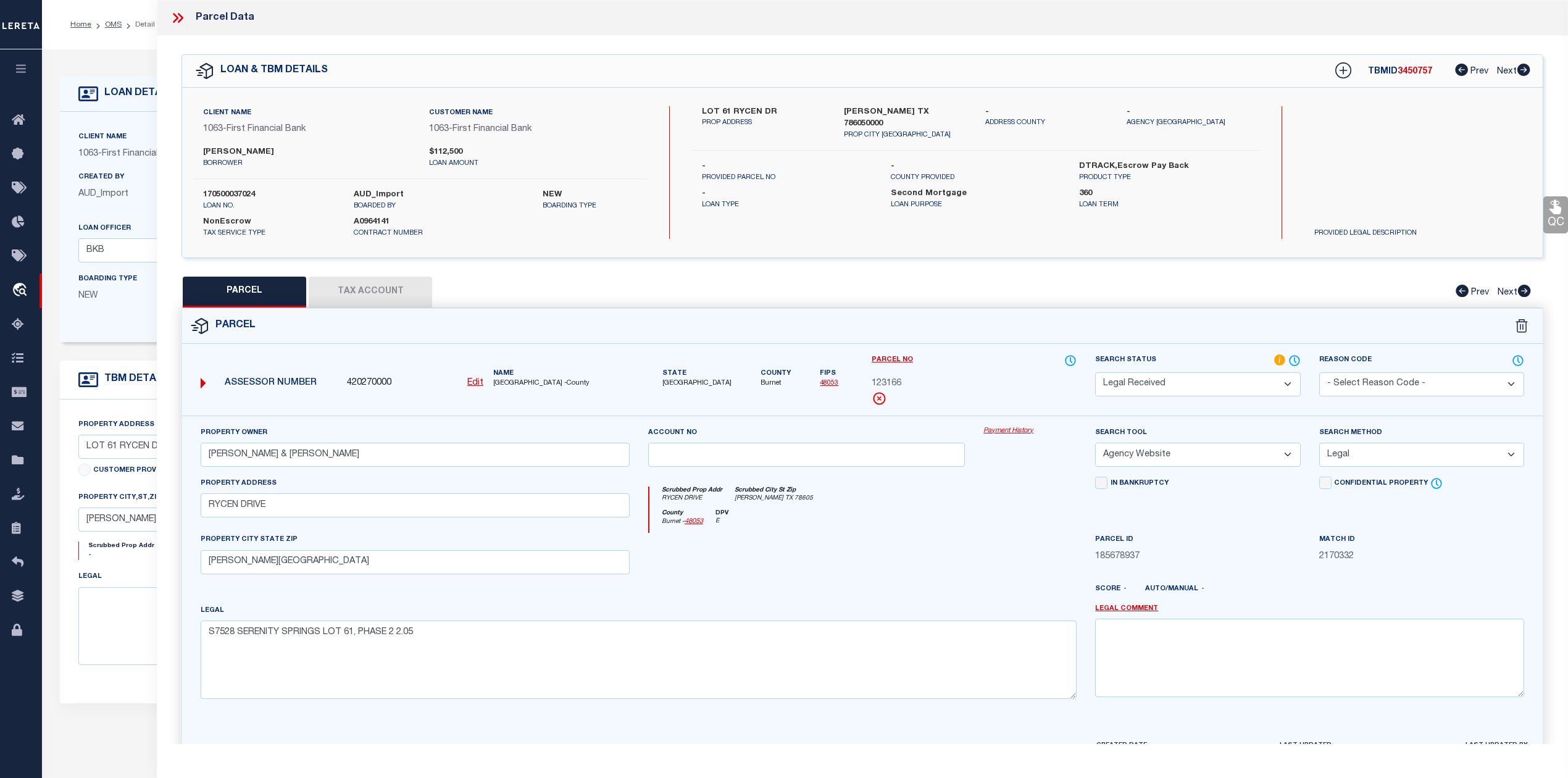
click at [1270, 386] on select "Automated Search Bad Parcel Complete Duplicate Parcel High Dollar Reporting In …" at bounding box center [1197, 385] width 205 height 24
click at [1095, 373] on select "Automated Search Bad Parcel Complete Duplicate Parcel High Dollar Reporting In …" at bounding box center [1197, 385] width 205 height 24
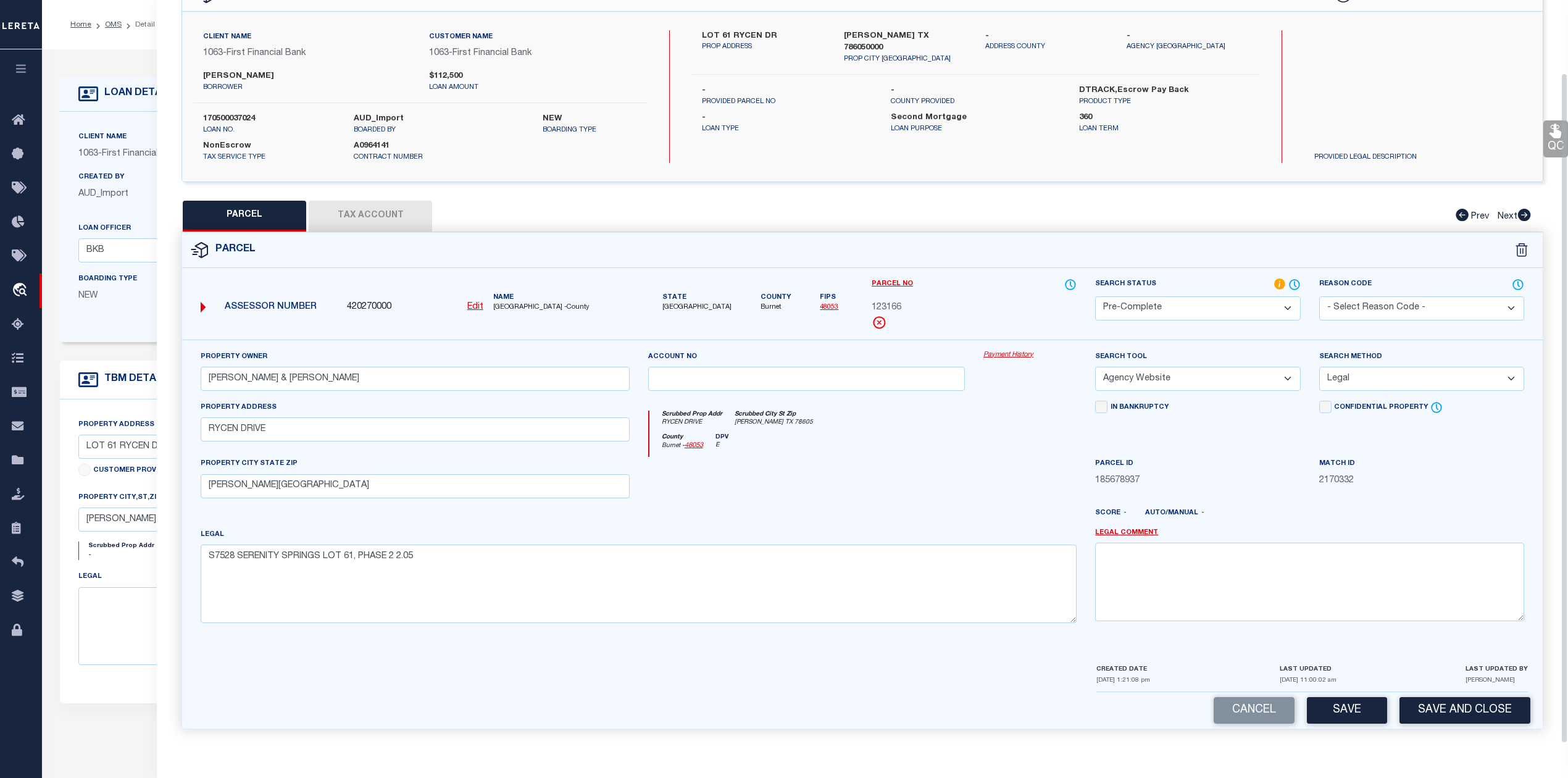
drag, startPoint x: 1344, startPoint y: 705, endPoint x: 1343, endPoint y: 697, distance: 8.1
click at [1344, 705] on button "Save" at bounding box center [1347, 710] width 80 height 26
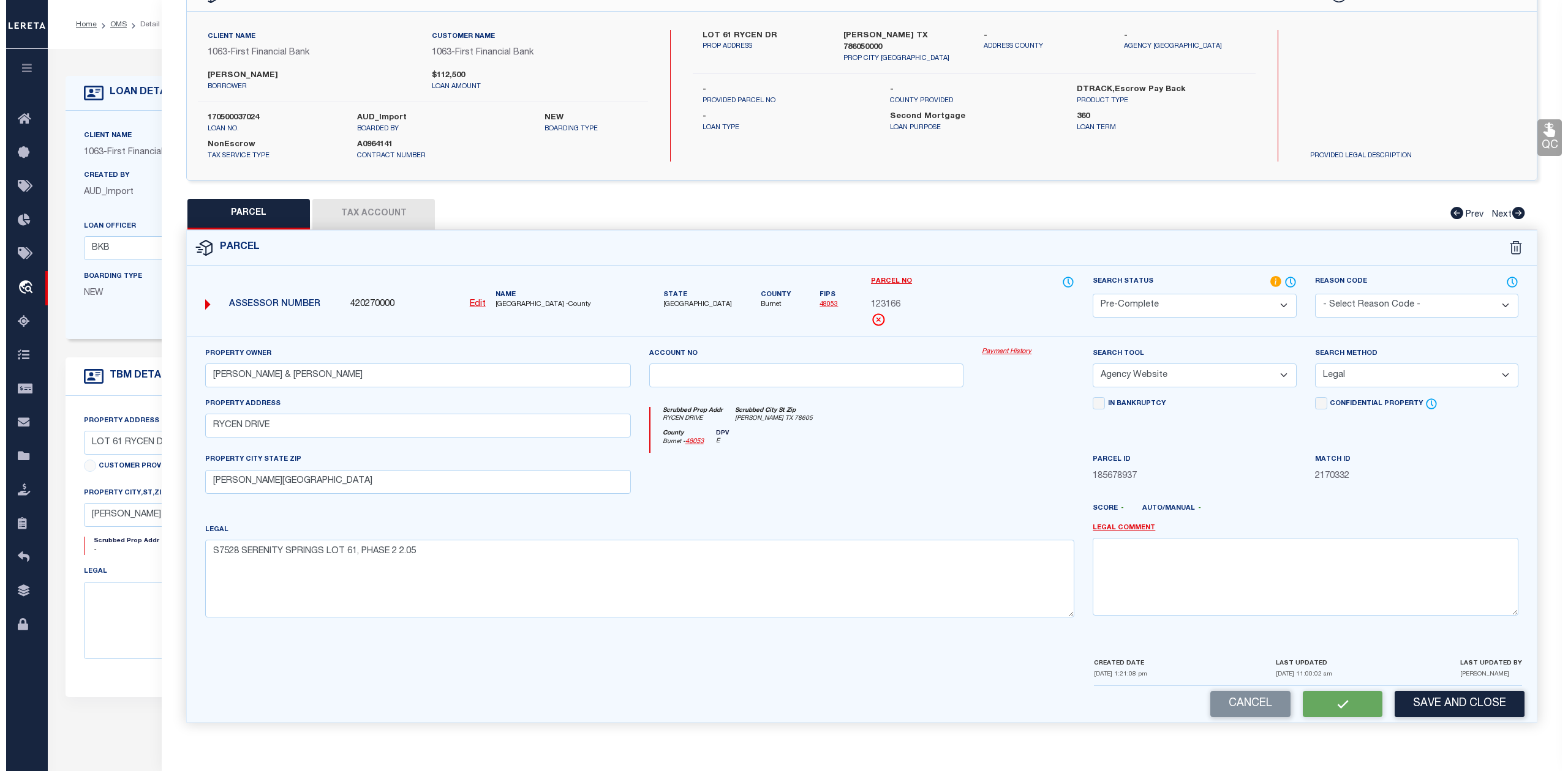
scroll to position [0, 0]
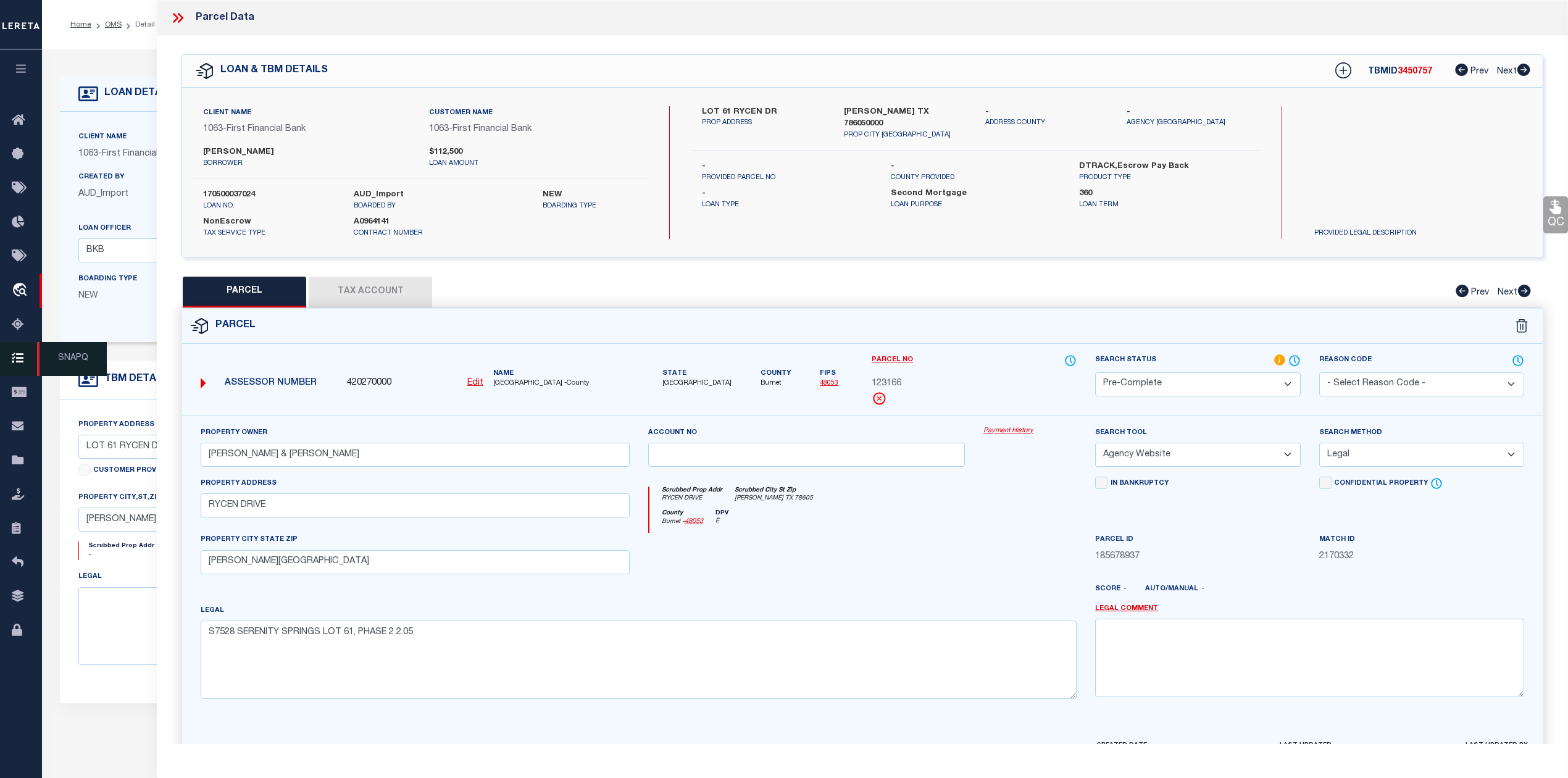
select select "AS"
select select
checkbox input "false"
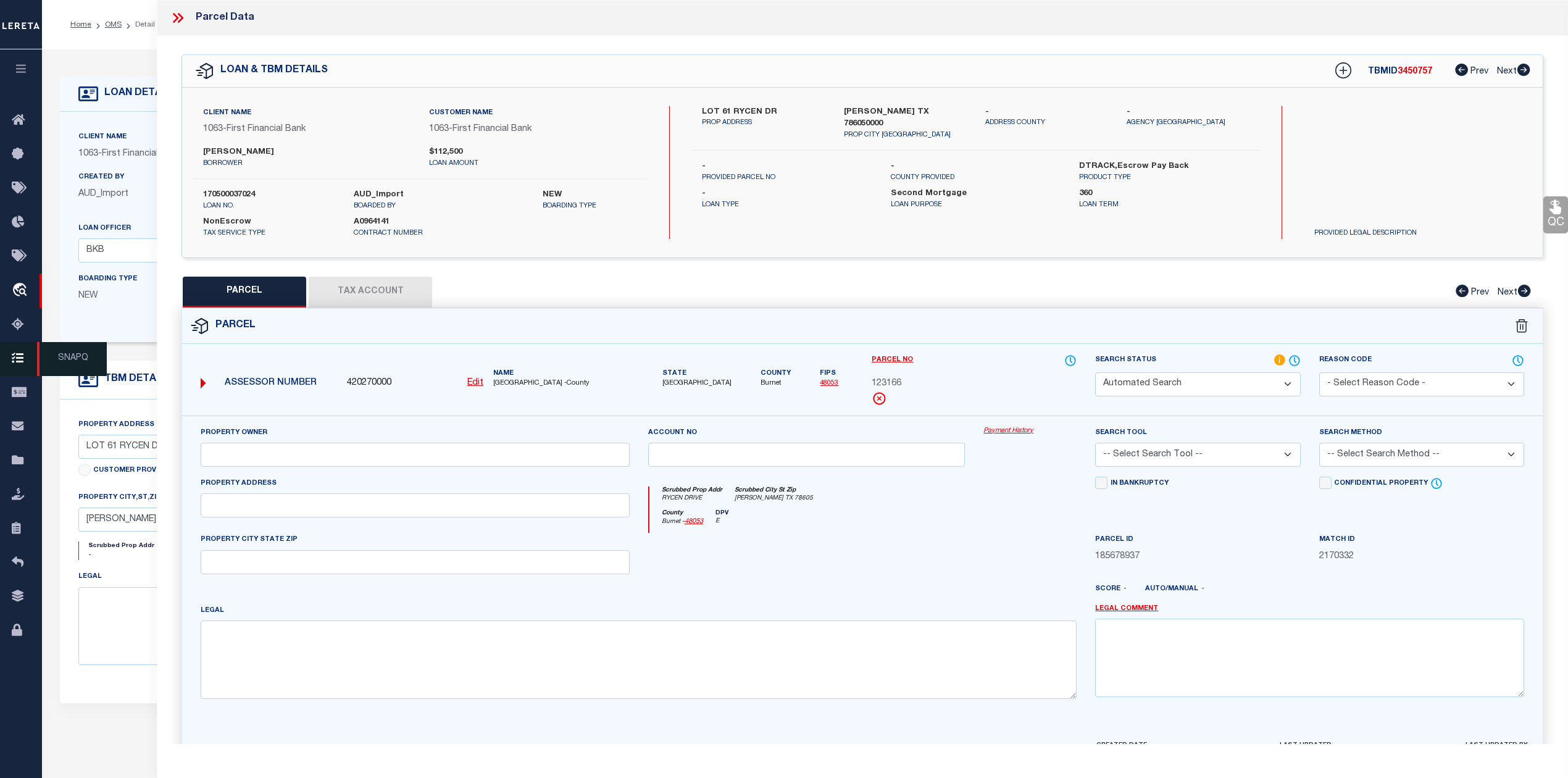
select select "PC"
type input "BUMPUS SERENA & ROSS"
select select "AGW"
select select "LEG"
type input "RYCEN DRIVE"
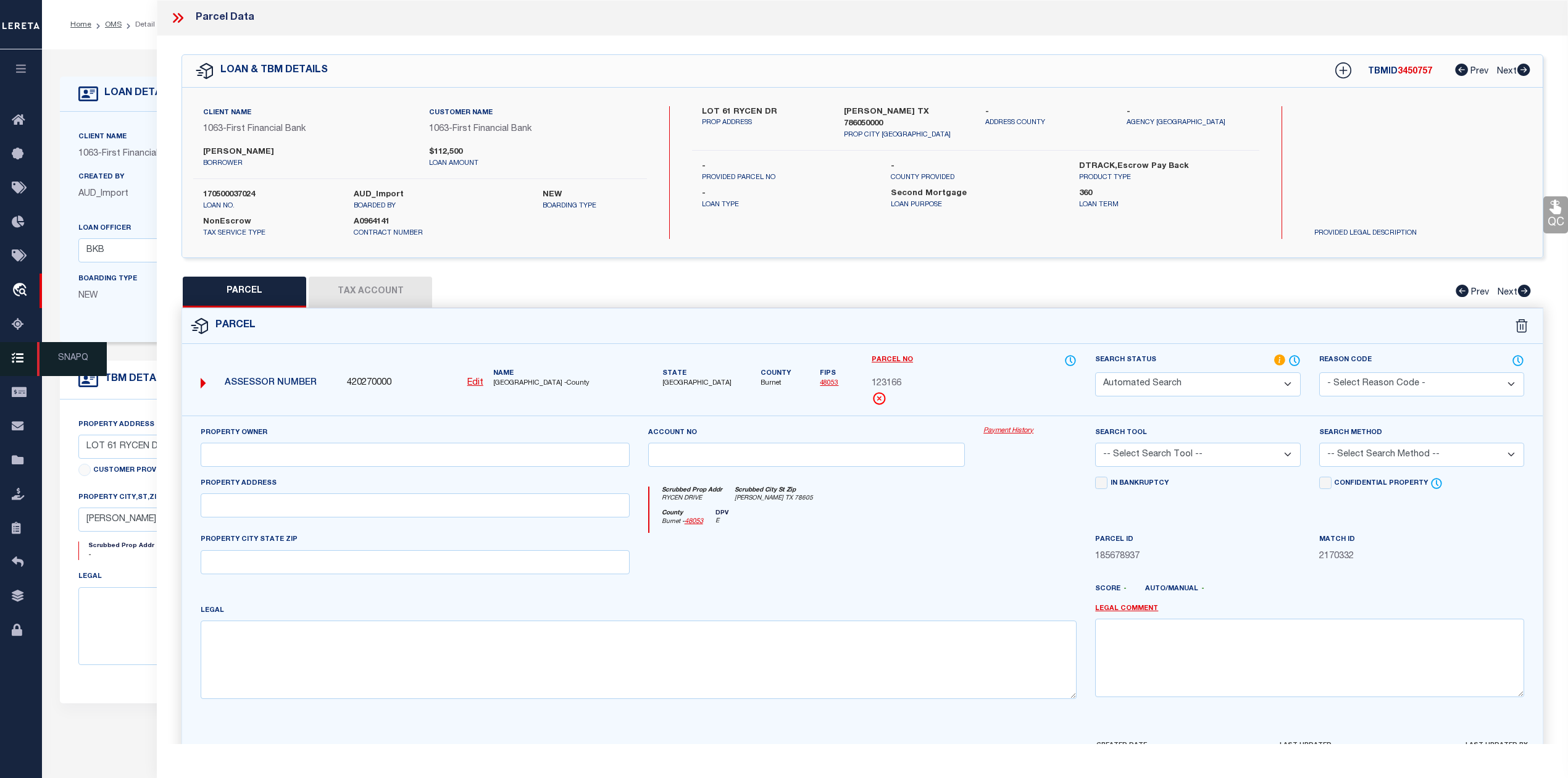
type input "BERTRAM, TX 78605"
type textarea "S7528 SERENITY SPRINGS LOT 61, PHASE 2 2.05"
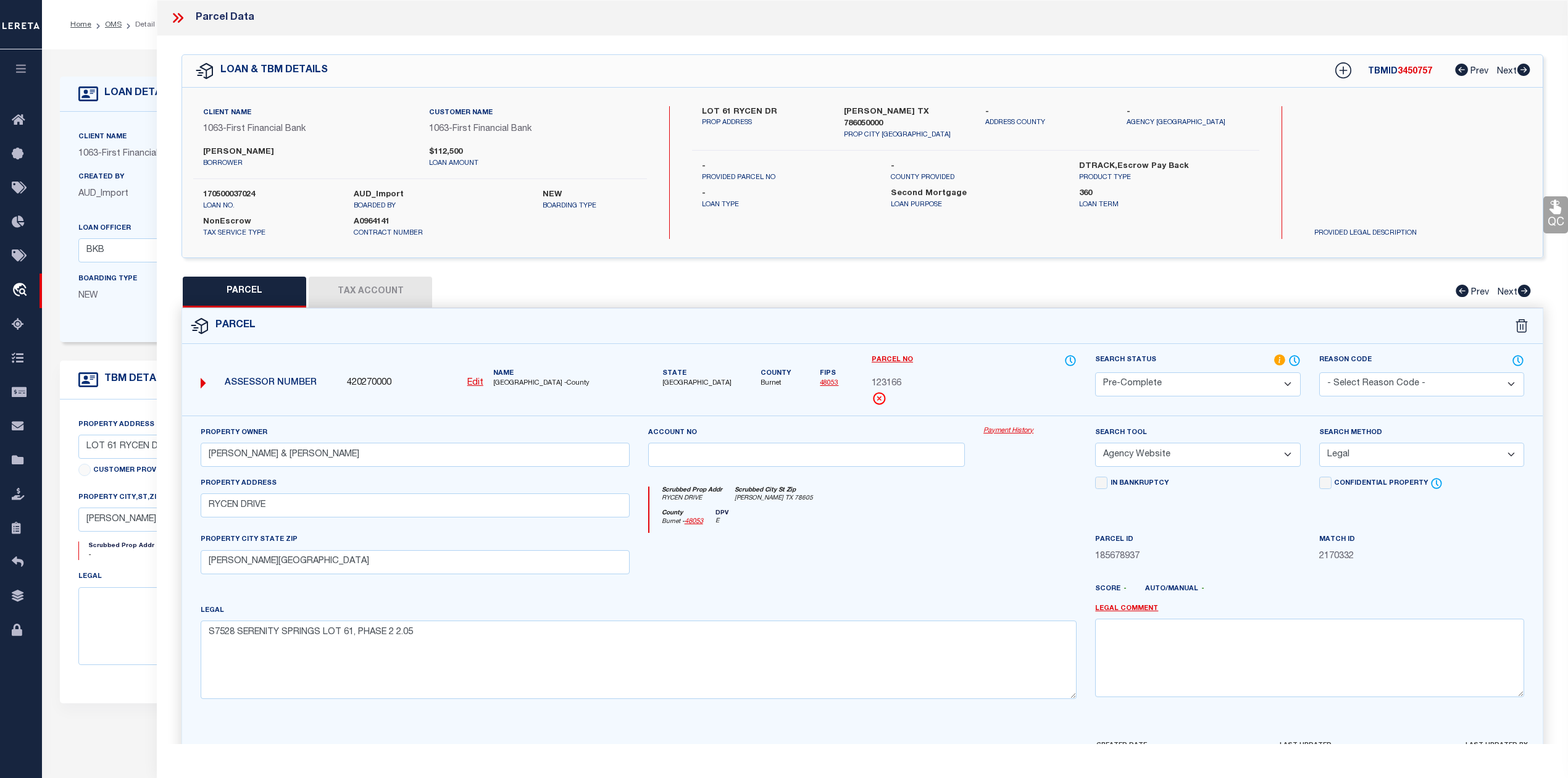
click at [1410, 70] on span "3450757" at bounding box center [1415, 71] width 35 height 9
copy span "3450757"
click at [248, 192] on label "170500037024" at bounding box center [270, 195] width 132 height 13
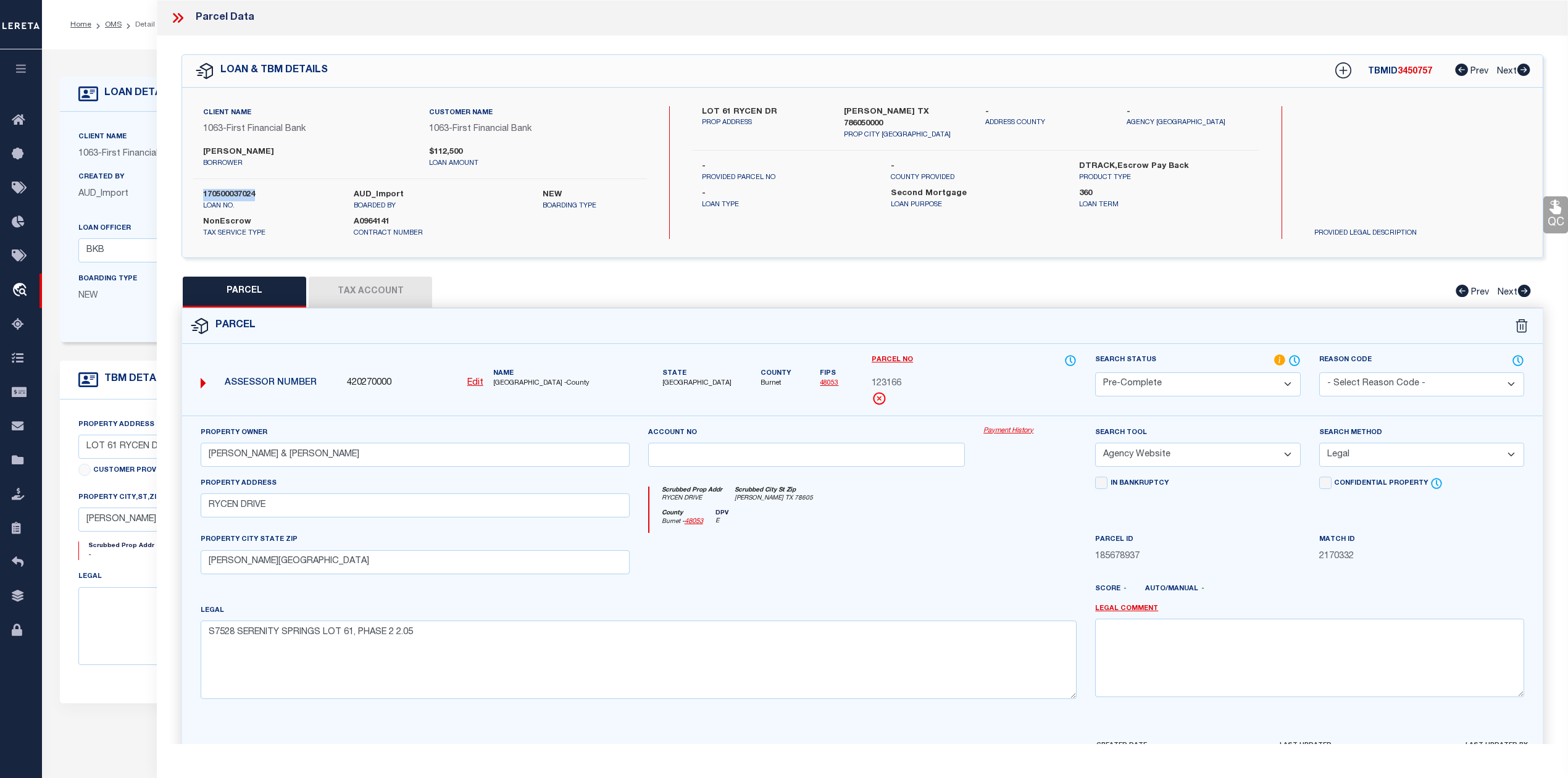
copy label "170500037024"
click at [507, 383] on span "BURNET COUNTY -County" at bounding box center [562, 384] width 136 height 11
copy span "BURNET"
click at [891, 386] on span "123166" at bounding box center [887, 385] width 29 height 14
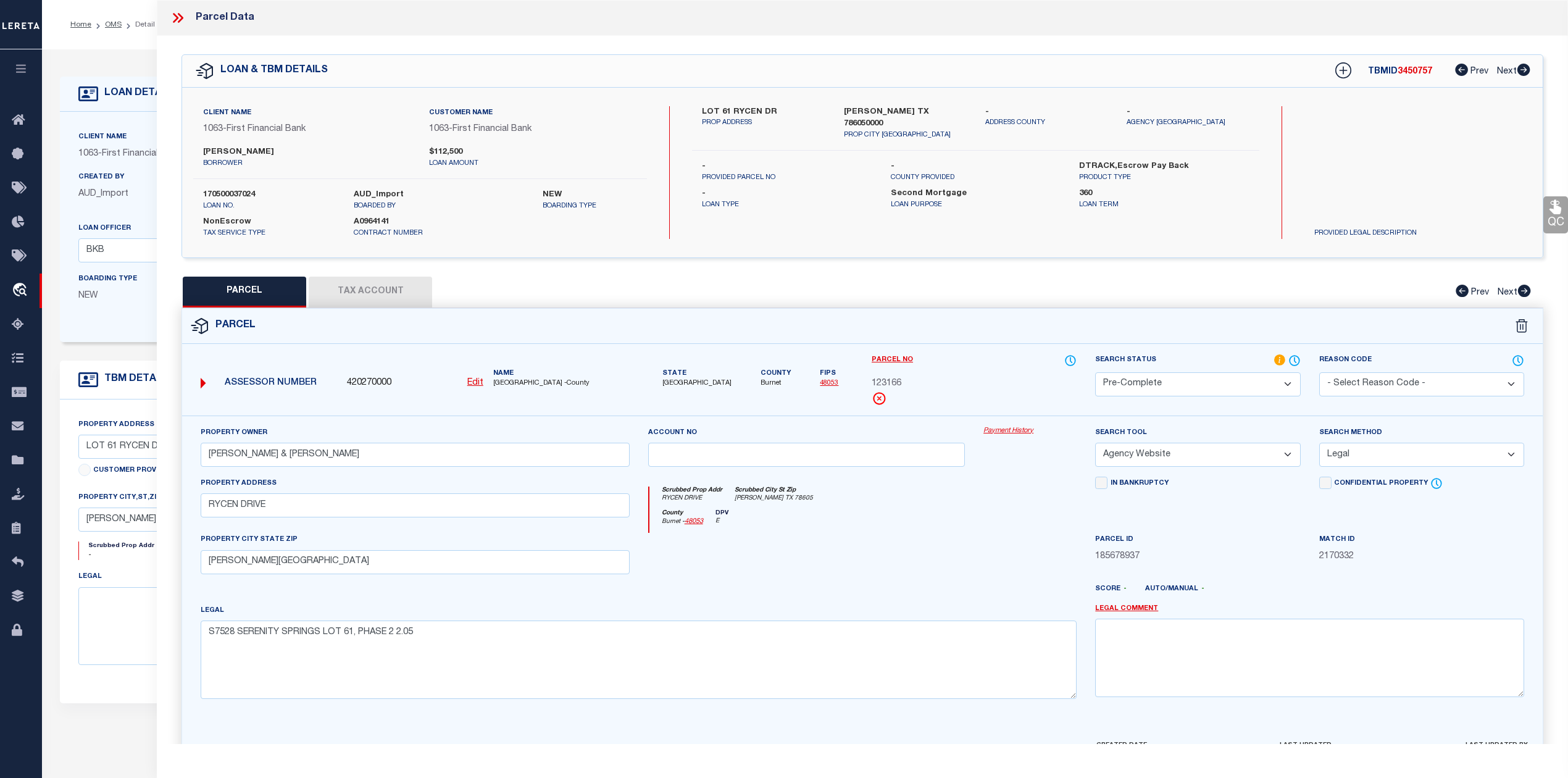
click at [891, 386] on span "123166" at bounding box center [887, 385] width 29 height 14
copy span "123166"
click at [950, 578] on div at bounding box center [807, 558] width 336 height 51
click at [408, 293] on button "Tax Account" at bounding box center [370, 292] width 124 height 31
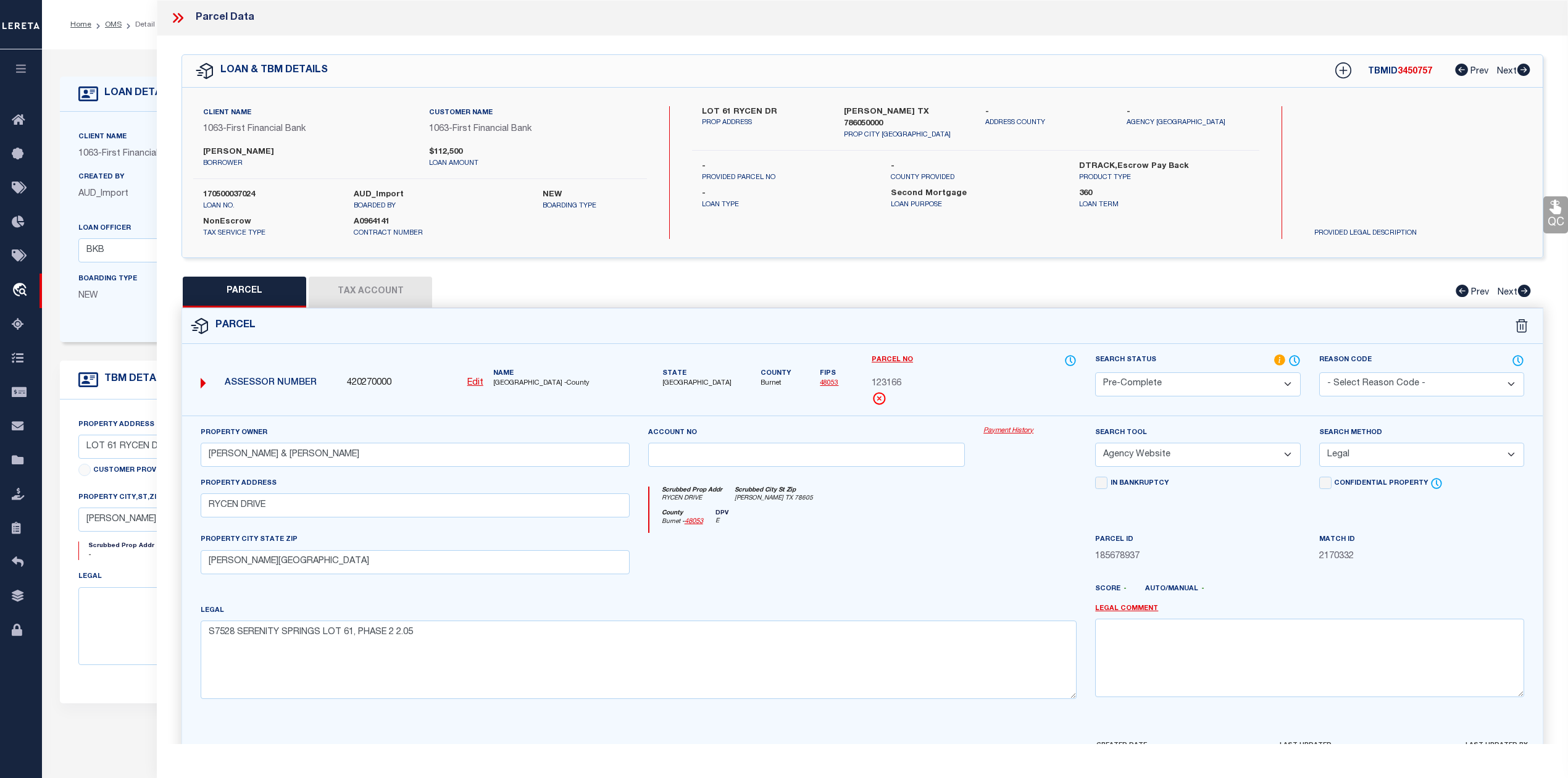
select select "100"
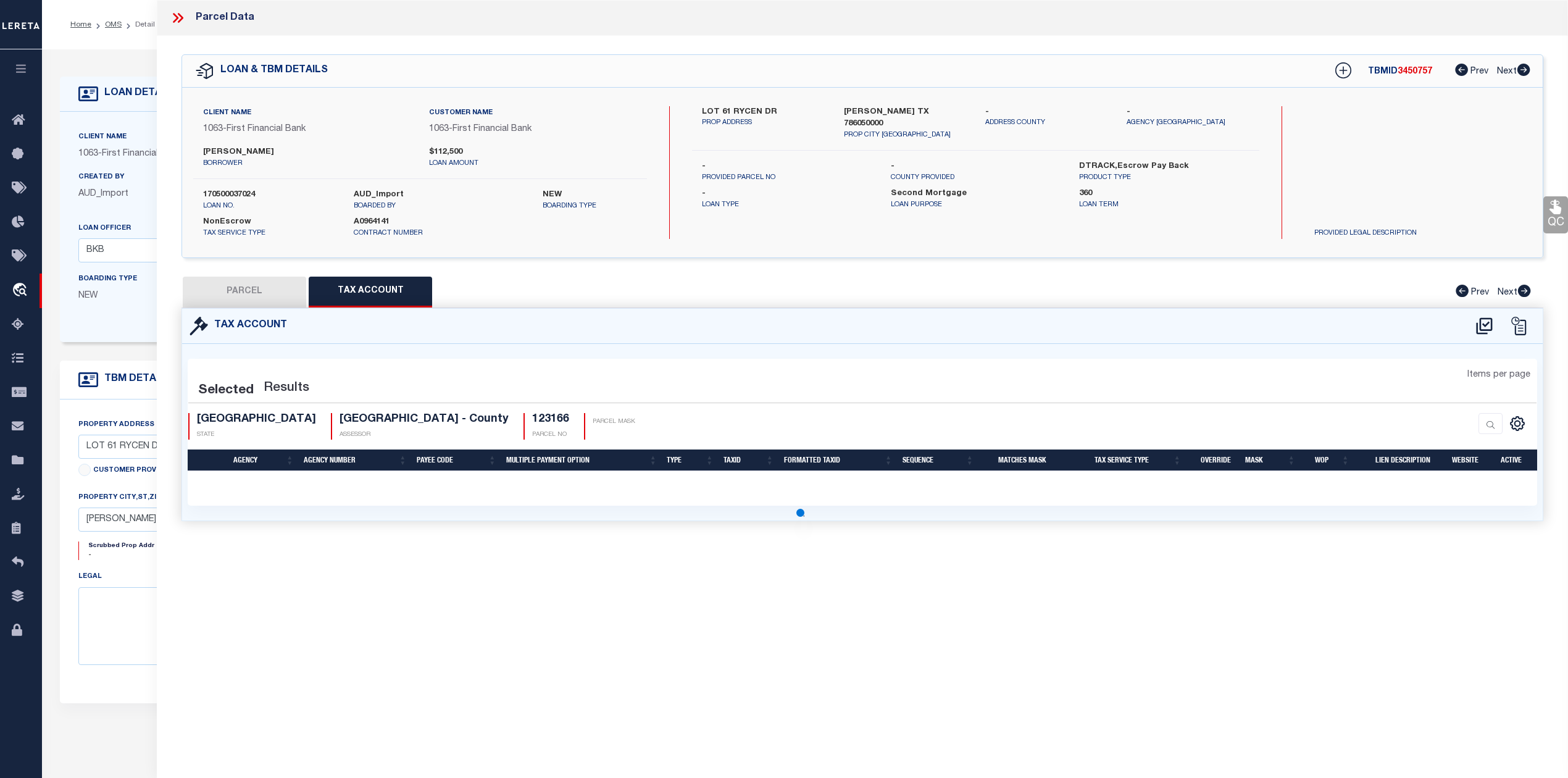
select select "100"
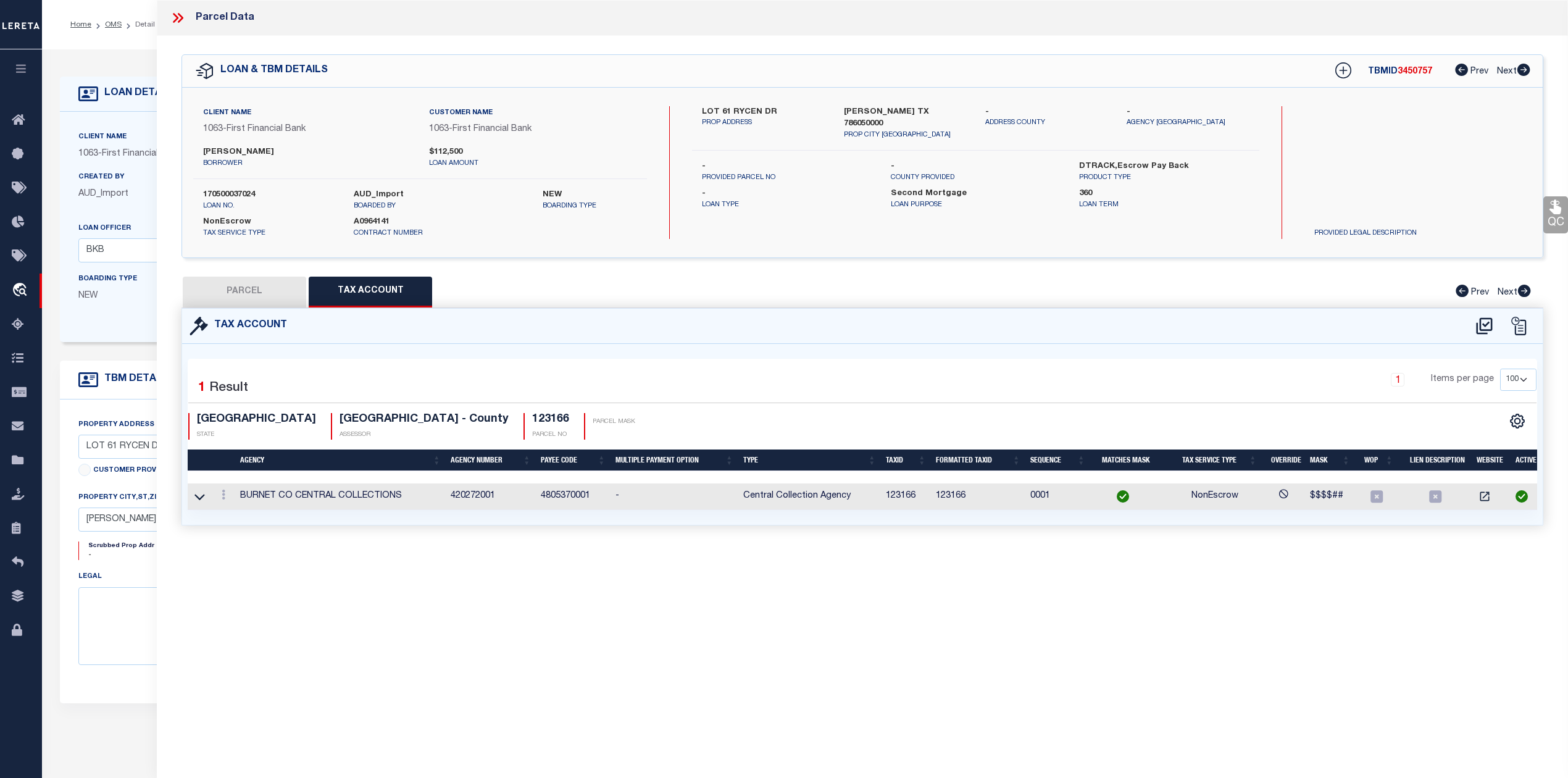
click at [260, 294] on button "PARCEL" at bounding box center [244, 292] width 124 height 31
select select "AS"
select select
checkbox input "false"
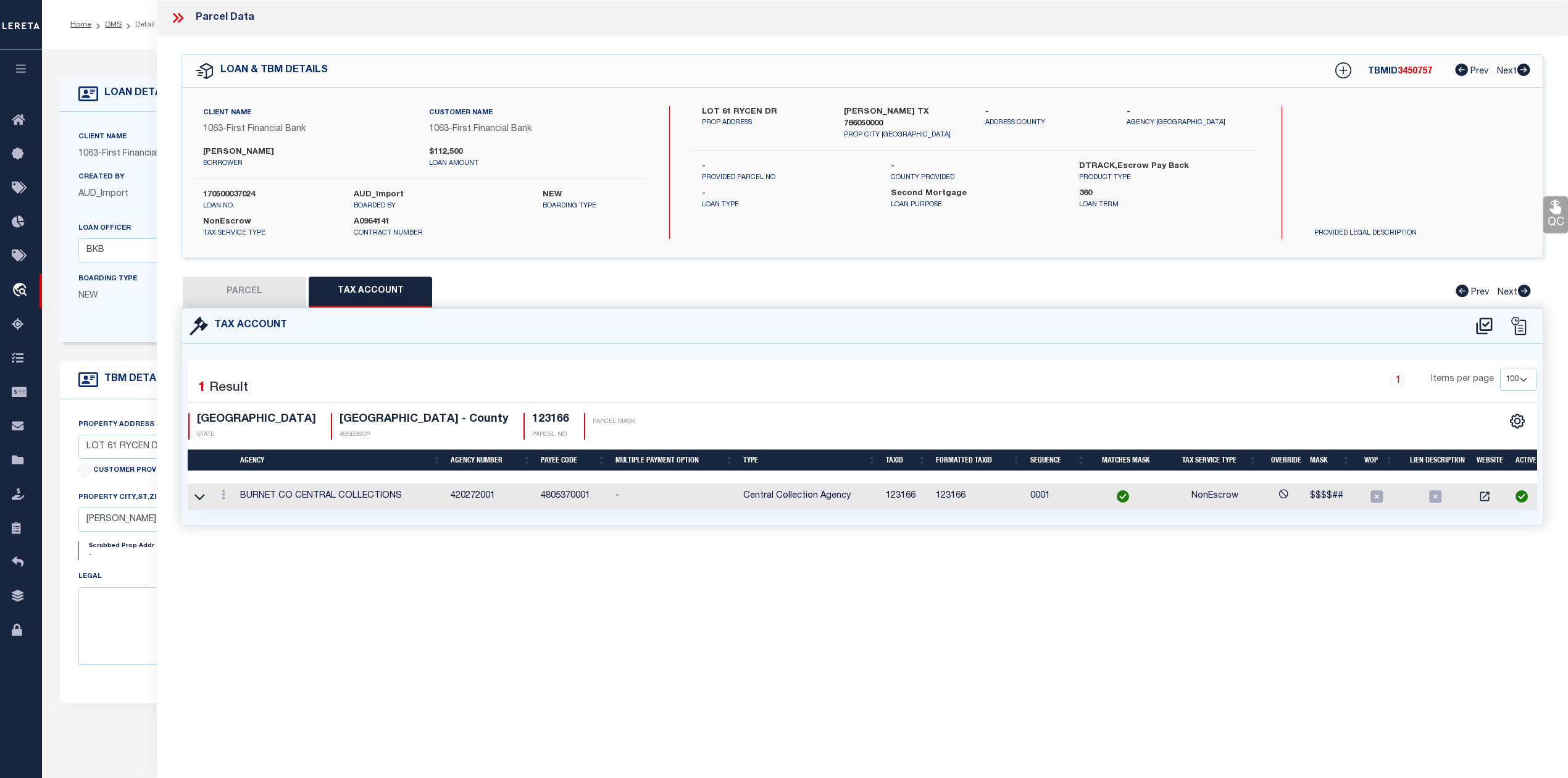
checkbox input "false"
select select "PC"
type input "BUMPUS SERENA & ROSS"
select select "AGW"
select select "LEG"
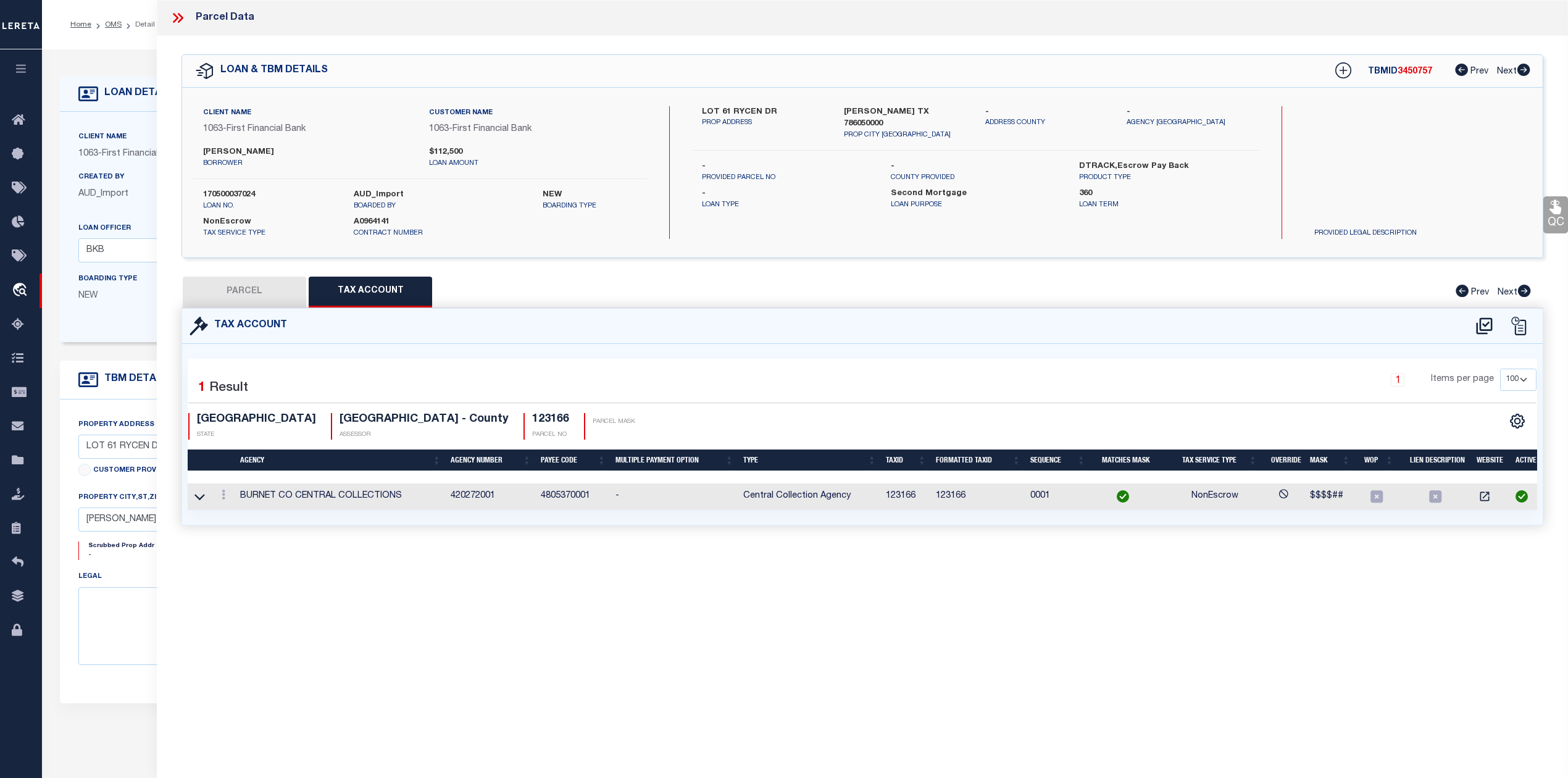
type input "RYCEN DRIVE"
type input "BERTRAM, TX 78605"
type textarea "S7528 SERENITY SPRINGS LOT 61, PHASE 2 2.05"
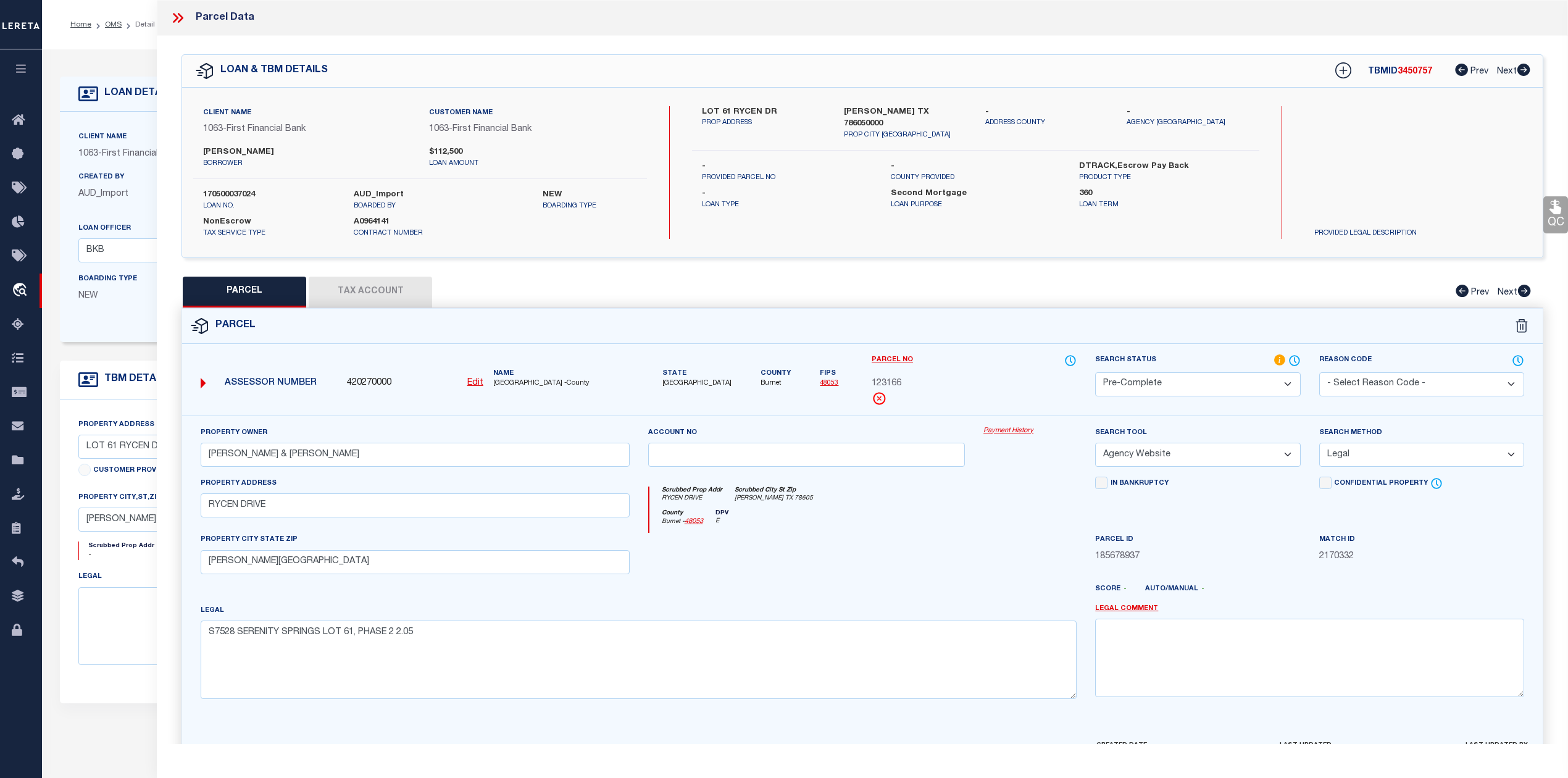
click at [369, 284] on button "Tax Account" at bounding box center [370, 292] width 124 height 31
select select "100"
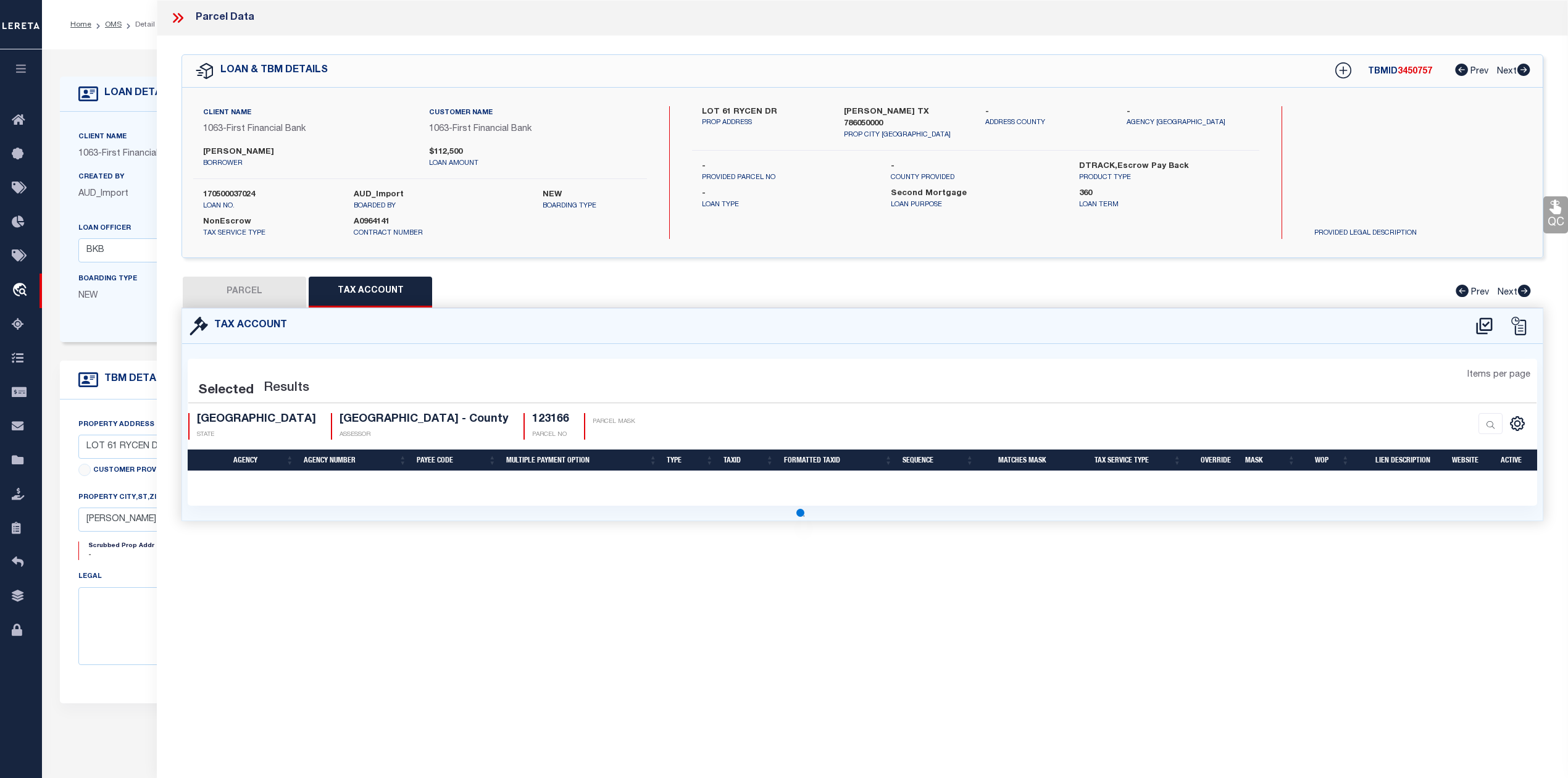
select select "100"
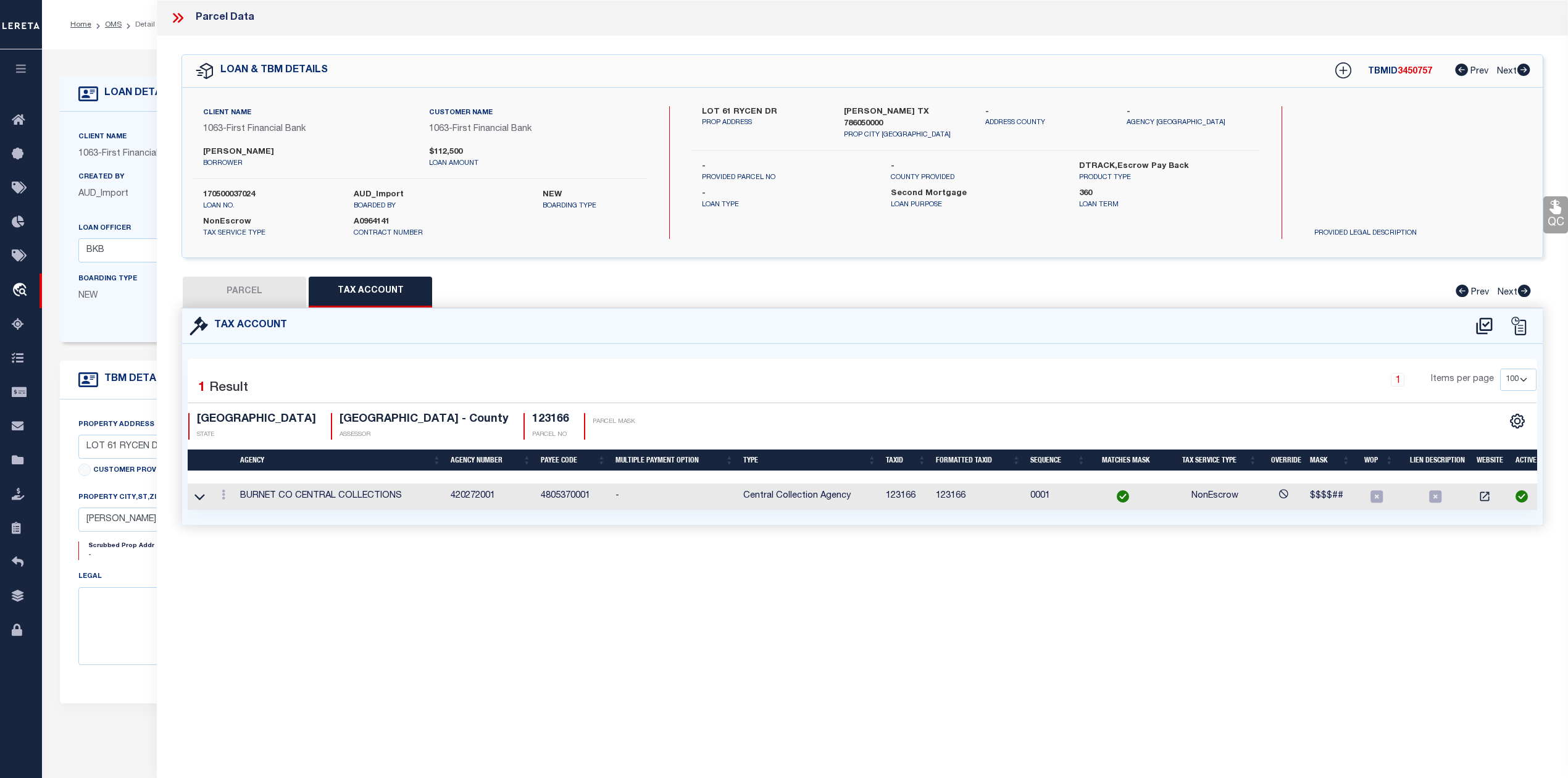
click at [248, 288] on button "PARCEL" at bounding box center [244, 292] width 124 height 31
select select "AS"
select select
checkbox input "false"
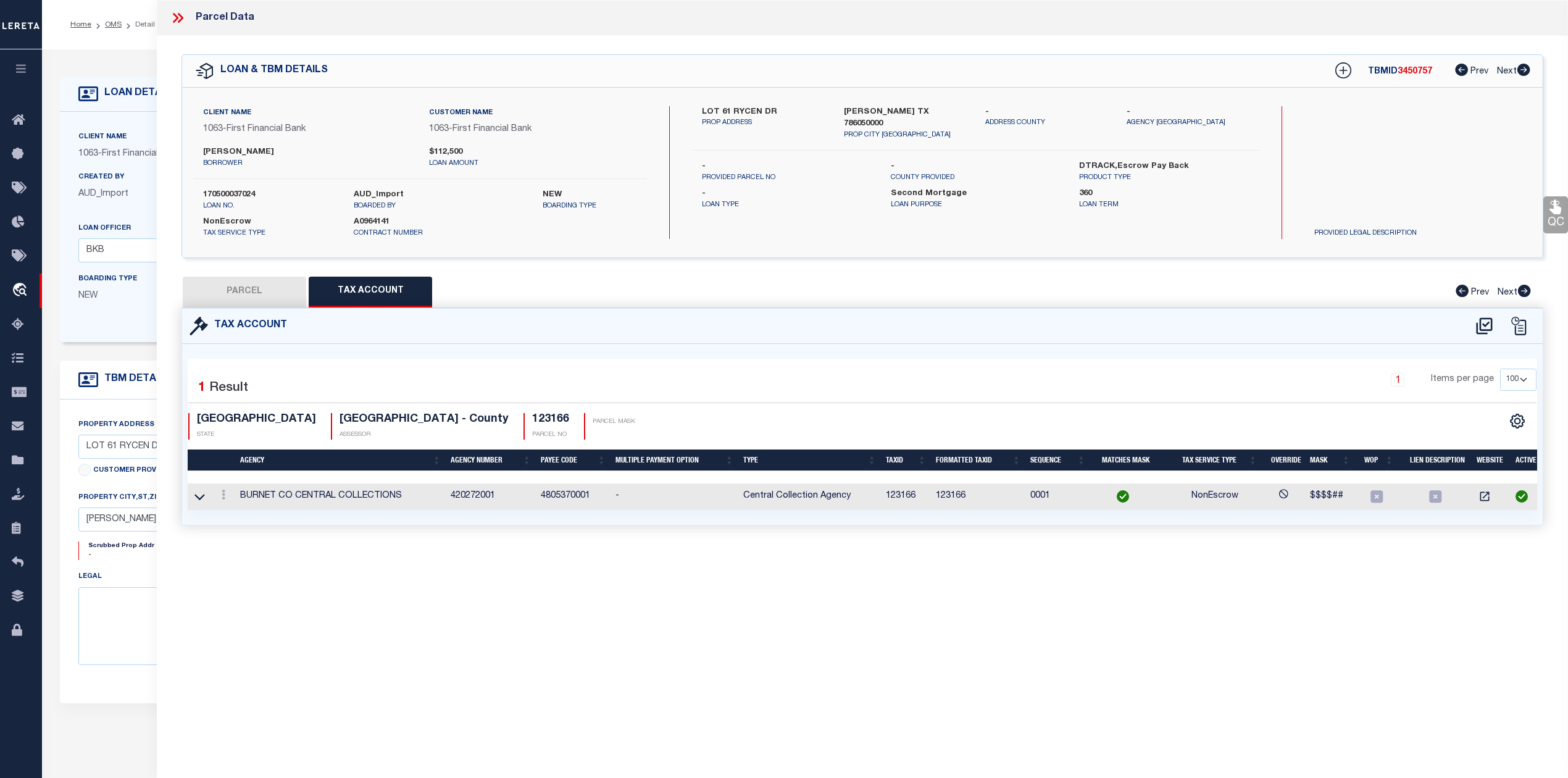
checkbox input "false"
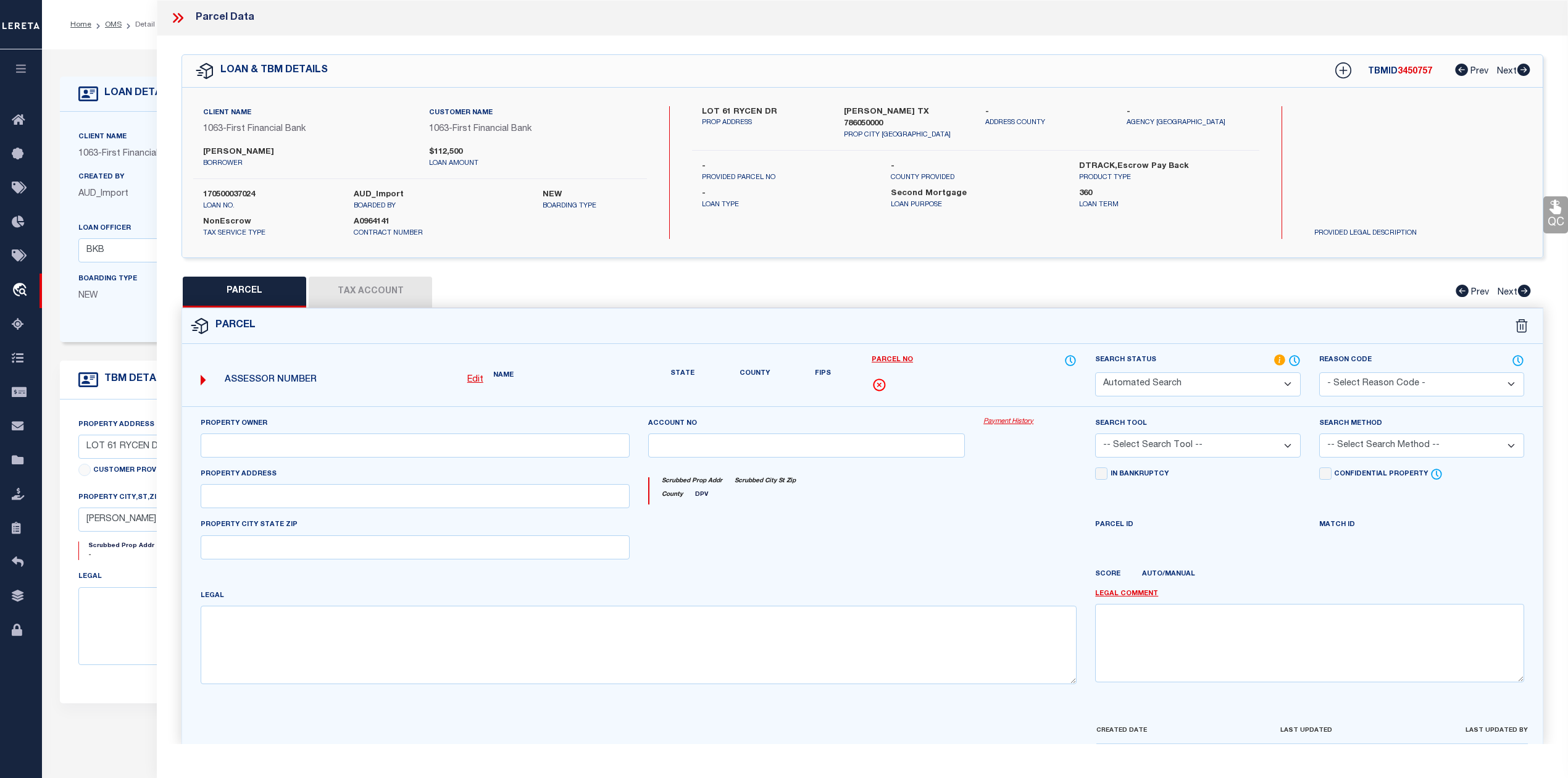
select select "PC"
type input "BUMPUS SERENA & ROSS"
select select "AGW"
select select "LEG"
type input "RYCEN DRIVE"
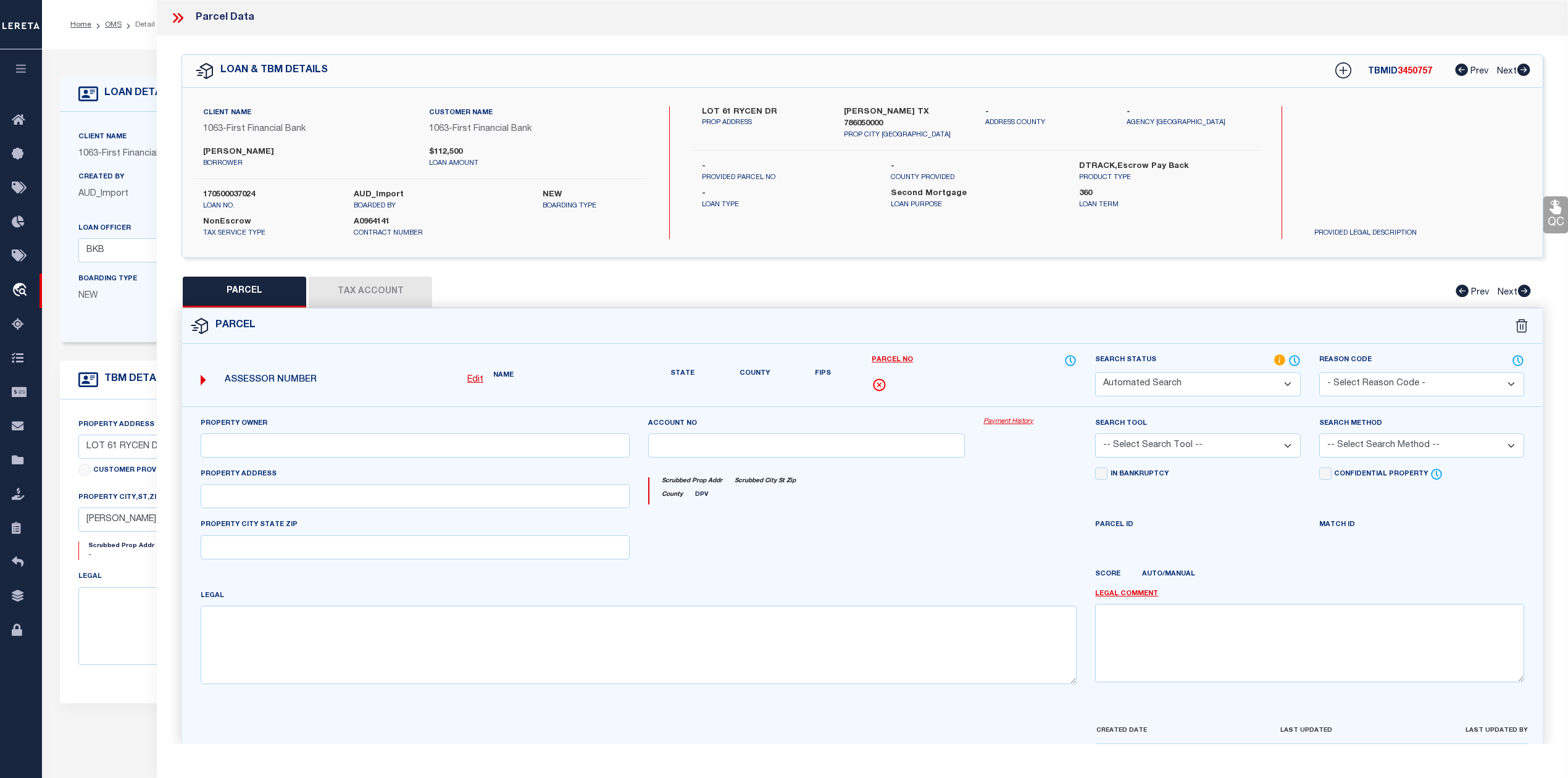
type input "BERTRAM, TX 78605"
type textarea "S7528 SERENITY SPRINGS LOT 61, PHASE 2 2.05"
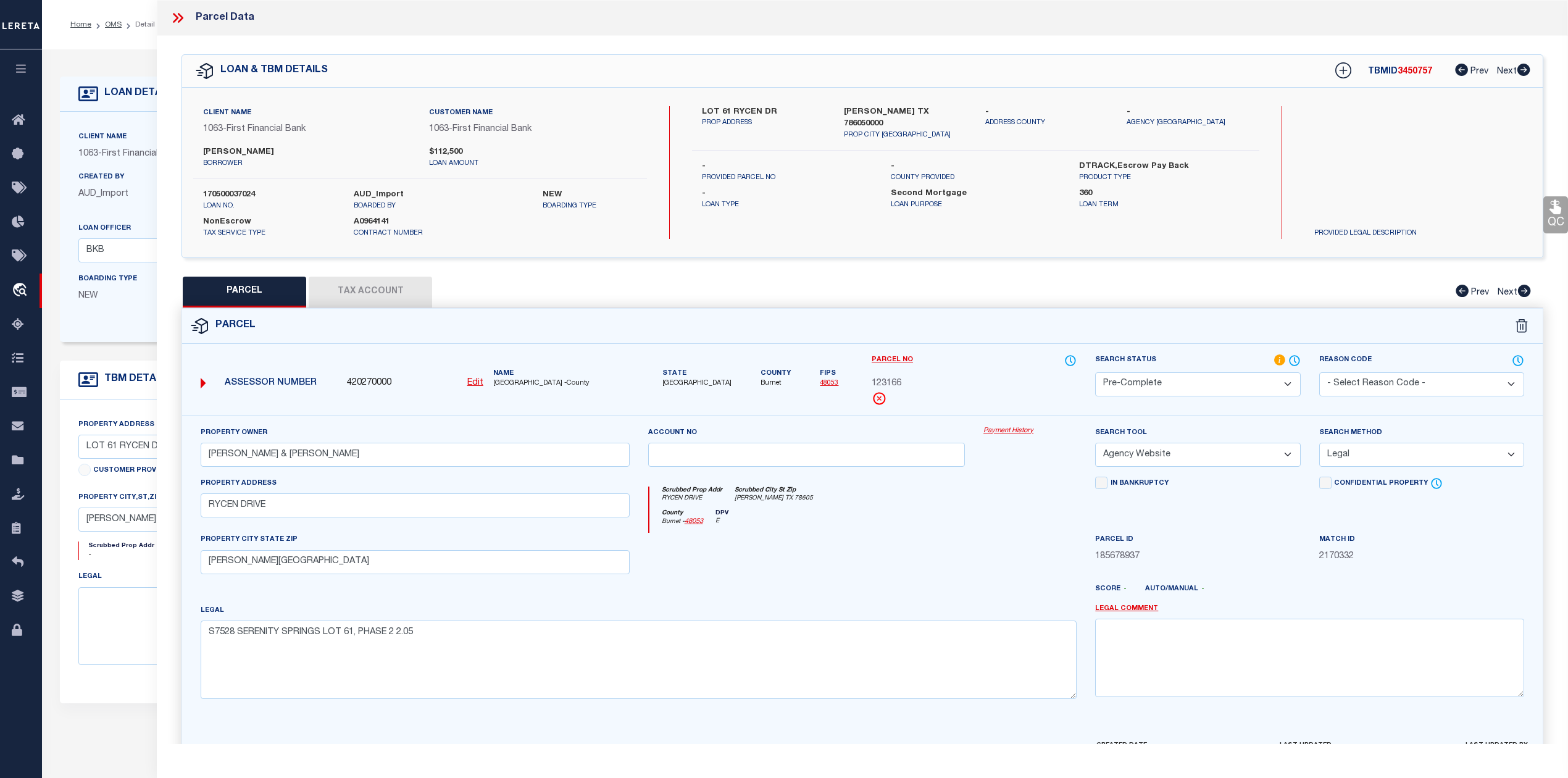
click at [178, 18] on icon at bounding box center [176, 18] width 6 height 10
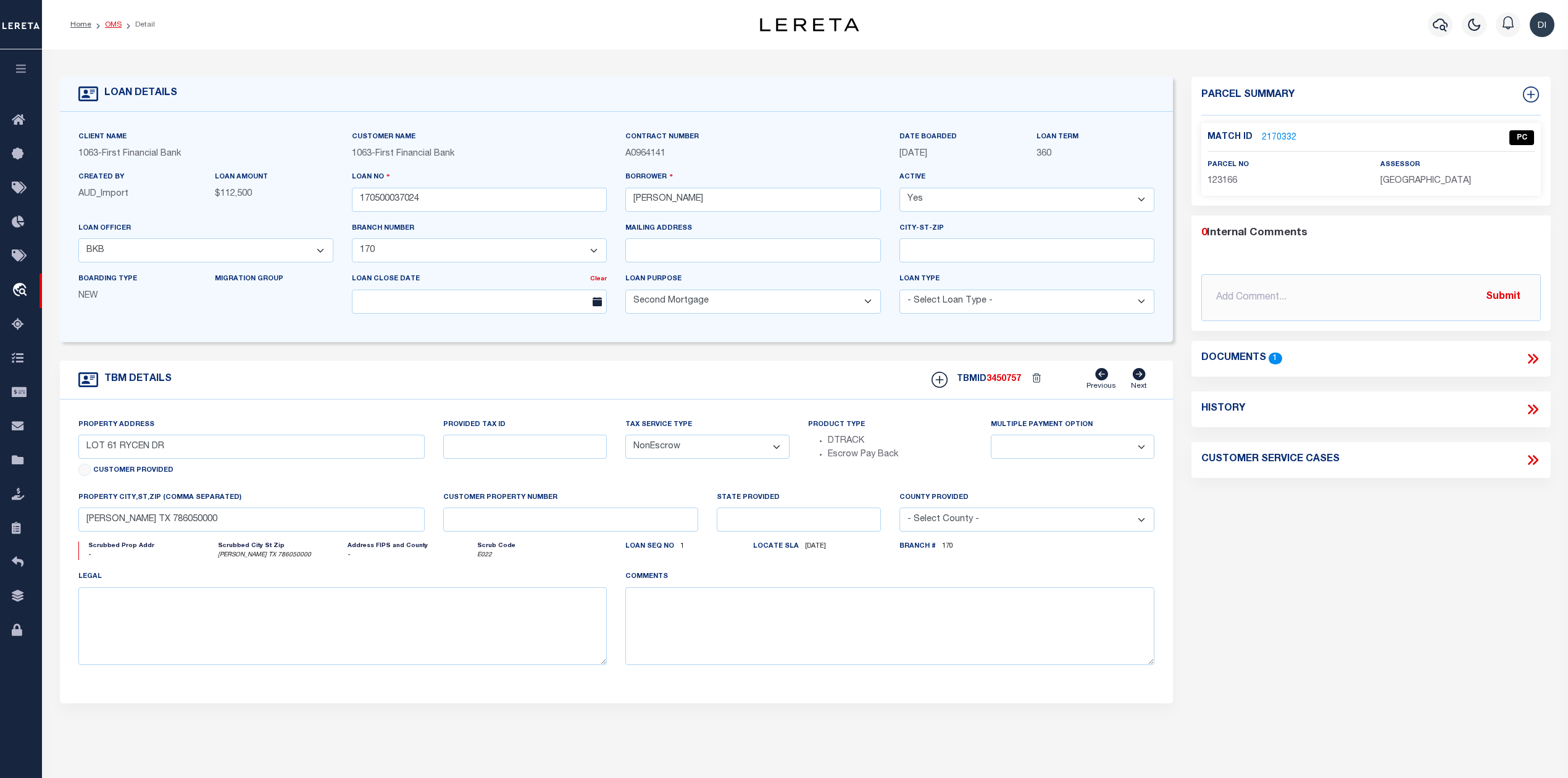
click at [109, 22] on link "OMS" at bounding box center [113, 25] width 17 height 8
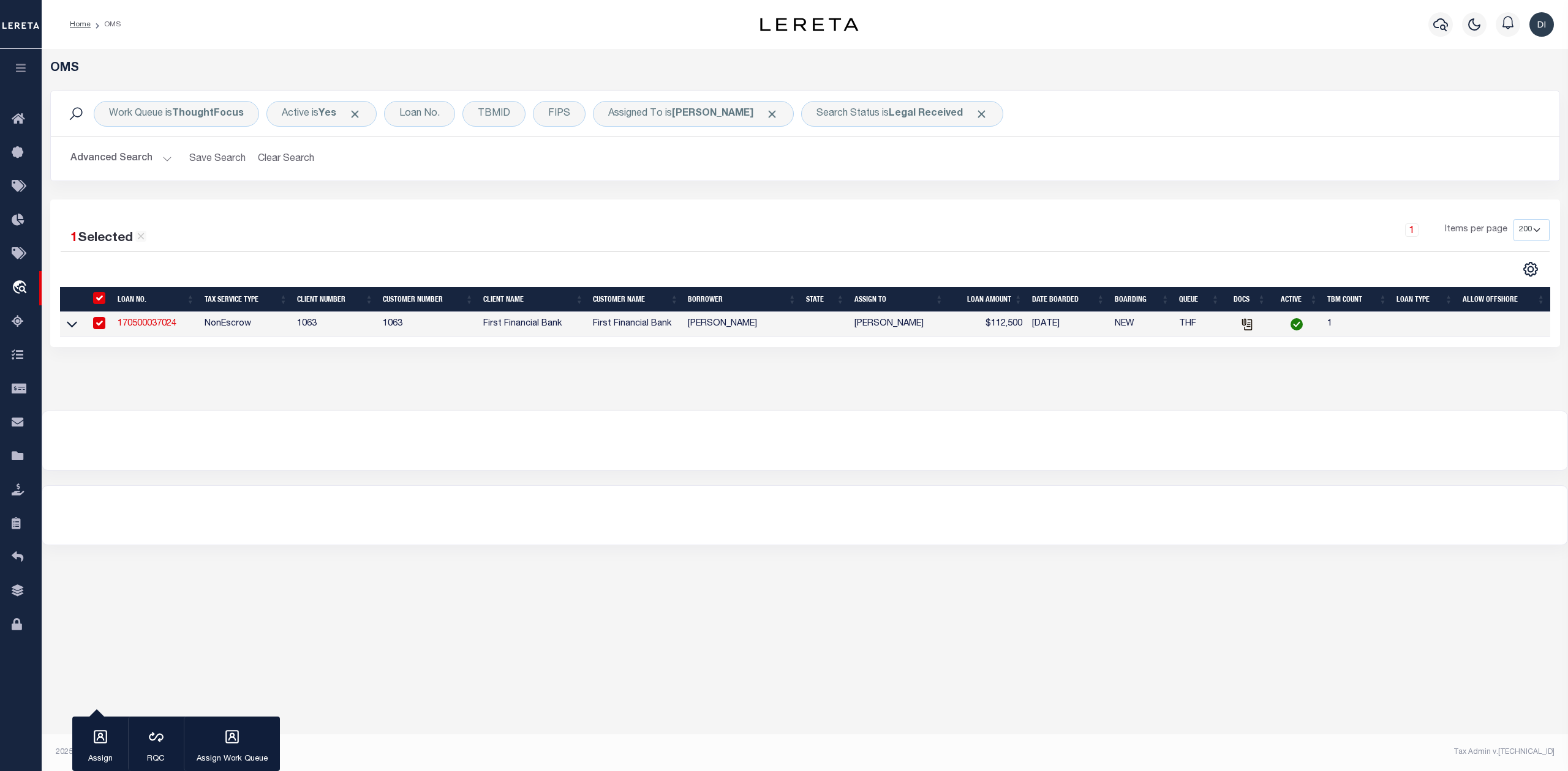
click at [516, 268] on div at bounding box center [433, 269] width 744 height 15
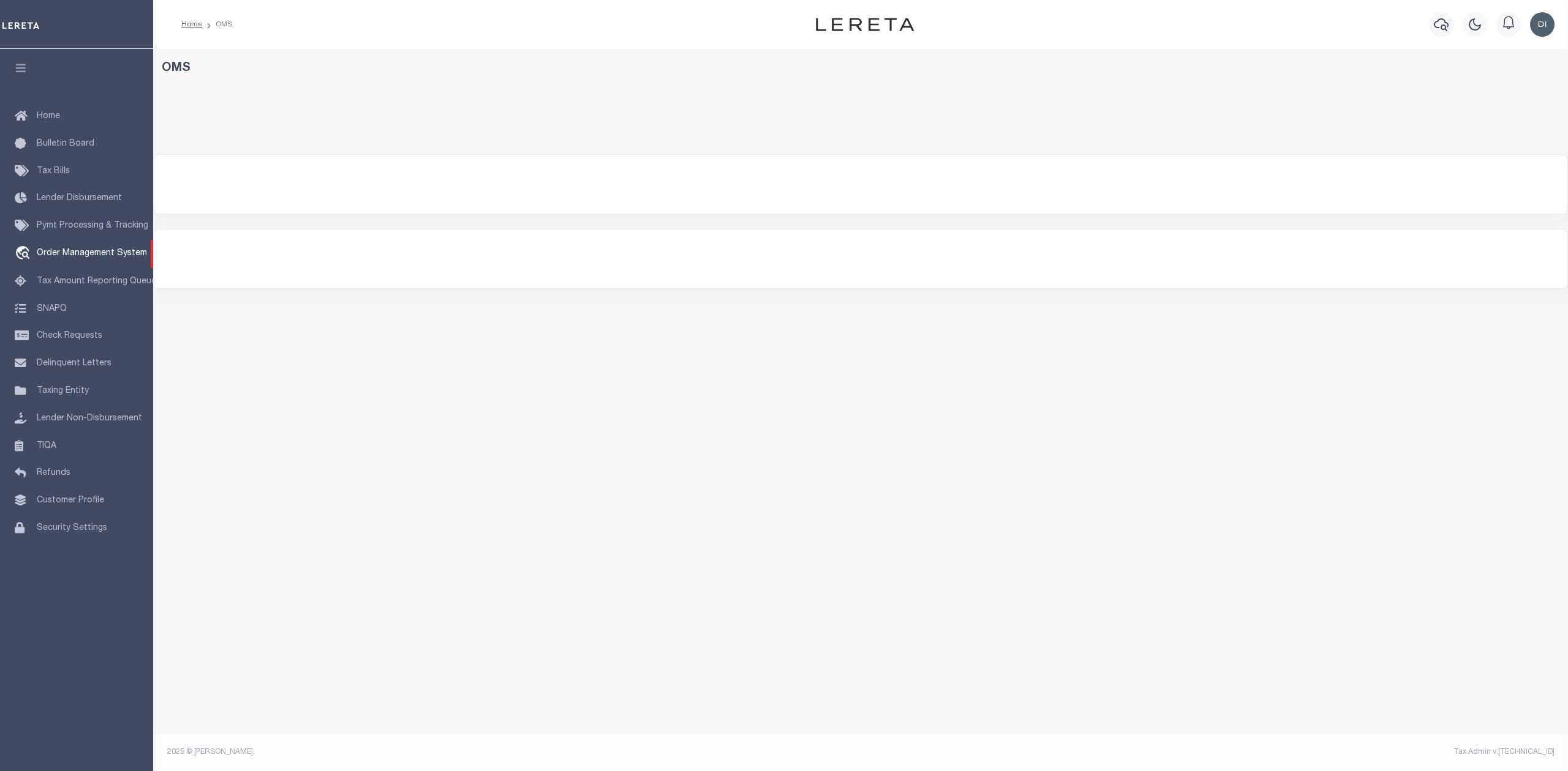
select select "200"
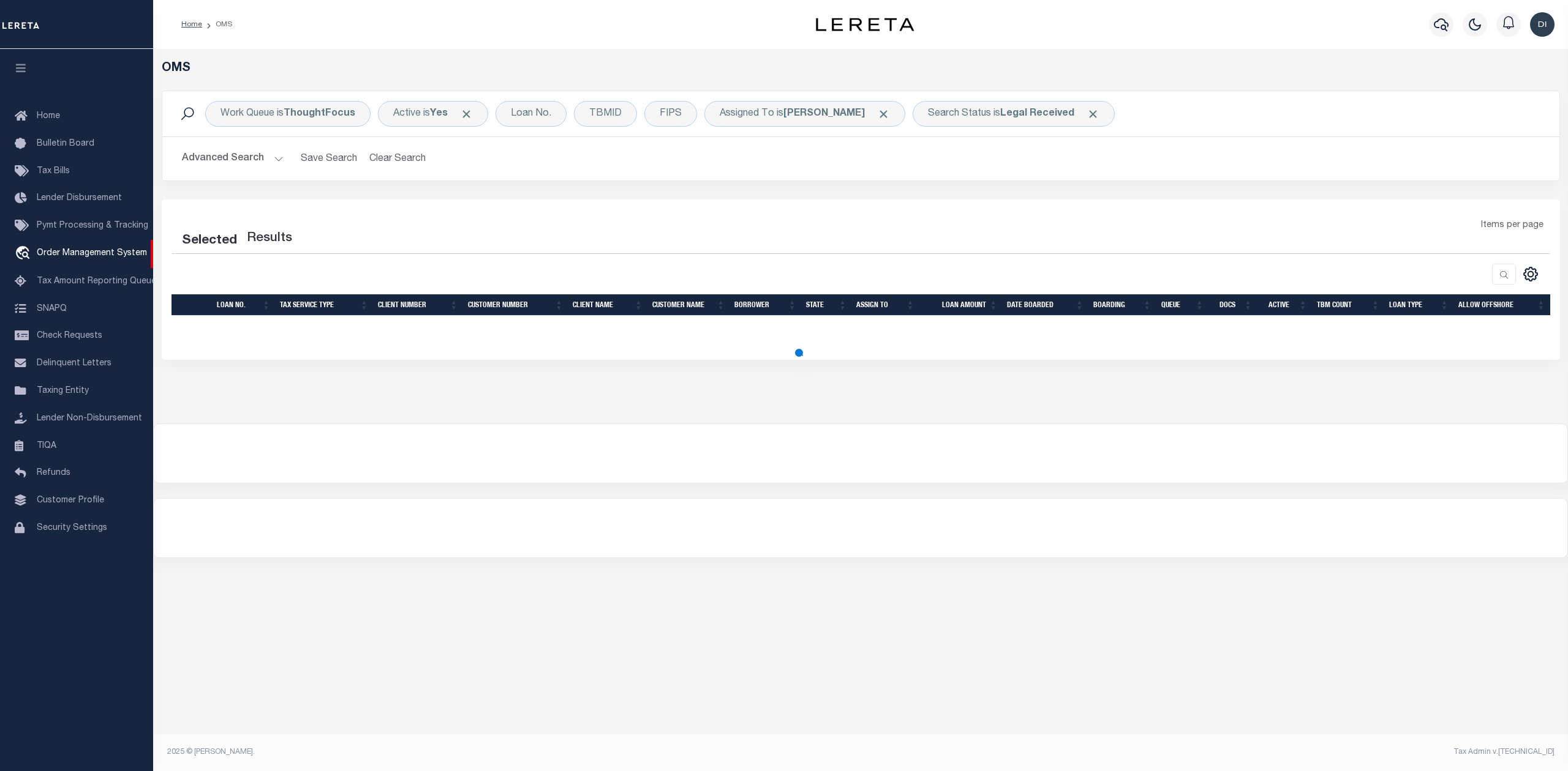
select select "200"
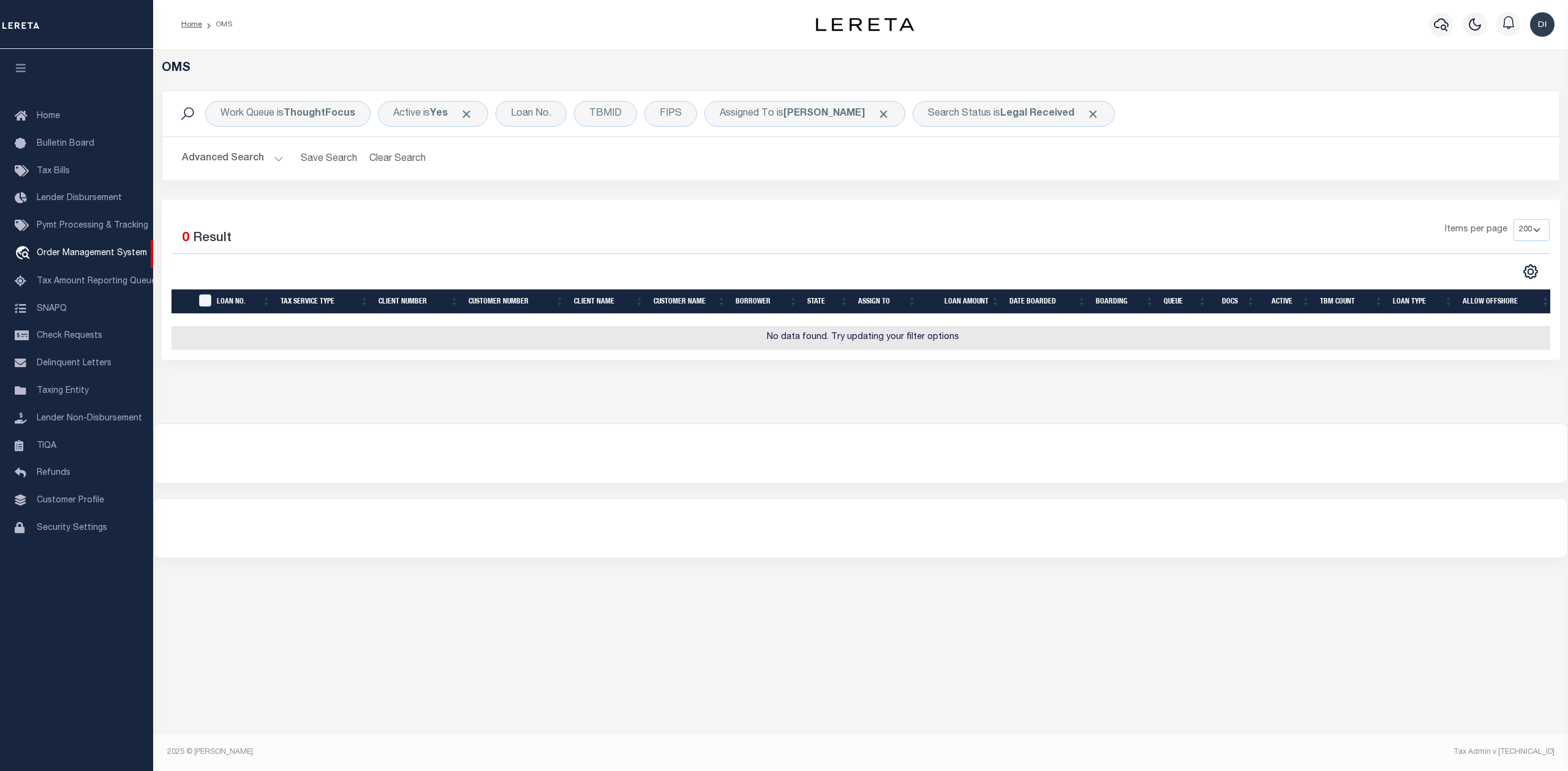
click at [765, 424] on div "OMS Work Queue is ThoughtFocus Active is Yes Loan No. TBMID FIPS Assigned To is…" at bounding box center [860, 236] width 1414 height 374
click at [715, 192] on div "Work Queue is ThoughtFocus Active is Yes Loan No. TBMID FIPS Assigned To is [PE…" at bounding box center [860, 145] width 1416 height 109
